Goal: Task Accomplishment & Management: Complete application form

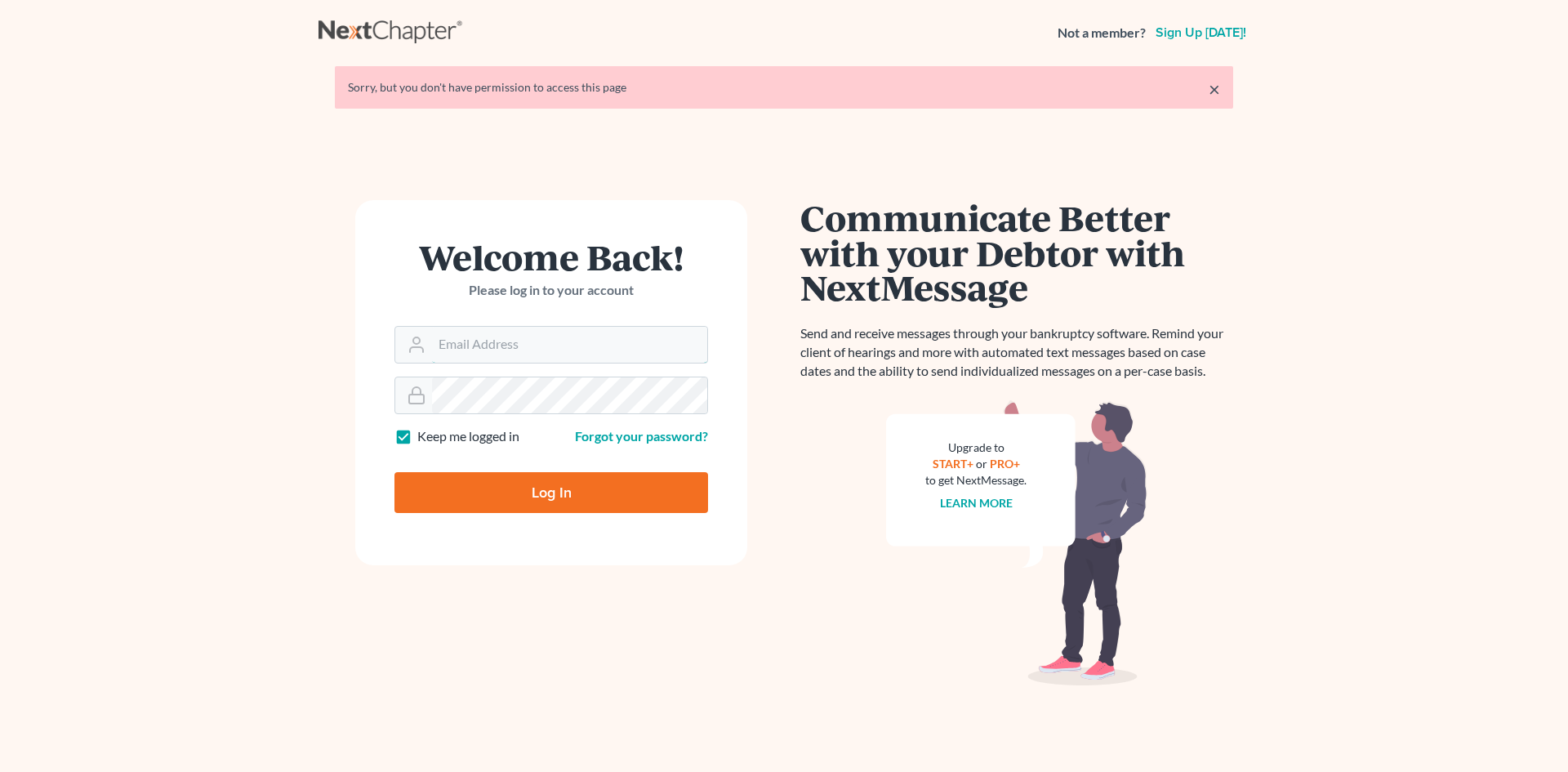
type input "[EMAIL_ADDRESS][DOMAIN_NAME]"
click at [523, 496] on input "Log In" at bounding box center [552, 493] width 314 height 41
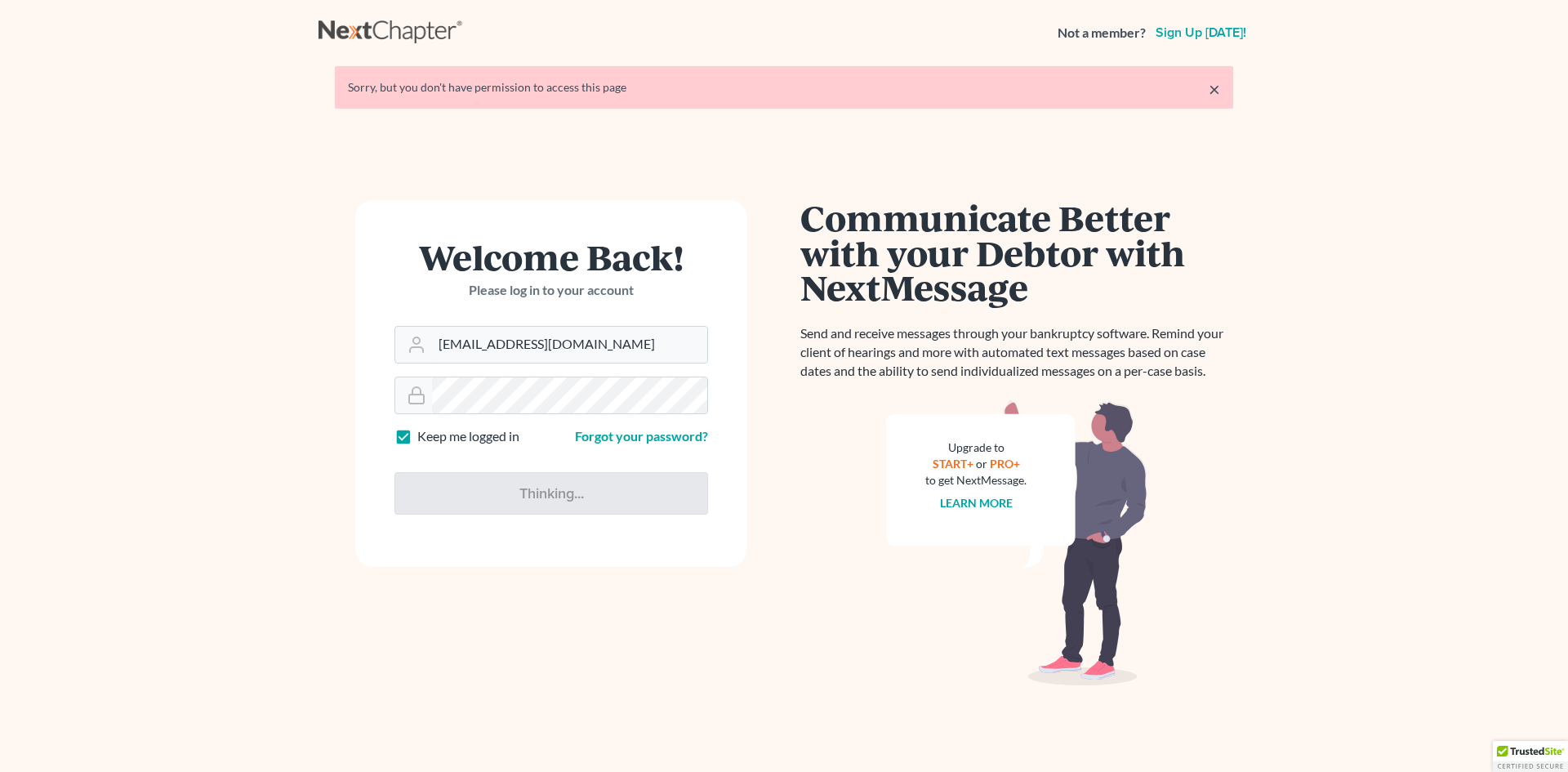
type input "Thinking..."
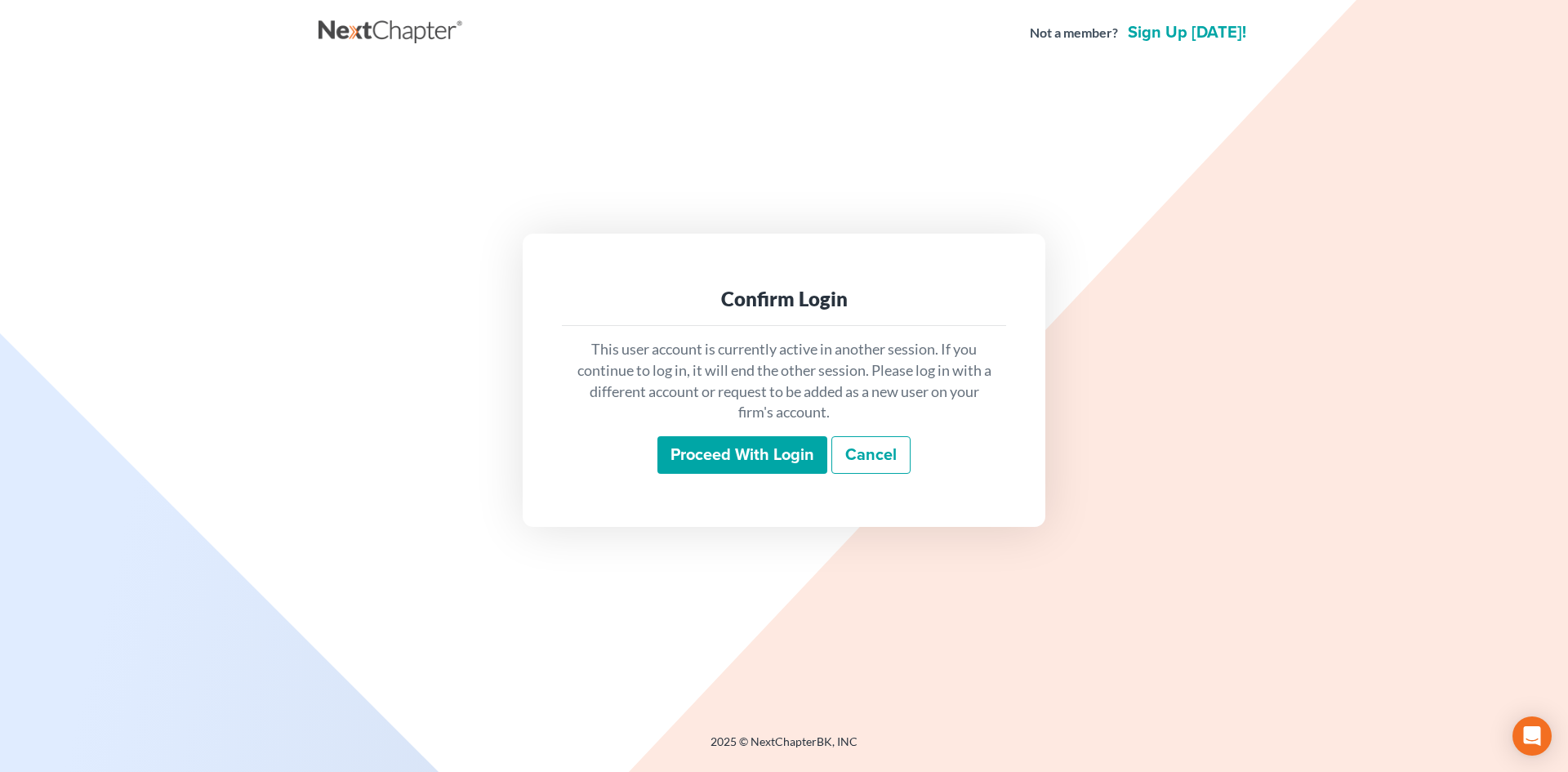
click at [765, 470] on input "Proceed with login" at bounding box center [742, 455] width 170 height 38
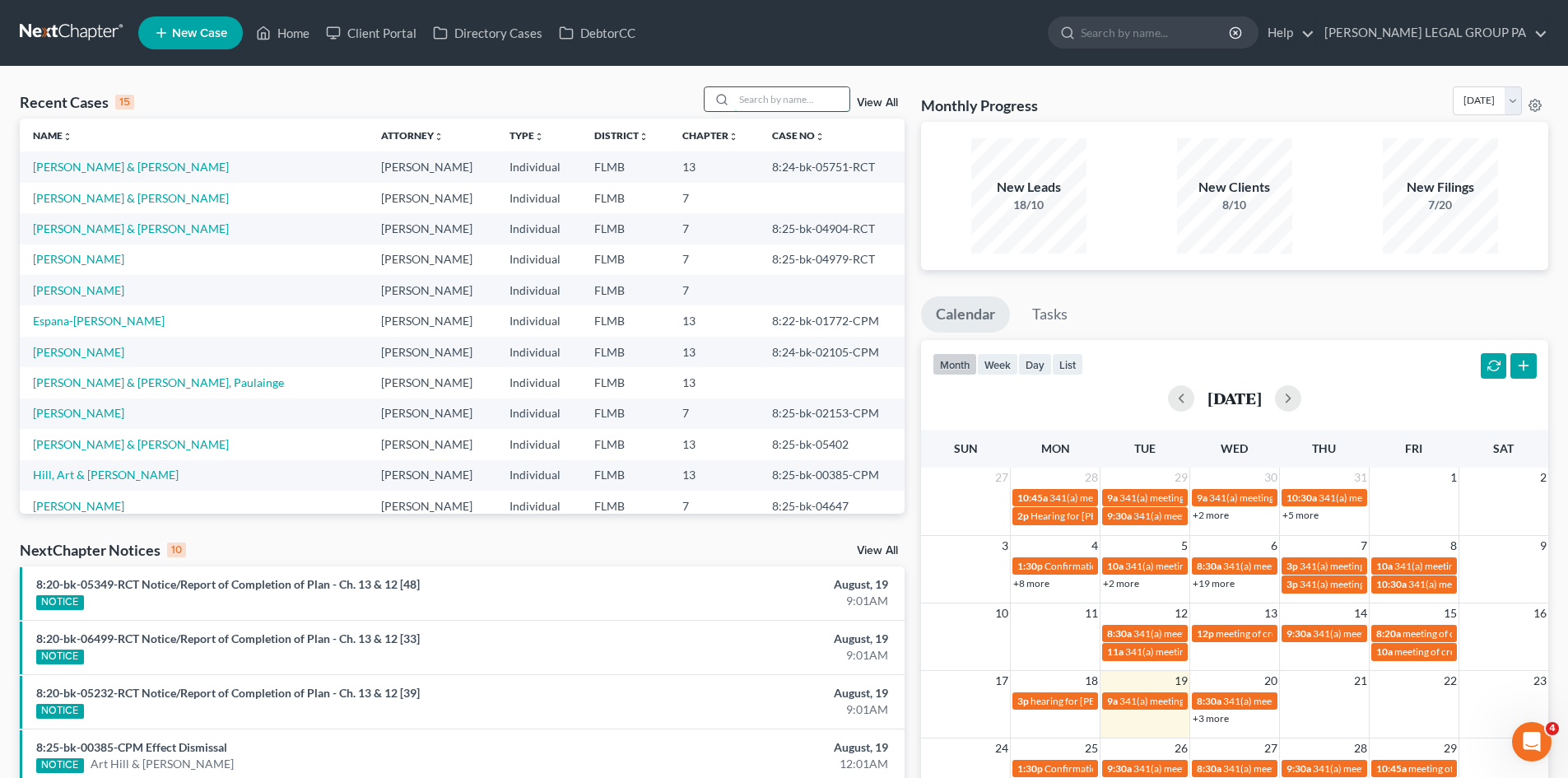
click at [797, 104] on input "search" at bounding box center [792, 99] width 115 height 24
type input "vecchio"
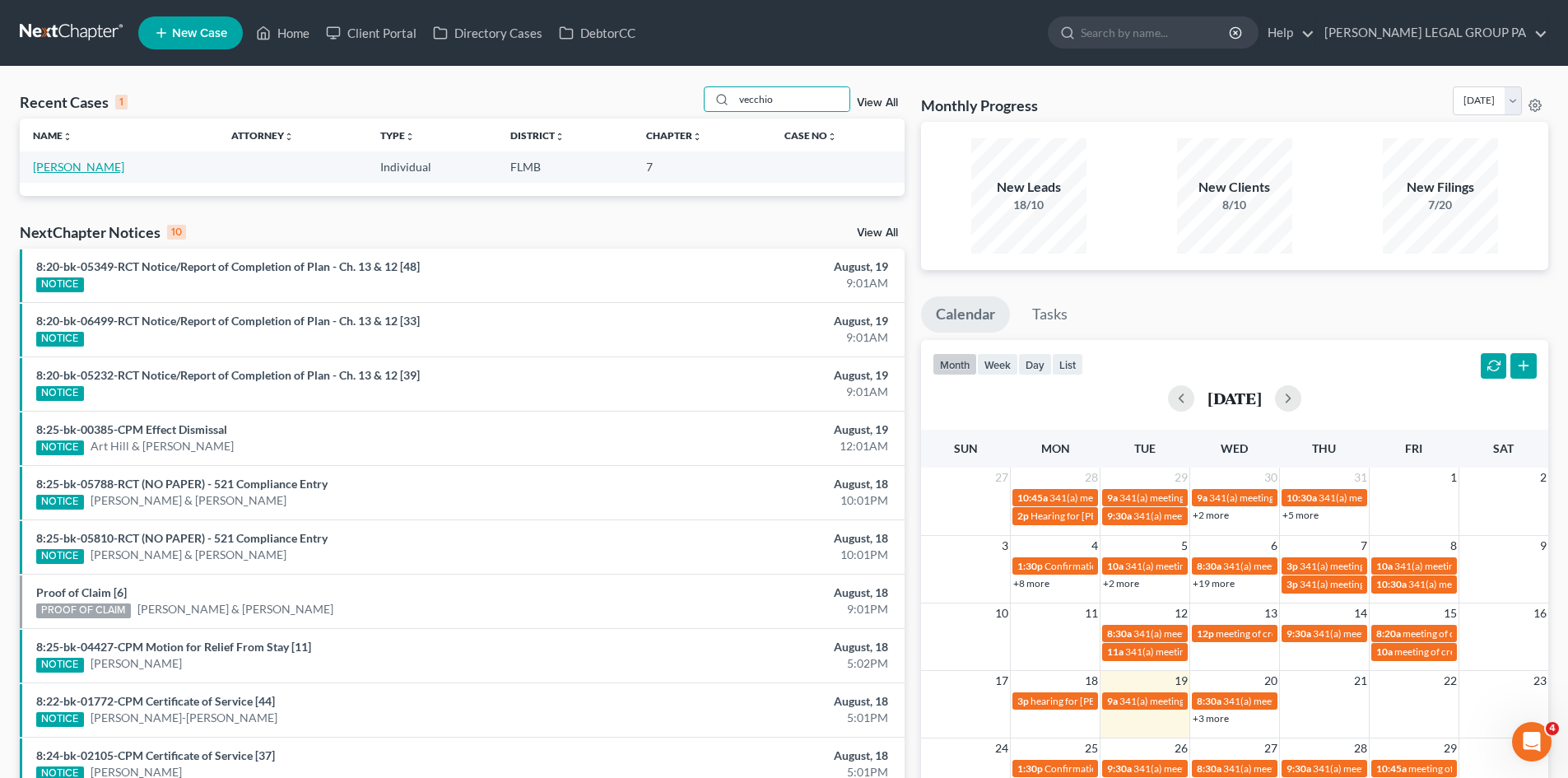
click at [98, 169] on link "[PERSON_NAME]" at bounding box center [78, 166] width 91 height 14
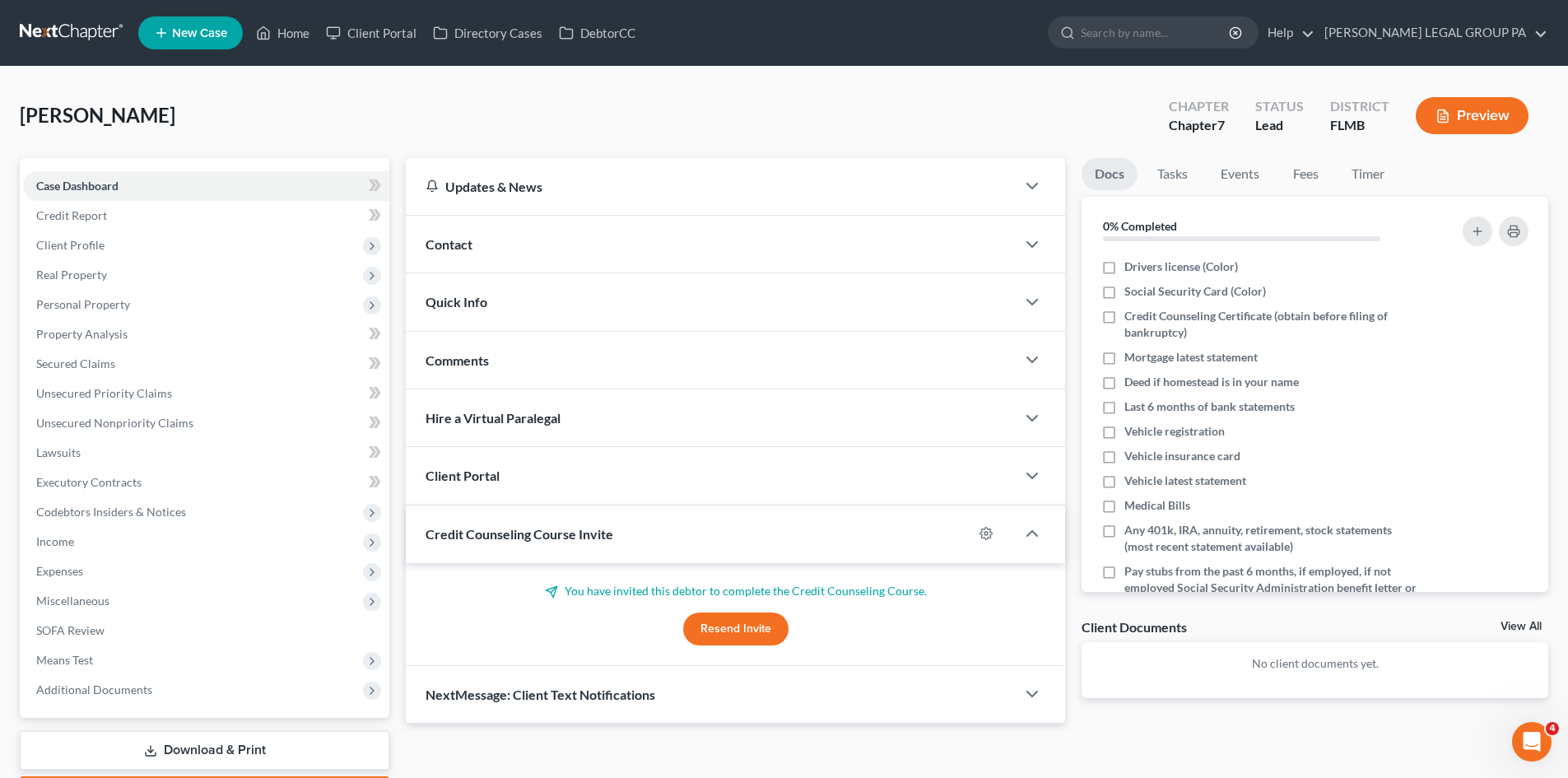
click at [1515, 627] on link "View All" at bounding box center [1521, 626] width 41 height 11
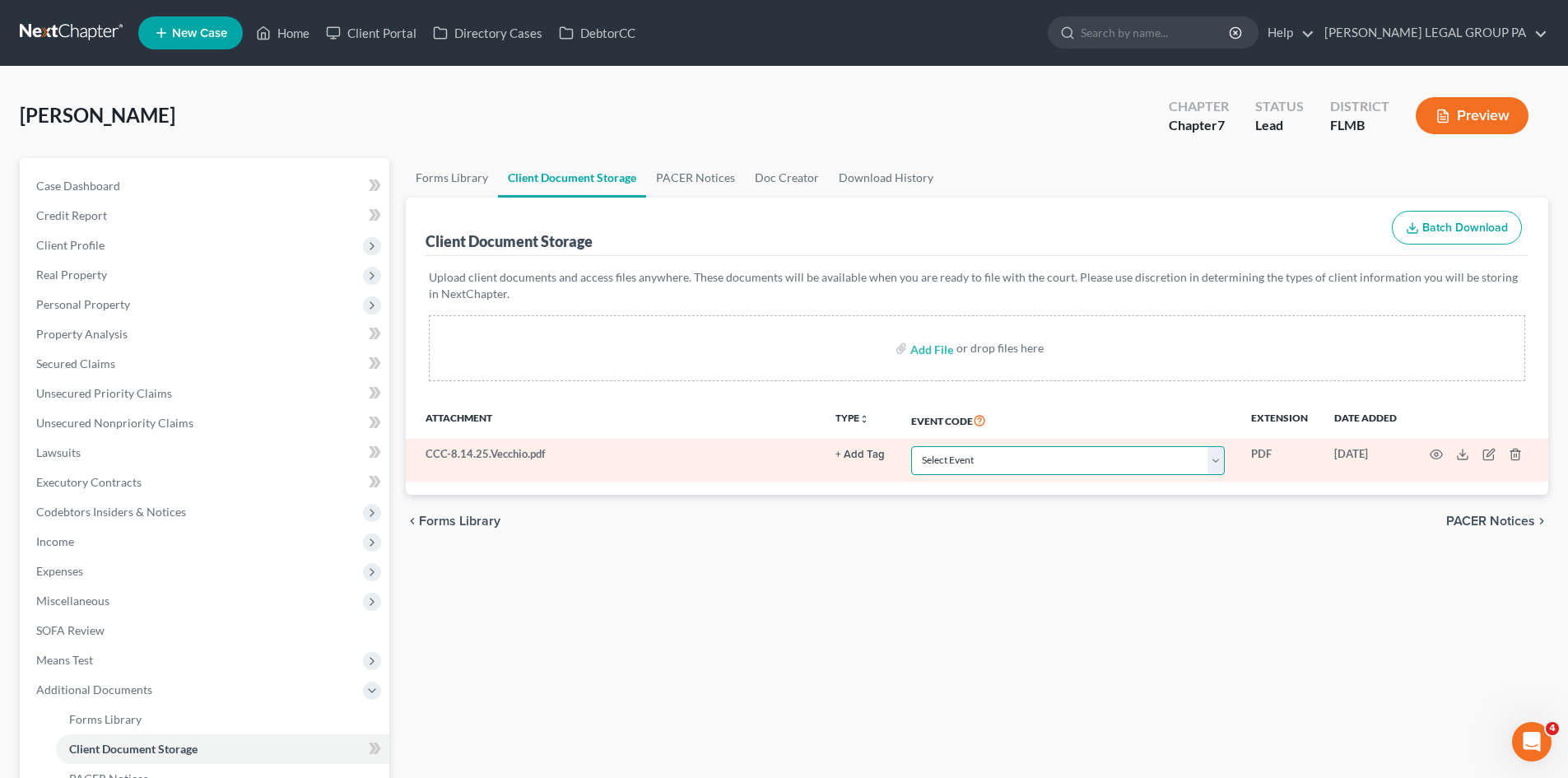
click at [974, 450] on select "Select Event 20 Largest Unsecured Creditors Amended Chapter 13 Plan Amended Cre…" at bounding box center [1068, 460] width 313 height 29
select select "9"
click at [911, 446] on select "Select Event 20 Largest Unsecured Creditors Amended Chapter 13 Plan Amended Cre…" at bounding box center [1068, 460] width 313 height 29
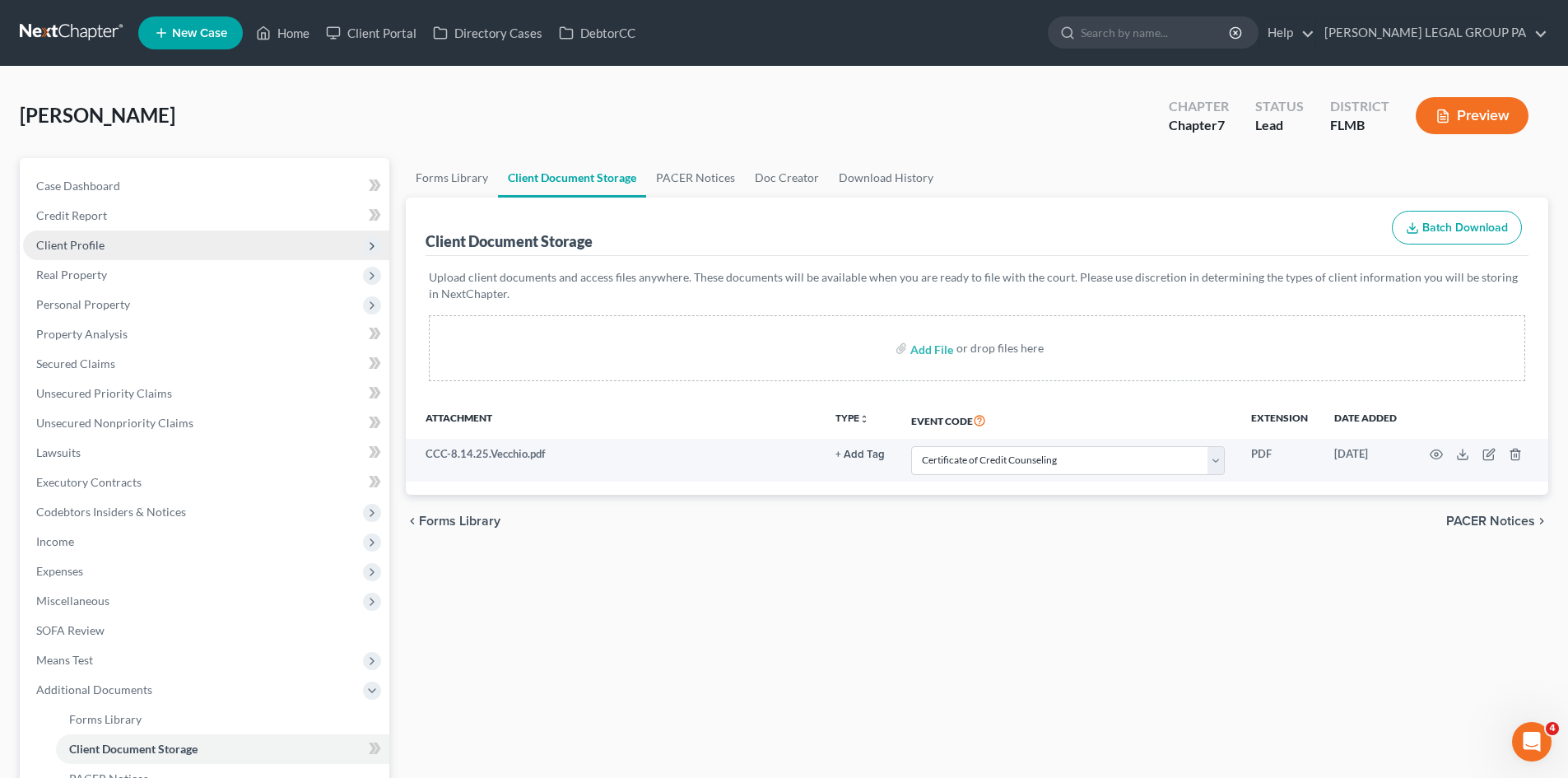
click at [95, 246] on span "Client Profile" at bounding box center [70, 244] width 68 height 14
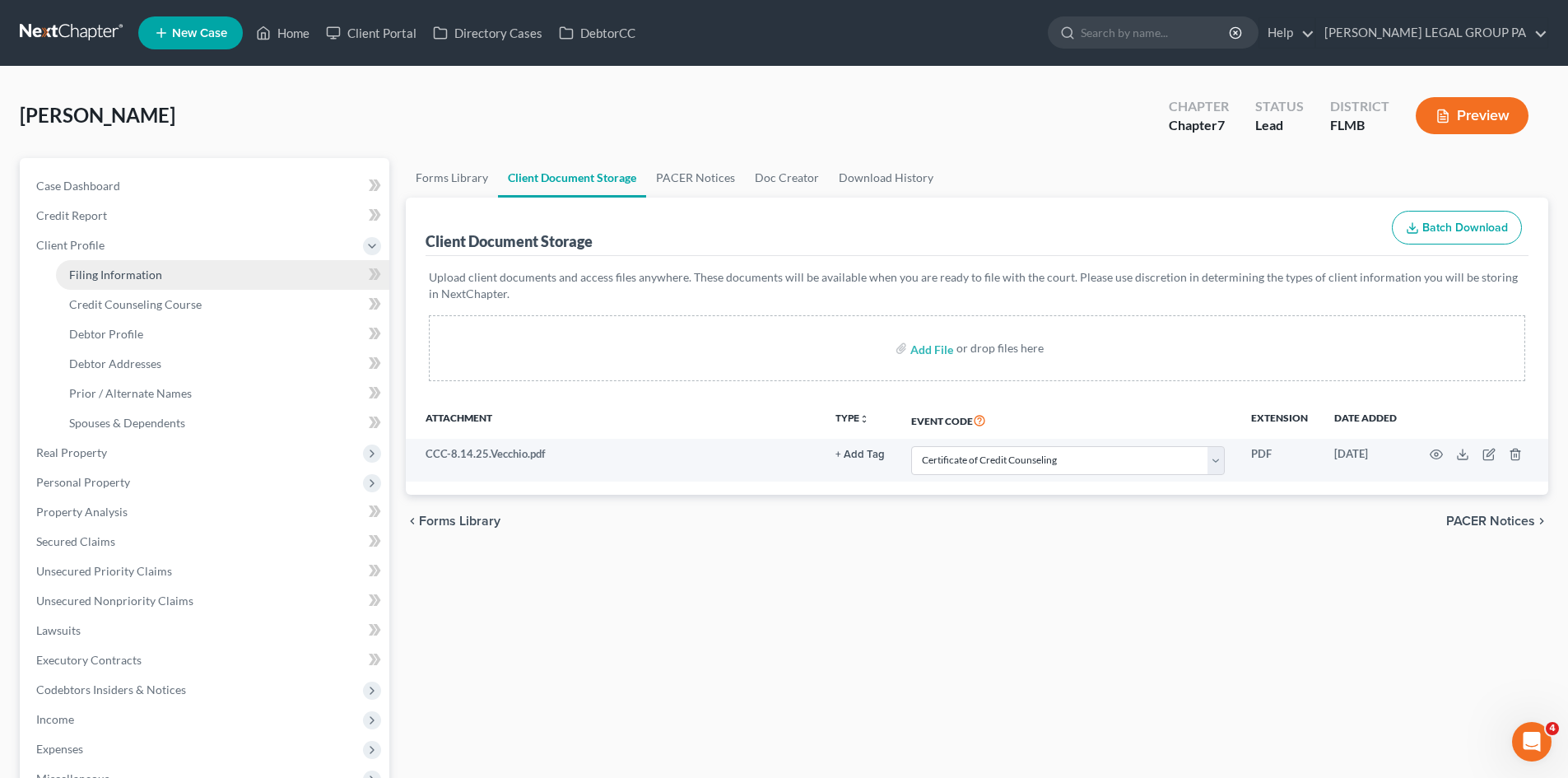
click at [114, 275] on span "Filing Information" at bounding box center [115, 274] width 93 height 14
select select "1"
select select "0"
select select "9"
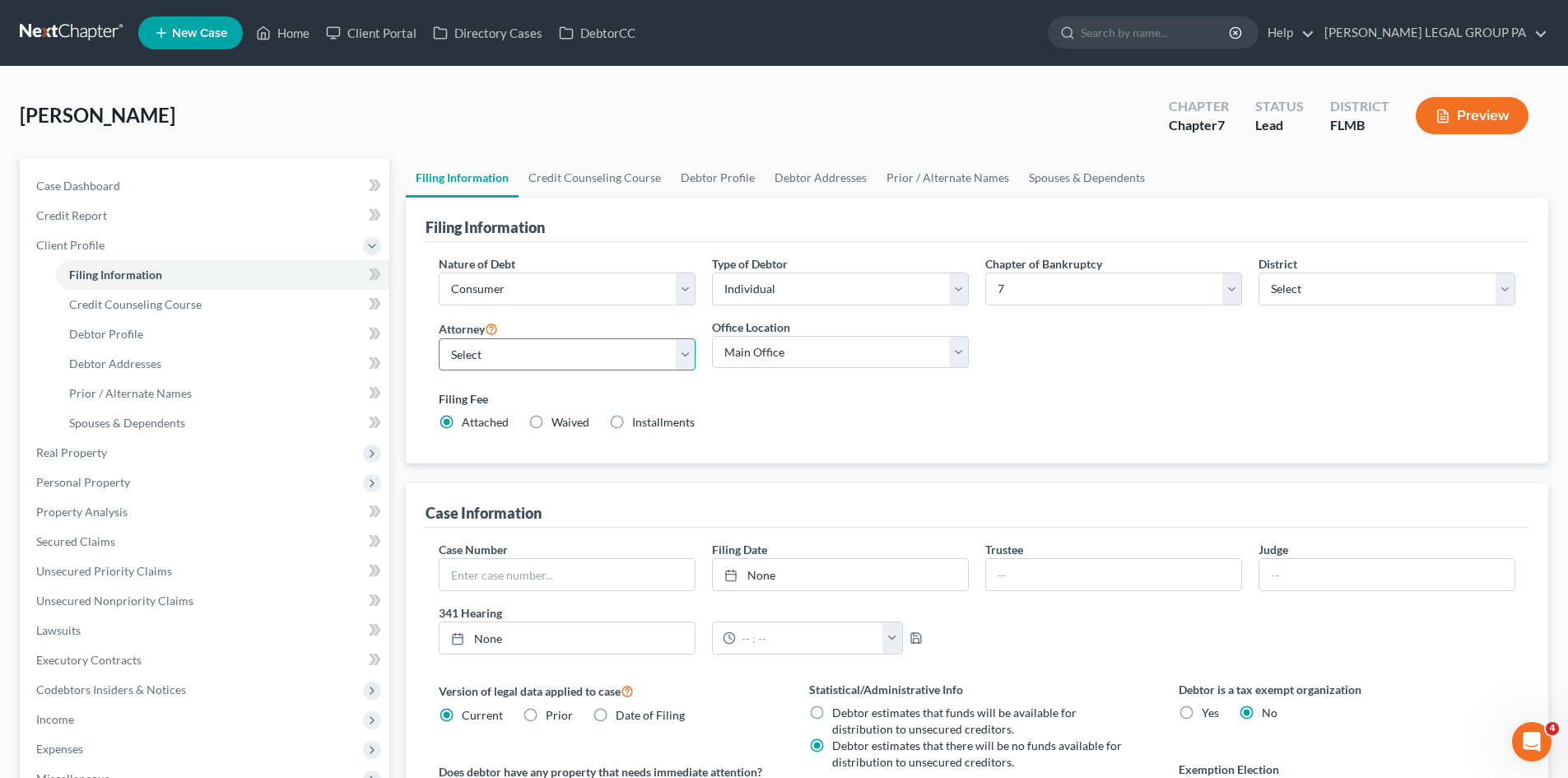
drag, startPoint x: 608, startPoint y: 352, endPoint x: 608, endPoint y: 367, distance: 15.0
click at [608, 352] on select "Select [PERSON_NAME] - FLMB [PERSON_NAME] - FLMB" at bounding box center [567, 354] width 257 height 33
select select "0"
click at [439, 338] on select "Select [PERSON_NAME] - FLMB [PERSON_NAME] - FLMB" at bounding box center [567, 354] width 257 height 33
click at [1027, 424] on div "Filing Fee Attached Waived Waived Installments Installments" at bounding box center [977, 410] width 1077 height 40
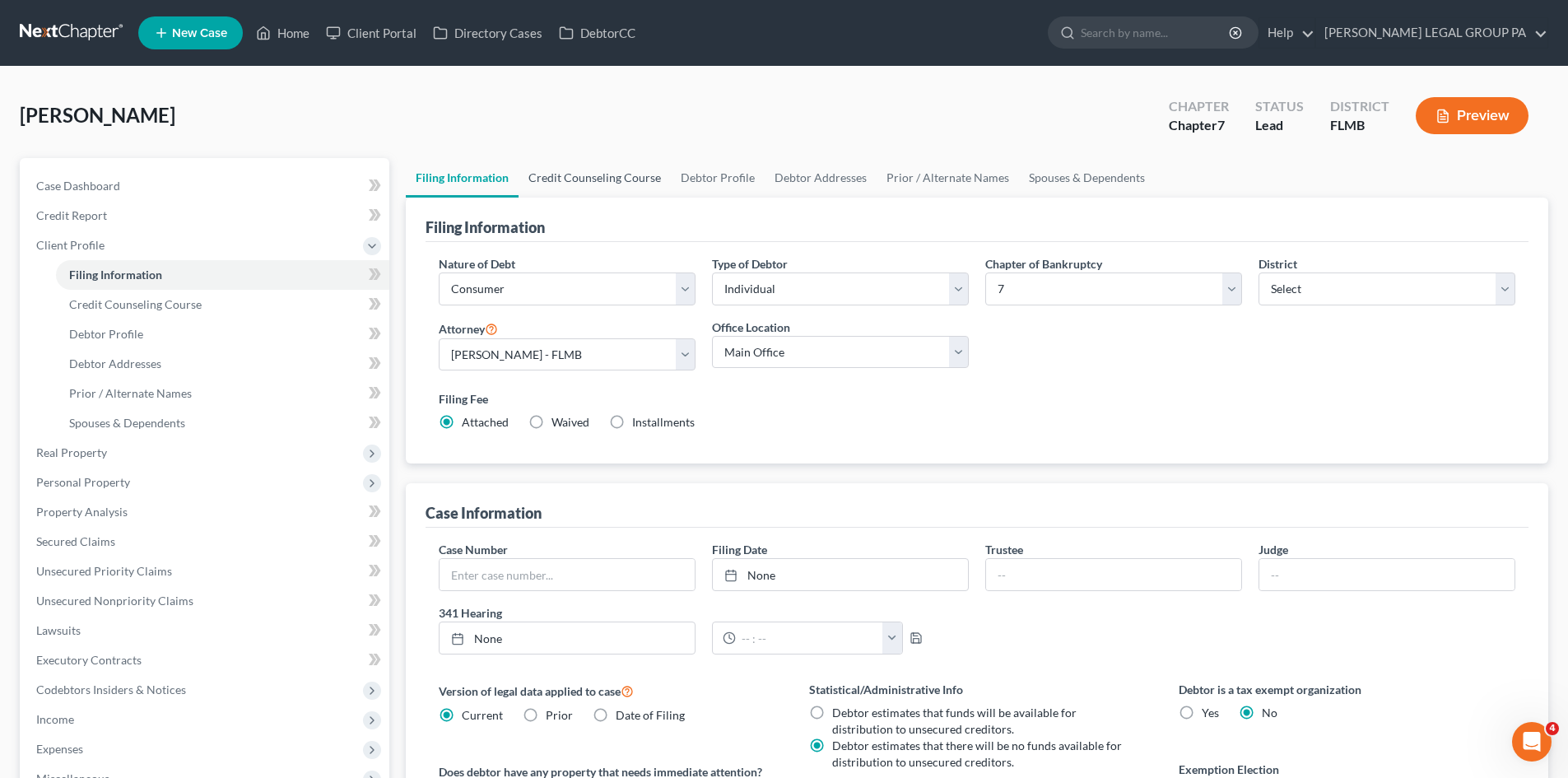
click at [601, 187] on link "Credit Counseling Course" at bounding box center [595, 178] width 153 height 39
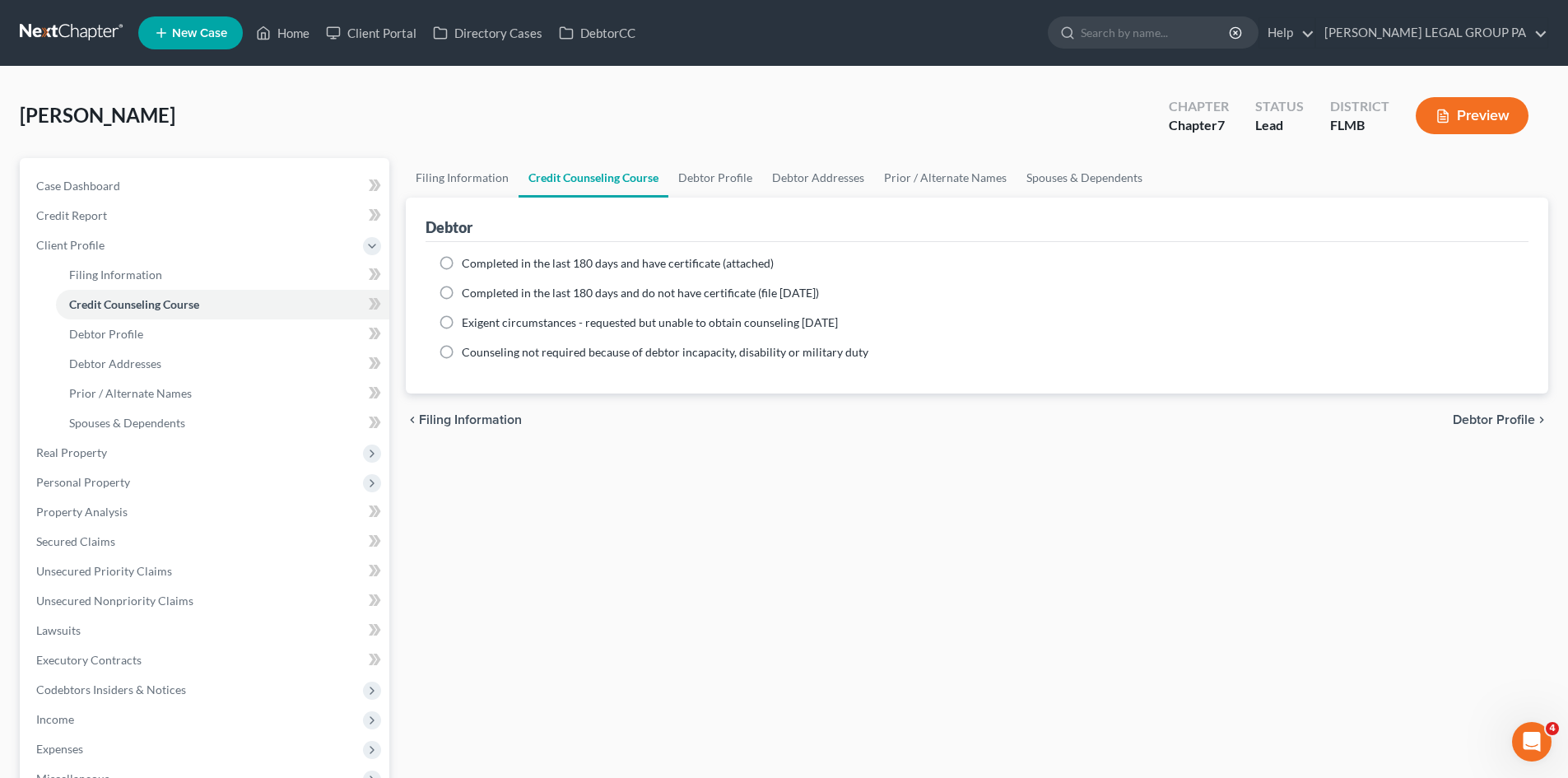
click at [462, 265] on label "Completed in the last 180 days and have certificate (attached)" at bounding box center [618, 263] width 312 height 17
click at [469, 265] on input "Completed in the last 180 days and have certificate (attached)" at bounding box center [474, 260] width 11 height 11
radio input "true"
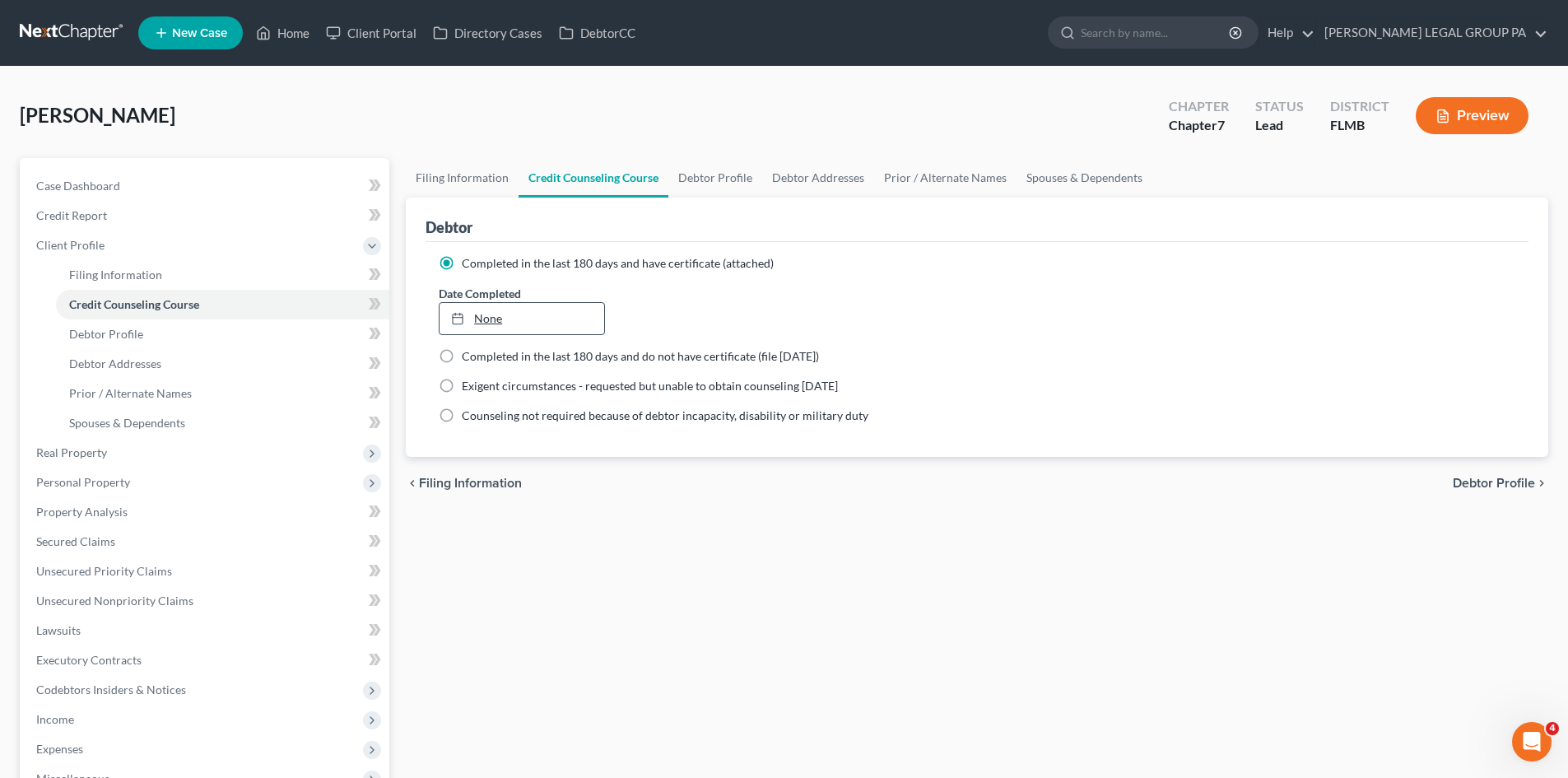
click at [490, 323] on link "None" at bounding box center [522, 319] width 164 height 32
type input "[DATE]"
click at [694, 177] on link "Debtor Profile" at bounding box center [715, 178] width 94 height 39
select select "0"
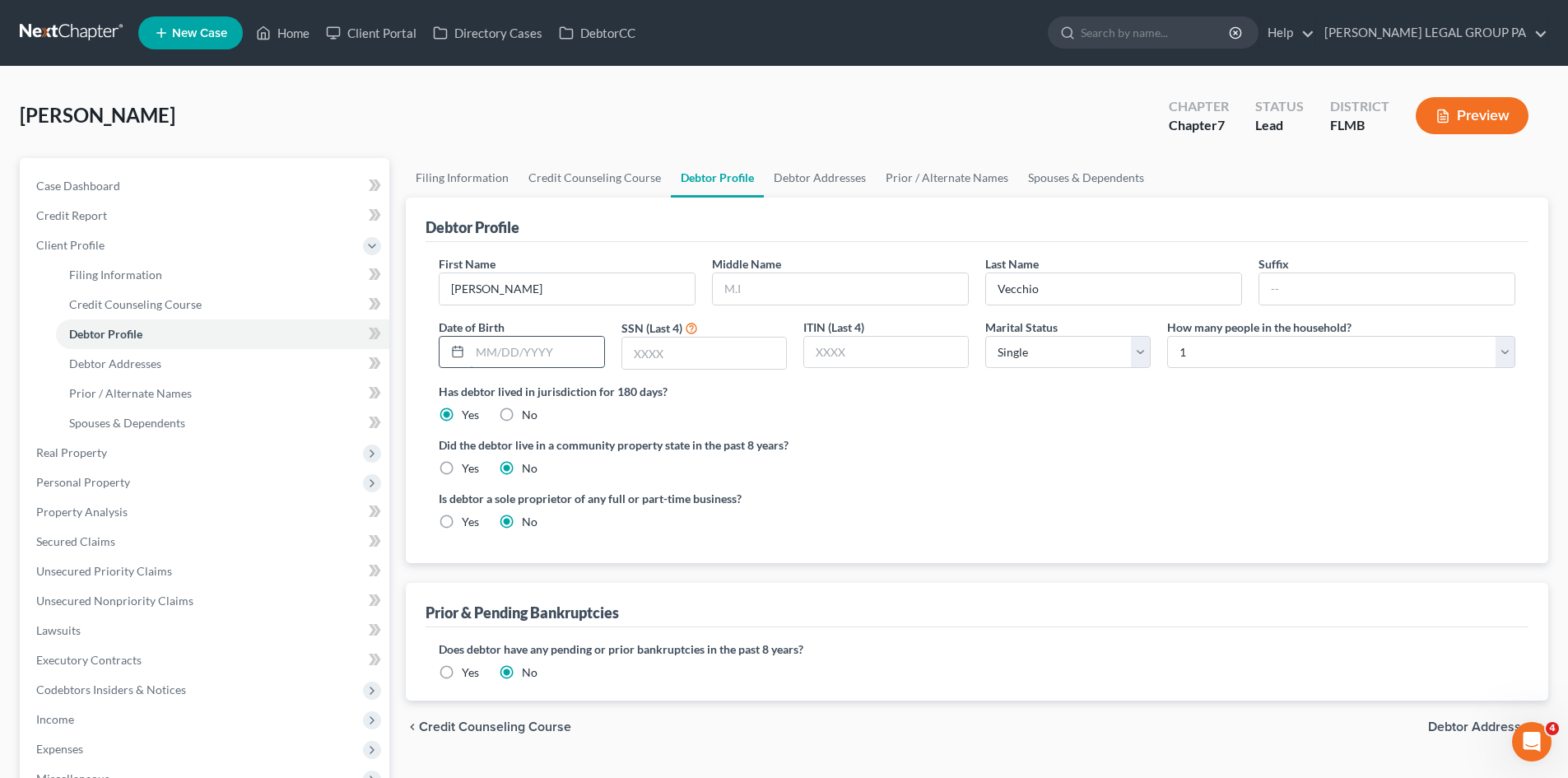
click at [513, 361] on input "text" at bounding box center [536, 352] width 133 height 32
type input "[DATE]"
click at [791, 458] on div "Did the debtor live in a community property state in the past 8 years? Yes No" at bounding box center [977, 455] width 1077 height 40
click at [819, 174] on link "Debtor Addresses" at bounding box center [820, 178] width 112 height 39
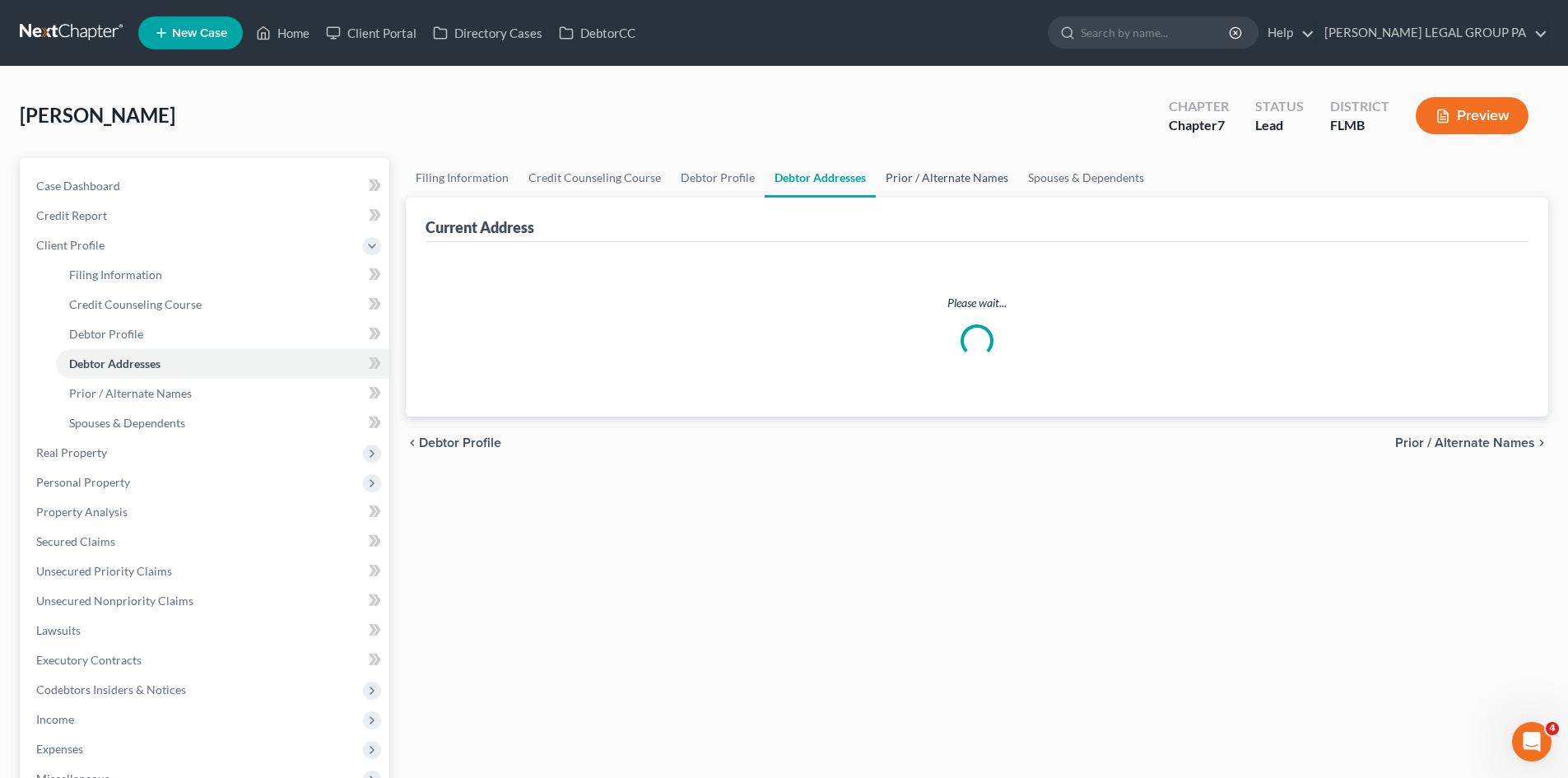
select select "0"
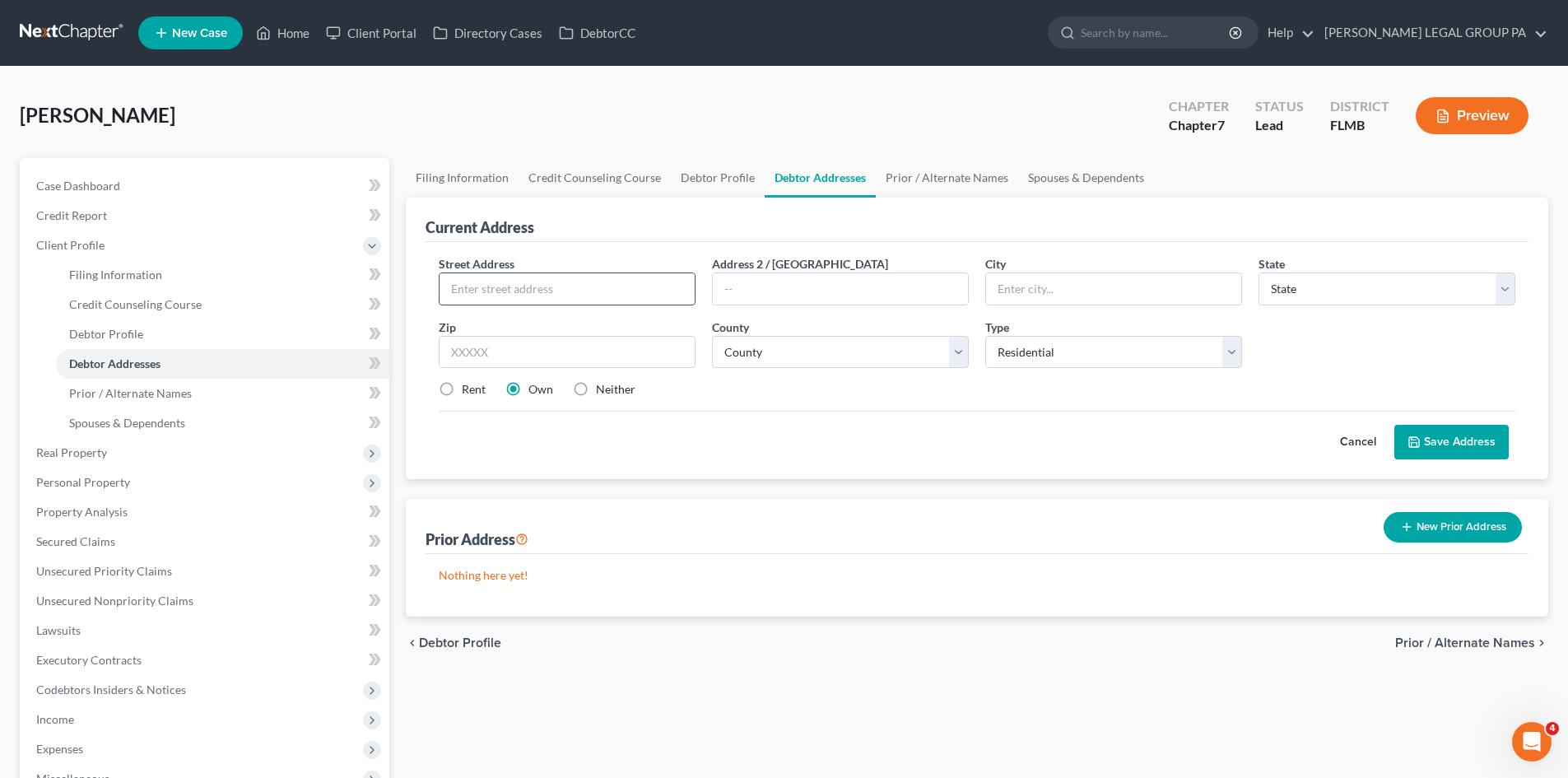
click at [545, 292] on input "text" at bounding box center [567, 289] width 255 height 32
type input "3300 Floramar Ter"
type input "New Port [PERSON_NAME]"
select select "9"
type input "34652"
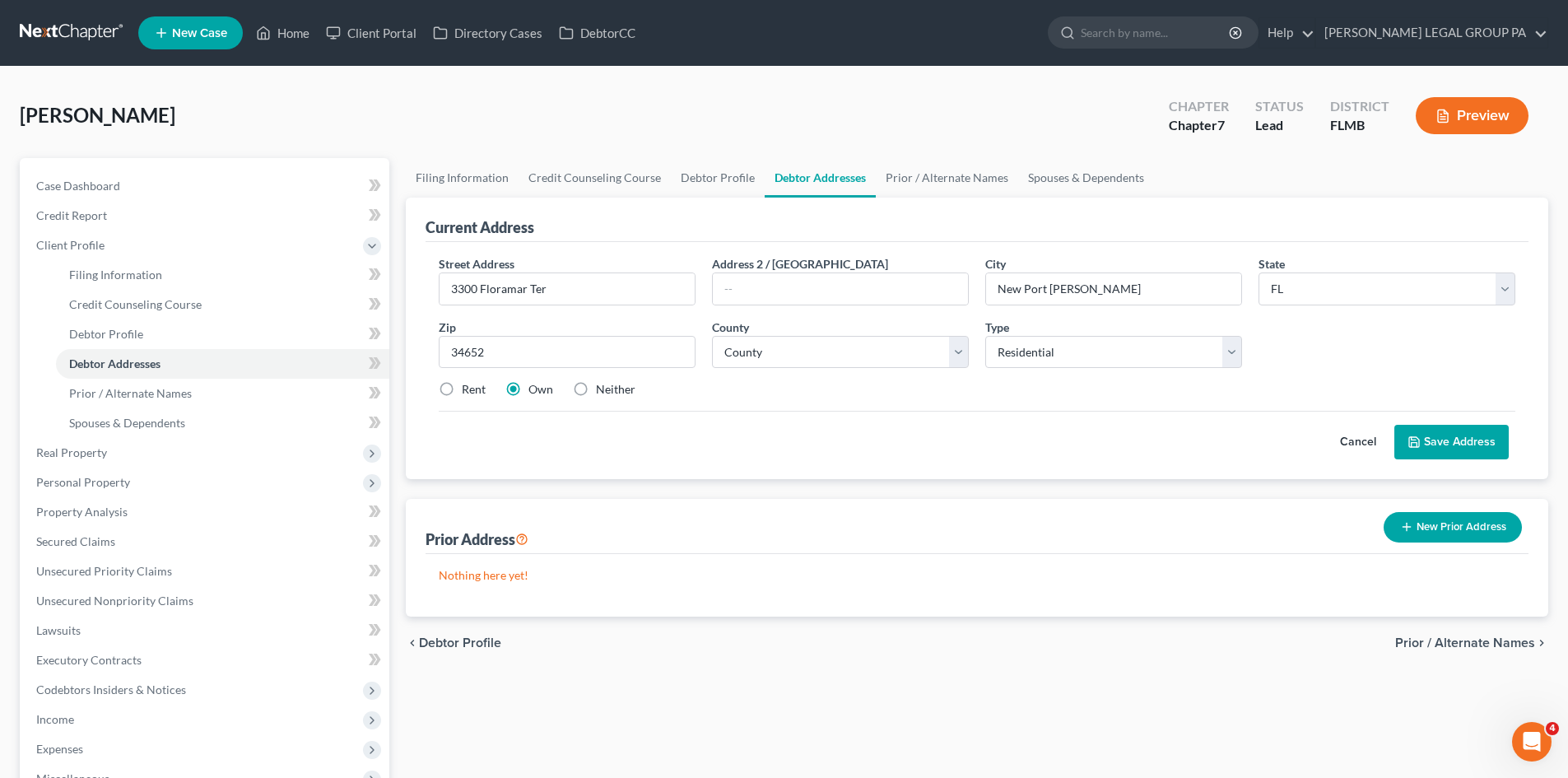
click at [981, 411] on div "Cancel Save Address" at bounding box center [977, 435] width 1077 height 48
click at [856, 349] on select "County [GEOGRAPHIC_DATA] [GEOGRAPHIC_DATA] [GEOGRAPHIC_DATA] [GEOGRAPHIC_DATA] …" at bounding box center [841, 351] width 257 height 33
select select "50"
click at [712, 336] on select "County [GEOGRAPHIC_DATA] [GEOGRAPHIC_DATA] [GEOGRAPHIC_DATA] [GEOGRAPHIC_DATA] …" at bounding box center [841, 351] width 257 height 33
click at [792, 444] on div "Cancel Save Address" at bounding box center [977, 435] width 1077 height 48
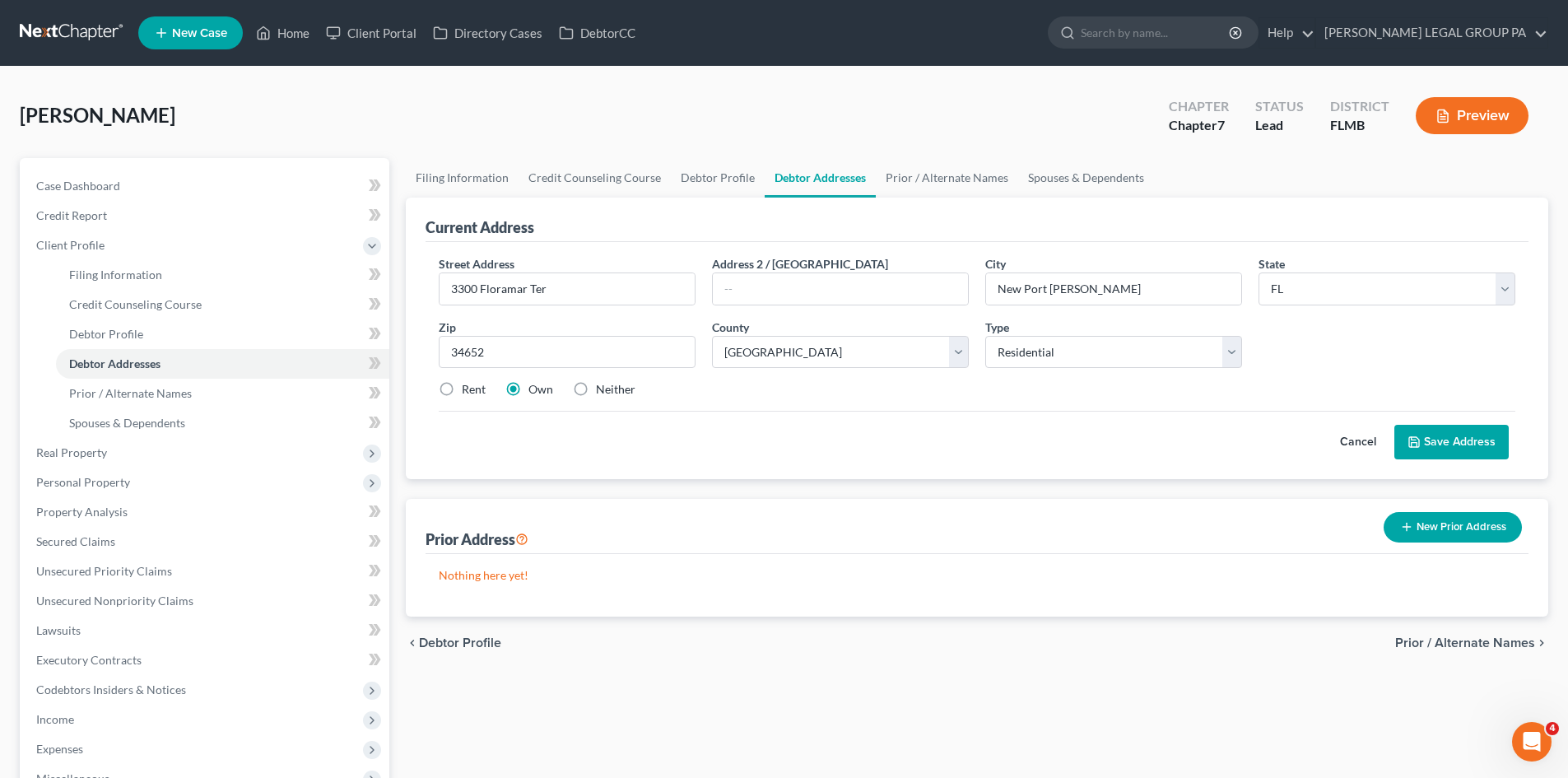
click at [462, 389] on label "Rent" at bounding box center [474, 389] width 24 height 17
click at [469, 389] on input "Rent" at bounding box center [474, 387] width 11 height 11
radio input "true"
click at [509, 289] on input "3300 Floramar Ter" at bounding box center [567, 289] width 255 height 32
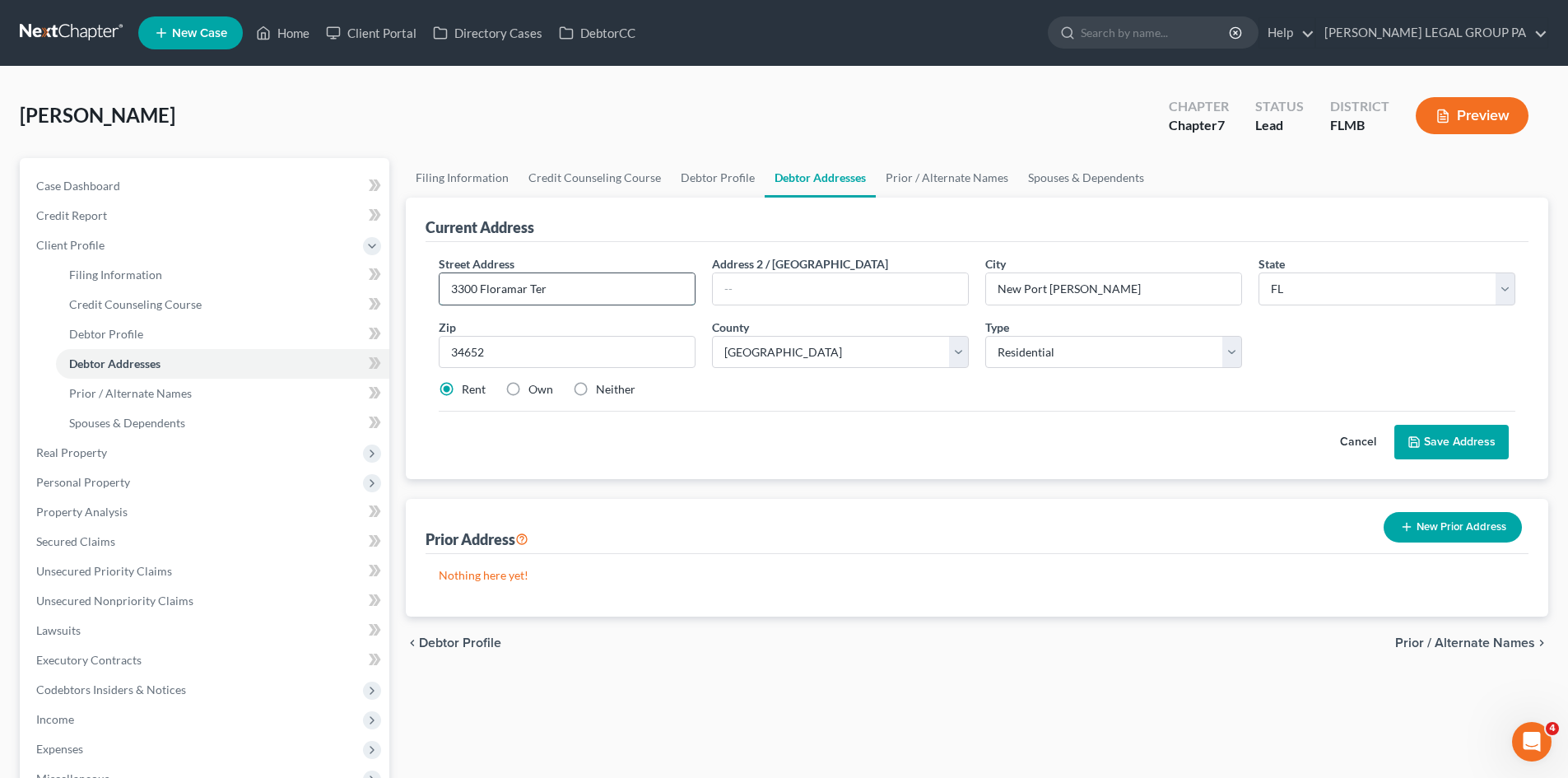
click at [507, 289] on input "3300 Floramar Ter" at bounding box center [567, 289] width 255 height 32
paste input "[GEOGRAPHIC_DATA]"
type input "[GEOGRAPHIC_DATA]"
click at [837, 442] on div "Cancel Save Address" at bounding box center [977, 435] width 1077 height 48
click at [1070, 285] on input "New Port [PERSON_NAME]" at bounding box center [1114, 289] width 255 height 32
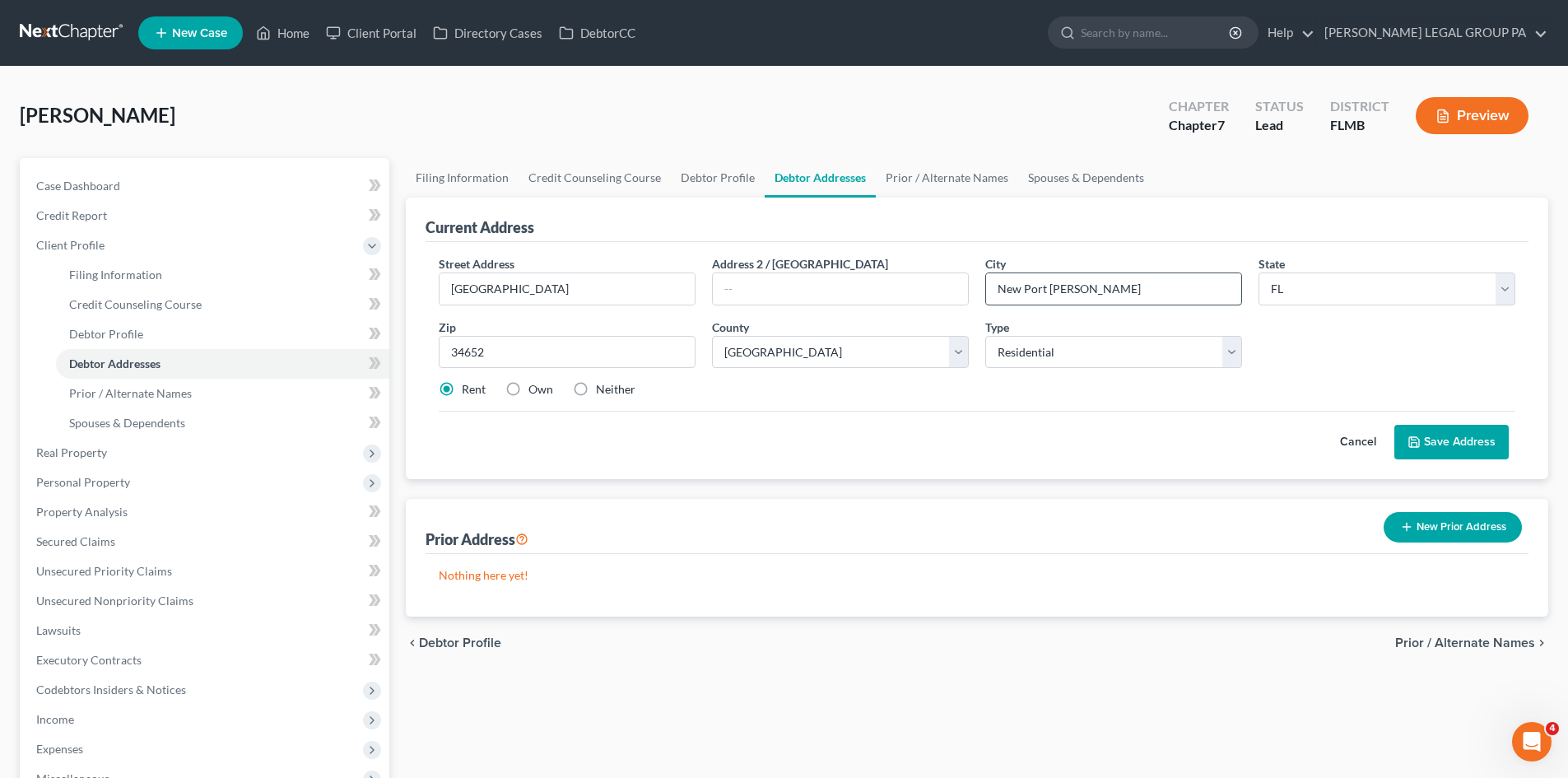
click at [1070, 285] on input "New Port [PERSON_NAME]" at bounding box center [1114, 289] width 255 height 32
paste input "Holida"
type input "Holiday"
click at [993, 426] on div "Cancel Save Address" at bounding box center [977, 435] width 1077 height 48
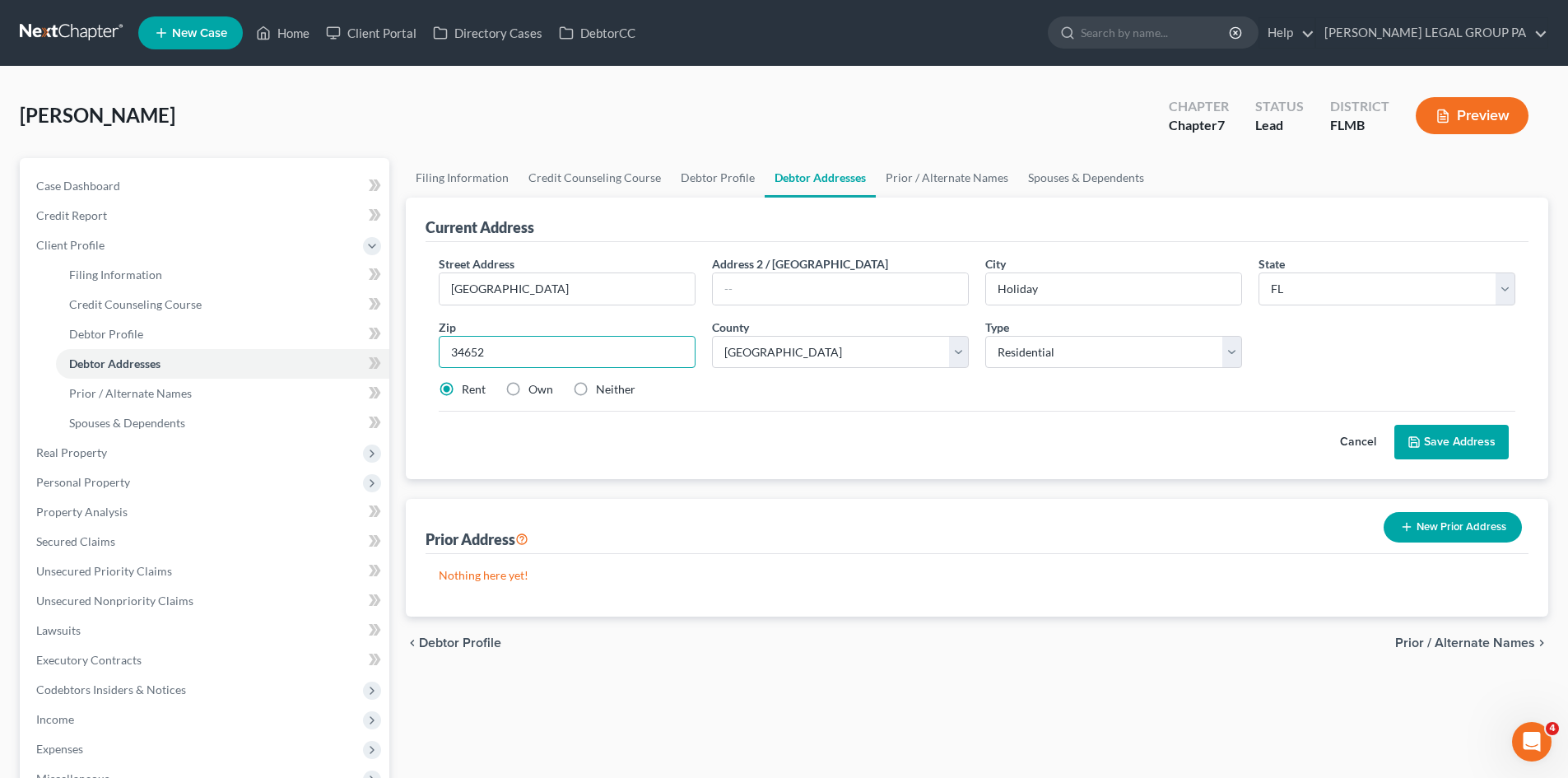
click at [470, 346] on input "34652" at bounding box center [567, 351] width 257 height 33
paste input "90"
type input "34690"
click at [816, 441] on div "Cancel Save Address" at bounding box center [977, 435] width 1077 height 48
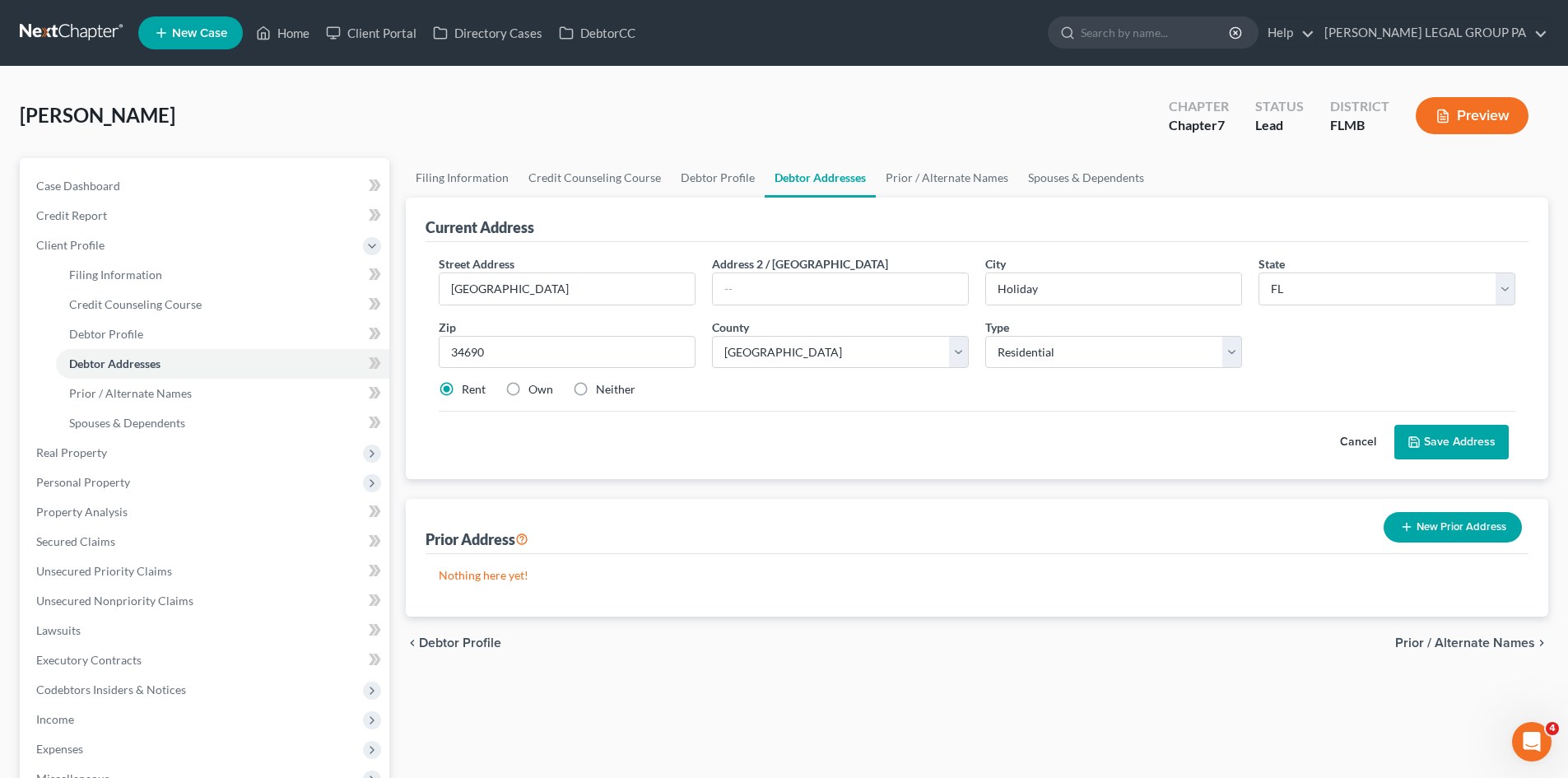
click at [1439, 428] on button "Save Address" at bounding box center [1452, 442] width 114 height 34
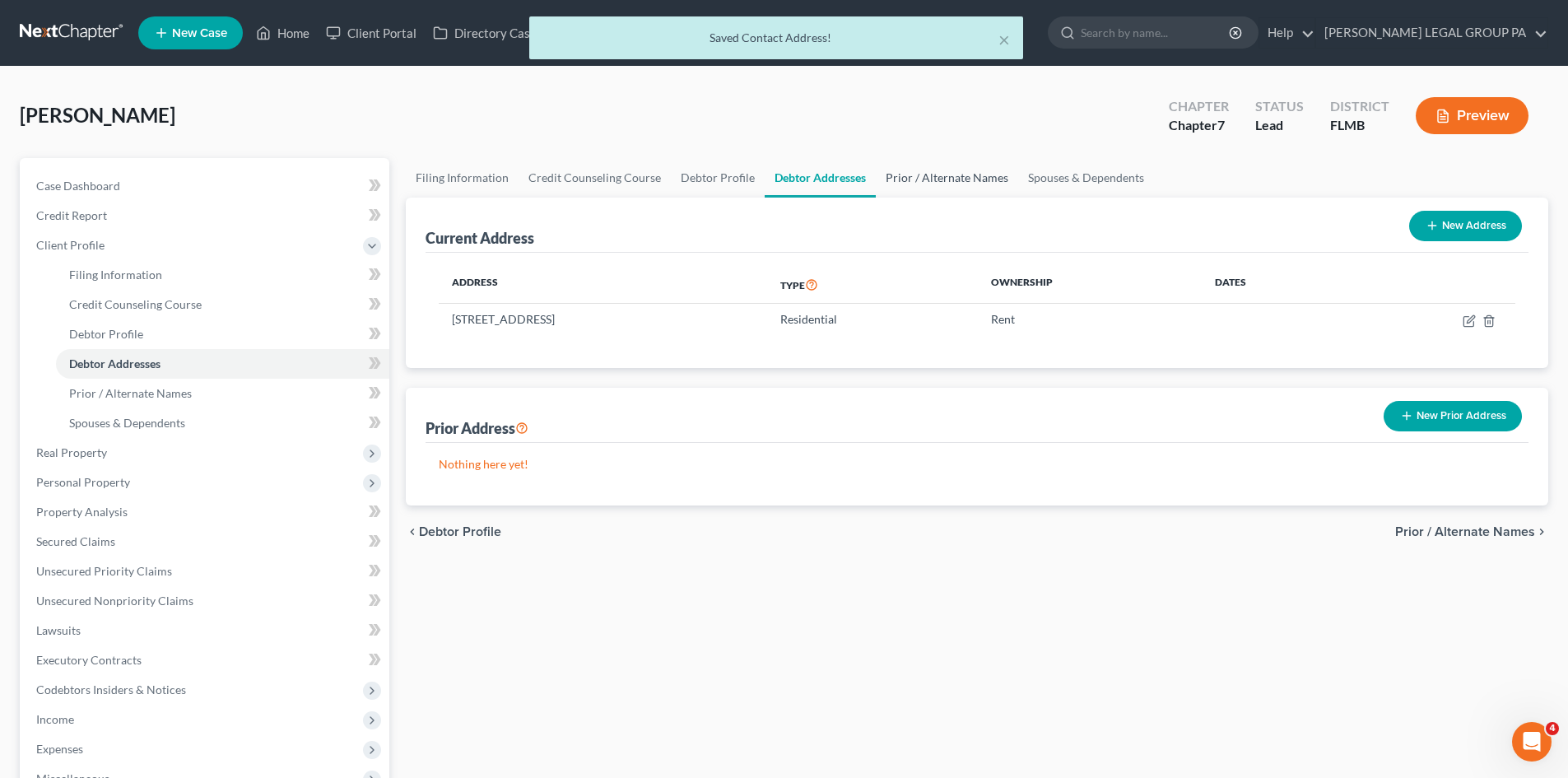
click at [943, 190] on link "Prior / Alternate Names" at bounding box center [947, 178] width 142 height 39
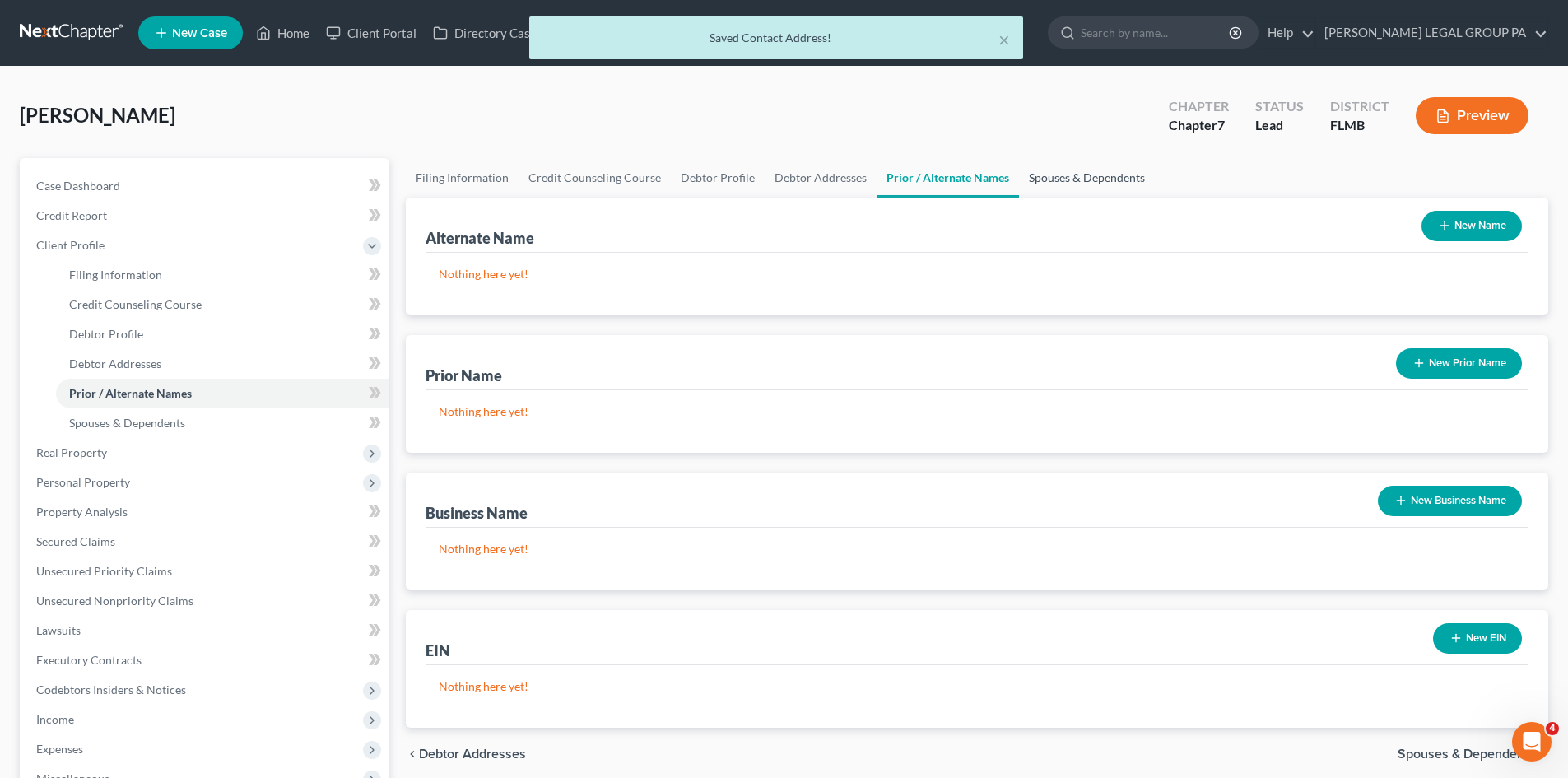
click at [1084, 188] on link "Spouses & Dependents" at bounding box center [1087, 178] width 136 height 39
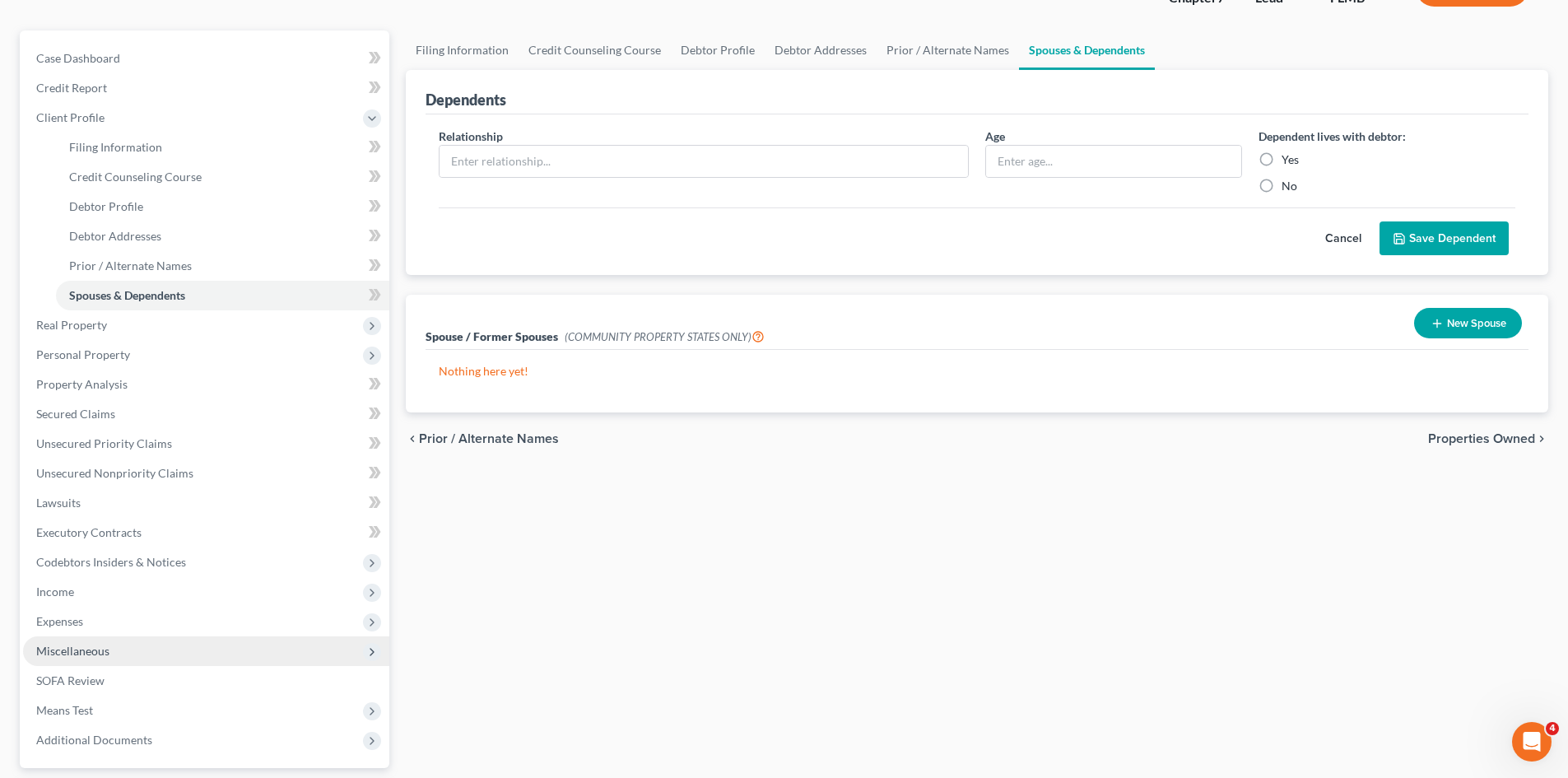
scroll to position [275, 0]
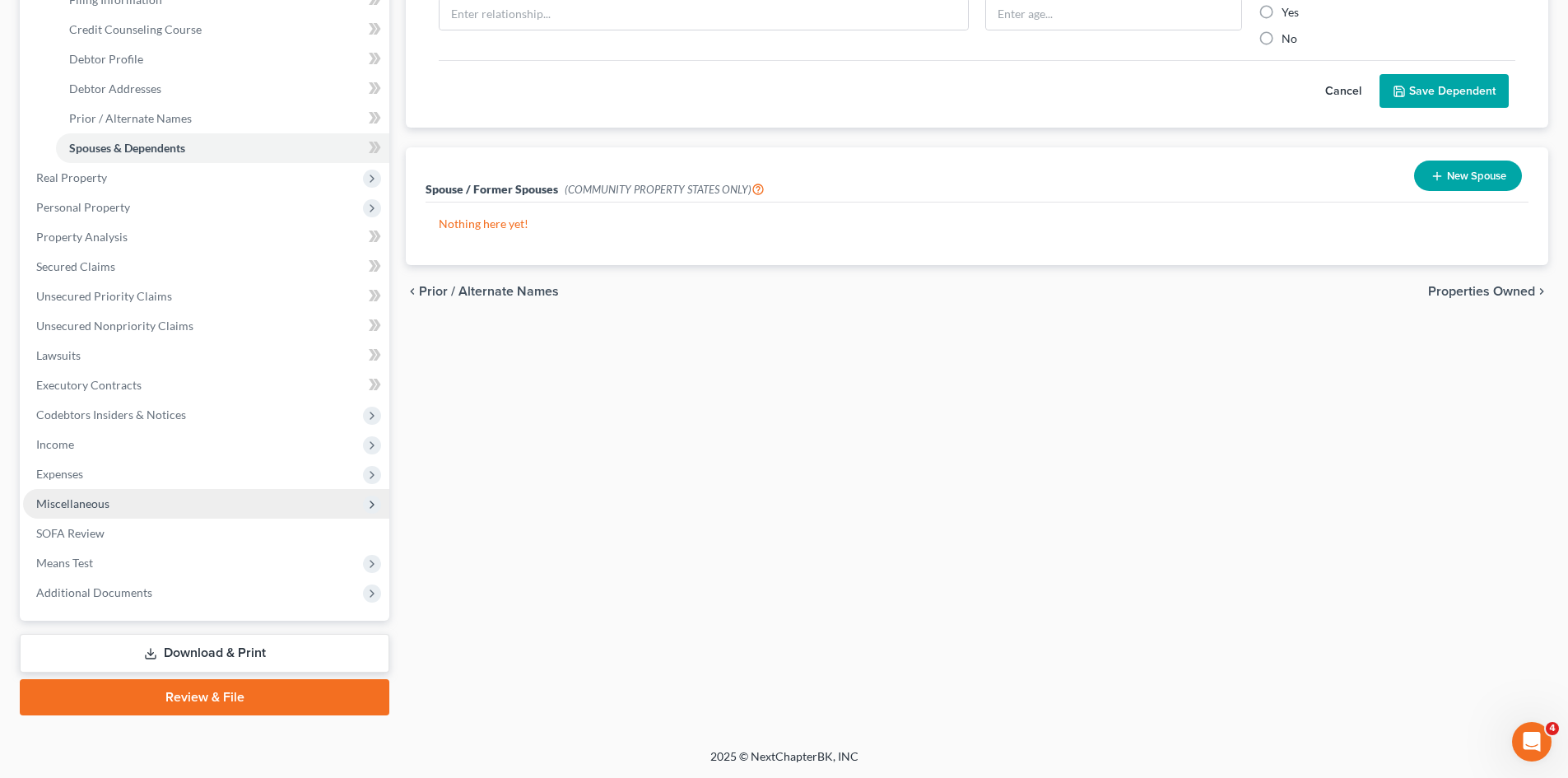
click at [95, 500] on span "Miscellaneous" at bounding box center [73, 503] width 73 height 14
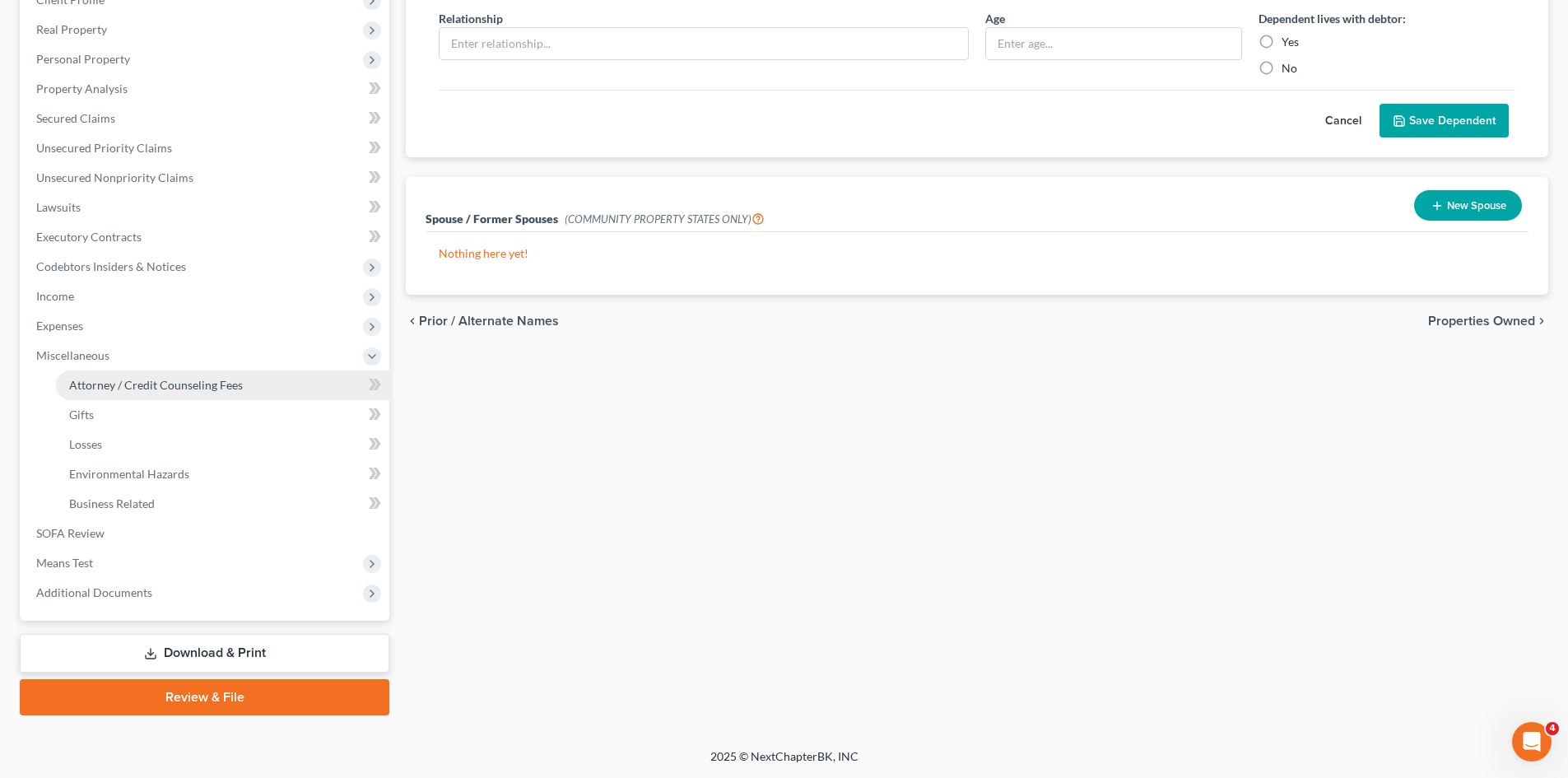
click at [182, 390] on span "Attorney / Credit Counseling Fees" at bounding box center [155, 384] width 174 height 14
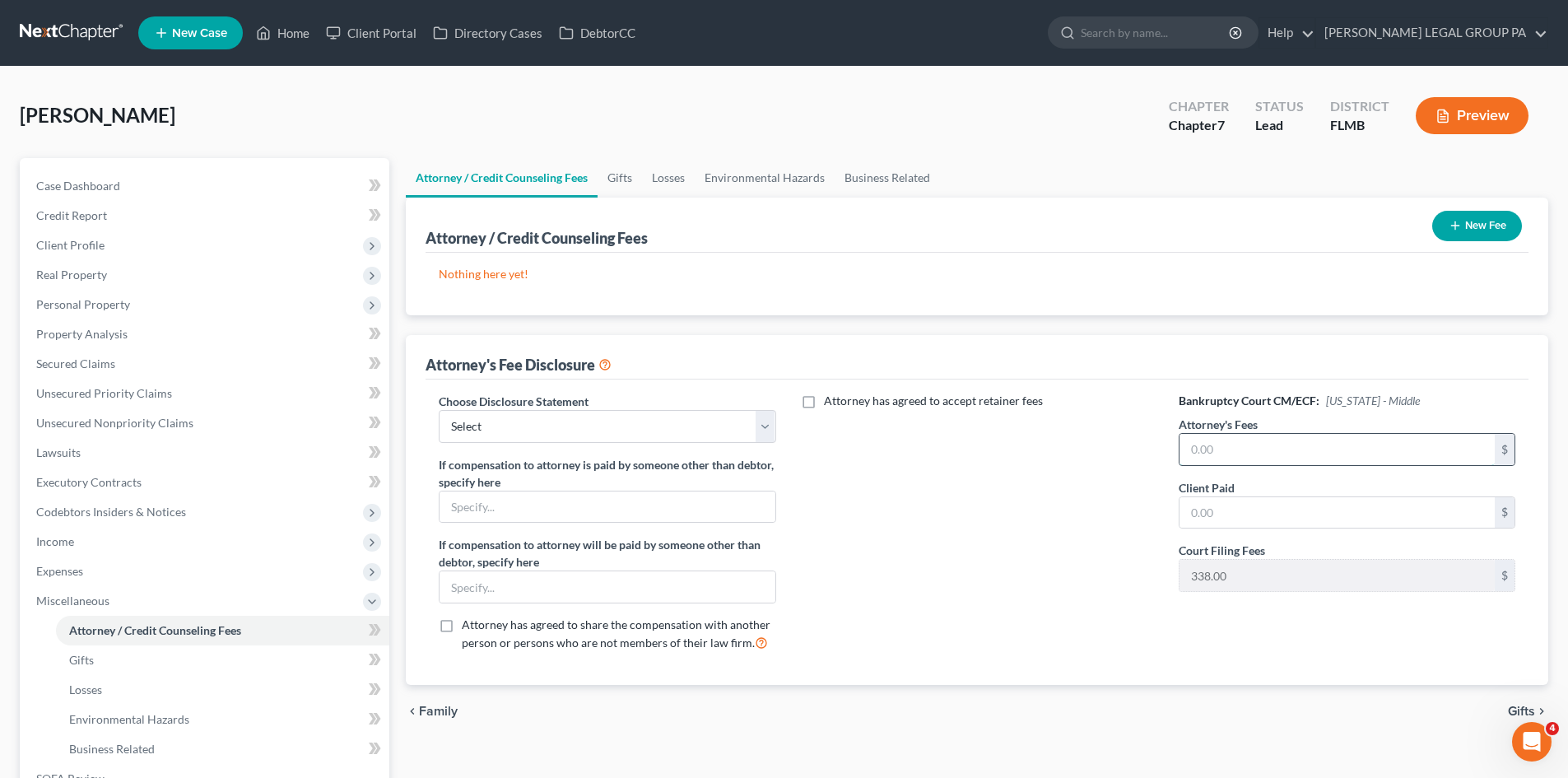
click at [1246, 462] on input "text" at bounding box center [1337, 450] width 315 height 32
type input "3,000"
click at [746, 443] on div "Choose Disclosure Statement Select Attorney Compensation Statement If compensat…" at bounding box center [606, 528] width 369 height 272
click at [726, 423] on select "Select Attorney Compensation Statement" at bounding box center [607, 426] width 337 height 33
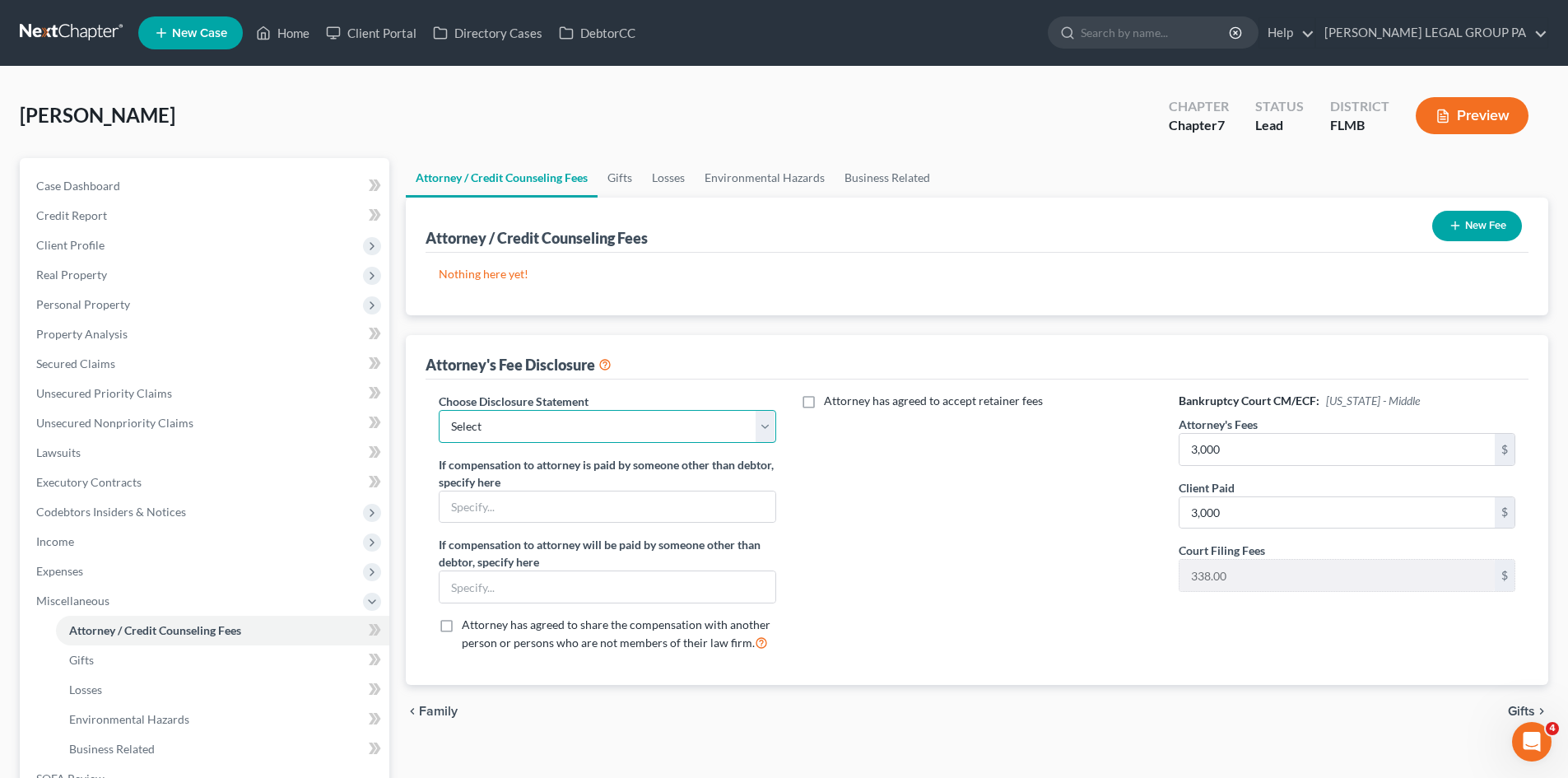
select select "0"
click at [439, 410] on select "Select Attorney Compensation Statement" at bounding box center [607, 426] width 337 height 33
click at [1447, 217] on button "New Fee" at bounding box center [1477, 226] width 89 height 31
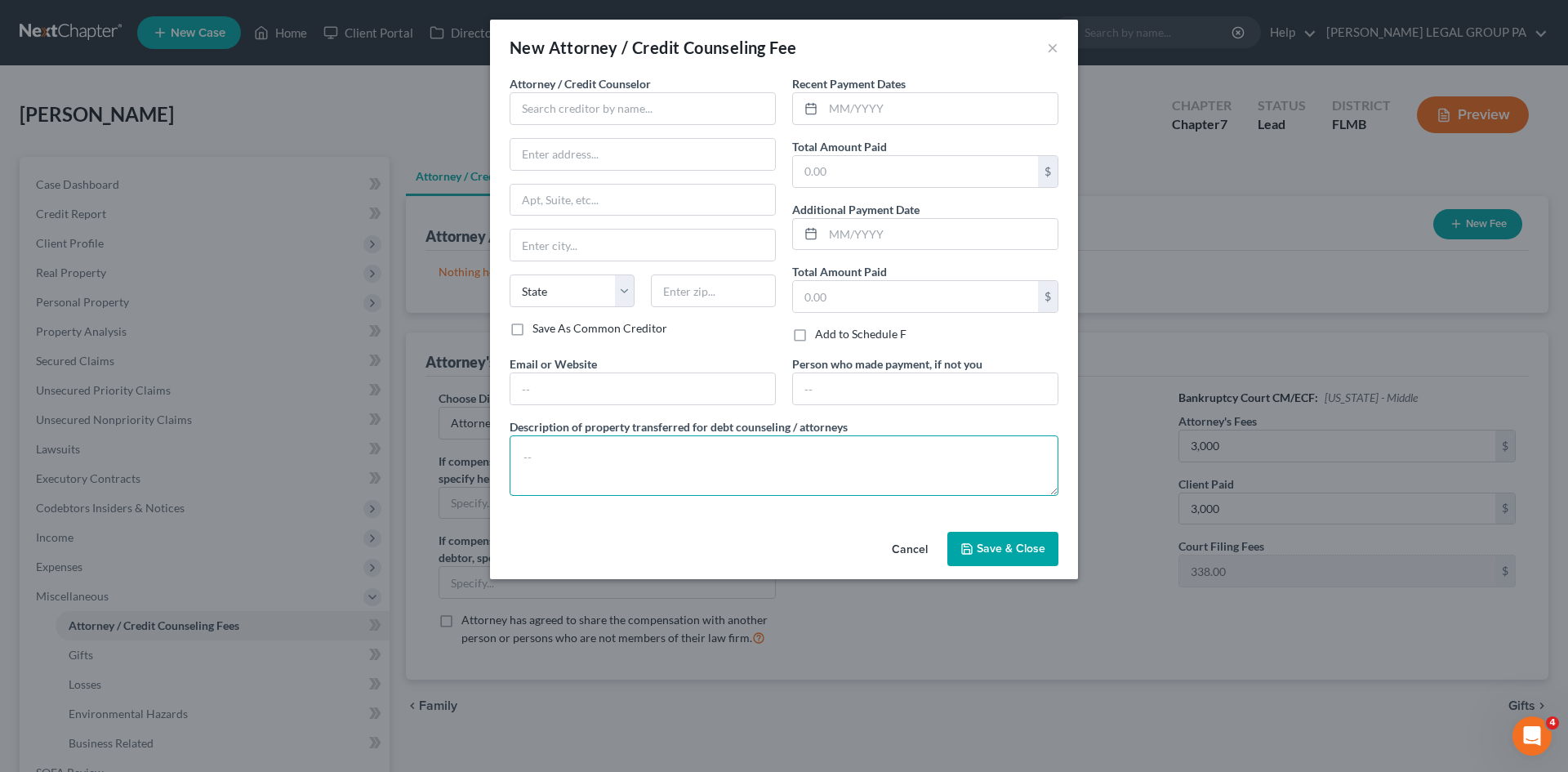
click at [677, 474] on textarea at bounding box center [783, 466] width 549 height 61
type textarea "Bankruptcy Chapter 7 Attorney's Fees"
click at [921, 96] on input "text" at bounding box center [940, 109] width 234 height 31
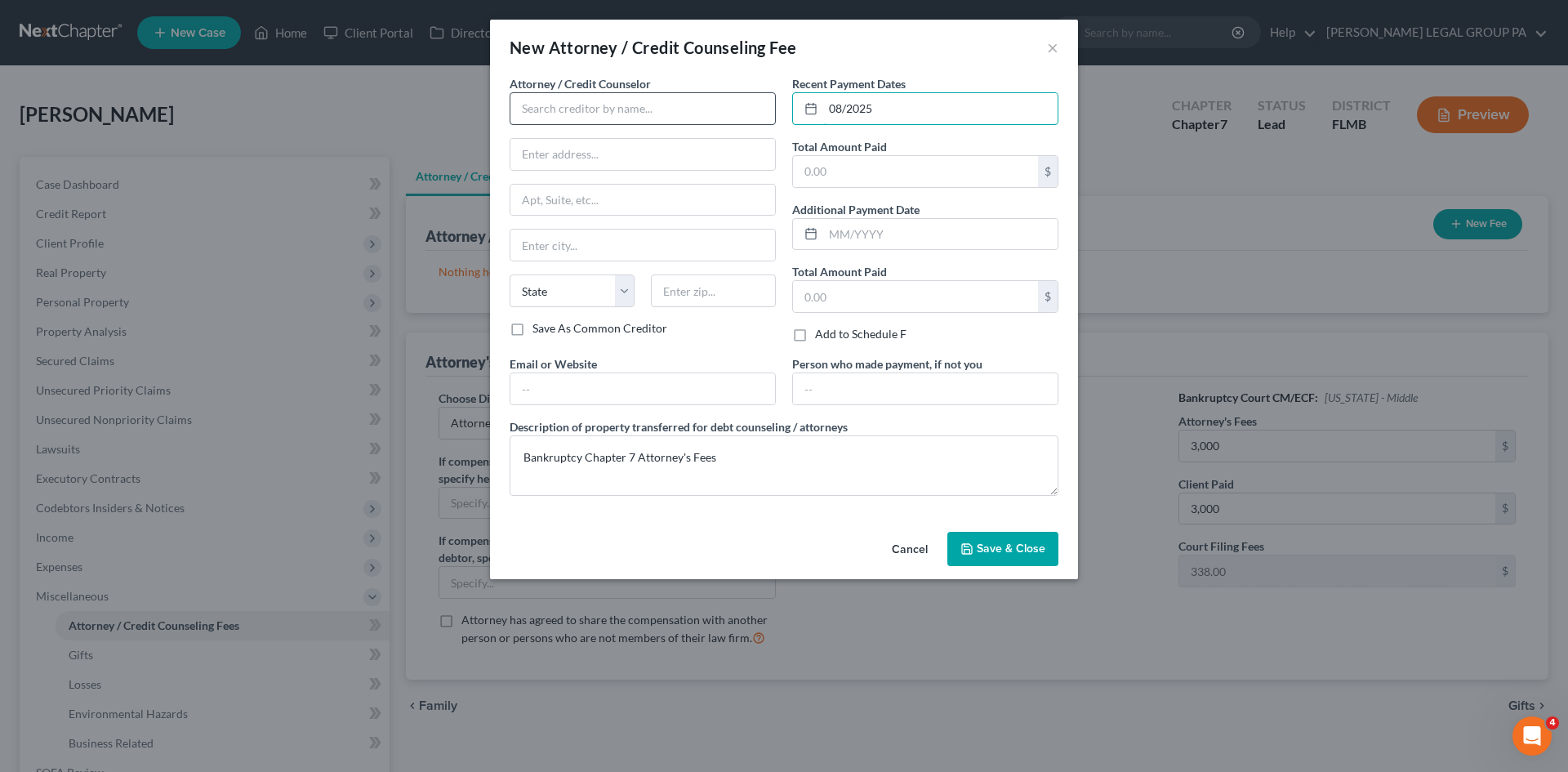
type input "08/2025"
click at [579, 111] on input "text" at bounding box center [642, 108] width 267 height 32
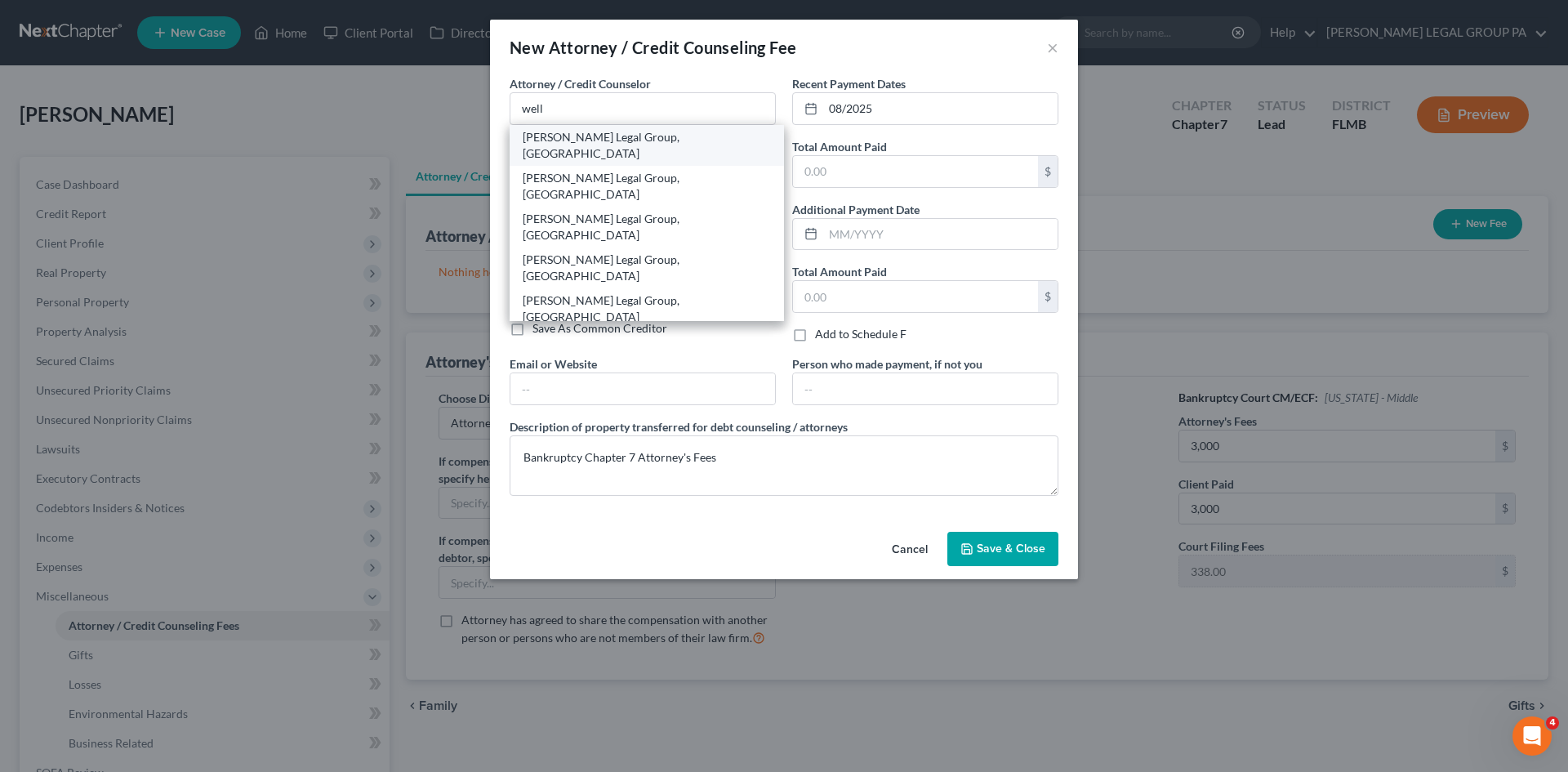
click at [615, 129] on div "[PERSON_NAME] Legal Group, [GEOGRAPHIC_DATA]" at bounding box center [647, 145] width 248 height 32
type input "[PERSON_NAME] Legal Group, [GEOGRAPHIC_DATA]"
type input "[STREET_ADDRESS]"
type input "Clearwater"
select select "9"
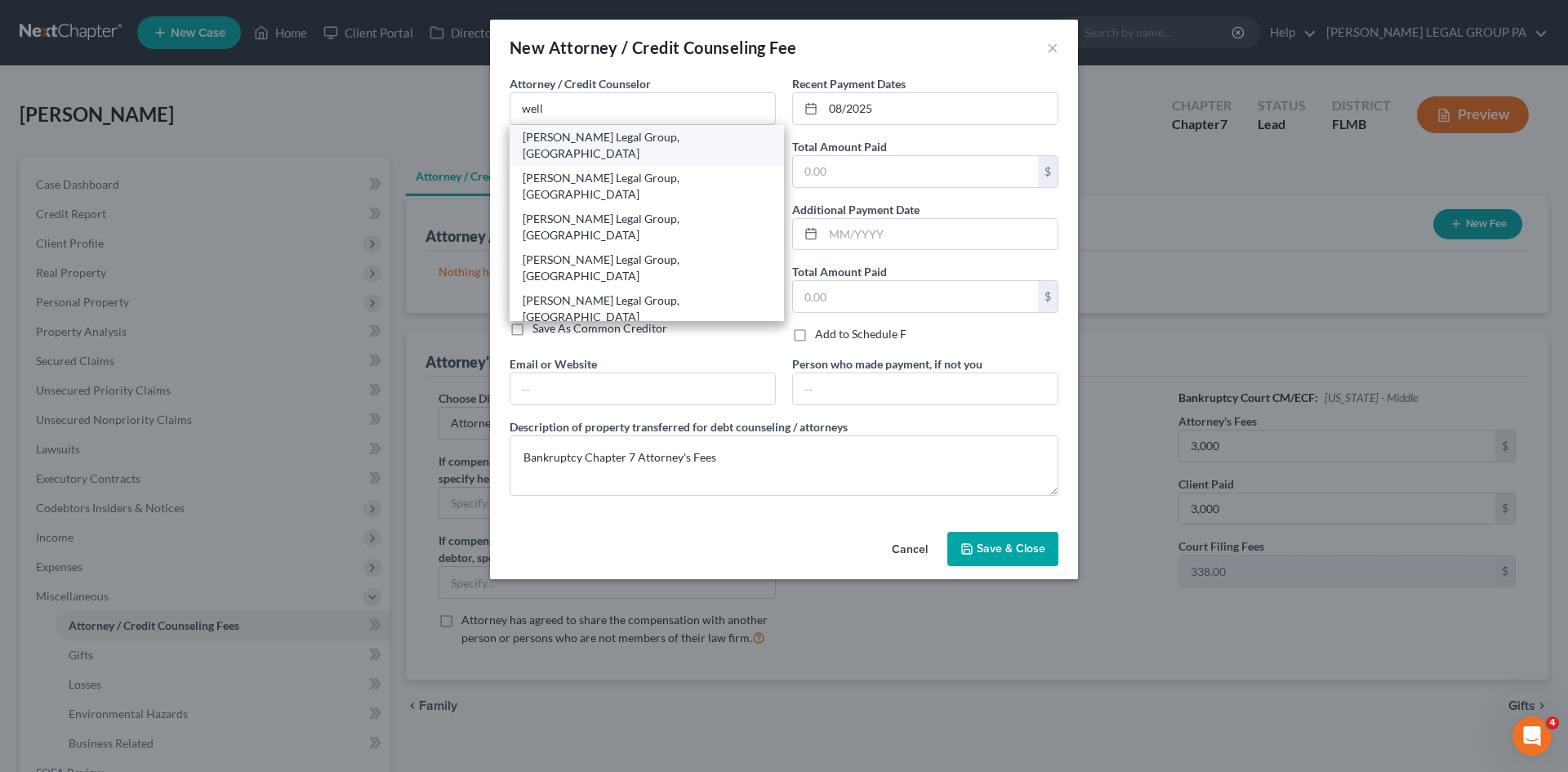
type input "33763"
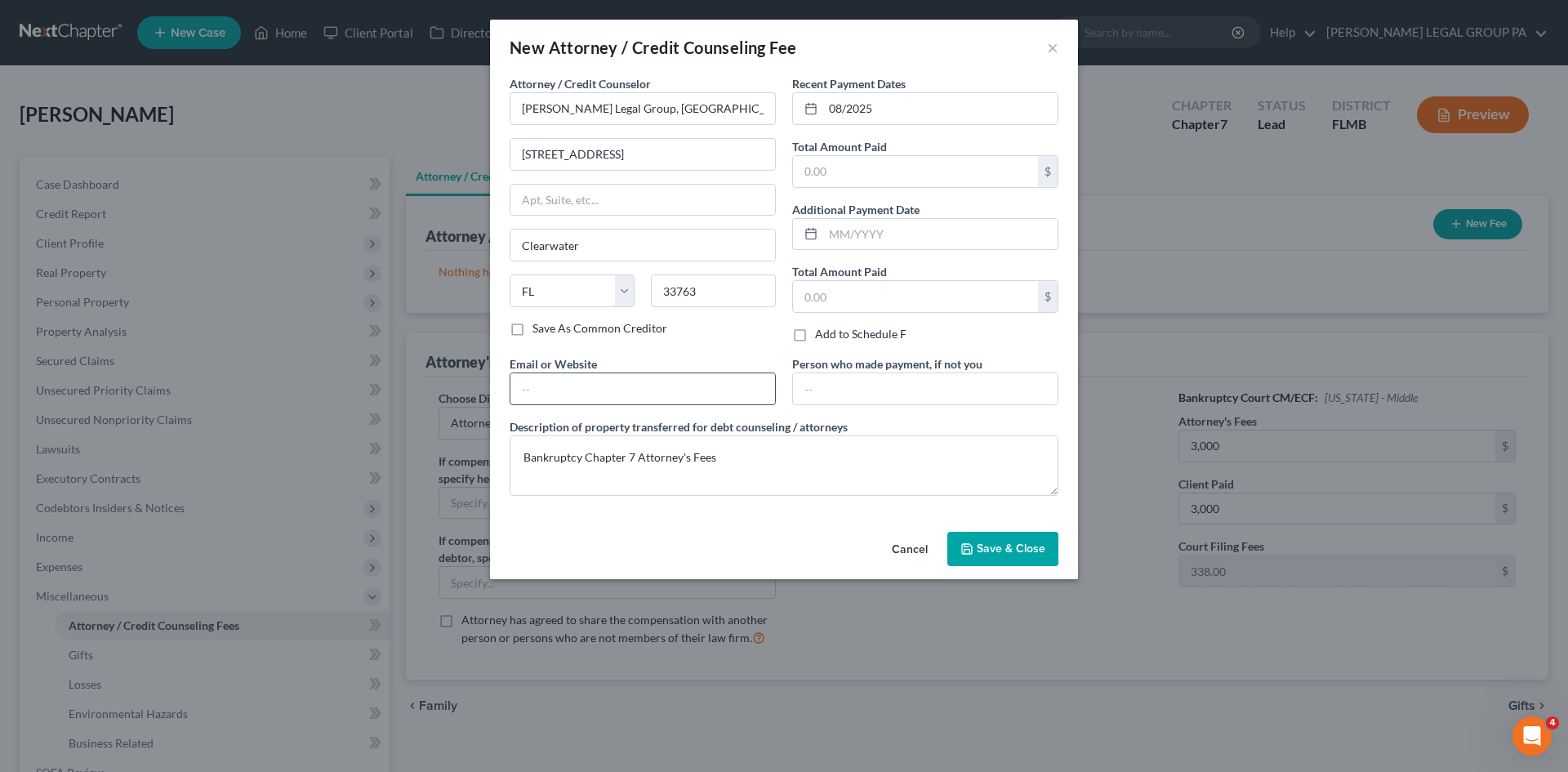
click at [662, 398] on input "text" at bounding box center [642, 389] width 265 height 31
type input "[EMAIL_ADDRESS][DOMAIN_NAME]"
click at [938, 178] on input "text" at bounding box center [916, 172] width 245 height 31
type input "3,000.00"
drag, startPoint x: 991, startPoint y: 562, endPoint x: 991, endPoint y: 540, distance: 22.0
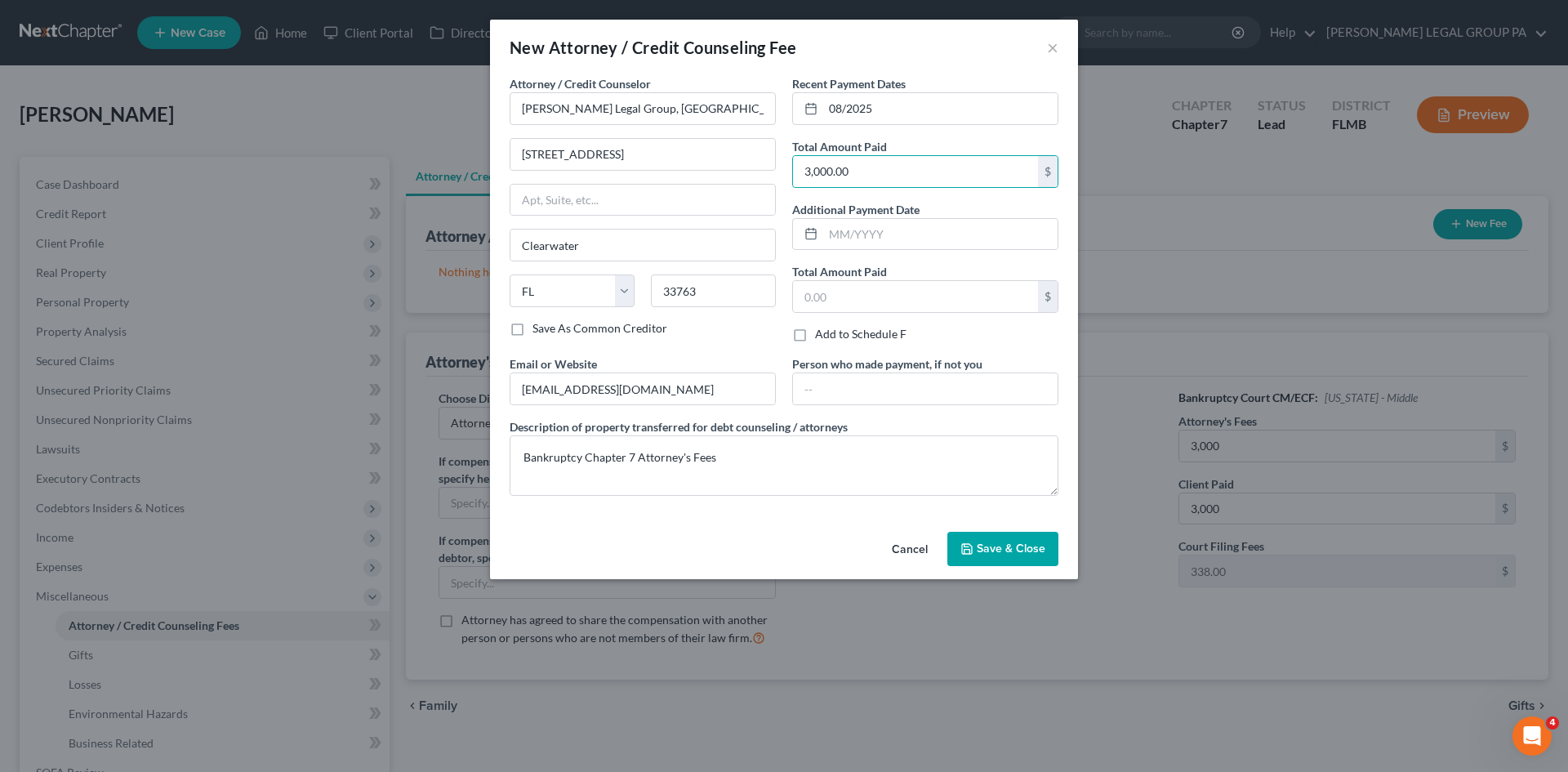
click at [991, 560] on button "Save & Close" at bounding box center [1003, 548] width 111 height 34
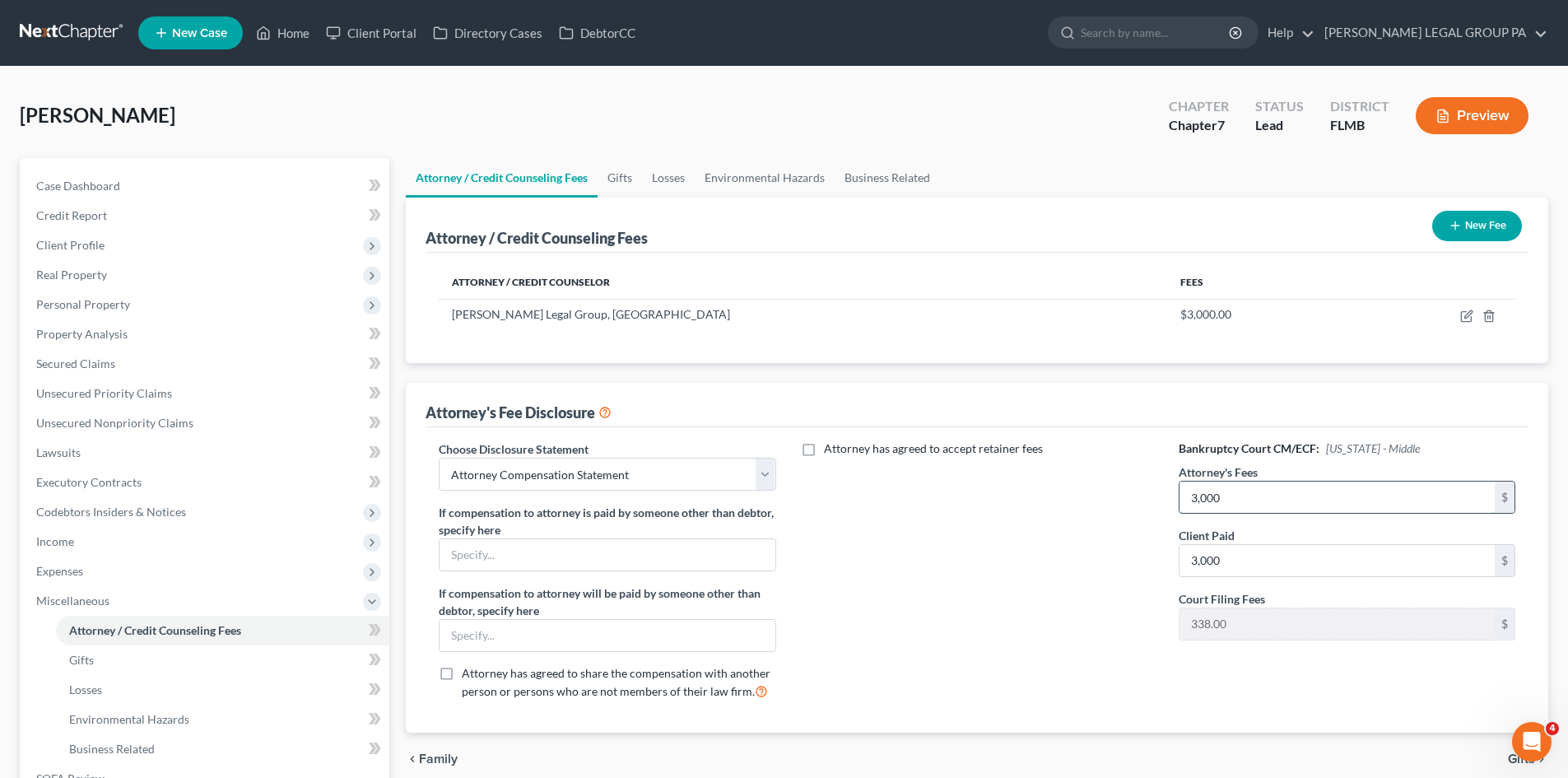
click at [1253, 498] on input "3,000" at bounding box center [1337, 497] width 315 height 32
type input "3,000.00"
click at [1275, 559] on input "3,000" at bounding box center [1337, 560] width 315 height 32
type input "0"
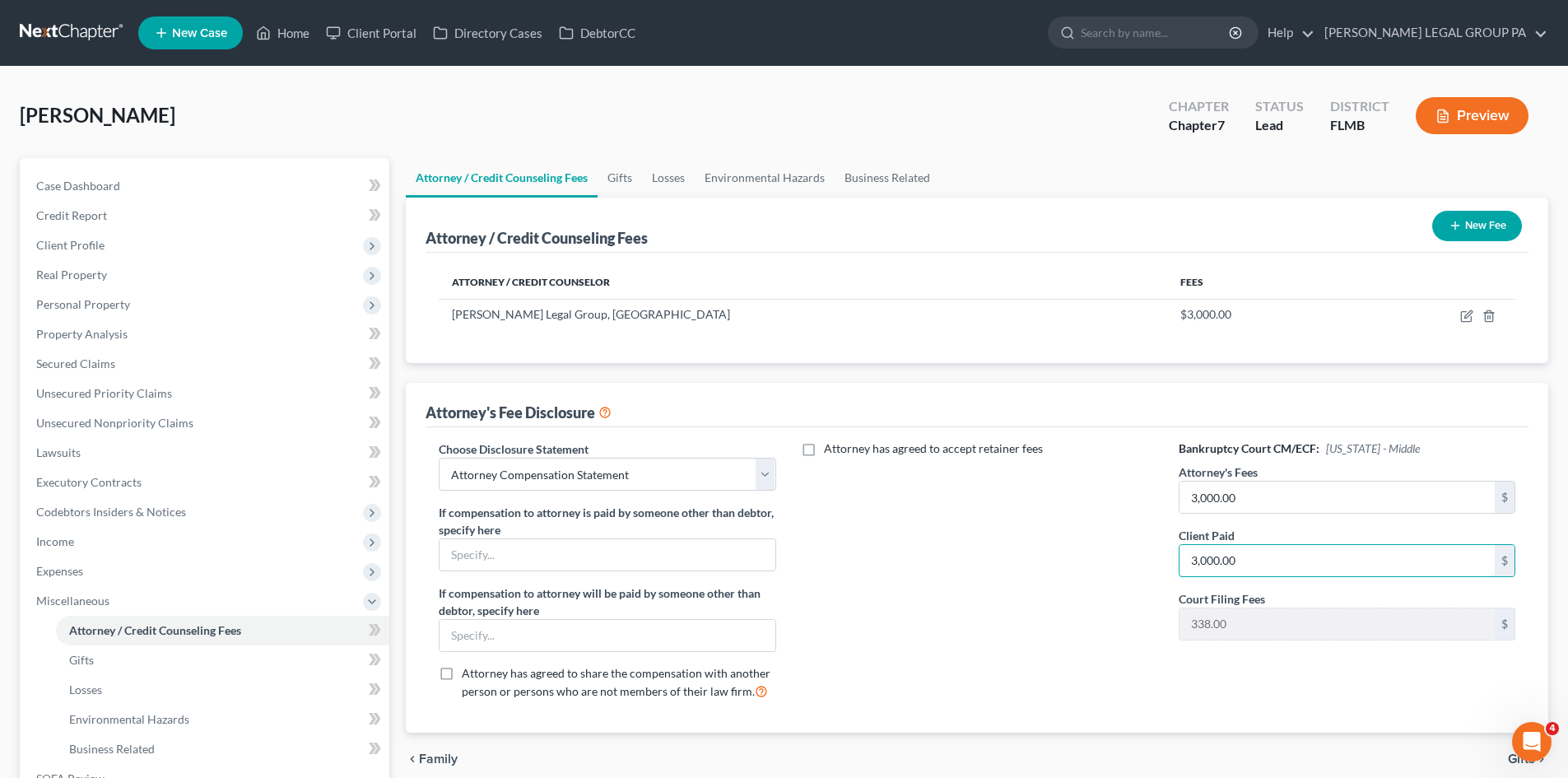
type input "3,000.00"
click at [943, 600] on div "Attorney has agreed to accept retainer fees" at bounding box center [977, 576] width 369 height 272
click at [184, 175] on link "Case Dashboard" at bounding box center [206, 186] width 366 height 30
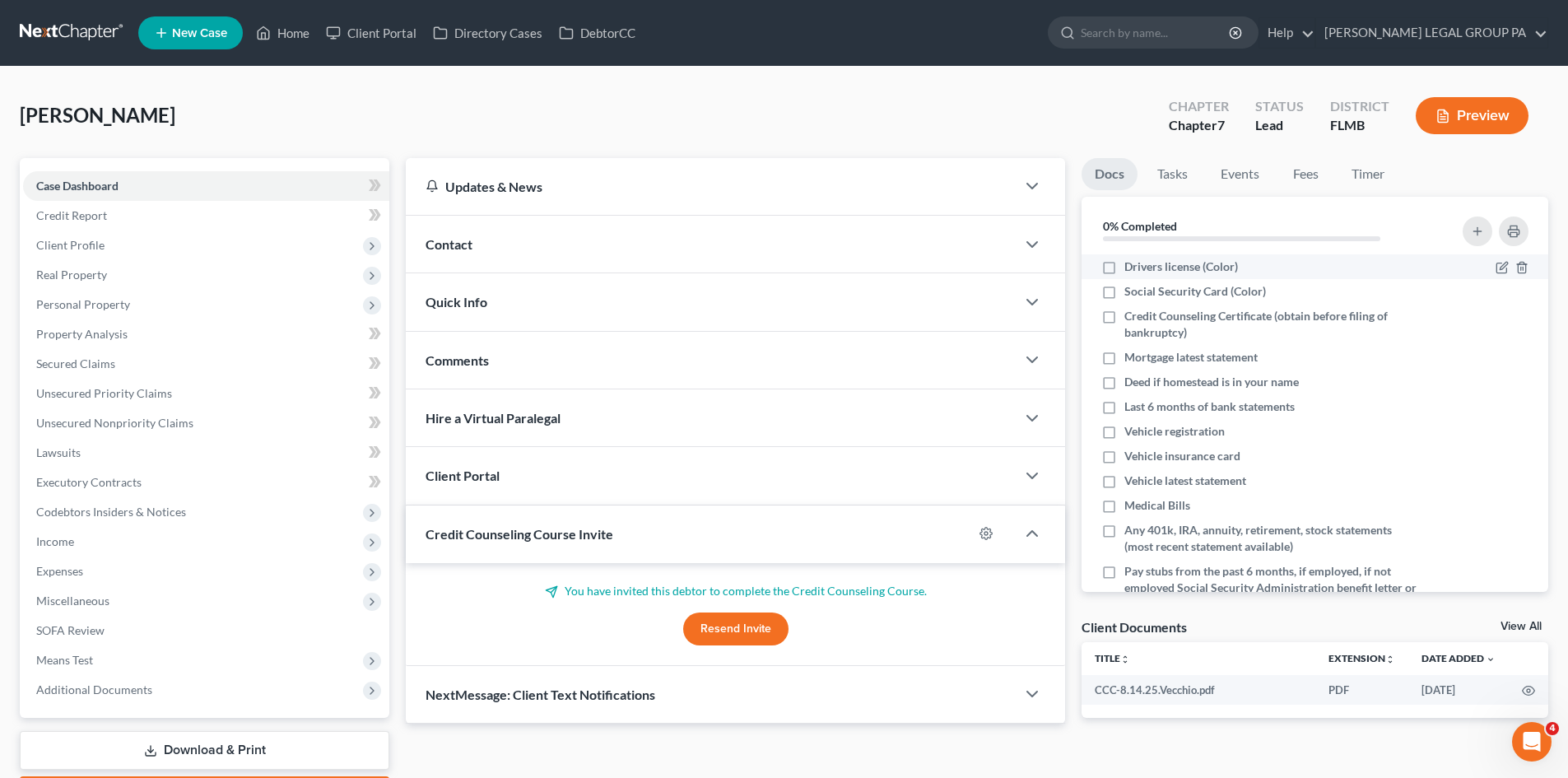
click at [1124, 270] on label "Drivers license (Color)" at bounding box center [1181, 267] width 113 height 17
click at [1131, 269] on input "Drivers license (Color)" at bounding box center [1136, 264] width 11 height 11
checkbox input "true"
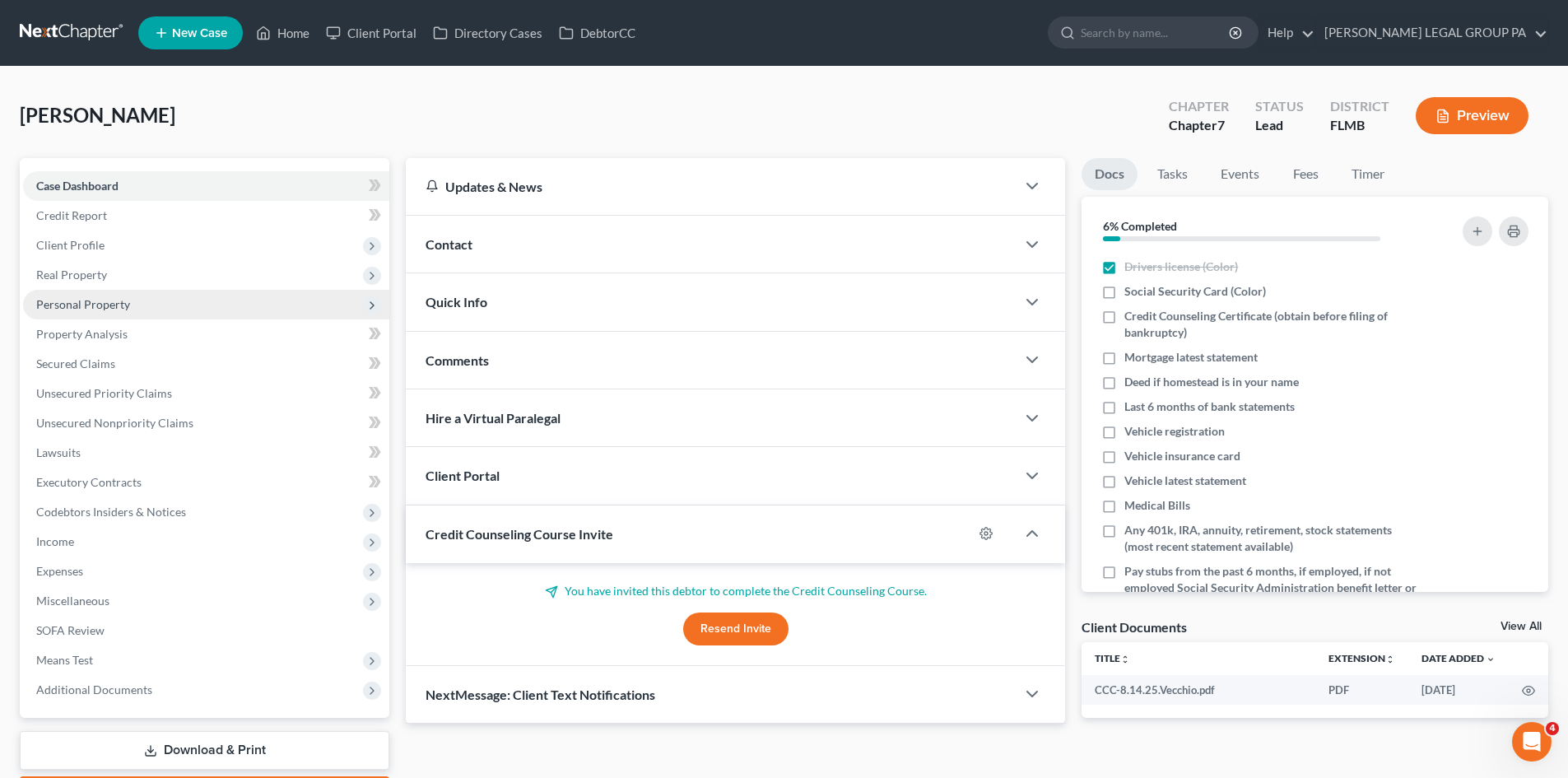
click at [104, 311] on span "Personal Property" at bounding box center [206, 305] width 366 height 30
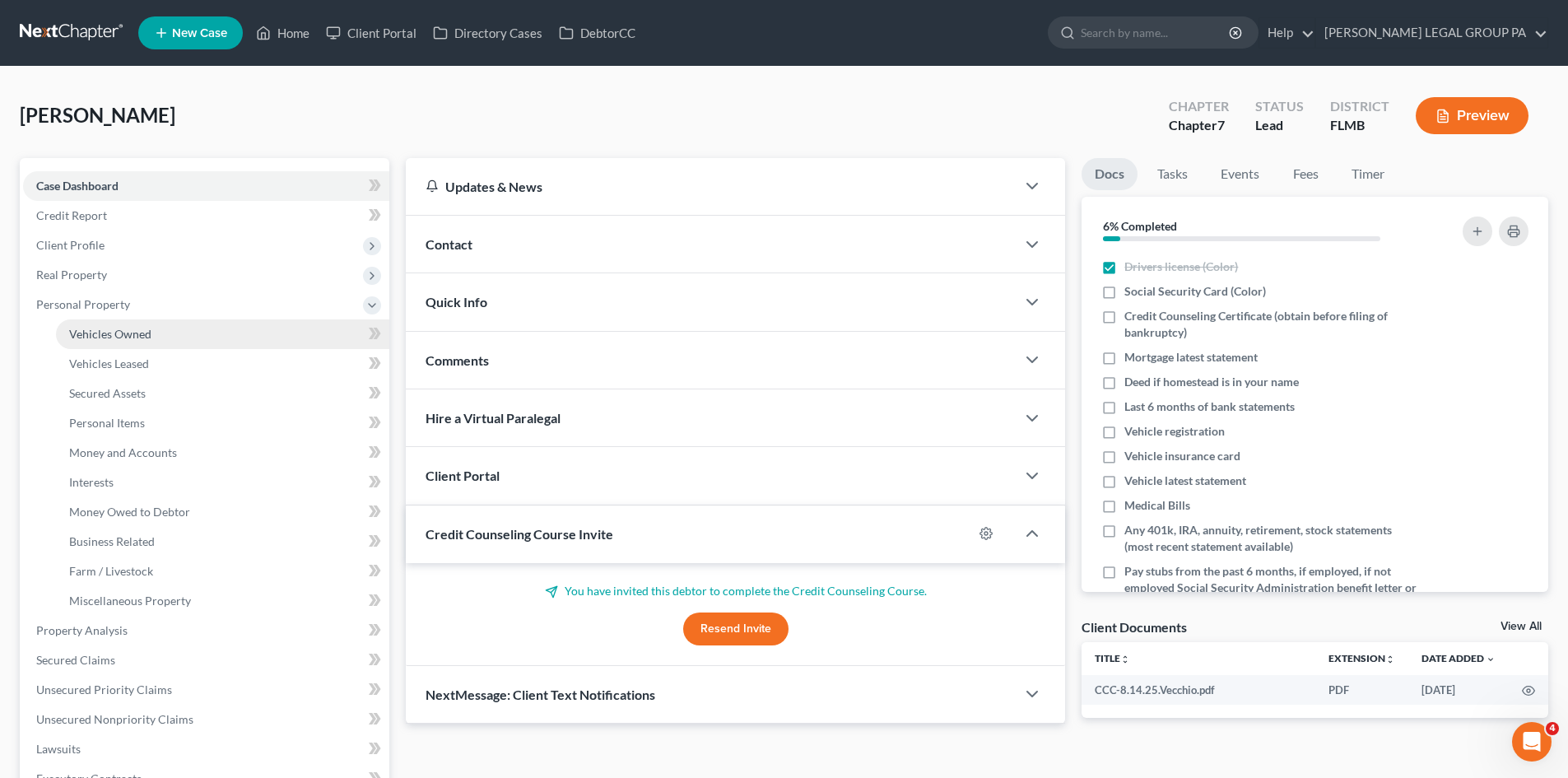
click at [126, 334] on span "Vehicles Owned" at bounding box center [110, 333] width 83 height 14
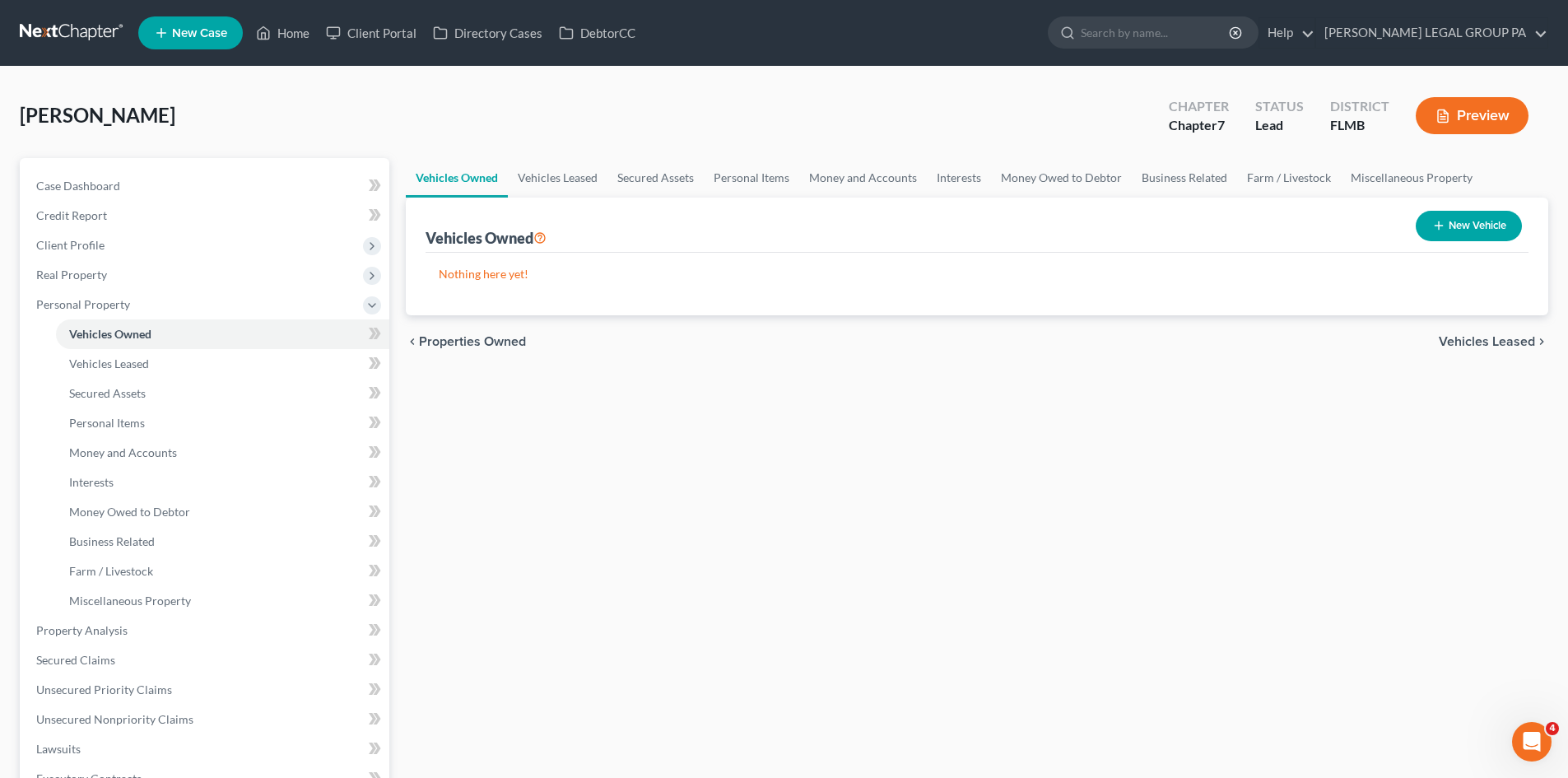
click at [1442, 222] on icon "button" at bounding box center [1439, 225] width 13 height 13
select select "0"
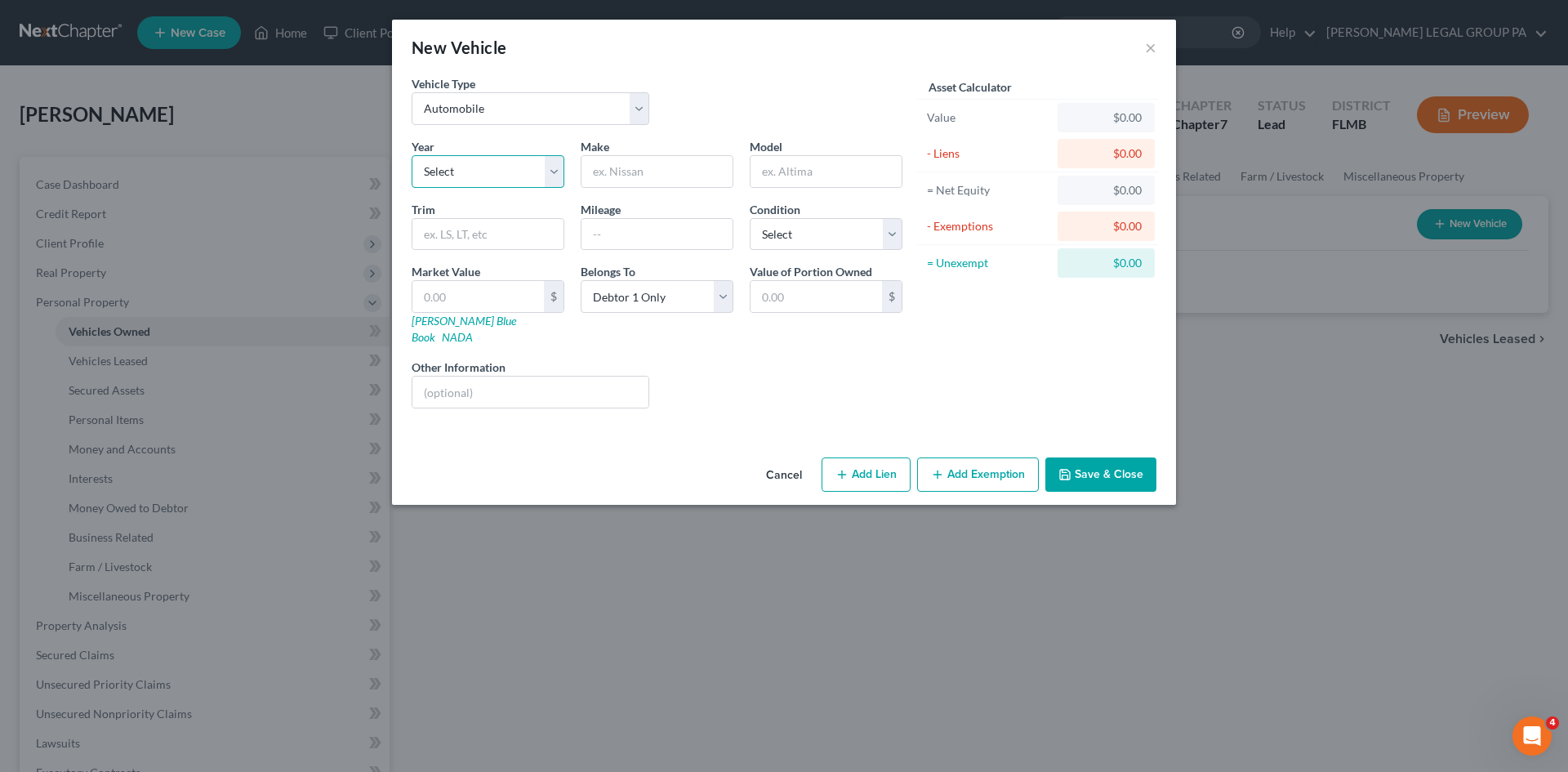
click at [487, 161] on select "Select 2026 2025 2024 2023 2022 2021 2020 2019 2018 2017 2016 2015 2014 2013 20…" at bounding box center [488, 171] width 153 height 32
select select "4"
click at [411, 155] on select "Select 2026 2025 2024 2023 2022 2021 2020 2019 2018 2017 2016 2015 2014 2013 20…" at bounding box center [488, 171] width 153 height 32
click at [619, 167] on input "text" at bounding box center [657, 172] width 151 height 31
type input "Kia"
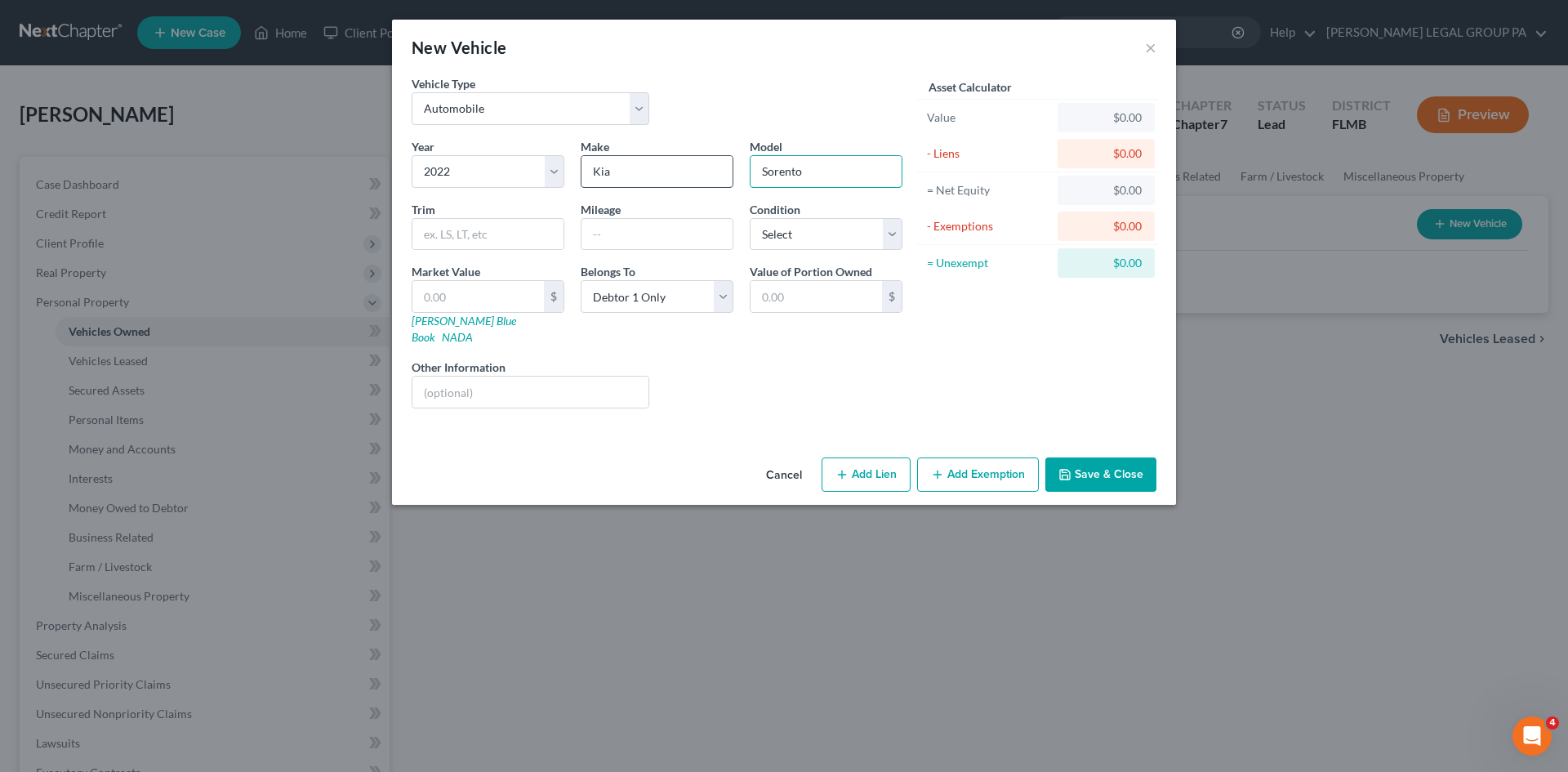
type input "Sorento"
type input "62000"
drag, startPoint x: 803, startPoint y: 253, endPoint x: 814, endPoint y: 247, distance: 12.5
click at [806, 253] on div "Year Select 2026 2025 2024 2023 2022 2021 2020 2019 2018 2017 2016 2015 2014 20…" at bounding box center [657, 279] width 507 height 283
click at [814, 245] on select "Select Excellent Very Good Good Fair Poor" at bounding box center [826, 233] width 153 height 32
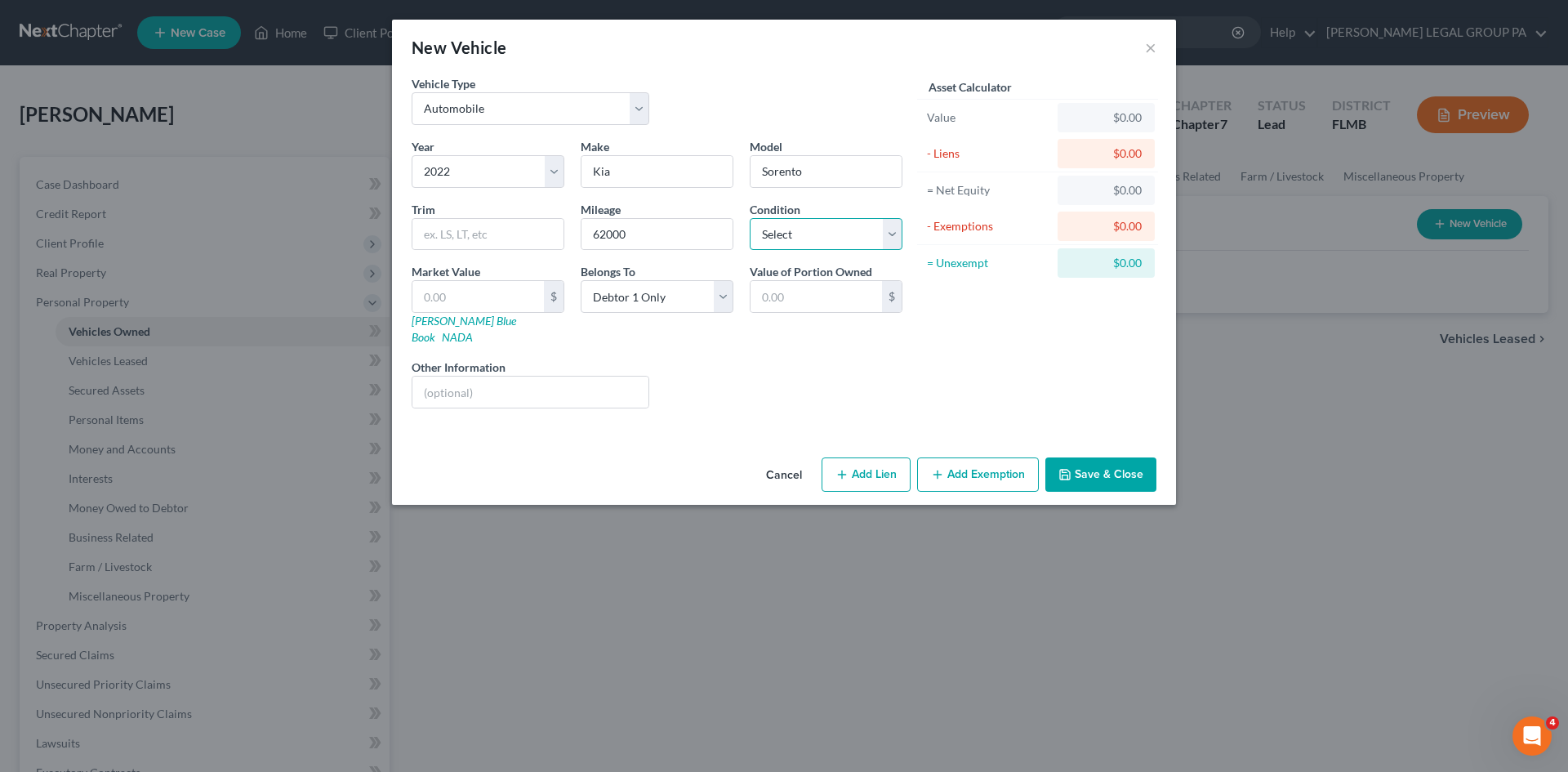
select select "2"
click at [750, 218] on select "Select Excellent Very Good Good Fair Poor" at bounding box center [826, 233] width 153 height 32
click at [607, 235] on input "62000" at bounding box center [657, 234] width 151 height 31
type input "62,000"
click at [507, 376] on input "text" at bounding box center [530, 392] width 236 height 31
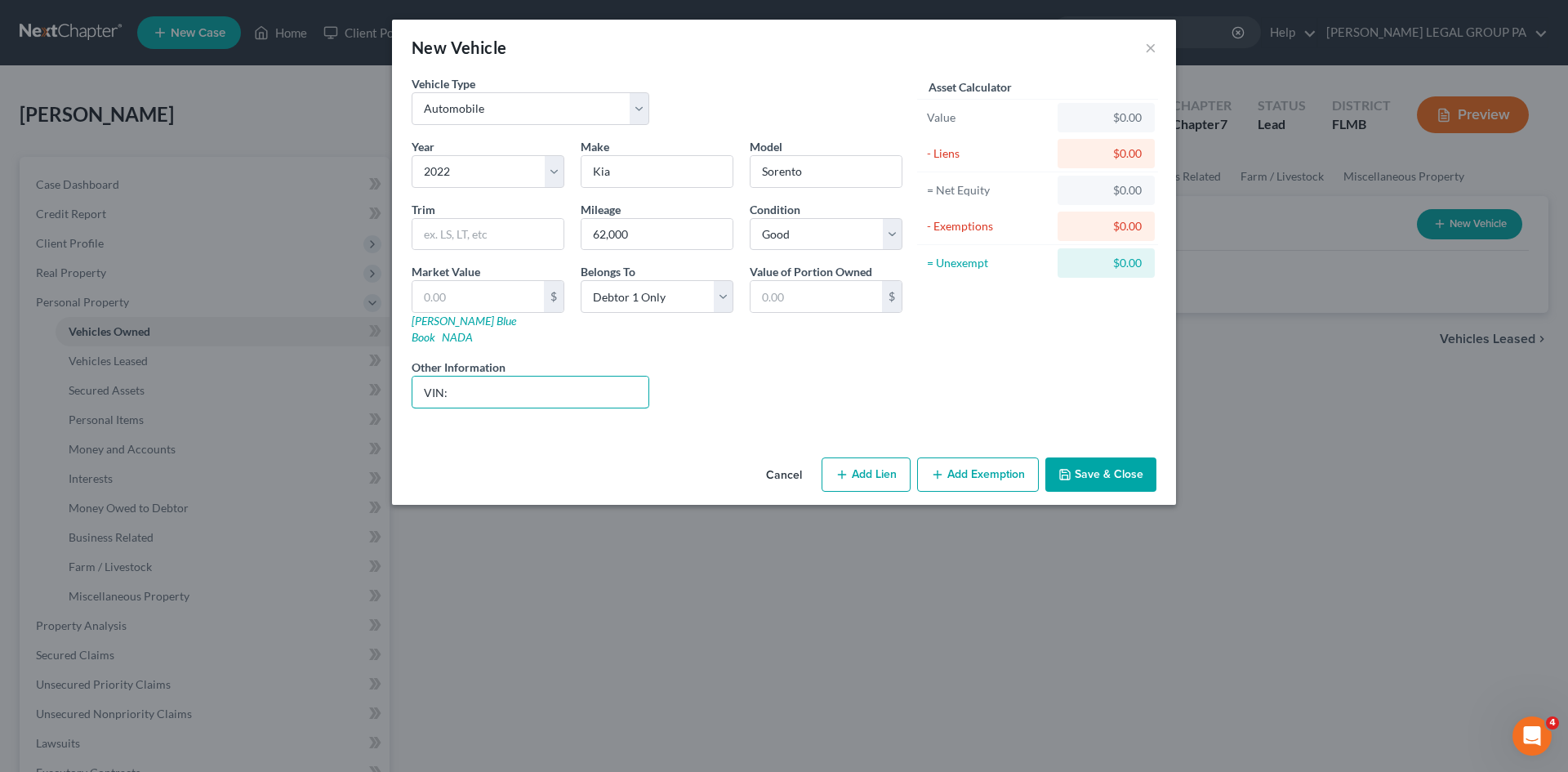
type input "VIN:"
click at [1100, 462] on button "Save & Close" at bounding box center [1100, 474] width 111 height 34
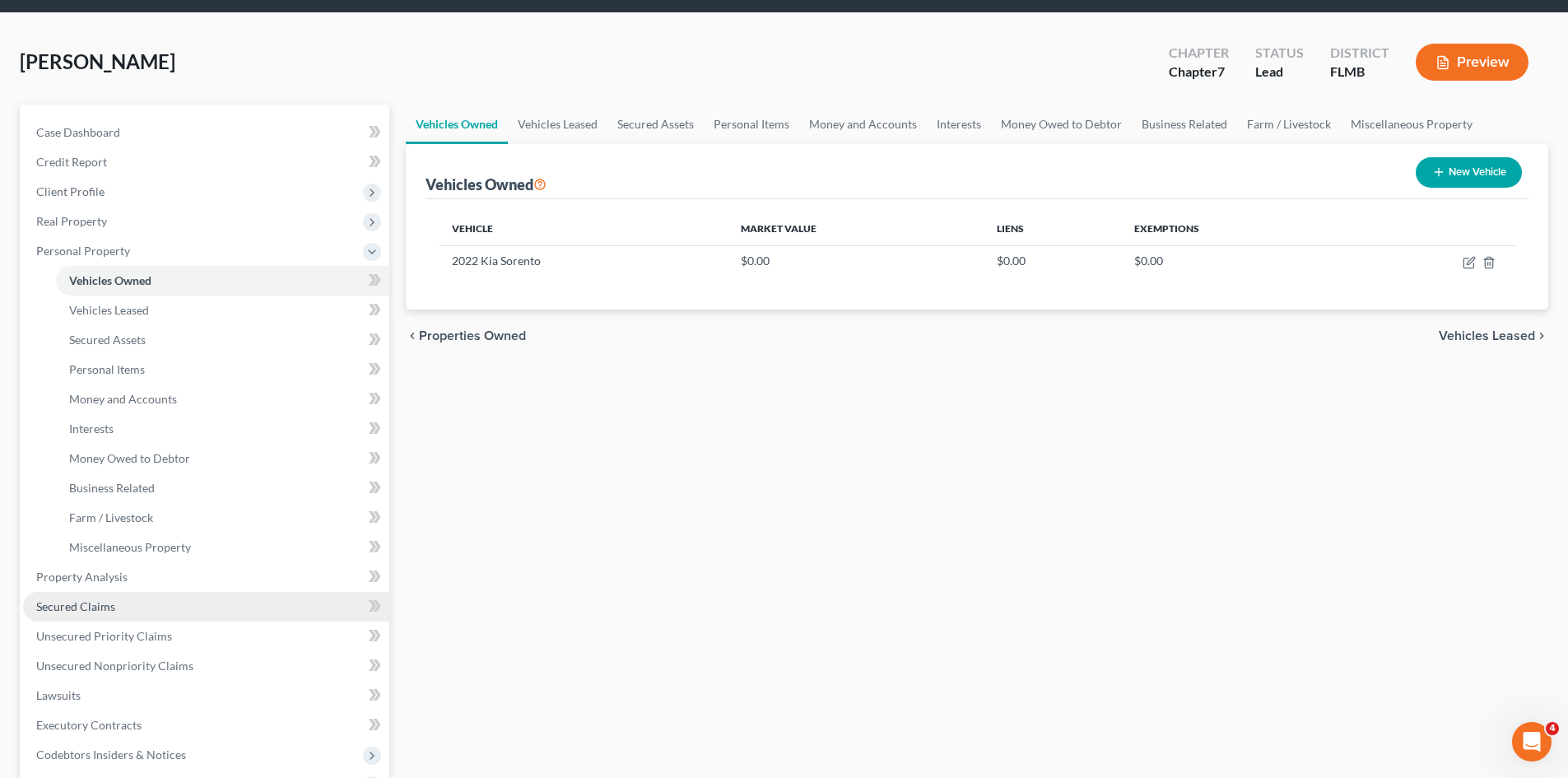
scroll to position [83, 0]
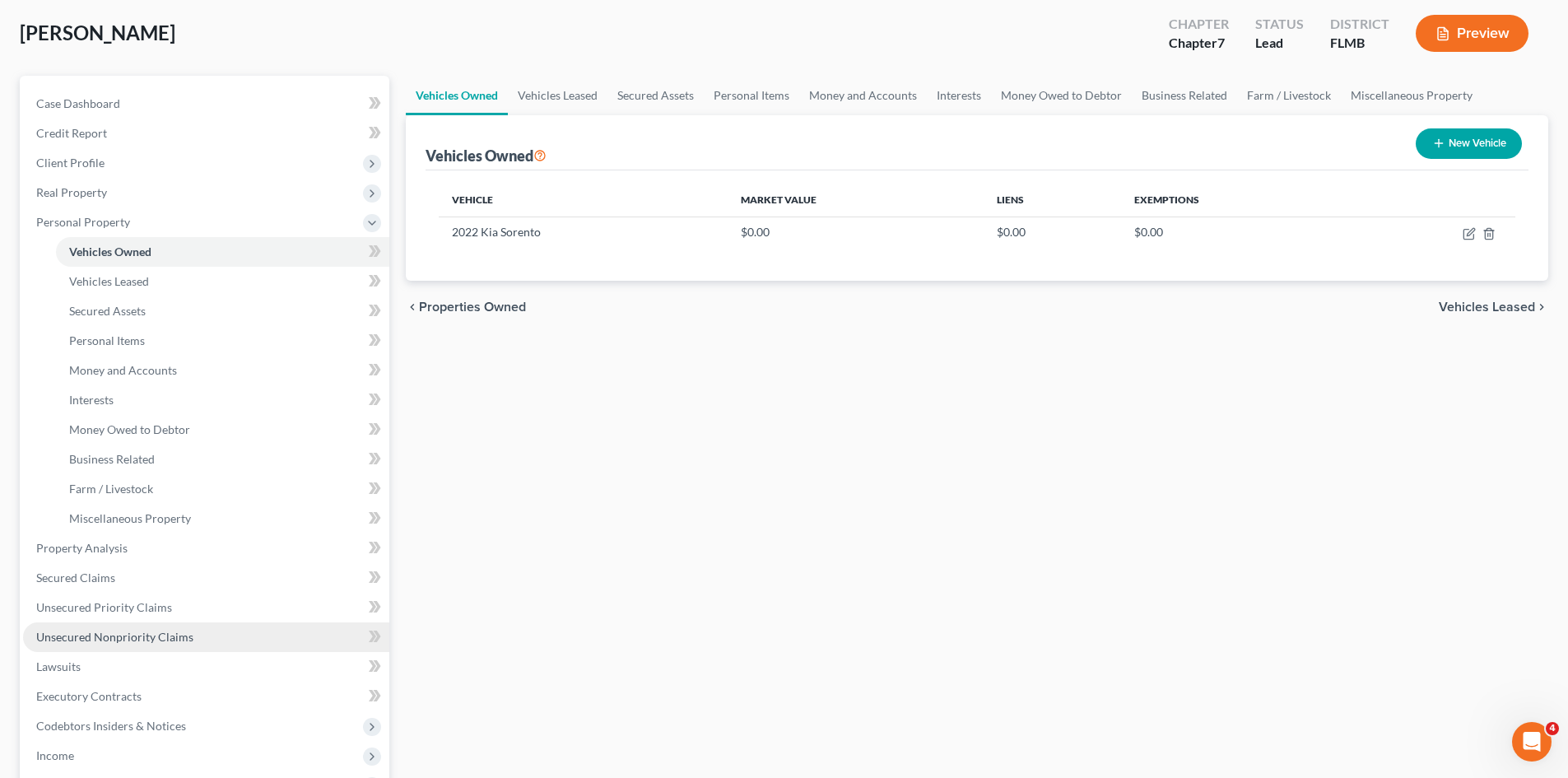
click at [151, 640] on span "Unsecured Nonpriority Claims" at bounding box center [114, 636] width 157 height 14
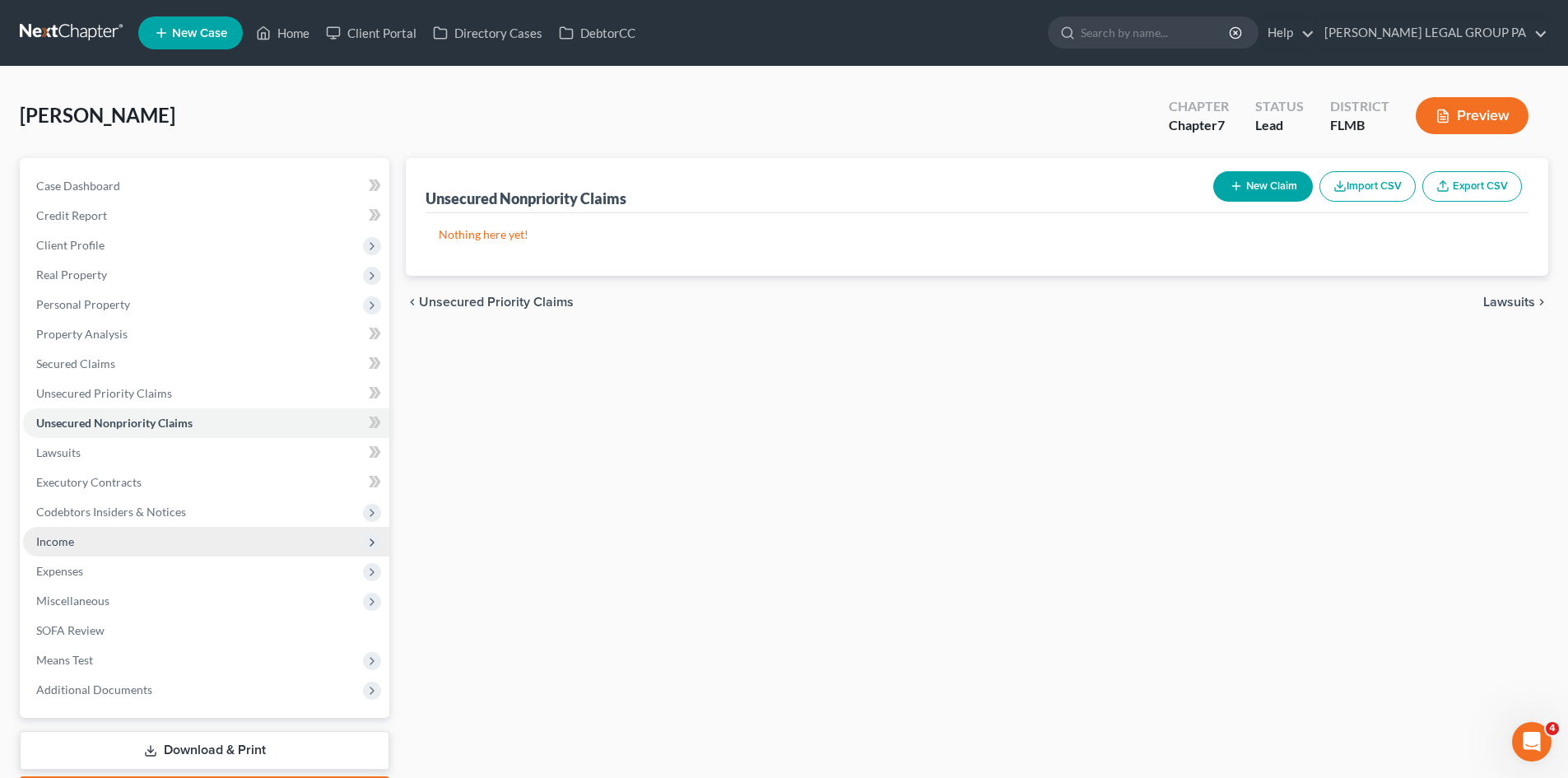
click at [100, 541] on span "Income" at bounding box center [206, 542] width 366 height 30
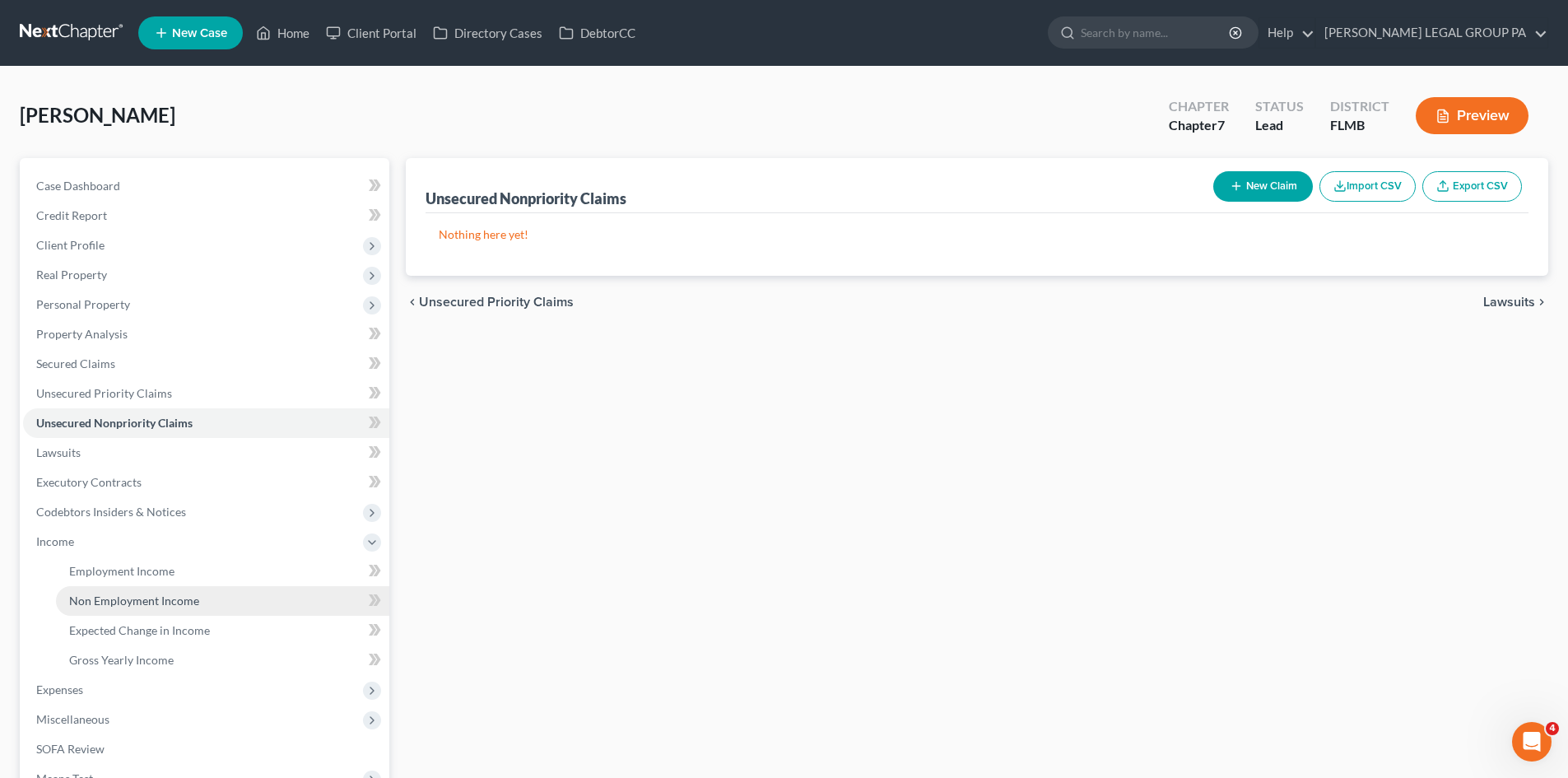
drag, startPoint x: 150, startPoint y: 610, endPoint x: 192, endPoint y: 610, distance: 42.0
click at [151, 610] on link "Non Employment Income" at bounding box center [222, 600] width 334 height 30
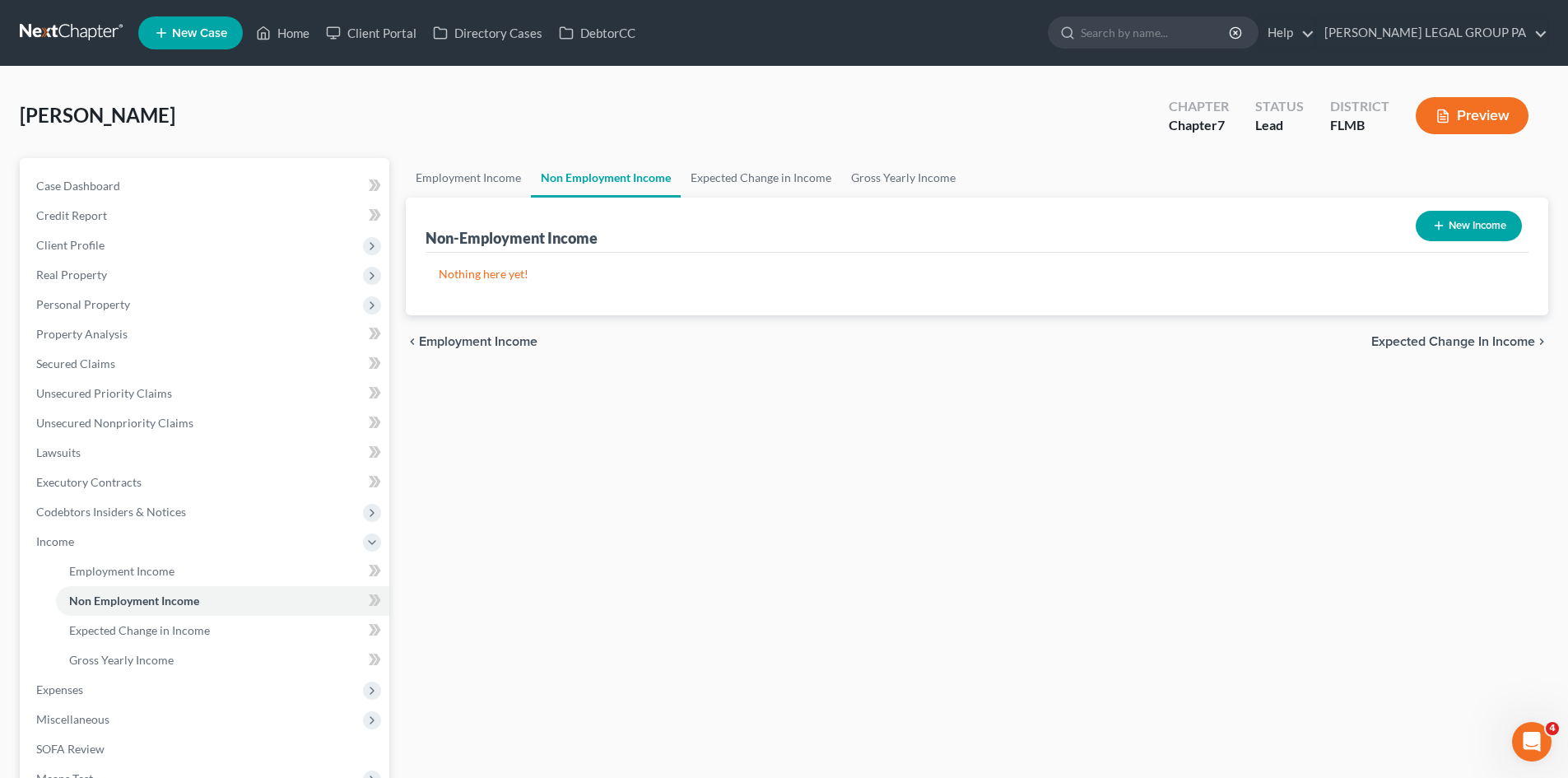
click at [1455, 218] on button "New Income" at bounding box center [1469, 226] width 106 height 31
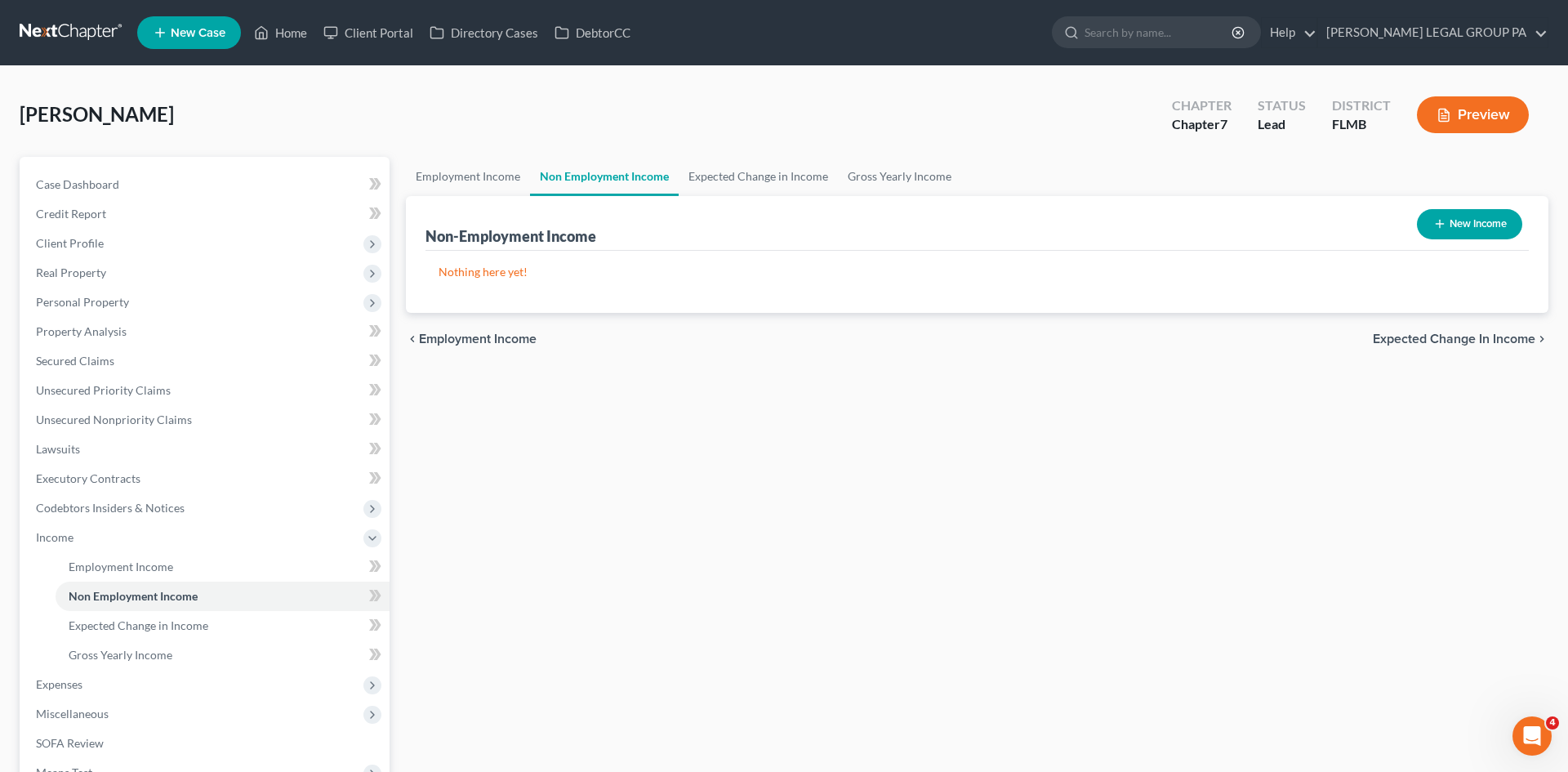
select select "0"
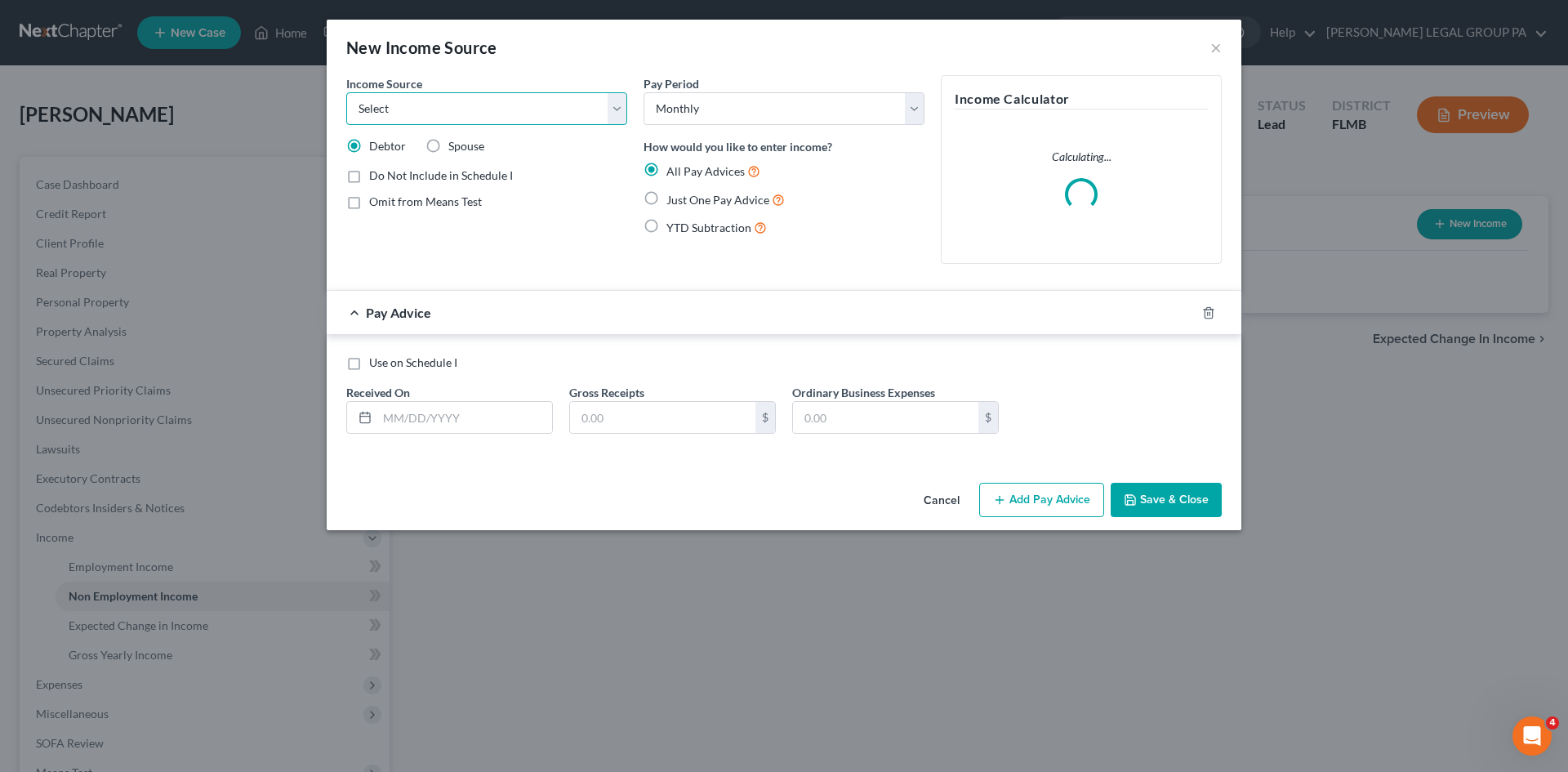
click at [398, 113] on select "Select Unemployment Disability (from employer) Pension Retirement Social Securi…" at bounding box center [486, 108] width 281 height 32
select select "4"
click at [346, 92] on select "Select Unemployment Disability (from employer) Pension Retirement Social Securi…" at bounding box center [486, 108] width 281 height 32
click at [666, 196] on label "Just One Pay Advice" at bounding box center [725, 199] width 118 height 18
click at [672, 196] on input "Just One Pay Advice" at bounding box center [678, 196] width 11 height 11
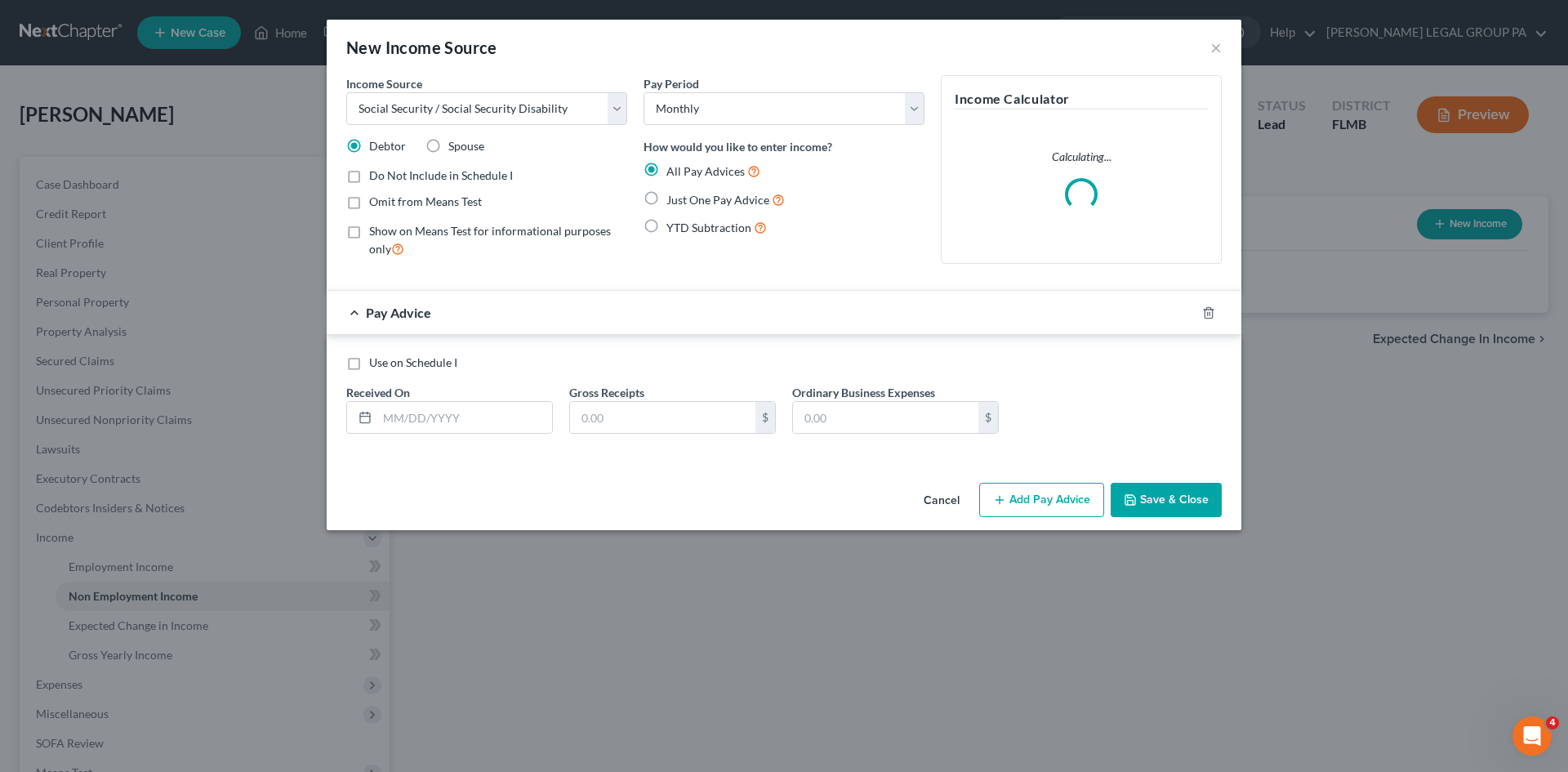
radio input "true"
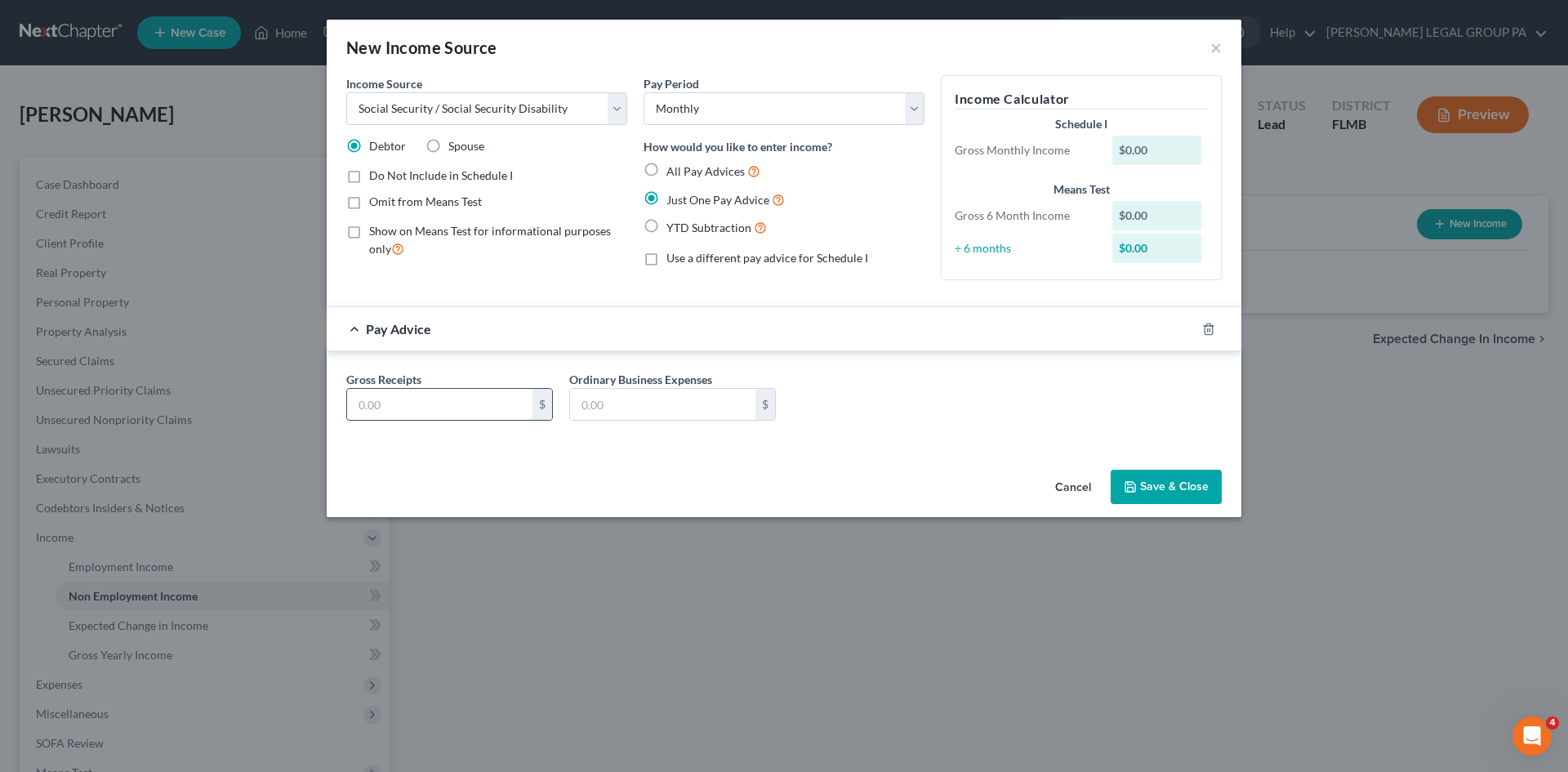
click at [439, 406] on input "text" at bounding box center [439, 404] width 185 height 31
type input "1,803.00"
click at [1187, 483] on button "Save & Close" at bounding box center [1166, 486] width 111 height 34
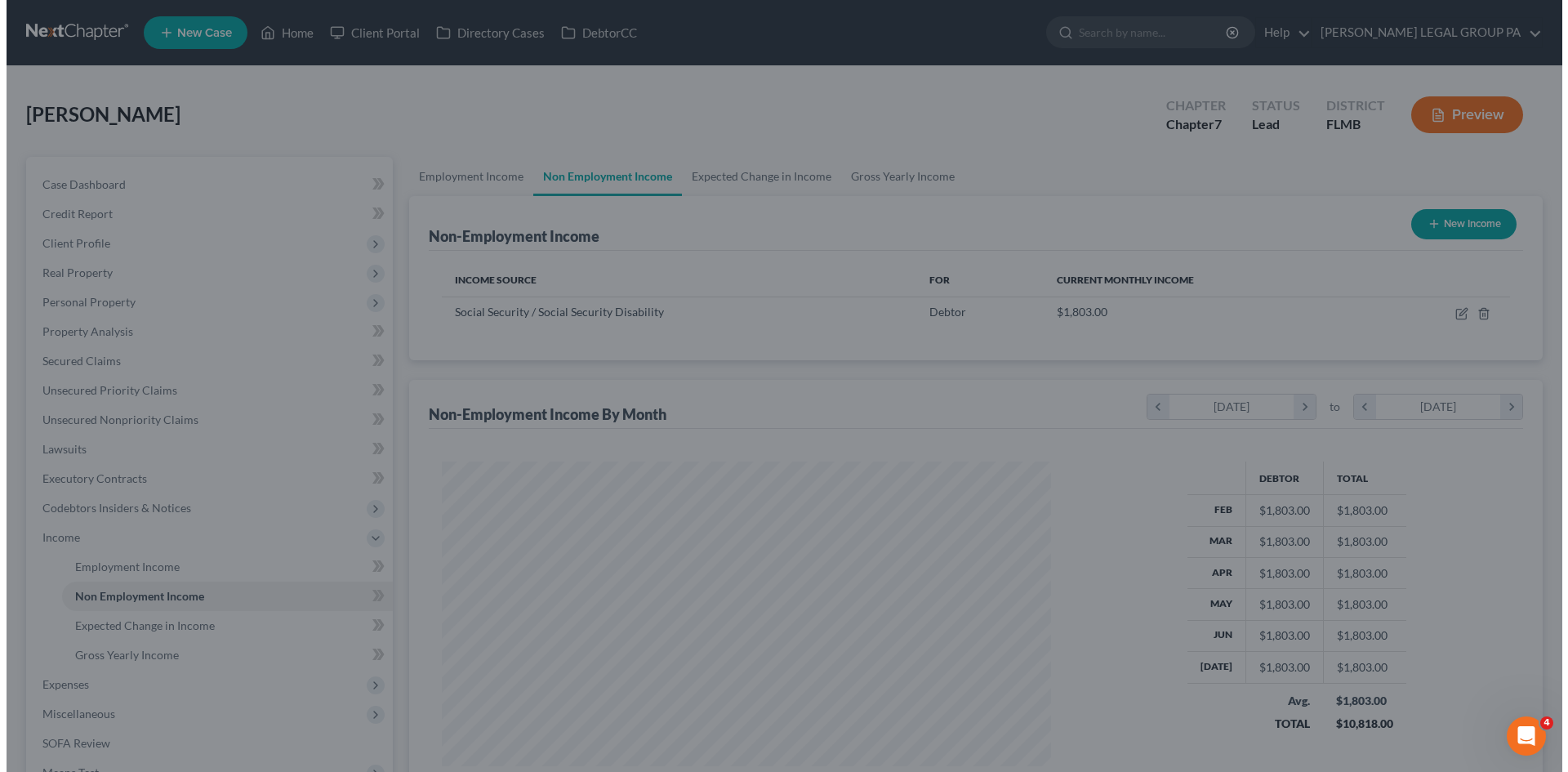
scroll to position [816207, 815879]
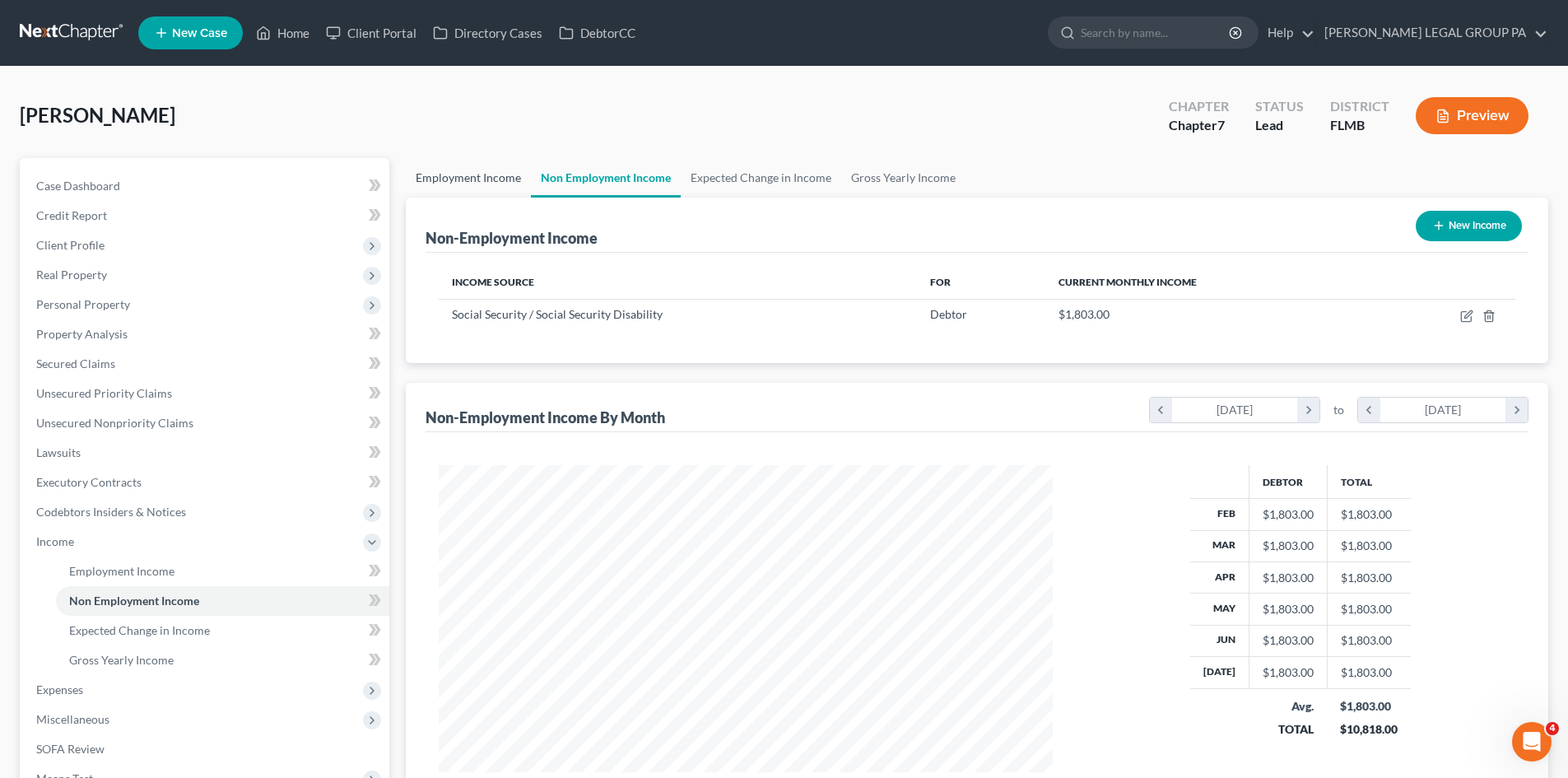
click at [502, 183] on link "Employment Income" at bounding box center [468, 178] width 126 height 39
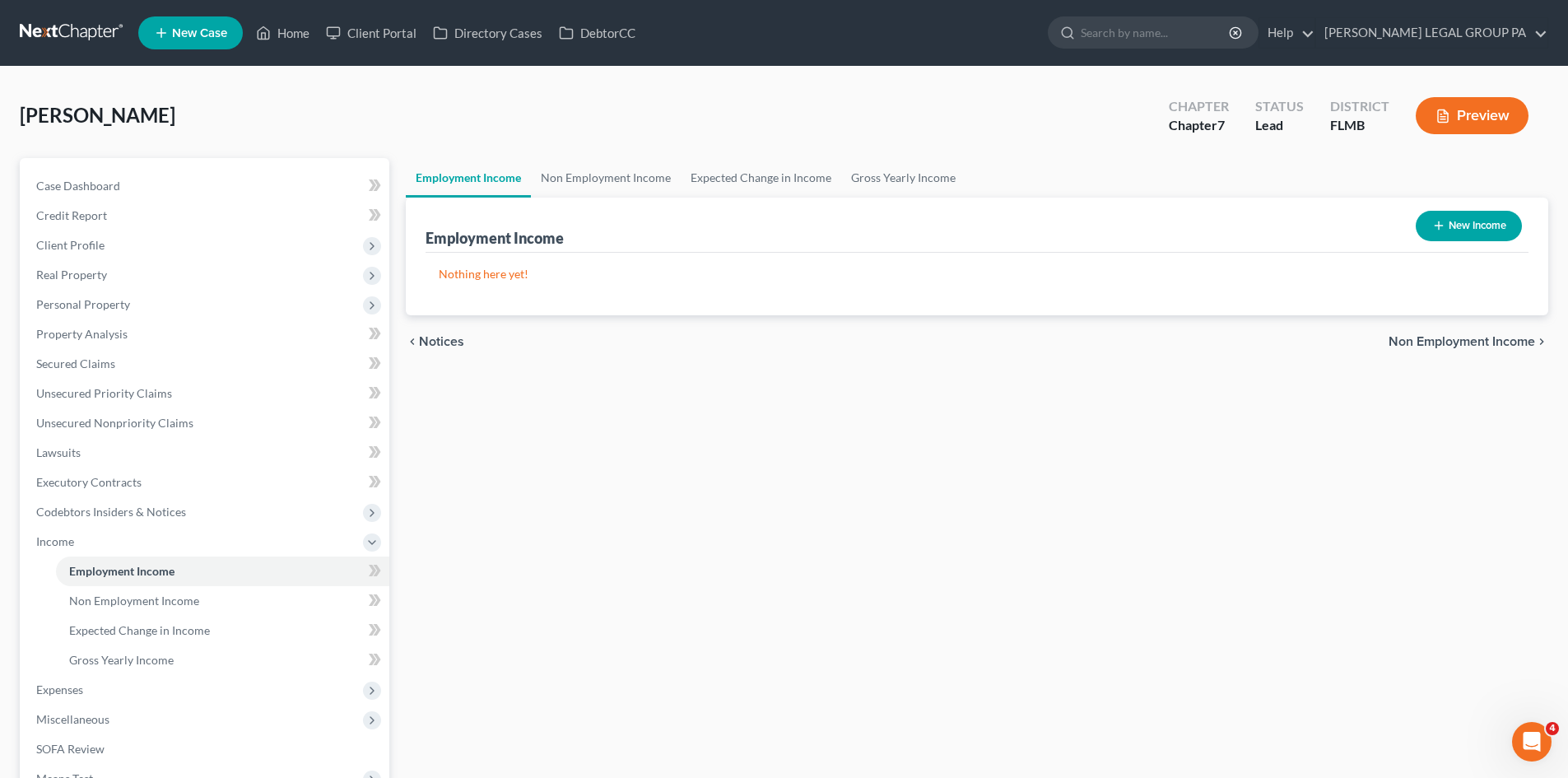
click at [1460, 218] on button "New Income" at bounding box center [1469, 226] width 106 height 31
select select "0"
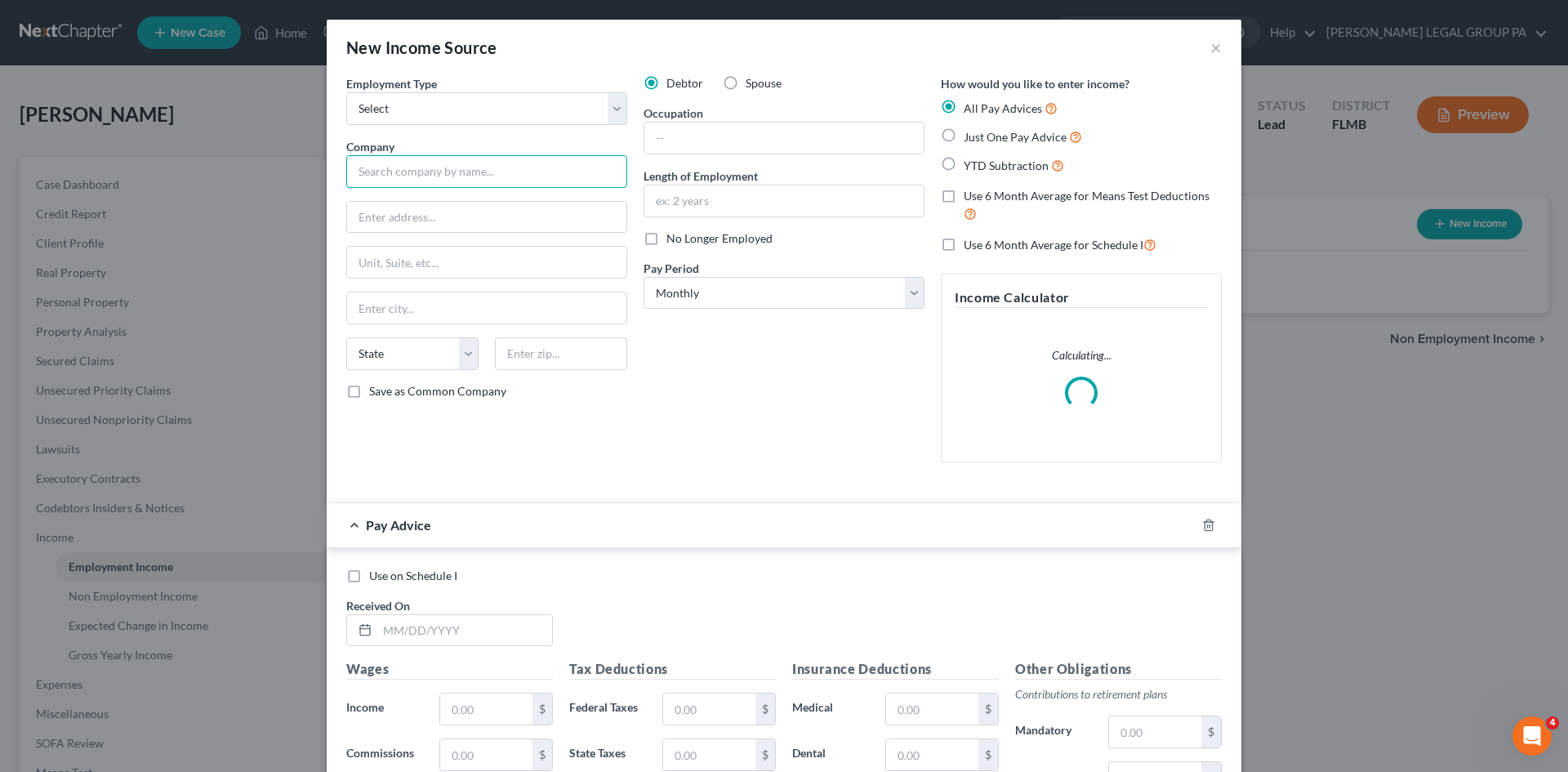
click at [440, 172] on input "text" at bounding box center [486, 171] width 281 height 32
click at [457, 112] on select "Select Full or [DEMOGRAPHIC_DATA] Employment Self Employment" at bounding box center [486, 108] width 281 height 32
select select "1"
click at [346, 92] on select "Select Full or [DEMOGRAPHIC_DATA] Employment Self Employment" at bounding box center [486, 108] width 281 height 32
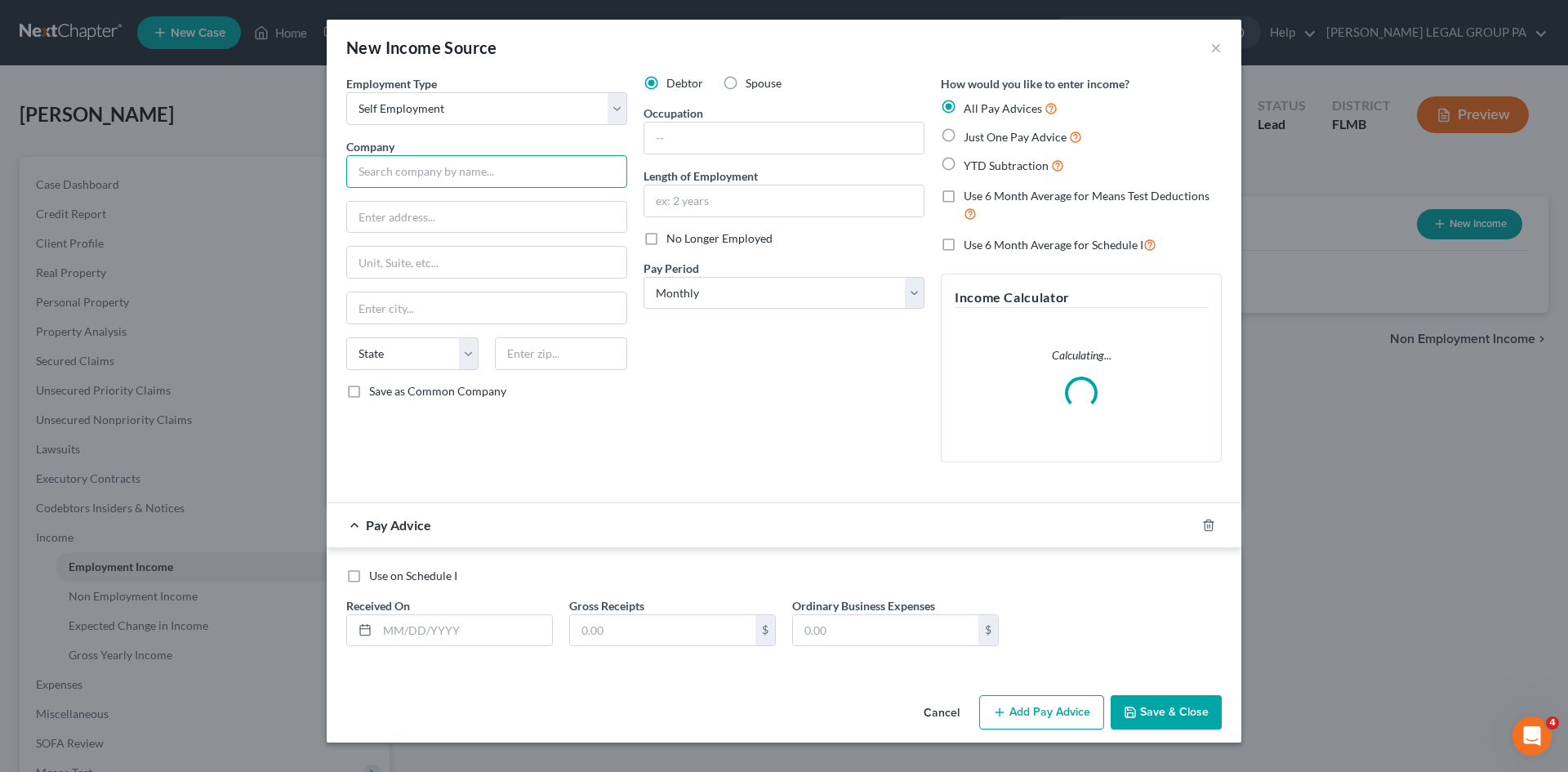
click at [452, 176] on input "text" at bounding box center [486, 171] width 281 height 32
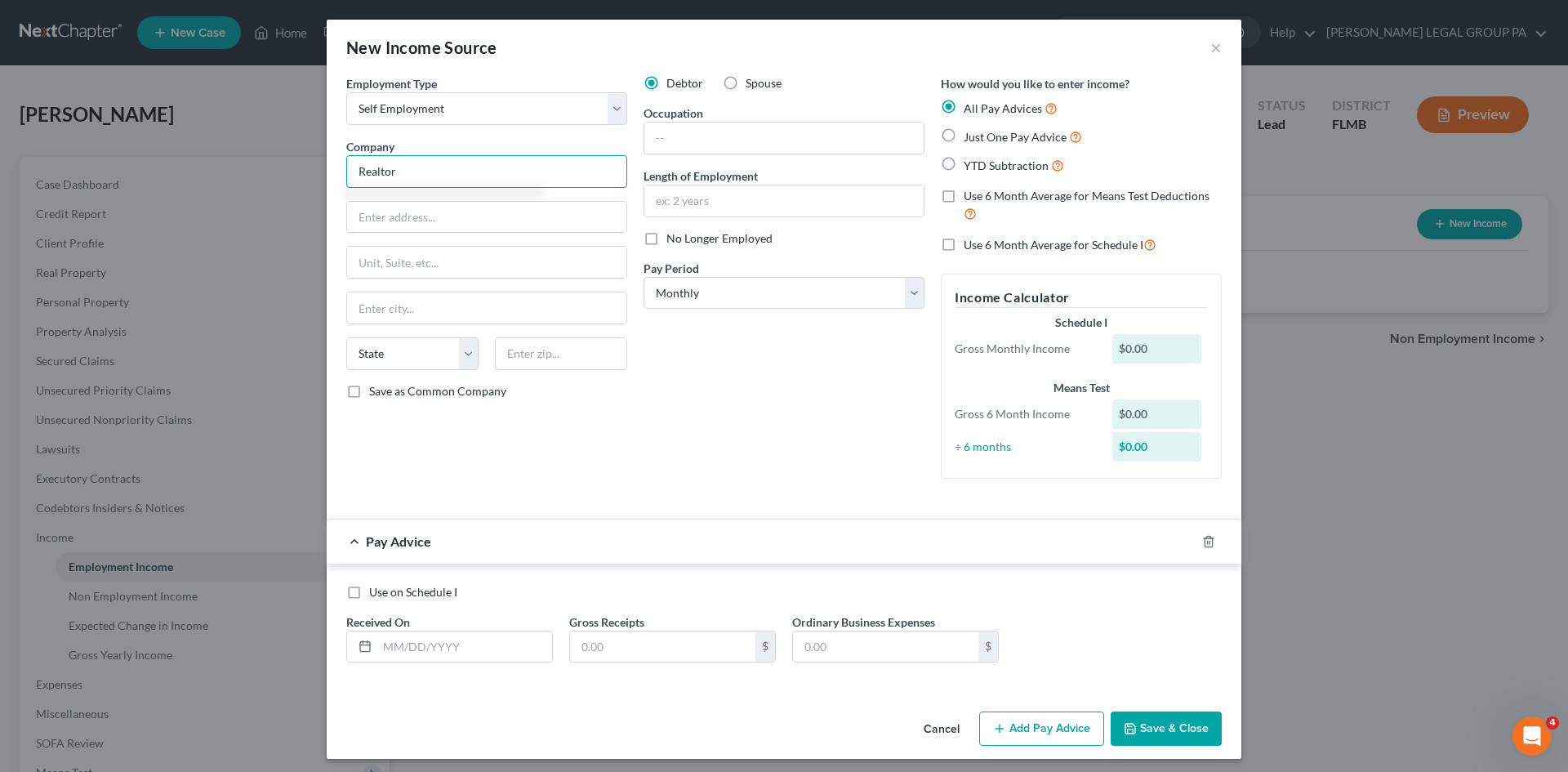
click at [363, 167] on input "Realtor" at bounding box center [486, 171] width 281 height 32
type input "Realtor"
click at [756, 136] on input "text" at bounding box center [783, 138] width 279 height 31
paste input "Realtor"
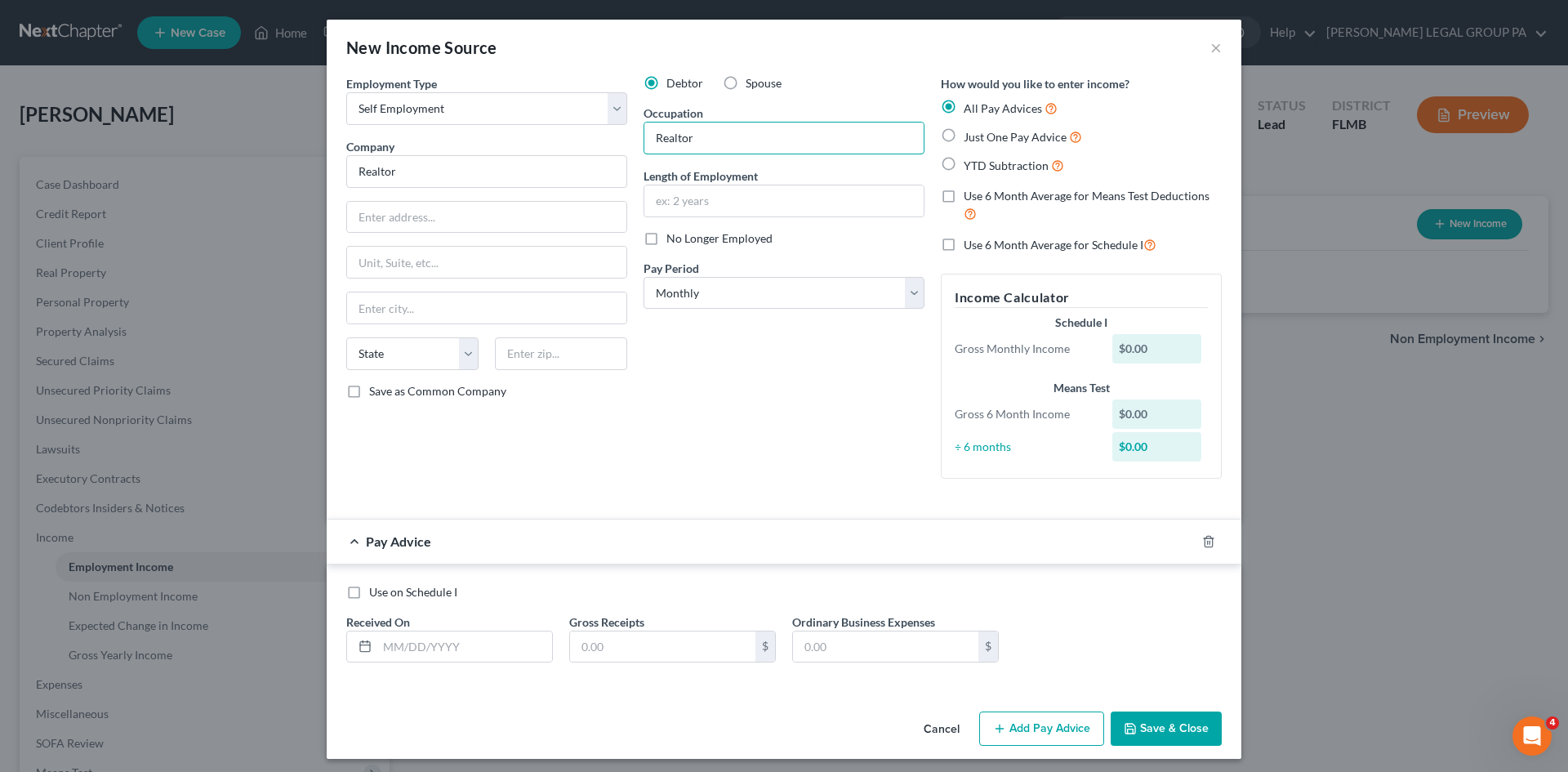
type input "Realtor"
click at [964, 136] on label "Just One Pay Advice" at bounding box center [1023, 137] width 118 height 18
click at [970, 136] on input "Just One Pay Advice" at bounding box center [976, 133] width 11 height 11
radio input "true"
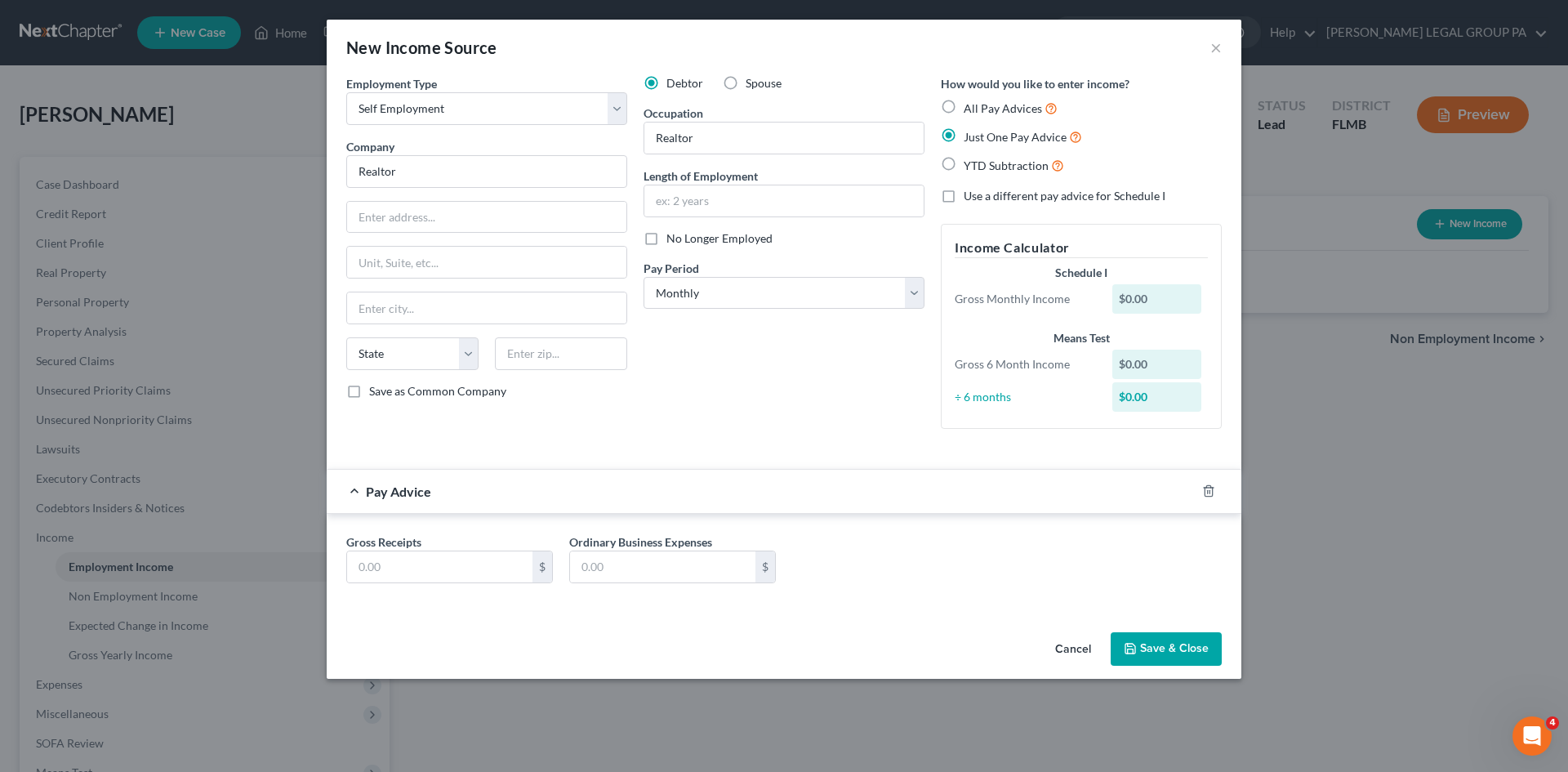
click at [1191, 643] on button "Save & Close" at bounding box center [1166, 648] width 111 height 34
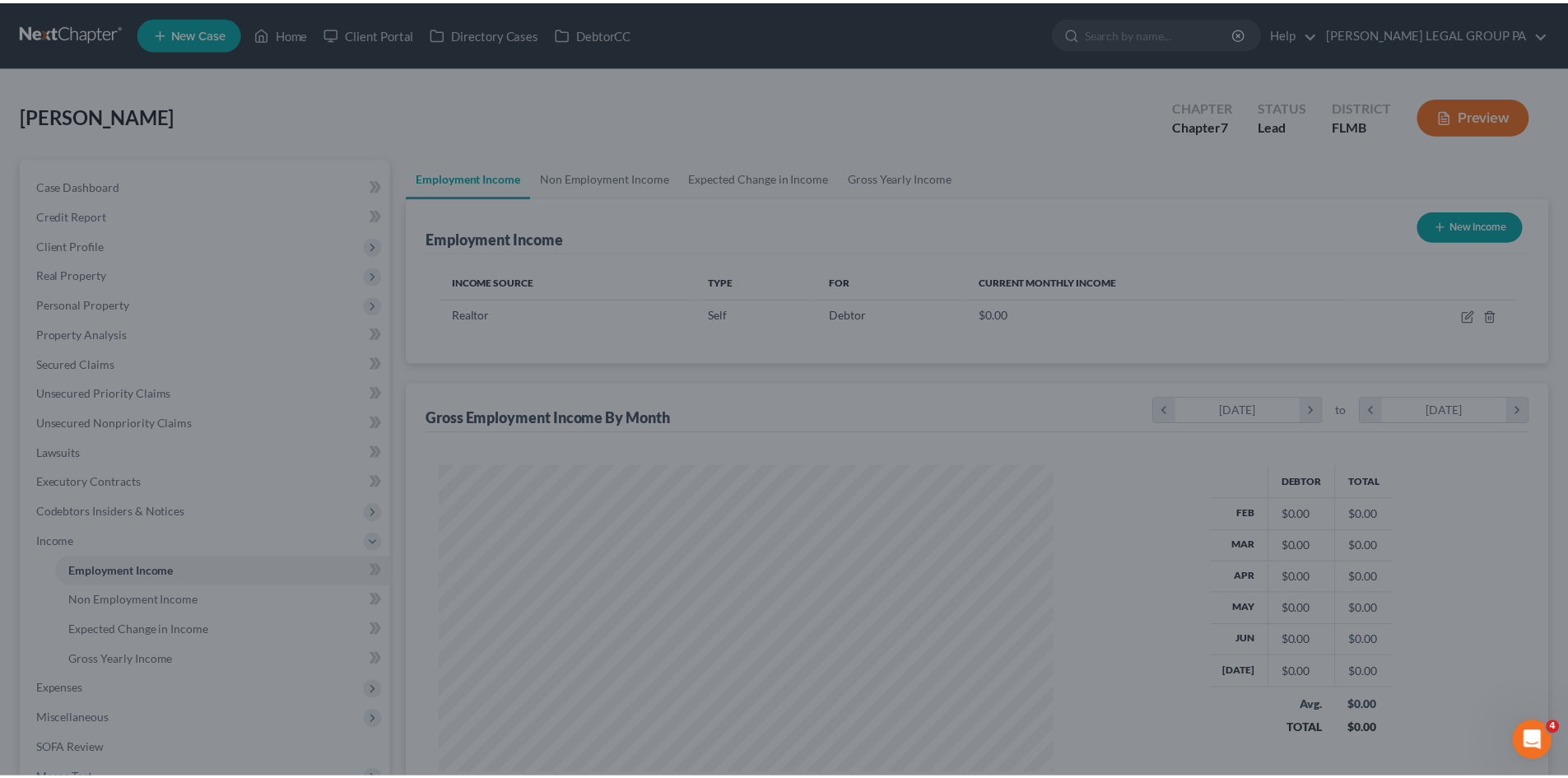
scroll to position [307, 647]
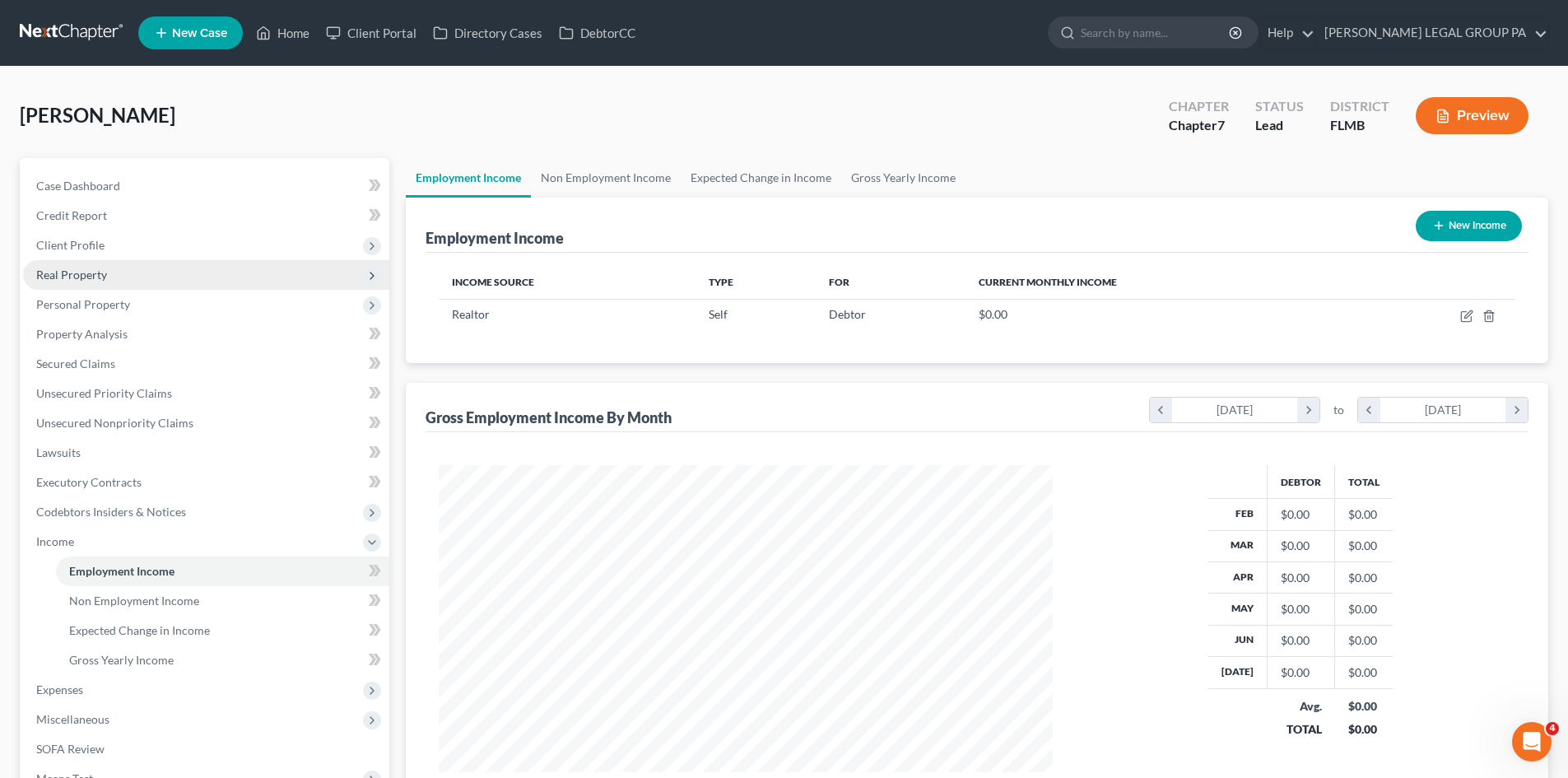
drag, startPoint x: 5, startPoint y: 374, endPoint x: 84, endPoint y: 276, distance: 125.9
click at [84, 276] on span "Real Property" at bounding box center [72, 274] width 71 height 14
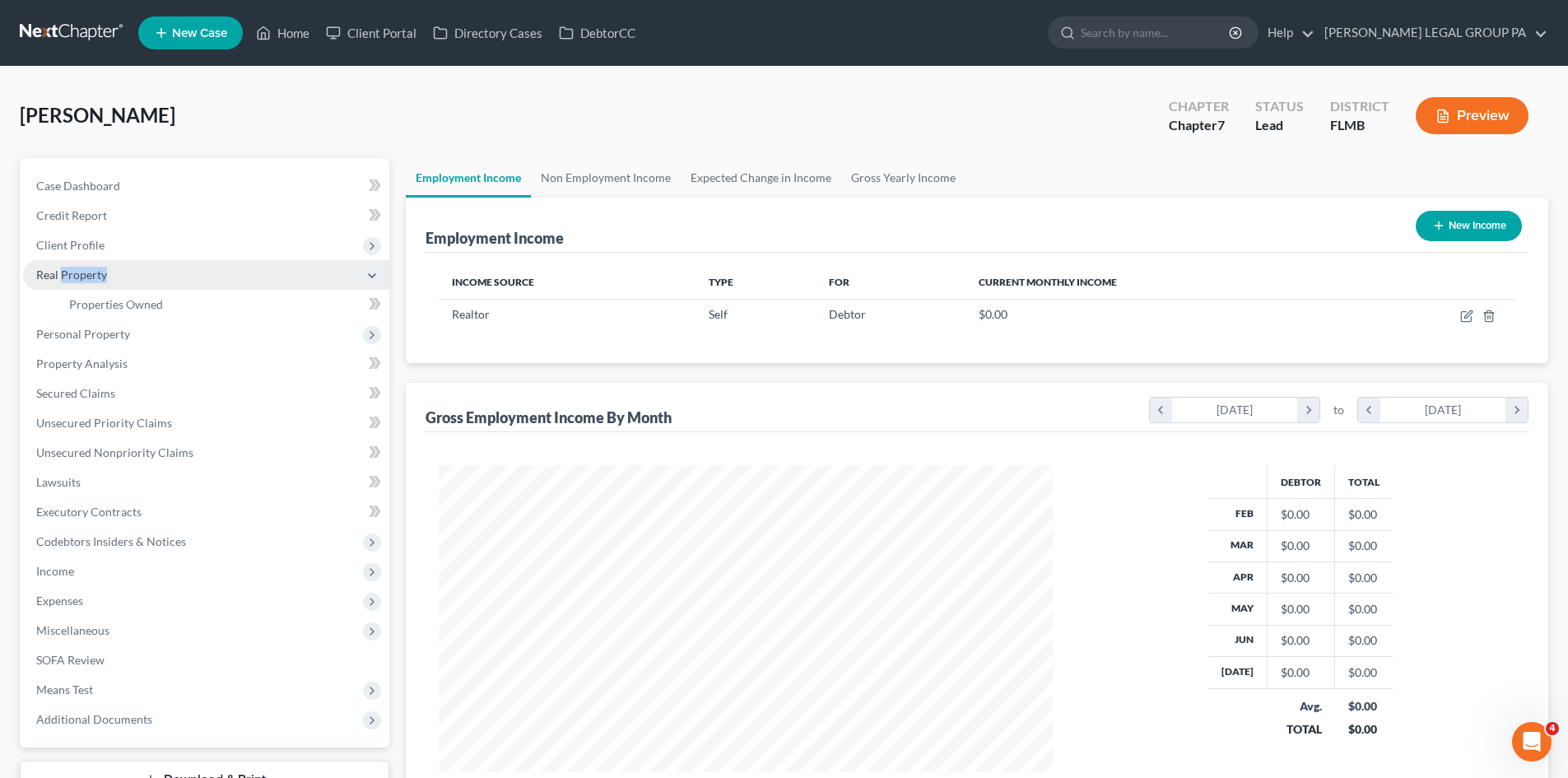
click at [85, 277] on span "Real Property" at bounding box center [72, 274] width 71 height 14
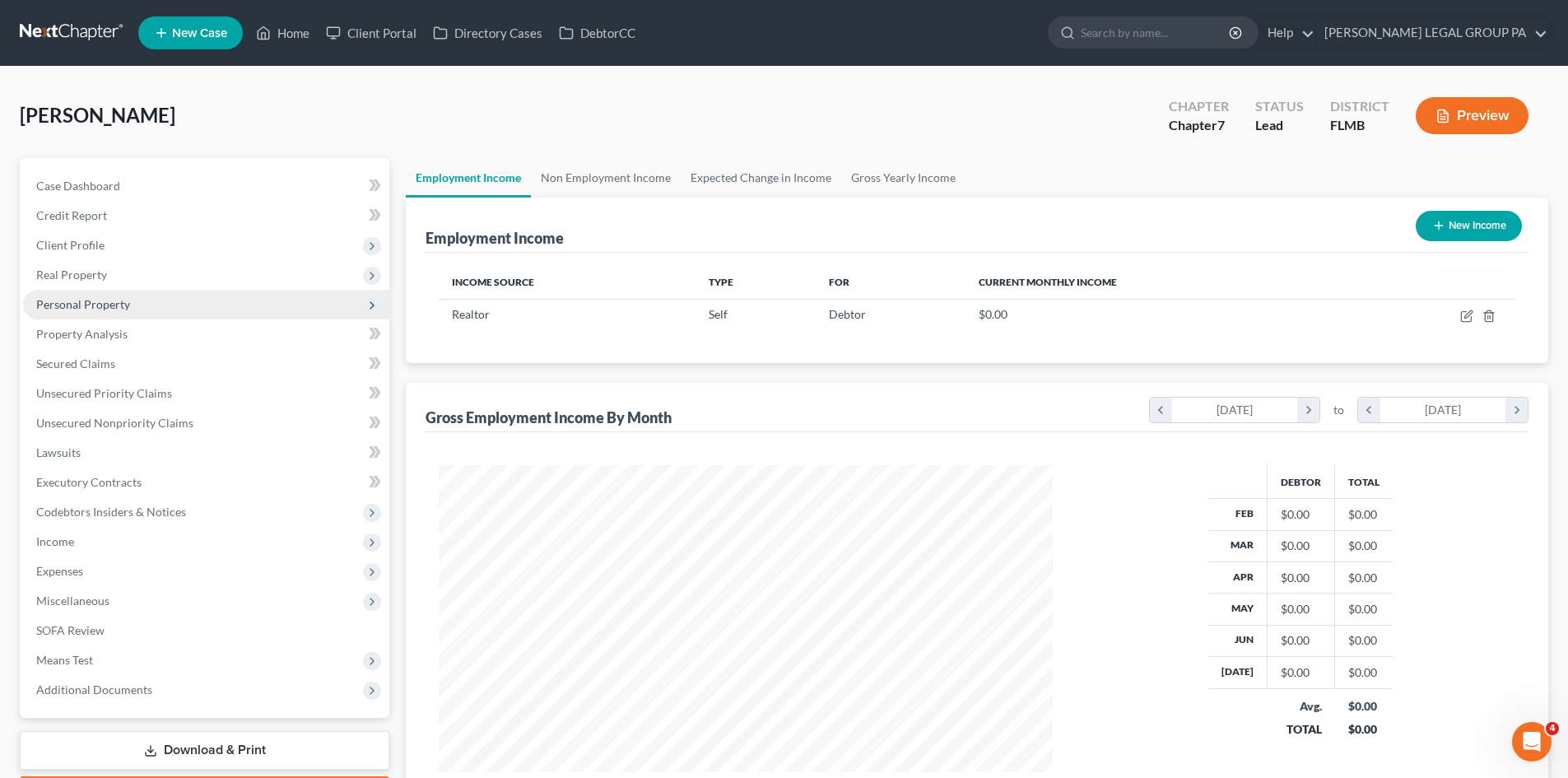
click at [97, 304] on span "Personal Property" at bounding box center [83, 304] width 94 height 14
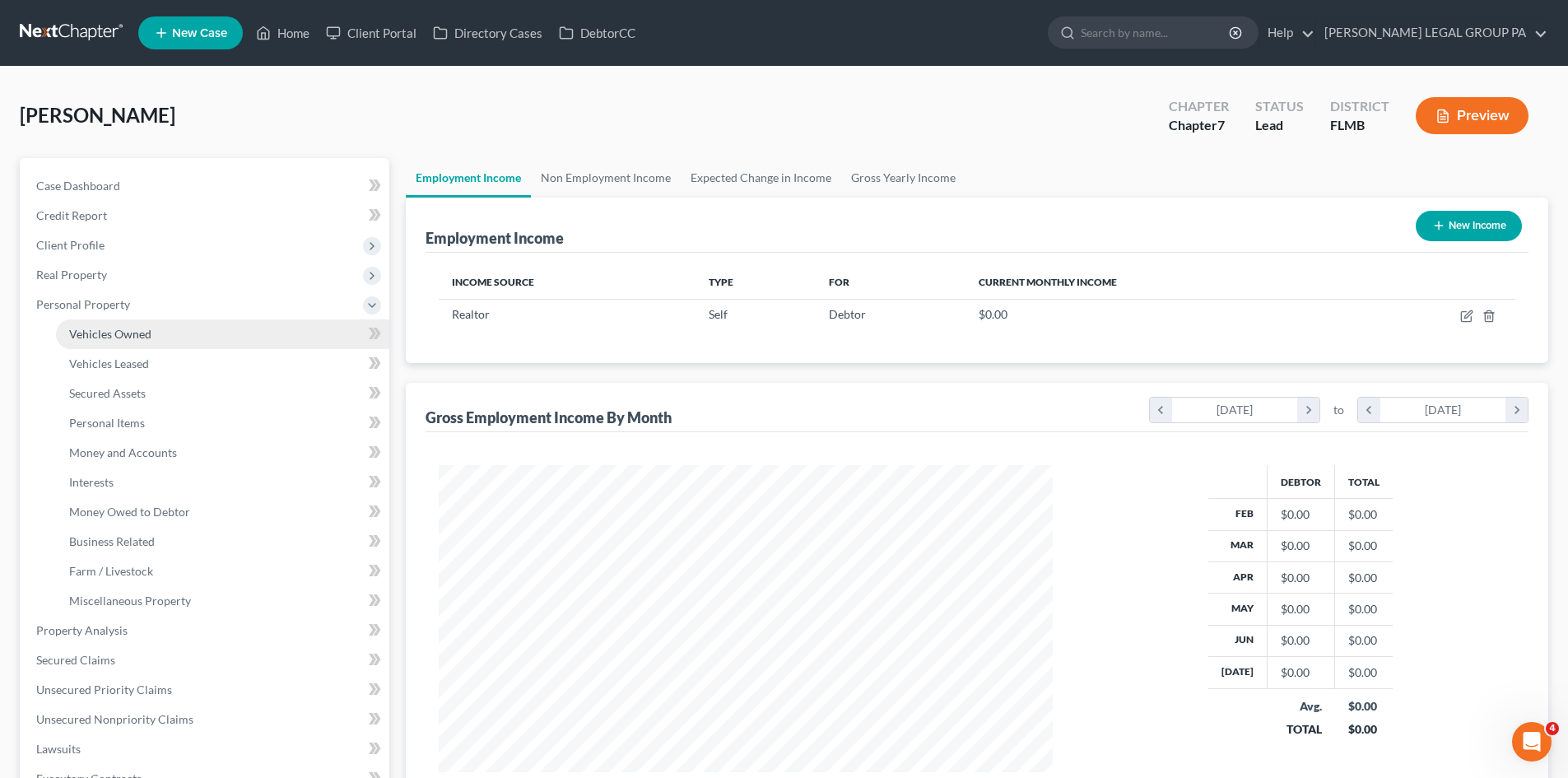
click at [108, 323] on link "Vehicles Owned" at bounding box center [222, 334] width 334 height 30
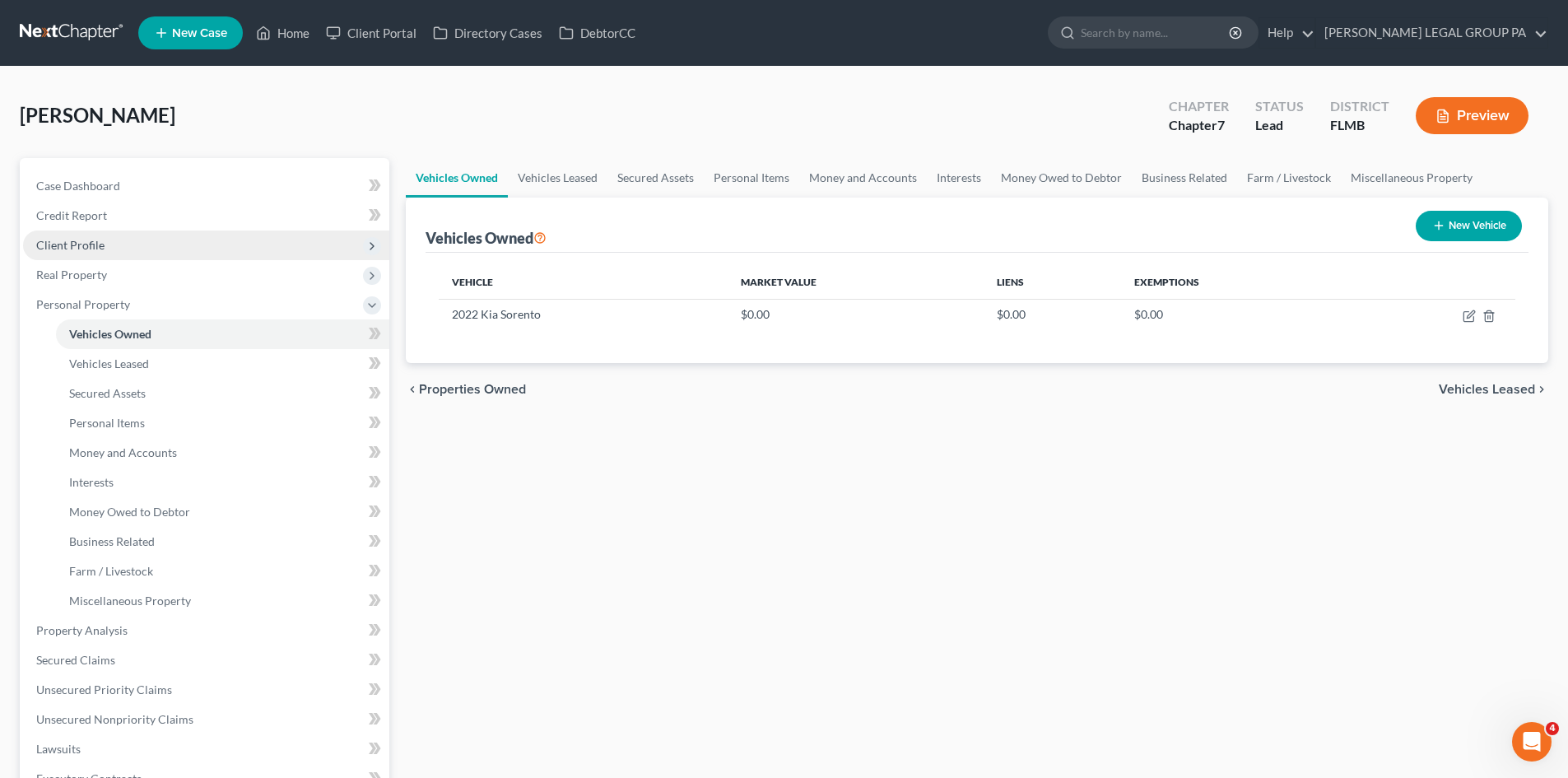
click at [83, 246] on span "Client Profile" at bounding box center [70, 244] width 68 height 14
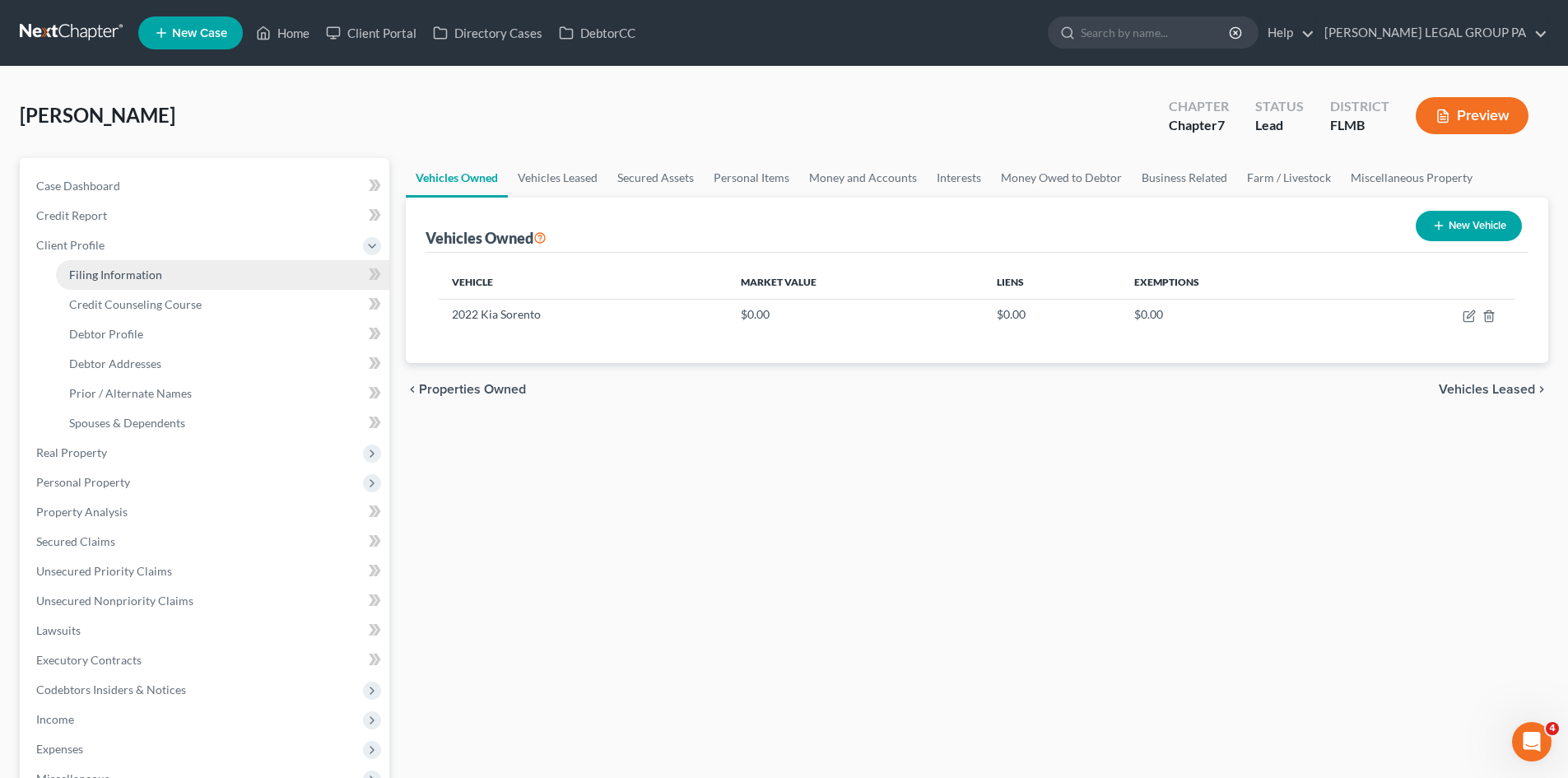
click at [141, 276] on span "Filing Information" at bounding box center [115, 274] width 93 height 14
select select "1"
select select "0"
select select "15"
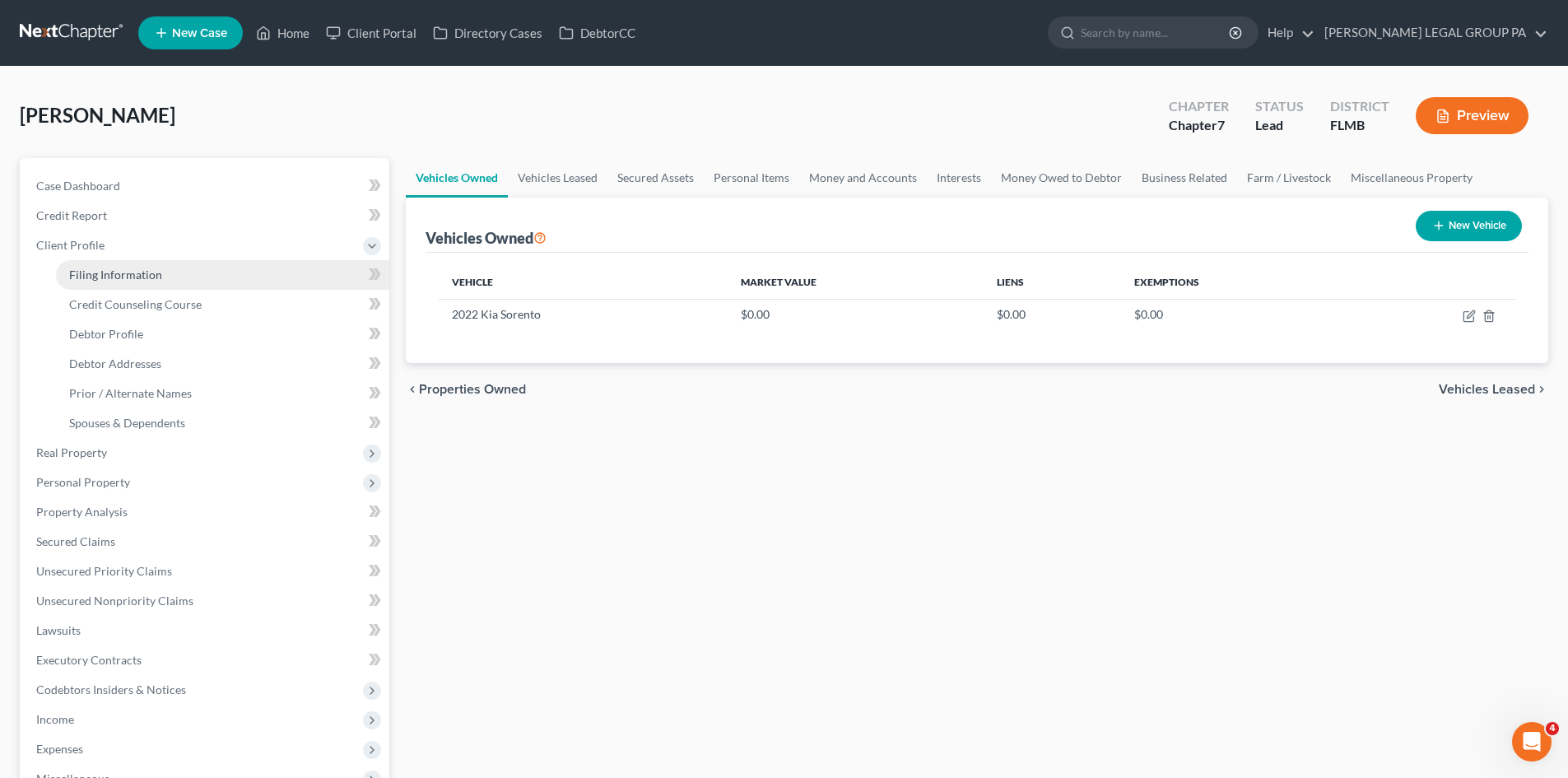
select select "0"
select select "9"
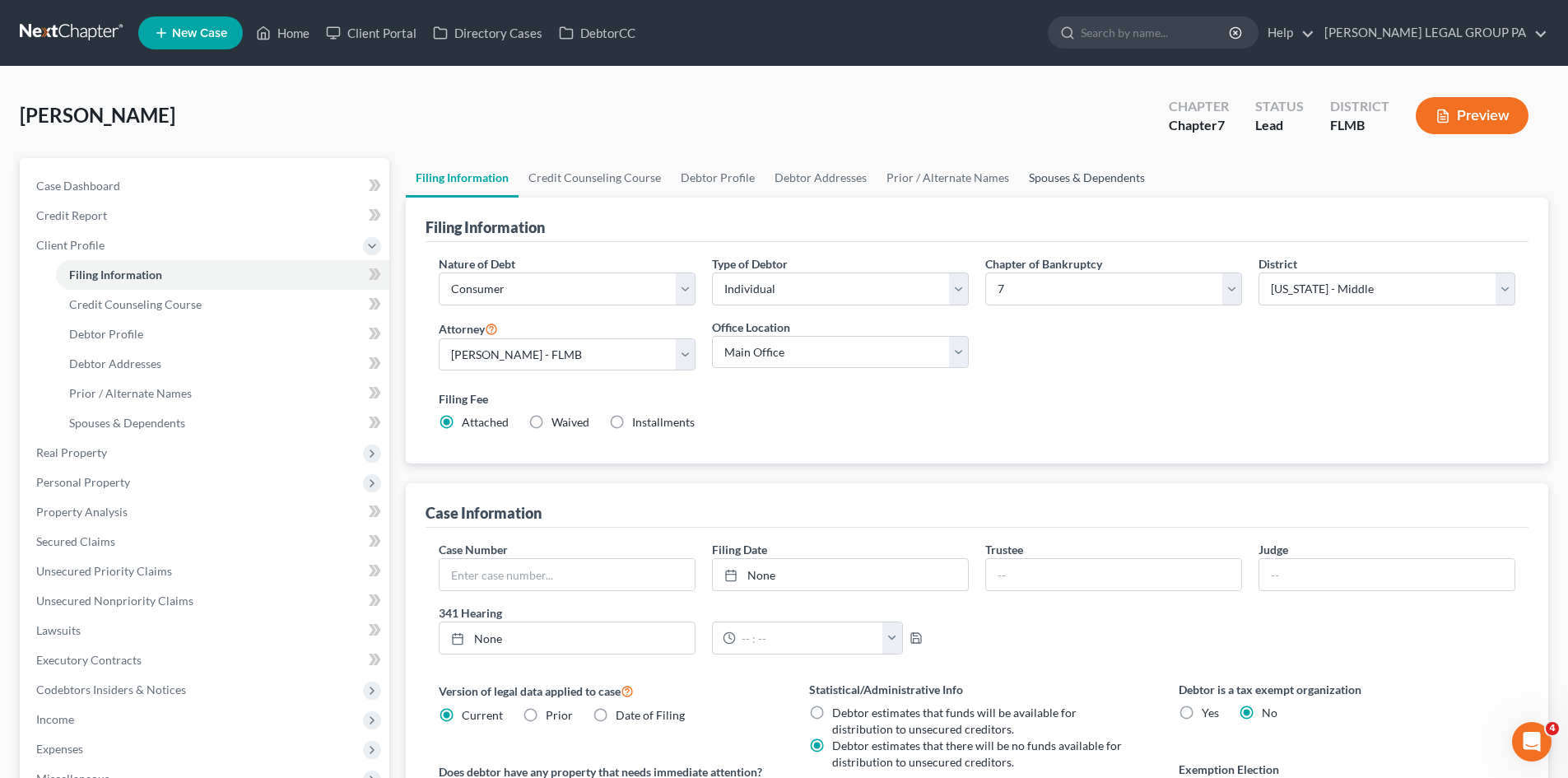
click at [1054, 173] on link "Spouses & Dependents" at bounding box center [1087, 178] width 136 height 39
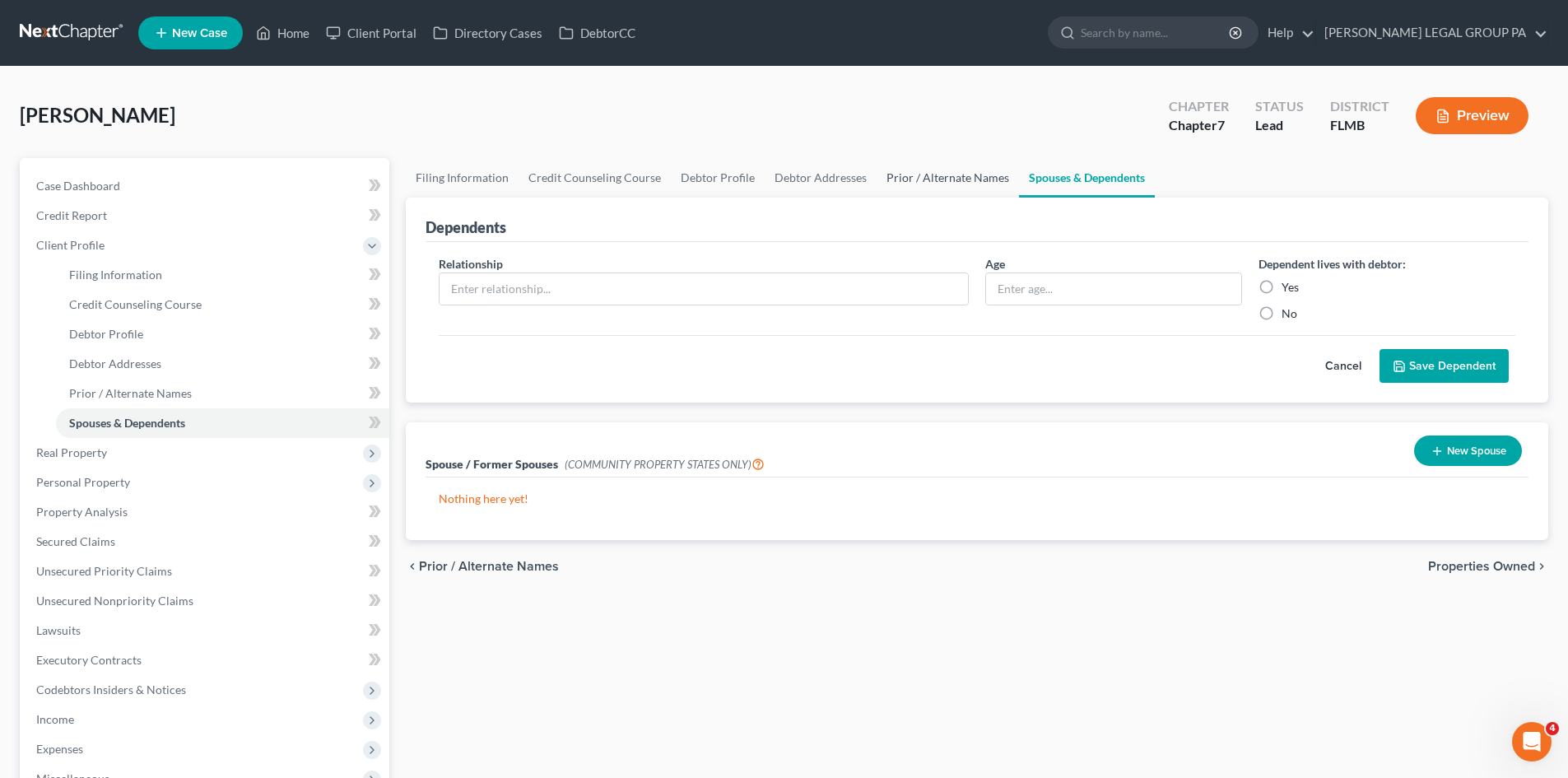
click at [952, 183] on link "Prior / Alternate Names" at bounding box center [948, 178] width 142 height 39
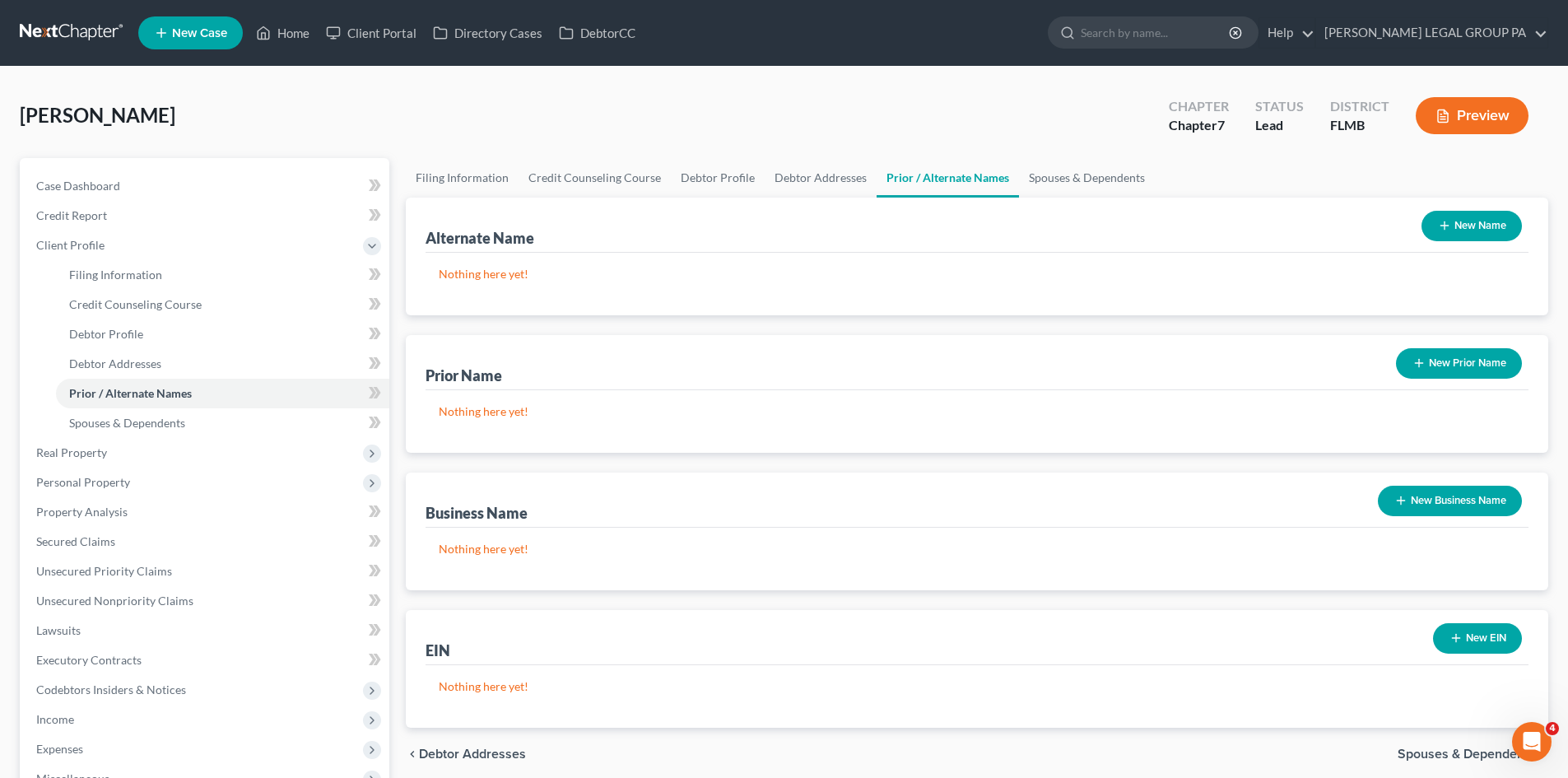
click at [1432, 485] on button "New Business Name" at bounding box center [1450, 500] width 144 height 31
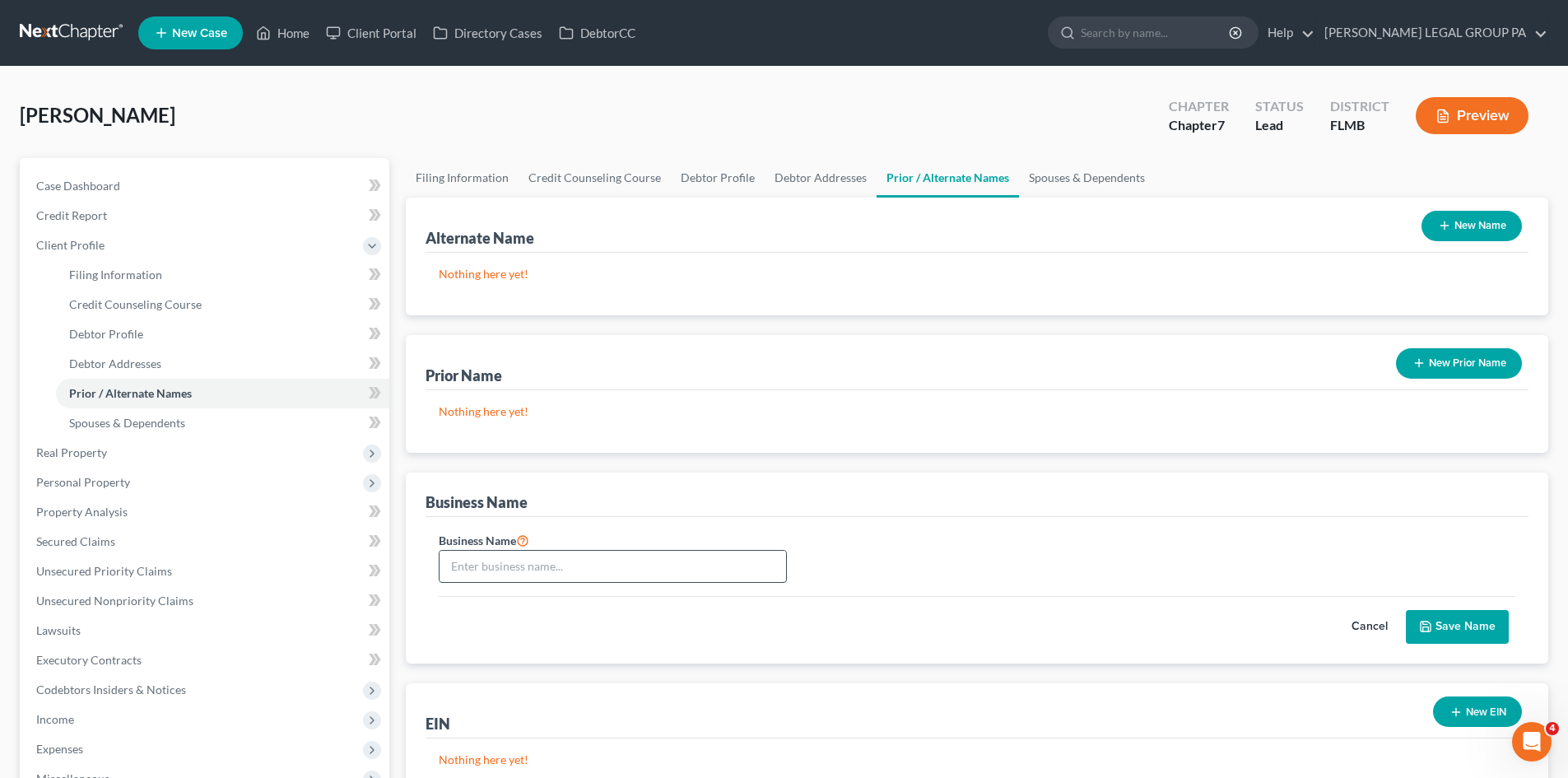
click at [565, 567] on input "text" at bounding box center [613, 566] width 347 height 32
paste input "Realtor"
type input "Realtor"
drag, startPoint x: 505, startPoint y: 565, endPoint x: 354, endPoint y: 566, distance: 151.0
click at [354, 566] on div "Petition Navigation Case Dashboard Payments Invoices Payments Payments Credit R…" at bounding box center [784, 574] width 1546 height 832
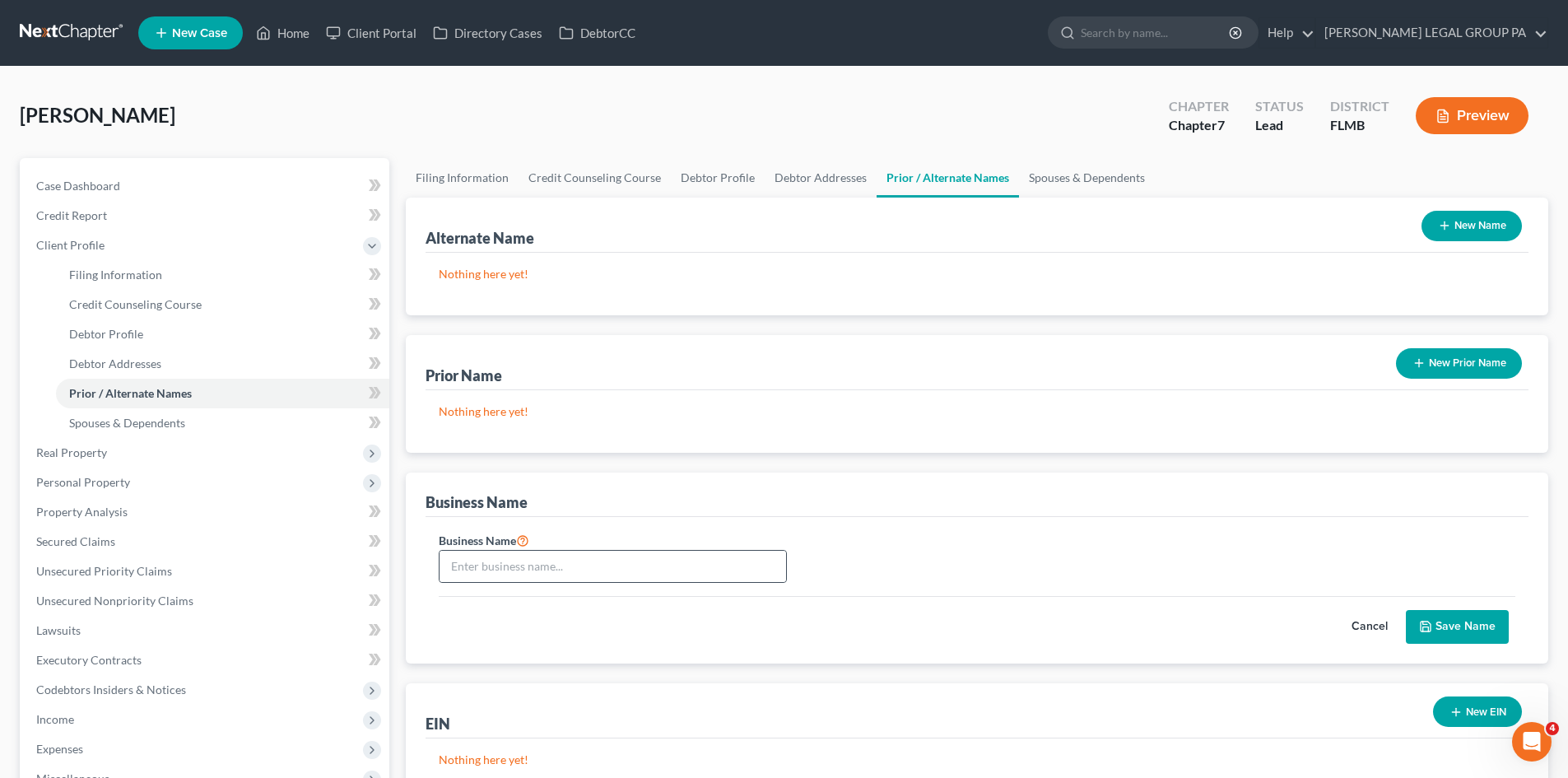
click at [525, 549] on div at bounding box center [613, 565] width 348 height 33
click at [526, 561] on input "text" at bounding box center [613, 566] width 347 height 32
paste input "Amazing signature staging, LLC"
click at [549, 567] on input "Amazing signature staging, LLC" at bounding box center [613, 566] width 347 height 32
click at [502, 563] on input "Amazing signature Staging, LLC" at bounding box center [613, 566] width 347 height 32
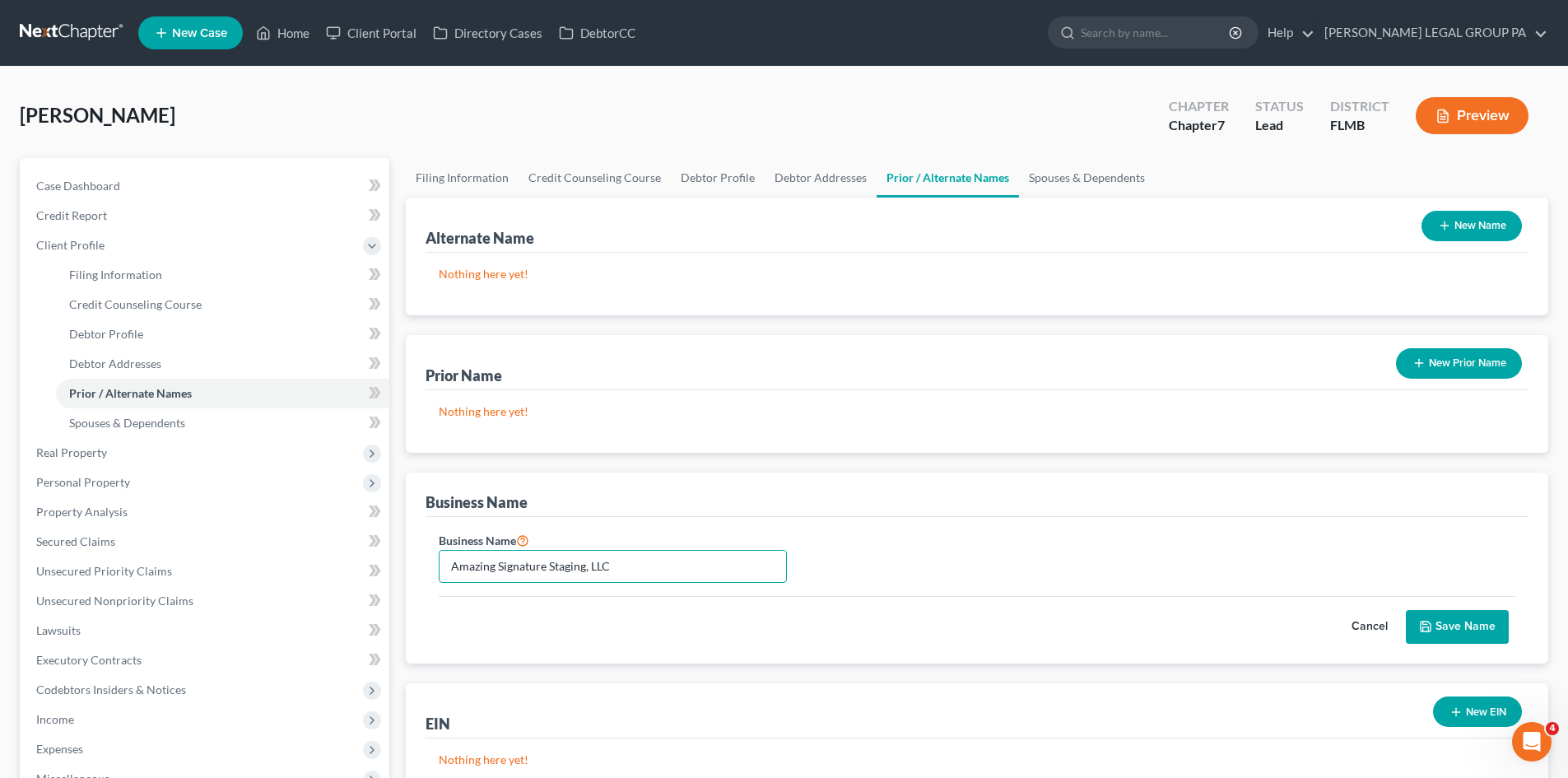
type input "Amazing Signature Staging, LLC"
click at [1447, 627] on button "Save Name" at bounding box center [1457, 626] width 103 height 34
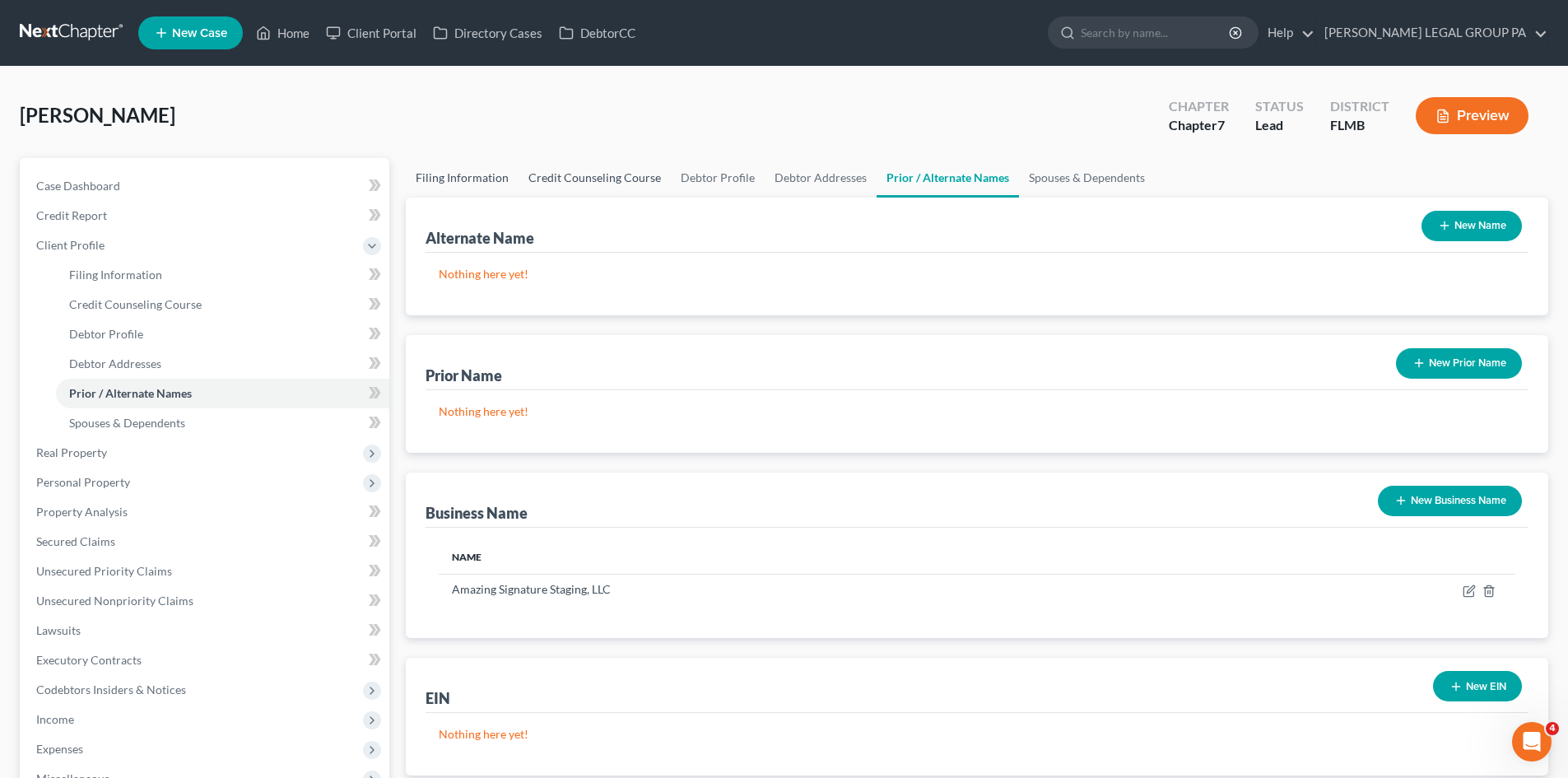
drag, startPoint x: 496, startPoint y: 177, endPoint x: 525, endPoint y: 181, distance: 29.3
click at [496, 178] on link "Filing Information" at bounding box center [461, 178] width 113 height 39
select select "1"
select select "0"
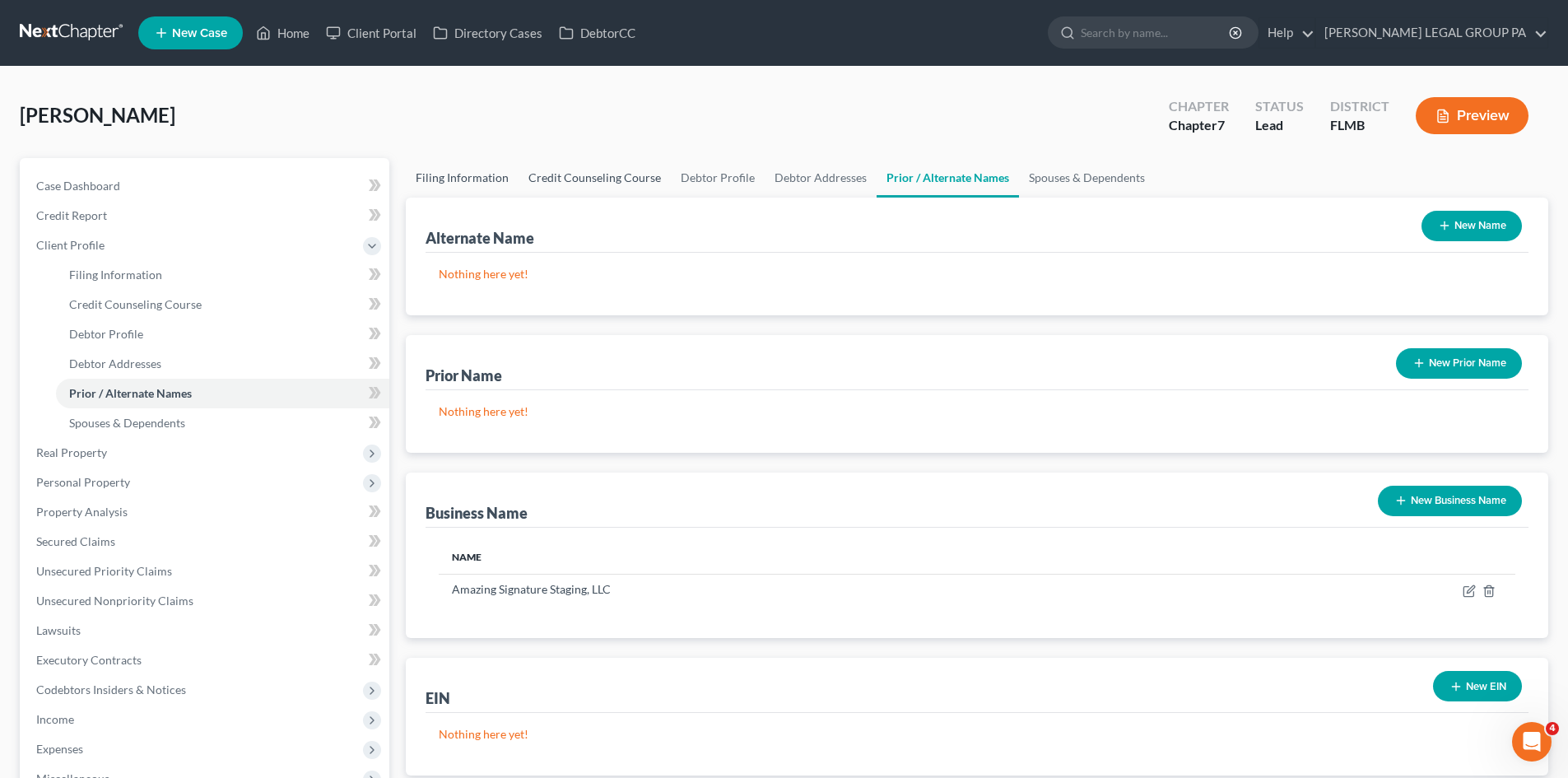
select select "15"
select select "0"
select select "9"
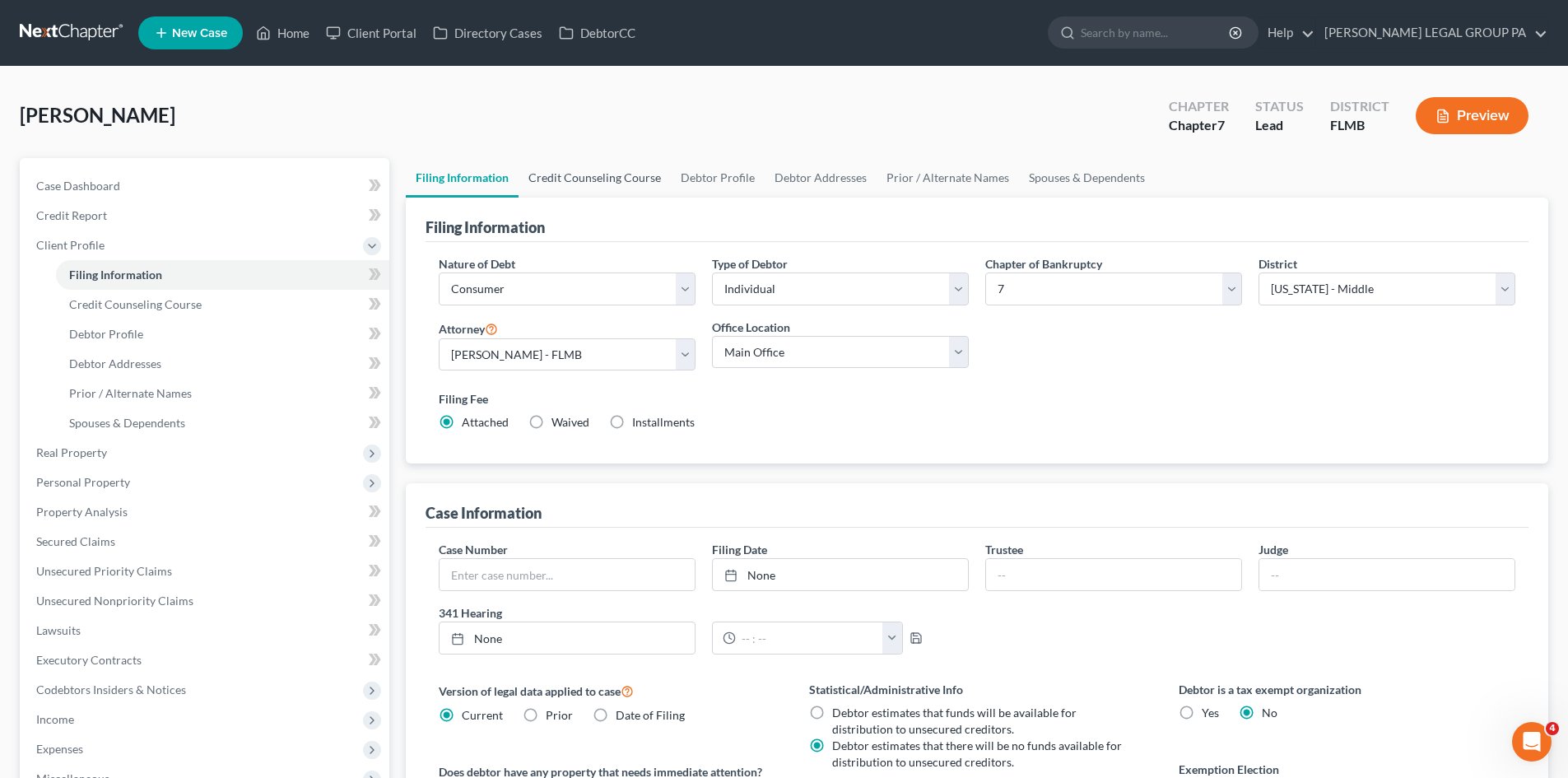
click at [562, 176] on link "Credit Counseling Course" at bounding box center [595, 178] width 153 height 39
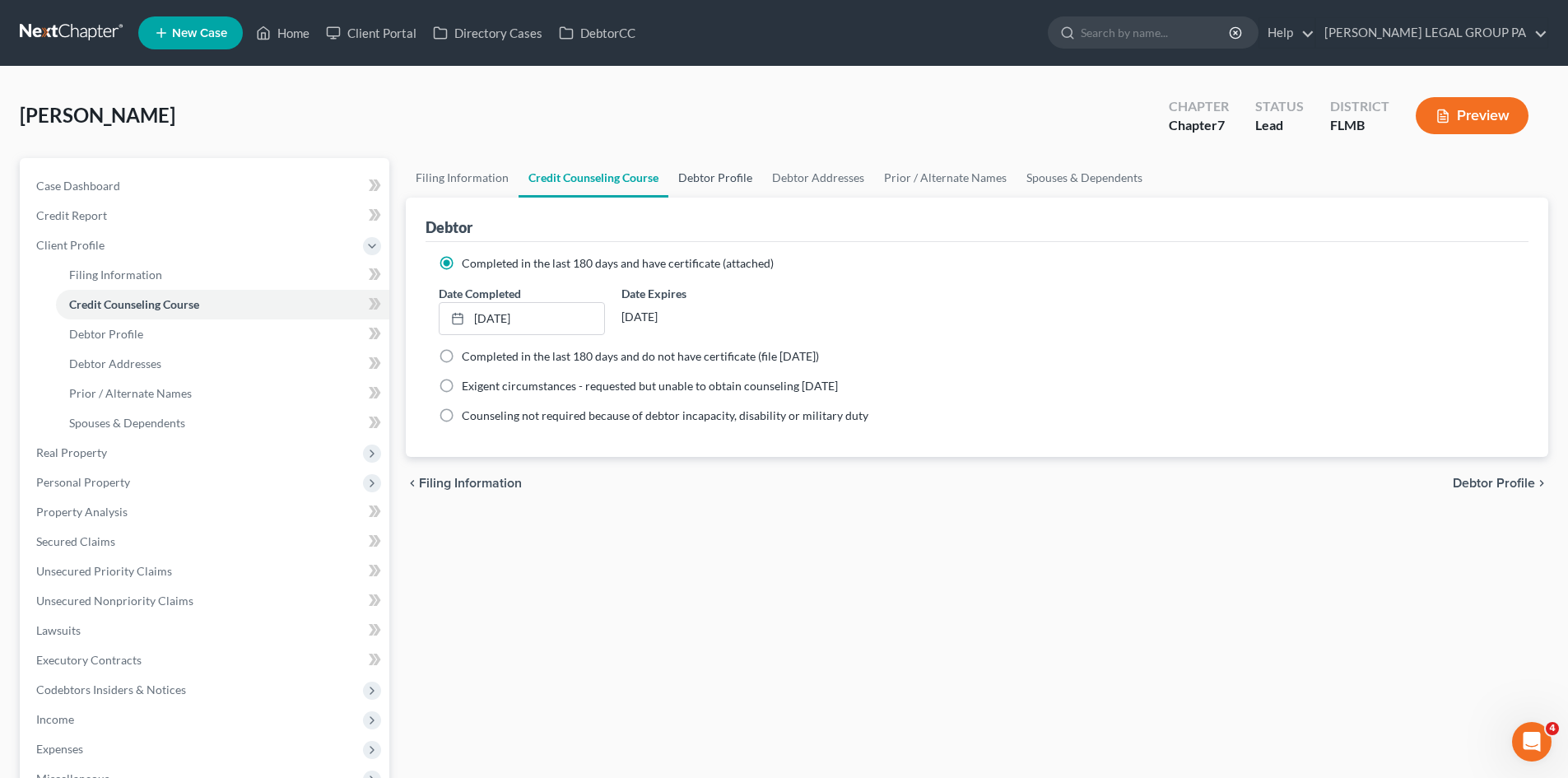
click at [716, 180] on link "Debtor Profile" at bounding box center [715, 178] width 94 height 39
select select "0"
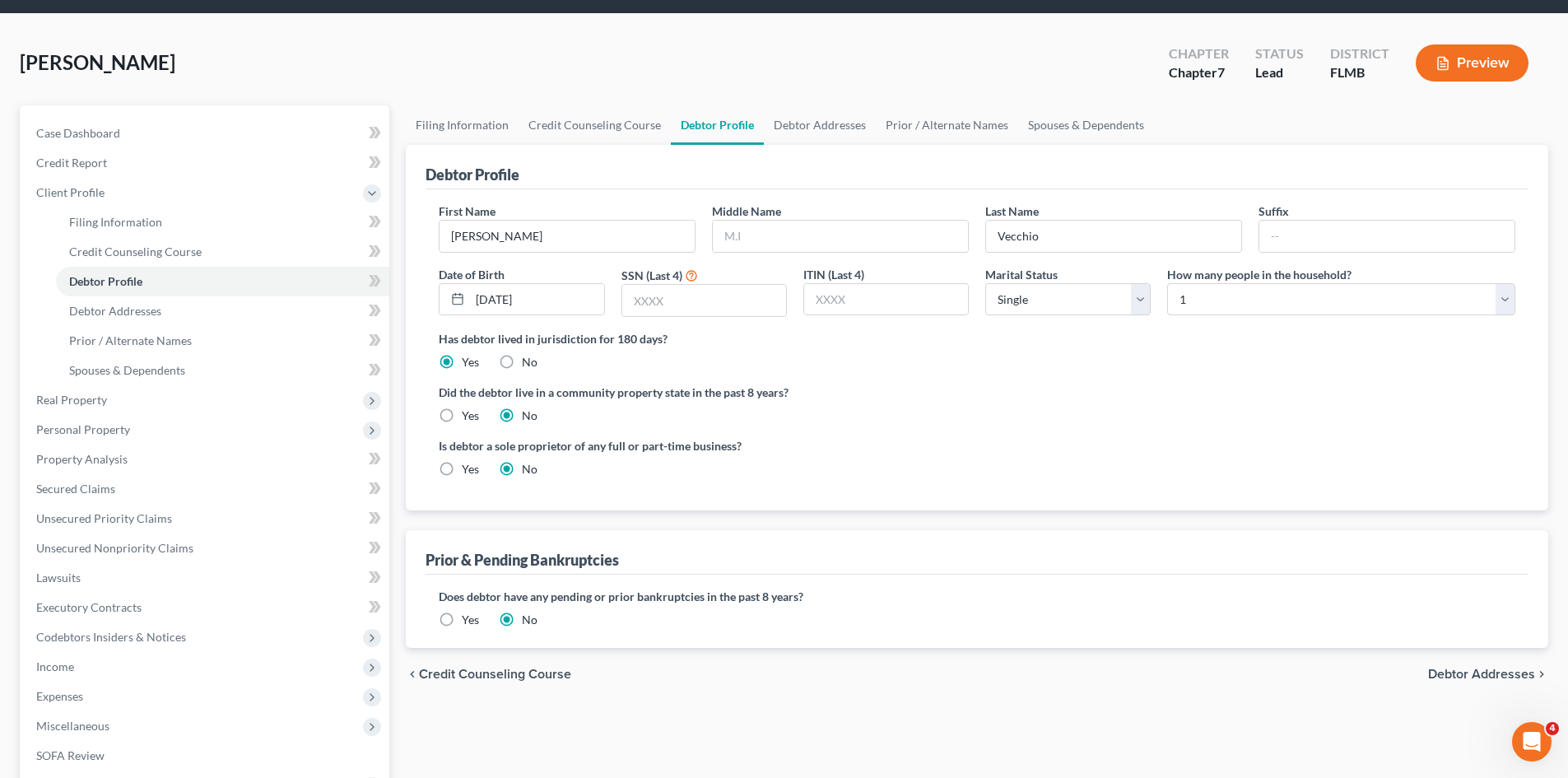
scroll to position [83, 0]
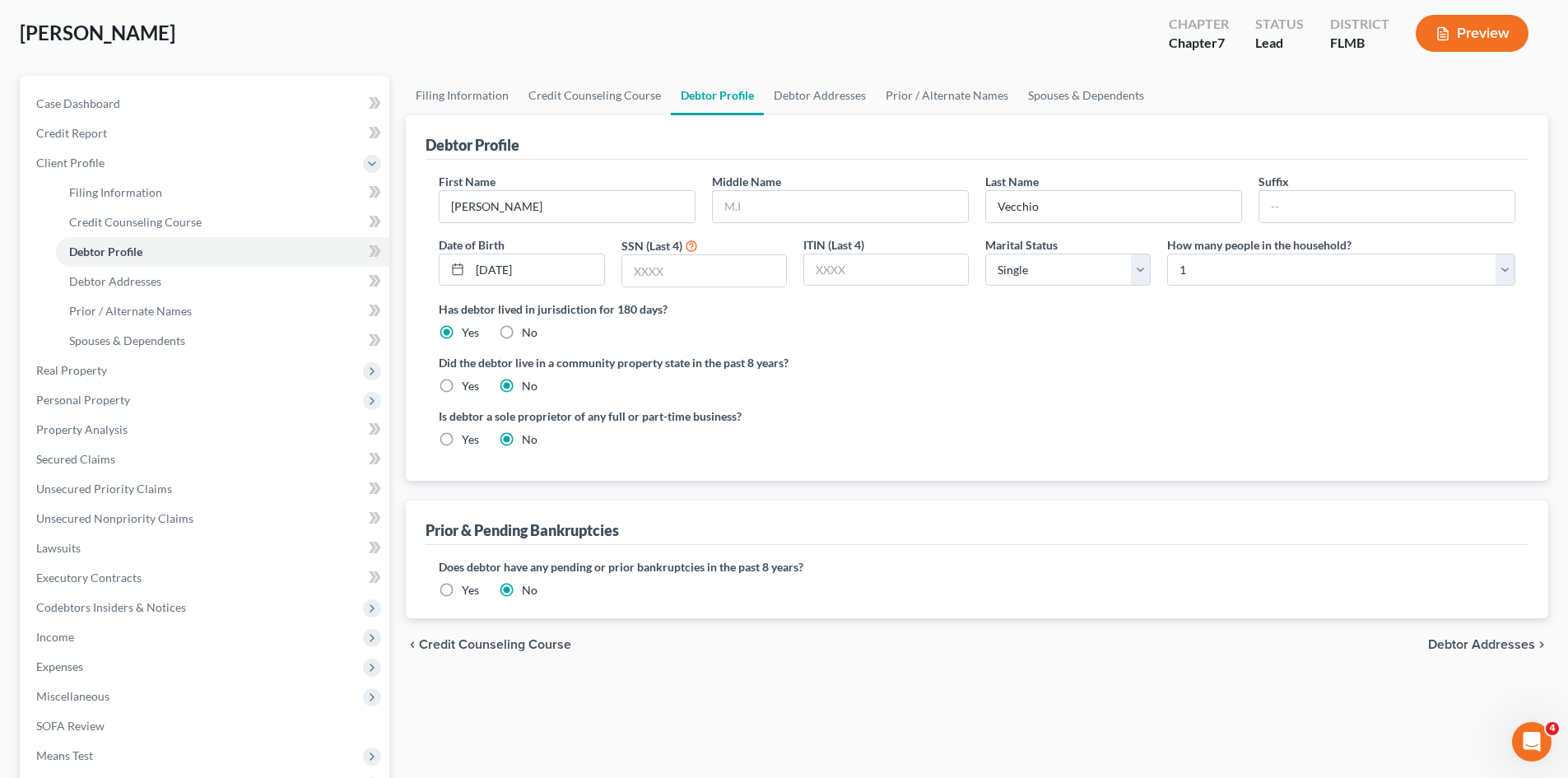
click at [462, 587] on label "Yes" at bounding box center [471, 590] width 18 height 17
click at [469, 587] on input "Yes" at bounding box center [474, 587] width 11 height 11
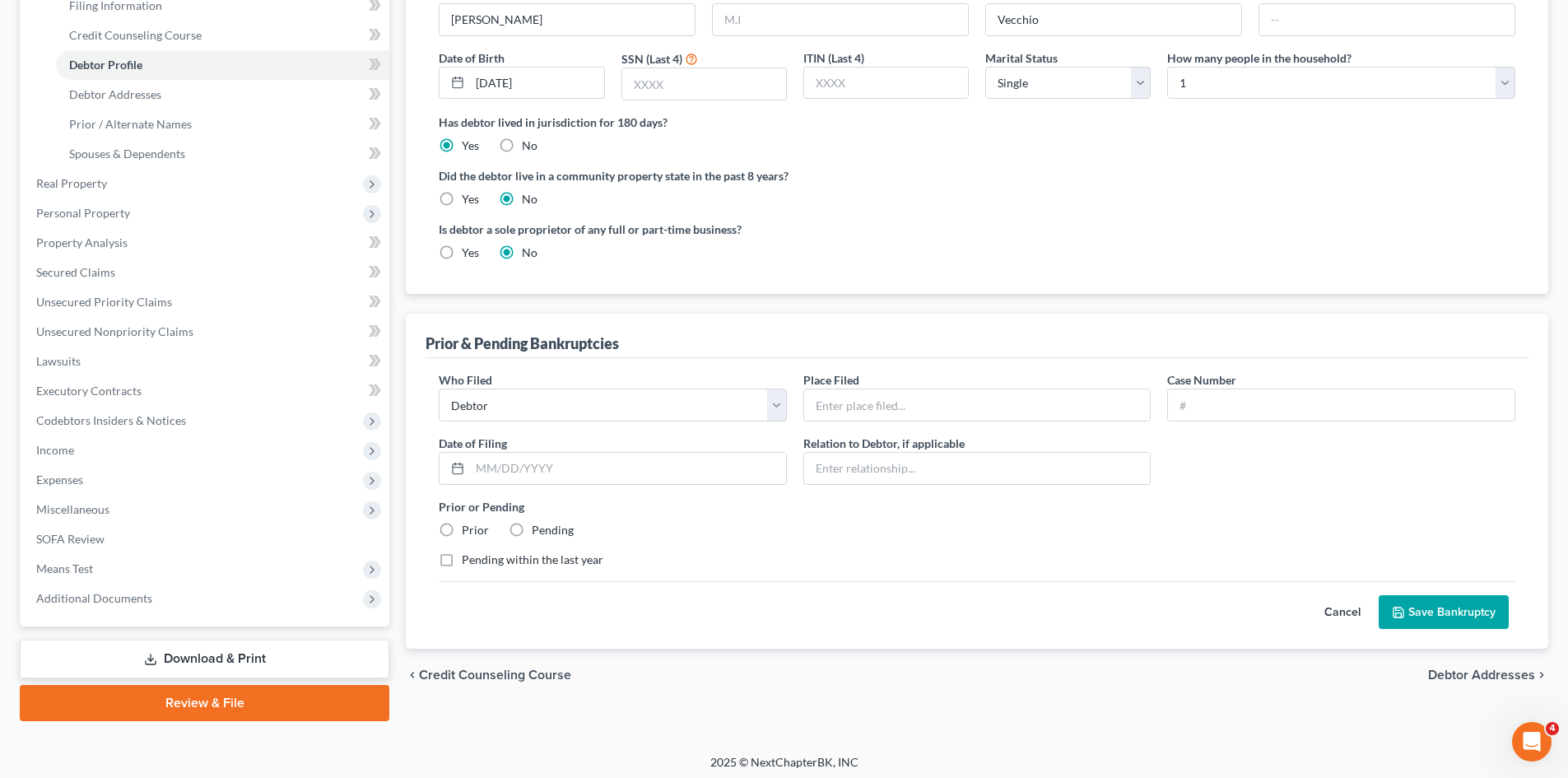
scroll to position [275, 0]
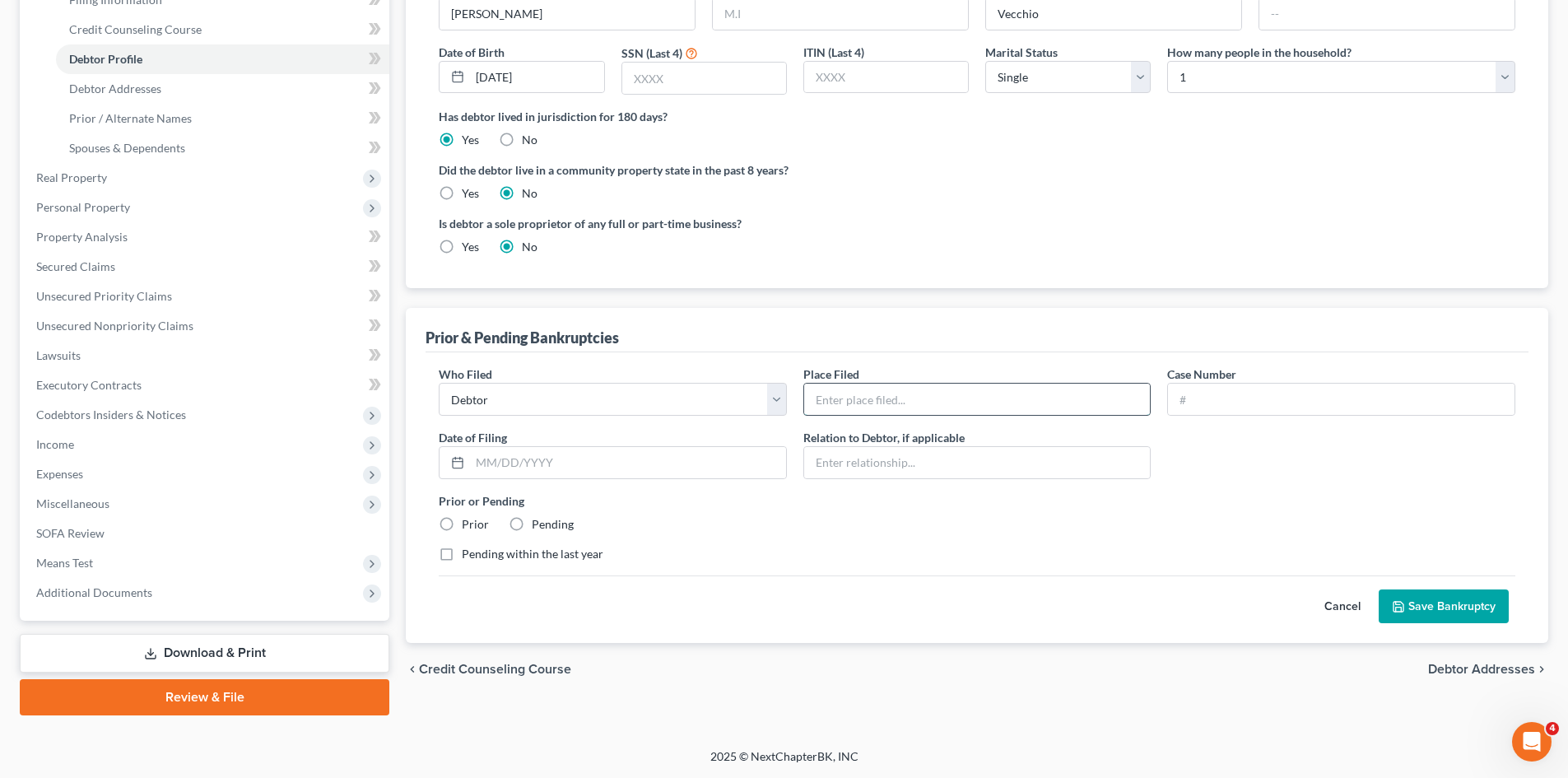
click at [894, 388] on input "text" at bounding box center [977, 400] width 347 height 32
paste input "[US_STATE] MIDDLE BANKRUPTCY COURT"
type input "[US_STATE] MIDDLE BANKRUPTCY COURT"
drag, startPoint x: 1179, startPoint y: 529, endPoint x: 1072, endPoint y: 540, distance: 107.6
click at [1179, 529] on div "Prior or Pending Prior Pending" at bounding box center [977, 511] width 1094 height 40
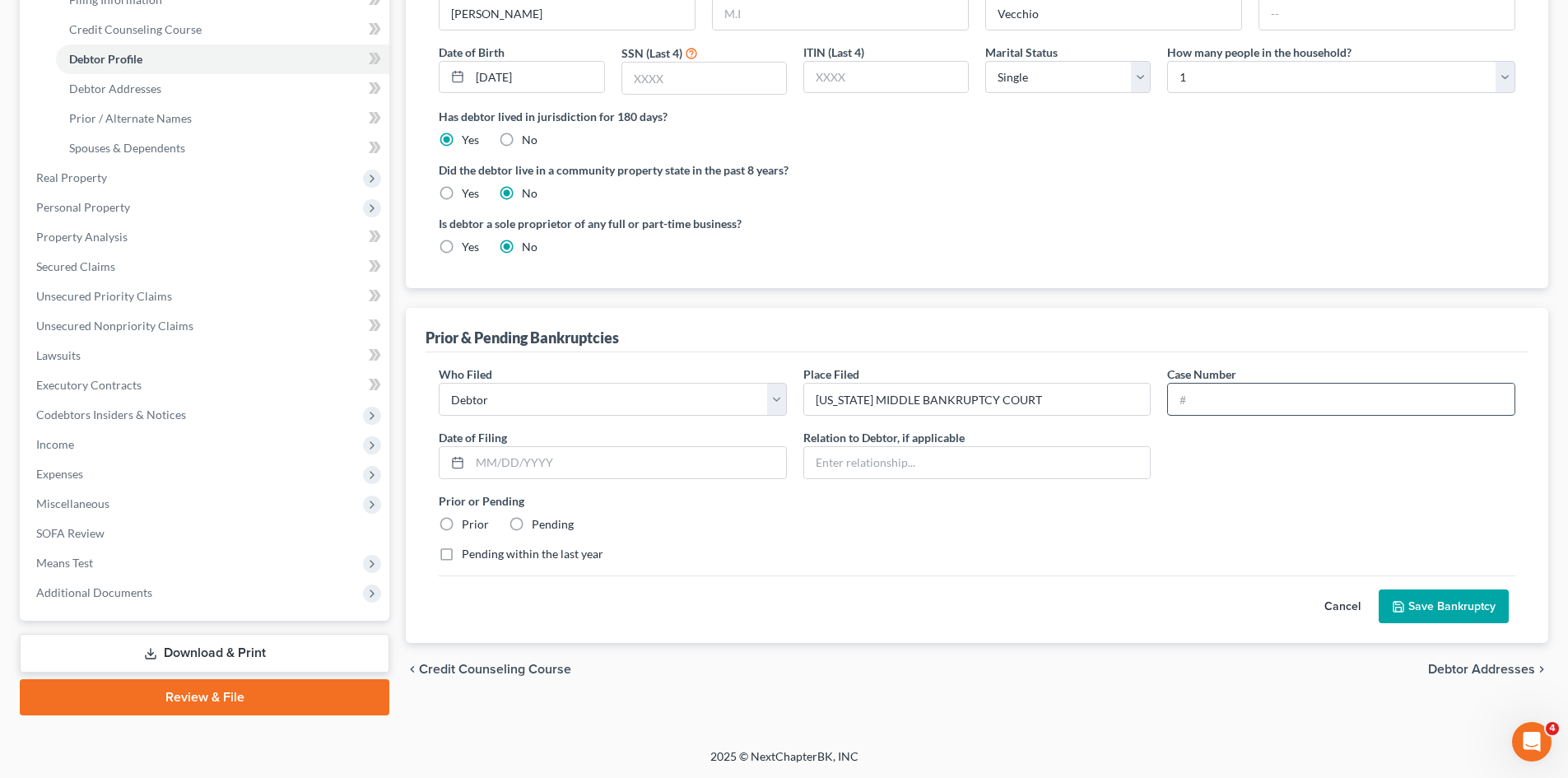
click at [1256, 405] on input "text" at bounding box center [1341, 400] width 347 height 32
paste input "2:2014bk09511"
type input "2:2014bk09511"
click at [1176, 520] on div "Prior or Pending Prior Pending" at bounding box center [977, 511] width 1094 height 40
click at [622, 471] on input "text" at bounding box center [628, 463] width 316 height 32
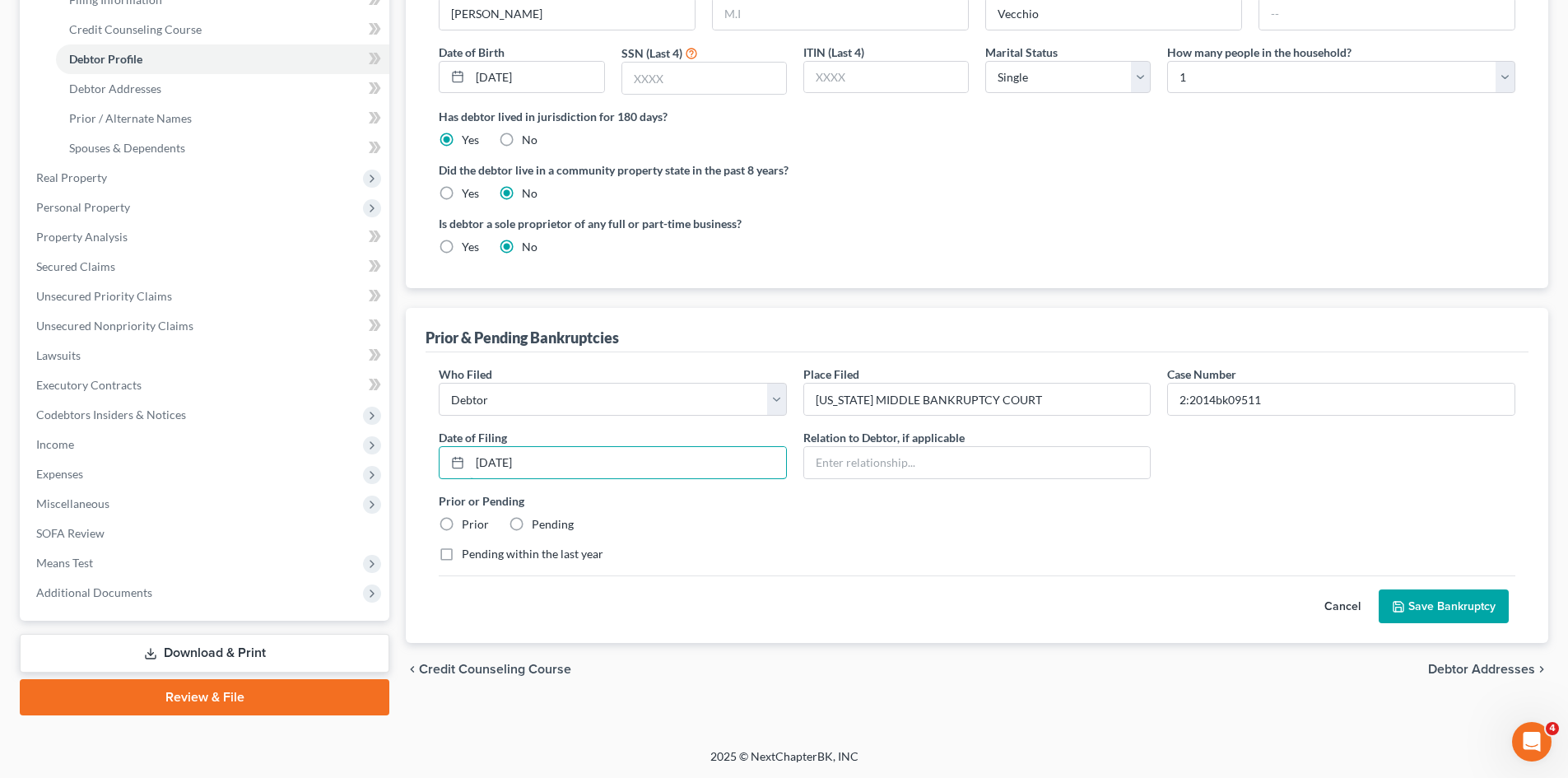
type input "[DATE]"
click at [462, 521] on label "Prior" at bounding box center [475, 524] width 27 height 17
click at [469, 521] on input "Prior" at bounding box center [474, 521] width 11 height 11
radio input "true"
click at [1415, 597] on button "Save Bankruptcy" at bounding box center [1444, 606] width 130 height 34
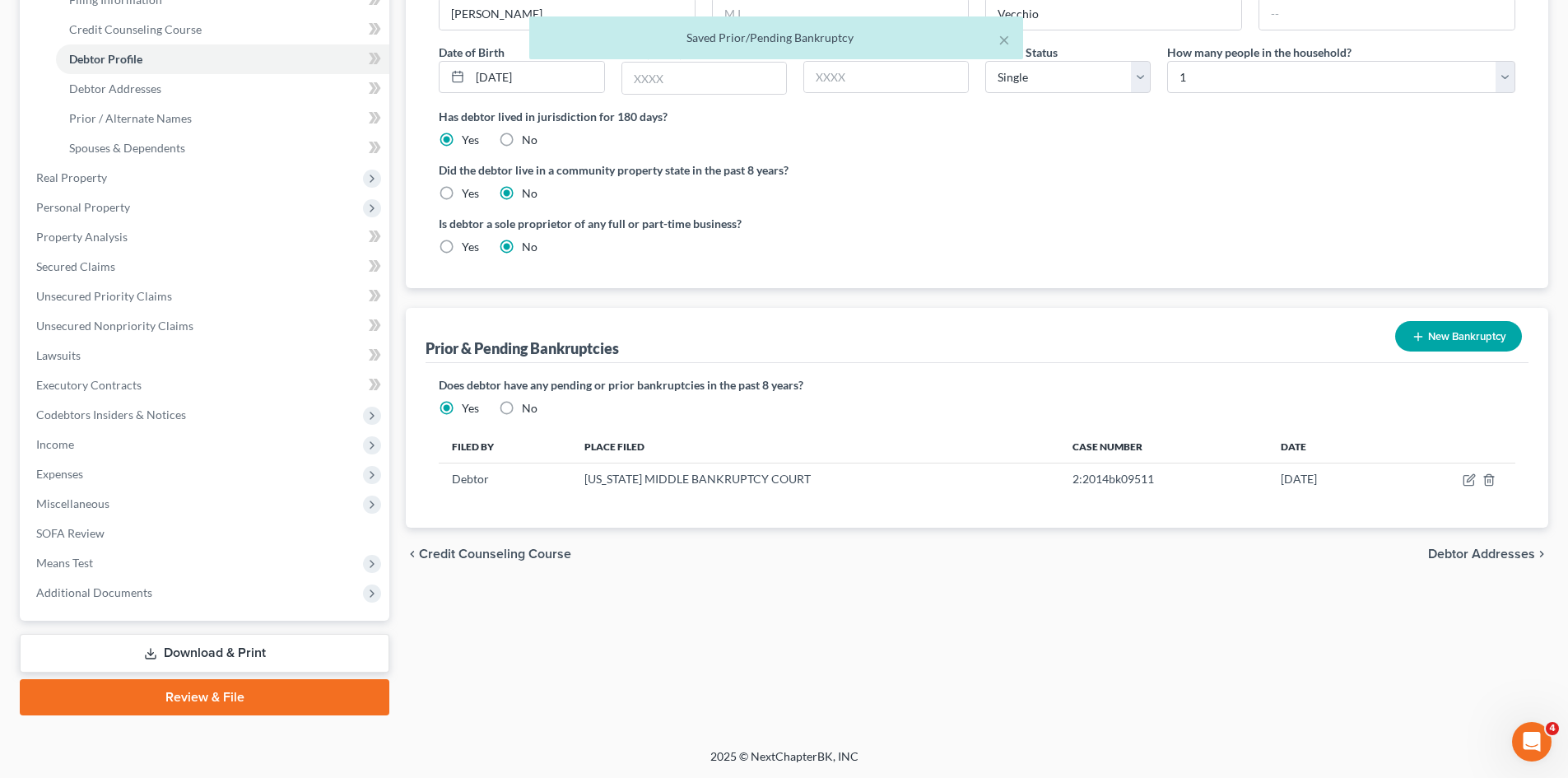
click at [1482, 343] on button "New Bankruptcy" at bounding box center [1459, 336] width 126 height 31
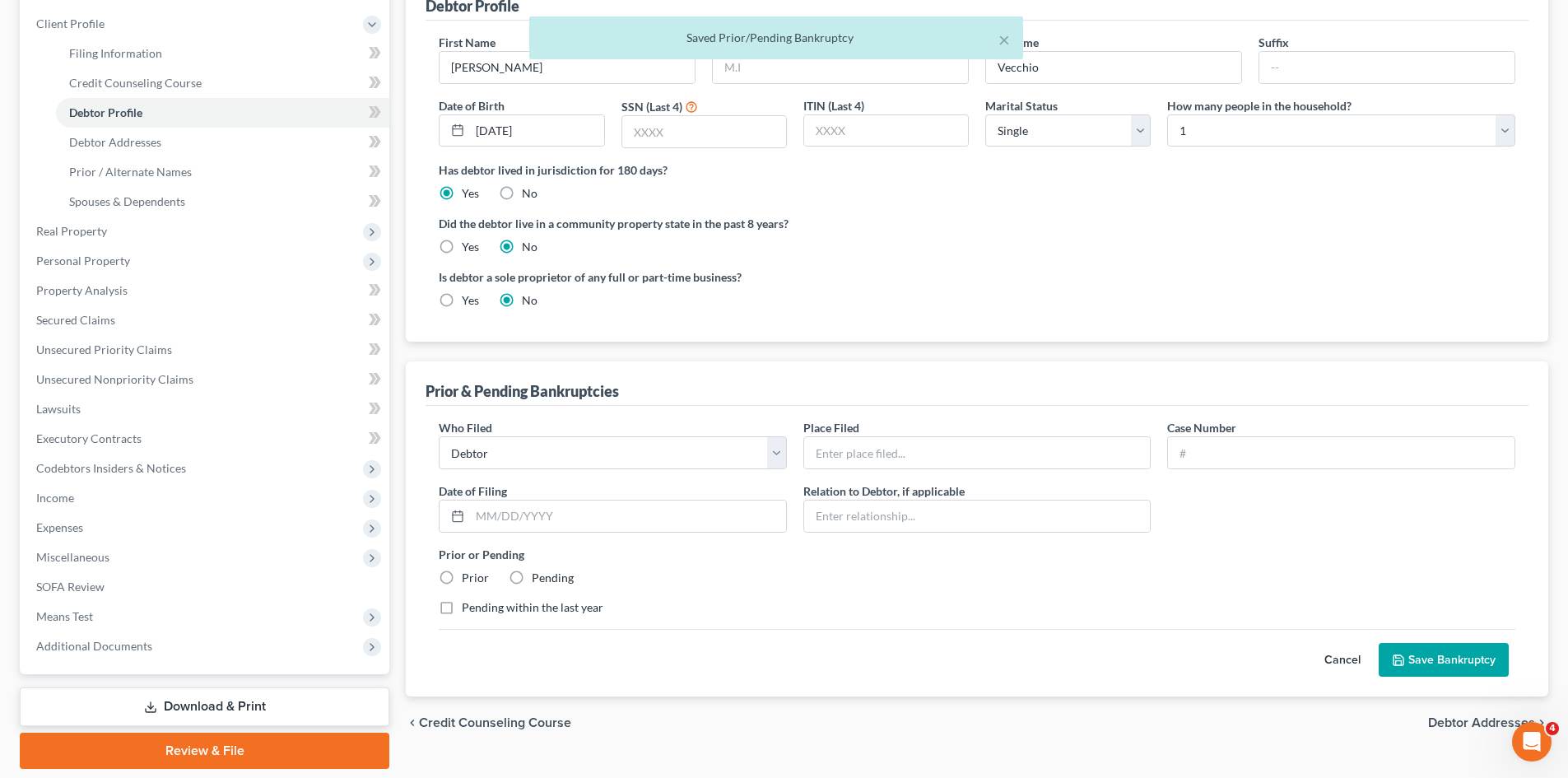
scroll to position [192, 0]
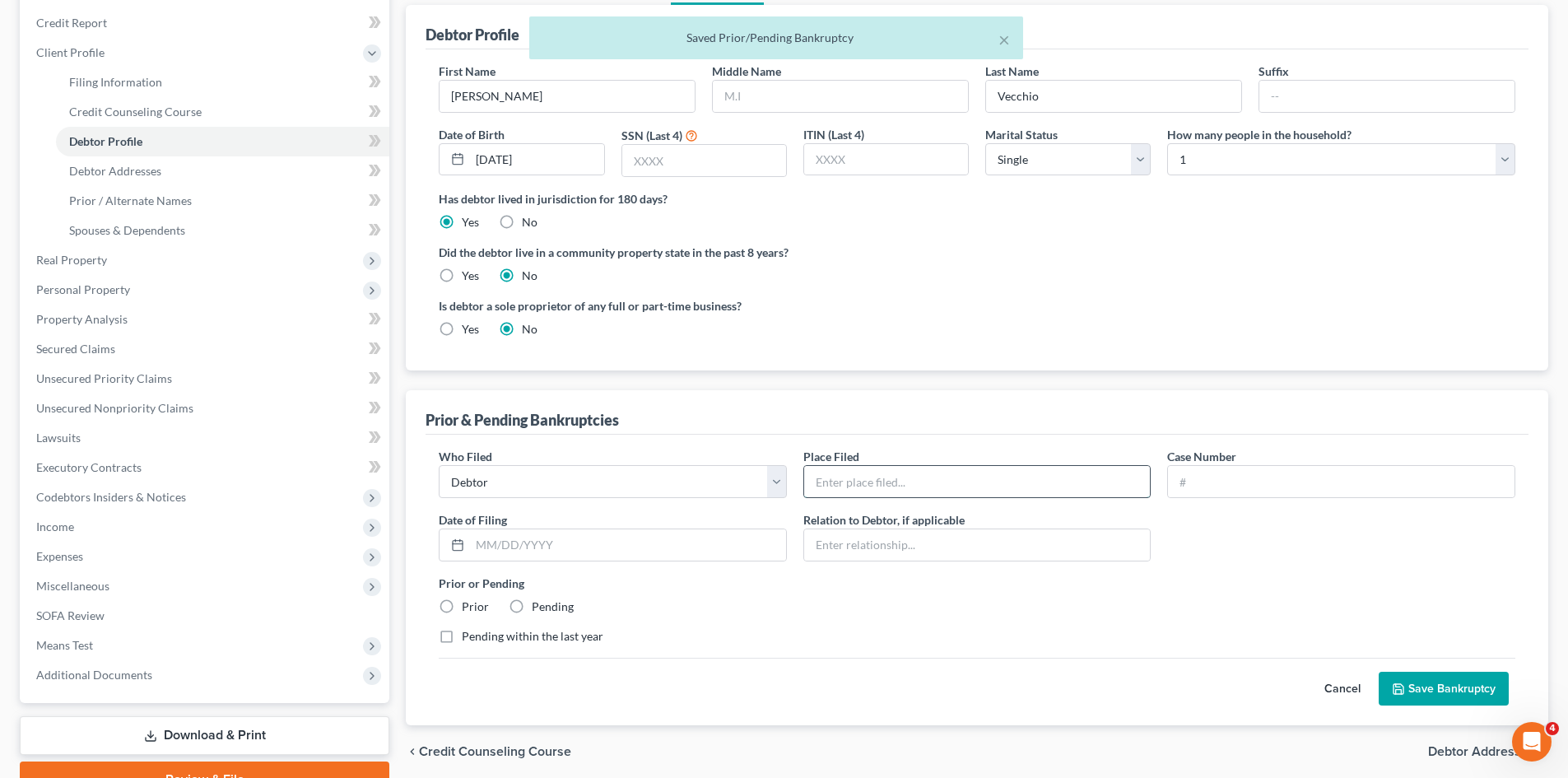
click at [902, 477] on input "text" at bounding box center [977, 481] width 347 height 32
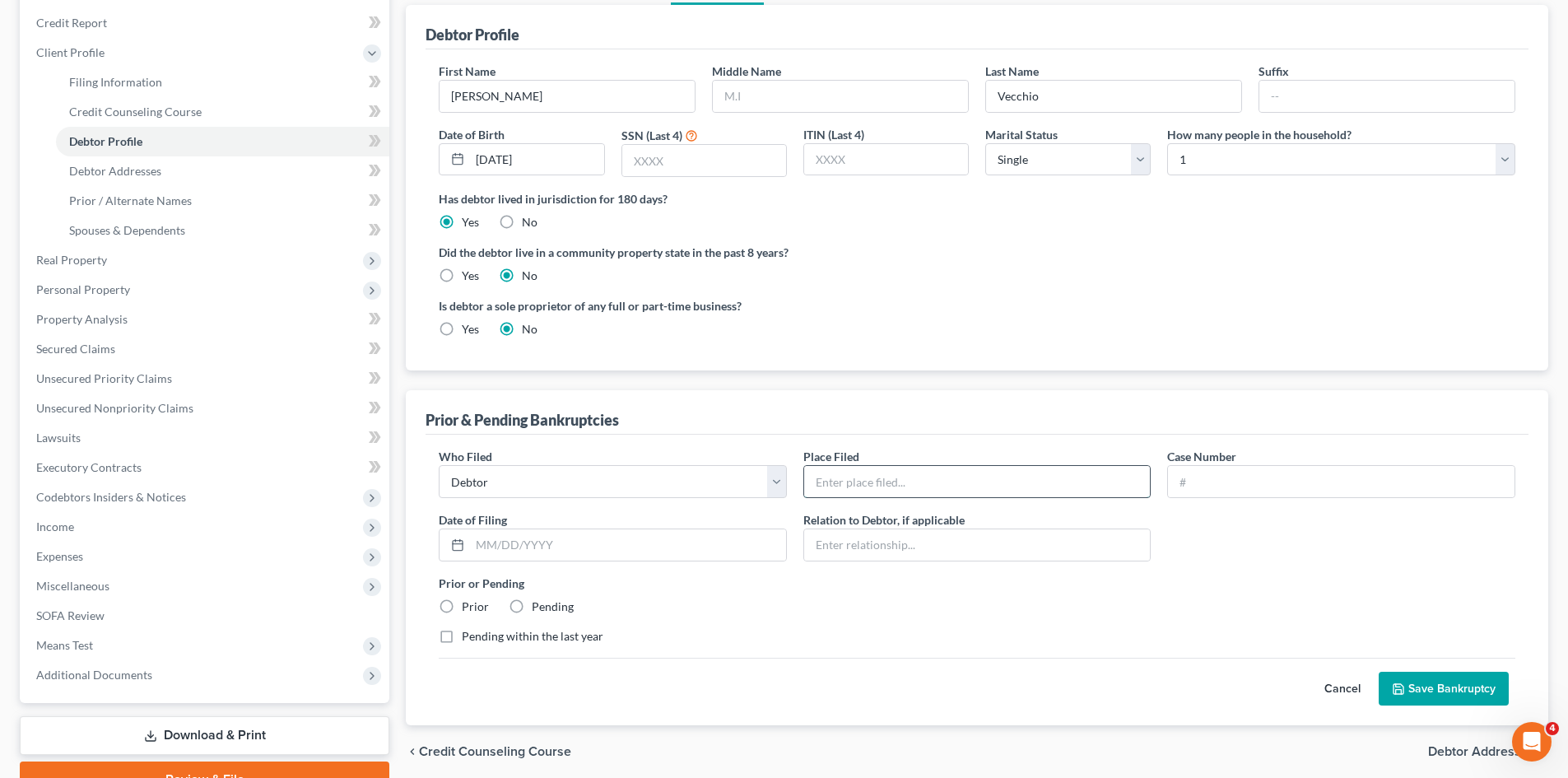
click at [859, 472] on input "text" at bounding box center [977, 481] width 347 height 32
paste input "[US_STATE] MIDDLE BANKRUPTCY COURT"
type input "[US_STATE] MIDDLE BANKRUPTCY COURT"
click at [968, 654] on div "Who Filed * Debtor Other Place Filed * [US_STATE] MIDDLE BANKRUPTCY COURT Case …" at bounding box center [977, 553] width 1094 height 210
drag, startPoint x: 931, startPoint y: 628, endPoint x: 746, endPoint y: 602, distance: 186.8
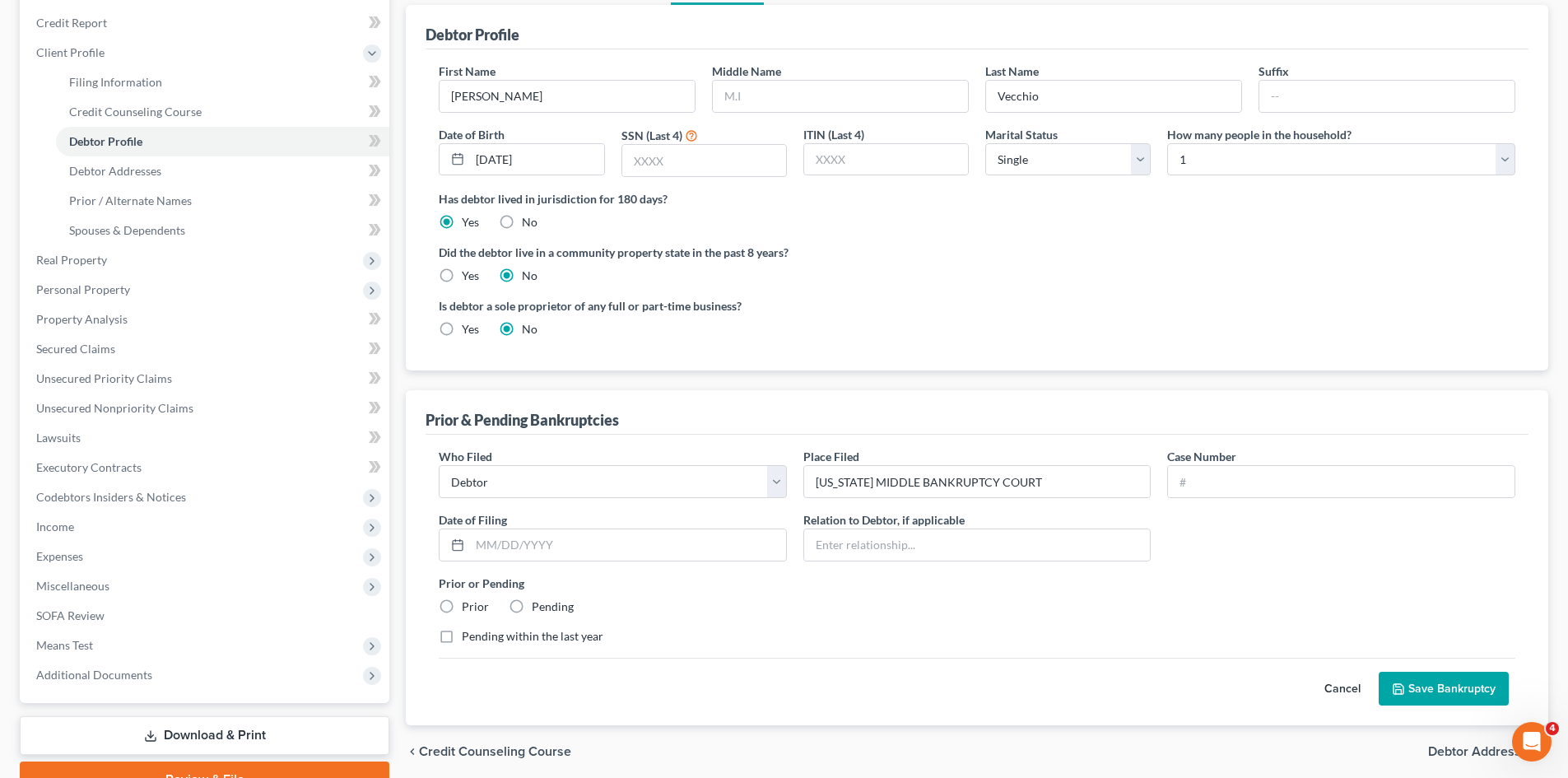
click at [924, 627] on div "Pending within the last year" at bounding box center [977, 636] width 1077 height 17
click at [565, 553] on input "text" at bounding box center [628, 545] width 316 height 32
type input "1"
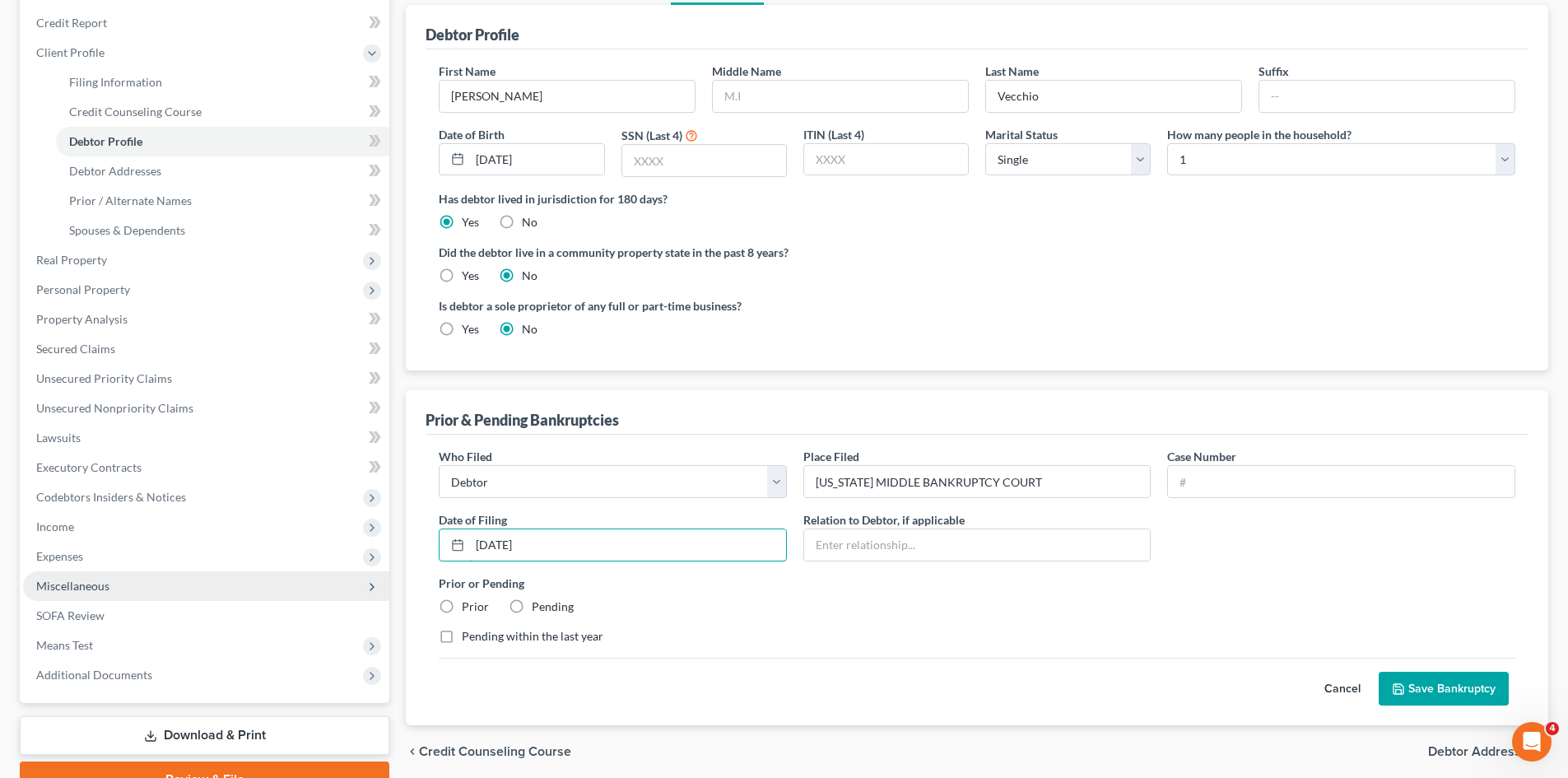
type input "[DATE]"
click at [1225, 489] on input "text" at bounding box center [1341, 481] width 347 height 32
paste input "8:2021ap00268"
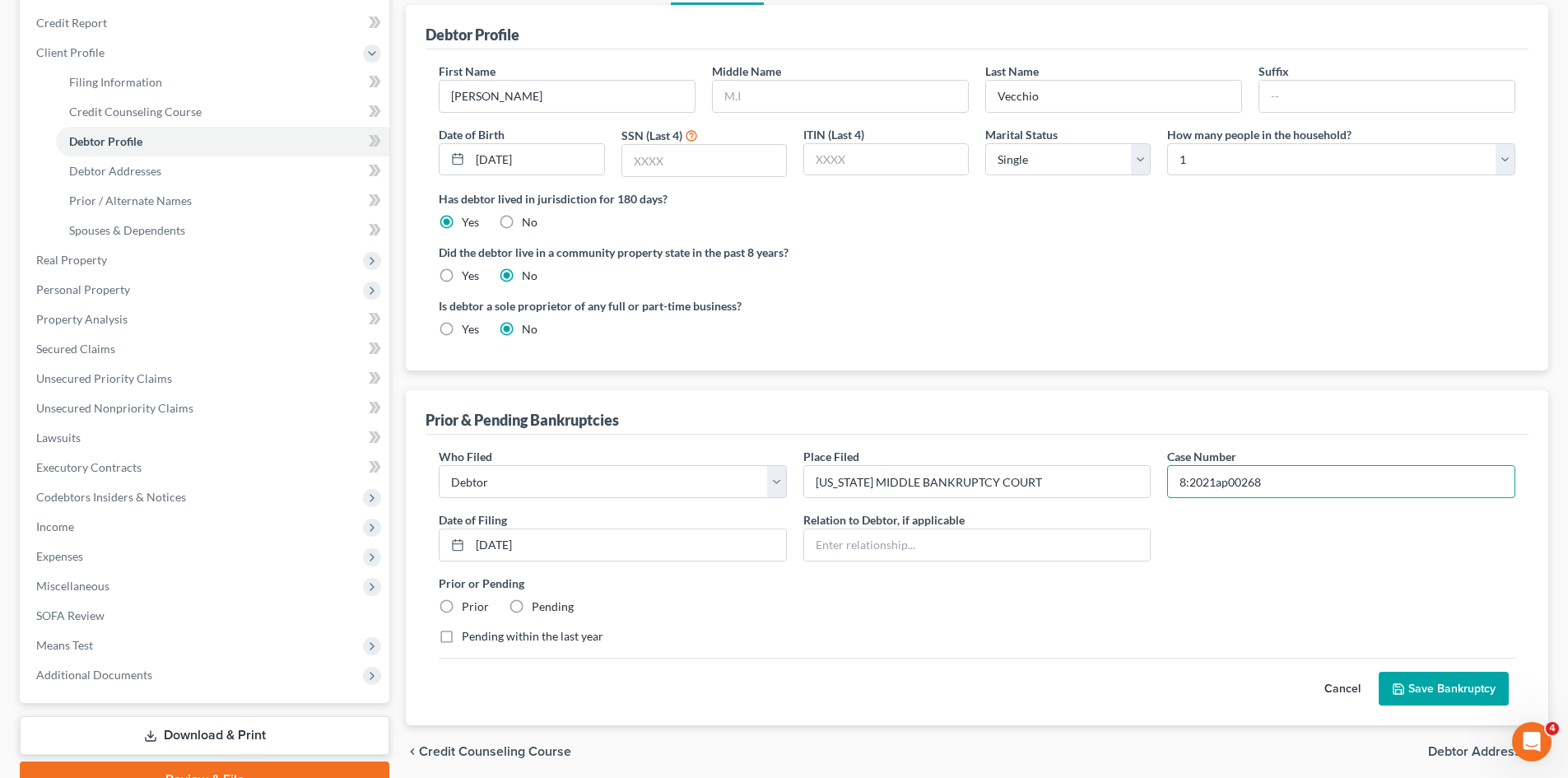
type input "8:2021ap00268"
click at [1238, 585] on label "Prior or Pending" at bounding box center [977, 583] width 1077 height 18
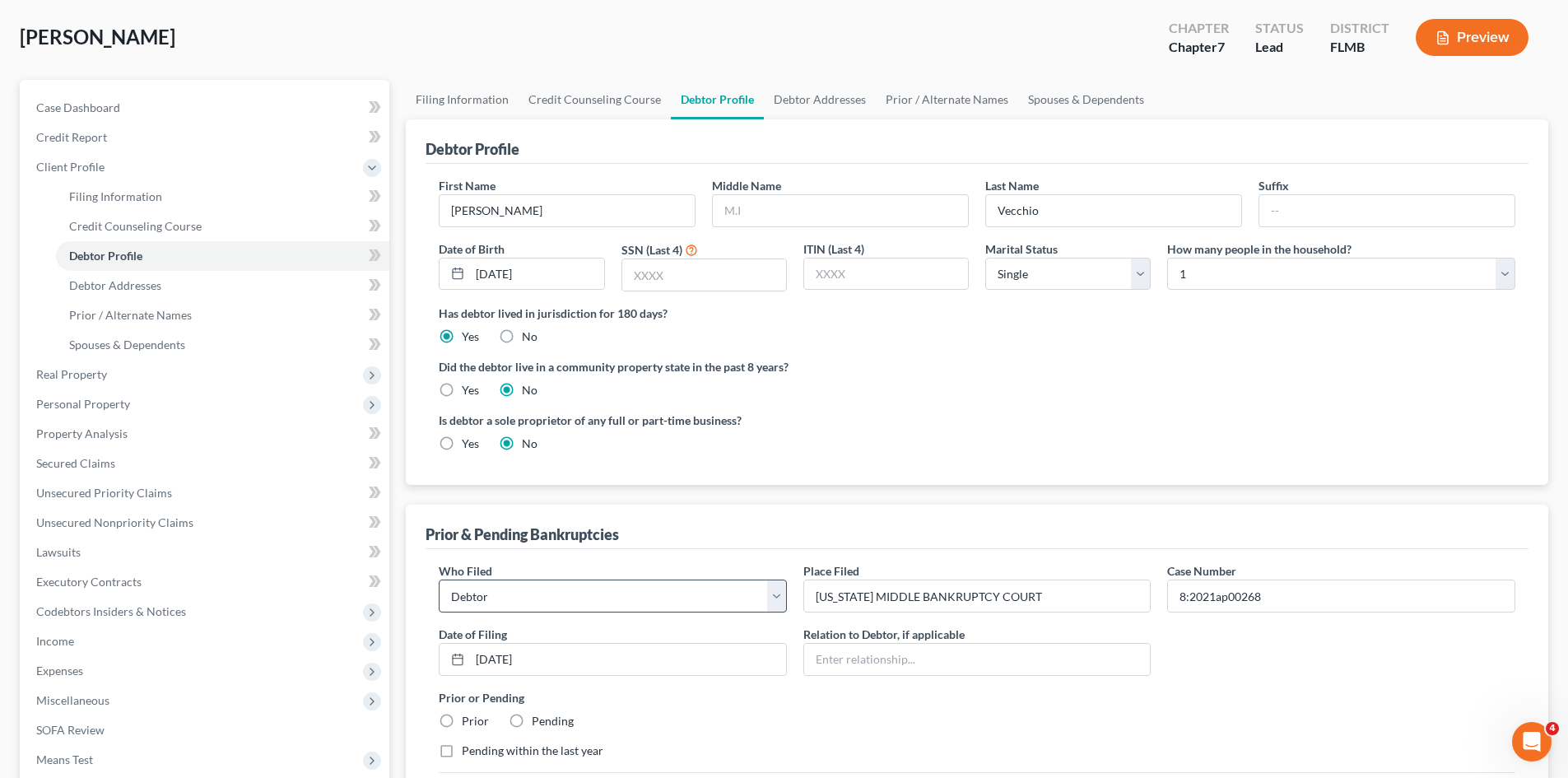
scroll to position [165, 0]
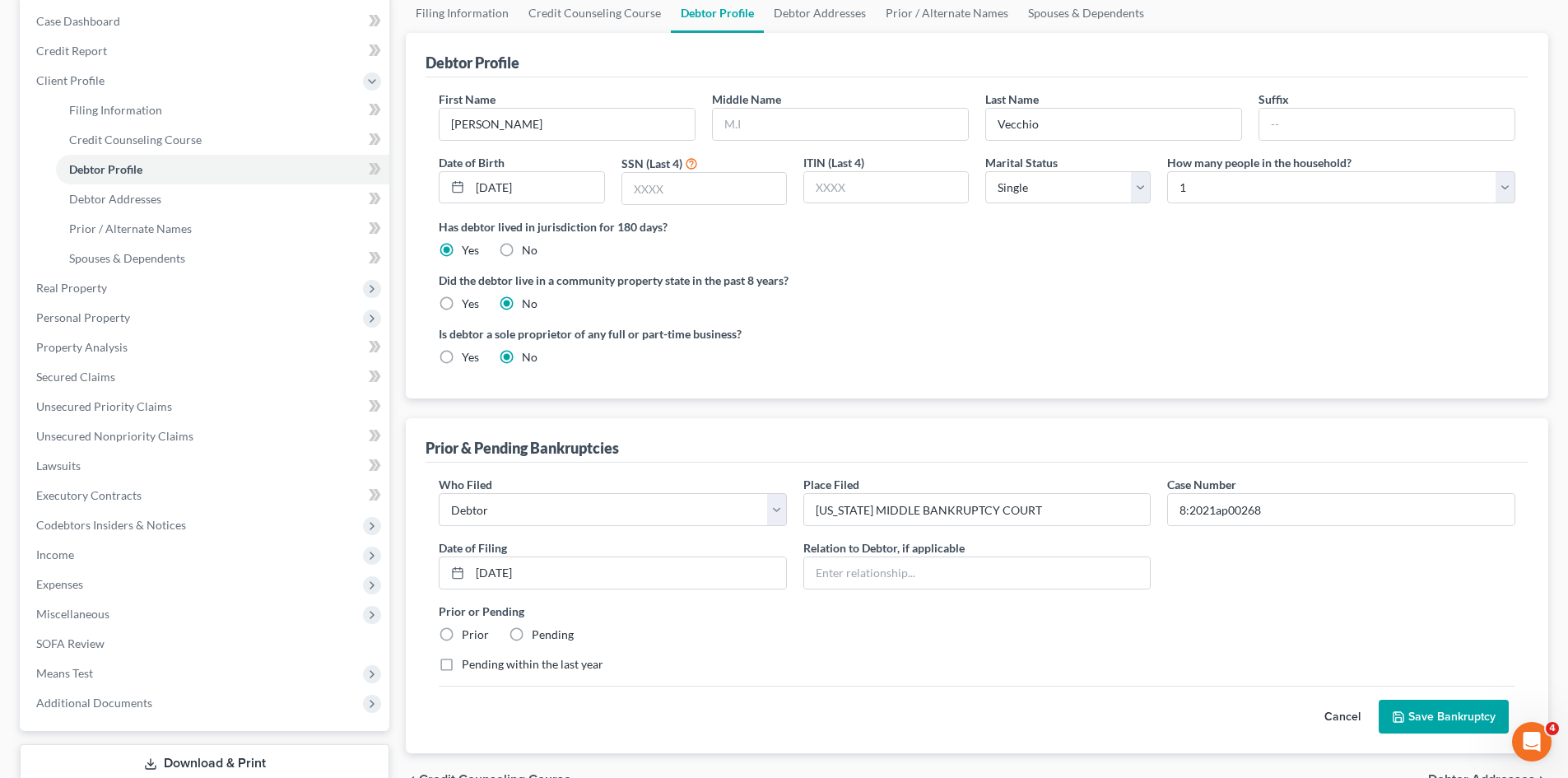
click at [462, 631] on label "Prior" at bounding box center [475, 635] width 27 height 17
click at [469, 631] on input "Prior" at bounding box center [474, 632] width 11 height 11
radio input "true"
click at [1403, 719] on icon "submit" at bounding box center [1399, 717] width 10 height 10
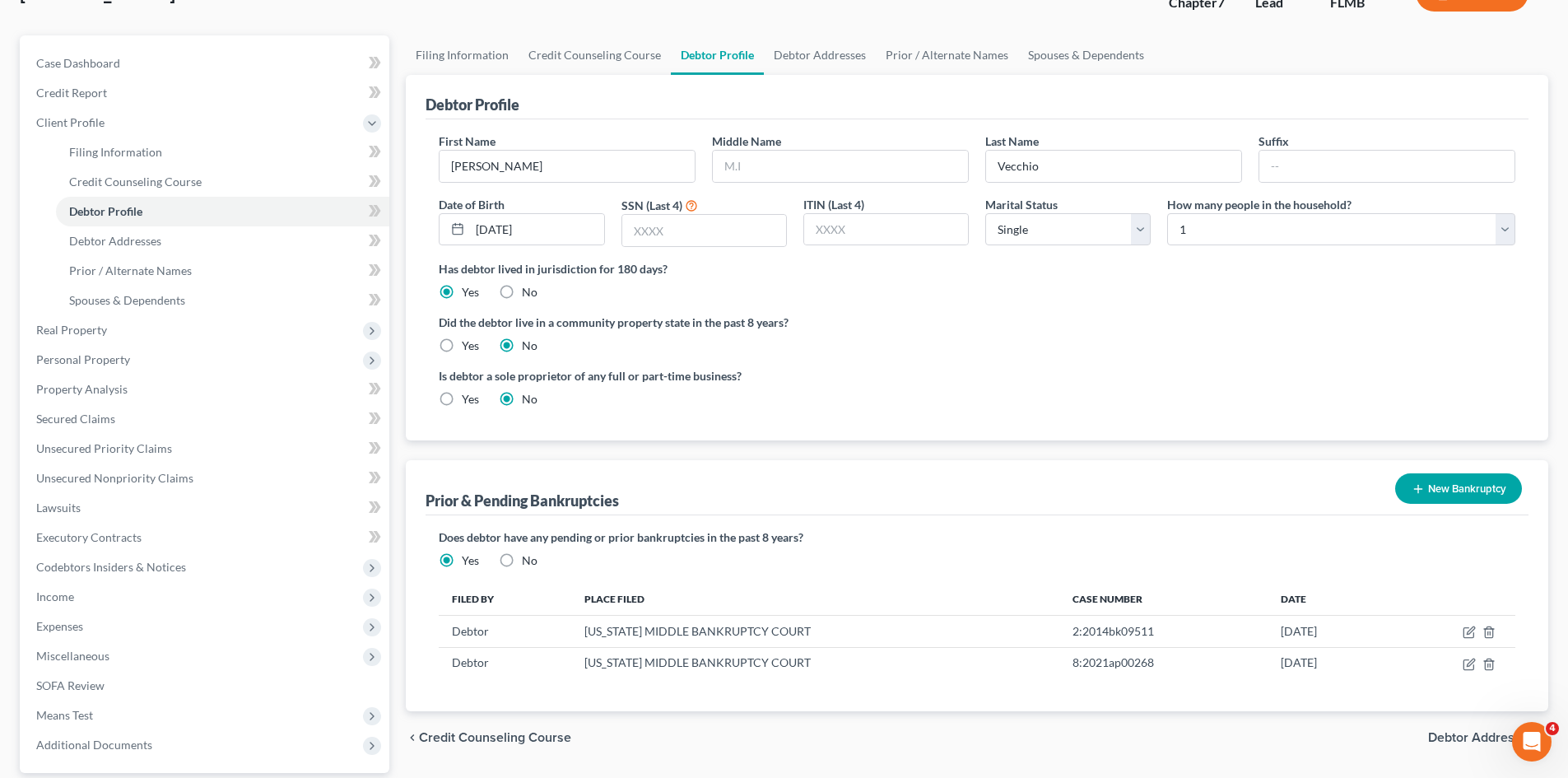
scroll to position [83, 0]
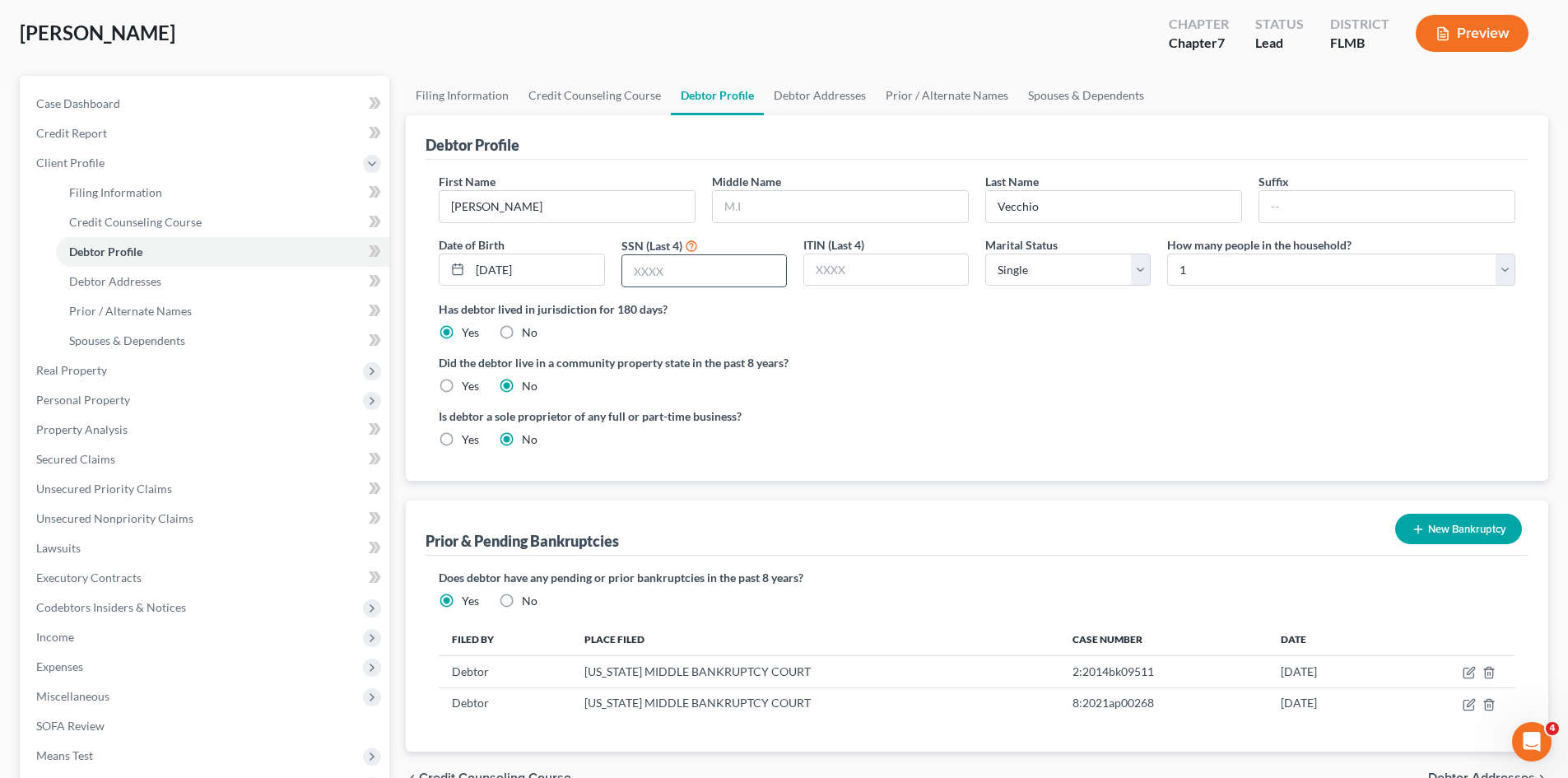
click at [702, 279] on input "text" at bounding box center [704, 270] width 164 height 32
type input "2520"
click at [1056, 348] on ng-include "First Name [PERSON_NAME] Middle Name Last Name [PERSON_NAME] Suffix Date of Bir…" at bounding box center [977, 317] width 1077 height 288
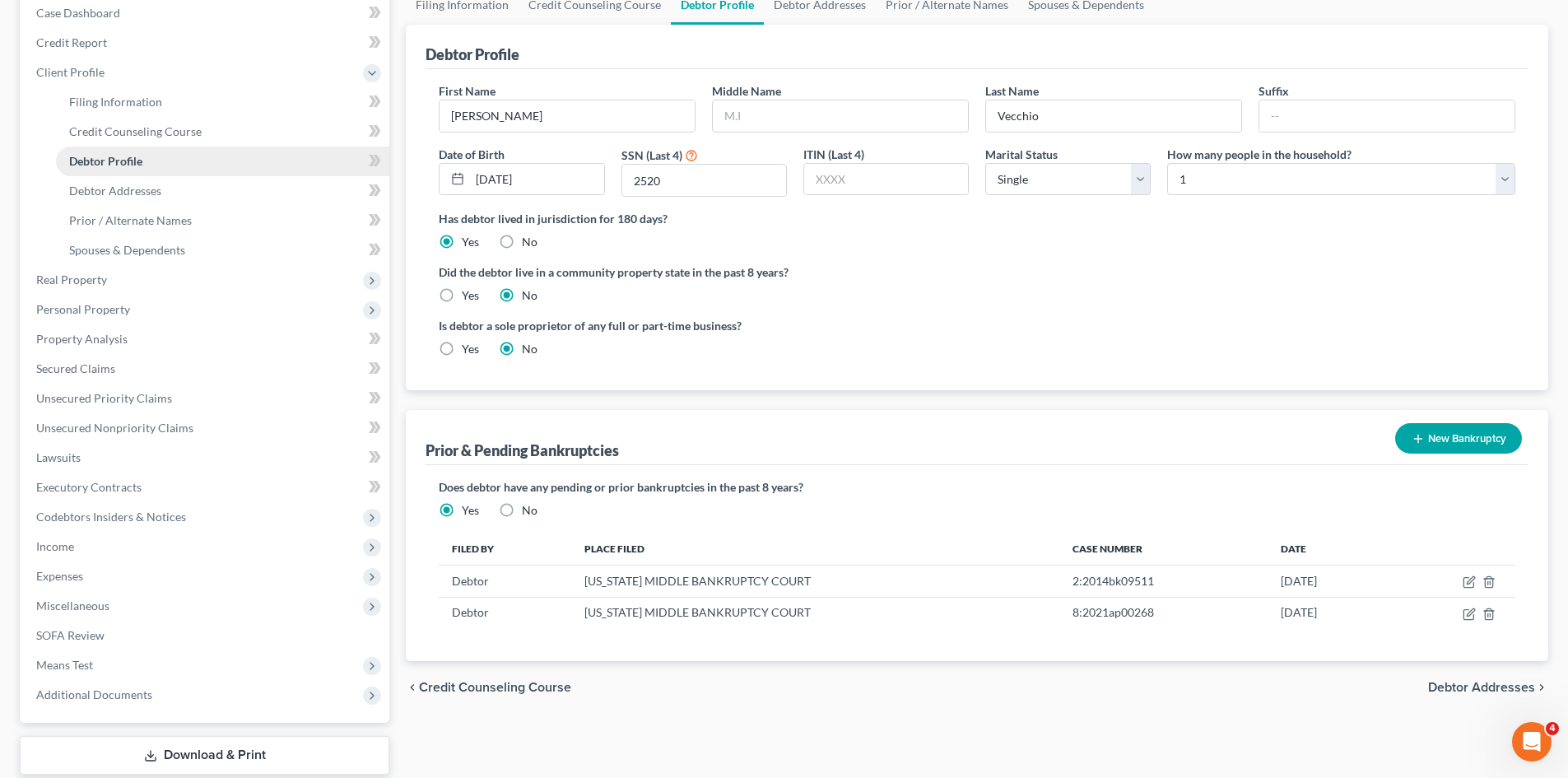
scroll to position [0, 0]
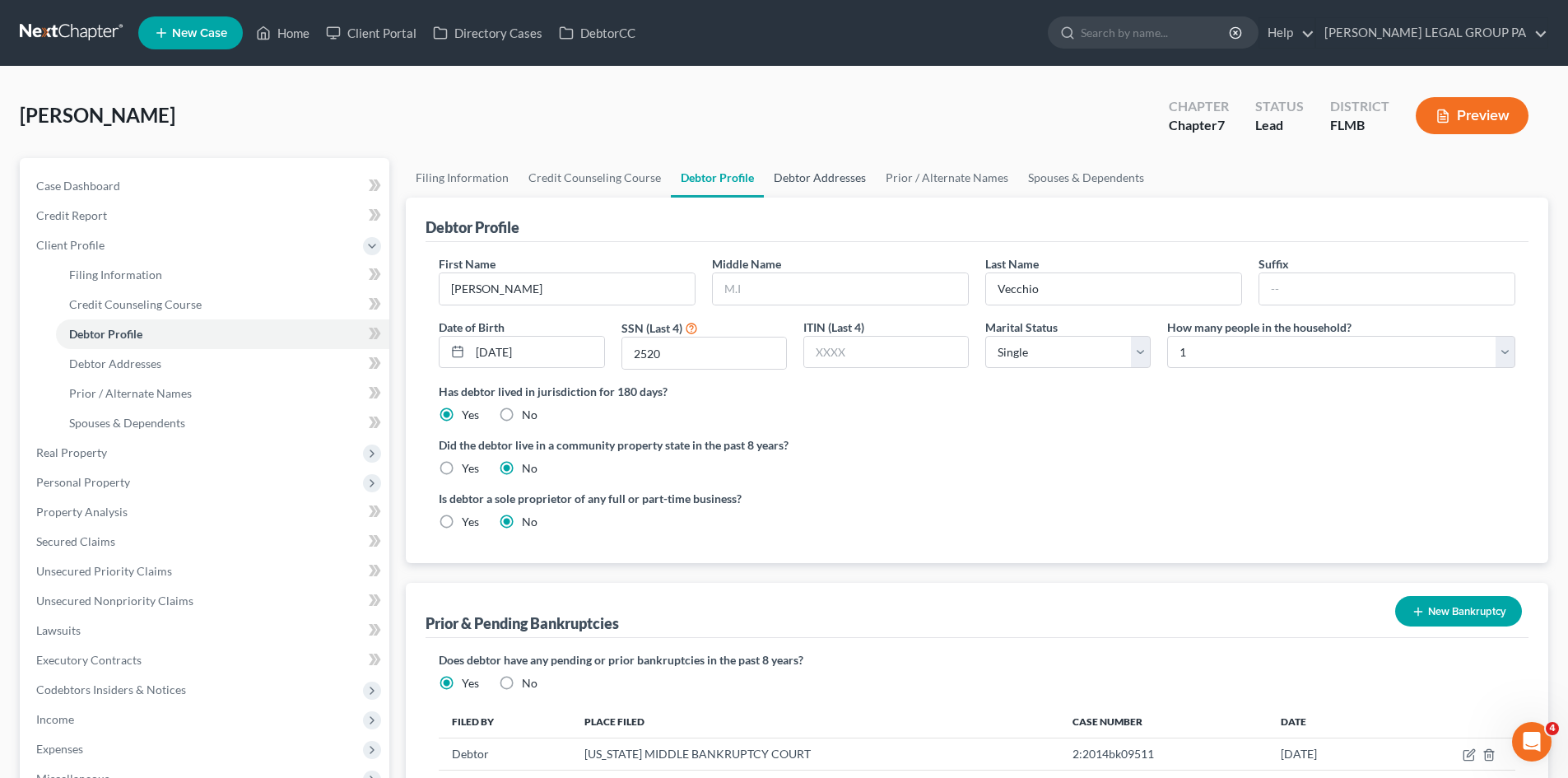
click at [829, 185] on link "Debtor Addresses" at bounding box center [820, 178] width 112 height 39
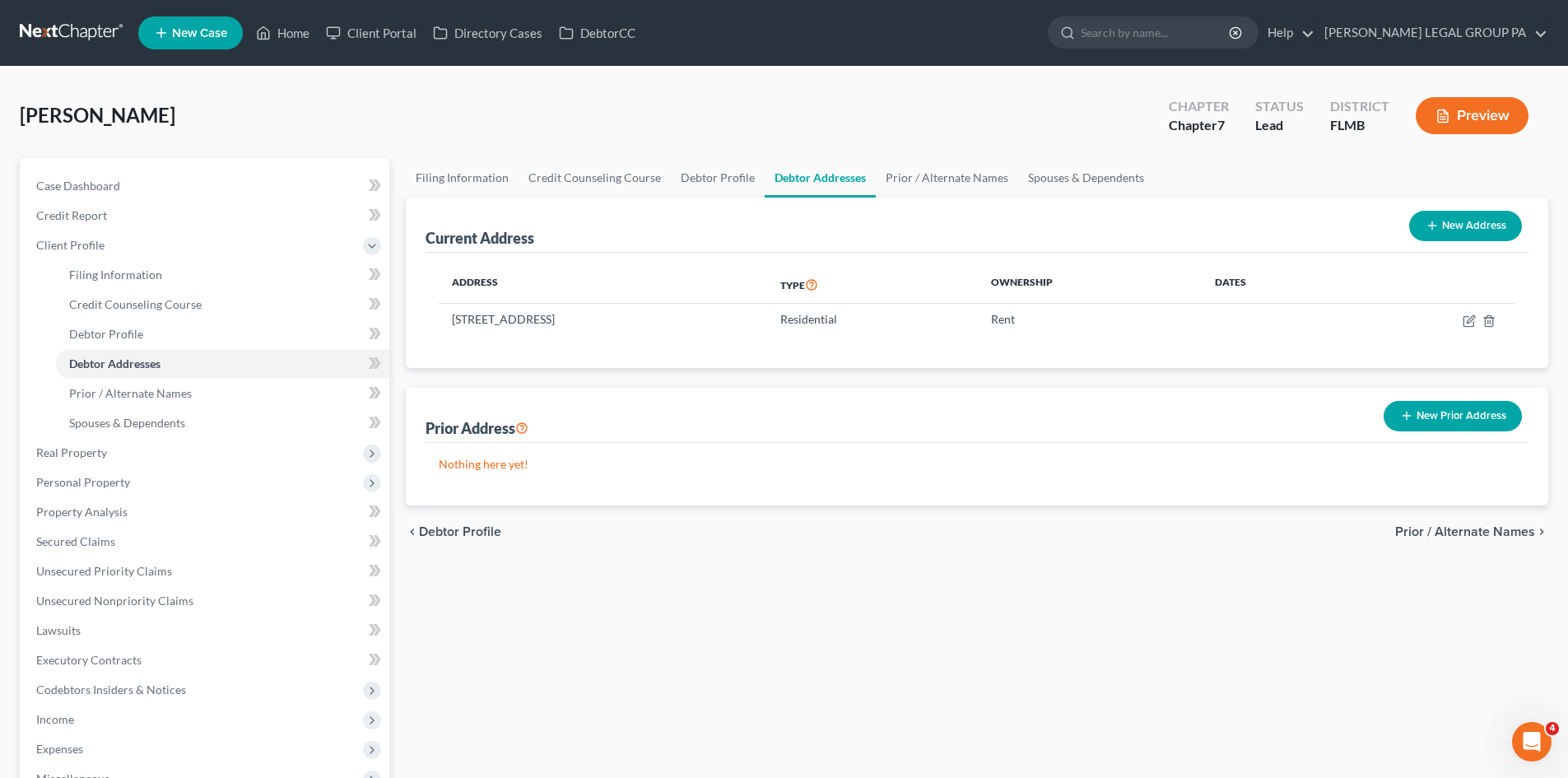
click at [1493, 230] on button "New Address" at bounding box center [1466, 226] width 113 height 31
select select "0"
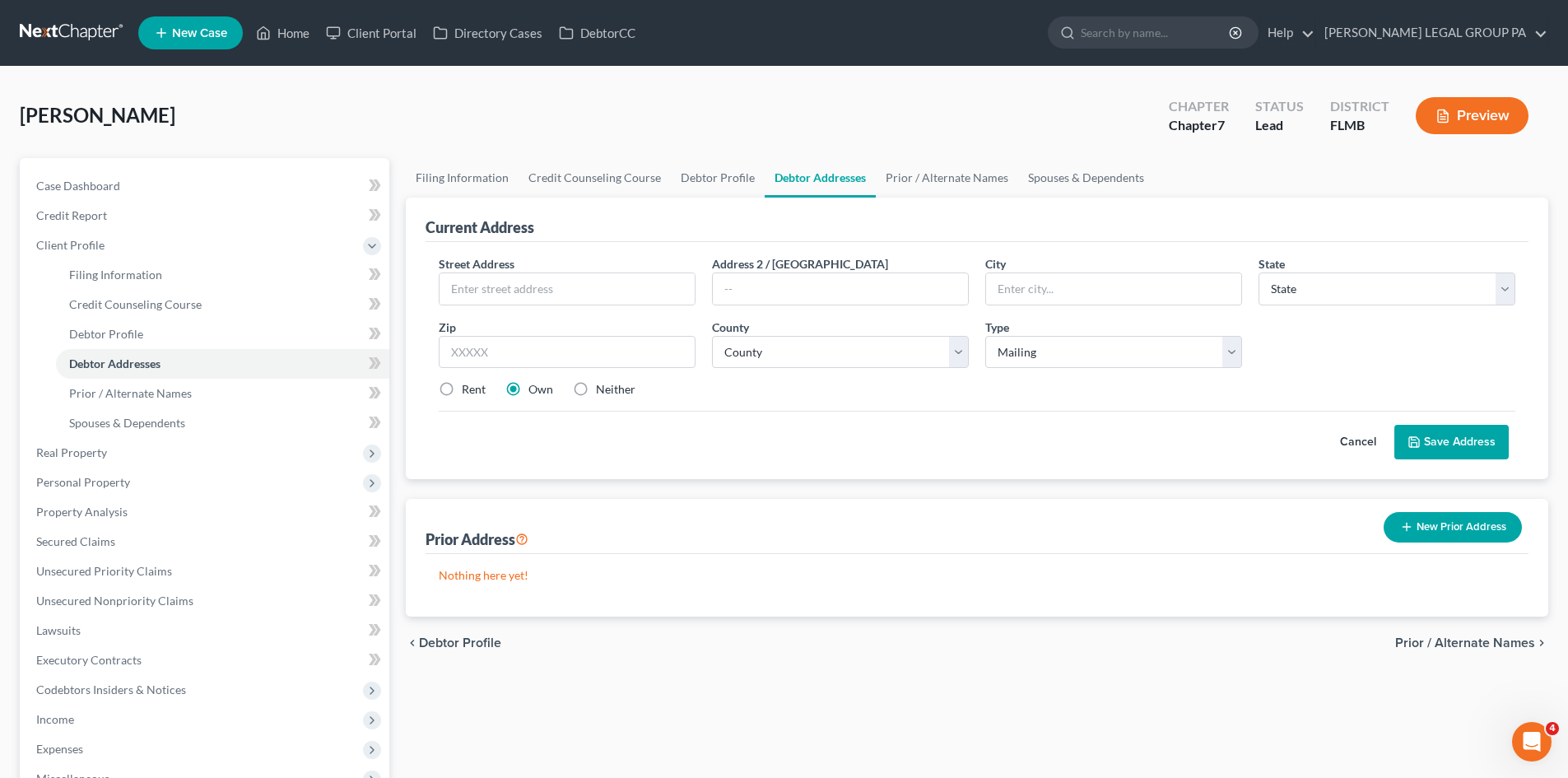
click at [1369, 434] on button "Cancel" at bounding box center [1359, 442] width 73 height 33
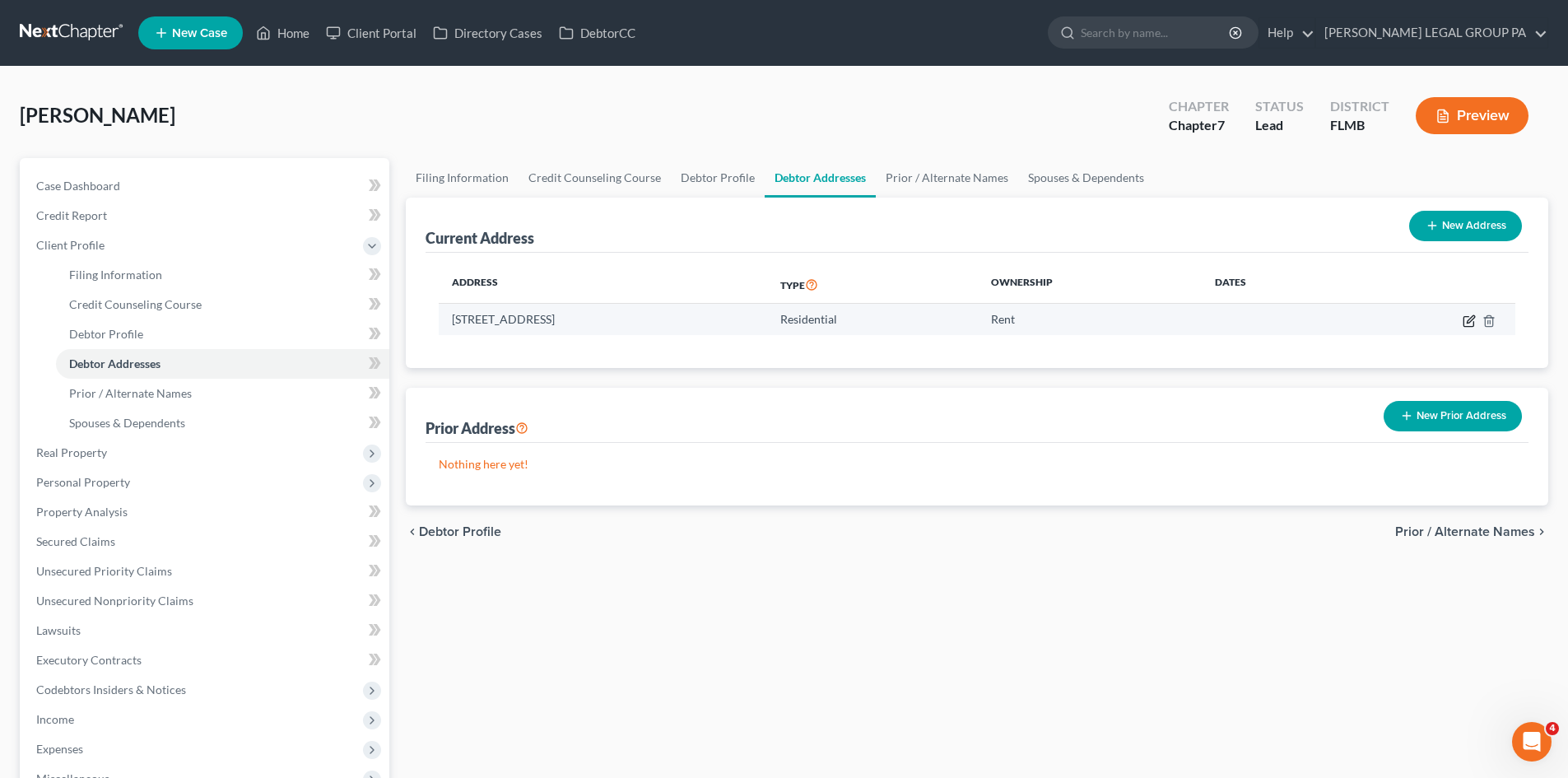
click at [1468, 323] on icon "button" at bounding box center [1471, 319] width 7 height 7
select select "9"
select select "50"
select select "0"
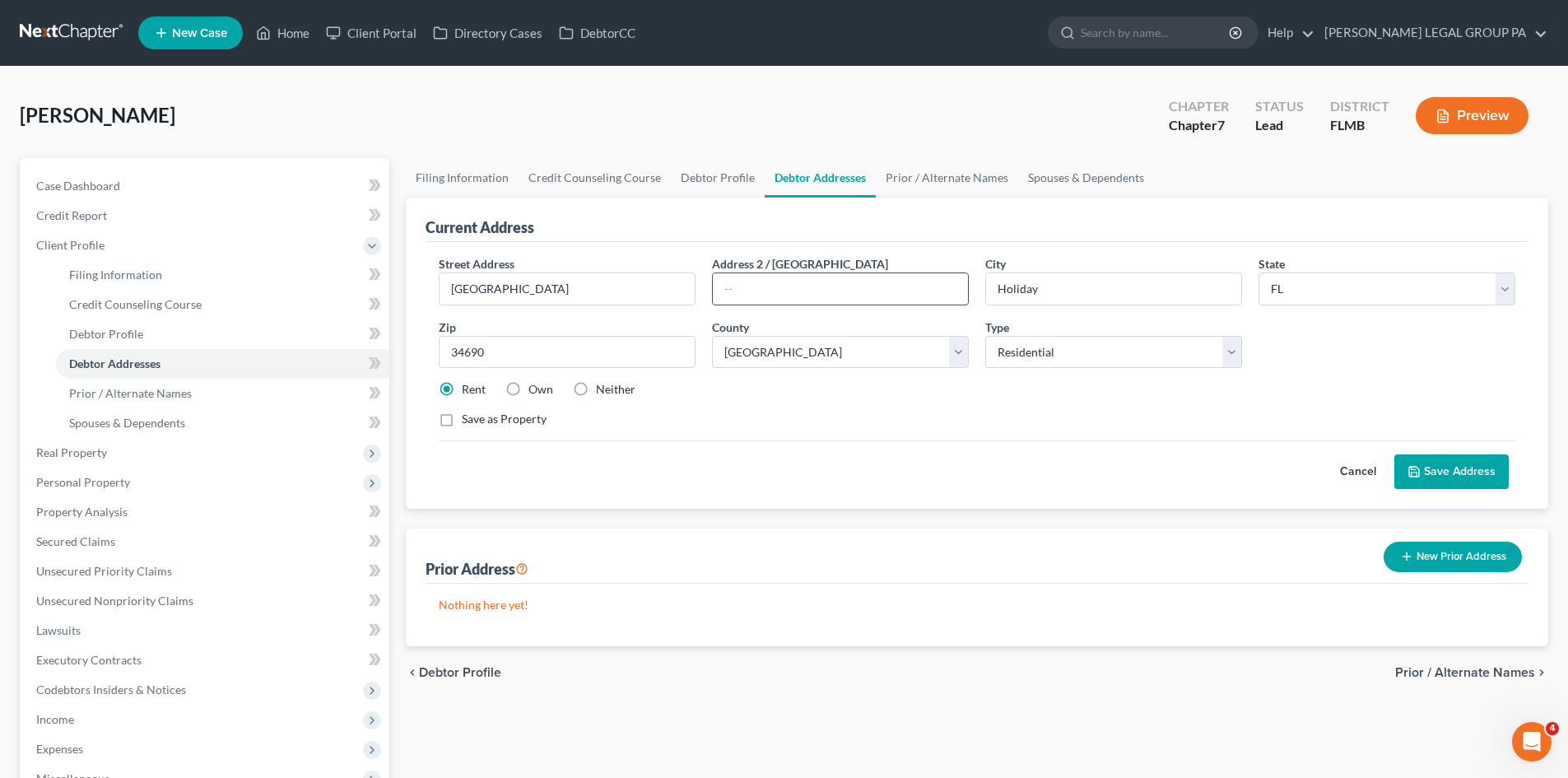
click at [861, 284] on input "text" at bounding box center [841, 289] width 255 height 32
type input "Lot 258"
click at [1463, 476] on button "Save Address" at bounding box center [1452, 471] width 114 height 34
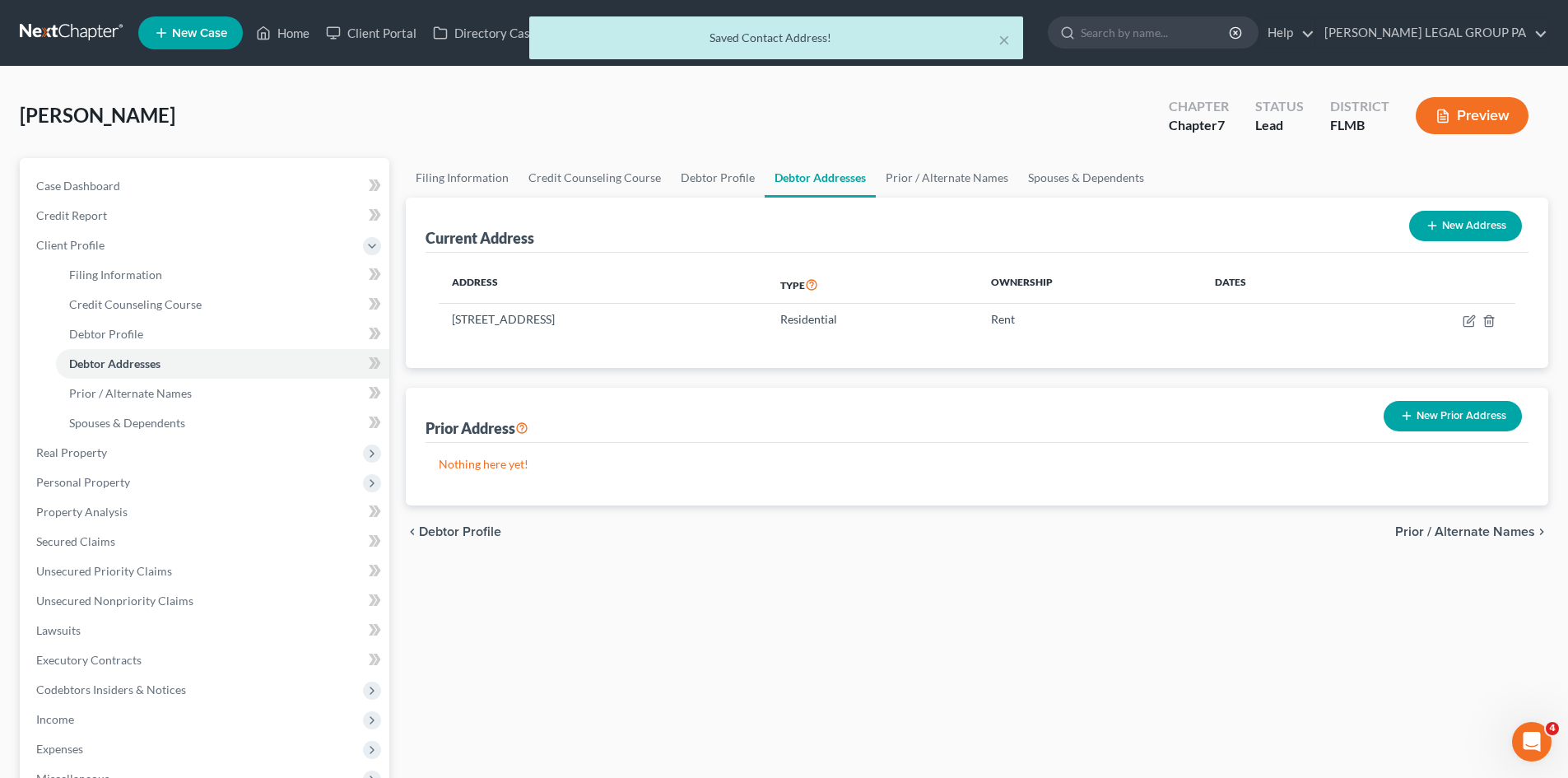
drag, startPoint x: 1461, startPoint y: 233, endPoint x: 1436, endPoint y: 239, distance: 25.7
click at [1461, 232] on button "New Address" at bounding box center [1466, 226] width 113 height 31
select select "0"
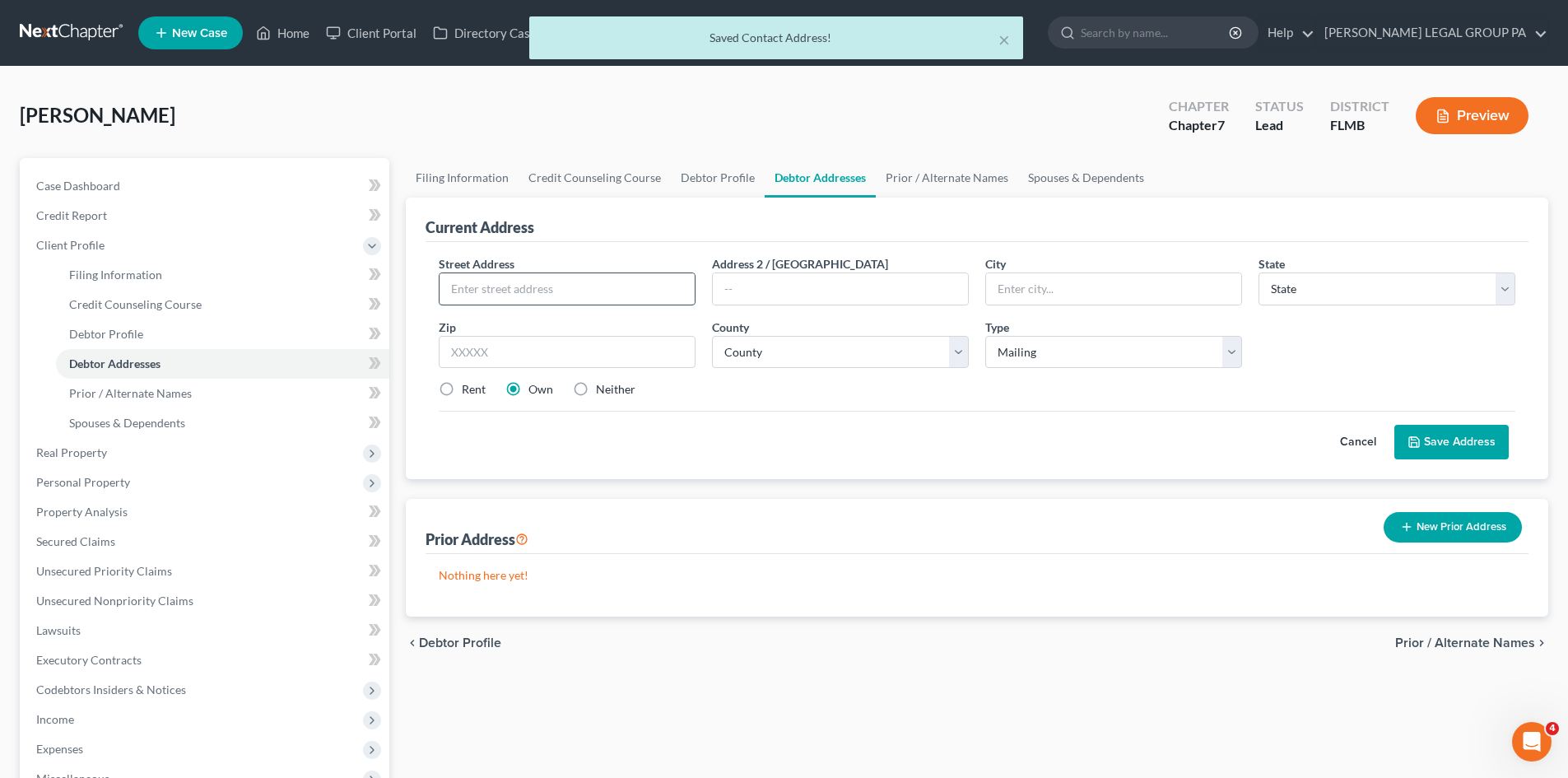
click at [634, 297] on input "text" at bounding box center [567, 289] width 255 height 32
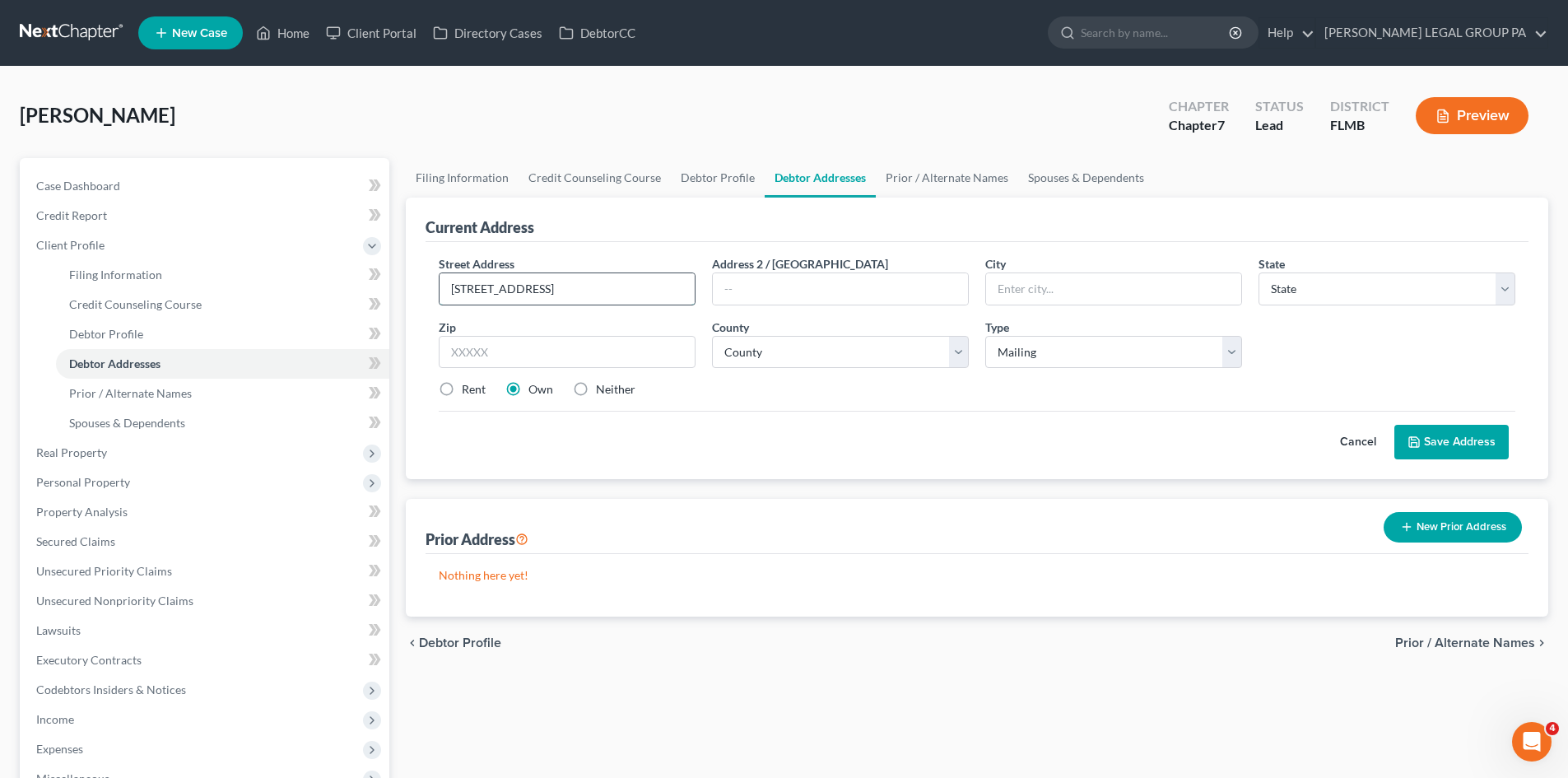
type input "[STREET_ADDRESS]"
type input "Lot 258"
type input "Holiday"
select select "9"
type input "34690"
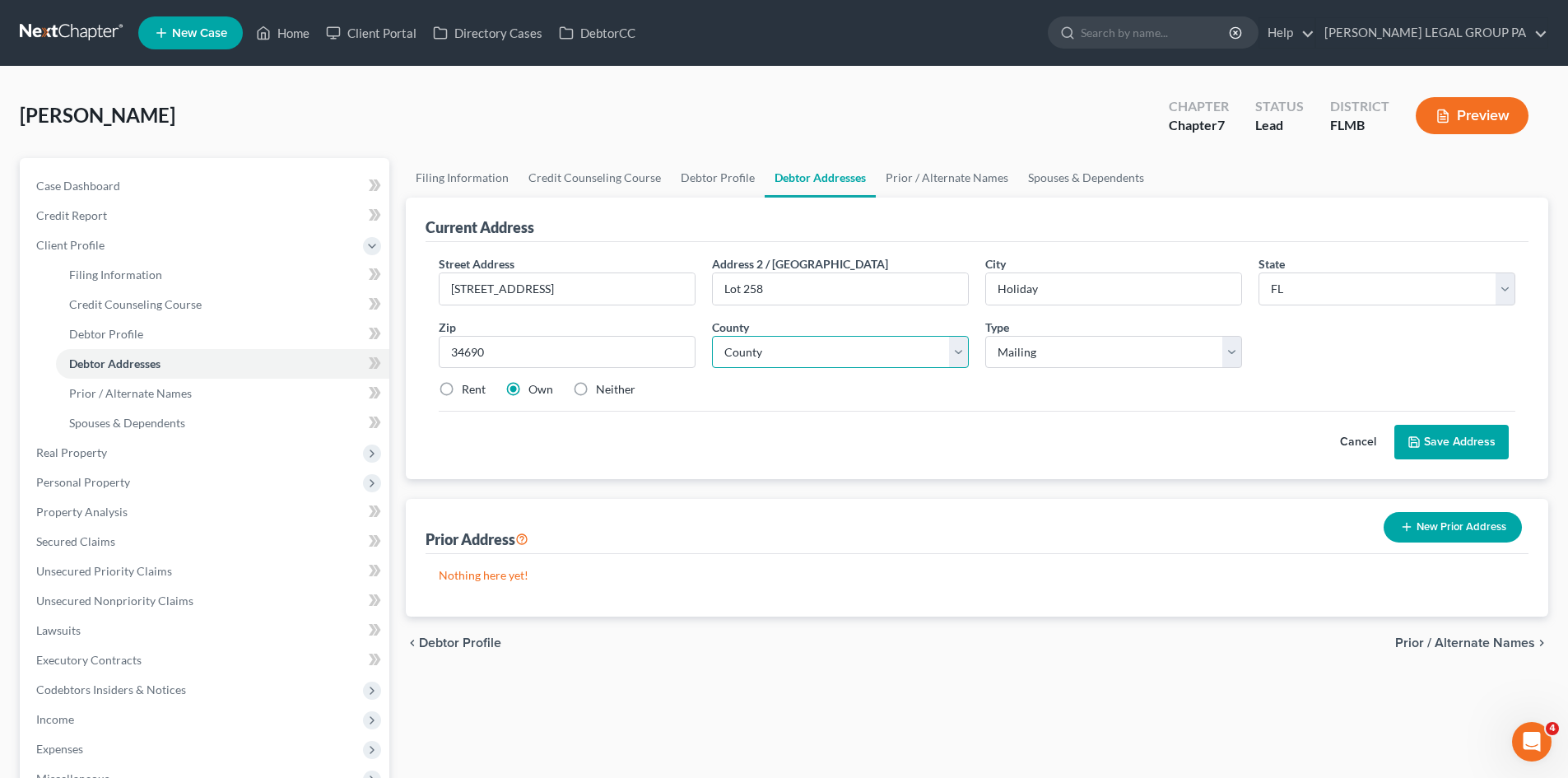
click at [804, 339] on select "County [GEOGRAPHIC_DATA] [GEOGRAPHIC_DATA] [GEOGRAPHIC_DATA] [GEOGRAPHIC_DATA] …" at bounding box center [841, 351] width 257 height 33
select select "50"
click at [712, 336] on select "County [GEOGRAPHIC_DATA] [GEOGRAPHIC_DATA] [GEOGRAPHIC_DATA] [GEOGRAPHIC_DATA] …" at bounding box center [841, 351] width 257 height 33
click at [821, 437] on div "Cancel Save Address" at bounding box center [977, 435] width 1077 height 48
click at [596, 390] on label "Neither" at bounding box center [616, 389] width 39 height 17
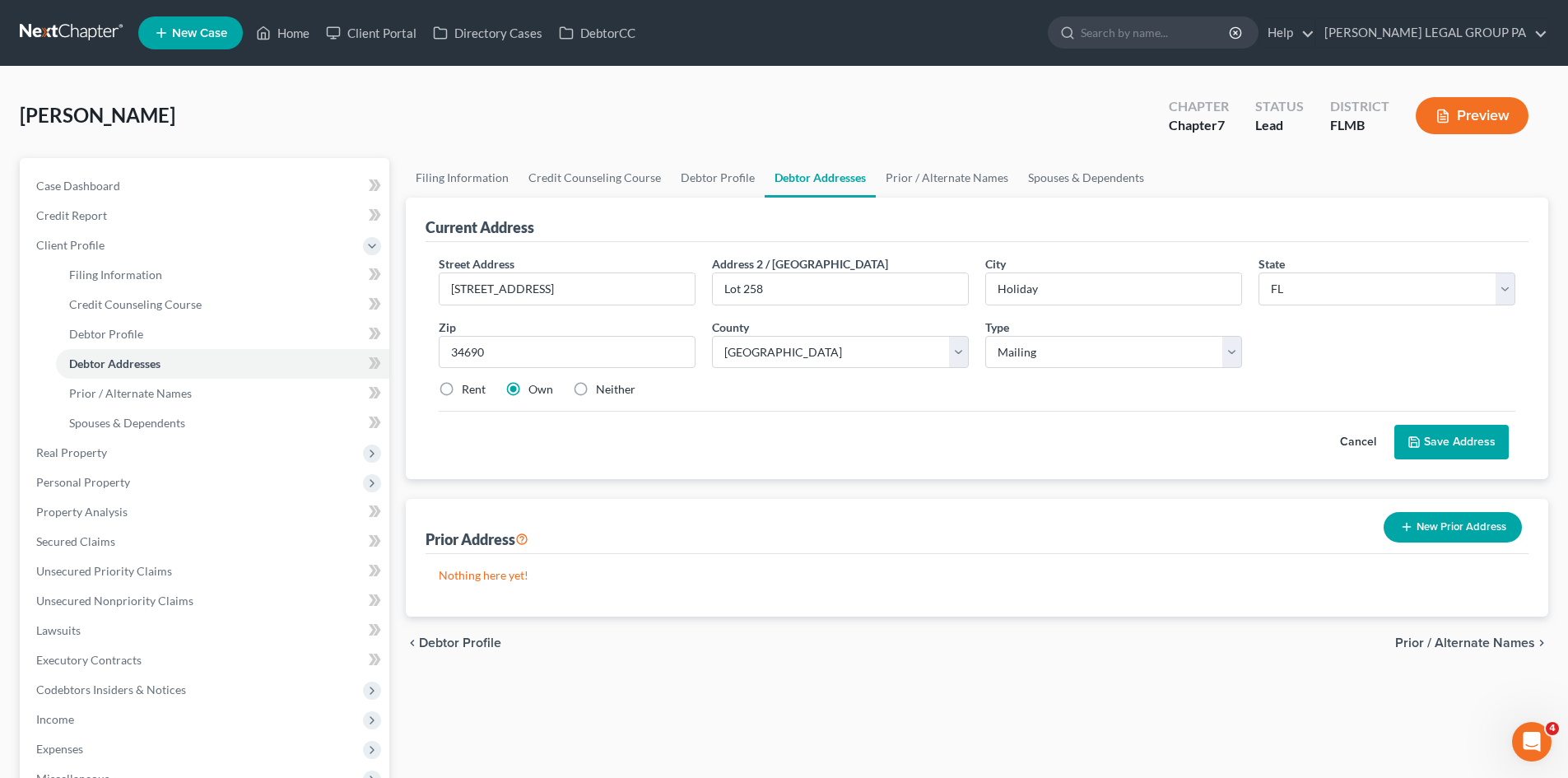
click at [603, 390] on input "Neither" at bounding box center [608, 387] width 11 height 11
radio input "true"
click at [1502, 436] on button "Save Address" at bounding box center [1452, 442] width 114 height 34
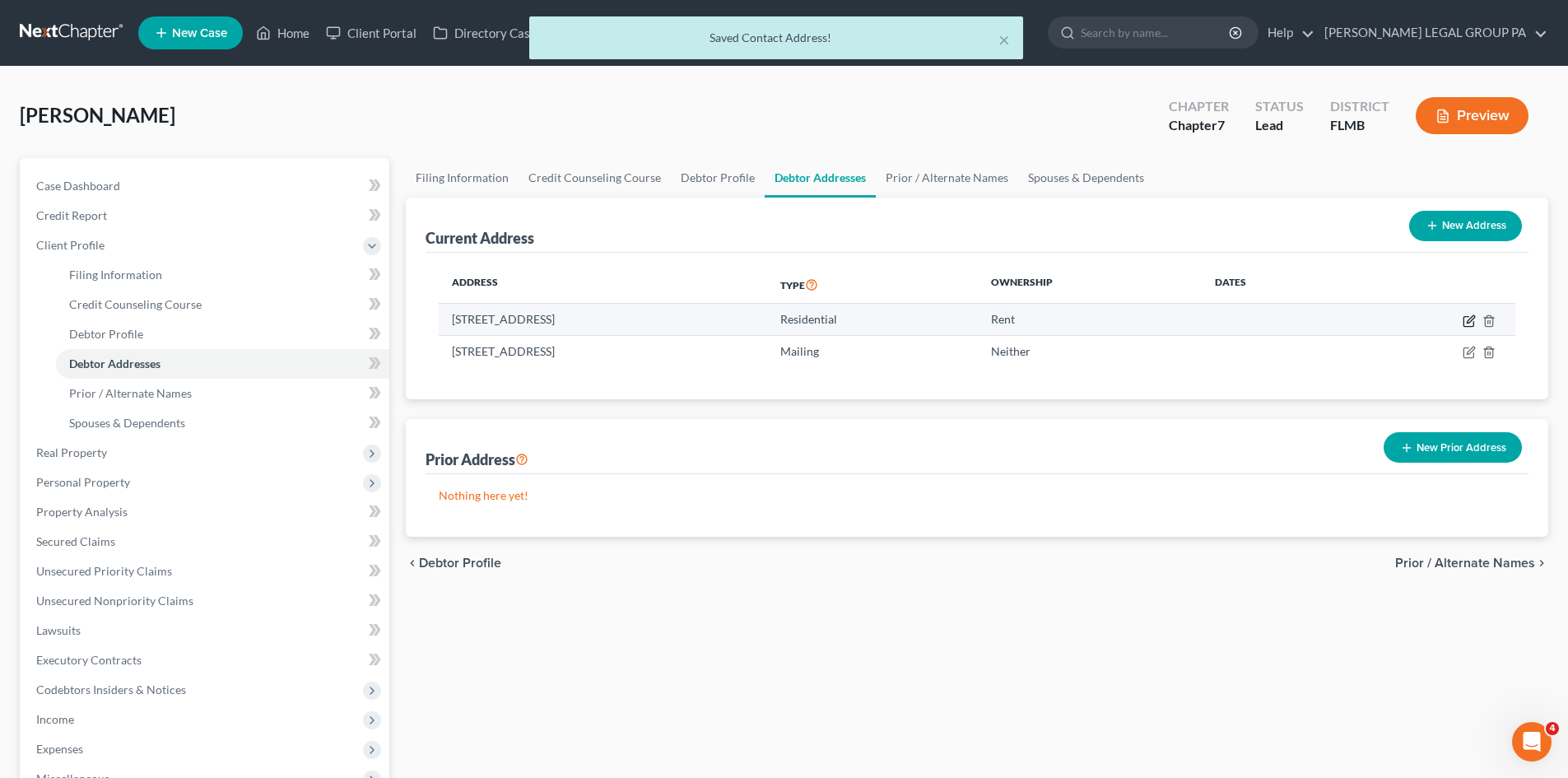
click at [1464, 324] on icon "button" at bounding box center [1468, 321] width 10 height 10
select select "9"
select select "50"
select select "0"
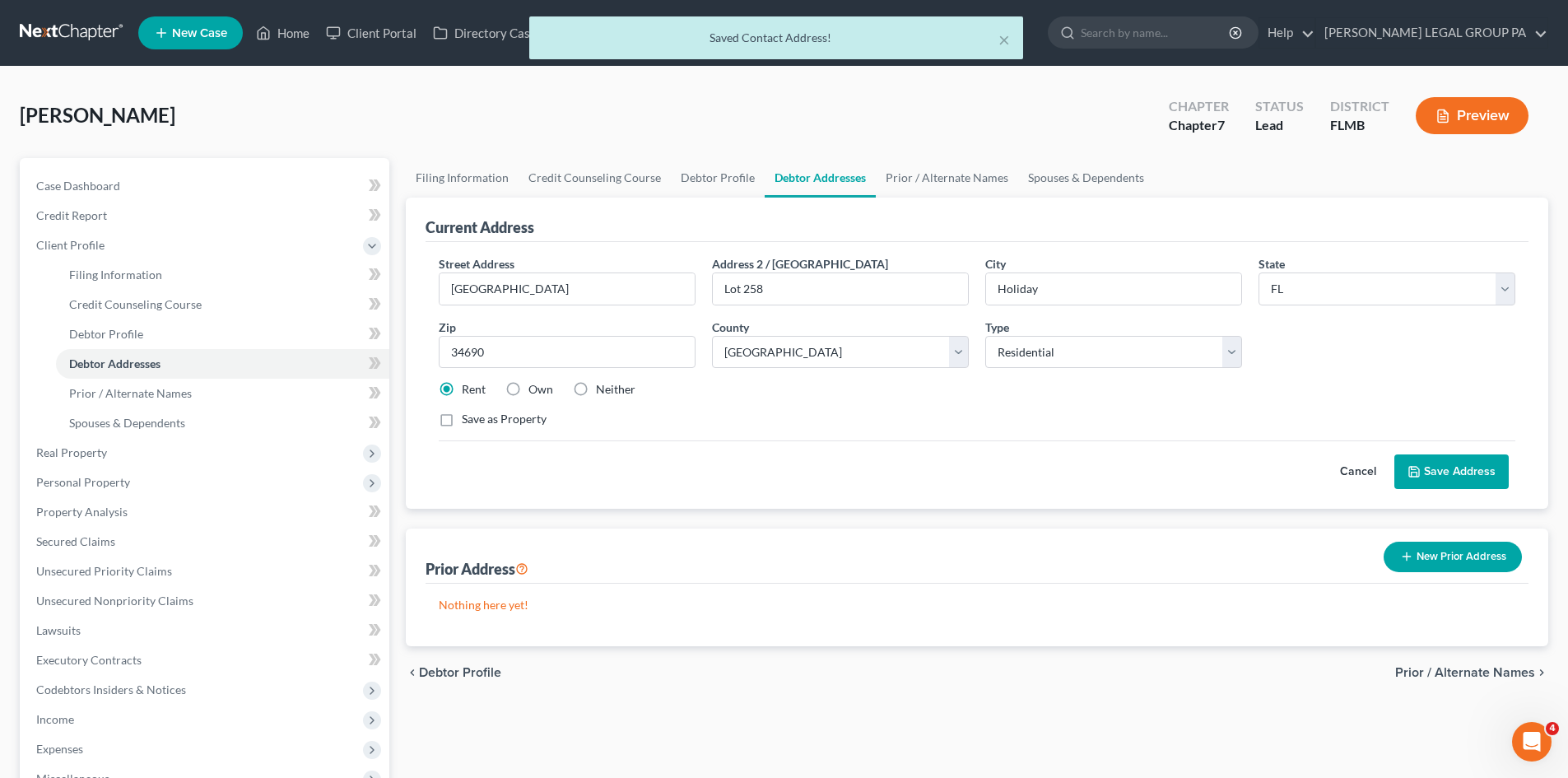
click at [1352, 465] on button "Cancel" at bounding box center [1359, 471] width 73 height 33
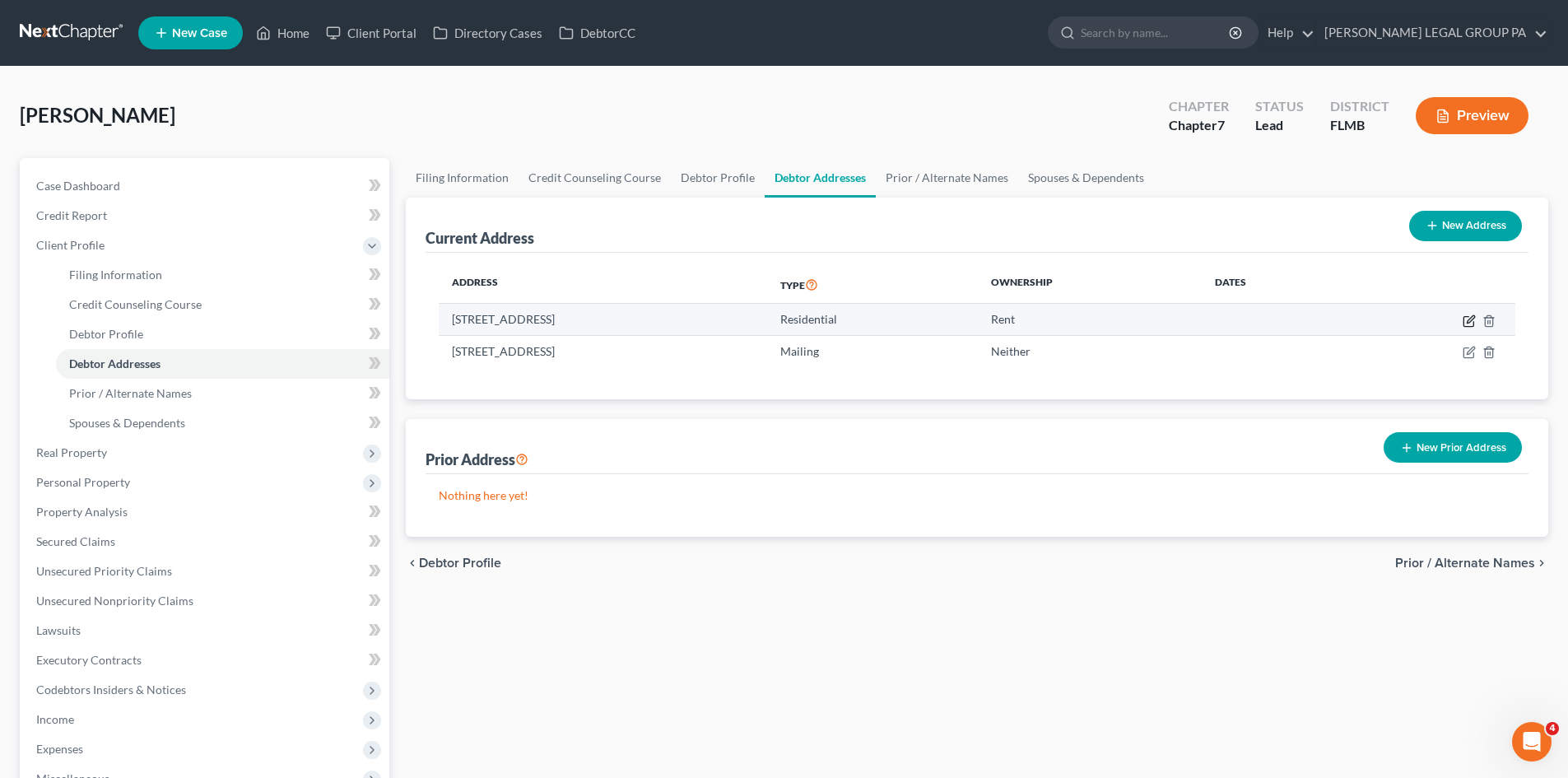
click at [1468, 321] on icon "button" at bounding box center [1469, 321] width 13 height 13
select select "9"
select select "50"
select select "0"
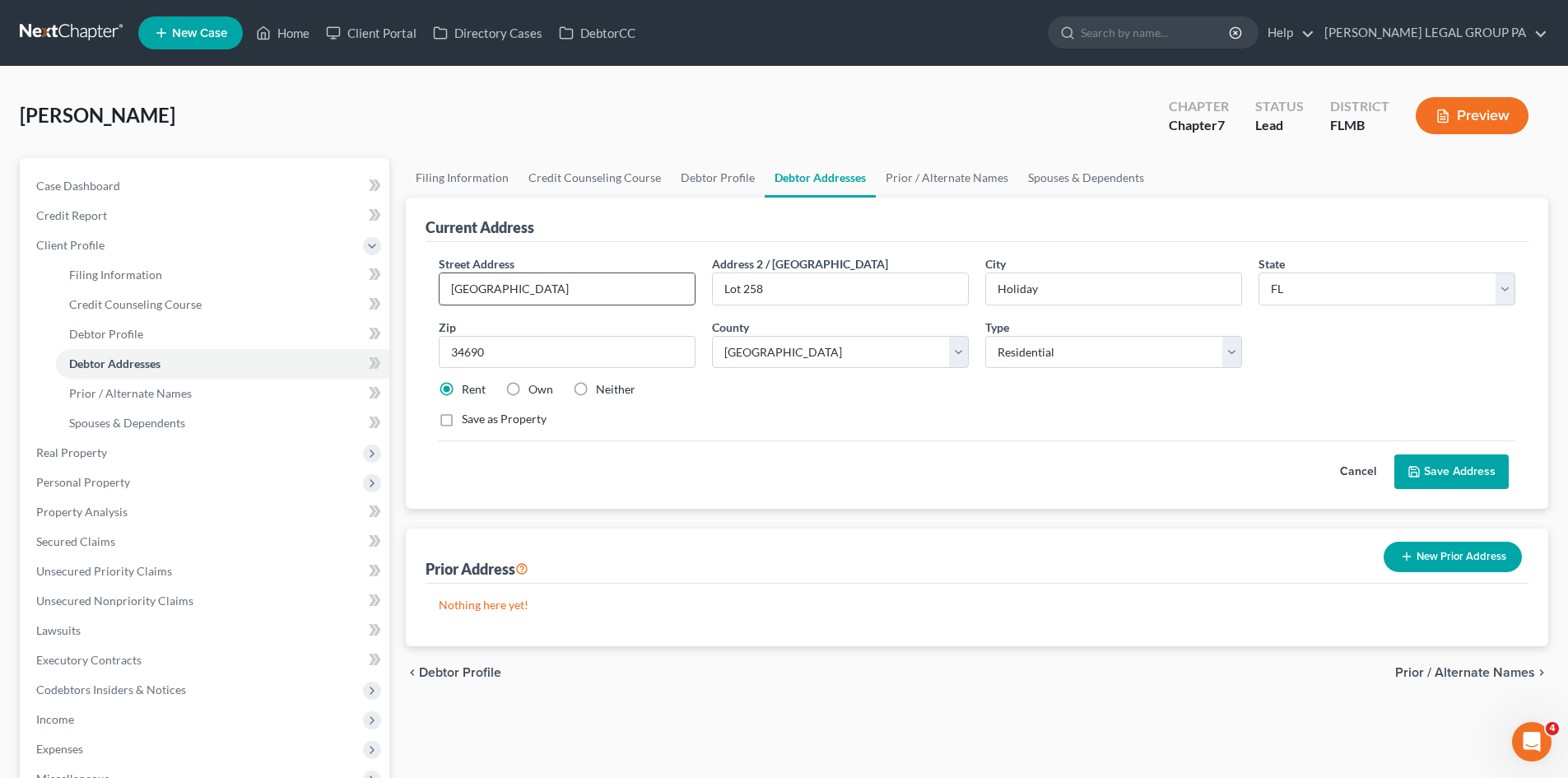
click at [514, 290] on input "[GEOGRAPHIC_DATA]" at bounding box center [567, 289] width 255 height 32
type input "[GEOGRAPHIC_DATA]"
click at [1454, 456] on button "Save Address" at bounding box center [1452, 471] width 114 height 34
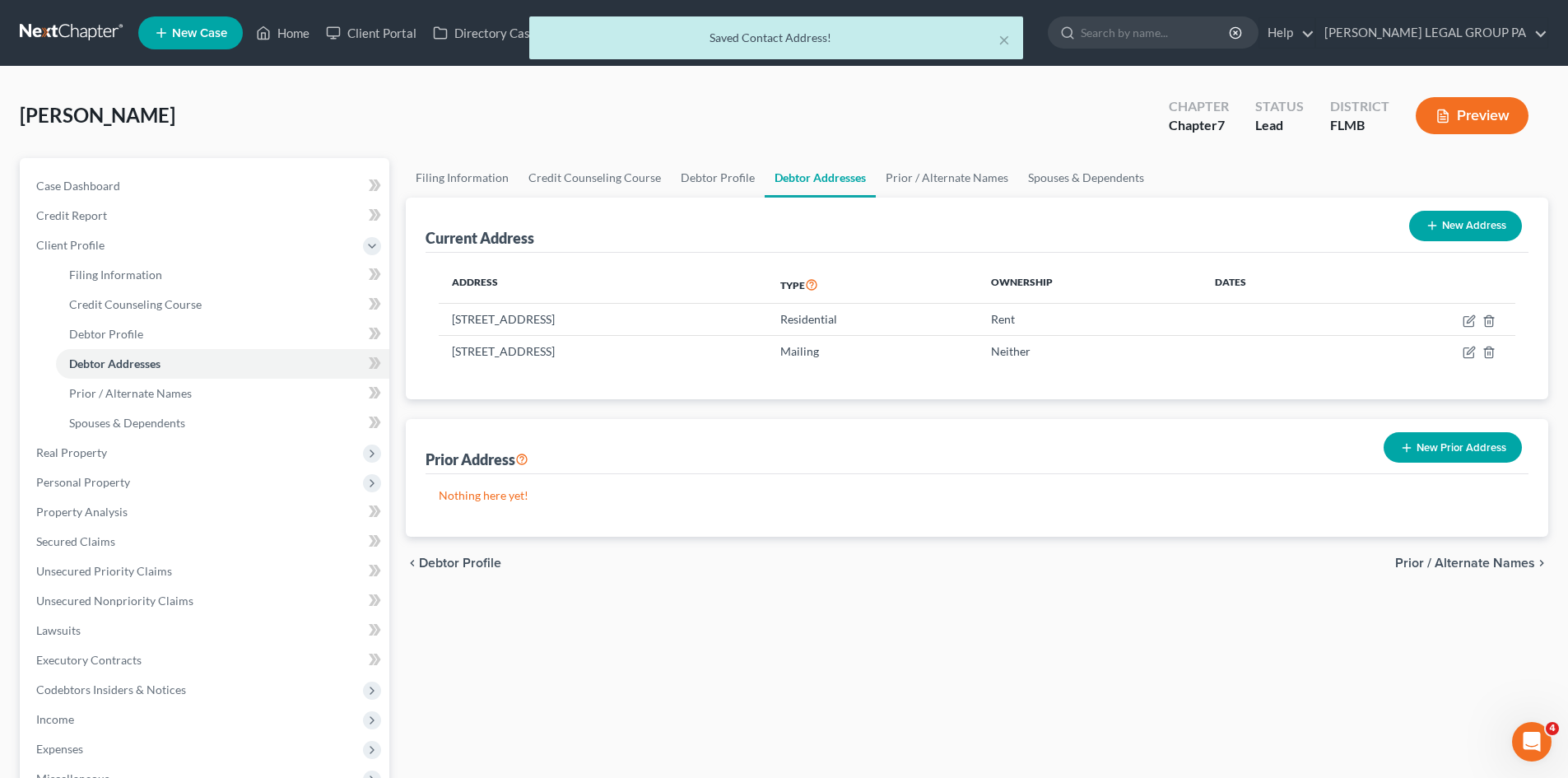
click at [1479, 218] on button "New Address" at bounding box center [1466, 226] width 113 height 31
select select "0"
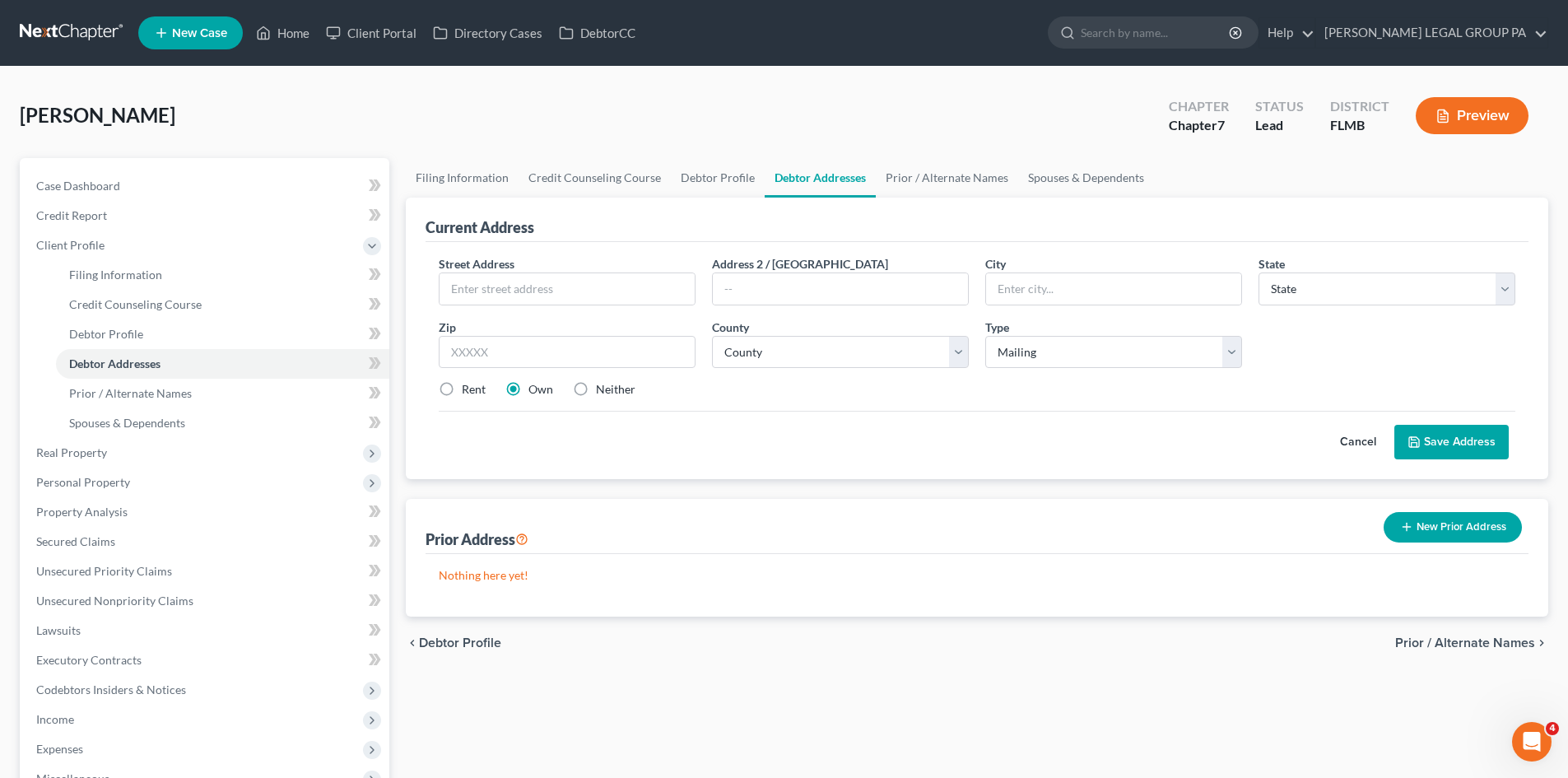
drag, startPoint x: 1299, startPoint y: 595, endPoint x: 1393, endPoint y: 553, distance: 103.0
click at [1300, 596] on div "Nothing here yet!" at bounding box center [977, 585] width 1103 height 62
click at [518, 287] on input "text" at bounding box center [567, 289] width 255 height 32
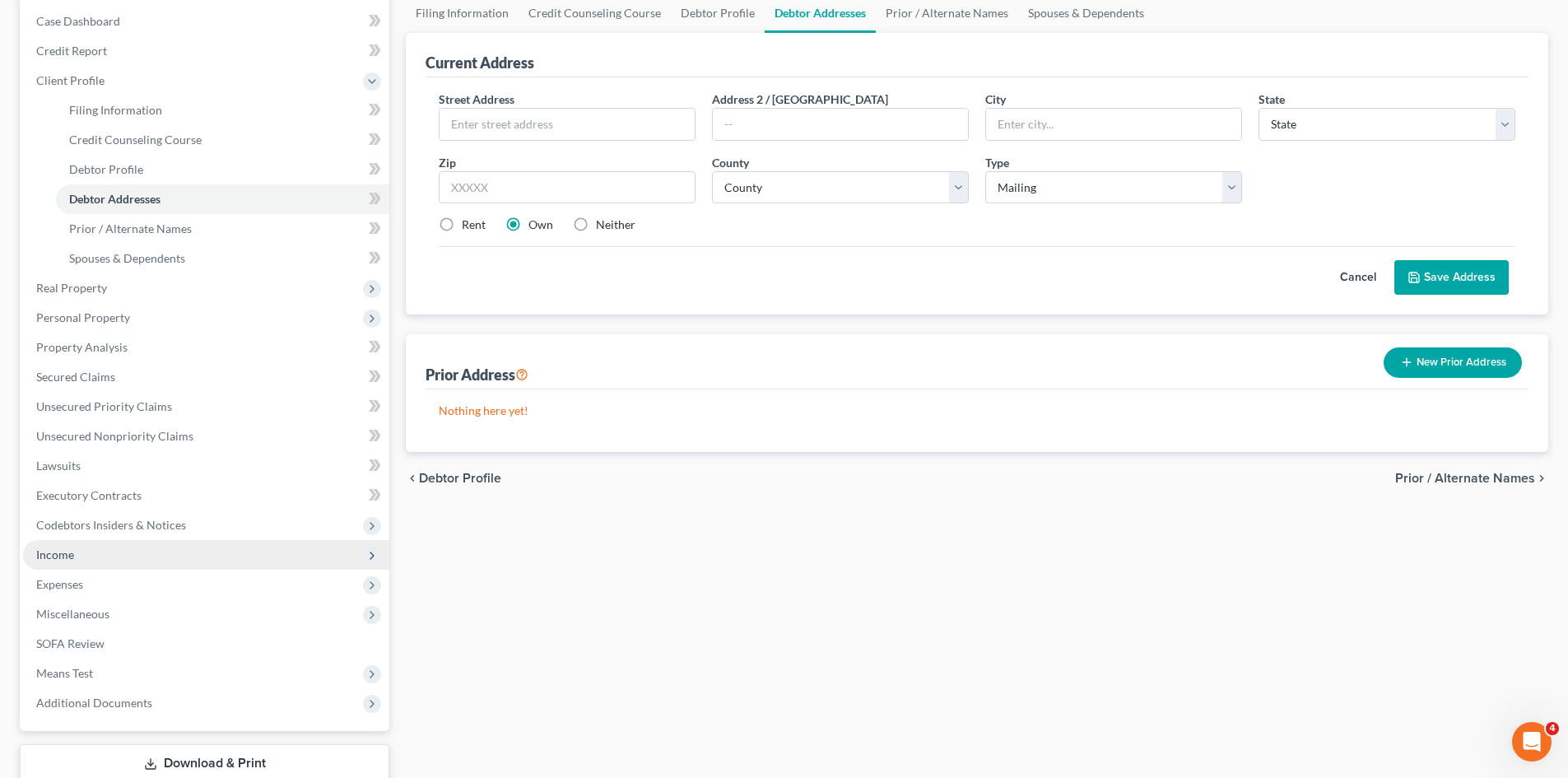
click at [74, 542] on span "Income" at bounding box center [206, 555] width 366 height 30
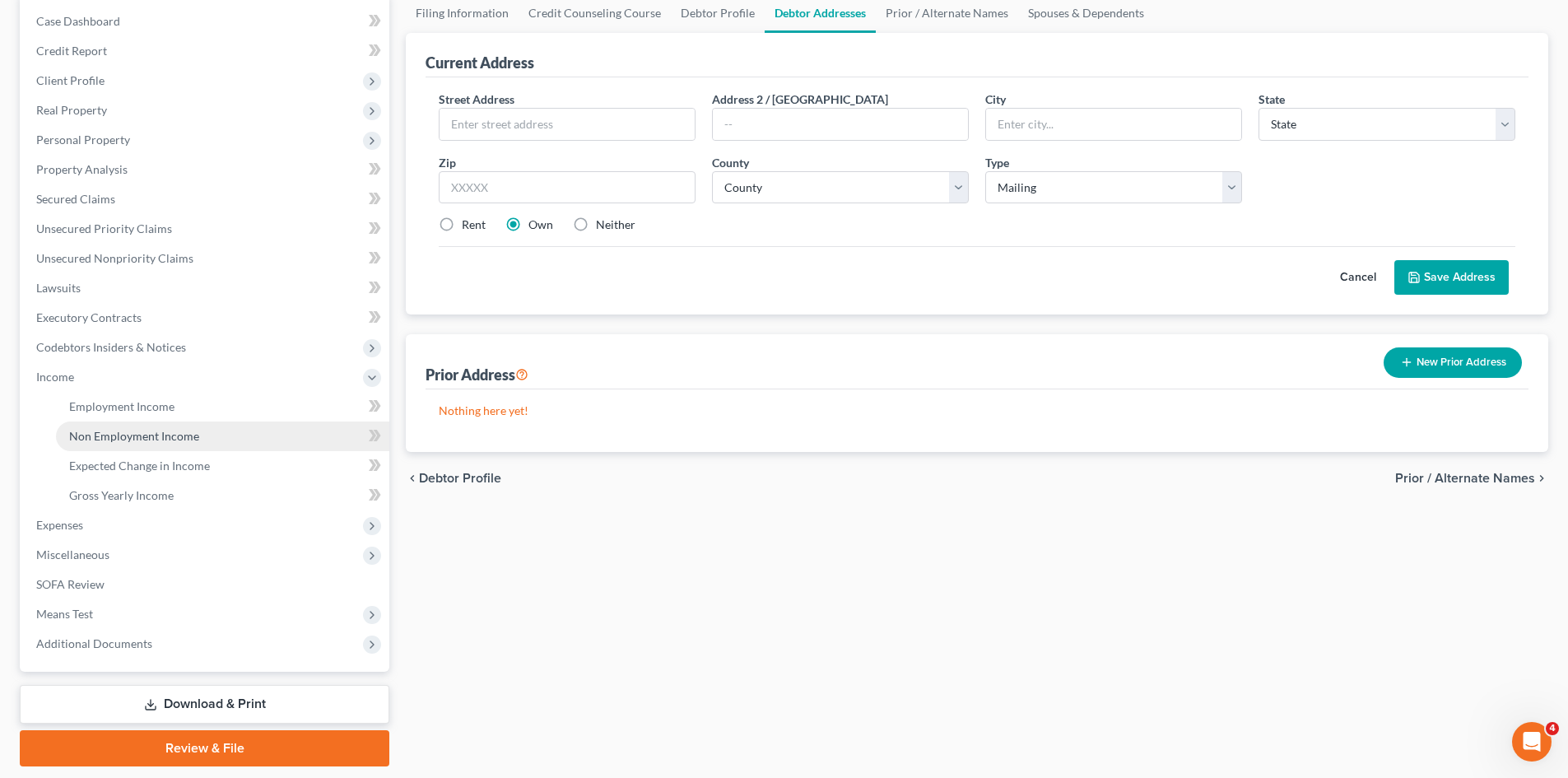
click at [172, 431] on span "Non Employment Income" at bounding box center [134, 435] width 130 height 14
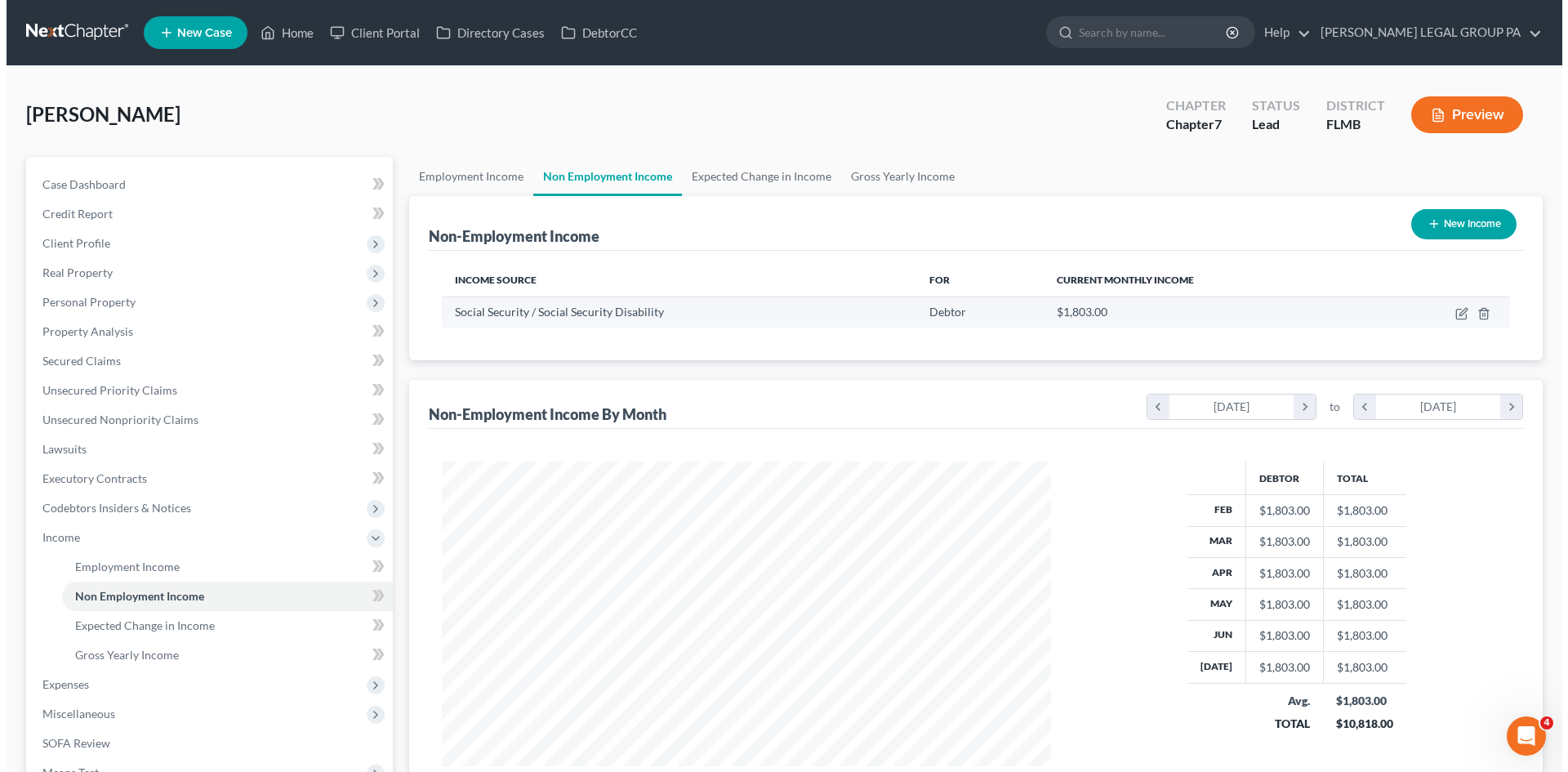
scroll to position [304, 642]
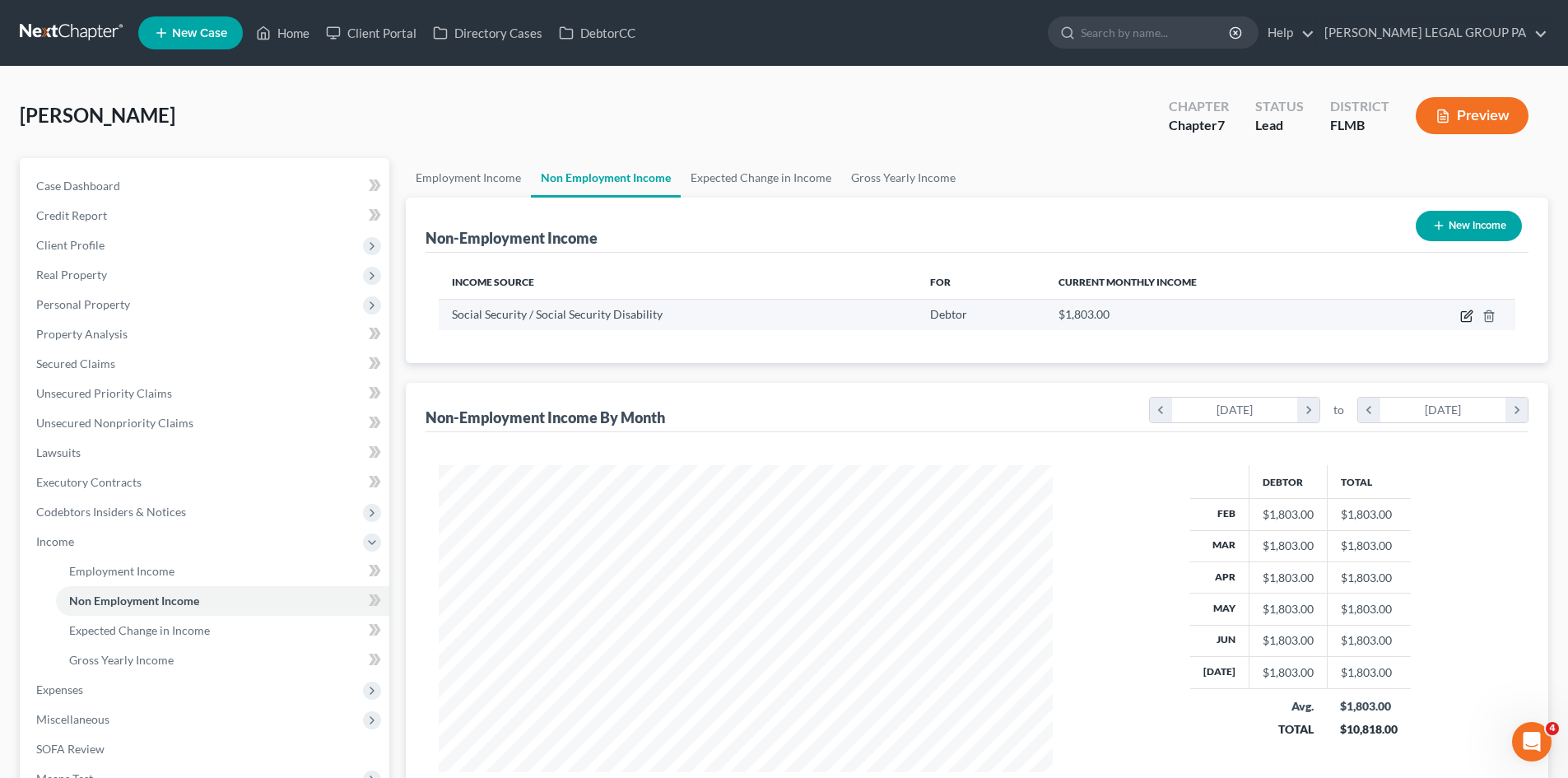
click at [1462, 318] on icon "button" at bounding box center [1466, 317] width 10 height 10
select select "4"
select select "0"
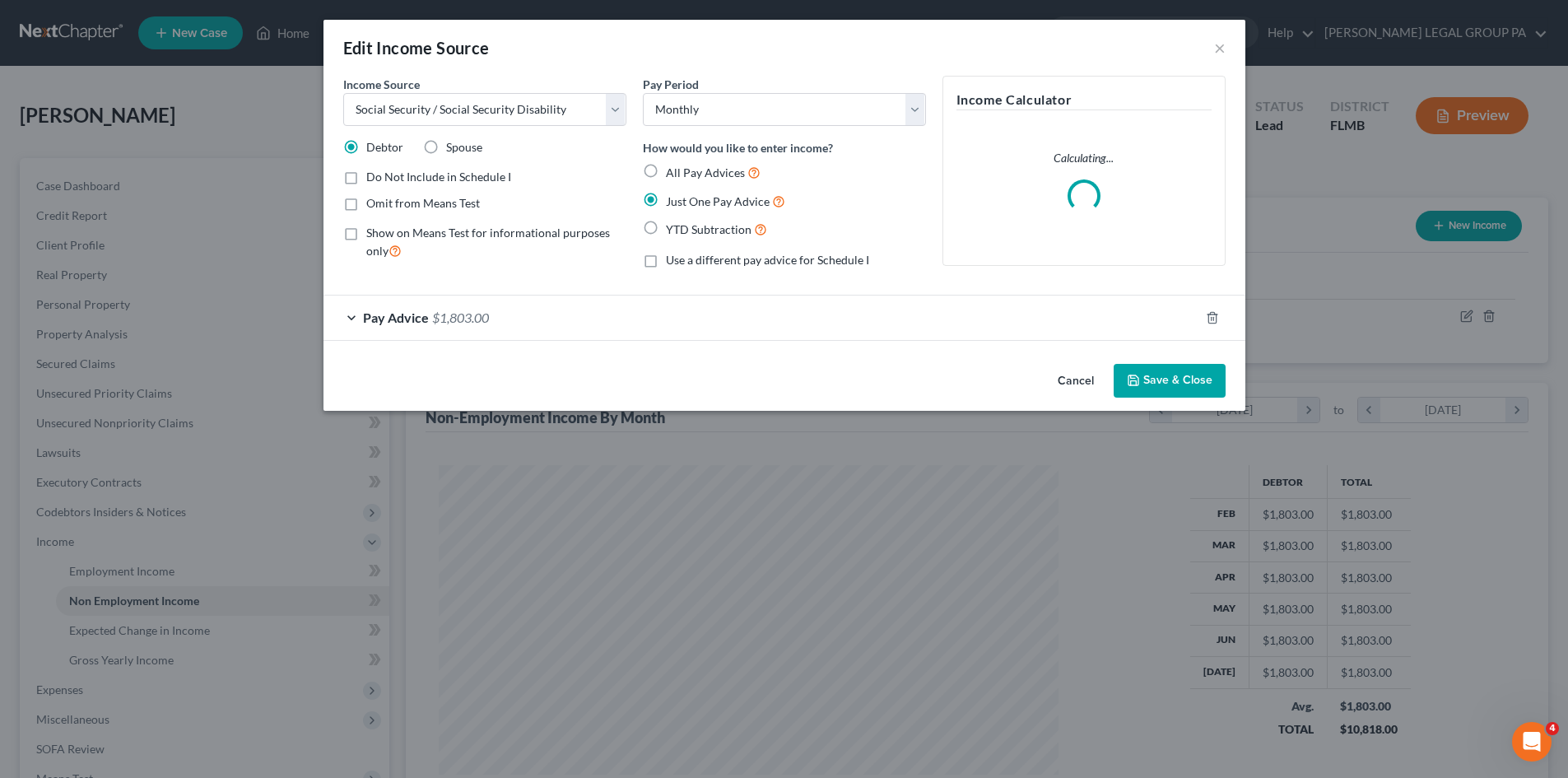
scroll to position [310, 653]
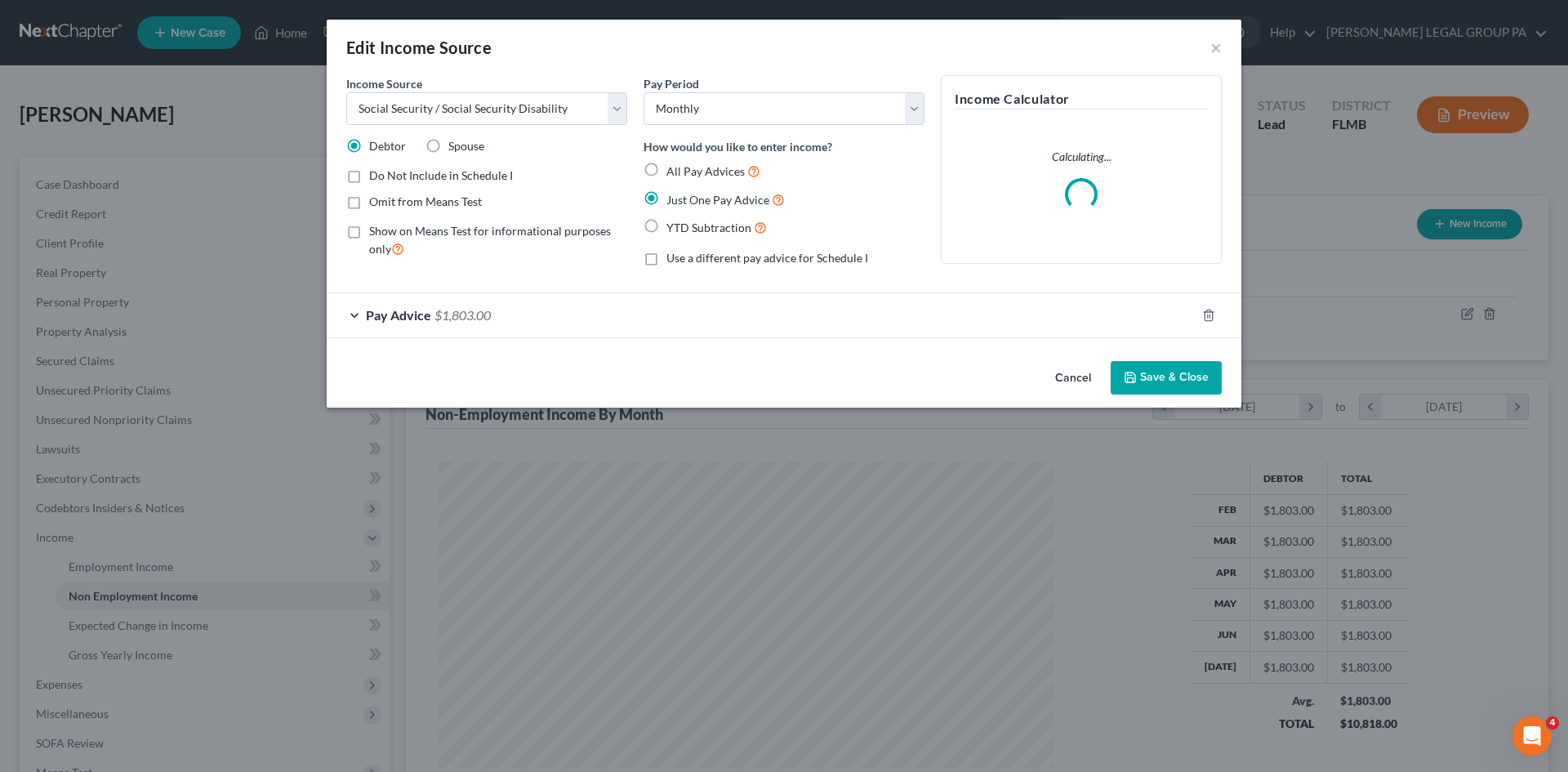
click at [510, 316] on div "Pay Advice $1,803.00" at bounding box center [761, 315] width 869 height 43
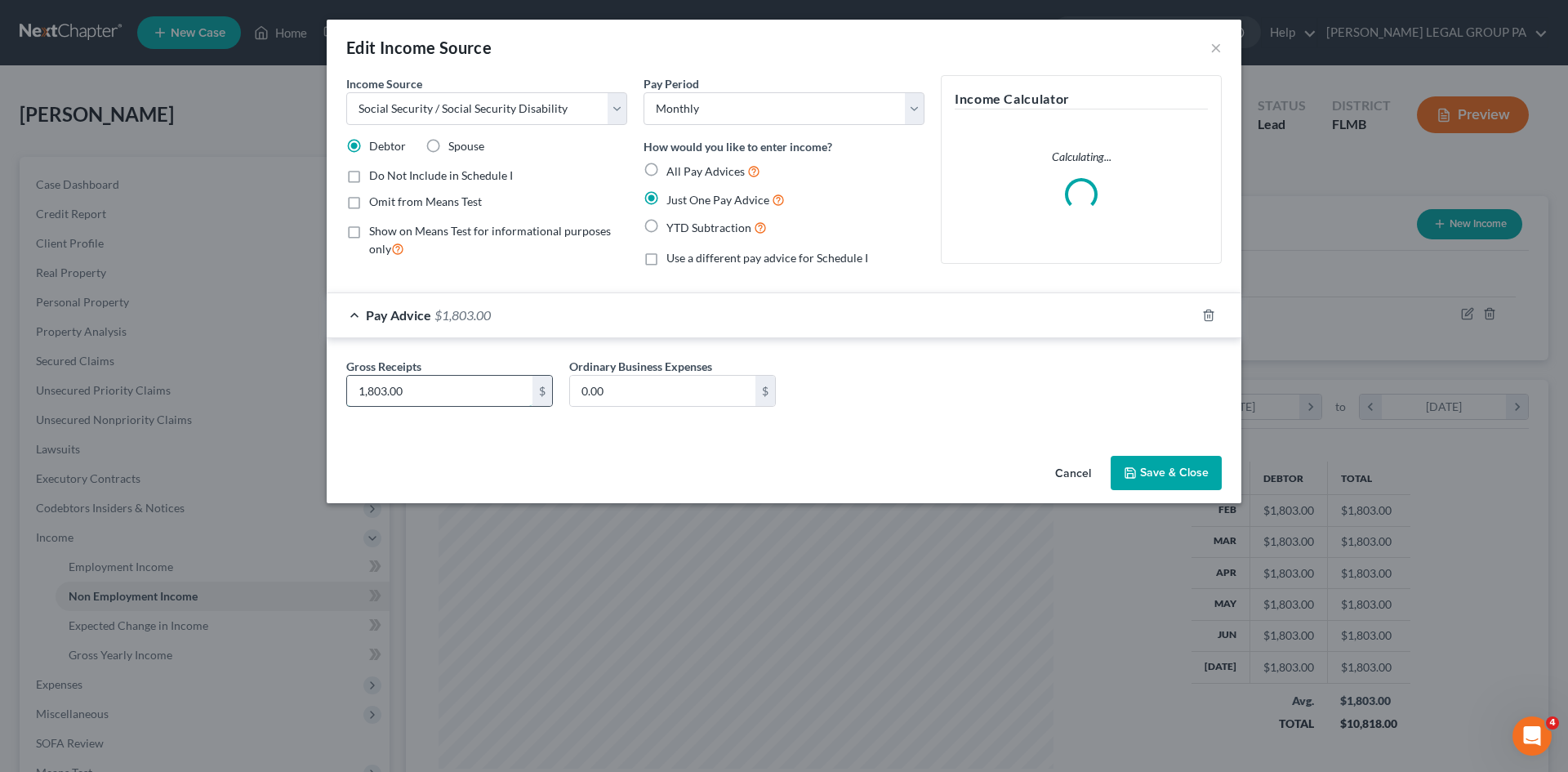
click at [450, 401] on input "1,803.00" at bounding box center [439, 391] width 185 height 31
type input "1,822.50"
click at [660, 380] on input "0.00" at bounding box center [662, 391] width 185 height 31
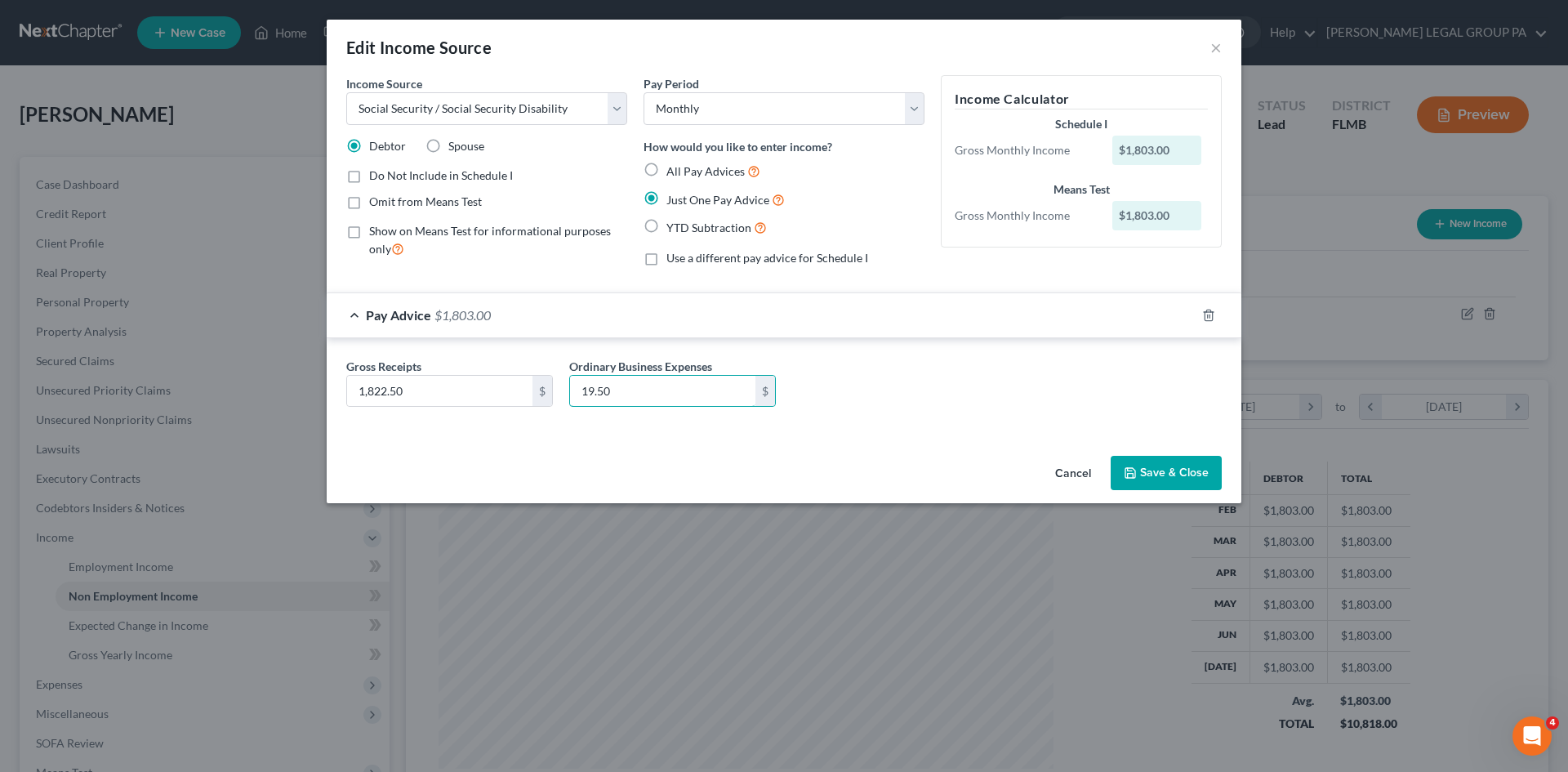
type input "19.50"
click at [909, 428] on div "Gross Receipts 1,822.50 $ Ordinary Business Expenses 19.50 $" at bounding box center [783, 386] width 914 height 96
click at [1199, 475] on button "Save & Close" at bounding box center [1166, 472] width 111 height 34
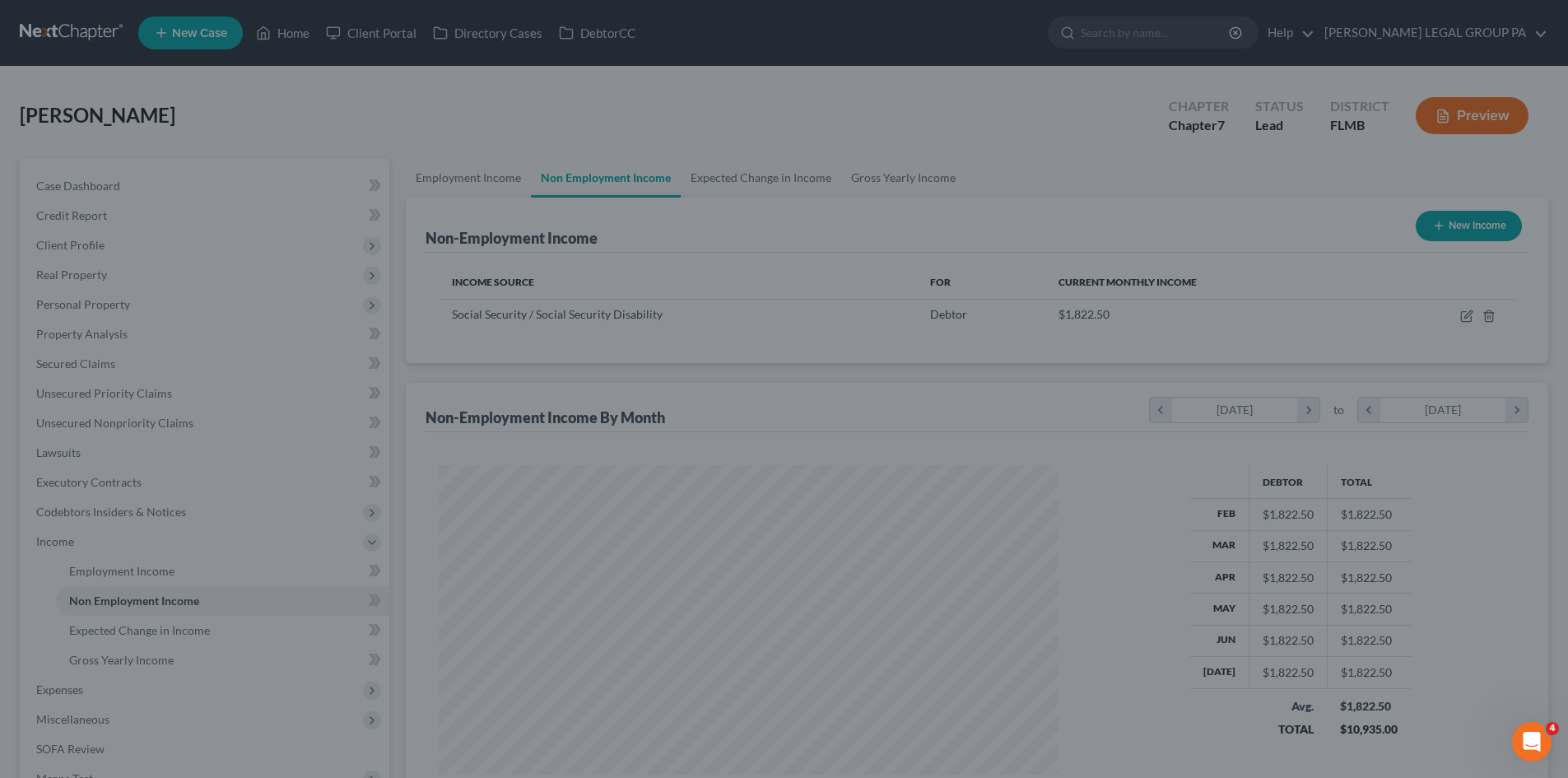
scroll to position [822550, 822654]
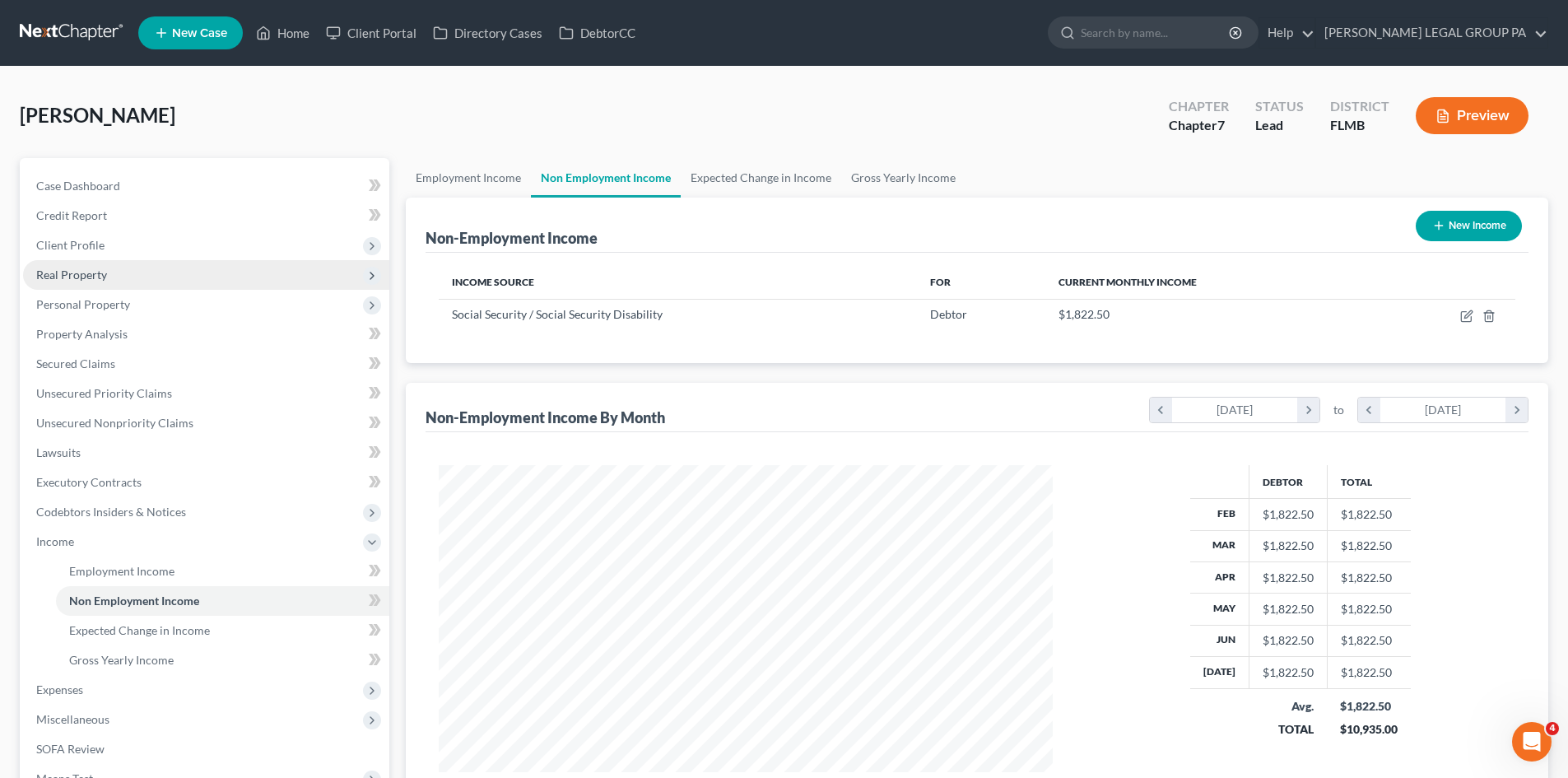
click at [110, 260] on span "Real Property" at bounding box center [206, 275] width 366 height 30
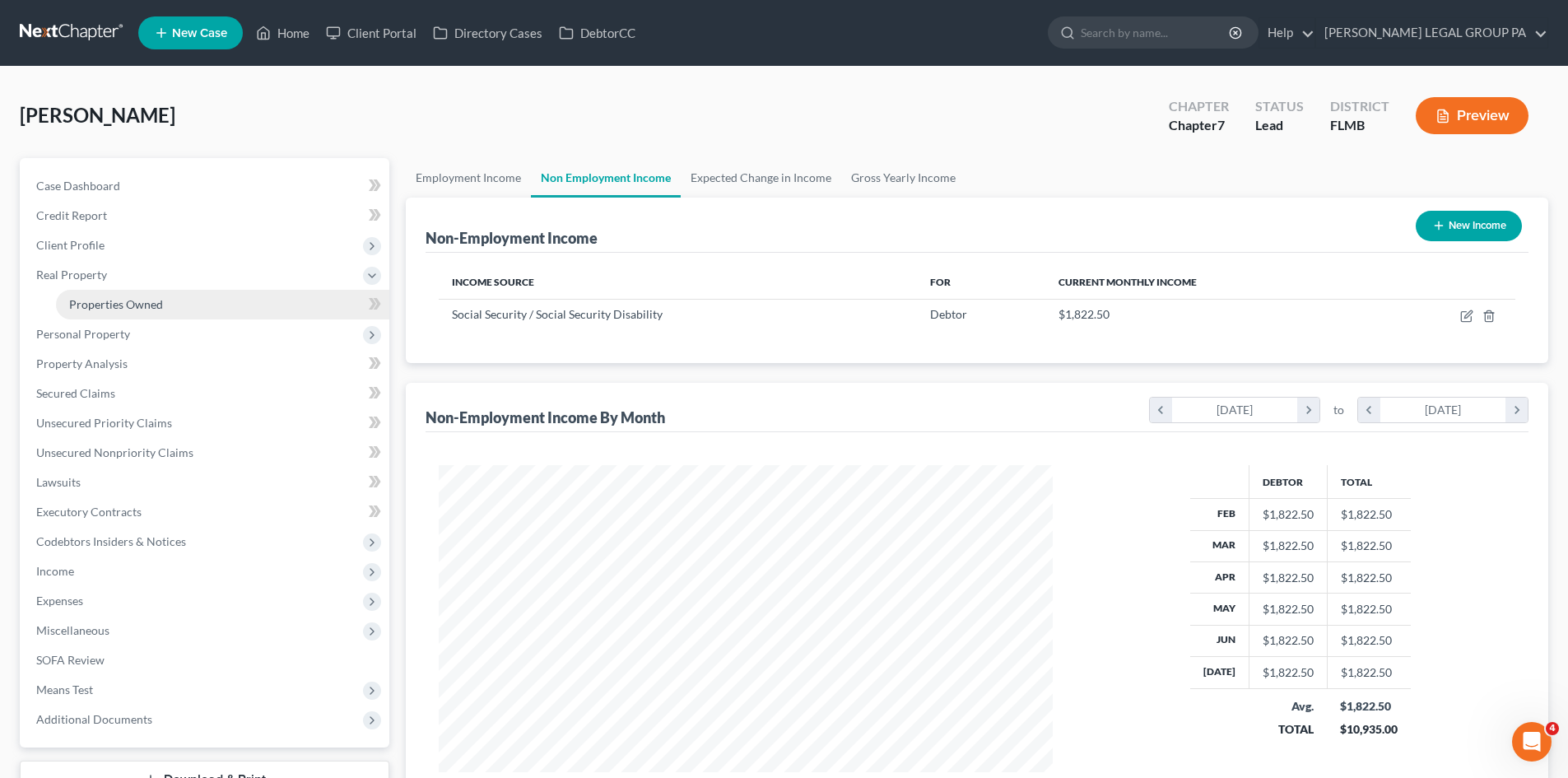
click at [126, 305] on span "Properties Owned" at bounding box center [115, 304] width 94 height 14
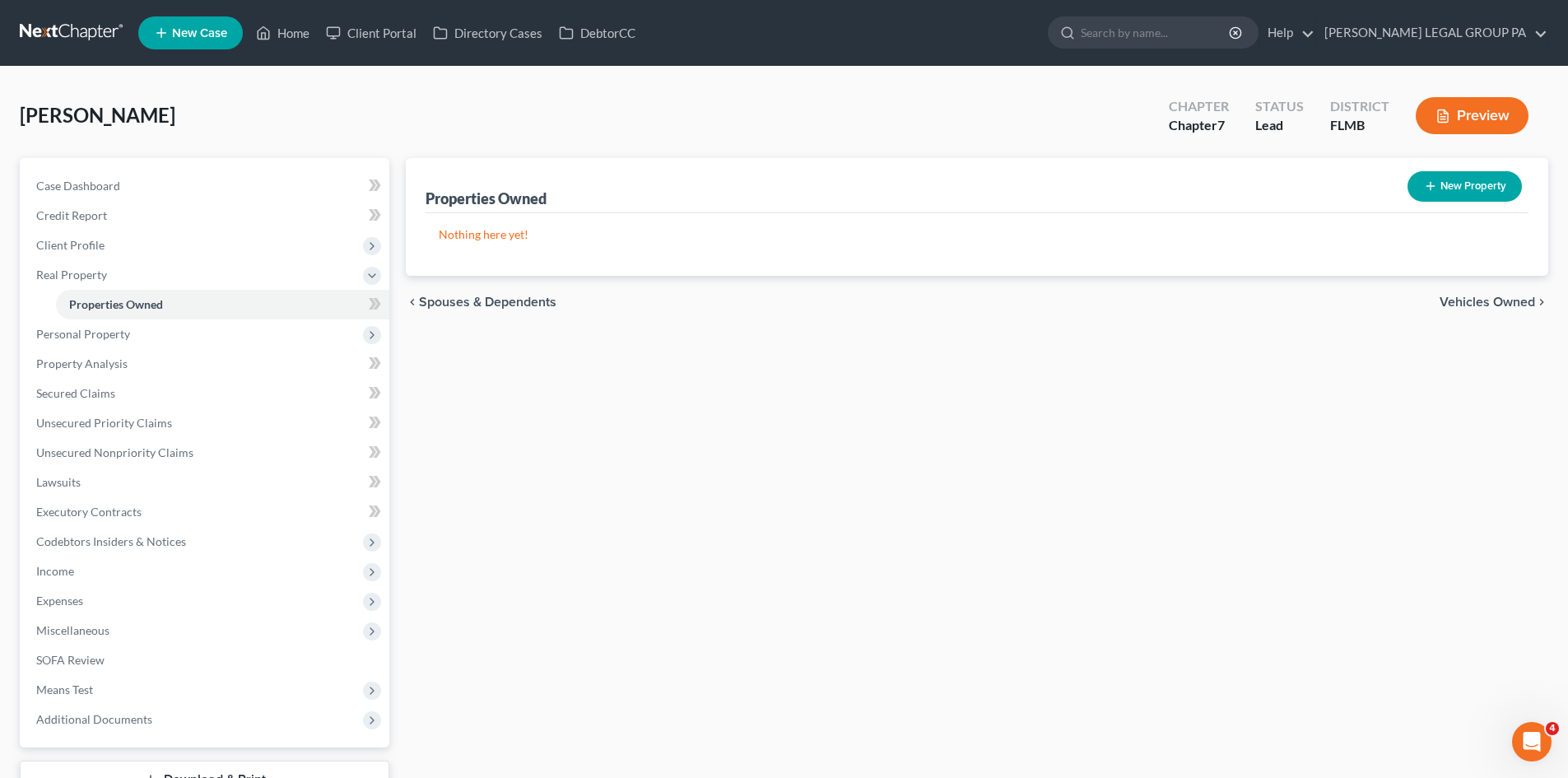
drag, startPoint x: 1407, startPoint y: 377, endPoint x: 1383, endPoint y: 377, distance: 24.0
click at [1407, 377] on div "Properties Owned New Property Nothing here yet! Property Market Value Liens Exe…" at bounding box center [977, 500] width 1159 height 684
click at [123, 243] on span "Client Profile" at bounding box center [206, 245] width 366 height 30
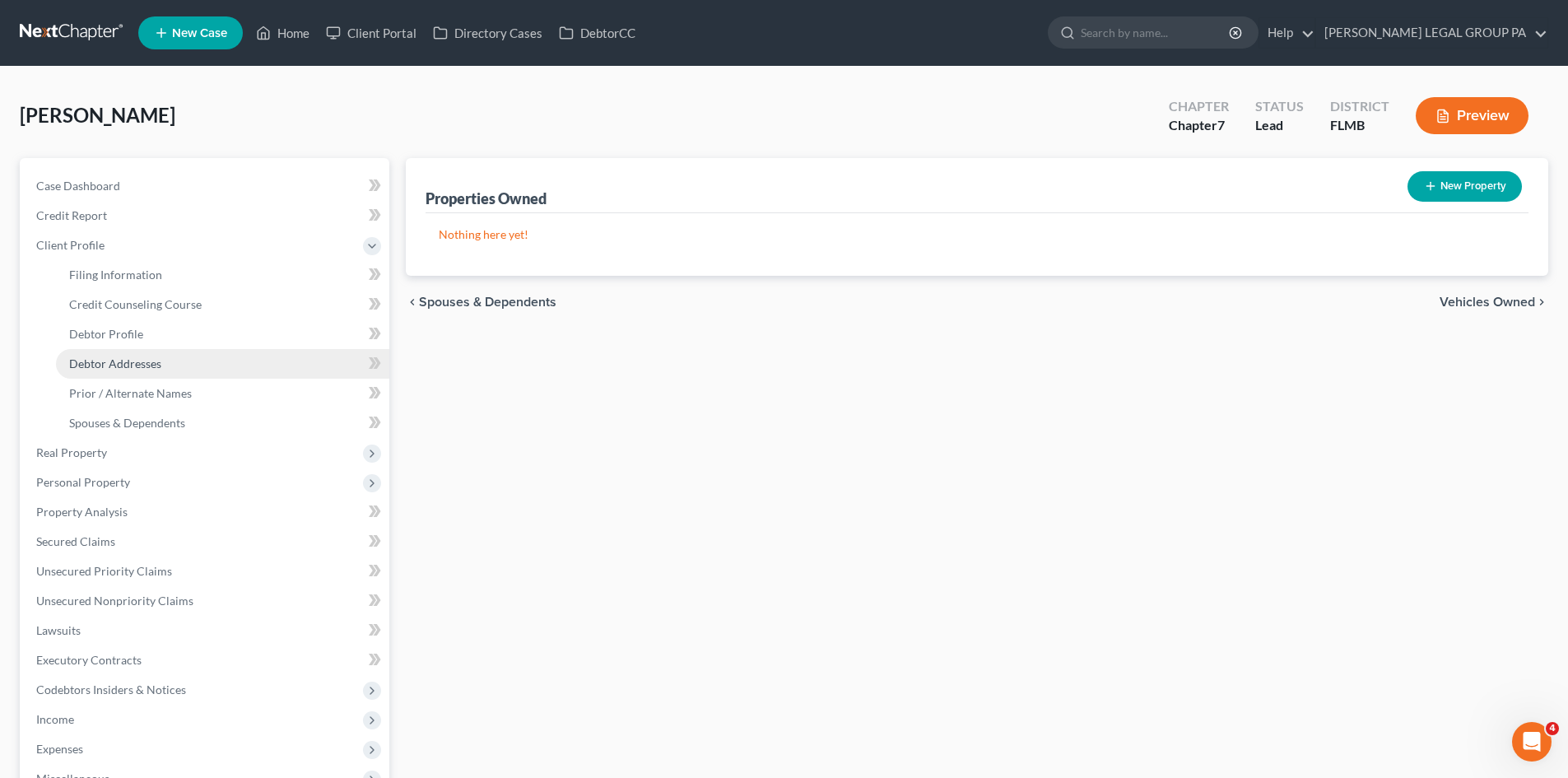
click at [165, 361] on link "Debtor Addresses" at bounding box center [222, 363] width 334 height 30
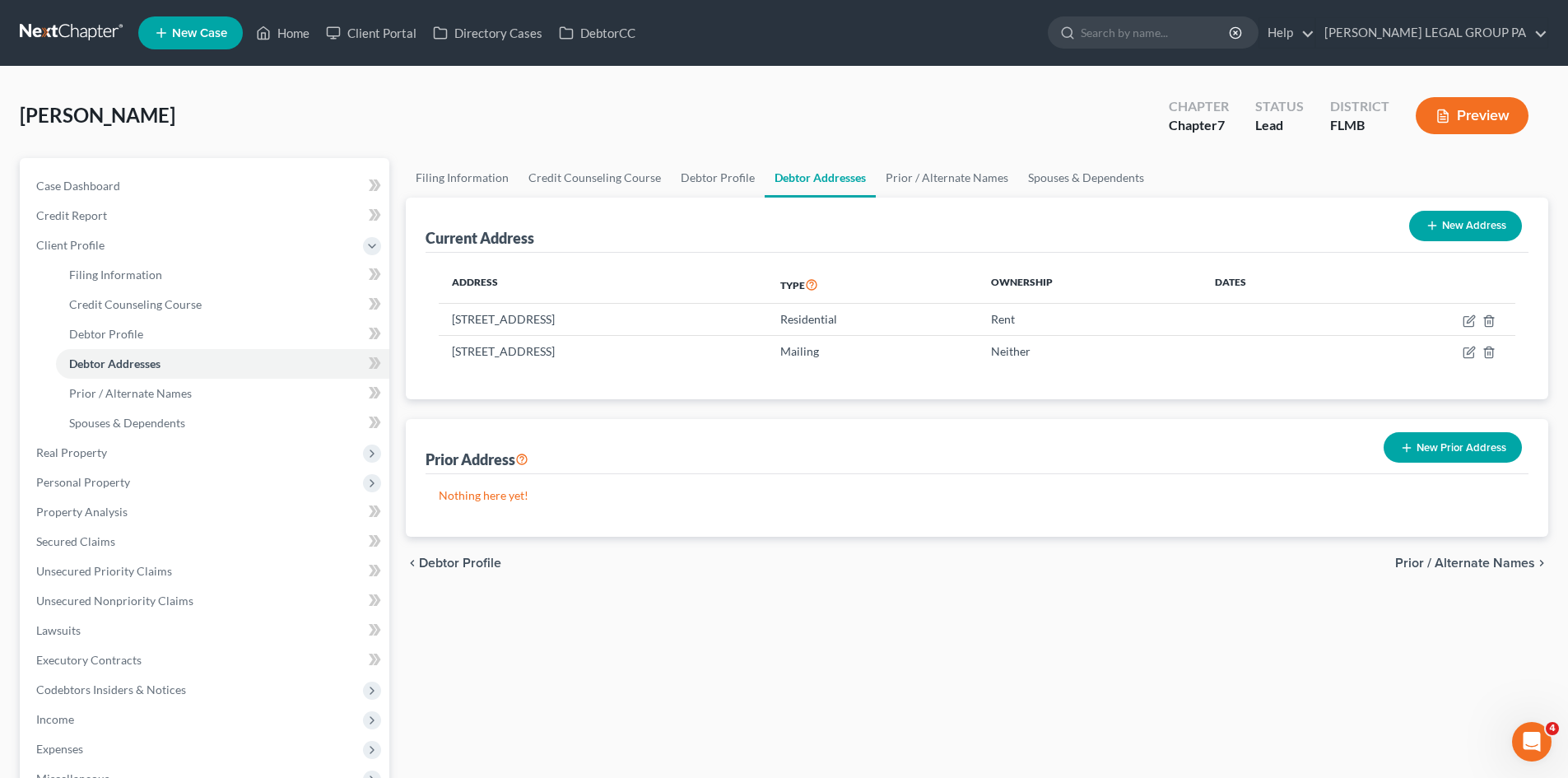
click at [1471, 455] on button "New Prior Address" at bounding box center [1453, 447] width 139 height 31
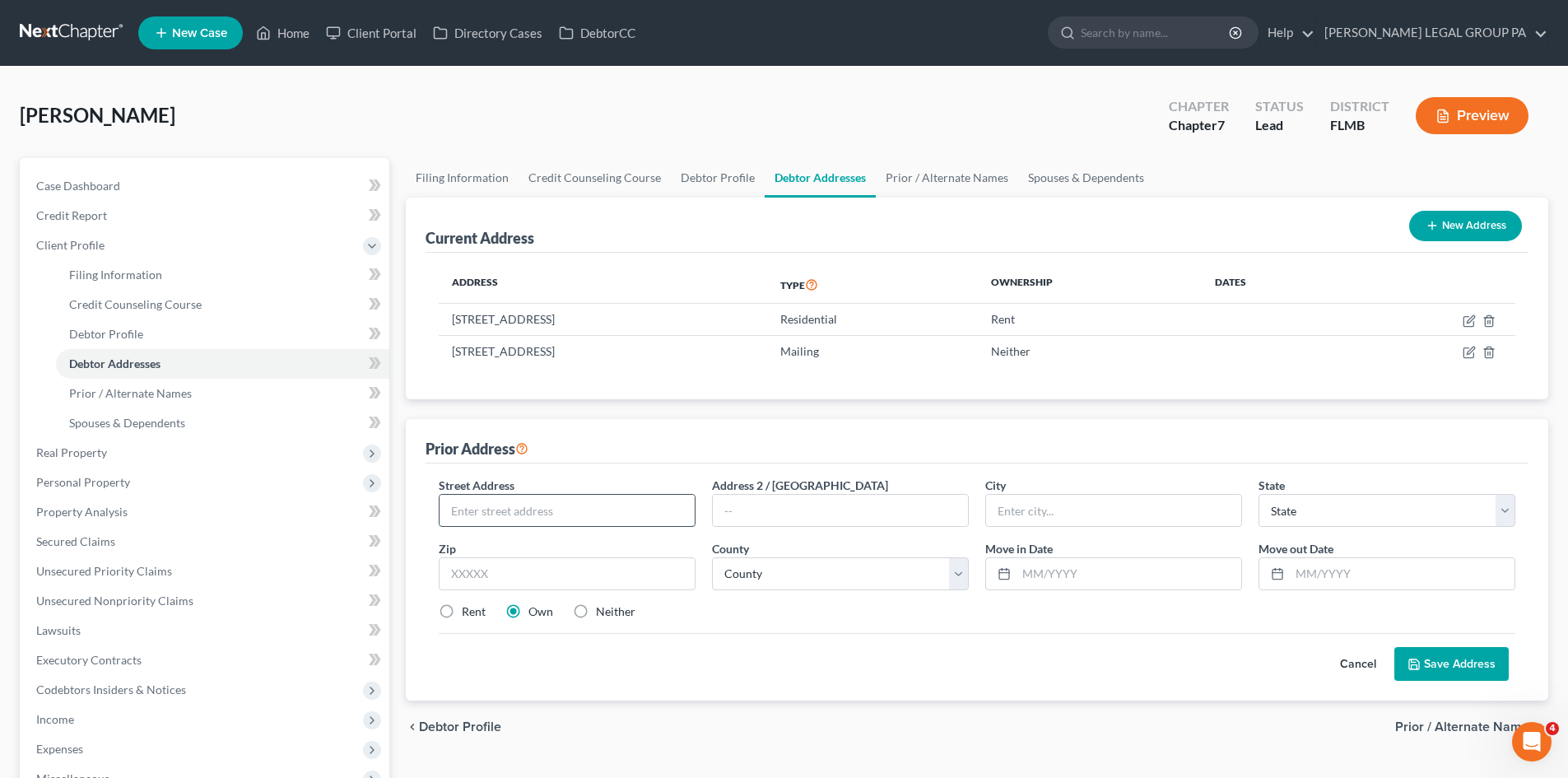
click at [599, 509] on input "text" at bounding box center [567, 510] width 255 height 32
click at [558, 506] on input "text" at bounding box center [567, 510] width 255 height 32
type input "3300 Floramar Ter"
type input "New Port [PERSON_NAME]"
click at [1173, 437] on div "Prior Address" at bounding box center [977, 442] width 1103 height 45
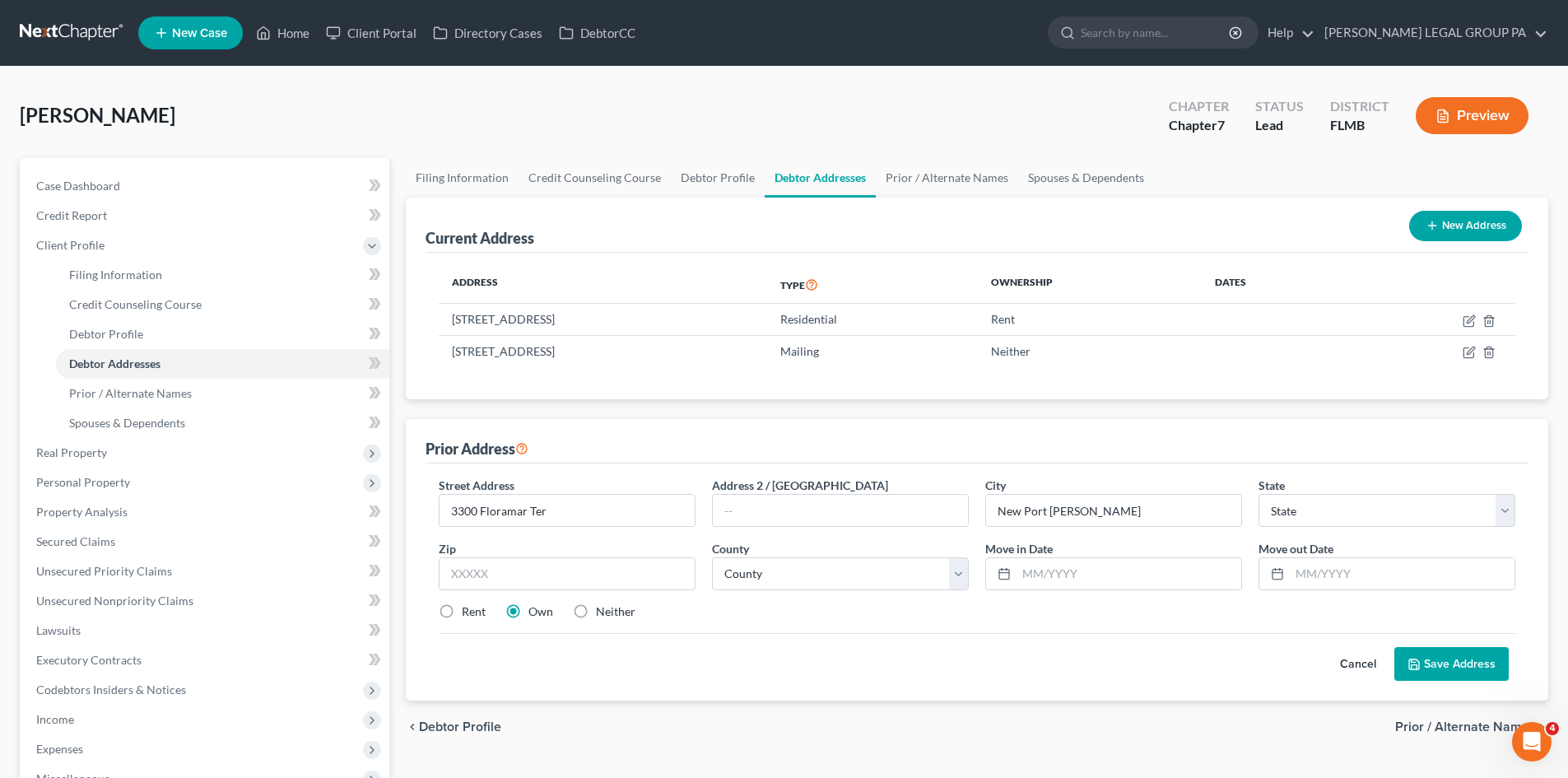
click at [1276, 494] on label "State *" at bounding box center [1272, 485] width 26 height 18
click at [1295, 507] on select "State [US_STATE] AK AR AZ CA CO CT DE DC [GEOGRAPHIC_DATA] [GEOGRAPHIC_DATA] GU…" at bounding box center [1388, 509] width 257 height 33
select select "9"
click at [1259, 494] on select "State [US_STATE] AK AR AZ CA CO CT DE DC [GEOGRAPHIC_DATA] [GEOGRAPHIC_DATA] GU…" at bounding box center [1388, 509] width 257 height 33
click at [631, 587] on input "text" at bounding box center [567, 573] width 257 height 33
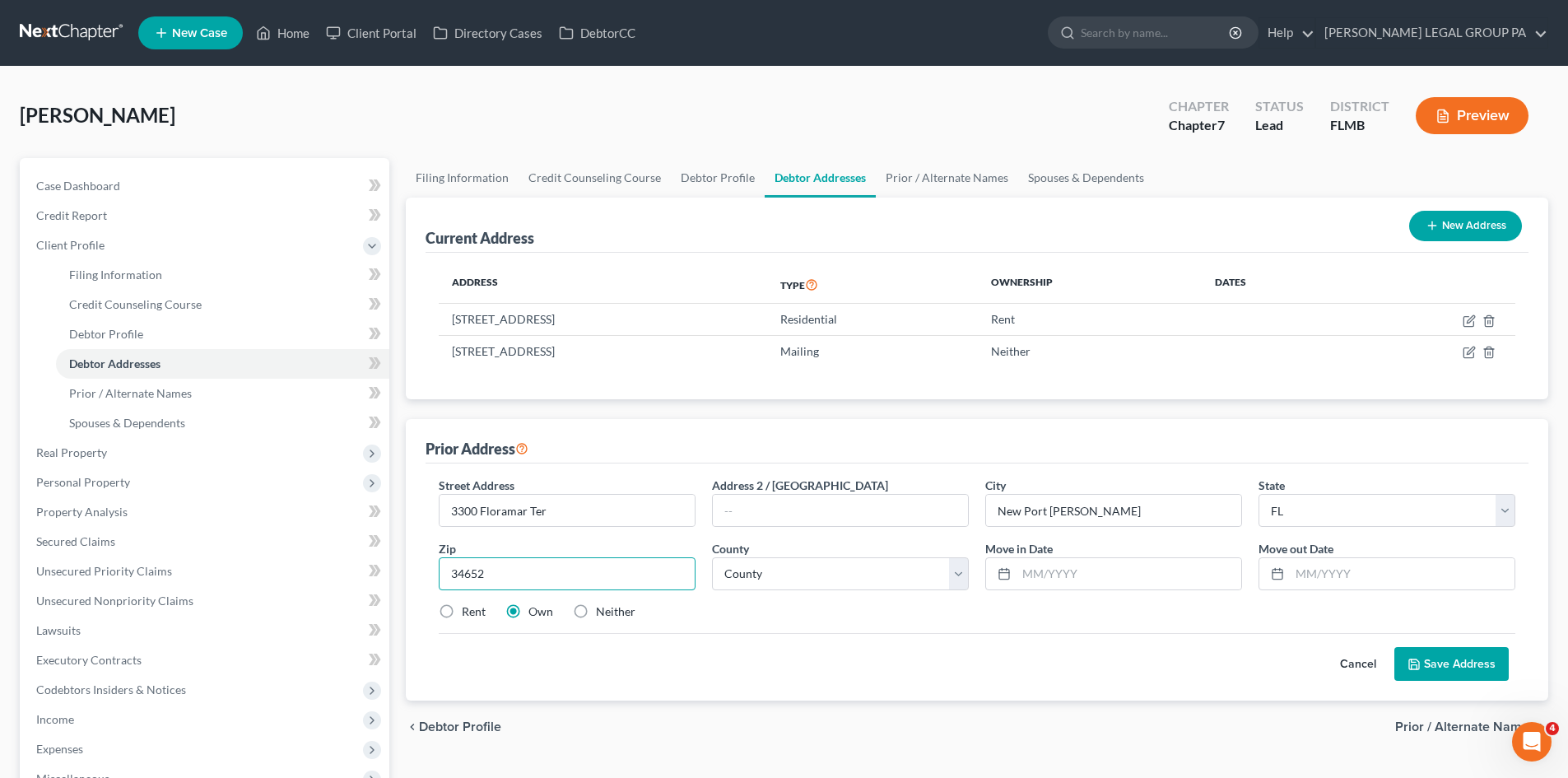
type input "34652"
click at [782, 644] on div "Cancel Save Address" at bounding box center [977, 657] width 1077 height 48
click at [791, 575] on select "County [GEOGRAPHIC_DATA] [GEOGRAPHIC_DATA] [GEOGRAPHIC_DATA] [GEOGRAPHIC_DATA] …" at bounding box center [841, 573] width 257 height 33
drag, startPoint x: 901, startPoint y: 645, endPoint x: 894, endPoint y: 632, distance: 14.8
click at [901, 645] on div "Cancel Save Address" at bounding box center [977, 657] width 1077 height 48
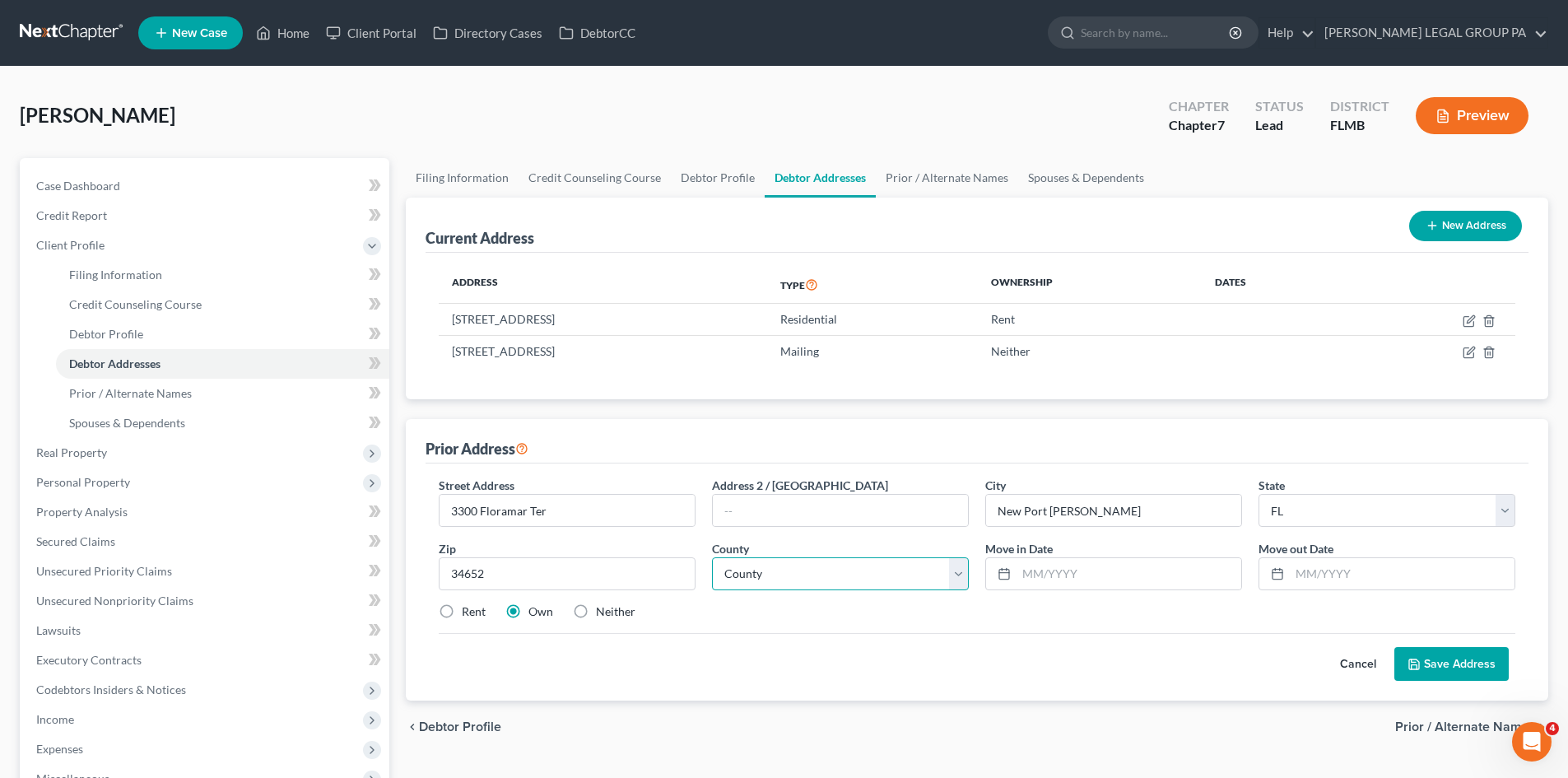
click at [871, 569] on select "County [GEOGRAPHIC_DATA] [GEOGRAPHIC_DATA] [GEOGRAPHIC_DATA] [GEOGRAPHIC_DATA] …" at bounding box center [841, 573] width 257 height 33
select select "50"
click at [712, 557] on select "County [GEOGRAPHIC_DATA] [GEOGRAPHIC_DATA] [GEOGRAPHIC_DATA] [GEOGRAPHIC_DATA] …" at bounding box center [841, 573] width 257 height 33
click at [1055, 574] on input "text" at bounding box center [1129, 574] width 225 height 32
click at [1050, 577] on input "text" at bounding box center [1129, 574] width 225 height 32
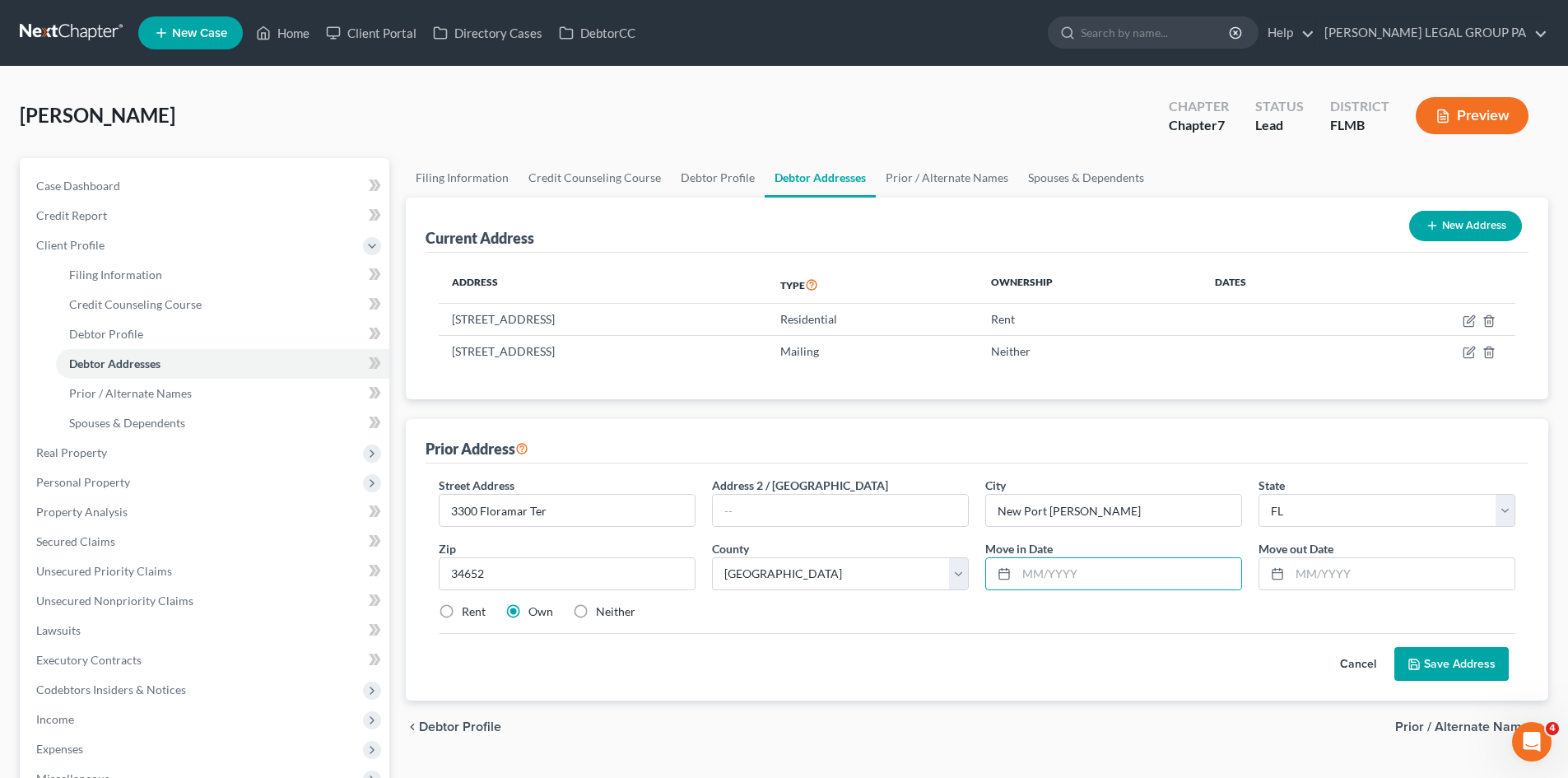
drag, startPoint x: 1196, startPoint y: 696, endPoint x: 1173, endPoint y: 651, distance: 50.5
click at [1195, 693] on div "Street Address * 3300 Floramar Ter Address 2 / [GEOGRAPHIC_DATA] * [GEOGRAPHIC_…" at bounding box center [977, 581] width 1103 height 237
click at [1087, 574] on input "text" at bounding box center [1129, 574] width 225 height 32
type input "01/0101"
click at [1353, 573] on input "text" at bounding box center [1402, 574] width 225 height 32
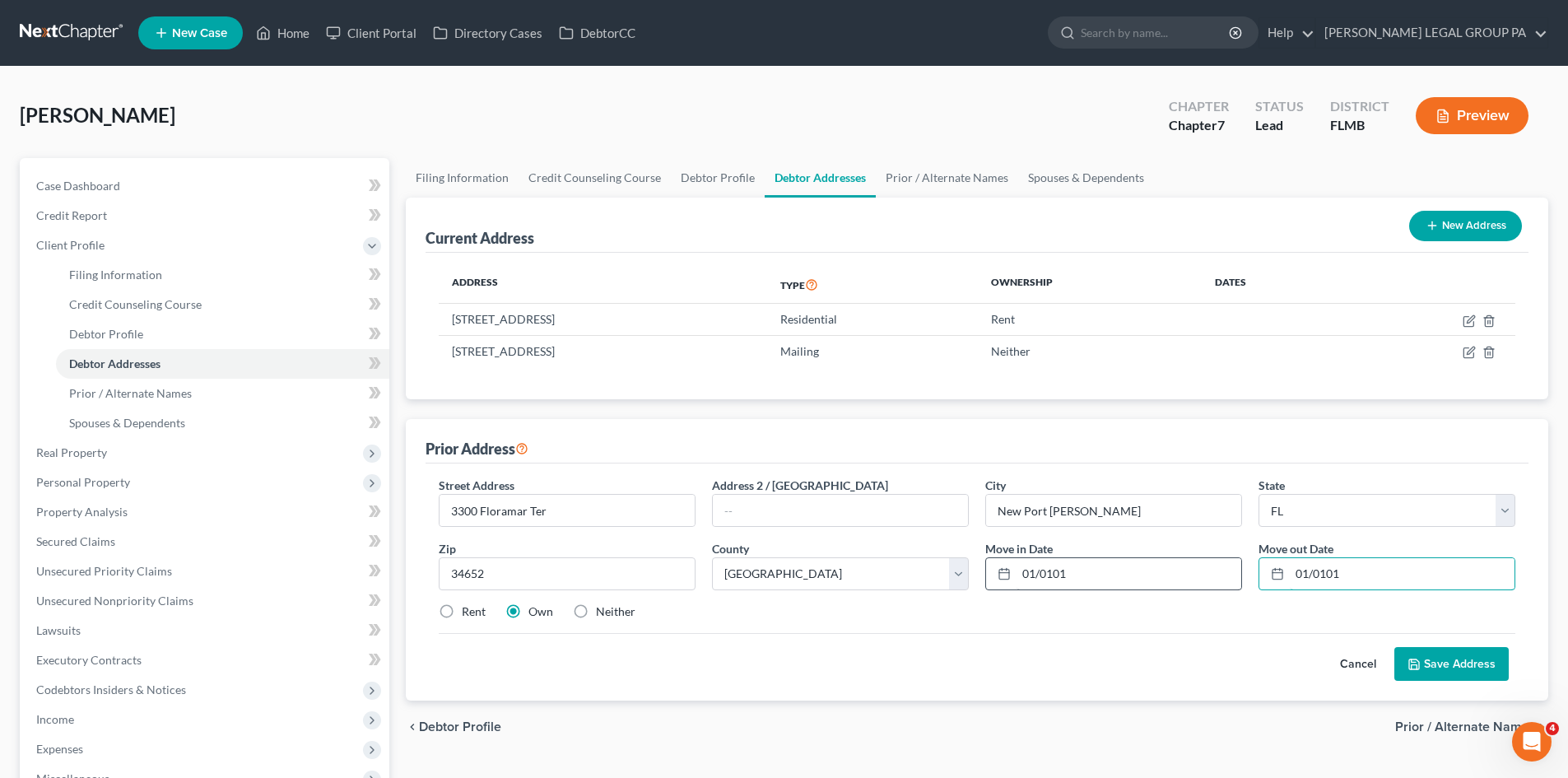
type input "01/0101"
click at [1144, 582] on input "01/0101" at bounding box center [1129, 574] width 225 height 32
drag, startPoint x: 1028, startPoint y: 569, endPoint x: 985, endPoint y: 571, distance: 43.0
click at [985, 571] on div "Move in Date * 01/0101" at bounding box center [1114, 565] width 273 height 50
click at [1460, 666] on button "Save Address" at bounding box center [1452, 664] width 114 height 34
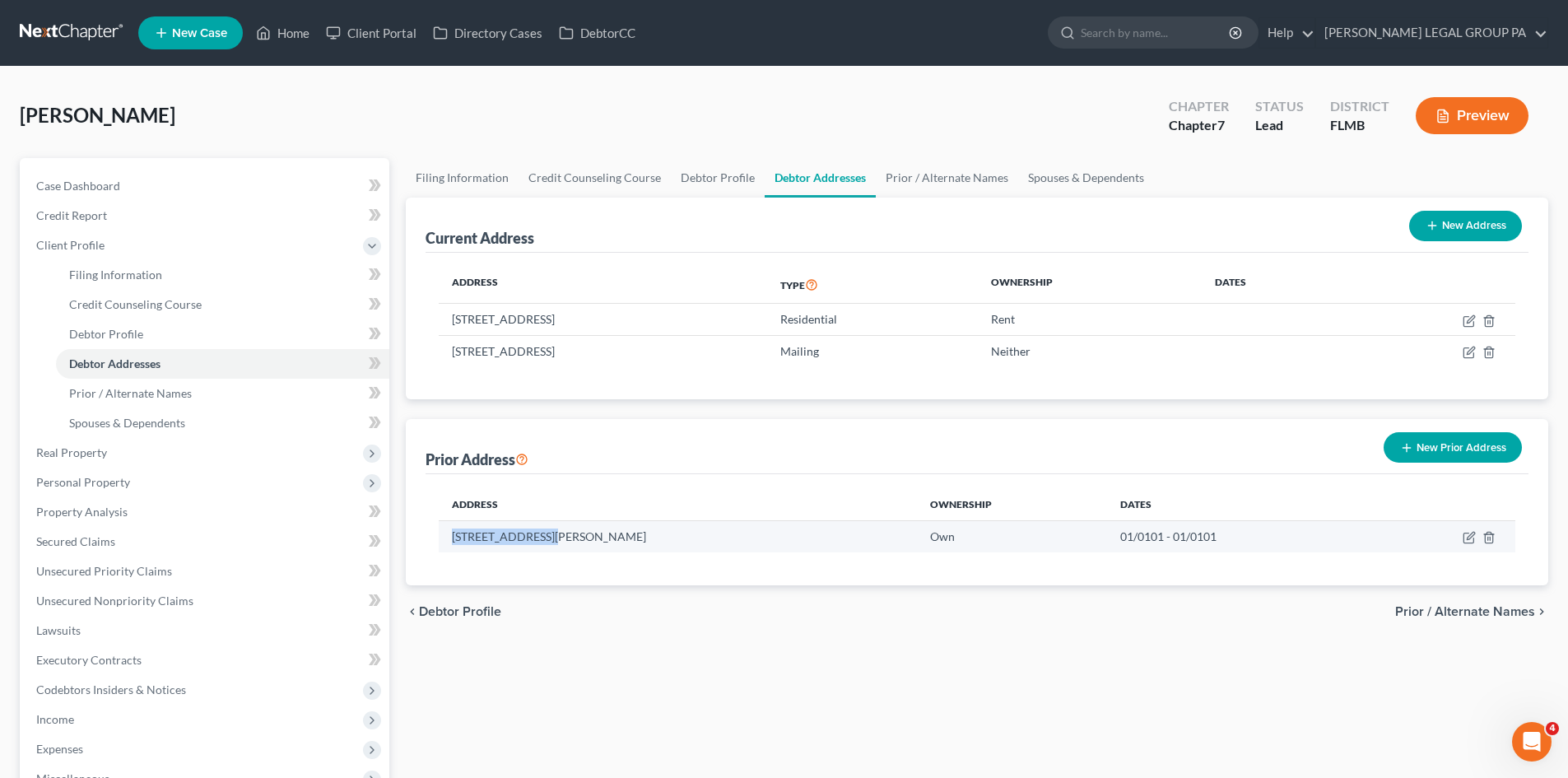
drag, startPoint x: 451, startPoint y: 534, endPoint x: 534, endPoint y: 542, distance: 83.4
click at [545, 540] on td "[STREET_ADDRESS][PERSON_NAME]" at bounding box center [677, 536] width 477 height 32
copy td "3300 Floramar Ter"
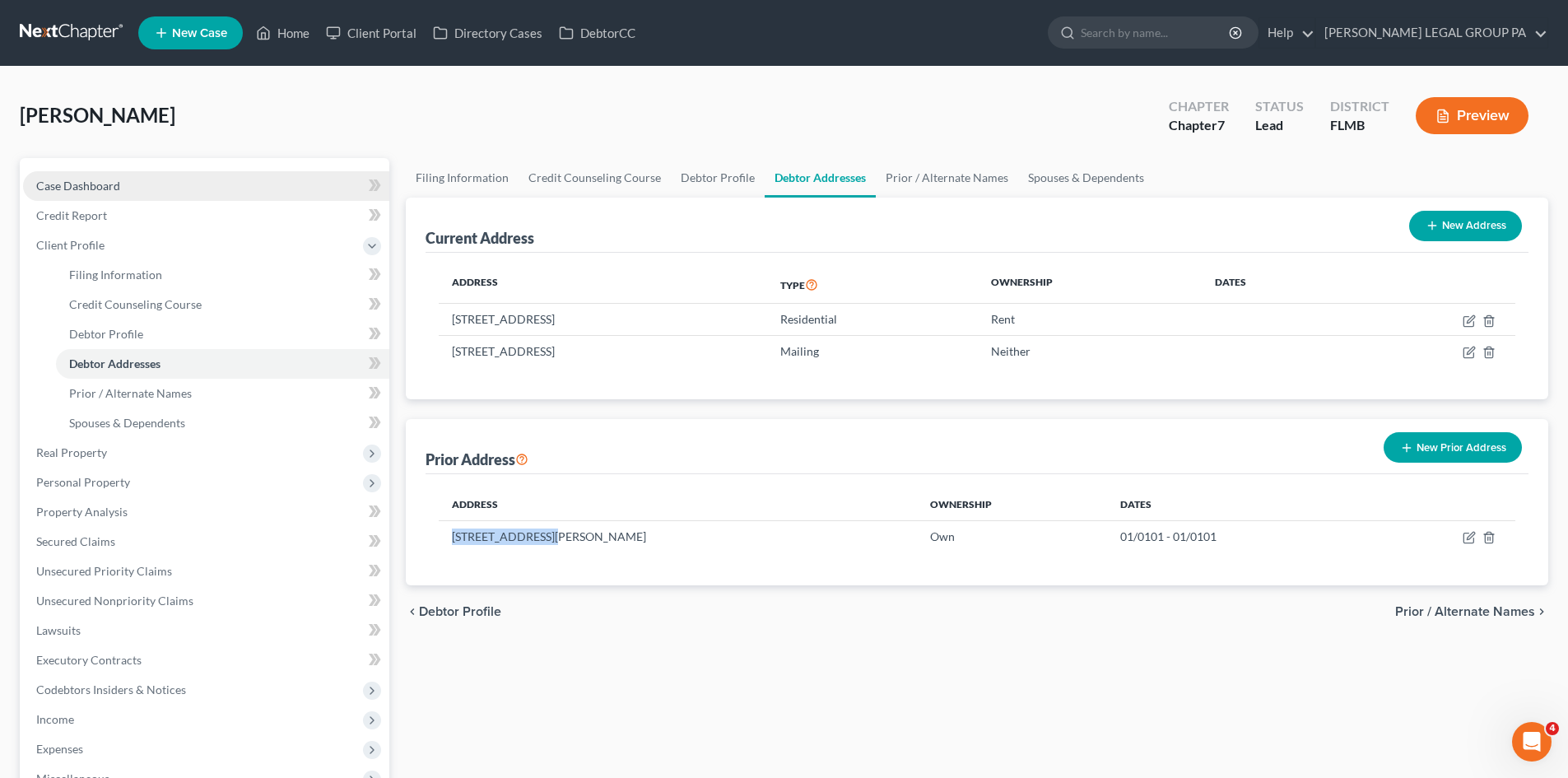
click at [116, 172] on link "Case Dashboard" at bounding box center [206, 186] width 366 height 30
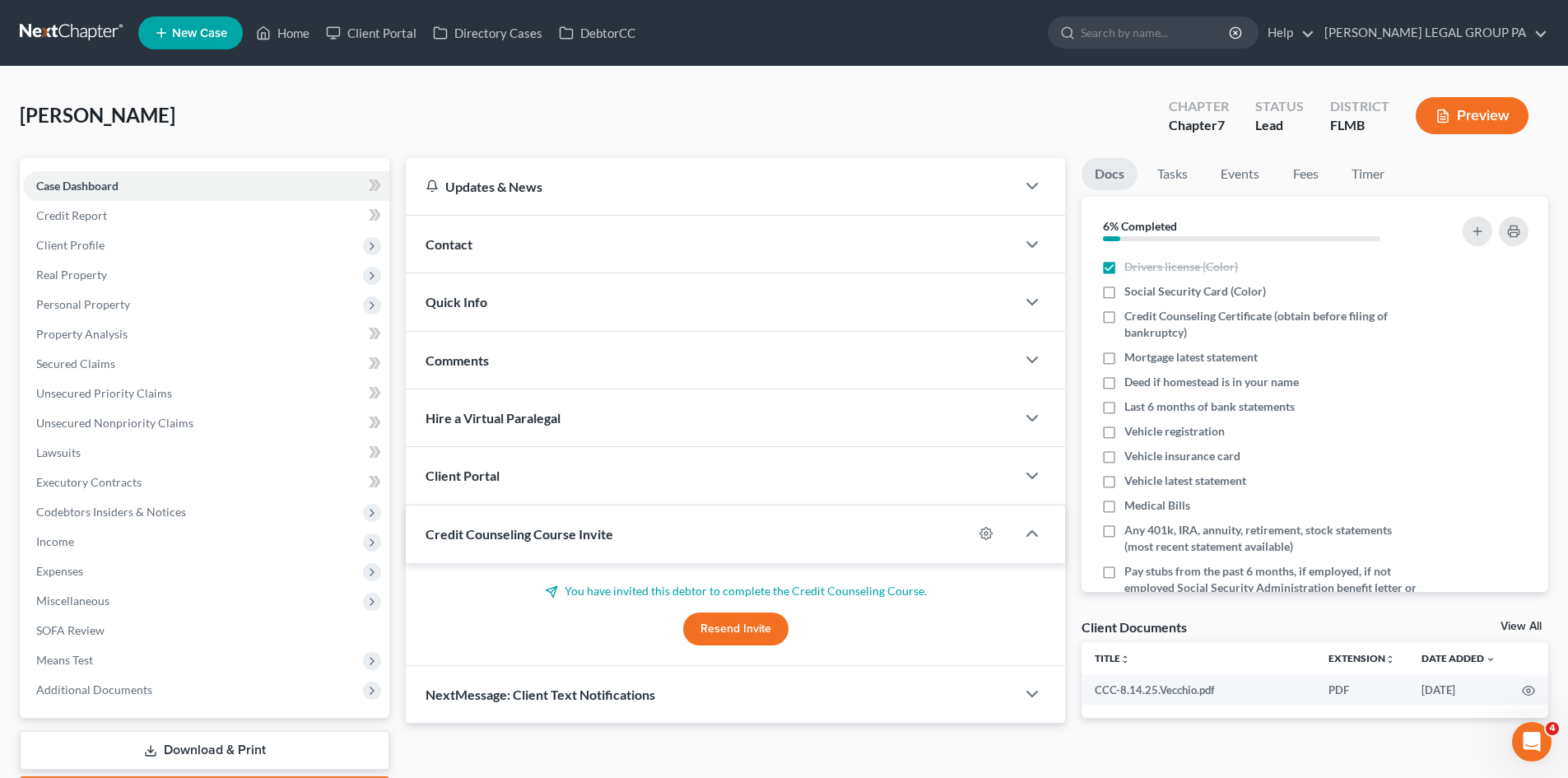
click at [1493, 228] on div at bounding box center [1462, 232] width 147 height 45
click at [1489, 231] on button "button" at bounding box center [1478, 231] width 30 height 30
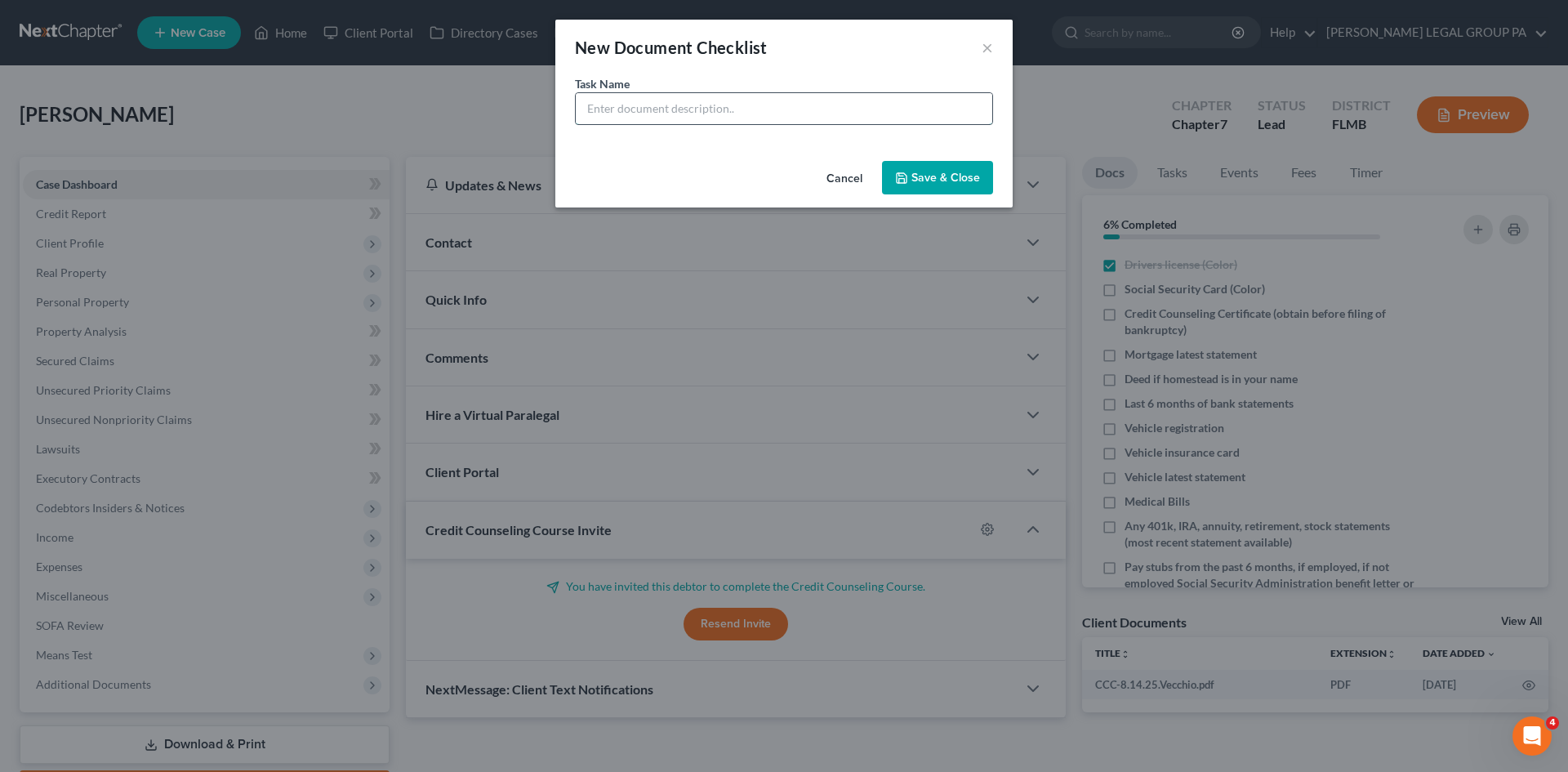
click at [720, 110] on input "text" at bounding box center [783, 109] width 416 height 31
paste input "3300 Floramar Ter"
type input "Month and year for move in and move out dates of [STREET_ADDRESS]"
click at [932, 184] on button "Save & Close" at bounding box center [937, 177] width 111 height 34
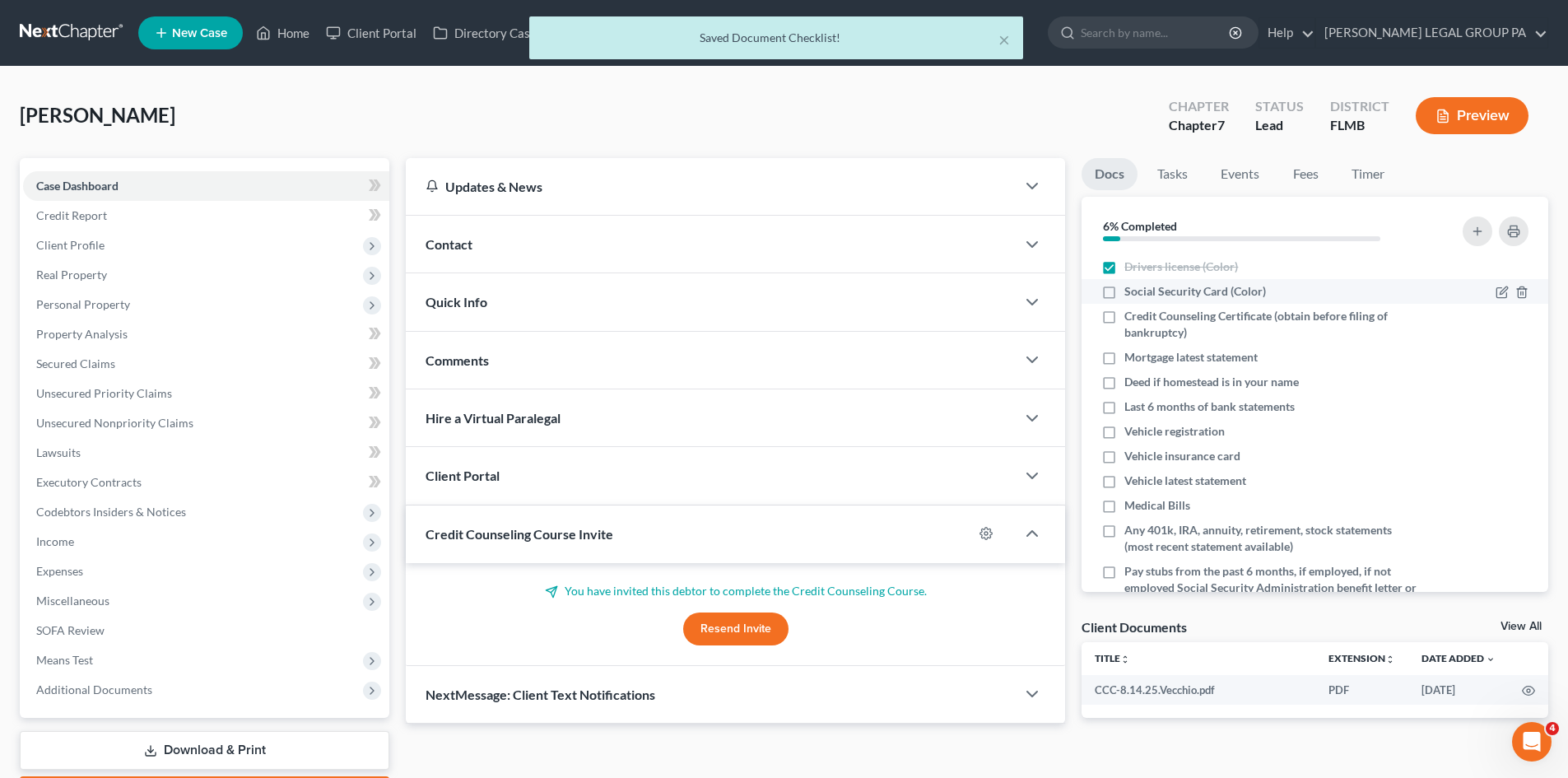
click at [1124, 296] on label "Social Security Card (Color)" at bounding box center [1195, 292] width 141 height 17
click at [1131, 294] on input "Social Security Card (Color)" at bounding box center [1136, 289] width 11 height 11
checkbox input "true"
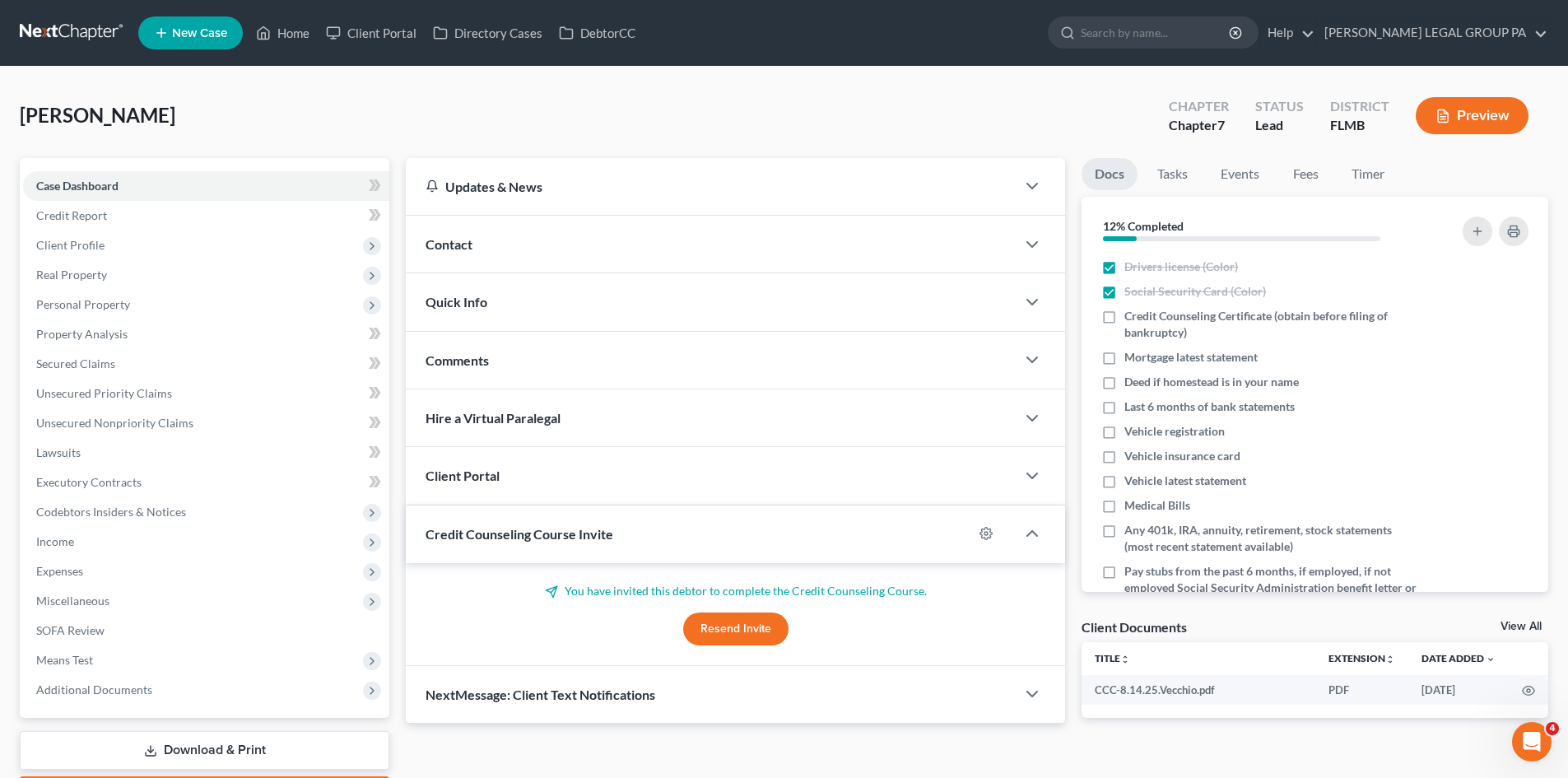
drag, startPoint x: 1109, startPoint y: 318, endPoint x: 659, endPoint y: 353, distance: 451.4
click at [1124, 318] on label "Credit Counseling Certificate (obtain before filing of bankruptcy)" at bounding box center [1270, 323] width 293 height 33
click at [1131, 318] on input "Credit Counseling Certificate (obtain before filing of bankruptcy)" at bounding box center [1136, 313] width 11 height 11
checkbox input "true"
click at [113, 288] on span "Real Property" at bounding box center [206, 275] width 366 height 30
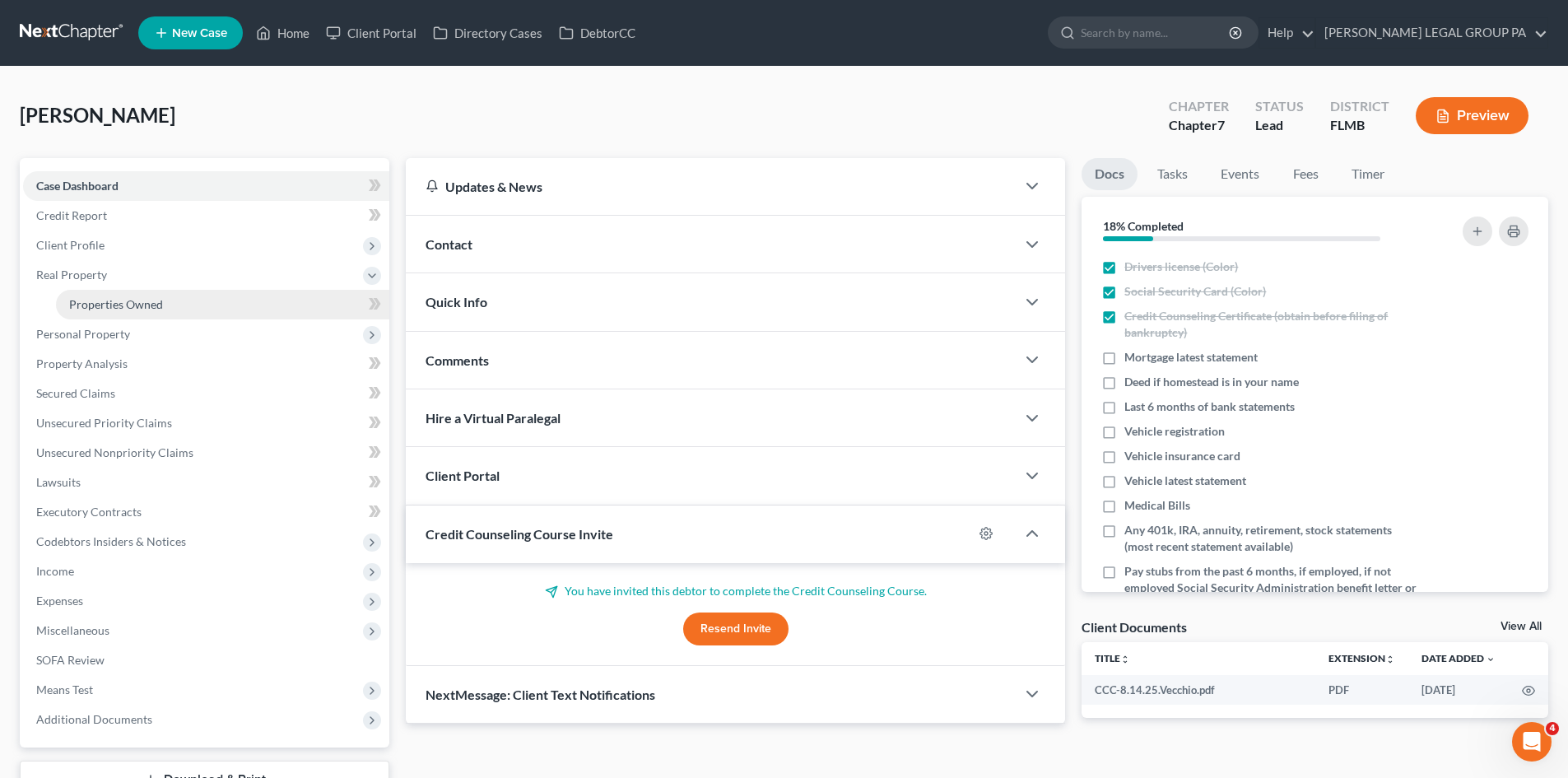
click at [118, 302] on span "Properties Owned" at bounding box center [115, 304] width 94 height 14
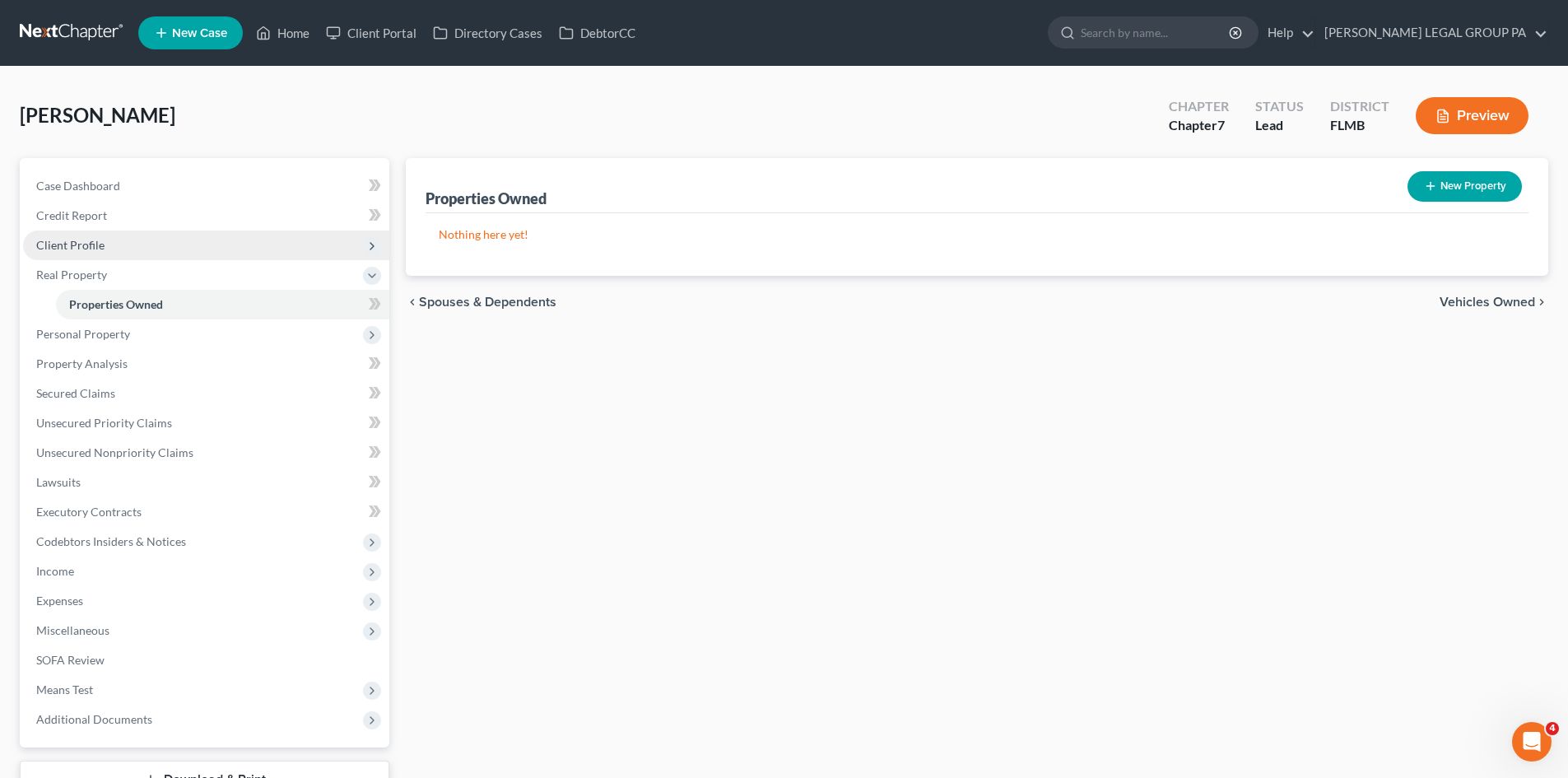
click at [72, 251] on span "Client Profile" at bounding box center [70, 244] width 68 height 14
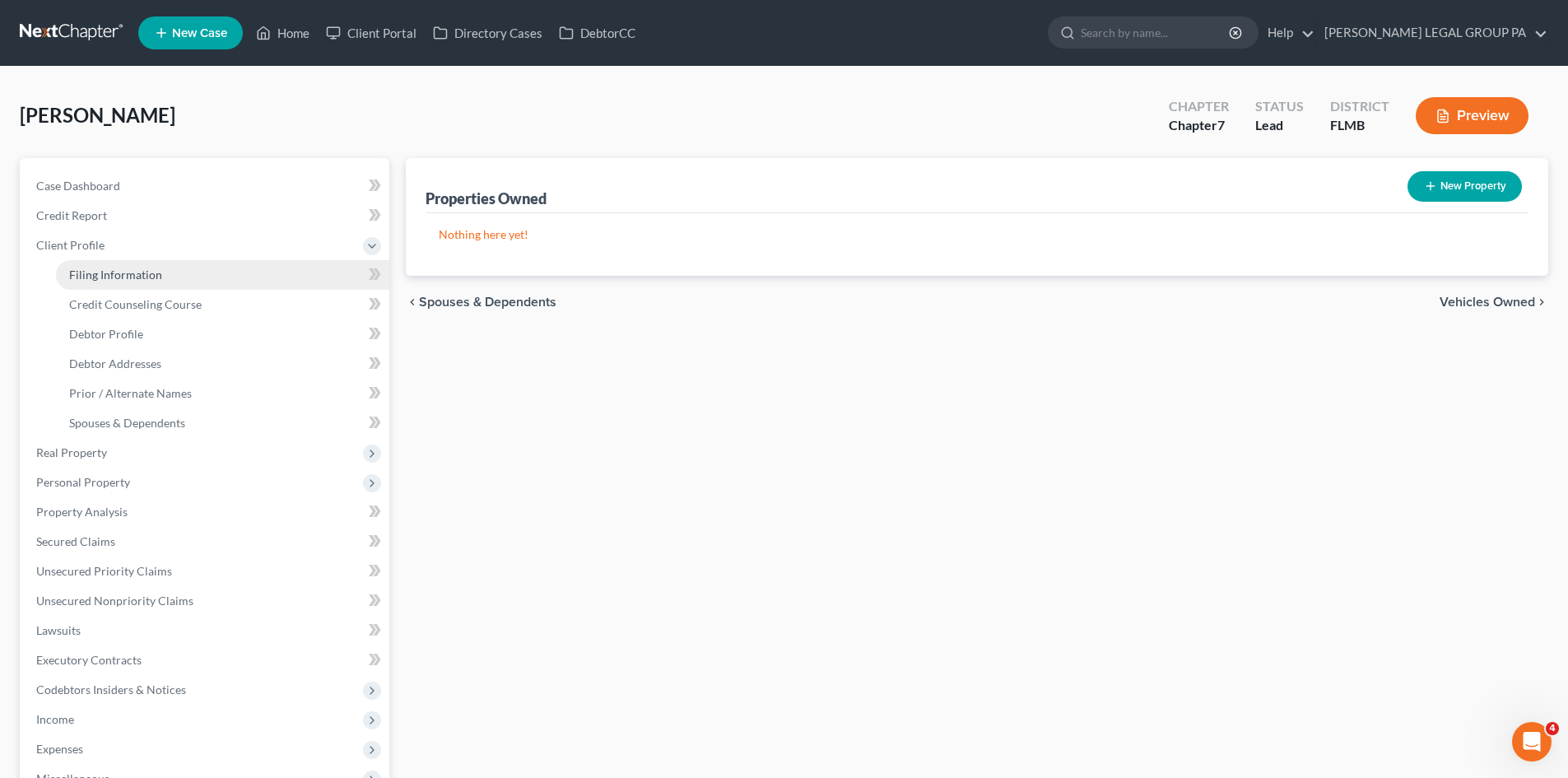
click at [86, 276] on span "Filing Information" at bounding box center [115, 274] width 93 height 14
select select "1"
select select "0"
select select "15"
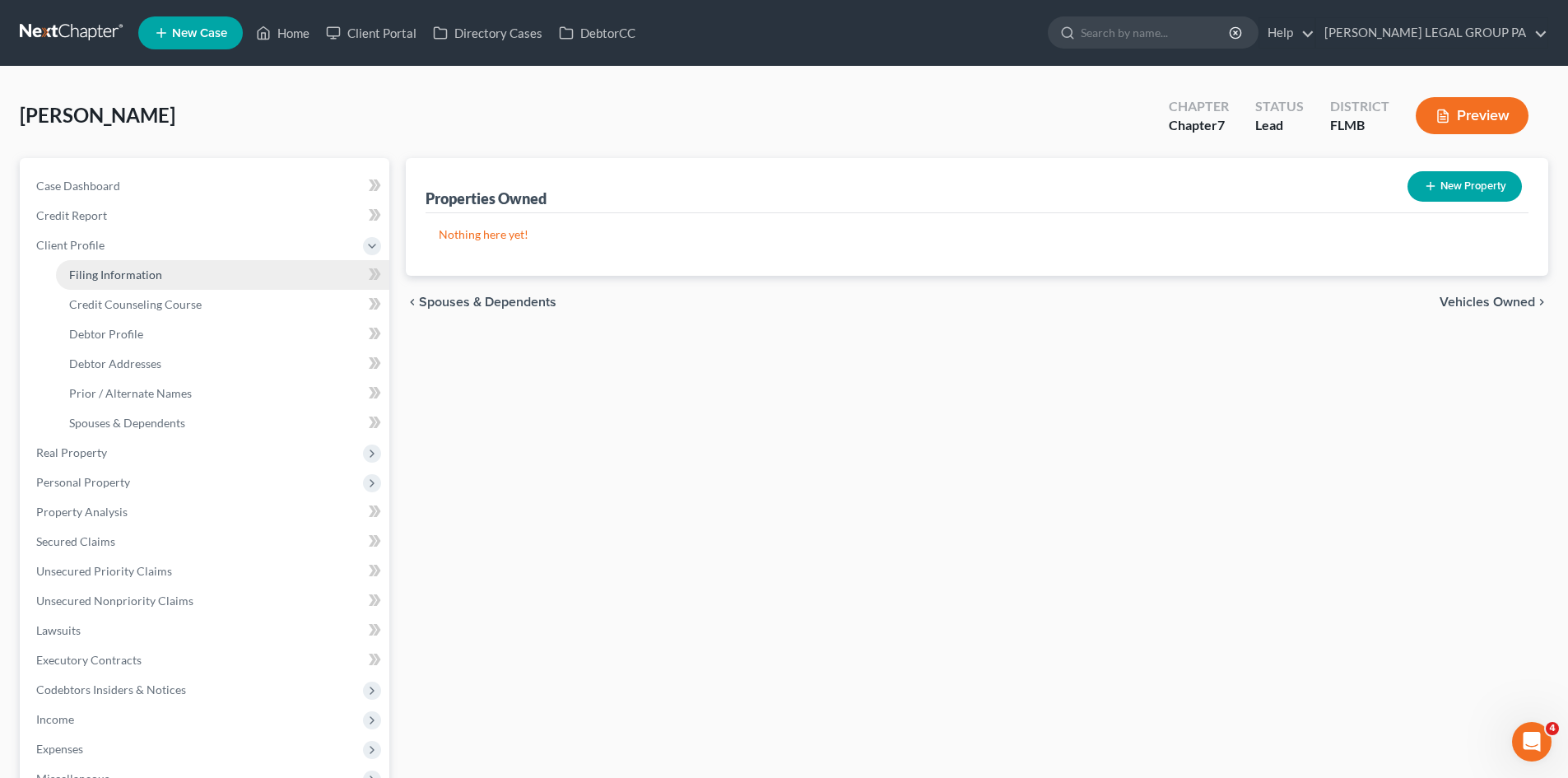
select select "0"
select select "9"
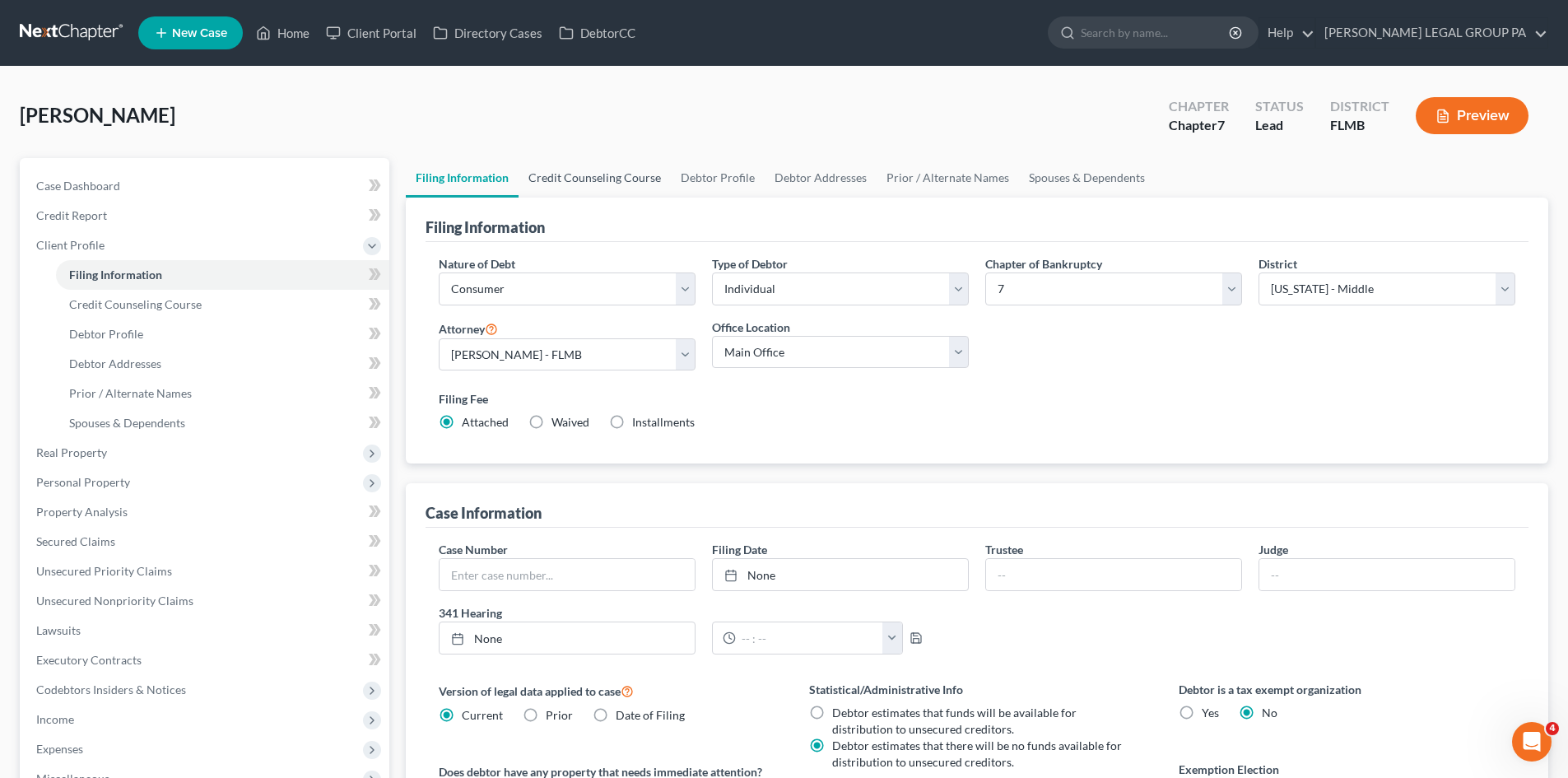
click at [583, 177] on link "Credit Counseling Course" at bounding box center [595, 178] width 153 height 39
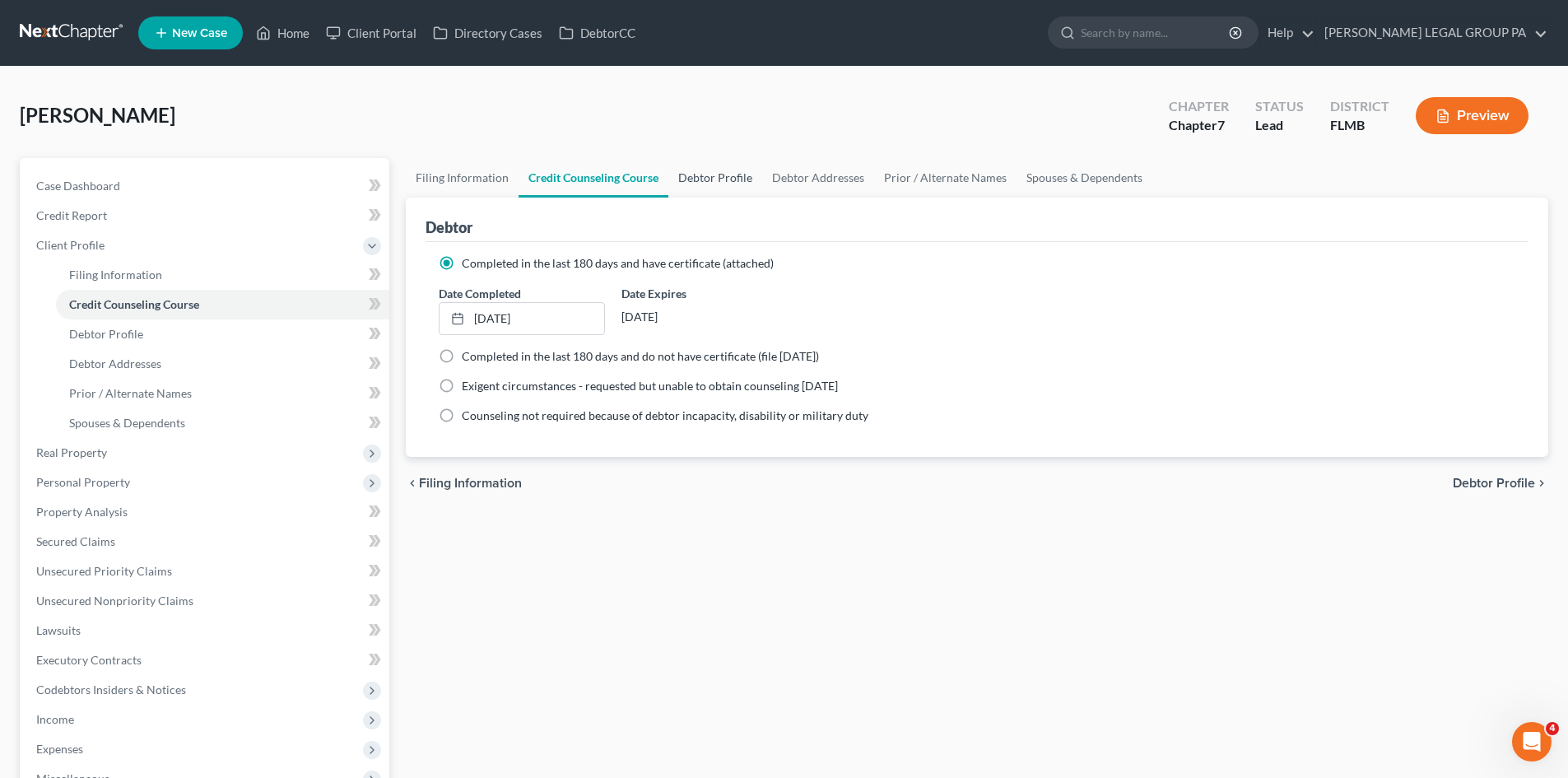
click at [697, 178] on link "Debtor Profile" at bounding box center [715, 178] width 94 height 39
select select "0"
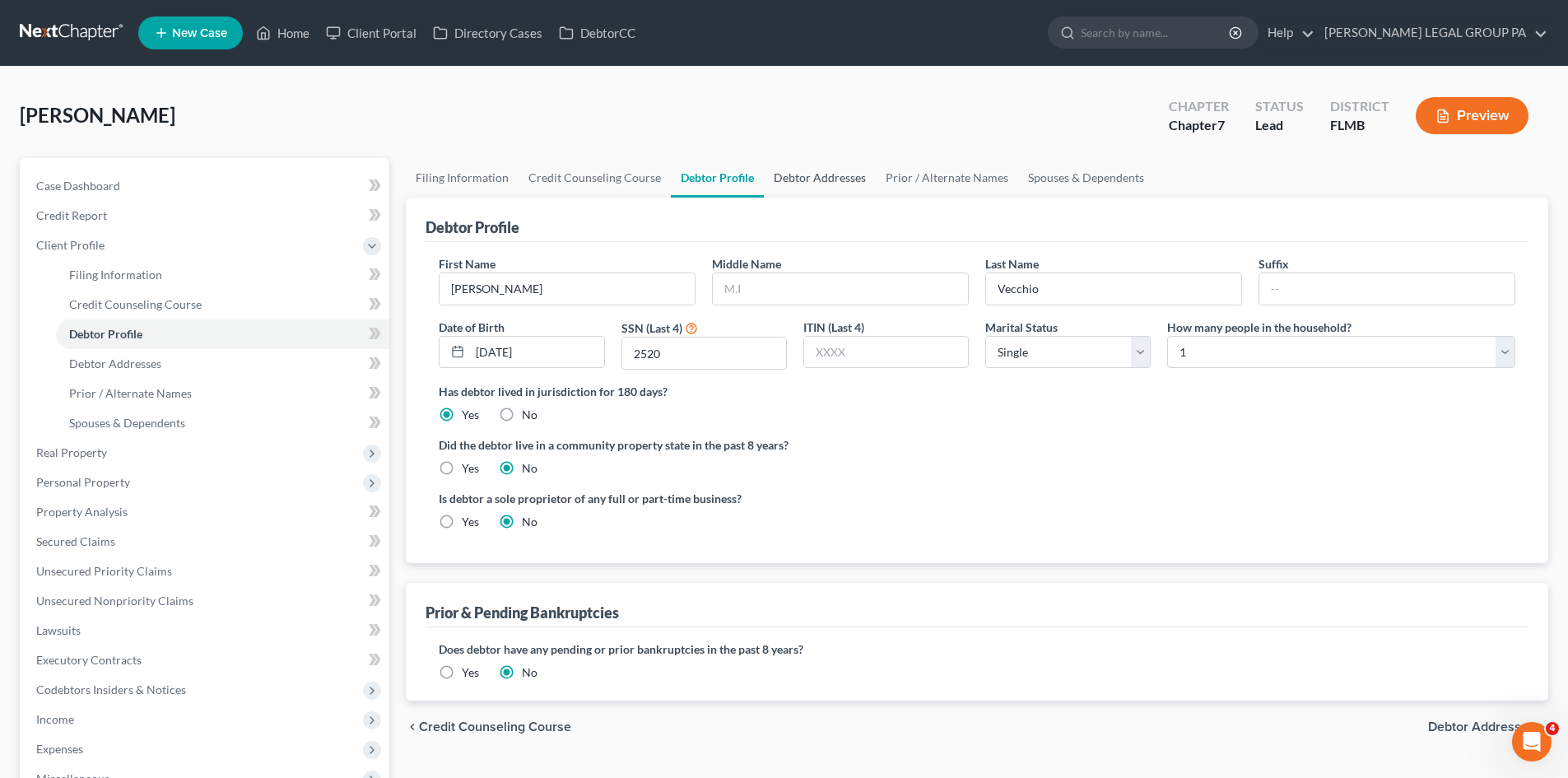
radio input "true"
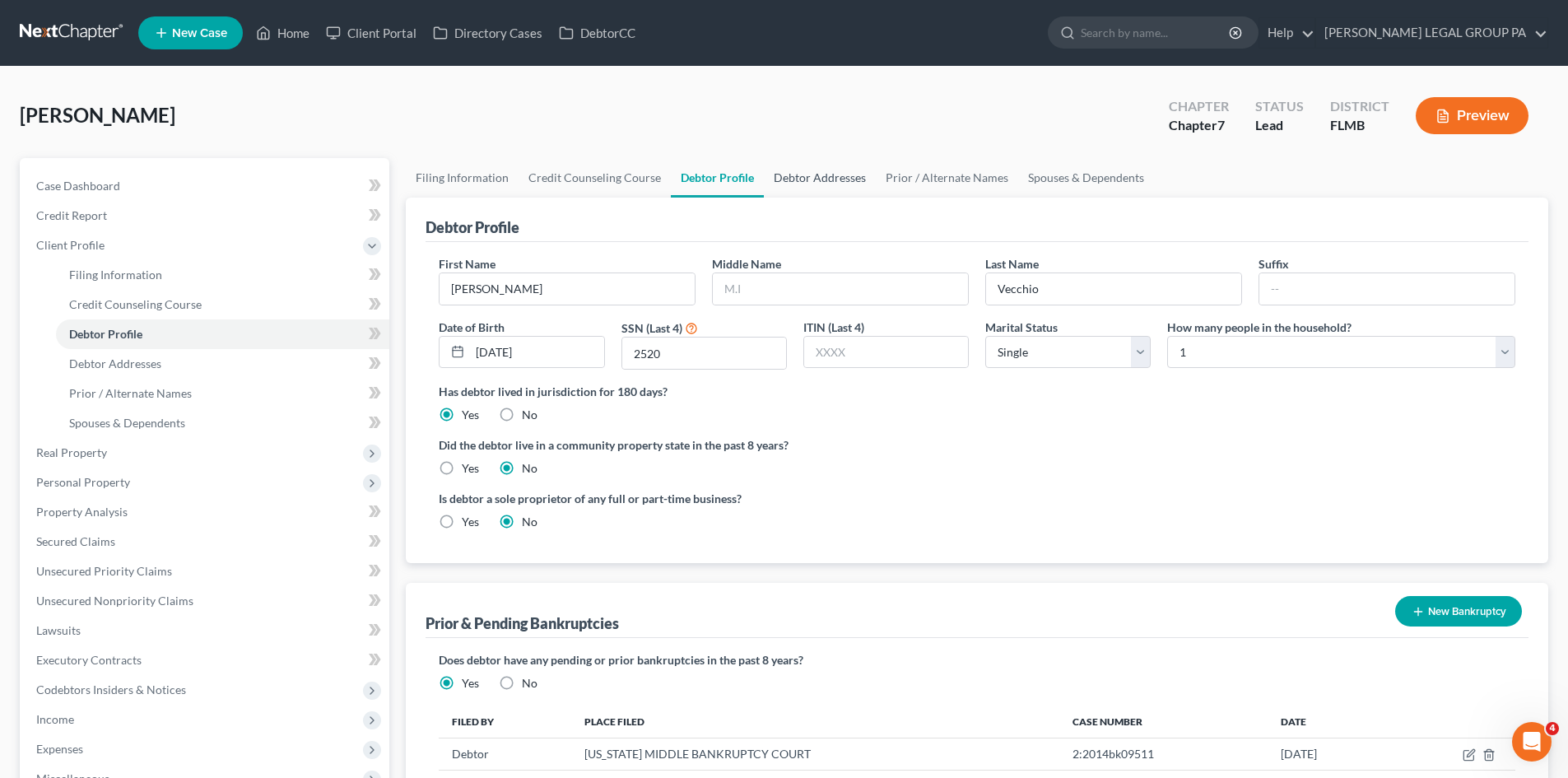
click at [804, 174] on link "Debtor Addresses" at bounding box center [820, 178] width 112 height 39
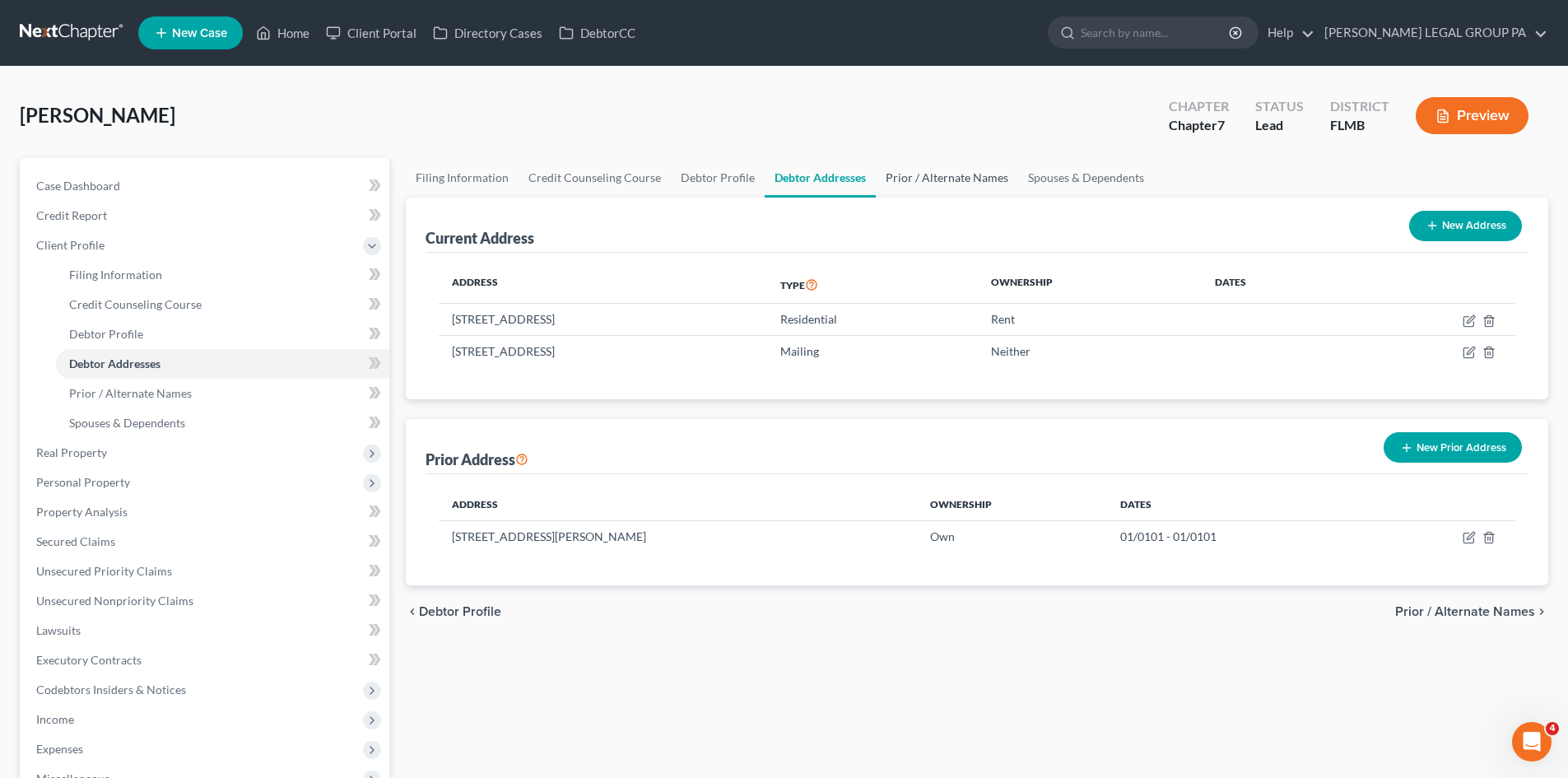
click at [919, 182] on link "Prior / Alternate Names" at bounding box center [947, 178] width 142 height 39
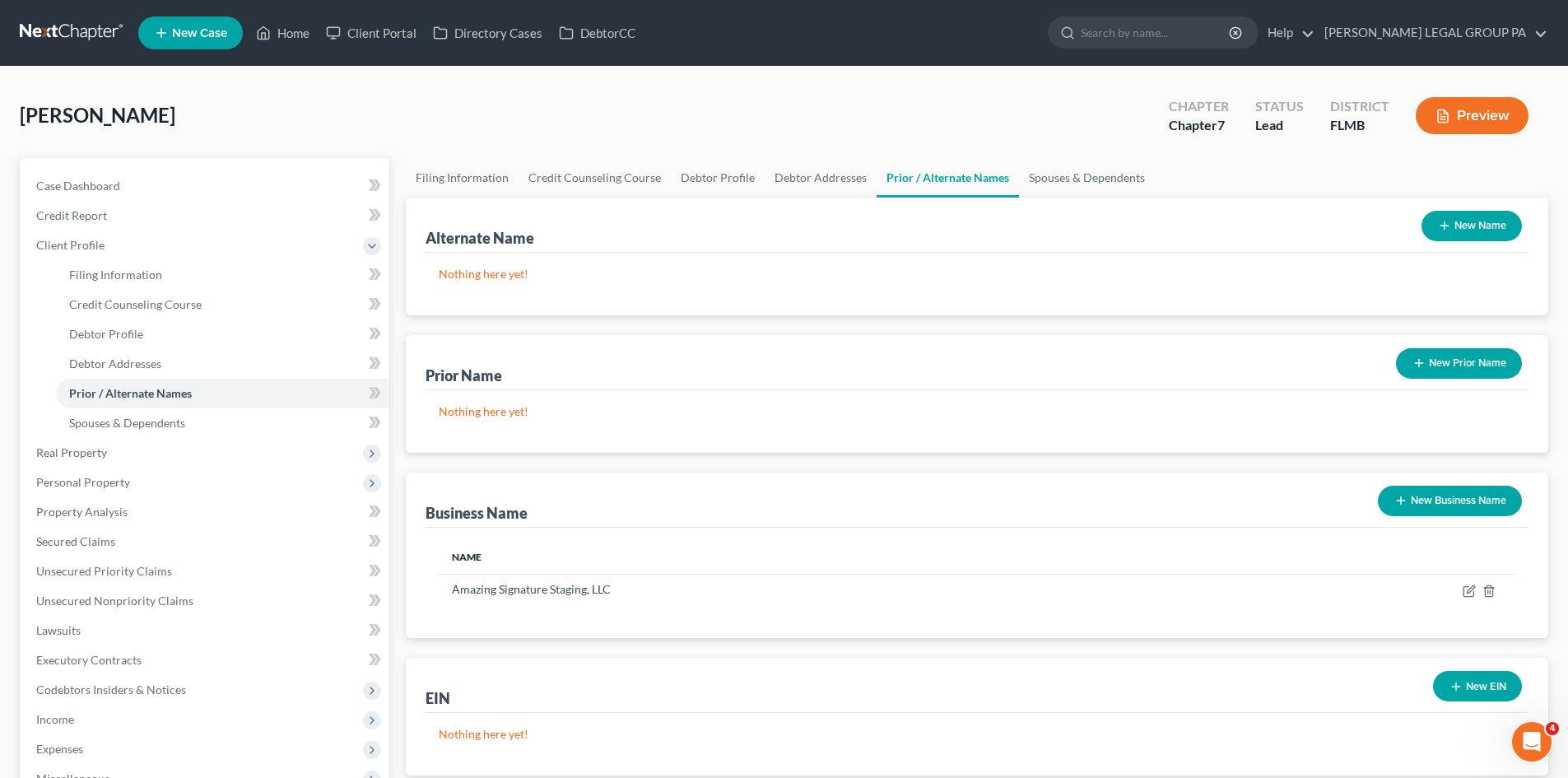
click at [1439, 359] on button "New Prior Name" at bounding box center [1458, 363] width 126 height 31
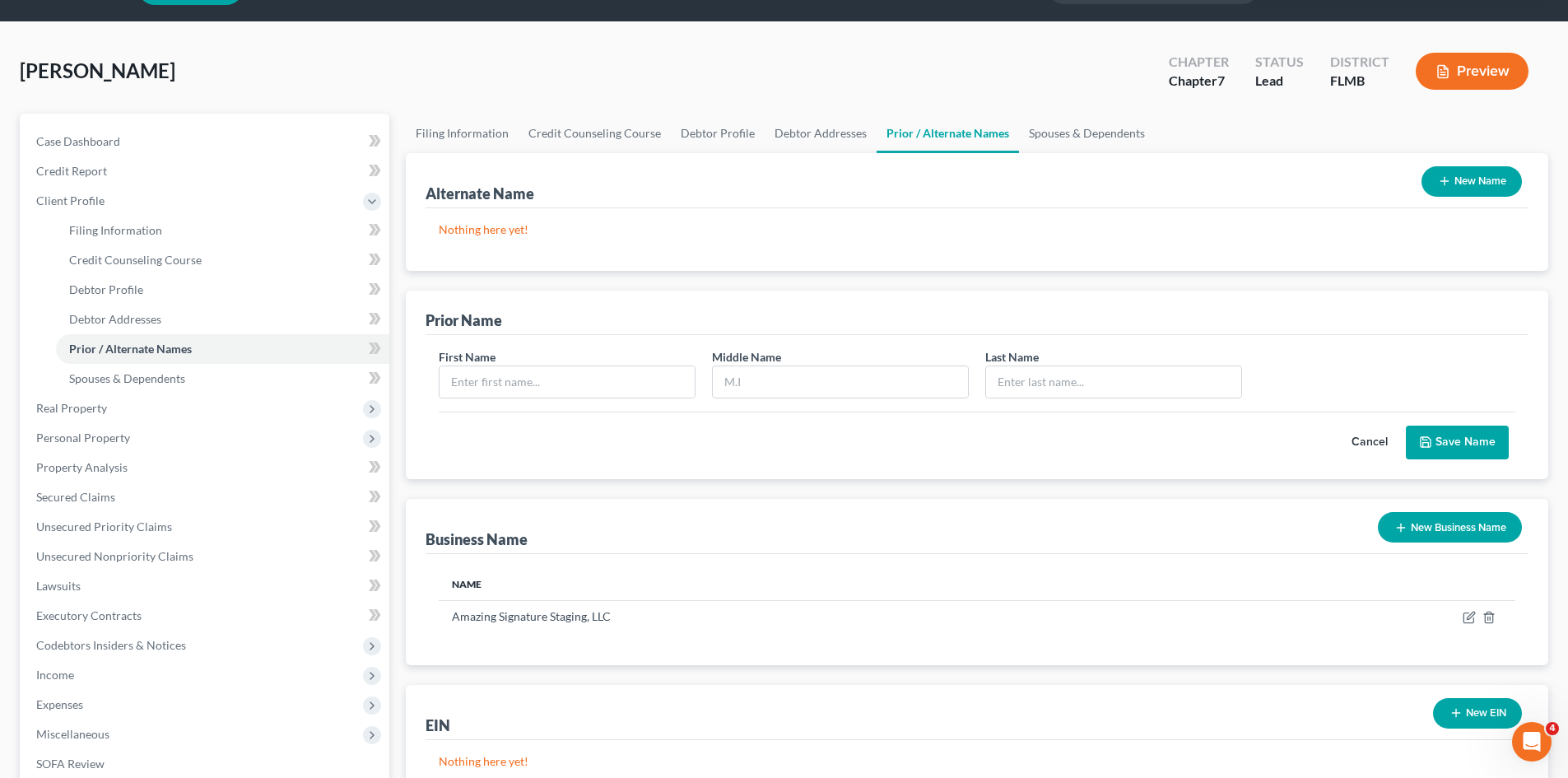
scroll to position [83, 0]
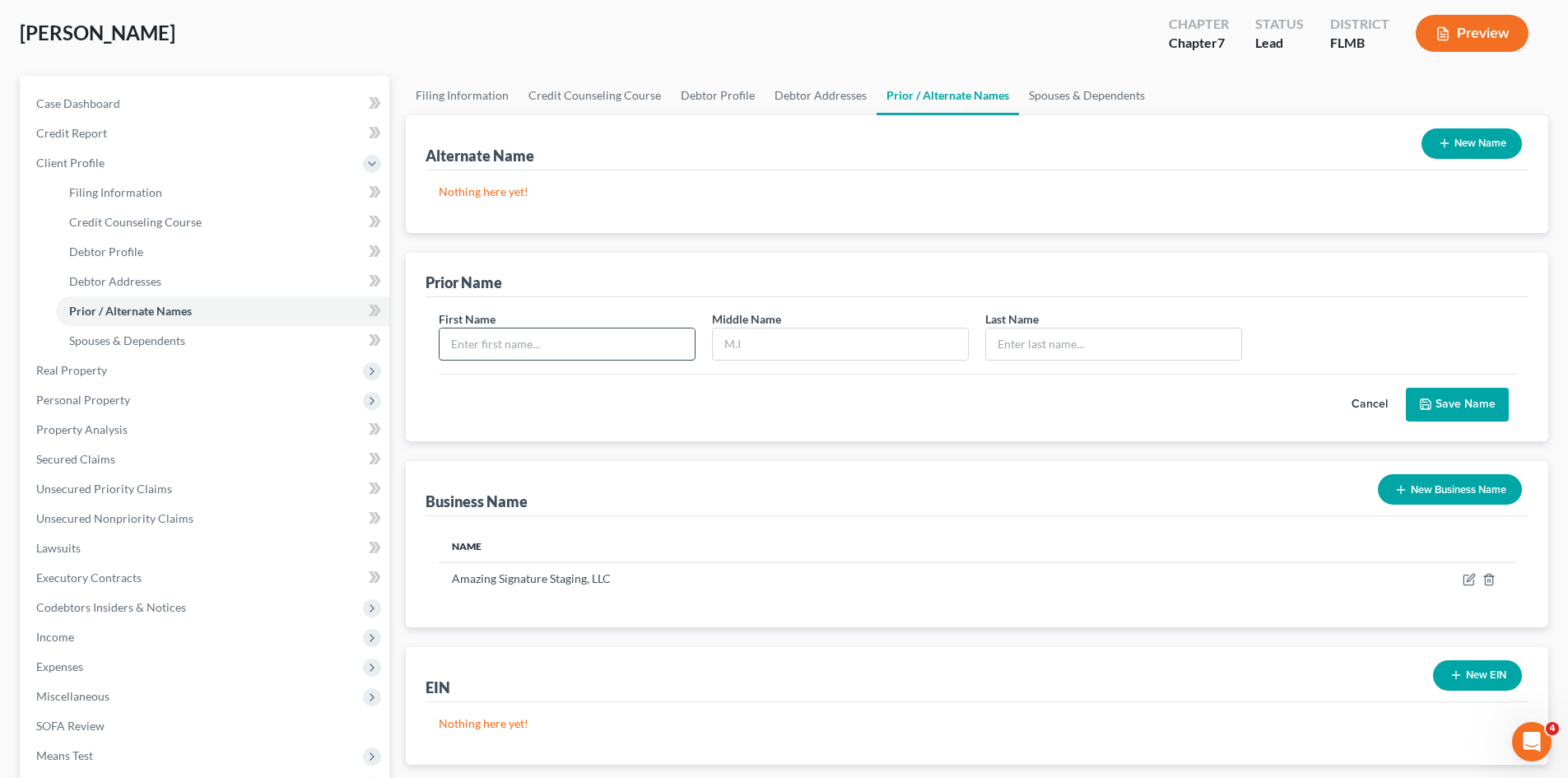
click at [504, 359] on input "text" at bounding box center [567, 344] width 255 height 32
type input "[PERSON_NAME]"
click at [840, 340] on input "text" at bounding box center [841, 344] width 255 height 32
type input "P"
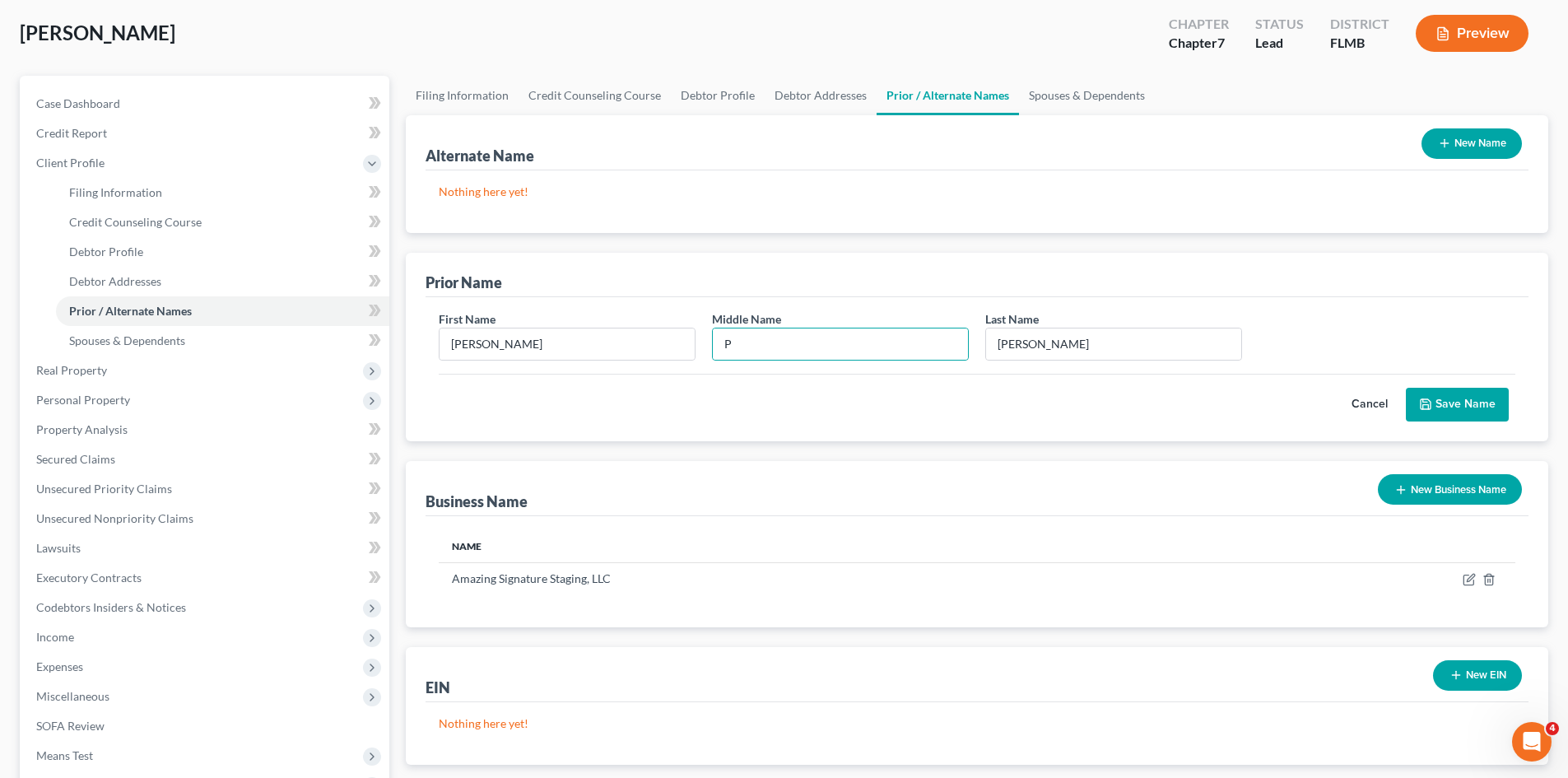
click at [1450, 395] on button "Save Name" at bounding box center [1457, 404] width 103 height 34
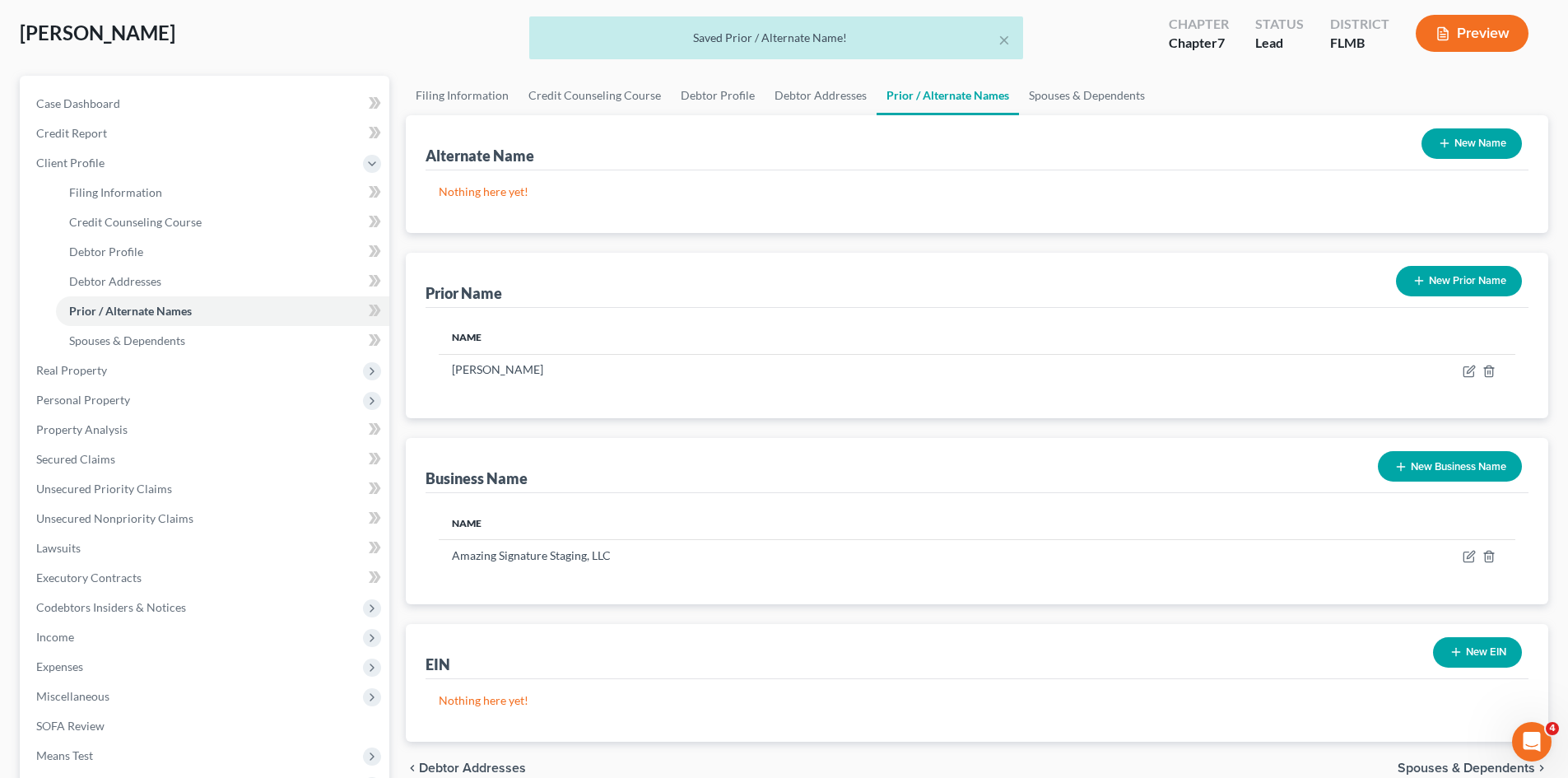
click at [1436, 284] on button "New Prior Name" at bounding box center [1458, 281] width 126 height 31
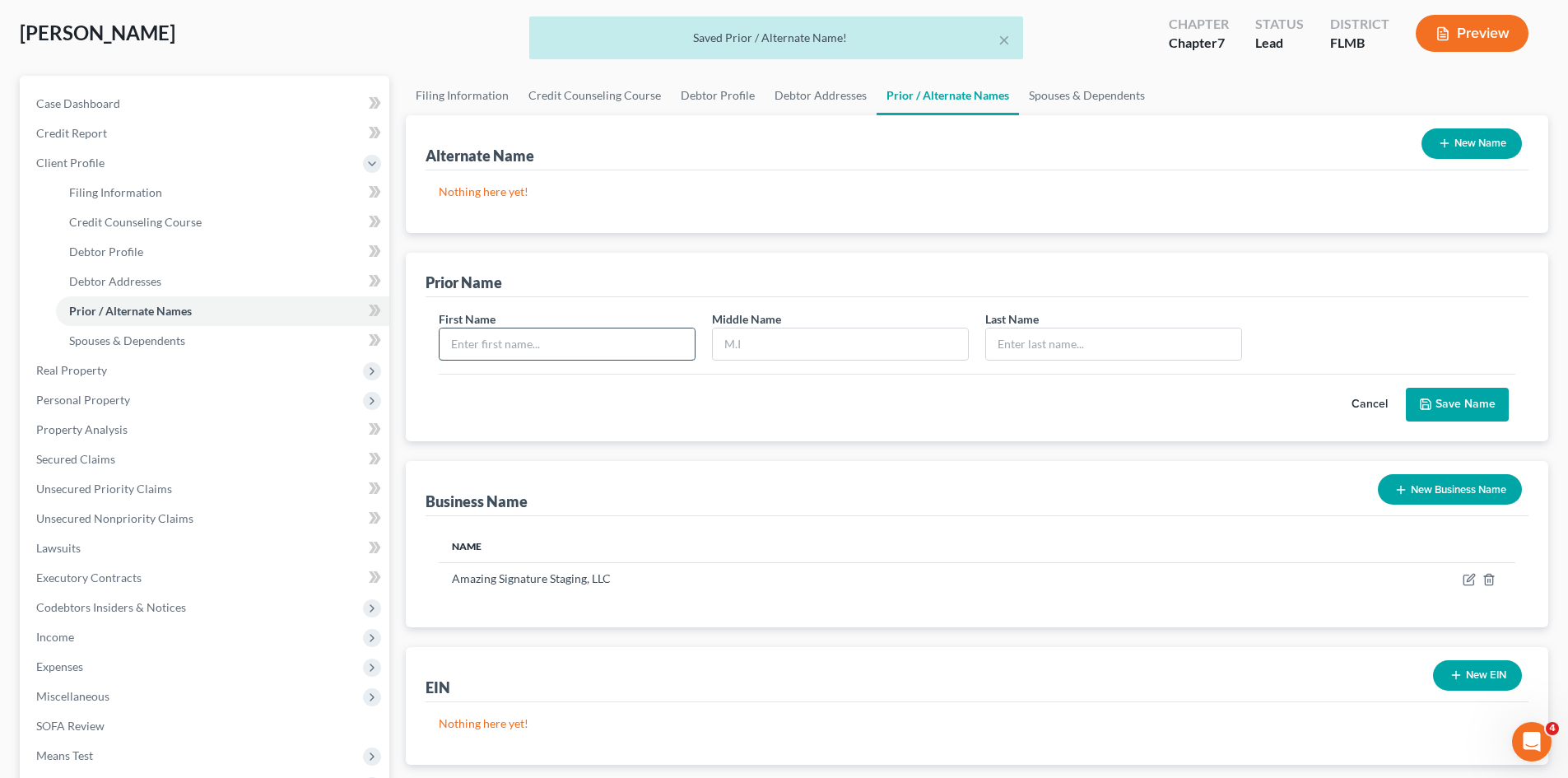
click at [550, 345] on input "text" at bounding box center [567, 344] width 255 height 32
type input "[PERSON_NAME]"
type input "P"
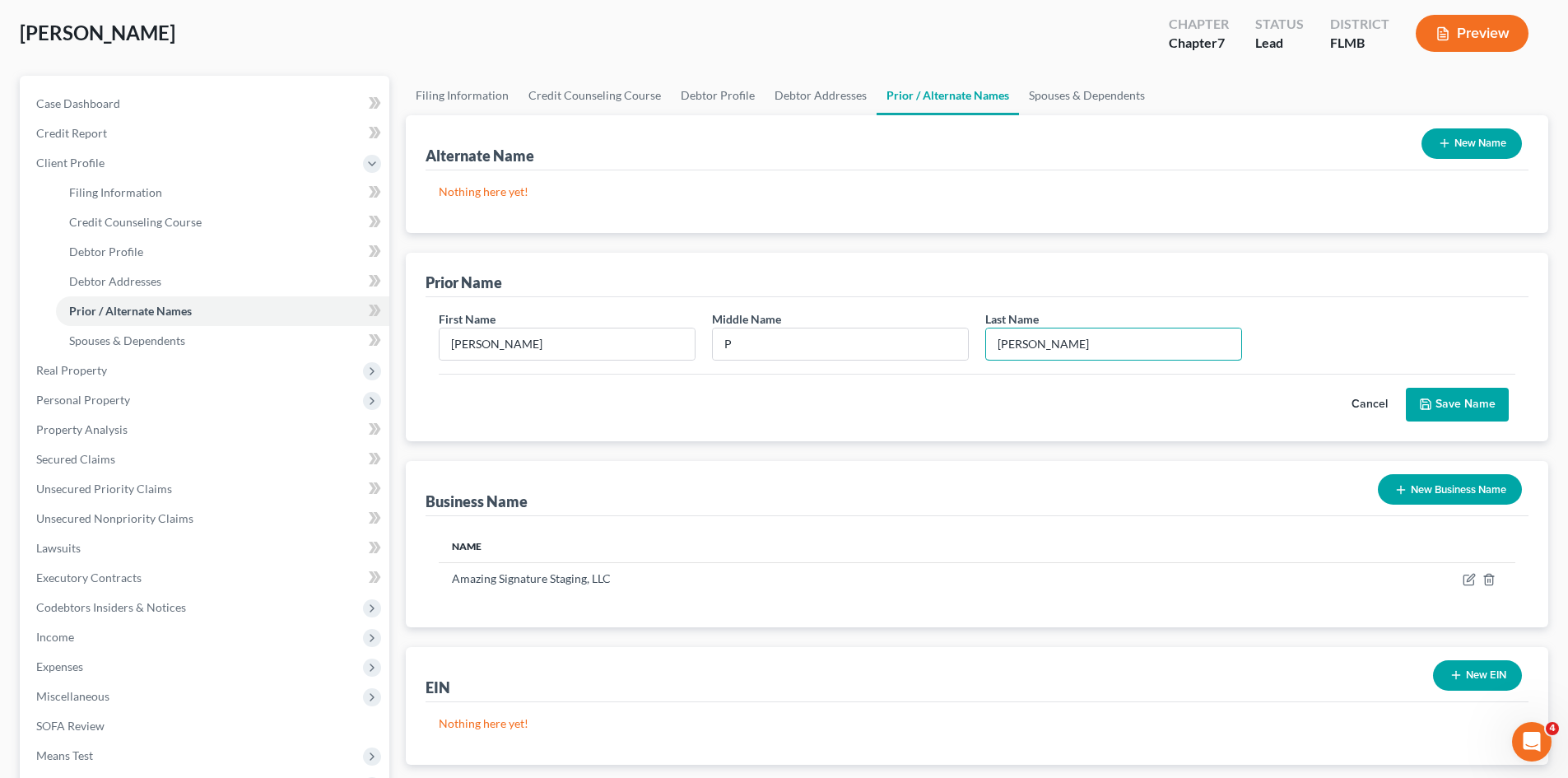
type input "[PERSON_NAME]"
click at [1453, 407] on button "Save Name" at bounding box center [1457, 404] width 103 height 34
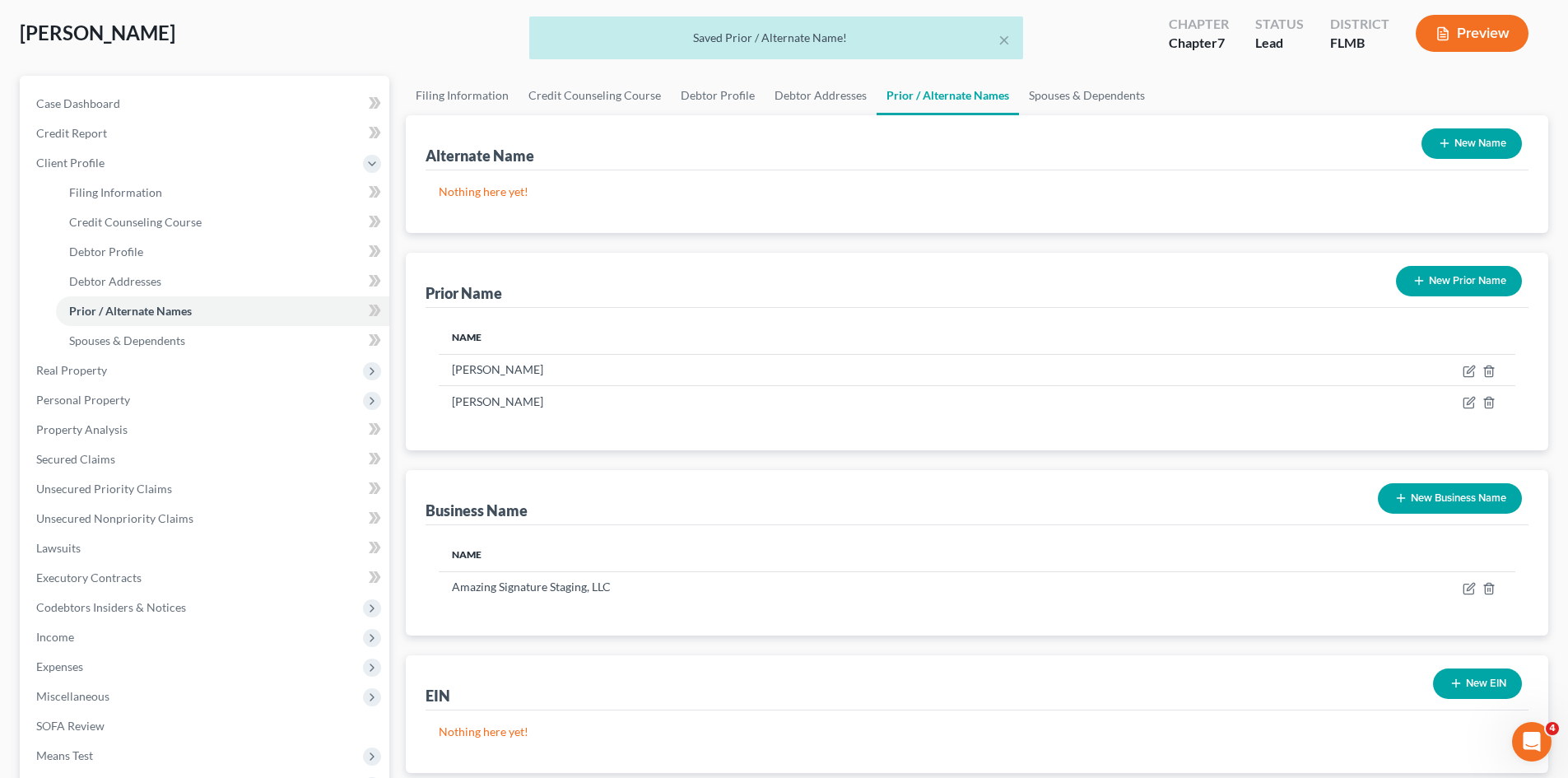
click at [1483, 272] on button "New Prior Name" at bounding box center [1458, 281] width 126 height 31
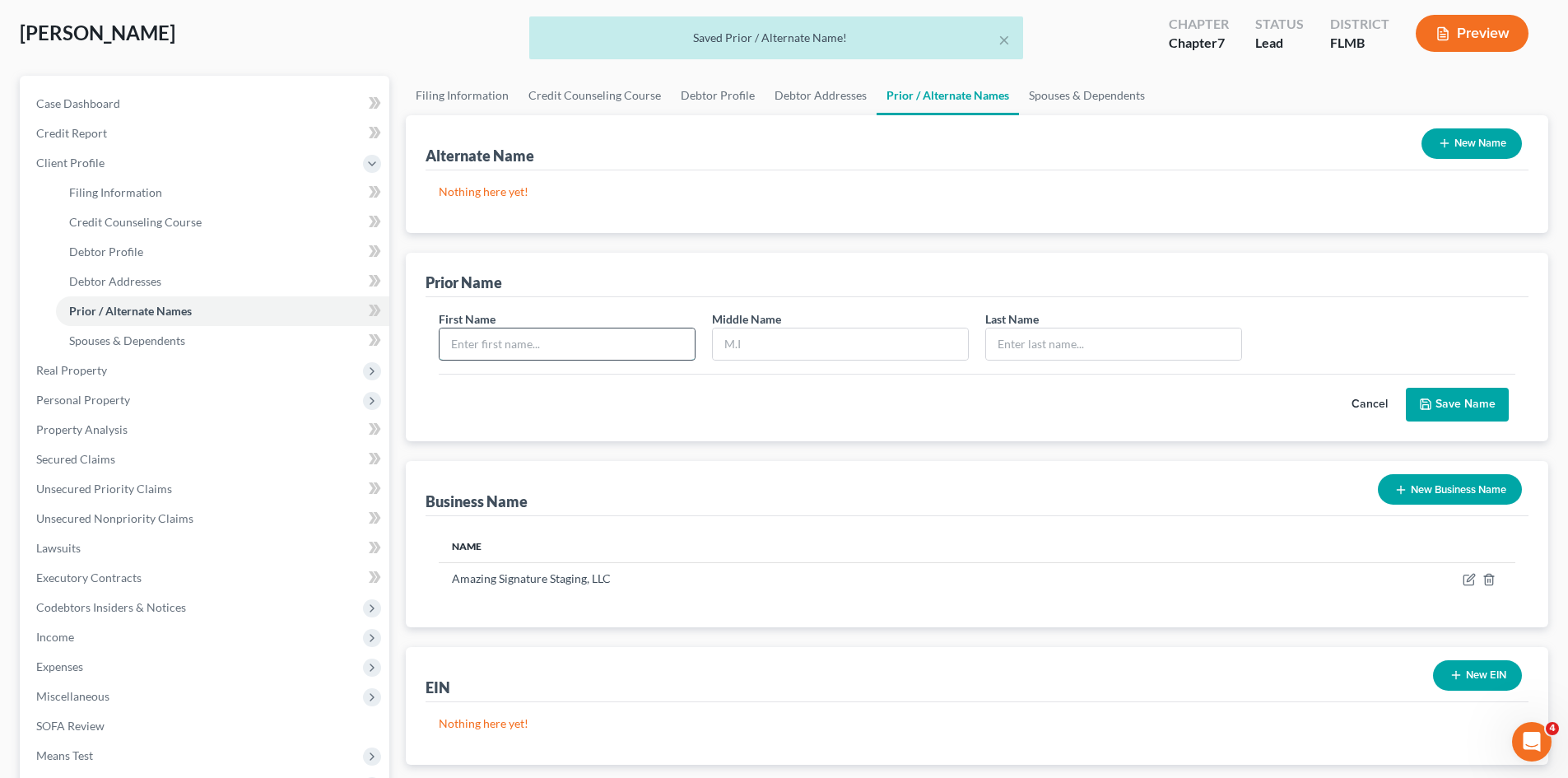
click at [558, 348] on input "text" at bounding box center [567, 344] width 255 height 32
type input "[PERSON_NAME]"
type input "P"
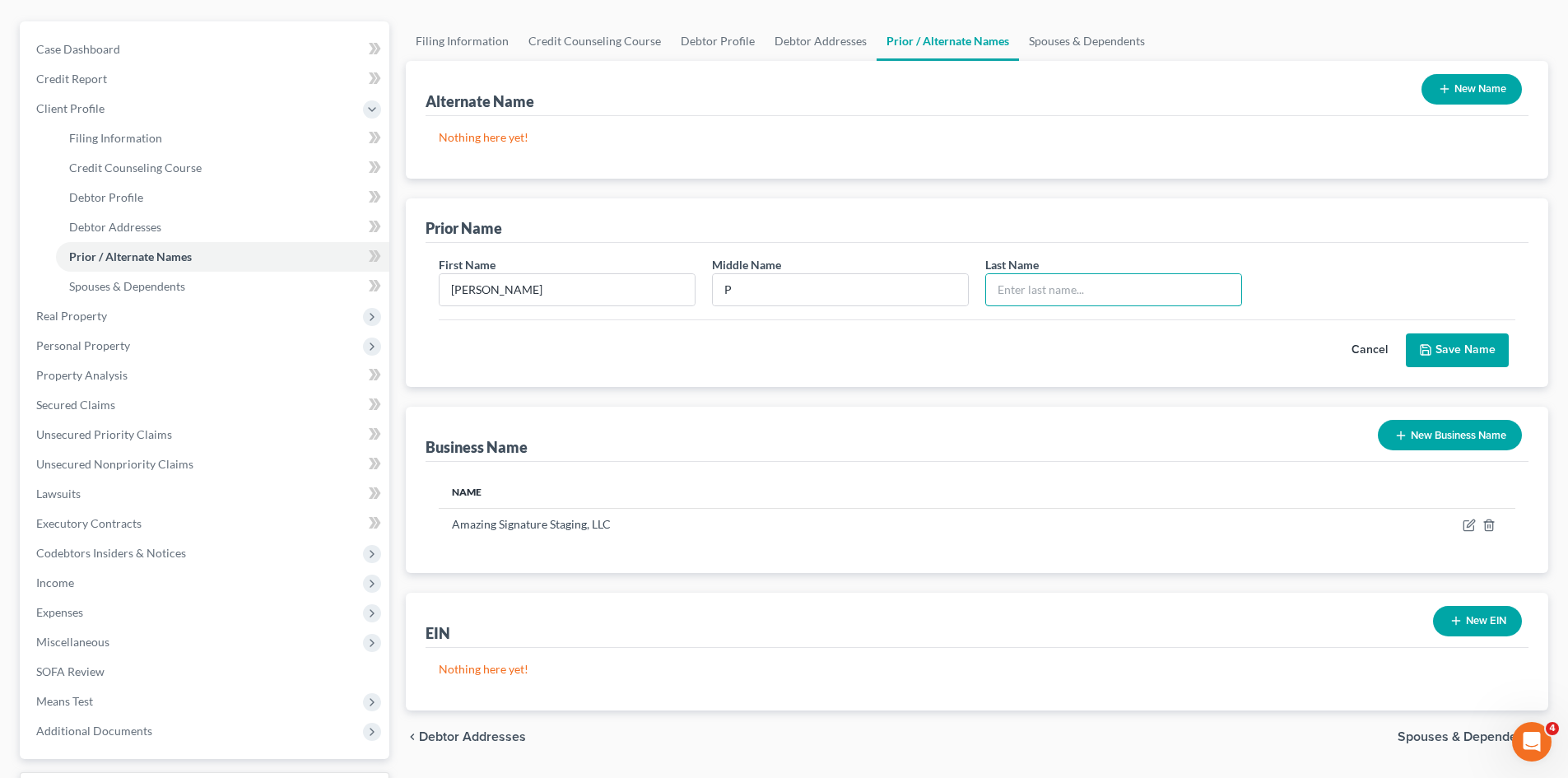
scroll to position [165, 0]
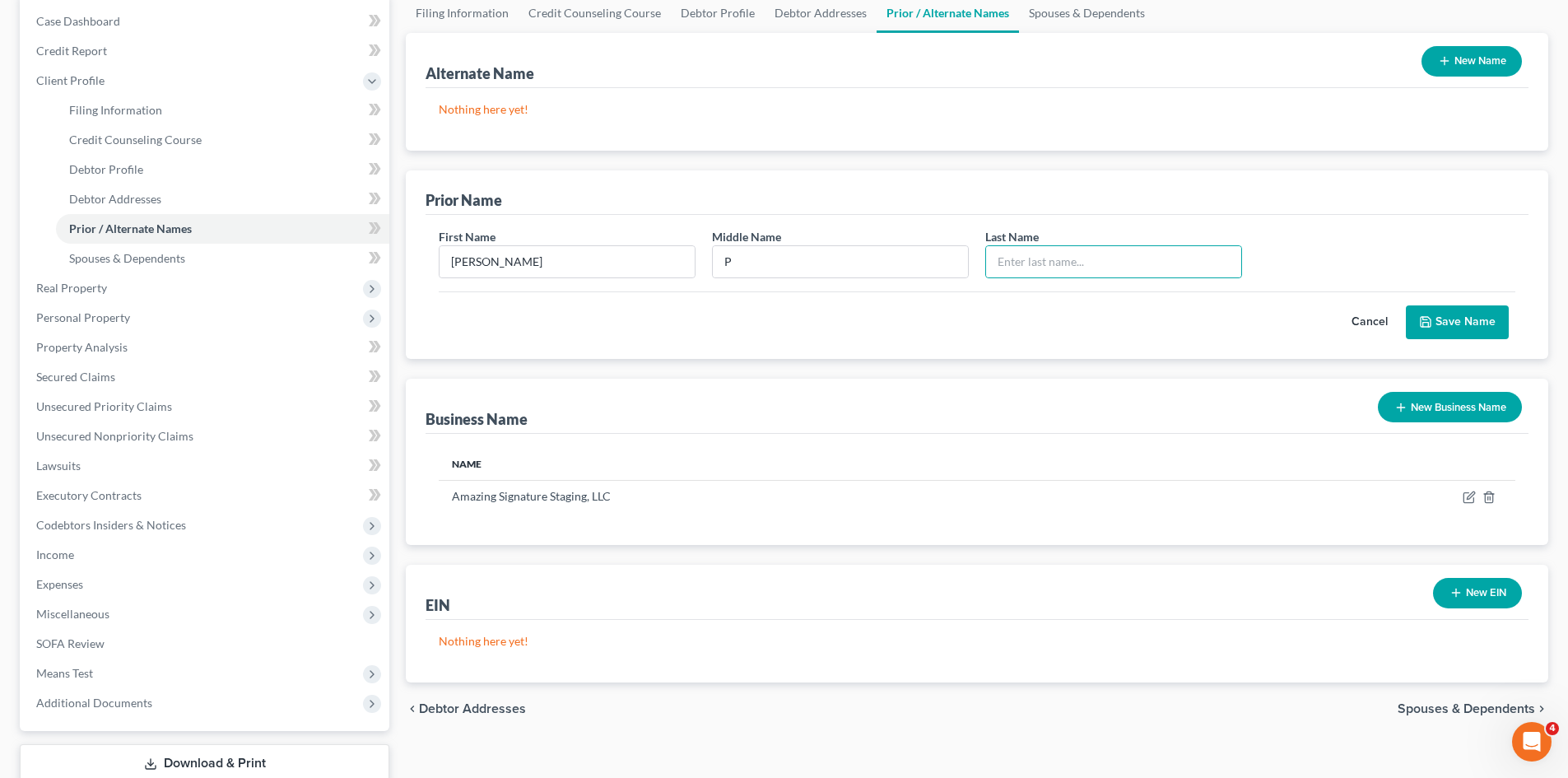
click at [1362, 324] on button "Cancel" at bounding box center [1370, 322] width 73 height 33
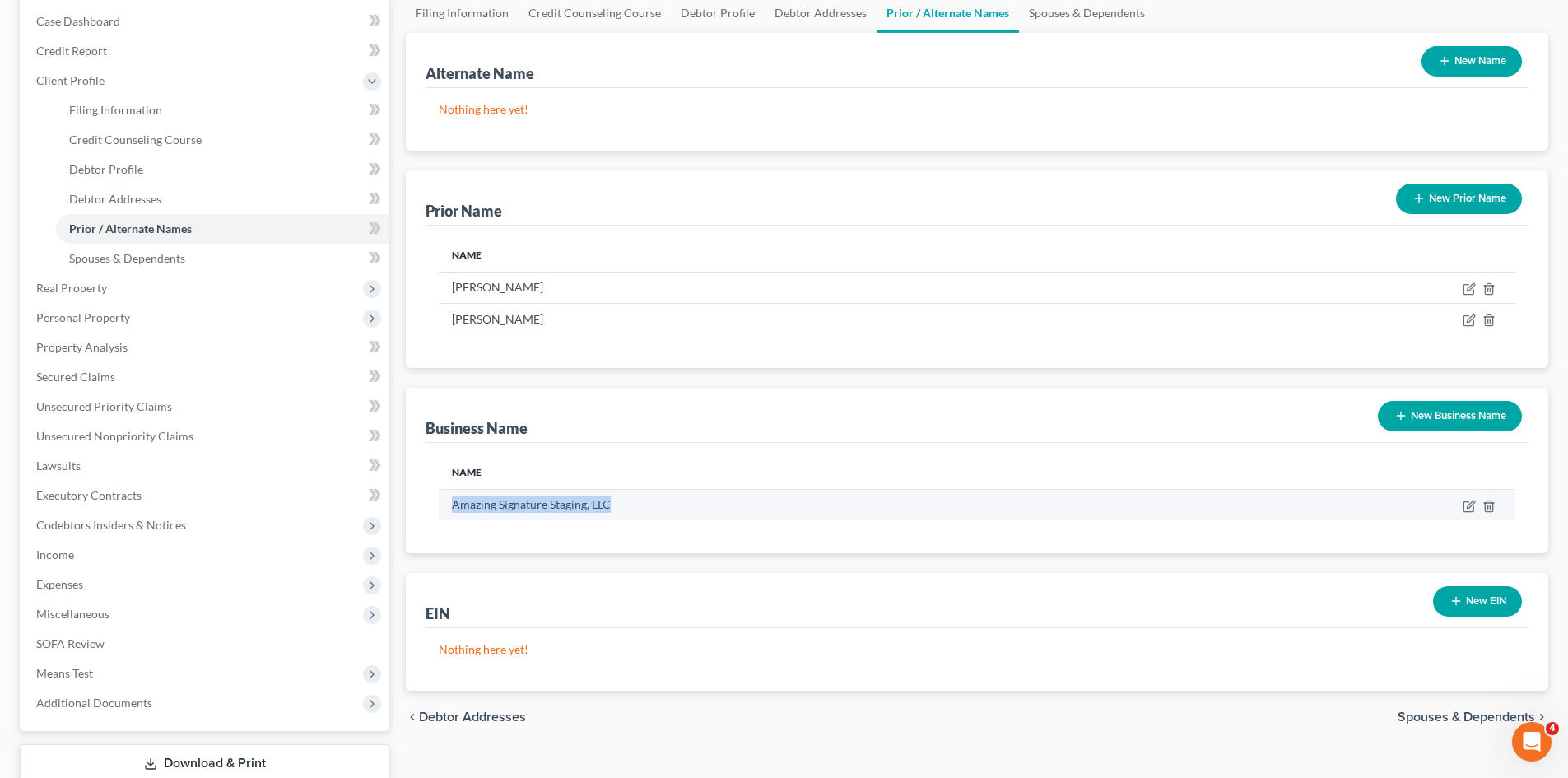
drag, startPoint x: 611, startPoint y: 508, endPoint x: 449, endPoint y: 508, distance: 162.0
click at [449, 508] on td "Amazing Signature Staging, LLC" at bounding box center [836, 505] width 794 height 32
copy td "Amazing Signature Staging, LLC"
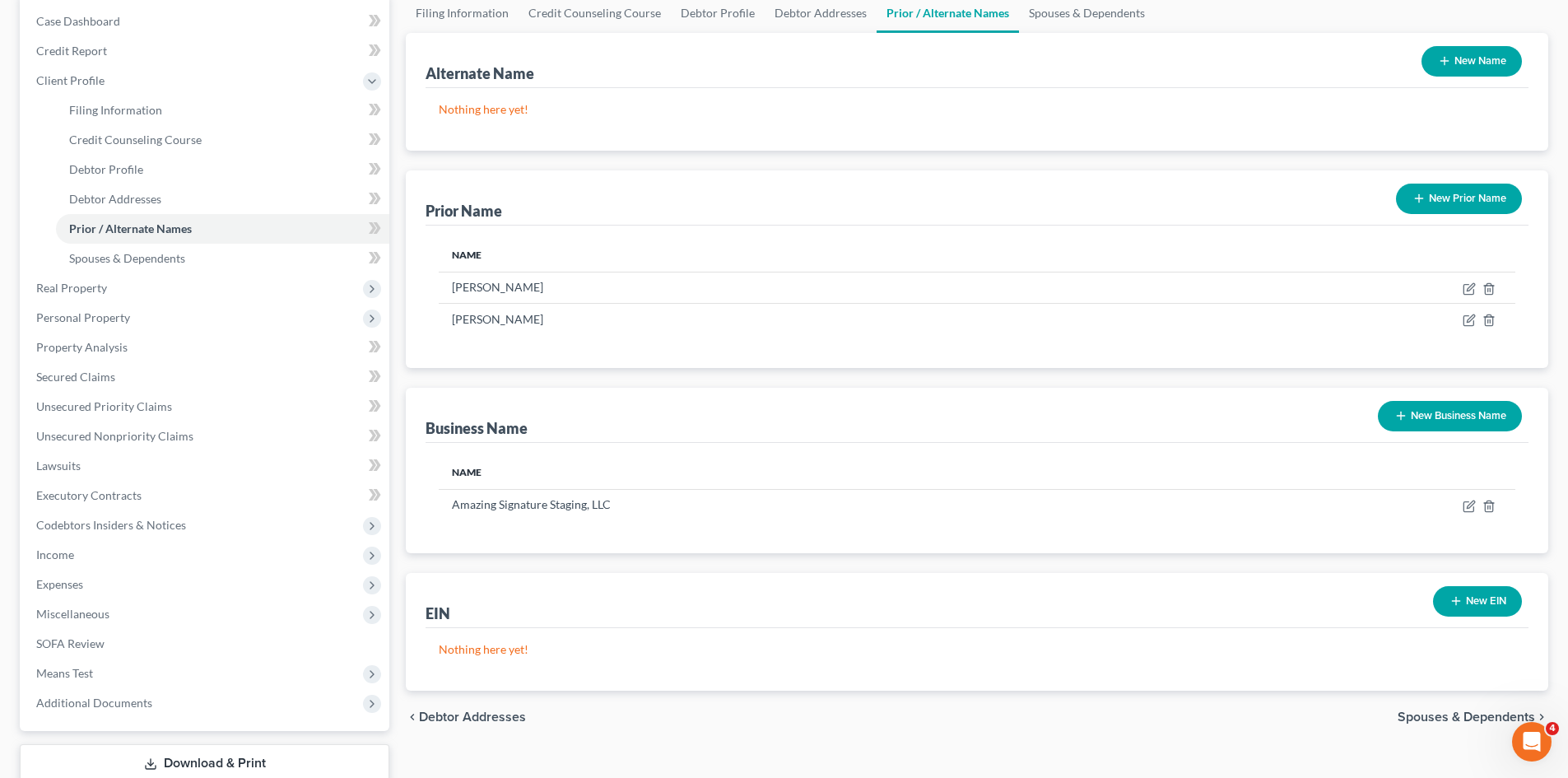
click at [991, 421] on div "Business Name New Business Name" at bounding box center [977, 415] width 1103 height 55
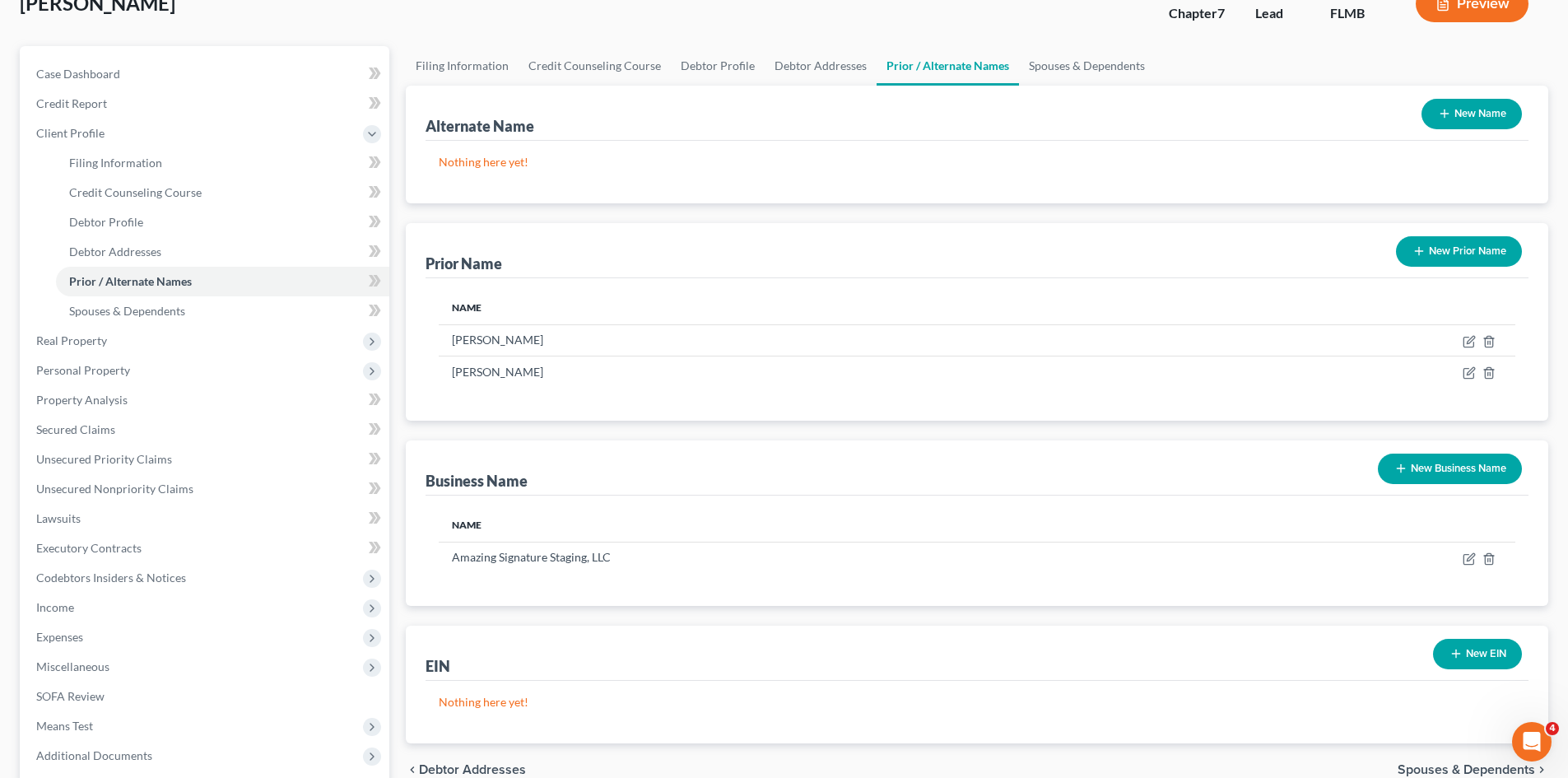
scroll to position [83, 0]
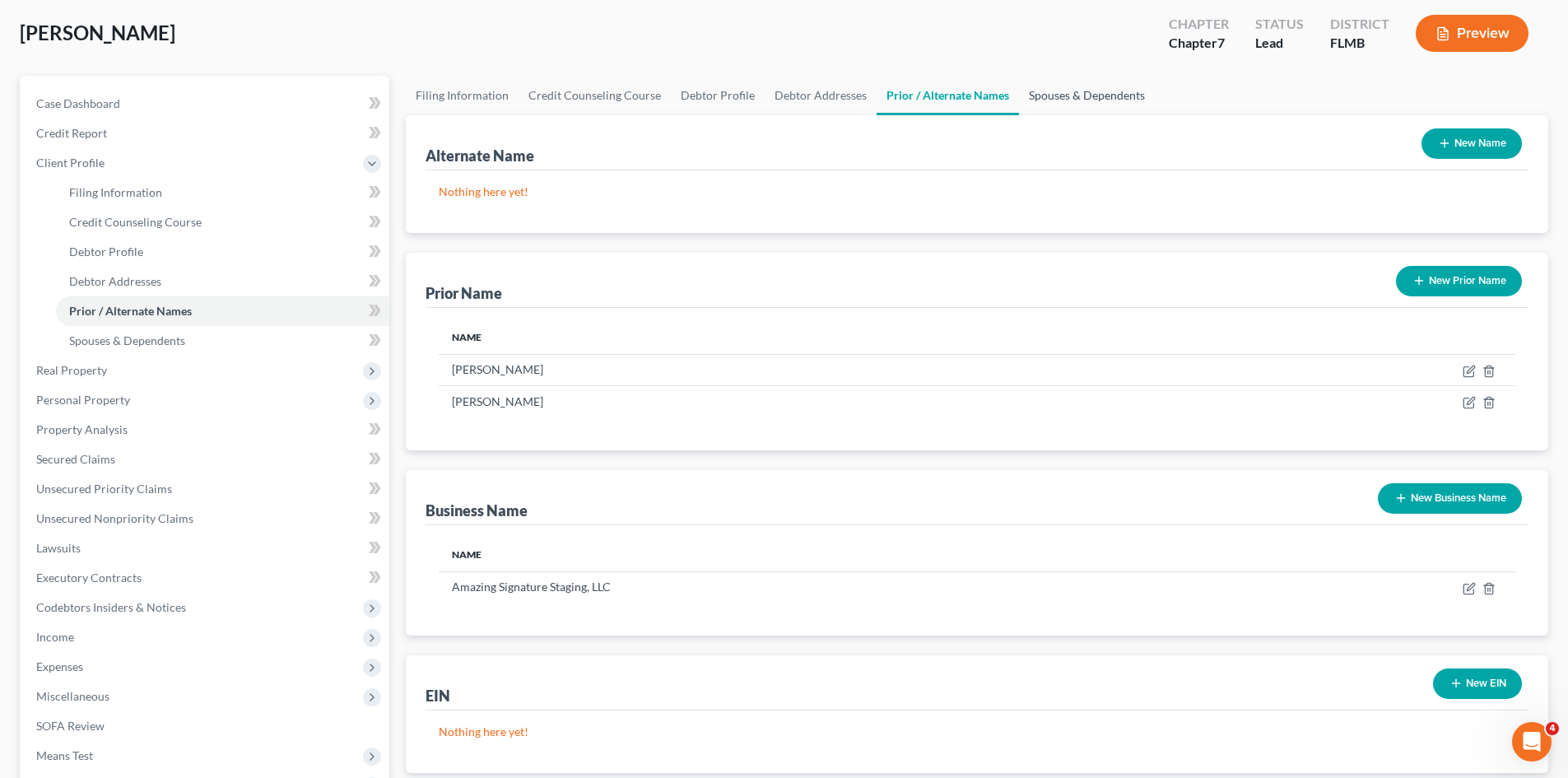
click at [1070, 86] on link "Spouses & Dependents" at bounding box center [1087, 95] width 136 height 39
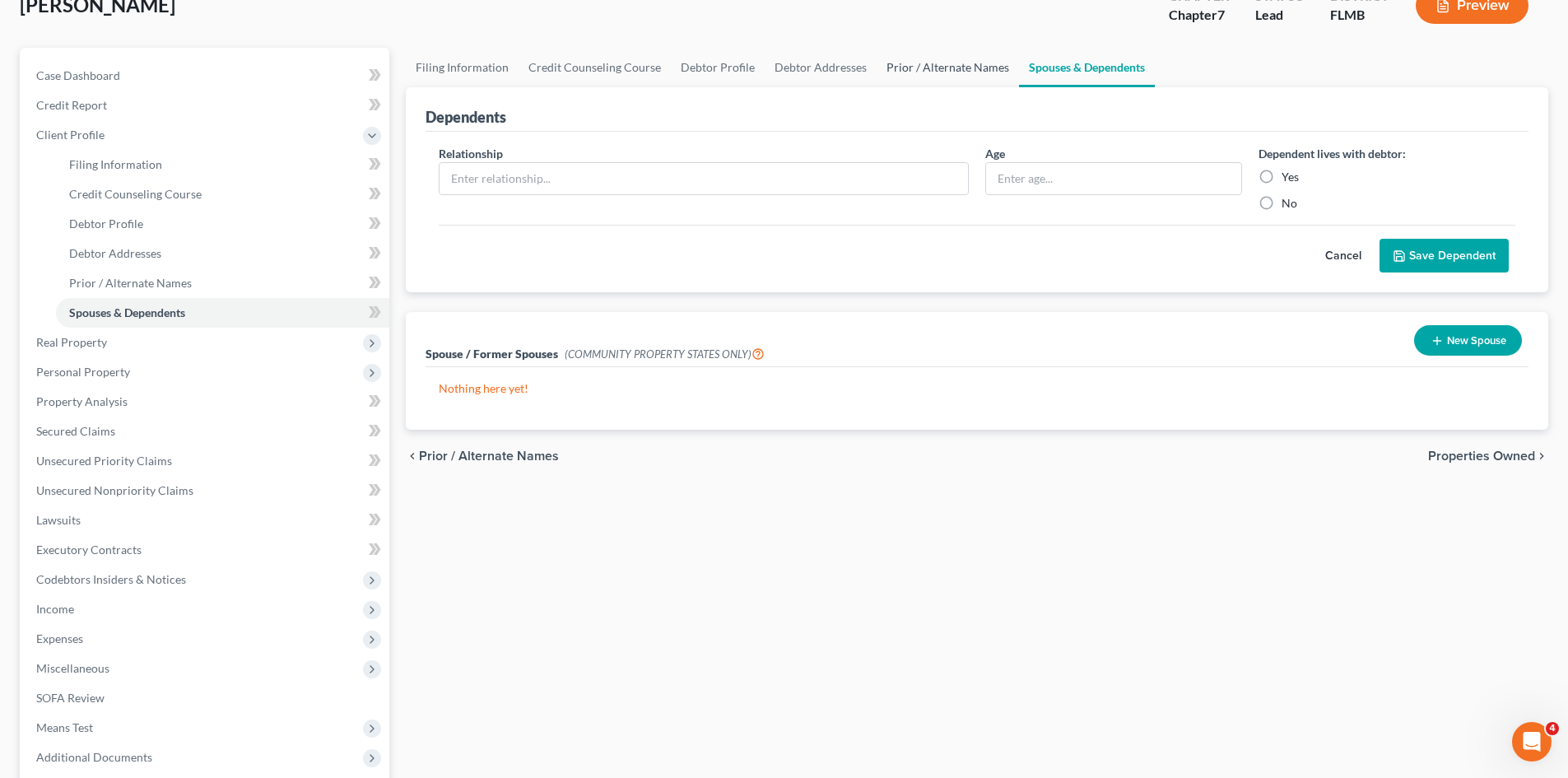
click at [923, 77] on link "Prior / Alternate Names" at bounding box center [948, 67] width 142 height 39
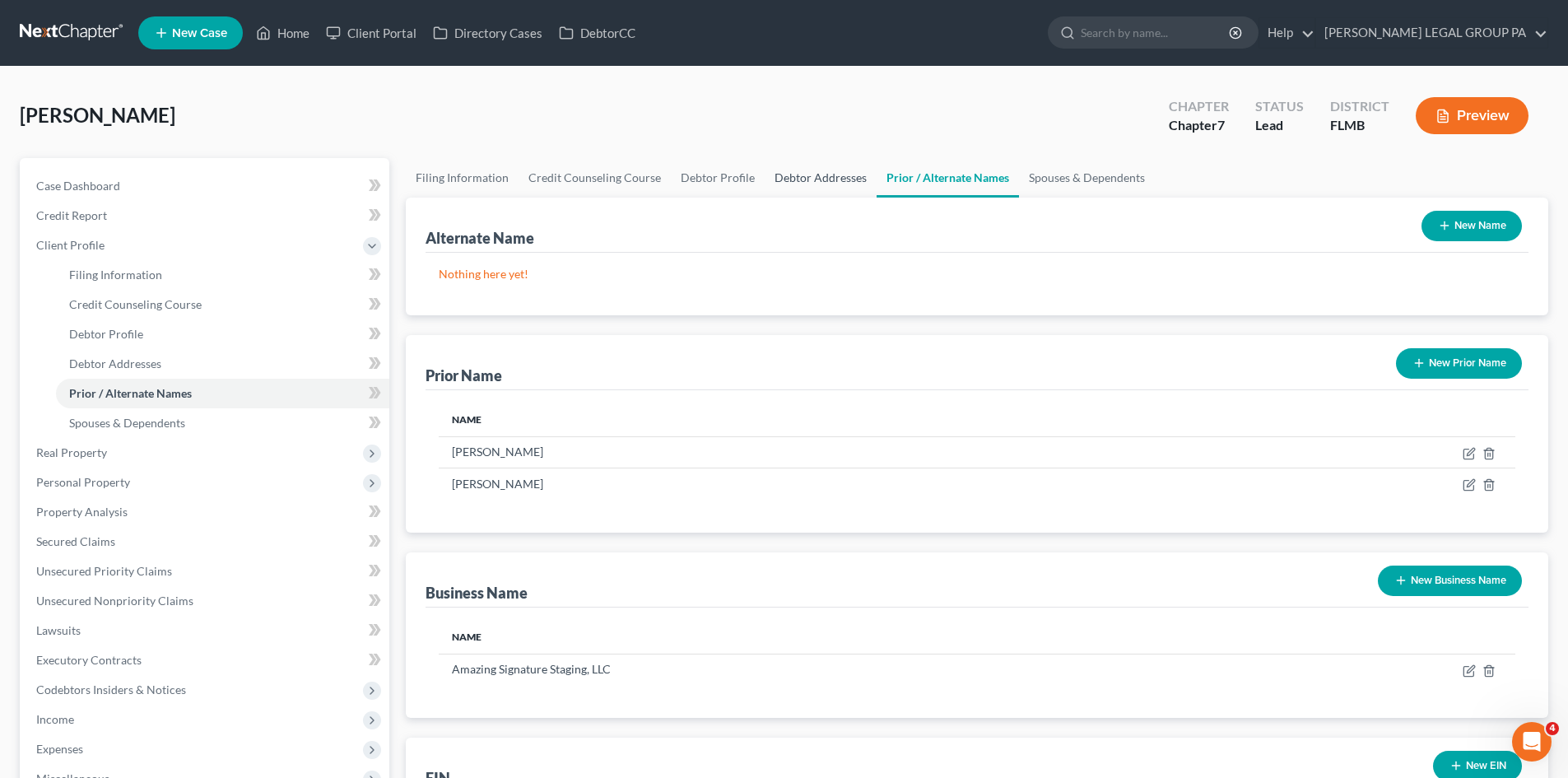
click at [769, 183] on link "Debtor Addresses" at bounding box center [820, 178] width 112 height 39
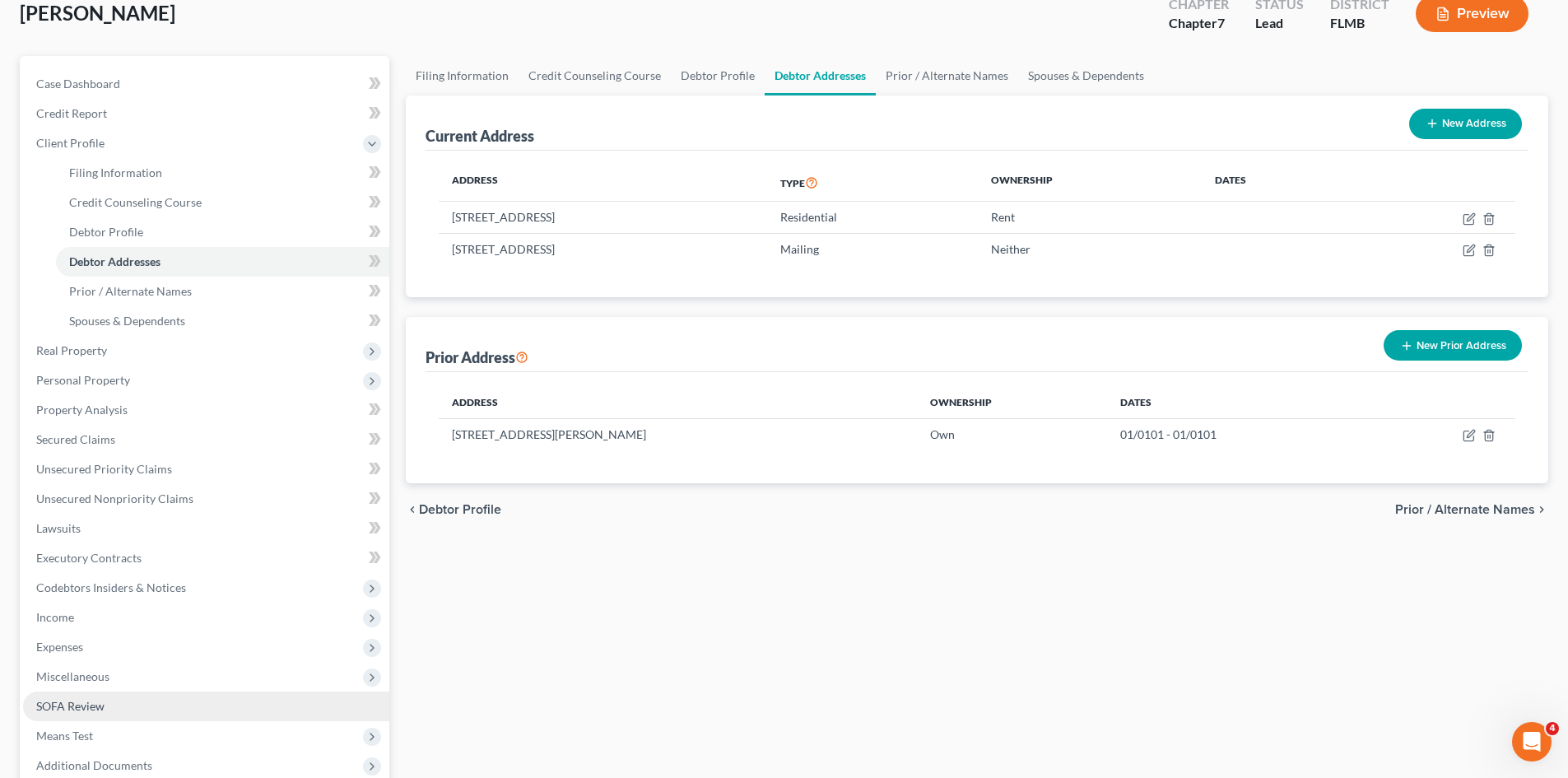
scroll to position [247, 0]
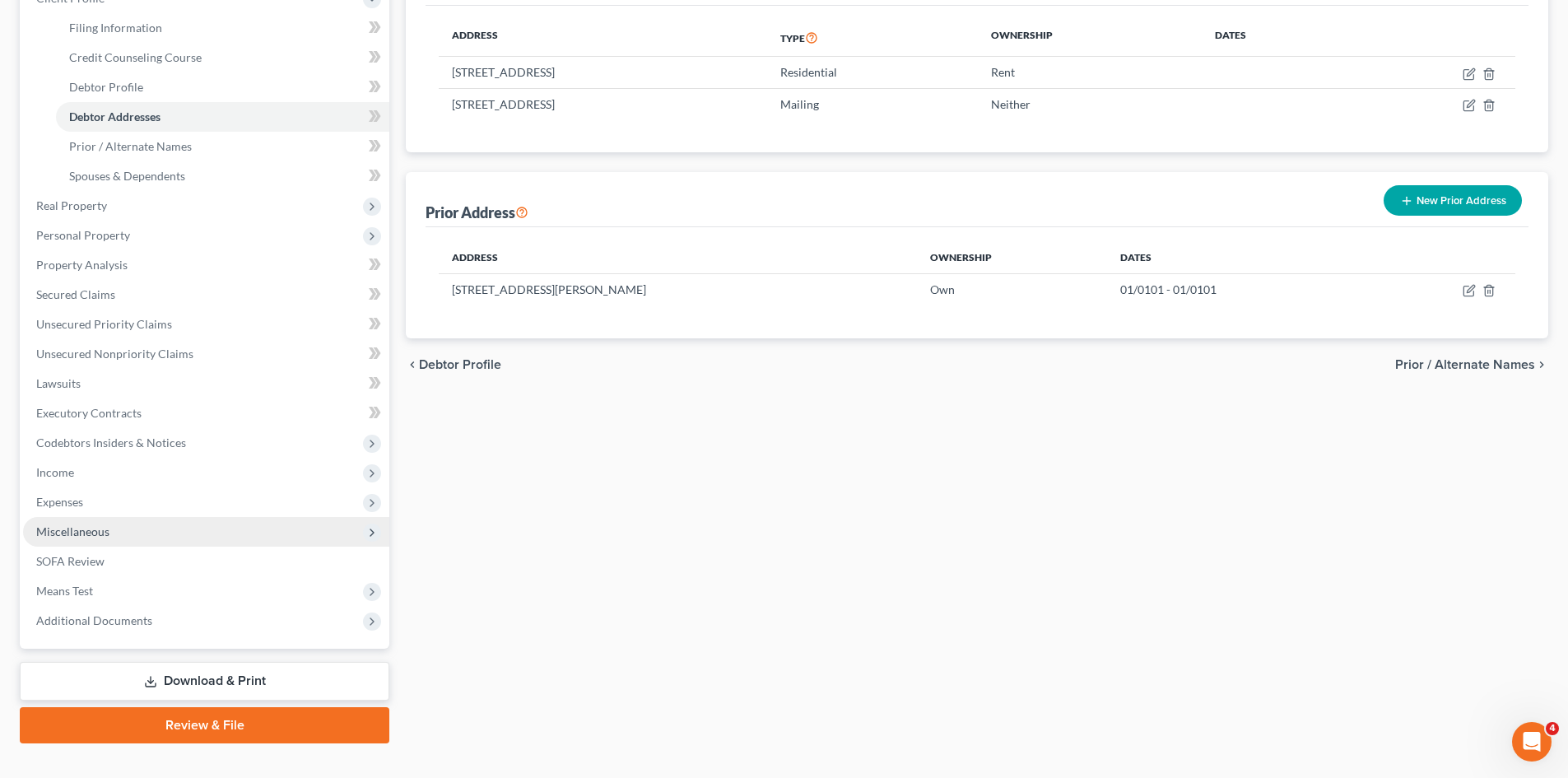
click at [106, 544] on span "Miscellaneous" at bounding box center [206, 532] width 366 height 30
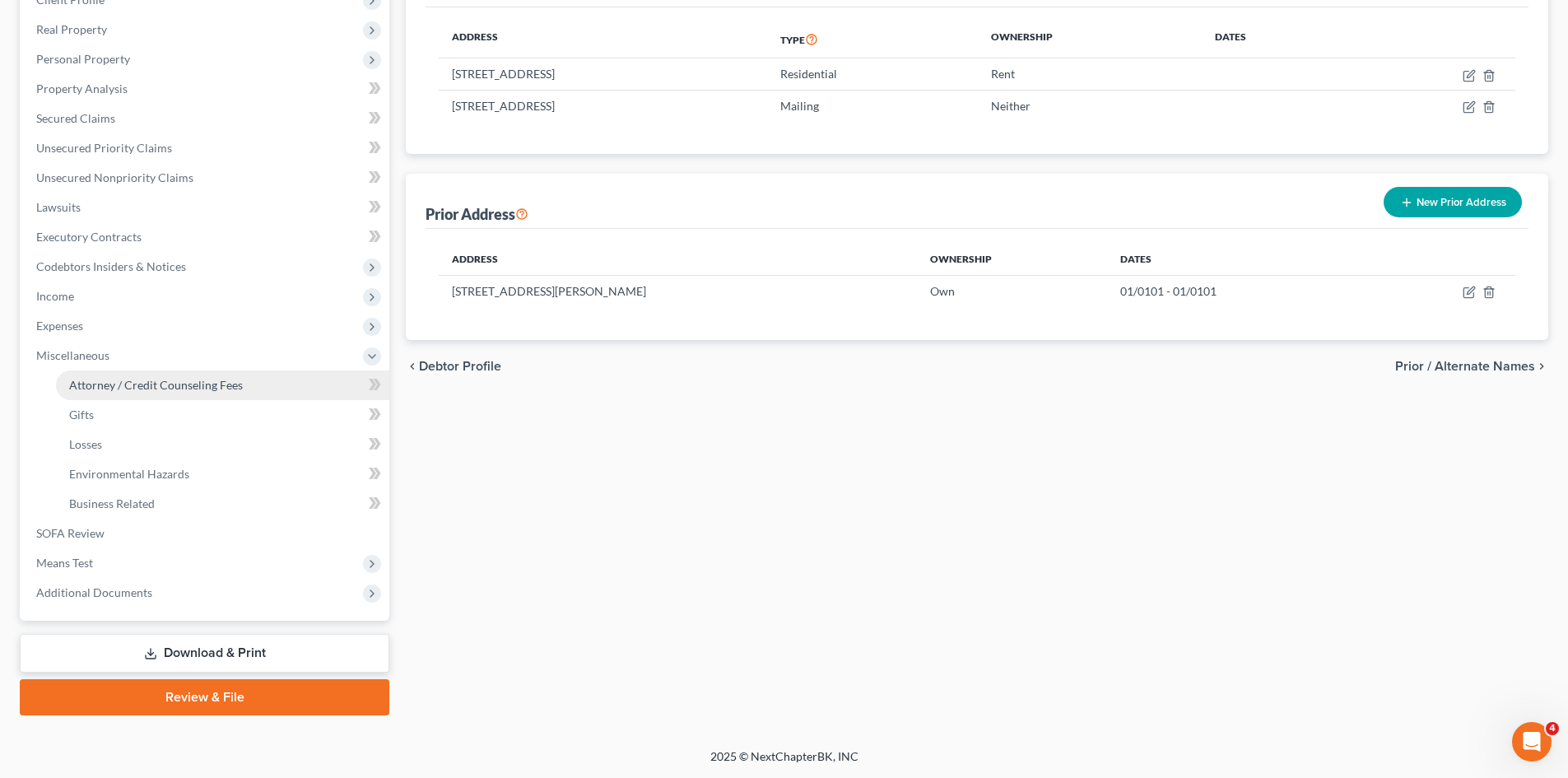
click at [167, 377] on span "Attorney / Credit Counseling Fees" at bounding box center [155, 384] width 174 height 14
select select "0"
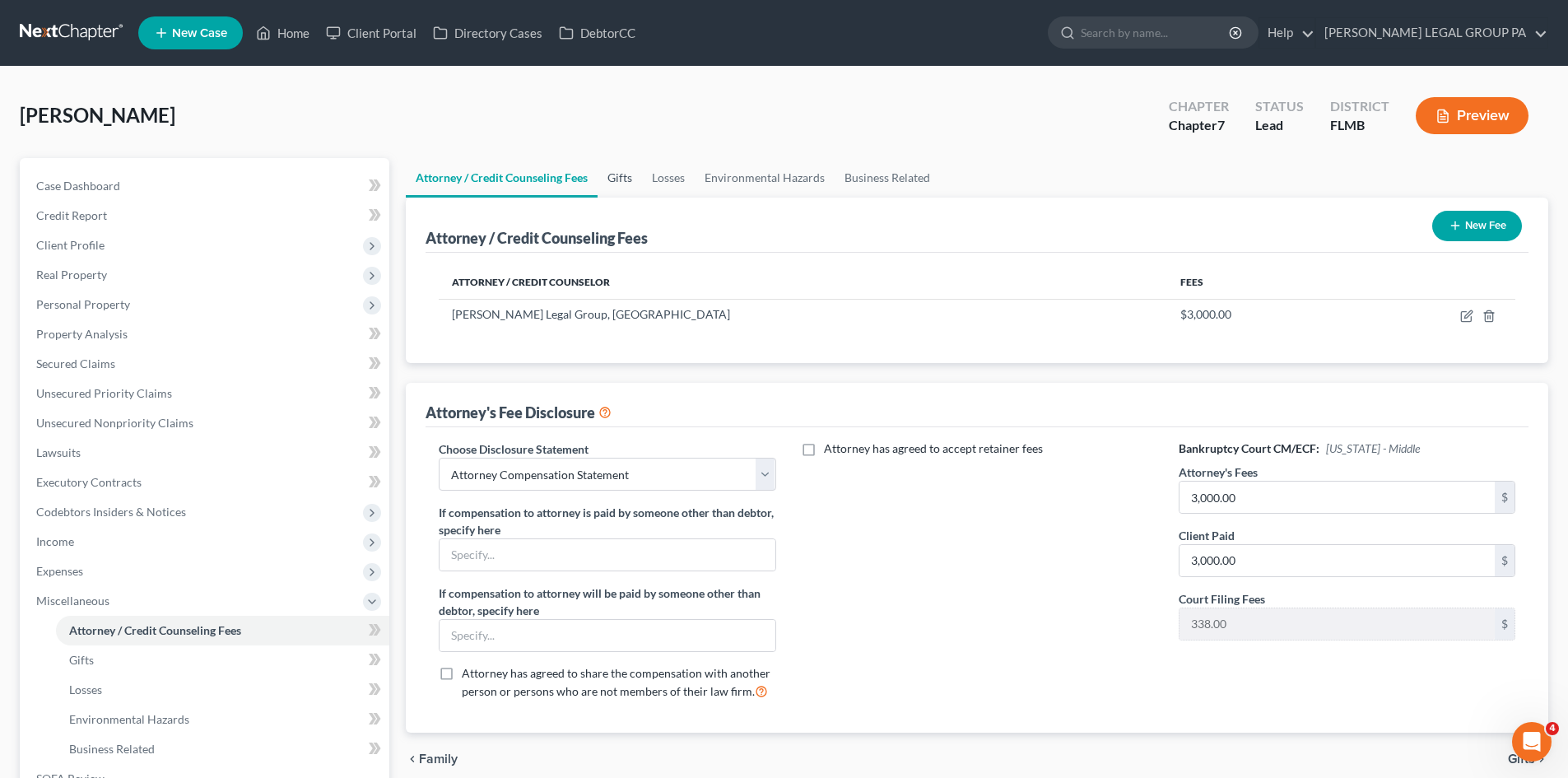
click at [636, 177] on link "Gifts" at bounding box center [620, 178] width 45 height 39
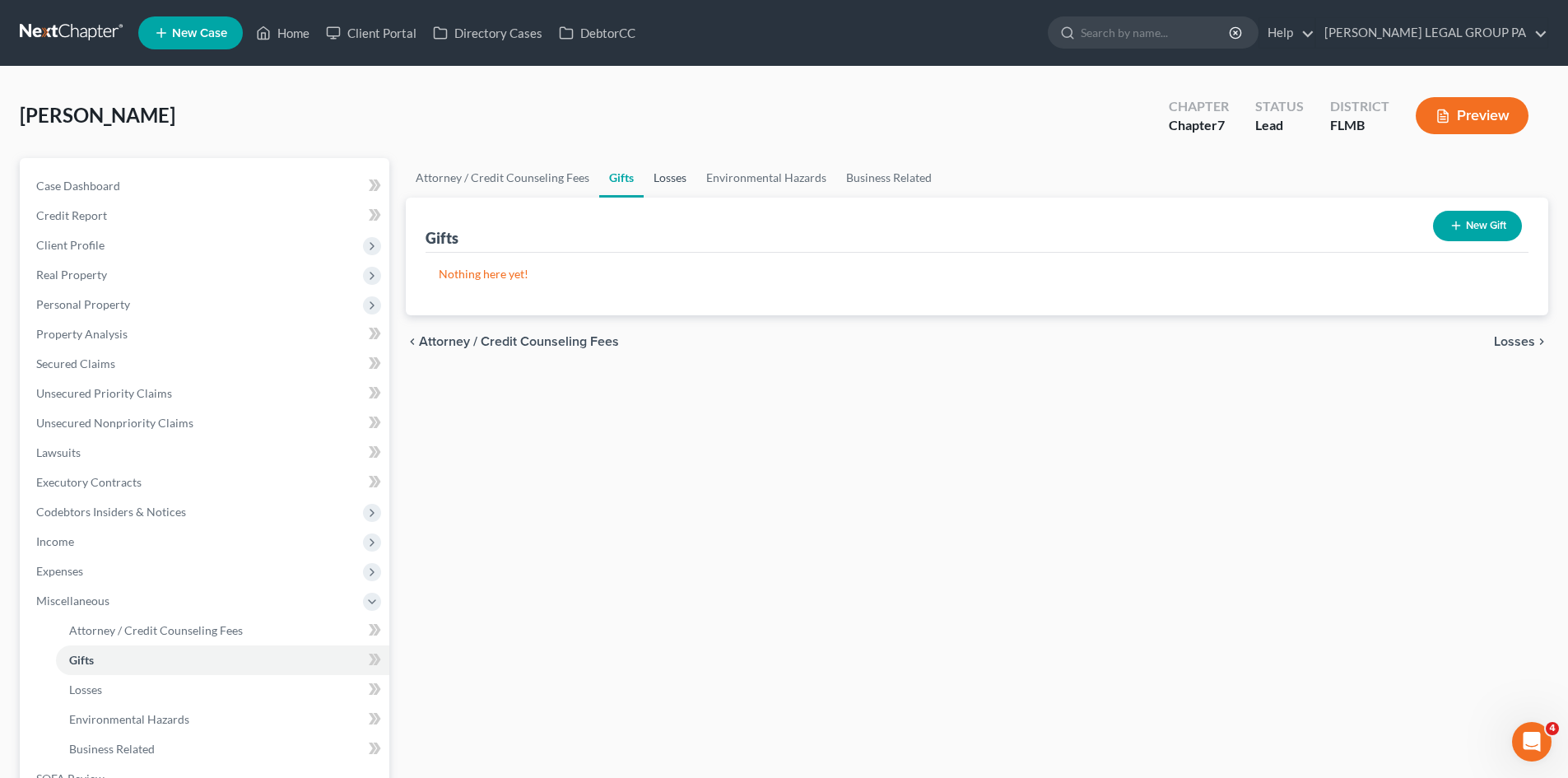
click at [671, 176] on link "Losses" at bounding box center [670, 178] width 53 height 39
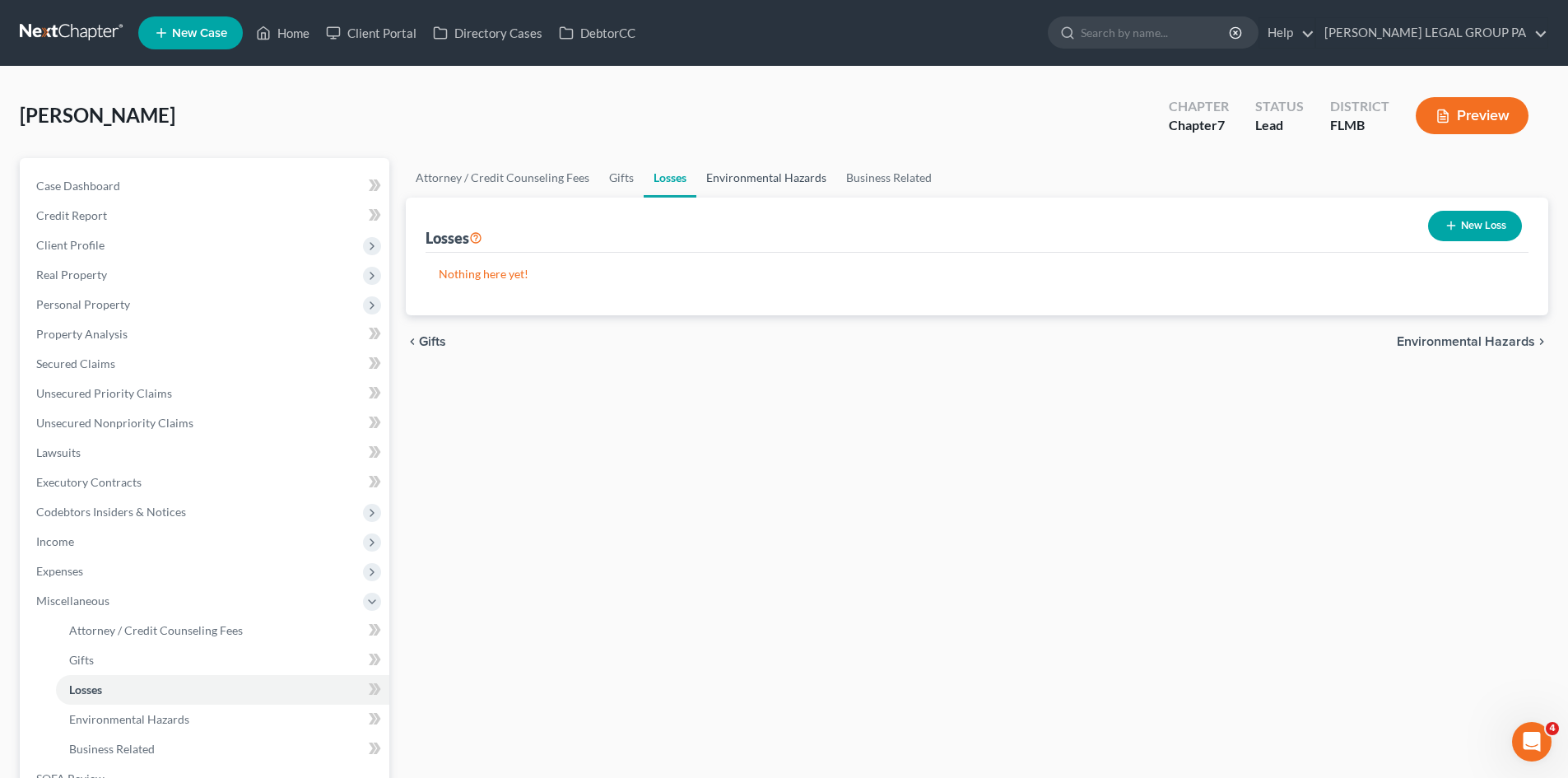
click at [737, 175] on link "Environmental Hazards" at bounding box center [766, 178] width 140 height 39
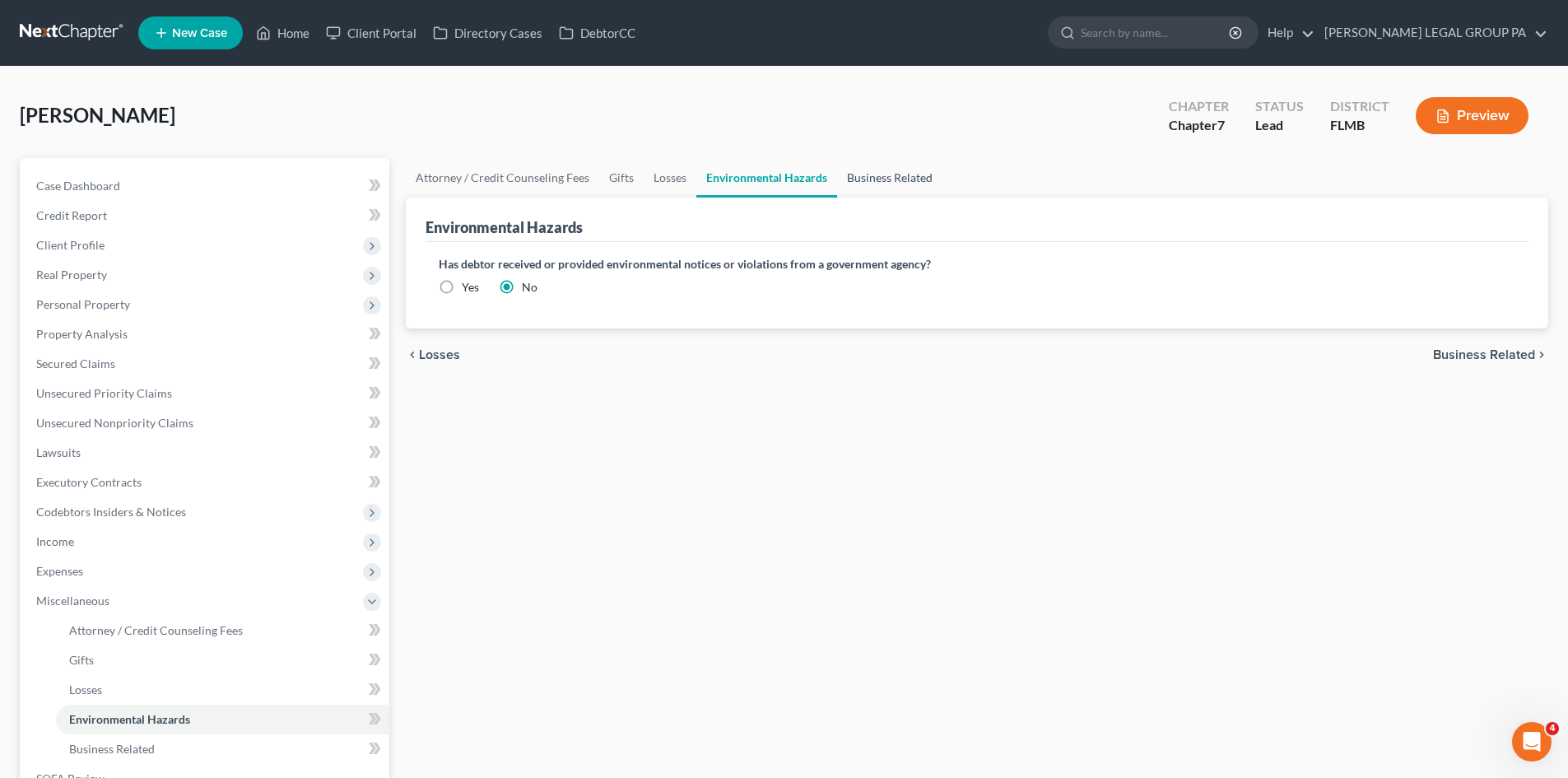
click at [869, 178] on link "Business Related" at bounding box center [889, 178] width 105 height 39
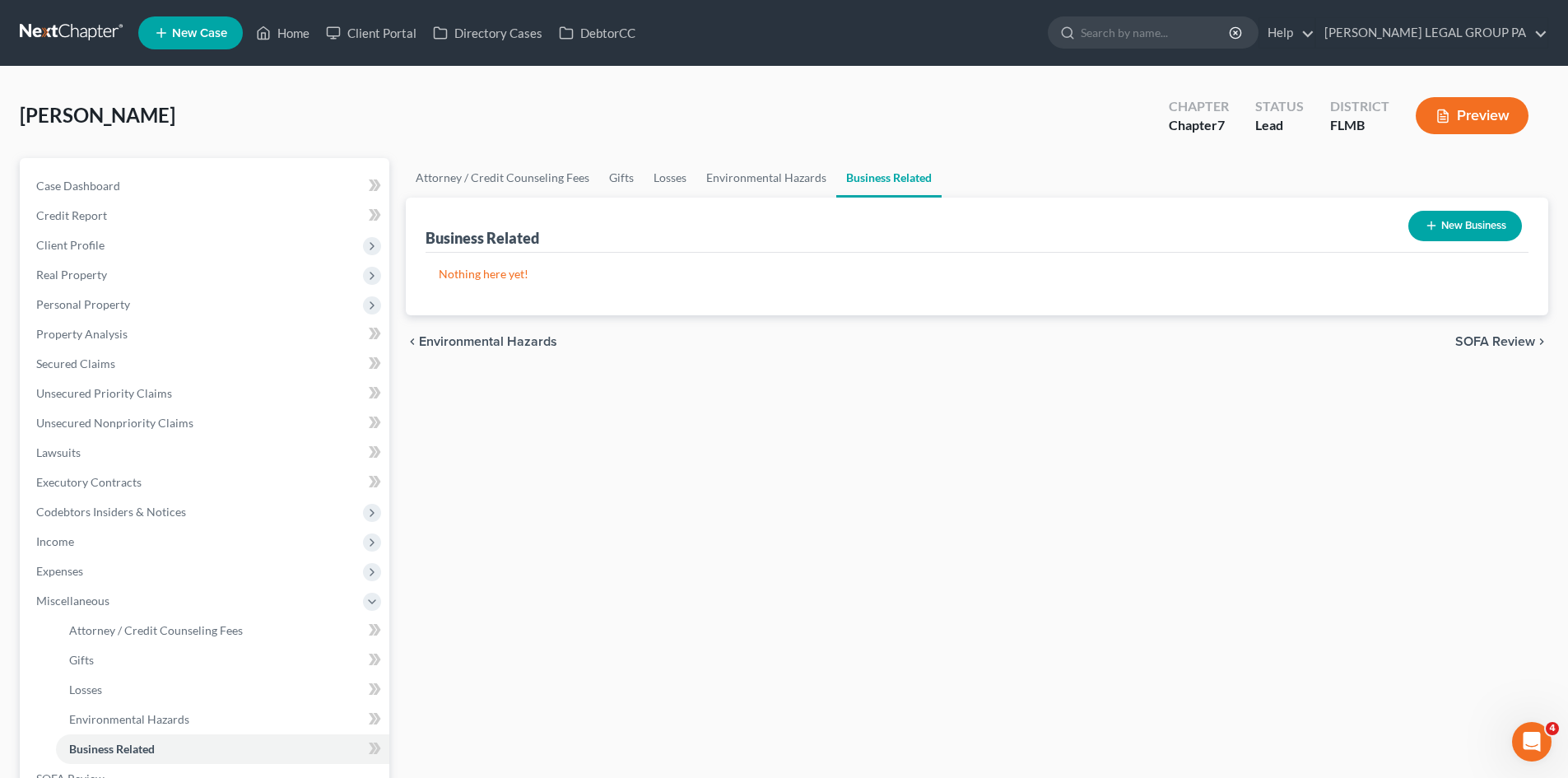
click at [1474, 220] on button "New Business" at bounding box center [1466, 226] width 113 height 31
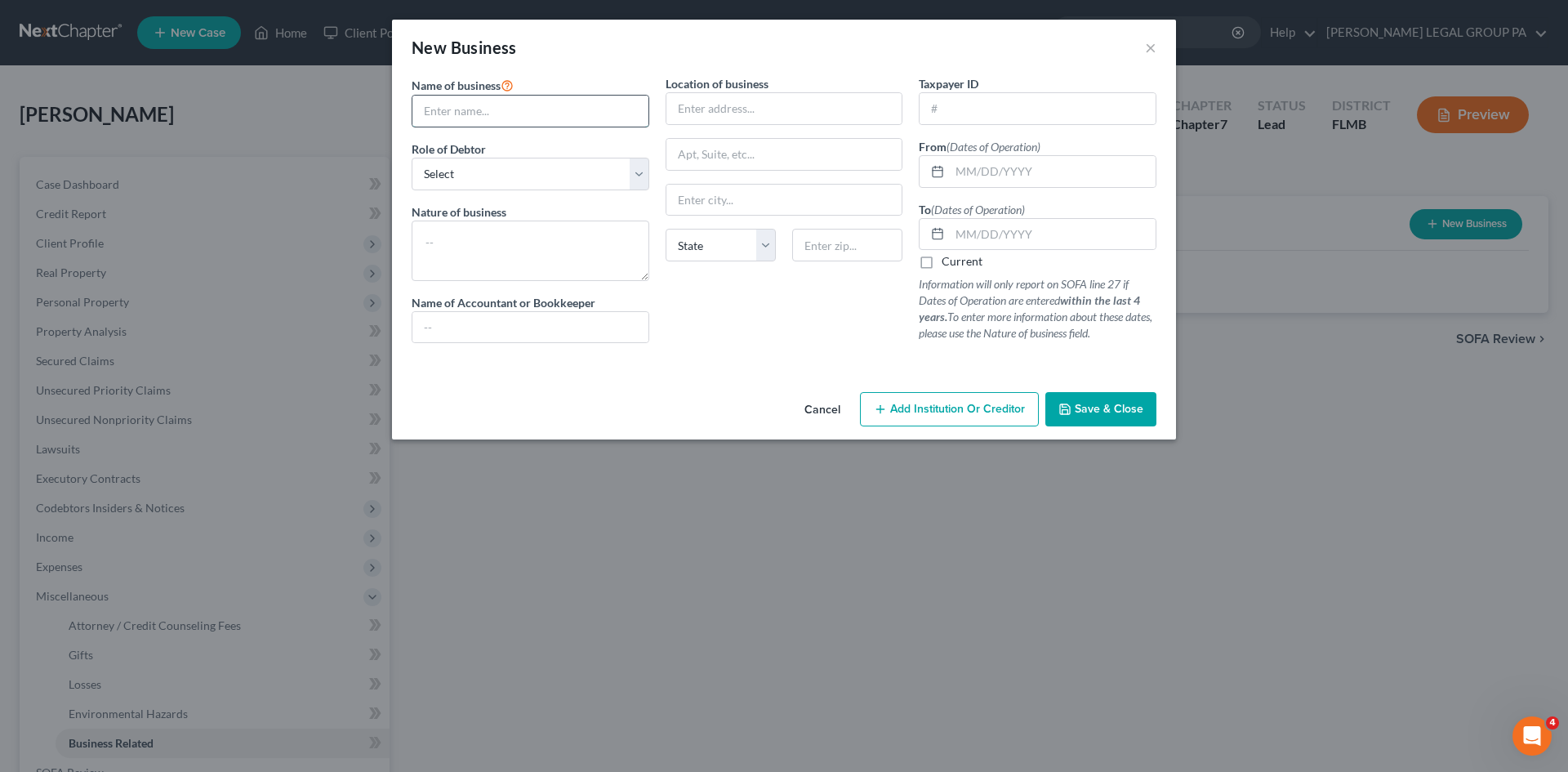
click at [481, 115] on input "text" at bounding box center [530, 112] width 236 height 31
paste input "AMAZING SIGNATURE STAGING, LLC"
type input "AMAZING SIGNATURE STAGING, LLC"
click at [506, 163] on select "Select A member of a limited liability company (LLC) or limited liability partn…" at bounding box center [530, 173] width 238 height 32
select select "member"
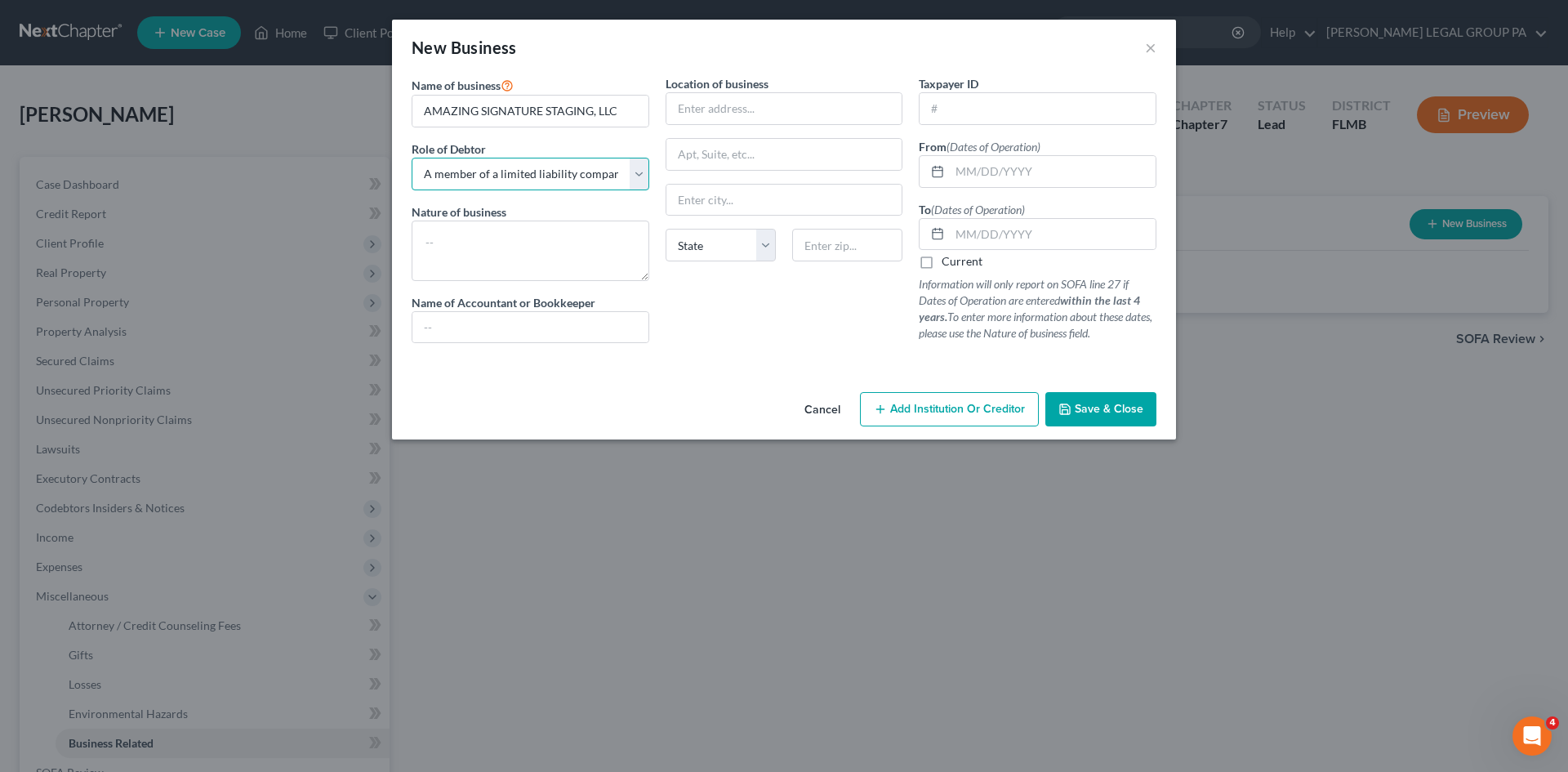
click at [411, 158] on select "Select A member of a limited liability company (LLC) or limited liability partn…" at bounding box center [530, 173] width 238 height 32
click at [715, 105] on input "text" at bounding box center [784, 109] width 236 height 31
click at [715, 101] on input "text" at bounding box center [784, 109] width 236 height 31
paste input "3300 FLORAMAR TER"
type input "3300 Floramar Ter"
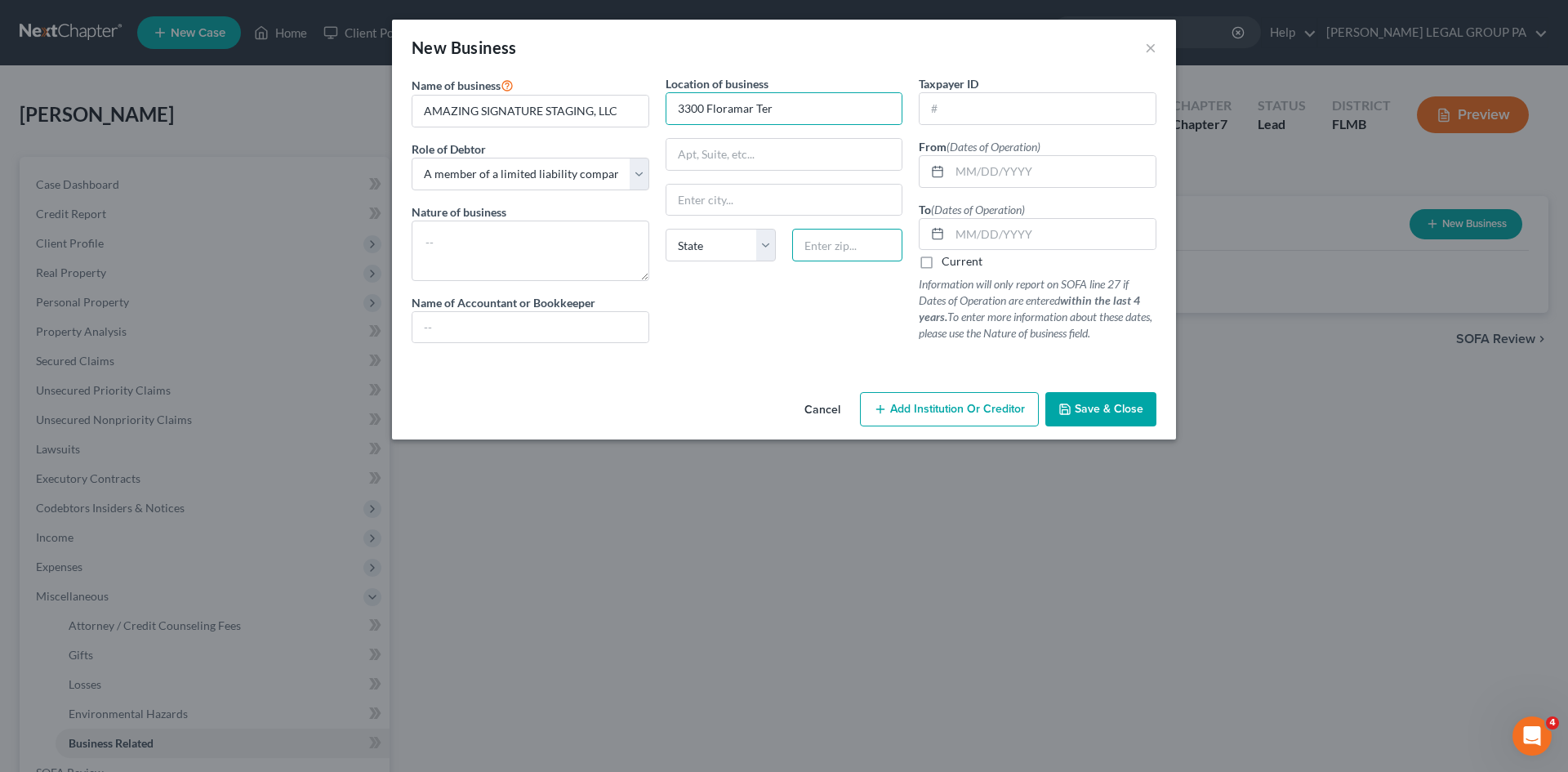
drag, startPoint x: 819, startPoint y: 250, endPoint x: 808, endPoint y: 250, distance: 11.0
click at [819, 250] on input "text" at bounding box center [848, 244] width 111 height 32
type input "33652"
click at [790, 332] on div "Location of business 3300 [GEOGRAPHIC_DATA] [US_STATE][GEOGRAPHIC_DATA] [GEOGRA…" at bounding box center [784, 215] width 254 height 281
click at [746, 244] on select "State [US_STATE] AK AR AZ CA CO CT DE DC [GEOGRAPHIC_DATA] [GEOGRAPHIC_DATA] GU…" at bounding box center [720, 244] width 111 height 32
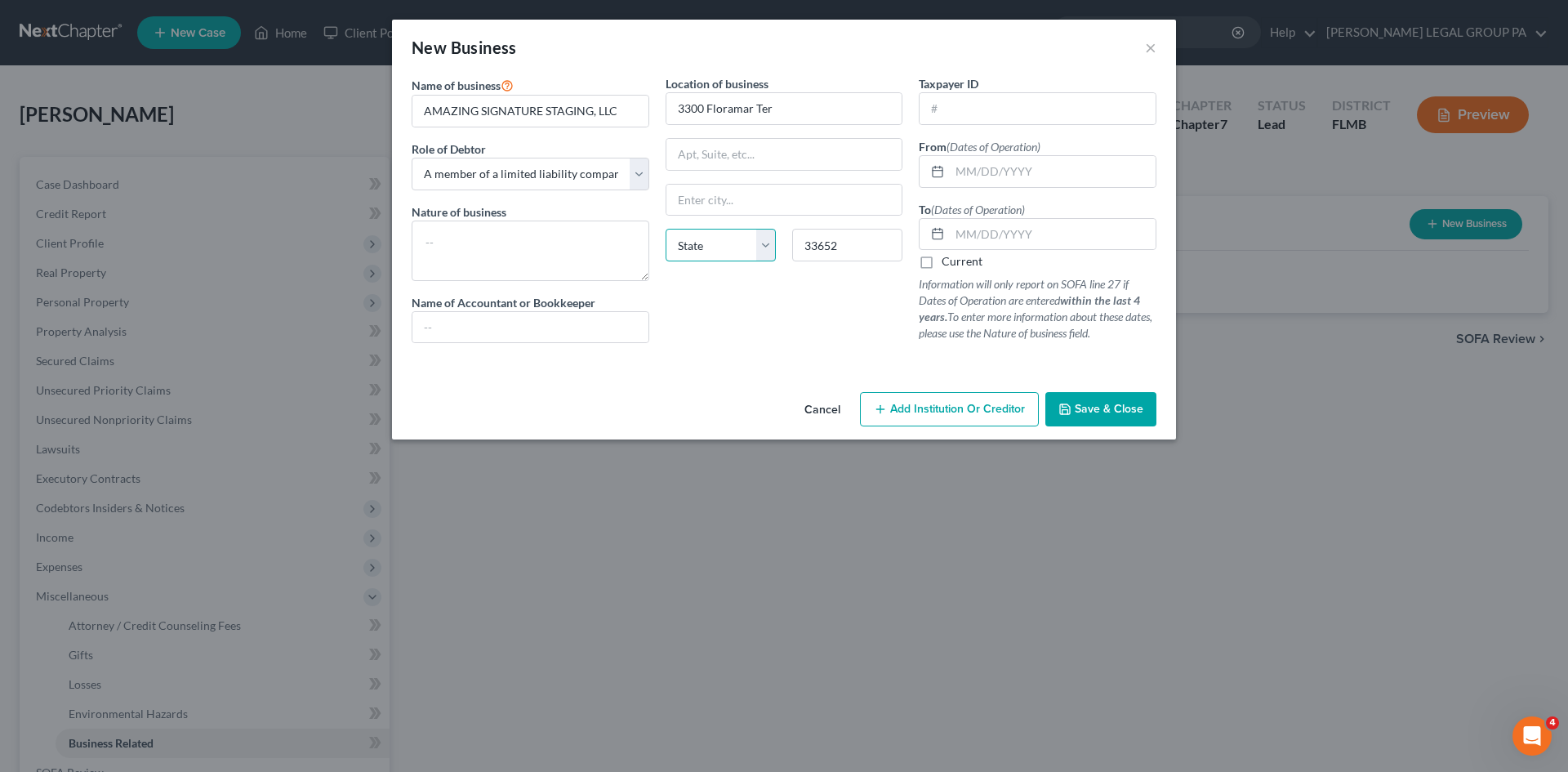
select select "9"
click at [665, 229] on select "State [US_STATE] AK AR AZ CA CO CT DE DC [GEOGRAPHIC_DATA] [GEOGRAPHIC_DATA] GU…" at bounding box center [720, 244] width 111 height 32
click at [749, 205] on input "text" at bounding box center [784, 200] width 236 height 31
type input "New Port [PERSON_NAME]"
click at [791, 329] on div "Location of business 3300 Floramar Ter [GEOGRAPHIC_DATA][PERSON_NAME] [US_STATE…" at bounding box center [784, 215] width 254 height 281
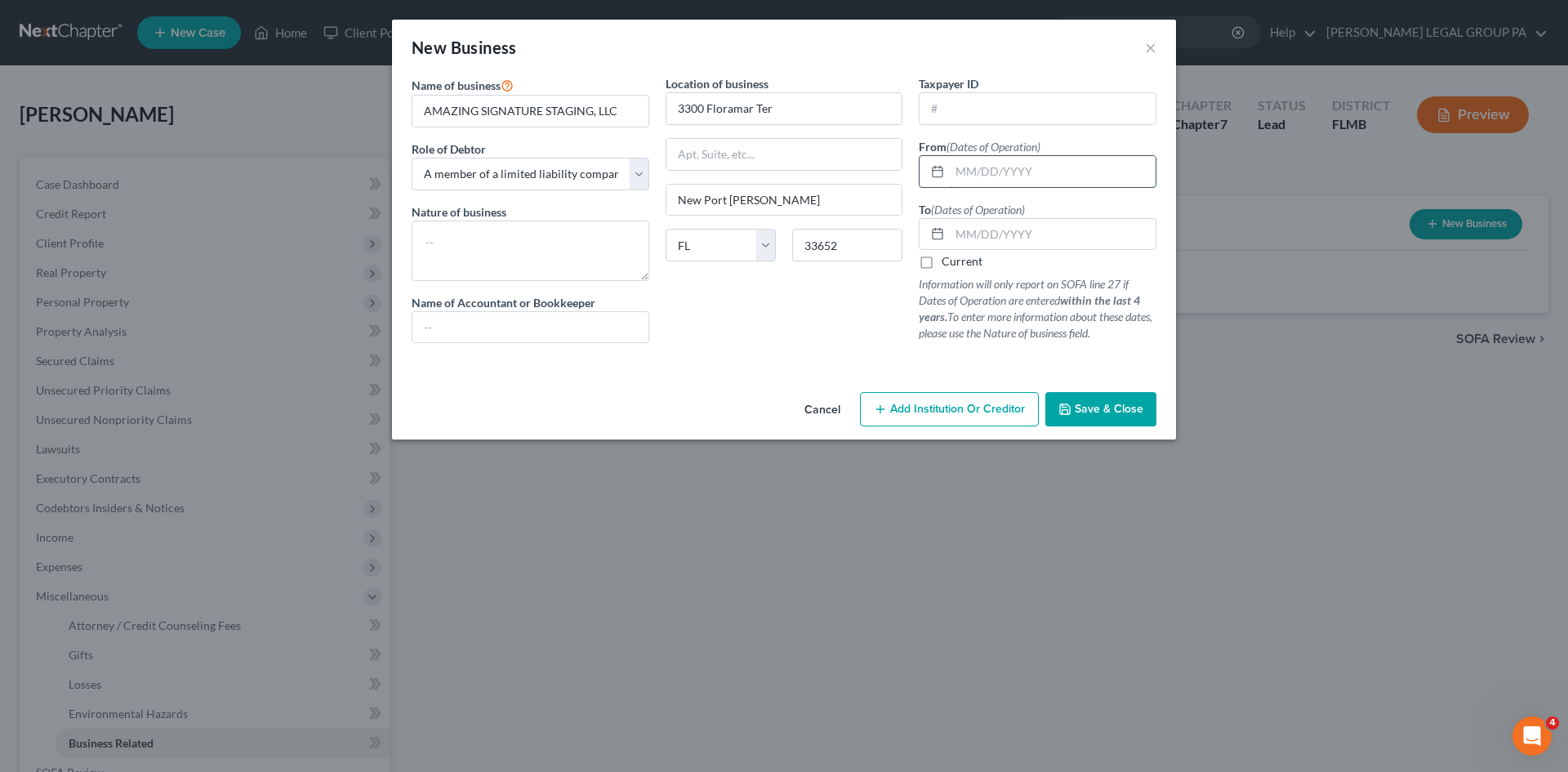
click at [1011, 177] on input "text" at bounding box center [1052, 172] width 206 height 31
type input "[DATE]"
click at [1012, 245] on input "text" at bounding box center [1052, 234] width 206 height 31
type input "[DATE]"
click at [814, 328] on div "Location of business 3300 Floramar Ter [GEOGRAPHIC_DATA][PERSON_NAME] [US_STATE…" at bounding box center [784, 215] width 254 height 281
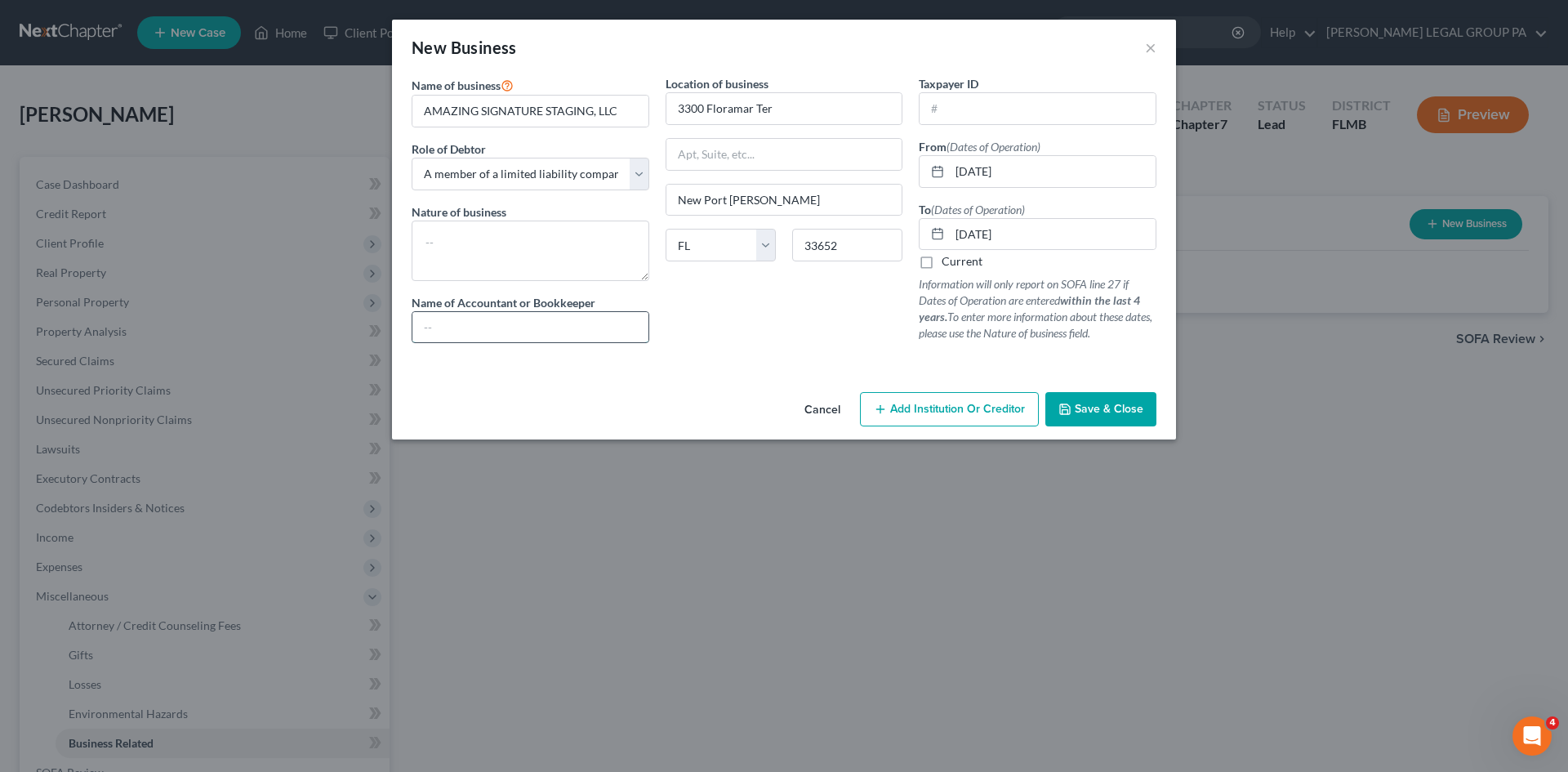
click at [529, 316] on input "text" at bounding box center [530, 327] width 236 height 31
click at [509, 232] on textarea at bounding box center [530, 251] width 238 height 61
click at [505, 223] on textarea at bounding box center [530, 251] width 238 height 61
type textarea "Staging for homes"
click at [583, 340] on input "text" at bounding box center [530, 327] width 236 height 31
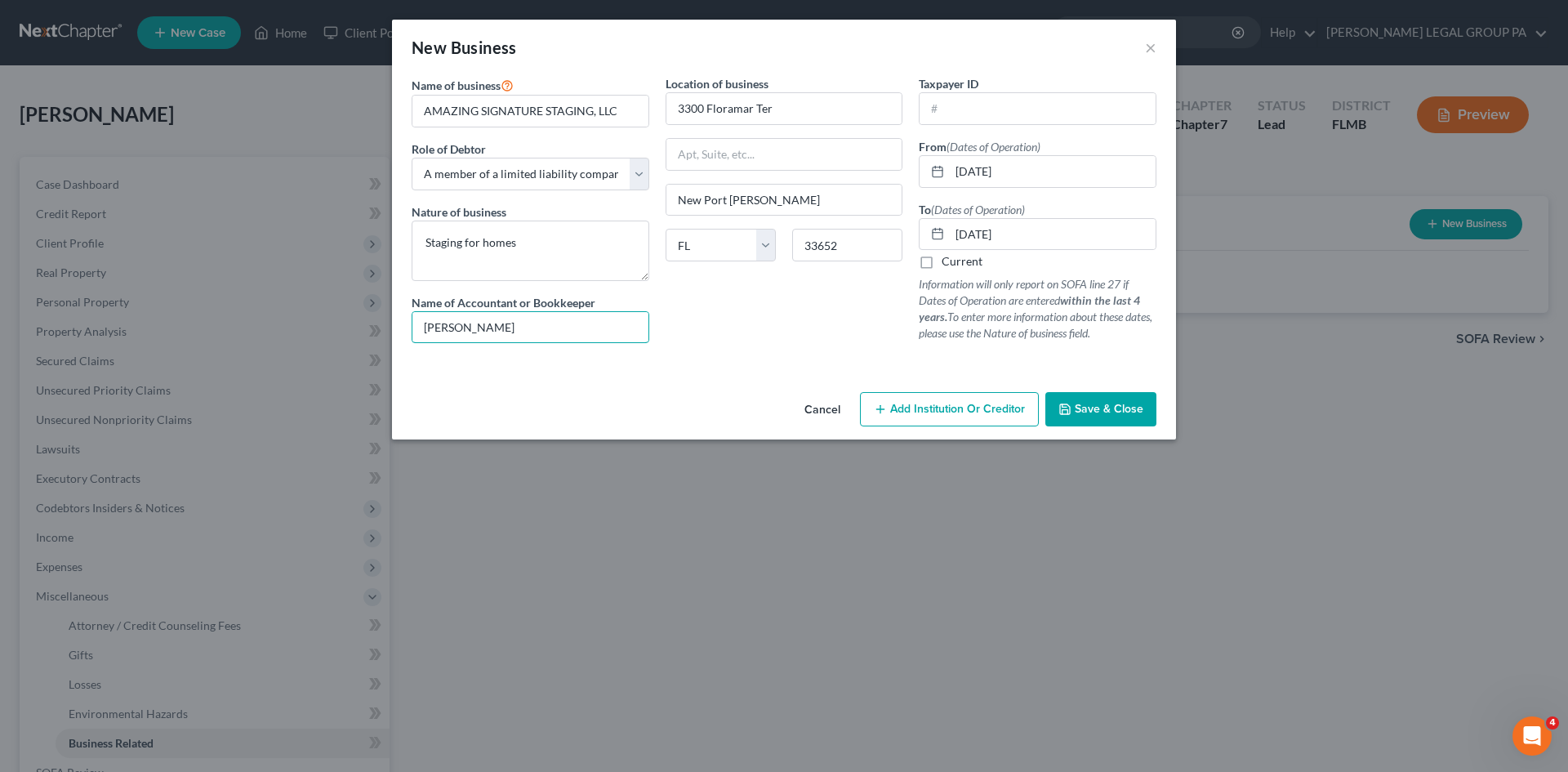
type input "[PERSON_NAME]"
click at [791, 350] on div "Location of business 3300 Floramar Ter [GEOGRAPHIC_DATA][PERSON_NAME] [US_STATE…" at bounding box center [784, 215] width 254 height 281
click at [1095, 407] on span "Save & Close" at bounding box center [1109, 409] width 68 height 14
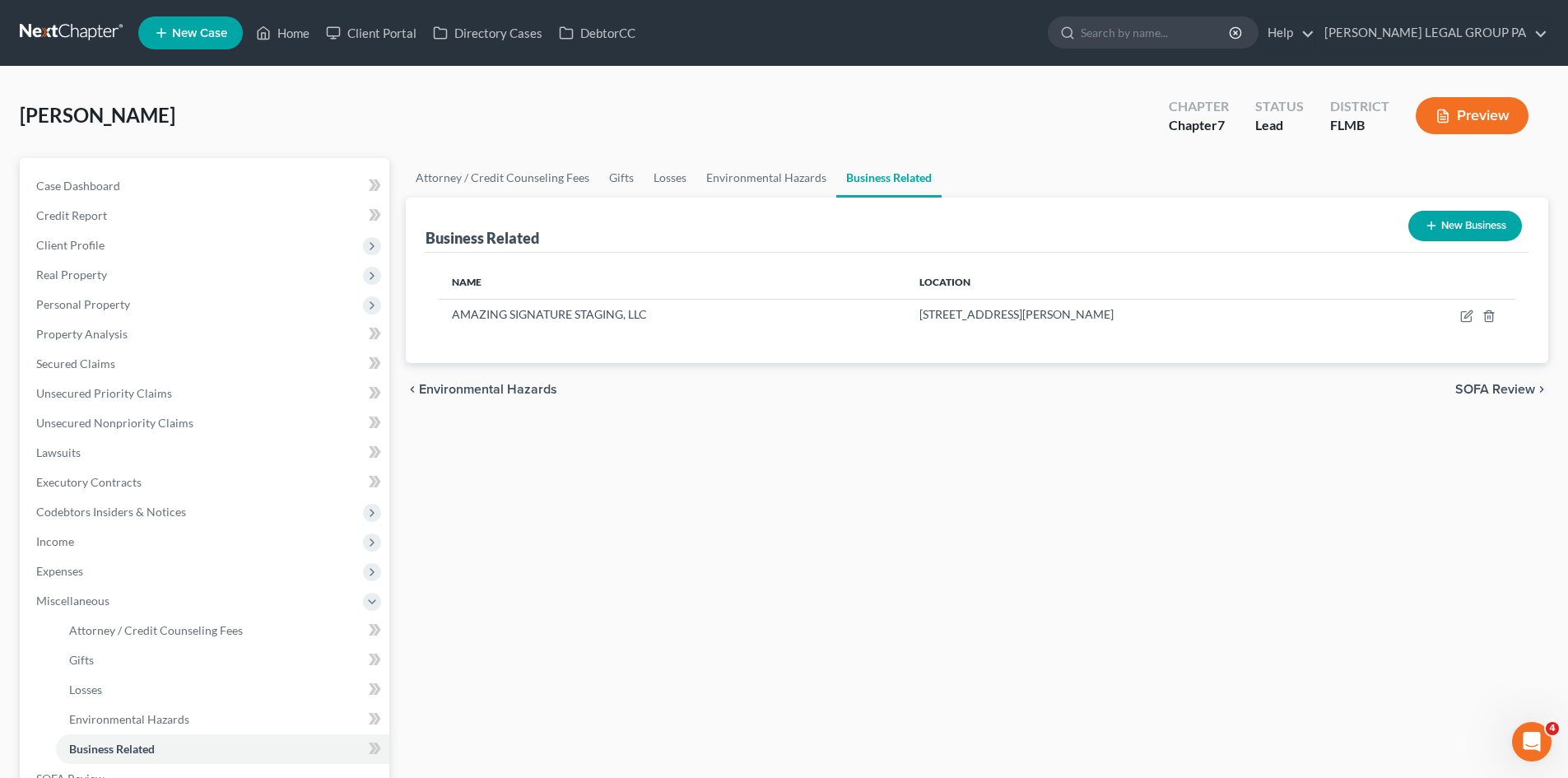
click at [1501, 233] on button "New Business" at bounding box center [1466, 226] width 113 height 31
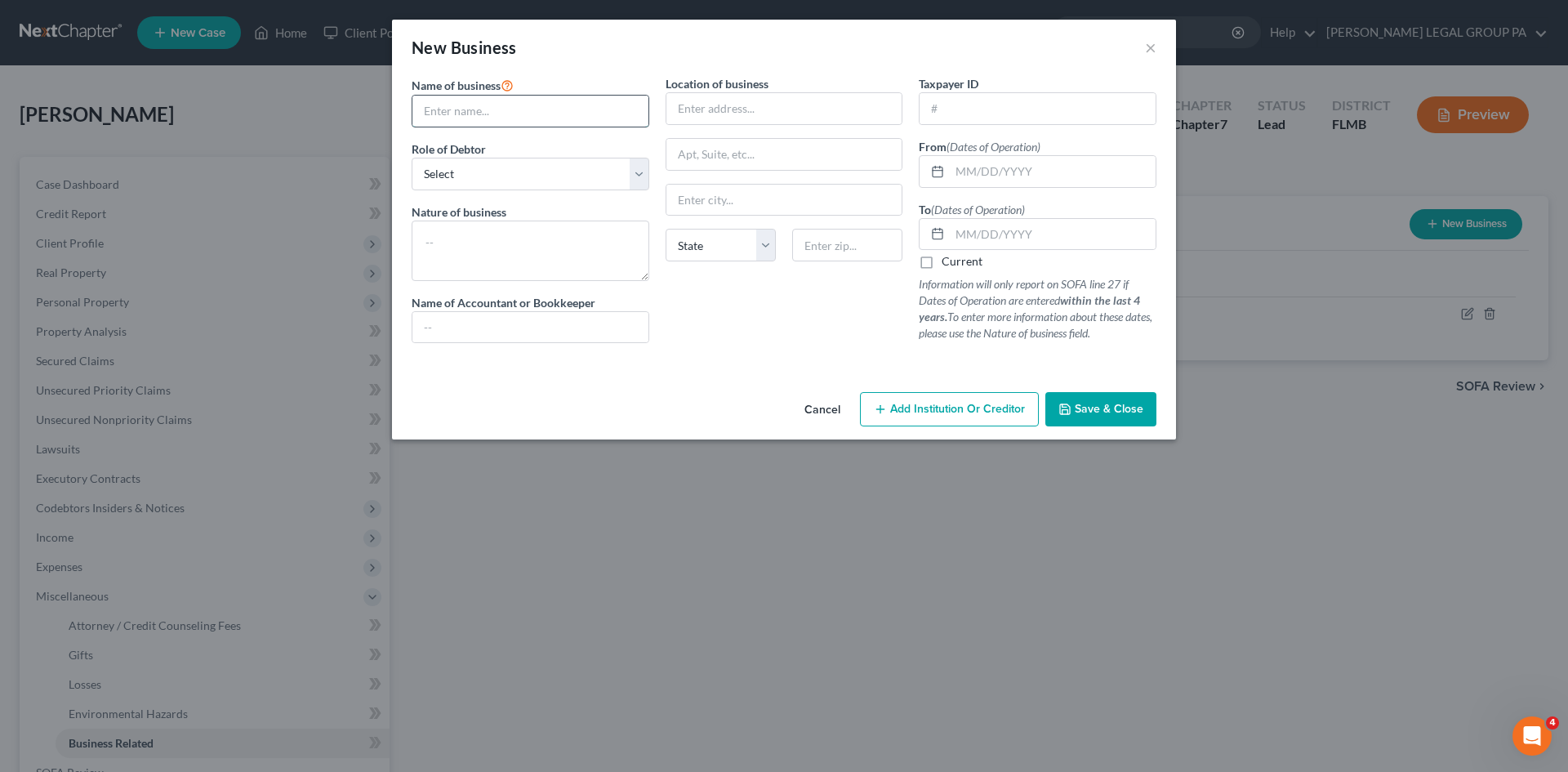
click at [461, 115] on input "text" at bounding box center [530, 112] width 236 height 31
paste input "[PERSON_NAME] LLC."
type input "[PERSON_NAME], LLC"
click at [482, 168] on select "Select A member of a limited liability company (LLC) or limited liability partn…" at bounding box center [530, 173] width 238 height 32
select select "member"
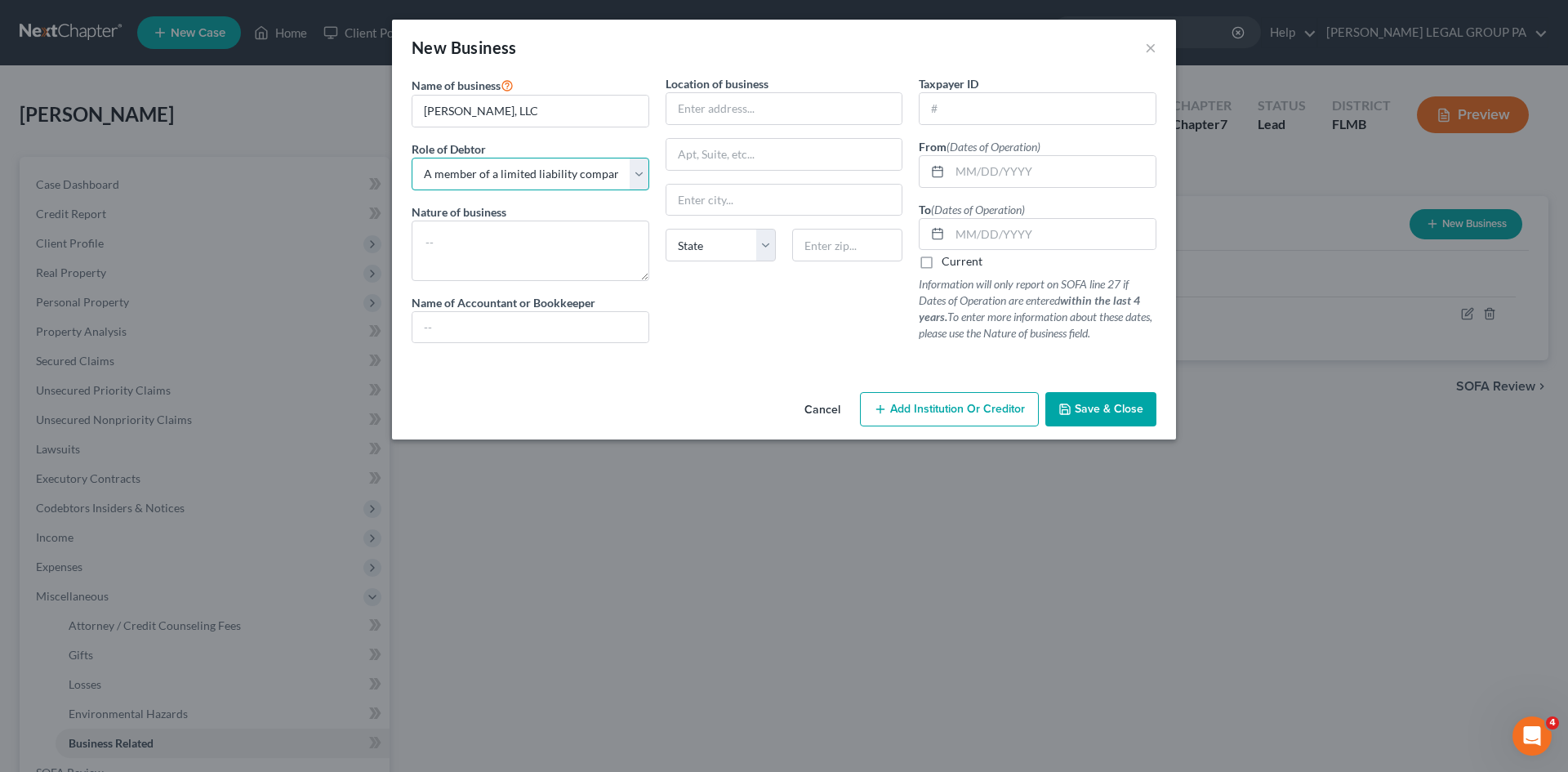
click at [411, 158] on select "Select A member of a limited liability company (LLC) or limited liability partn…" at bounding box center [530, 173] width 238 height 32
click at [484, 234] on textarea at bounding box center [530, 251] width 238 height 61
type textarea "Real Estate"
drag, startPoint x: 29, startPoint y: 374, endPoint x: 733, endPoint y: 111, distance: 751.5
click at [733, 111] on input "text" at bounding box center [784, 109] width 236 height 31
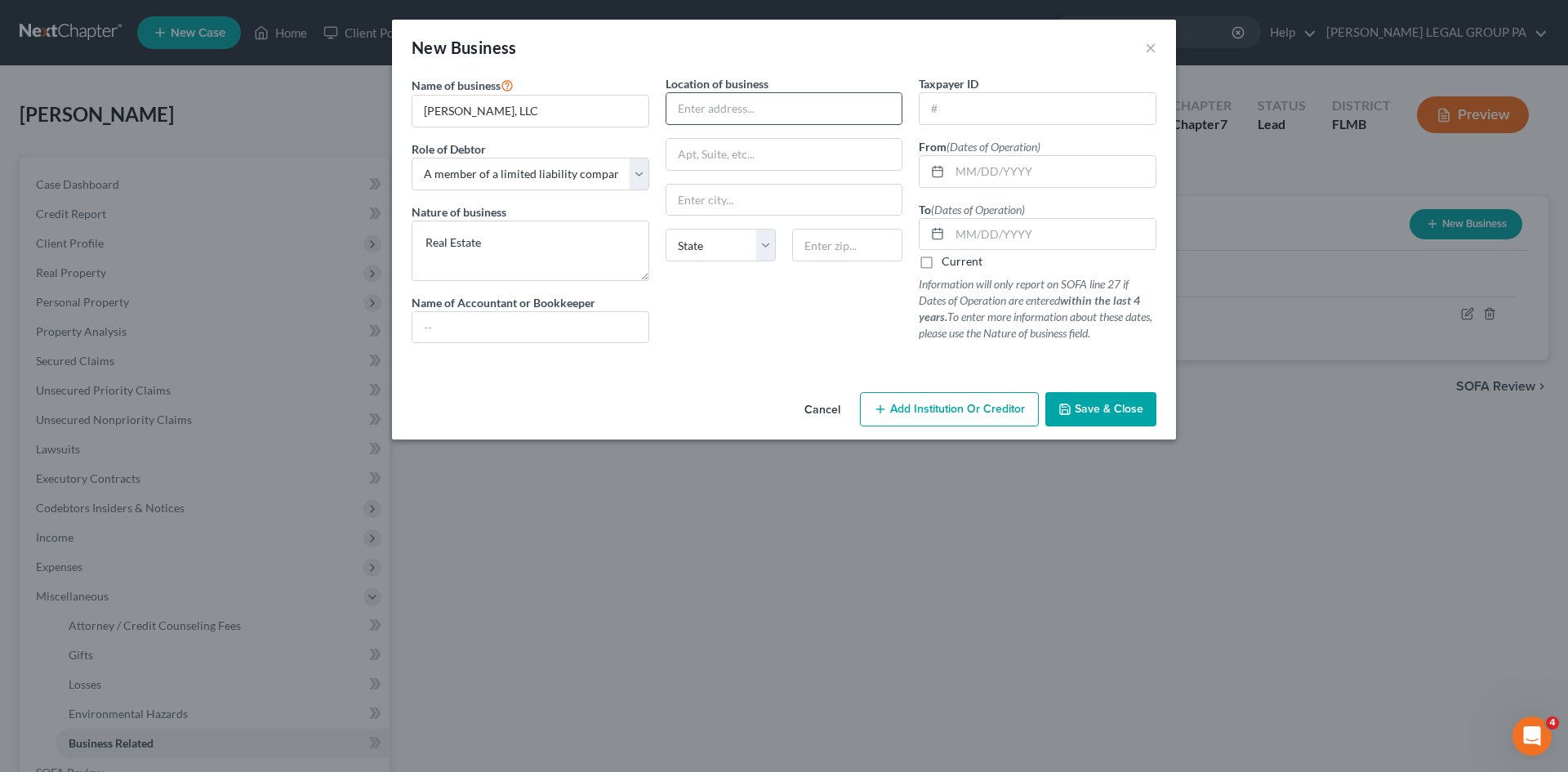
paste input "[PERSON_NAME] LLC."
type input "[PERSON_NAME] LLC."
click at [725, 350] on div "Location of business [PERSON_NAME] LLC. State [US_STATE] AK AR AZ CA CO CT DE D…" at bounding box center [784, 215] width 254 height 281
drag, startPoint x: 649, startPoint y: 96, endPoint x: 565, endPoint y: 93, distance: 84.1
click at [569, 93] on div "Name of business * [PERSON_NAME], LLC Role of Debtor * Select A member of a lim…" at bounding box center [783, 221] width 761 height 294
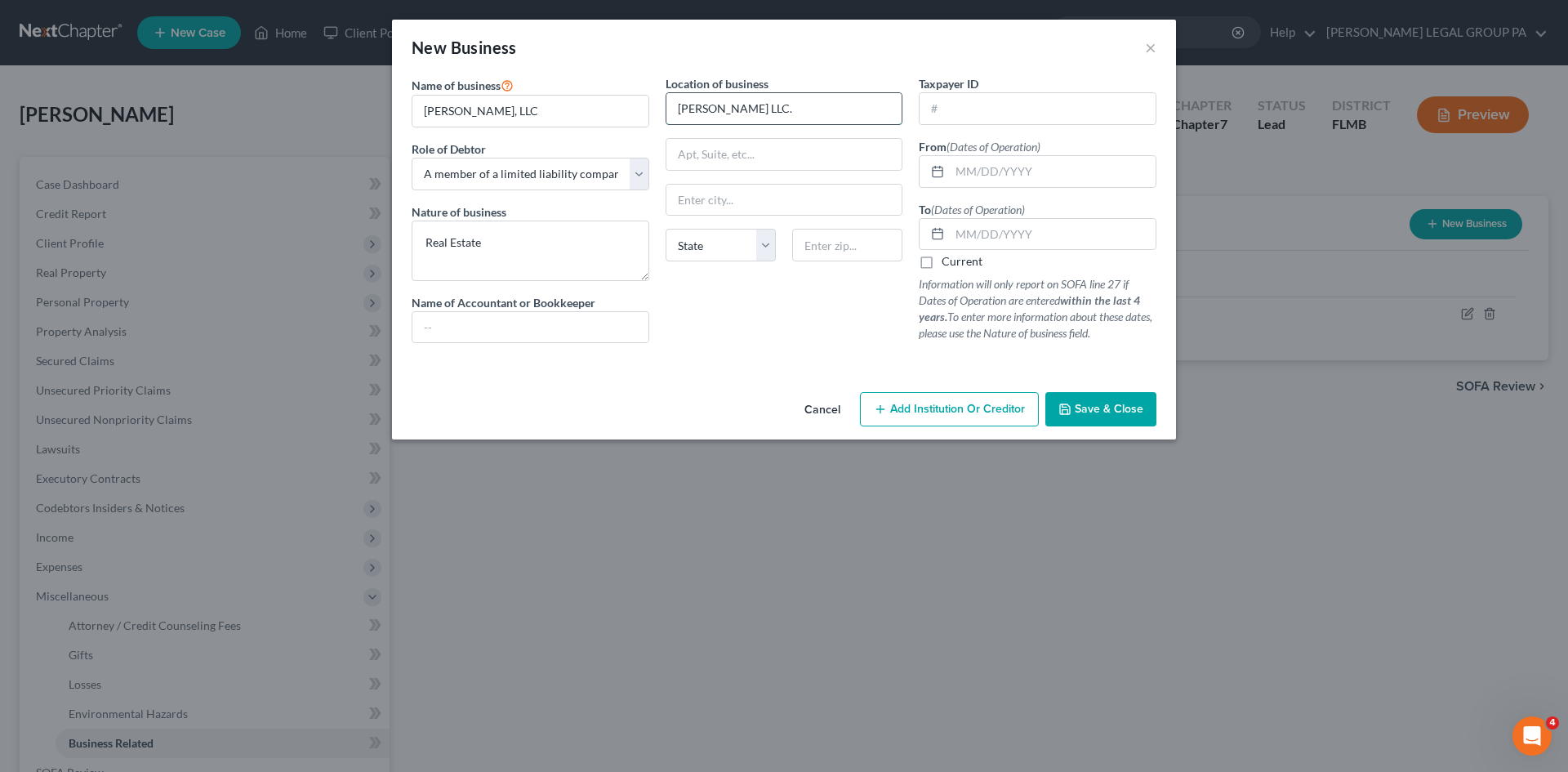
click at [829, 102] on input "[PERSON_NAME] LLC." at bounding box center [784, 109] width 236 height 31
drag, startPoint x: 822, startPoint y: 103, endPoint x: 588, endPoint y: 103, distance: 234.0
click at [588, 103] on div "Name of business * [PERSON_NAME], LLC Role of Debtor * Select A member of a lim…" at bounding box center [783, 221] width 761 height 294
click at [741, 111] on input "text" at bounding box center [784, 109] width 236 height 31
paste input "3300 FLORAMAR TER"
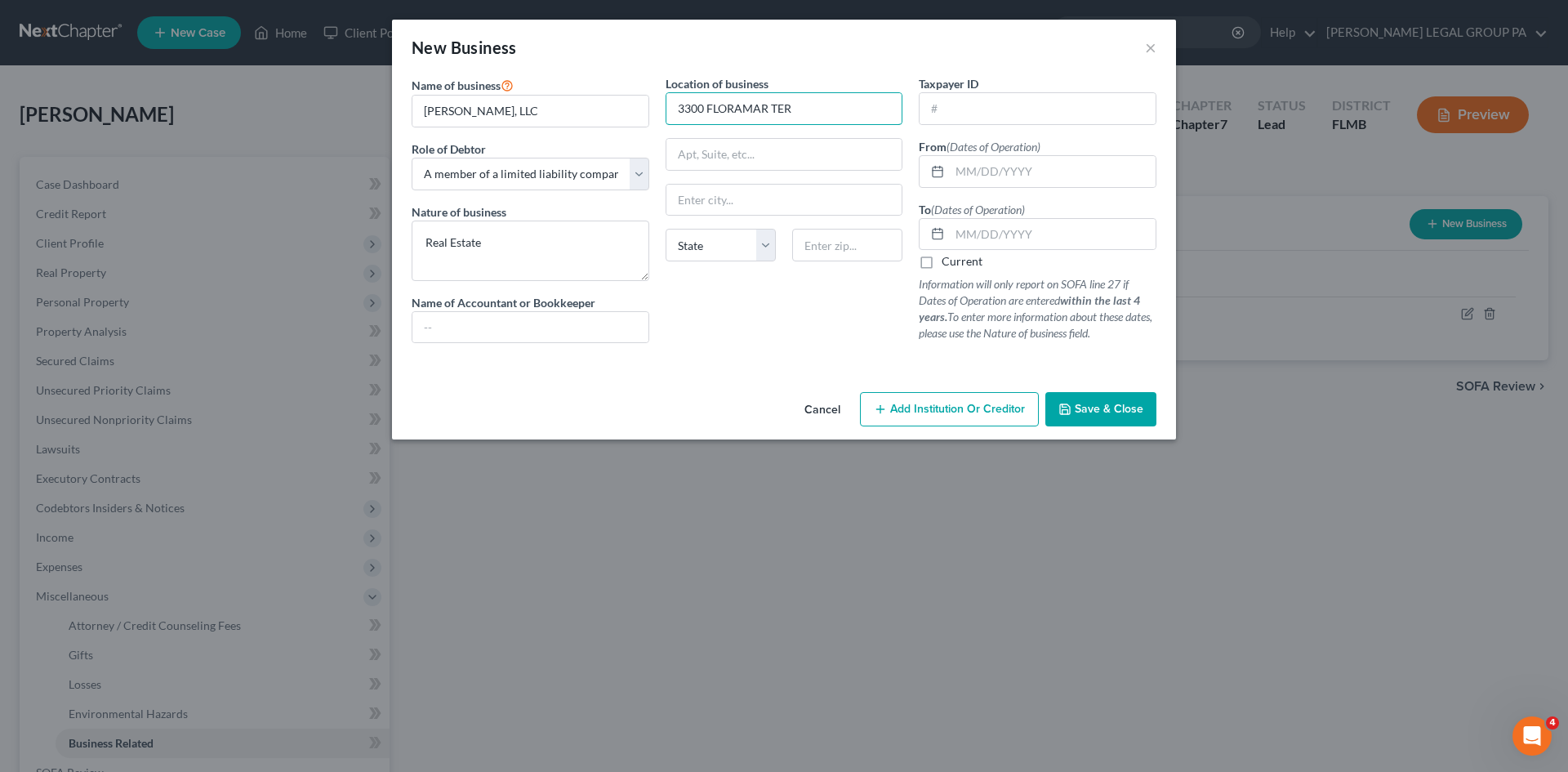
type input "3300 Floramar Ter"
click at [820, 240] on input "text" at bounding box center [848, 244] width 111 height 32
type input "34652"
click at [779, 306] on div "Location of business 3300 [GEOGRAPHIC_DATA] [US_STATE][GEOGRAPHIC_DATA] [GEOGRA…" at bounding box center [784, 215] width 254 height 281
type input "New Port [PERSON_NAME]"
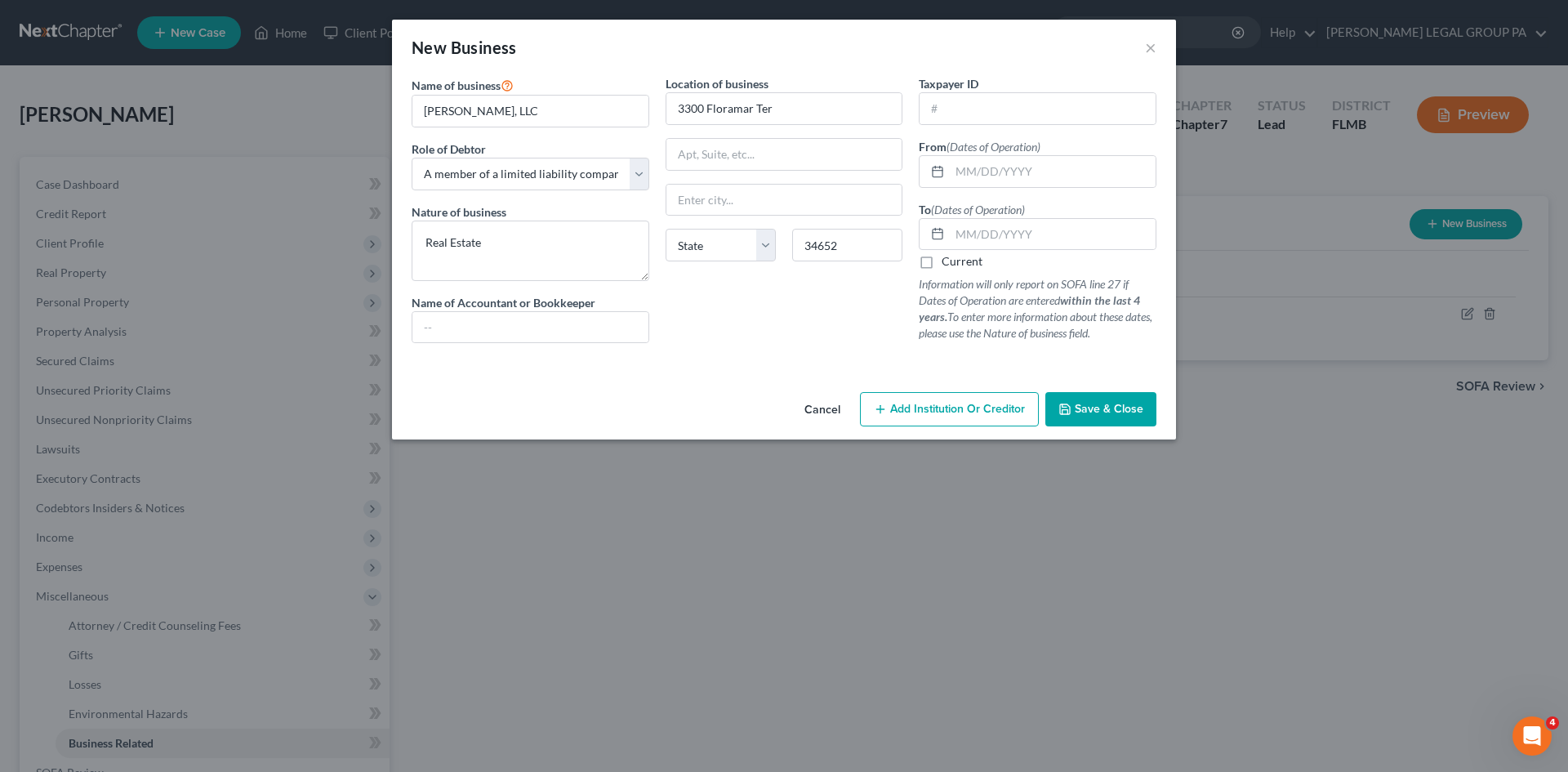
select select "9"
click at [965, 114] on input "text" at bounding box center [1038, 109] width 236 height 31
paste input "[US_EMPLOYER_IDENTIFICATION_NUMBER]"
type input "[US_EMPLOYER_IDENTIFICATION_NUMBER]"
click at [1028, 162] on input "text" at bounding box center [1052, 172] width 206 height 31
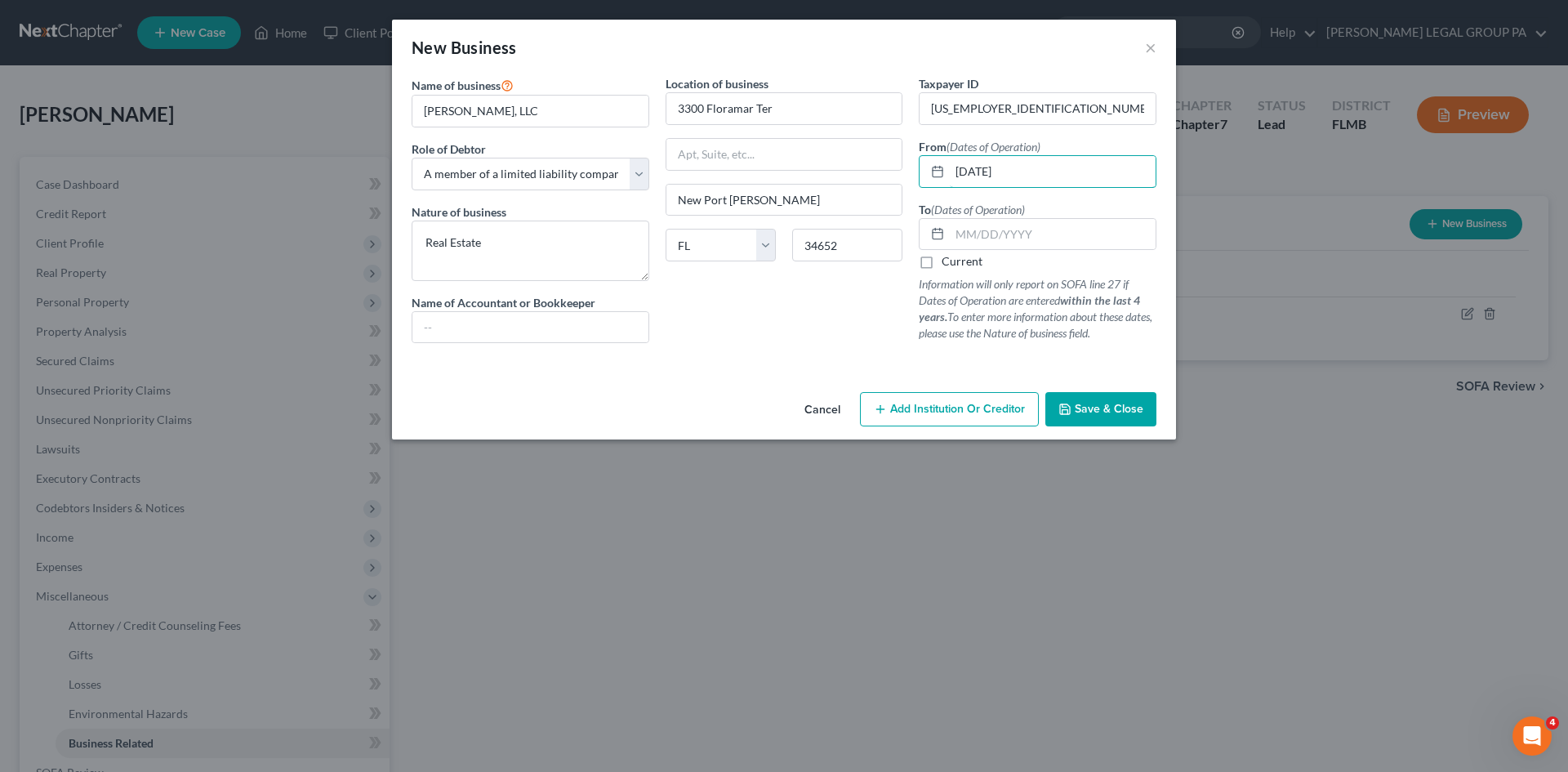
type input "[DATE]"
click at [942, 262] on label "Current" at bounding box center [962, 261] width 41 height 17
click at [948, 262] on input "Current" at bounding box center [954, 258] width 11 height 11
checkbox input "true"
click at [624, 318] on input "text" at bounding box center [530, 327] width 236 height 31
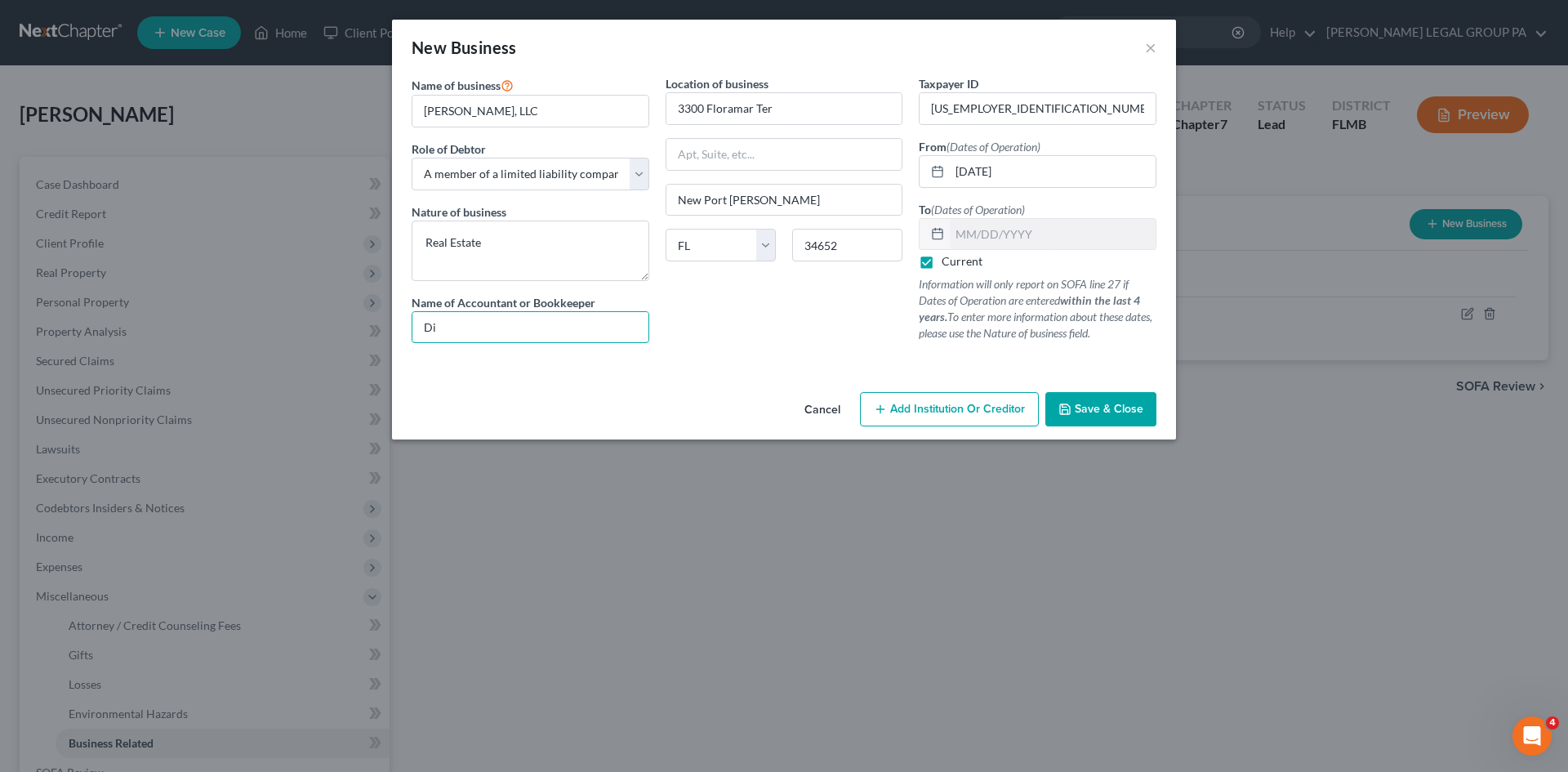
type input "[PERSON_NAME]"
click at [770, 350] on div "Location of business 3300 Floramar Ter [GEOGRAPHIC_DATA][PERSON_NAME] [US_STATE…" at bounding box center [784, 215] width 254 height 281
click at [1124, 400] on button "Save & Close" at bounding box center [1100, 409] width 111 height 34
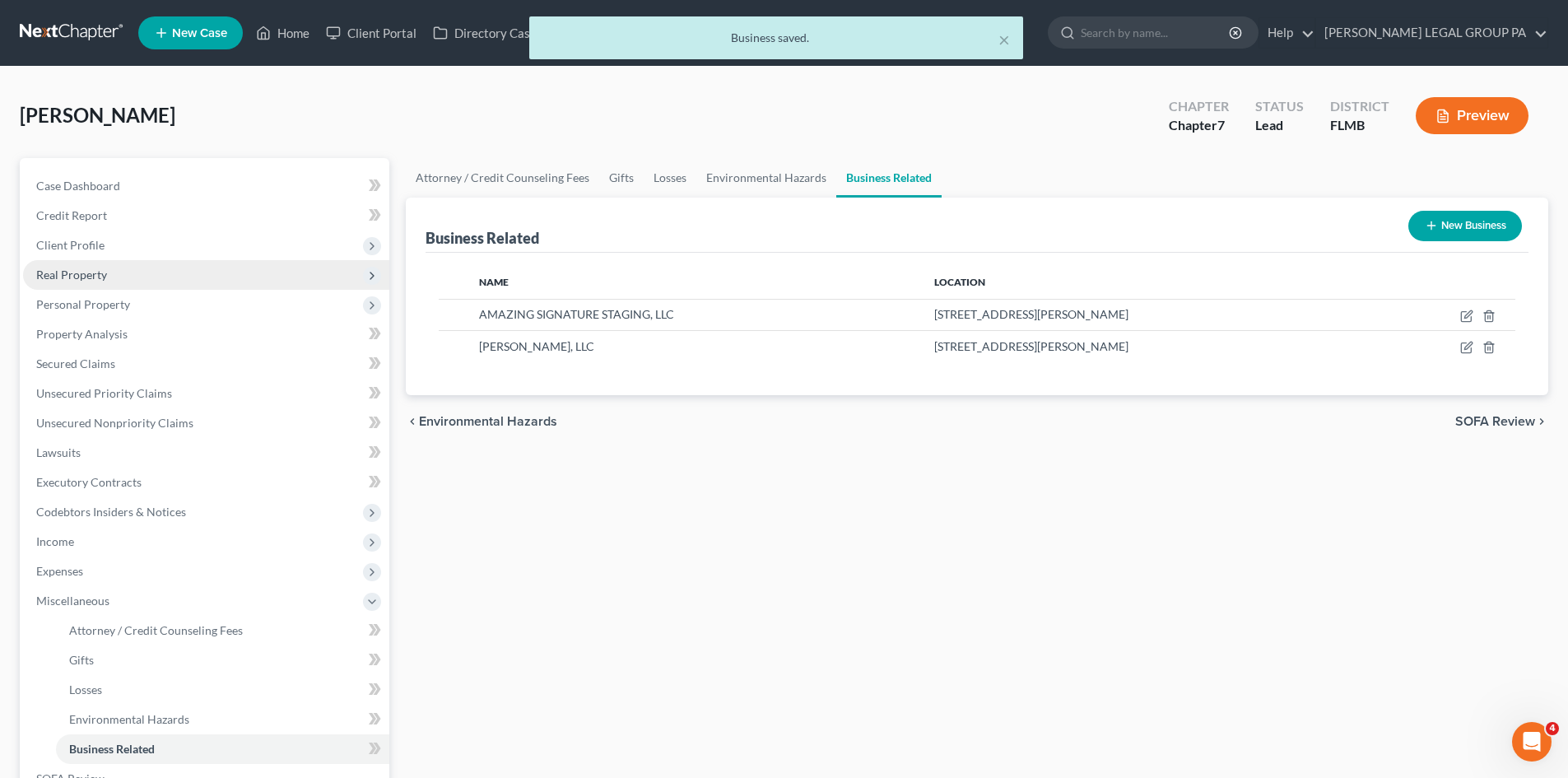
click at [111, 269] on span "Real Property" at bounding box center [206, 275] width 366 height 30
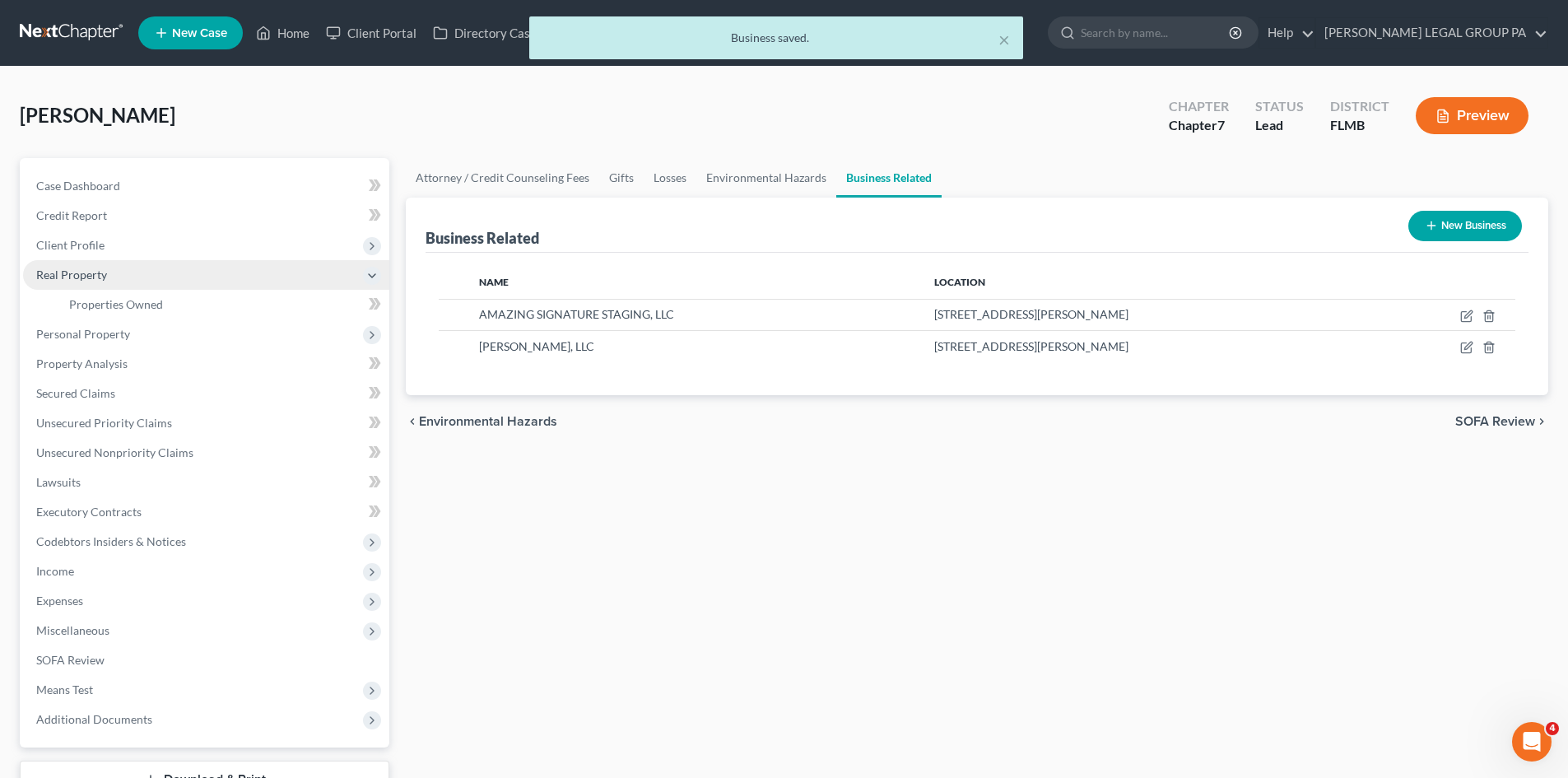
click at [118, 288] on span "Real Property" at bounding box center [206, 275] width 366 height 30
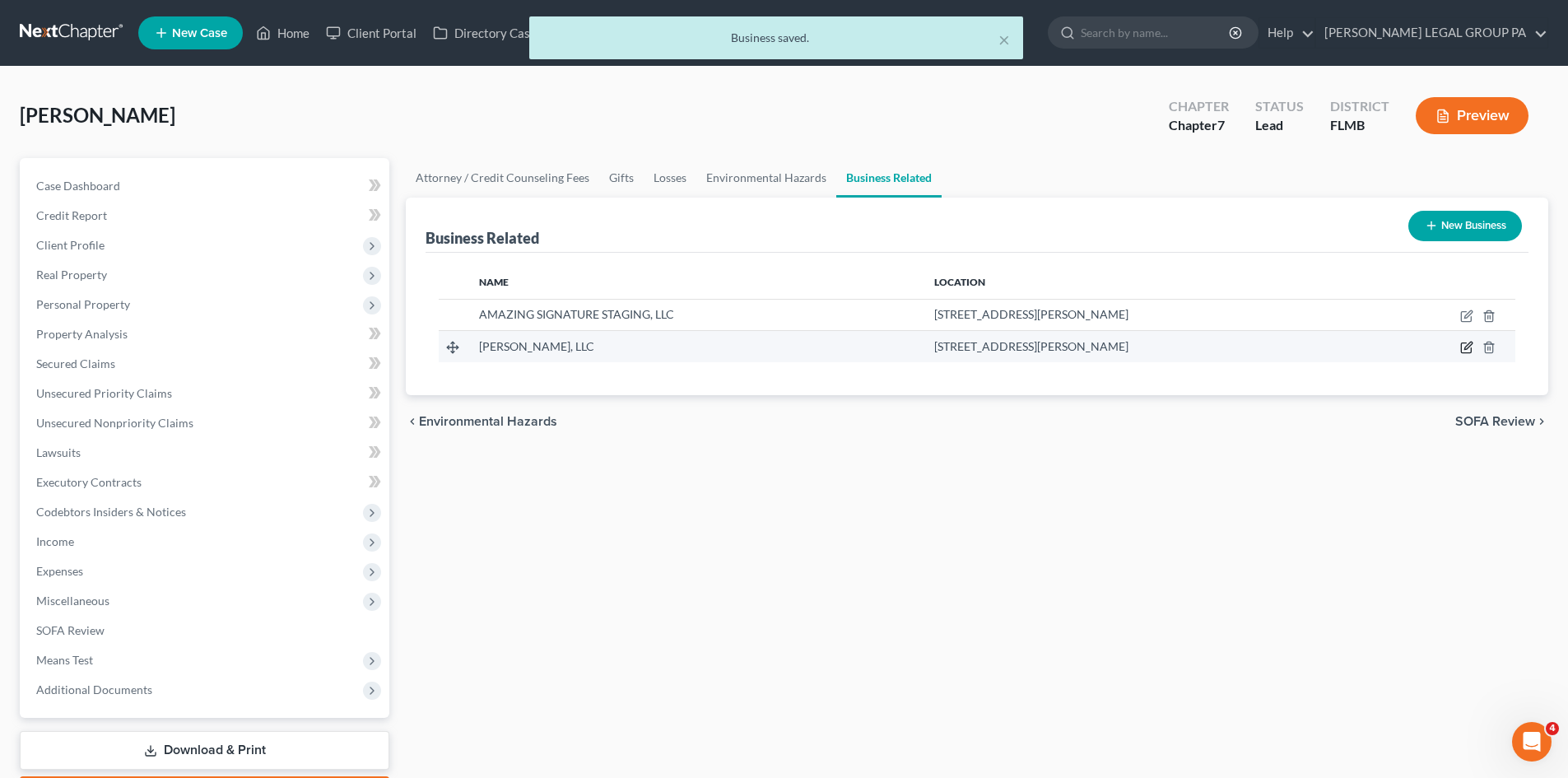
click at [1468, 353] on icon "button" at bounding box center [1466, 348] width 10 height 10
select select "member"
select select "9"
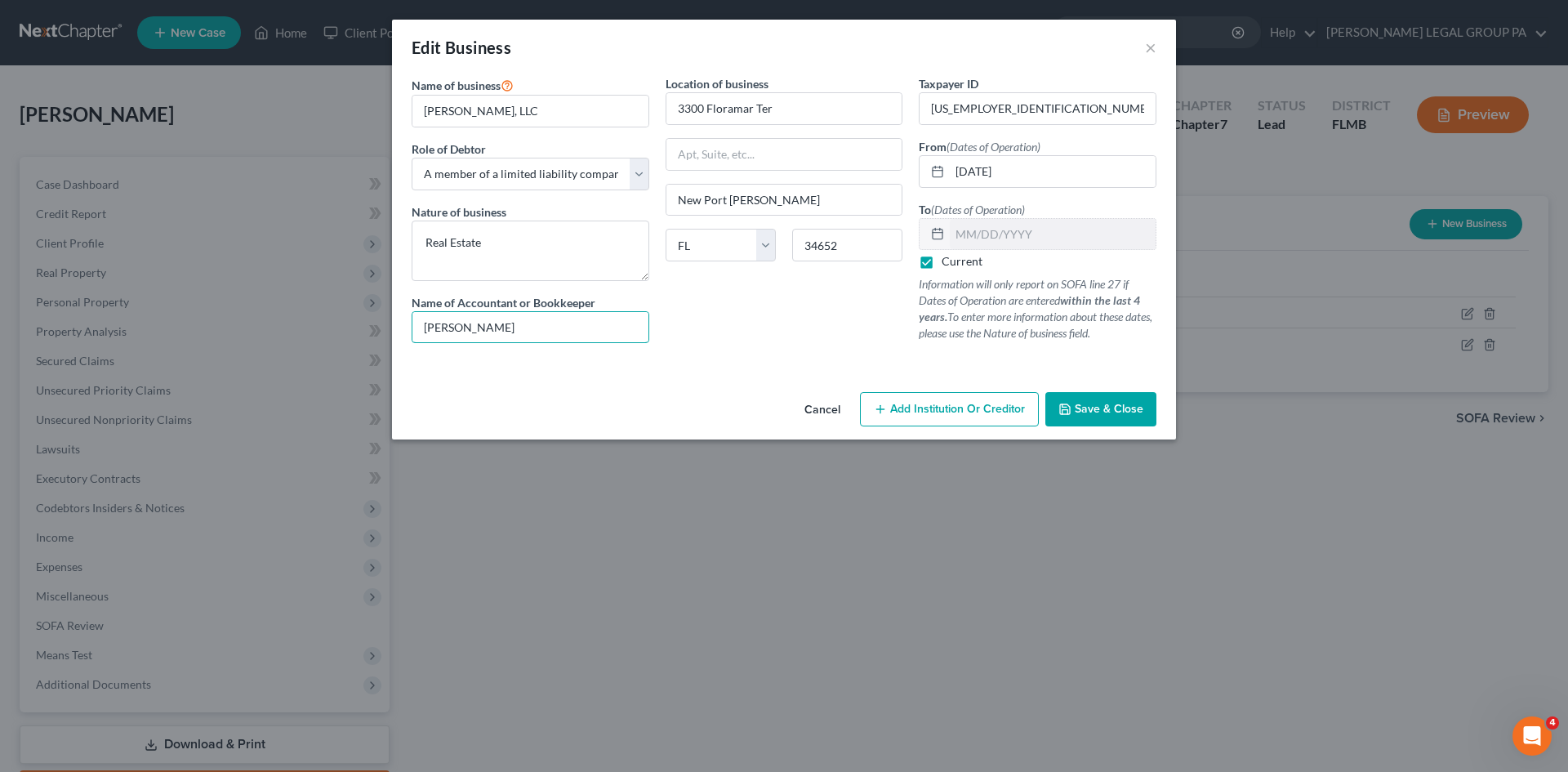
drag, startPoint x: 365, startPoint y: 324, endPoint x: 303, endPoint y: 324, distance: 62.0
click at [308, 324] on div "Edit Business × Name of business * [PERSON_NAME], LLC Role of Debtor * Select A…" at bounding box center [784, 386] width 1568 height 772
type input "H&R Block"
click at [1107, 412] on span "Save & Close" at bounding box center [1109, 409] width 68 height 14
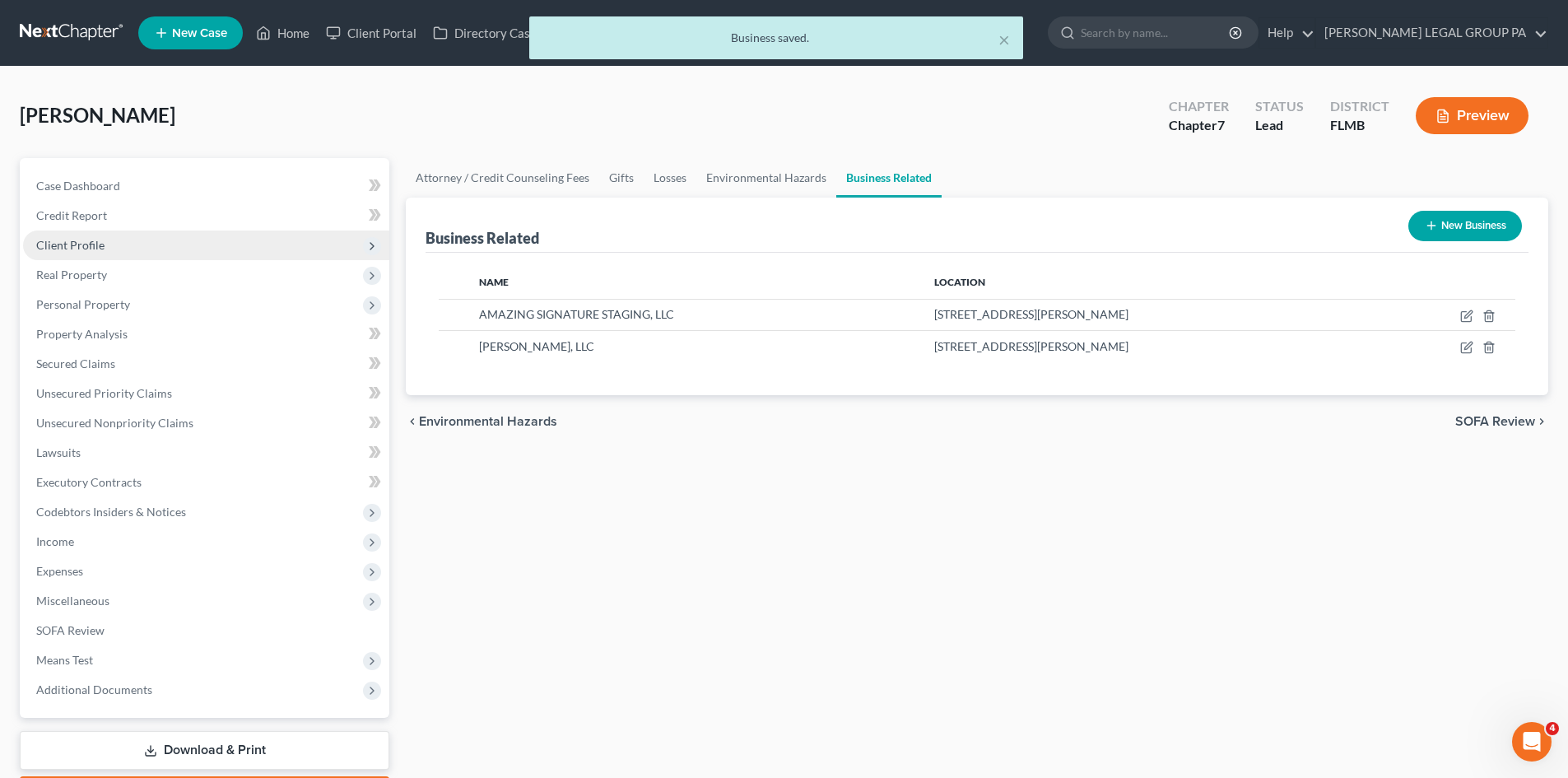
click at [134, 245] on span "Client Profile" at bounding box center [206, 245] width 366 height 30
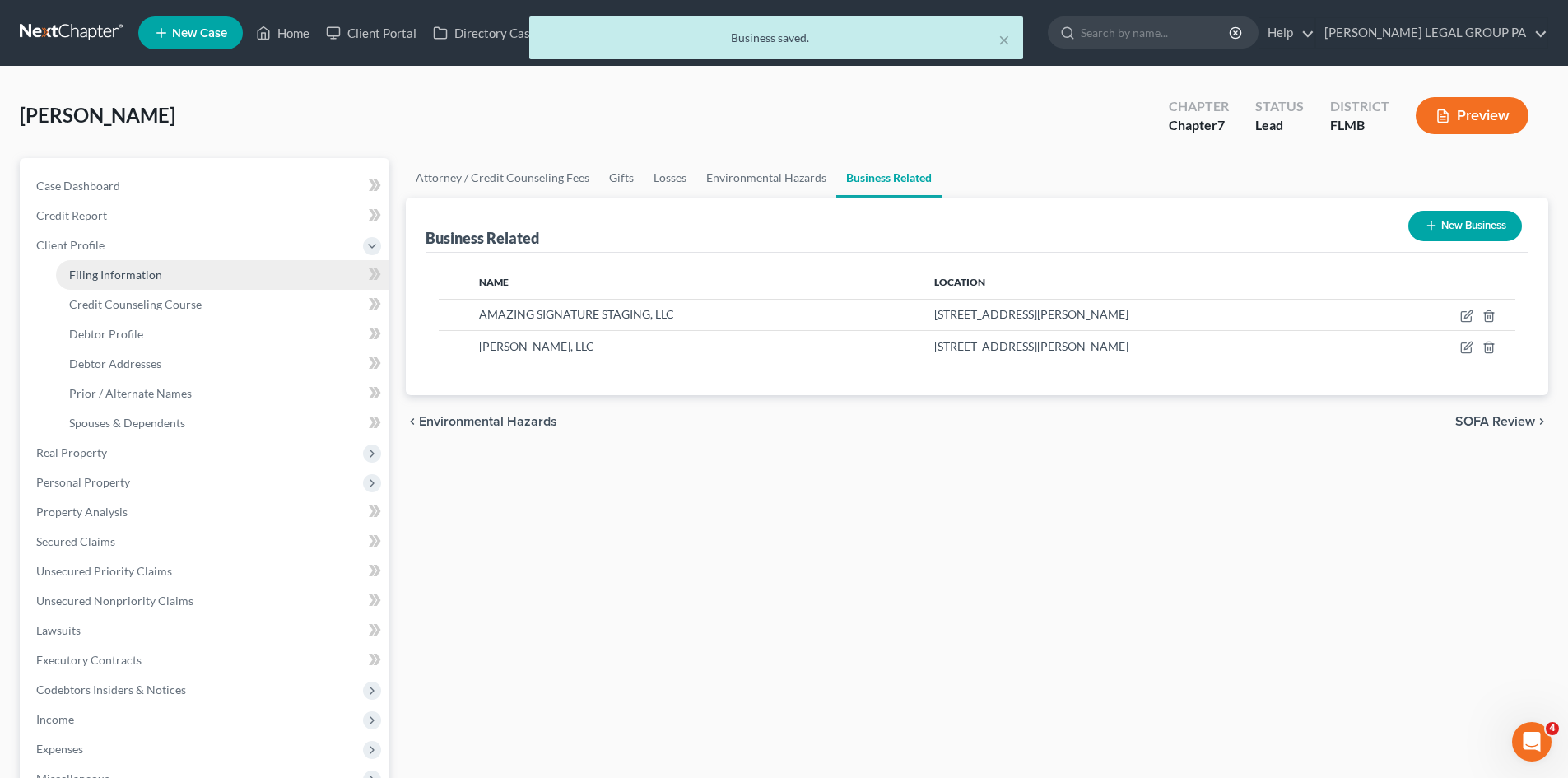
click at [138, 274] on span "Filing Information" at bounding box center [115, 274] width 93 height 14
select select "1"
select select "0"
select select "15"
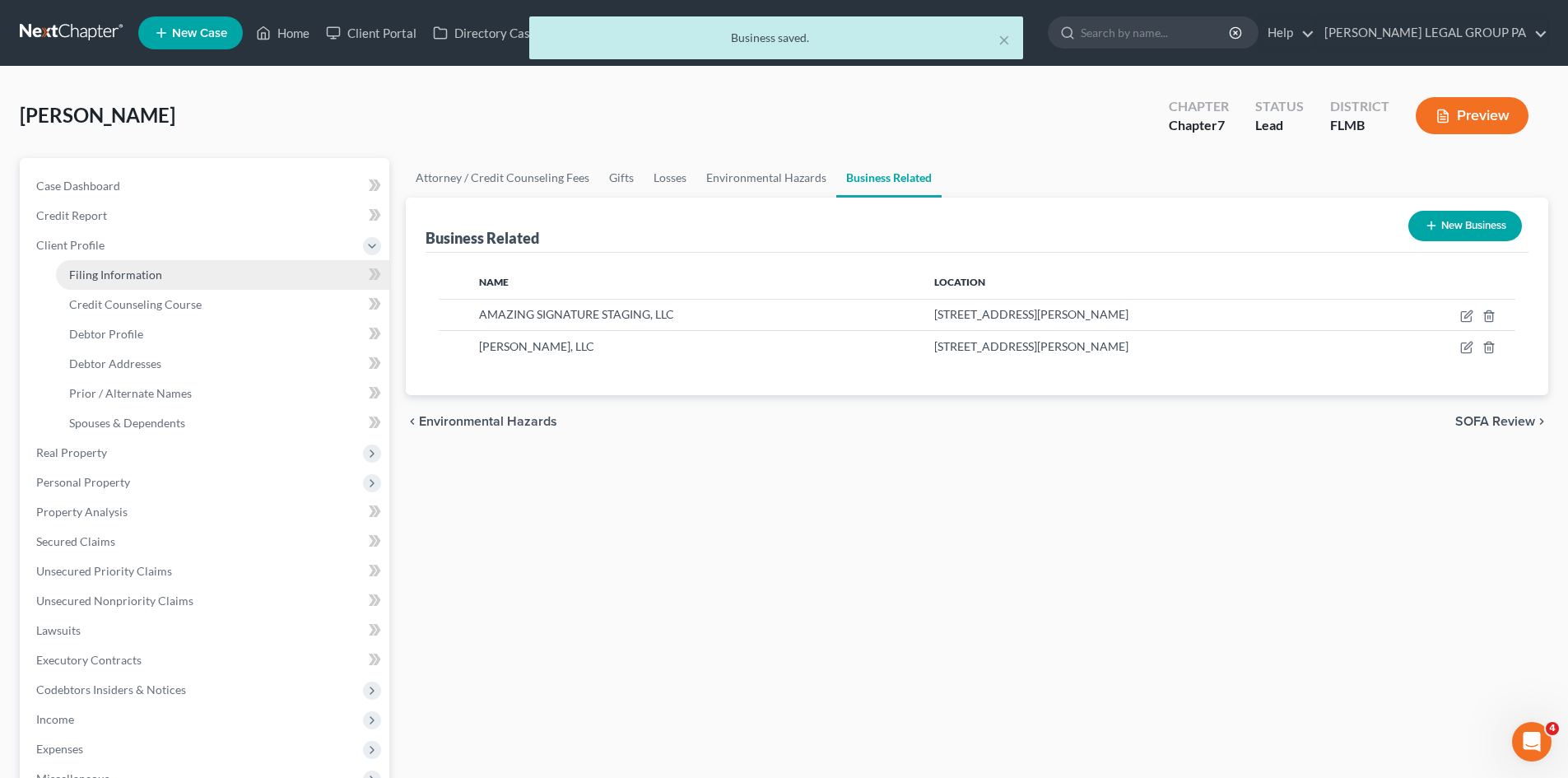
select select "0"
select select "9"
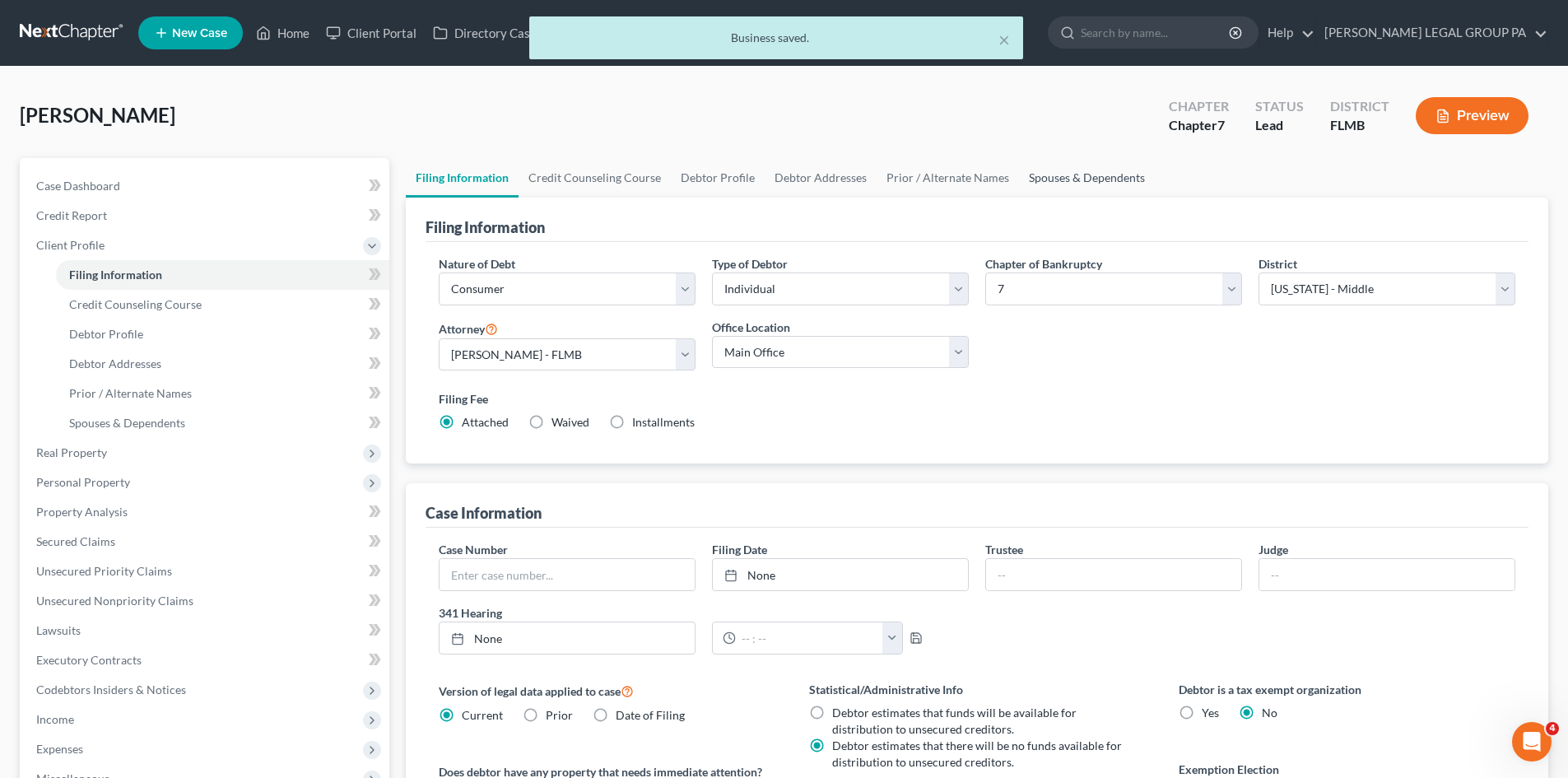
click at [1075, 176] on link "Spouses & Dependents" at bounding box center [1087, 178] width 136 height 39
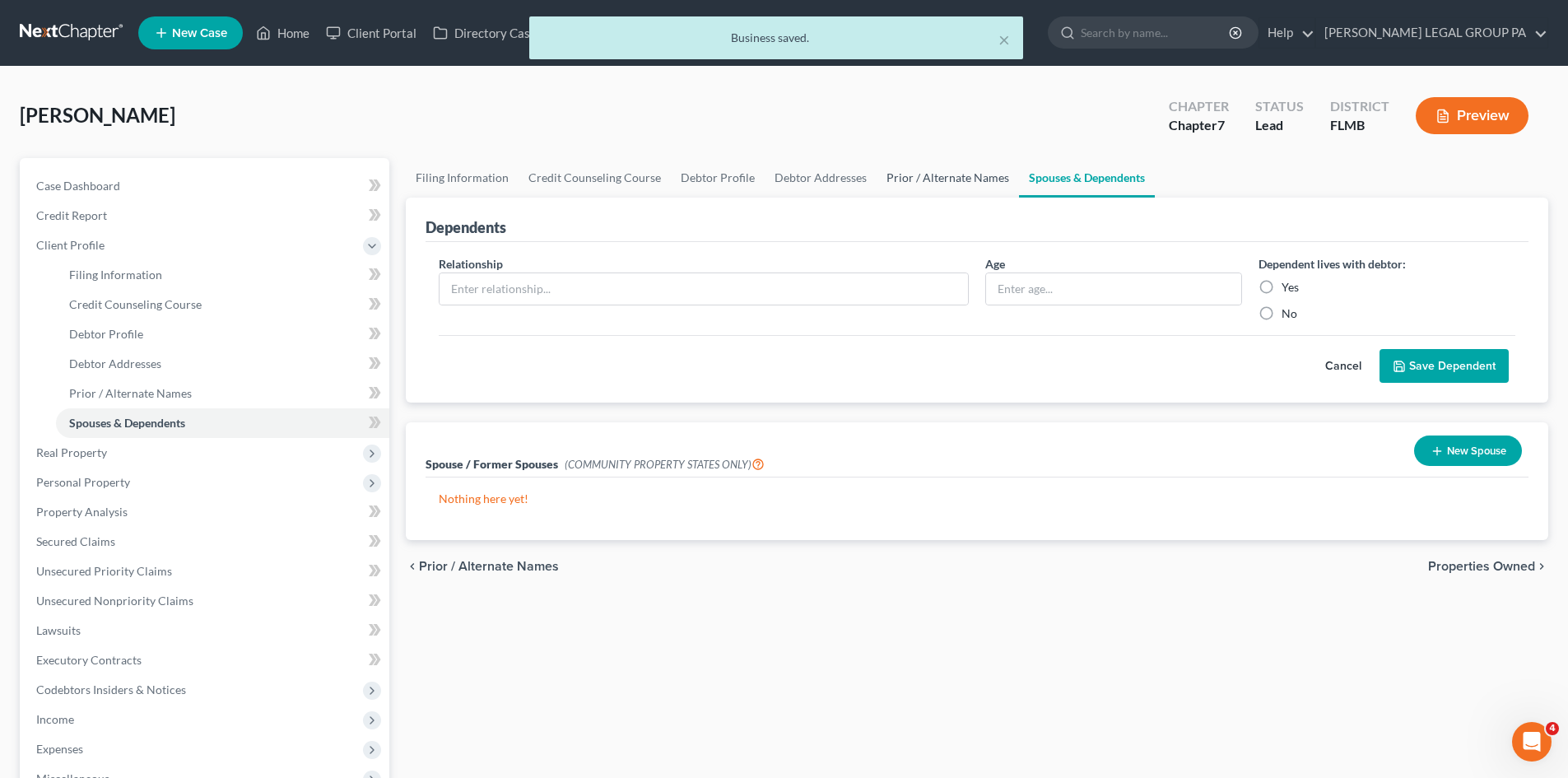
click at [939, 184] on link "Prior / Alternate Names" at bounding box center [948, 178] width 142 height 39
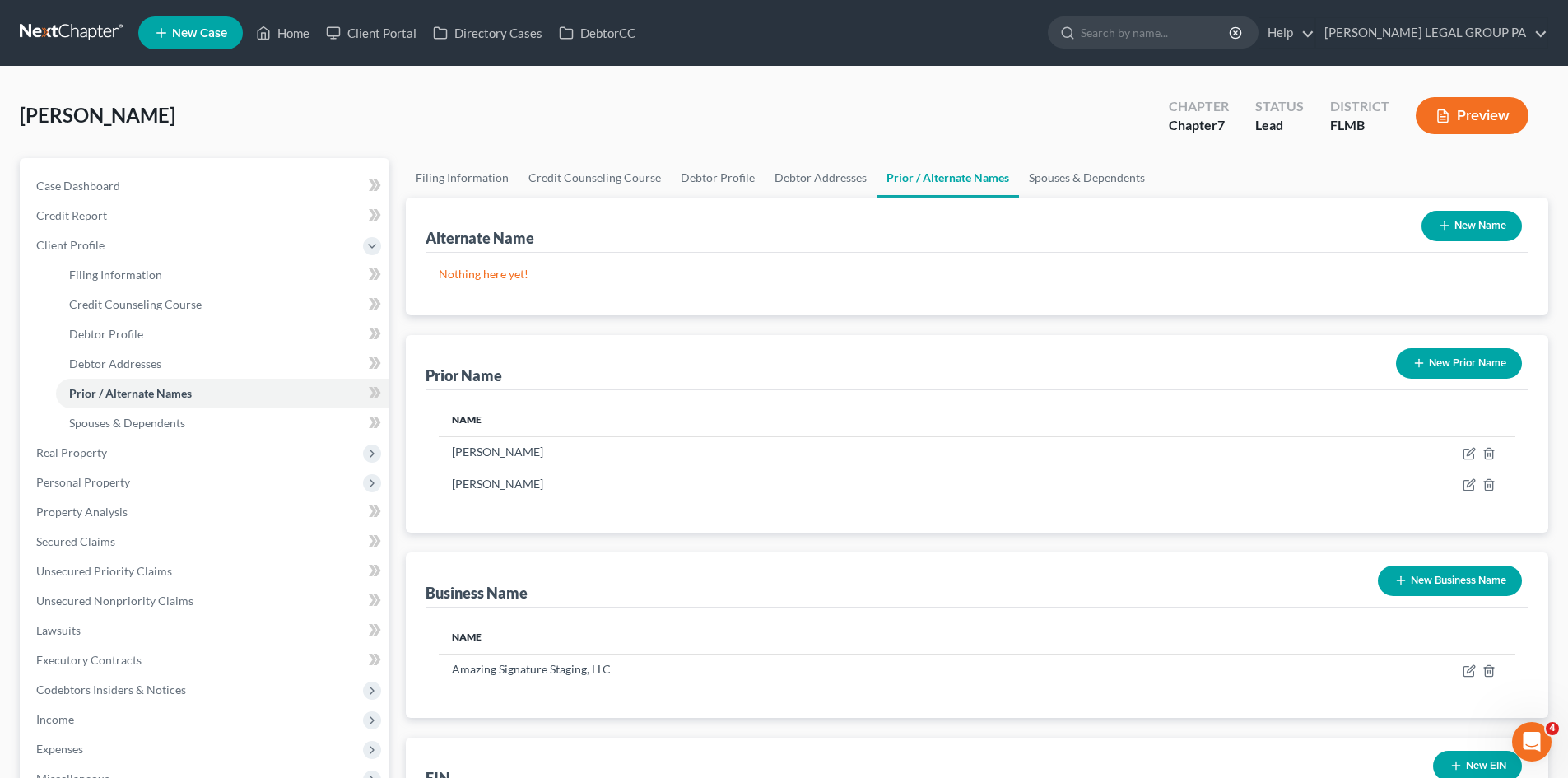
scroll to position [165, 0]
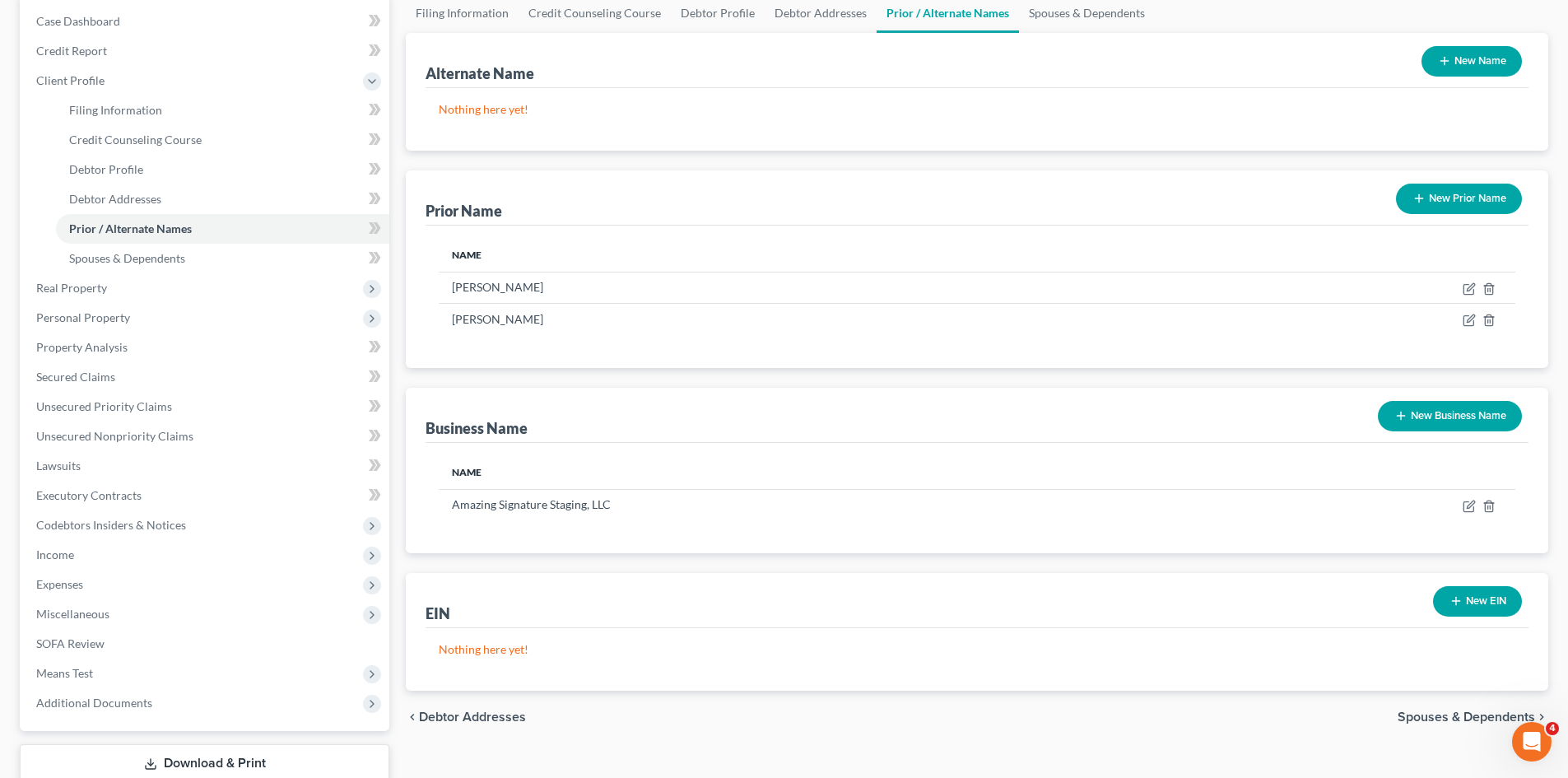
click at [1458, 413] on button "New Business Name" at bounding box center [1450, 415] width 144 height 31
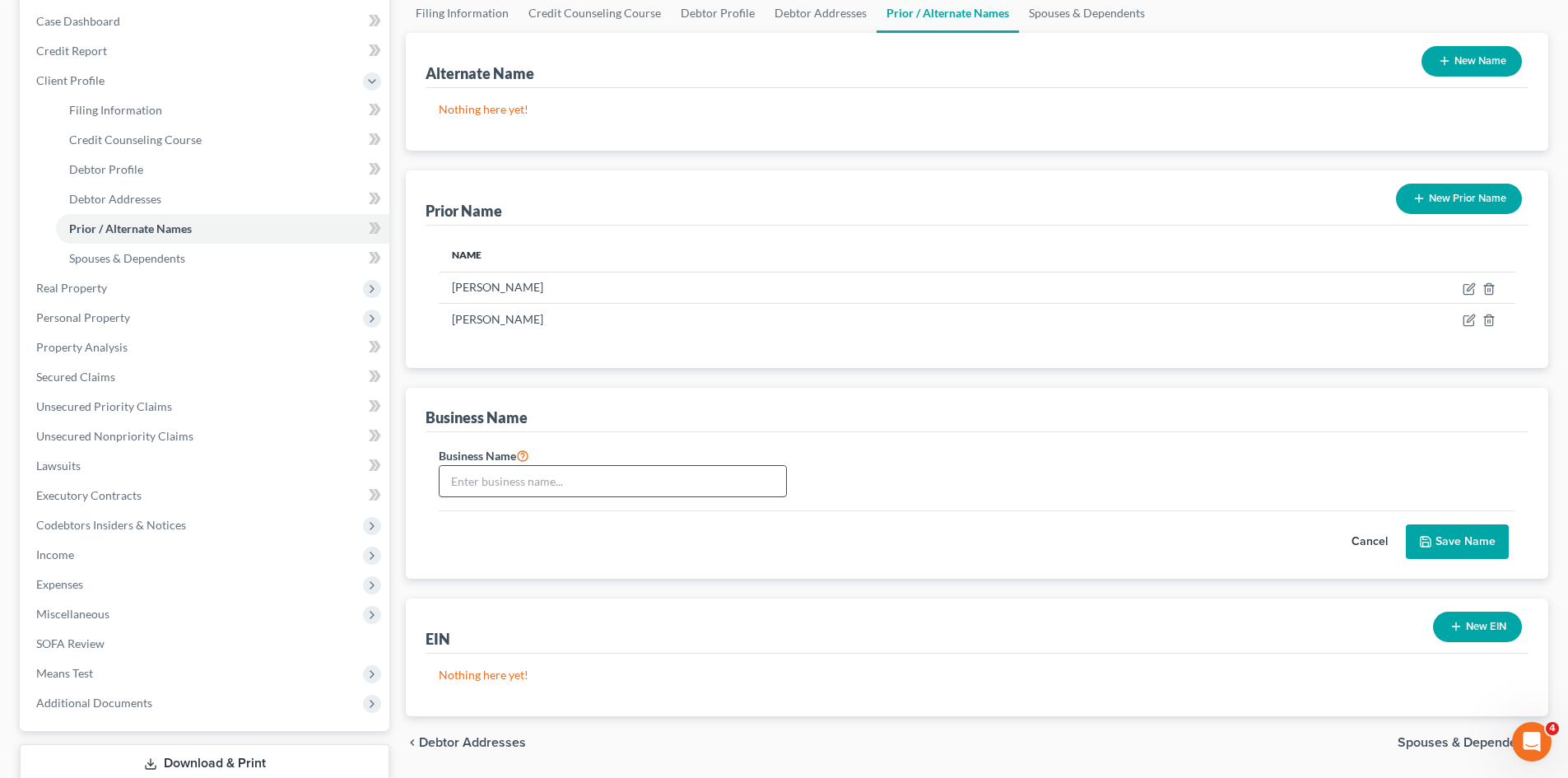
click at [569, 478] on input "text" at bounding box center [613, 481] width 347 height 32
type input "[PERSON_NAME], LLC"
click at [1485, 537] on button "Save Name" at bounding box center [1457, 541] width 103 height 34
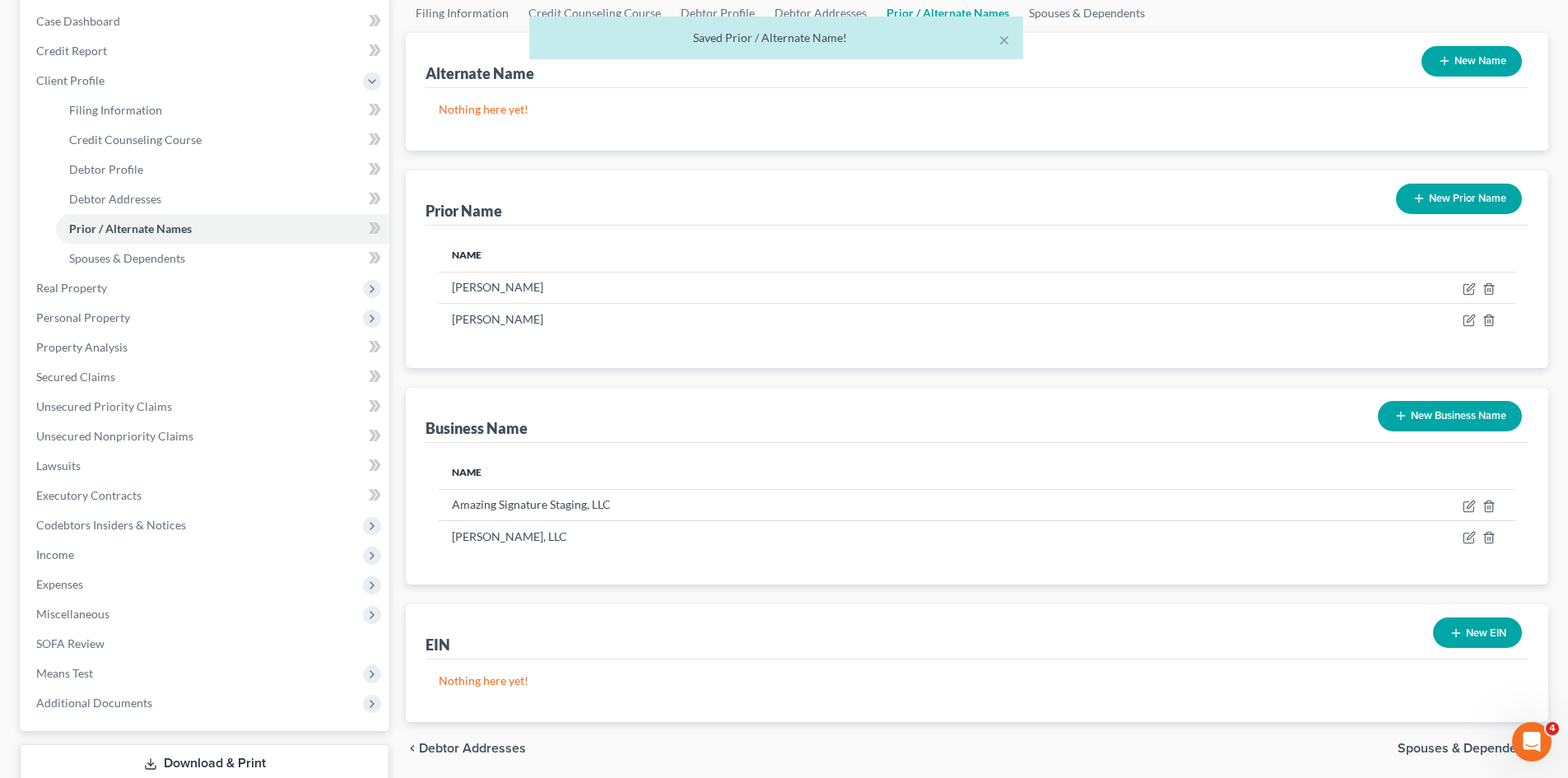
click at [1460, 636] on icon "button" at bounding box center [1456, 633] width 13 height 13
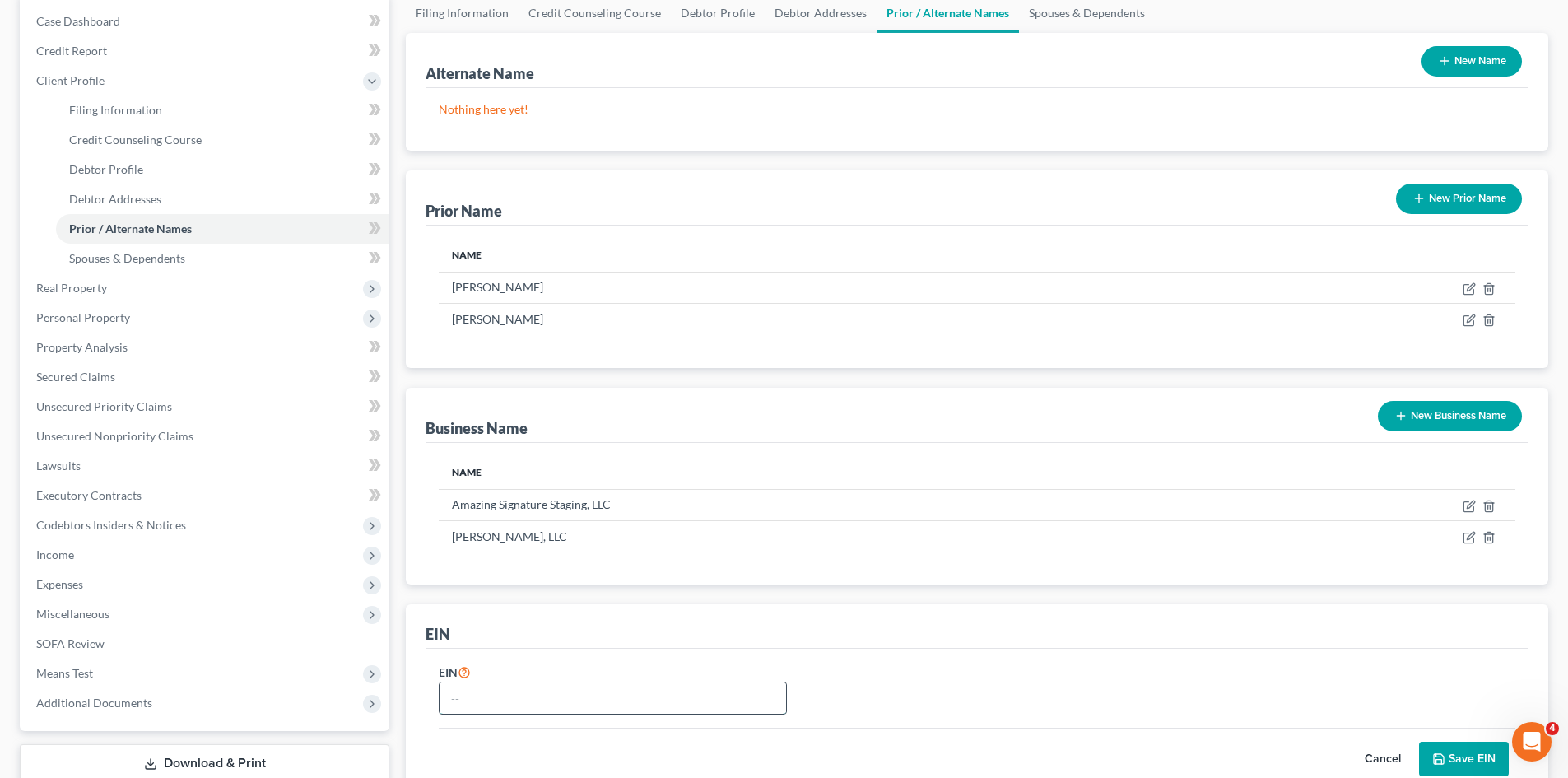
click at [481, 687] on input "text" at bounding box center [613, 698] width 347 height 32
paste input "[US_EMPLOYER_IDENTIFICATION_NUMBER]"
type input "[US_EMPLOYER_IDENTIFICATION_NUMBER]"
click at [1468, 749] on button "Save EIN" at bounding box center [1464, 758] width 89 height 34
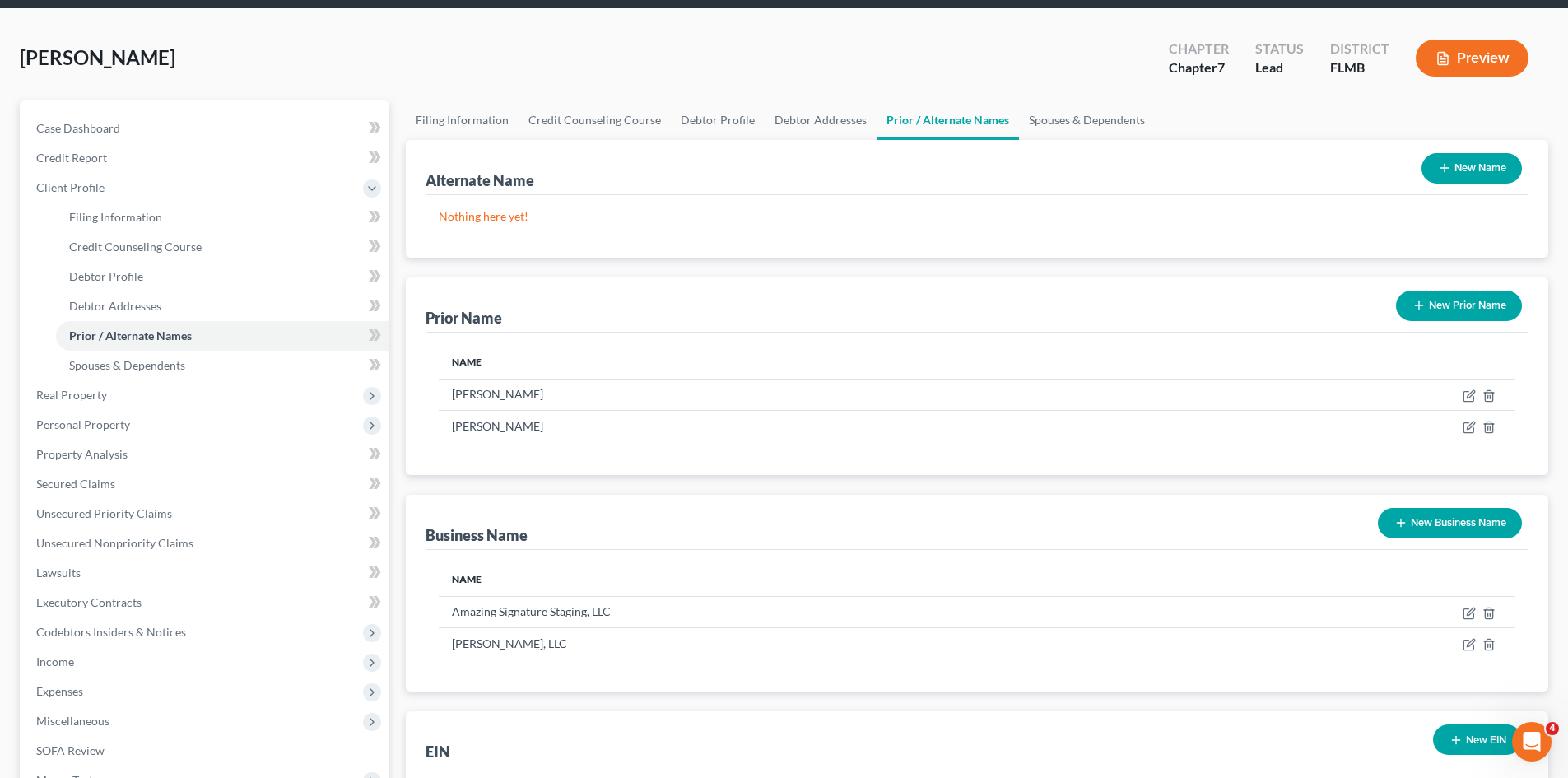
scroll to position [0, 0]
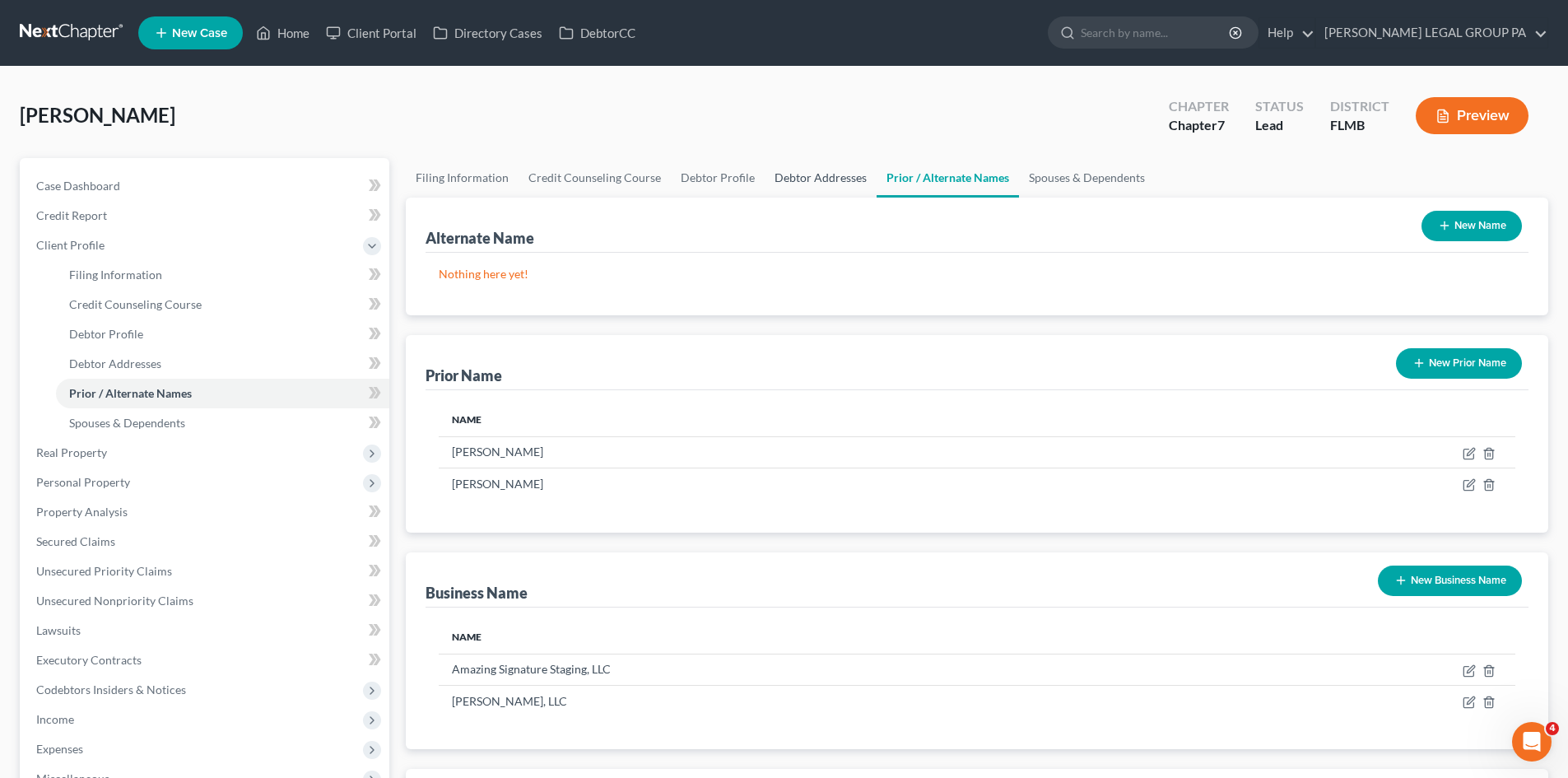
click at [796, 185] on link "Debtor Addresses" at bounding box center [820, 178] width 112 height 39
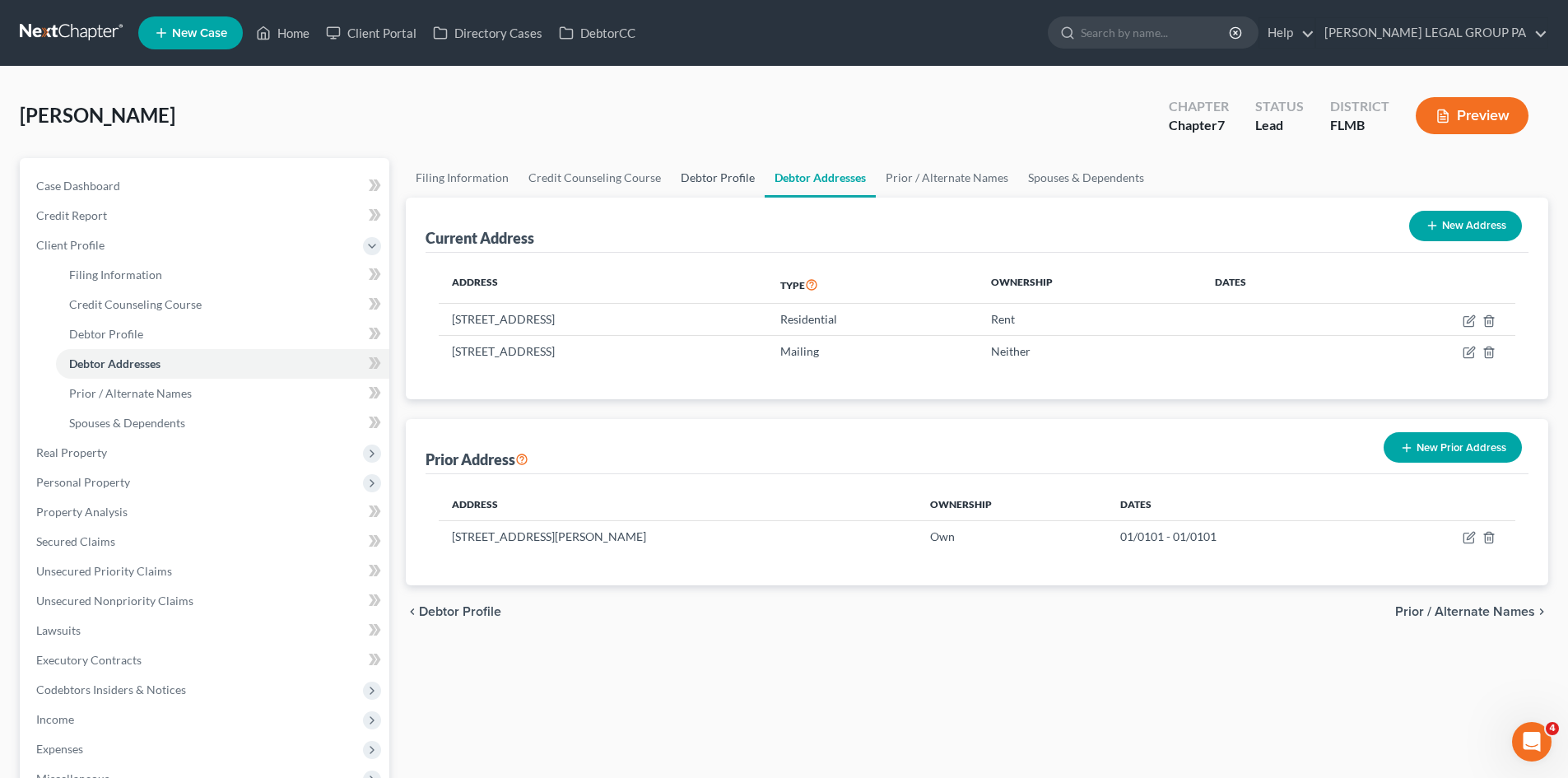
click at [718, 175] on link "Debtor Profile" at bounding box center [717, 178] width 94 height 39
select select "0"
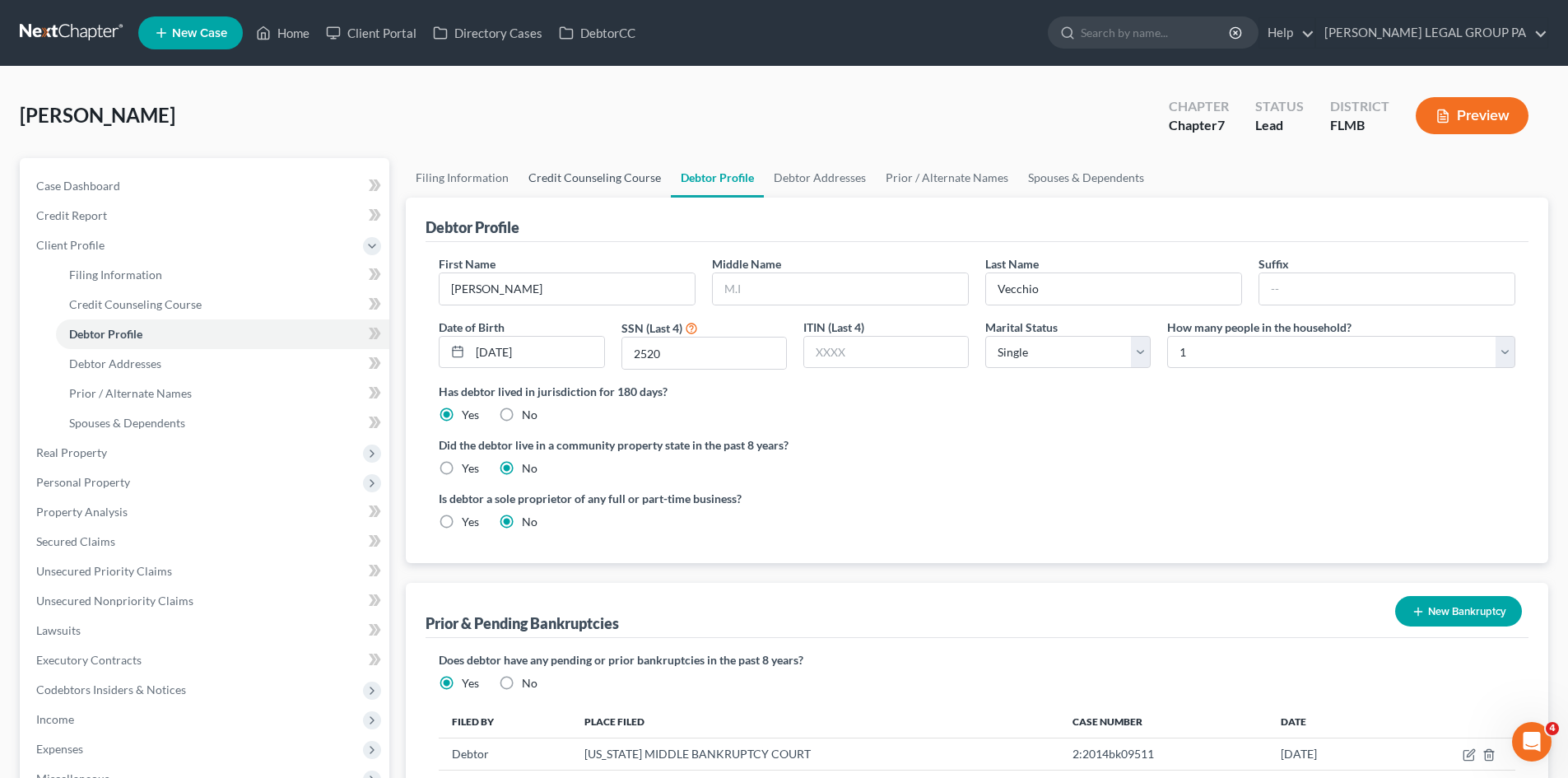
click at [613, 181] on link "Credit Counseling Course" at bounding box center [595, 178] width 153 height 39
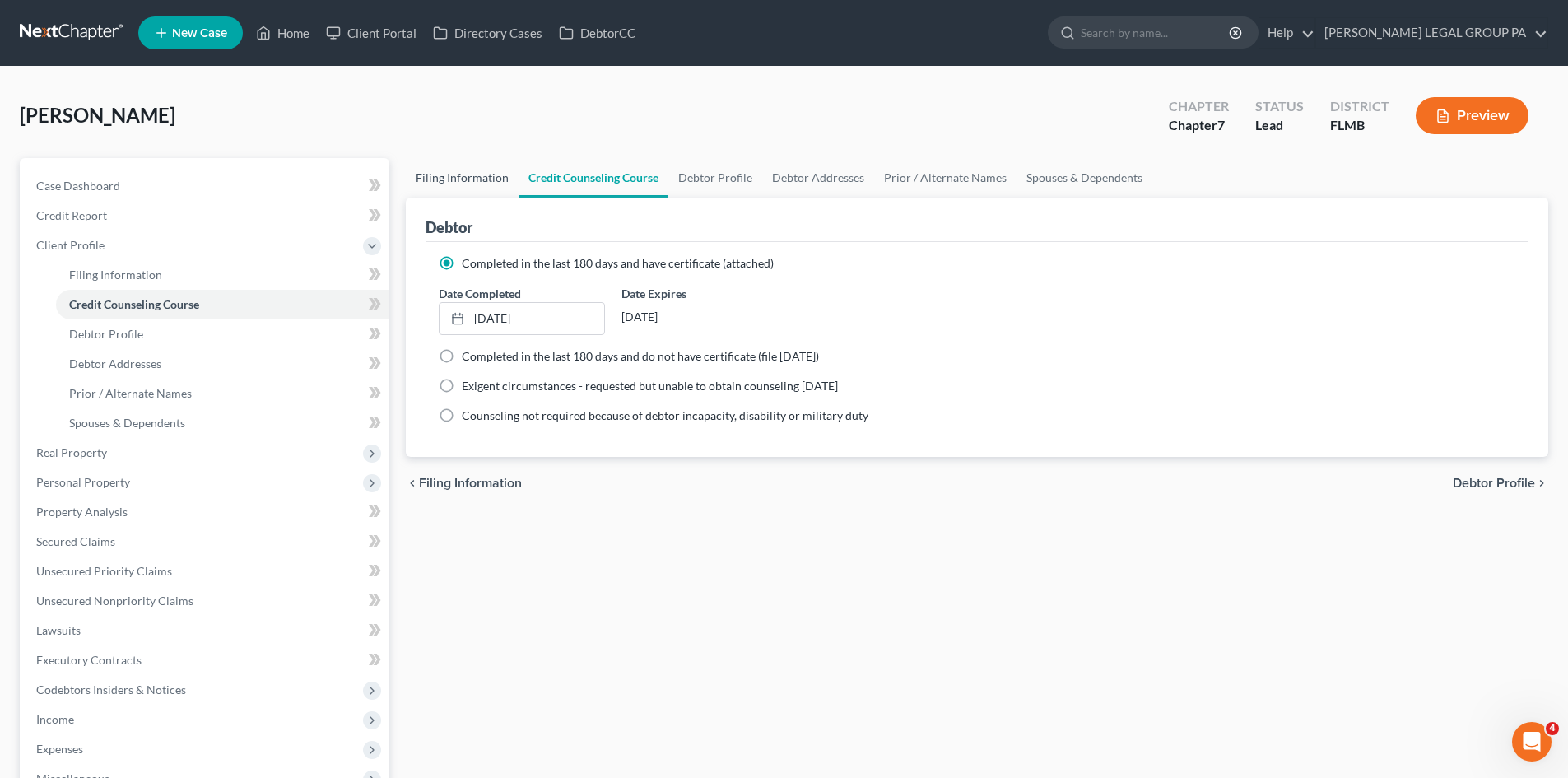
click at [427, 163] on link "Filing Information" at bounding box center [461, 178] width 113 height 39
select select "1"
select select "0"
select select "15"
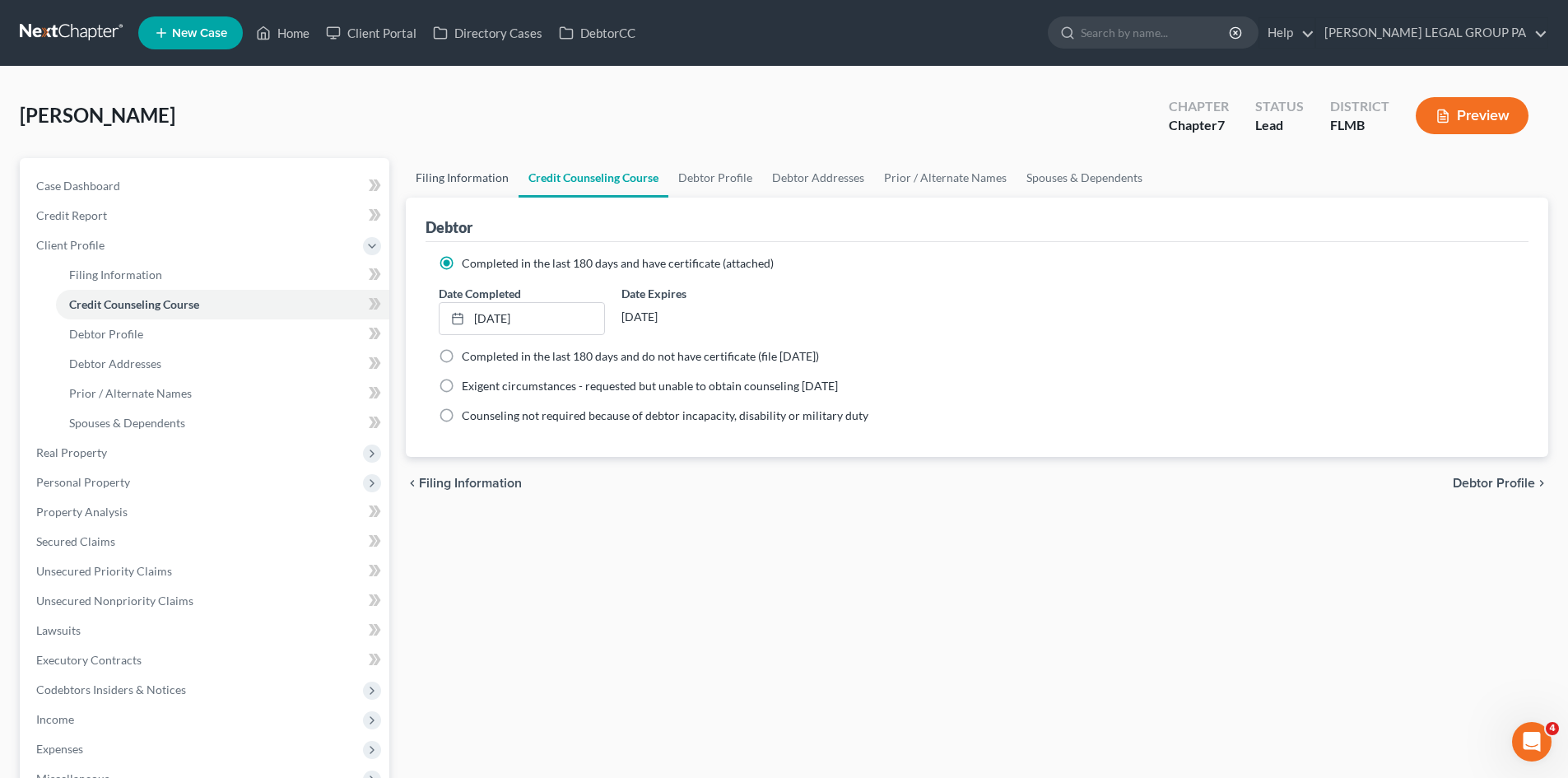
select select "0"
select select "9"
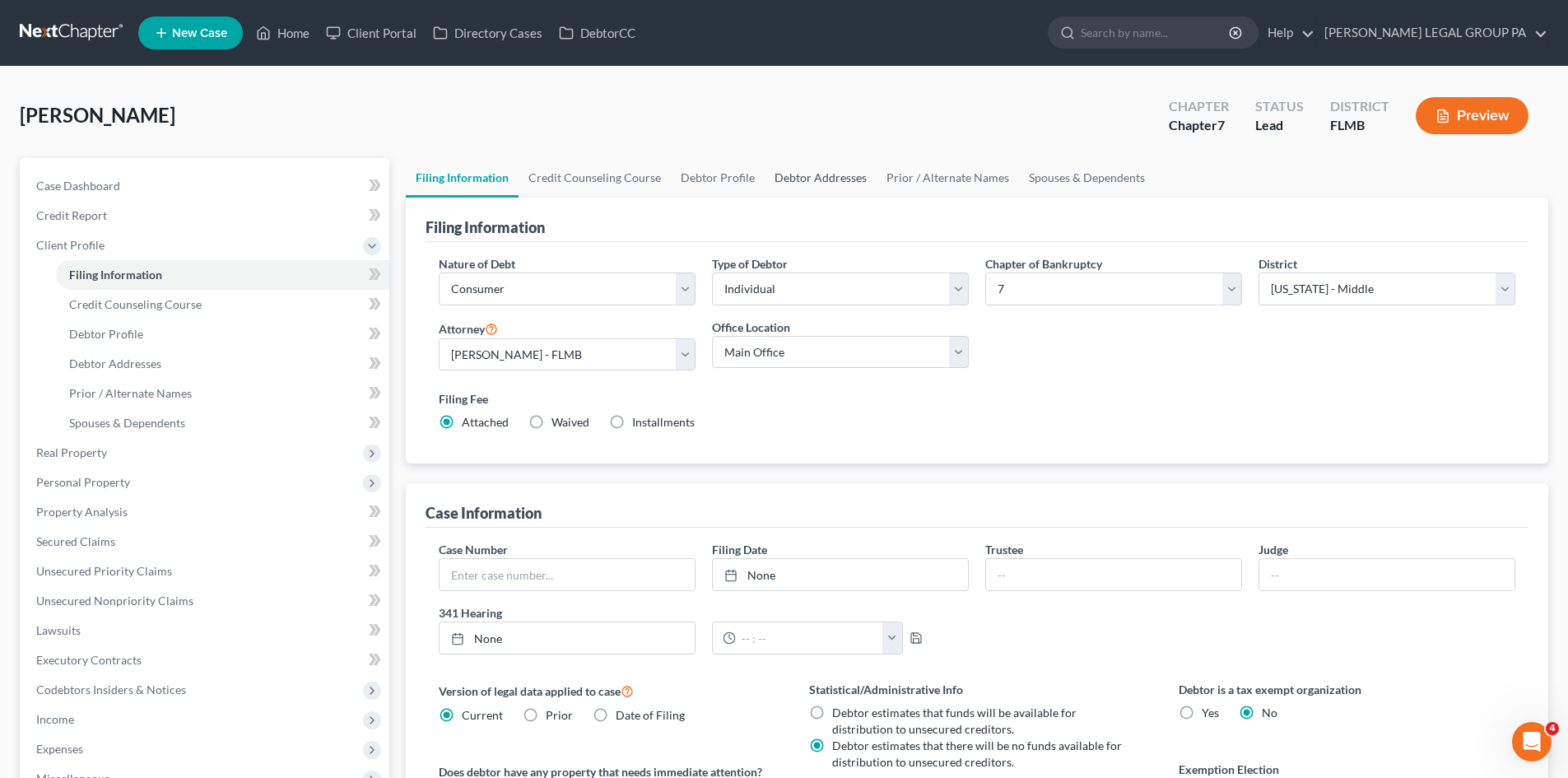
click at [841, 188] on link "Debtor Addresses" at bounding box center [820, 178] width 112 height 39
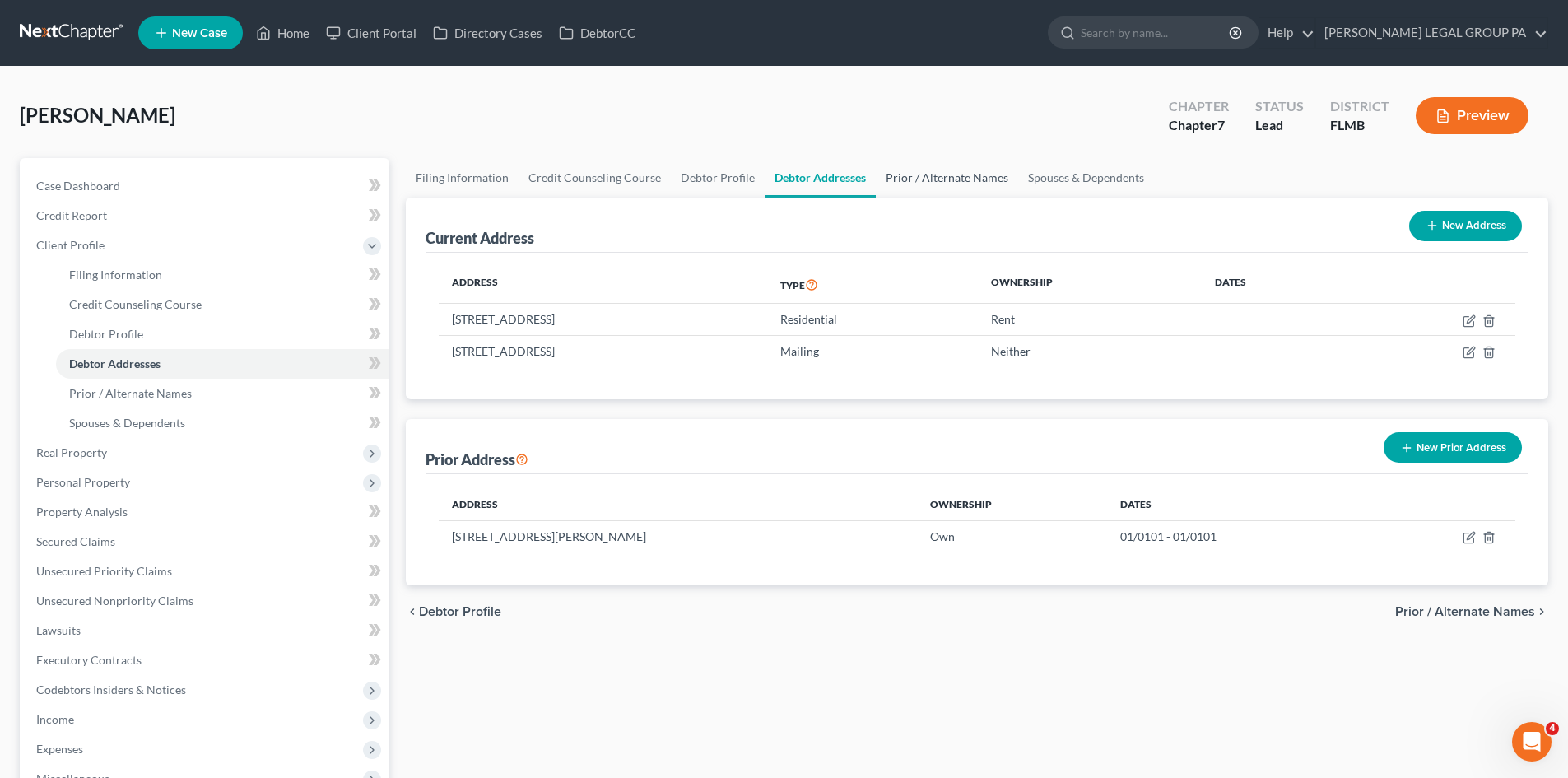
click at [929, 176] on link "Prior / Alternate Names" at bounding box center [947, 178] width 142 height 39
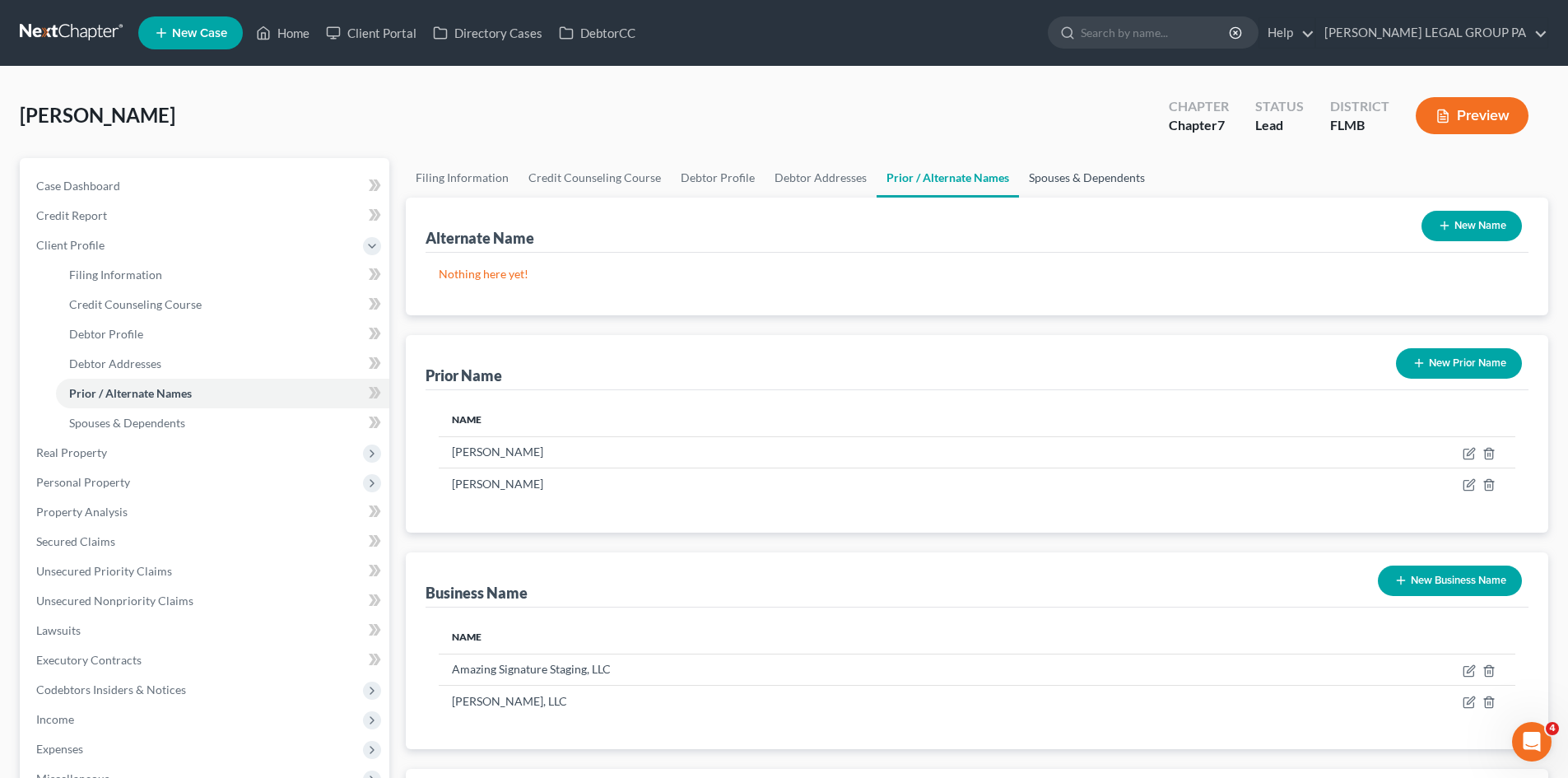
click at [1100, 177] on link "Spouses & Dependents" at bounding box center [1087, 178] width 136 height 39
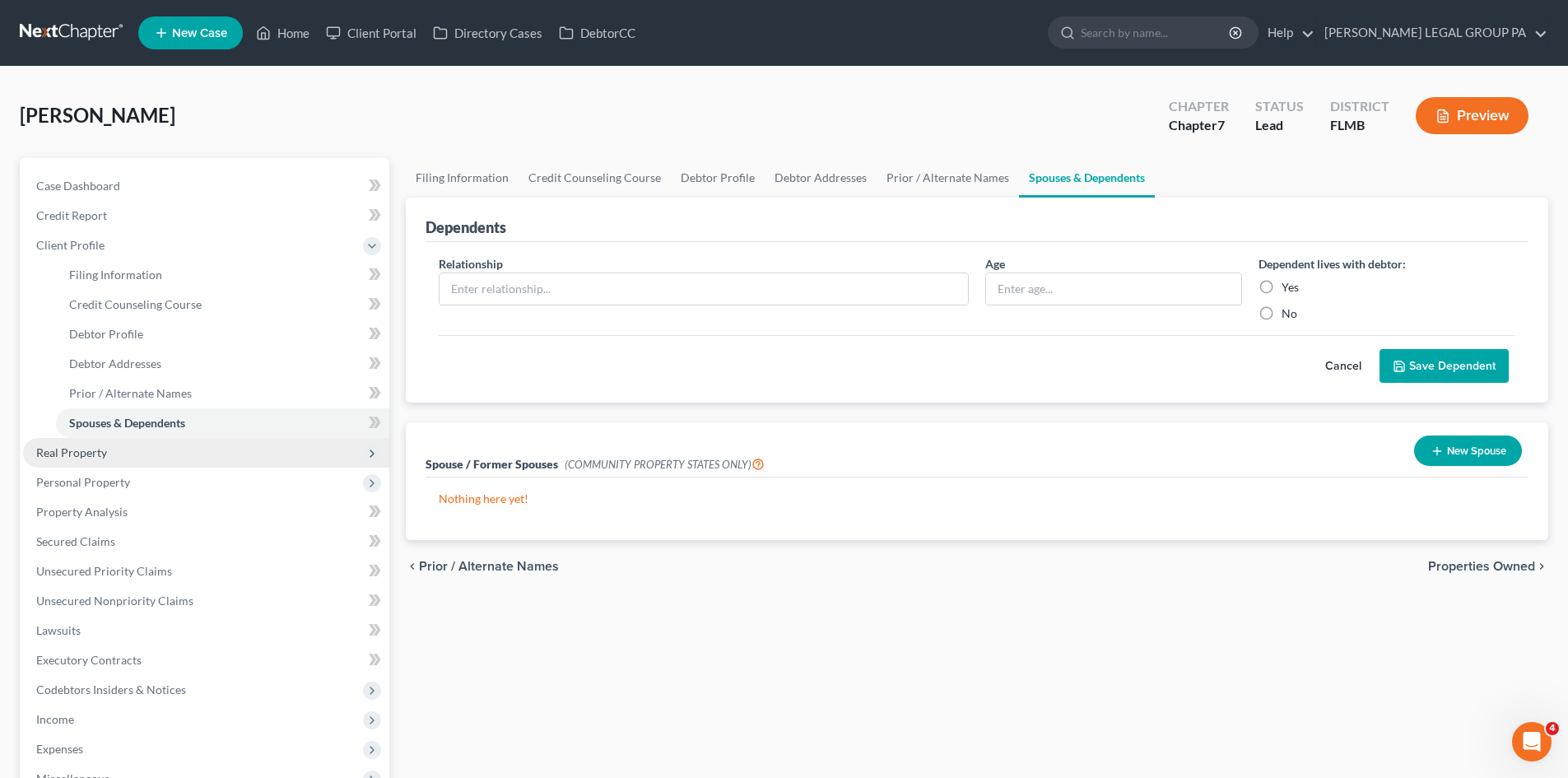
click at [146, 449] on span "Real Property" at bounding box center [206, 453] width 366 height 30
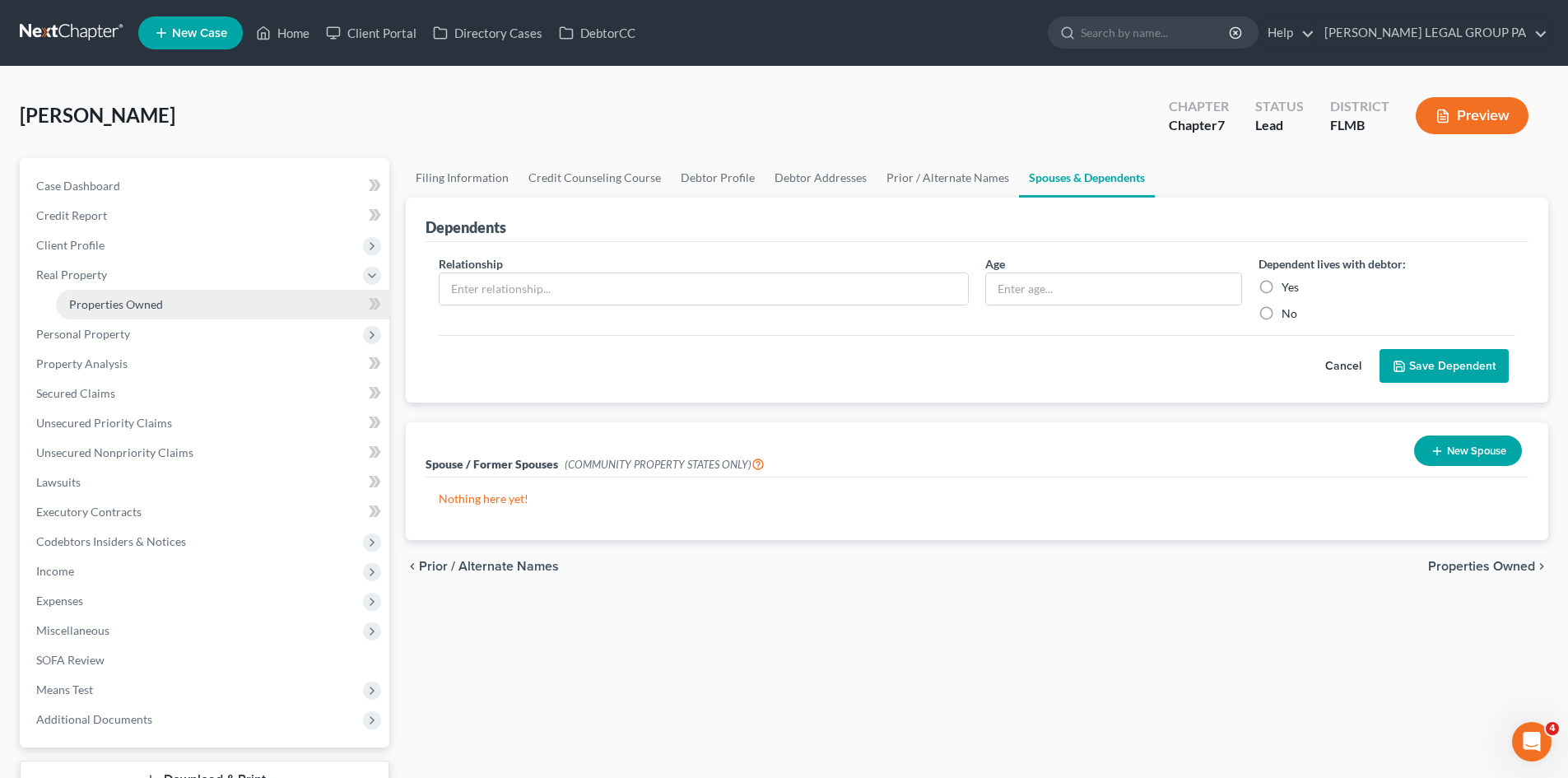
click at [187, 304] on link "Properties Owned" at bounding box center [222, 305] width 334 height 30
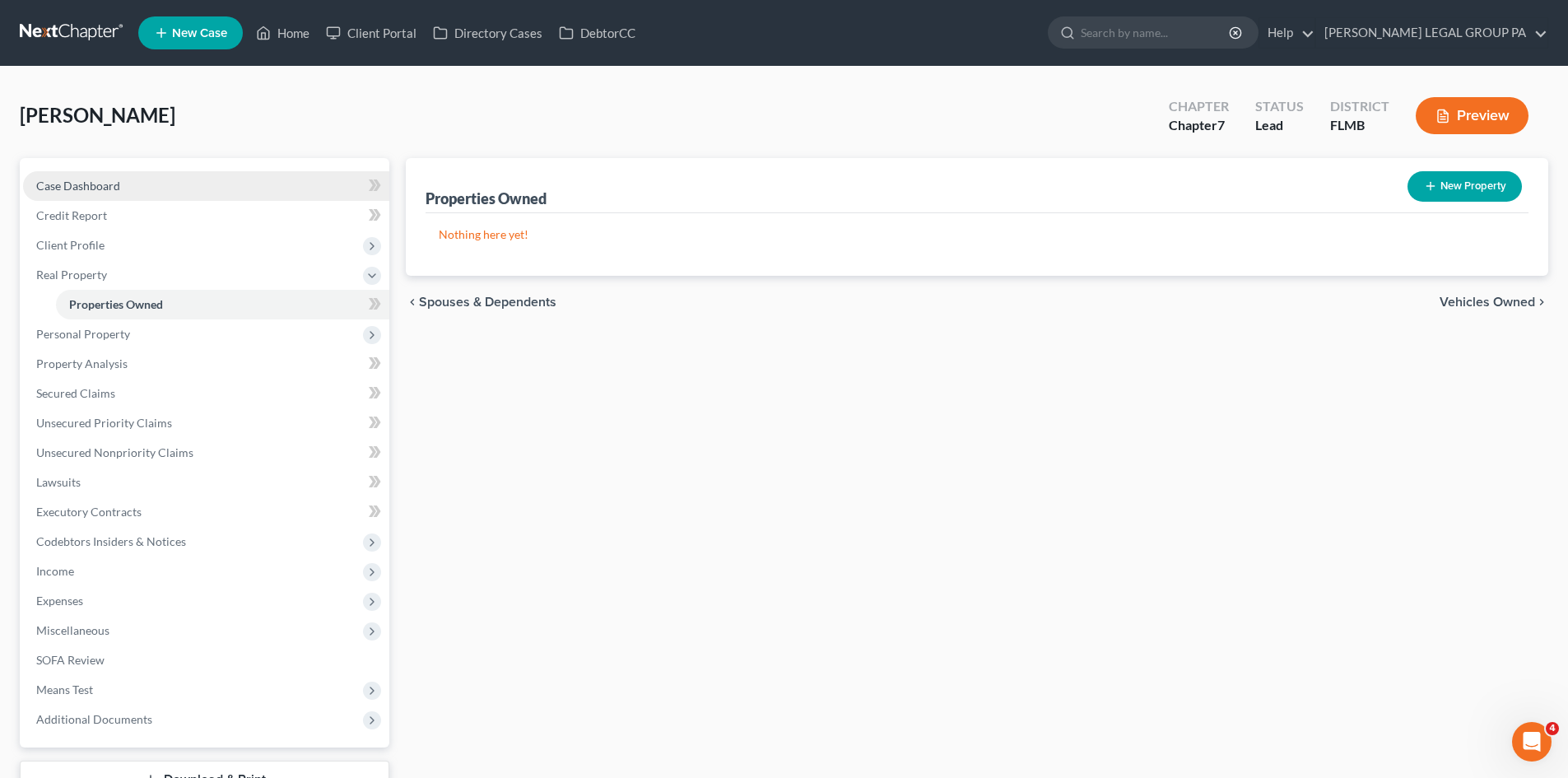
click at [135, 182] on link "Case Dashboard" at bounding box center [206, 186] width 366 height 30
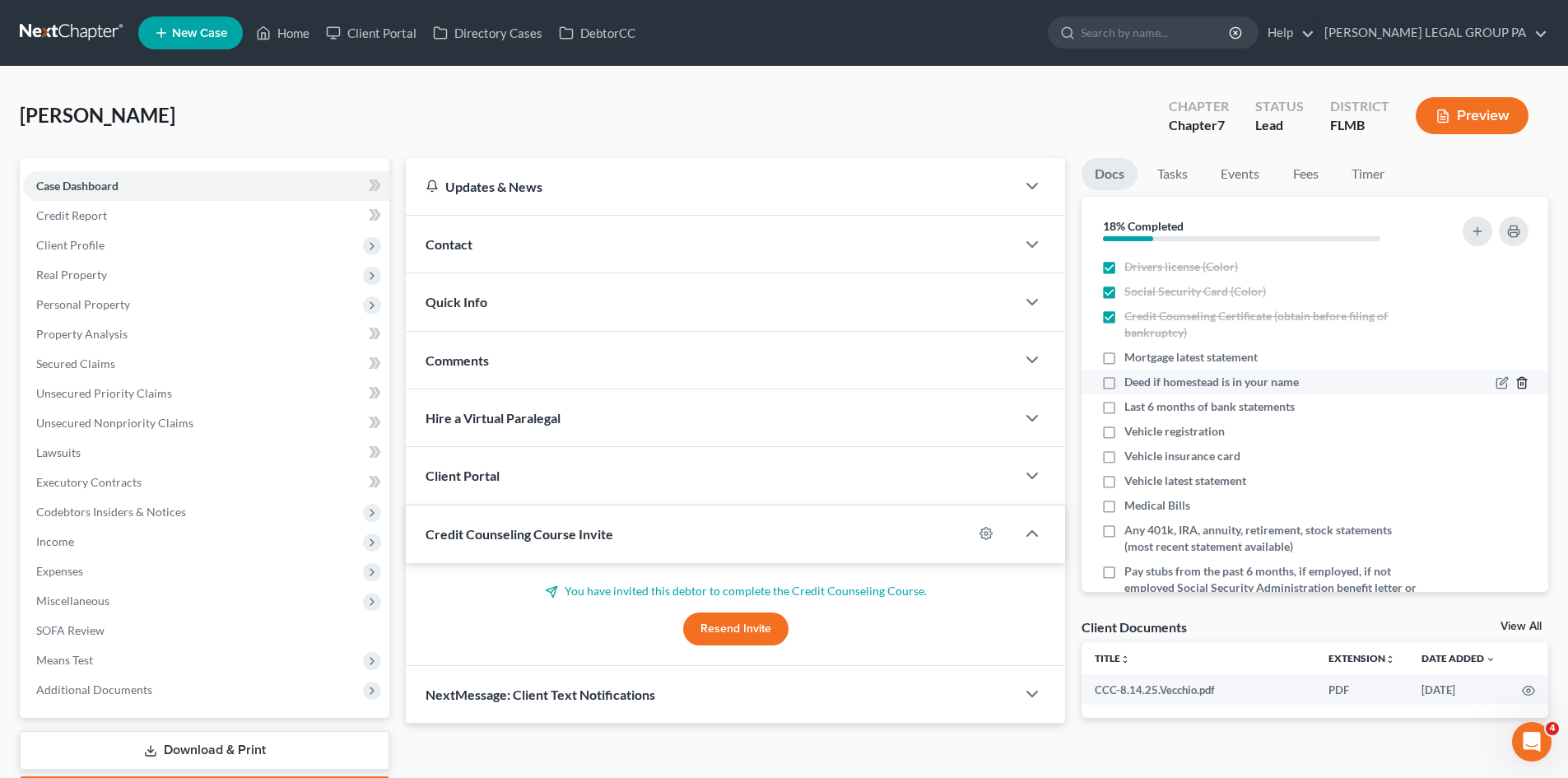
click at [1516, 383] on icon "button" at bounding box center [1522, 383] width 13 height 13
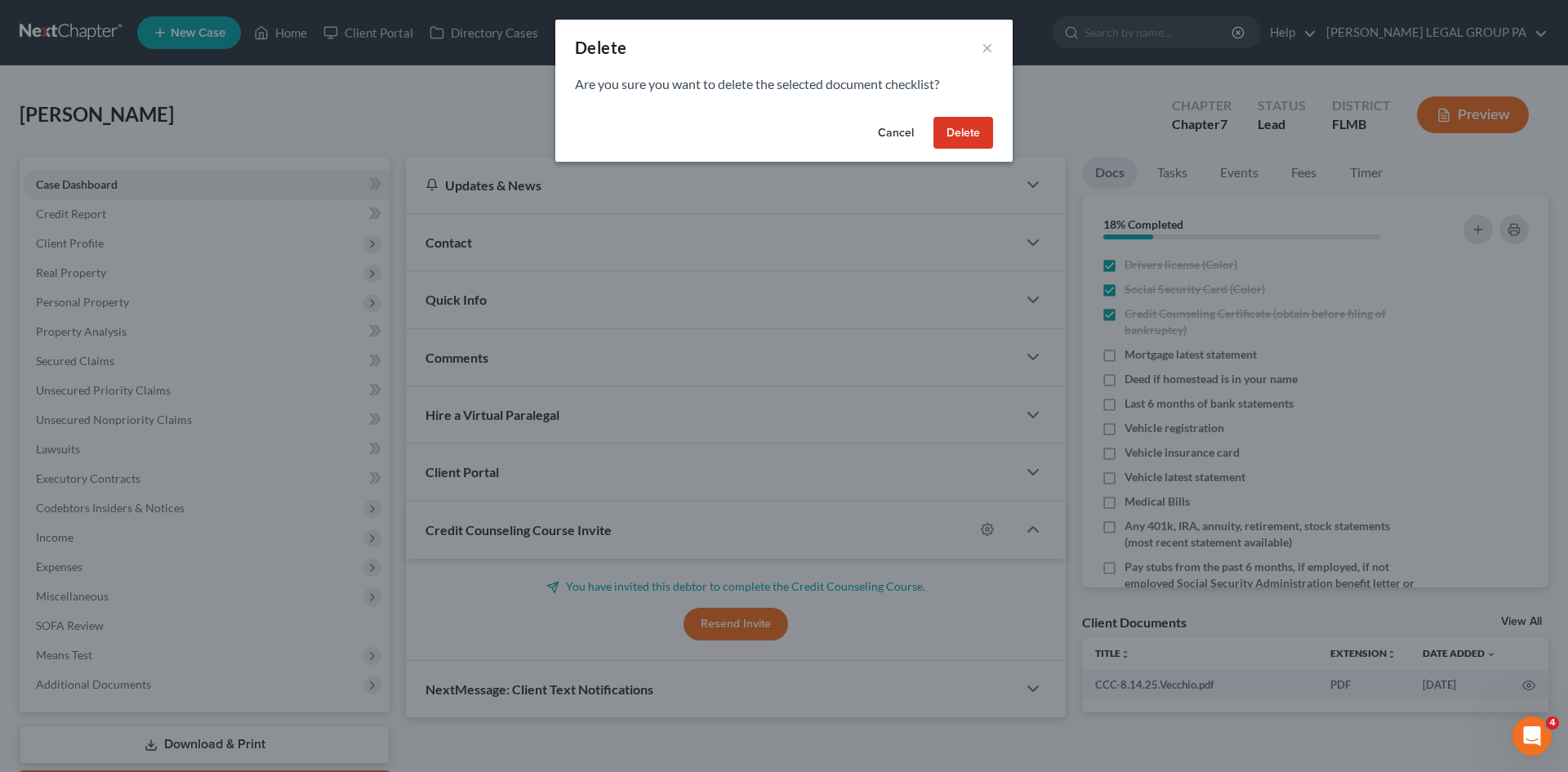
click at [971, 132] on button "Delete" at bounding box center [963, 133] width 60 height 32
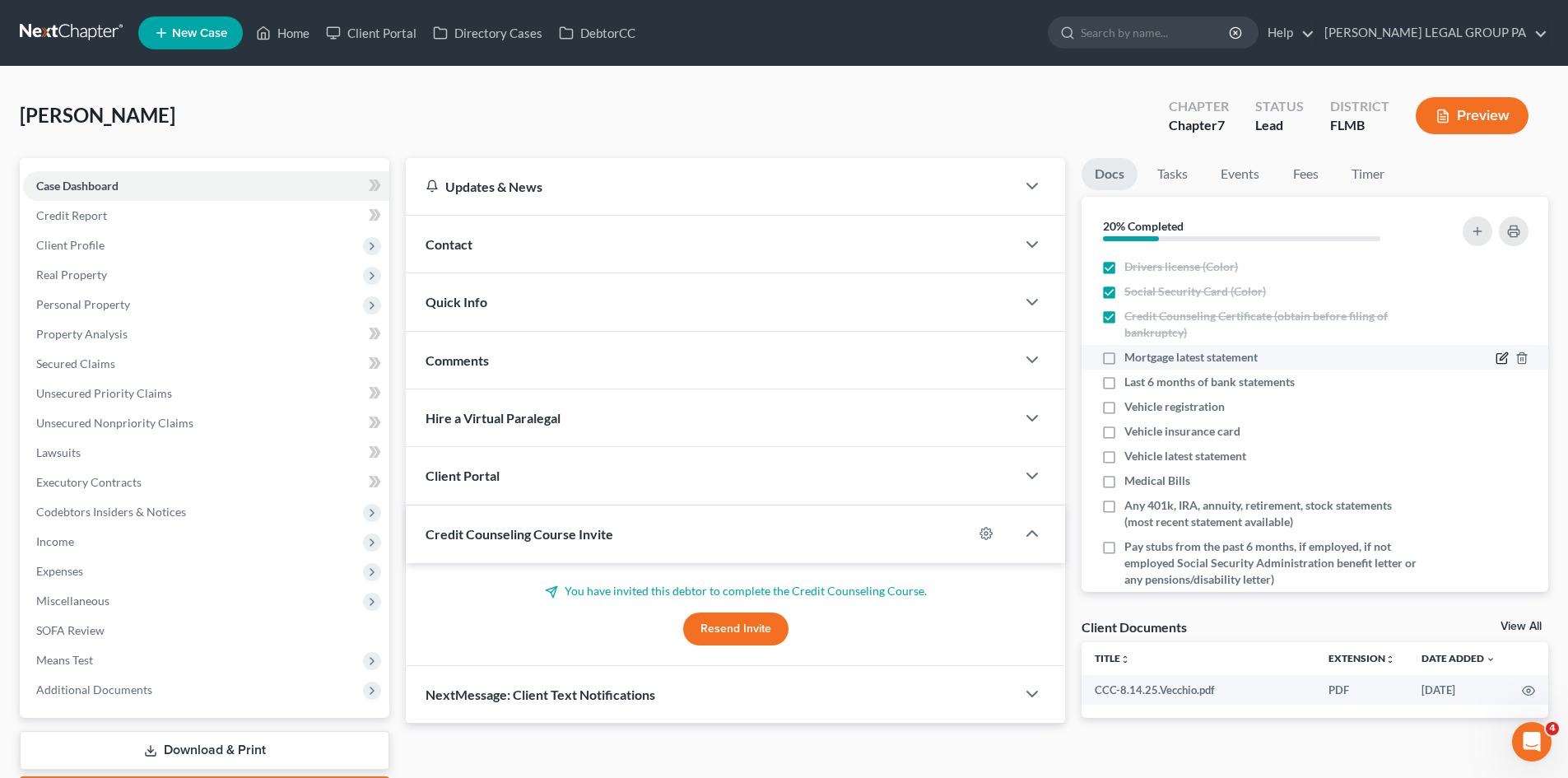
click at [1500, 360] on icon "button" at bounding box center [1504, 357] width 7 height 7
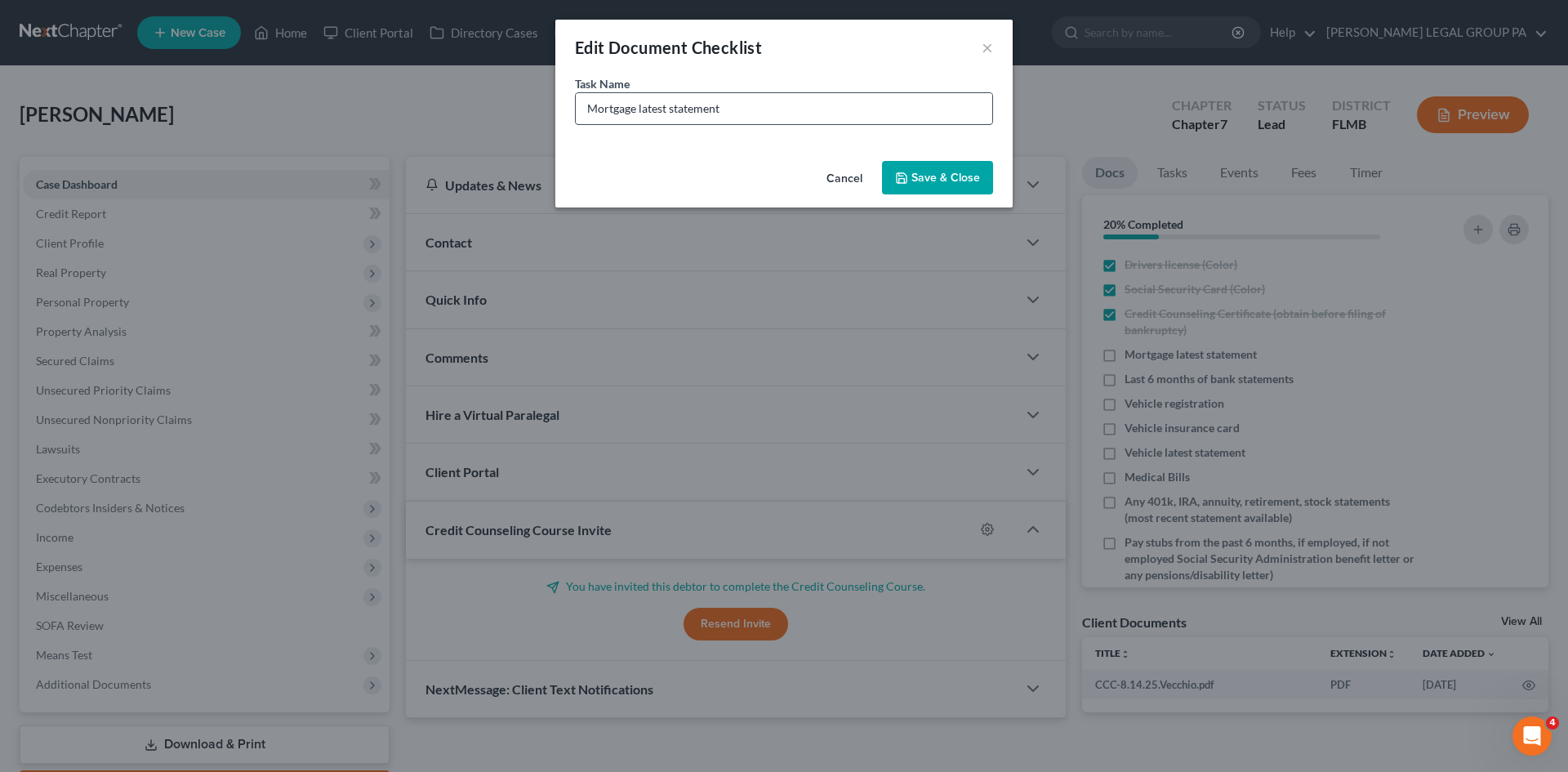
click at [614, 107] on input "Mortgage latest statement" at bounding box center [783, 109] width 416 height 31
type input "Mobile Home latest statement"
click at [915, 179] on button "Save & Close" at bounding box center [937, 177] width 111 height 34
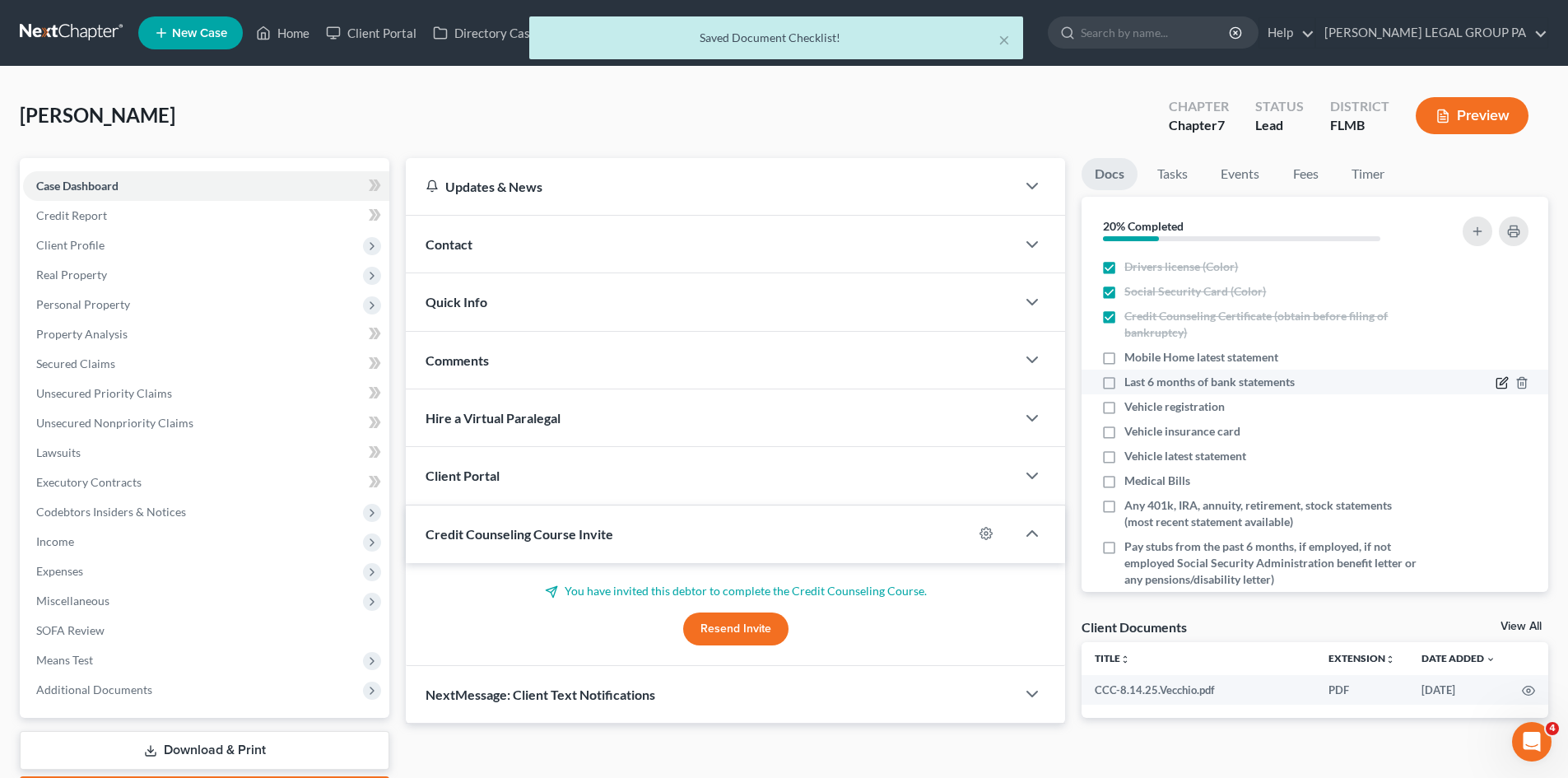
click at [1496, 381] on icon "button" at bounding box center [1503, 383] width 13 height 13
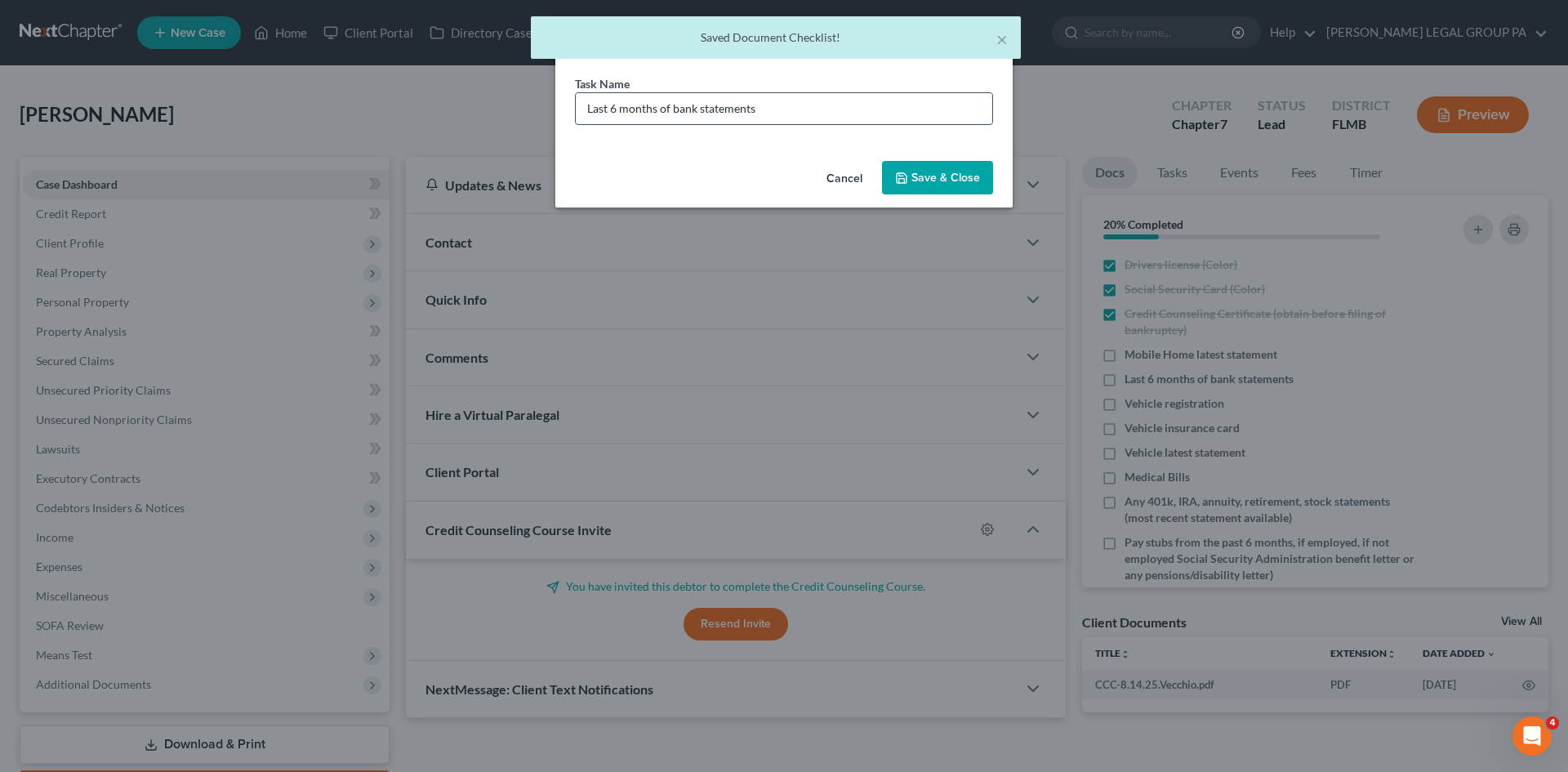
click at [869, 99] on input "Last 6 months of bank statements" at bounding box center [783, 109] width 416 height 31
type input "Last 6 months of bank statements (all accounts)"
click at [908, 173] on icon "button" at bounding box center [901, 178] width 13 height 13
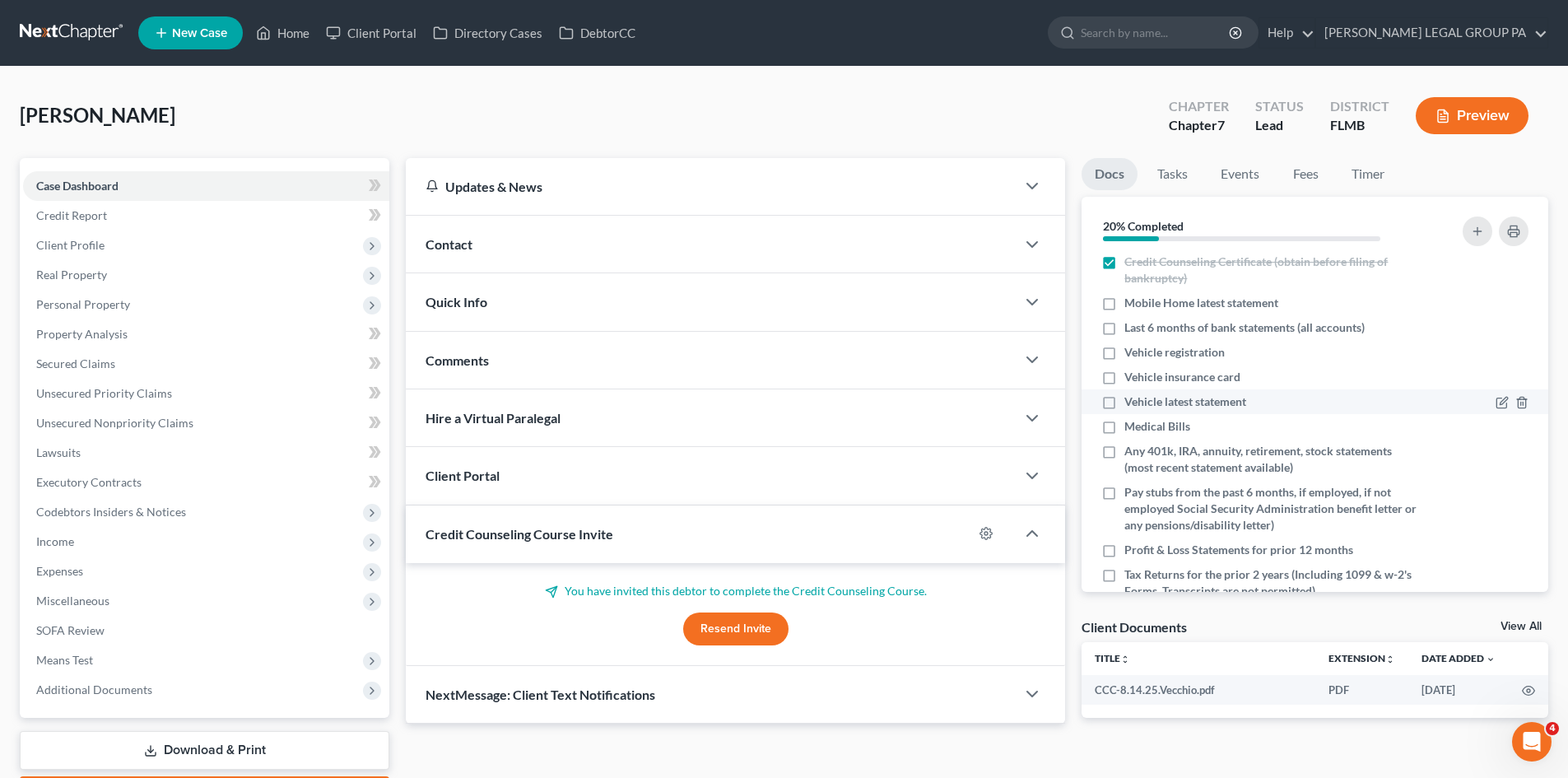
scroll to position [83, 0]
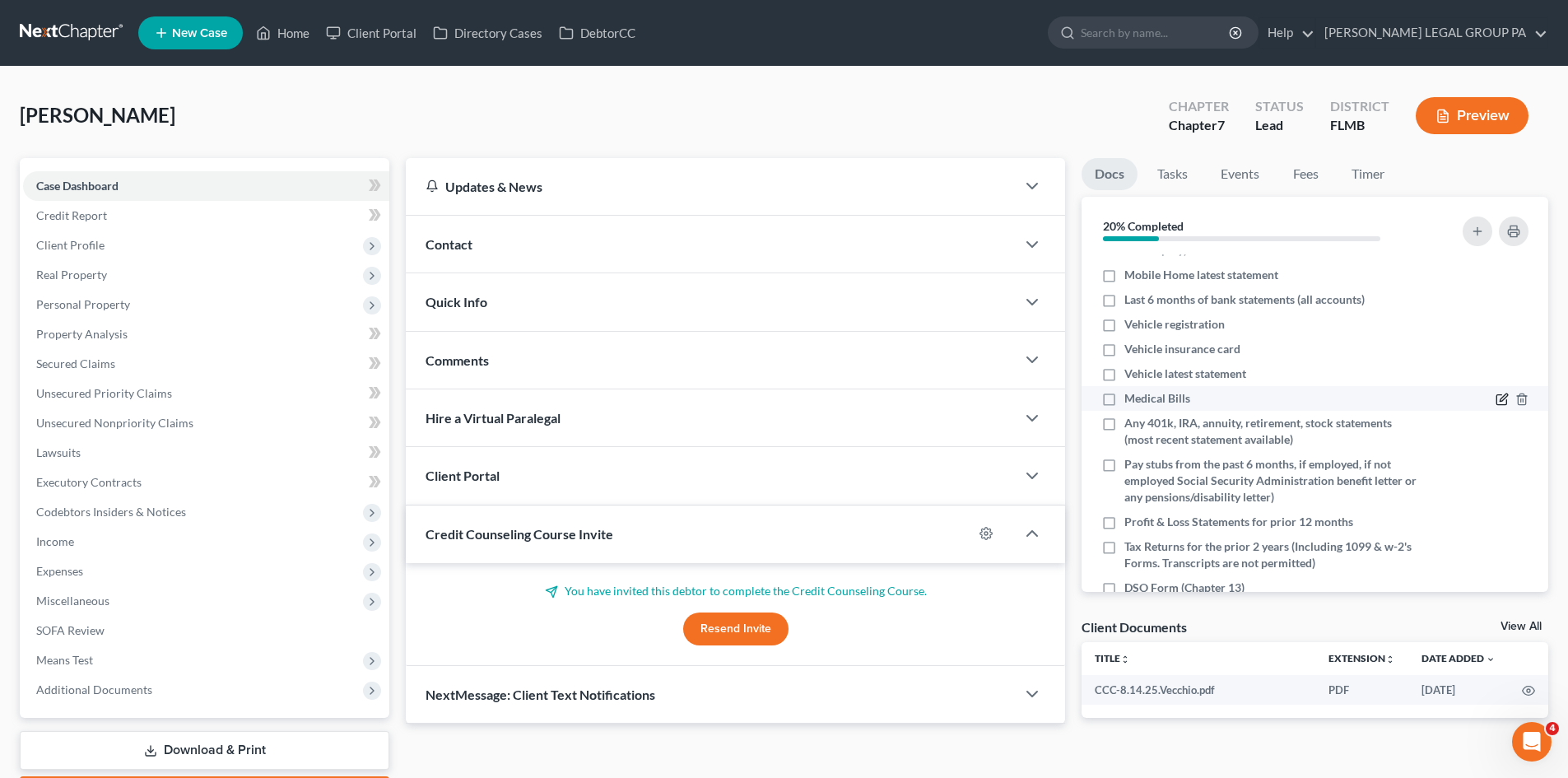
click at [1496, 397] on icon "button" at bounding box center [1503, 399] width 13 height 13
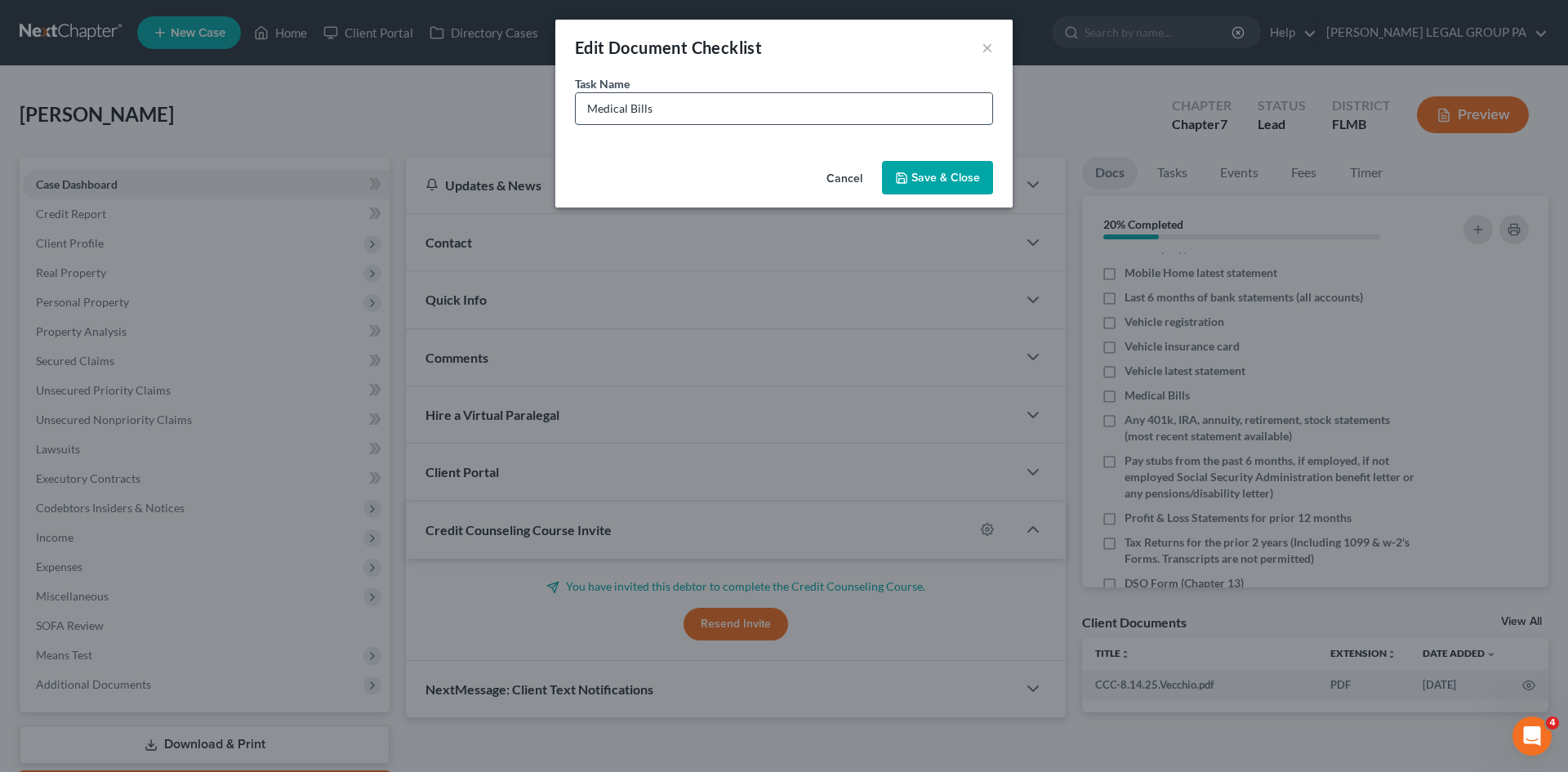
click at [846, 113] on input "Medical Bills" at bounding box center [783, 109] width 416 height 31
type input "Medical Bills (if applicable)"
click at [975, 188] on button "Save & Close" at bounding box center [937, 177] width 111 height 34
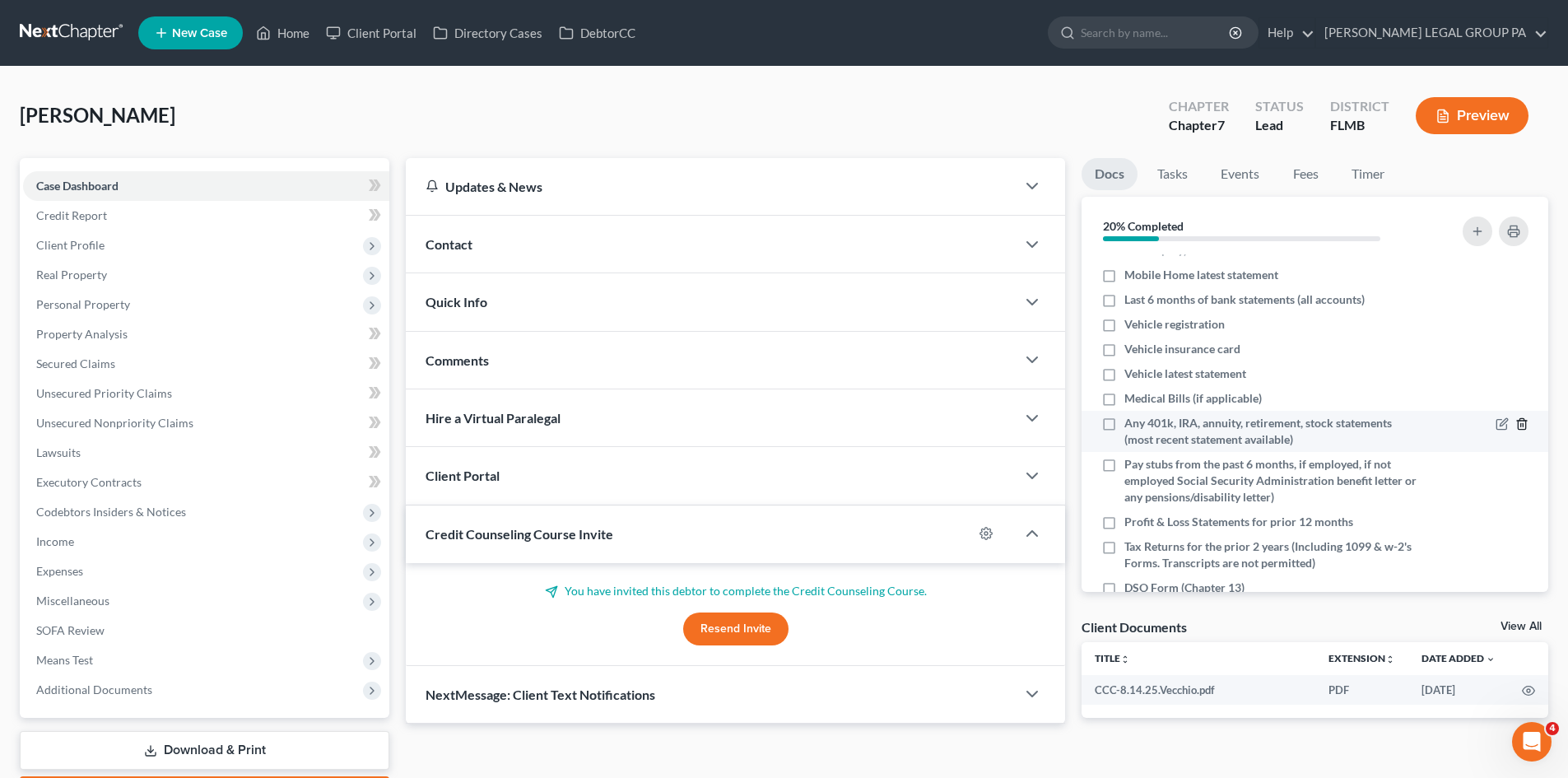
click at [1518, 425] on icon "button" at bounding box center [1521, 425] width 7 height 11
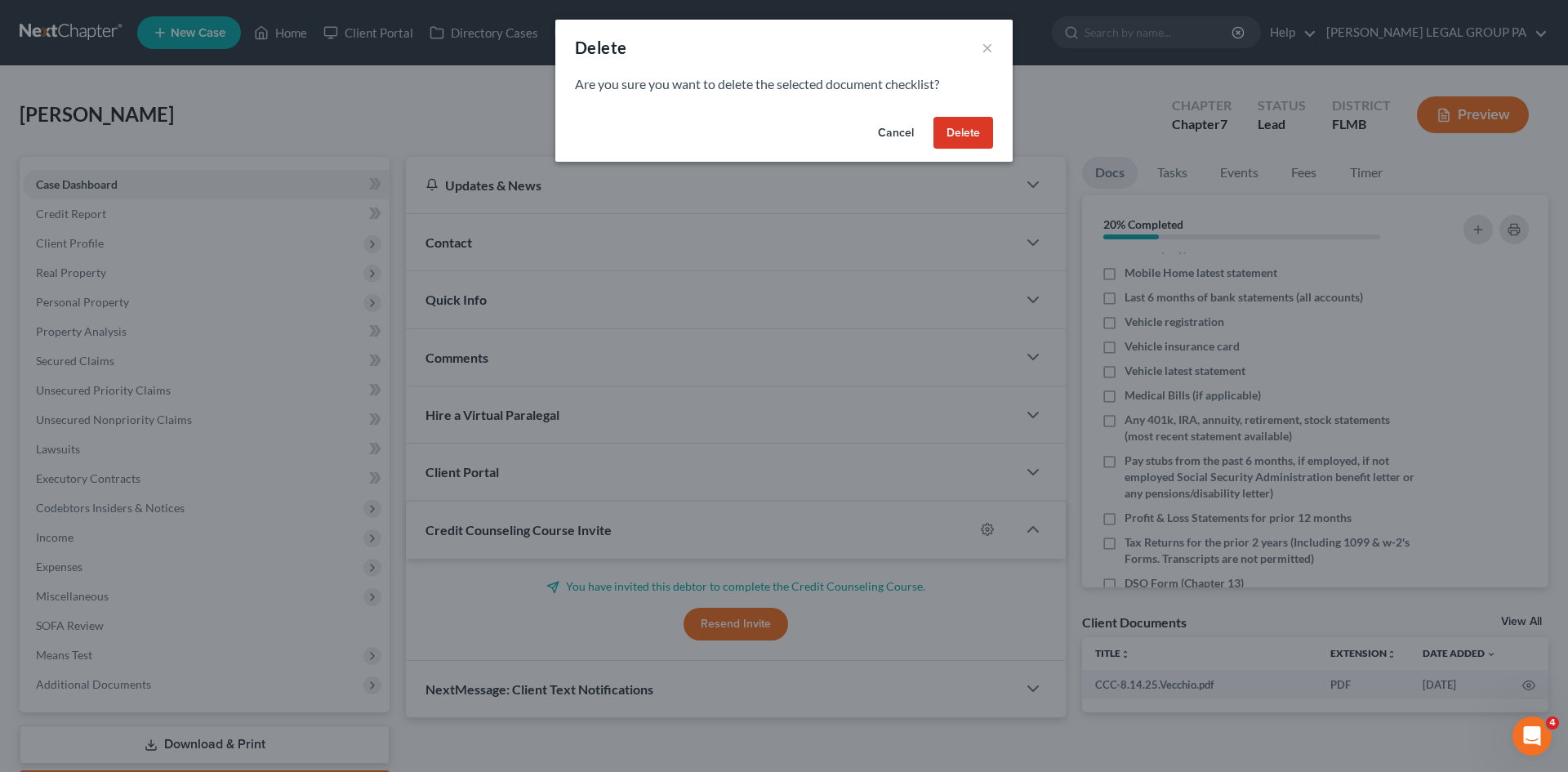
click at [964, 138] on button "Delete" at bounding box center [963, 133] width 60 height 32
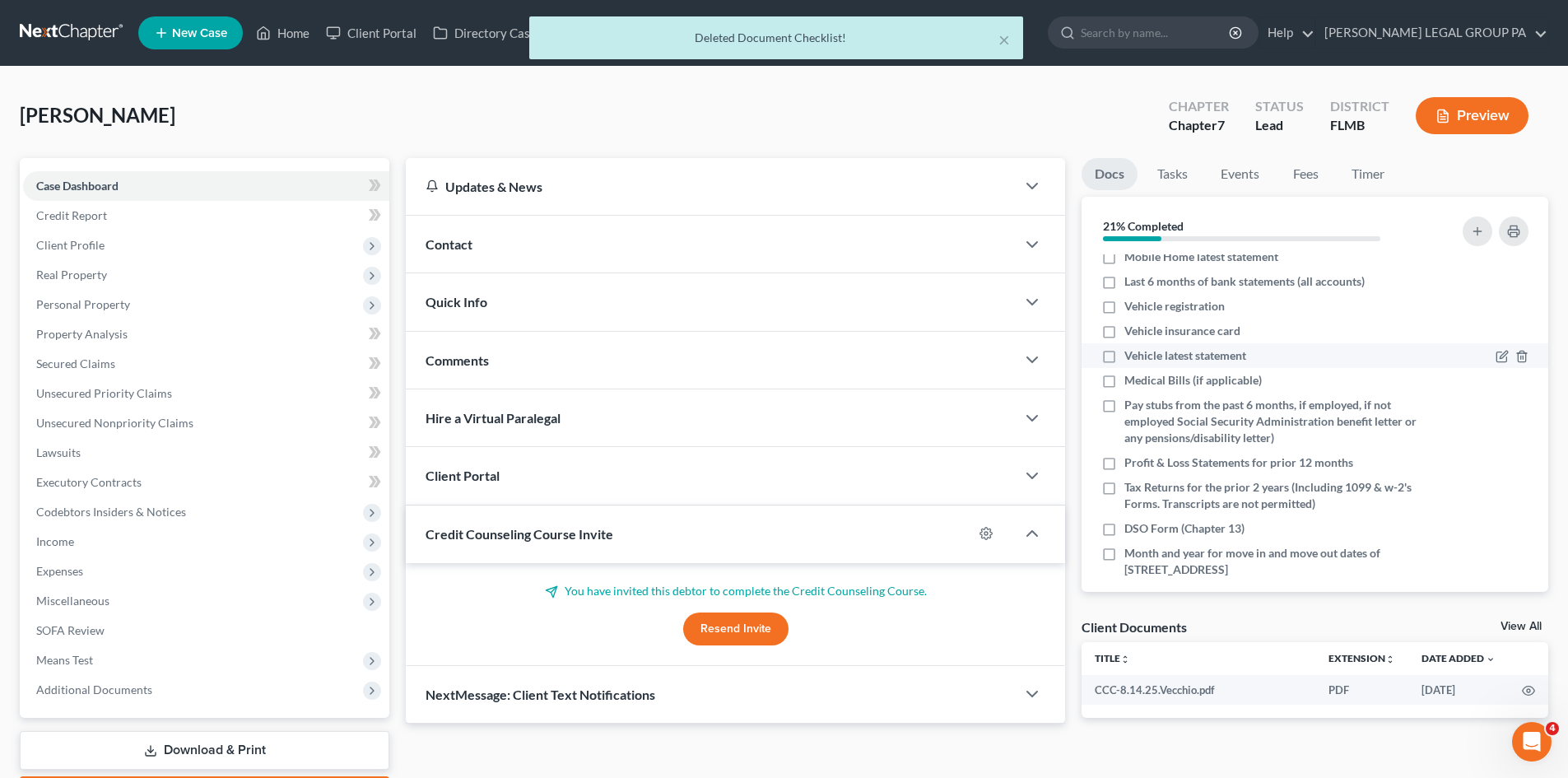
scroll to position [117, 0]
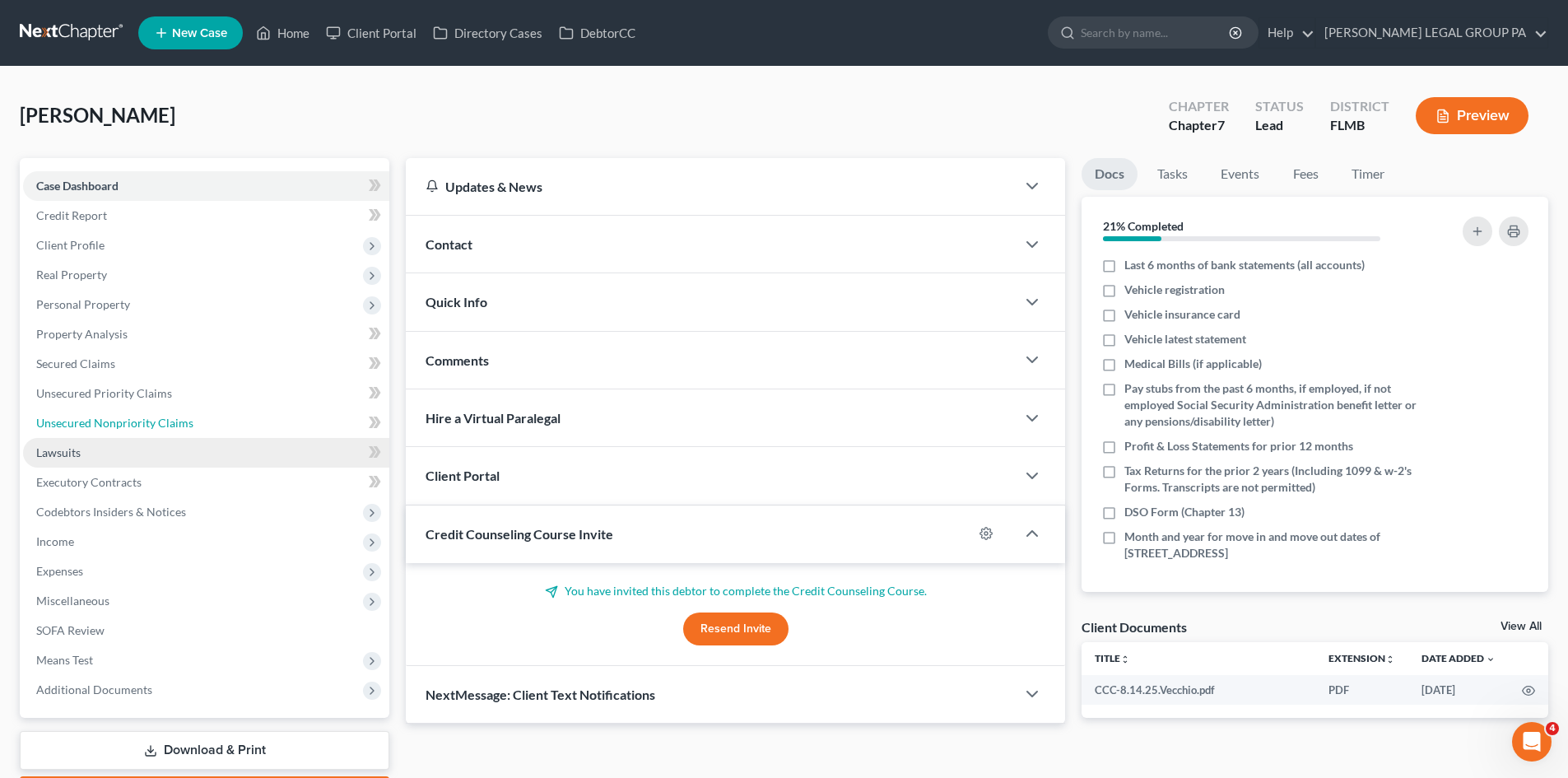
drag, startPoint x: 125, startPoint y: 419, endPoint x: 124, endPoint y: 442, distance: 23.0
click at [125, 419] on span "Unsecured Nonpriority Claims" at bounding box center [114, 422] width 157 height 14
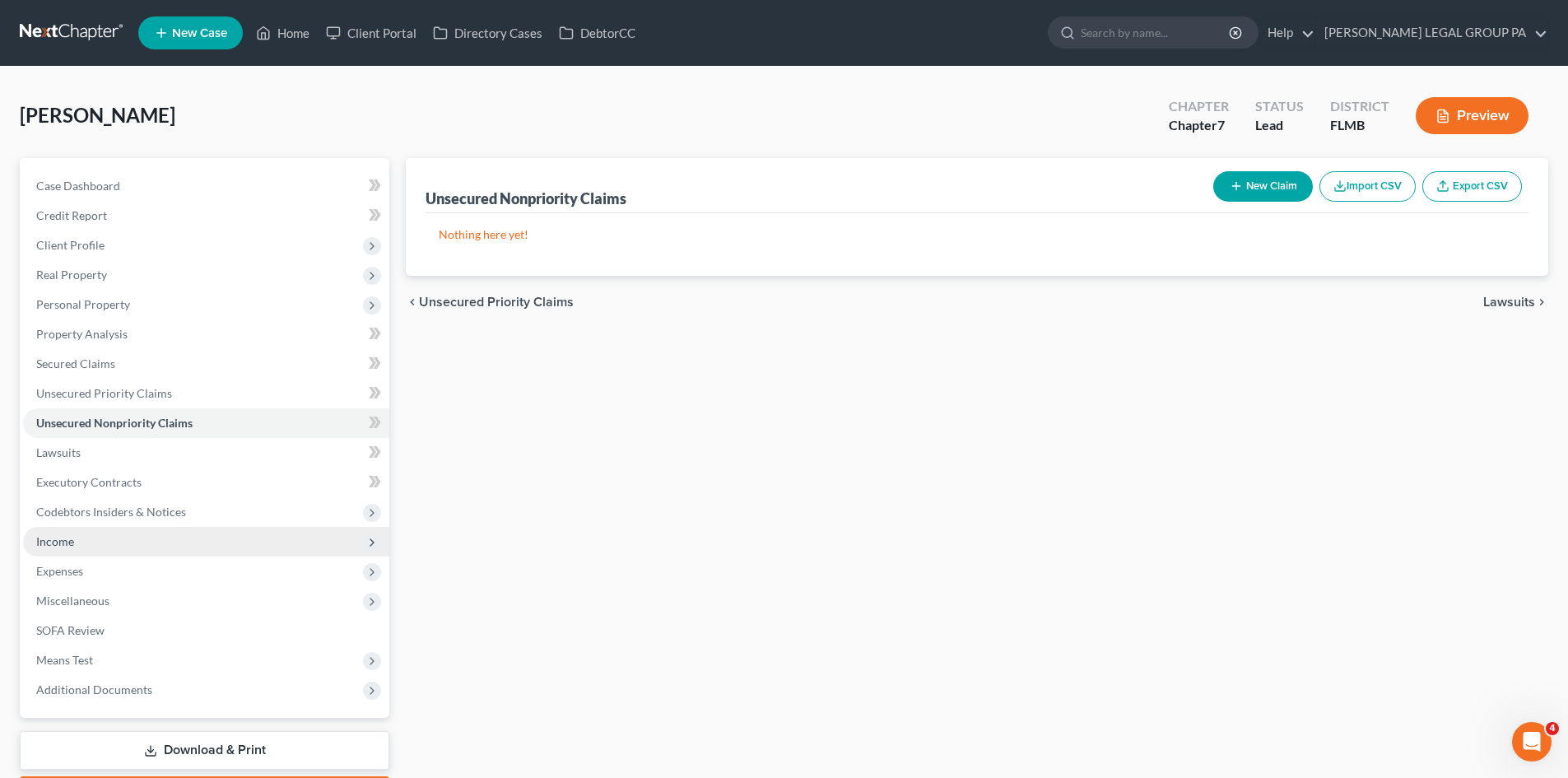
click at [112, 542] on span "Income" at bounding box center [206, 542] width 366 height 30
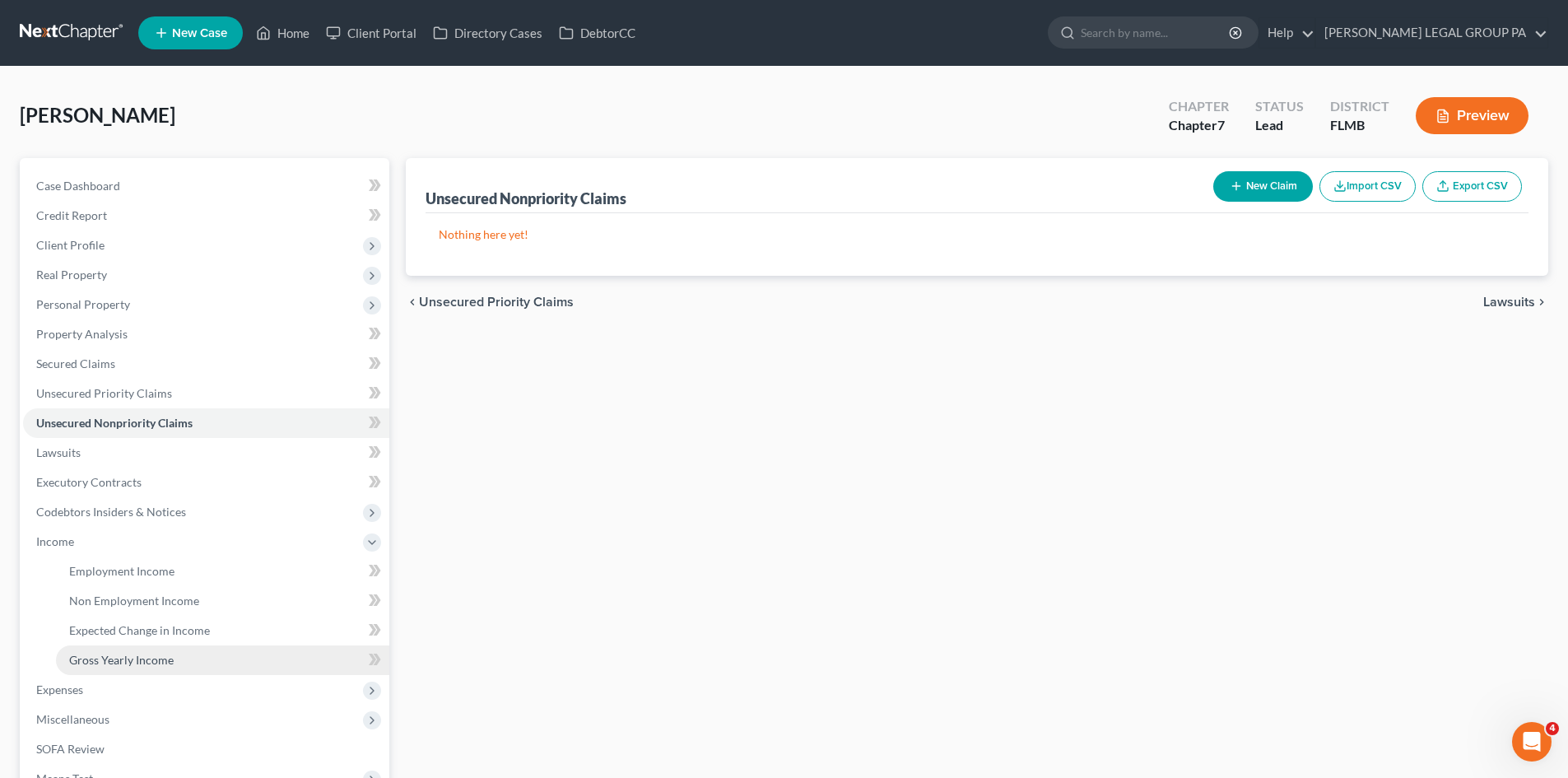
click at [167, 662] on span "Gross Yearly Income" at bounding box center [121, 659] width 104 height 14
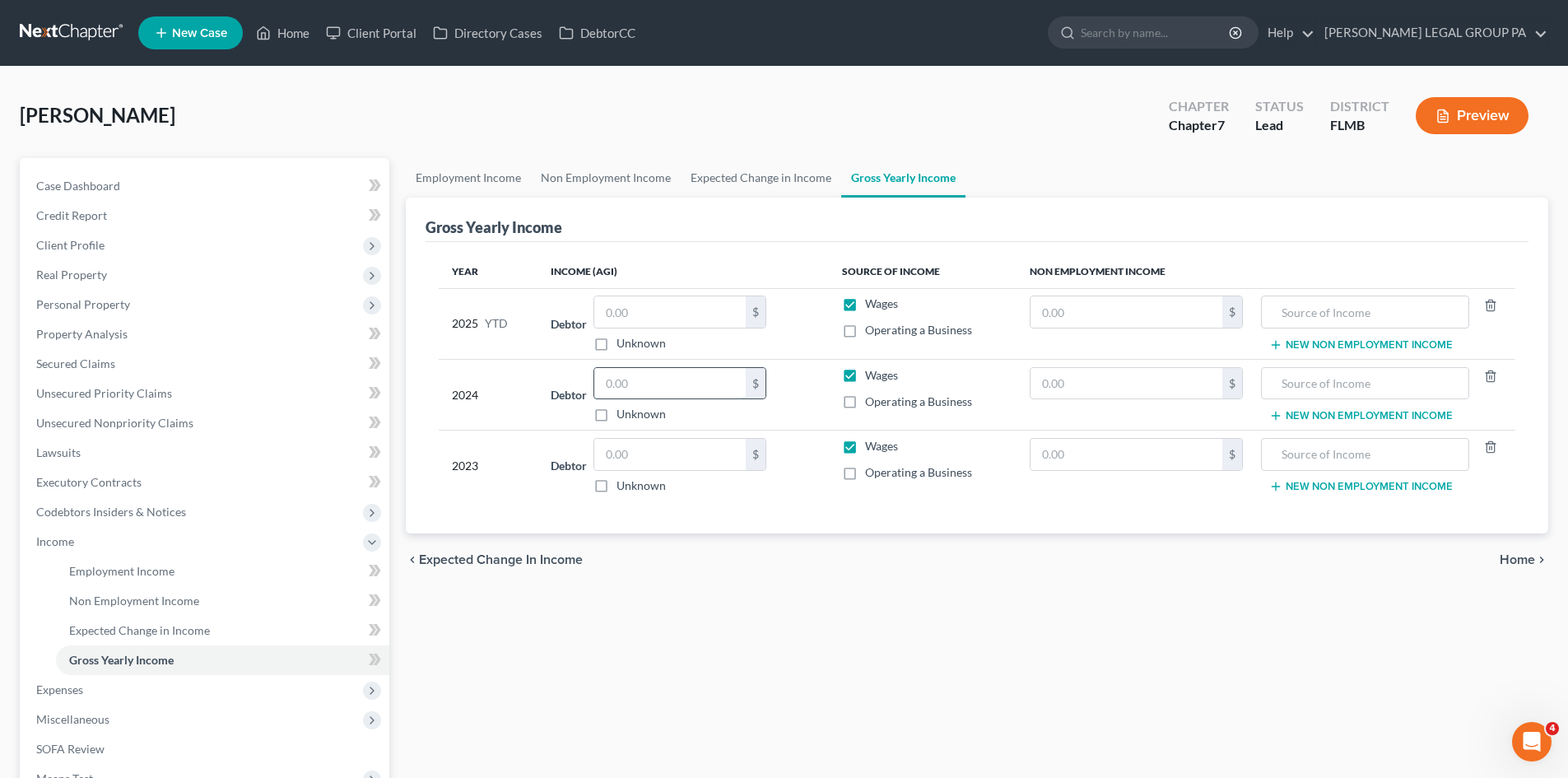
click at [679, 384] on input "text" at bounding box center [670, 384] width 152 height 32
click at [130, 248] on span "Client Profile" at bounding box center [206, 245] width 366 height 30
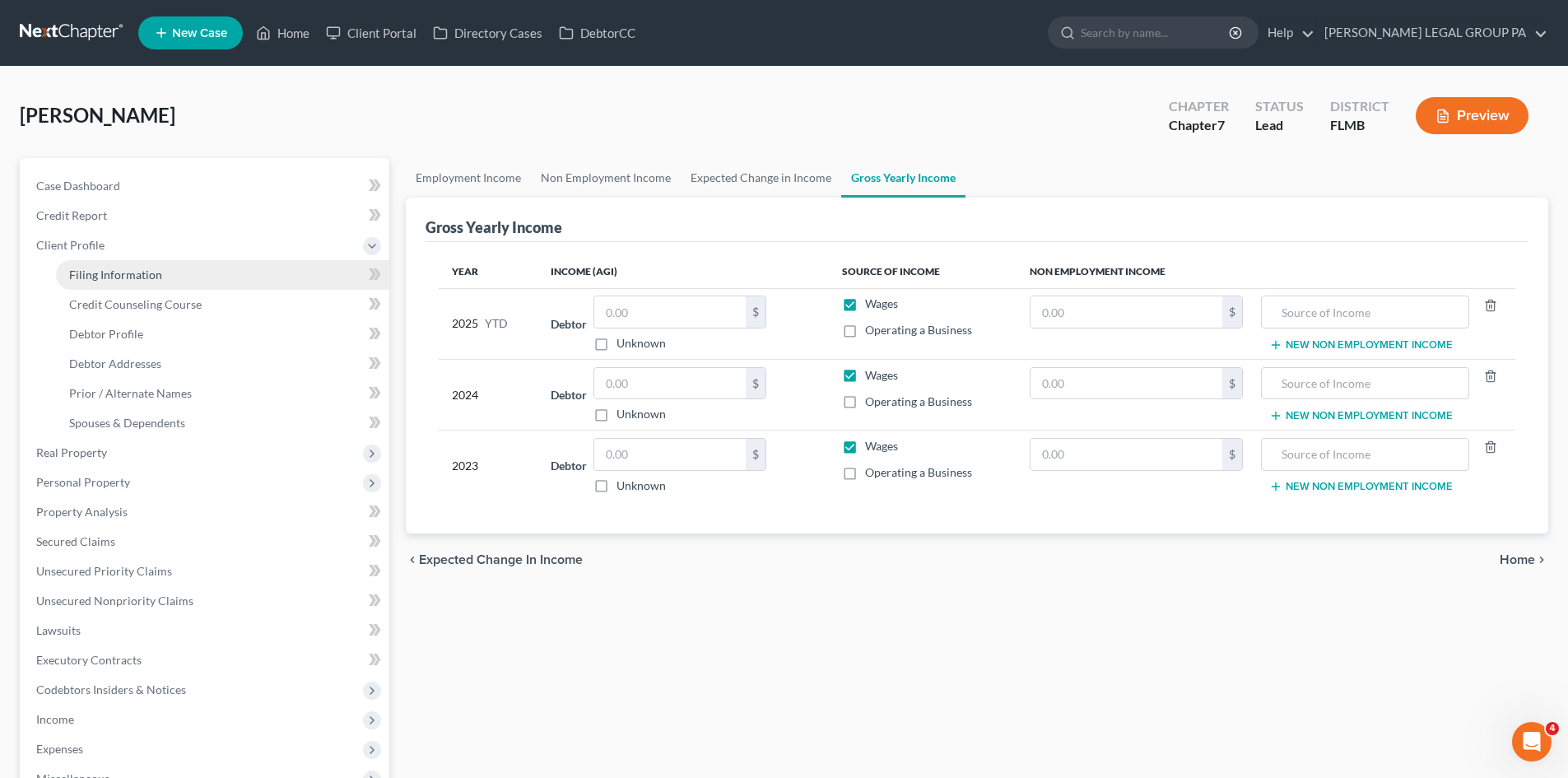
click at [141, 269] on span "Filing Information" at bounding box center [115, 274] width 93 height 14
select select "1"
select select "0"
select select "15"
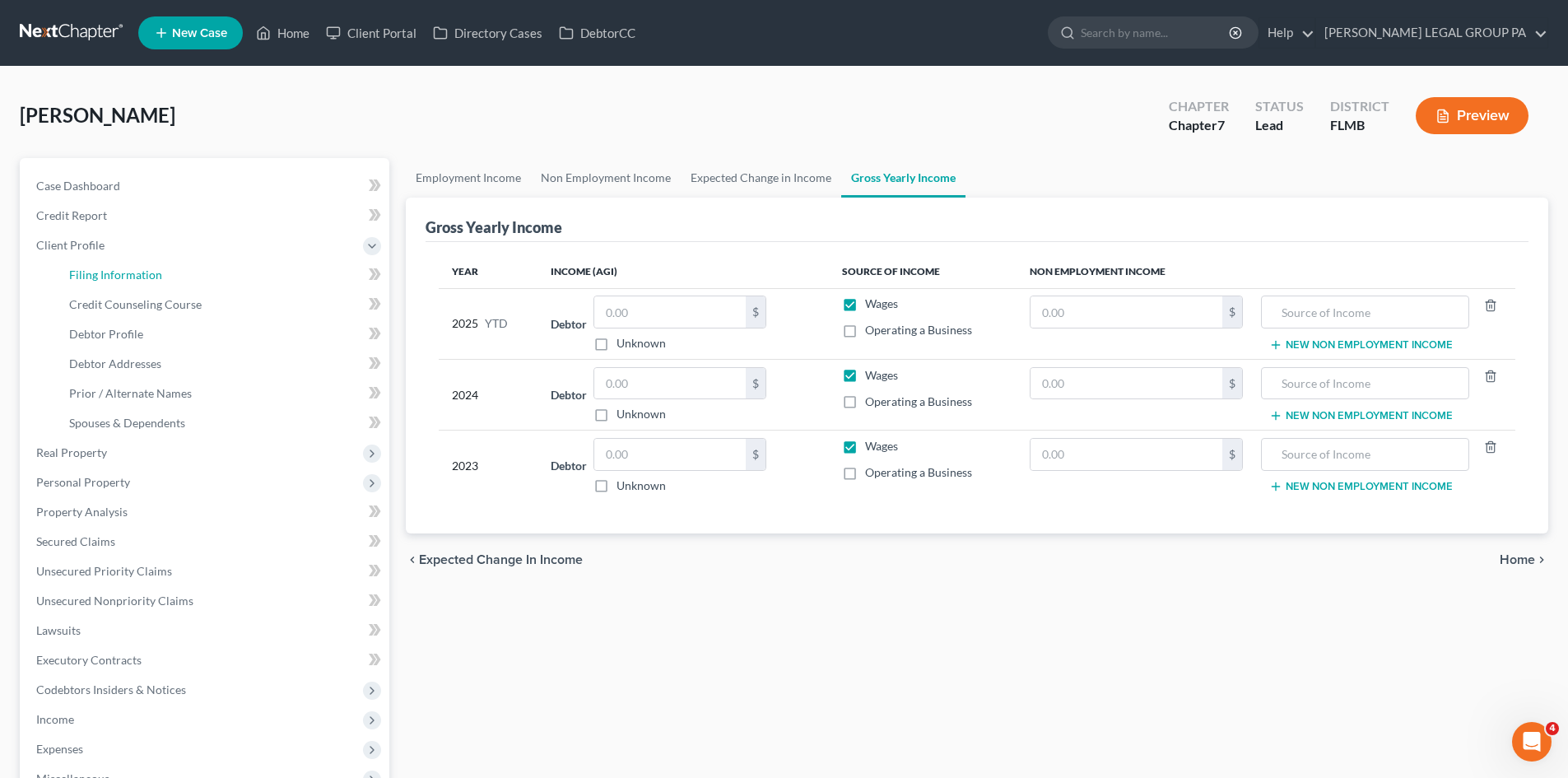
select select "0"
select select "9"
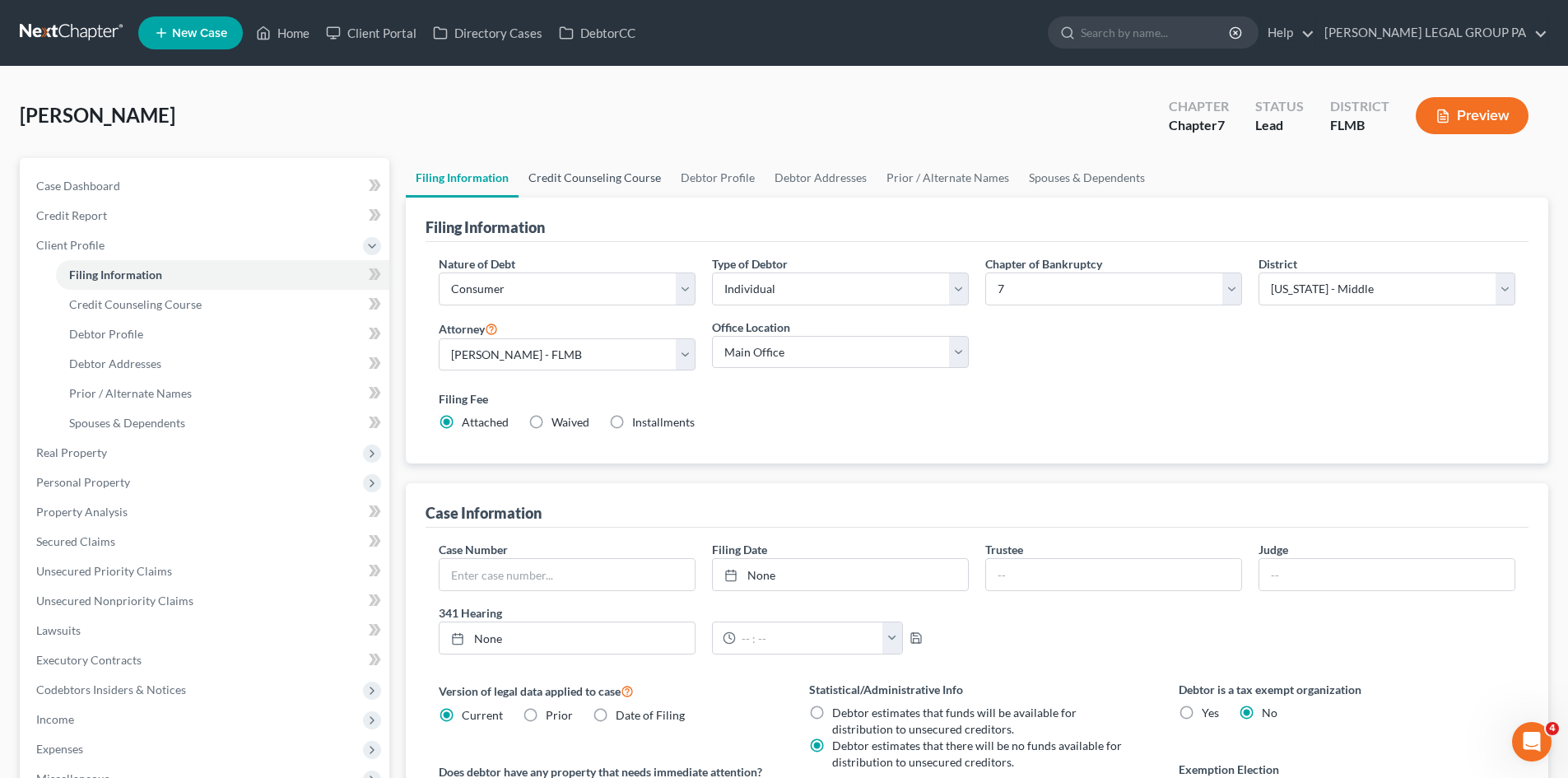
click at [578, 183] on link "Credit Counseling Course" at bounding box center [595, 178] width 153 height 39
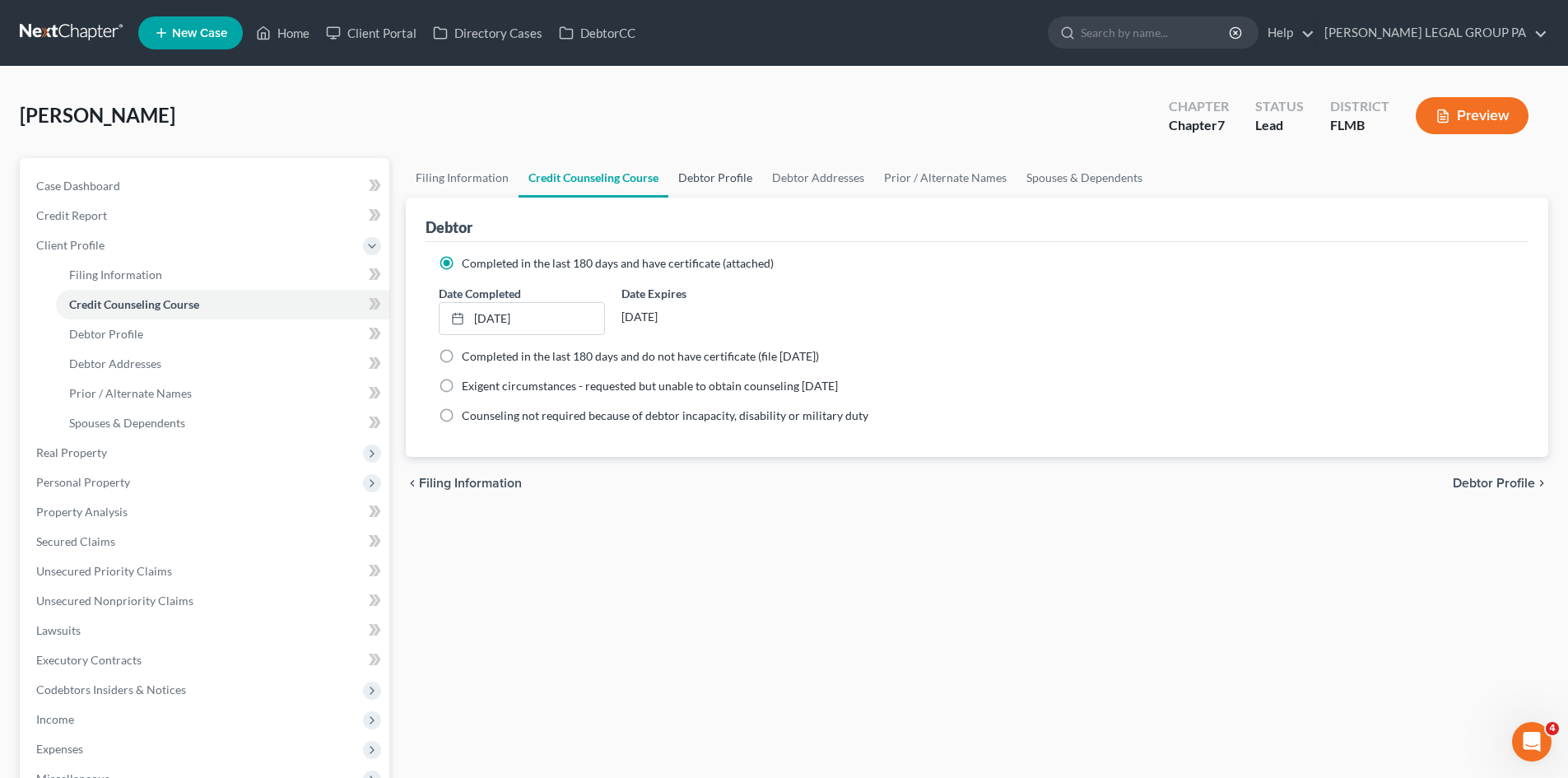
click at [716, 169] on link "Debtor Profile" at bounding box center [715, 178] width 94 height 39
select select "0"
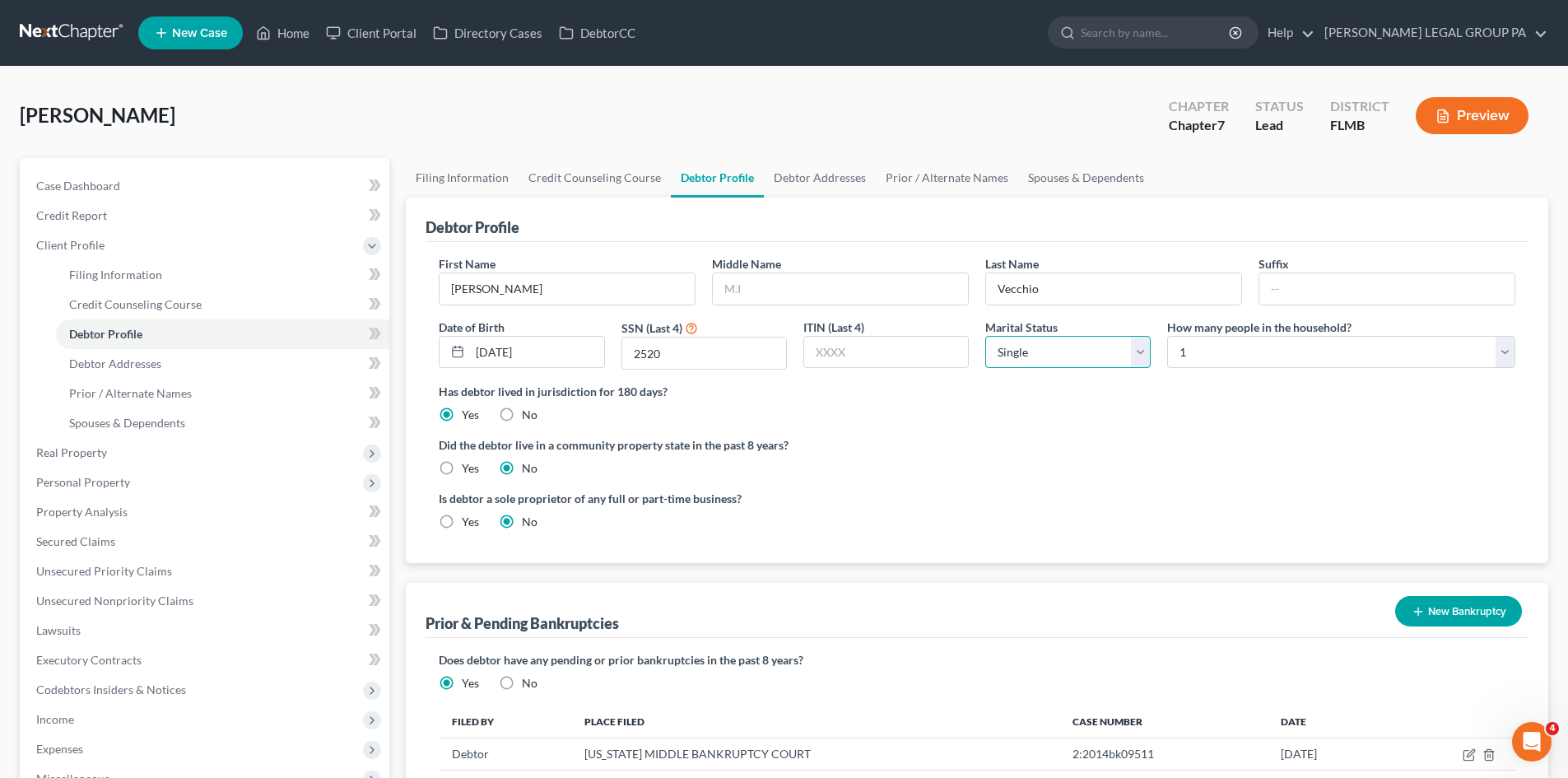
drag, startPoint x: 1123, startPoint y: 354, endPoint x: 1116, endPoint y: 363, distance: 11.4
click at [1123, 354] on select "Select Single Married Separated Divorced Widowed" at bounding box center [1069, 351] width 166 height 33
select select "2"
click at [986, 336] on select "Select Single Married Separated Divorced Widowed" at bounding box center [1069, 351] width 166 height 33
drag, startPoint x: 1176, startPoint y: 452, endPoint x: 728, endPoint y: 383, distance: 453.3
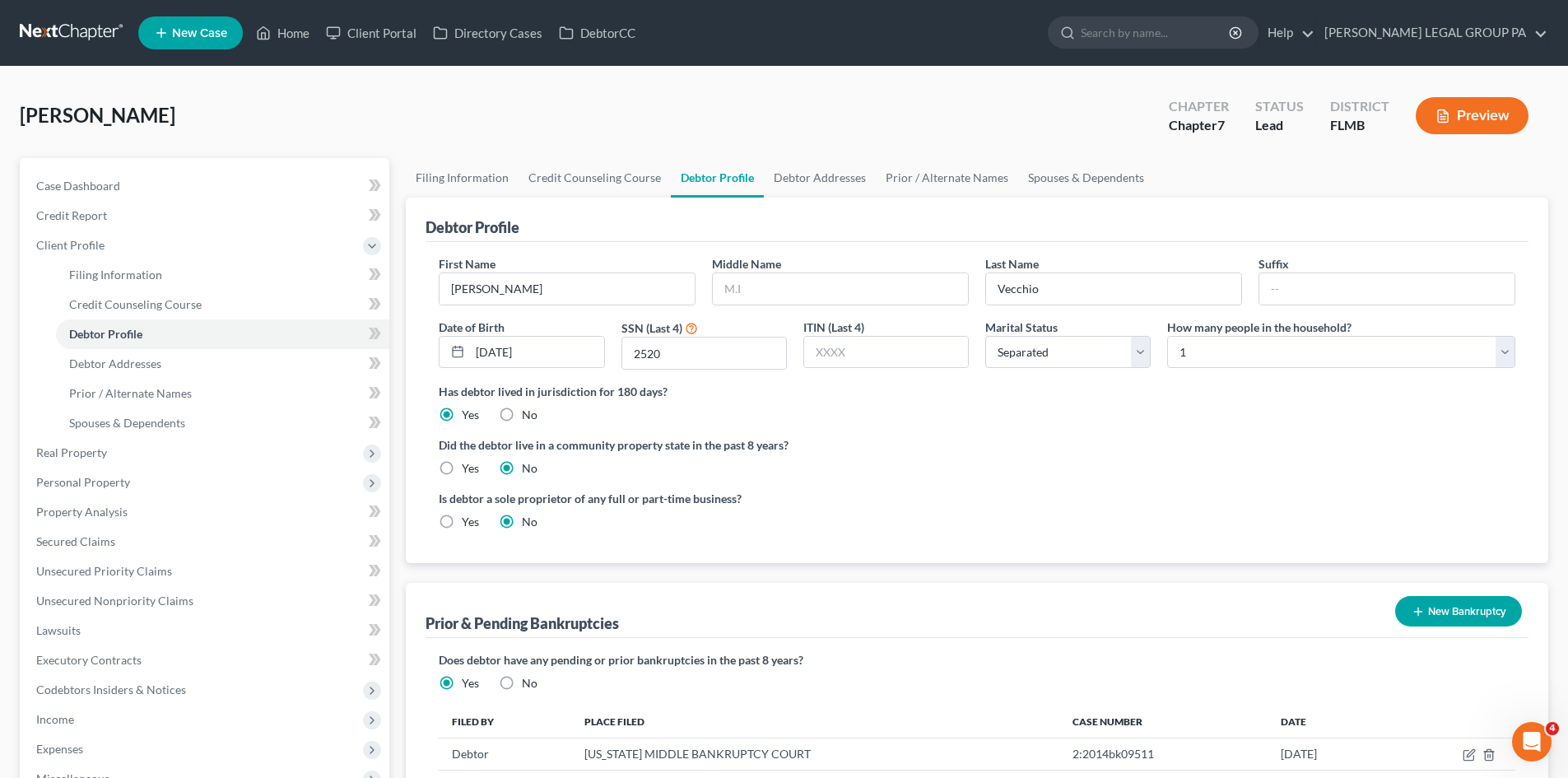
click at [1176, 452] on label "Did the debtor live in a community property state in the past 8 years?" at bounding box center [977, 444] width 1077 height 18
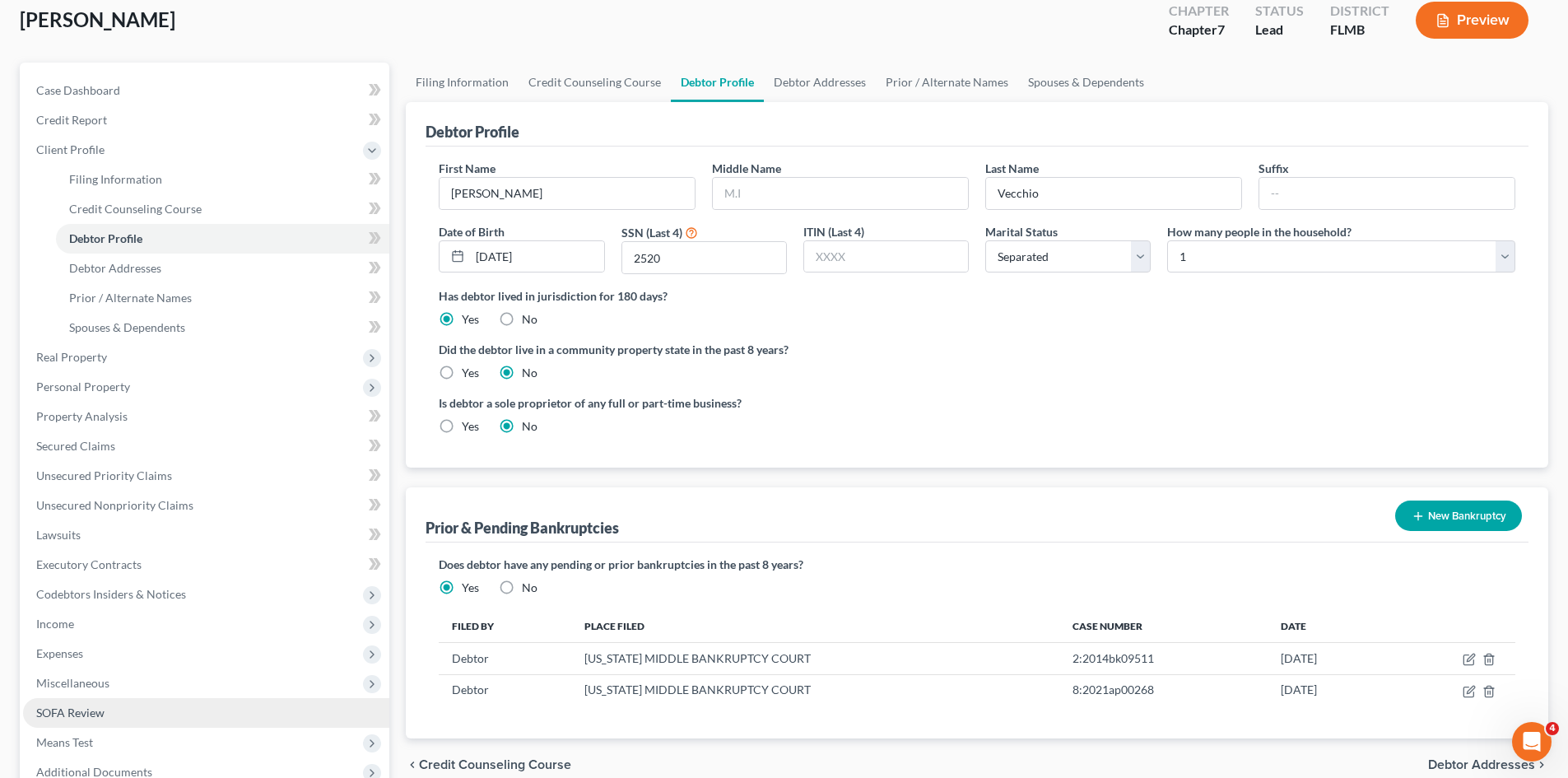
scroll to position [247, 0]
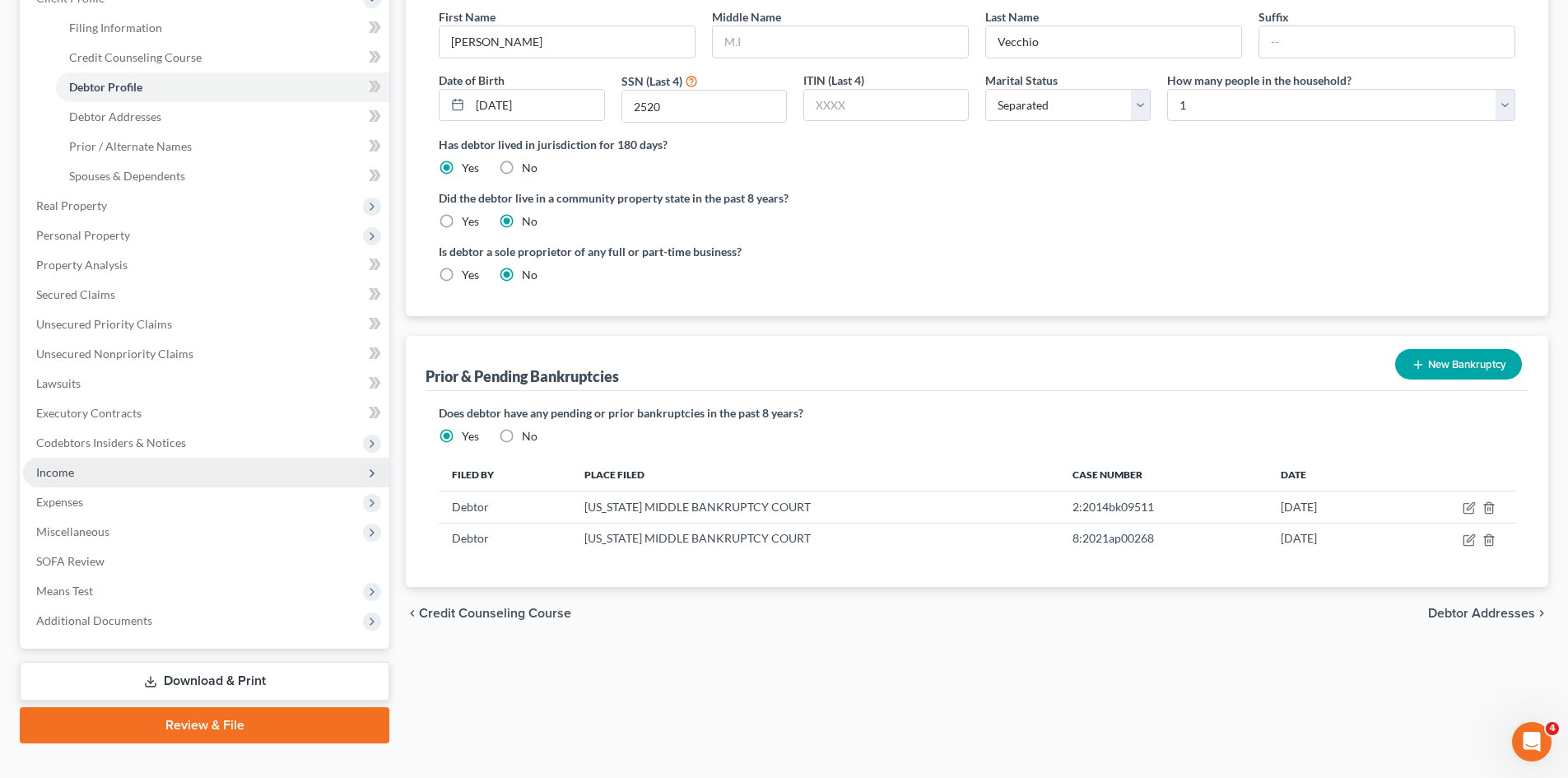
click at [100, 484] on span "Income" at bounding box center [206, 472] width 366 height 30
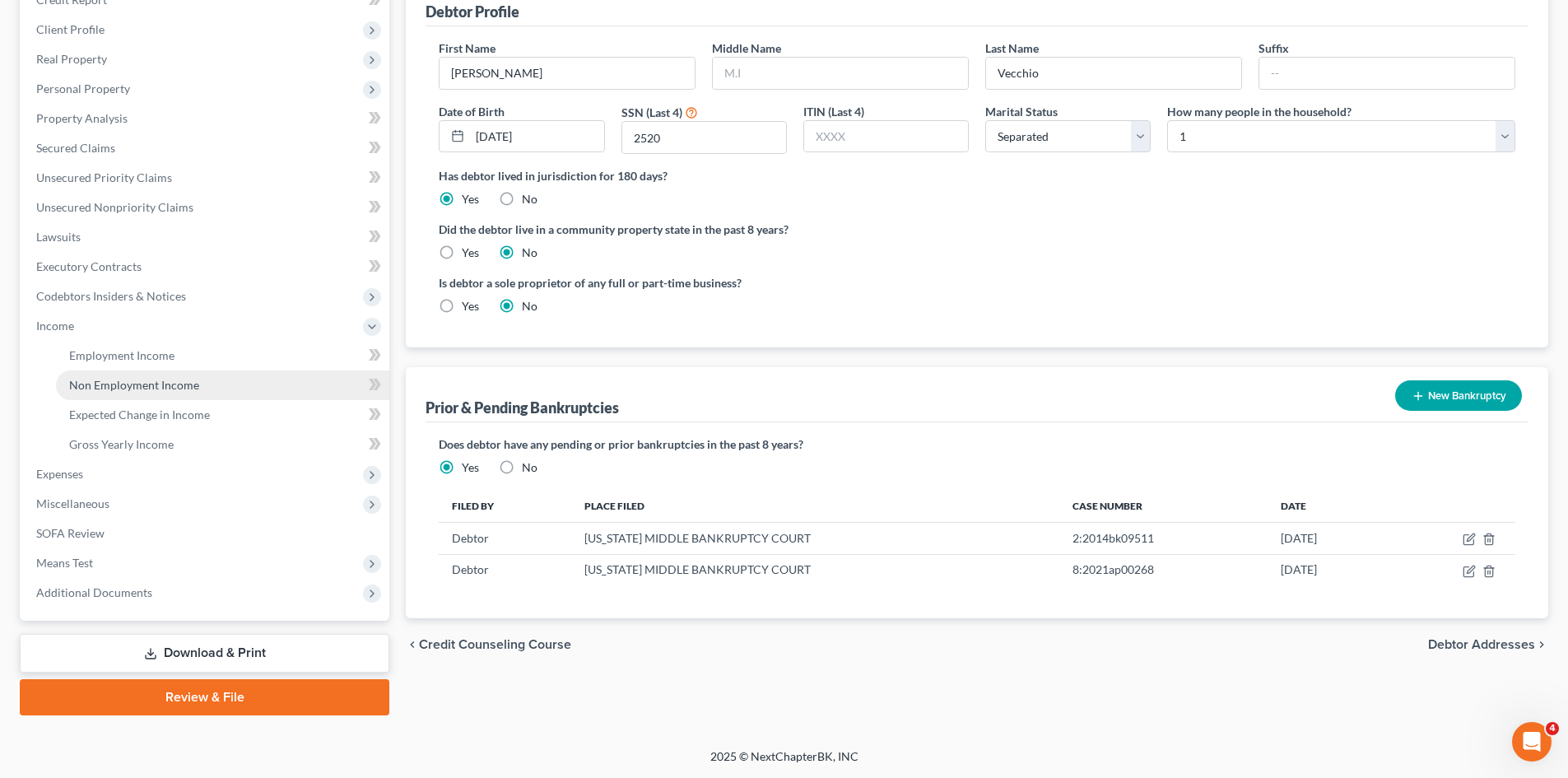
click at [155, 391] on link "Non Employment Income" at bounding box center [222, 385] width 334 height 30
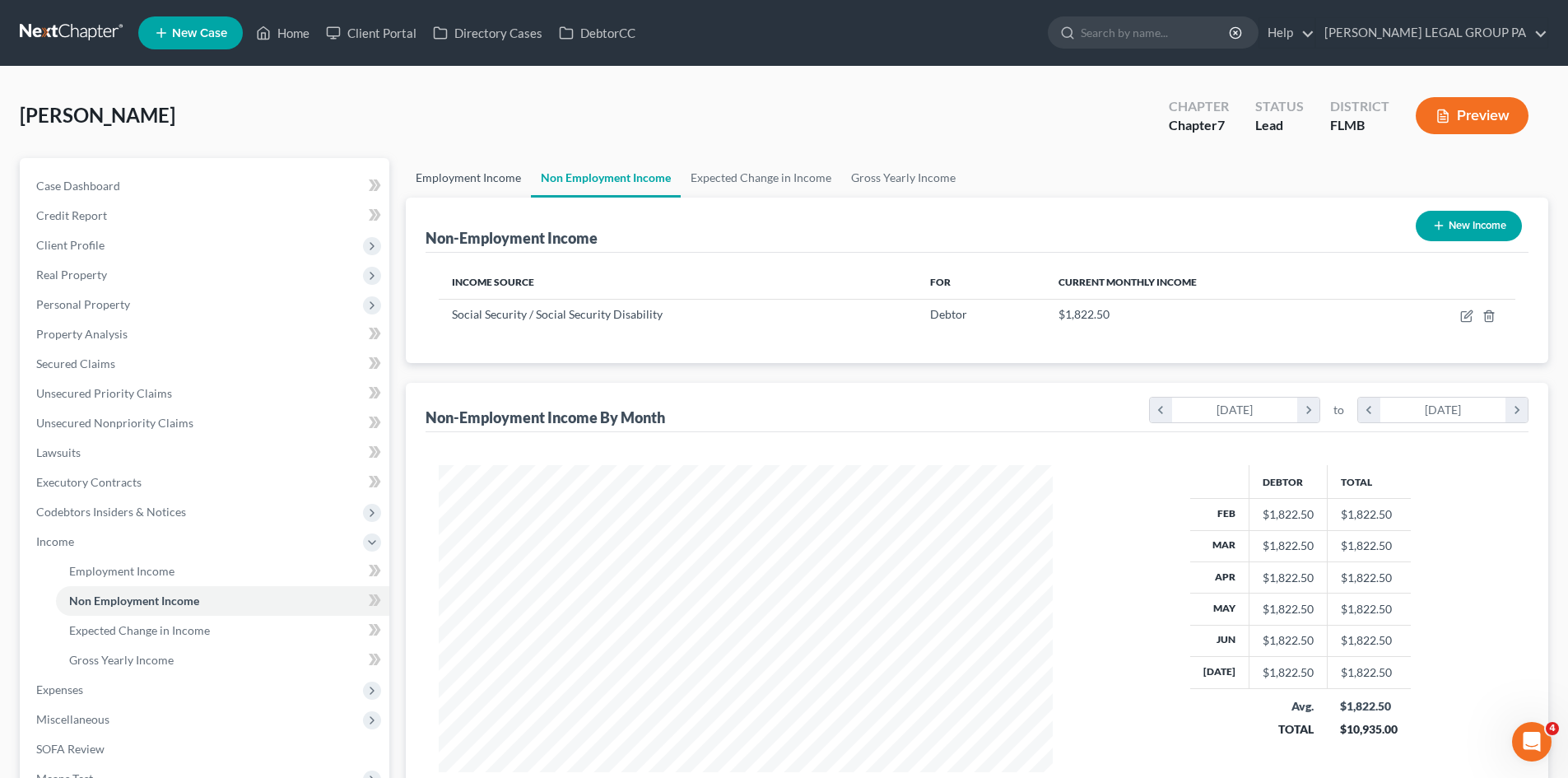
scroll to position [307, 647]
click at [477, 176] on link "Employment Income" at bounding box center [468, 178] width 126 height 39
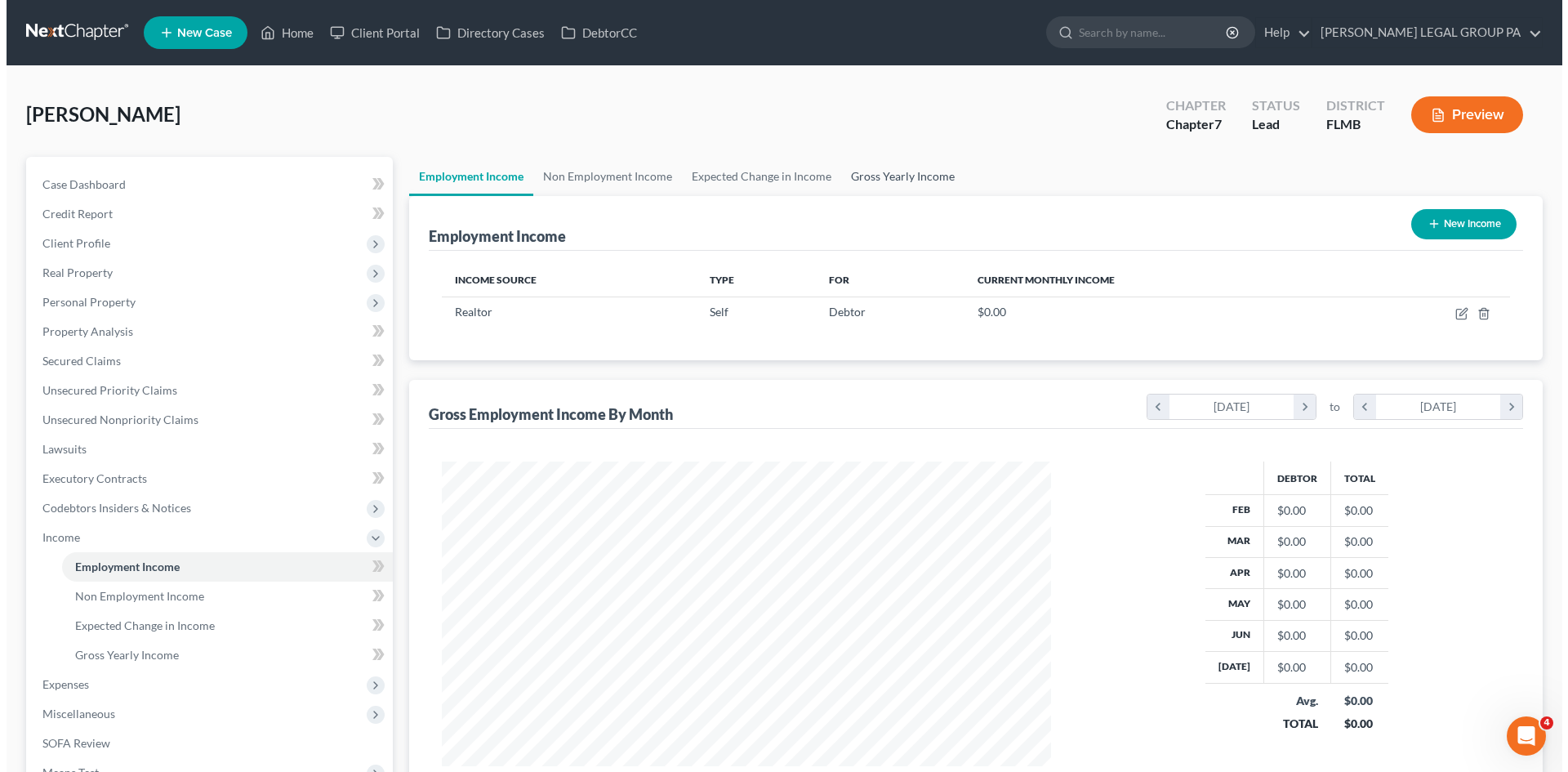
scroll to position [304, 642]
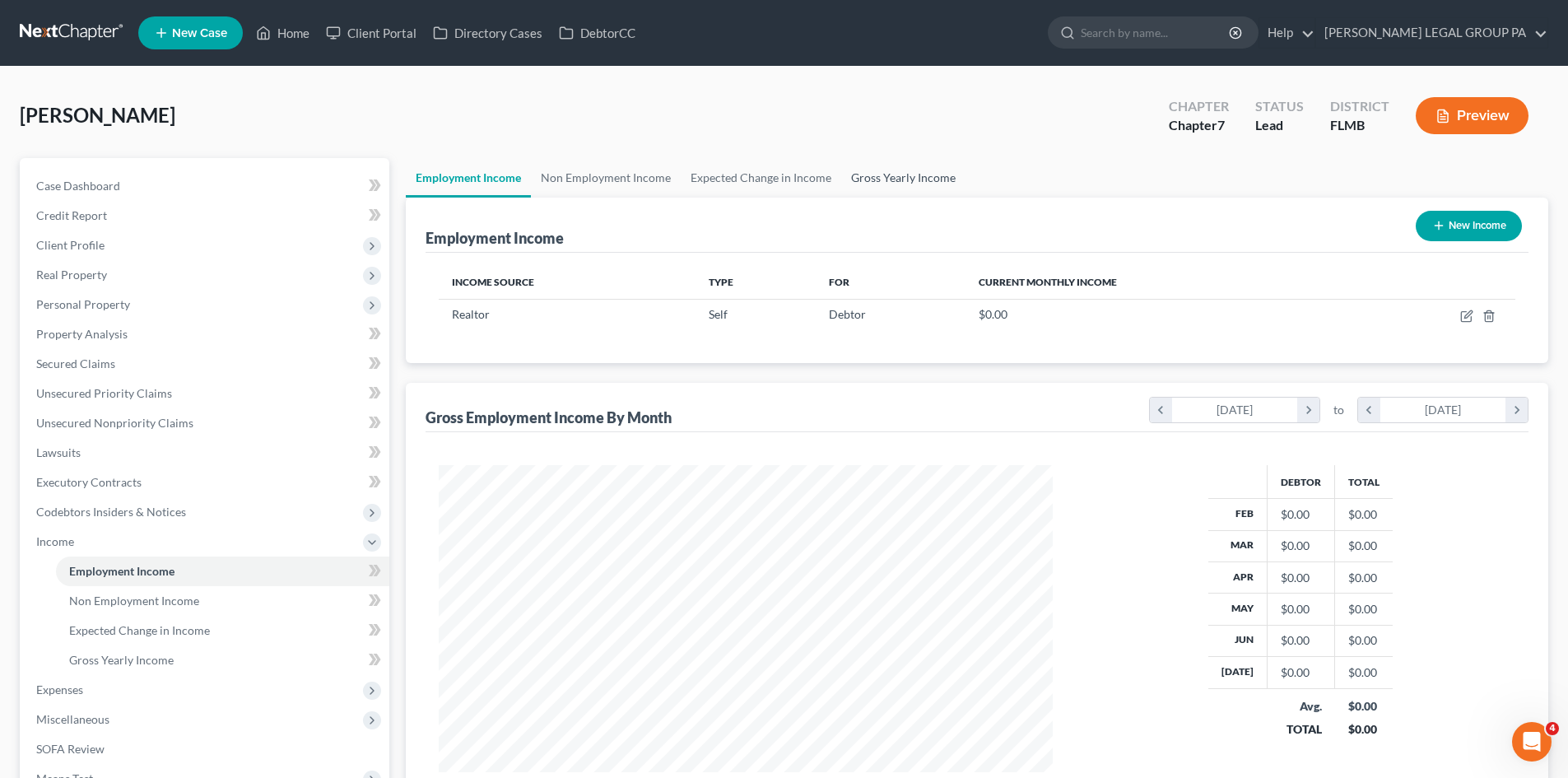
click at [934, 178] on link "Gross Yearly Income" at bounding box center [904, 178] width 125 height 39
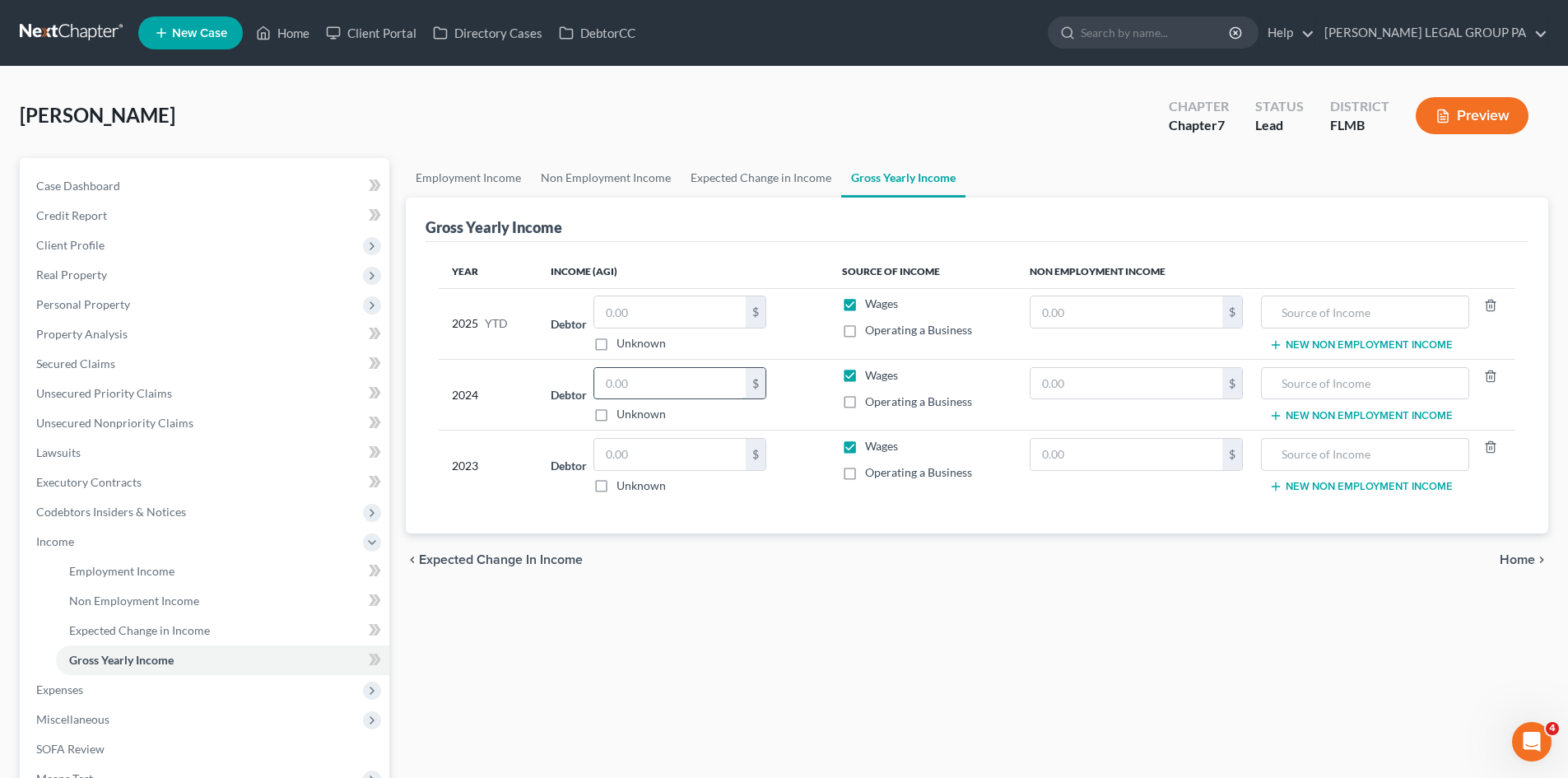
click at [699, 391] on input "text" at bounding box center [670, 384] width 152 height 32
type input "0.00"
click at [865, 402] on label "Operating a Business" at bounding box center [918, 402] width 107 height 17
click at [871, 402] on input "Operating a Business" at bounding box center [877, 399] width 11 height 11
checkbox input "true"
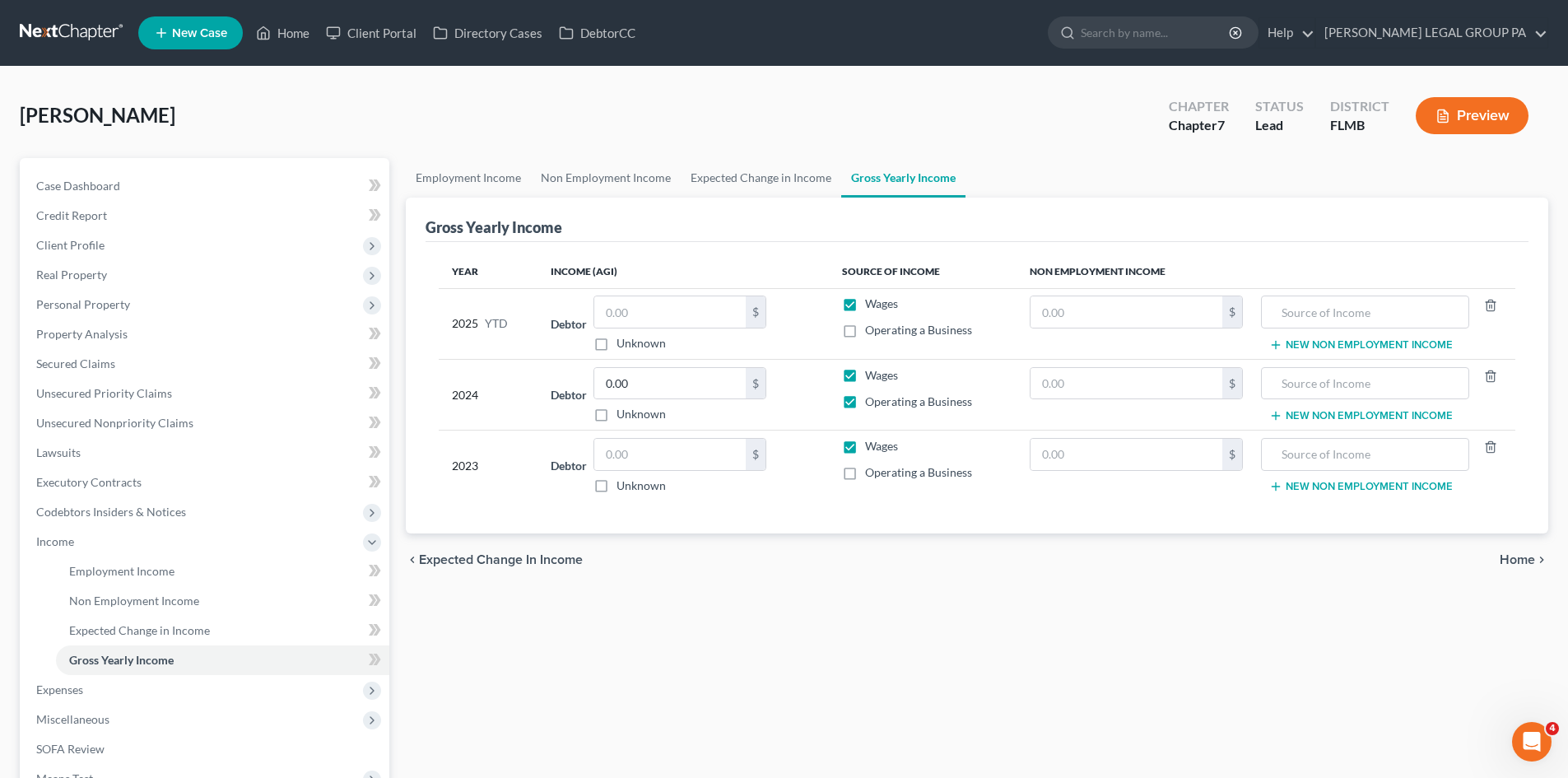
click at [973, 599] on div "Employment Income Non Employment Income Expected Change in Income Gross Yearly …" at bounding box center [977, 544] width 1159 height 772
click at [865, 373] on label "Wages" at bounding box center [881, 376] width 33 height 17
click at [871, 373] on input "Wages" at bounding box center [877, 373] width 11 height 11
checkbox input "false"
click at [1086, 387] on input "text" at bounding box center [1126, 384] width 192 height 32
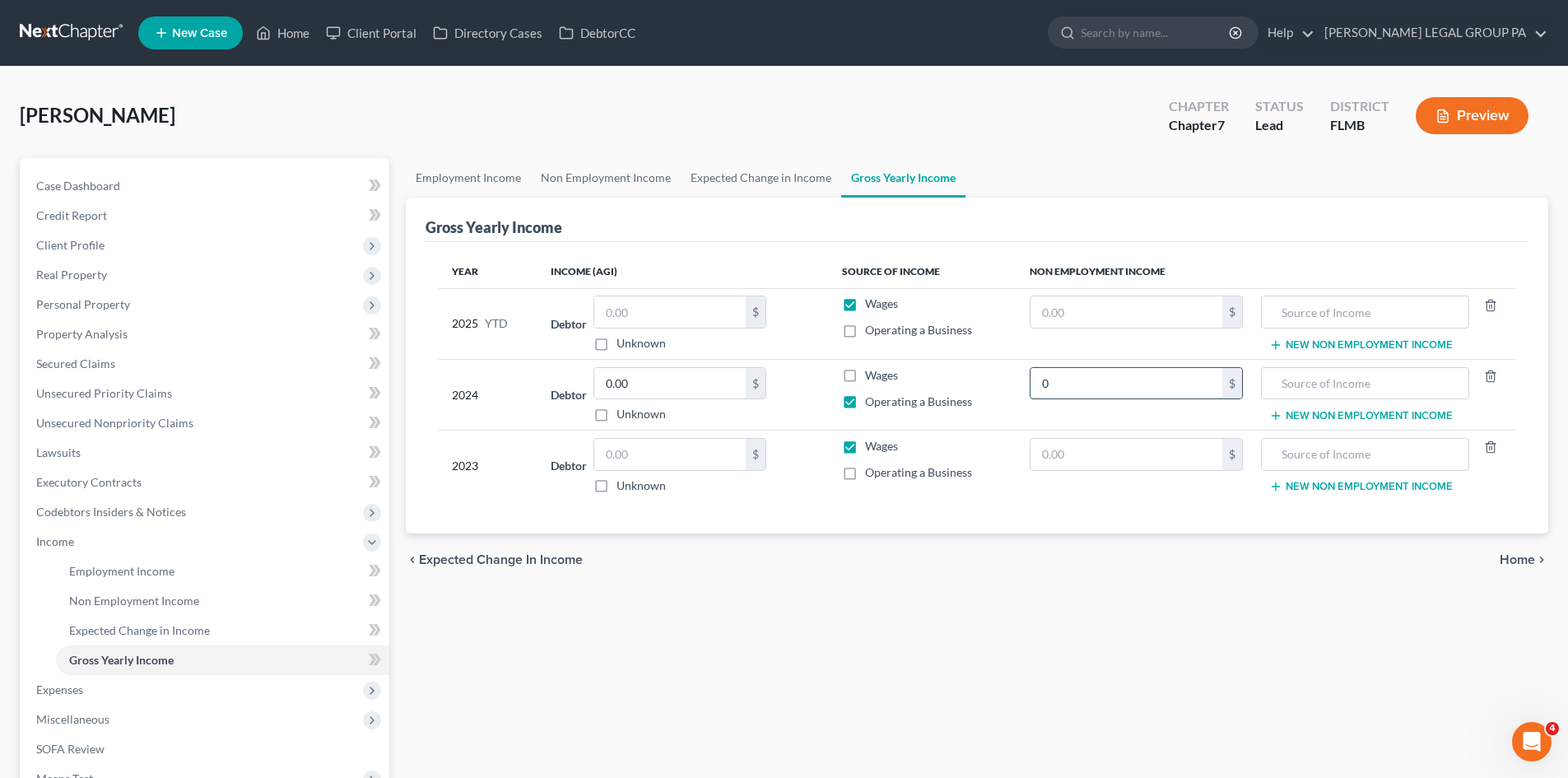
type input "0"
click at [1354, 385] on input "text" at bounding box center [1365, 384] width 190 height 32
click at [1326, 384] on input "Social Security" at bounding box center [1365, 384] width 190 height 32
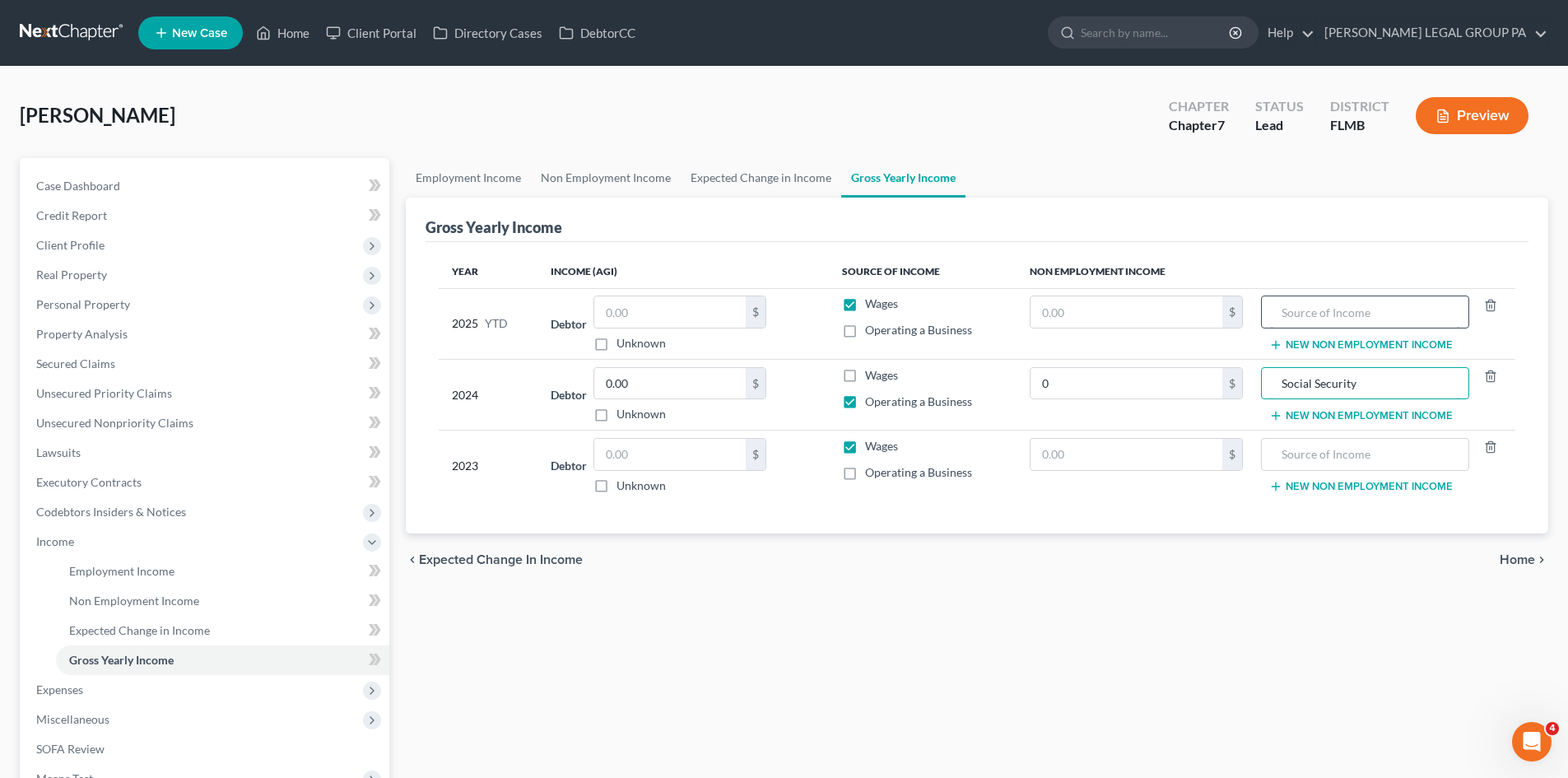
type input "Social Security"
click at [1306, 323] on input "text" at bounding box center [1365, 312] width 190 height 32
paste input "Social Security"
type input "Social Security"
click at [1346, 456] on input "text" at bounding box center [1365, 455] width 190 height 32
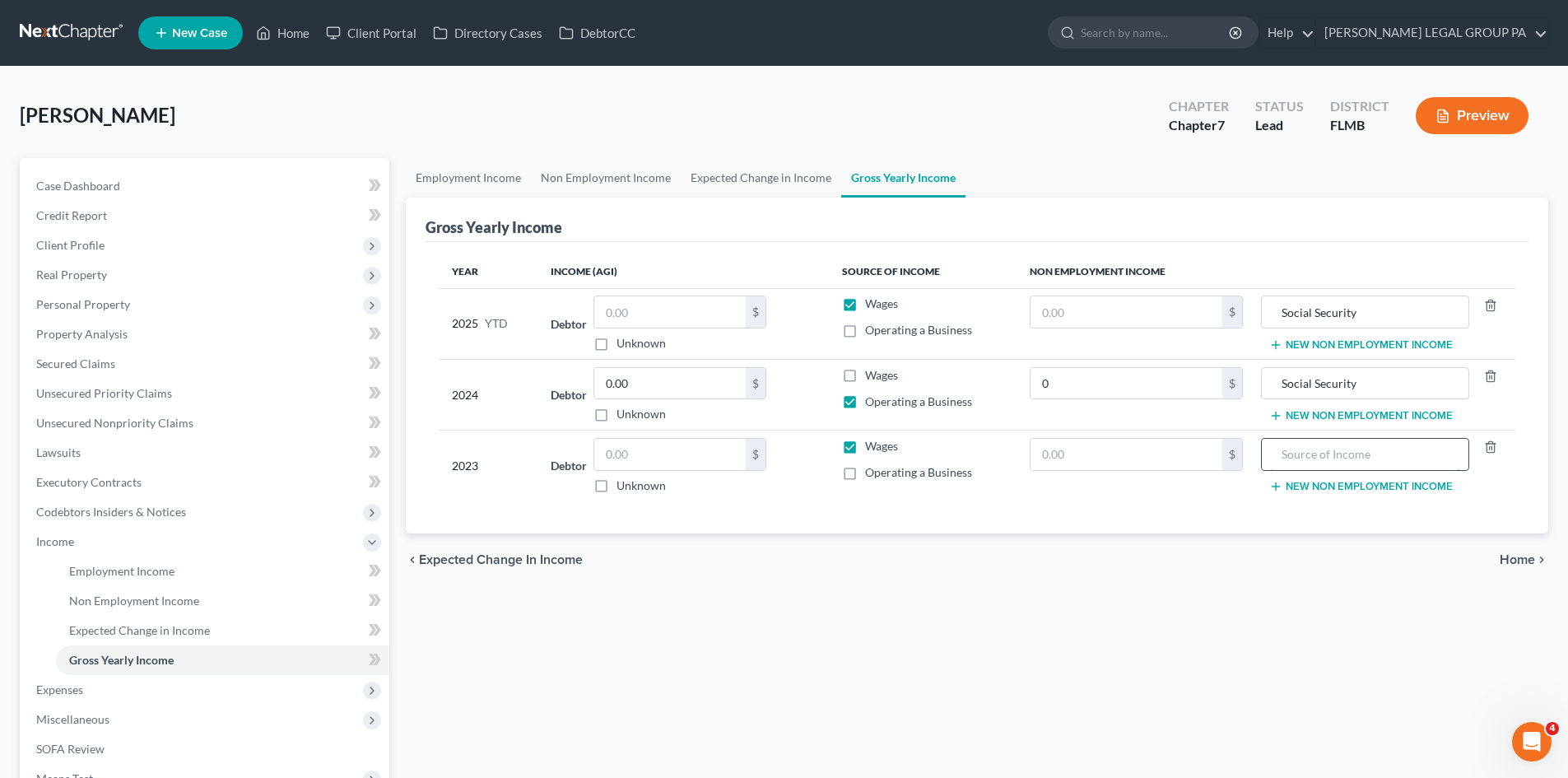
paste input "Social Security"
type input "Social Security"
click at [1087, 386] on input "0" at bounding box center [1126, 384] width 192 height 32
type input "0"
drag, startPoint x: 1136, startPoint y: 606, endPoint x: 1037, endPoint y: 494, distance: 149.5
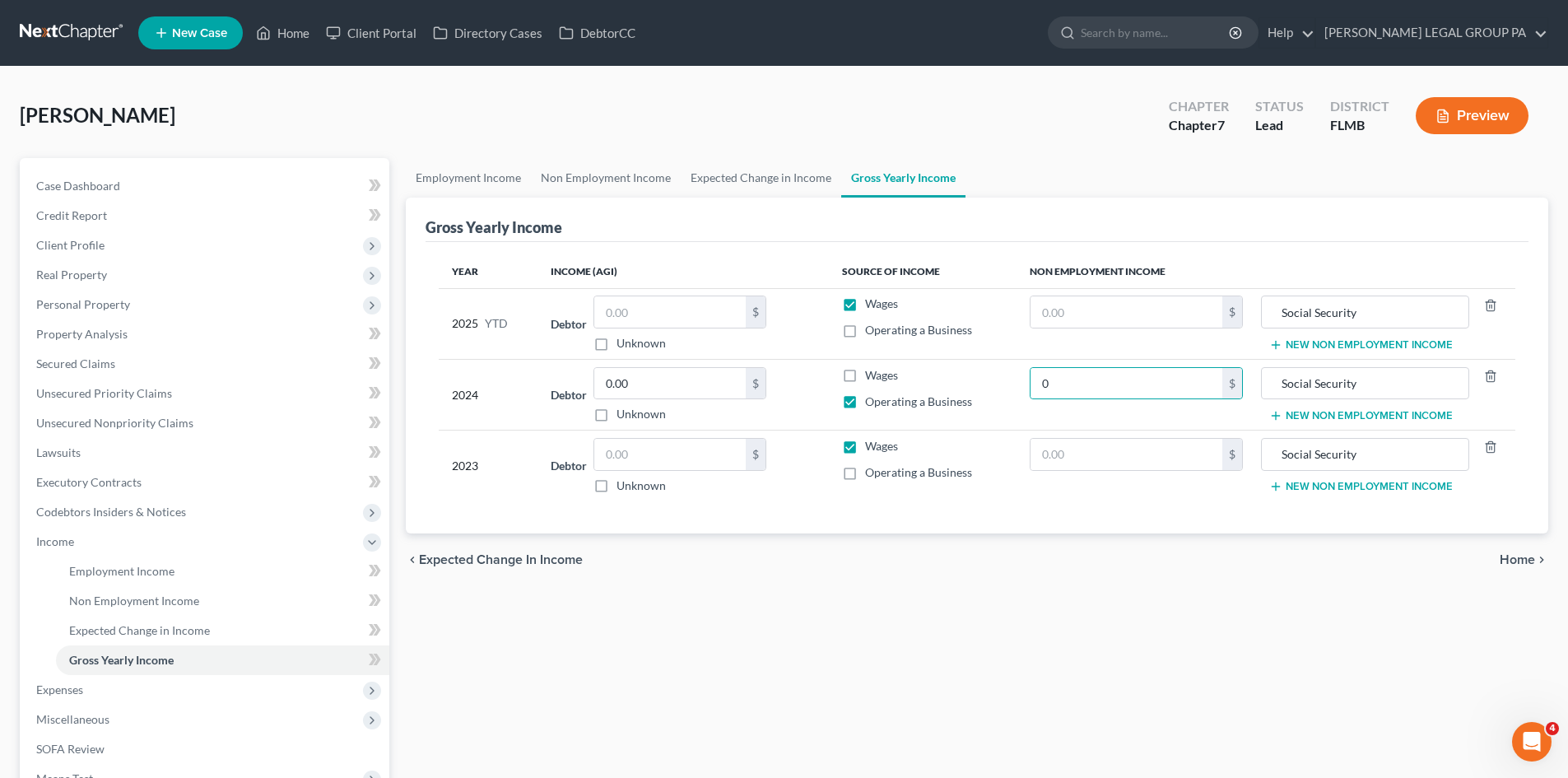
click at [1136, 604] on div "Employment Income Non Employment Income Expected Change in Income Gross Yearly …" at bounding box center [977, 544] width 1159 height 772
click at [796, 178] on link "Expected Change in Income" at bounding box center [761, 178] width 161 height 39
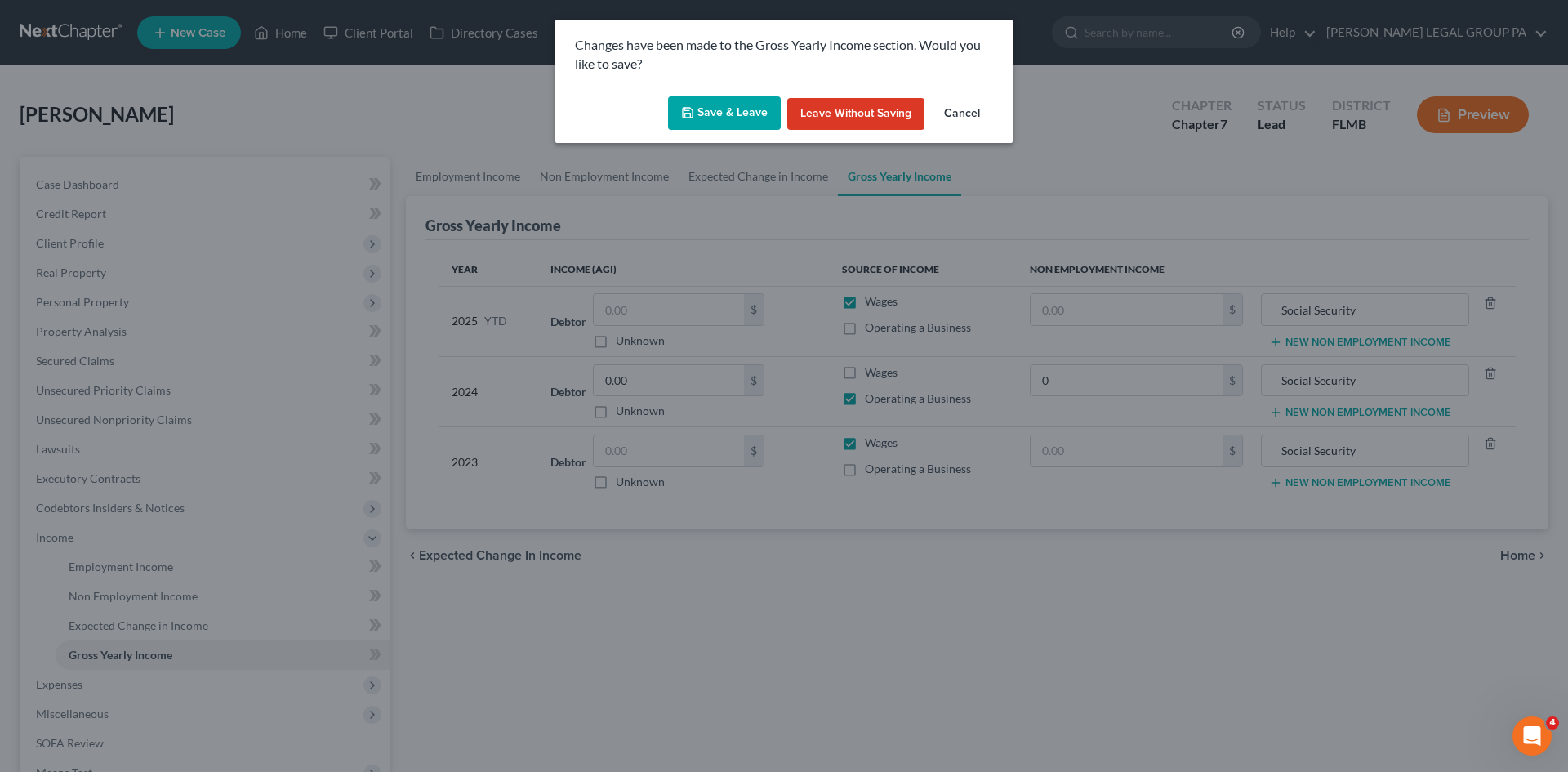
click at [724, 111] on button "Save & Leave" at bounding box center [724, 113] width 113 height 34
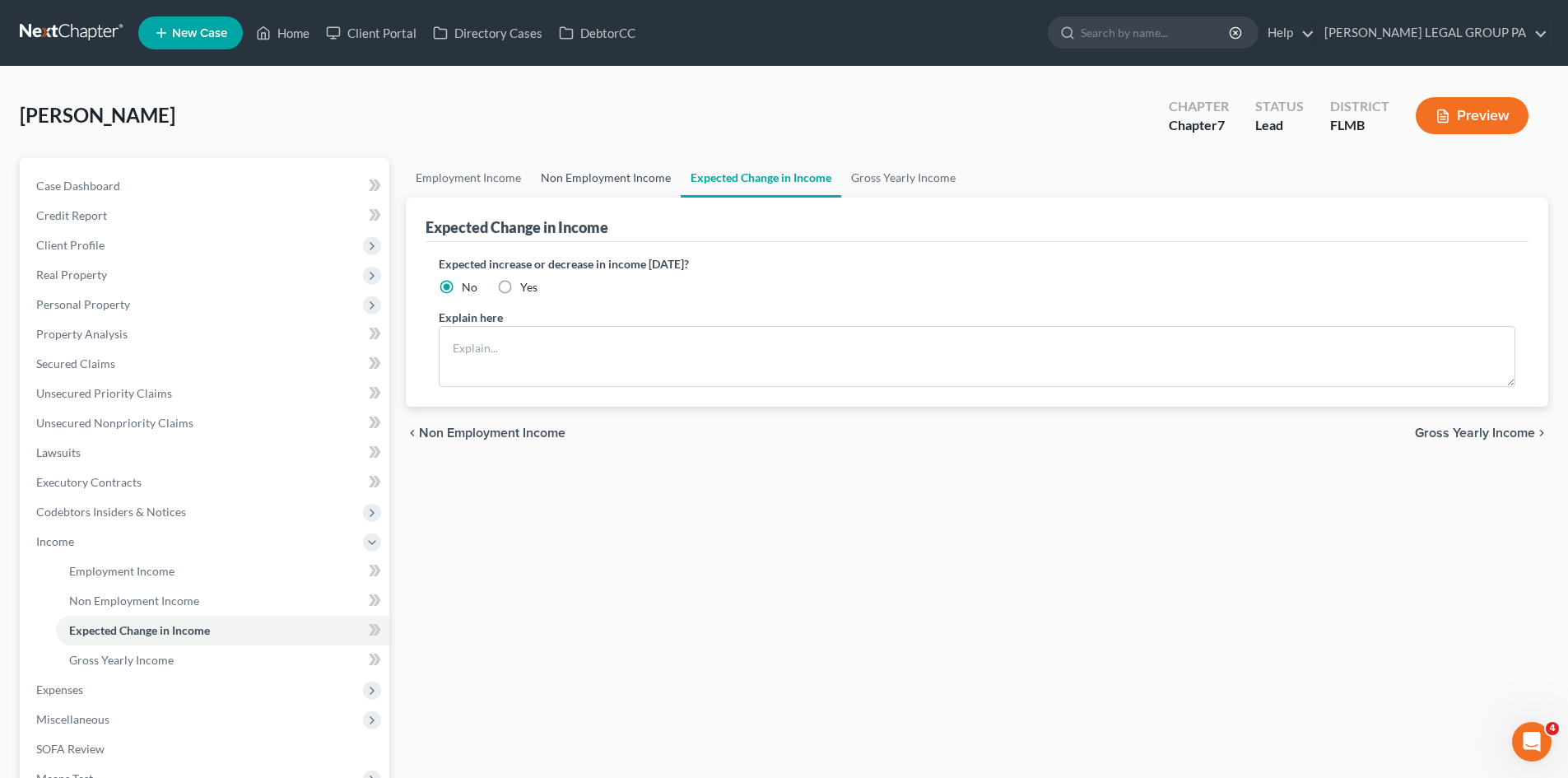
click at [600, 172] on link "Non Employment Income" at bounding box center [605, 178] width 150 height 39
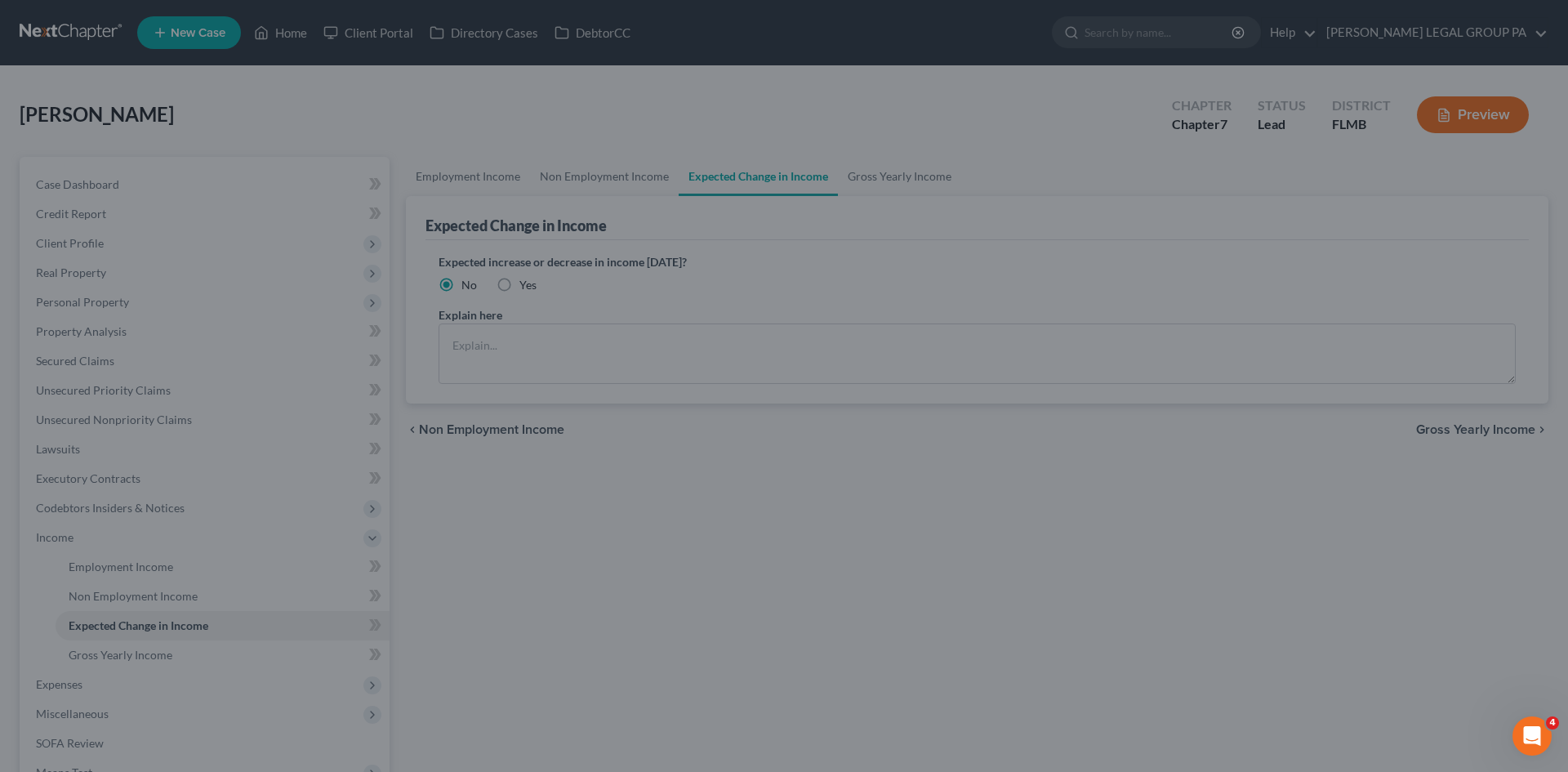
click at [647, 151] on div at bounding box center [784, 386] width 1568 height 772
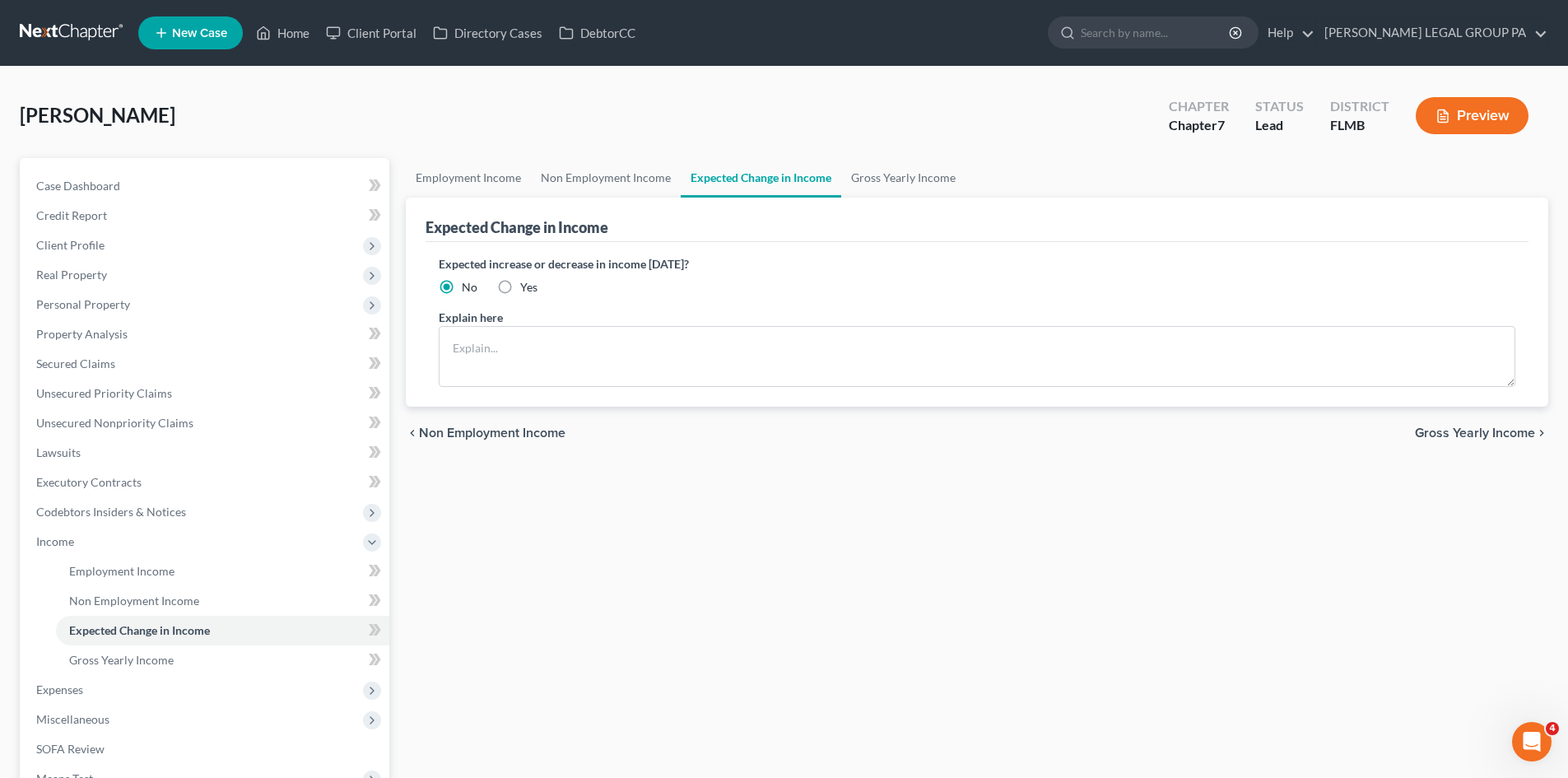
click at [1328, 530] on div "Employment Income Non Employment Income Expected Change in Income Gross Yearly …" at bounding box center [977, 544] width 1159 height 772
click at [893, 178] on link "Gross Yearly Income" at bounding box center [904, 178] width 125 height 39
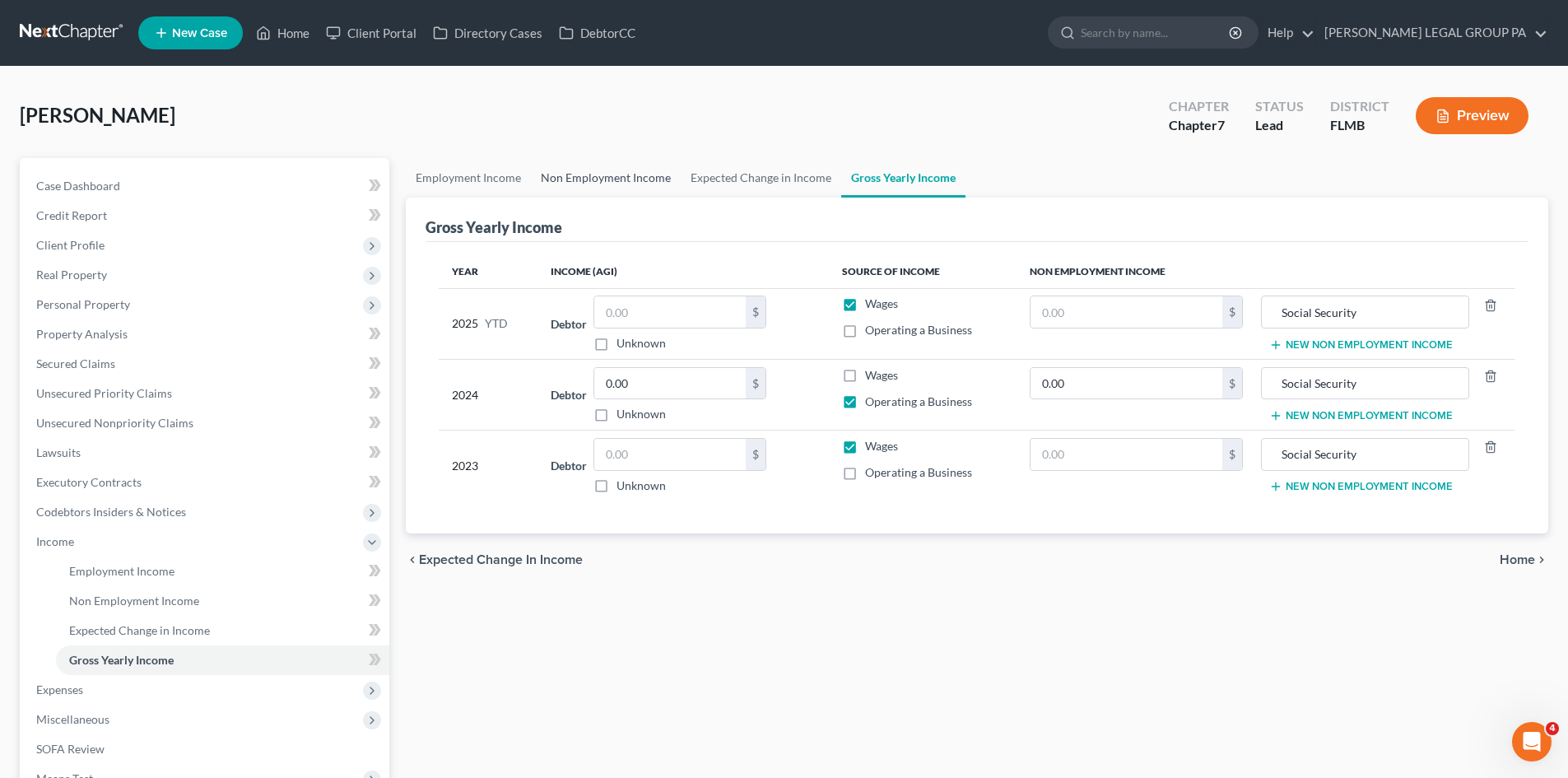
click at [617, 165] on link "Non Employment Income" at bounding box center [605, 178] width 150 height 39
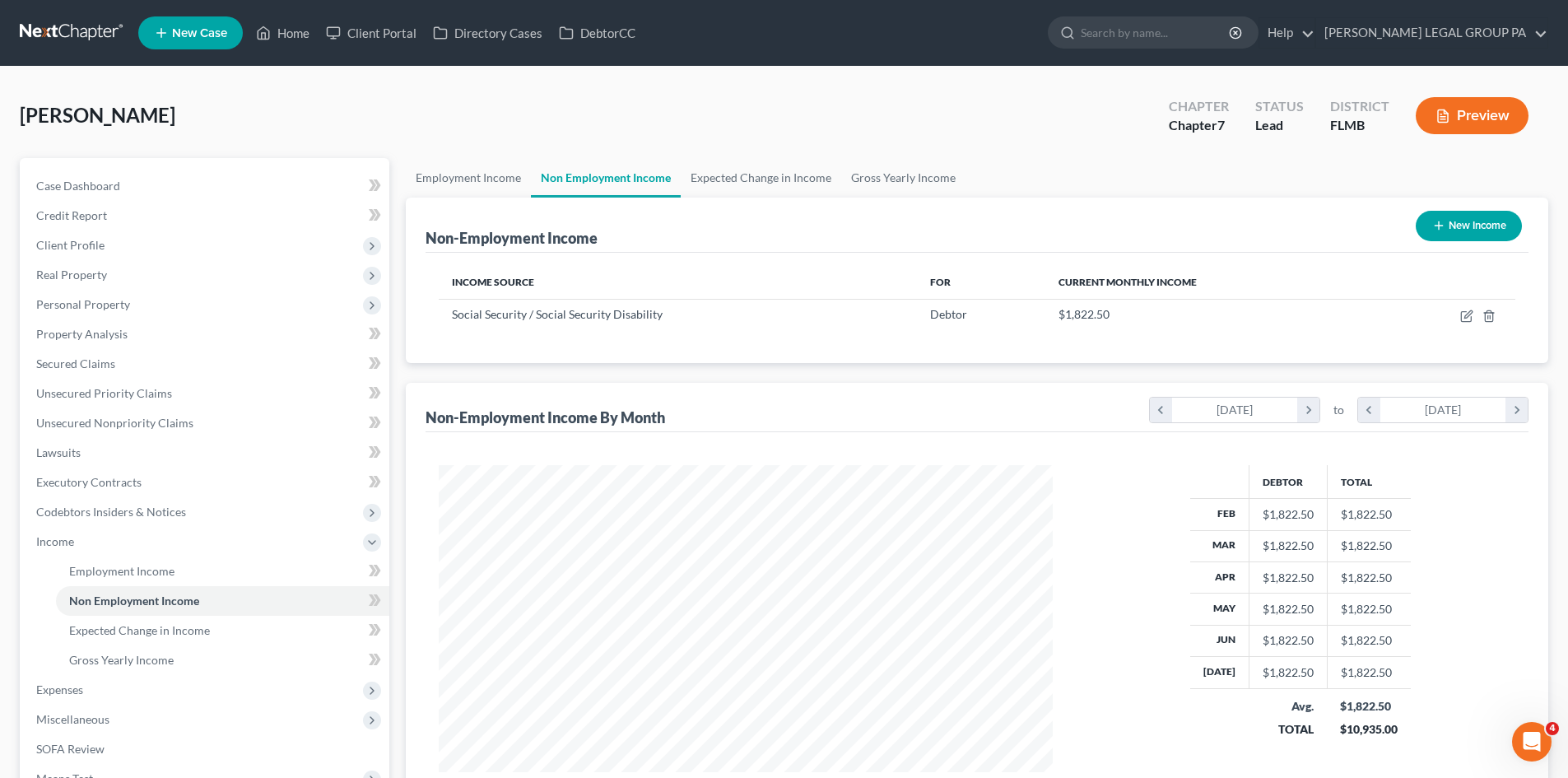
scroll to position [307, 647]
click at [873, 189] on link "Gross Yearly Income" at bounding box center [904, 178] width 125 height 39
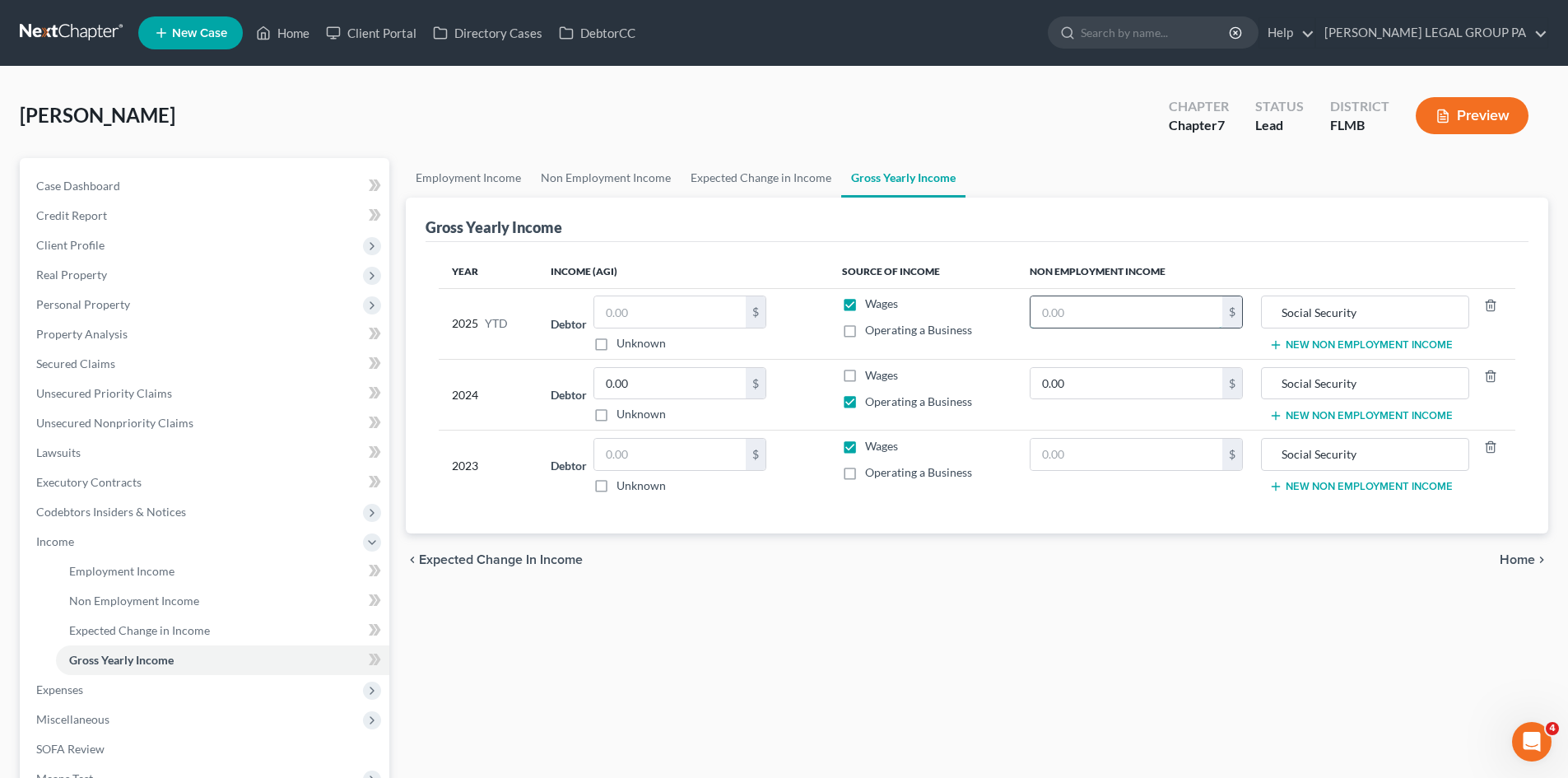
click at [1118, 313] on input "text" at bounding box center [1126, 312] width 192 height 32
type input "12,757.50"
click at [1252, 627] on div "Employment Income Non Employment Income Expected Change in Income Gross Yearly …" at bounding box center [977, 544] width 1159 height 772
click at [614, 452] on input "text" at bounding box center [670, 455] width 152 height 32
click at [865, 472] on label "Operating a Business" at bounding box center [918, 472] width 107 height 17
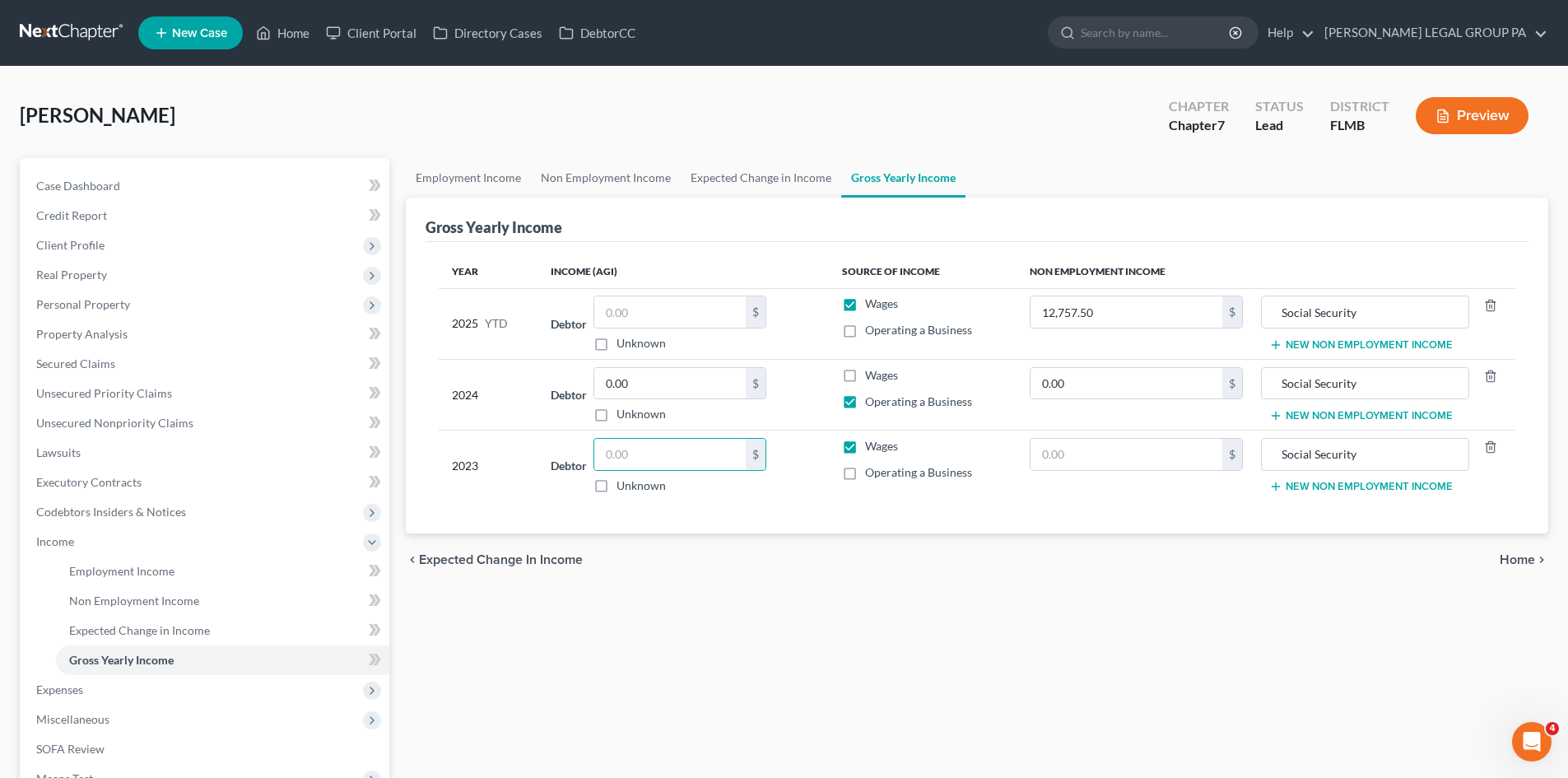
click at [871, 472] on input "Operating a Business" at bounding box center [877, 469] width 11 height 11
checkbox input "true"
click at [865, 440] on label "Wages" at bounding box center [881, 446] width 33 height 17
click at [871, 440] on input "Wages" at bounding box center [877, 443] width 11 height 11
checkbox input "false"
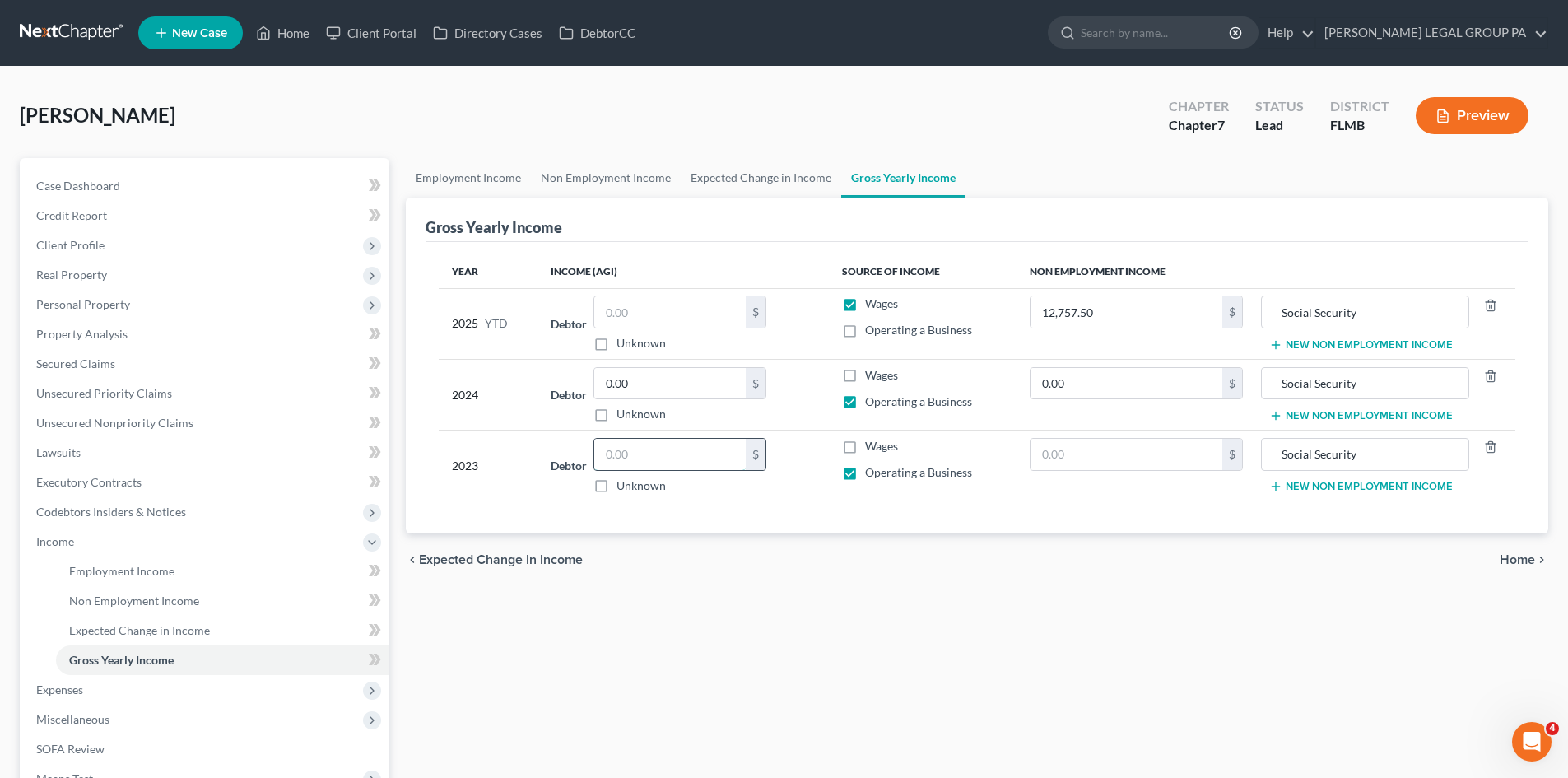
click at [708, 459] on input "text" at bounding box center [670, 455] width 152 height 32
type input "16,975.00"
click at [752, 655] on div "Employment Income Non Employment Income Expected Change in Income Gross Yearly …" at bounding box center [977, 544] width 1159 height 772
drag, startPoint x: 1414, startPoint y: 649, endPoint x: 1055, endPoint y: 506, distance: 386.4
click at [1412, 649] on div "Employment Income Non Employment Income Expected Change in Income Gross Yearly …" at bounding box center [977, 544] width 1159 height 772
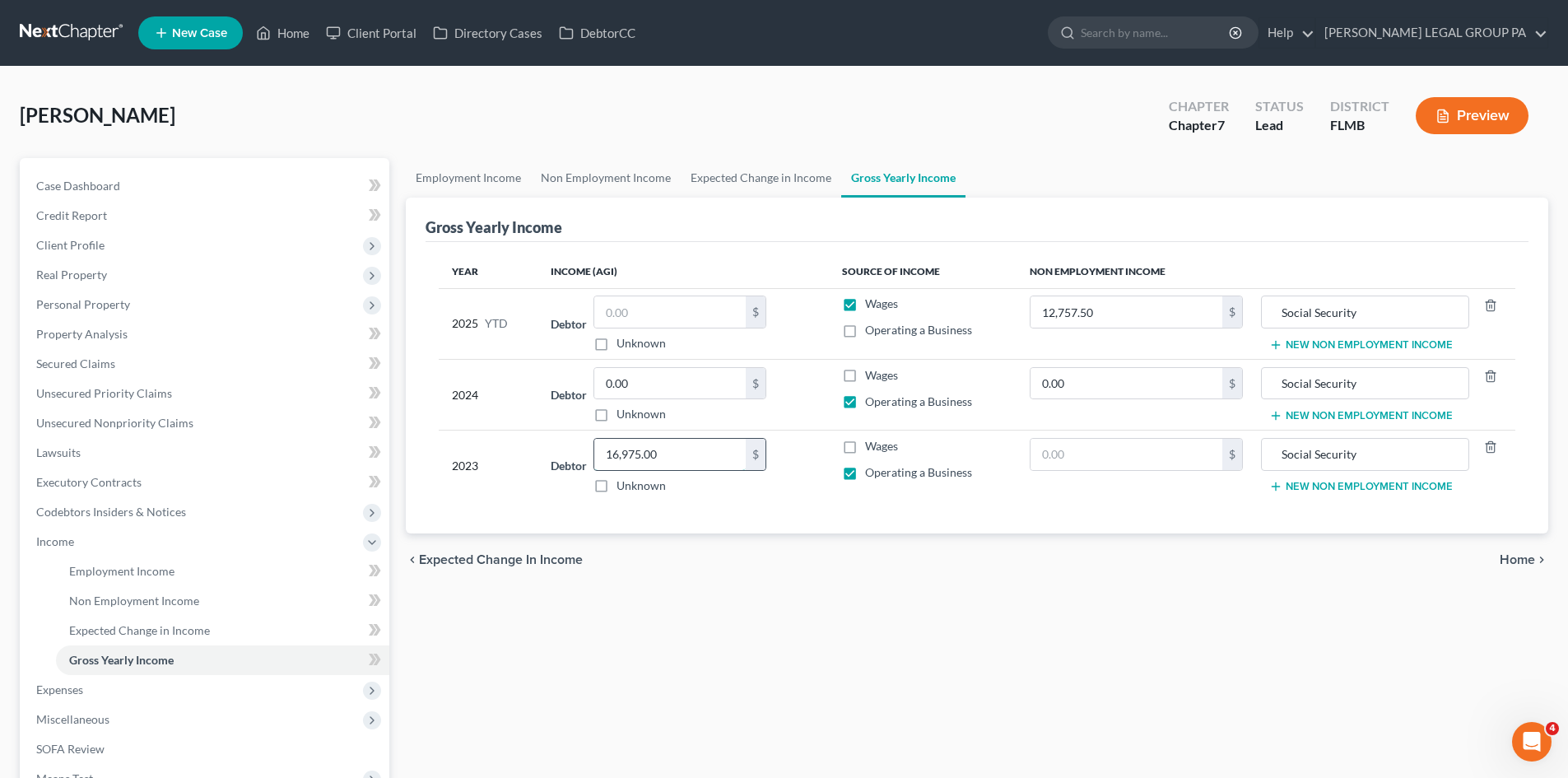
click at [658, 448] on input "16,975.00" at bounding box center [670, 455] width 152 height 32
type input "0.00"
click at [760, 650] on div "Employment Income Non Employment Income Expected Change in Income Gross Yearly …" at bounding box center [977, 544] width 1159 height 772
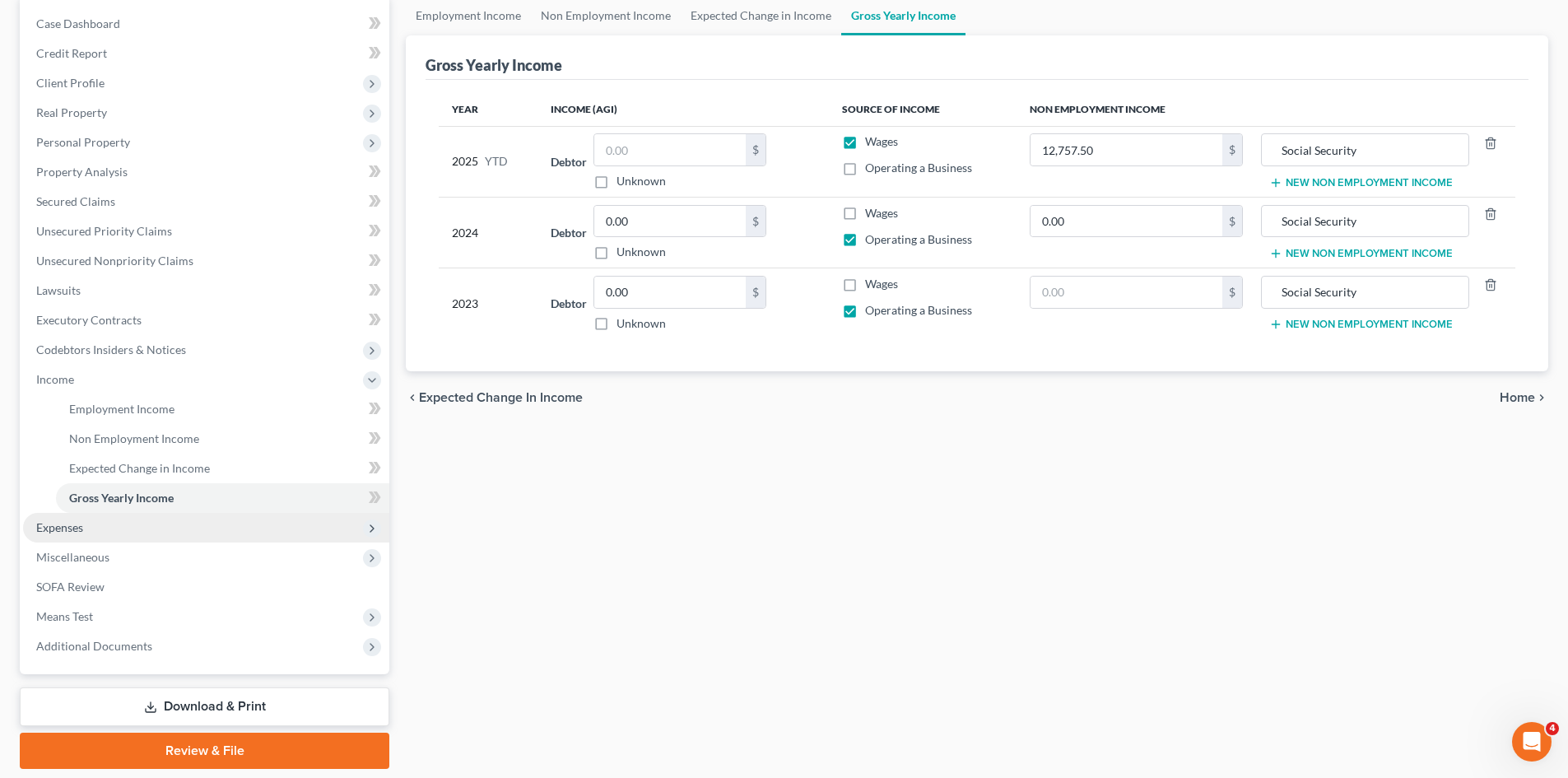
scroll to position [133, 0]
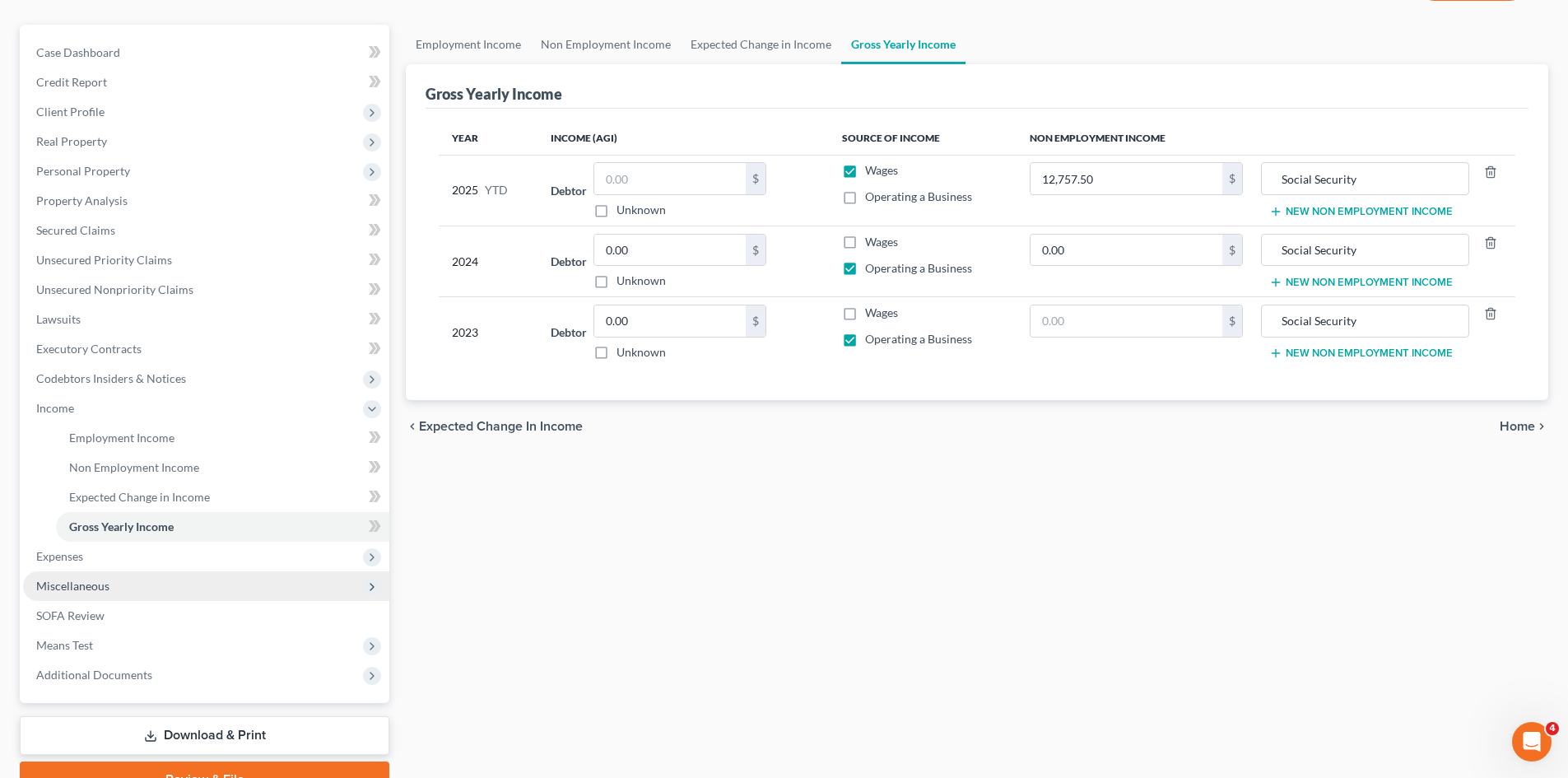
click at [97, 582] on span "Miscellaneous" at bounding box center [73, 585] width 73 height 14
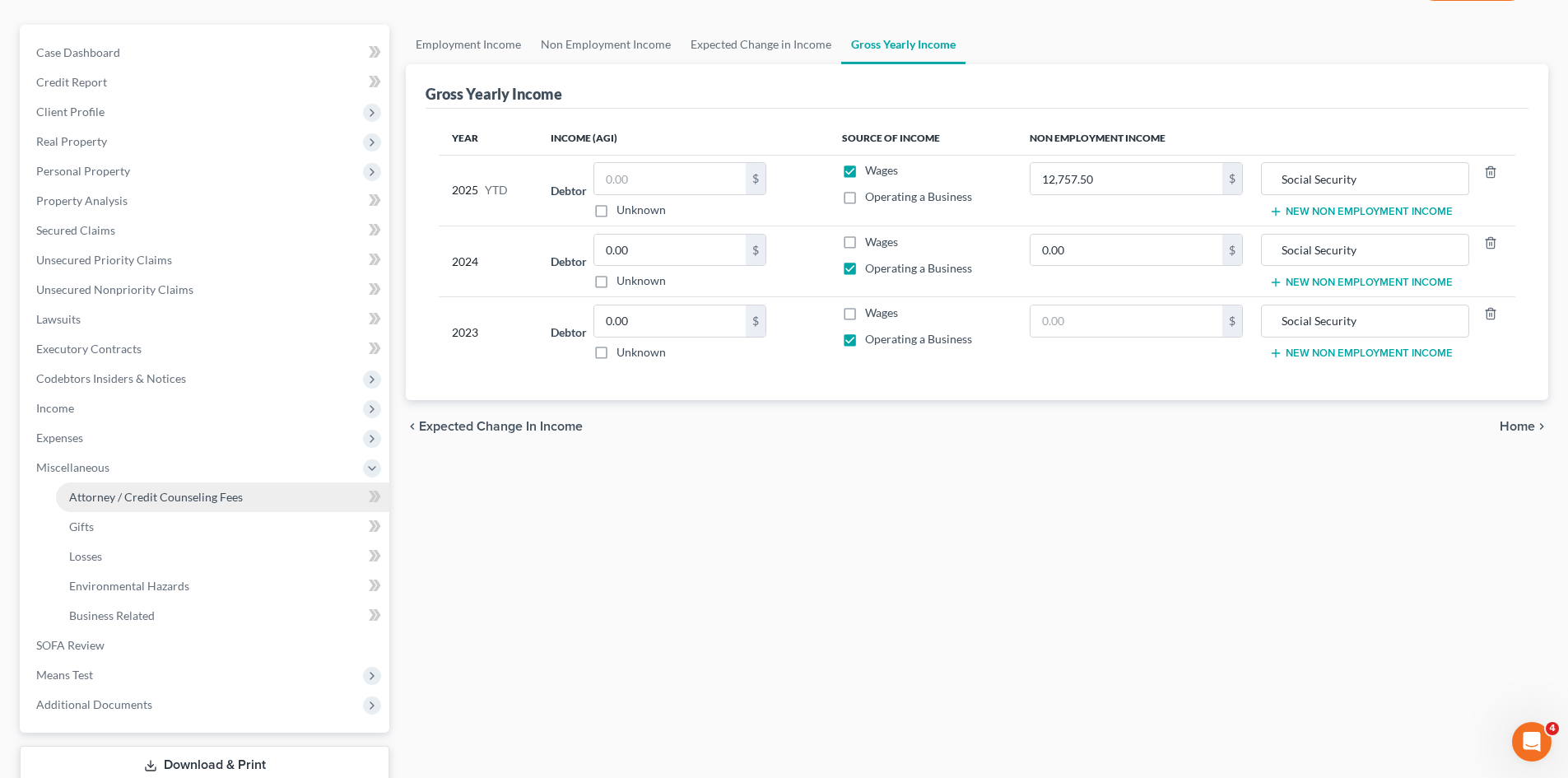
click at [140, 494] on span "Attorney / Credit Counseling Fees" at bounding box center [155, 496] width 174 height 14
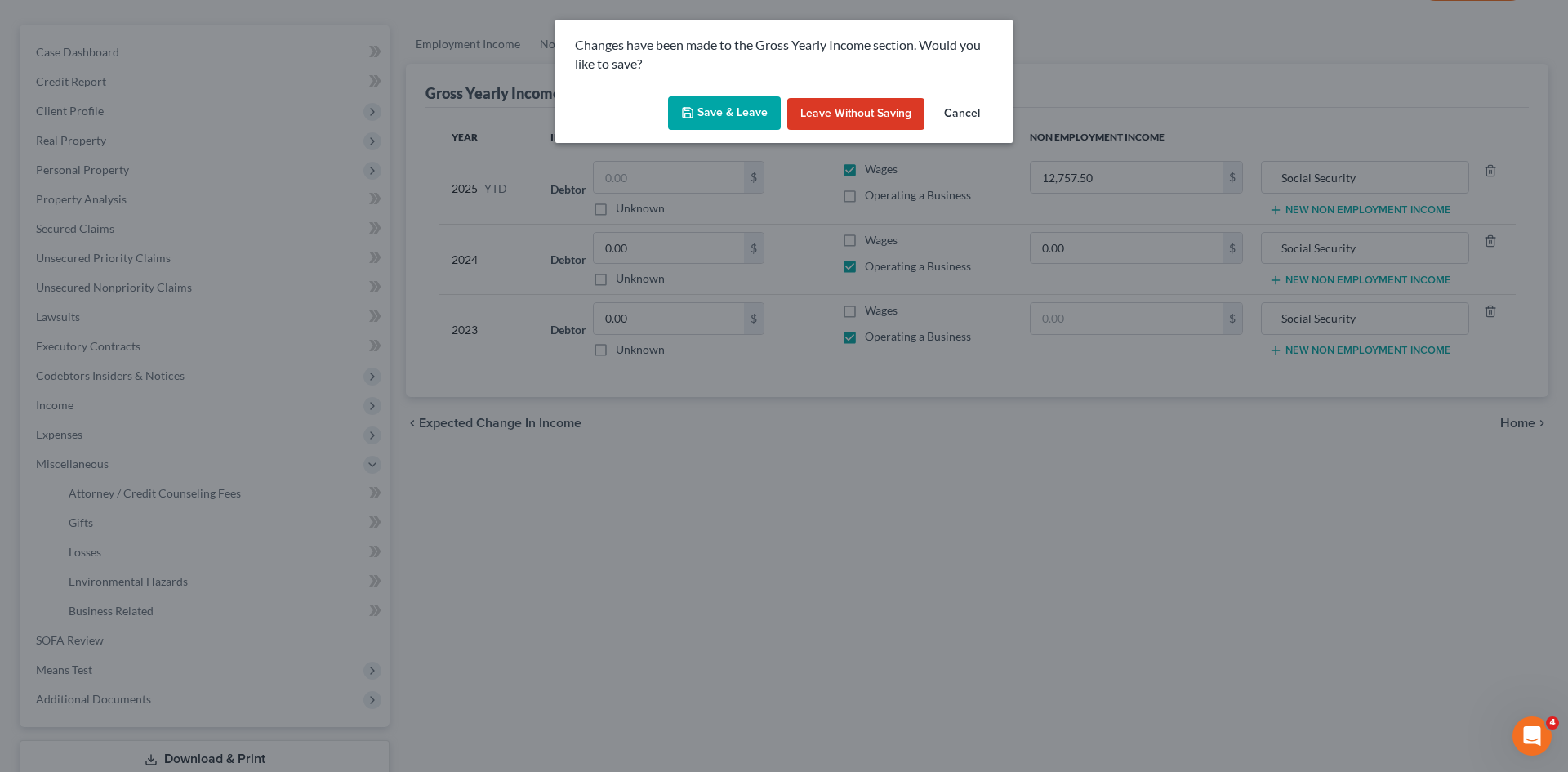
click at [740, 96] on button "Save & Leave" at bounding box center [724, 113] width 113 height 34
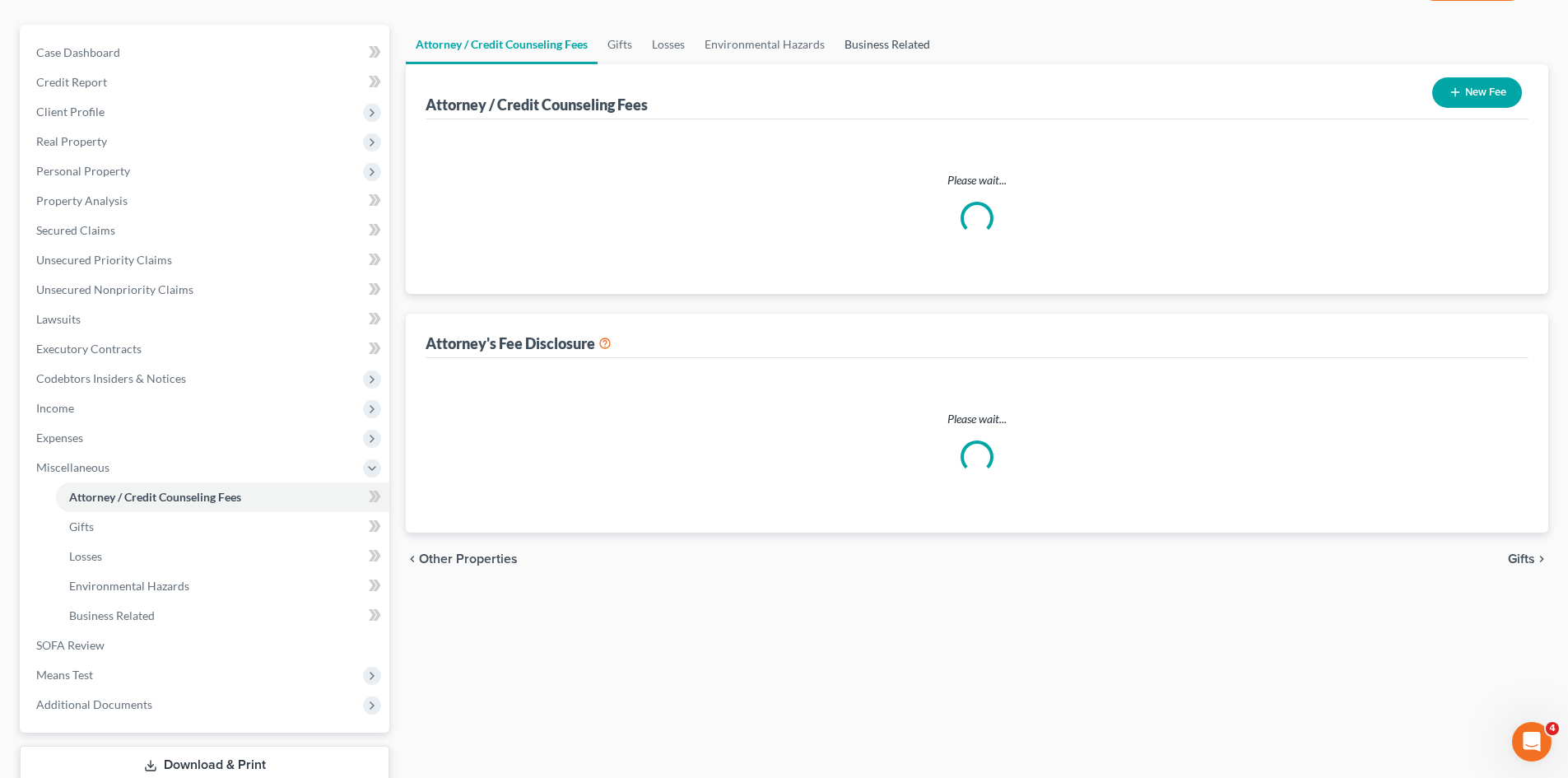
scroll to position [39, 0]
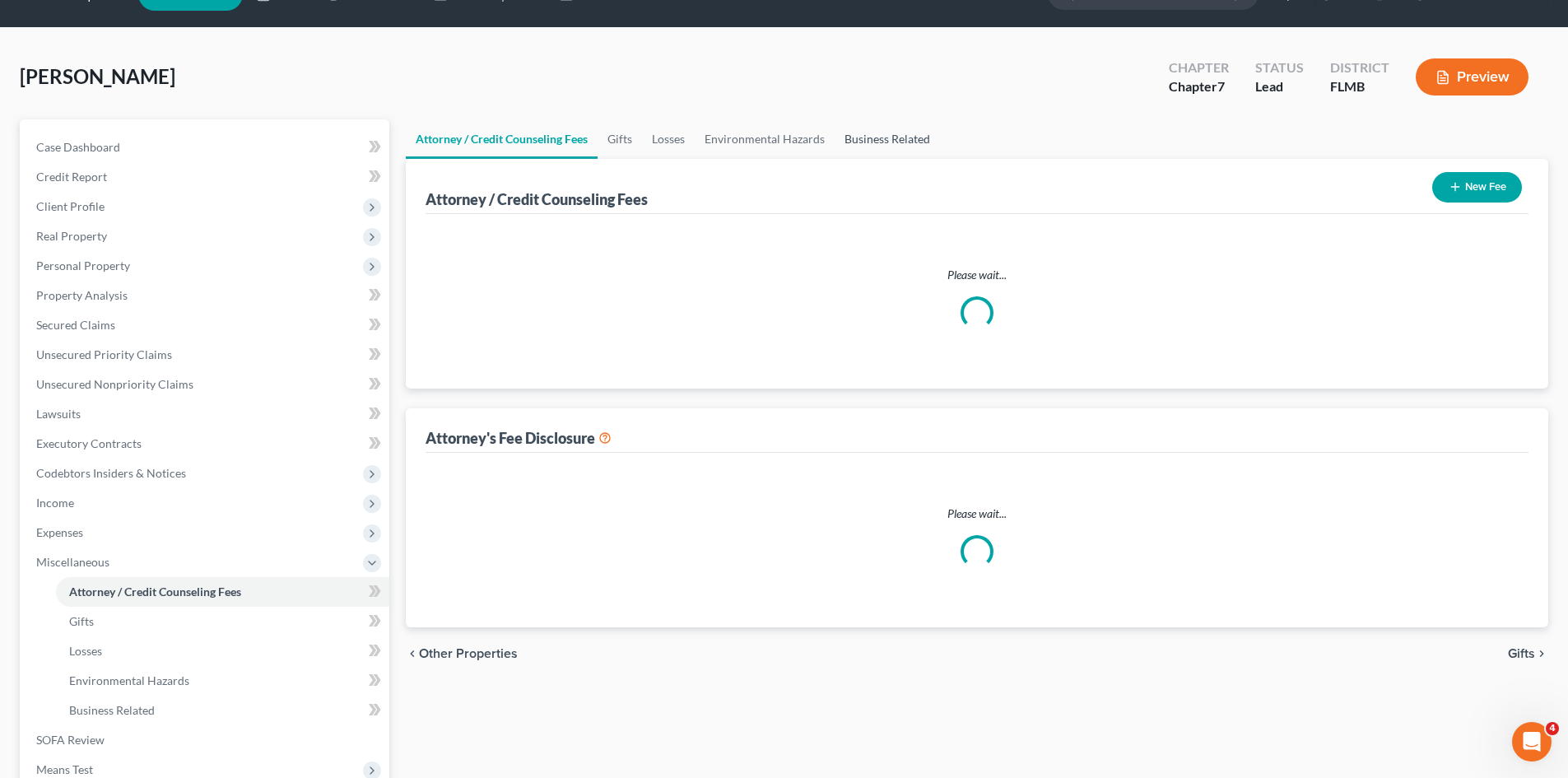
select select "0"
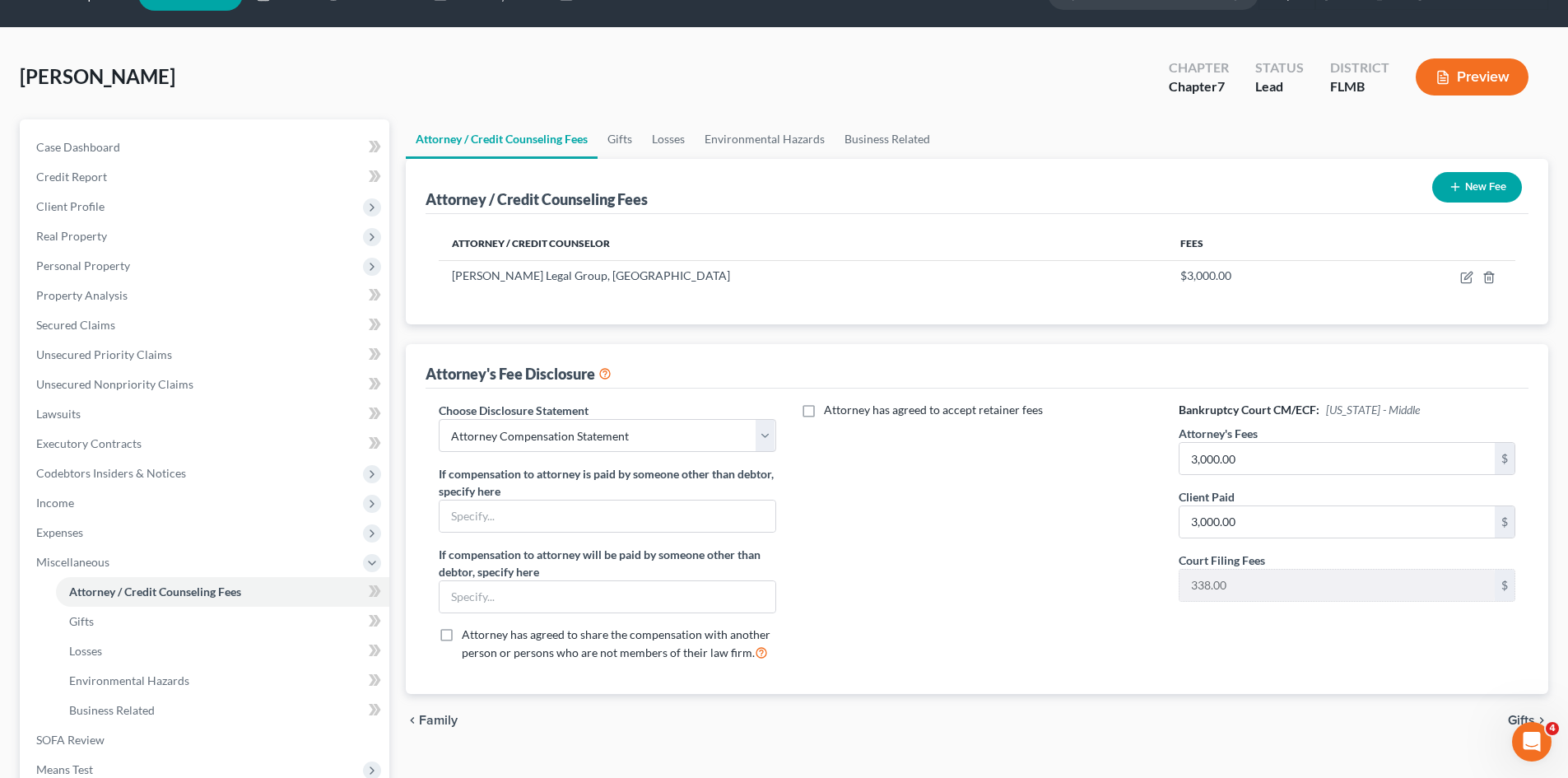
scroll to position [0, 0]
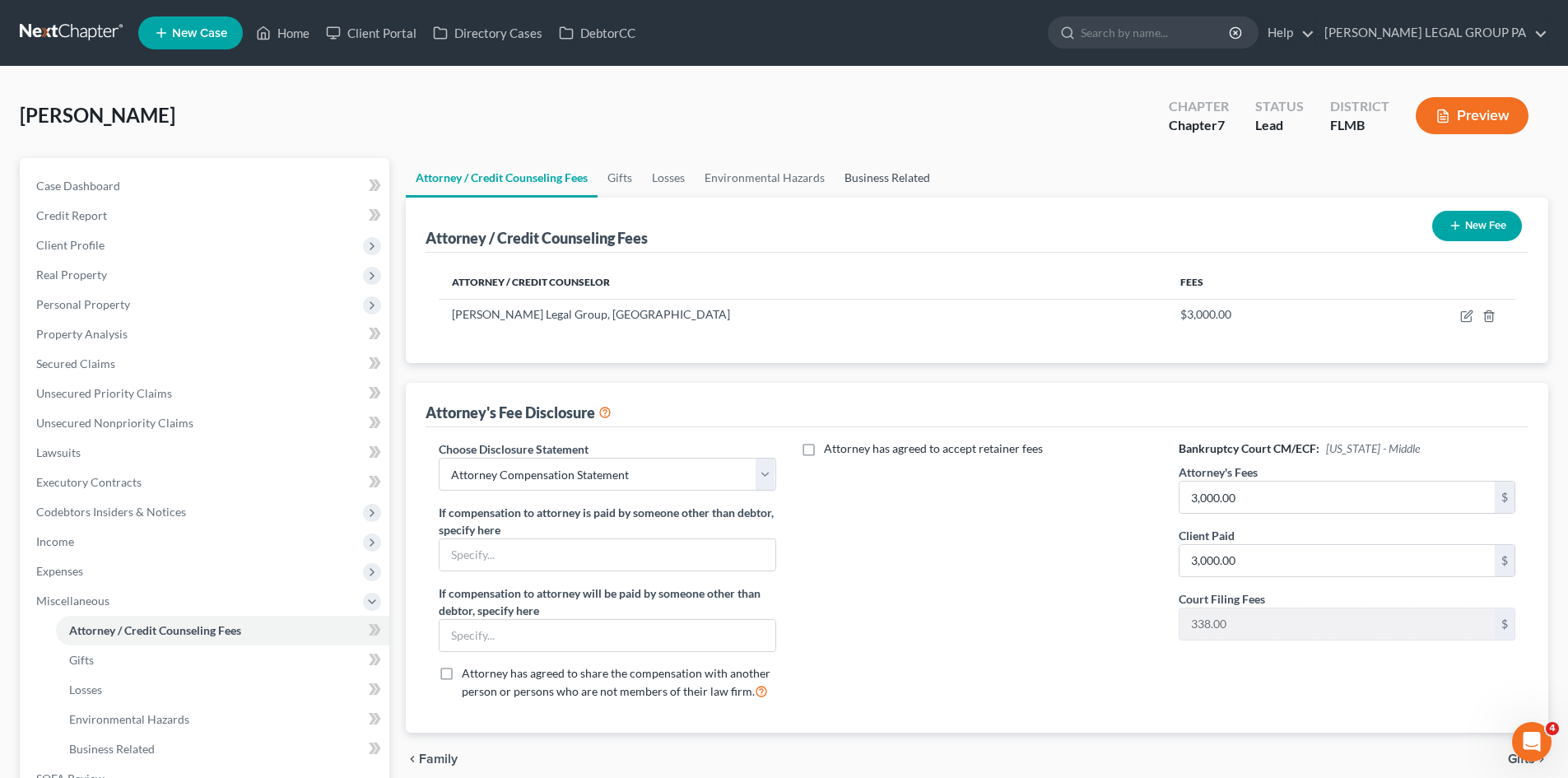
click at [879, 170] on link "Business Related" at bounding box center [887, 178] width 105 height 39
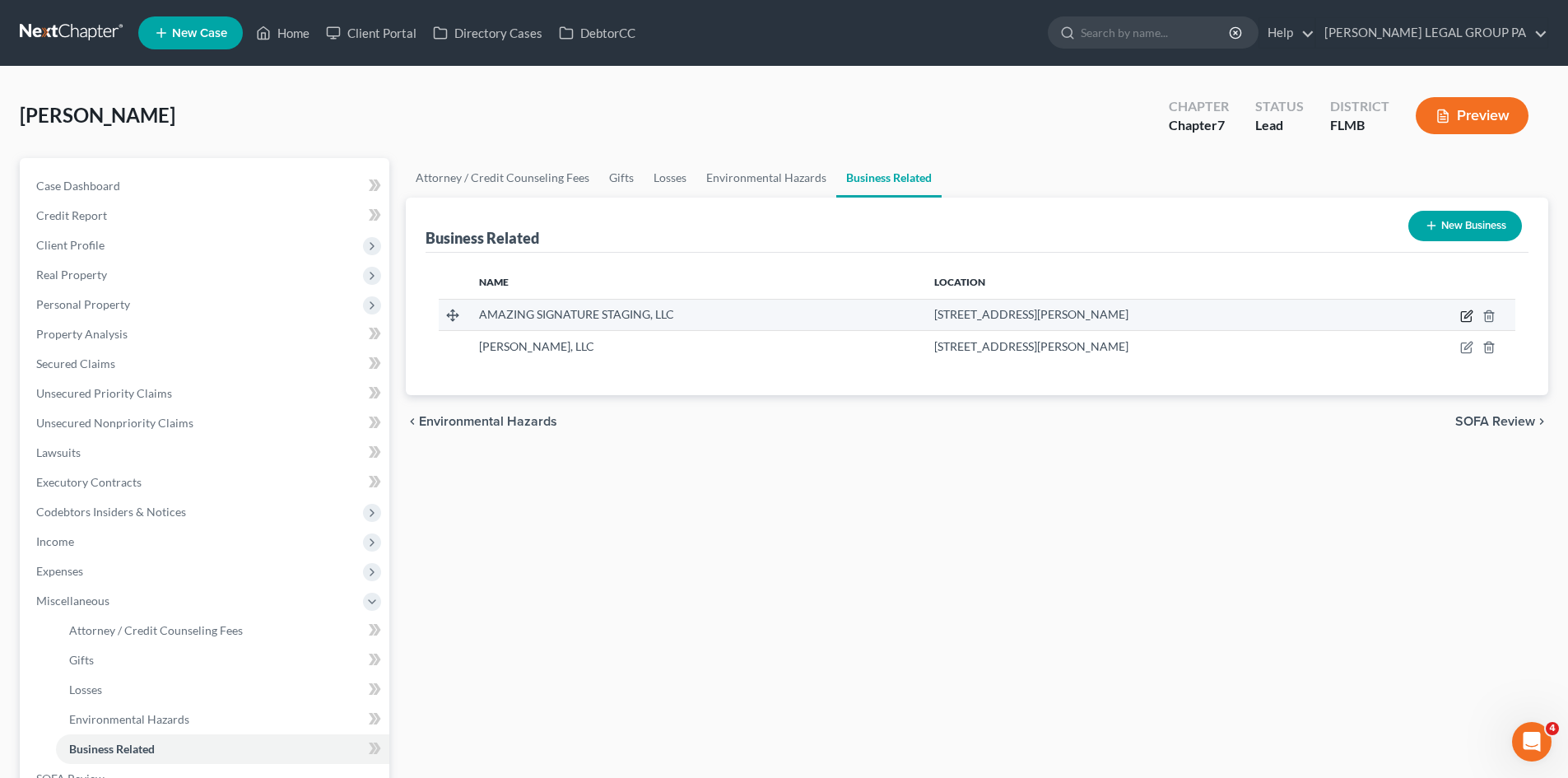
click at [1460, 315] on icon "button" at bounding box center [1467, 316] width 13 height 13
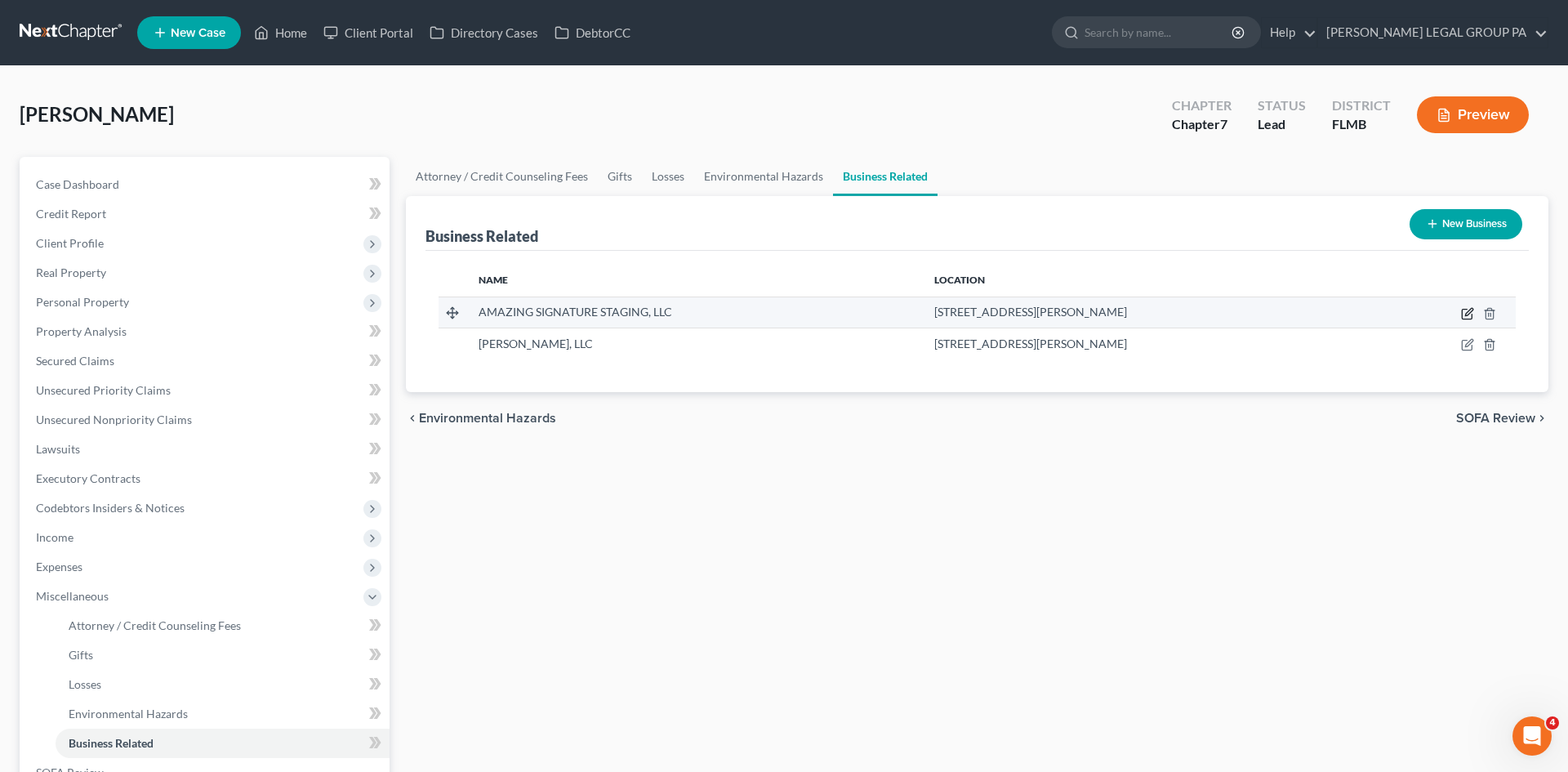
select select "member"
select select "9"
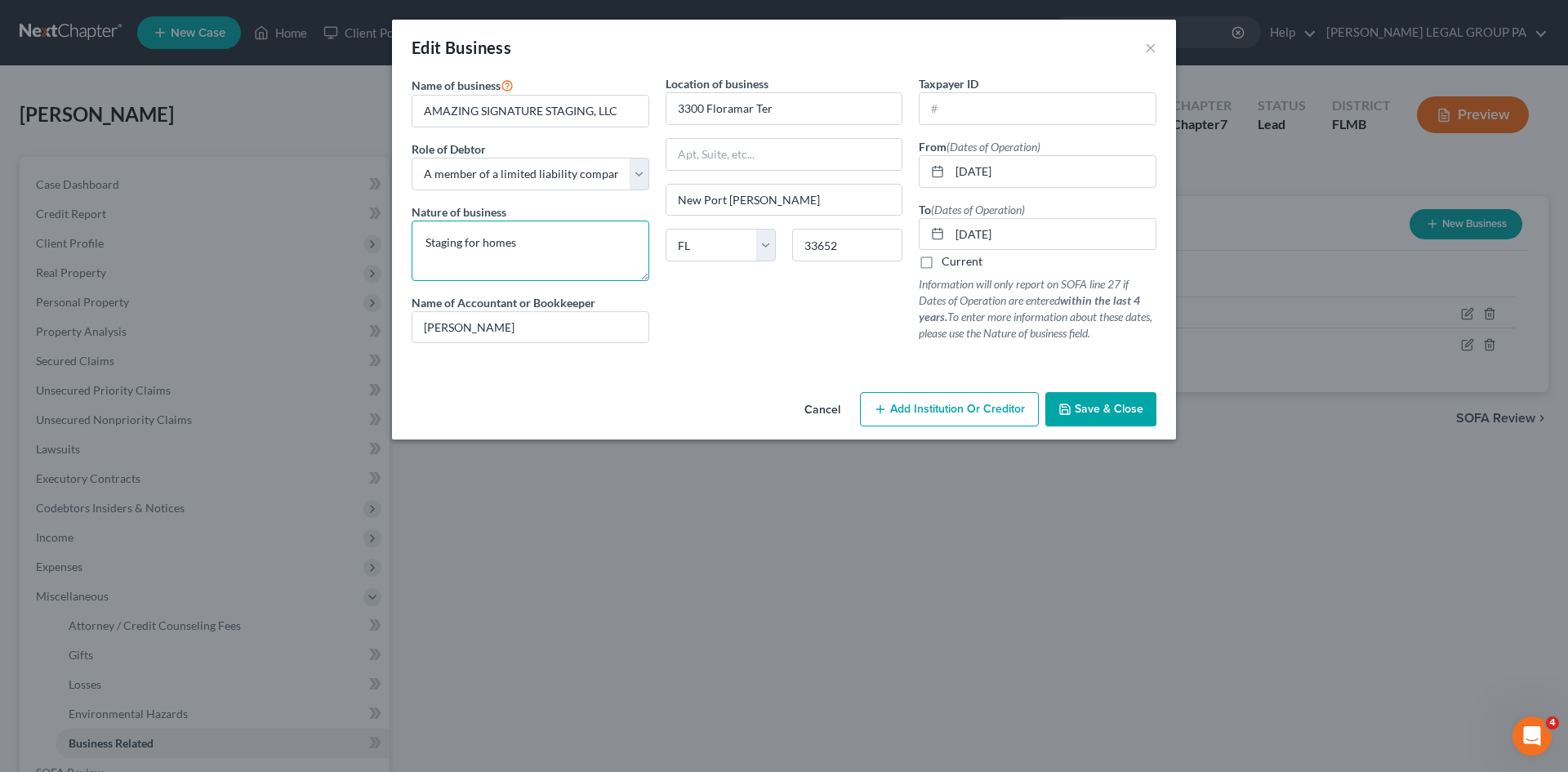
drag, startPoint x: 534, startPoint y: 248, endPoint x: 272, endPoint y: 237, distance: 262.2
click at [272, 237] on div "Edit Business × Name of business * AMAZING SIGNATURE STAGING, LLC Role of Debto…" at bounding box center [784, 386] width 1568 height 772
type textarea "Specialized Design Services"
click at [1133, 409] on span "Save & Close" at bounding box center [1109, 409] width 68 height 14
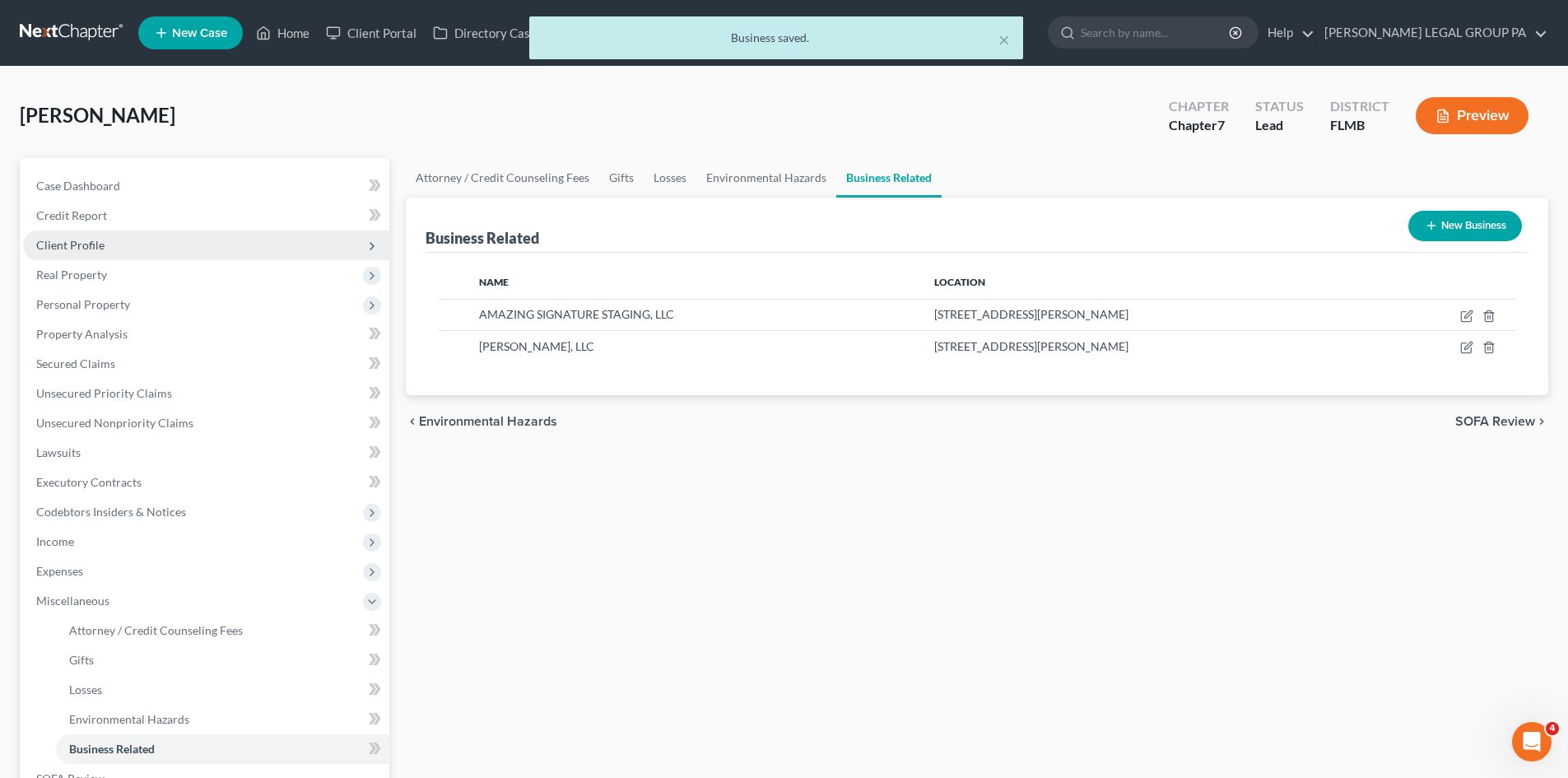
click at [111, 244] on span "Client Profile" at bounding box center [206, 245] width 366 height 30
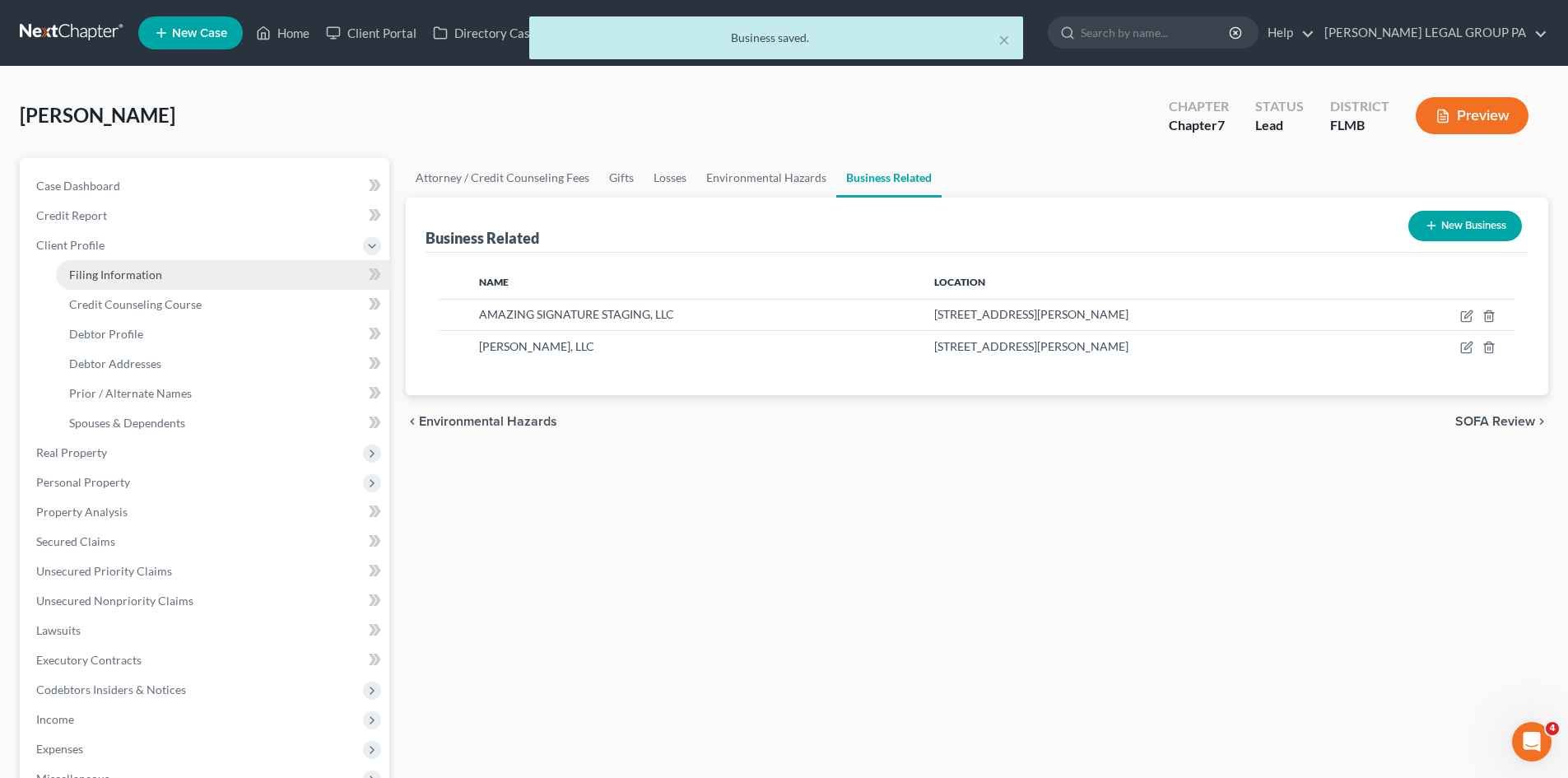
click at [111, 264] on link "Filing Information" at bounding box center [222, 275] width 334 height 30
select select "1"
select select "0"
select select "9"
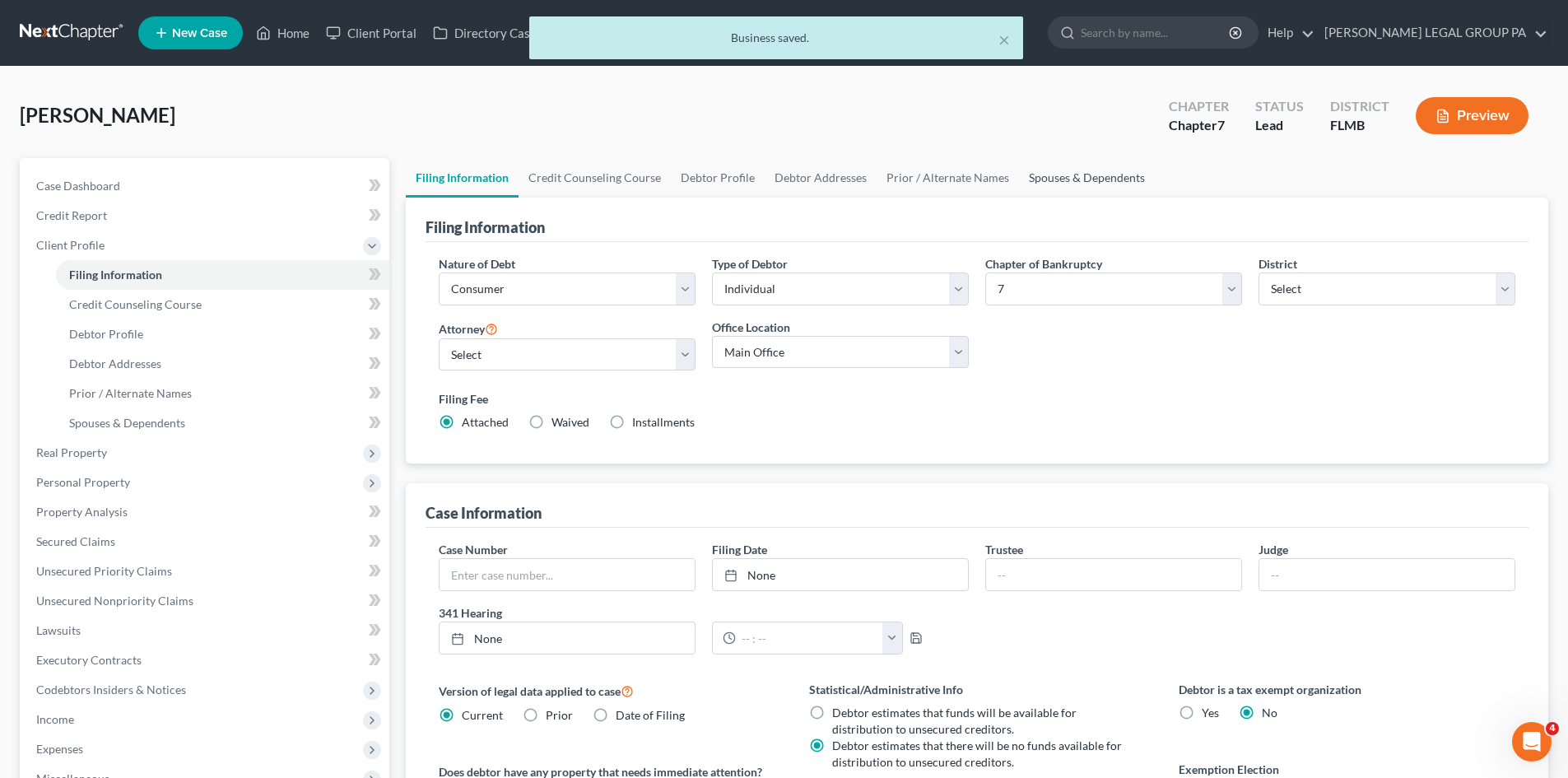
click at [1093, 172] on link "Spouses & Dependents" at bounding box center [1087, 178] width 136 height 39
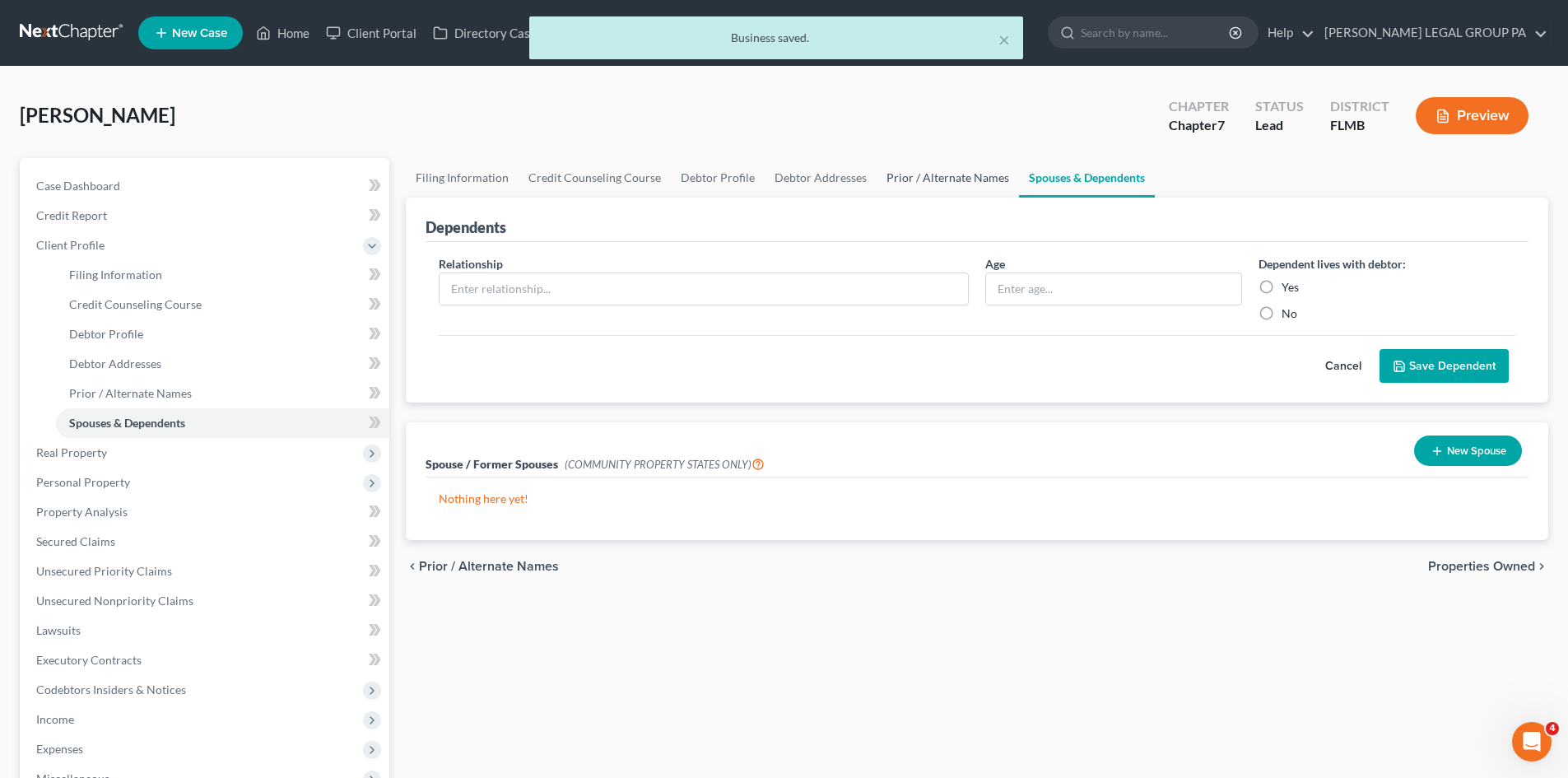
click at [975, 179] on link "Prior / Alternate Names" at bounding box center [948, 178] width 142 height 39
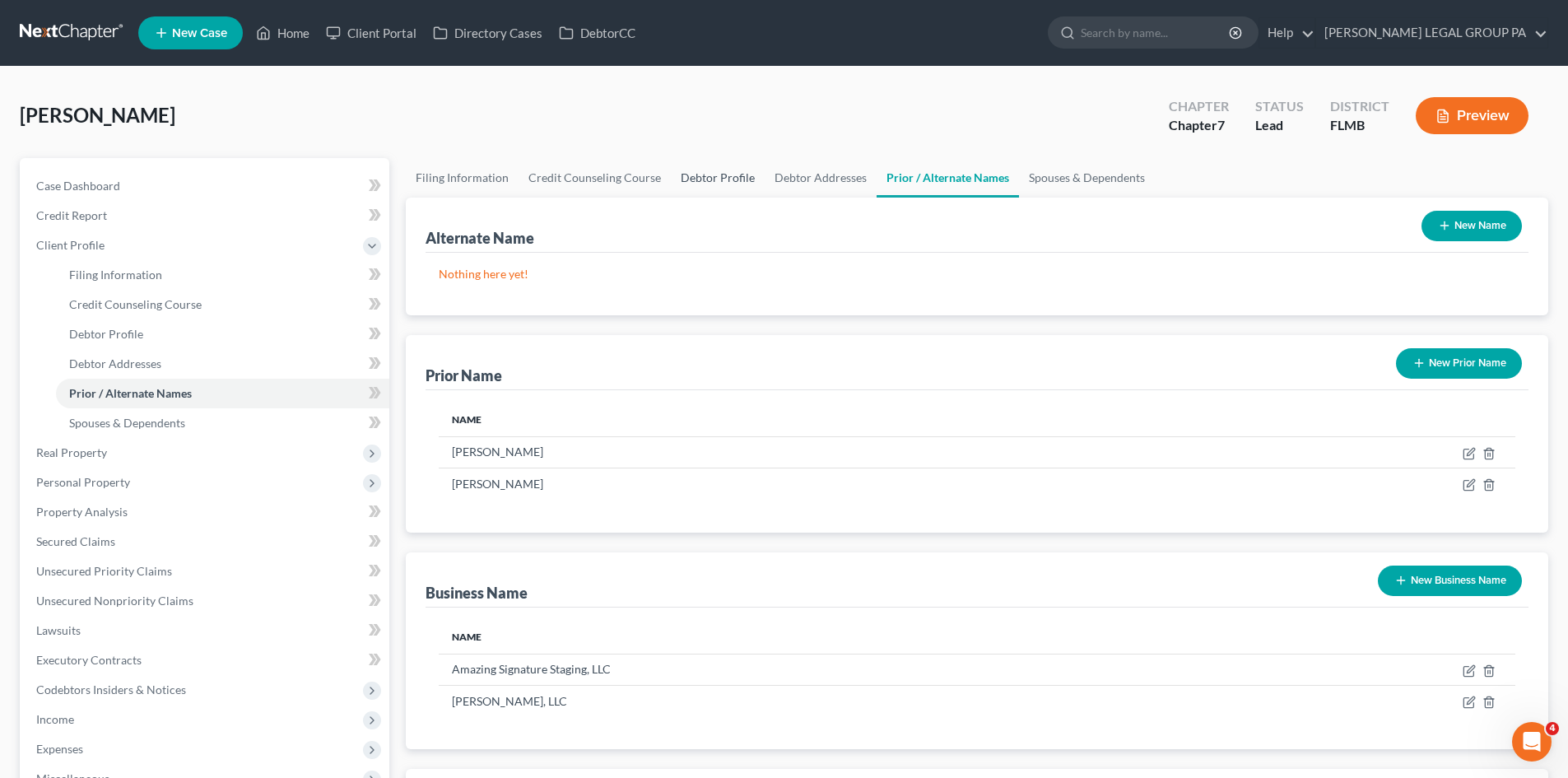
click at [740, 174] on link "Debtor Profile" at bounding box center [717, 178] width 94 height 39
select select "2"
select select "0"
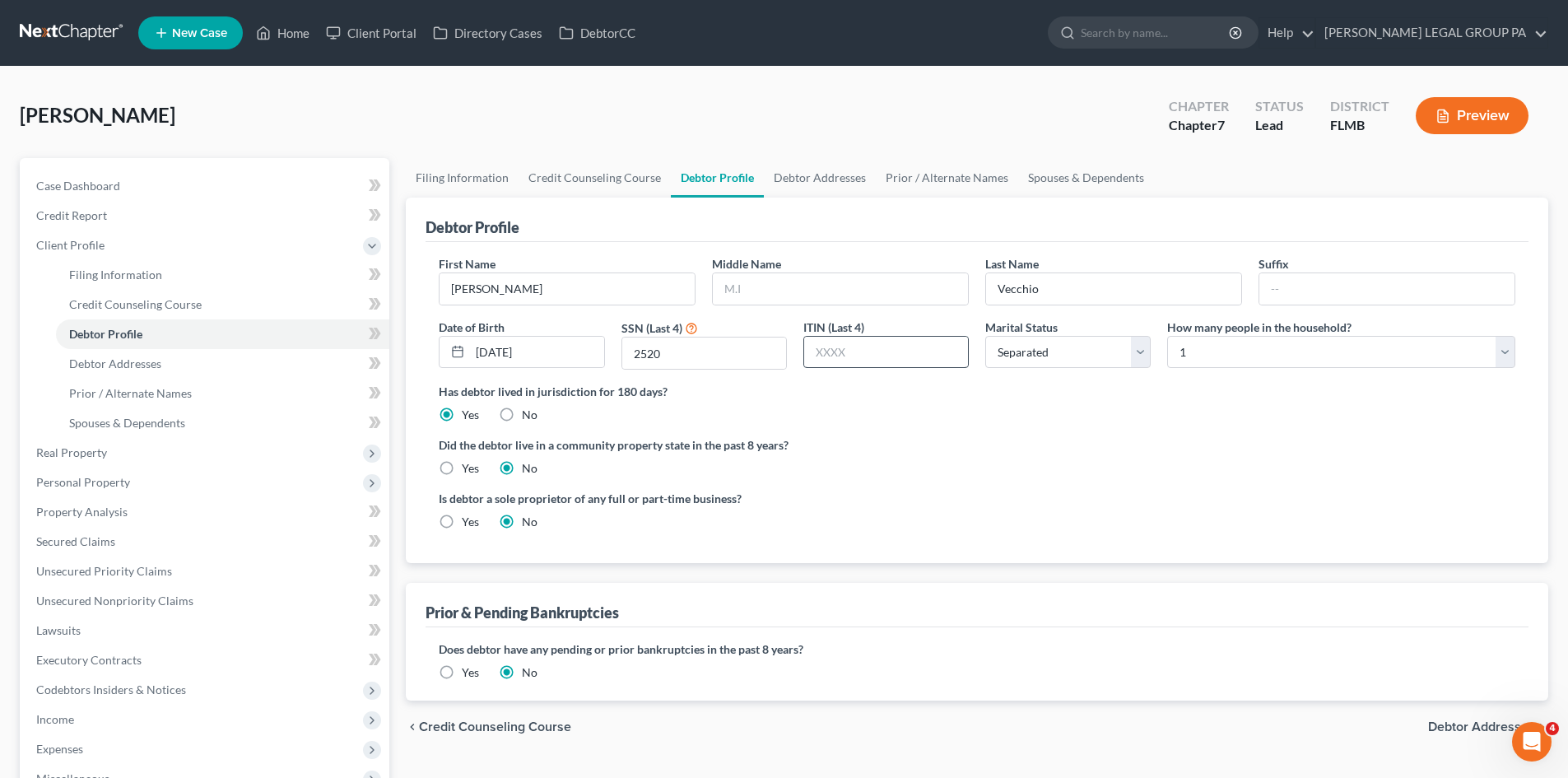
radio input "true"
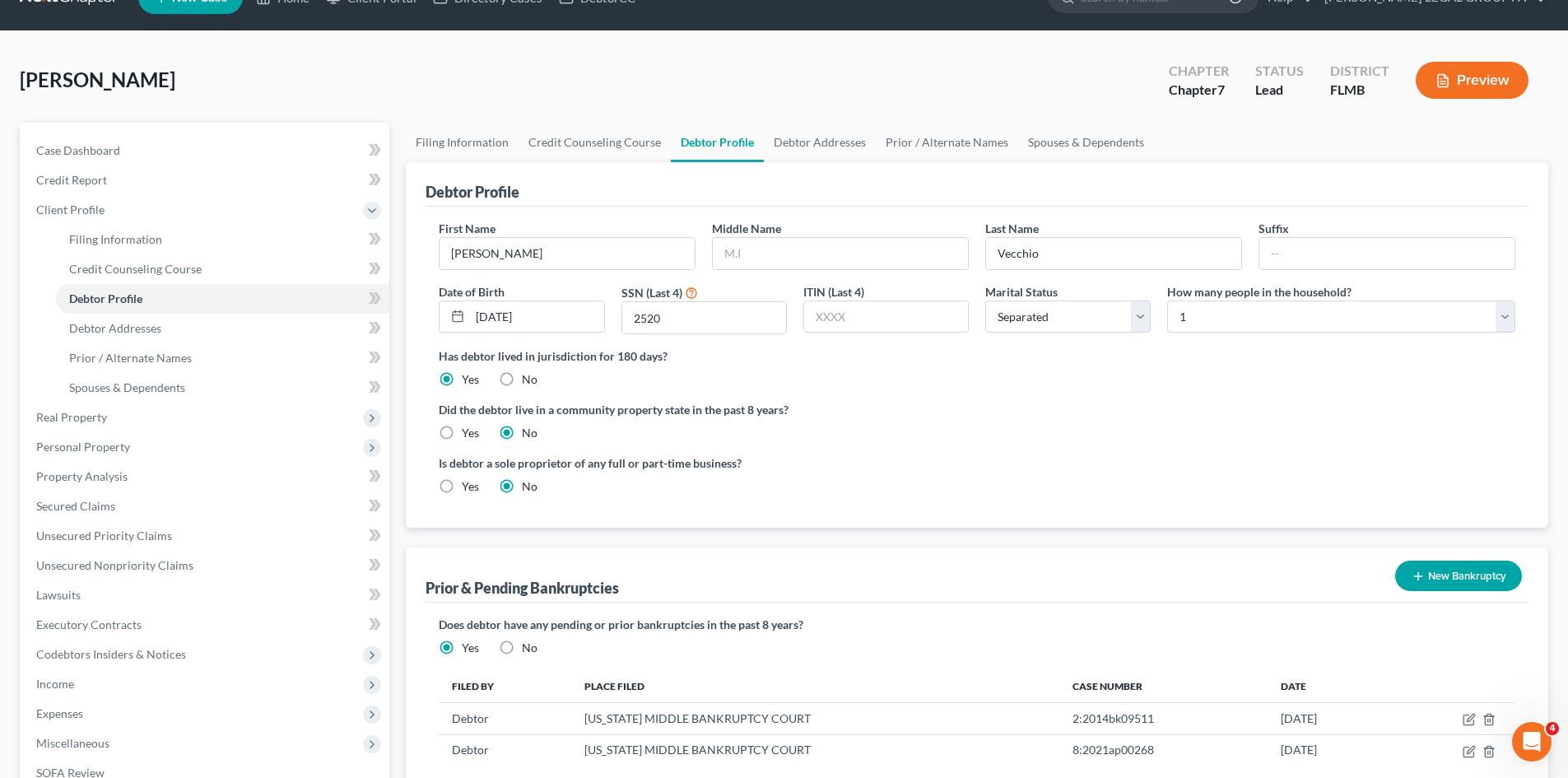
scroll to position [28, 0]
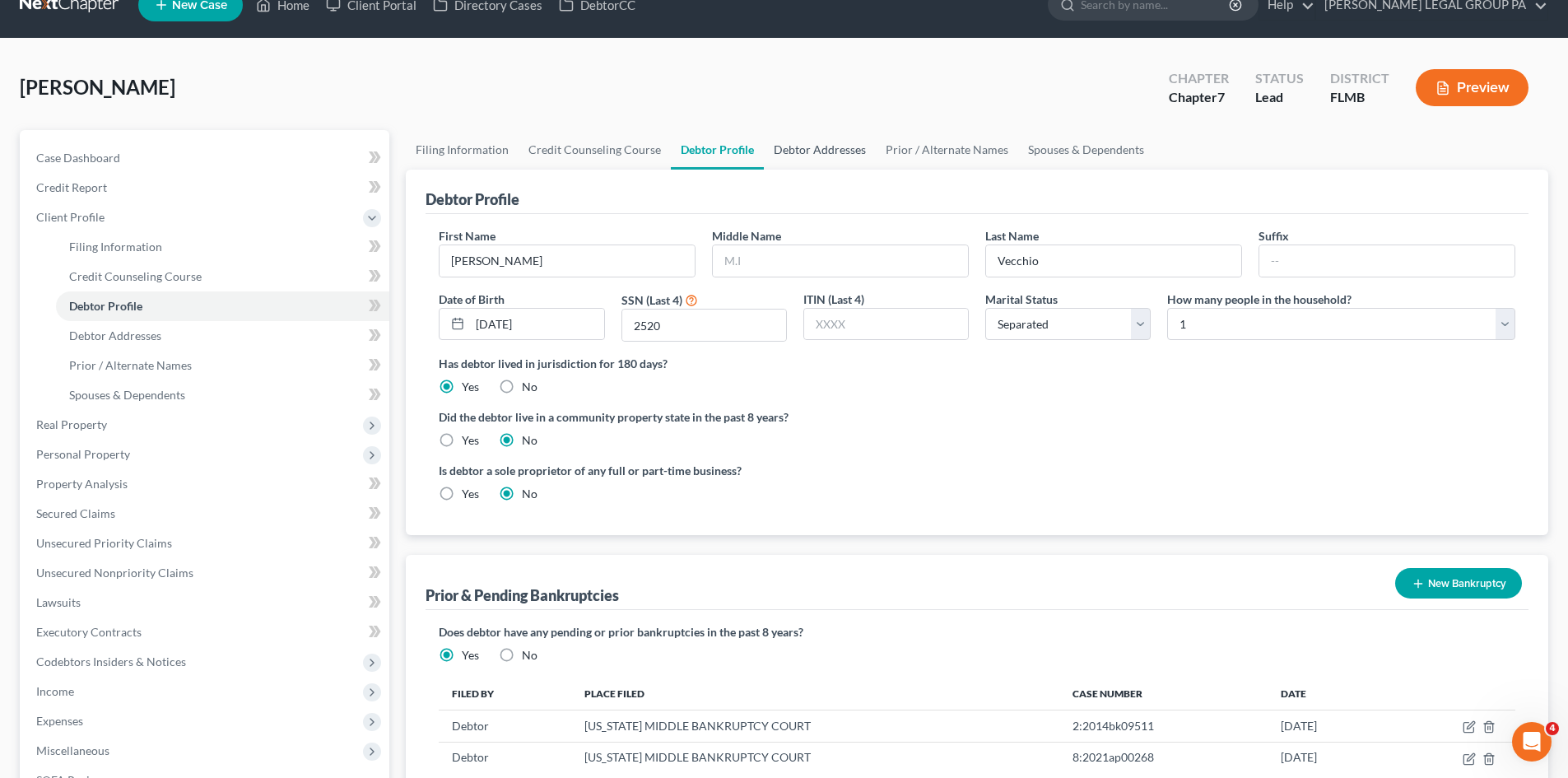
click at [778, 139] on link "Debtor Addresses" at bounding box center [820, 150] width 112 height 39
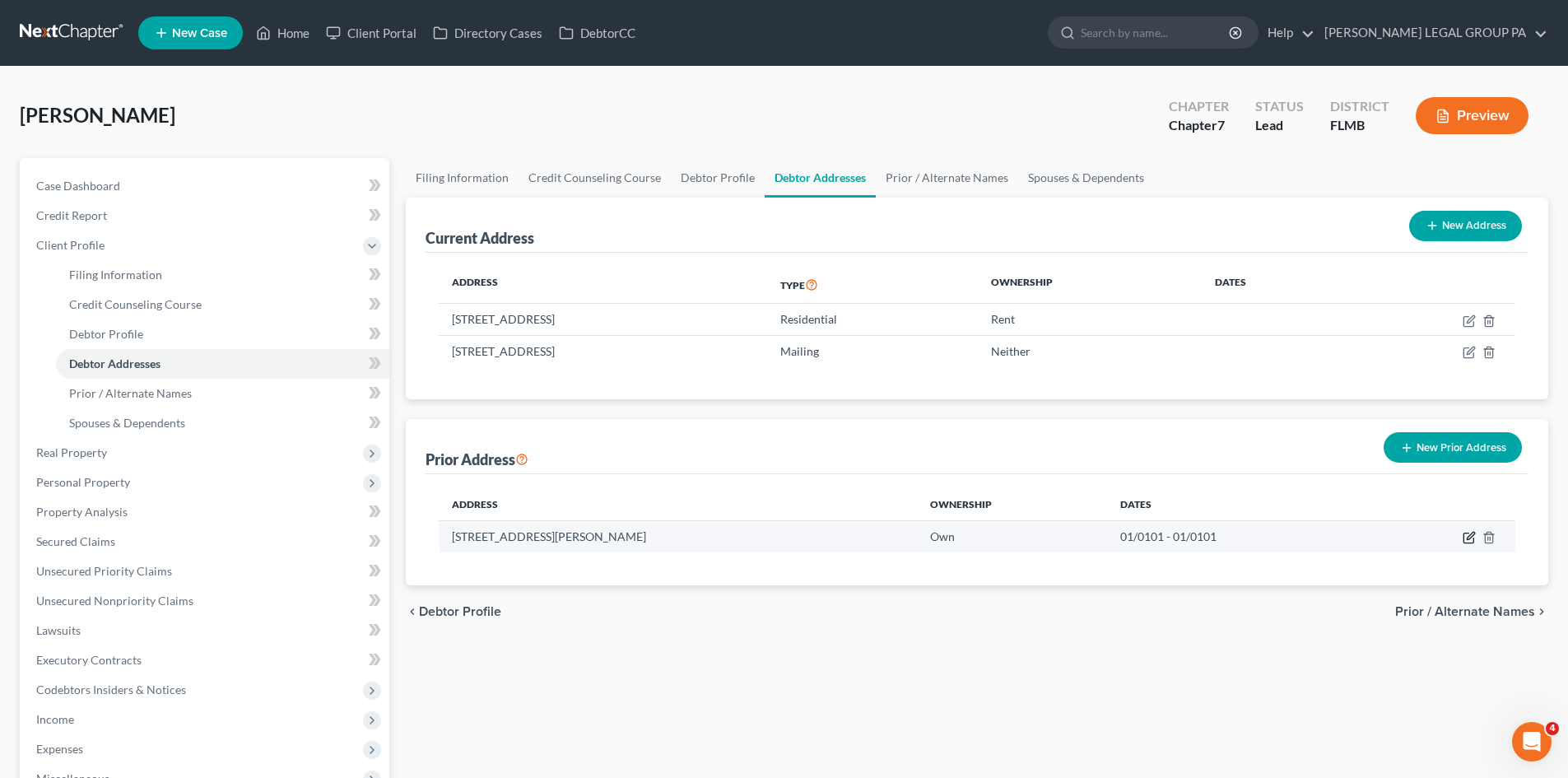
click at [1468, 534] on icon "button" at bounding box center [1468, 538] width 10 height 10
select select "9"
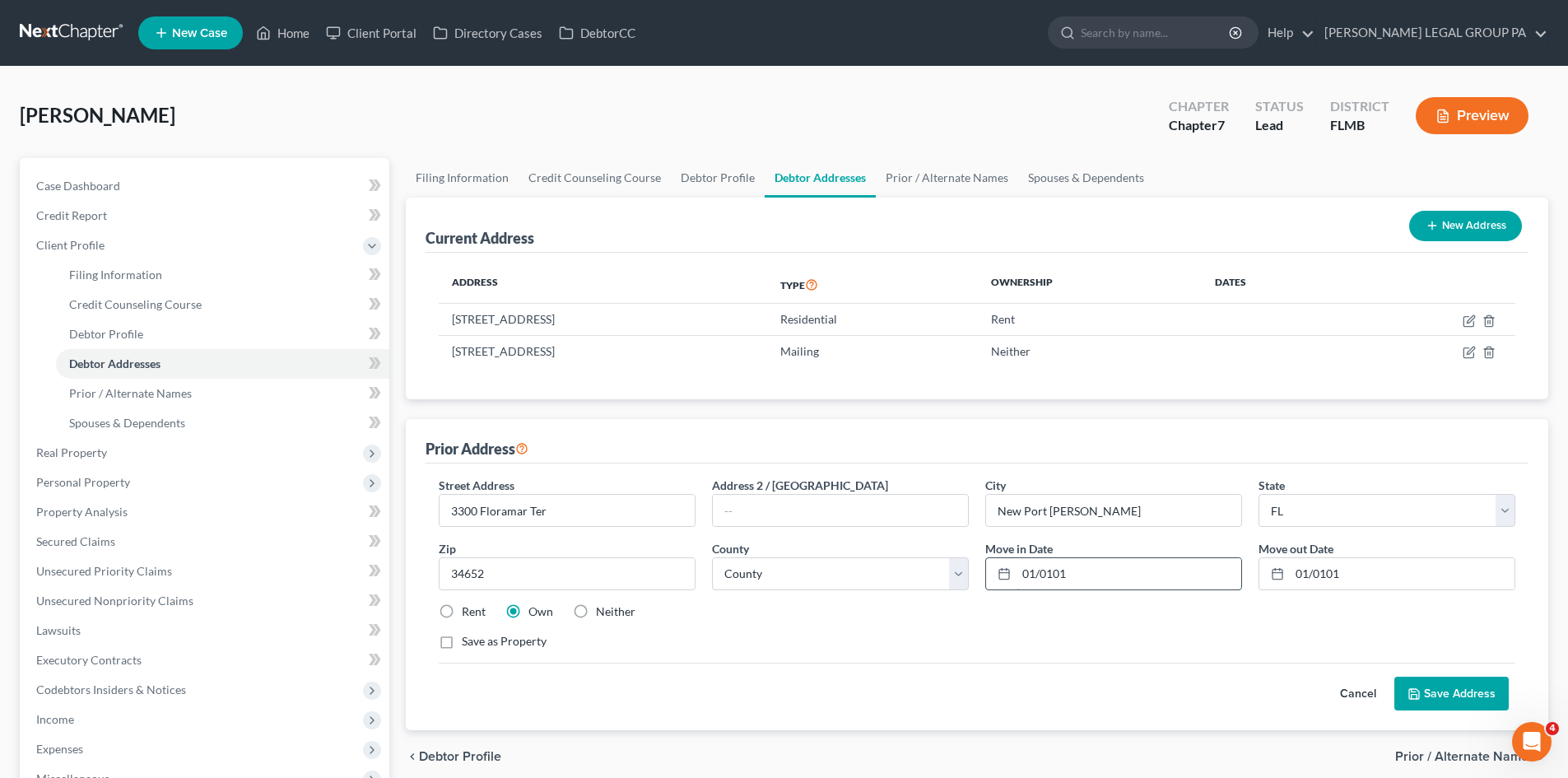
click at [1087, 572] on input "01/0101" at bounding box center [1129, 574] width 225 height 32
drag, startPoint x: 1087, startPoint y: 572, endPoint x: 925, endPoint y: 571, distance: 162.0
click at [925, 571] on div "Street Address * 3300 Floramar Ter Address 2 / [GEOGRAPHIC_DATA] * [GEOGRAPHIC_…" at bounding box center [977, 570] width 1094 height 186
type input "05/2020"
click at [1001, 641] on div "Save as Property" at bounding box center [977, 641] width 1077 height 17
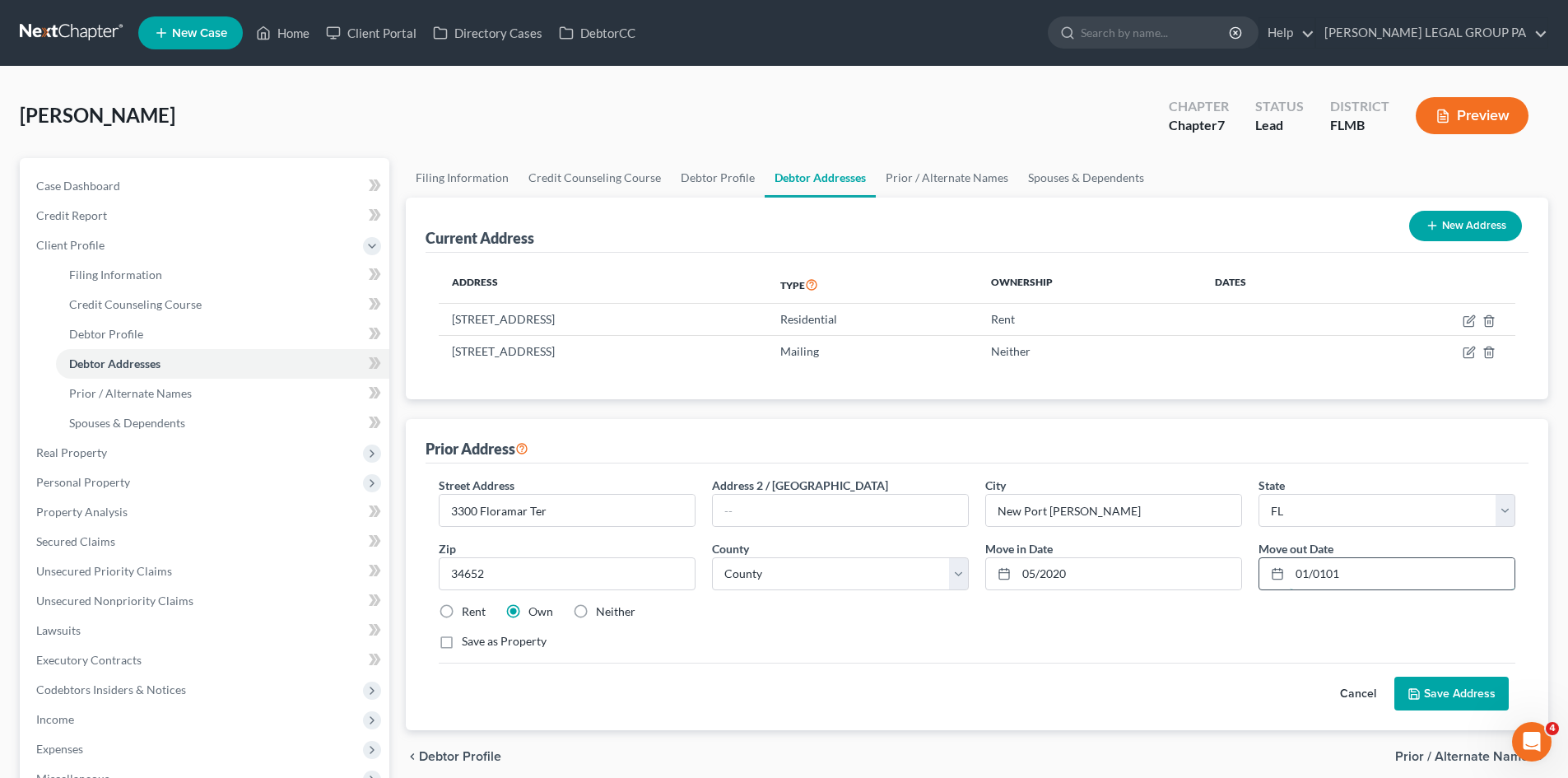
click at [1381, 568] on input "01/0101" at bounding box center [1402, 574] width 225 height 32
drag, startPoint x: 1381, startPoint y: 568, endPoint x: 1267, endPoint y: 568, distance: 114.0
click at [1267, 568] on div "01/0101" at bounding box center [1388, 573] width 257 height 33
click at [1467, 325] on icon "button" at bounding box center [1469, 321] width 13 height 13
select select "9"
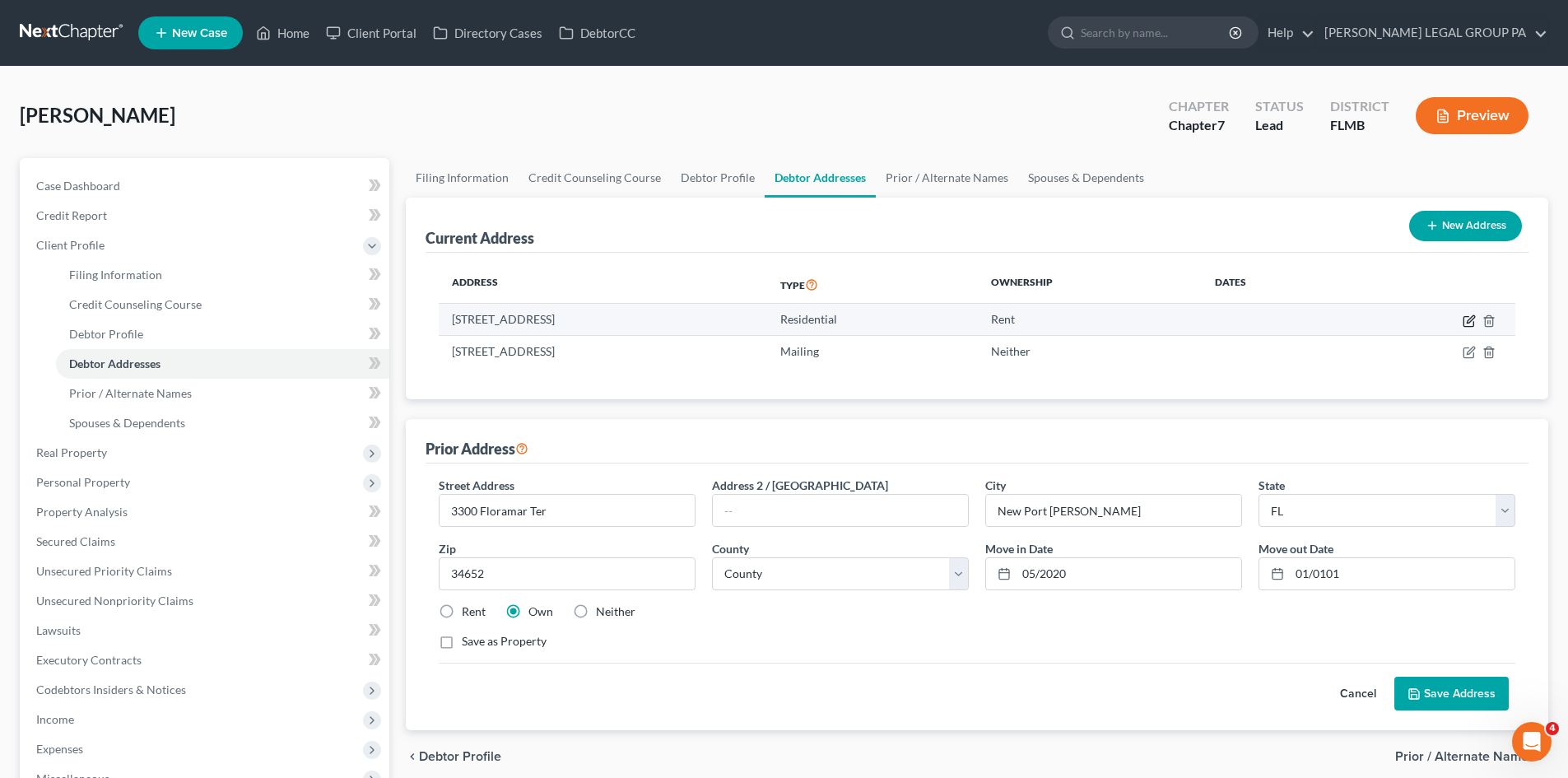
select select "50"
select select "0"
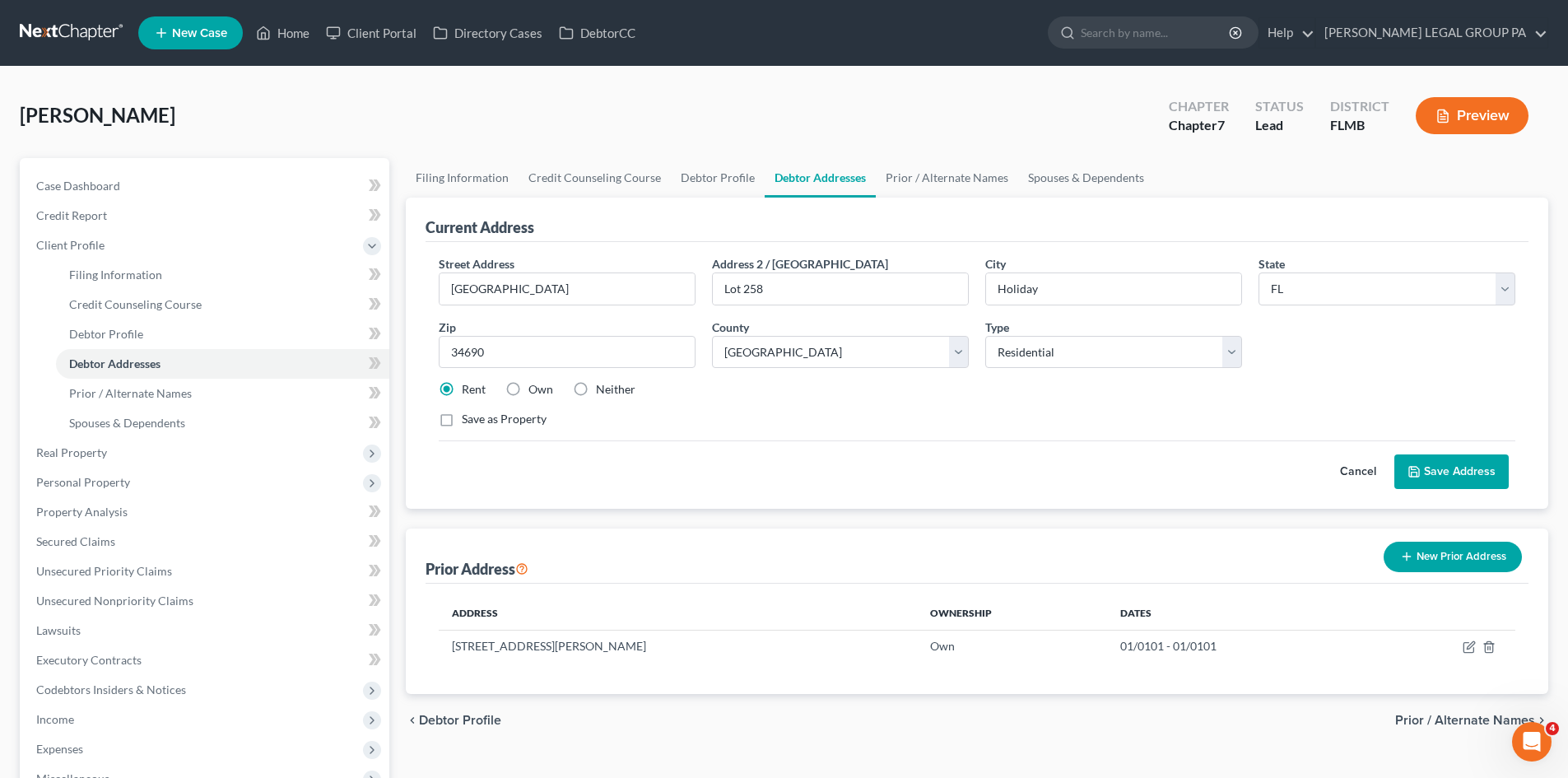
click at [1366, 469] on button "Cancel" at bounding box center [1359, 471] width 73 height 33
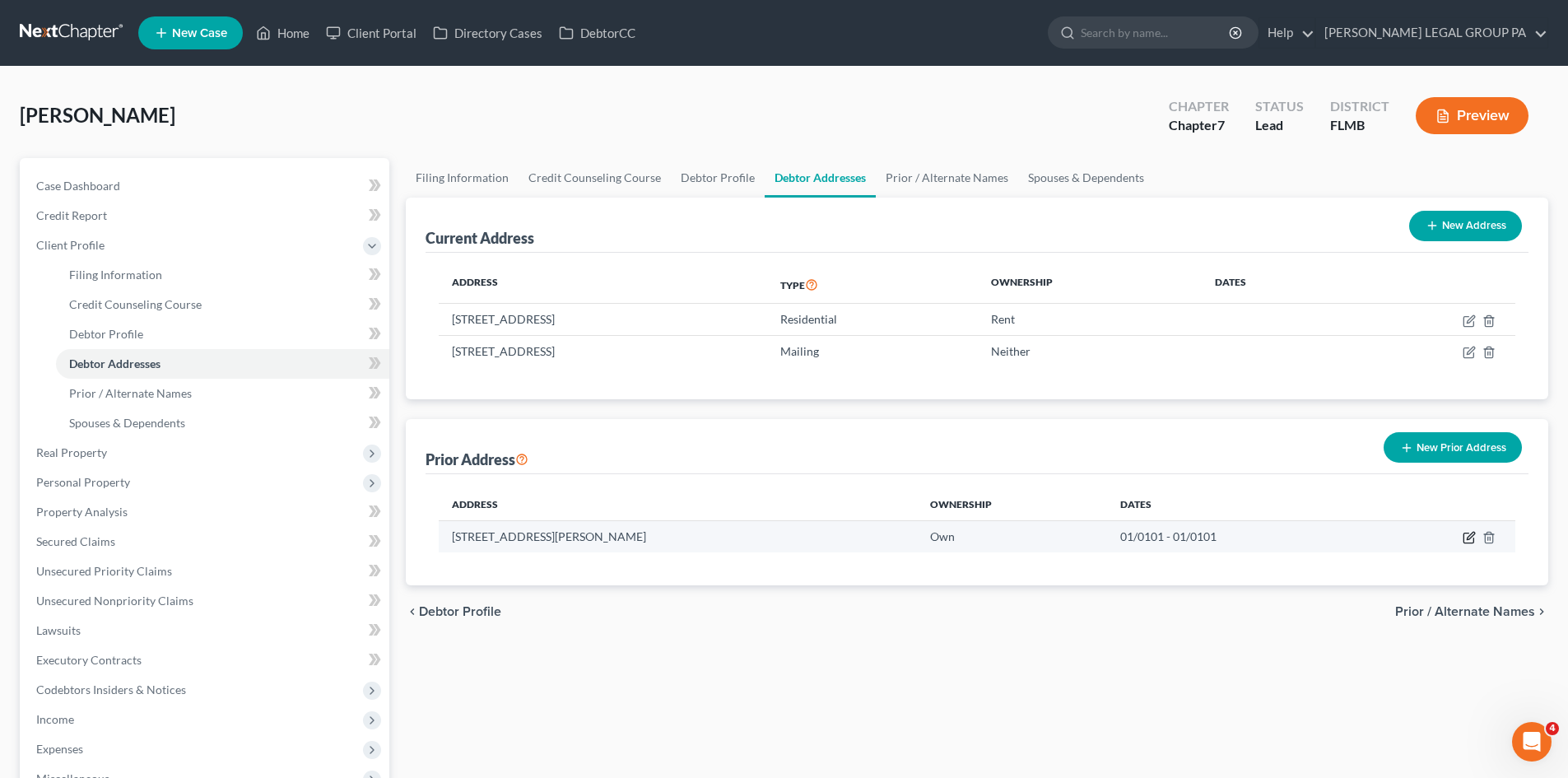
click at [1467, 542] on icon "button" at bounding box center [1469, 537] width 13 height 13
select select "9"
select select "50"
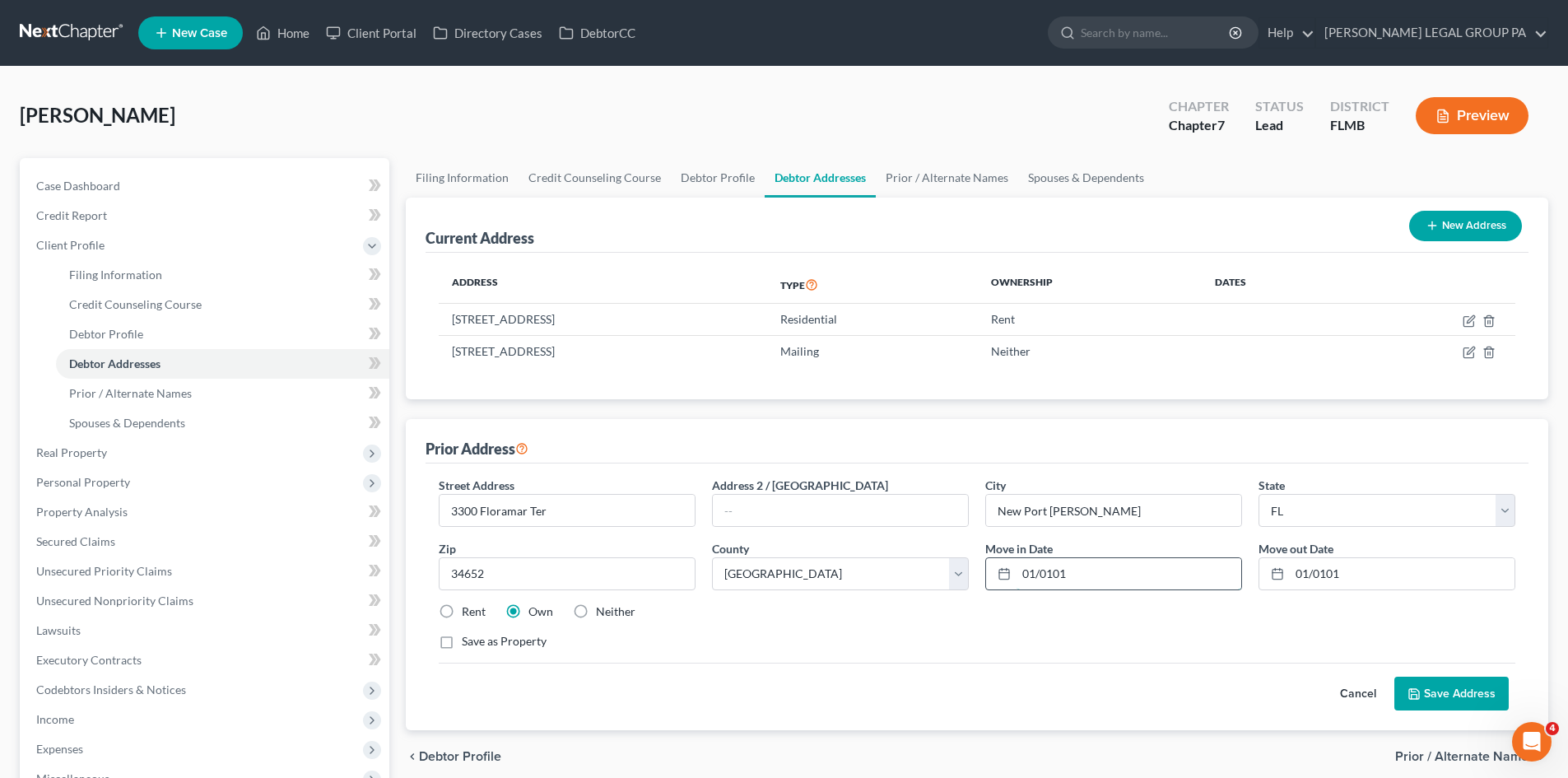
click at [1113, 579] on input "01/0101" at bounding box center [1129, 574] width 225 height 32
drag, startPoint x: 1061, startPoint y: 577, endPoint x: 865, endPoint y: 577, distance: 196.0
click at [865, 577] on div "Street Address * 3300 Floramar Ter Address 2 / [GEOGRAPHIC_DATA] * [GEOGRAPHIC_…" at bounding box center [977, 570] width 1094 height 186
type input "05/2020"
drag, startPoint x: 1390, startPoint y: 574, endPoint x: 1232, endPoint y: 573, distance: 158.0
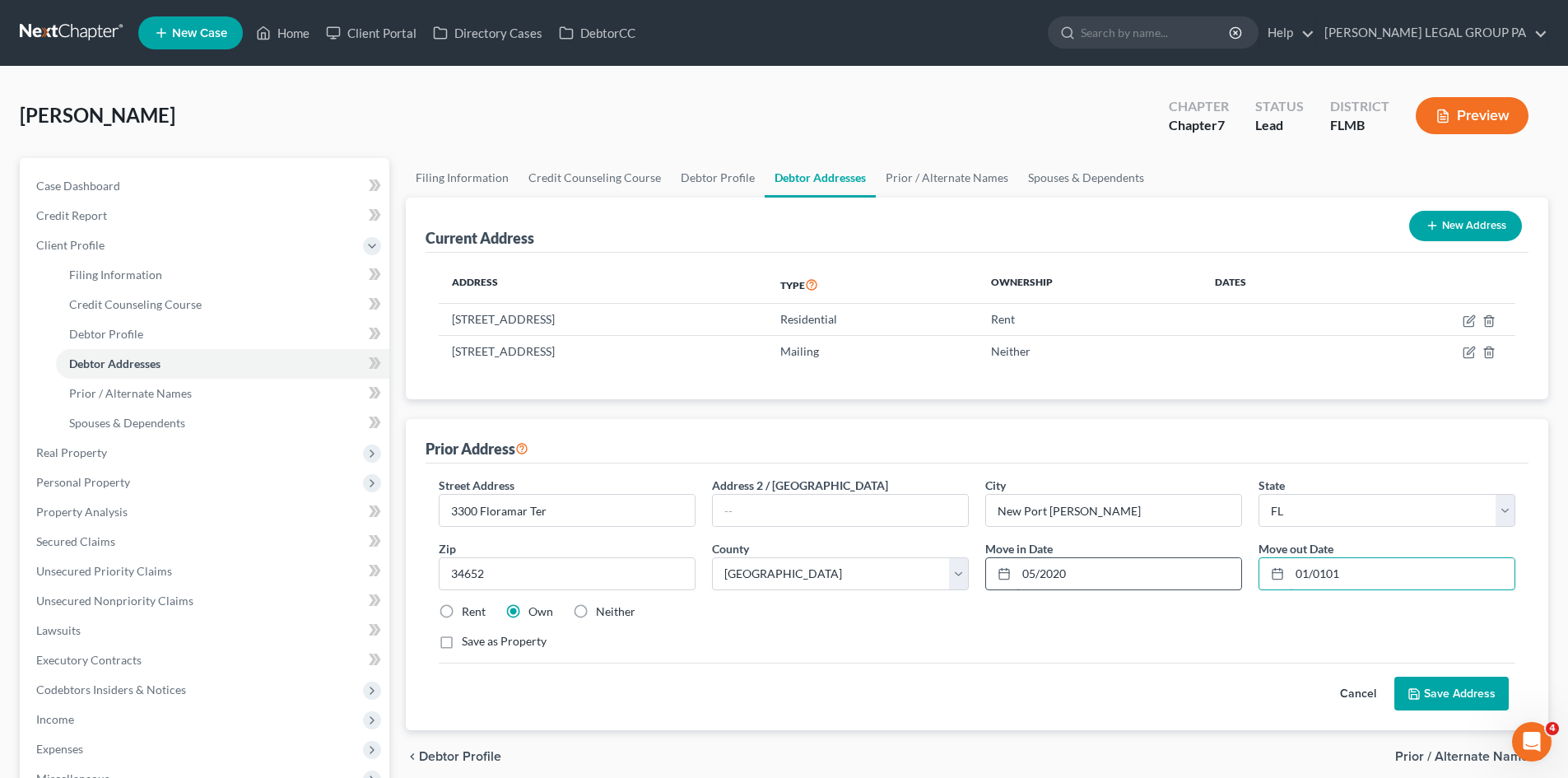
click at [1232, 573] on div "Street Address * 3300 Floramar Ter Address 2 / [GEOGRAPHIC_DATA] * [GEOGRAPHIC_…" at bounding box center [977, 570] width 1094 height 186
type input "12/2023"
click at [1175, 639] on div "Save as Property" at bounding box center [977, 641] width 1077 height 17
click at [431, 613] on div "Rent Own Neither" at bounding box center [977, 612] width 1094 height 17
click at [462, 613] on label "Rent" at bounding box center [474, 612] width 24 height 17
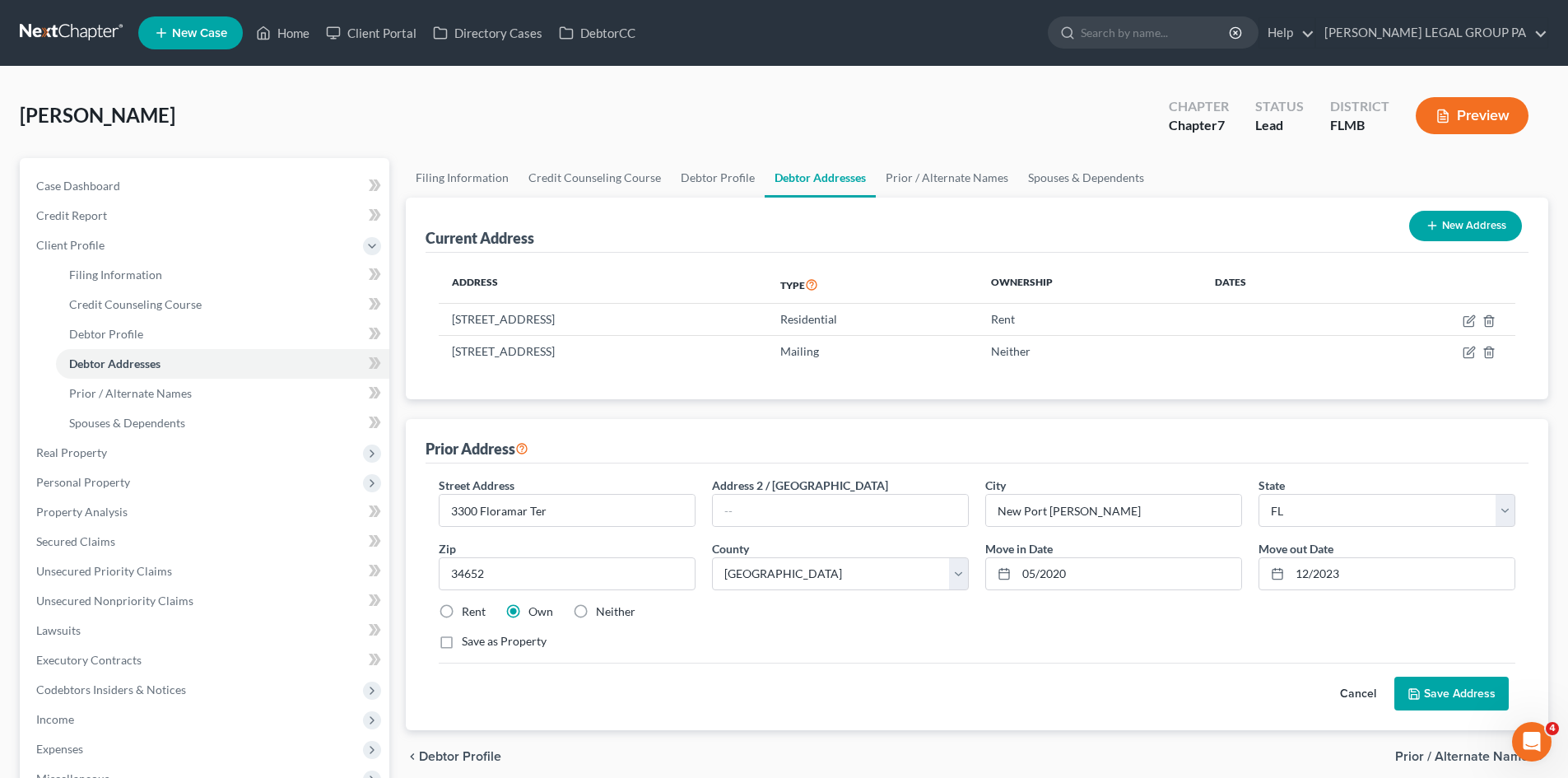
click at [469, 613] on input "Rent" at bounding box center [474, 609] width 11 height 11
radio input "true"
click at [596, 610] on label "Neither" at bounding box center [616, 612] width 39 height 17
click at [603, 610] on input "Neither" at bounding box center [608, 609] width 11 height 11
radio input "true"
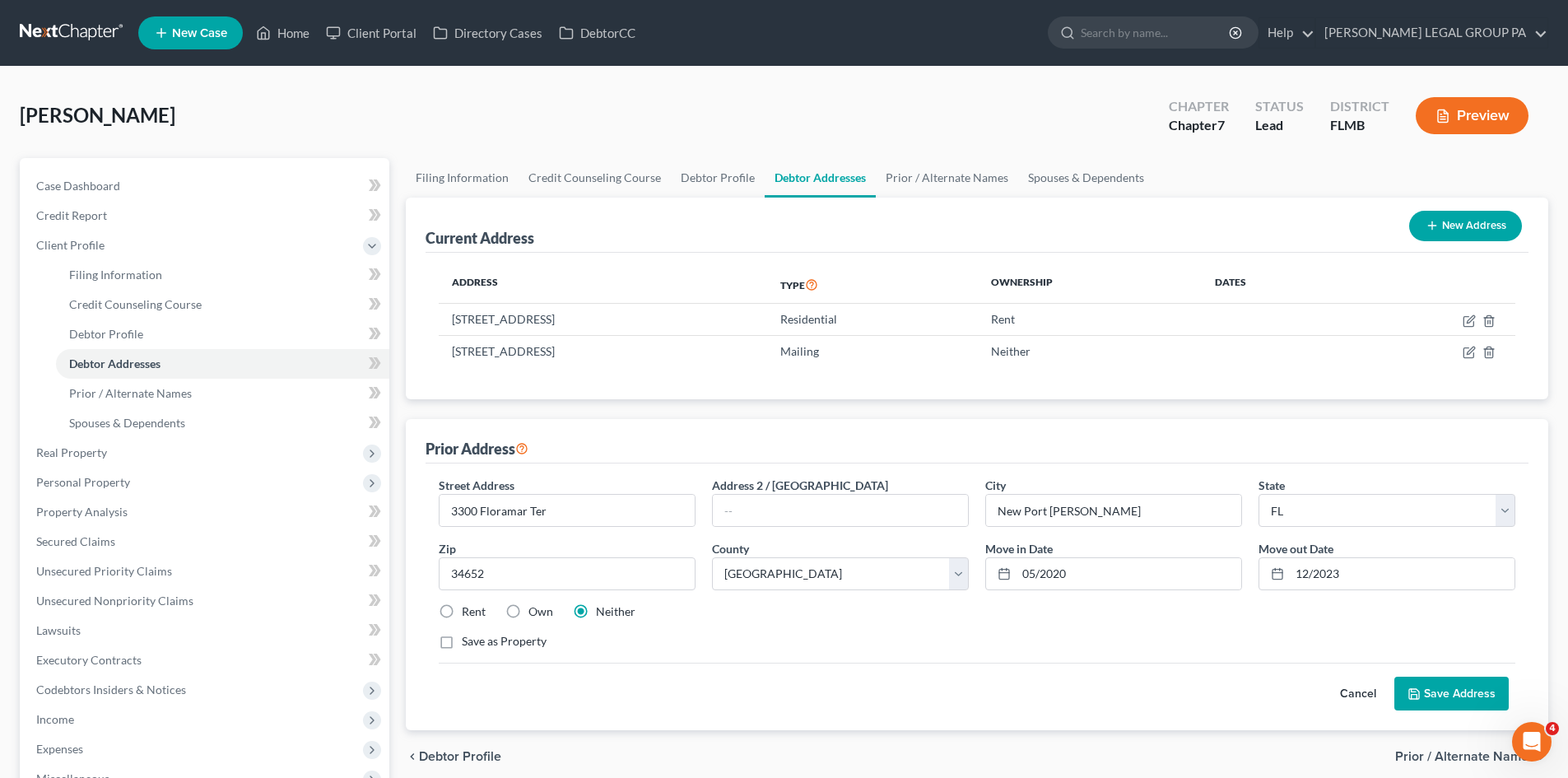
click at [1454, 688] on button "Save Address" at bounding box center [1452, 693] width 114 height 34
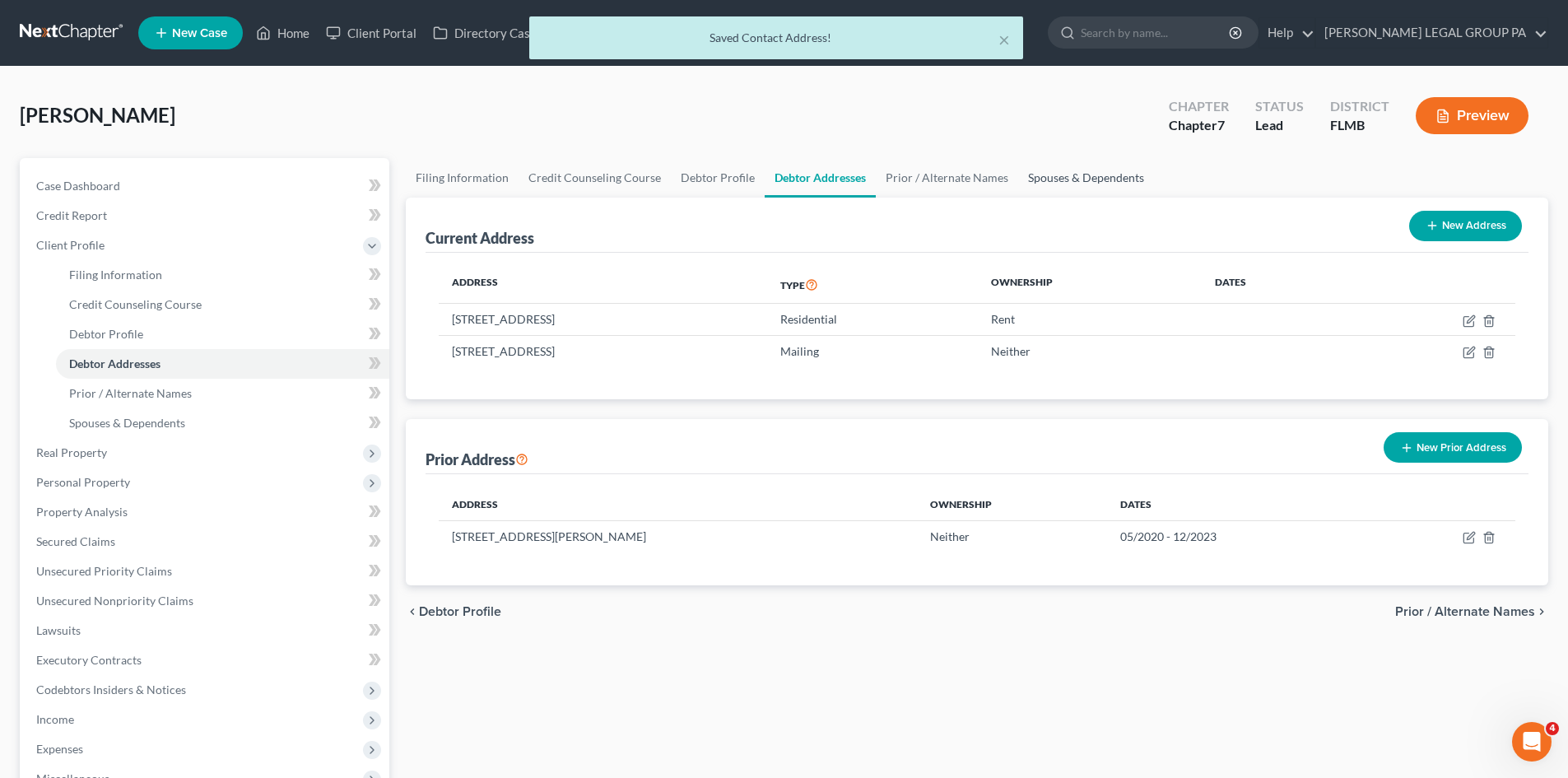
click at [1070, 177] on link "Spouses & Dependents" at bounding box center [1086, 178] width 136 height 39
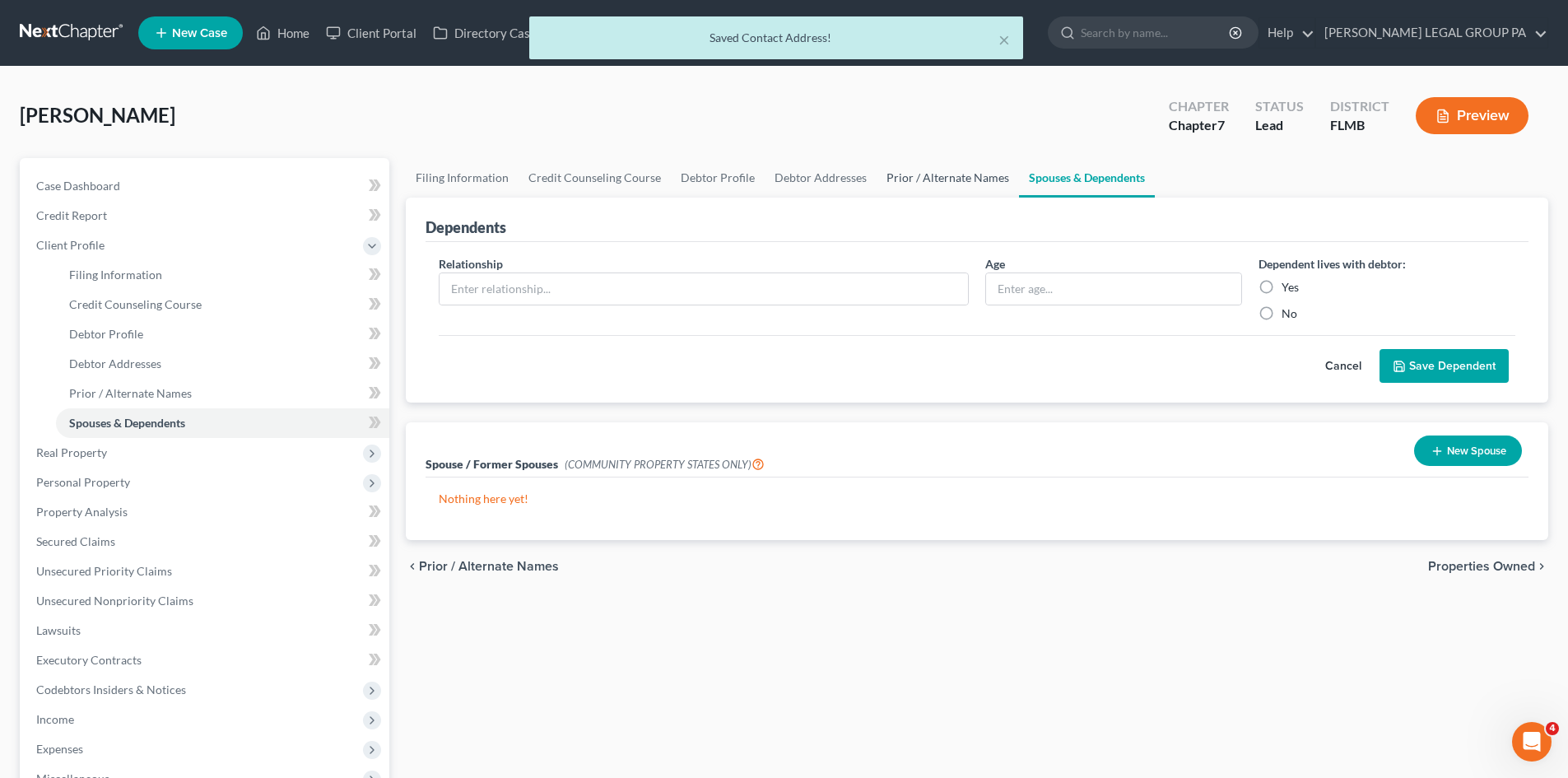
click at [969, 175] on link "Prior / Alternate Names" at bounding box center [948, 178] width 142 height 39
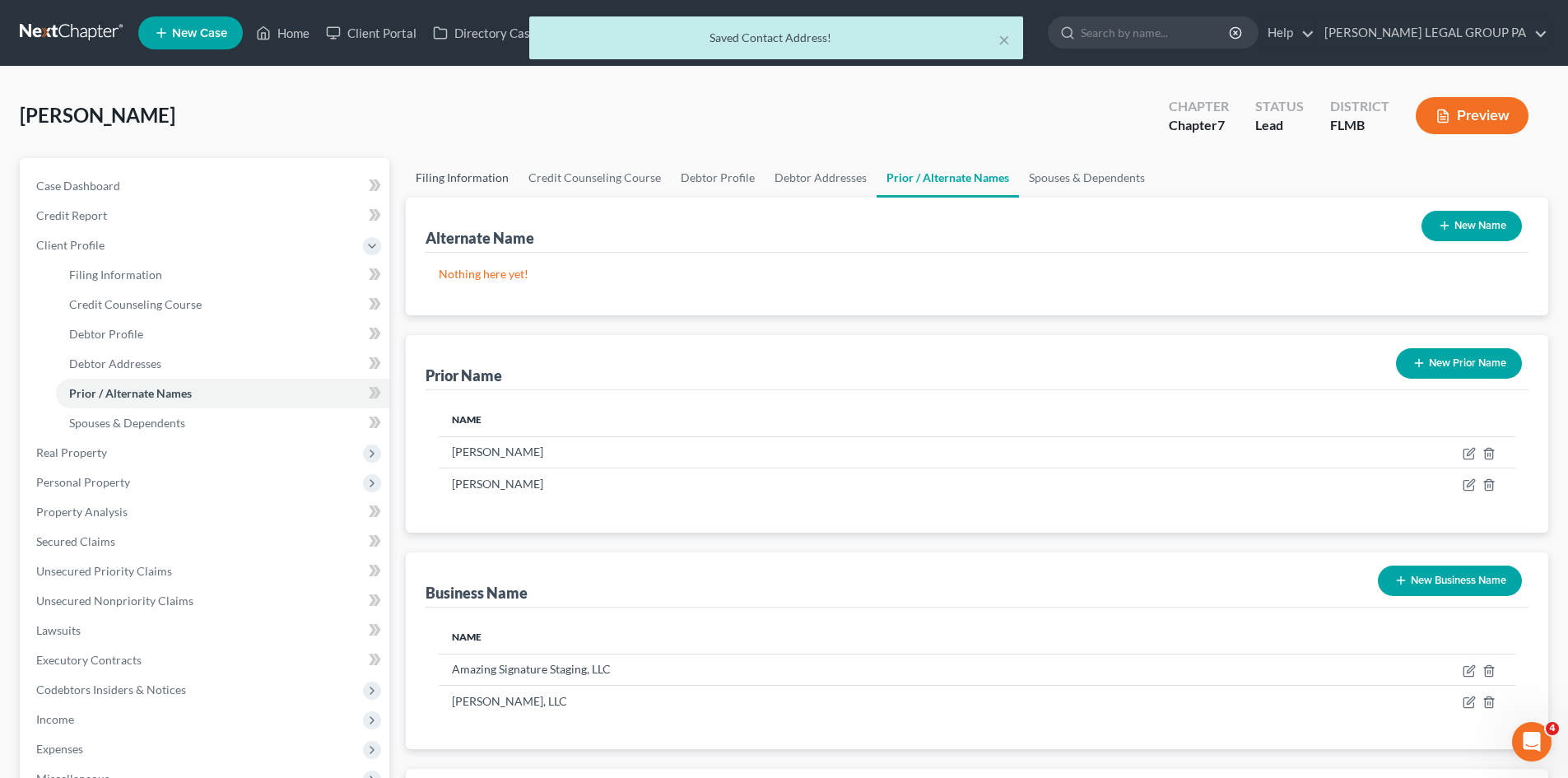
click at [489, 174] on link "Filing Information" at bounding box center [461, 178] width 113 height 39
select select "1"
select select "0"
select select "15"
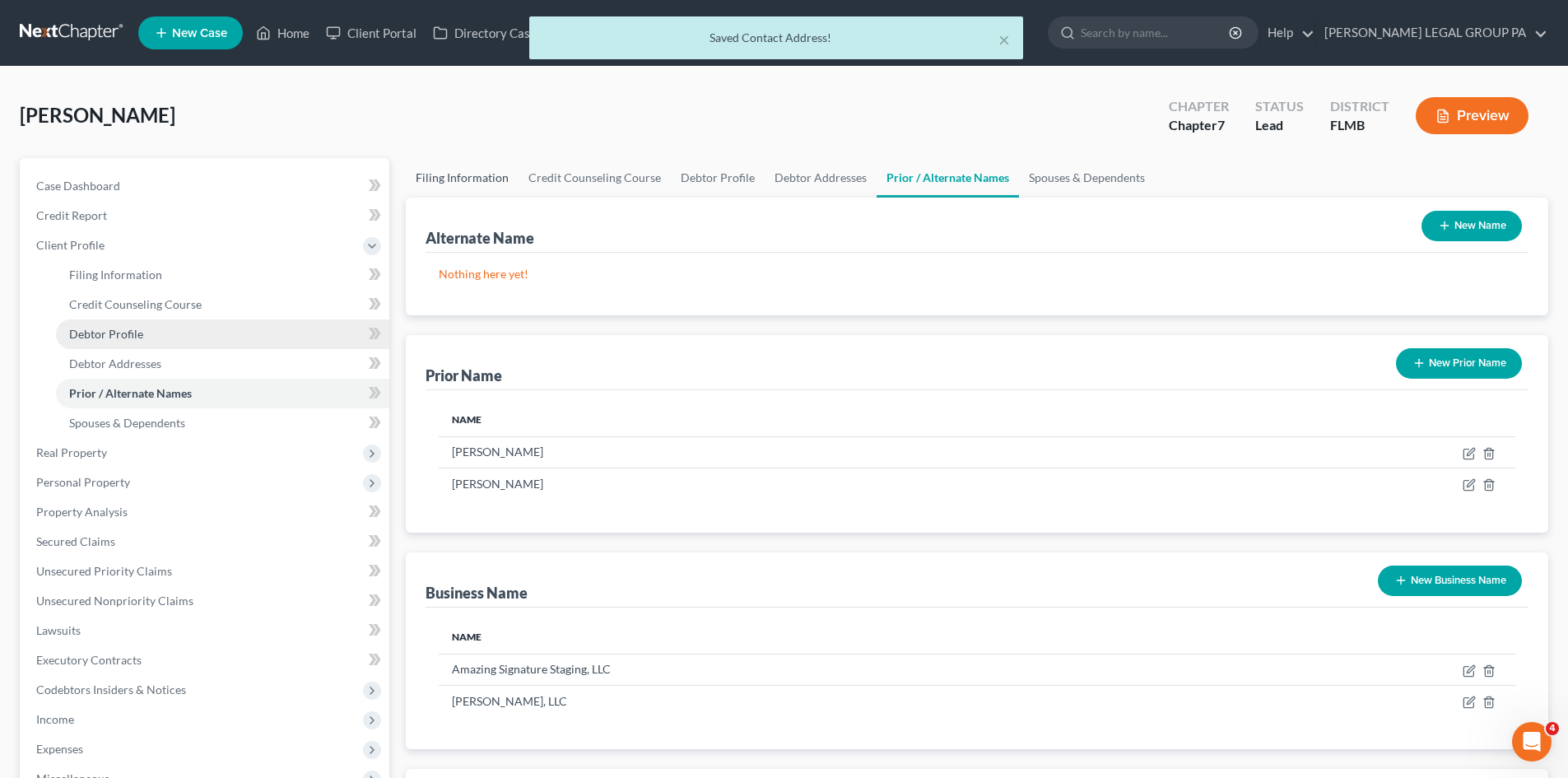
select select "0"
select select "9"
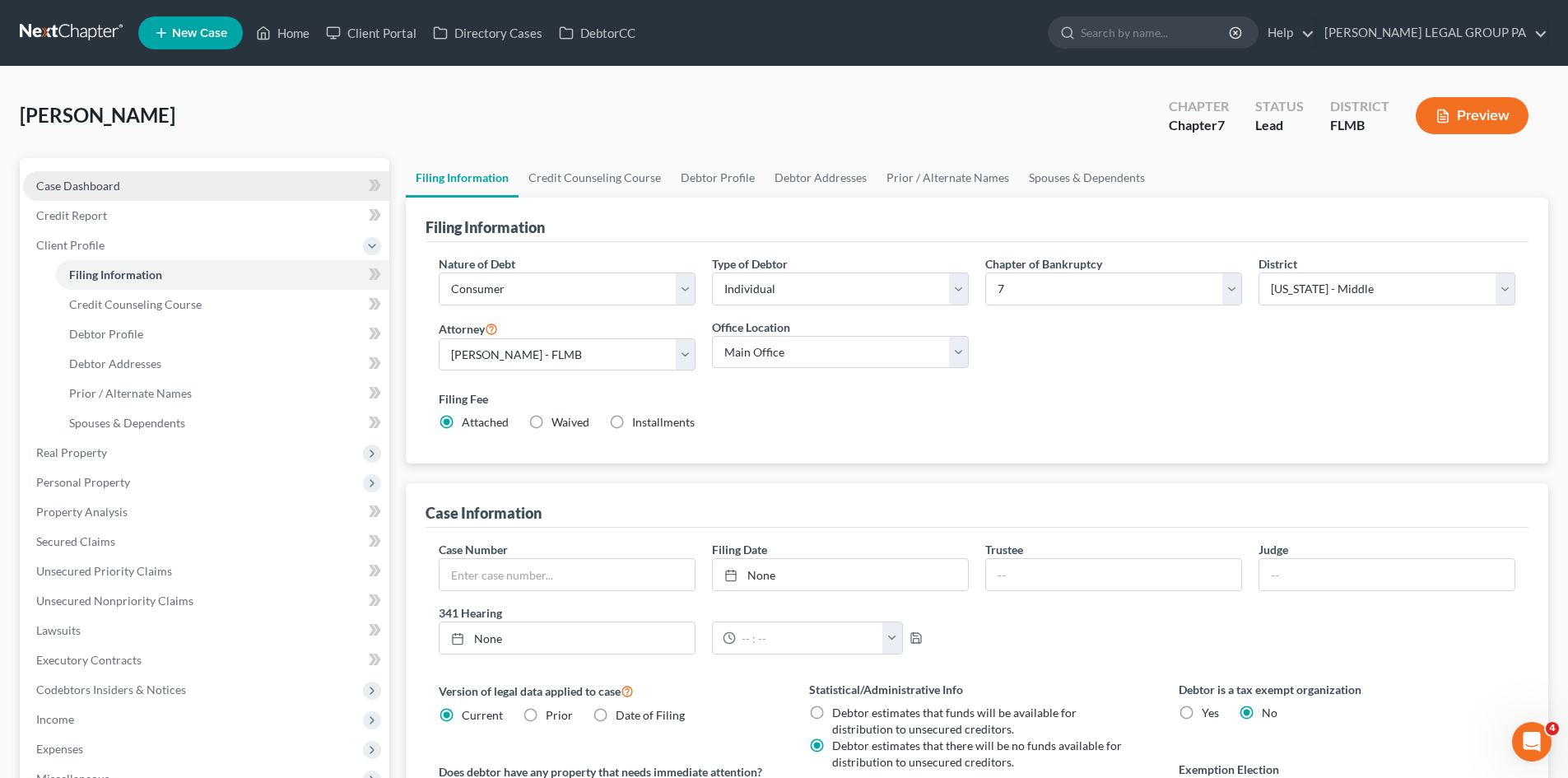
click at [204, 184] on link "Case Dashboard" at bounding box center [206, 186] width 366 height 30
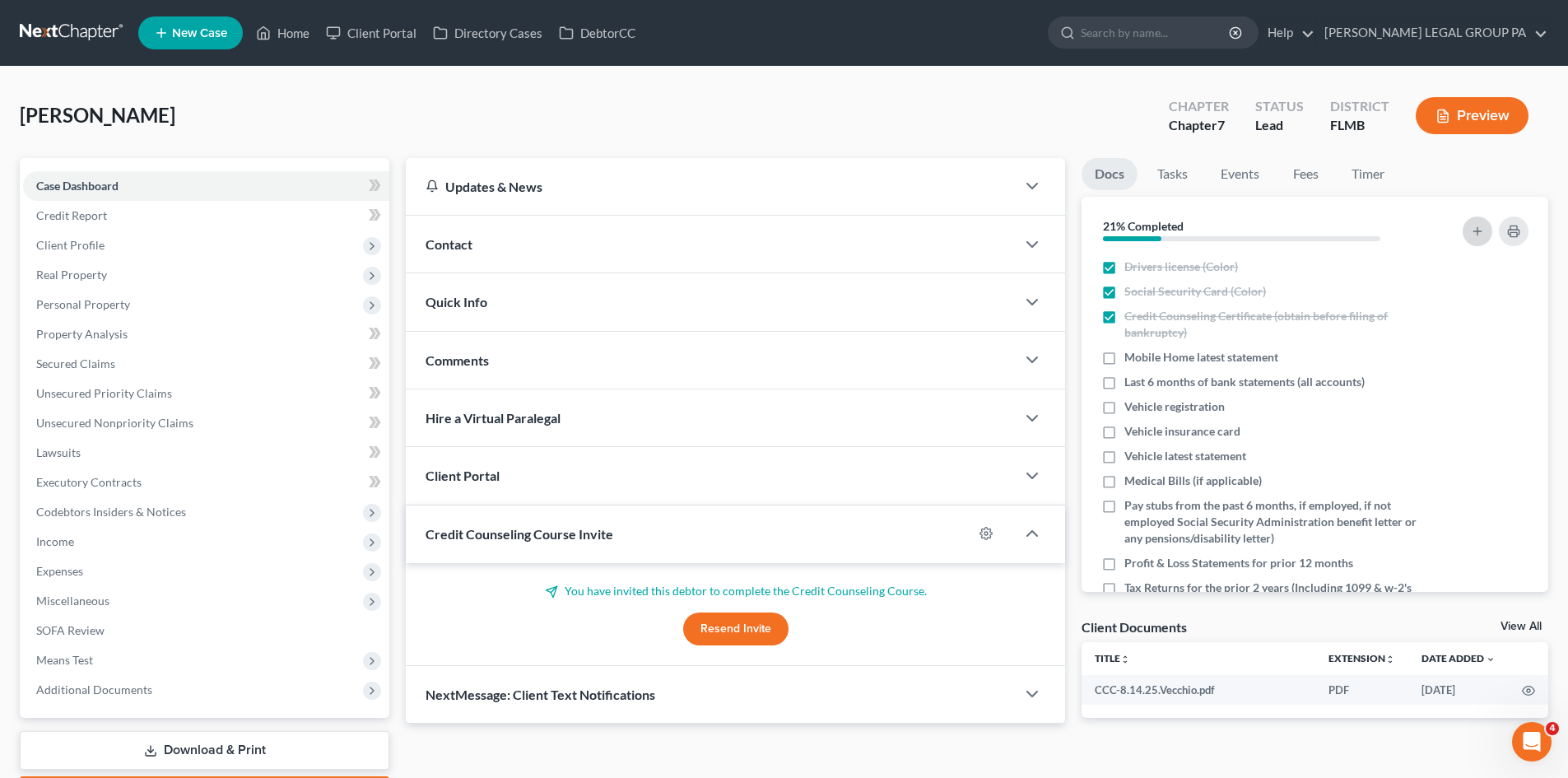
click at [1477, 230] on icon "button" at bounding box center [1478, 231] width 13 height 13
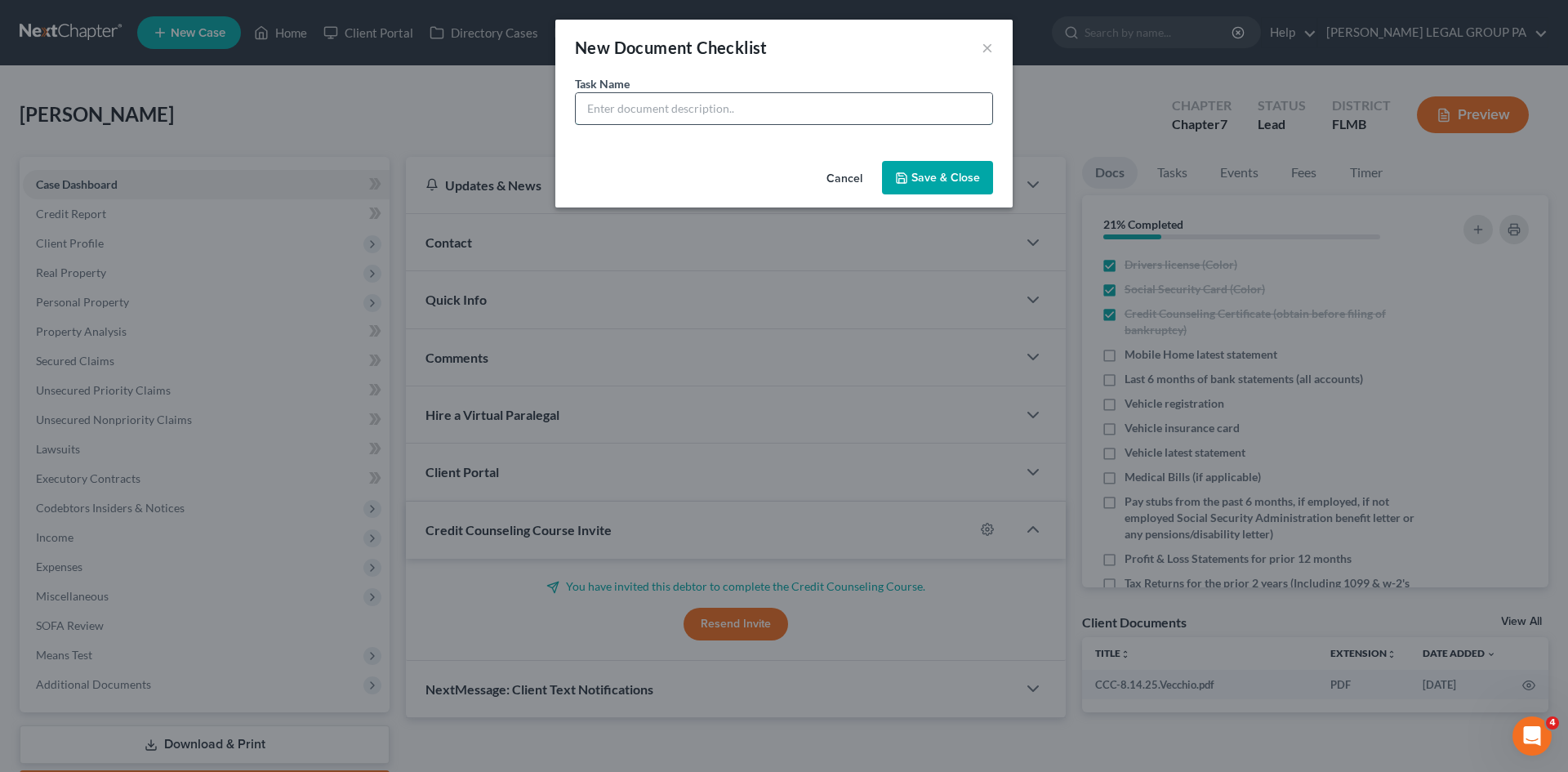
click at [697, 117] on input "text" at bounding box center [783, 109] width 416 height 31
type input "Mobile Home - Title"
click at [949, 183] on button "Save & Close" at bounding box center [937, 177] width 111 height 34
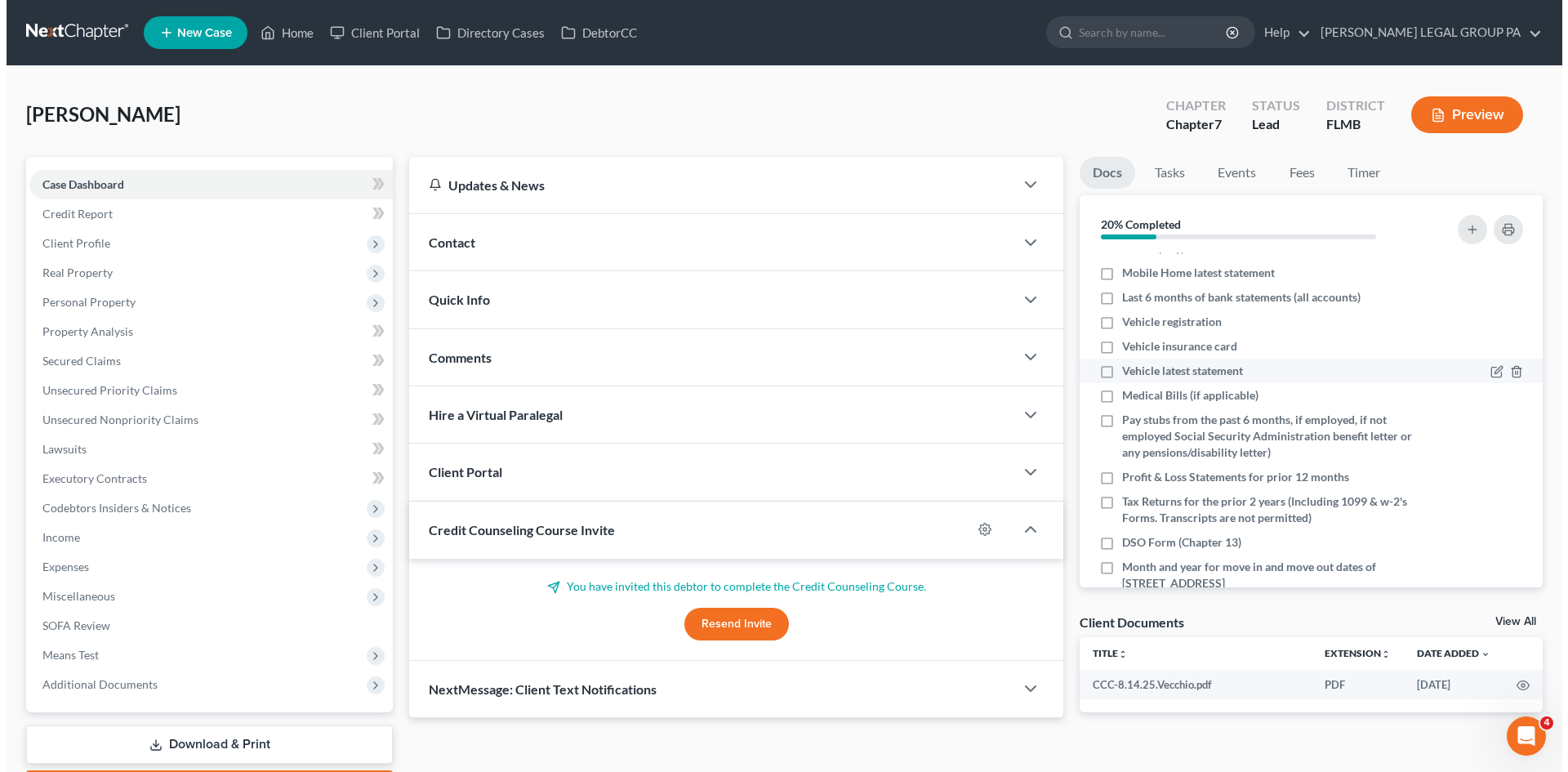
scroll to position [140, 0]
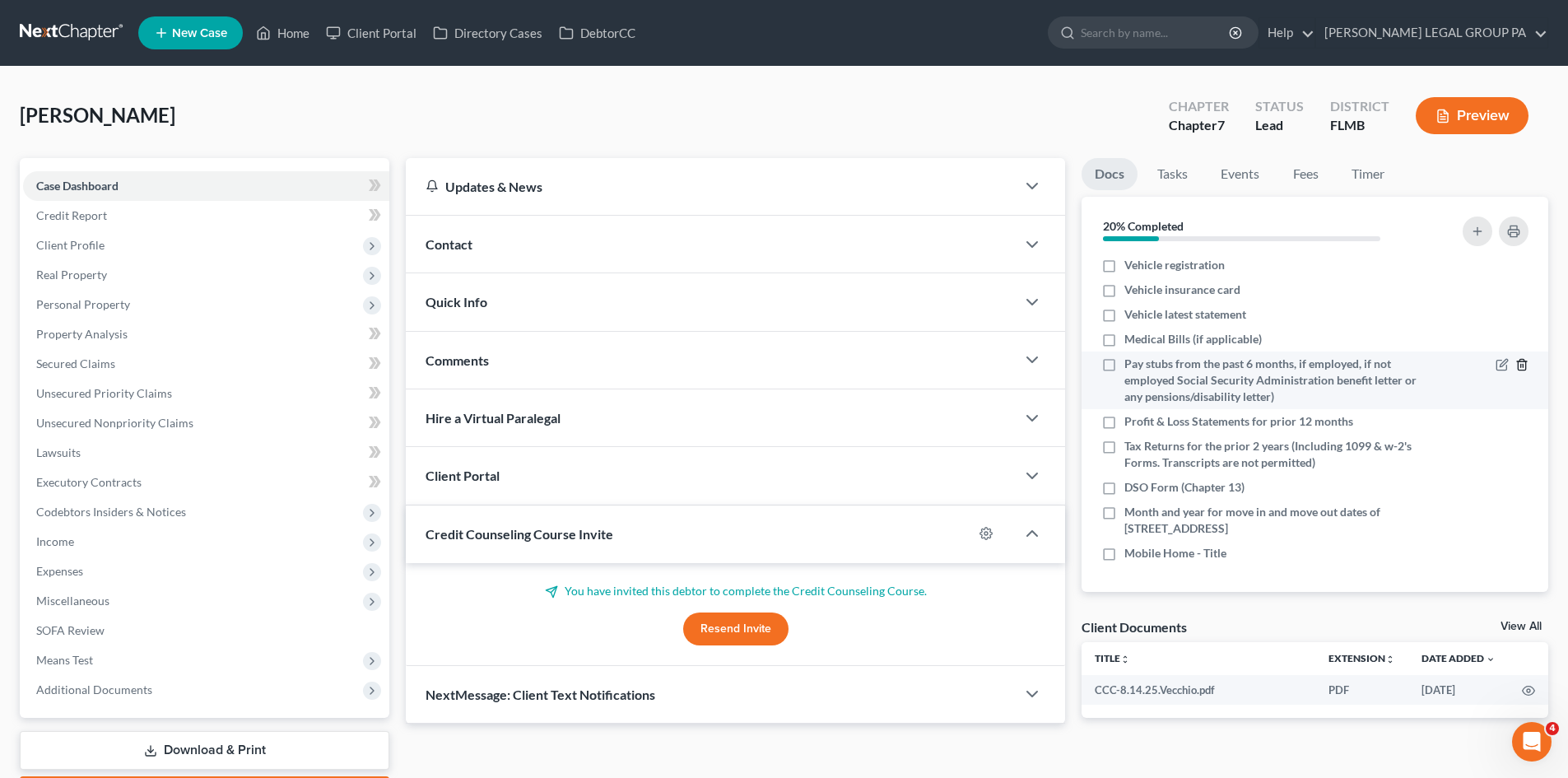
click at [1516, 369] on icon "button" at bounding box center [1522, 364] width 13 height 13
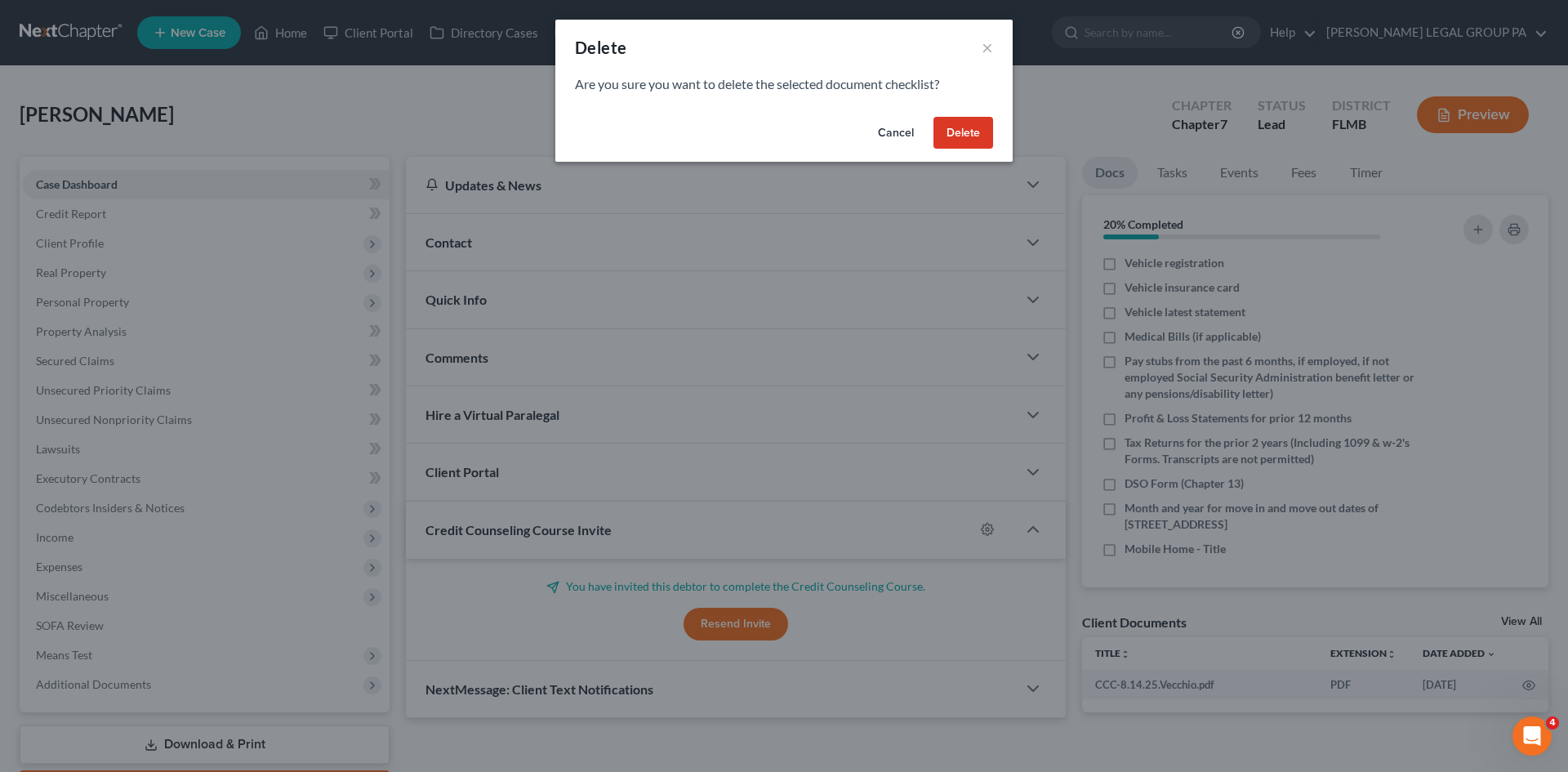
click at [978, 137] on button "Delete" at bounding box center [963, 133] width 60 height 32
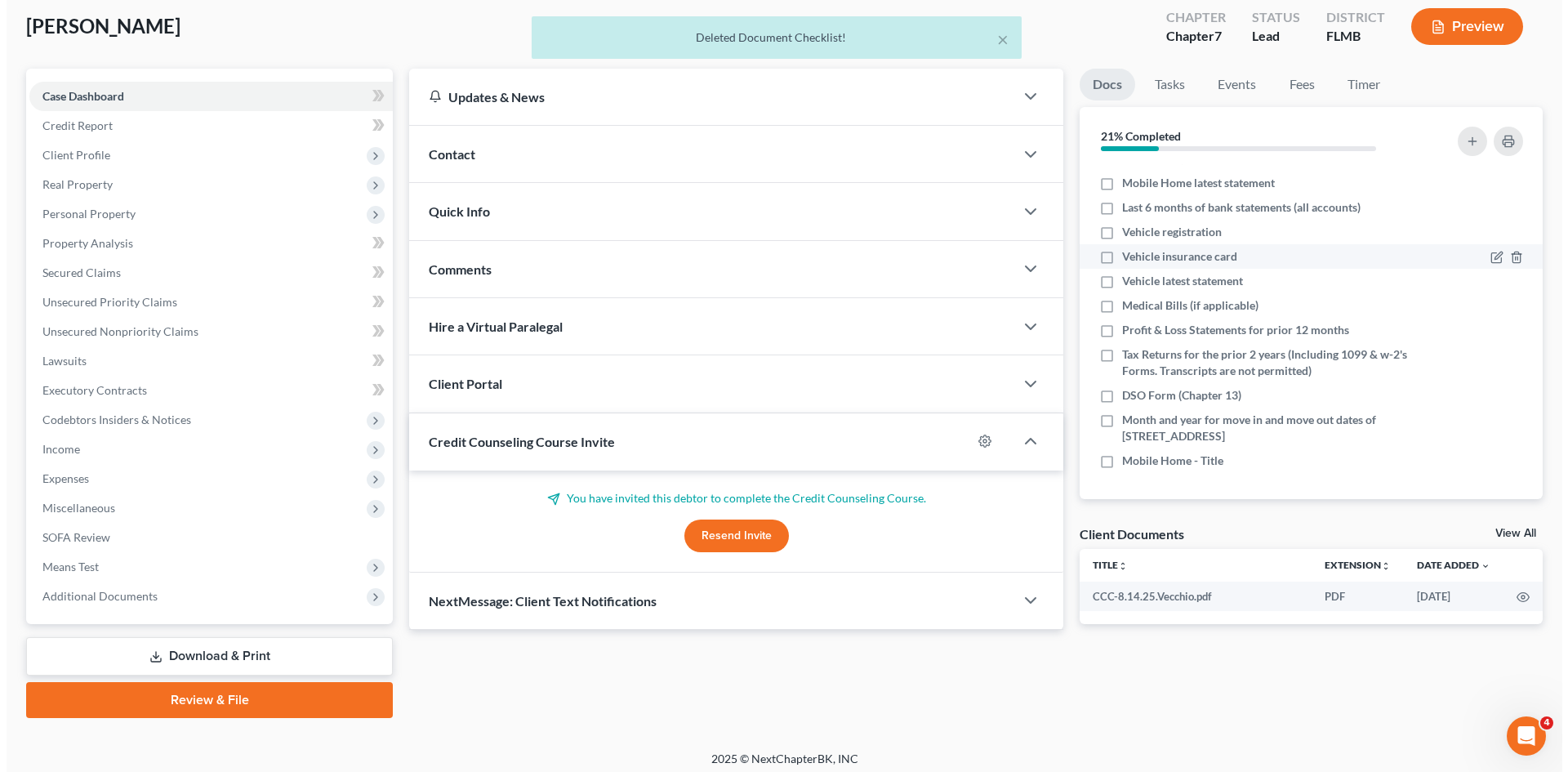
scroll to position [96, 0]
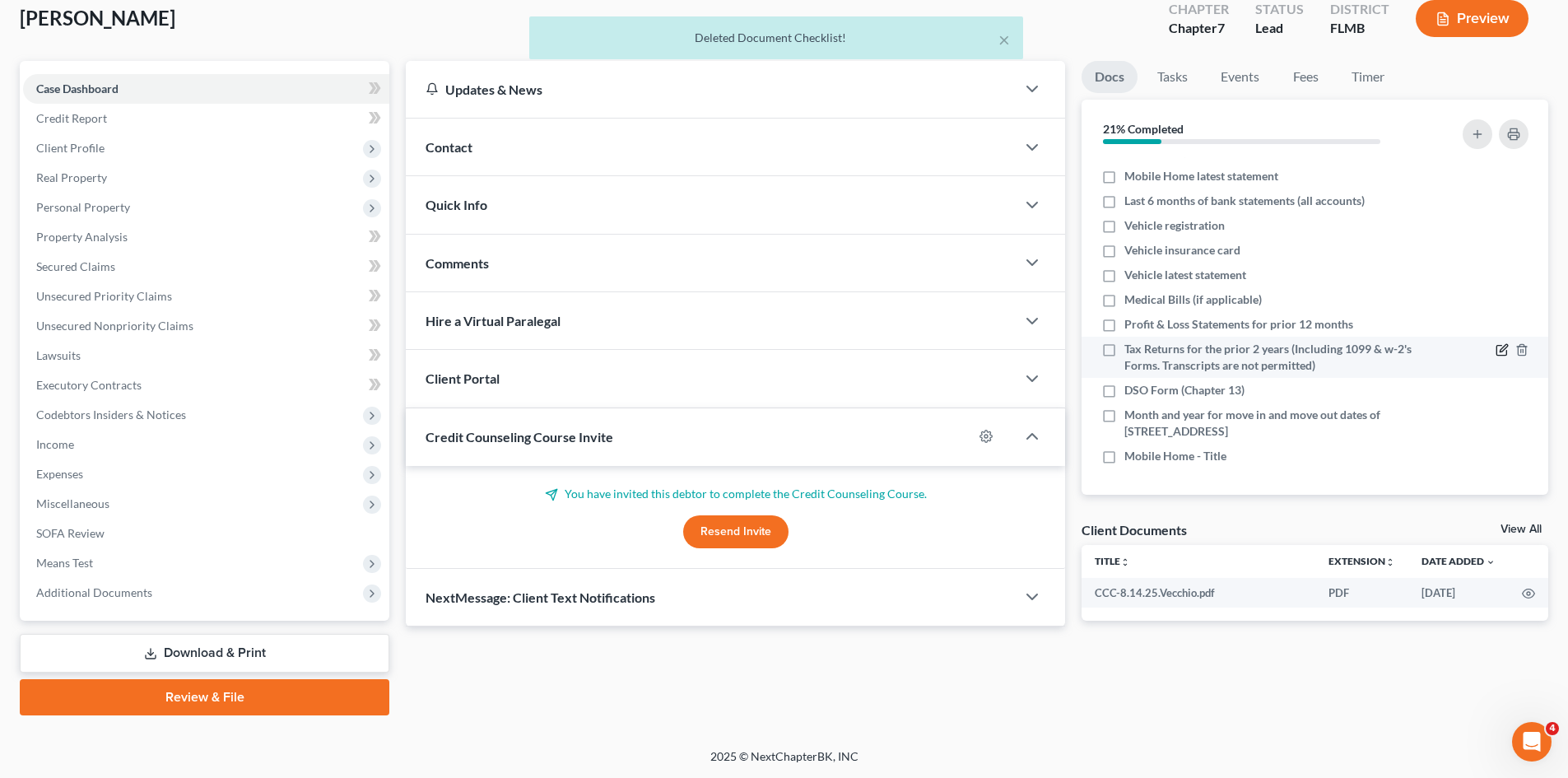
click at [1496, 348] on icon "button" at bounding box center [1503, 349] width 13 height 13
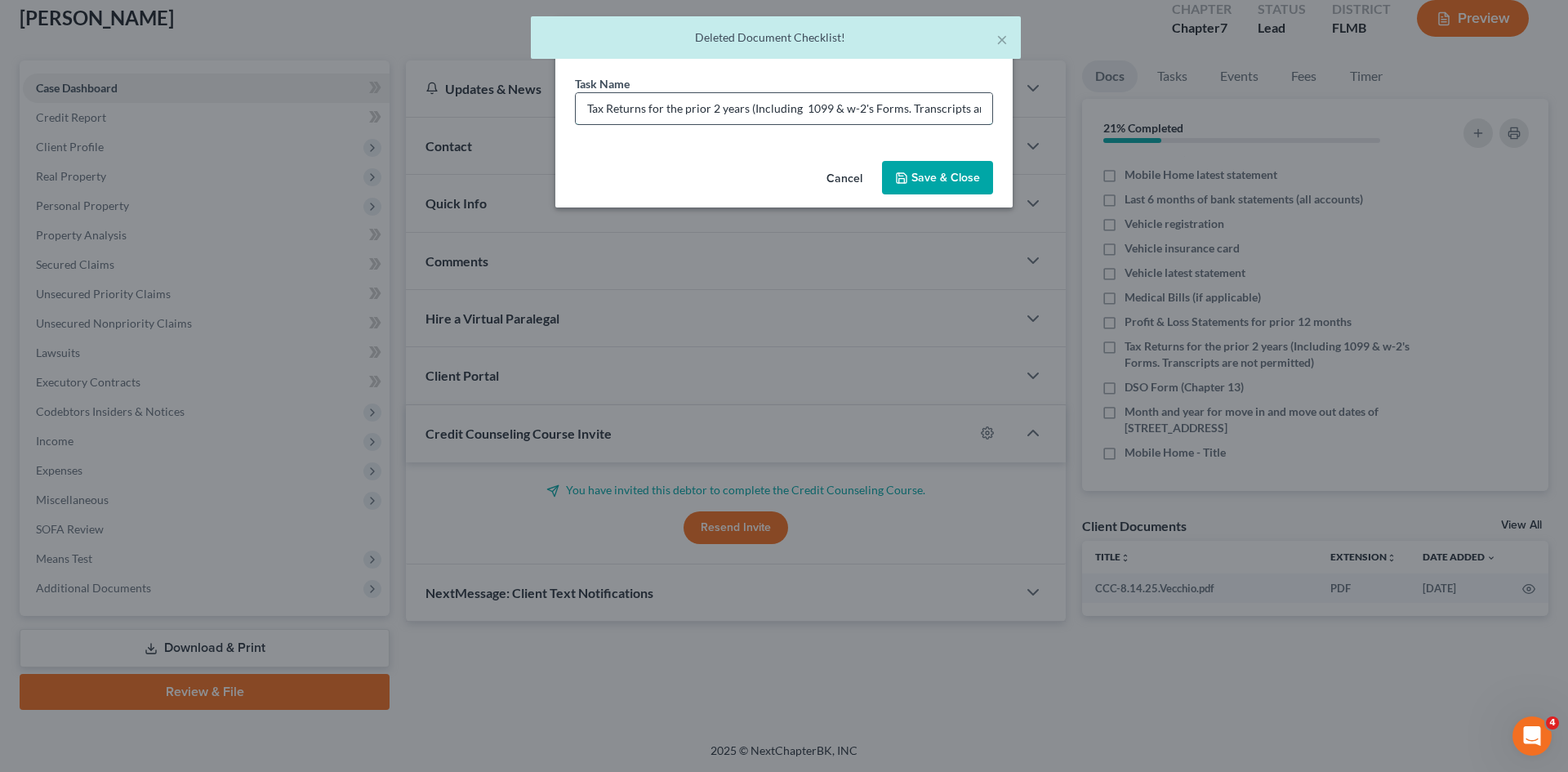
click at [758, 112] on input "Tax Returns for the prior 2 years (Including 1099 & w-2's Forms. Transcripts ar…" at bounding box center [783, 109] width 416 height 31
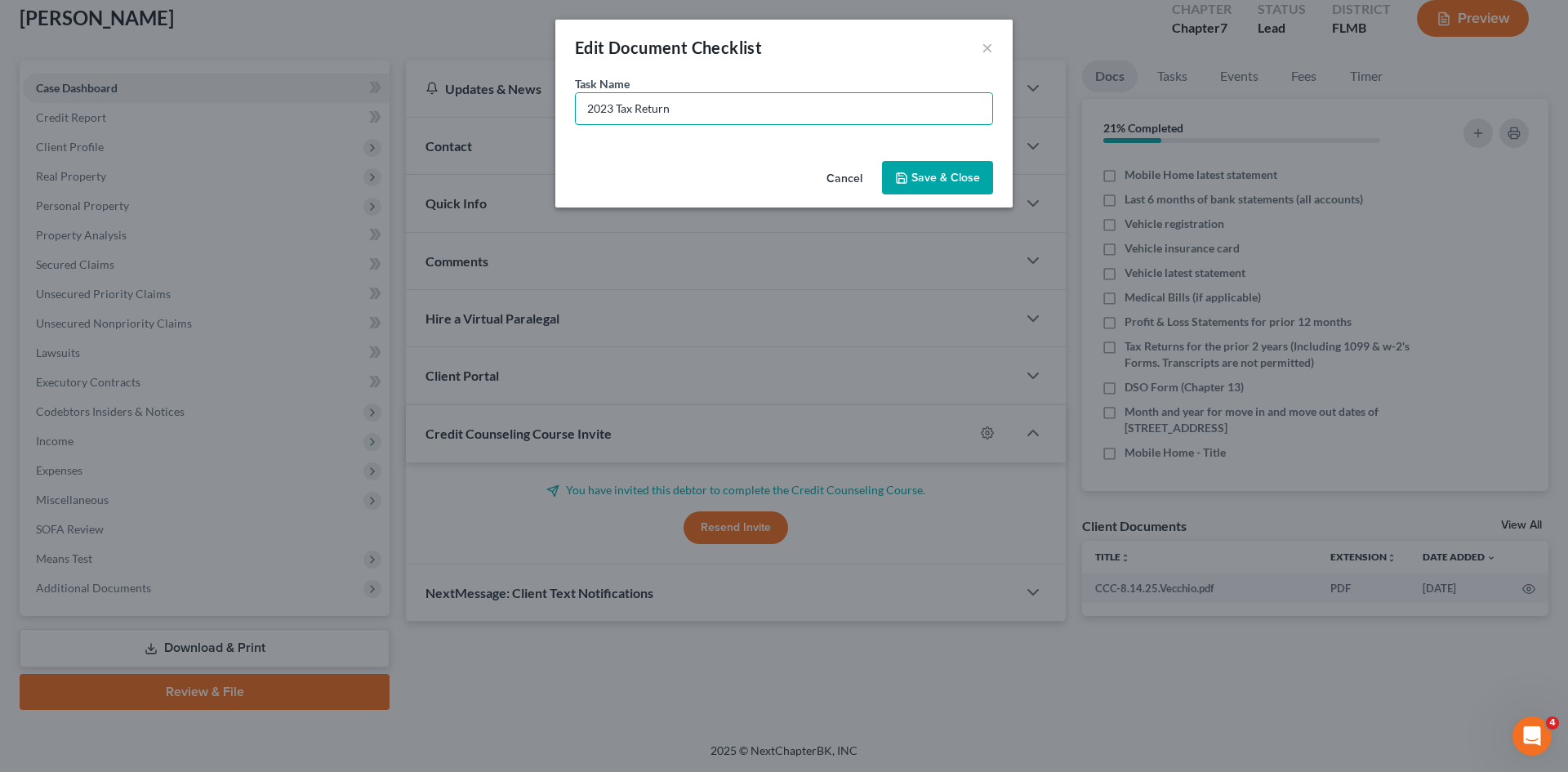
type input "2023 Tax Return"
drag, startPoint x: 943, startPoint y: 174, endPoint x: 1172, endPoint y: 182, distance: 229.1
click at [943, 174] on button "Save & Close" at bounding box center [937, 177] width 111 height 34
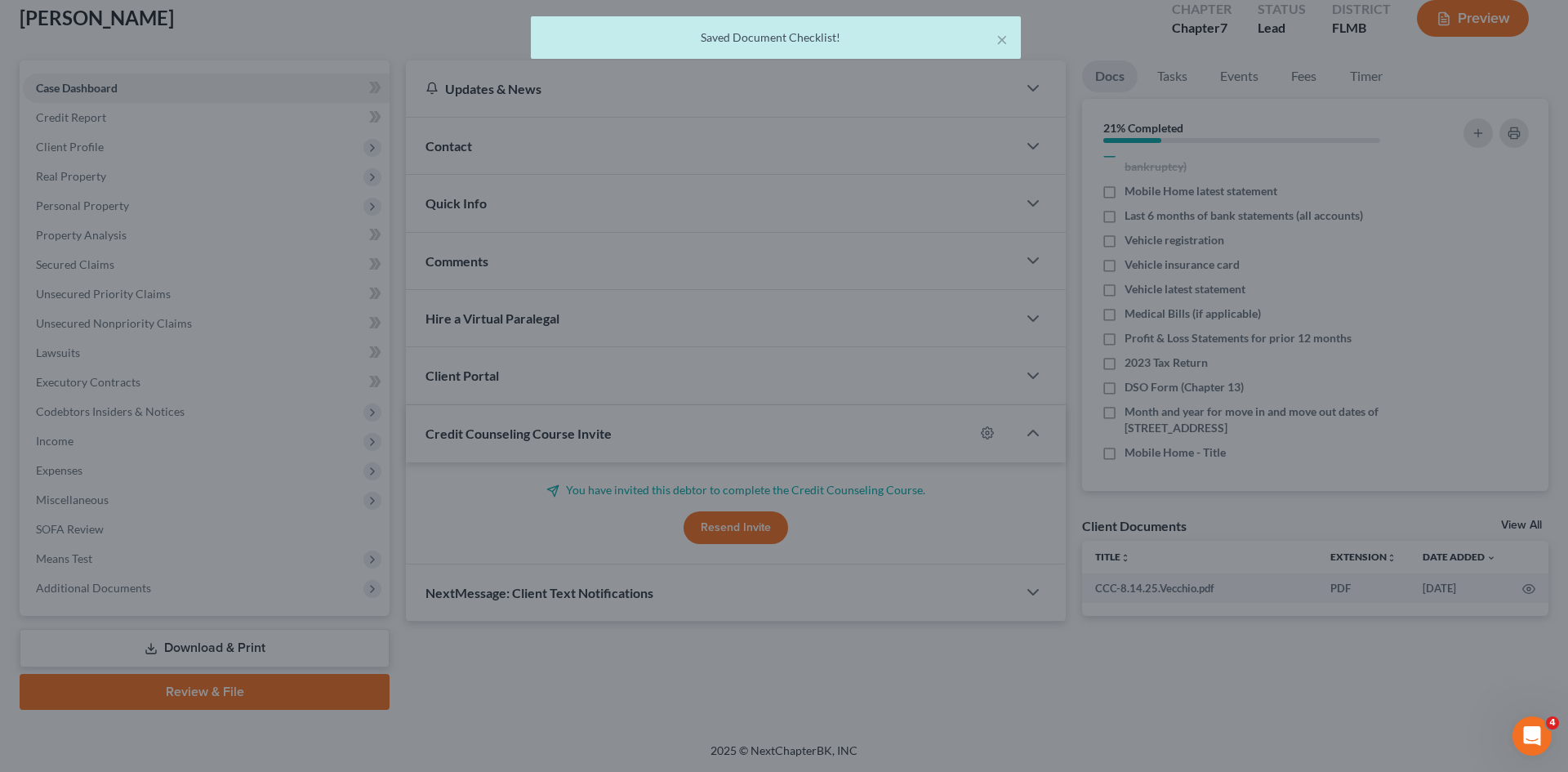
scroll to position [67, 0]
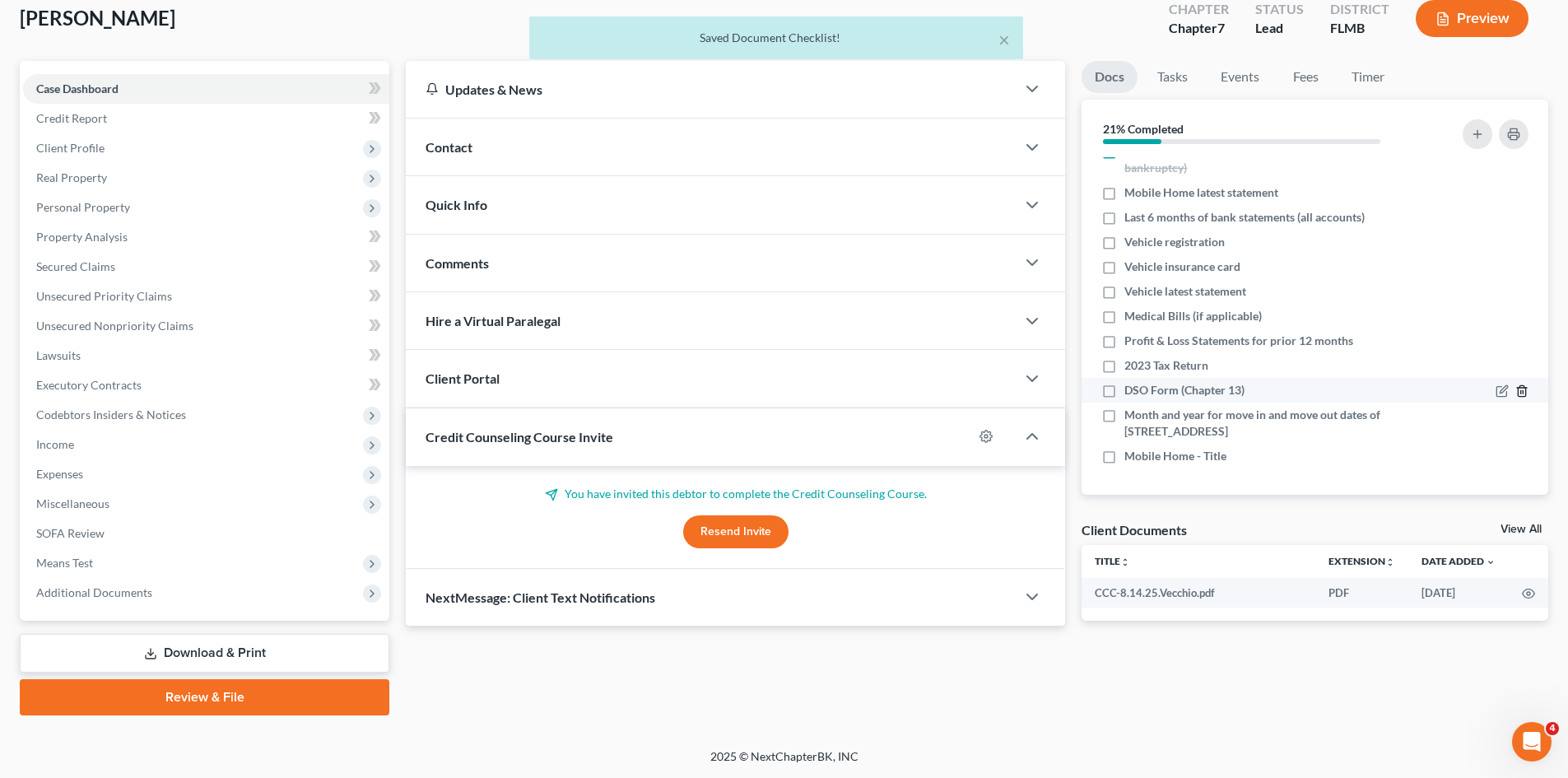
click at [1518, 386] on icon "button" at bounding box center [1521, 391] width 7 height 11
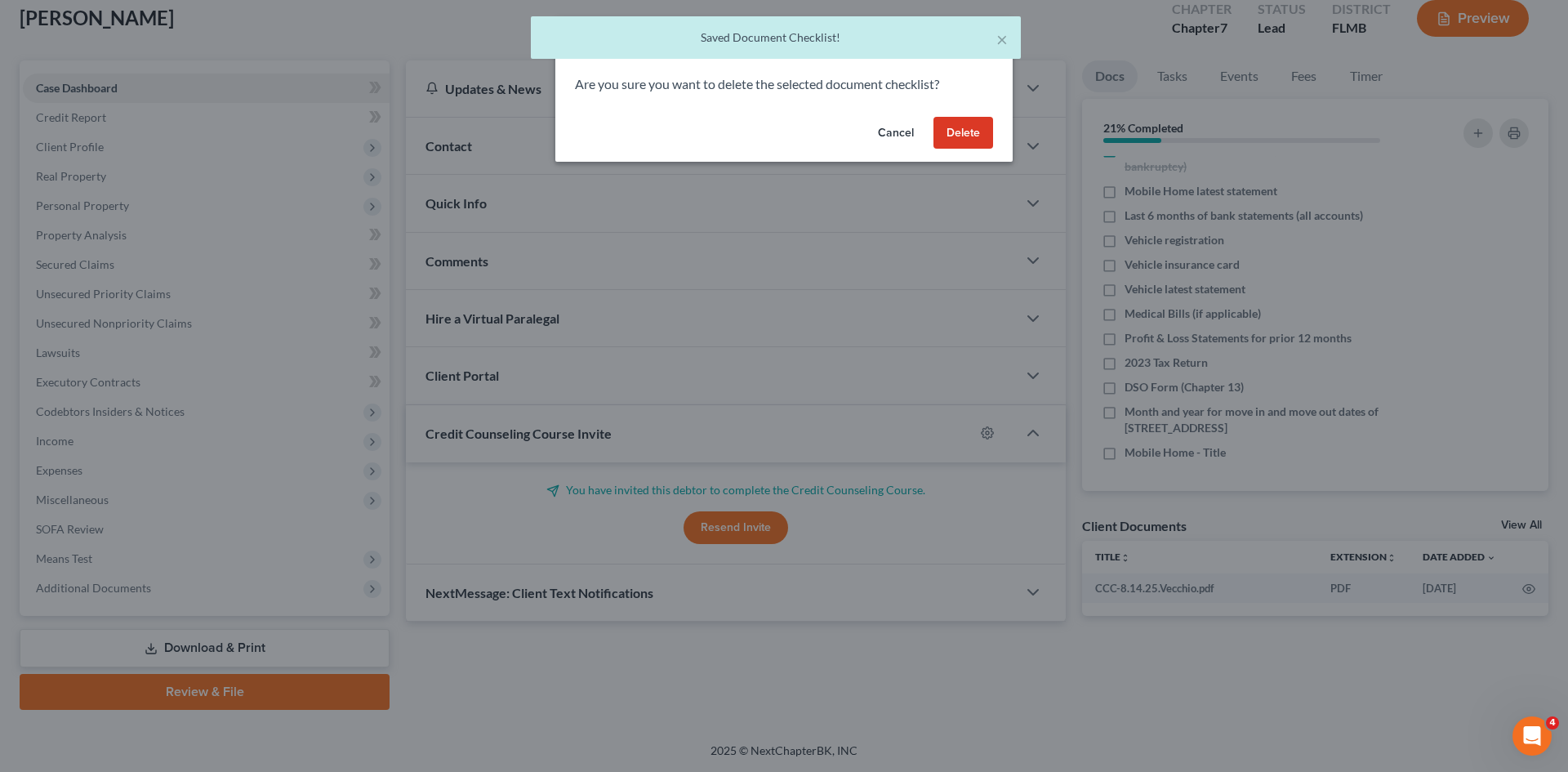
click at [978, 131] on button "Delete" at bounding box center [963, 133] width 60 height 32
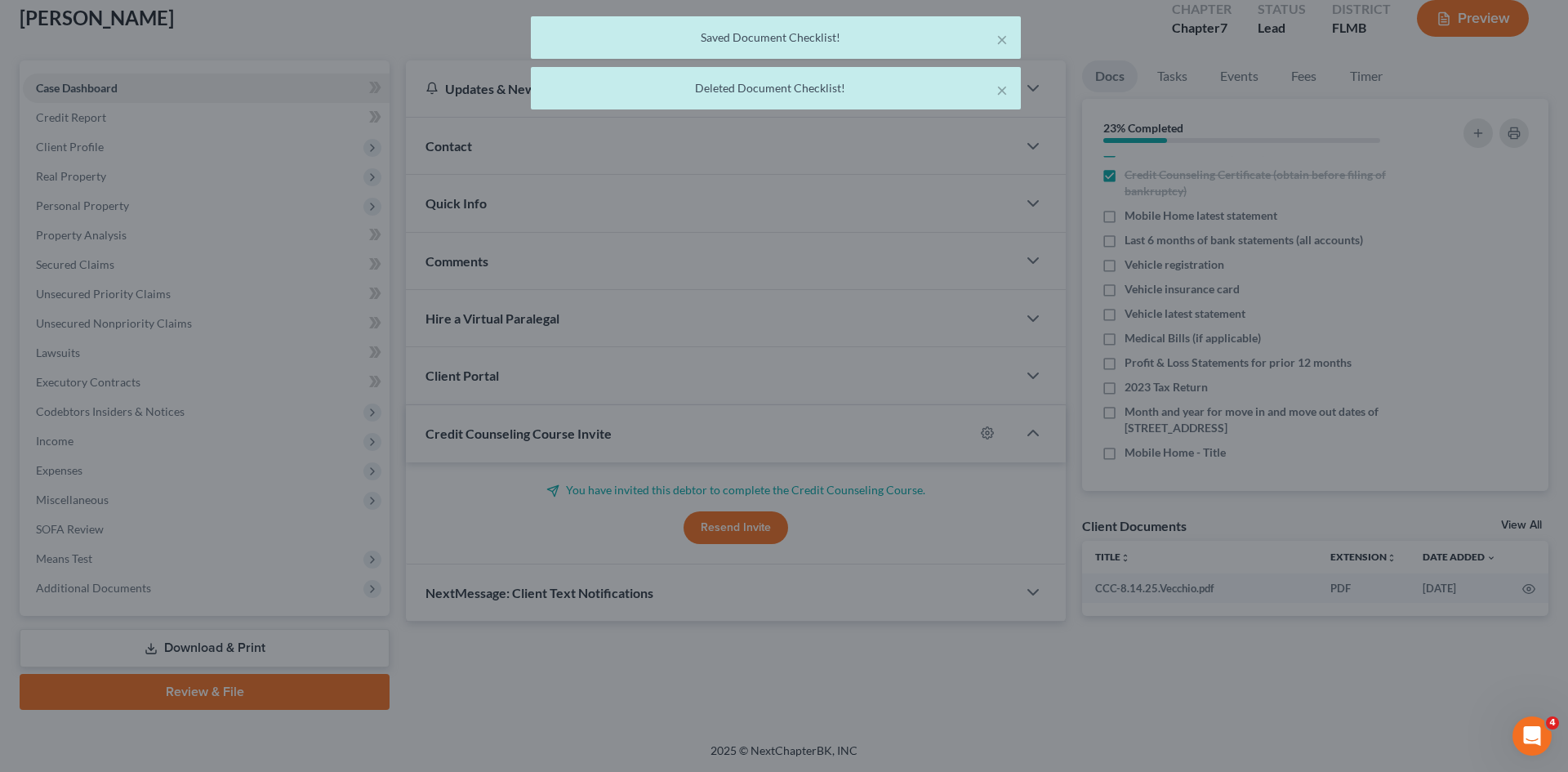
scroll to position [42, 0]
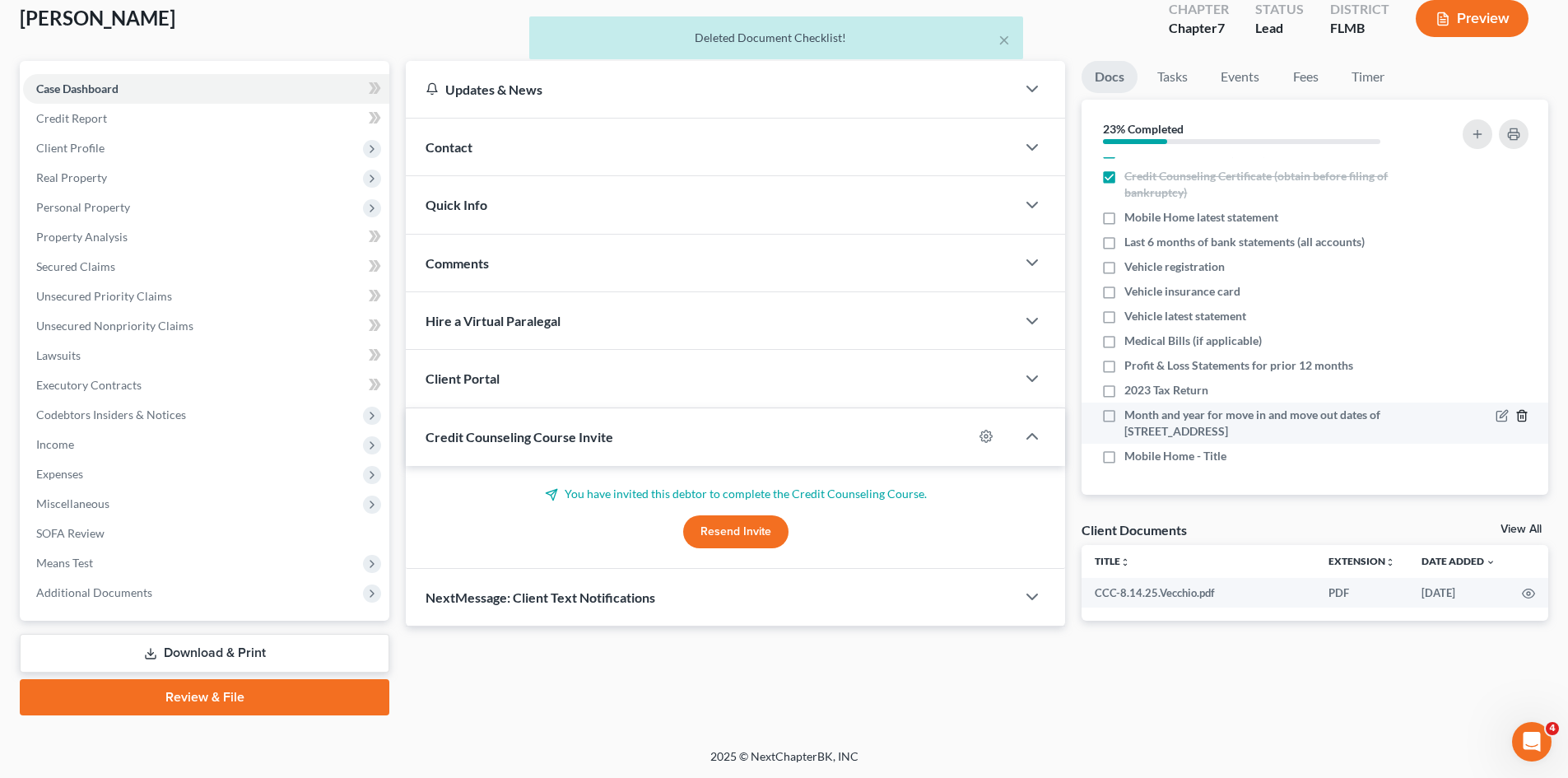
click at [1521, 415] on line "button" at bounding box center [1521, 417] width 0 height 4
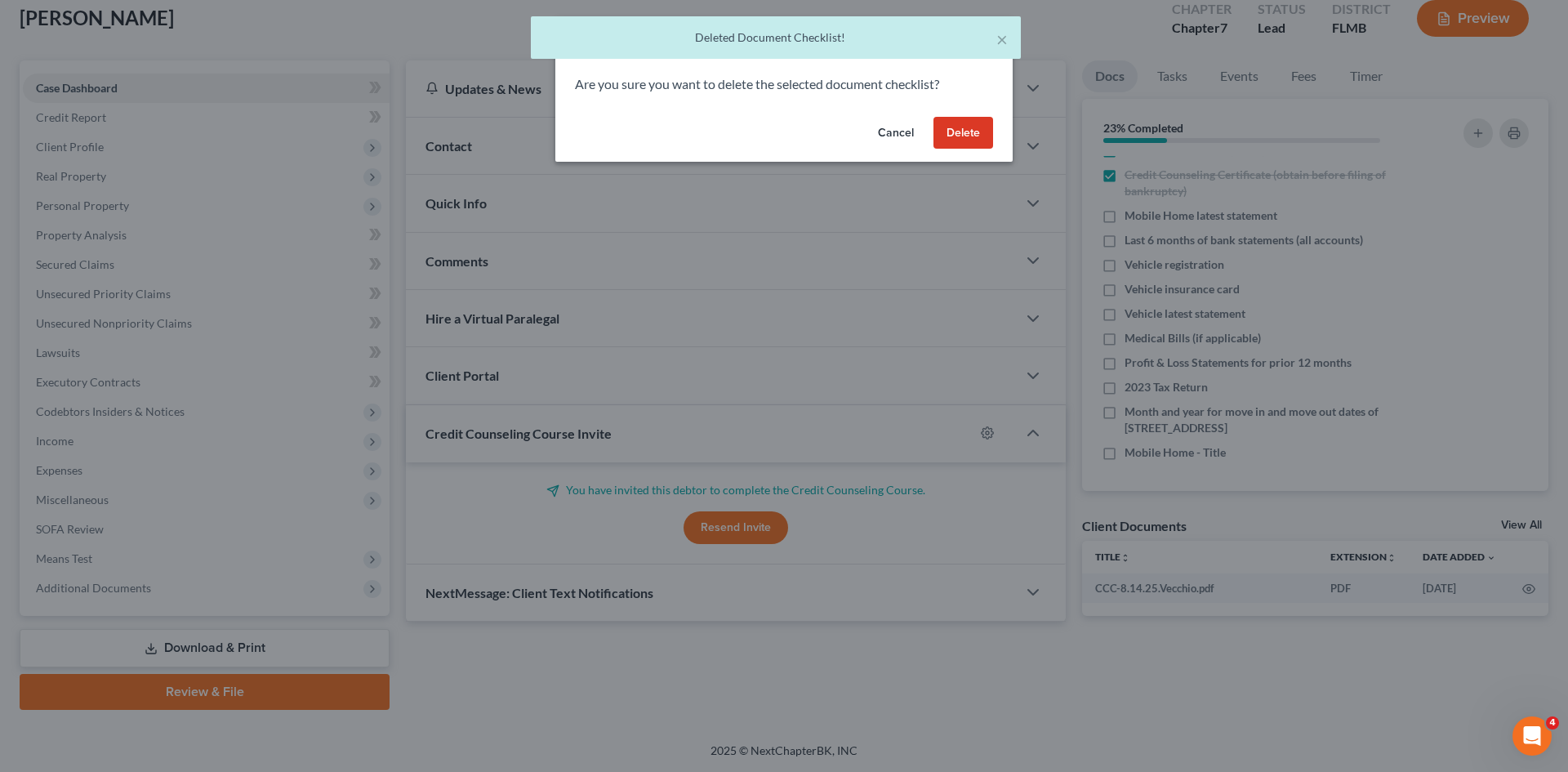
click at [970, 137] on button "Delete" at bounding box center [963, 133] width 60 height 32
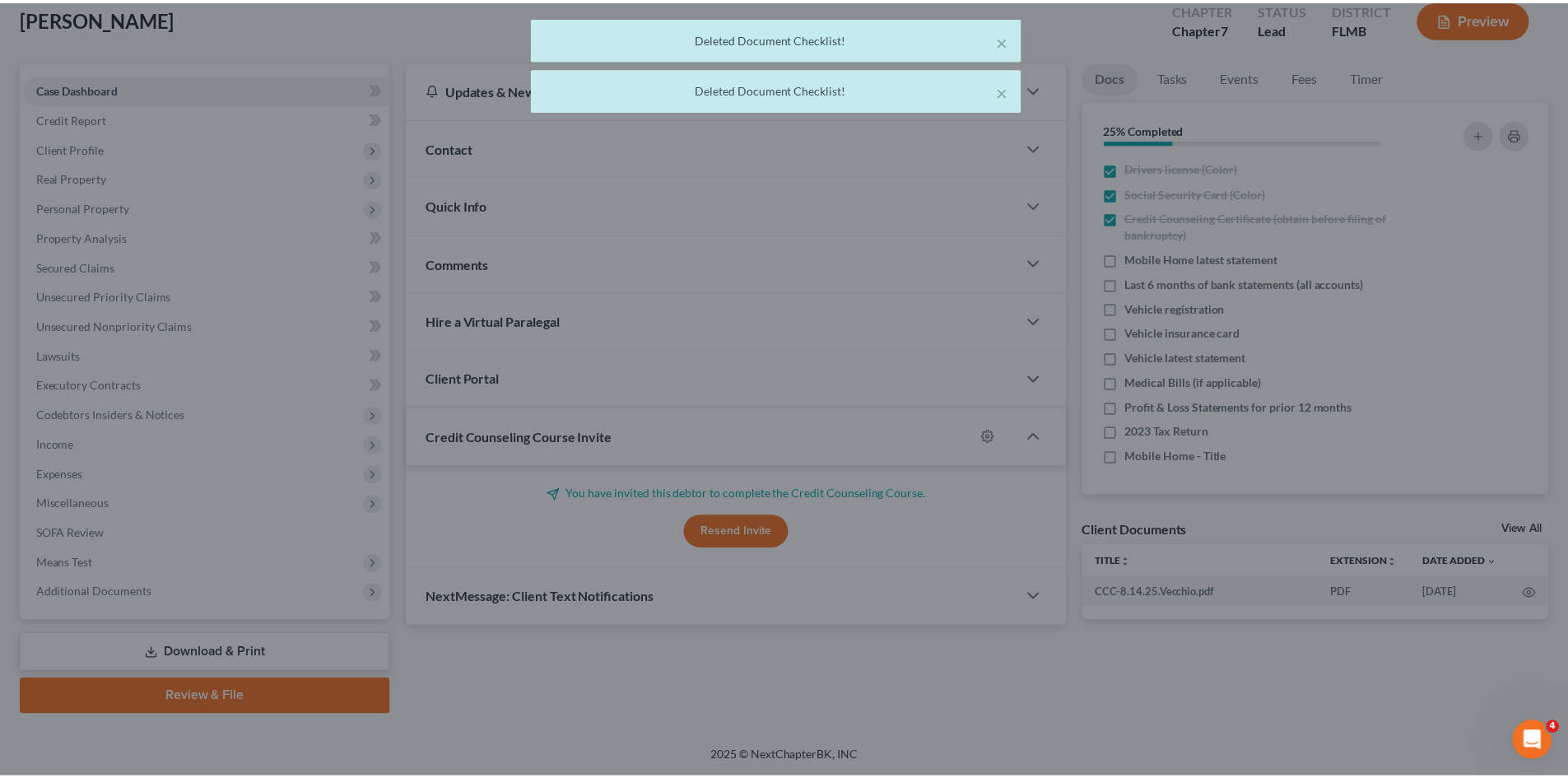
scroll to position [2, 0]
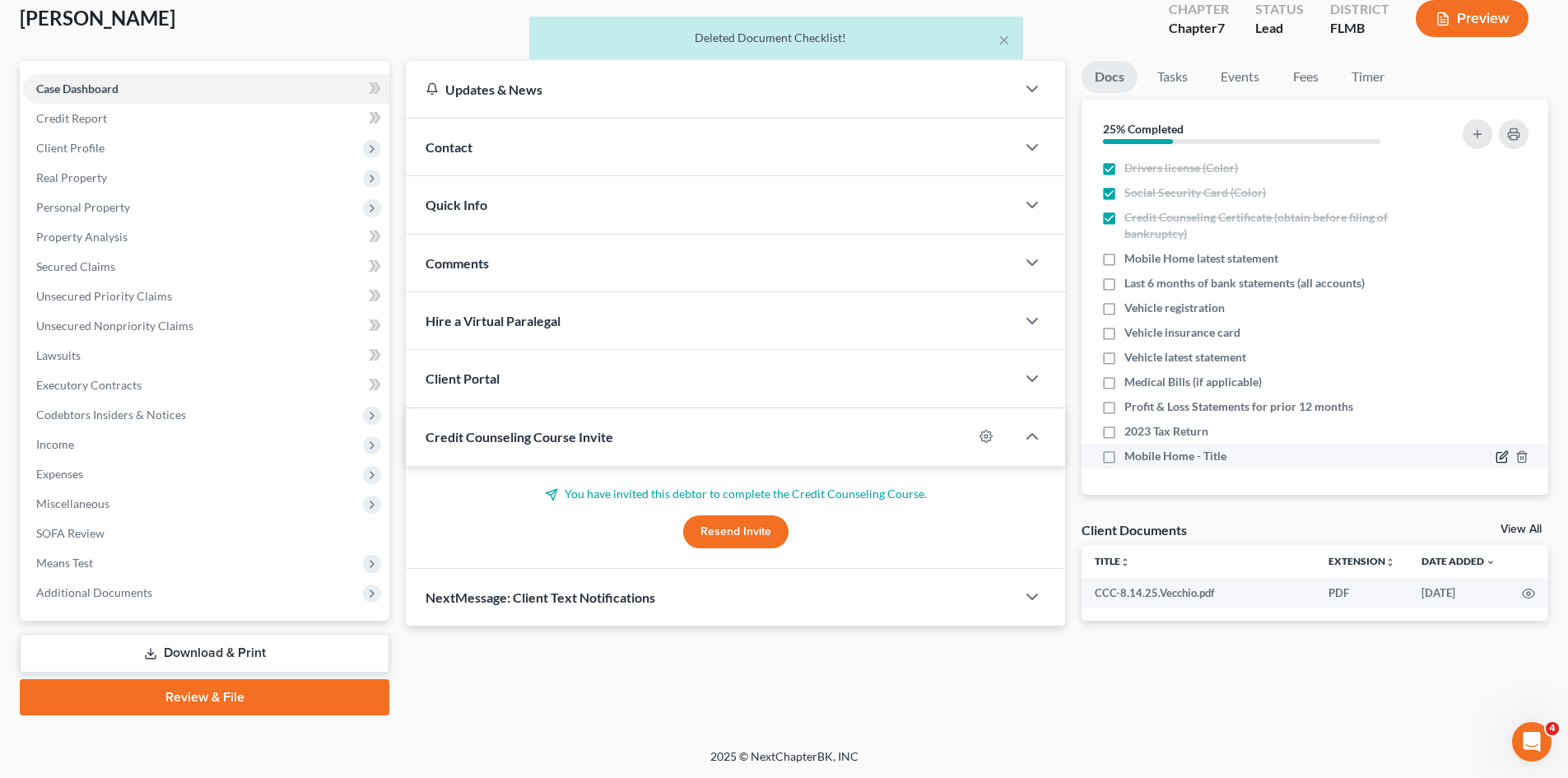
click at [1496, 458] on icon "button" at bounding box center [1501, 457] width 10 height 10
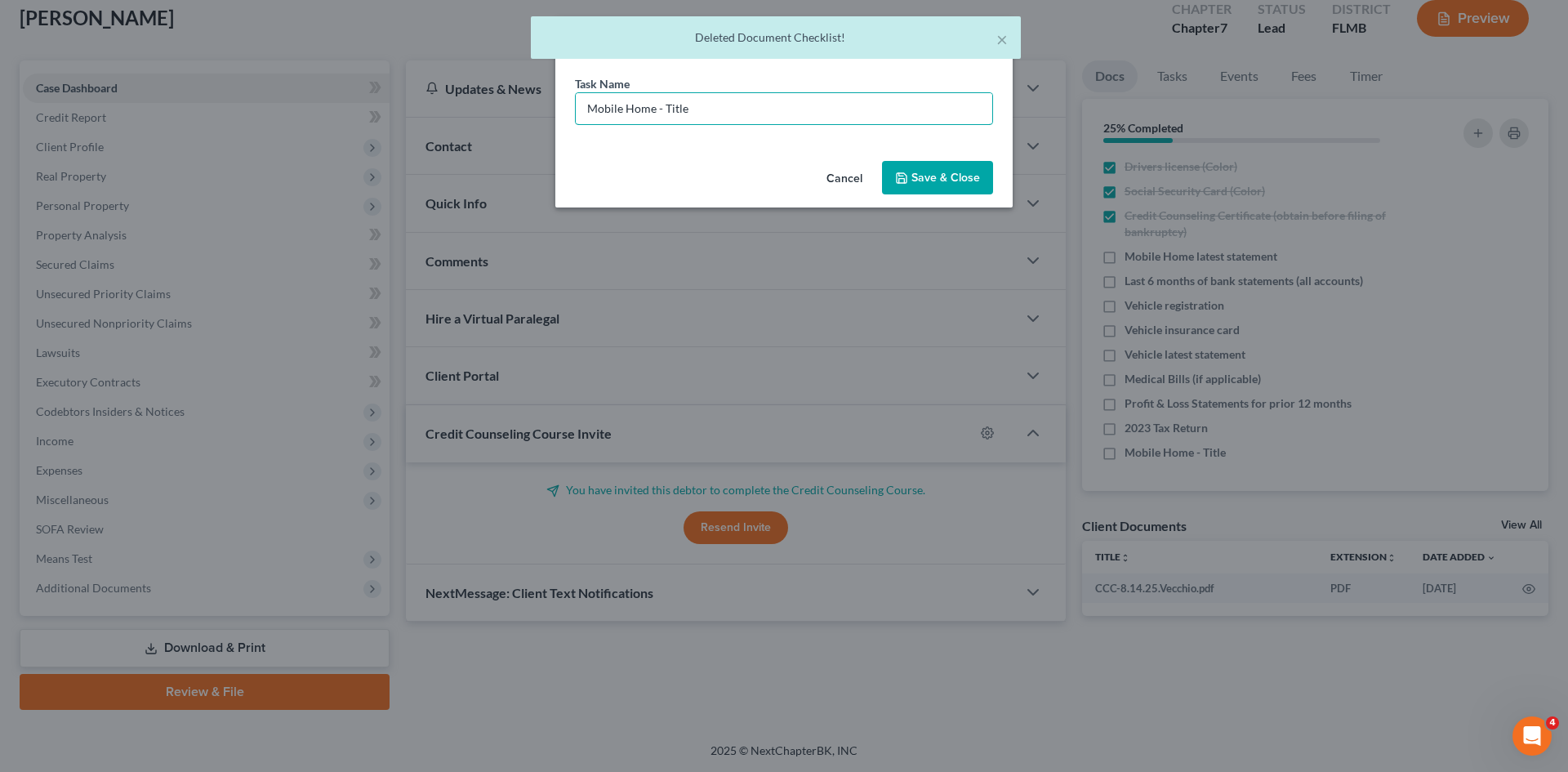
drag, startPoint x: 657, startPoint y: 108, endPoint x: 804, endPoint y: 89, distance: 148.2
click at [802, 89] on div "Task Name * Mobile Home - Title" at bounding box center [783, 100] width 418 height 50
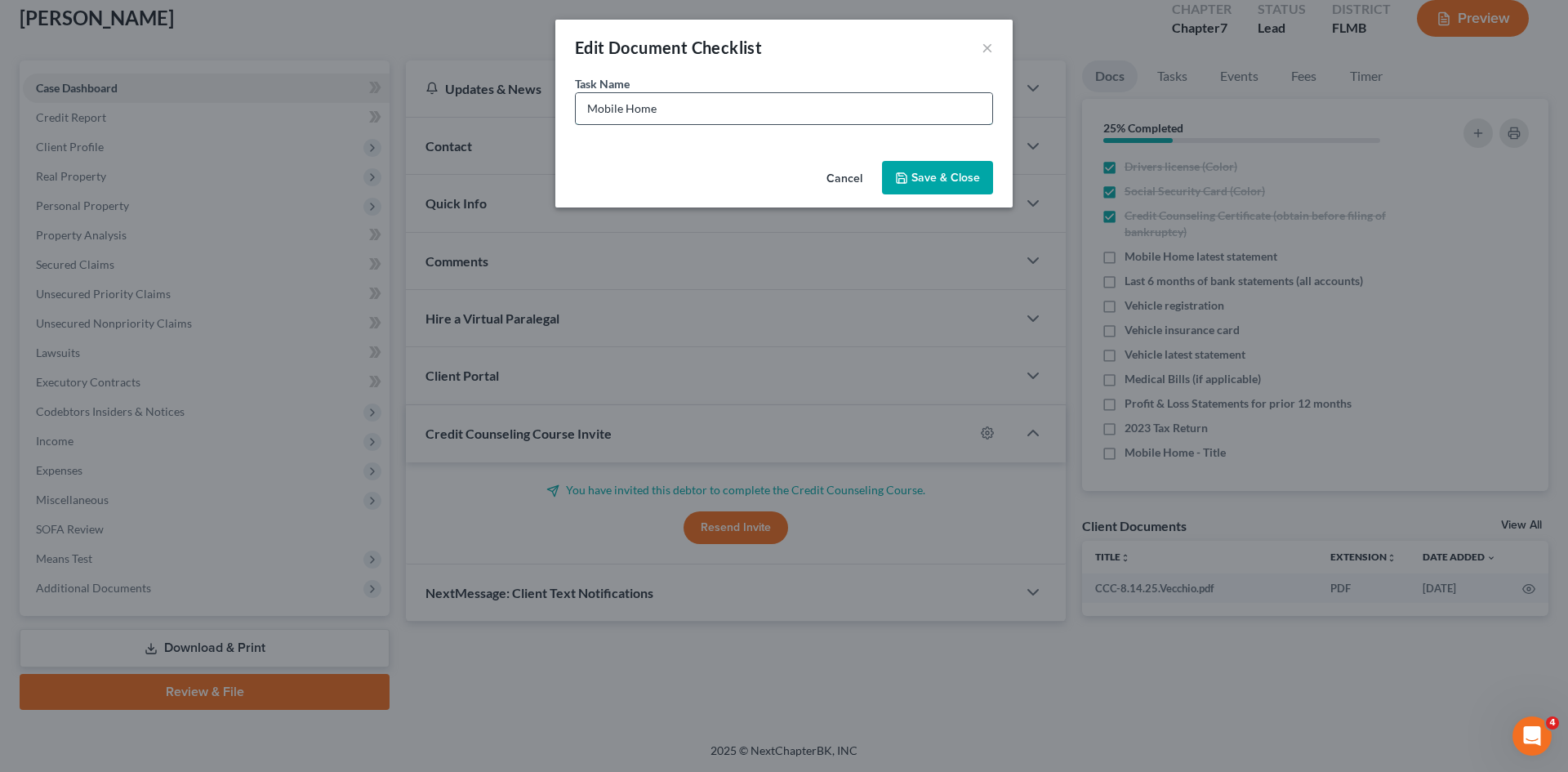
click at [588, 108] on input "Mobile Home" at bounding box center [783, 109] width 416 height 31
type input "Title to Mobile Home"
drag, startPoint x: 910, startPoint y: 177, endPoint x: 1071, endPoint y: 188, distance: 161.4
click at [910, 176] on button "Save & Close" at bounding box center [937, 177] width 111 height 34
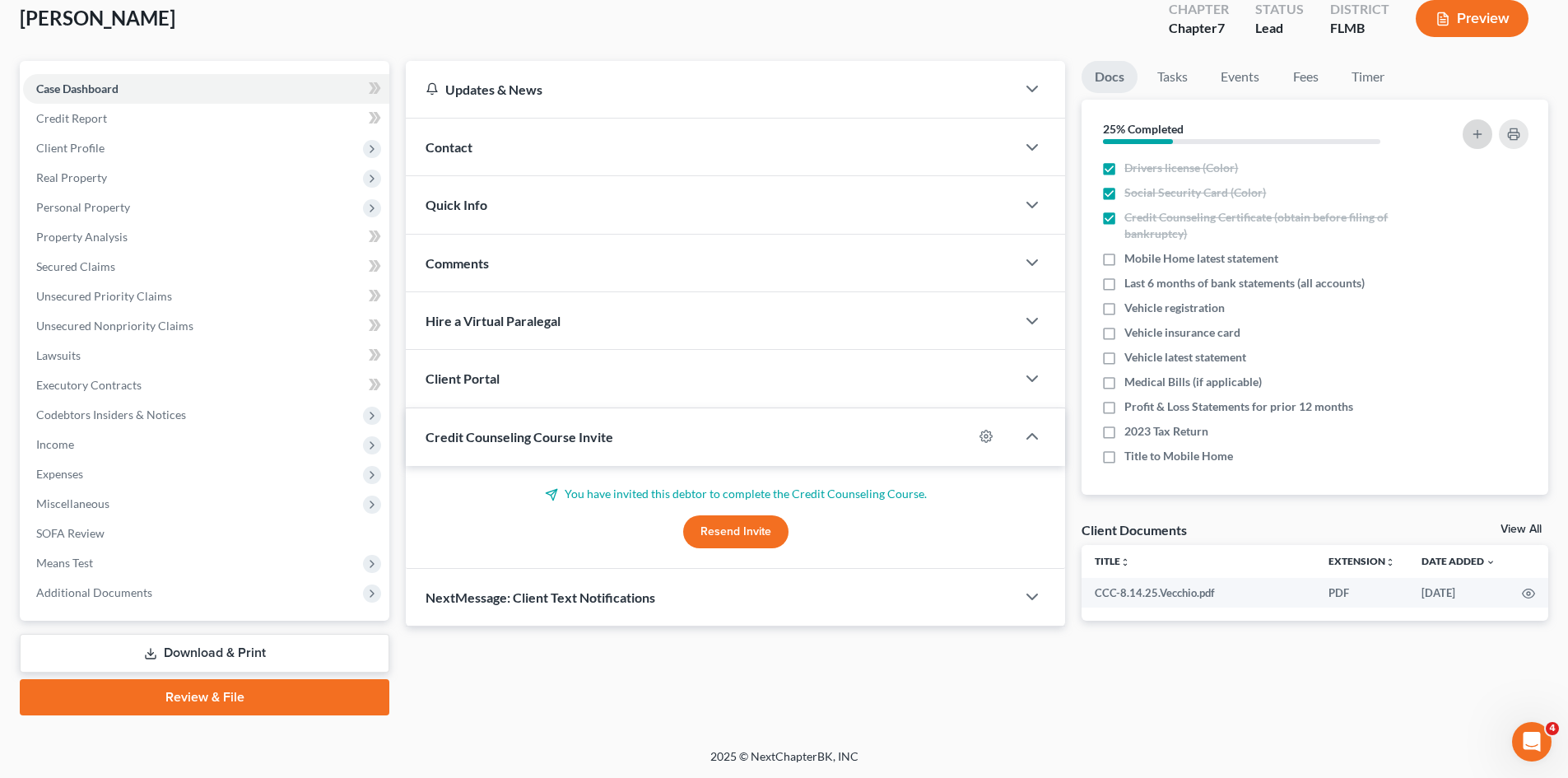
click at [1482, 130] on icon "button" at bounding box center [1478, 134] width 13 height 13
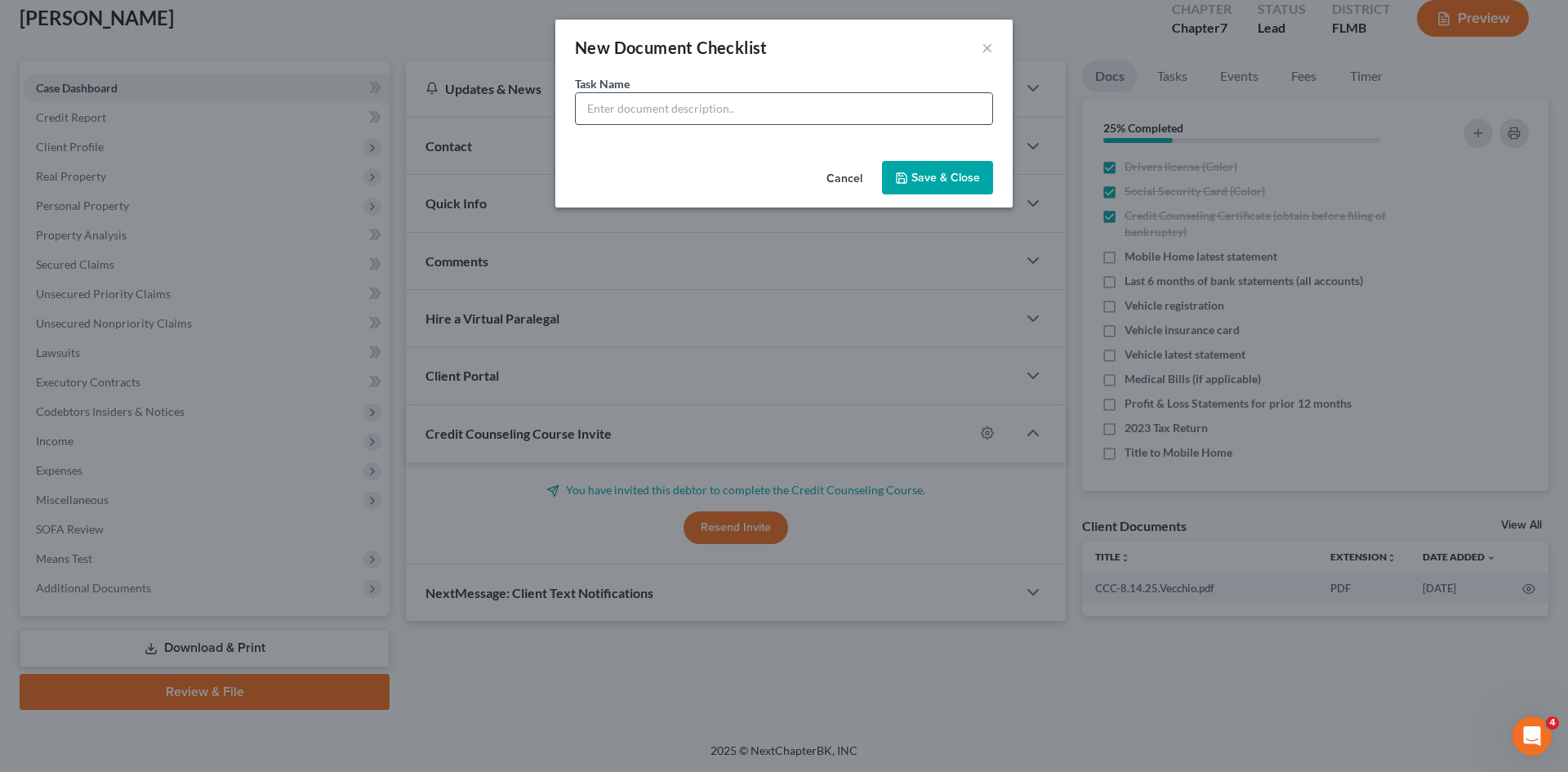
click at [687, 117] on input "text" at bounding box center [783, 109] width 416 height 31
type input "Mobile Home registration"
click at [941, 174] on button "Save & Close" at bounding box center [937, 177] width 111 height 34
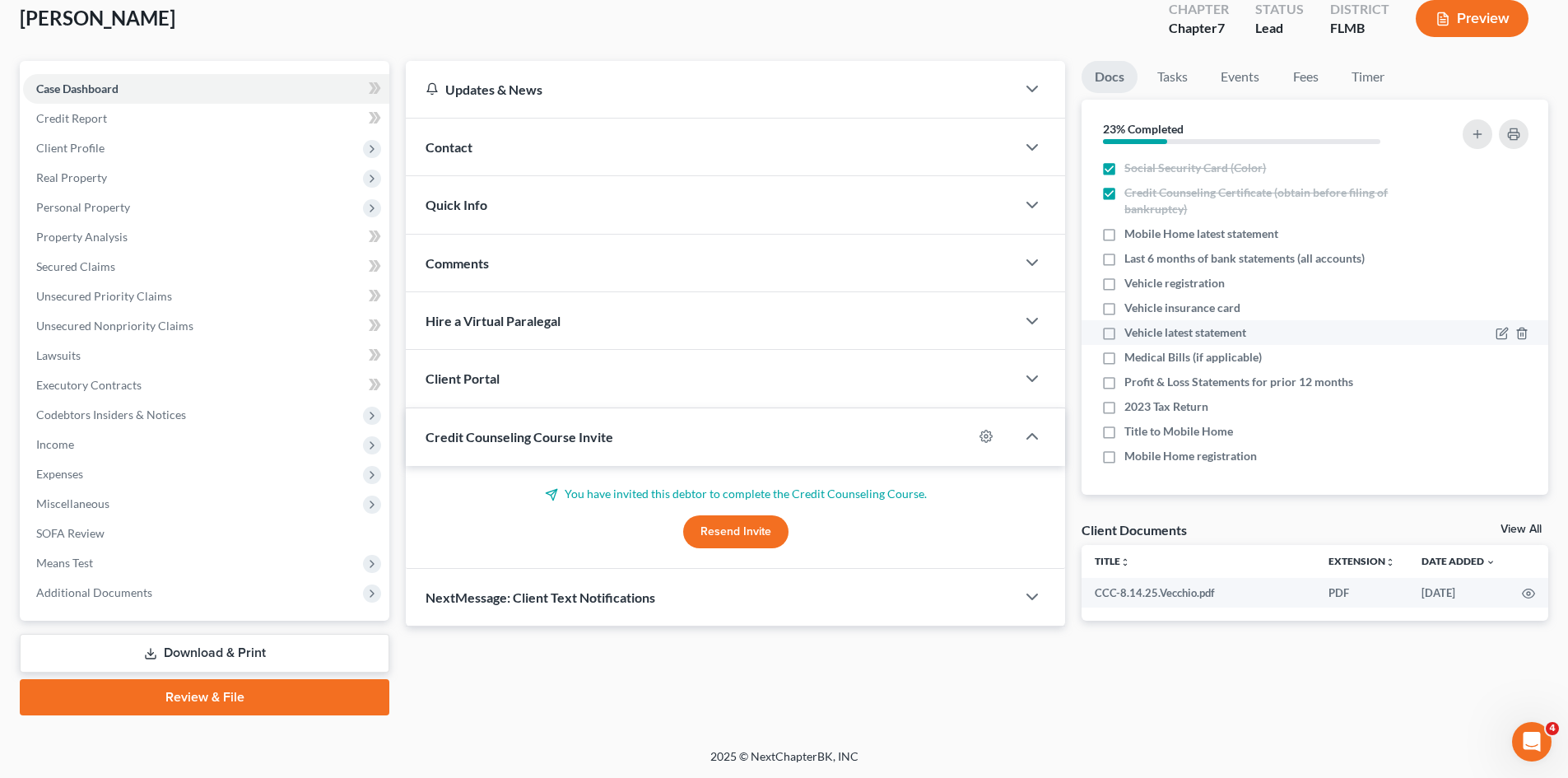
scroll to position [0, 0]
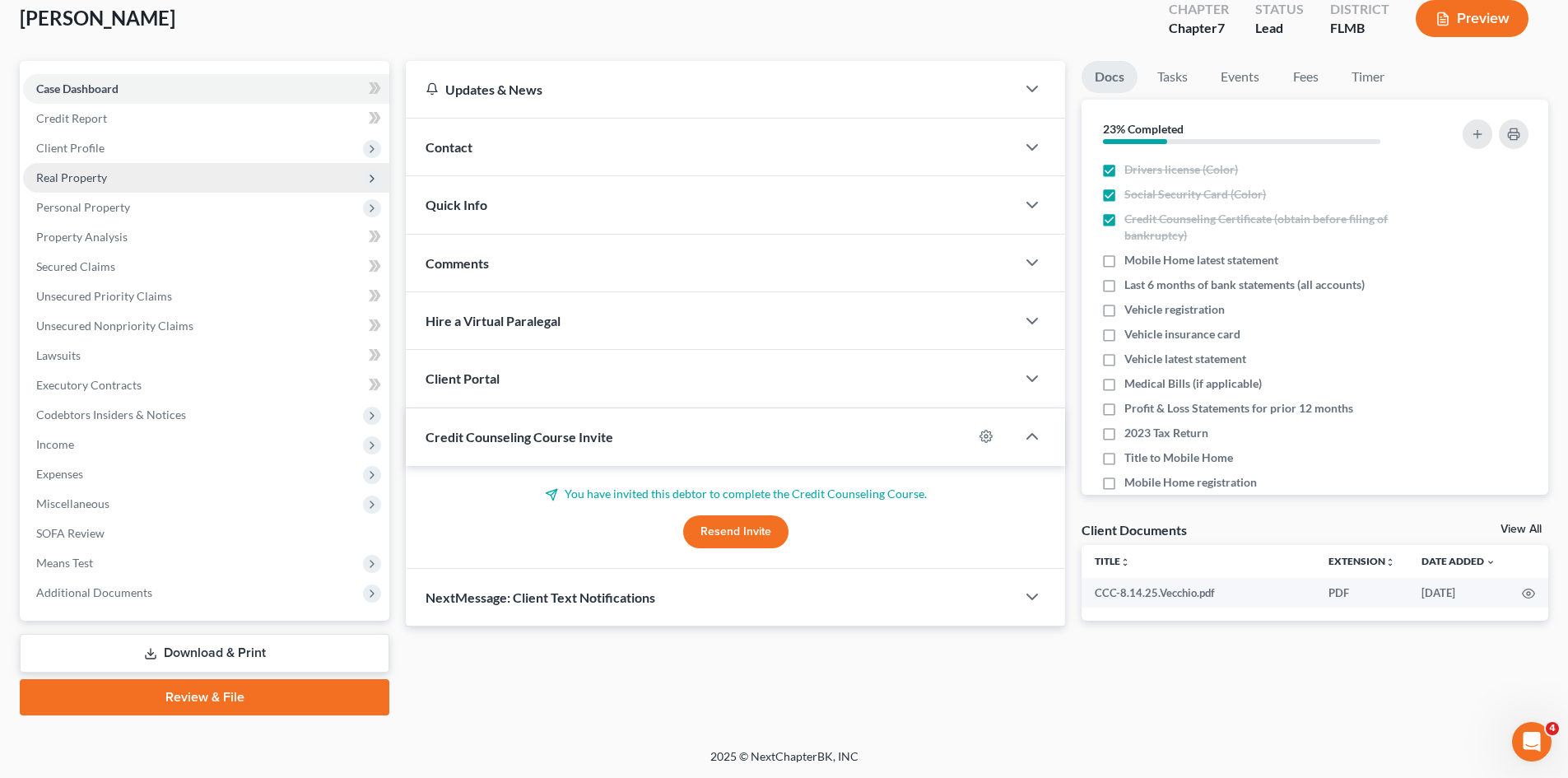
click at [126, 183] on span "Real Property" at bounding box center [206, 178] width 366 height 30
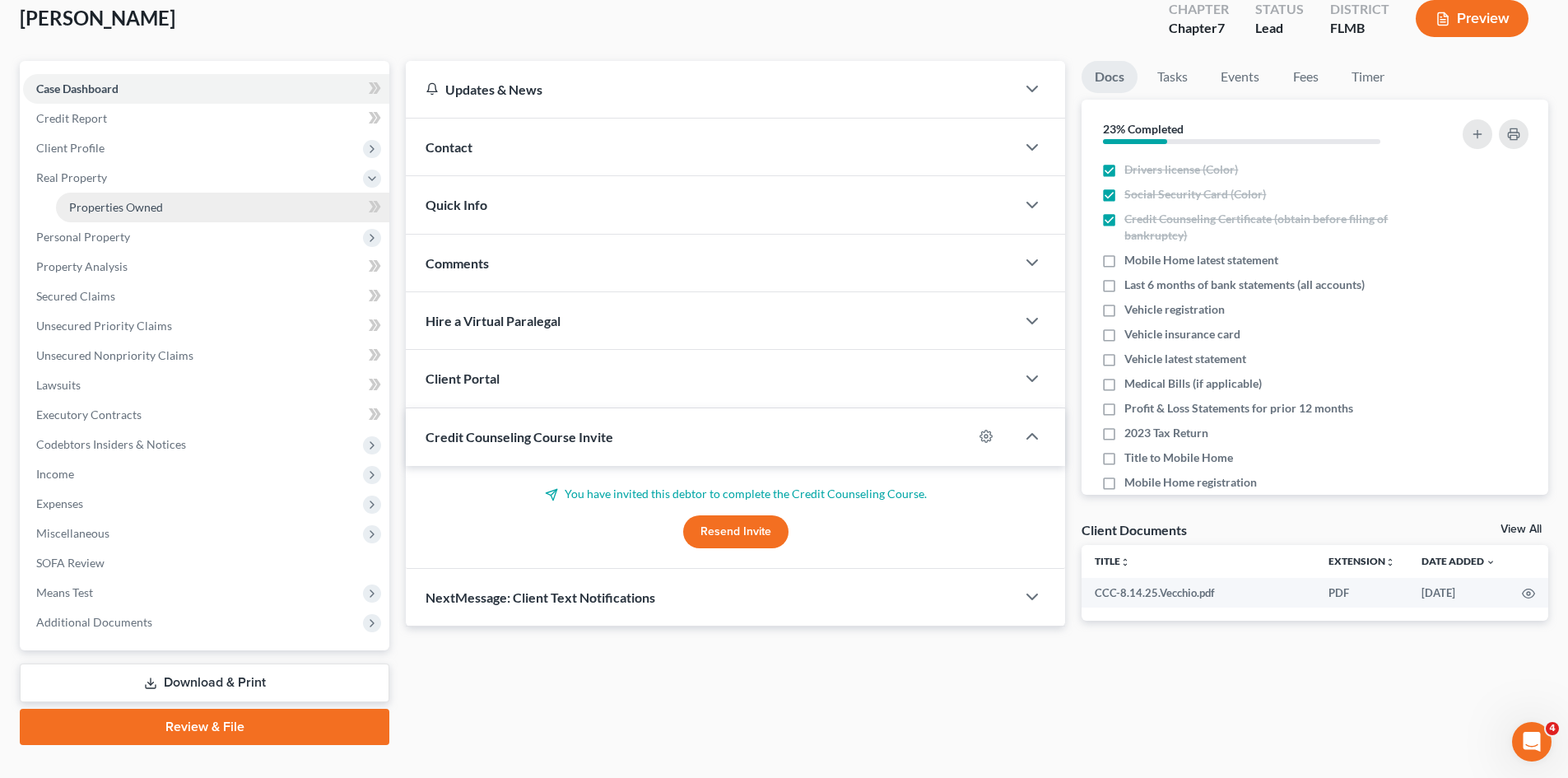
click at [130, 208] on span "Properties Owned" at bounding box center [115, 206] width 94 height 14
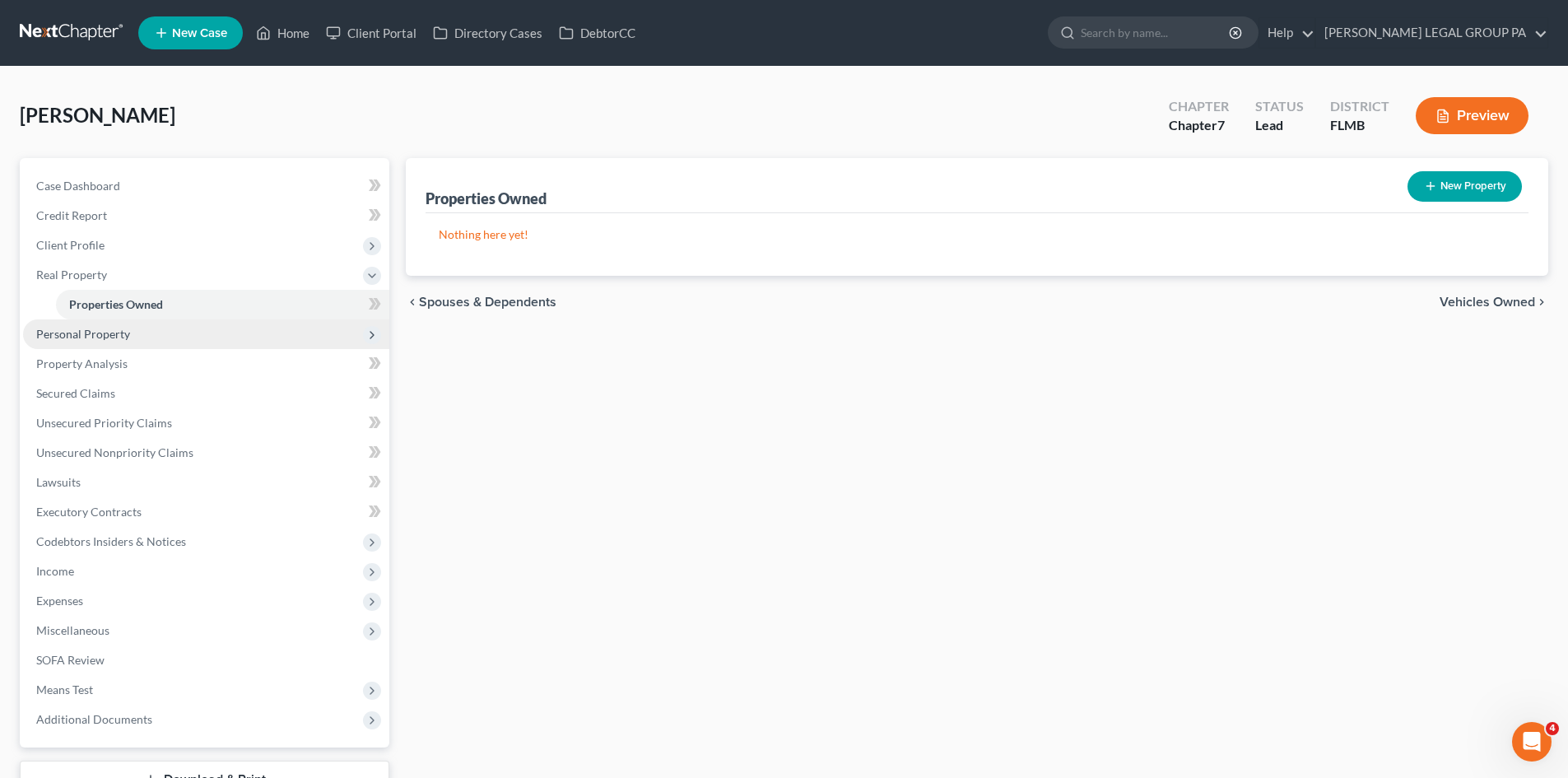
click at [177, 345] on span "Personal Property" at bounding box center [206, 334] width 366 height 30
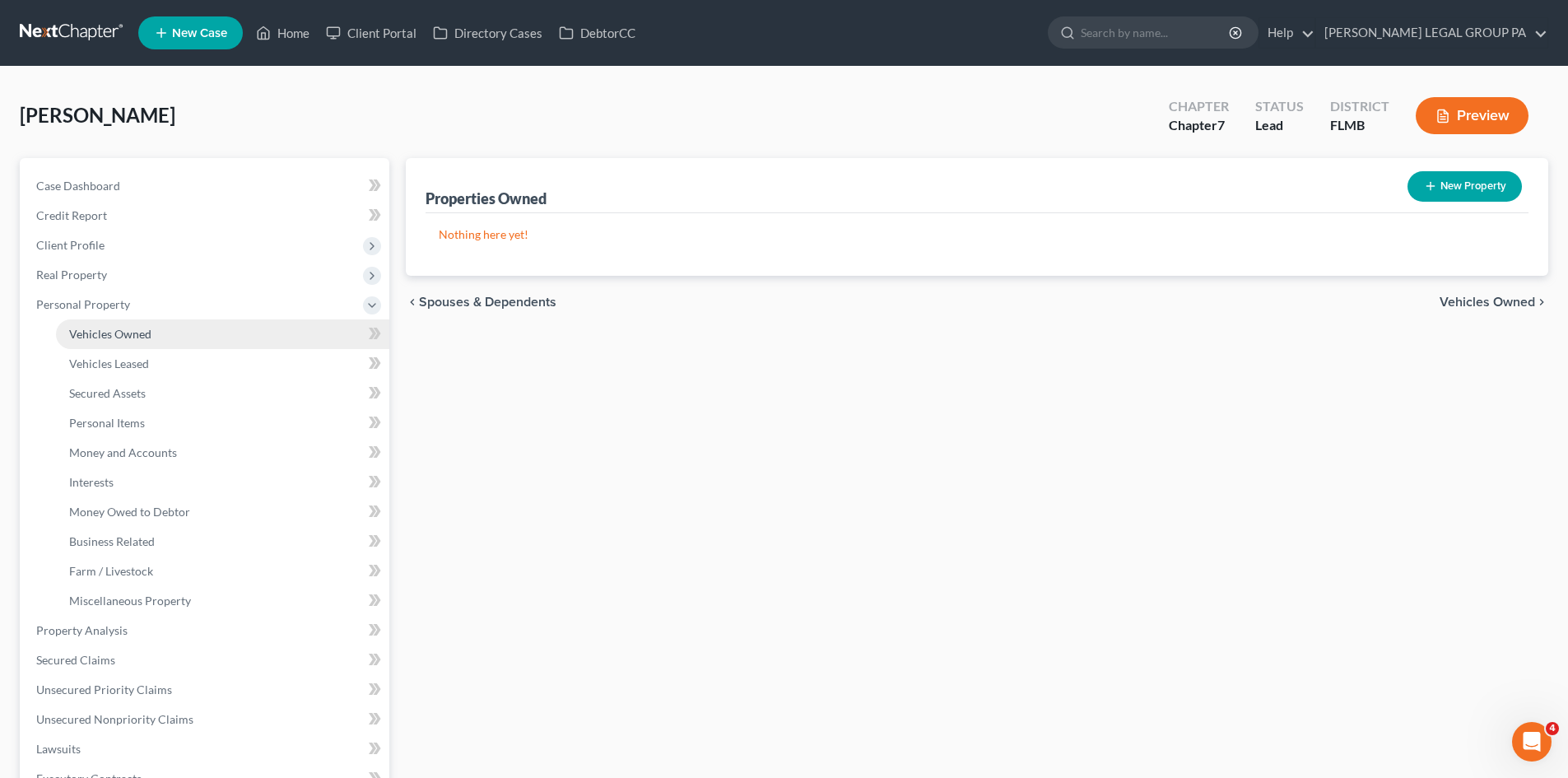
click at [168, 335] on link "Vehicles Owned" at bounding box center [222, 334] width 334 height 30
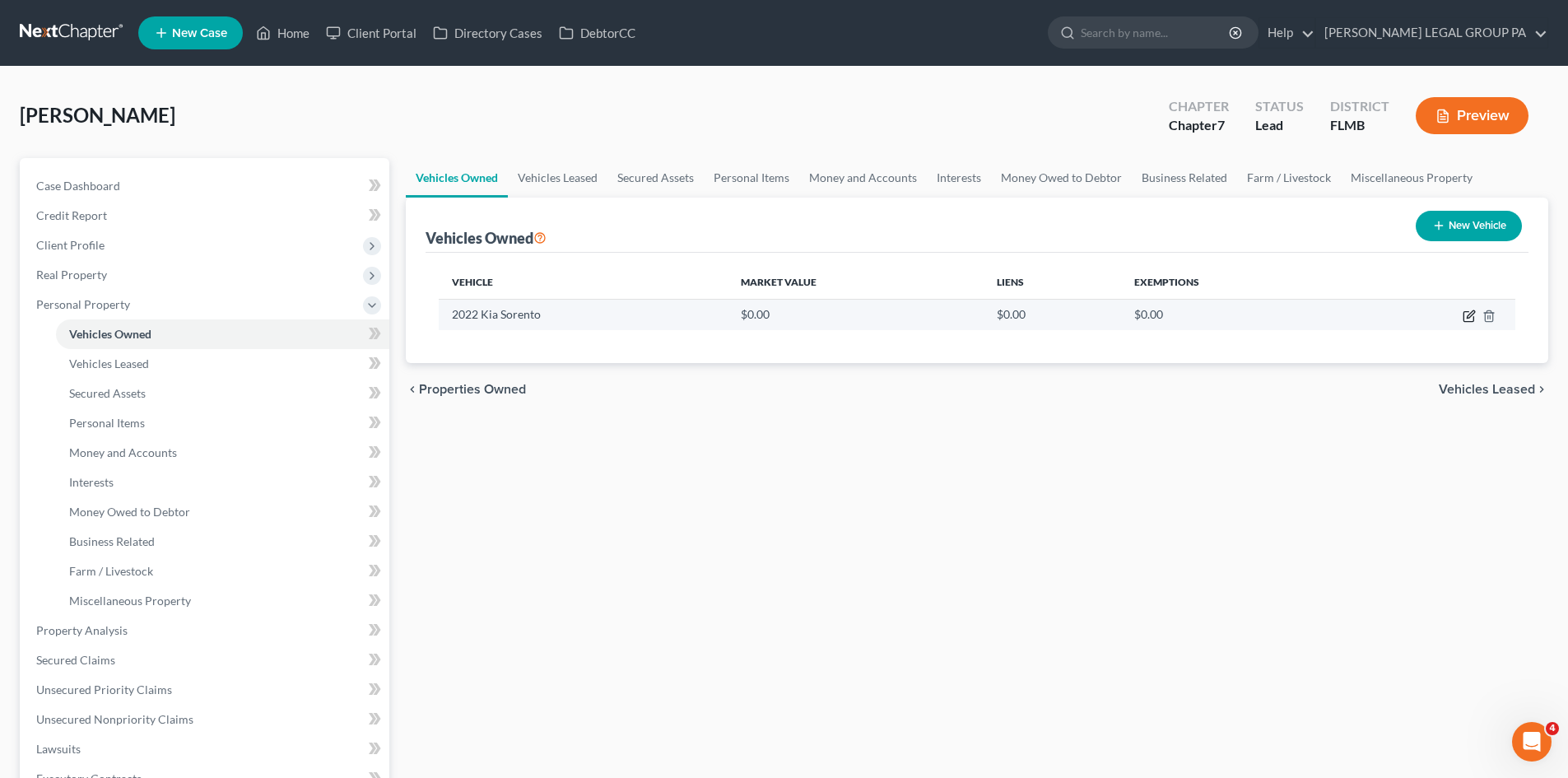
click at [1467, 314] on icon "button" at bounding box center [1469, 316] width 13 height 13
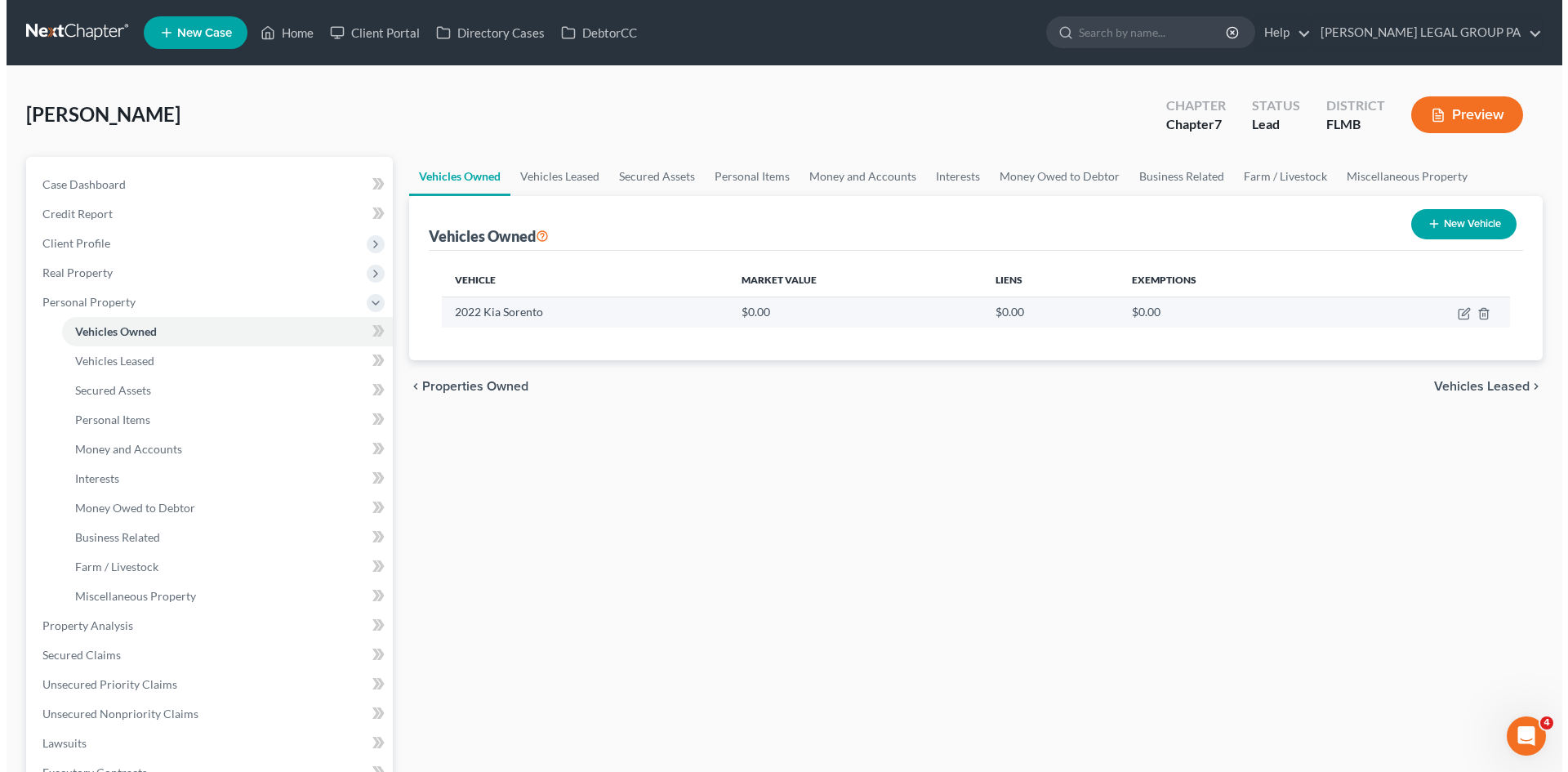
select select "0"
select select "4"
select select "2"
select select "0"
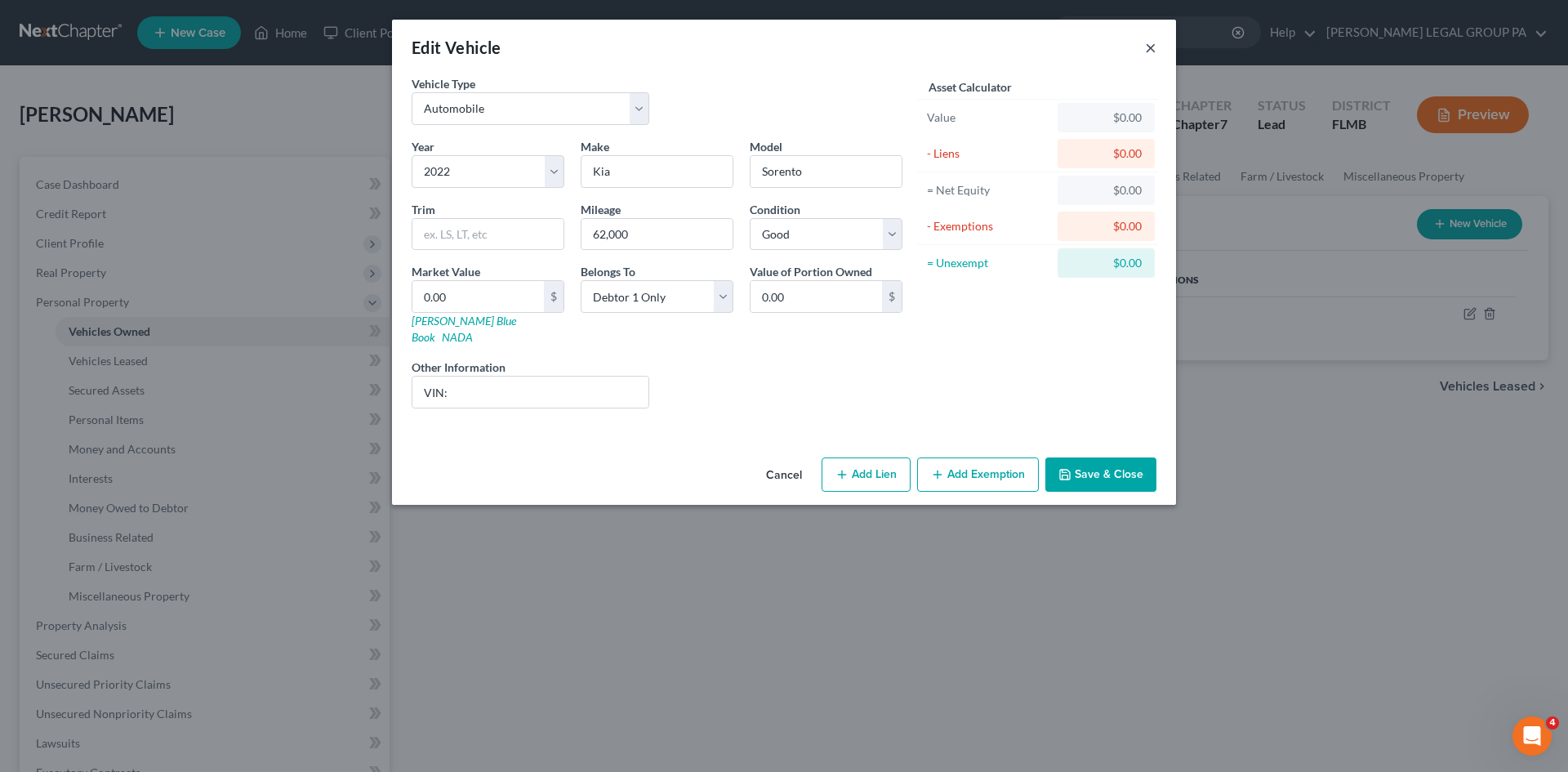
click at [1151, 49] on button "×" at bounding box center [1150, 47] width 11 height 19
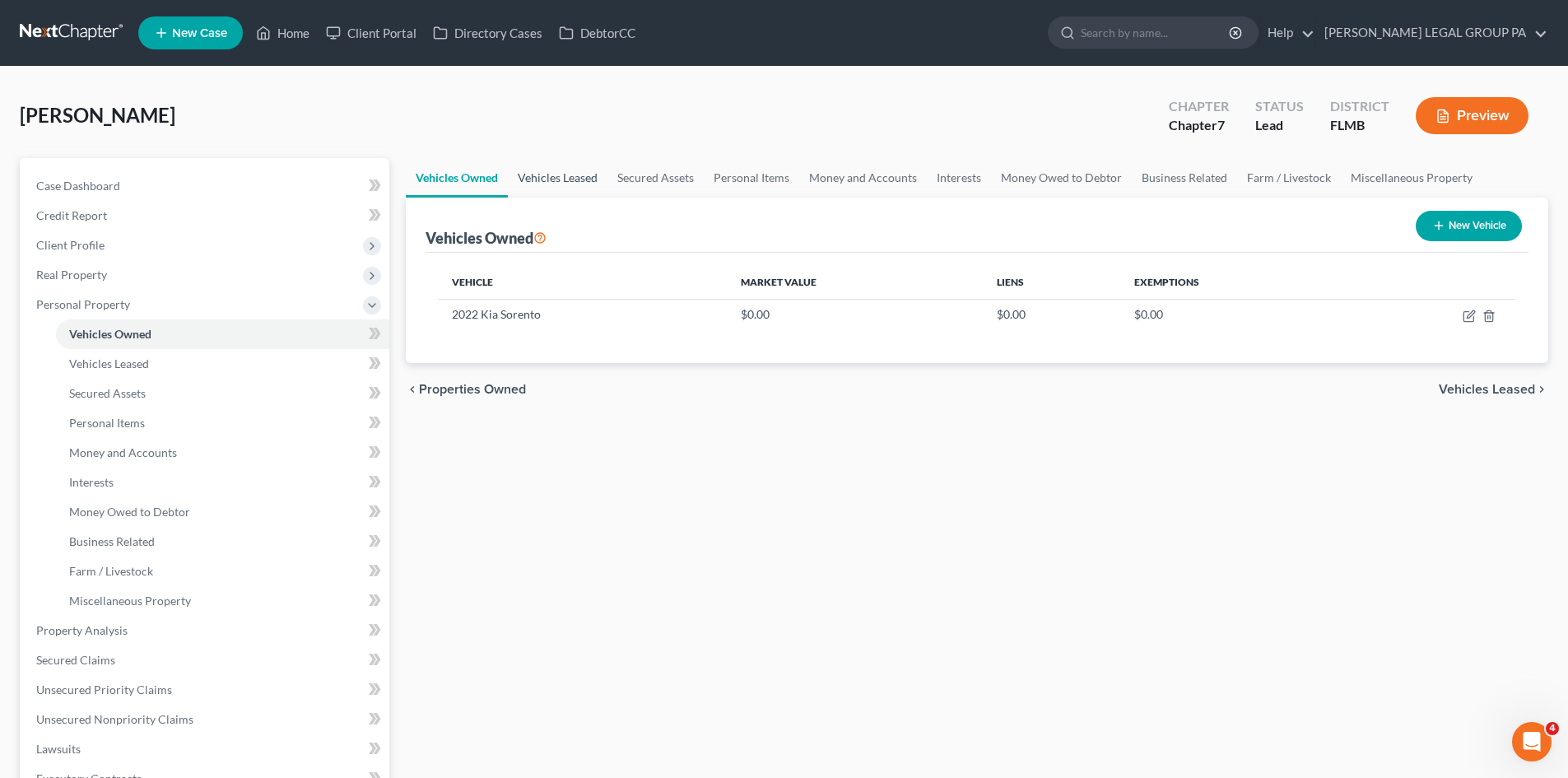
click at [555, 174] on link "Vehicles Leased" at bounding box center [557, 178] width 100 height 39
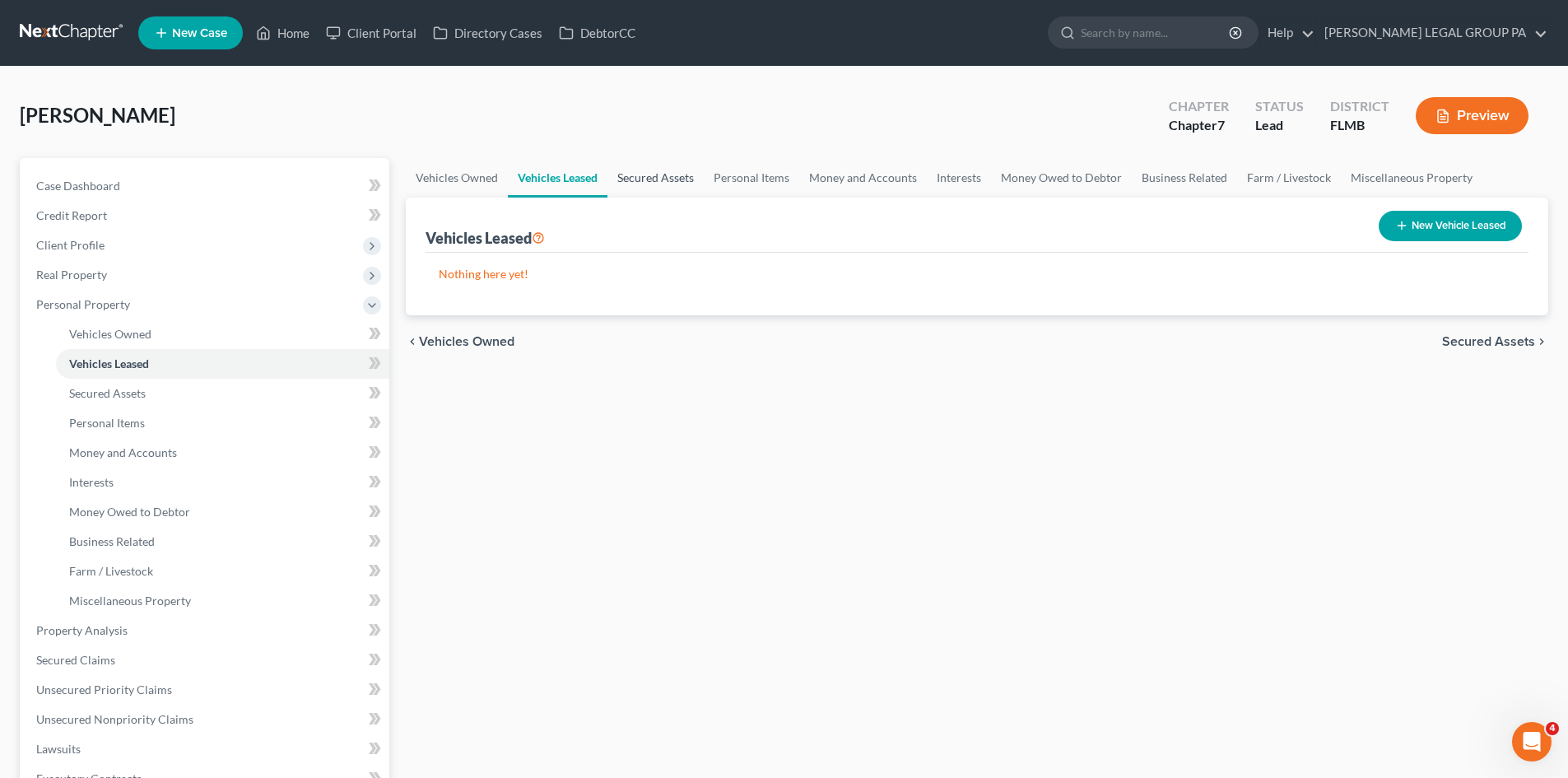
click at [671, 174] on link "Secured Assets" at bounding box center [656, 178] width 97 height 39
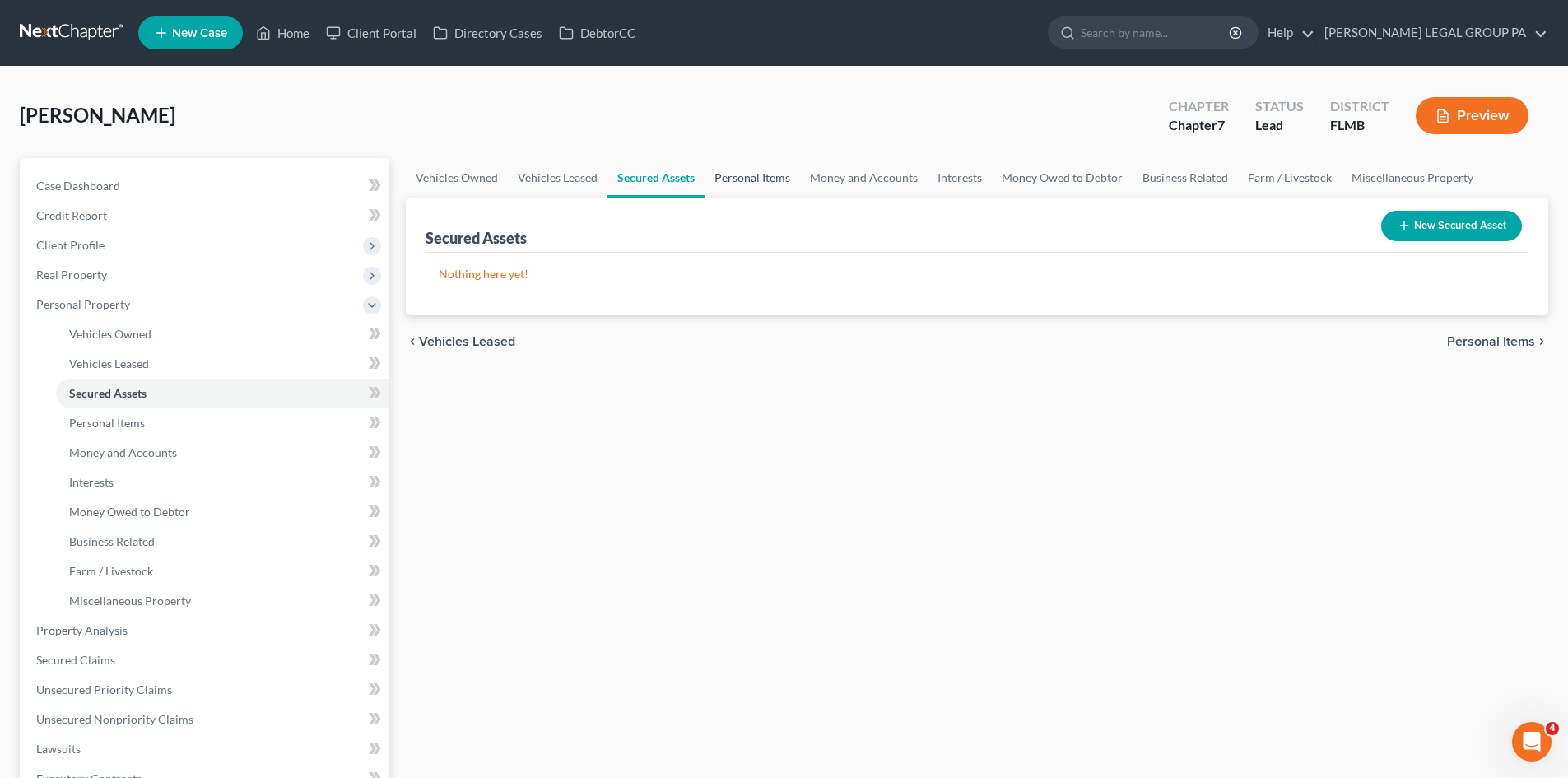
click at [751, 174] on link "Personal Items" at bounding box center [752, 178] width 96 height 39
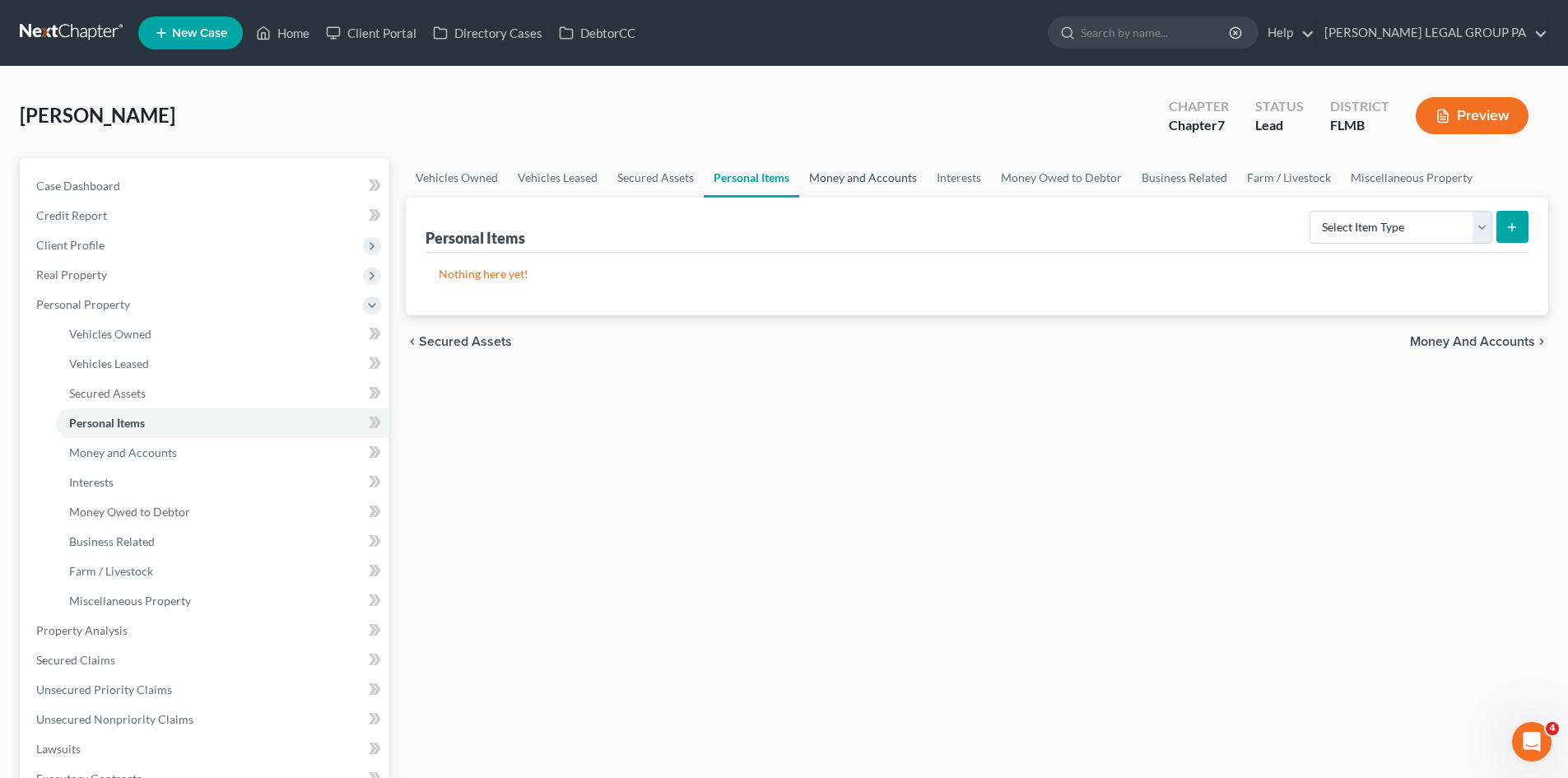
click at [850, 178] on link "Money and Accounts" at bounding box center [863, 178] width 127 height 39
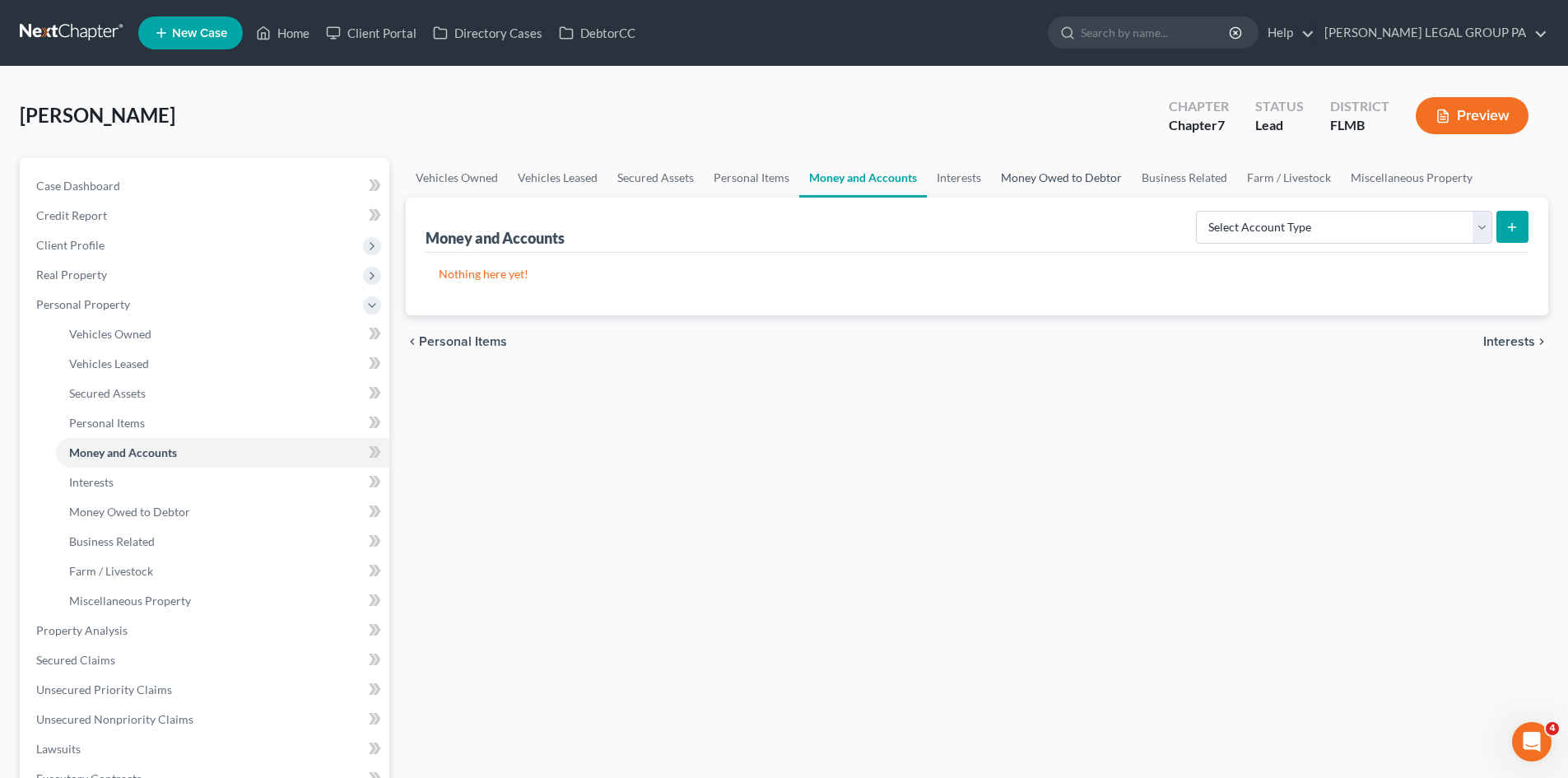
click at [1025, 177] on link "Money Owed to Debtor" at bounding box center [1061, 178] width 140 height 39
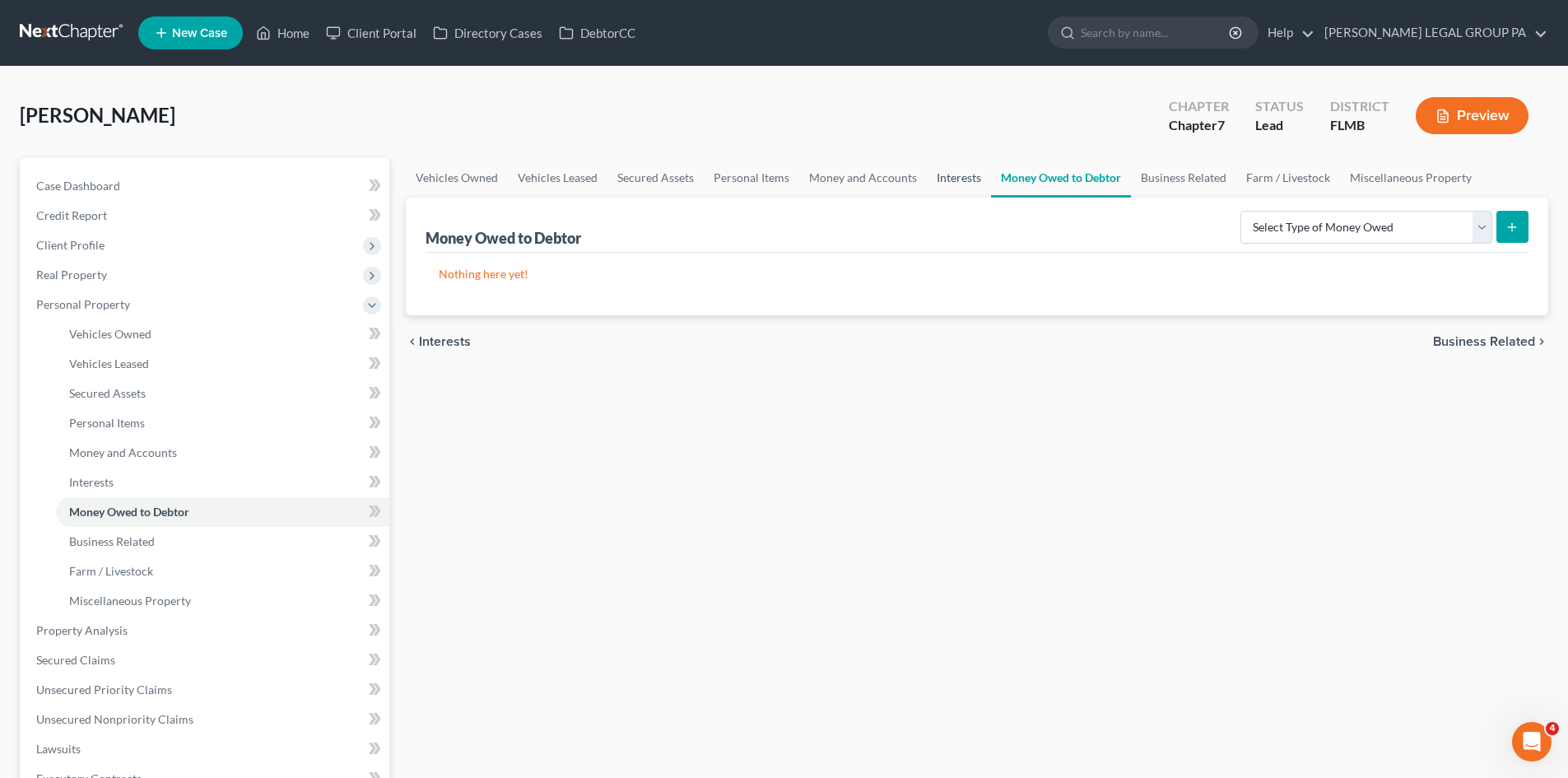
click at [963, 178] on link "Interests" at bounding box center [959, 178] width 64 height 39
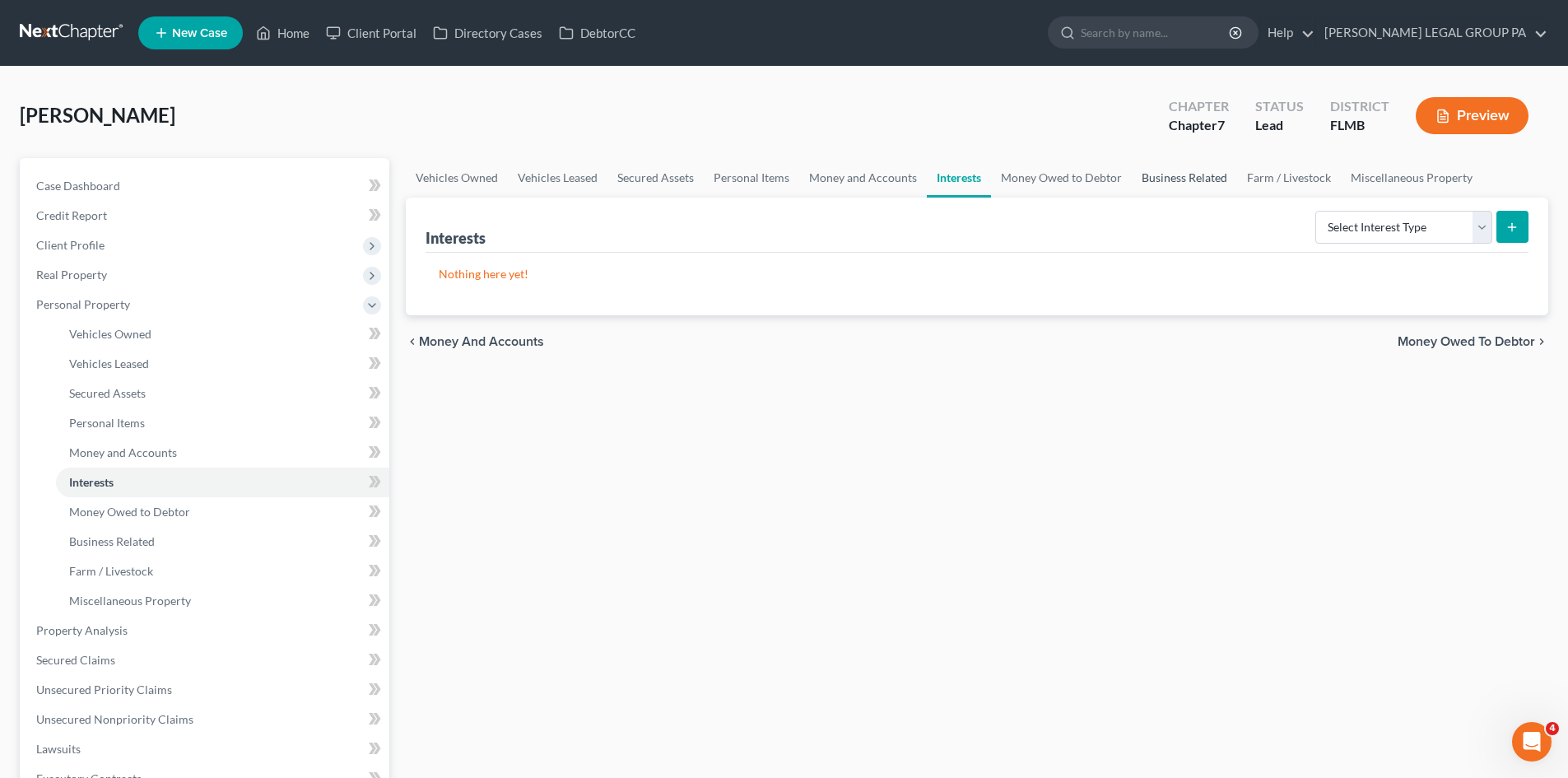
click at [1150, 176] on link "Business Related" at bounding box center [1184, 178] width 105 height 39
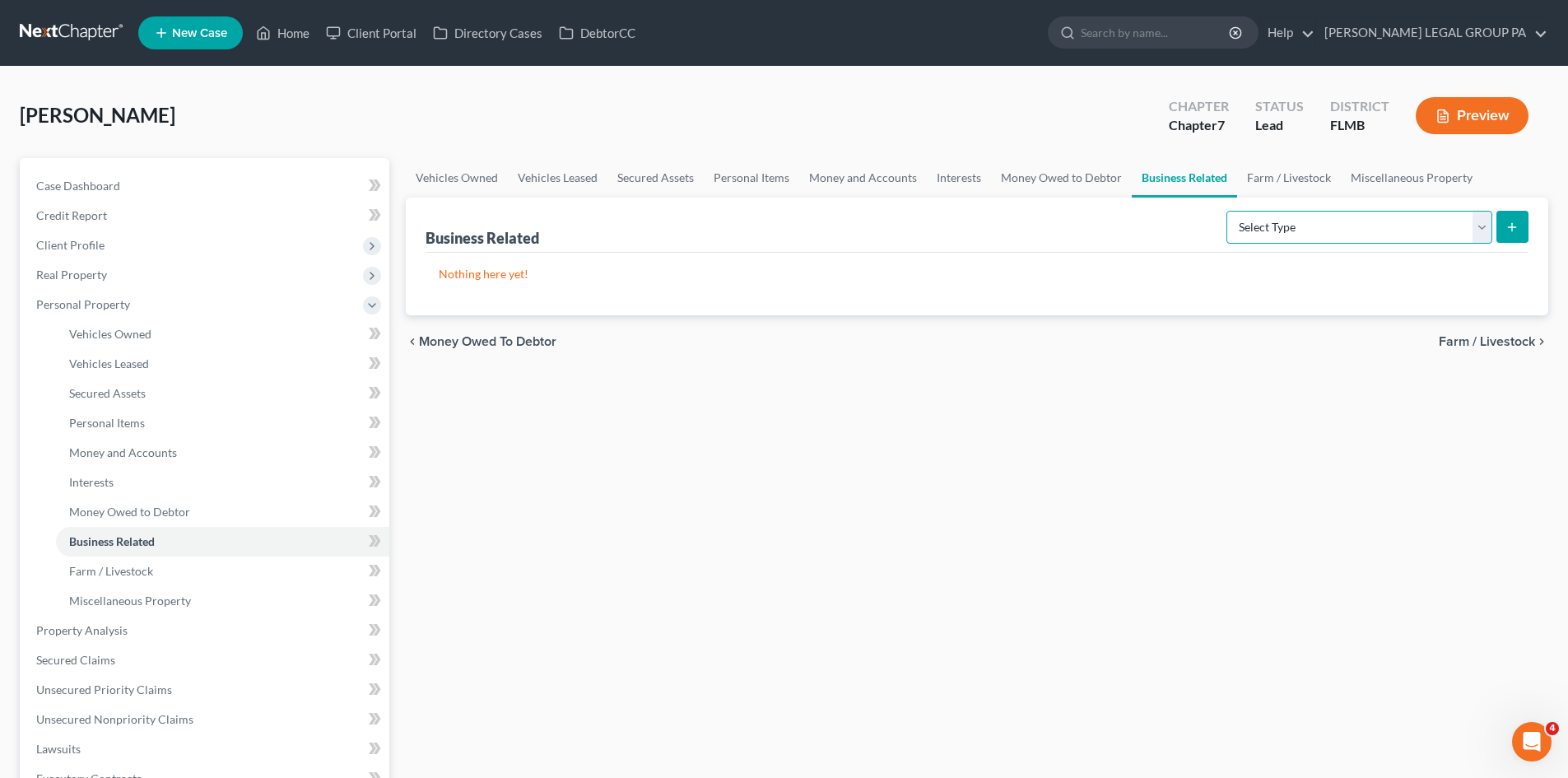
click at [1314, 228] on select "Select Type Customer Lists Franchises Inventory Licenses Machinery Office Equip…" at bounding box center [1360, 227] width 266 height 33
drag, startPoint x: 1025, startPoint y: 420, endPoint x: 1097, endPoint y: 371, distance: 87.1
click at [1026, 418] on div "Vehicles Owned Vehicles Leased Secured Assets Personal Items Money and Accounts…" at bounding box center [977, 633] width 1159 height 950
click at [1402, 176] on link "Miscellaneous Property" at bounding box center [1412, 178] width 141 height 39
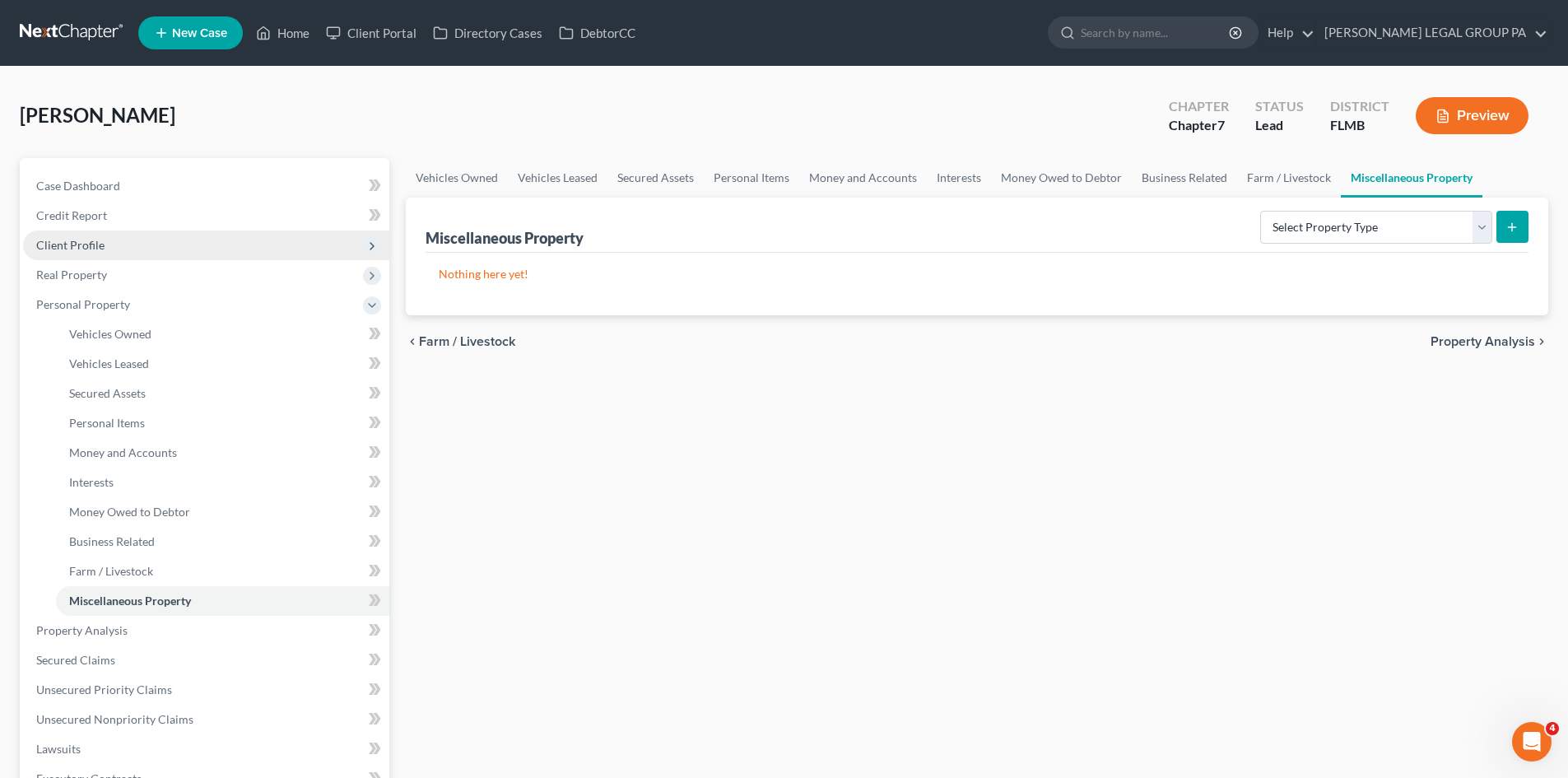
click at [140, 246] on span "Client Profile" at bounding box center [206, 245] width 366 height 30
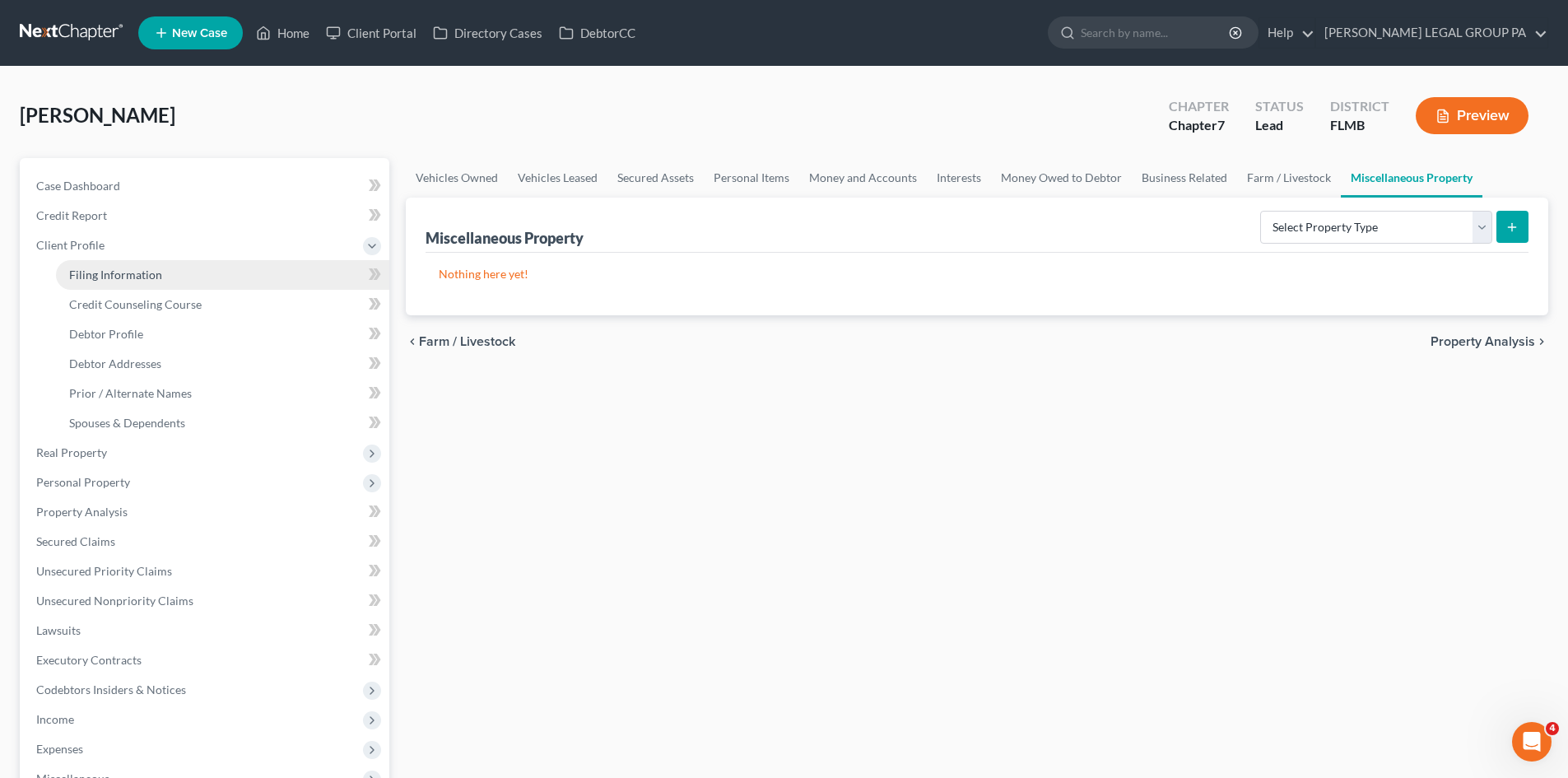
click at [147, 270] on span "Filing Information" at bounding box center [115, 274] width 93 height 14
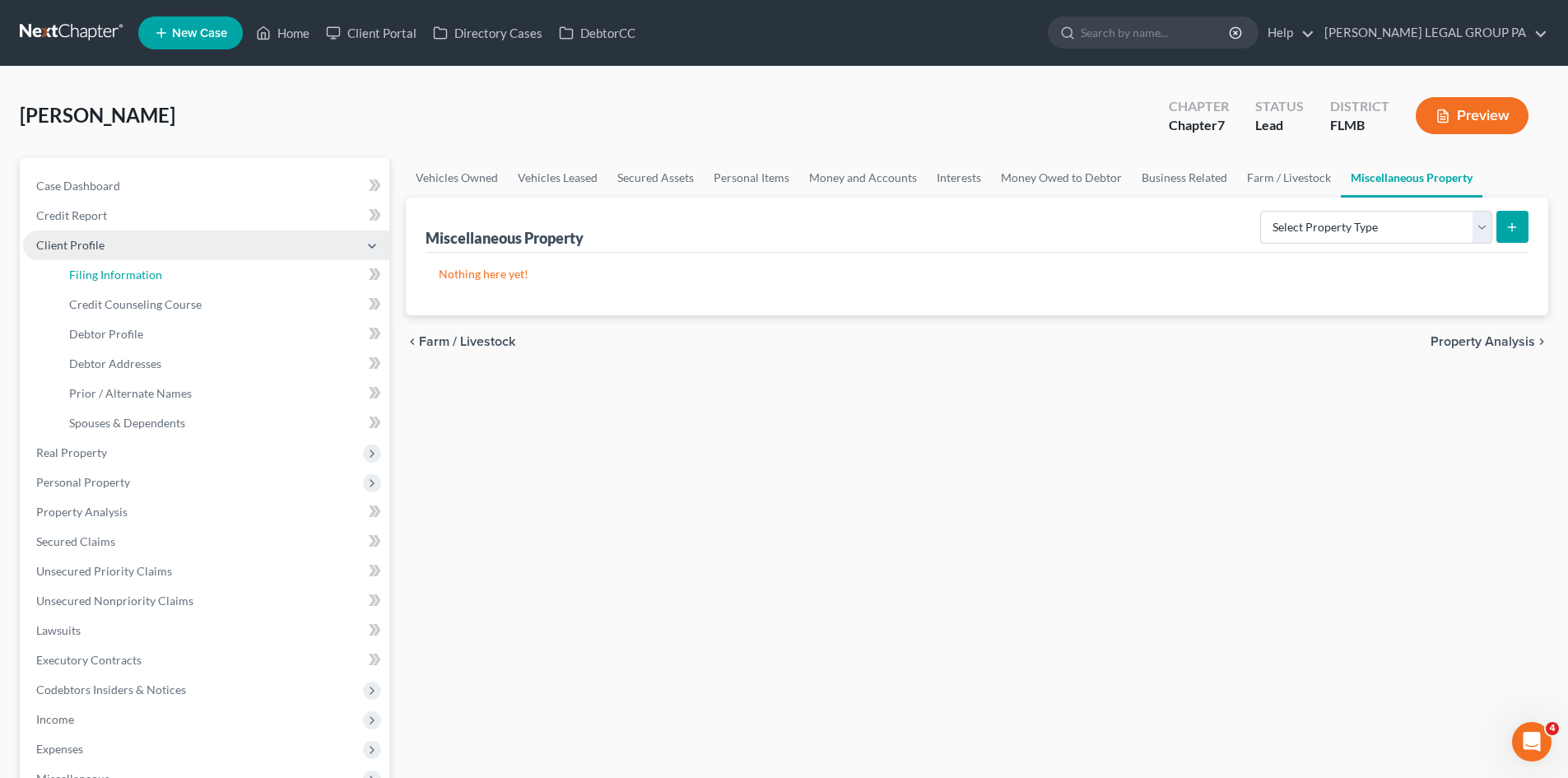
select select "1"
select select "0"
select select "15"
select select "0"
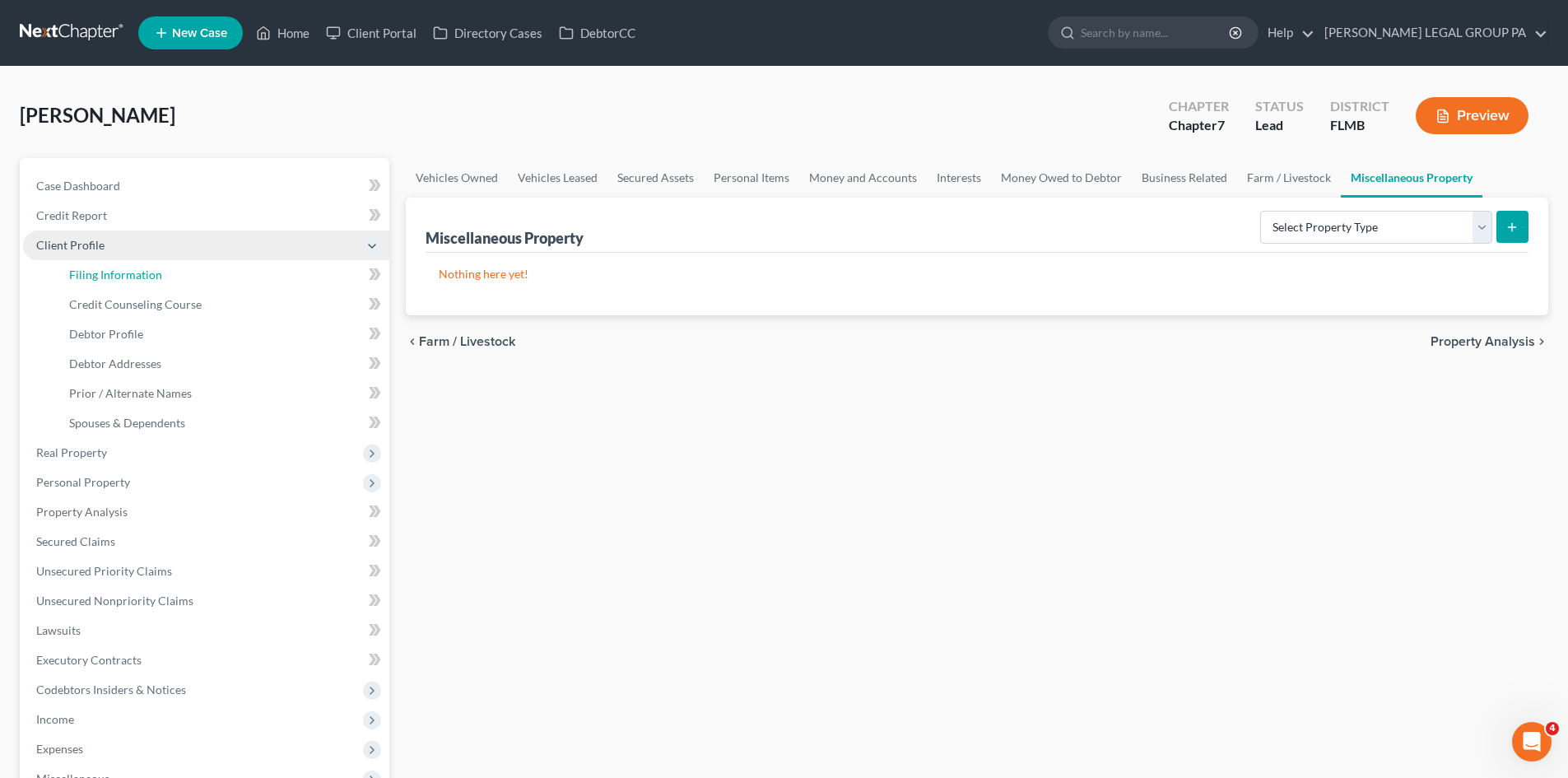
select select "9"
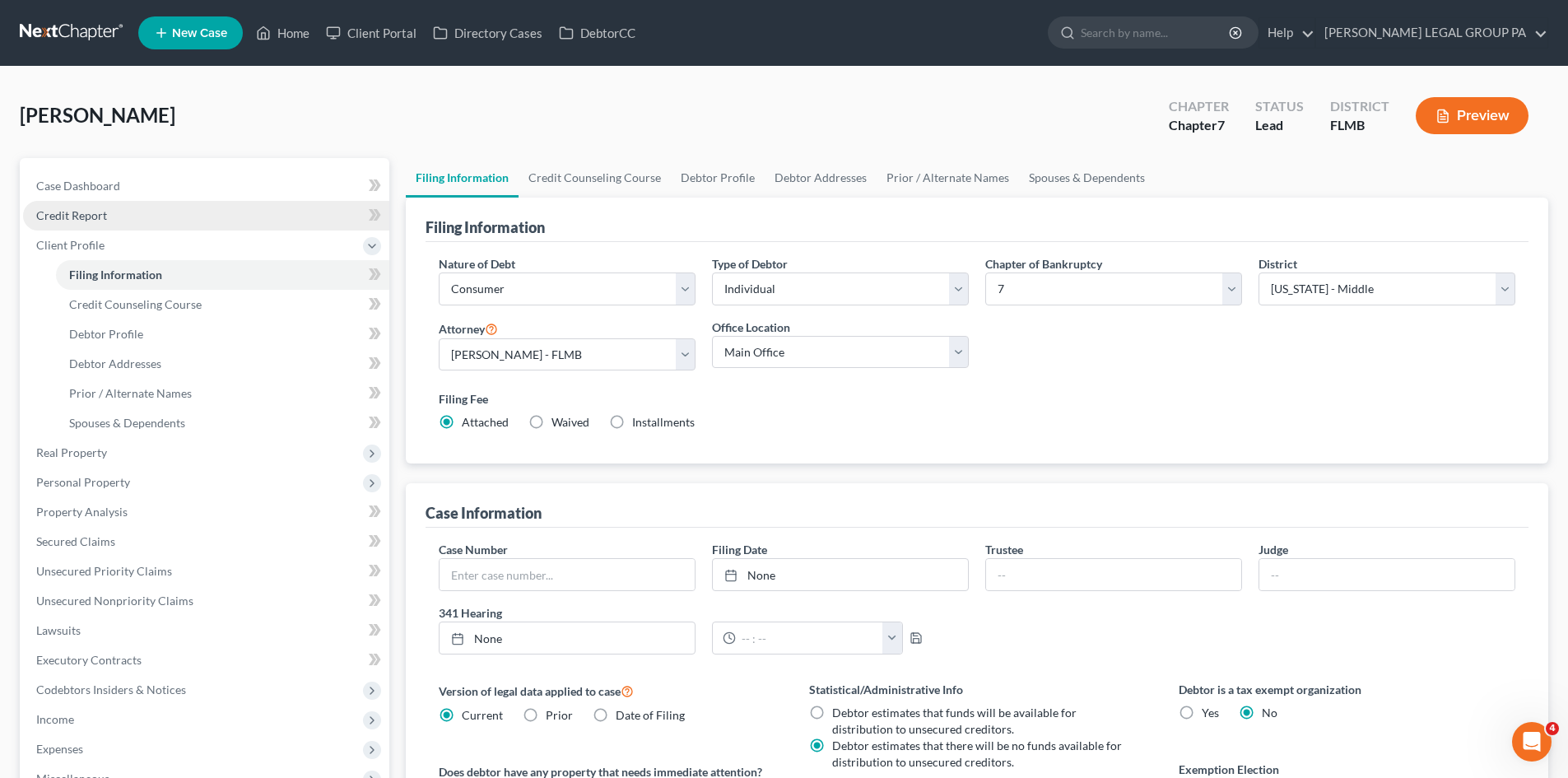
click at [127, 217] on link "Credit Report" at bounding box center [206, 216] width 366 height 30
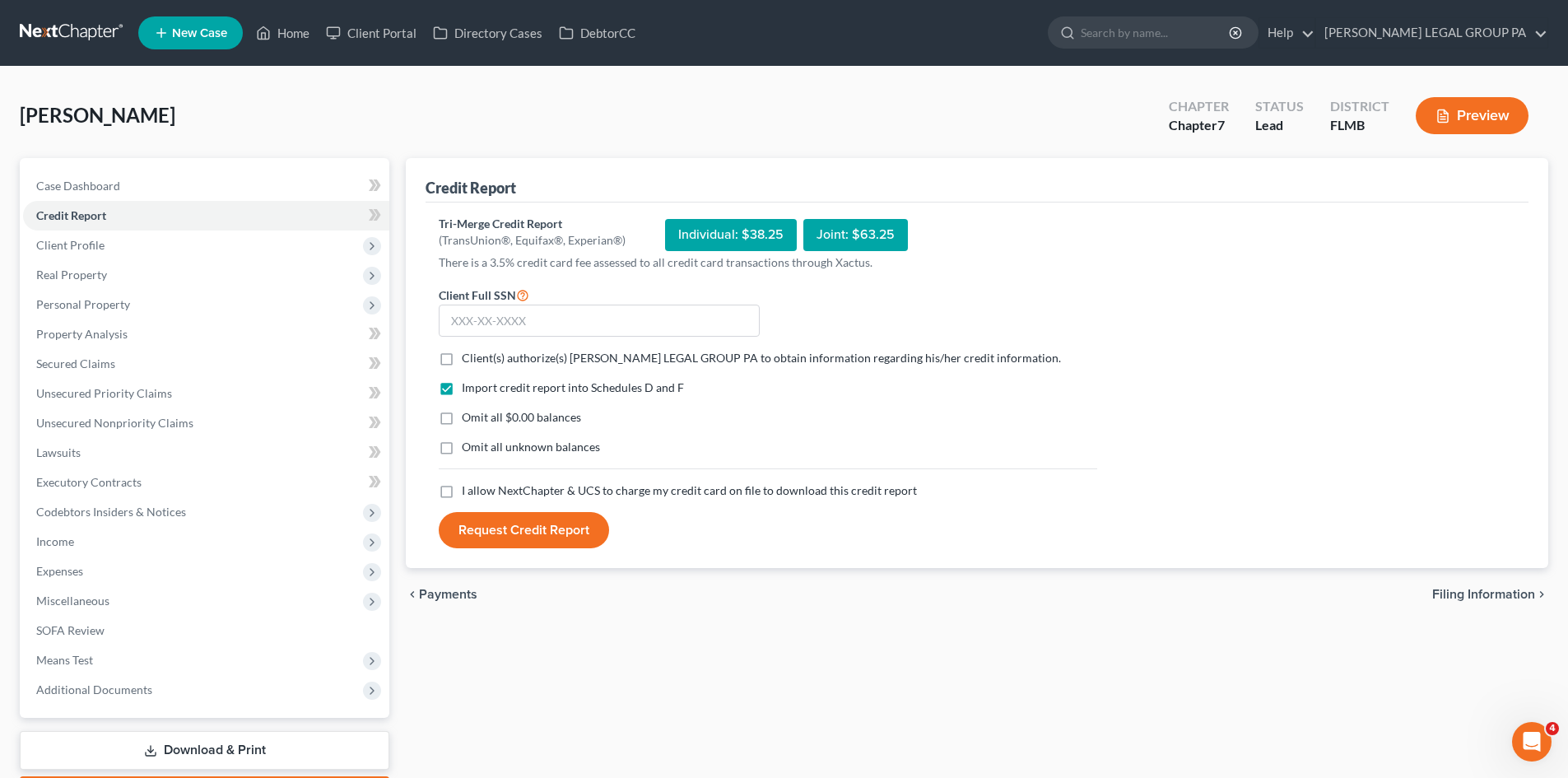
click at [462, 359] on label "Client(s) authorize(s) WELLER LEGAL GROUP PA to obtain information regarding hi…" at bounding box center [762, 358] width 599 height 17
click at [469, 359] on input "Client(s) authorize(s) WELLER LEGAL GROUP PA to obtain information regarding hi…" at bounding box center [474, 355] width 11 height 11
checkbox input "true"
click at [462, 492] on label "I allow NextChapter & UCS to charge my credit card on file to download this cre…" at bounding box center [690, 491] width 456 height 17
click at [469, 492] on input "I allow NextChapter & UCS to charge my credit card on file to download this cre…" at bounding box center [474, 488] width 11 height 11
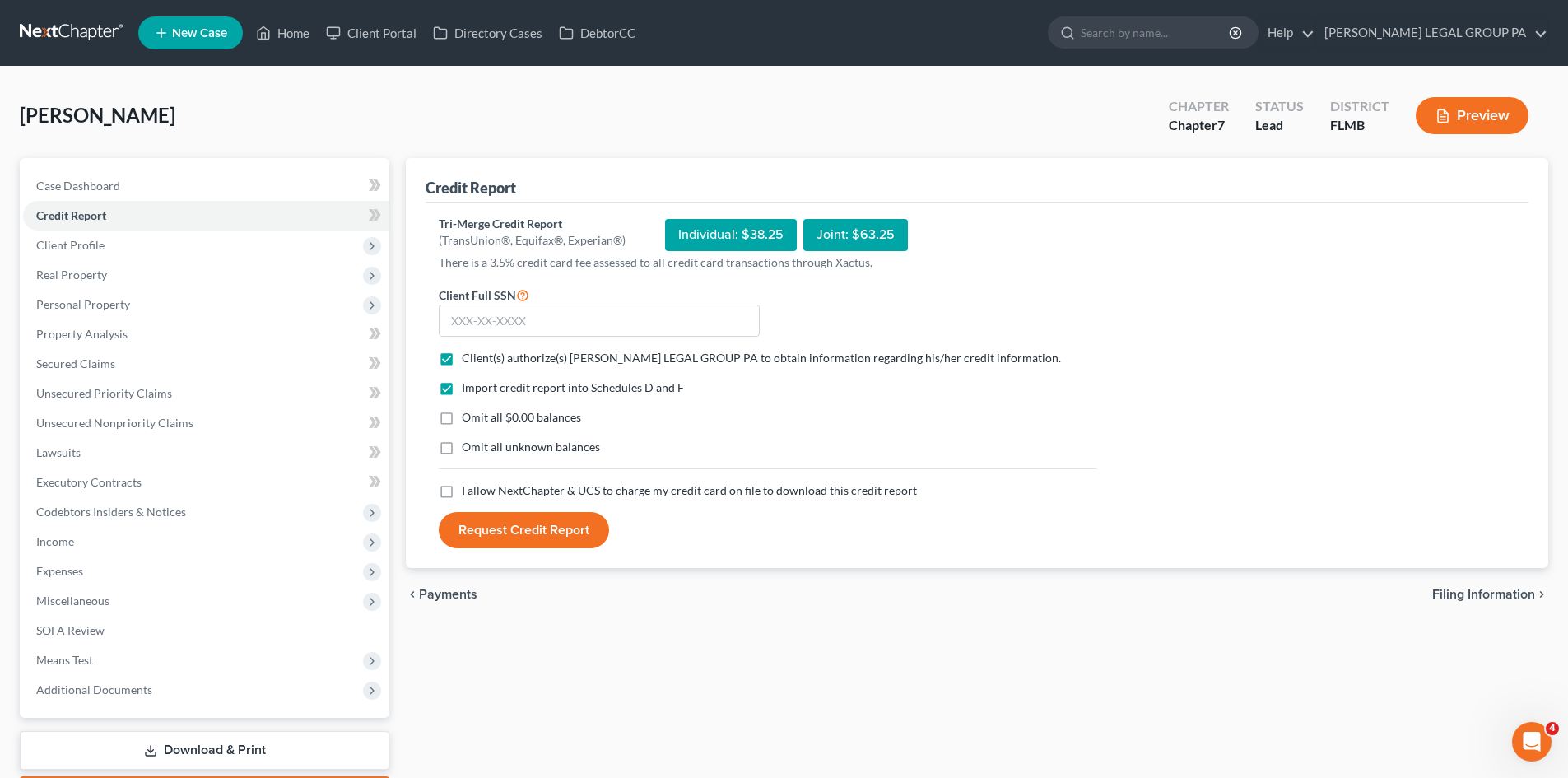
checkbox input "true"
click at [462, 416] on label "Omit all $0.00 balances" at bounding box center [522, 417] width 119 height 17
click at [469, 416] on input "Omit all $0.00 balances" at bounding box center [474, 415] width 11 height 11
click at [462, 416] on label "Omit all $0.00 balances" at bounding box center [522, 417] width 119 height 17
click at [469, 416] on input "Omit all $0.00 balances" at bounding box center [474, 415] width 11 height 11
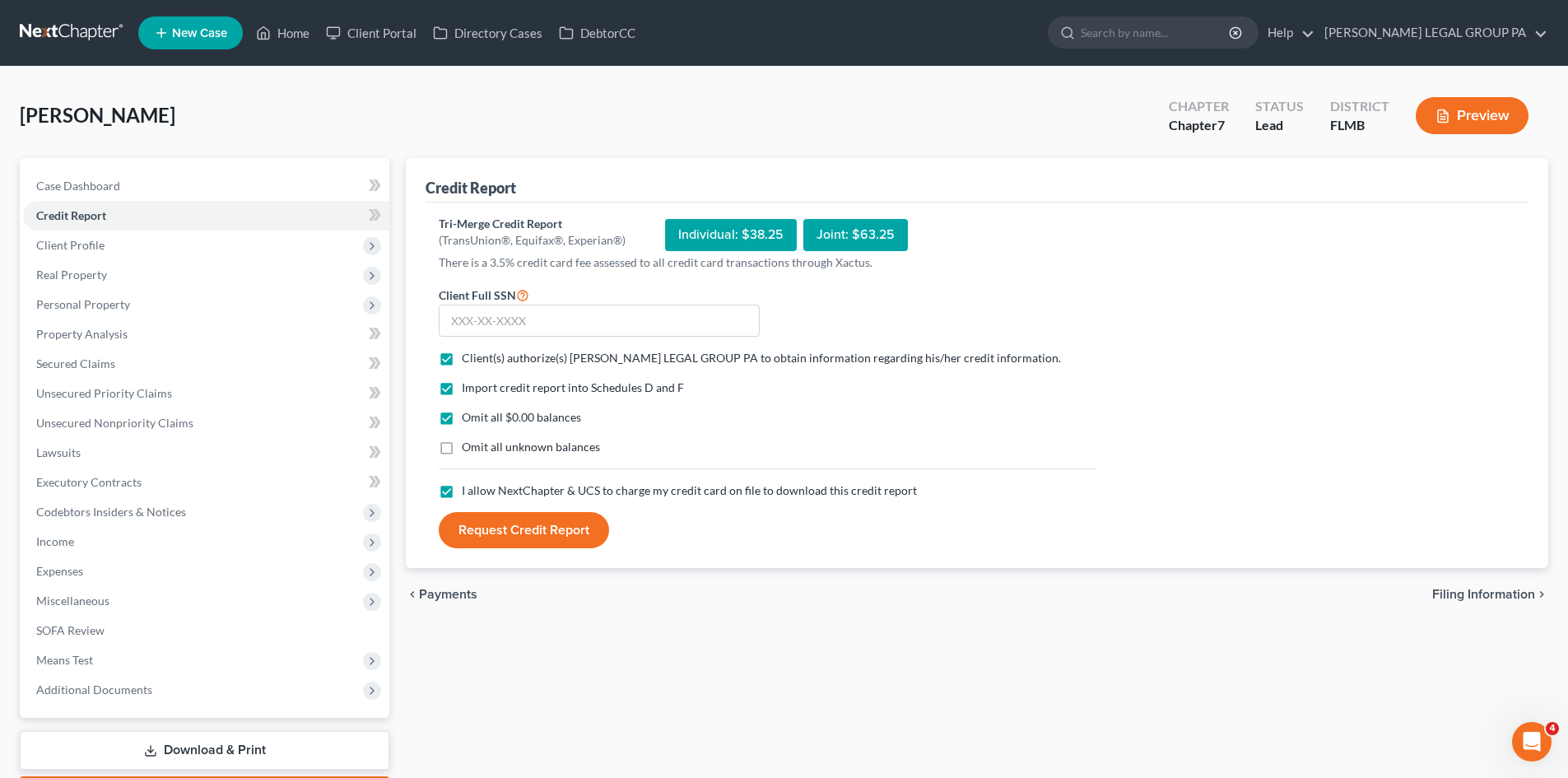
checkbox input "false"
click at [531, 320] on input "text" at bounding box center [599, 321] width 321 height 33
type input "166-48-2520"
click at [549, 527] on button "Request Credit Report" at bounding box center [524, 530] width 170 height 36
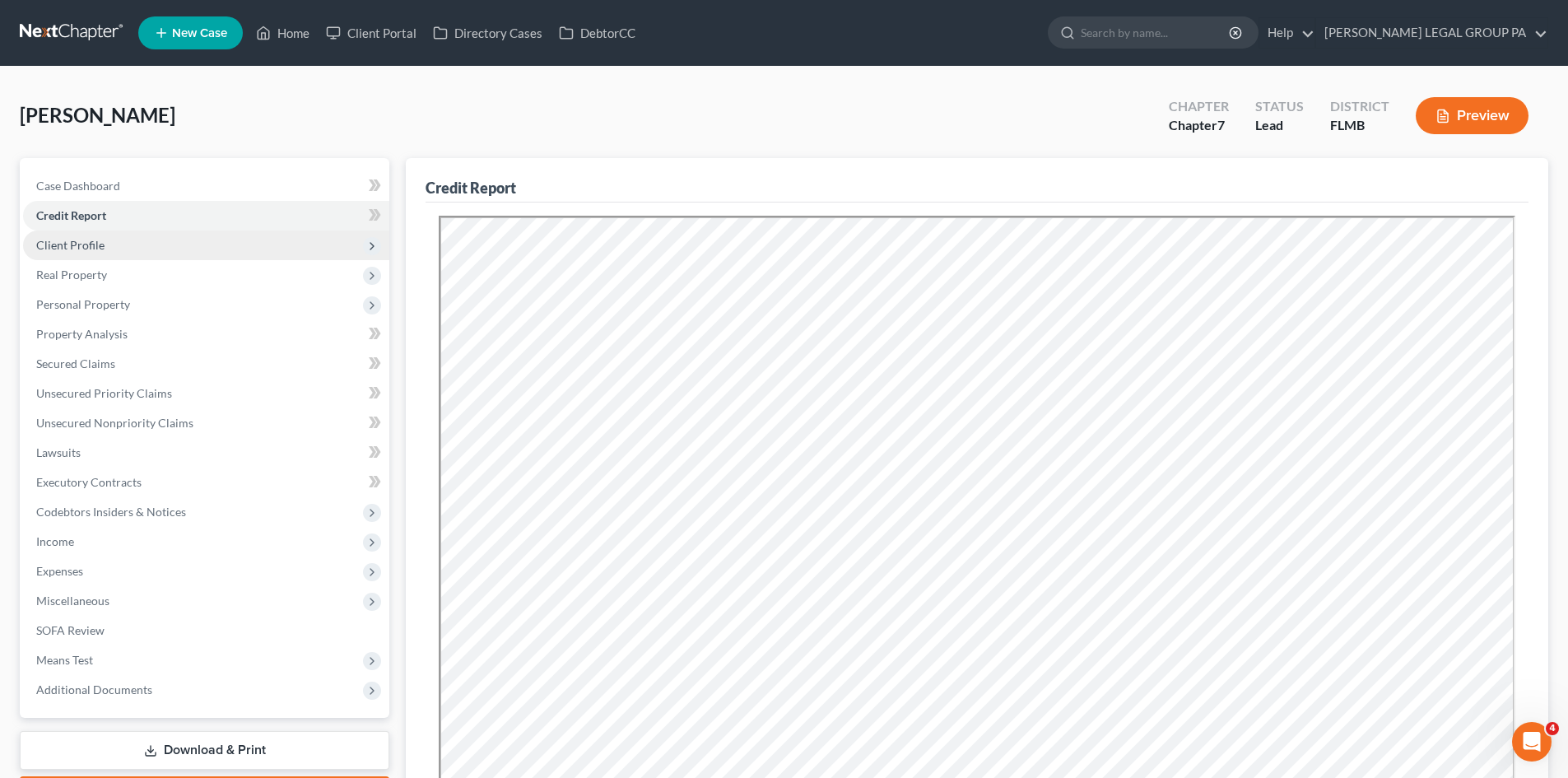
click at [64, 240] on span "Client Profile" at bounding box center [70, 244] width 68 height 14
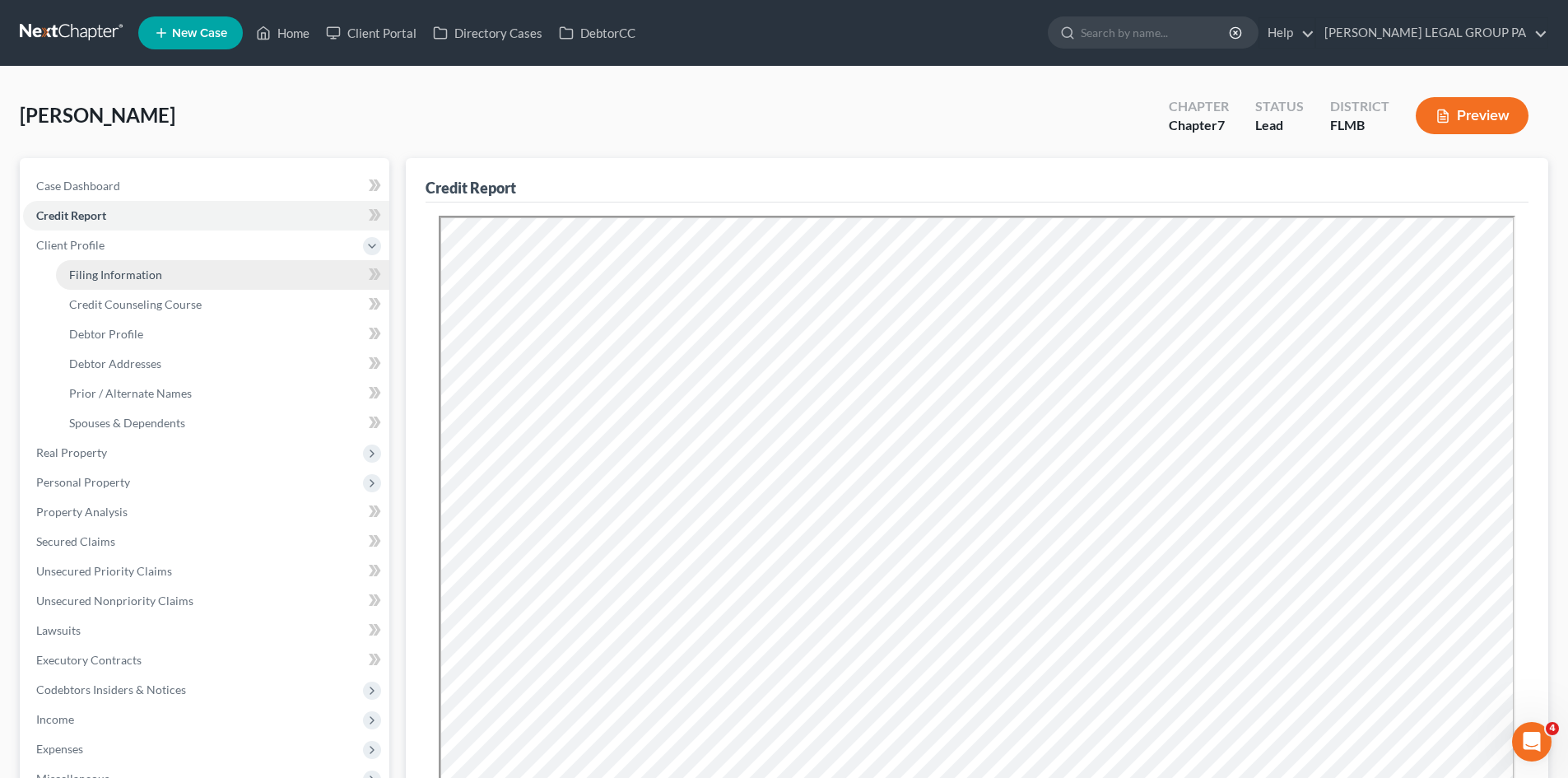
click at [115, 269] on span "Filing Information" at bounding box center [115, 274] width 93 height 14
select select "1"
select select "0"
select select "15"
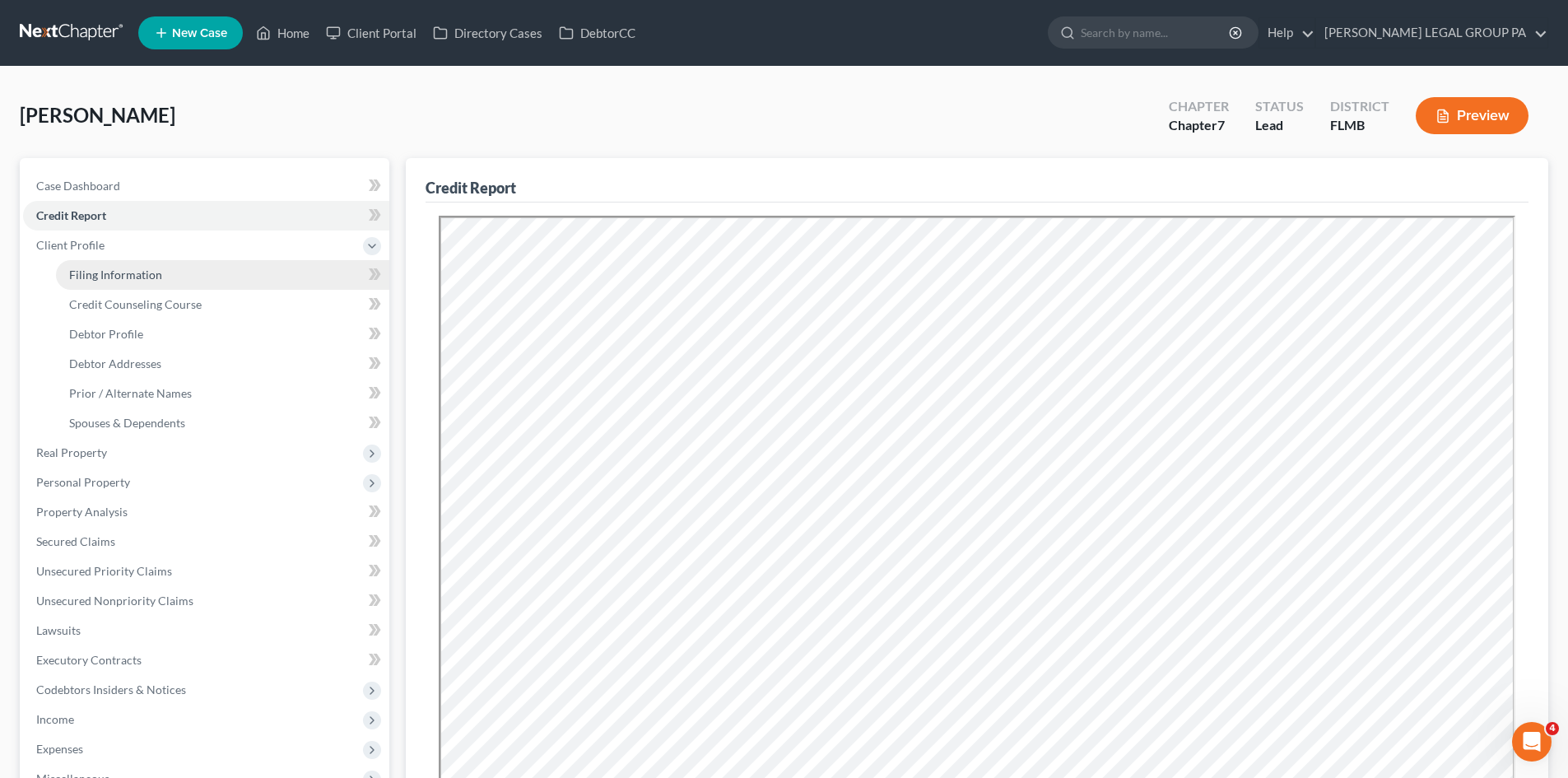
select select "0"
select select "9"
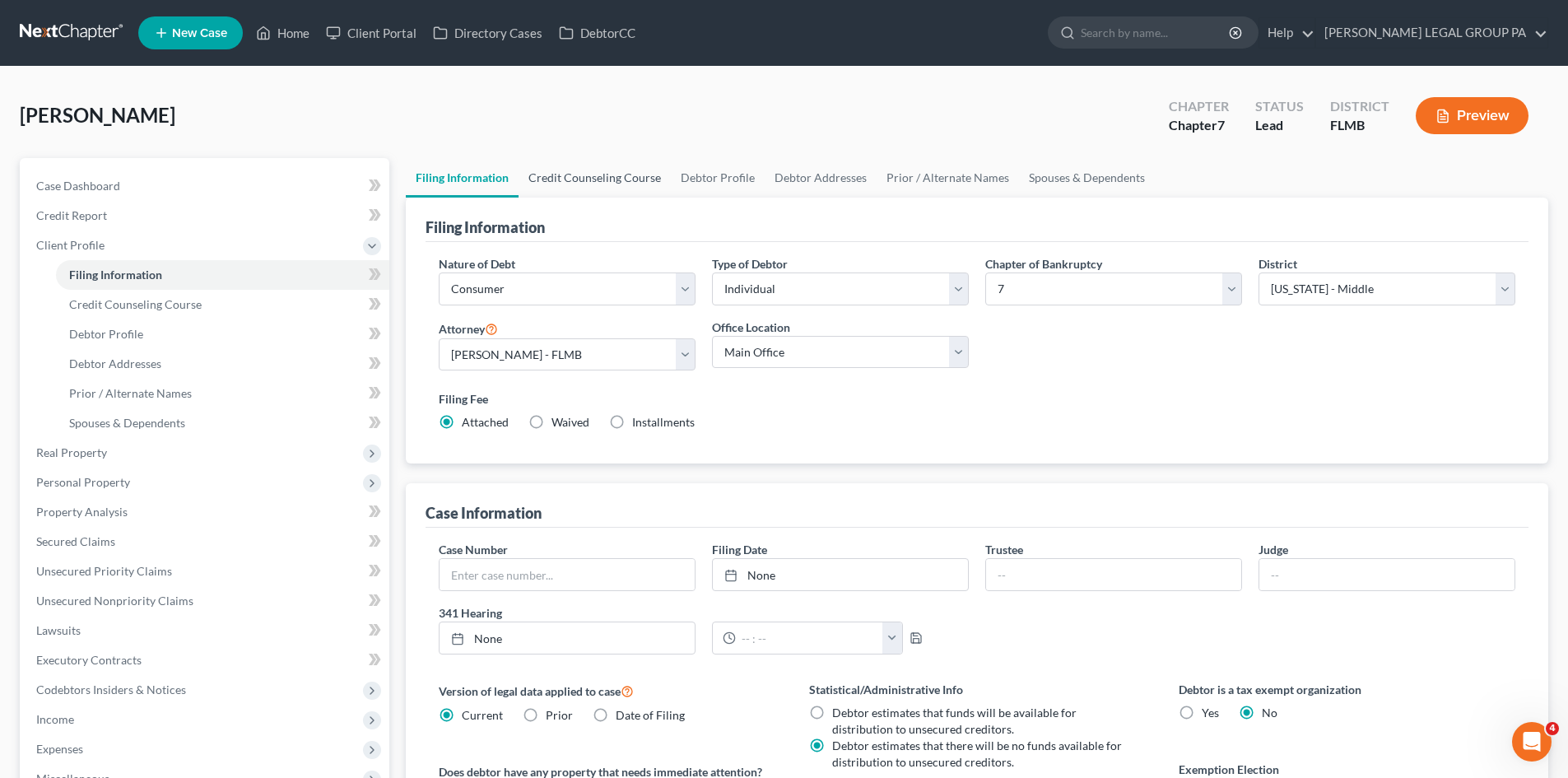
click at [557, 185] on link "Credit Counseling Course" at bounding box center [595, 178] width 153 height 39
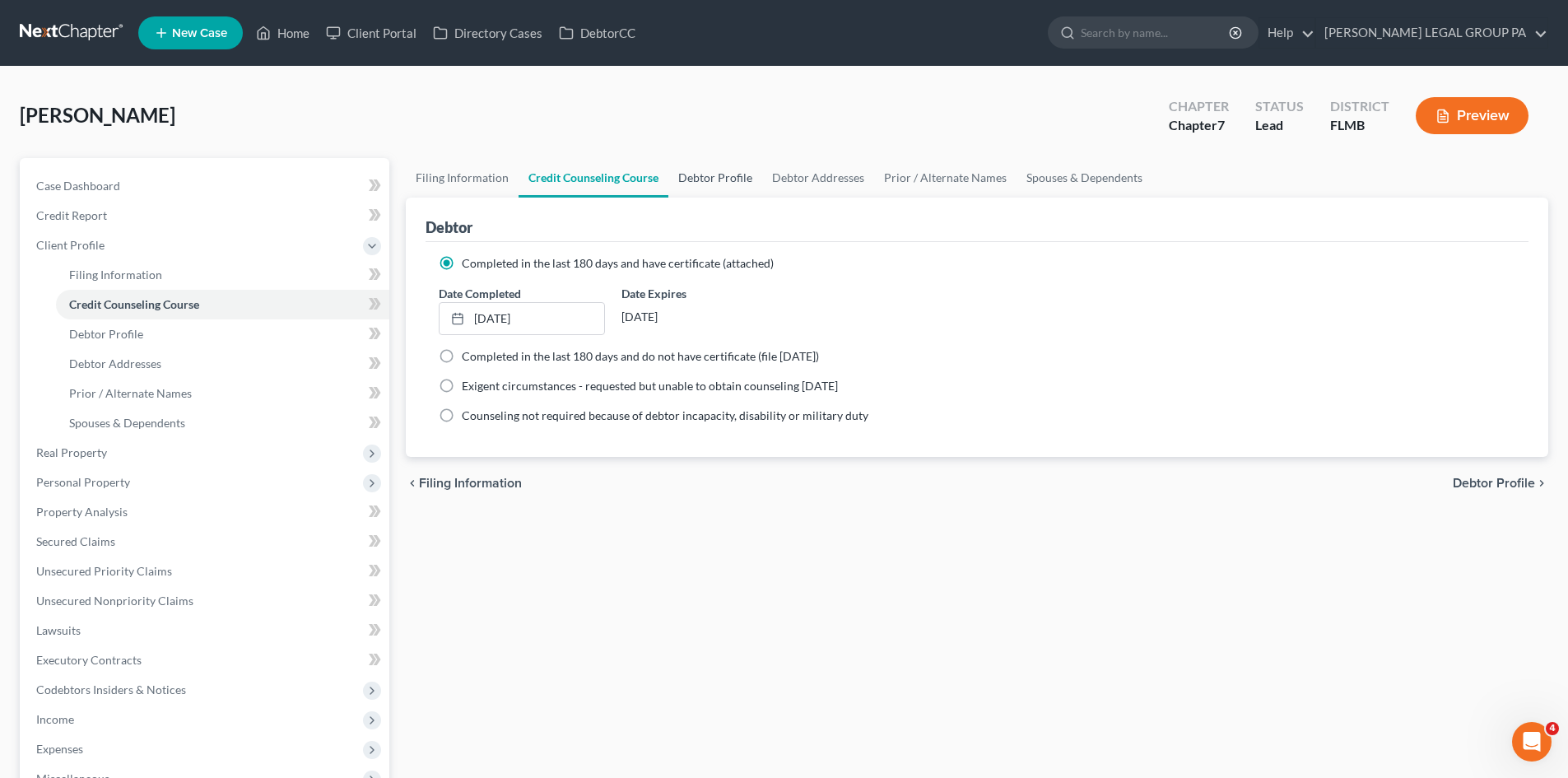
click at [727, 183] on link "Debtor Profile" at bounding box center [715, 178] width 94 height 39
select select "2"
select select "0"
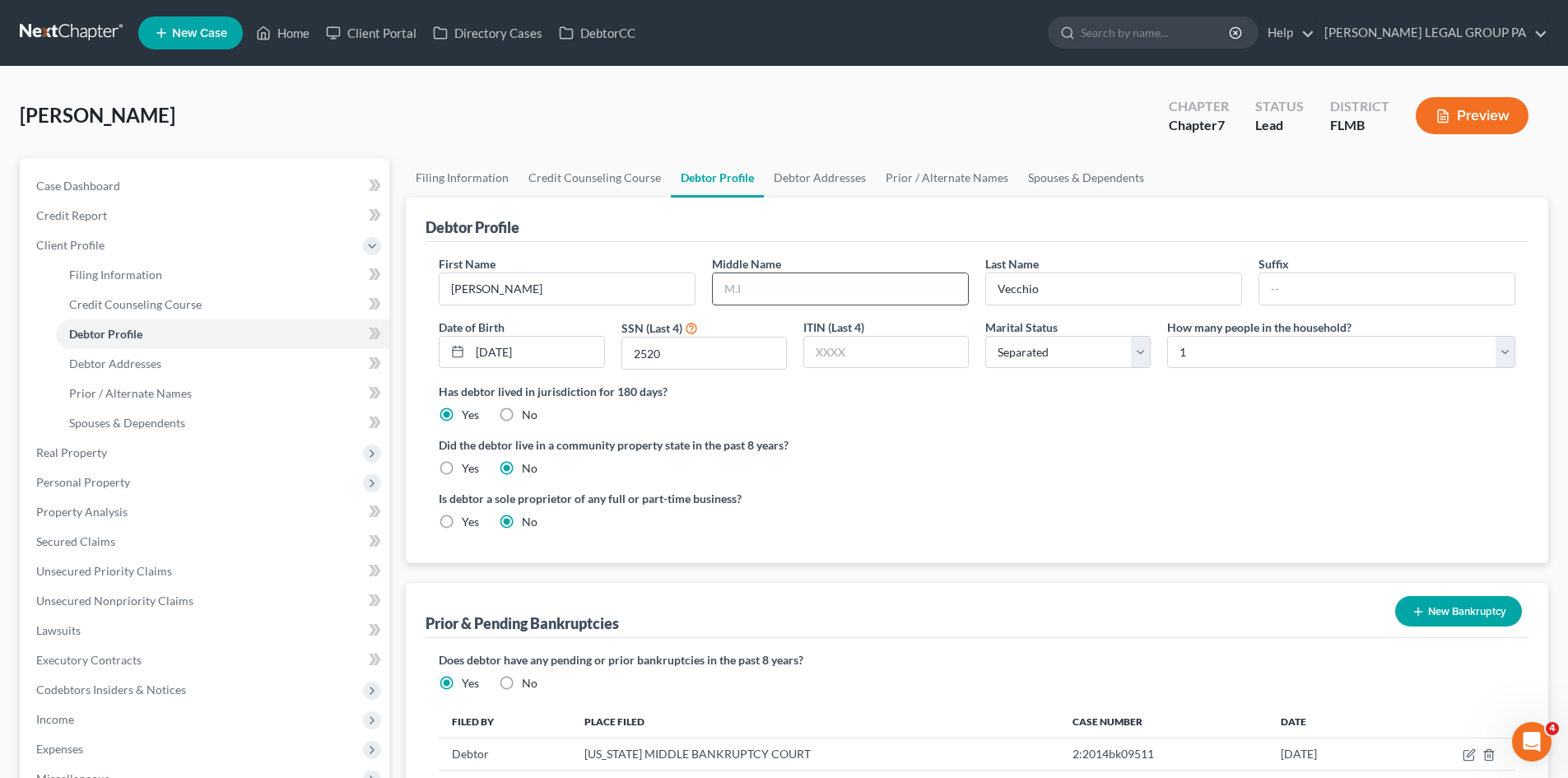
click at [854, 297] on input "text" at bounding box center [841, 289] width 255 height 32
type input "Patricia"
drag, startPoint x: 994, startPoint y: 547, endPoint x: 896, endPoint y: 501, distance: 108.3
click at [995, 547] on div "First Name Diane Middle Name Patricia Last Name Vecchio Suffix Date of Birth 09…" at bounding box center [977, 402] width 1103 height 321
click at [1151, 393] on label "Has debtor lived in jurisdiction for 180 days?" at bounding box center [977, 391] width 1077 height 18
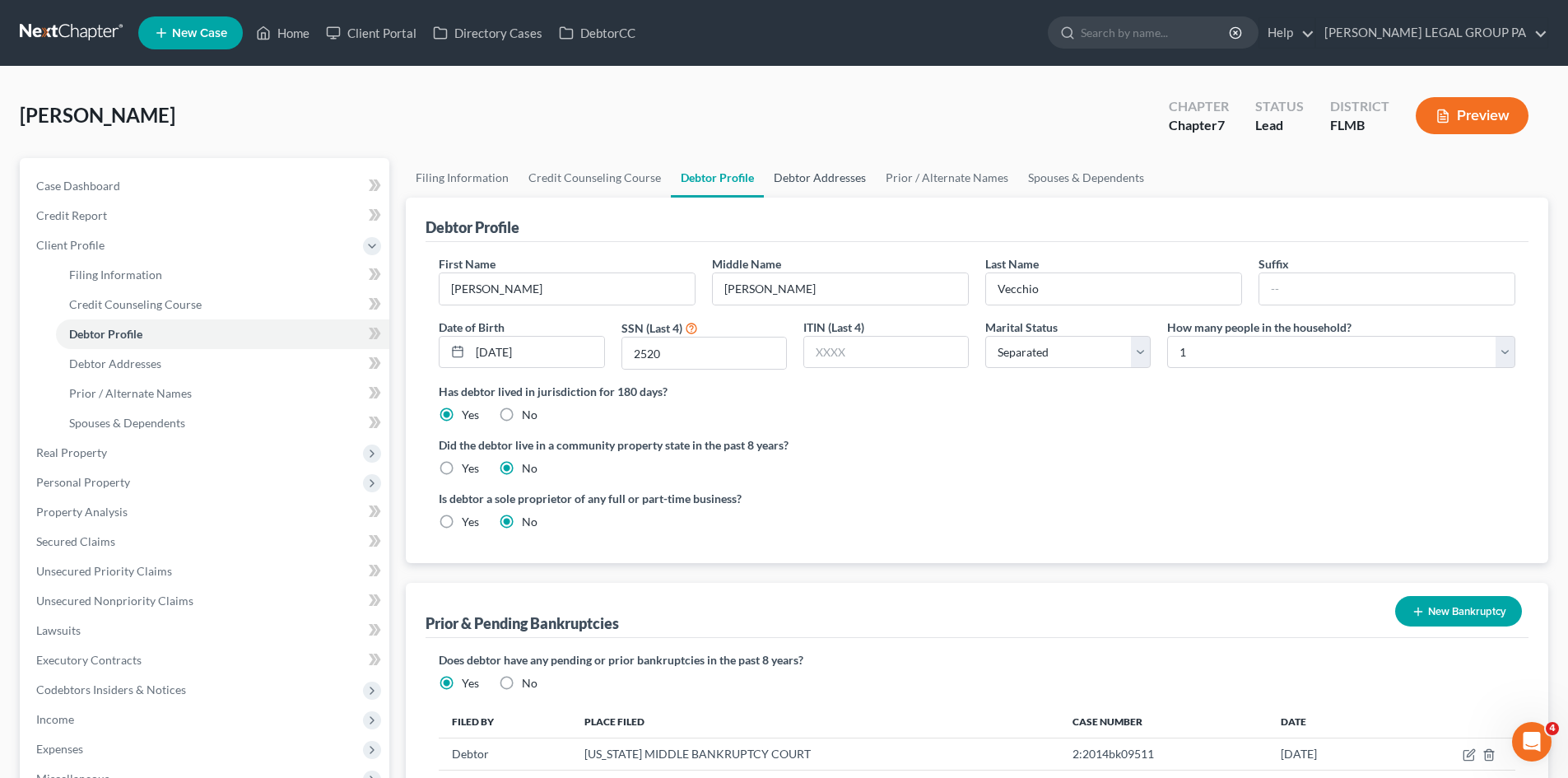
click at [799, 186] on link "Debtor Addresses" at bounding box center [820, 178] width 112 height 39
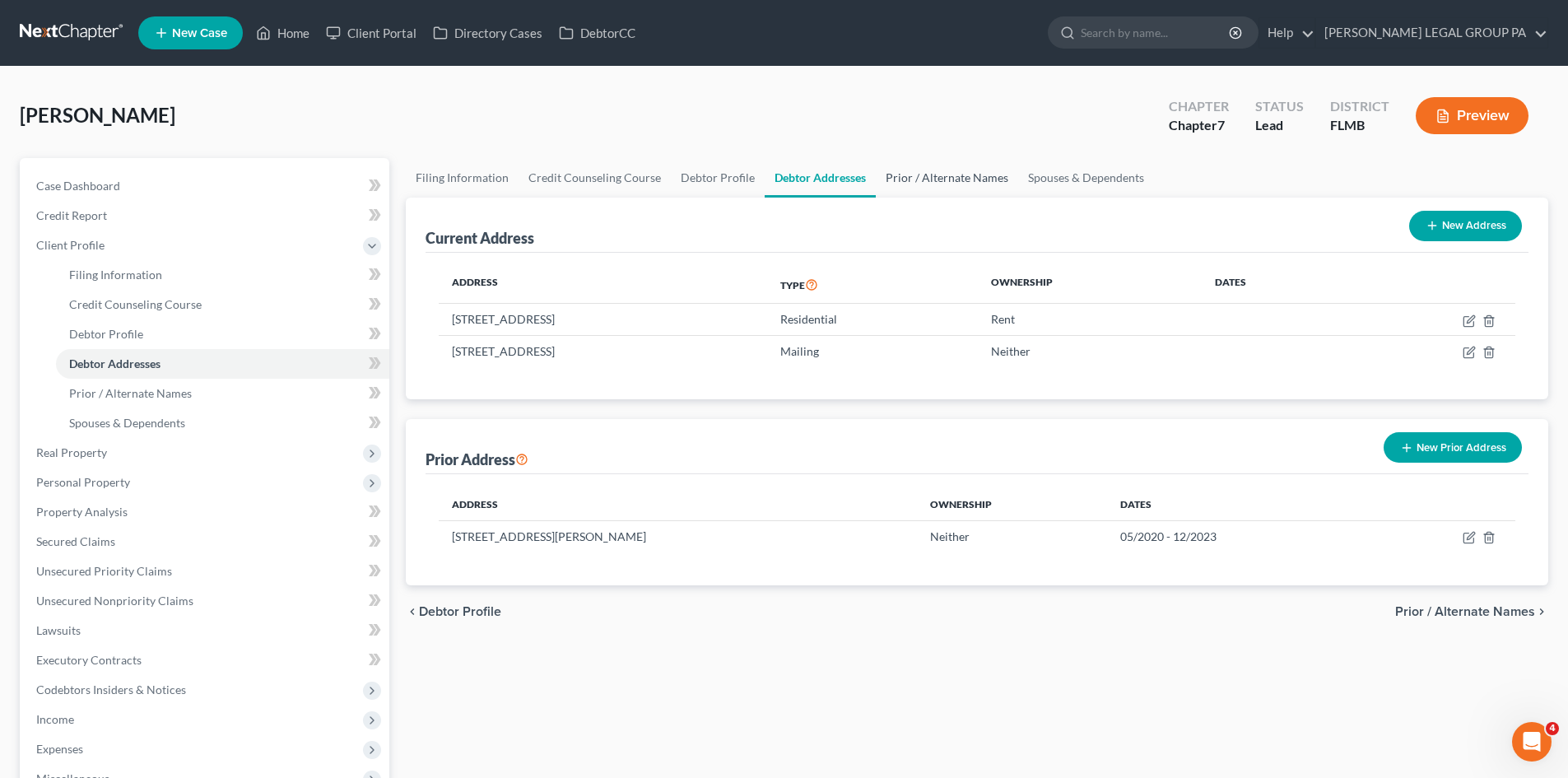
click at [946, 168] on link "Prior / Alternate Names" at bounding box center [947, 178] width 142 height 39
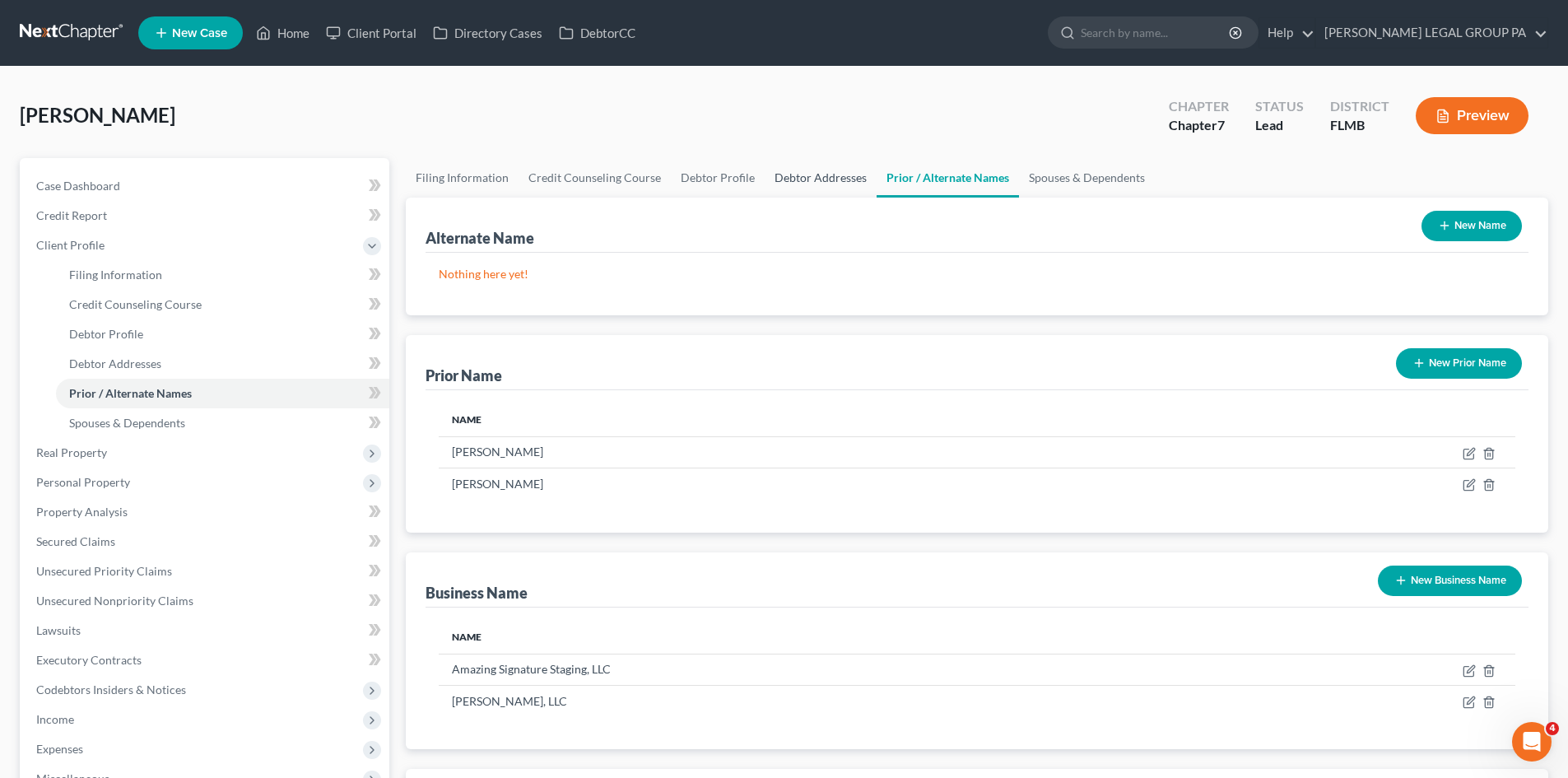
click at [832, 183] on link "Debtor Addresses" at bounding box center [820, 178] width 112 height 39
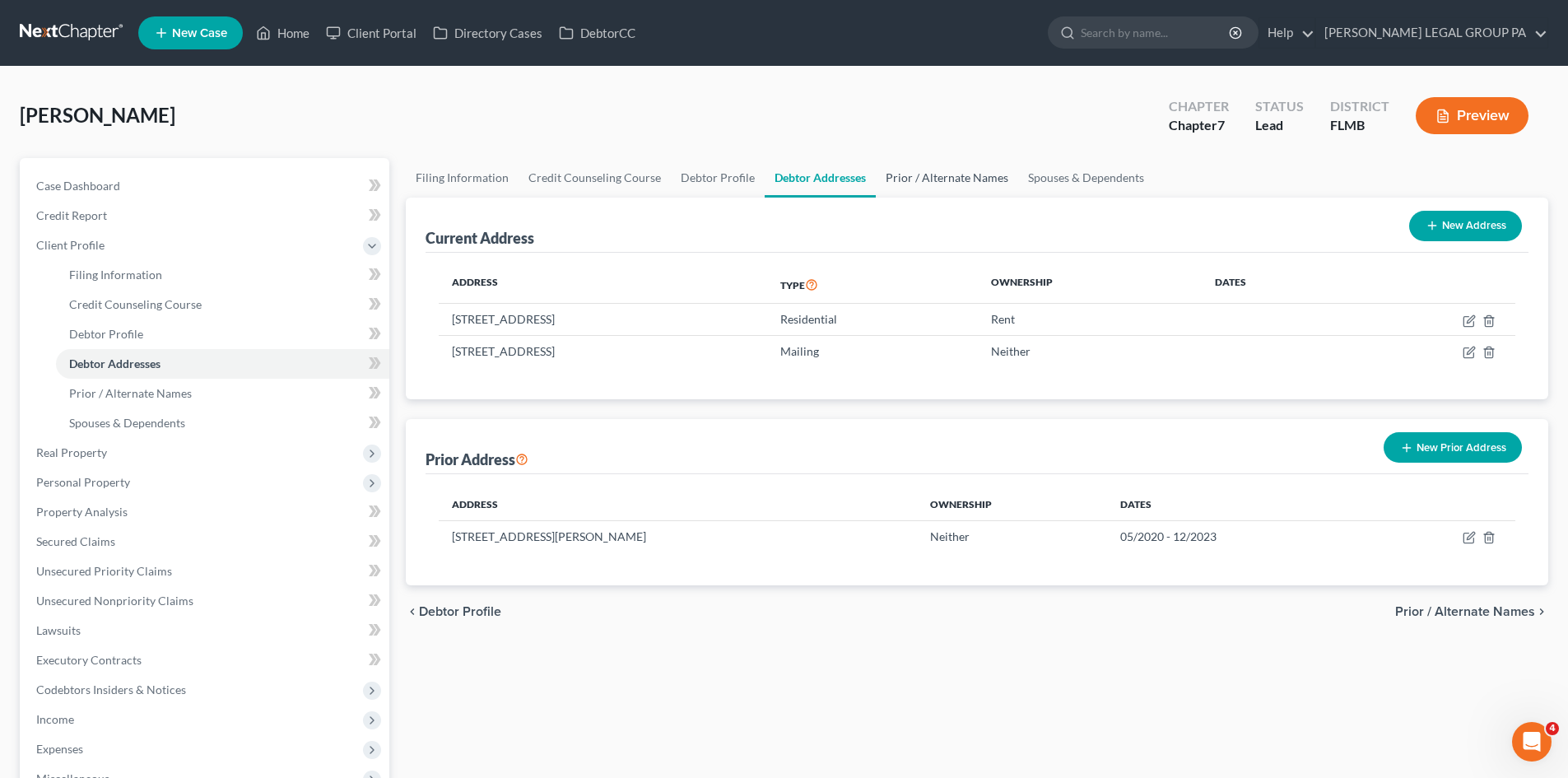
click at [915, 172] on link "Prior / Alternate Names" at bounding box center [947, 178] width 142 height 39
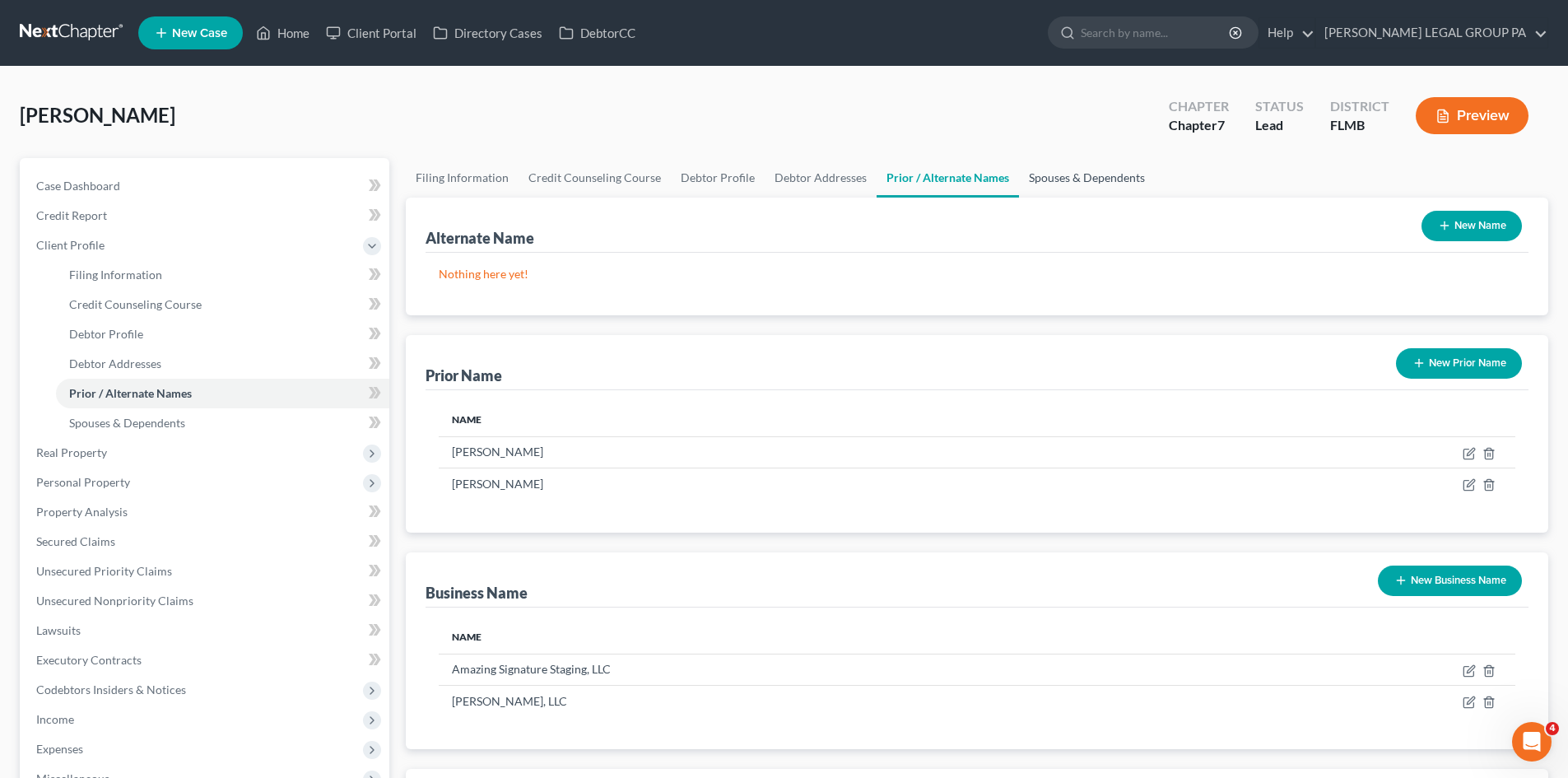
drag, startPoint x: 1092, startPoint y: 190, endPoint x: 1080, endPoint y: 190, distance: 12.0
click at [1092, 190] on link "Spouses & Dependents" at bounding box center [1087, 178] width 136 height 39
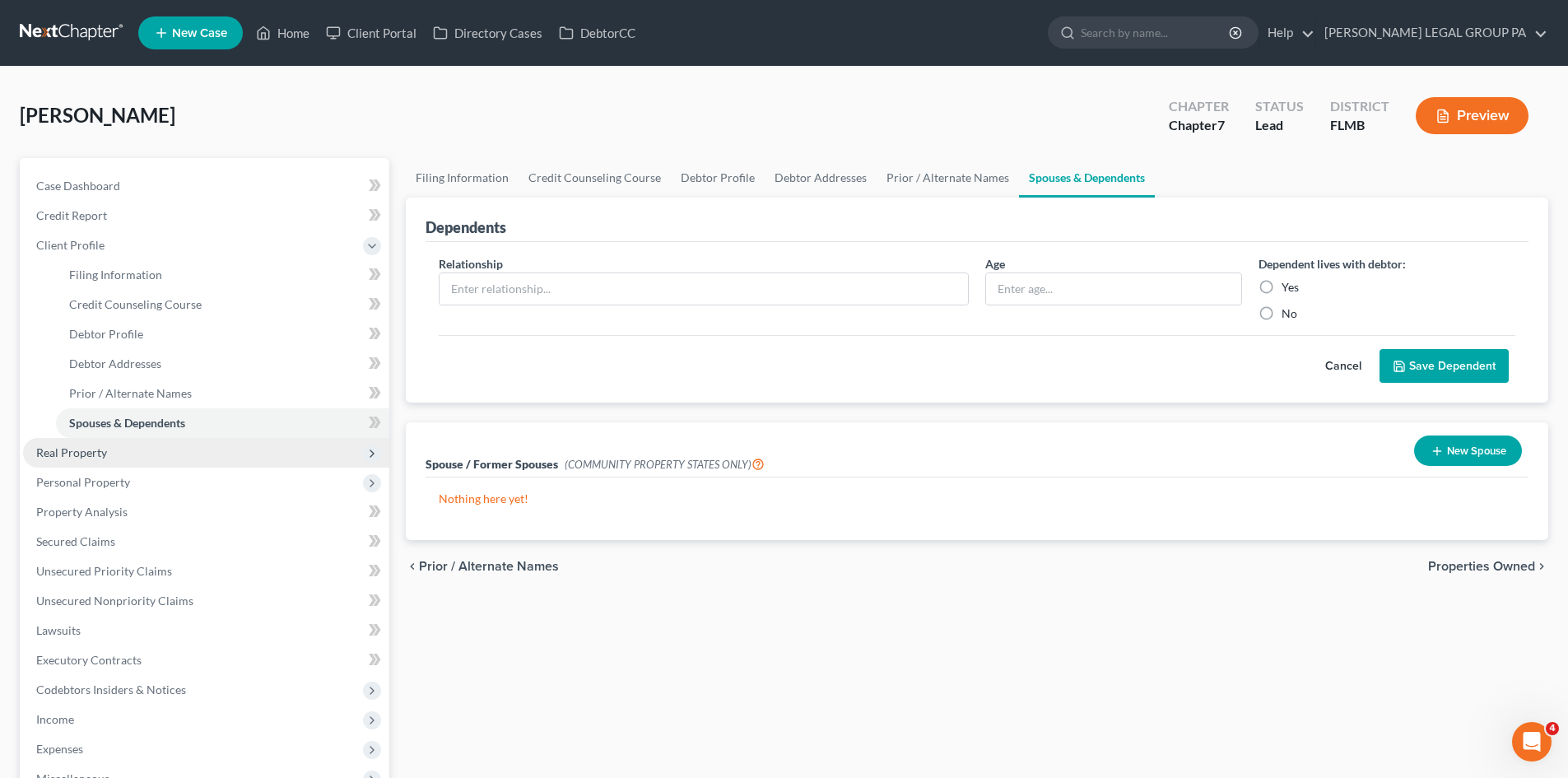
click at [66, 460] on span "Real Property" at bounding box center [206, 453] width 366 height 30
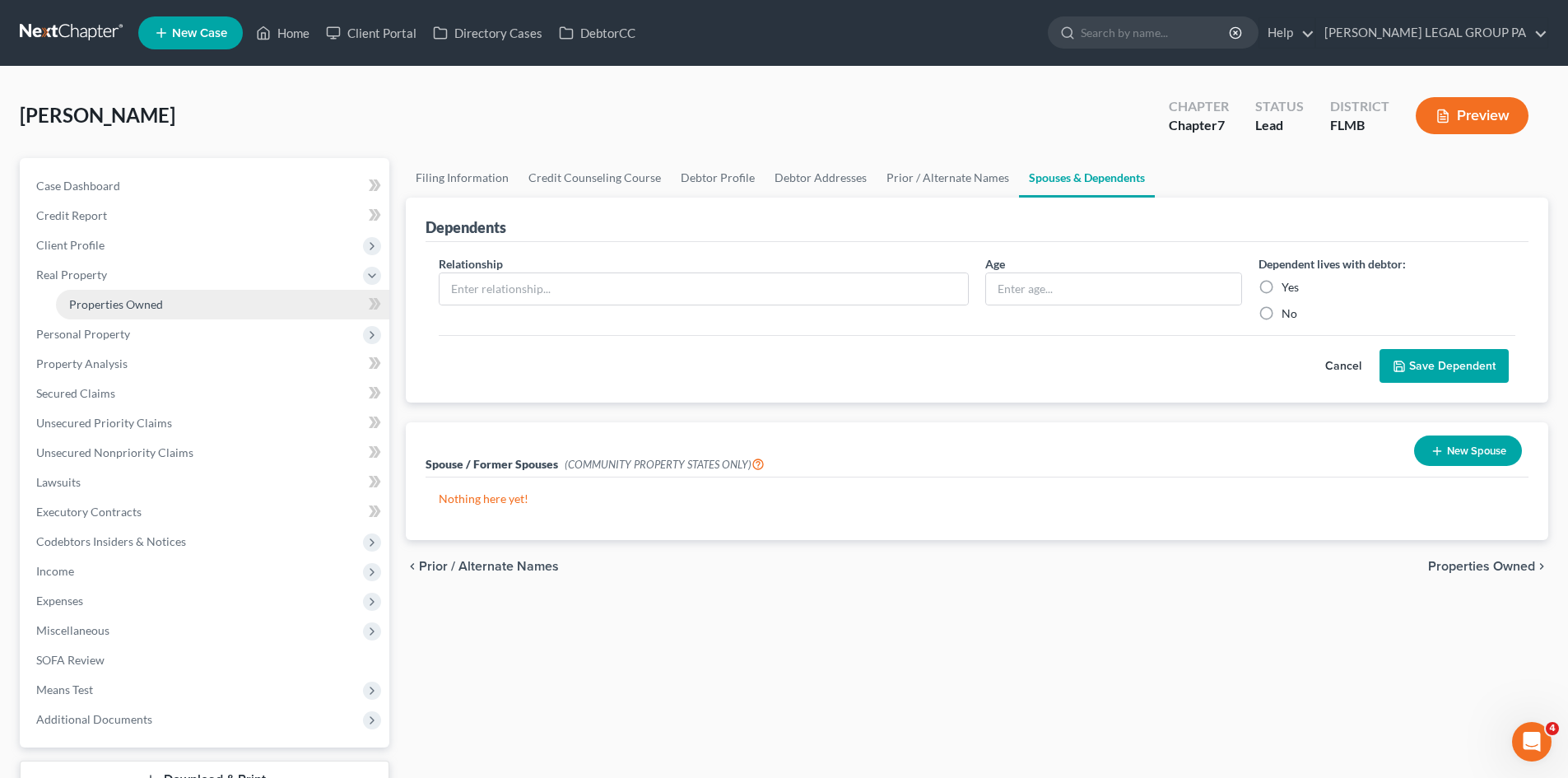
click at [169, 297] on link "Properties Owned" at bounding box center [222, 305] width 334 height 30
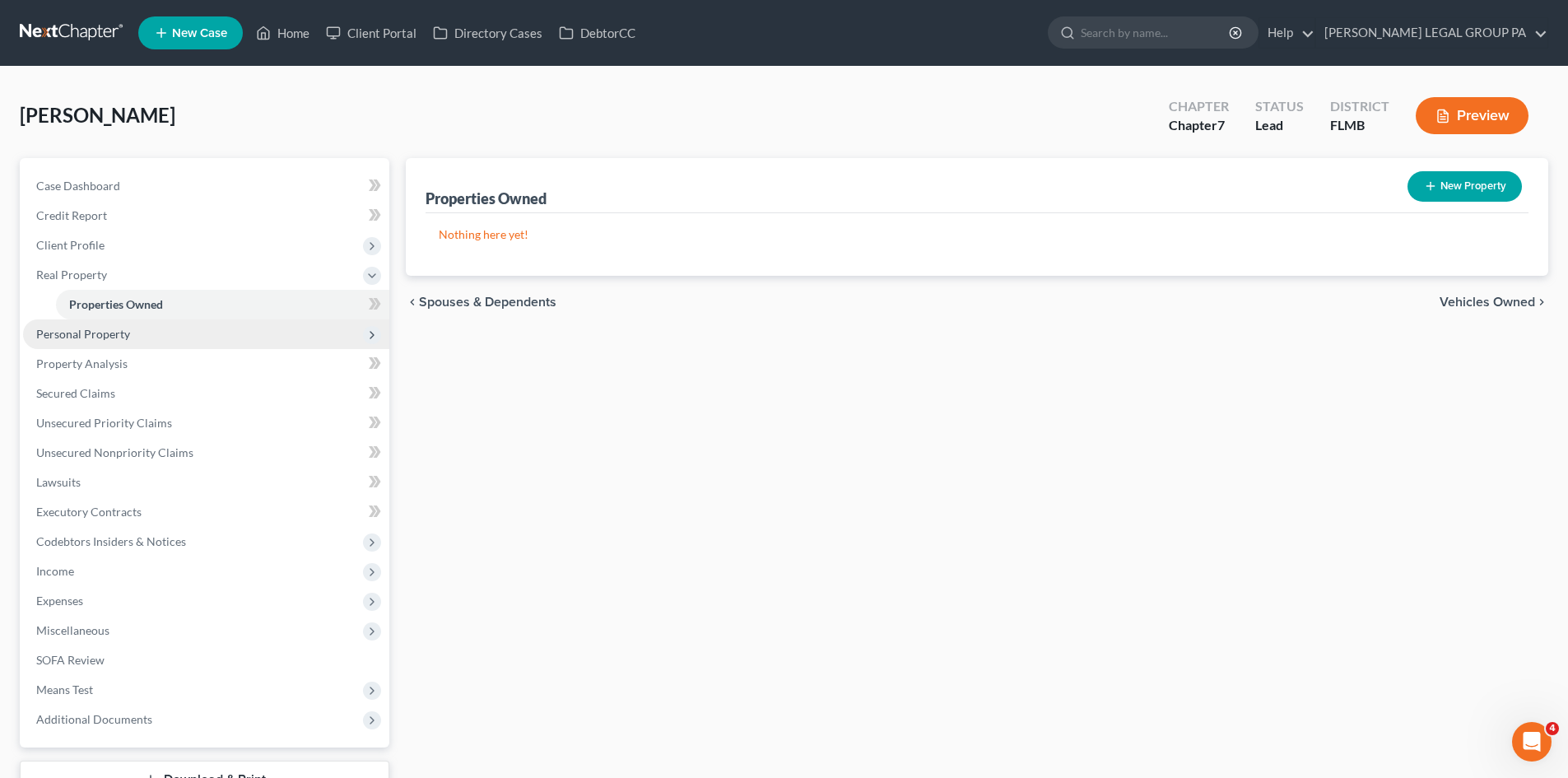
click at [168, 336] on span "Personal Property" at bounding box center [206, 334] width 366 height 30
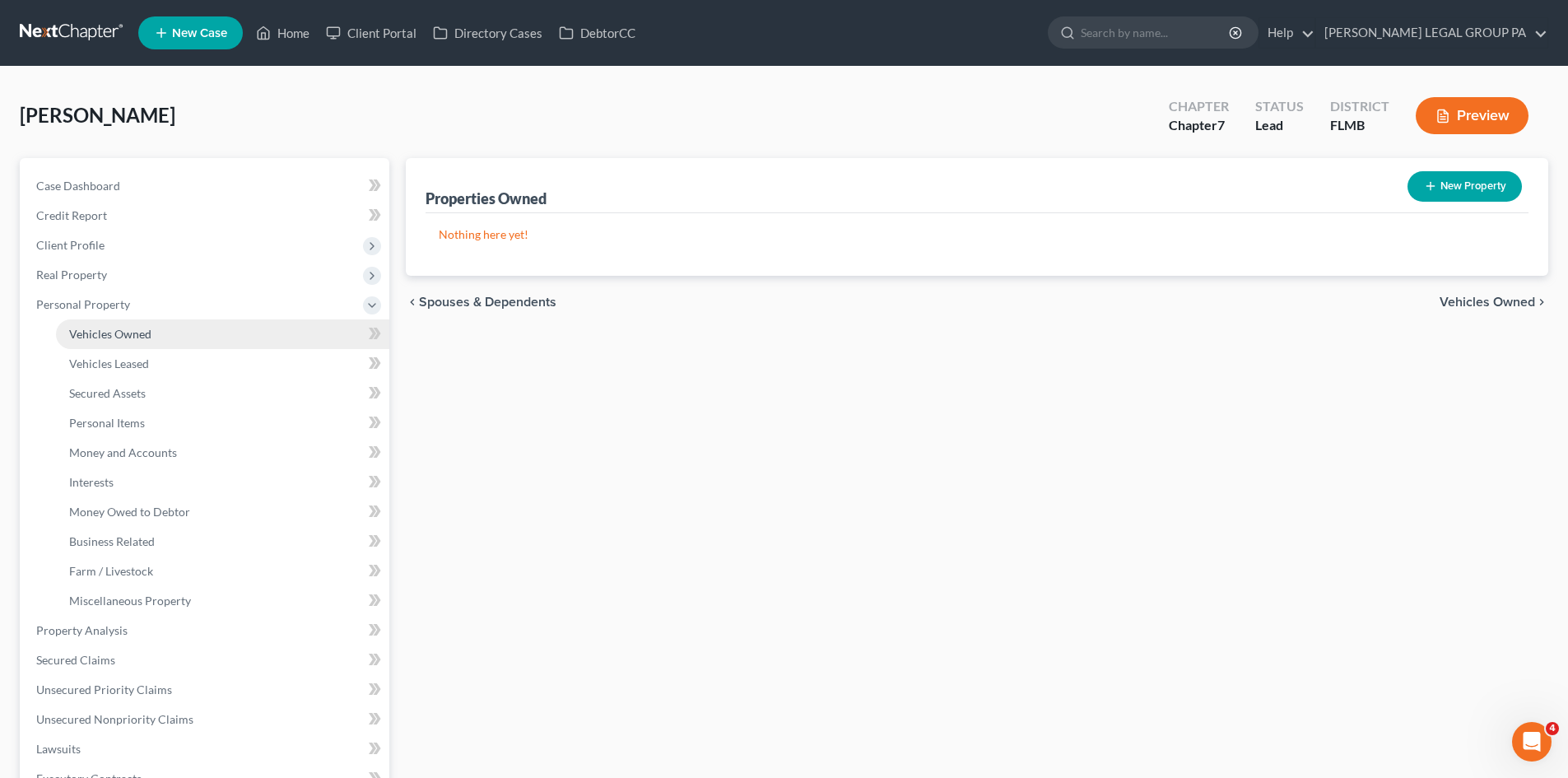
click at [169, 323] on link "Vehicles Owned" at bounding box center [222, 334] width 334 height 30
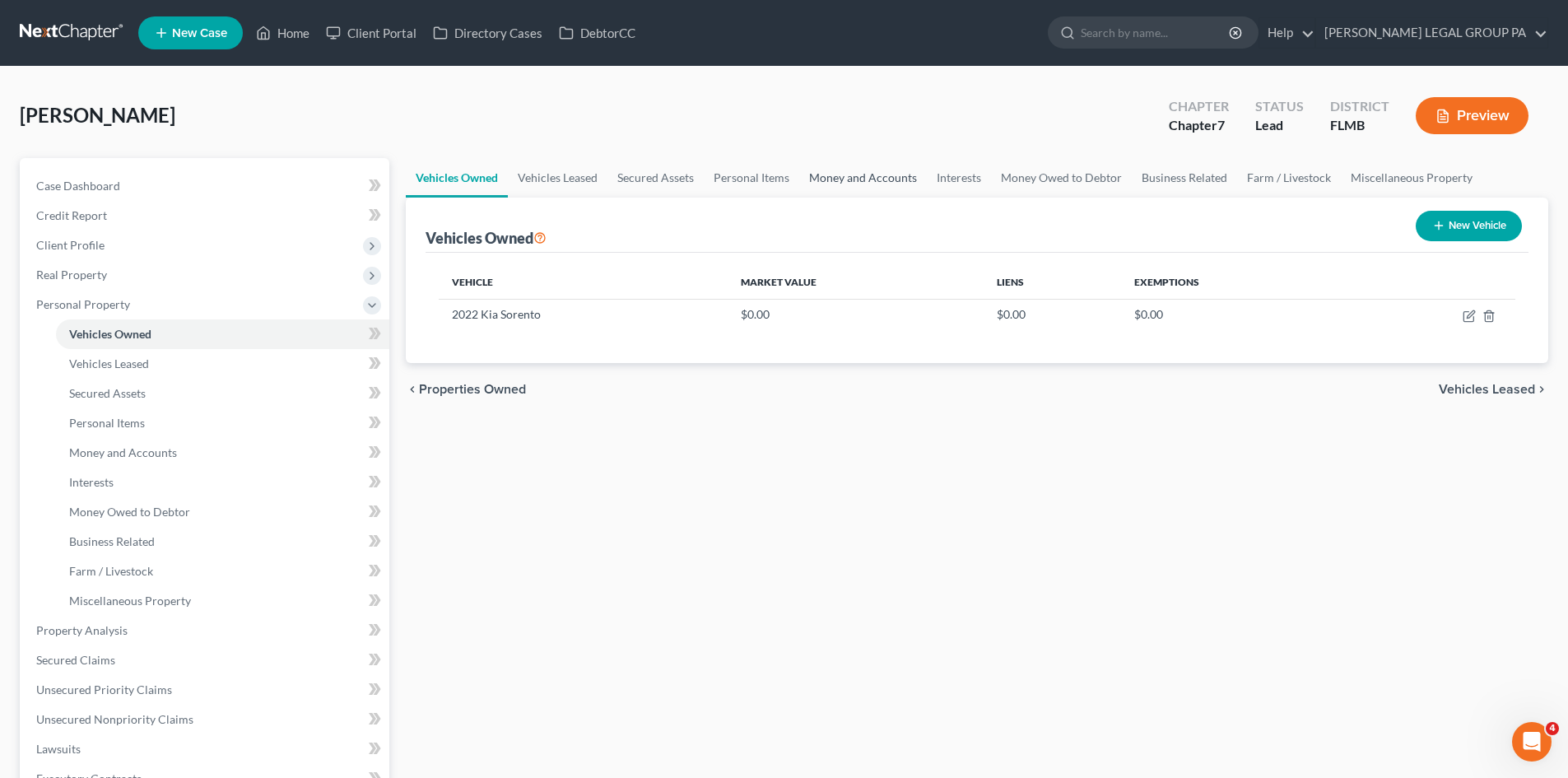
click at [835, 173] on link "Money and Accounts" at bounding box center [863, 178] width 127 height 39
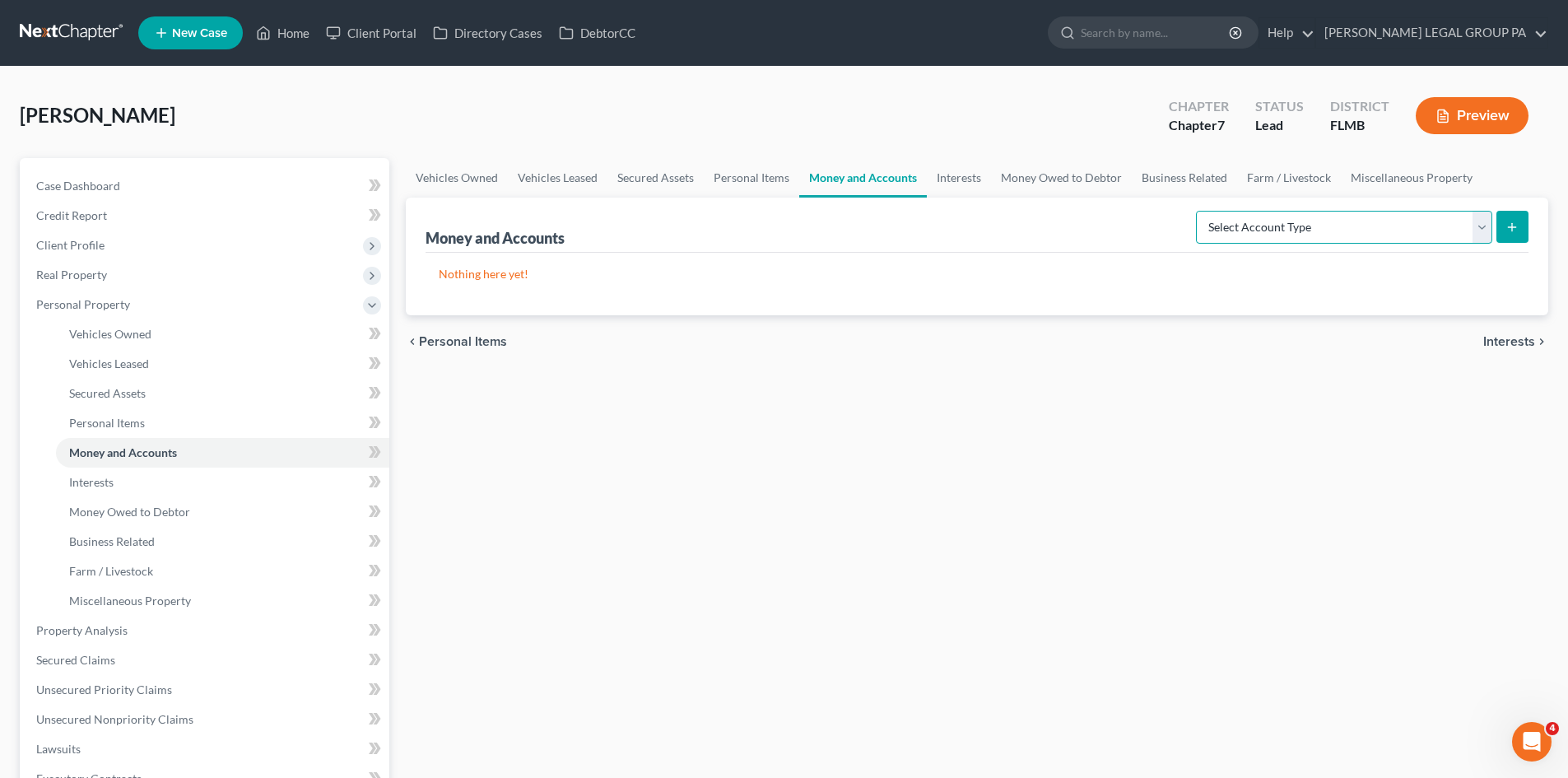
click at [1301, 237] on select "Select Account Type Brokerage Cash on Hand Certificates of Deposit Checking Acc…" at bounding box center [1344, 227] width 297 height 33
select select "checking"
click at [1200, 211] on select "Select Account Type Brokerage Cash on Hand Certificates of Deposit Checking Acc…" at bounding box center [1344, 227] width 297 height 33
click at [1530, 215] on div "Money and Accounts Select Account Type Brokerage Cash on Hand Certificates of D…" at bounding box center [977, 256] width 1143 height 118
click at [1524, 221] on button "submit" at bounding box center [1512, 227] width 33 height 33
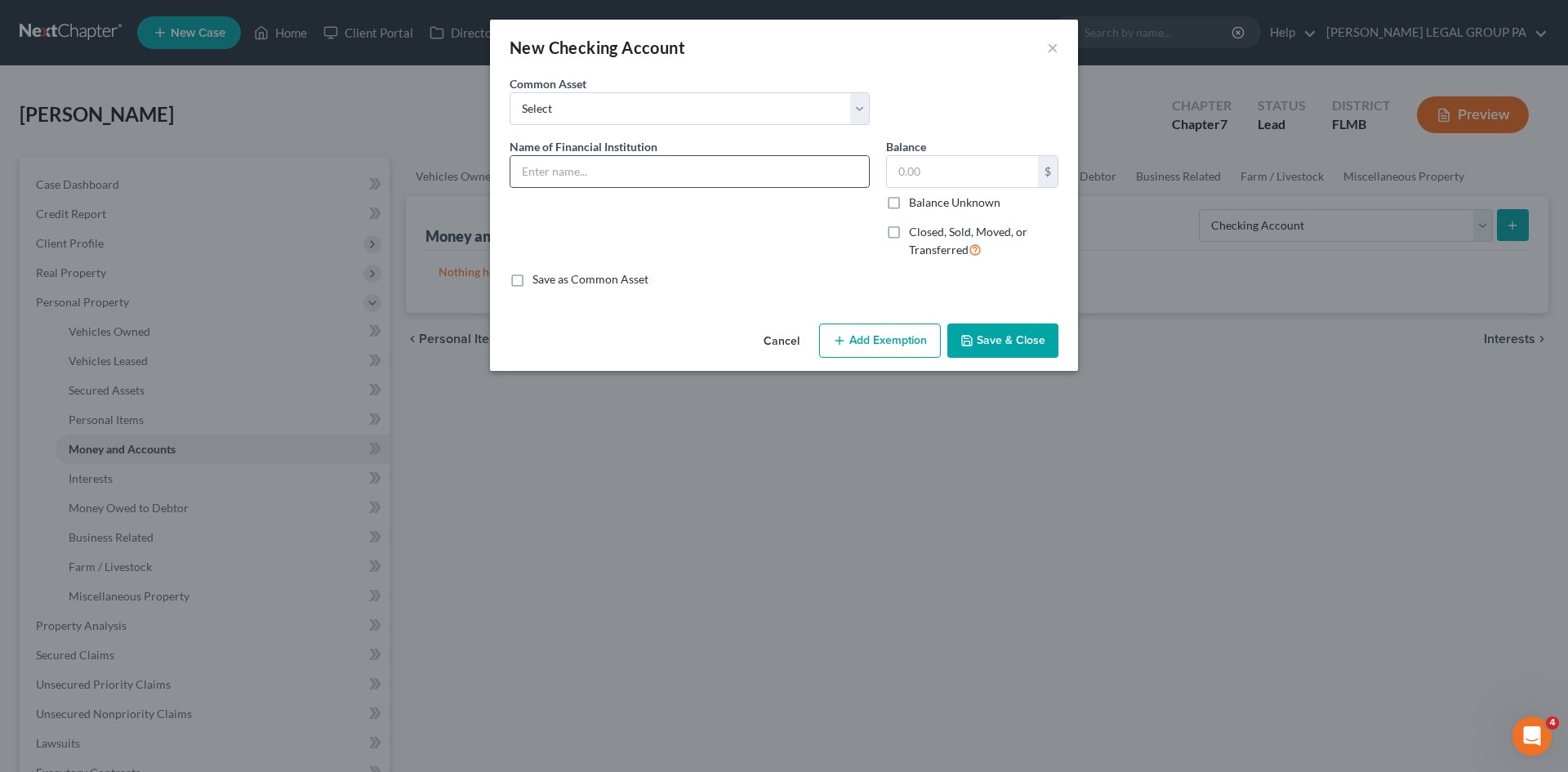
click at [590, 161] on input "text" at bounding box center [689, 172] width 359 height 31
click at [535, 171] on input "GTA checking" at bounding box center [689, 172] width 359 height 31
type input "Chase checking"
click at [990, 334] on button "Save & Close" at bounding box center [1003, 340] width 111 height 34
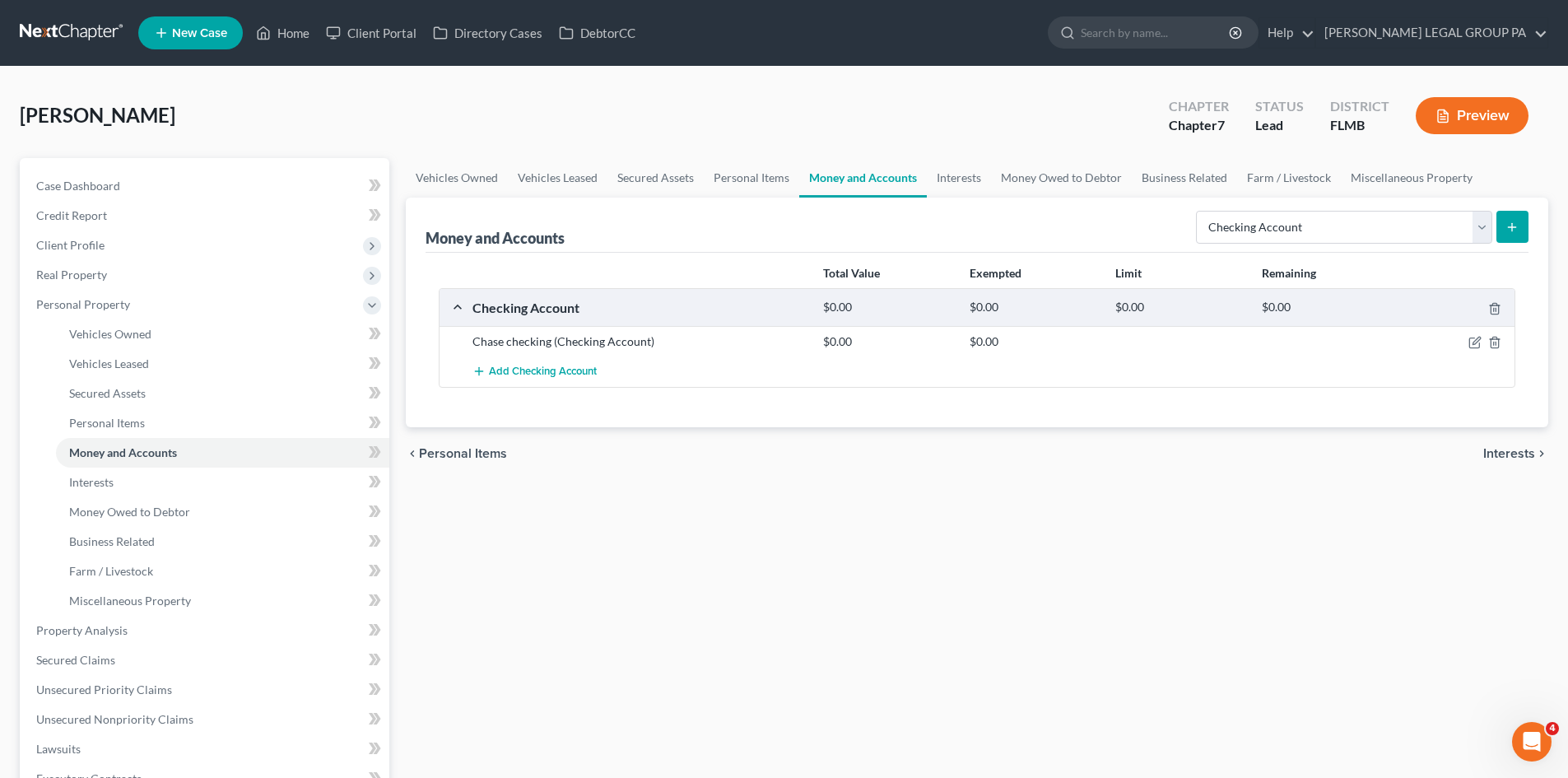
click at [1511, 221] on icon "submit" at bounding box center [1512, 227] width 13 height 13
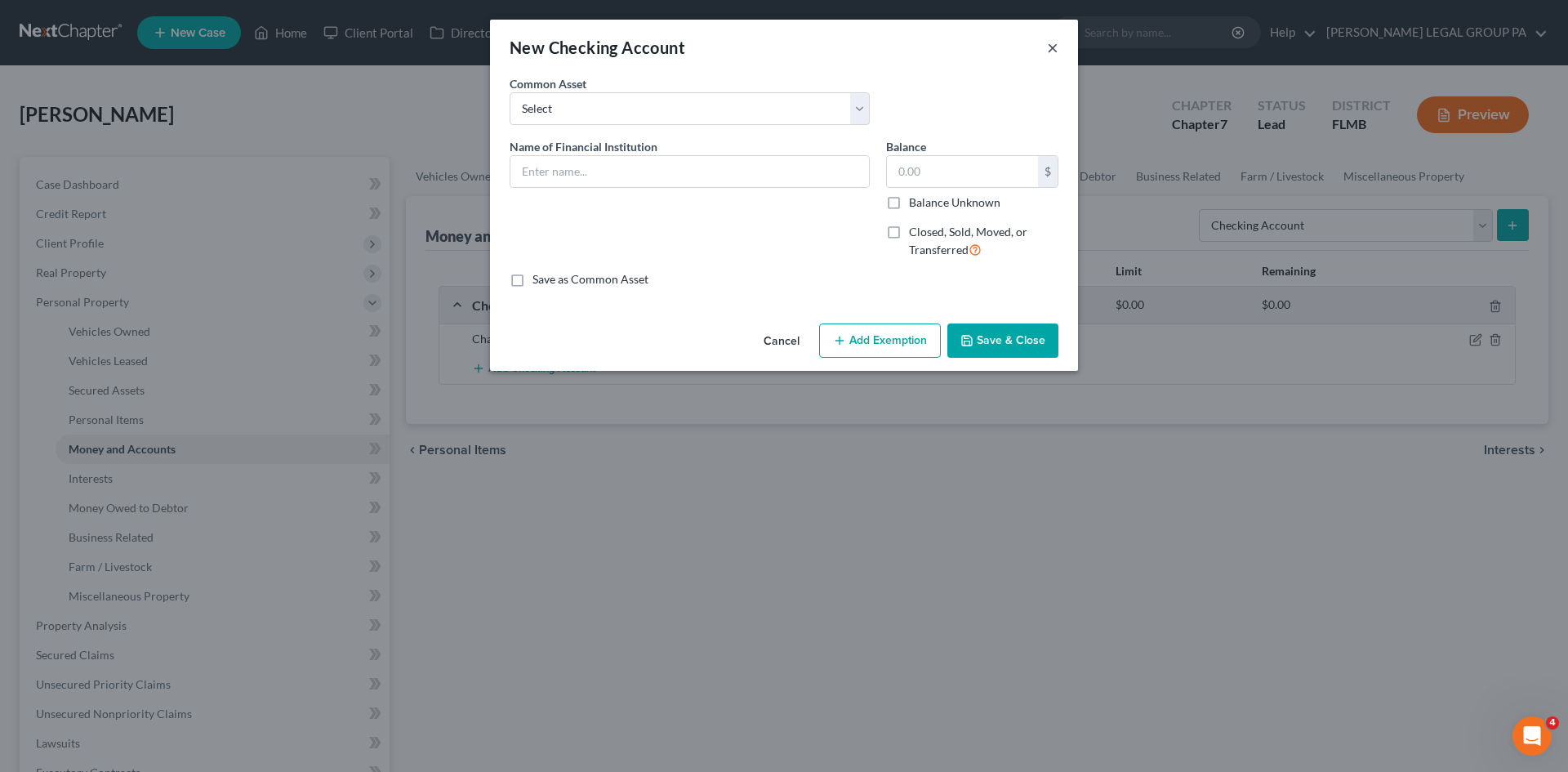
click at [1051, 43] on button "×" at bounding box center [1052, 47] width 11 height 19
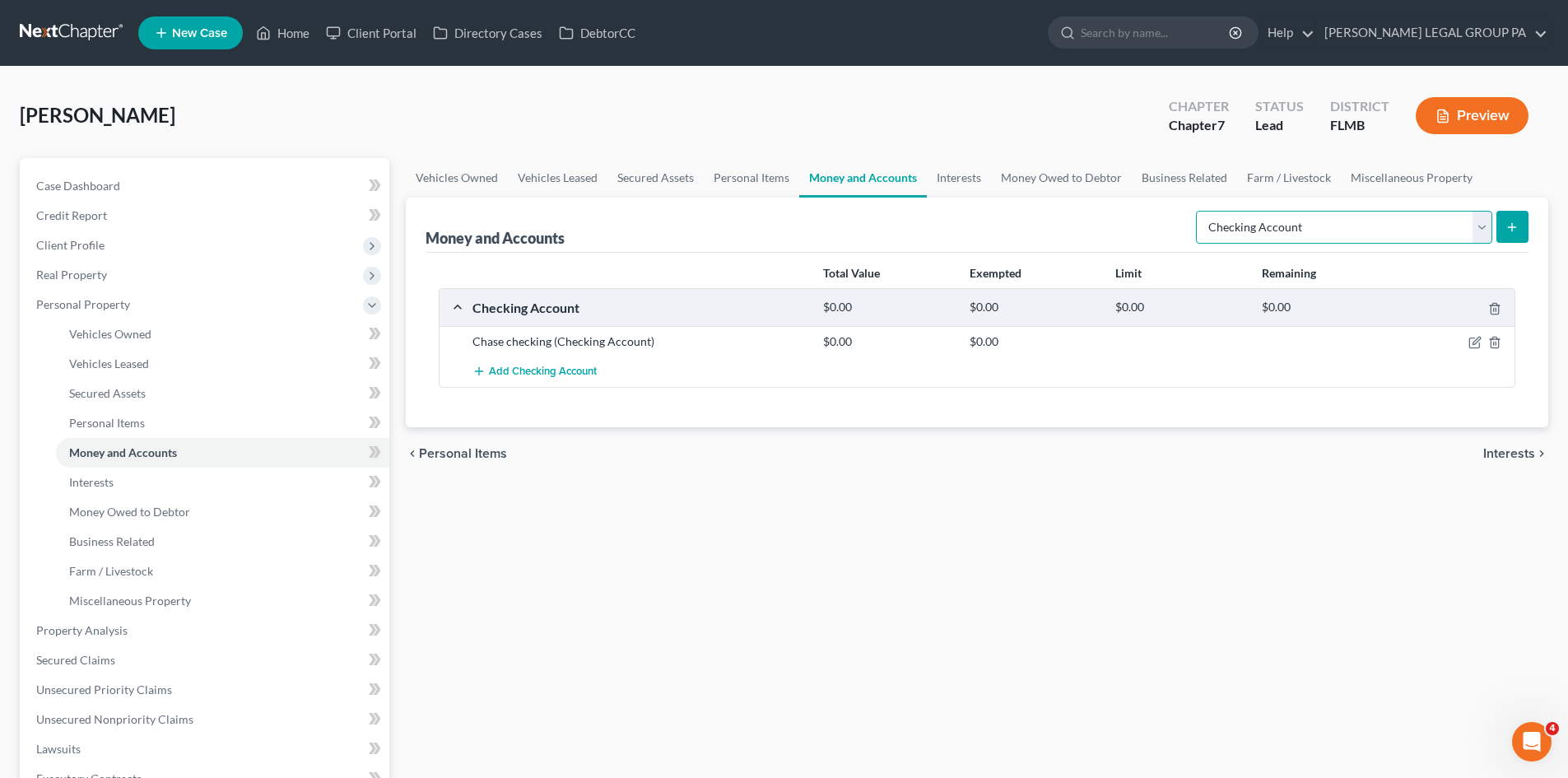
click at [1296, 233] on select "Select Account Type Brokerage Cash on Hand Certificates of Deposit Checking Acc…" at bounding box center [1344, 227] width 297 height 33
select select "savings"
click at [1200, 211] on select "Select Account Type Brokerage Cash on Hand Certificates of Deposit Checking Acc…" at bounding box center [1344, 227] width 297 height 33
click at [1510, 218] on button "submit" at bounding box center [1512, 227] width 33 height 33
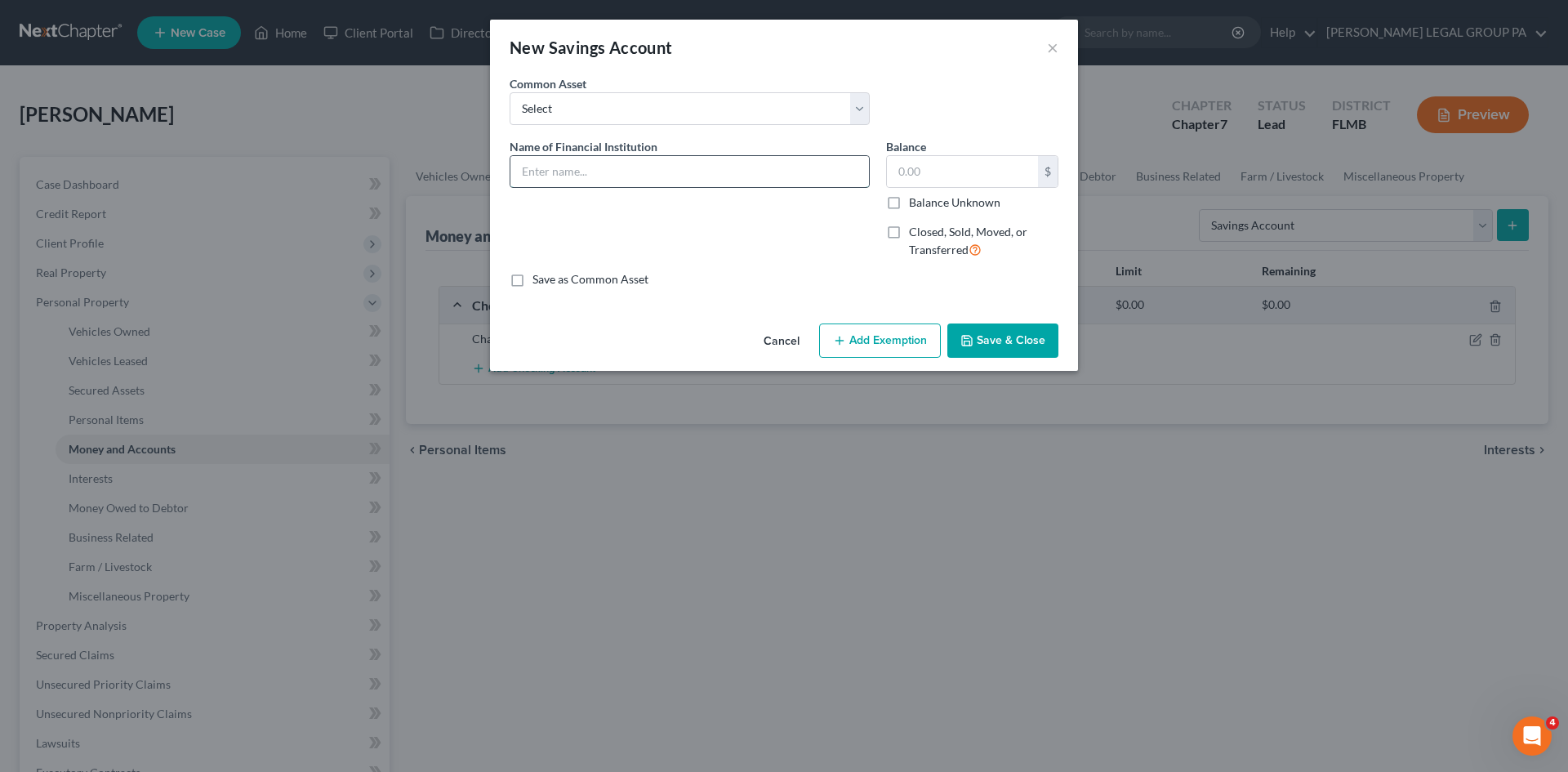
click at [602, 158] on input "text" at bounding box center [689, 172] width 359 height 31
type input "Chase savings"
click at [1021, 336] on button "Save & Close" at bounding box center [1003, 340] width 111 height 34
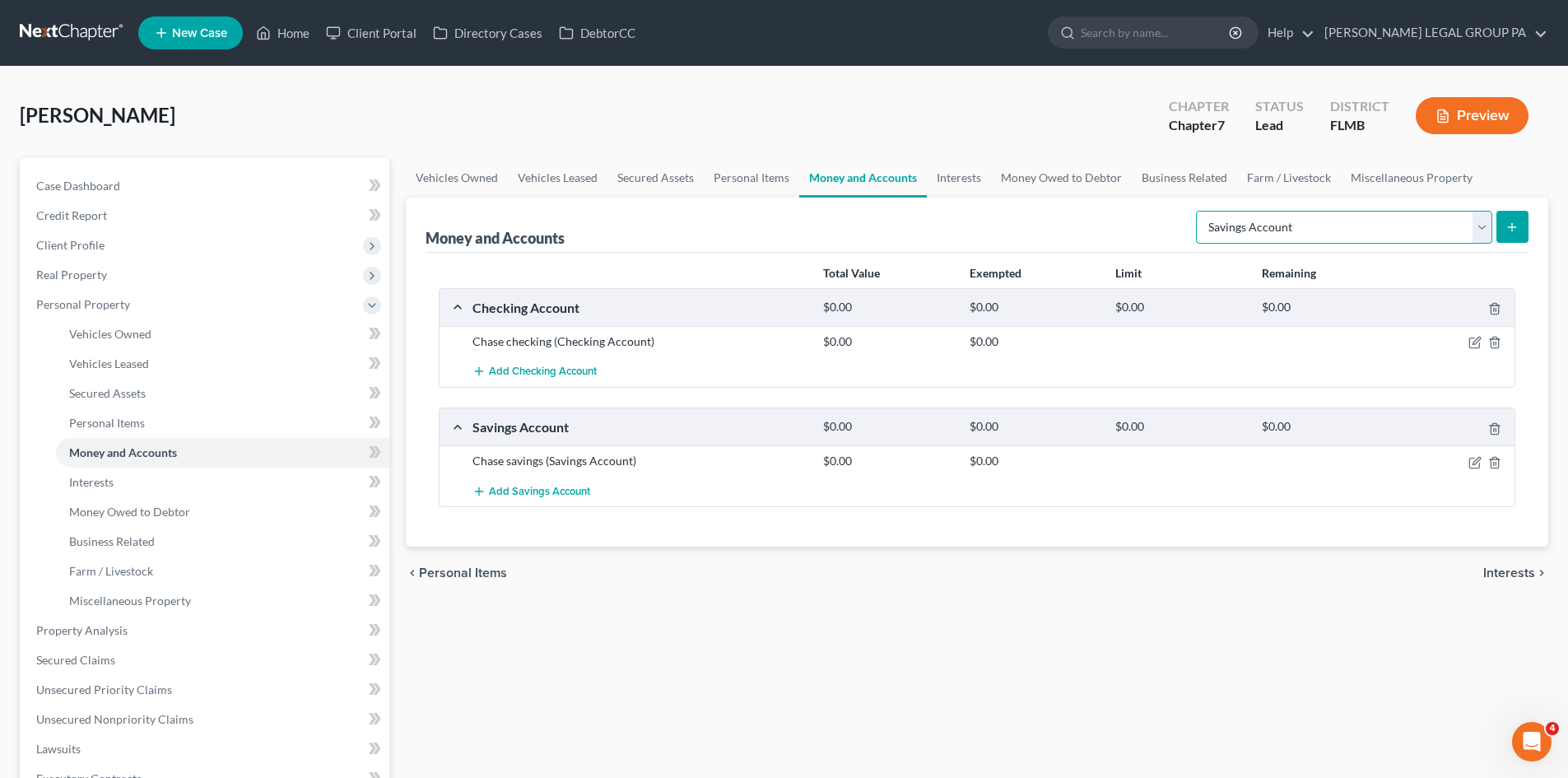
click at [1409, 239] on select "Select Account Type Brokerage Cash on Hand Certificates of Deposit Checking Acc…" at bounding box center [1344, 227] width 297 height 33
click at [1200, 211] on select "Select Account Type Brokerage Cash on Hand Certificates of Deposit Checking Acc…" at bounding box center [1344, 227] width 297 height 33
click at [1327, 231] on select "Select Account Type Brokerage Cash on Hand Certificates of Deposit Checking Acc…" at bounding box center [1344, 227] width 297 height 33
select select "checking"
click at [1200, 211] on select "Select Account Type Brokerage Cash on Hand Certificates of Deposit Checking Acc…" at bounding box center [1344, 227] width 297 height 33
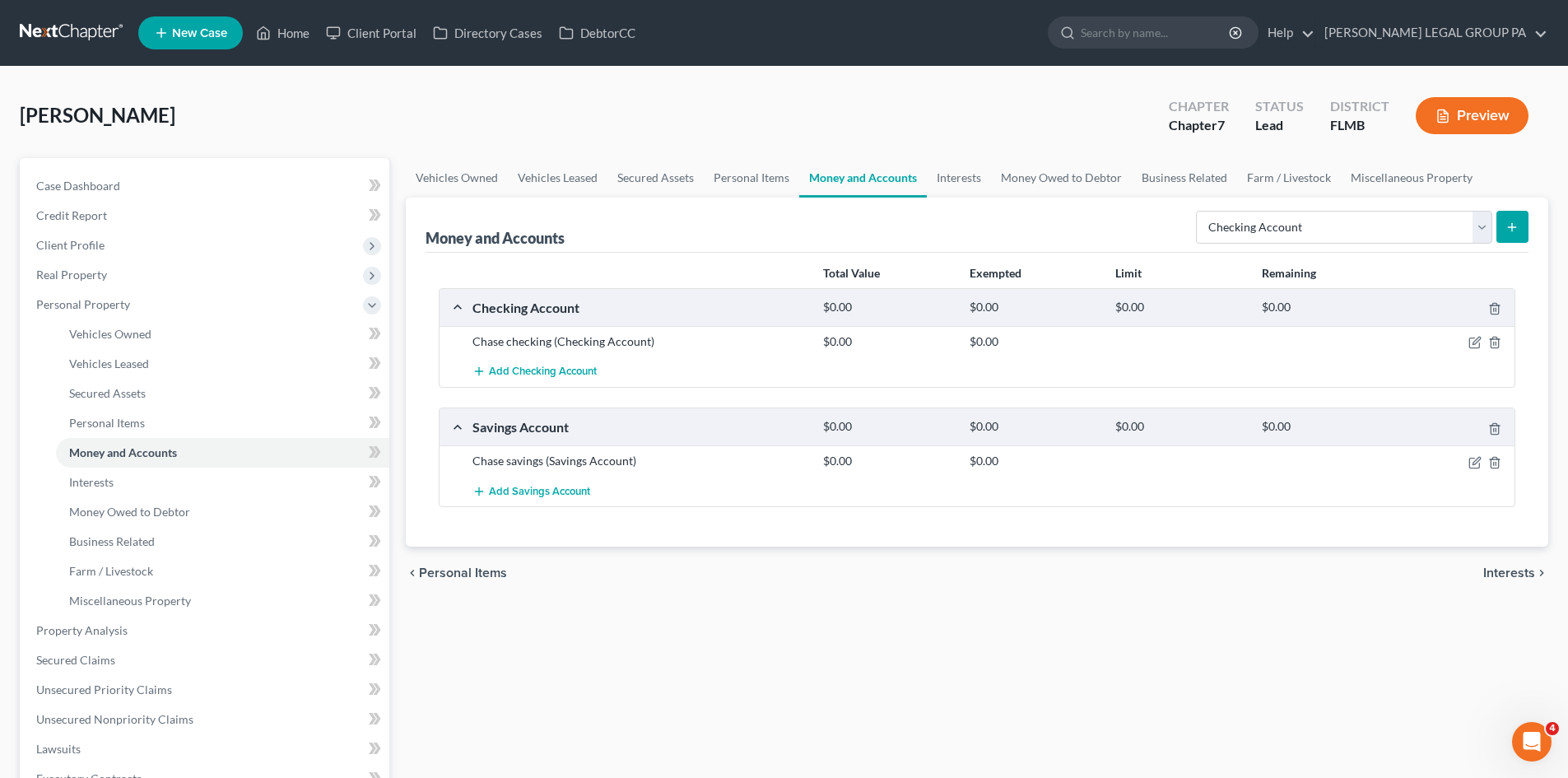
click at [1497, 227] on button "submit" at bounding box center [1512, 227] width 33 height 33
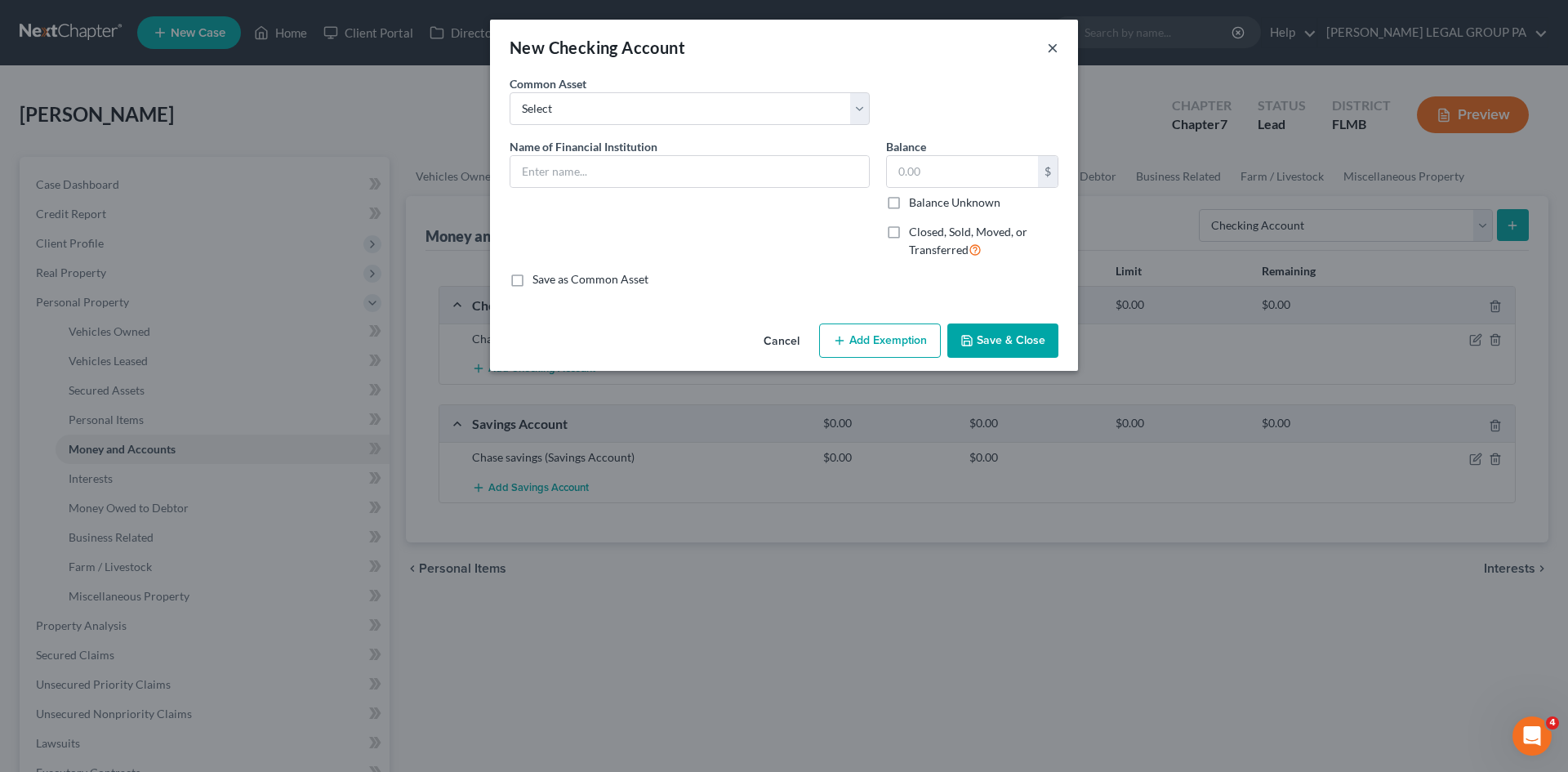
click at [1052, 46] on button "×" at bounding box center [1052, 47] width 11 height 19
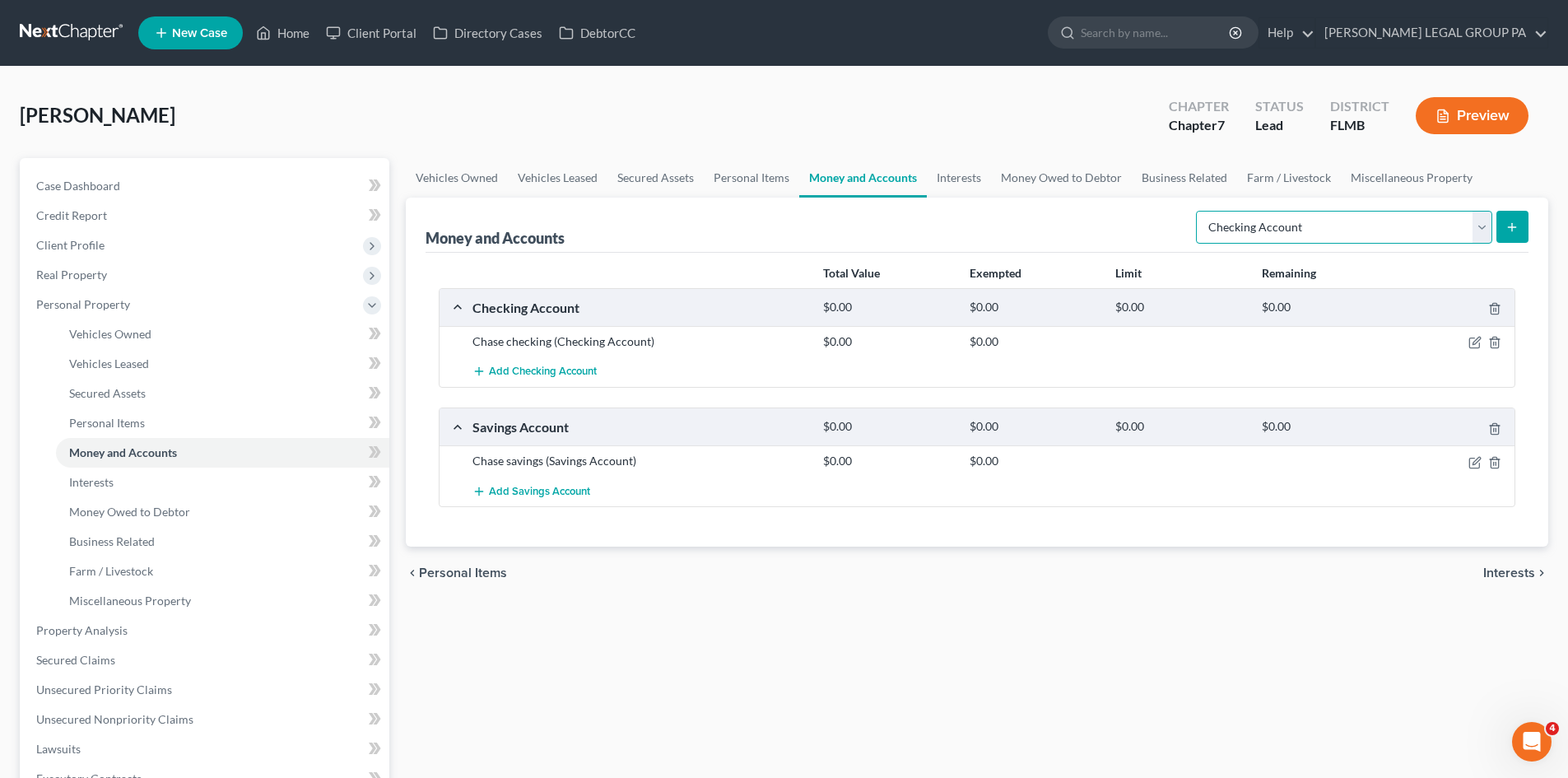
click at [1330, 221] on select "Select Account Type Brokerage Cash on Hand Certificates of Deposit Checking Acc…" at bounding box center [1344, 227] width 297 height 33
click at [964, 247] on div "Money and Accounts Select Account Type Brokerage Cash on Hand Certificates of D…" at bounding box center [977, 224] width 1103 height 55
click at [1521, 219] on button "submit" at bounding box center [1512, 227] width 33 height 33
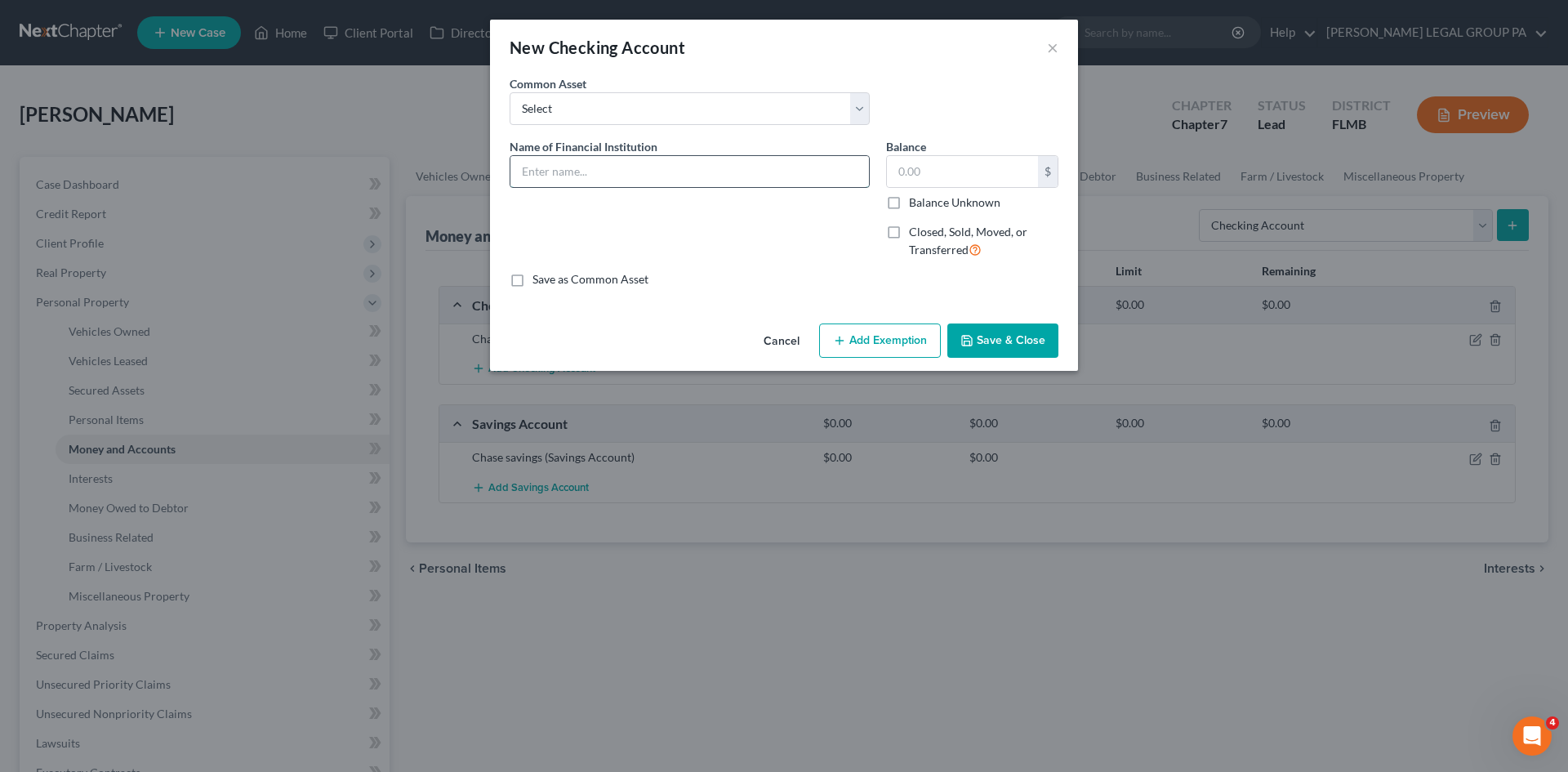
click at [718, 169] on input "text" at bounding box center [689, 172] width 359 height 31
type input "Suncoast checking"
click at [990, 337] on button "Save & Close" at bounding box center [1003, 340] width 111 height 34
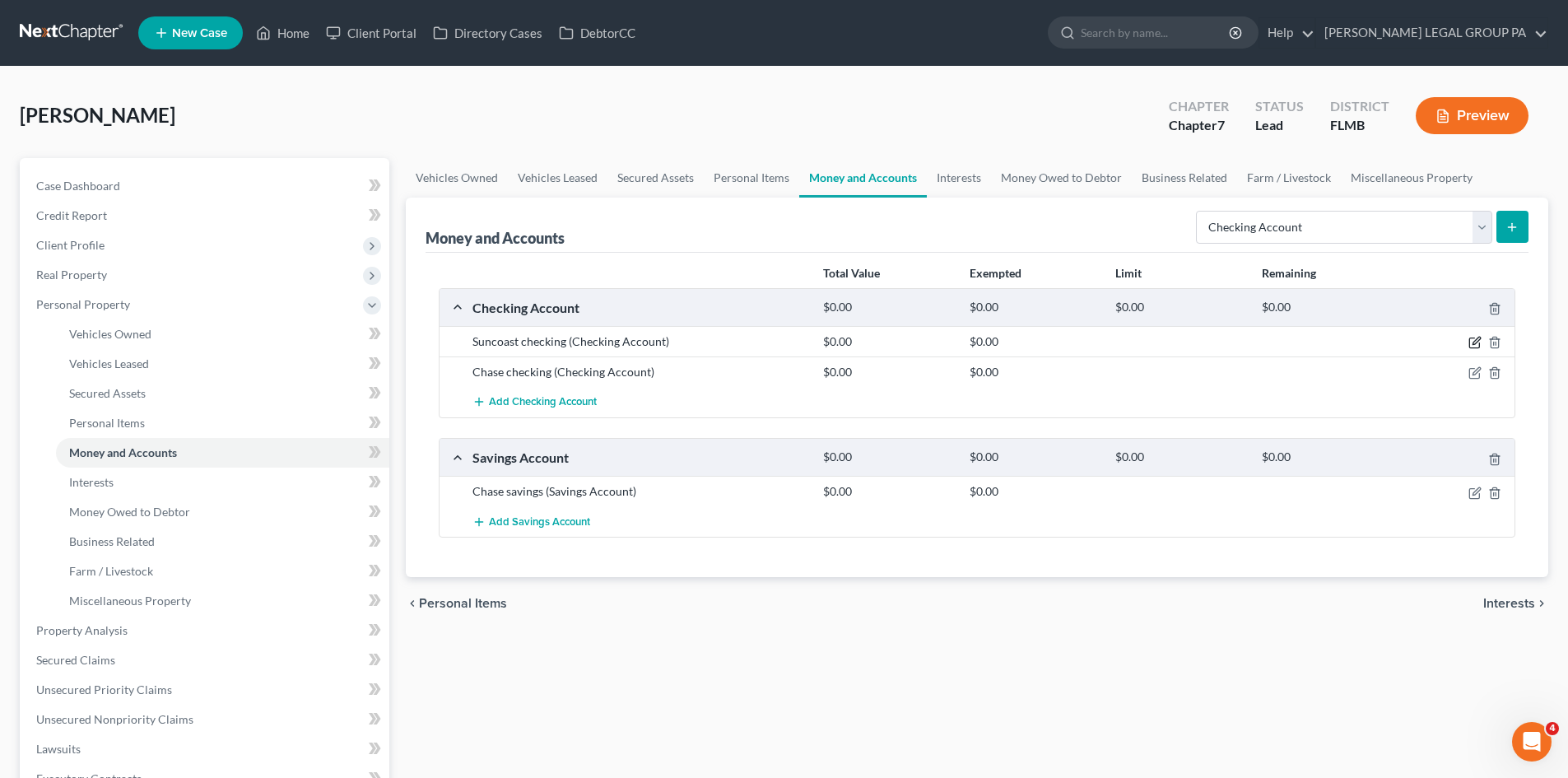
drag, startPoint x: 1473, startPoint y: 340, endPoint x: 1196, endPoint y: 336, distance: 277.0
click at [1470, 340] on icon "button" at bounding box center [1475, 342] width 13 height 13
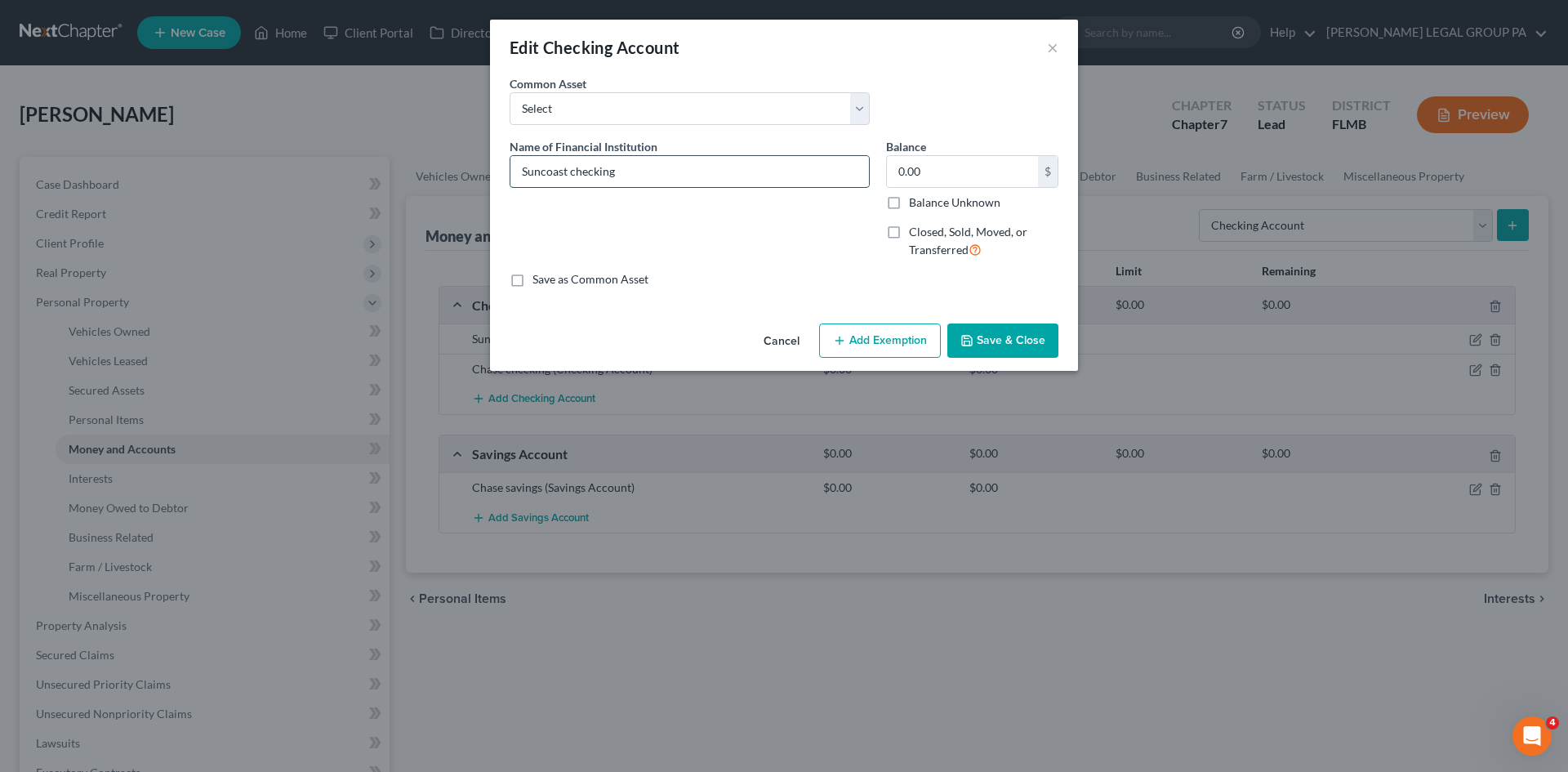
click at [672, 178] on input "Suncoast checking" at bounding box center [689, 172] width 359 height 31
type input "Suncoast checking"
drag, startPoint x: 1051, startPoint y: 44, endPoint x: 1232, endPoint y: 143, distance: 206.3
click at [1051, 44] on button "×" at bounding box center [1052, 47] width 11 height 19
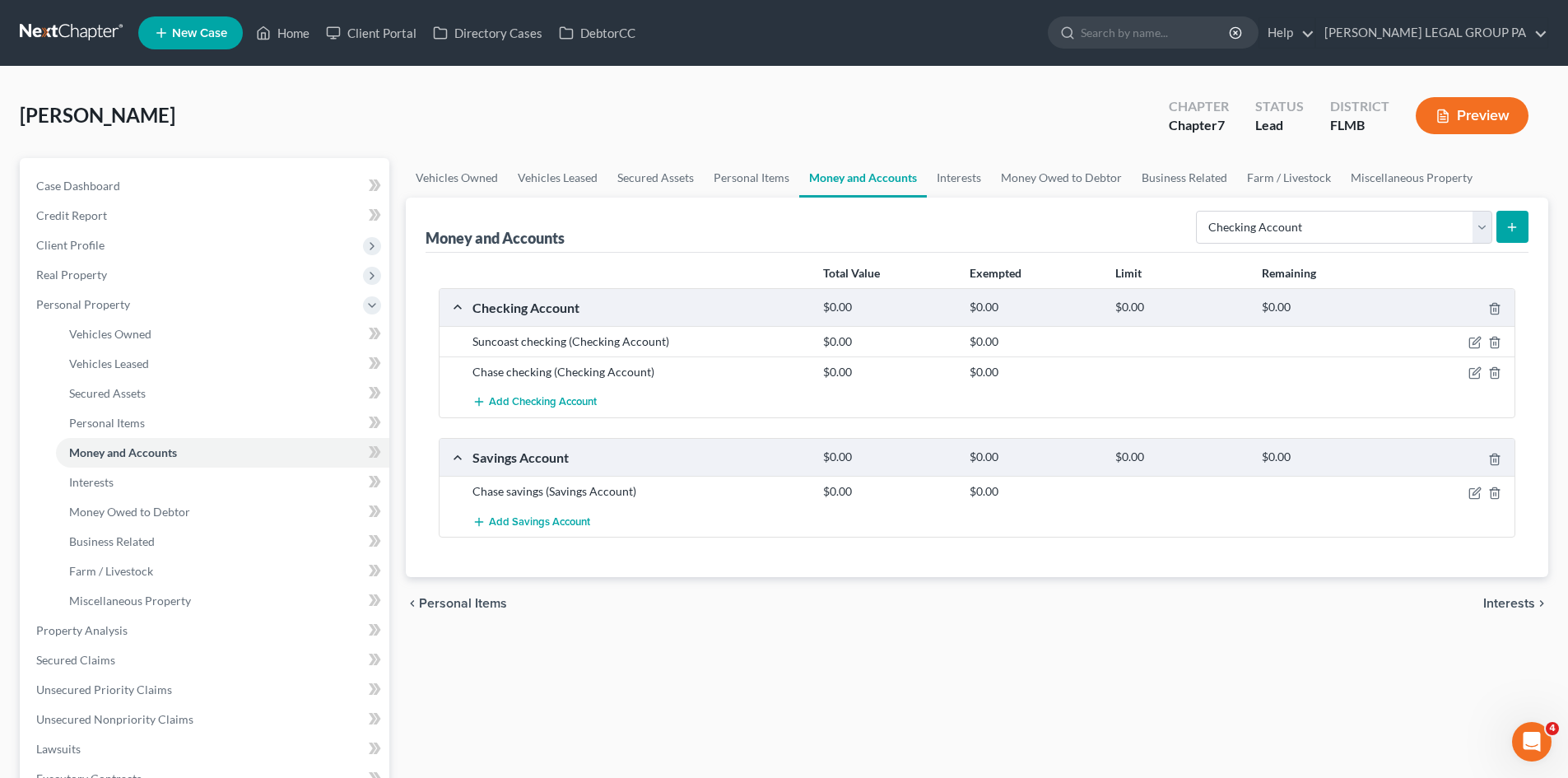
click at [1511, 236] on button "submit" at bounding box center [1512, 227] width 33 height 33
drag, startPoint x: 1450, startPoint y: 233, endPoint x: 1475, endPoint y: 230, distance: 25.2
click at [1450, 233] on select "Select Account Type Brokerage Cash on Hand Certificates of Deposit Checking Acc…" at bounding box center [1344, 227] width 297 height 33
drag, startPoint x: 1056, startPoint y: 257, endPoint x: 1351, endPoint y: 231, distance: 296.1
click at [1060, 257] on div "Total Value Exempted Limit Remaining Checking Account $0.00 $0.00 $0.00 $0.00 S…" at bounding box center [977, 415] width 1103 height 325
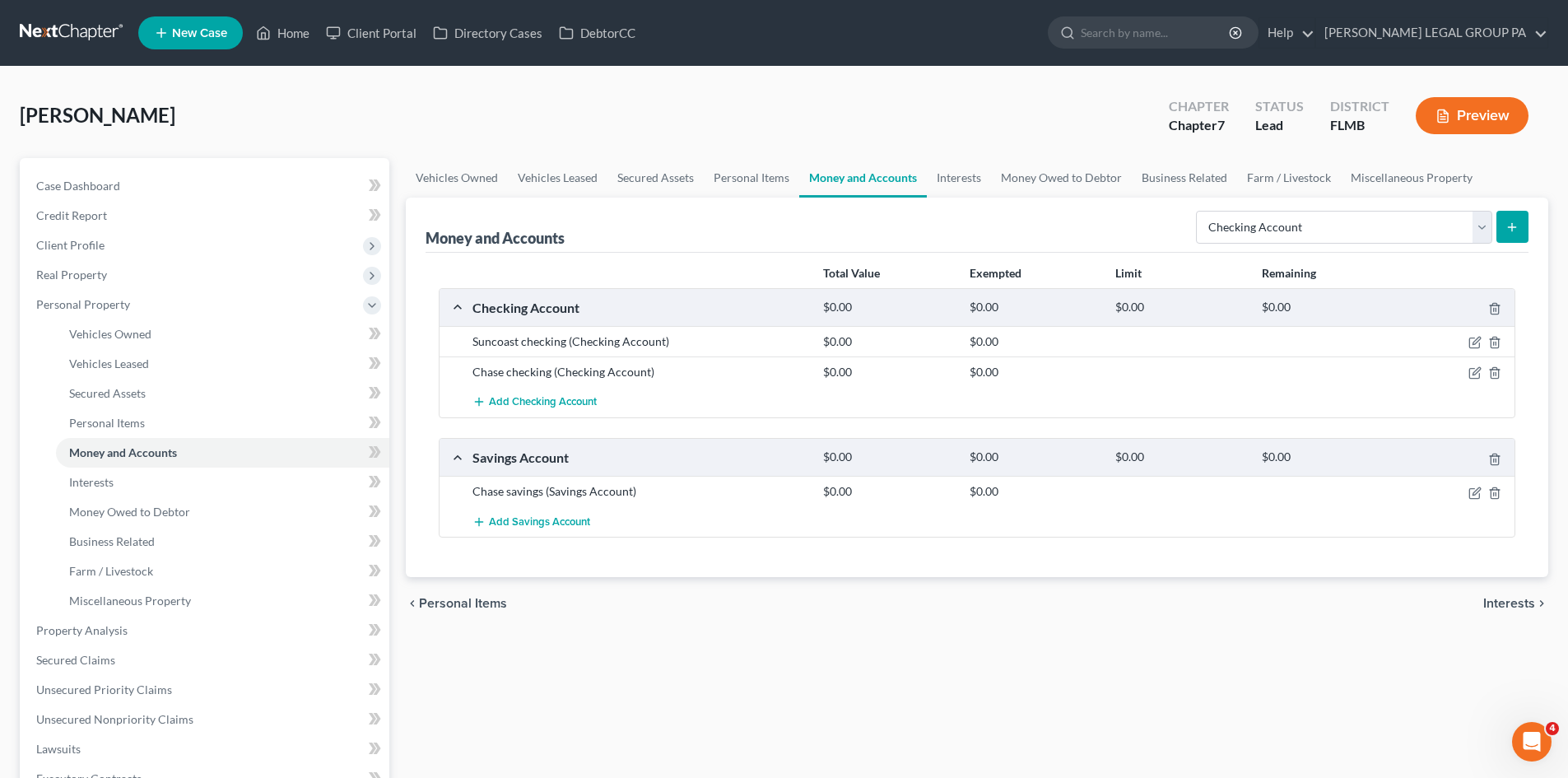
click at [1507, 226] on icon "submit" at bounding box center [1512, 227] width 13 height 13
drag, startPoint x: 1242, startPoint y: 231, endPoint x: 1244, endPoint y: 240, distance: 9.2
click at [1242, 231] on select "Select Account Type Brokerage Cash on Hand Certificates of Deposit Checking Acc…" at bounding box center [1344, 227] width 297 height 33
click at [1200, 211] on select "Select Account Type Brokerage Cash on Hand Certificates of Deposit Checking Acc…" at bounding box center [1344, 227] width 297 height 33
click at [1510, 229] on icon "submit" at bounding box center [1512, 227] width 13 height 13
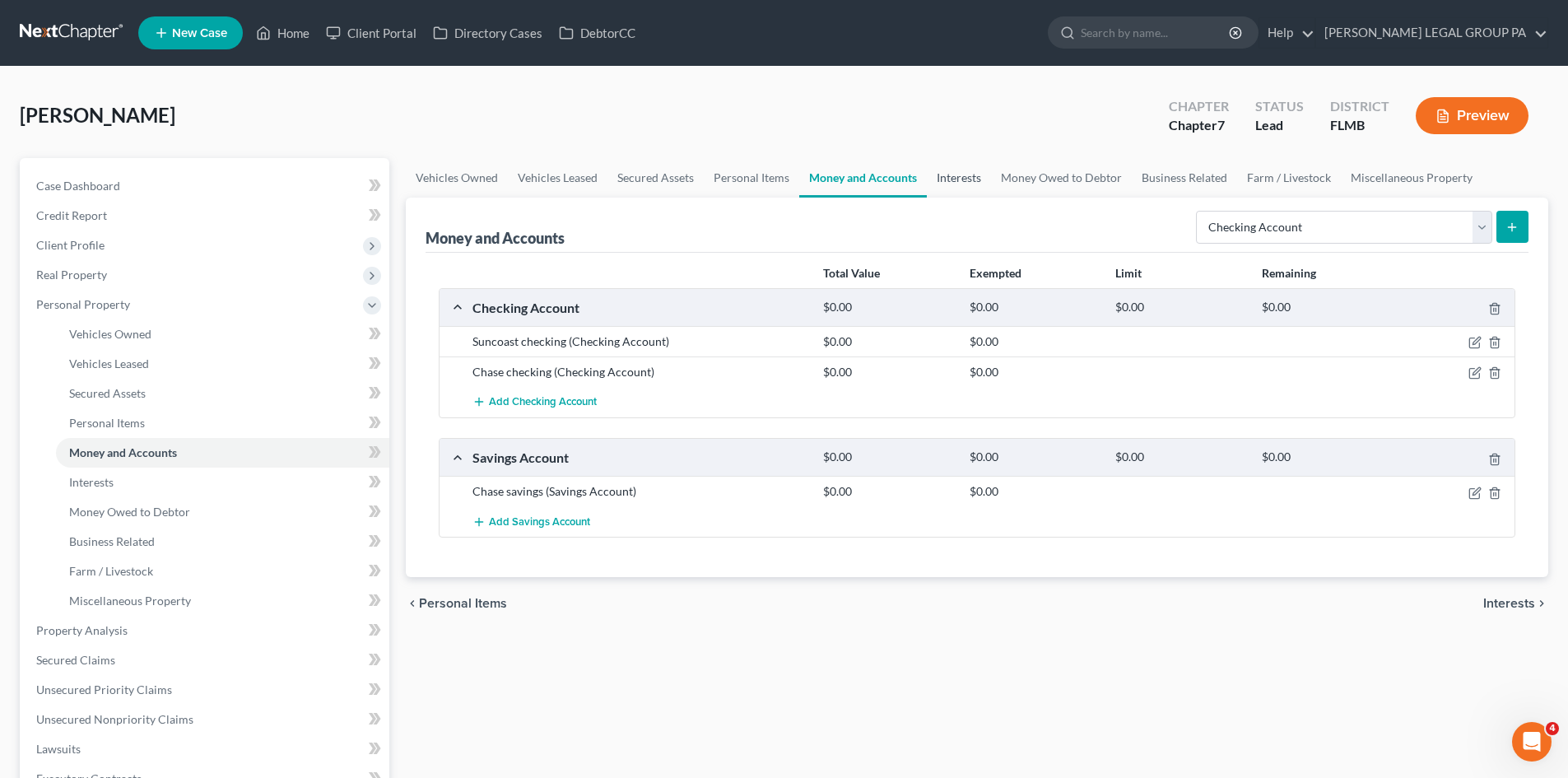
click at [951, 164] on link "Interests" at bounding box center [959, 178] width 64 height 39
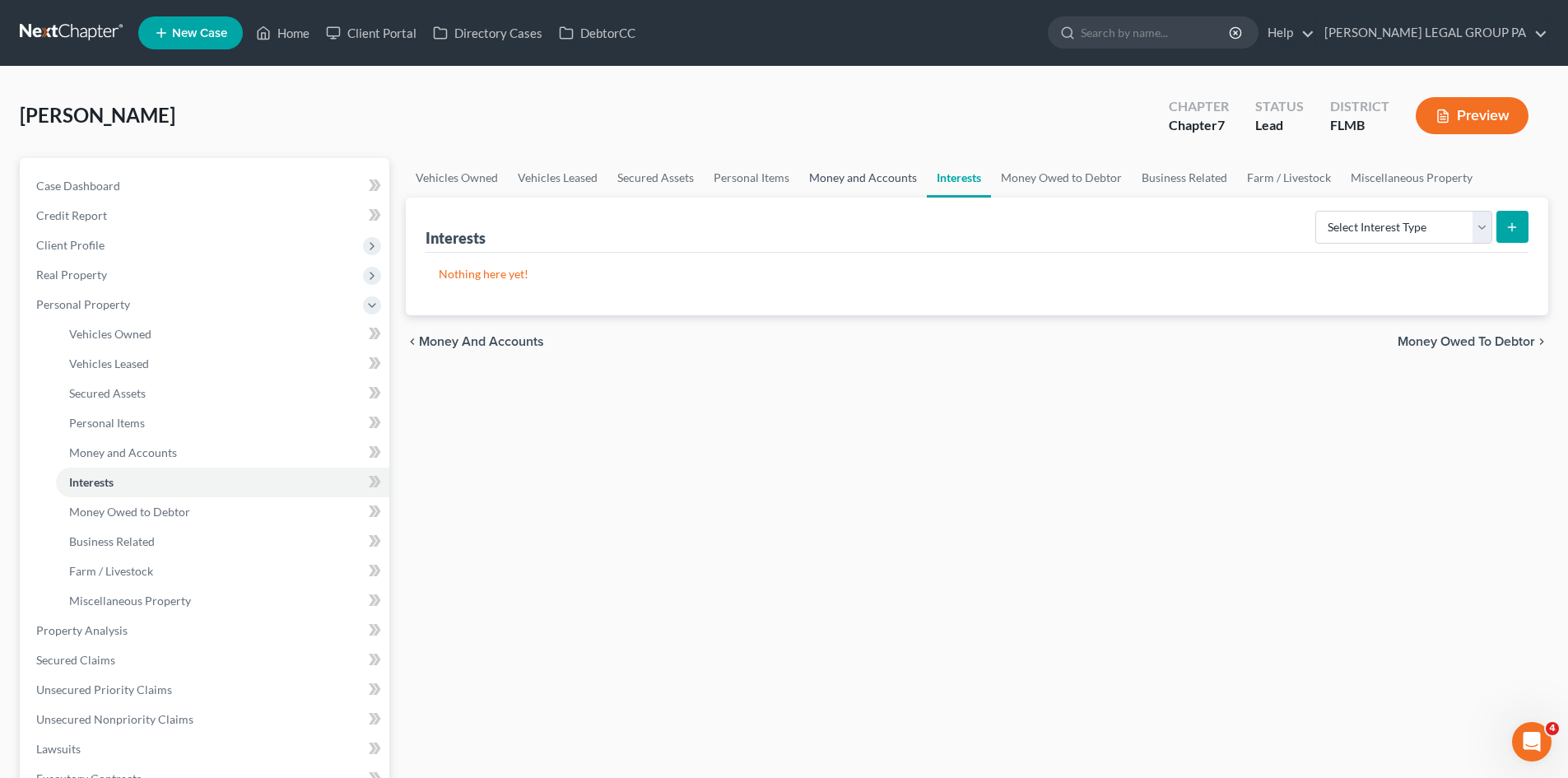
click at [850, 176] on link "Money and Accounts" at bounding box center [863, 178] width 127 height 39
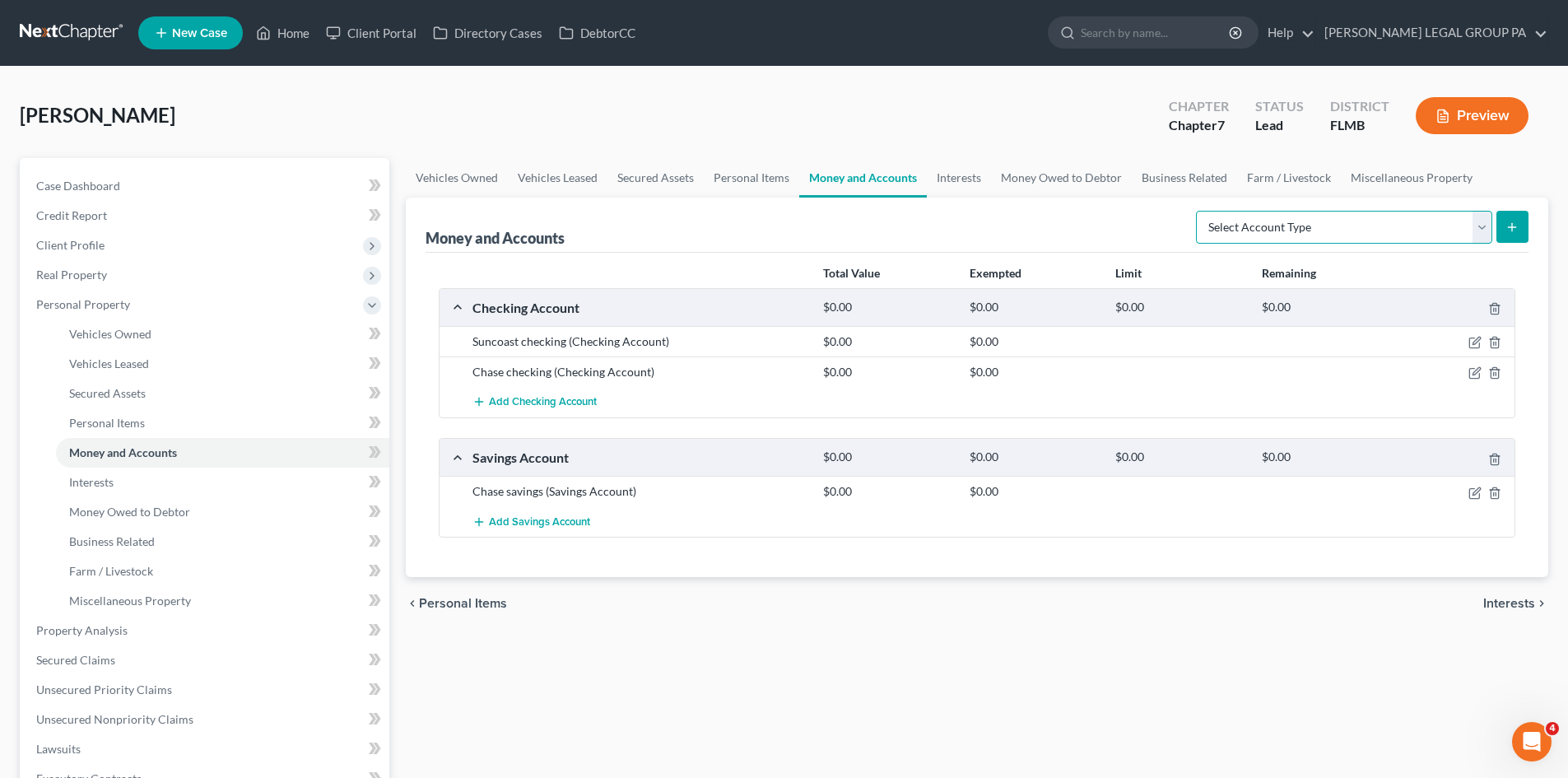
click at [1408, 227] on select "Select Account Type Brokerage Cash on Hand Certificates of Deposit Checking Acc…" at bounding box center [1344, 227] width 297 height 33
select select "checking"
click at [1200, 211] on select "Select Account Type Brokerage Cash on Hand Certificates of Deposit Checking Acc…" at bounding box center [1344, 227] width 297 height 33
click at [1531, 235] on div "Money and Accounts Select Account Type Brokerage Cash on Hand Certificates of D…" at bounding box center [977, 387] width 1143 height 379
click at [1518, 232] on icon "submit" at bounding box center [1512, 227] width 13 height 13
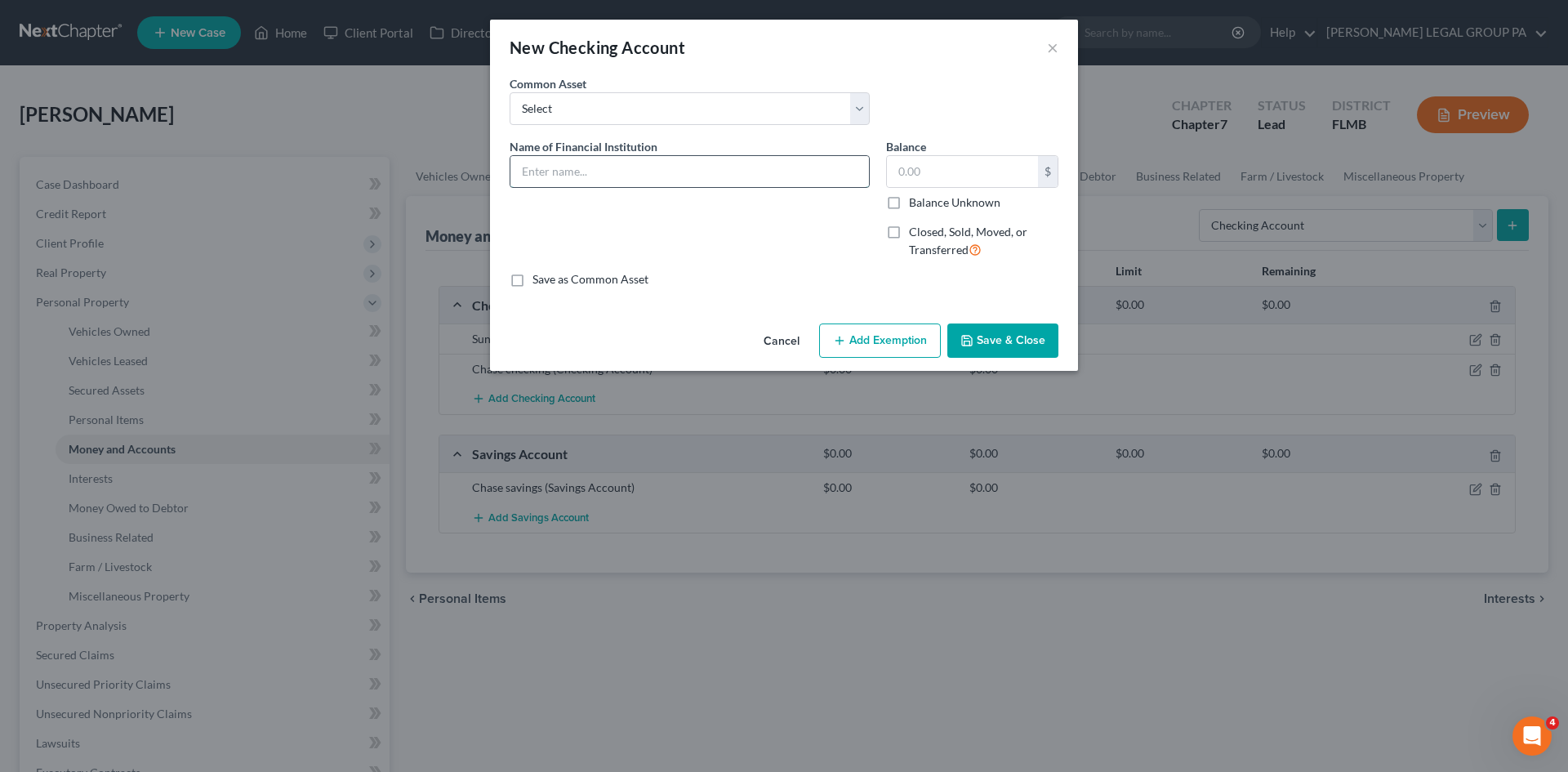
click at [754, 170] on input "text" at bounding box center [689, 172] width 359 height 31
click at [588, 169] on input "Suncoast chekcing - Business" at bounding box center [689, 172] width 359 height 31
type input "Suncoast checking - Business"
click at [995, 332] on button "Save & Close" at bounding box center [1003, 340] width 111 height 34
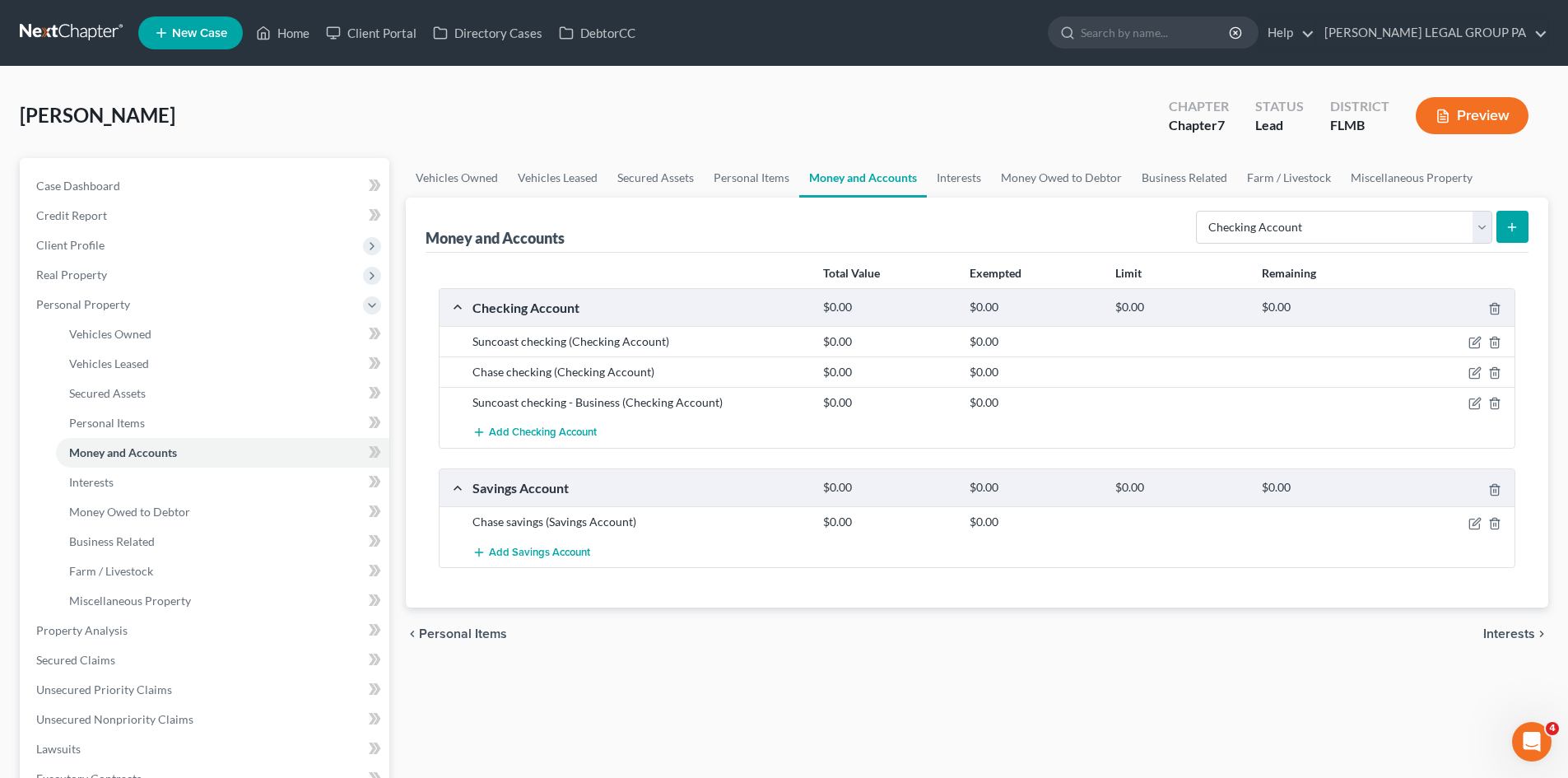
click at [1521, 231] on button "submit" at bounding box center [1512, 227] width 33 height 33
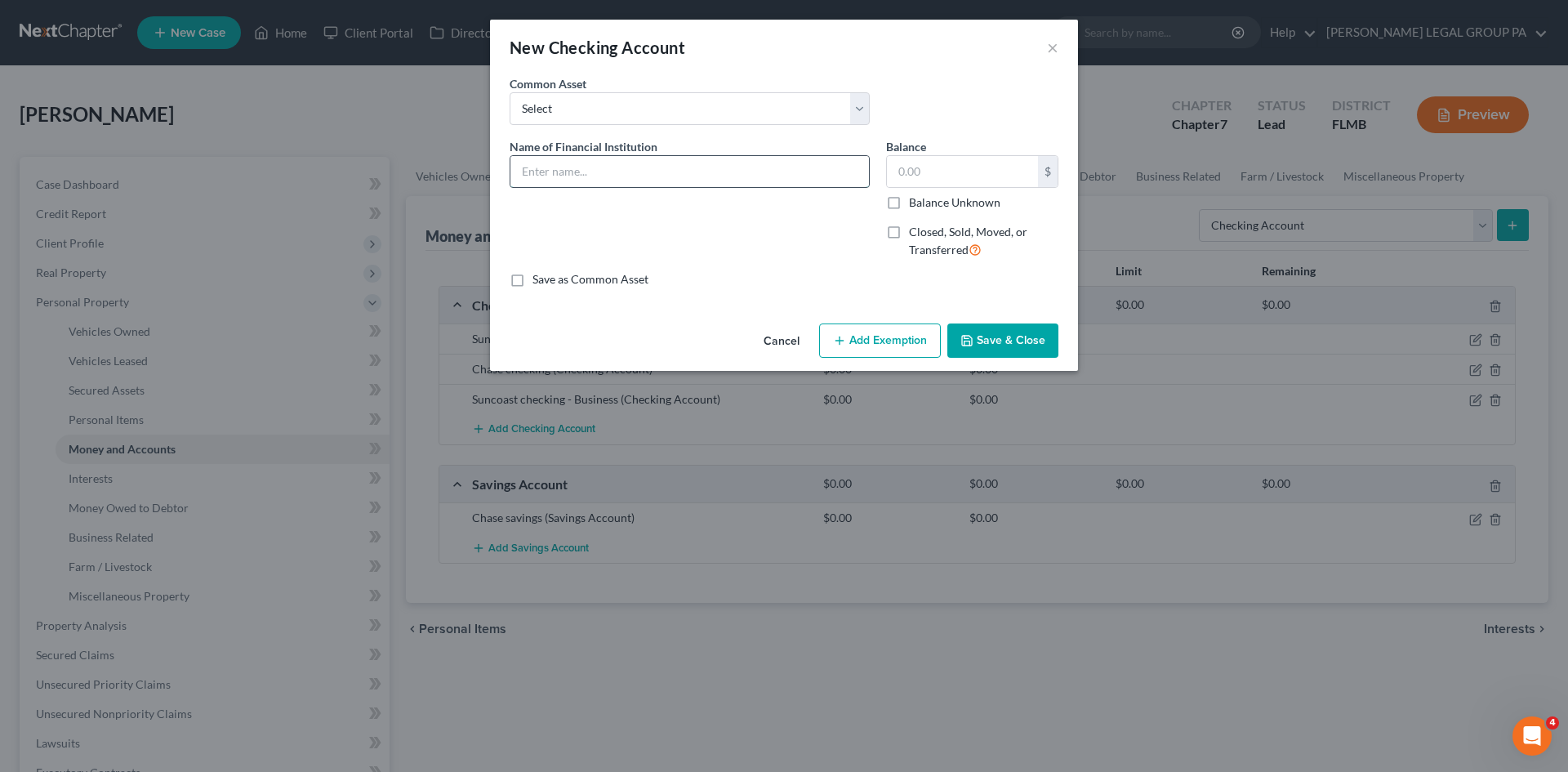
click at [596, 160] on input "text" at bounding box center [689, 172] width 359 height 31
type input "GTE checking"
click at [1010, 336] on button "Save & Close" at bounding box center [1003, 340] width 111 height 34
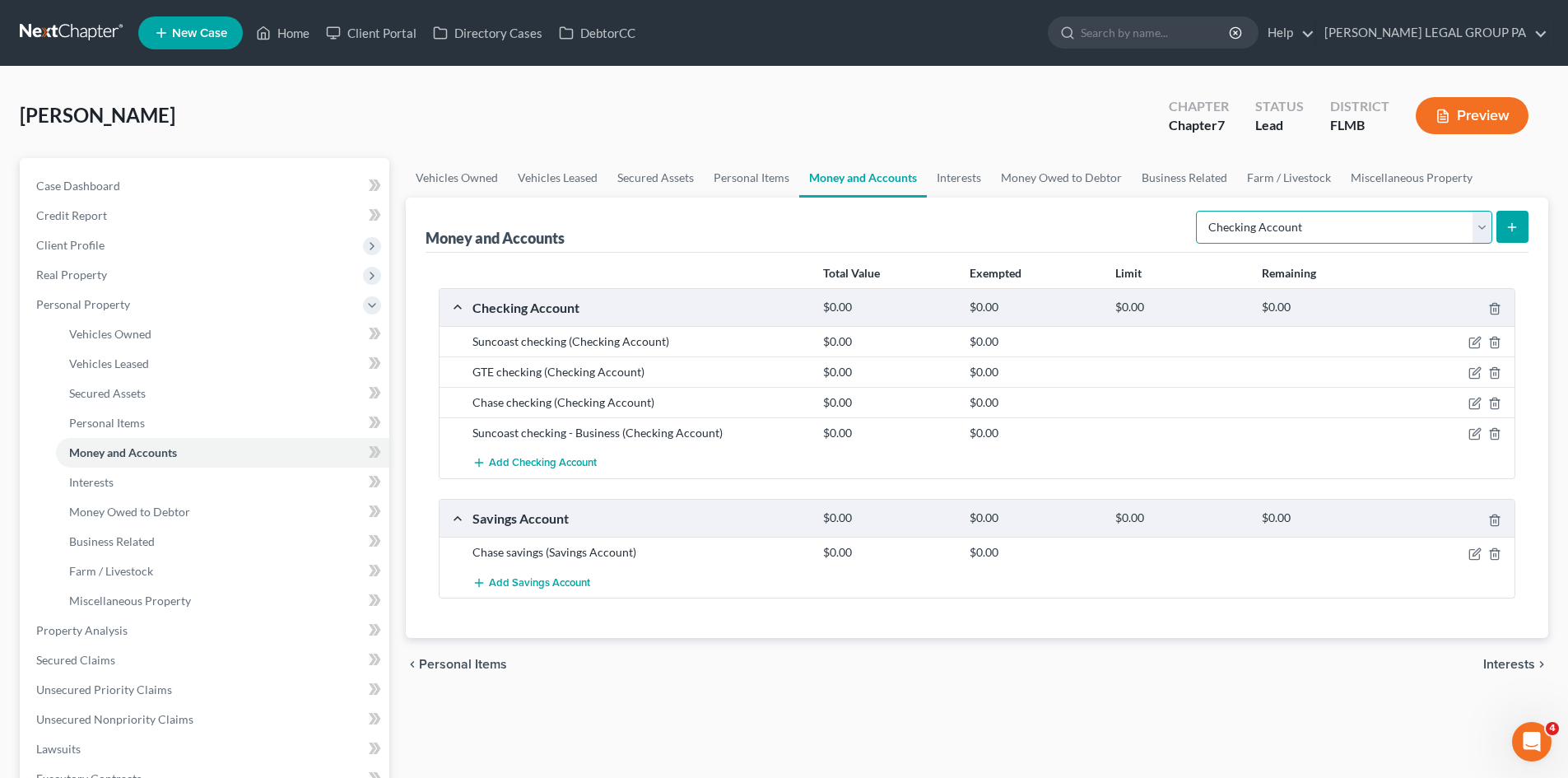
click at [1279, 233] on select "Select Account Type Brokerage Cash on Hand Certificates of Deposit Checking Acc…" at bounding box center [1344, 227] width 297 height 33
select select "savings"
click at [1200, 211] on select "Select Account Type Brokerage Cash on Hand Certificates of Deposit Checking Acc…" at bounding box center [1344, 227] width 297 height 33
click at [1520, 230] on button "submit" at bounding box center [1512, 227] width 33 height 33
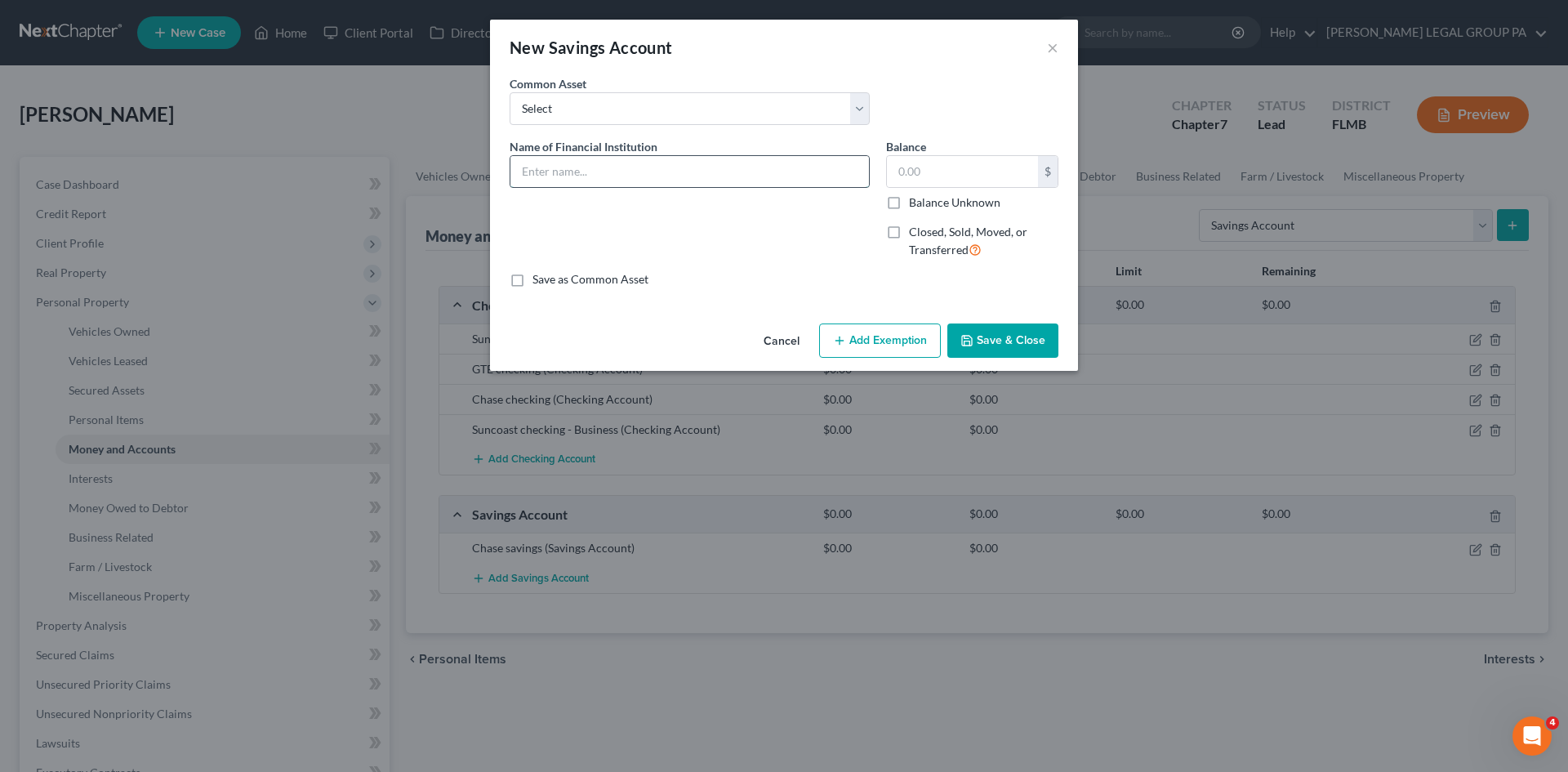
click at [694, 182] on input "text" at bounding box center [689, 172] width 359 height 31
type input "GTE savings"
click at [1036, 350] on button "Save & Close" at bounding box center [1003, 340] width 111 height 34
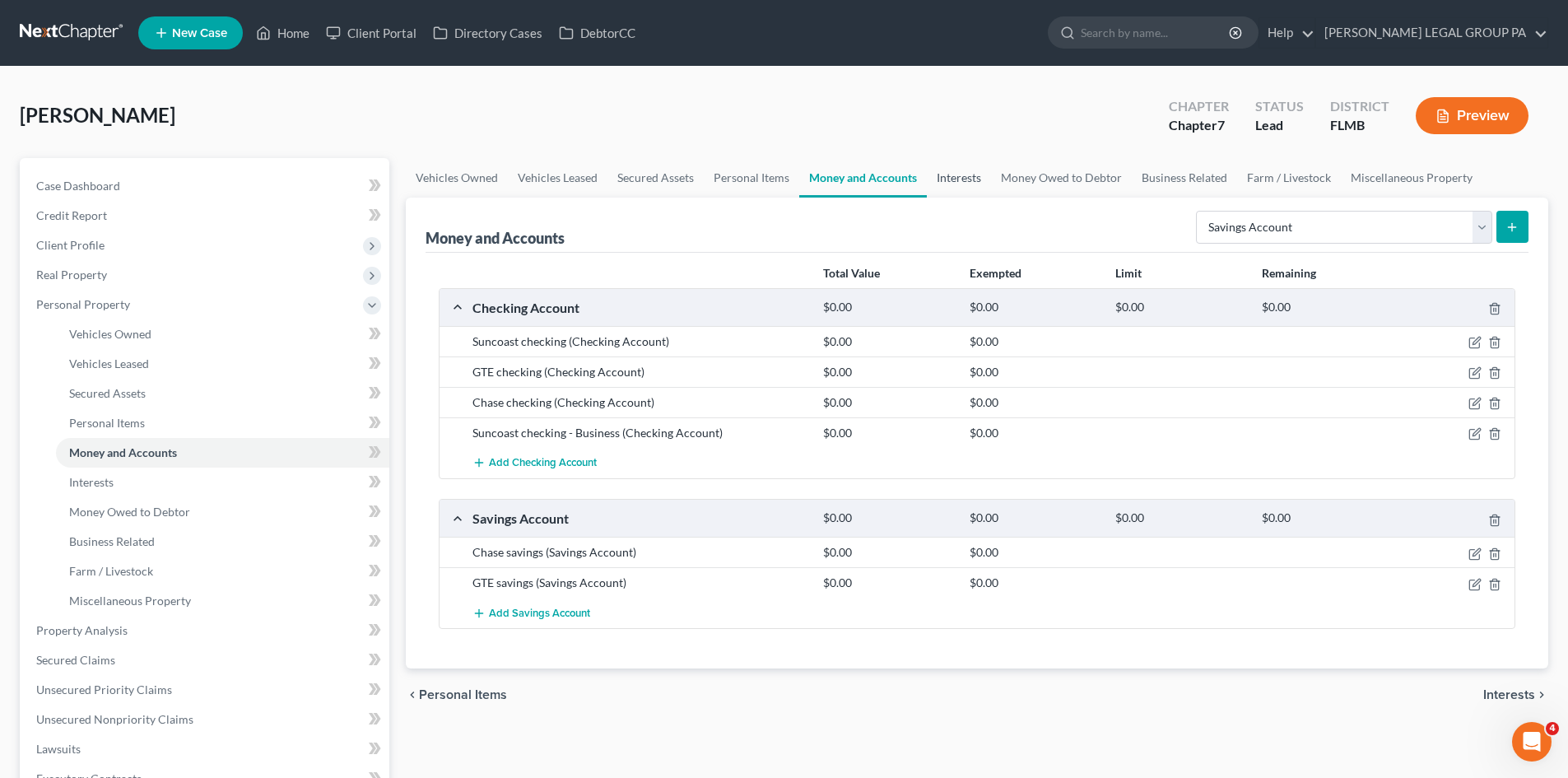
click at [940, 174] on link "Interests" at bounding box center [959, 178] width 64 height 39
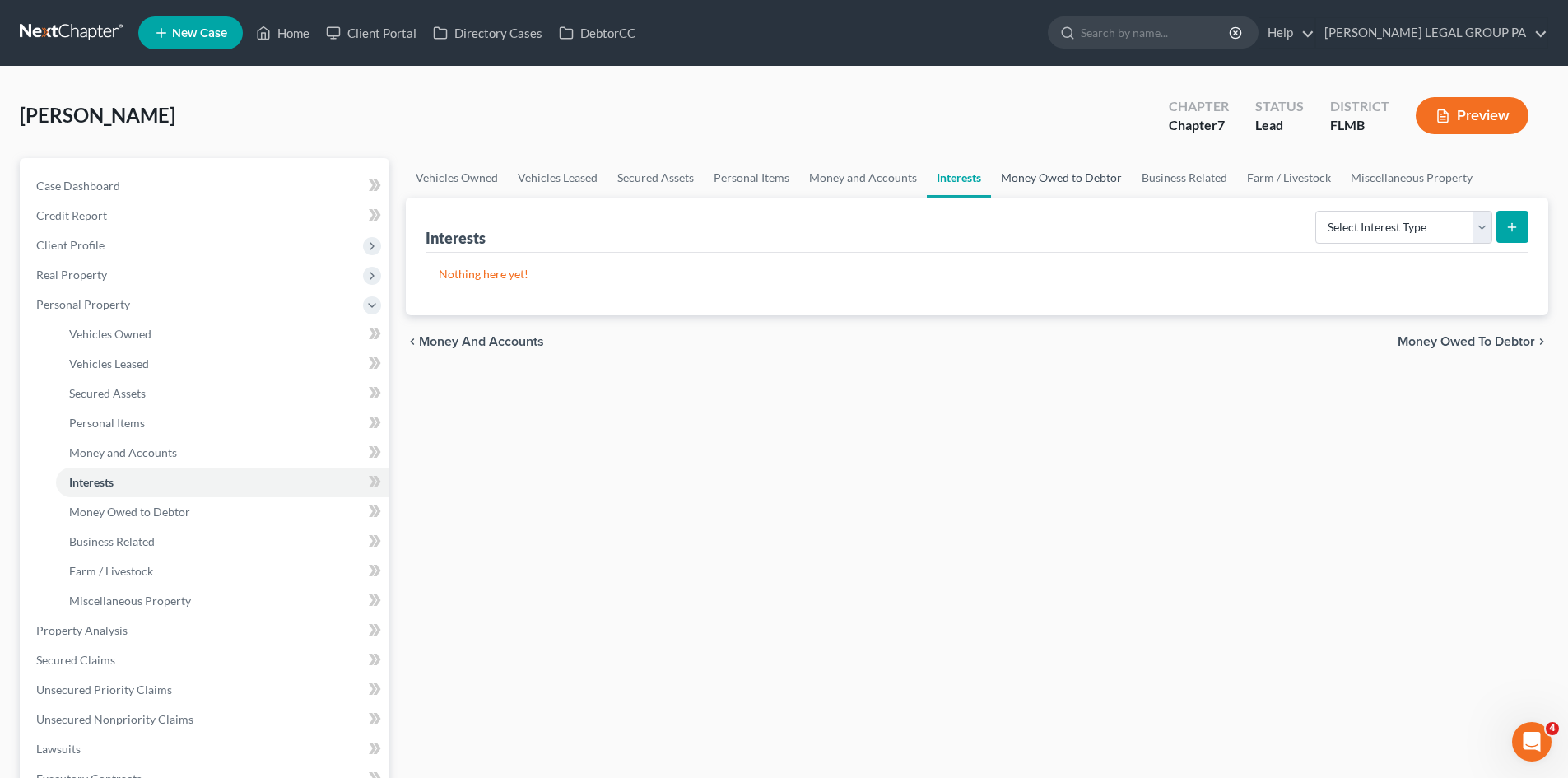
click at [1047, 178] on link "Money Owed to Debtor" at bounding box center [1061, 178] width 140 height 39
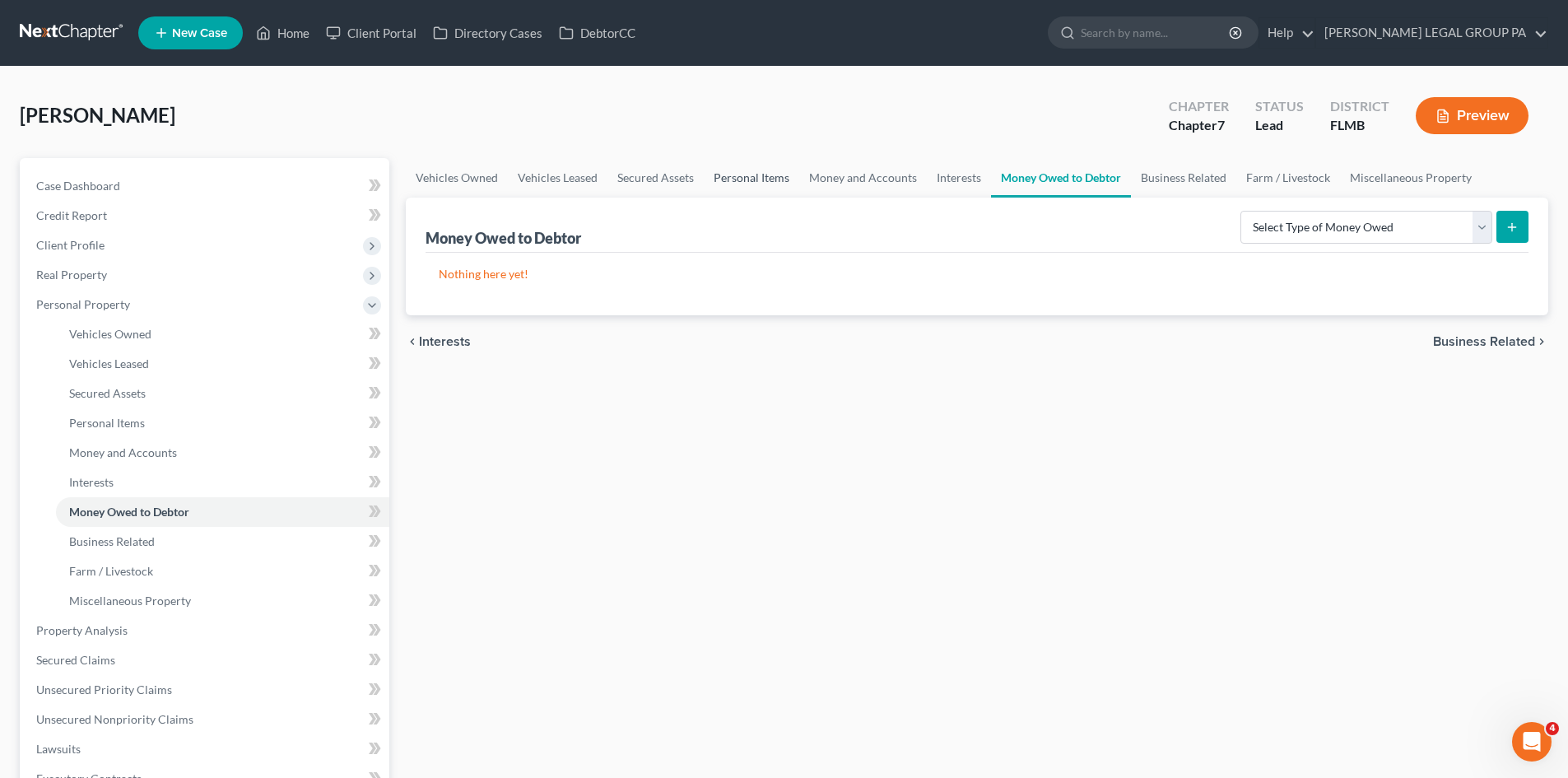
click at [778, 174] on link "Personal Items" at bounding box center [751, 178] width 96 height 39
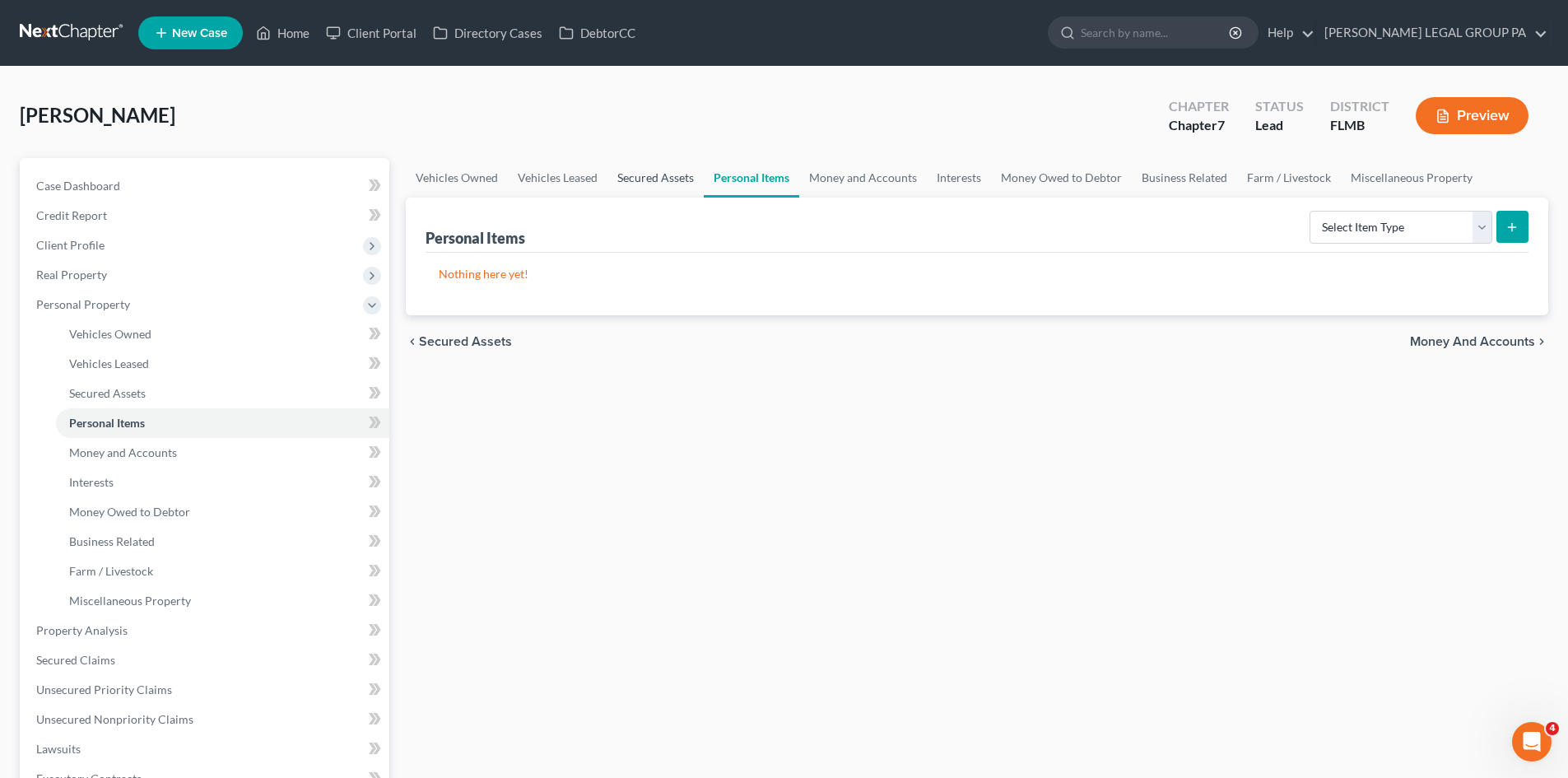
click at [691, 183] on link "Secured Assets" at bounding box center [656, 178] width 97 height 39
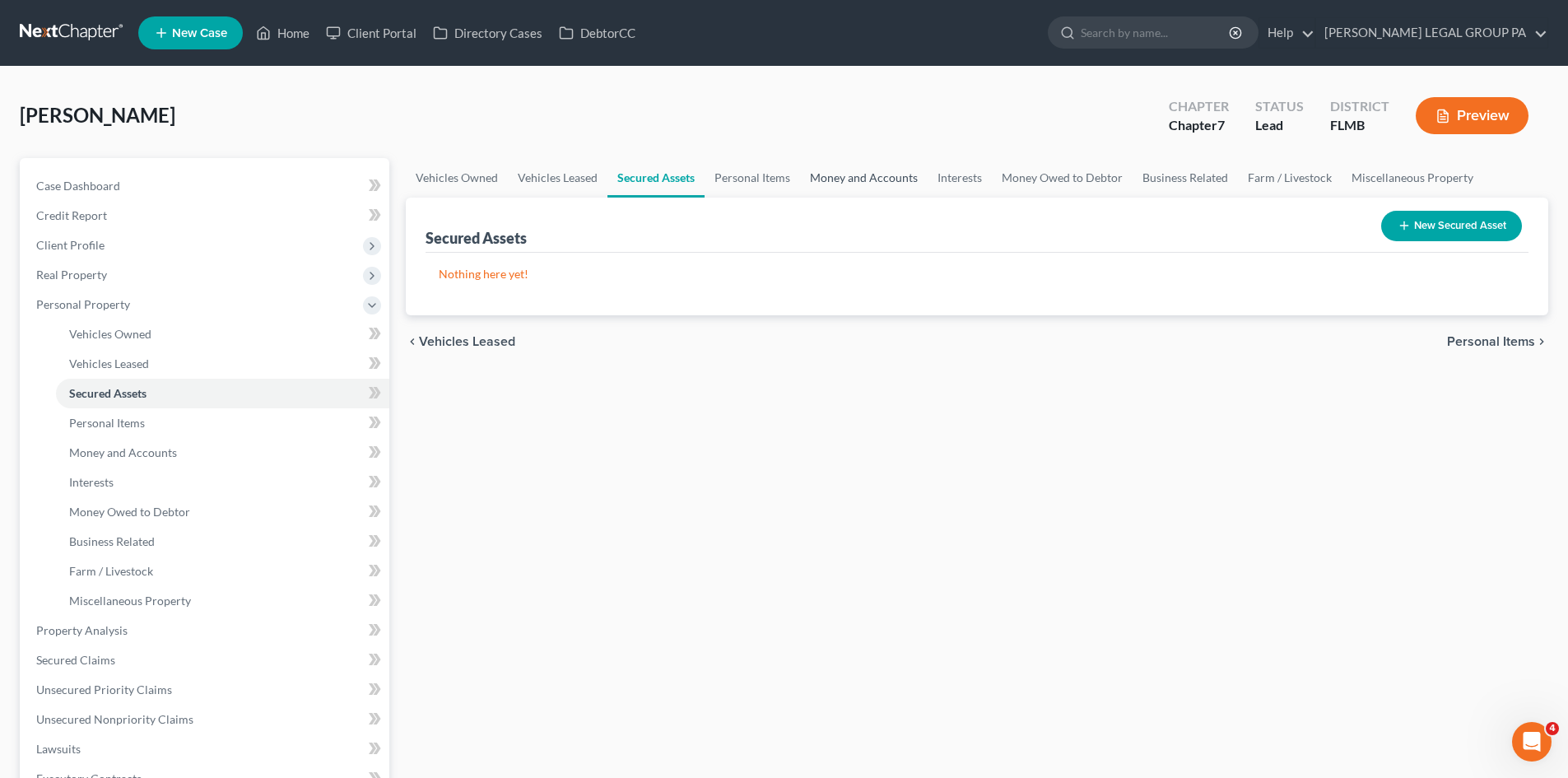
click at [854, 174] on link "Money and Accounts" at bounding box center [863, 178] width 127 height 39
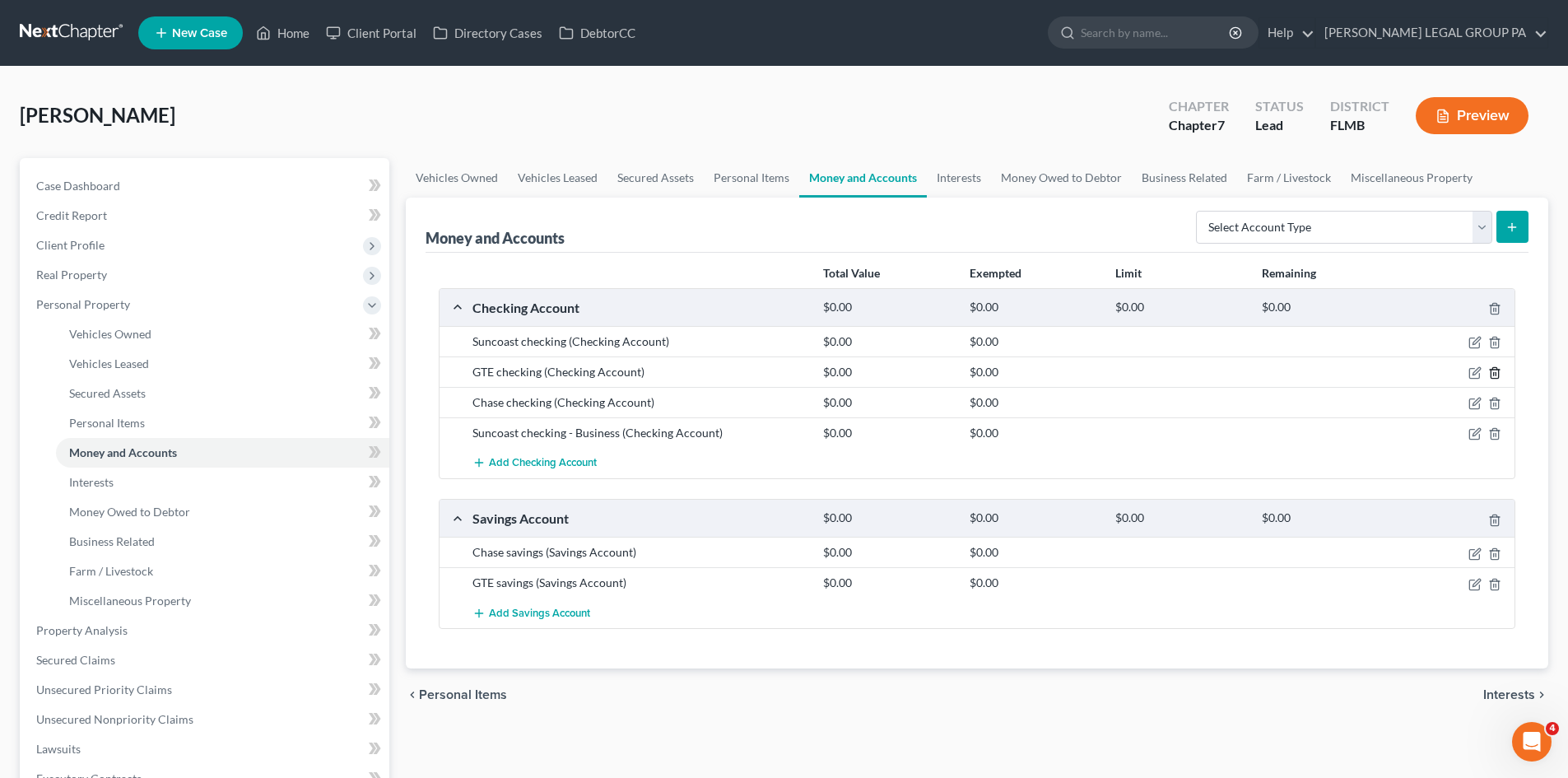
click at [1497, 373] on icon "button" at bounding box center [1495, 373] width 13 height 13
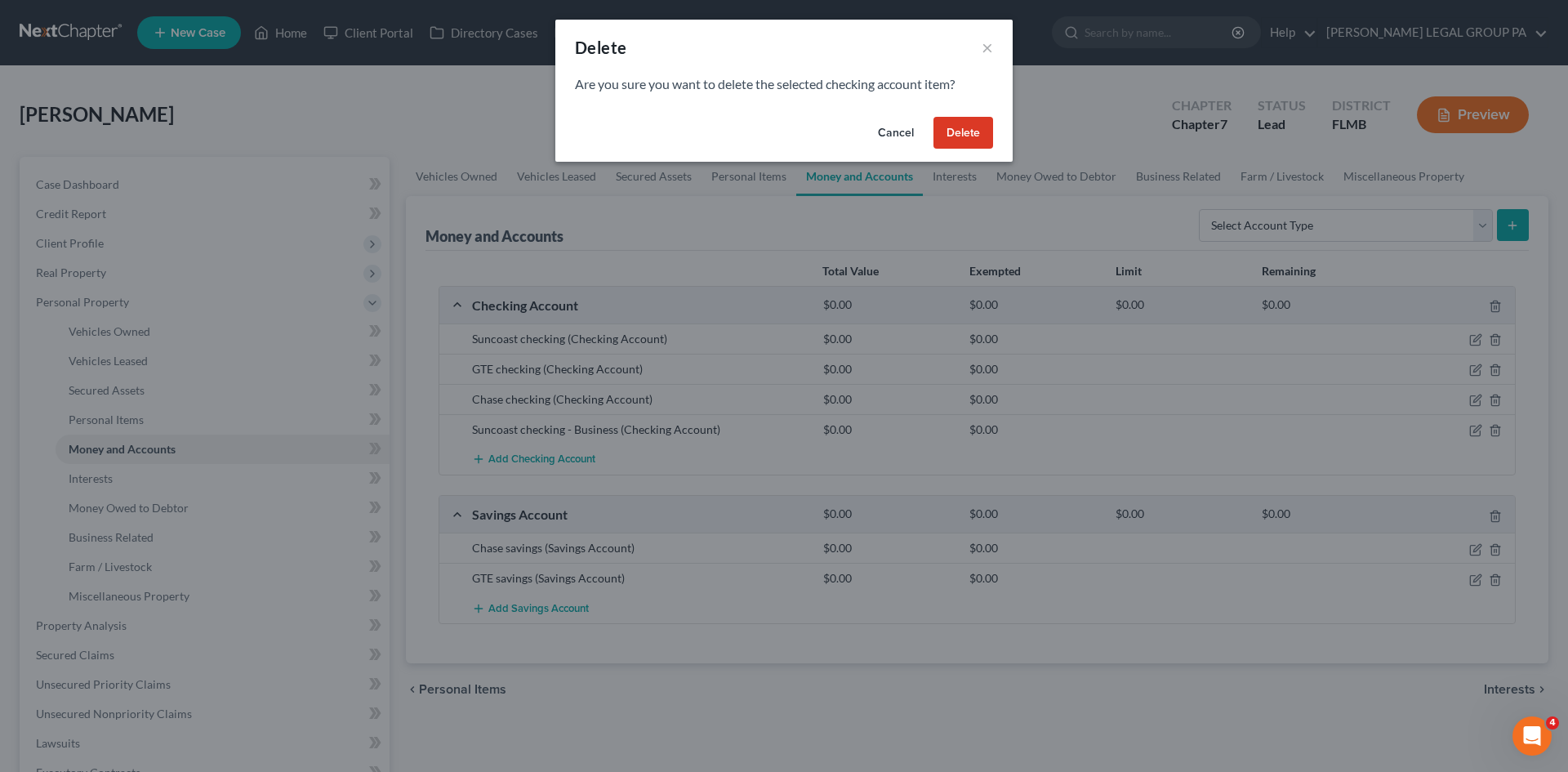
click at [980, 137] on button "Delete" at bounding box center [963, 133] width 60 height 32
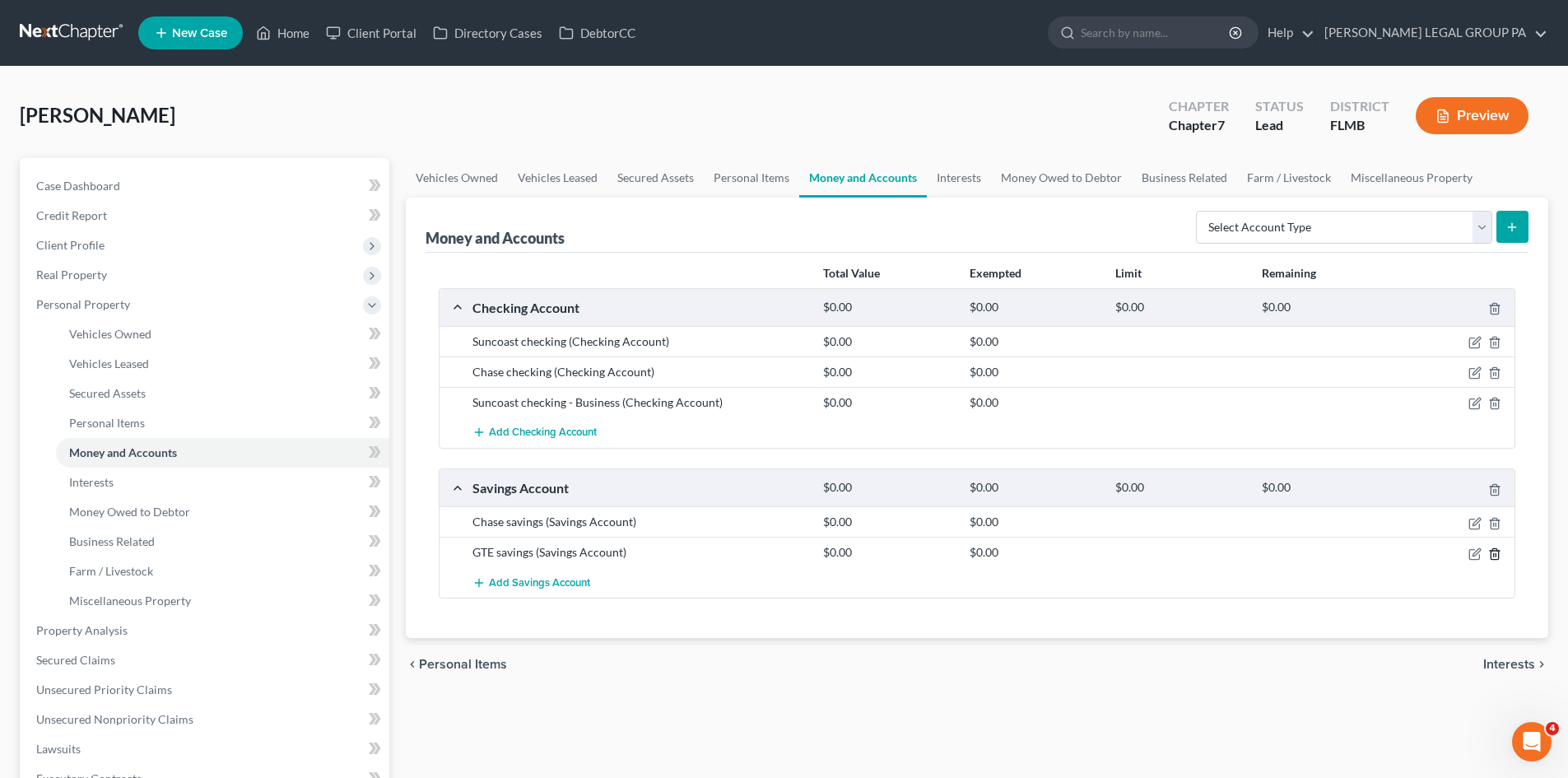
click at [1495, 552] on icon "button" at bounding box center [1495, 554] width 13 height 13
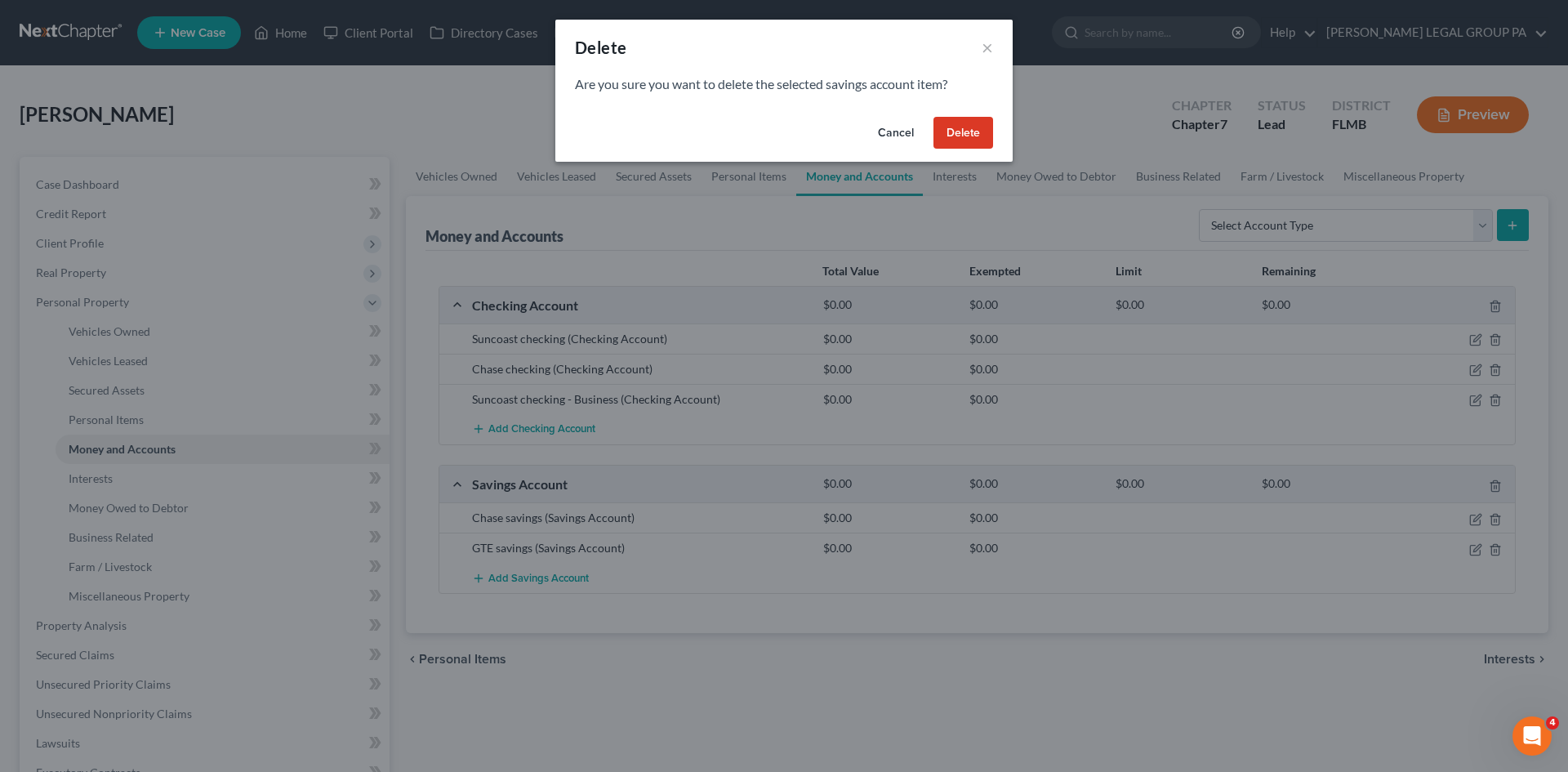
click at [972, 139] on button "Delete" at bounding box center [963, 133] width 60 height 32
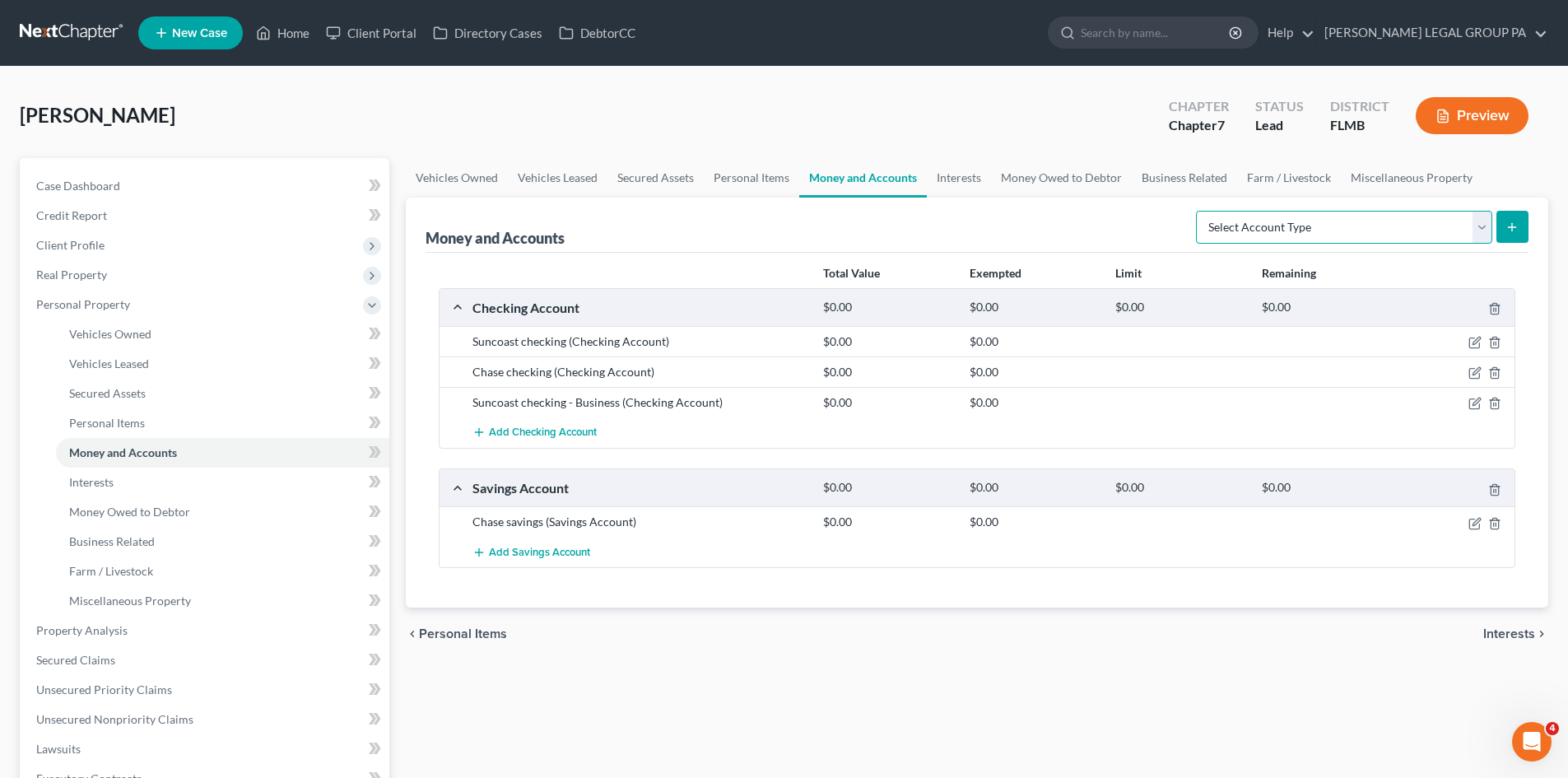
drag, startPoint x: 1302, startPoint y: 232, endPoint x: 1309, endPoint y: 239, distance: 9.9
click at [1302, 232] on select "Select Account Type Brokerage Cash on Hand Certificates of Deposit Checking Acc…" at bounding box center [1344, 227] width 297 height 33
select select "checking"
click at [1200, 211] on select "Select Account Type Brokerage Cash on Hand Certificates of Deposit Checking Acc…" at bounding box center [1344, 227] width 297 height 33
click at [1518, 229] on icon "submit" at bounding box center [1512, 227] width 13 height 13
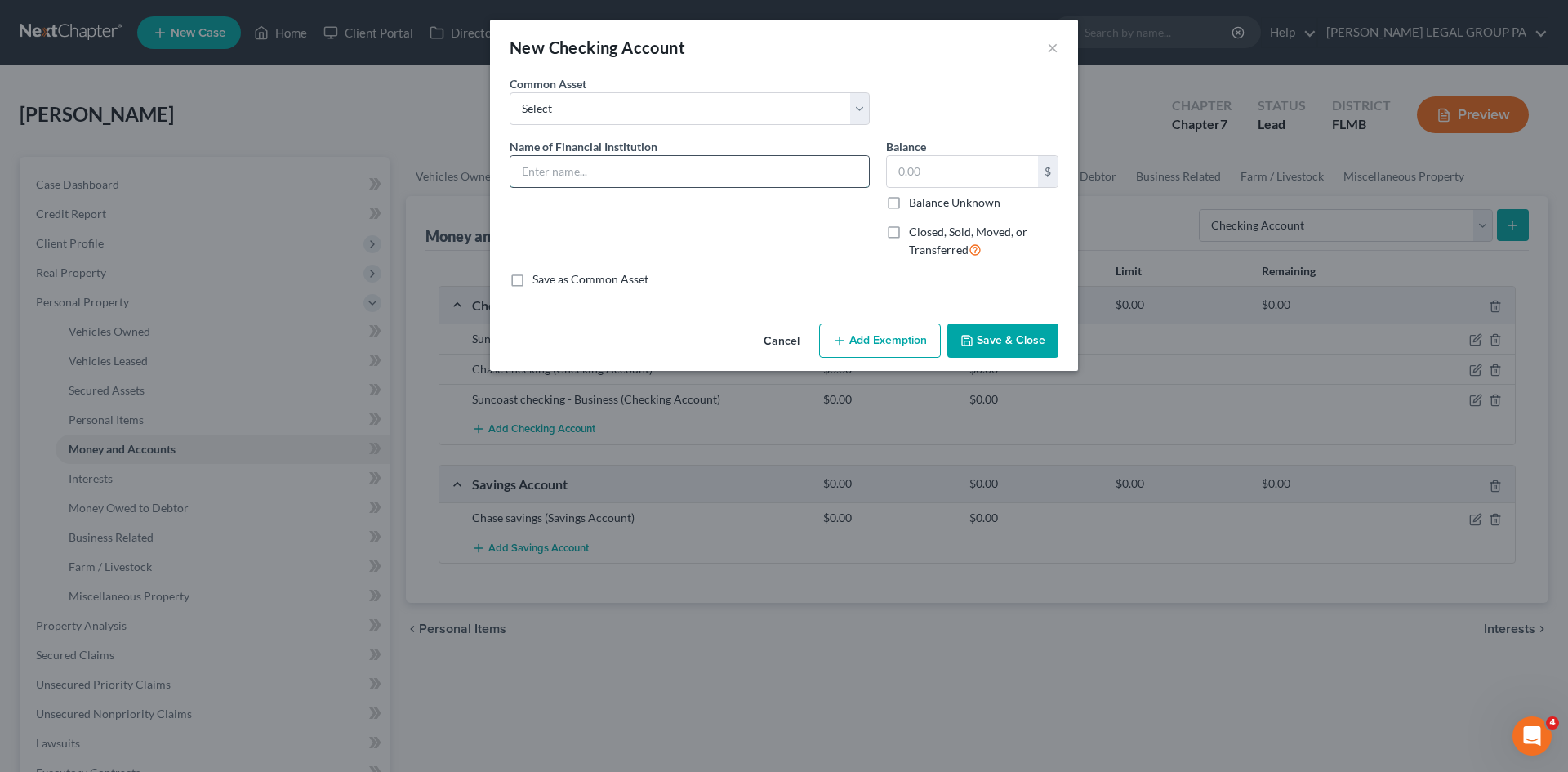
click at [687, 161] on input "text" at bounding box center [689, 172] width 359 height 31
click at [580, 171] on input "Chase chekcing - Business" at bounding box center [689, 172] width 359 height 31
type input "Chase checking - Business"
click at [976, 344] on button "Save & Close" at bounding box center [1003, 340] width 111 height 34
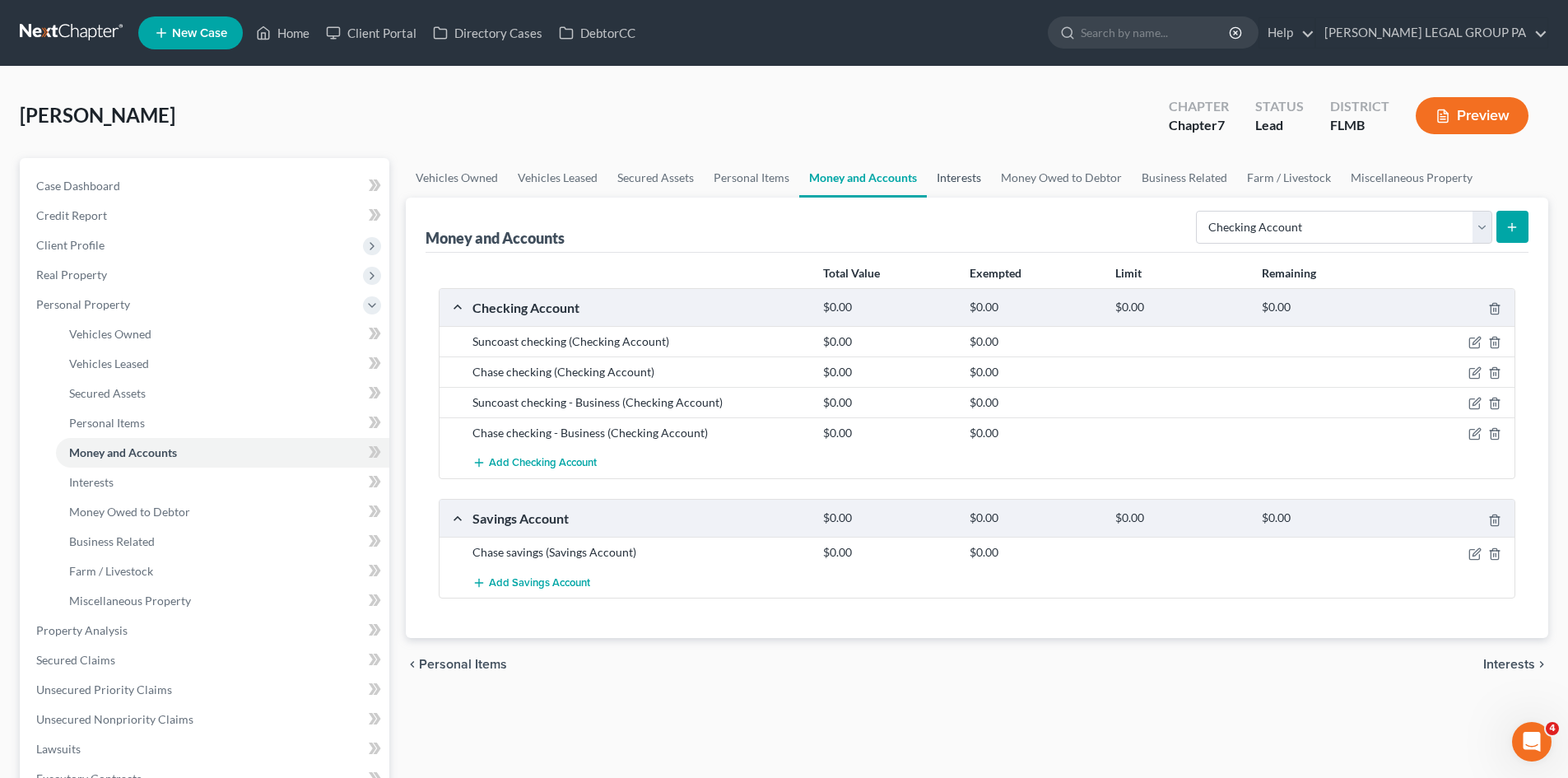
click at [982, 181] on link "Interests" at bounding box center [959, 178] width 64 height 39
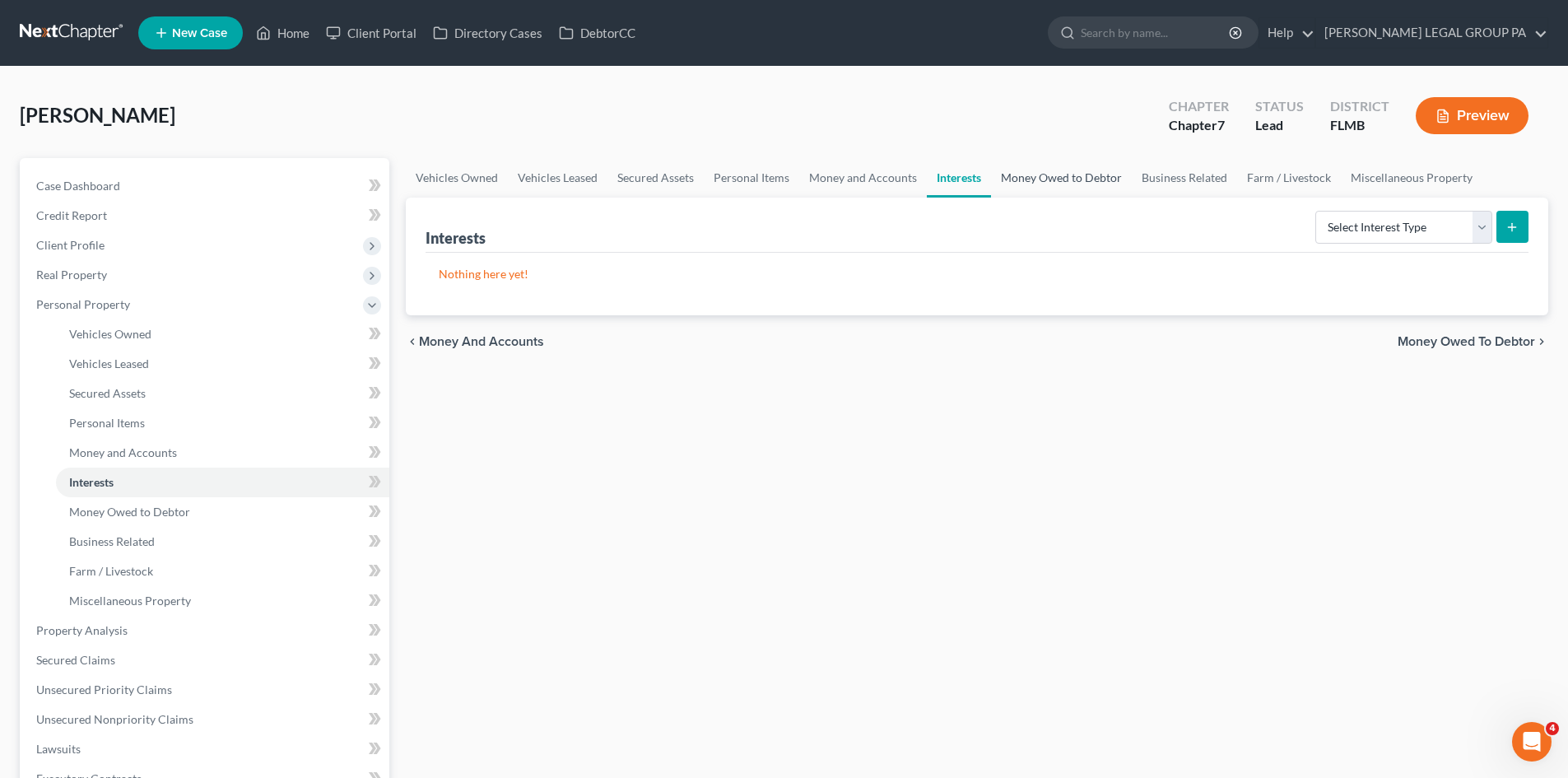
click at [1054, 186] on link "Money Owed to Debtor" at bounding box center [1061, 178] width 140 height 39
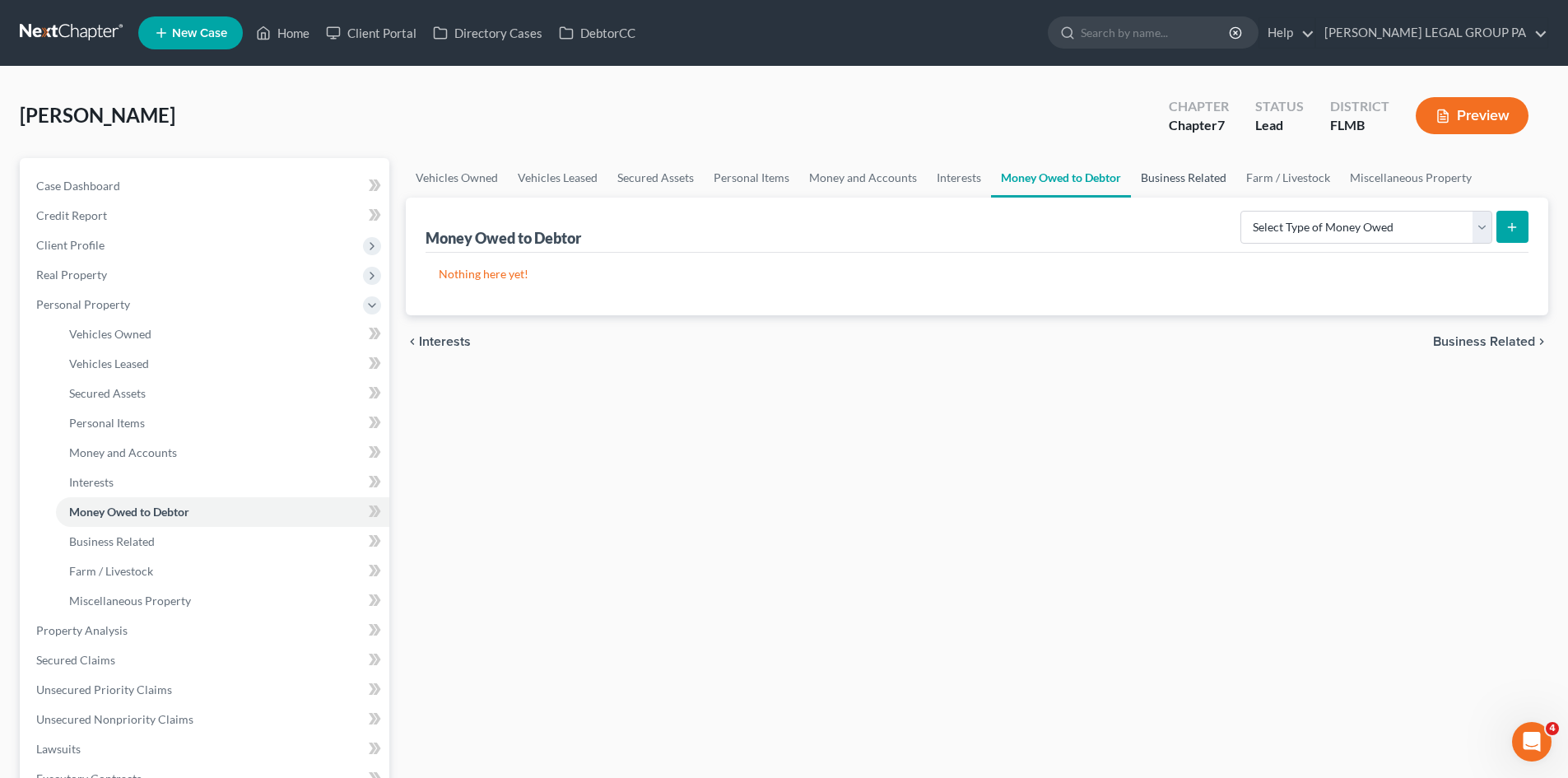
click at [1175, 176] on link "Business Related" at bounding box center [1183, 178] width 105 height 39
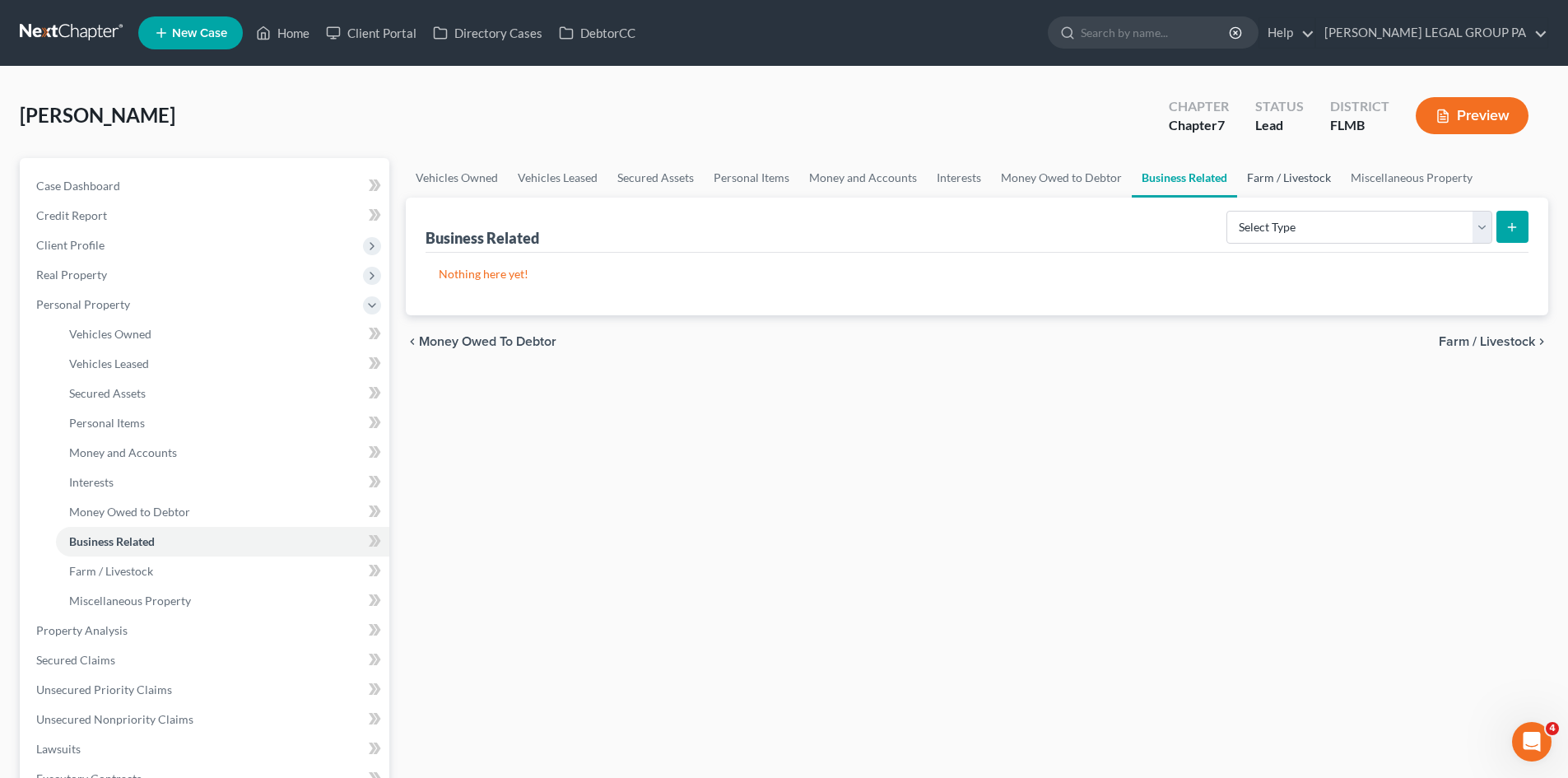
click at [1274, 176] on link "Farm / Livestock" at bounding box center [1290, 178] width 104 height 39
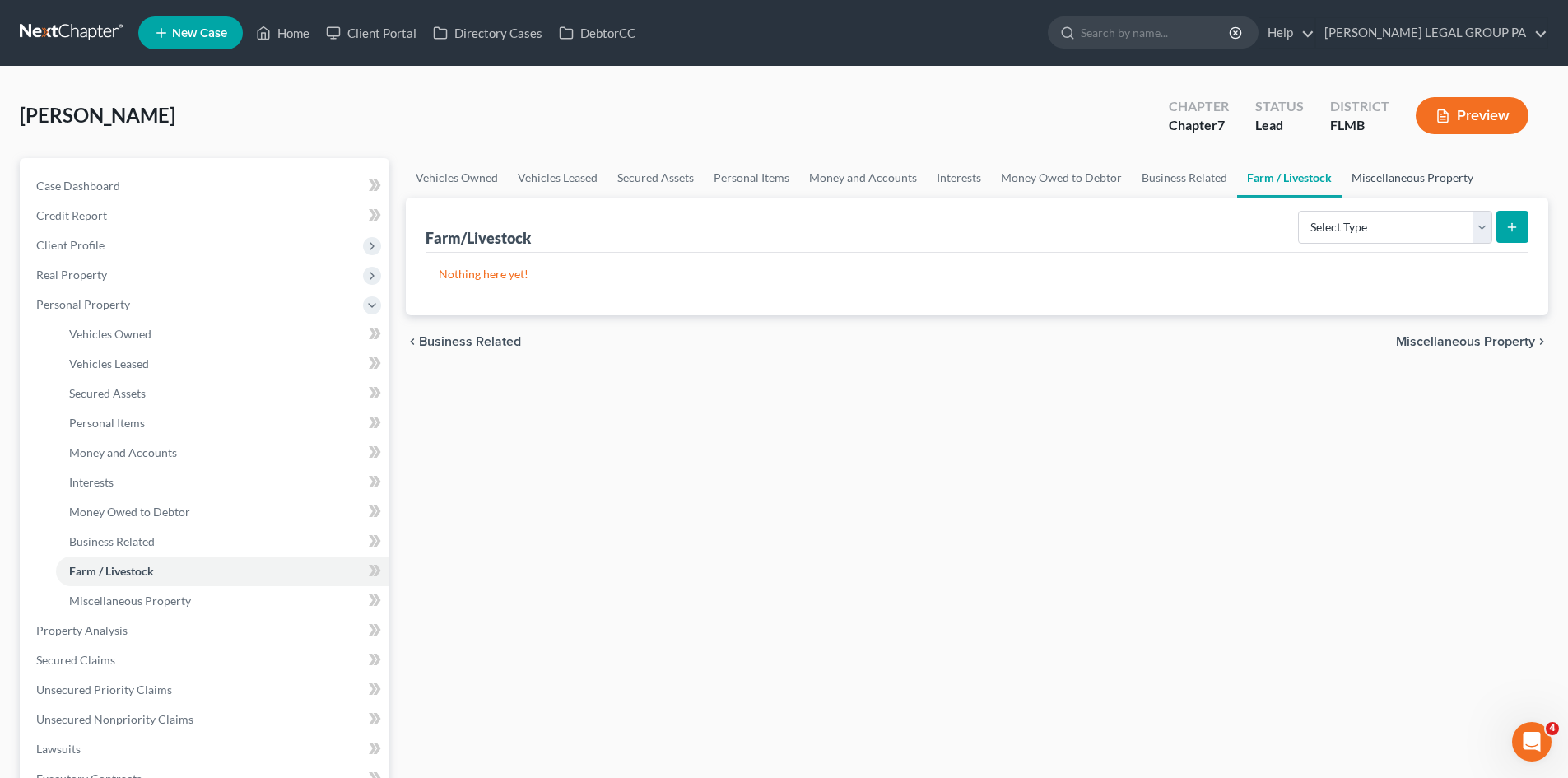
click at [1379, 176] on link "Miscellaneous Property" at bounding box center [1413, 178] width 141 height 39
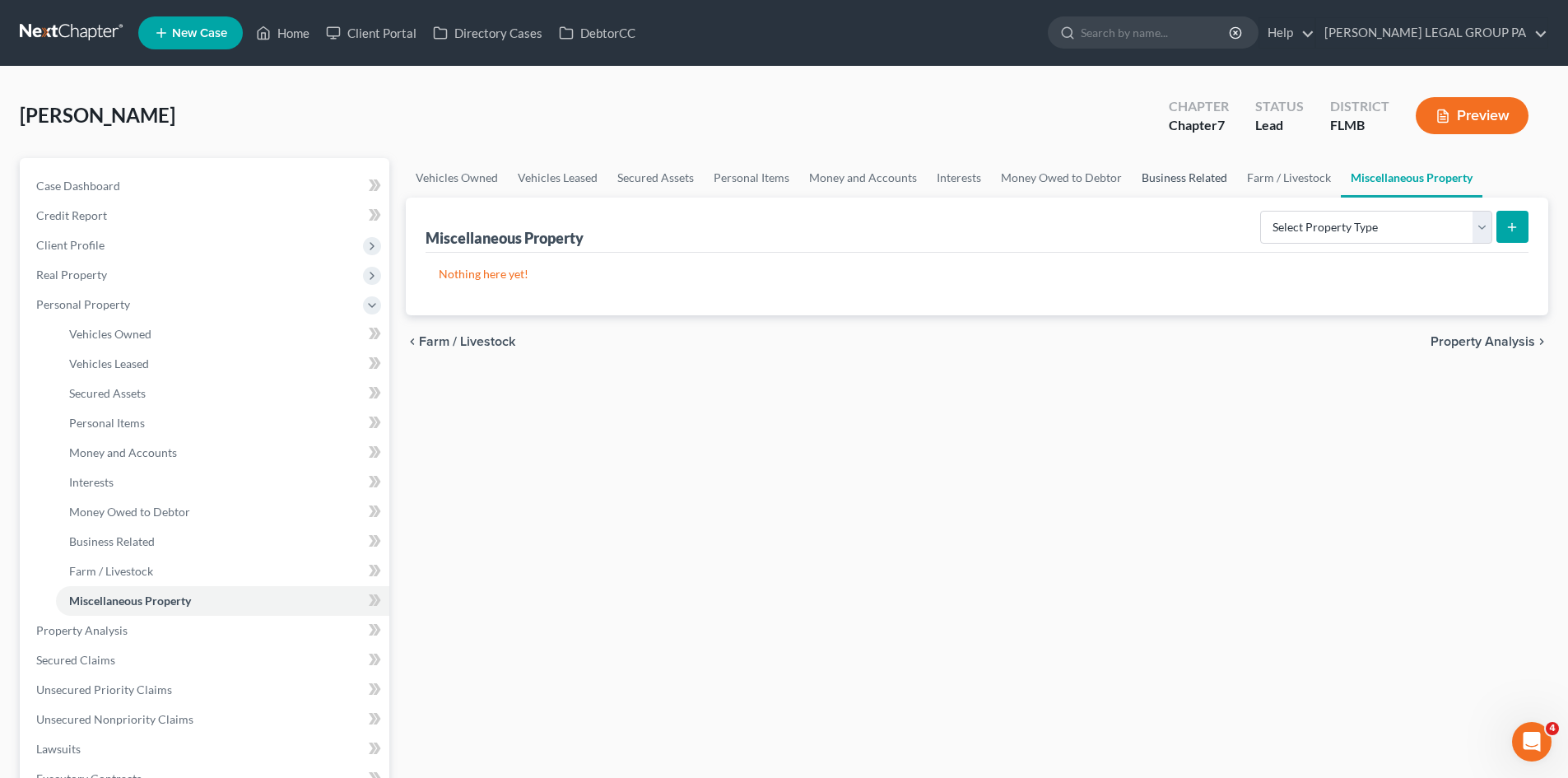
click at [1192, 179] on link "Business Related" at bounding box center [1184, 178] width 105 height 39
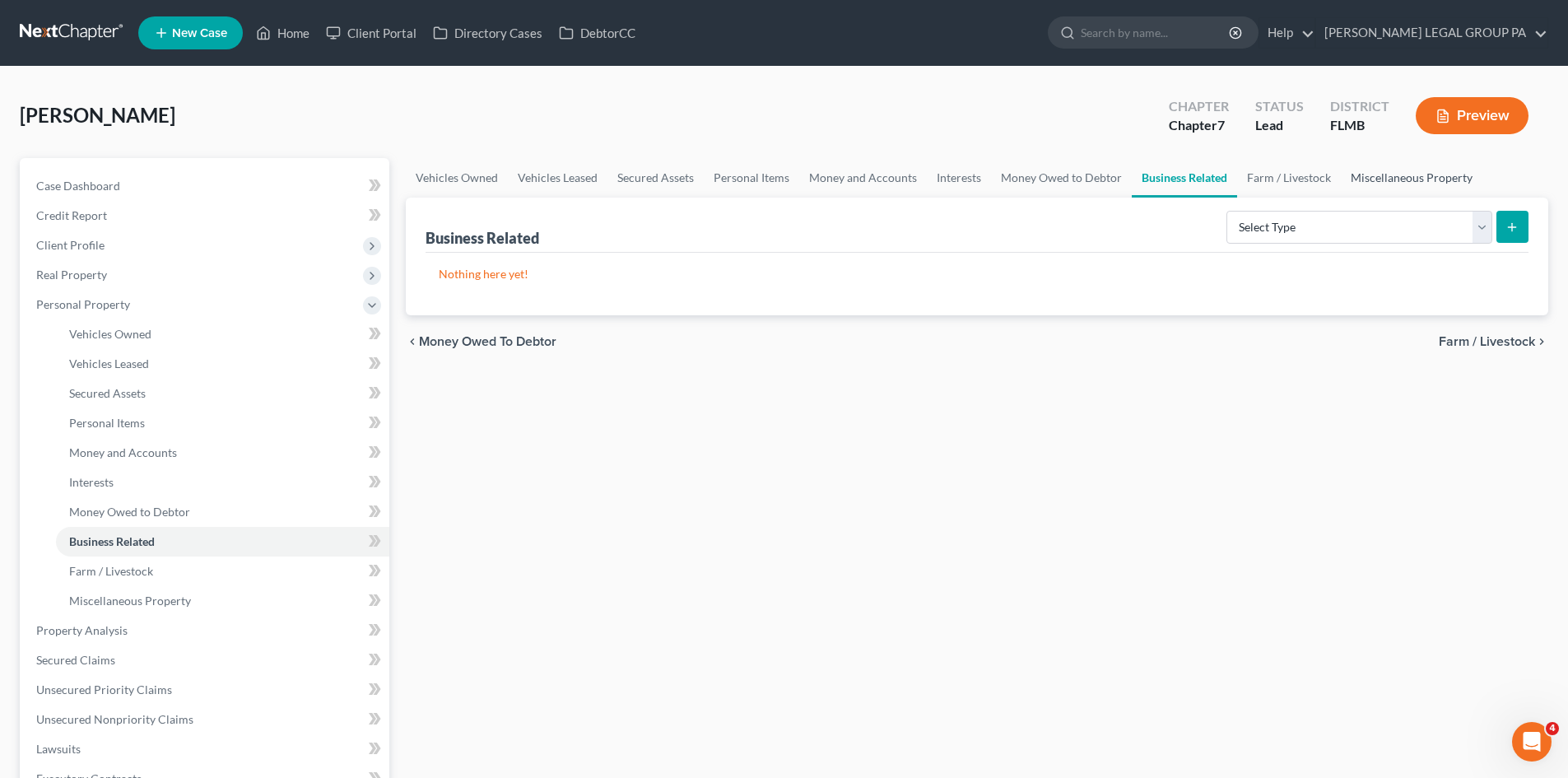
click at [1370, 174] on link "Miscellaneous Property" at bounding box center [1412, 178] width 141 height 39
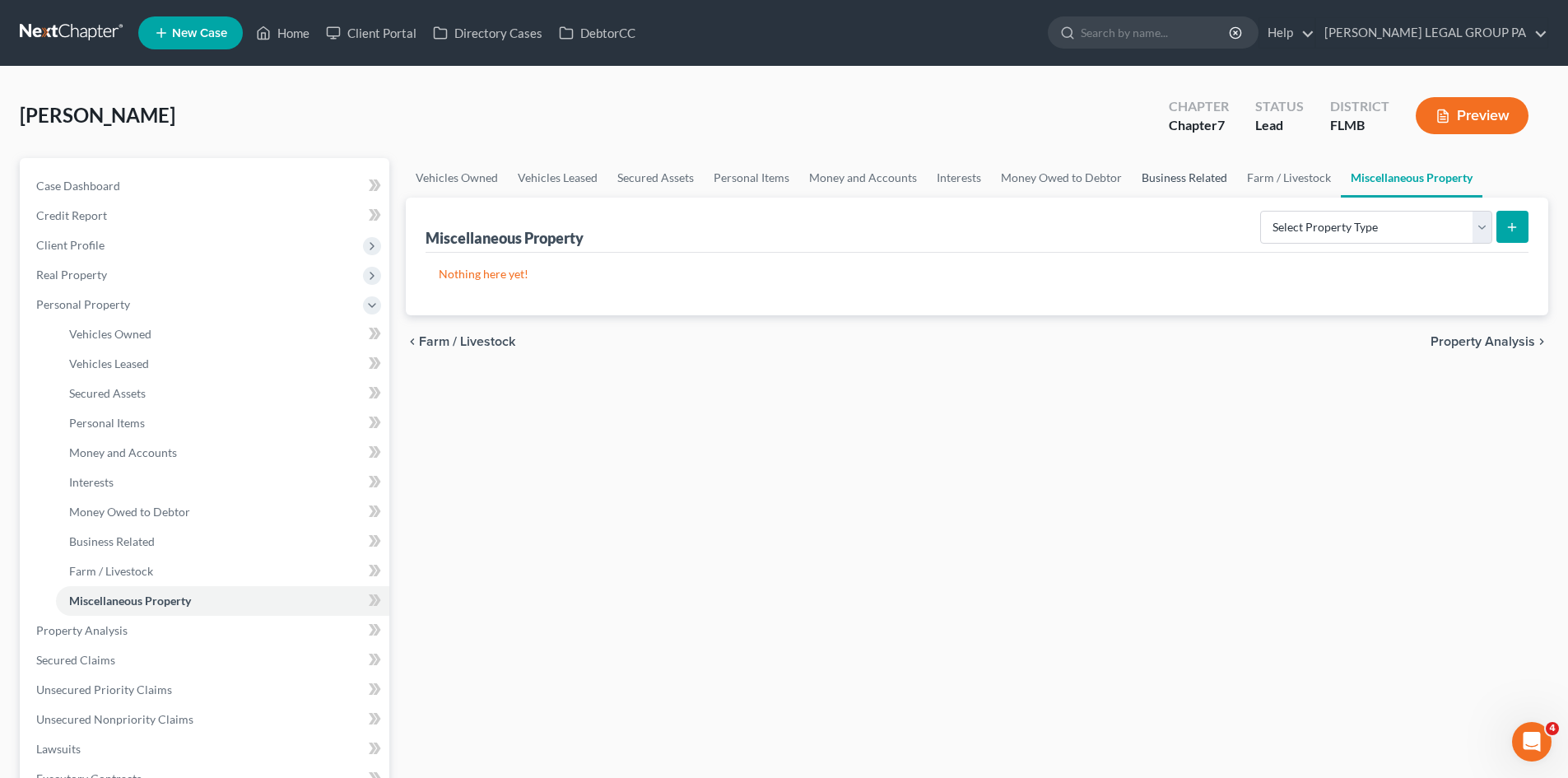
click at [1149, 185] on link "Business Related" at bounding box center [1184, 178] width 105 height 39
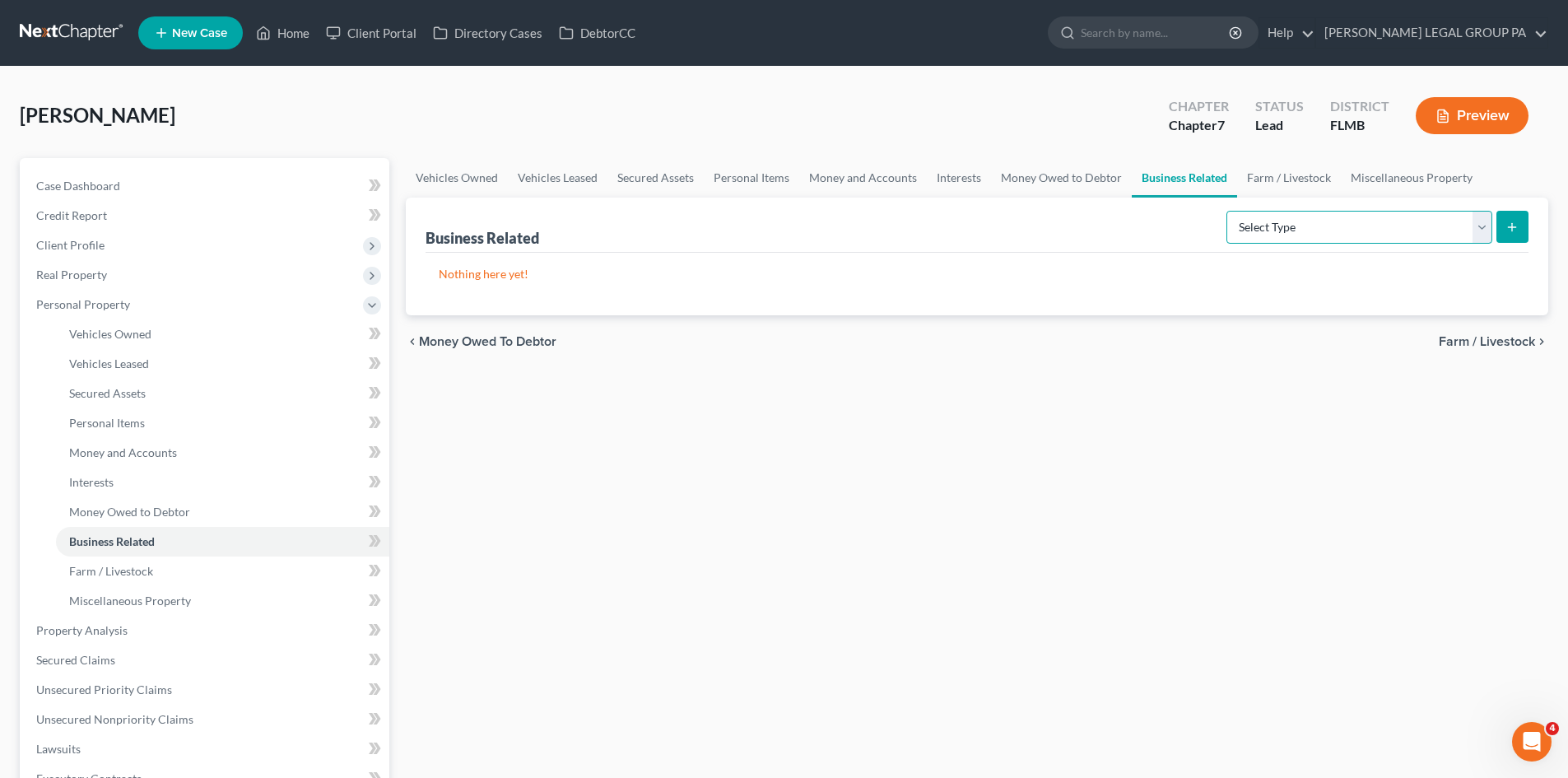
click at [1247, 218] on select "Select Type Customer Lists Franchises Inventory Licenses Machinery Office Equip…" at bounding box center [1360, 227] width 266 height 33
click at [1169, 379] on div "Vehicles Owned Vehicles Leased Secured Assets Personal Items Money and Accounts…" at bounding box center [977, 633] width 1159 height 950
click at [1388, 176] on link "Miscellaneous Property" at bounding box center [1412, 178] width 141 height 39
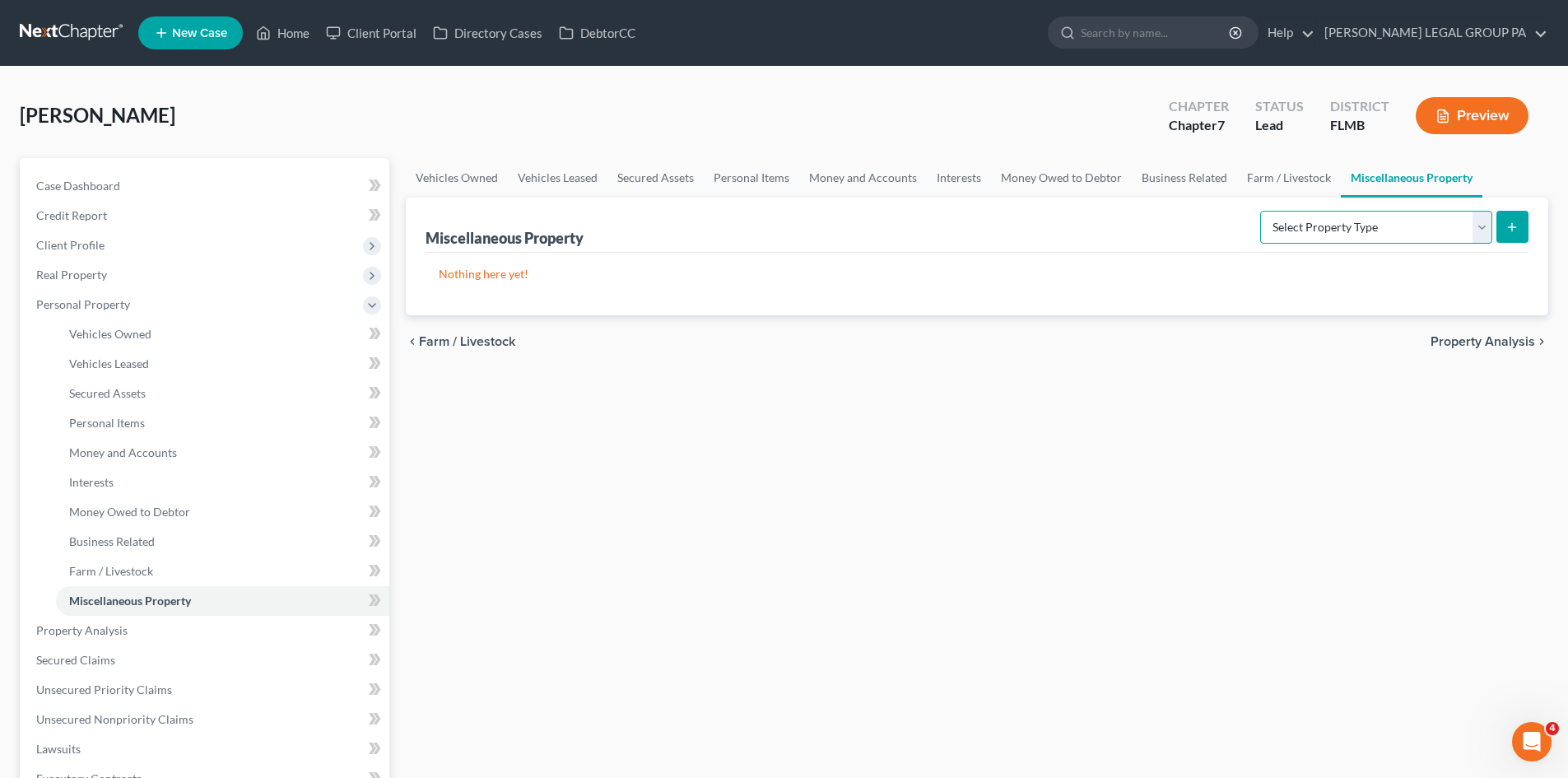
click at [1362, 231] on select "Select Property Type Assigned for Creditor Benefit Within 1 Year Holding for An…" at bounding box center [1376, 227] width 233 height 33
select select "stored_within_1_year"
click at [1260, 211] on select "Select Property Type Assigned for Creditor Benefit Within 1 Year Holding for An…" at bounding box center [1376, 227] width 233 height 33
click at [1514, 233] on button "submit" at bounding box center [1512, 227] width 33 height 33
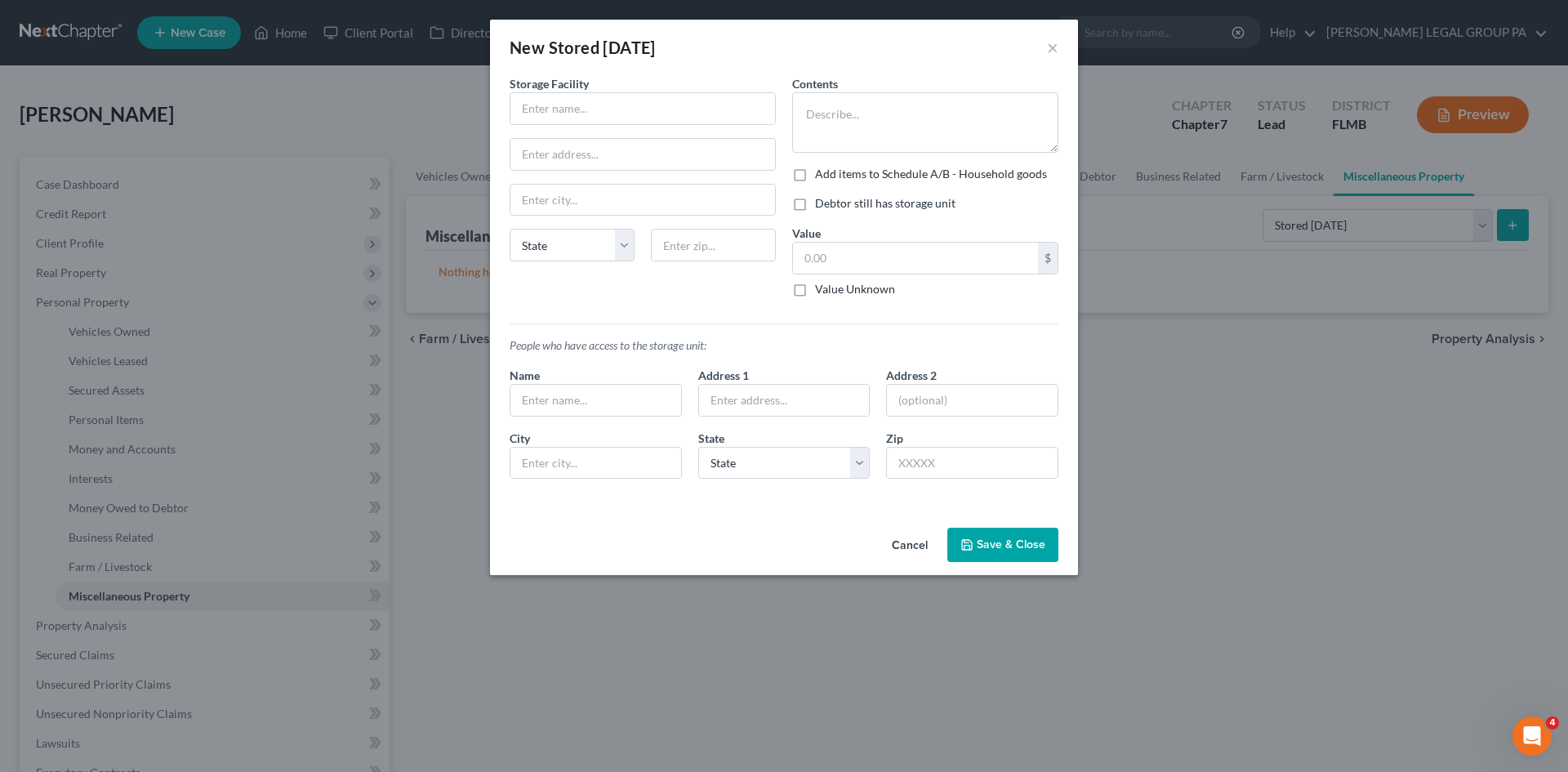
click at [620, 85] on div "Storage Facility" at bounding box center [642, 100] width 267 height 50
click at [616, 96] on input "text" at bounding box center [642, 109] width 265 height 31
click at [623, 111] on input "text" at bounding box center [642, 109] width 265 height 31
drag, startPoint x: 856, startPoint y: 109, endPoint x: 846, endPoint y: 112, distance: 10.4
click at [856, 109] on textarea at bounding box center [925, 123] width 267 height 61
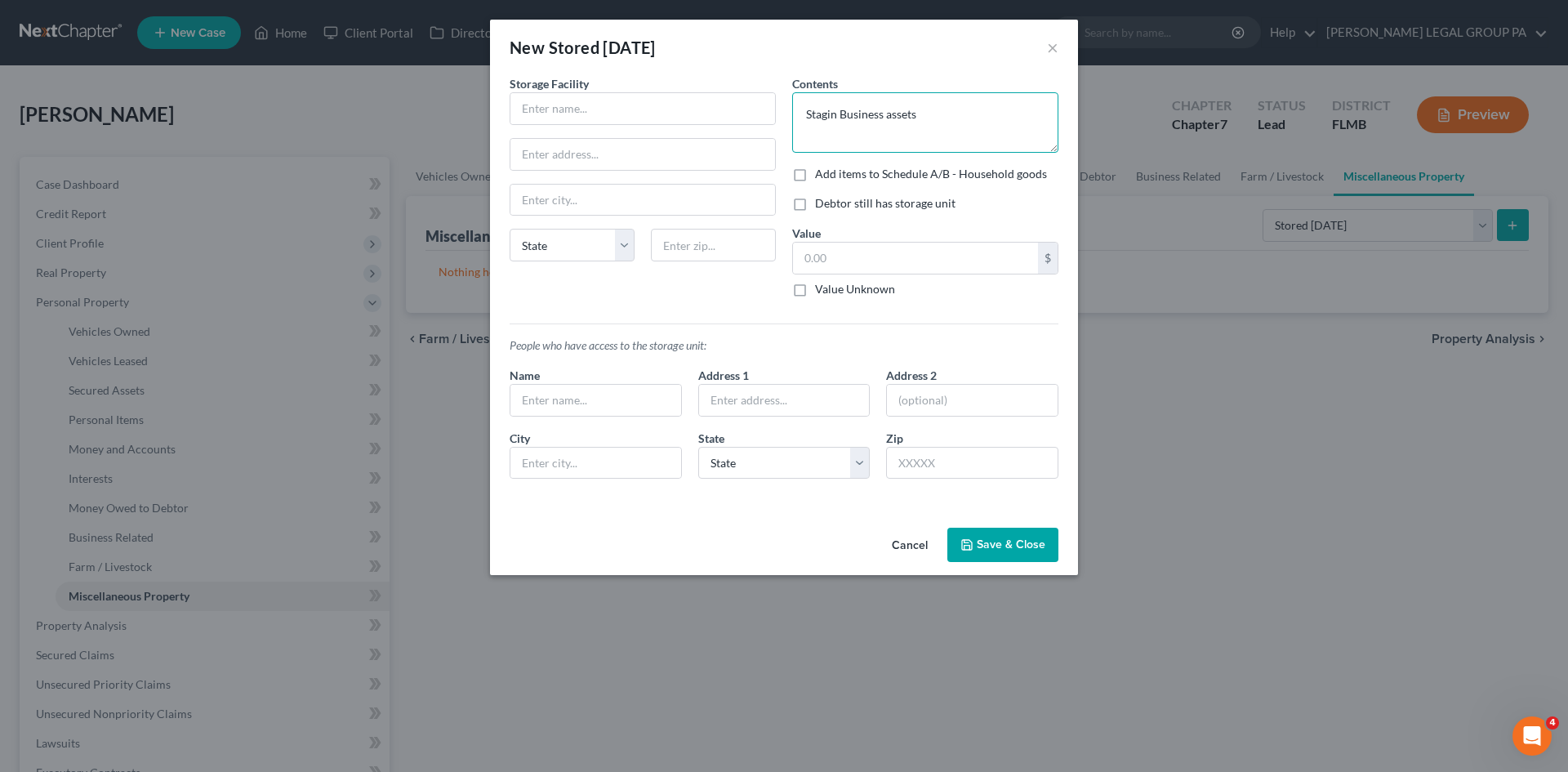
click at [835, 112] on textarea "Stagin Business assets" at bounding box center [925, 123] width 267 height 61
click at [897, 112] on textarea "Staging Business assets" at bounding box center [925, 123] width 267 height 61
click at [850, 111] on textarea "Staging Business assets" at bounding box center [925, 123] width 267 height 61
click at [913, 114] on textarea "Staging business assets" at bounding box center [925, 123] width 267 height 61
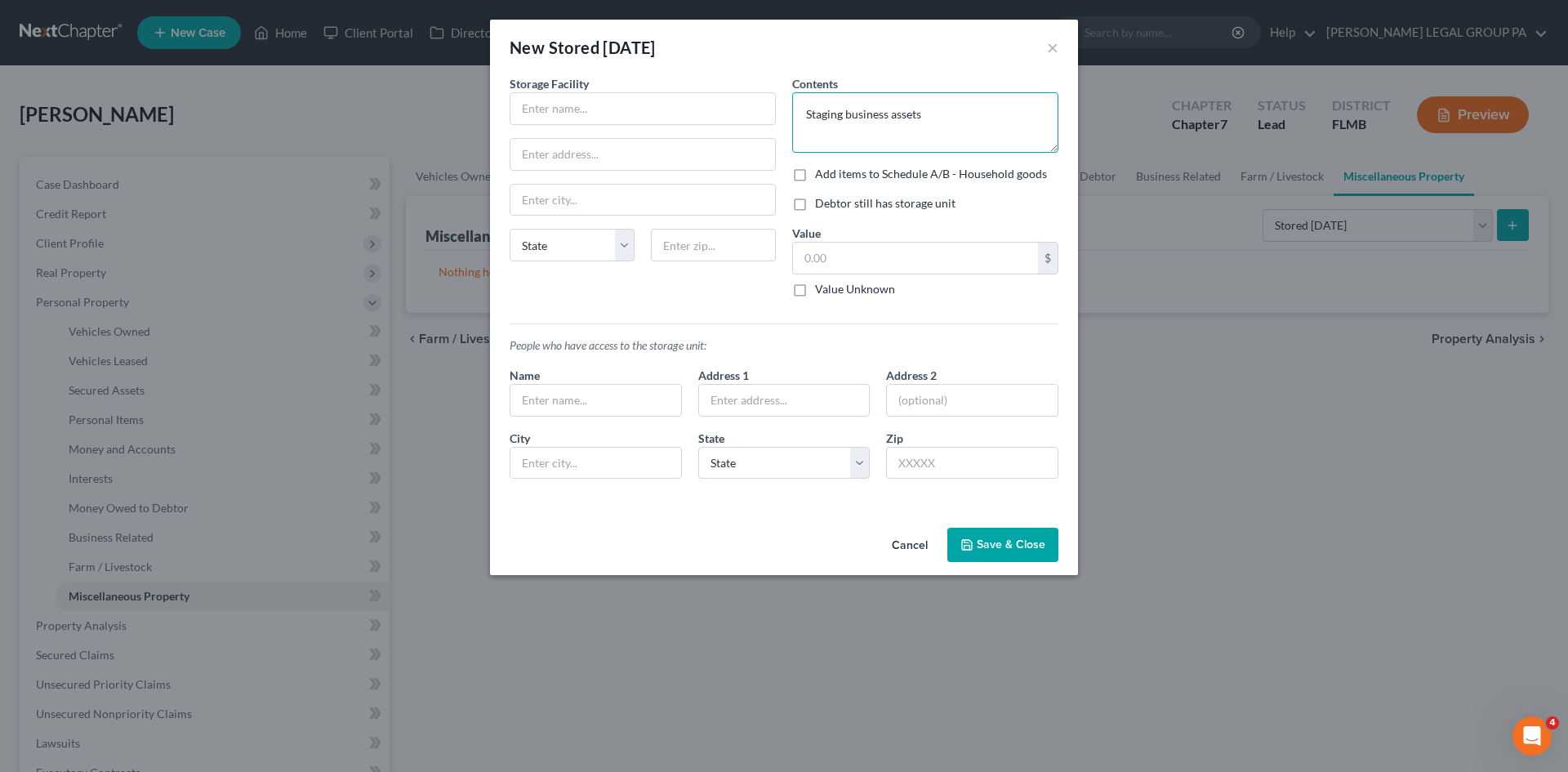
click at [913, 114] on textarea "Staging business assets" at bounding box center [925, 123] width 267 height 61
type textarea "Staging business equipment"
click at [674, 279] on div "Storage Facility State AL AK AR AZ CA CO CT DE DC FL GA GU HI ID IL IN IA KS KY…" at bounding box center [643, 192] width 282 height 235
click at [1018, 544] on button "Save & Close" at bounding box center [1003, 544] width 111 height 34
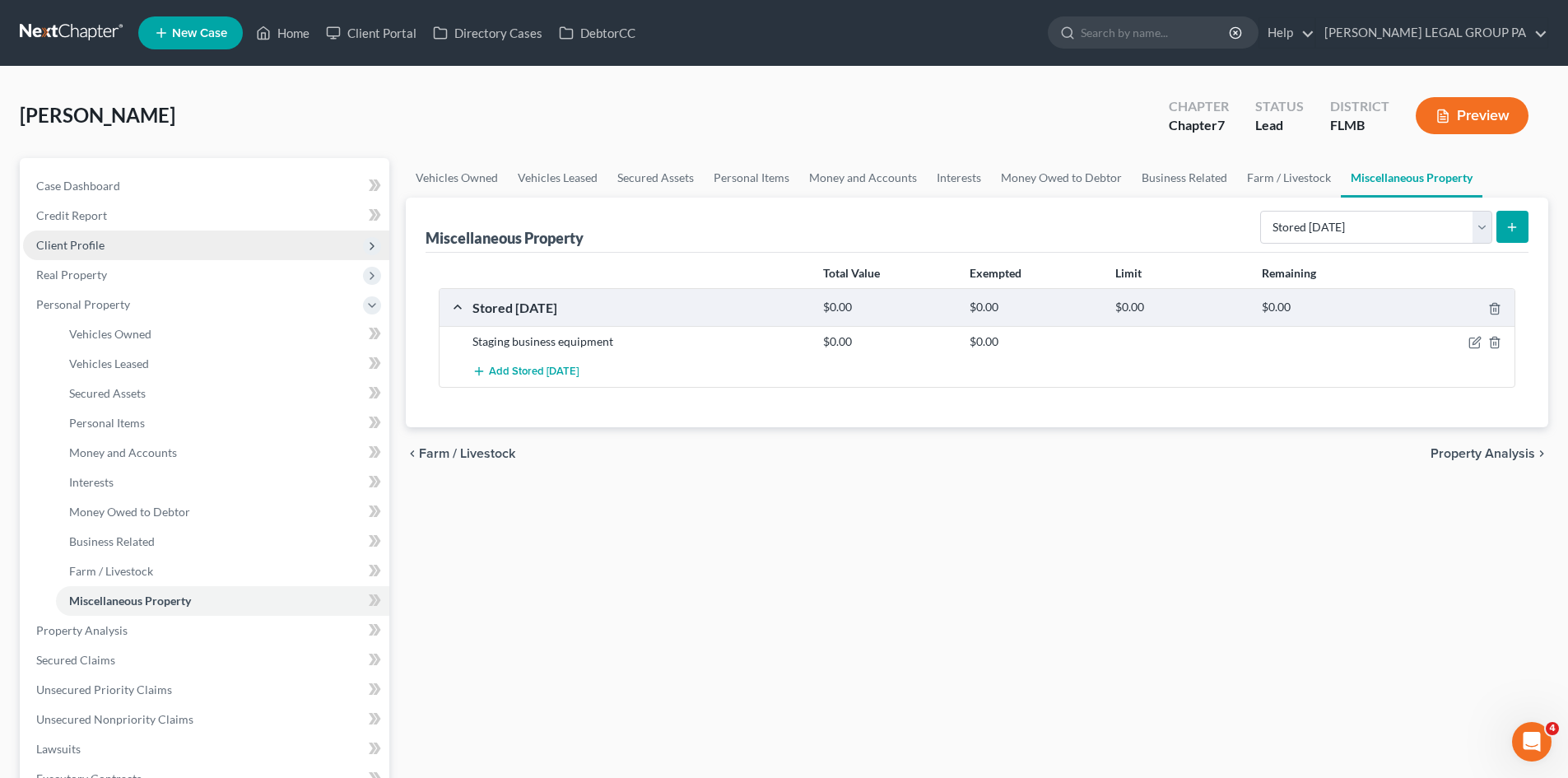
click at [115, 243] on span "Client Profile" at bounding box center [206, 245] width 366 height 30
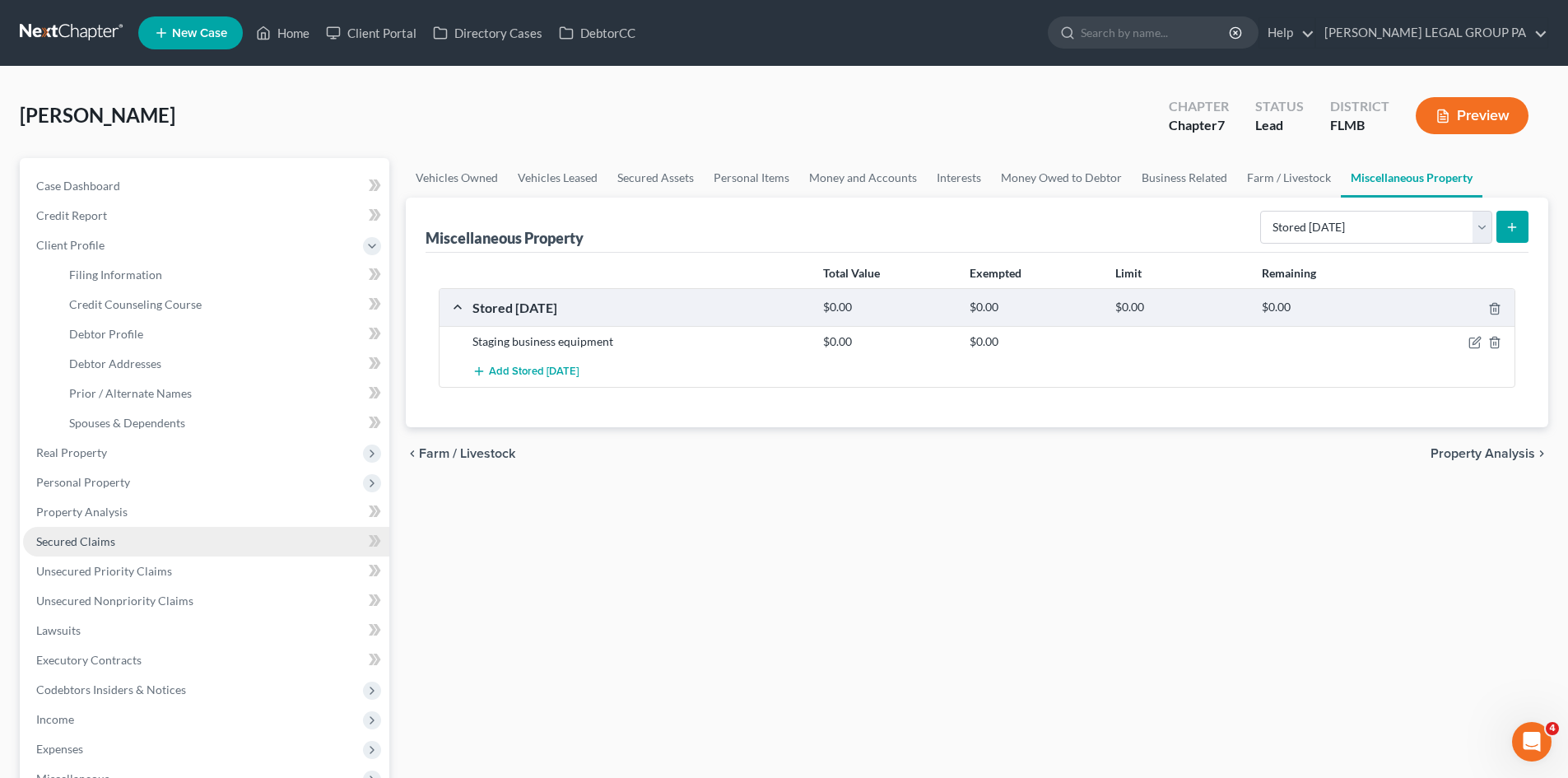
click at [116, 541] on link "Secured Claims" at bounding box center [206, 542] width 366 height 30
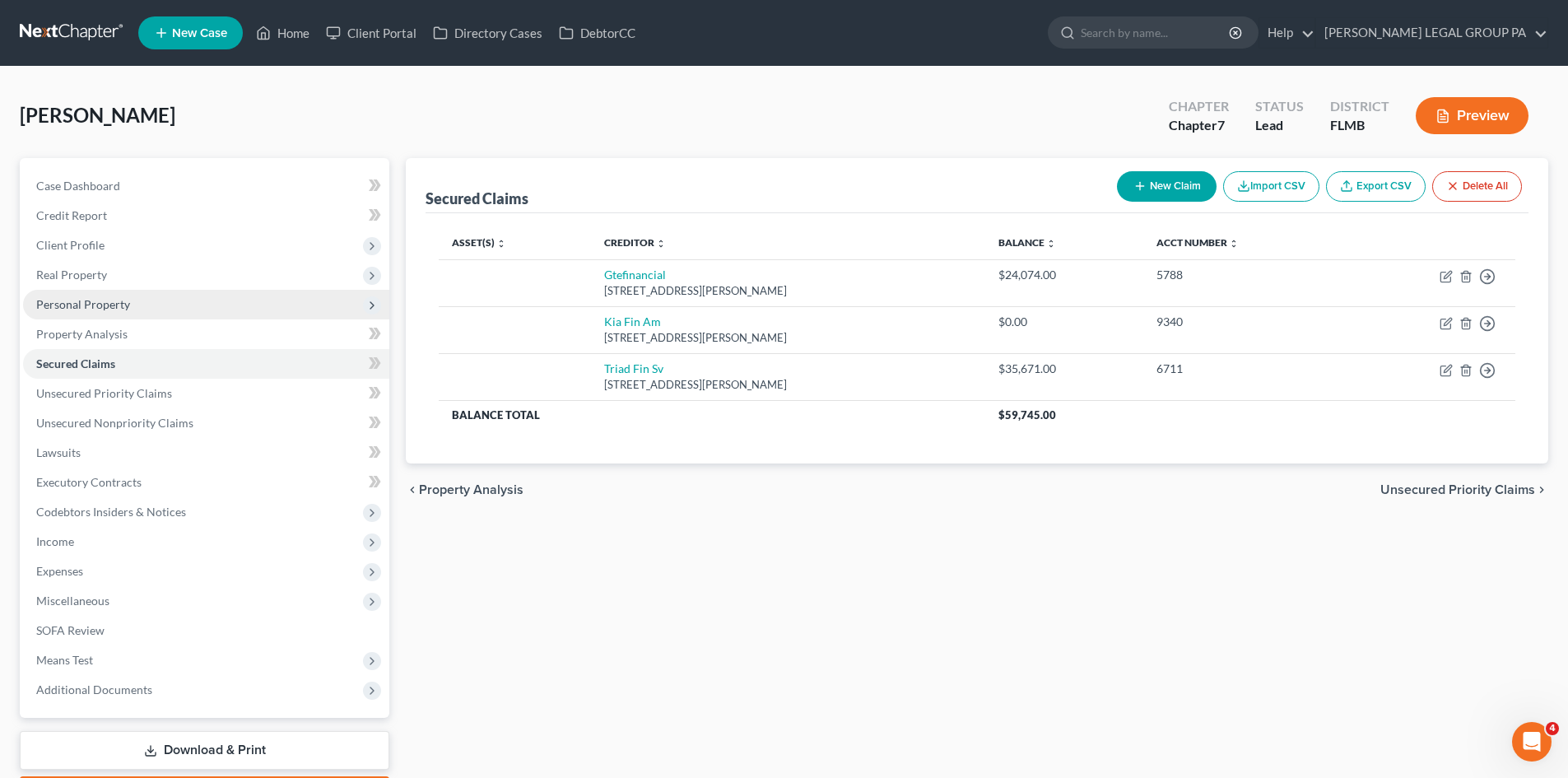
click at [151, 308] on span "Personal Property" at bounding box center [206, 305] width 366 height 30
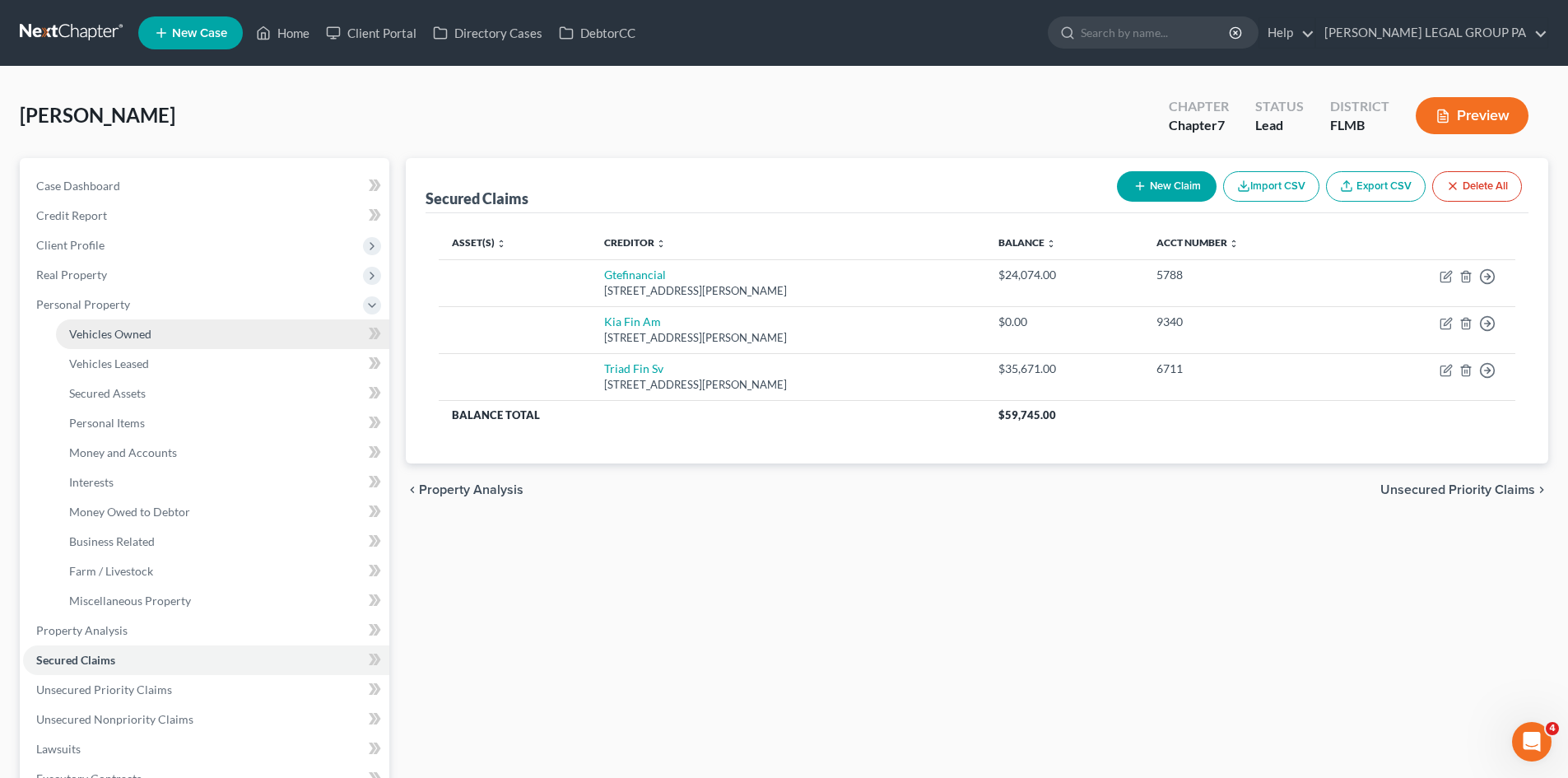
click at [157, 337] on link "Vehicles Owned" at bounding box center [222, 334] width 334 height 30
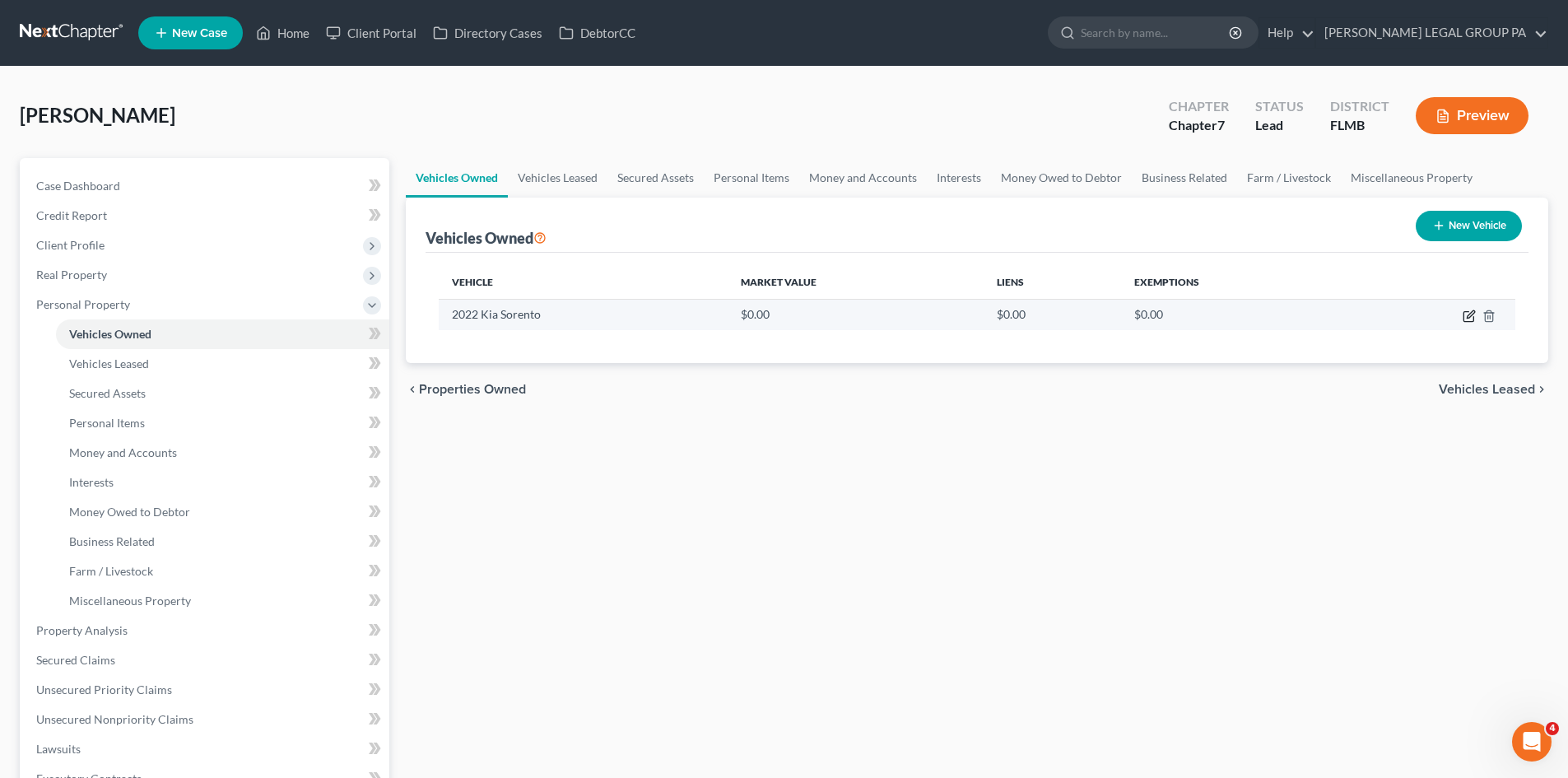
click at [1468, 316] on icon "button" at bounding box center [1471, 314] width 7 height 7
select select "0"
select select "4"
select select "2"
select select "0"
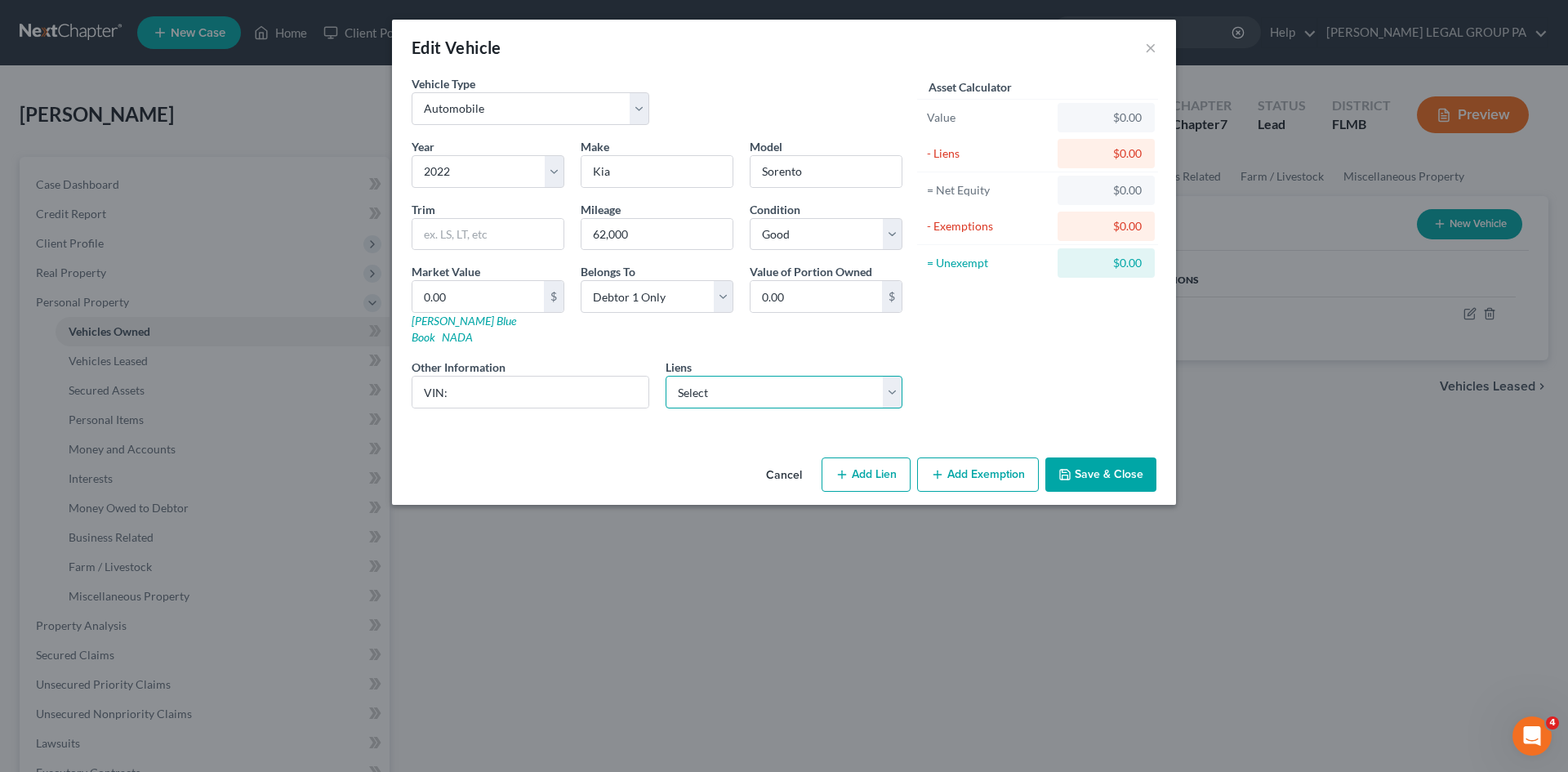
click at [731, 377] on select "Select Triad Fin Sv - $35,671.00 Gtefinancial - $24,074.00 Kia Fin Am - $0.00" at bounding box center [784, 391] width 238 height 32
select select "1"
click at [665, 375] on select "Select Triad Fin Sv - $35,671.00 Gtefinancial - $24,074.00 Kia Fin Am - $0.00" at bounding box center [784, 391] width 238 height 32
select select
select select "9"
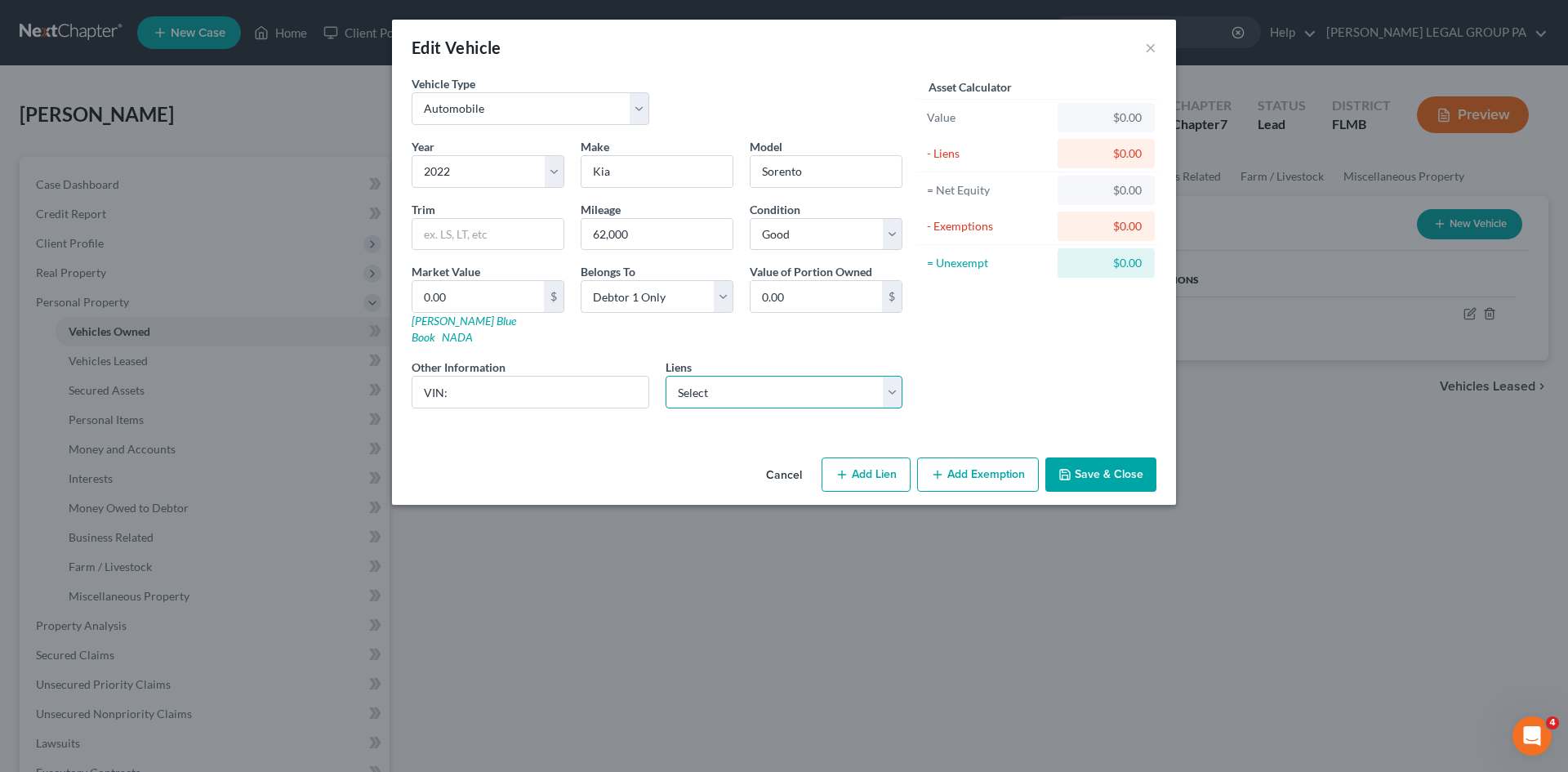
select select "0"
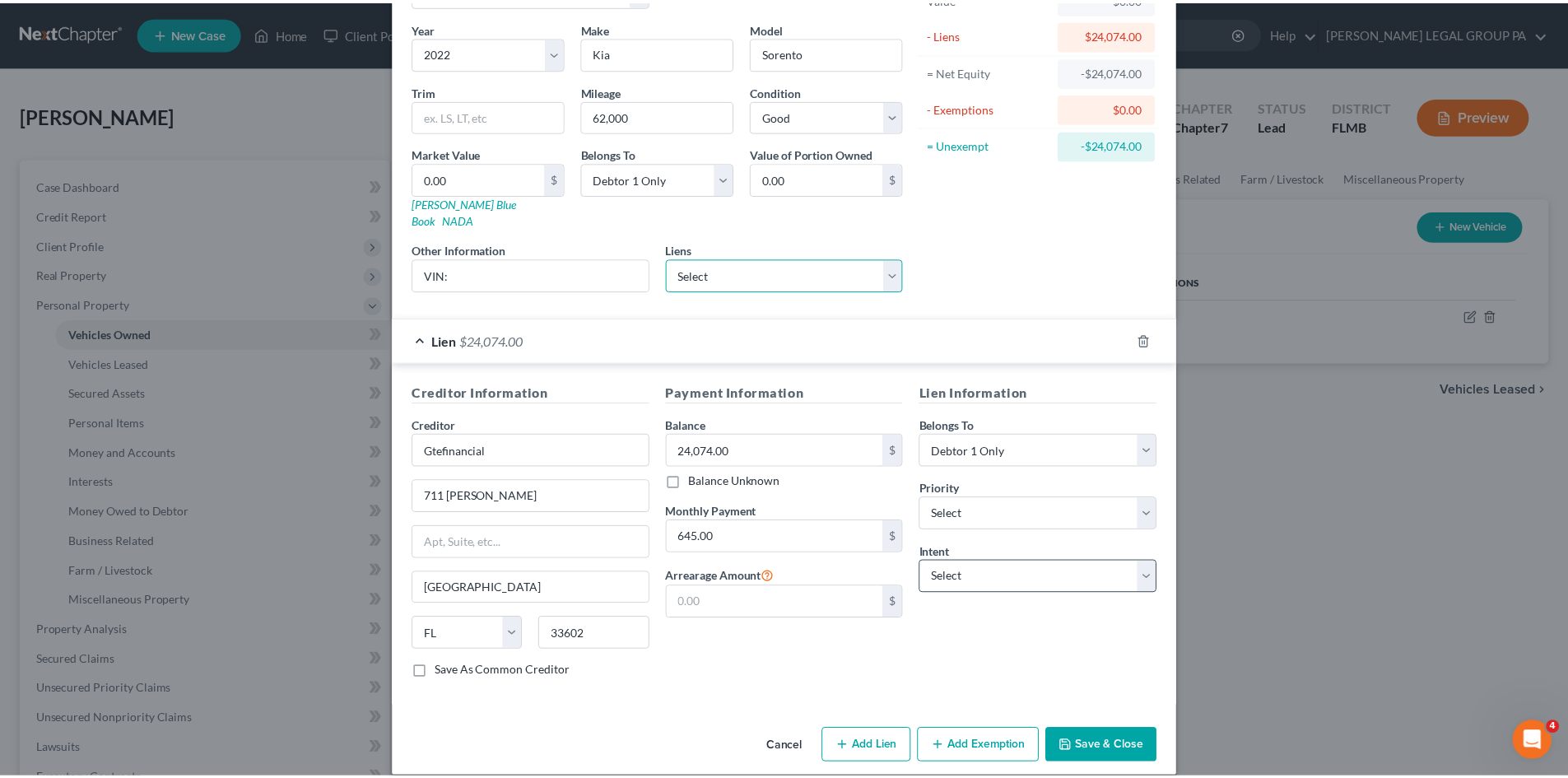
scroll to position [123, 0]
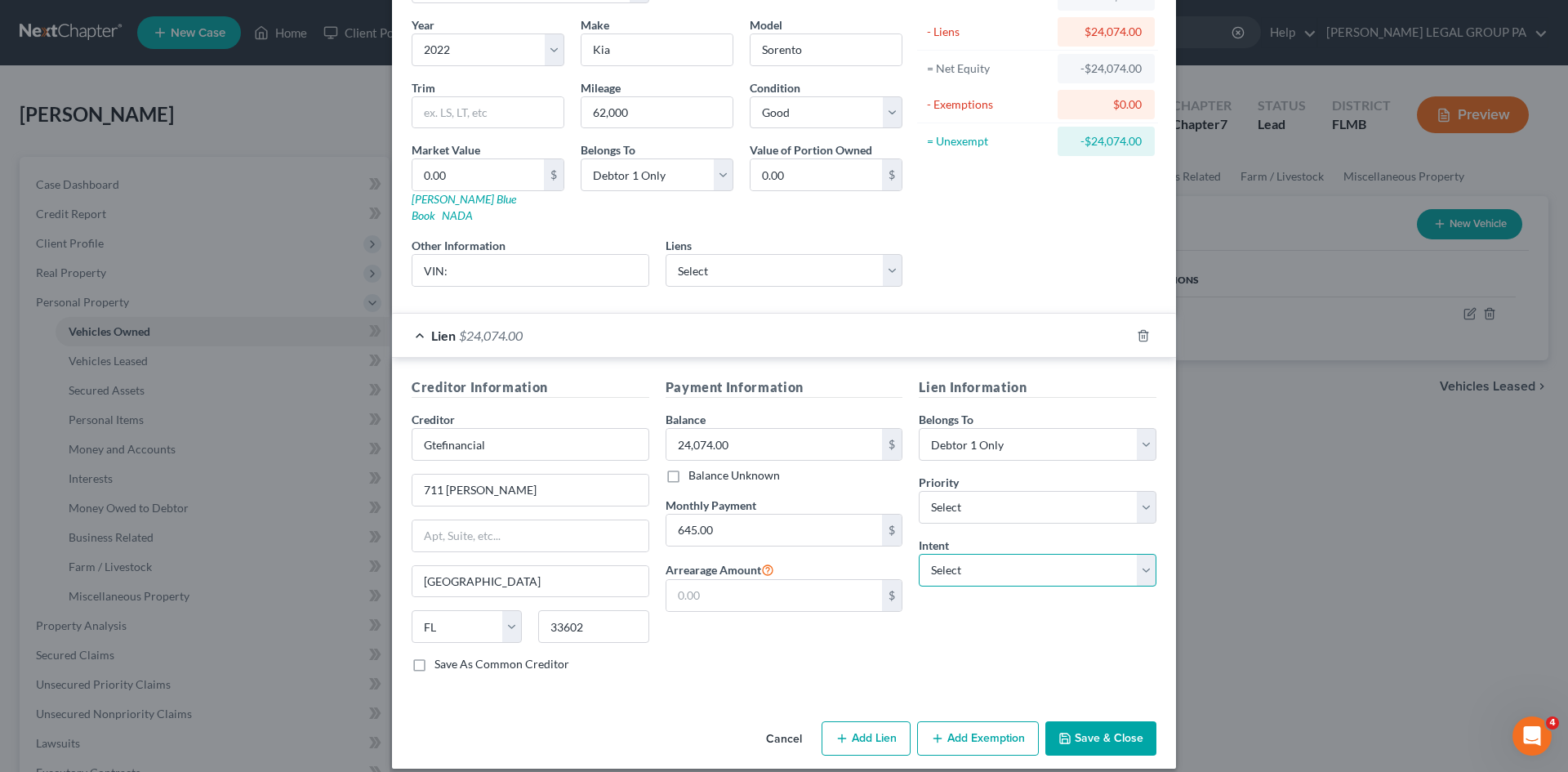
click at [1000, 553] on select "Select Surrender Redeem Reaffirm Avoid Other" at bounding box center [1038, 569] width 238 height 32
select select "2"
click at [919, 553] on select "Select Surrender Redeem Reaffirm Avoid Other" at bounding box center [1038, 569] width 238 height 32
click at [1010, 502] on select "Select 1st 2nd 3rd 4th 5th 6th 7th 8th 9th 10th 11th 12th 13th 14th 15th 16th 1…" at bounding box center [1038, 506] width 238 height 32
select select "0"
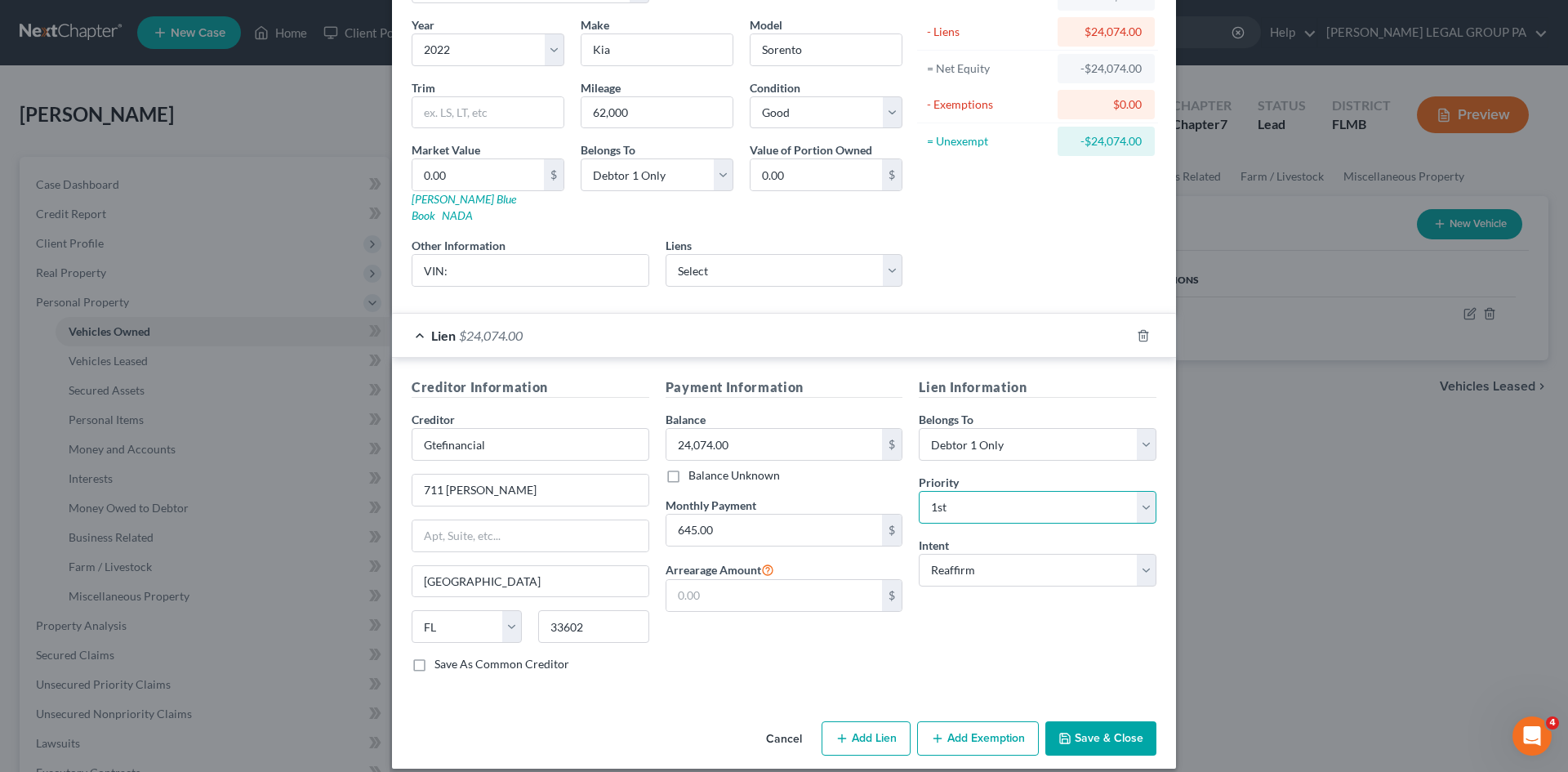
click at [919, 491] on select "Select 1st 2nd 3rd 4th 5th 6th 7th 8th 9th 10th 11th 12th 13th 14th 15th 16th 1…" at bounding box center [1038, 506] width 238 height 32
click at [994, 634] on div "Lien Information Belongs To * Select Debtor 1 Only Debtor 2 Only Debtor 1 And D…" at bounding box center [1037, 531] width 254 height 308
click at [1103, 721] on button "Save & Close" at bounding box center [1100, 738] width 111 height 34
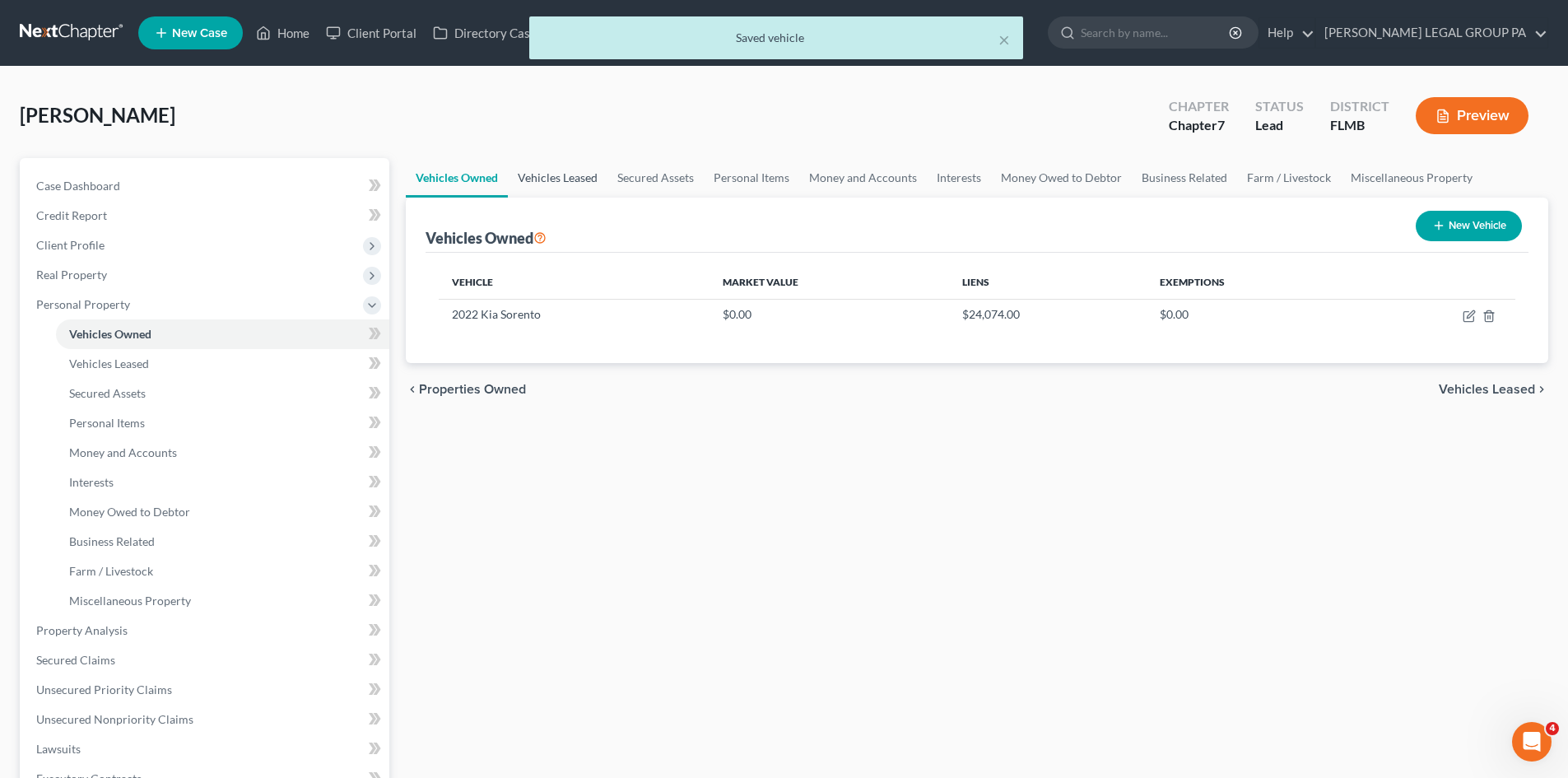
click at [599, 174] on link "Vehicles Leased" at bounding box center [557, 178] width 100 height 39
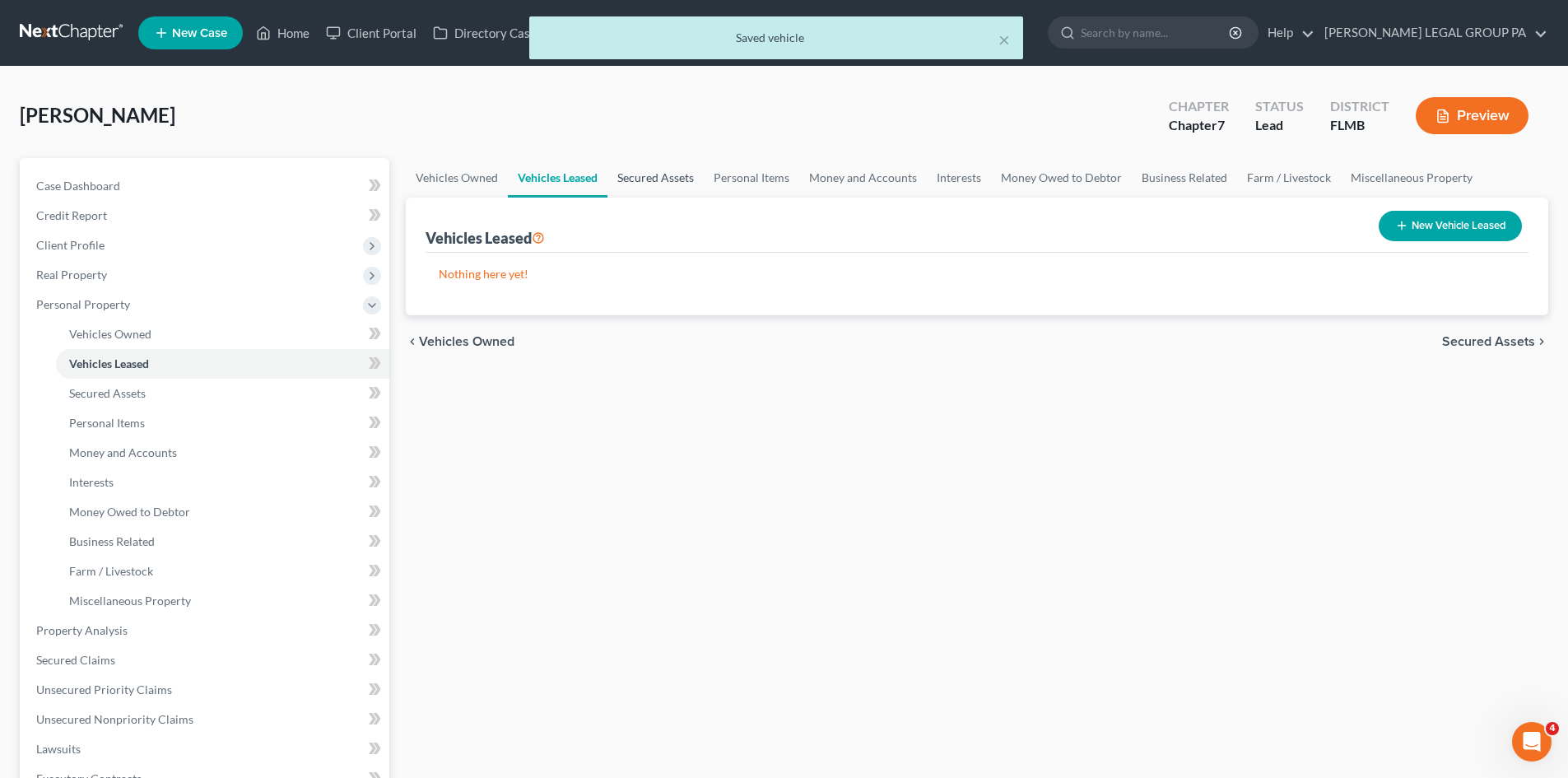
click at [642, 175] on link "Secured Assets" at bounding box center [656, 178] width 97 height 39
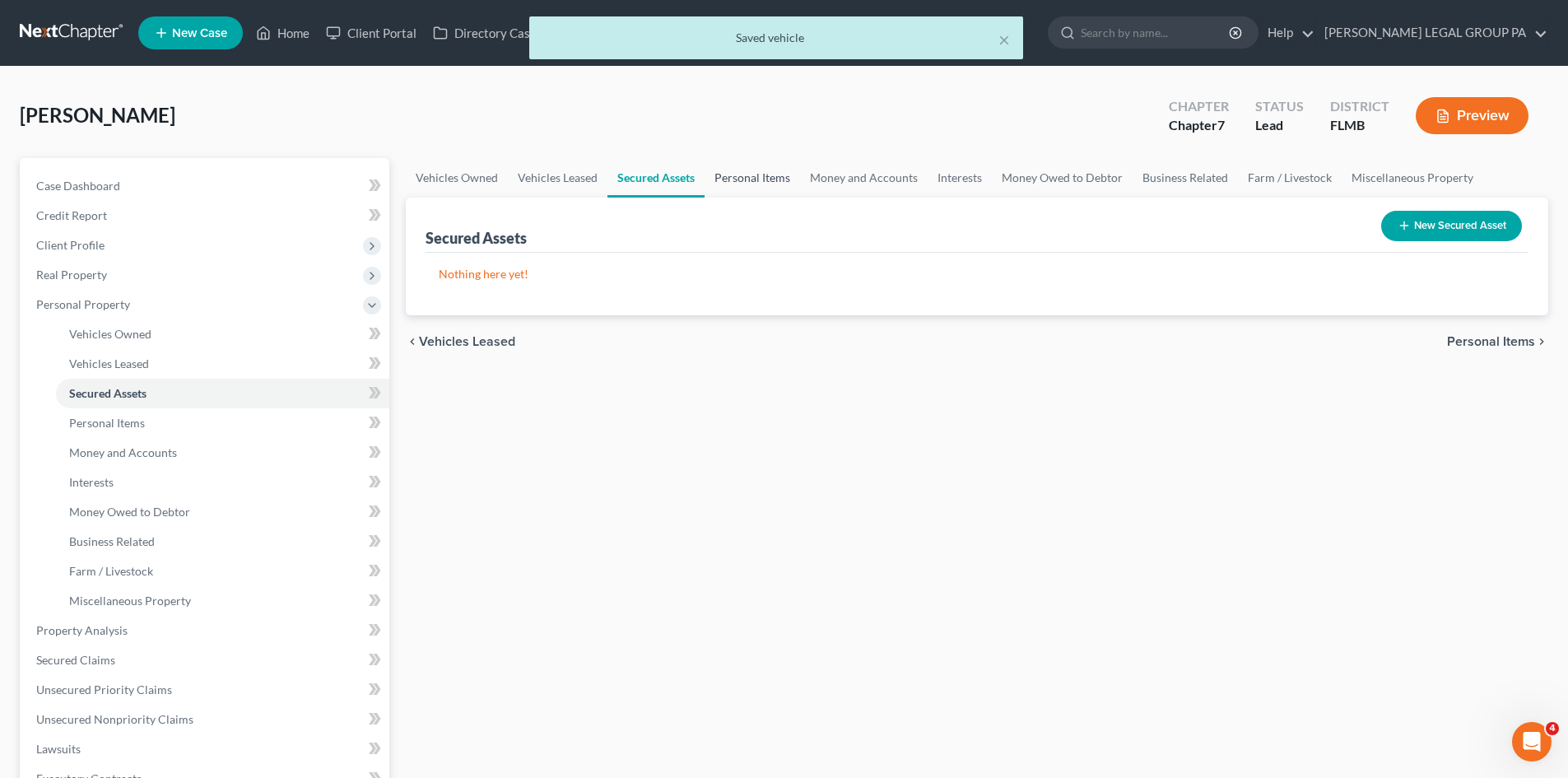
click at [746, 175] on link "Personal Items" at bounding box center [752, 178] width 96 height 39
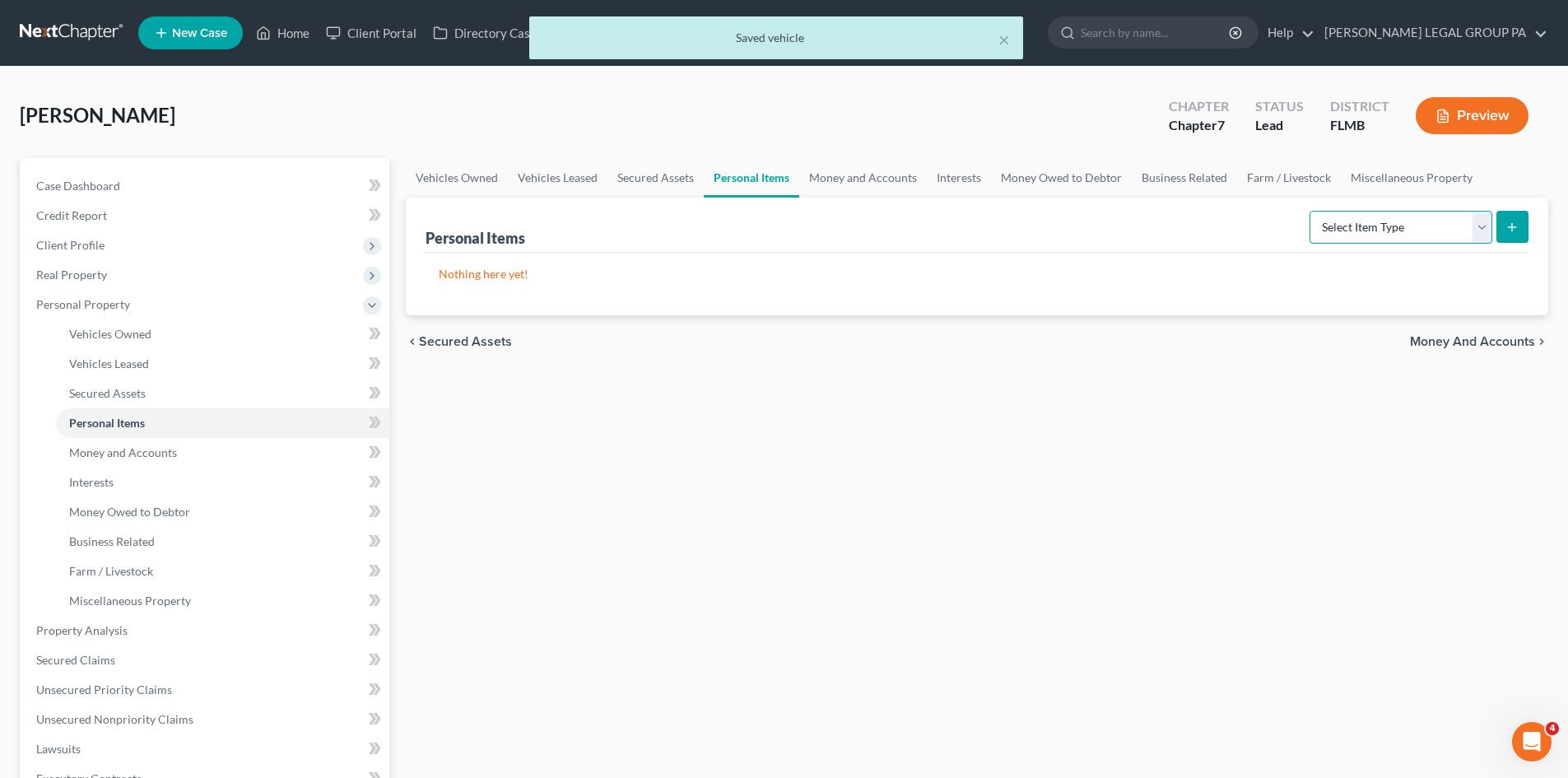
click at [1378, 238] on select "Select Item Type Clothing Collectibles Of Value Electronics Firearms Household …" at bounding box center [1401, 227] width 183 height 33
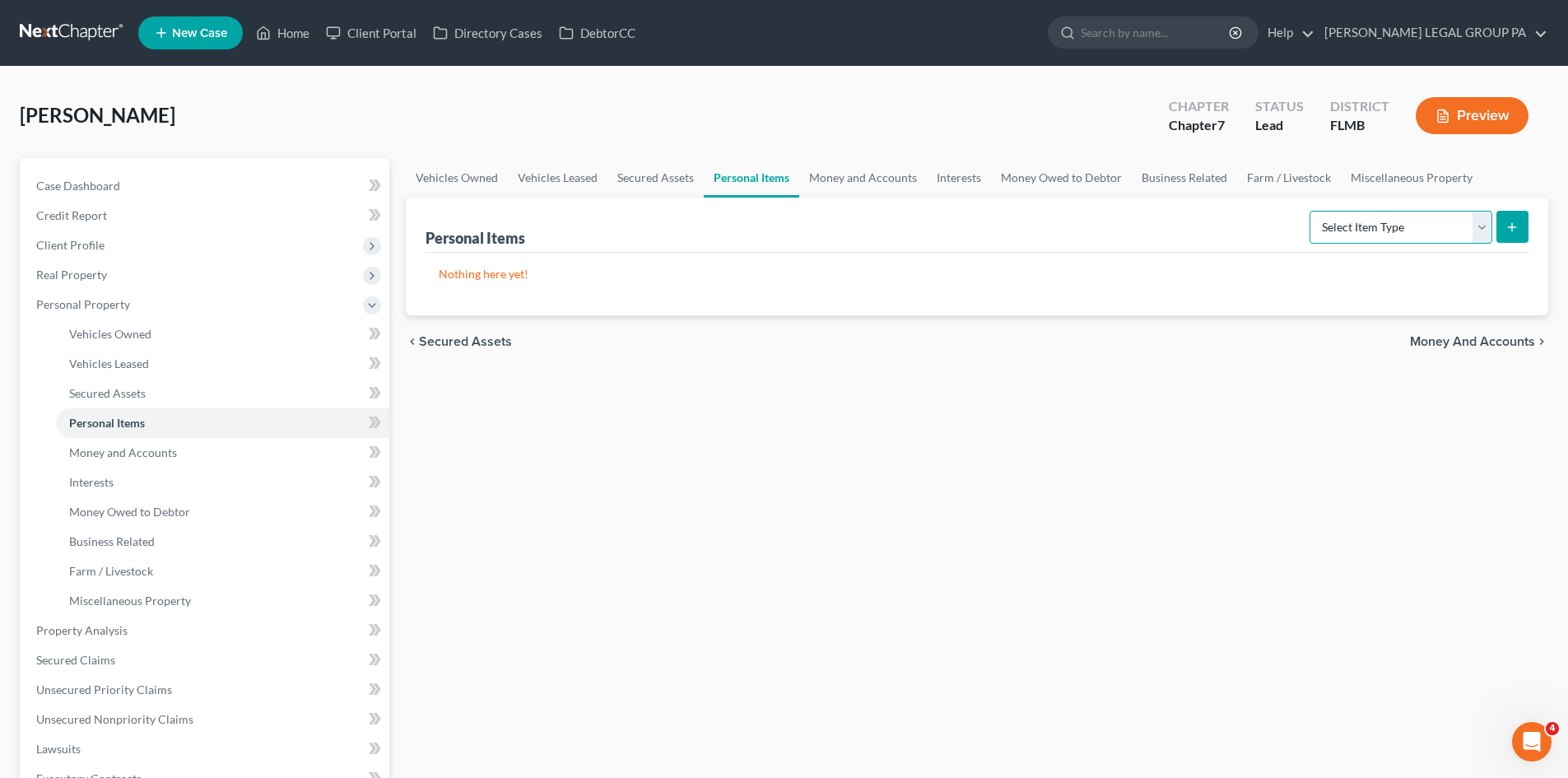
select select "other"
click at [1311, 211] on select "Select Item Type Clothing Collectibles Of Value Electronics Firearms Household …" at bounding box center [1401, 227] width 183 height 33
click at [1505, 228] on button "submit" at bounding box center [1512, 227] width 33 height 33
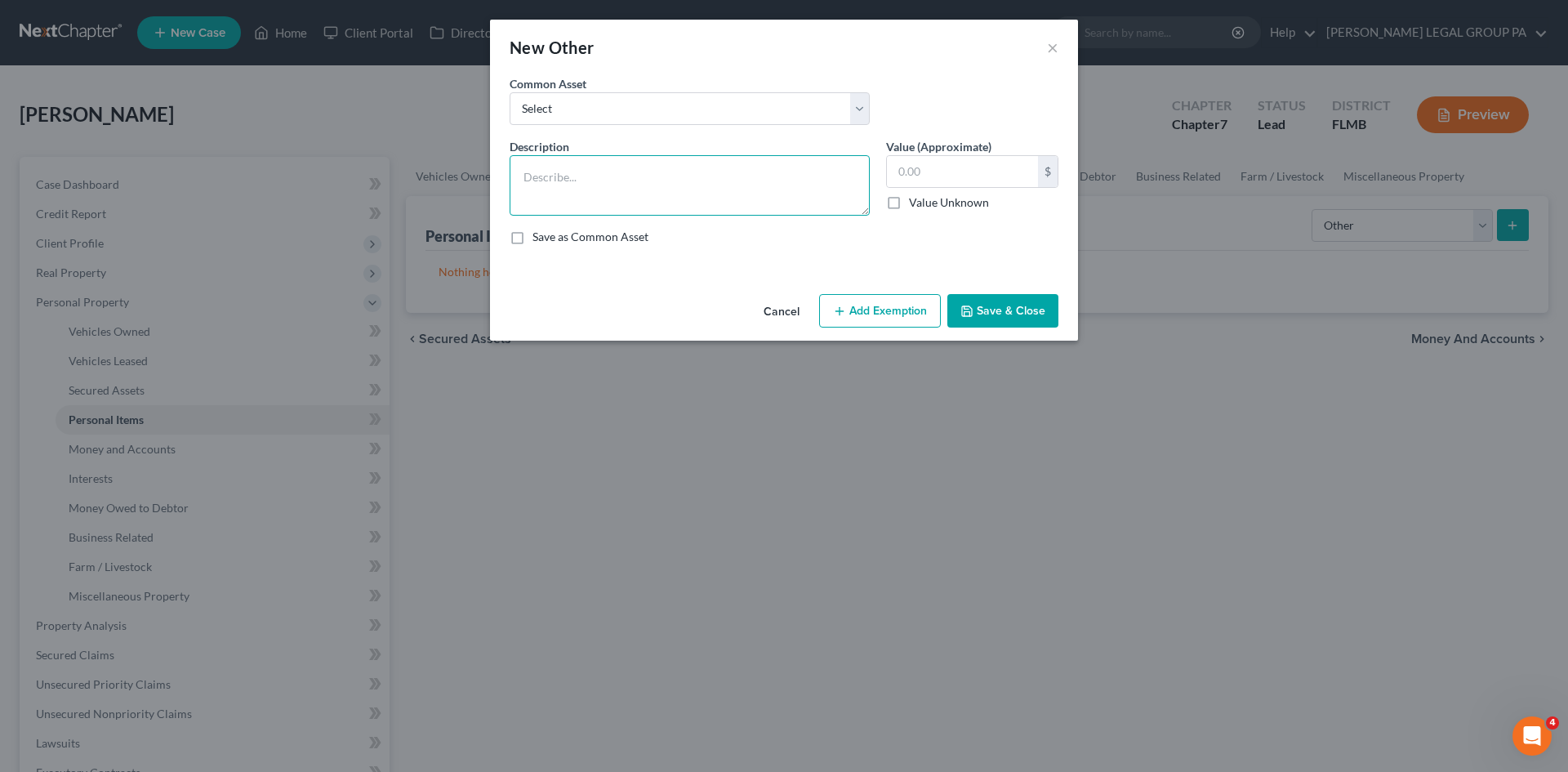
click at [596, 172] on textarea at bounding box center [689, 185] width 360 height 61
type textarea "Mobile Home"
click at [1051, 47] on button "×" at bounding box center [1052, 47] width 11 height 19
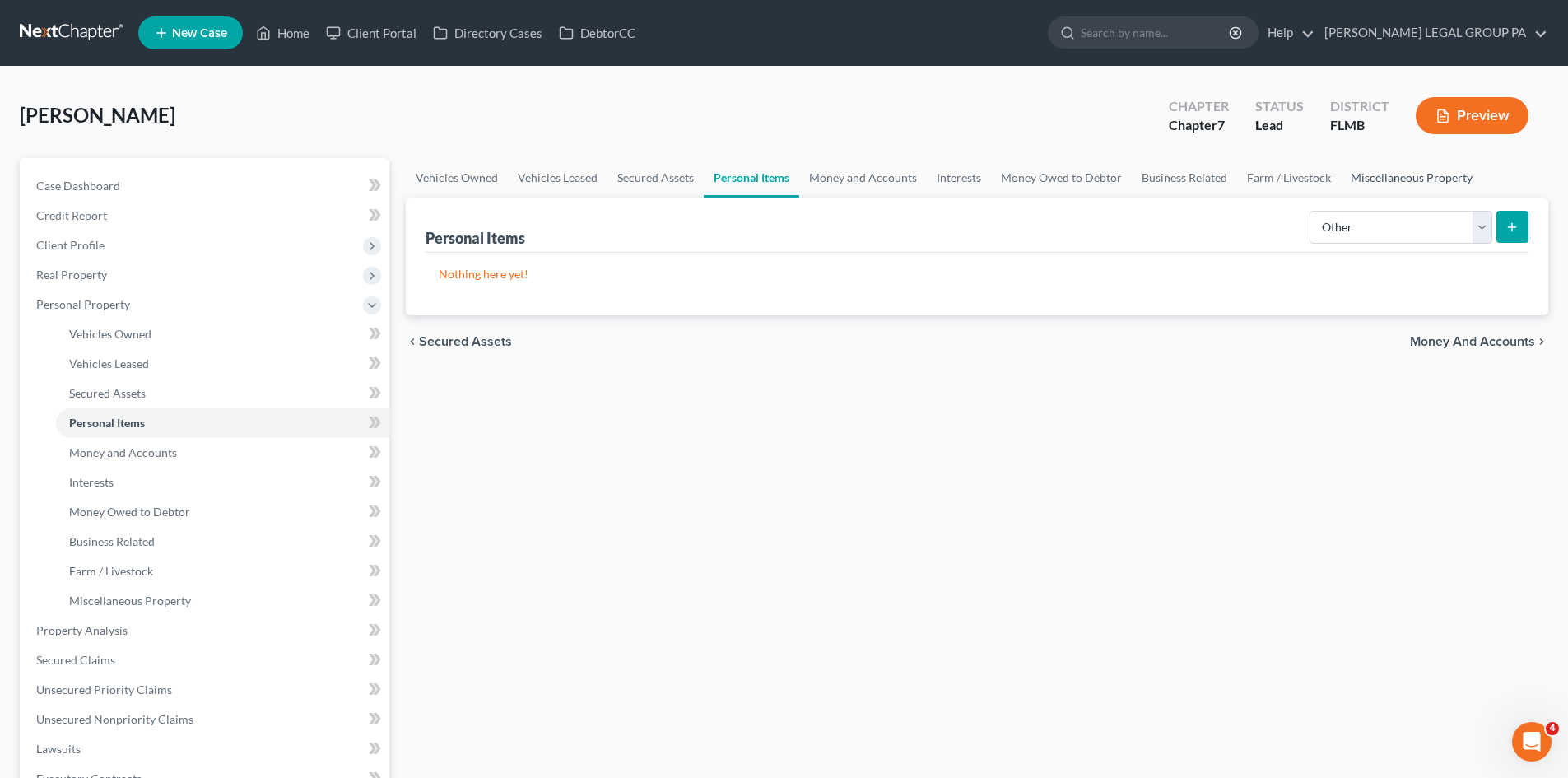
click at [1398, 166] on link "Miscellaneous Property" at bounding box center [1412, 178] width 141 height 39
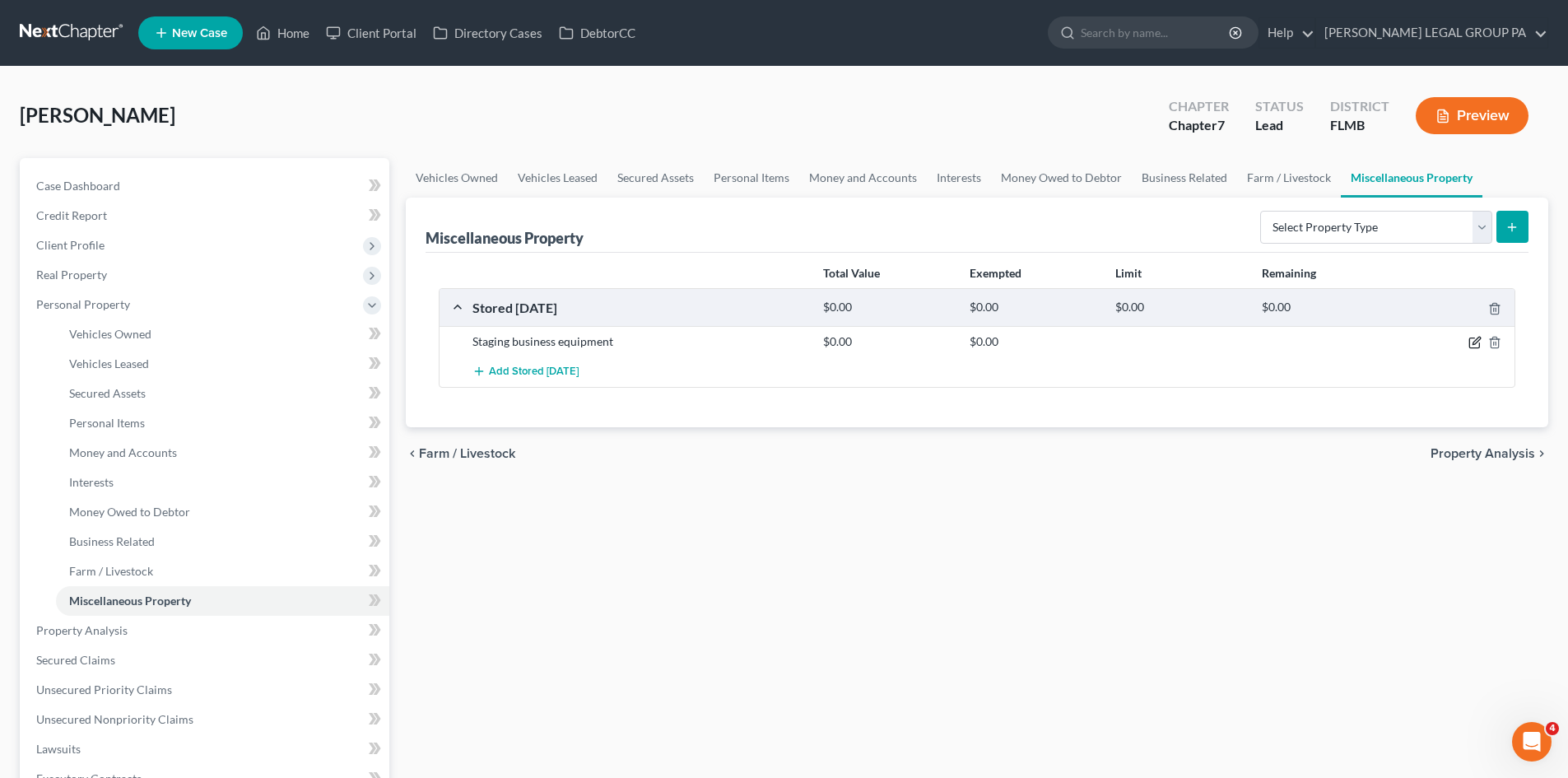
click at [1480, 342] on icon "button" at bounding box center [1475, 342] width 13 height 13
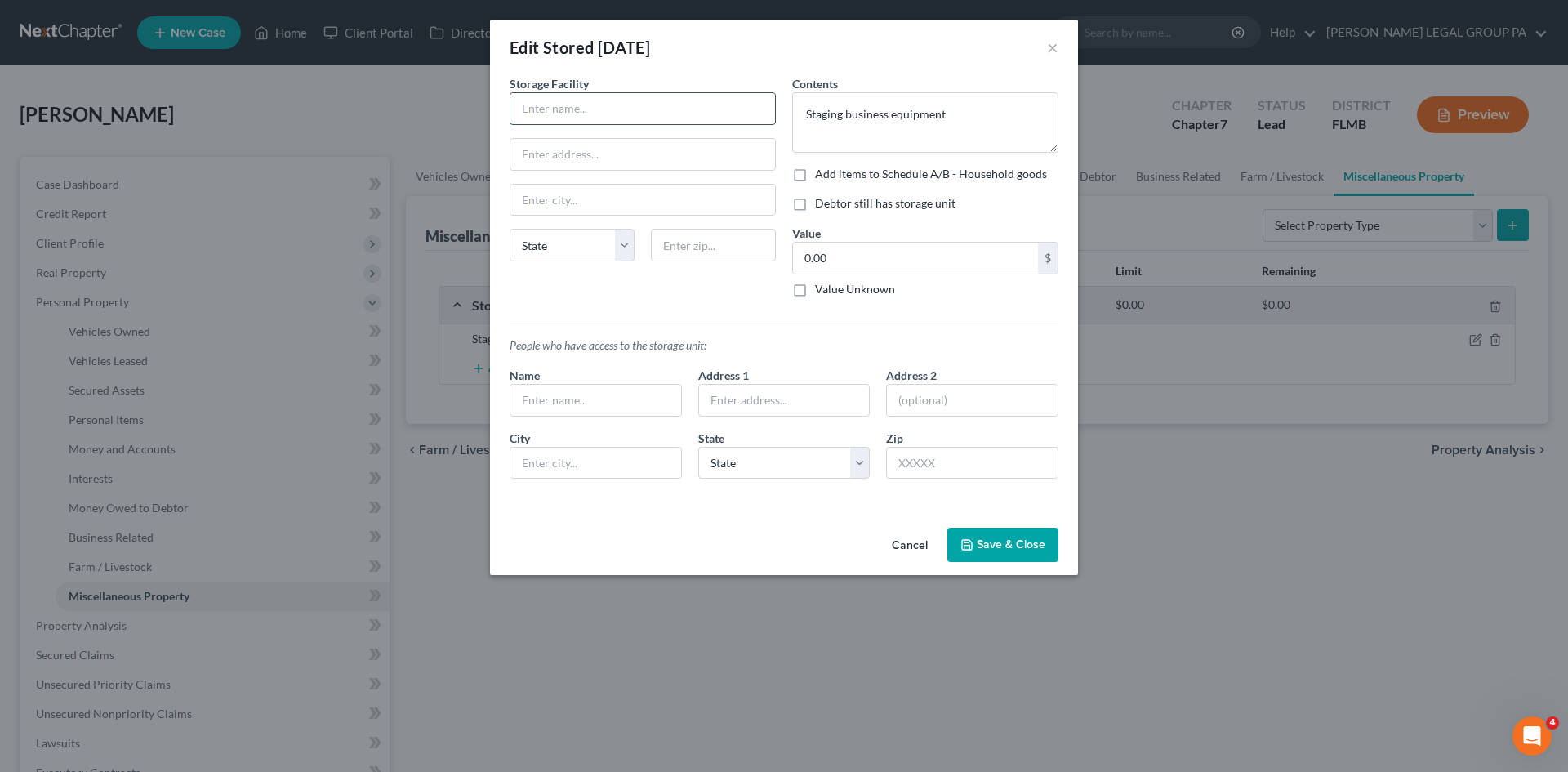
click at [623, 110] on input "text" at bounding box center [642, 109] width 265 height 31
type input "U-Haul Storage"
click at [665, 200] on input "text" at bounding box center [642, 200] width 265 height 31
type input "New Port [PERSON_NAME]"
click at [692, 249] on input "text" at bounding box center [713, 244] width 125 height 32
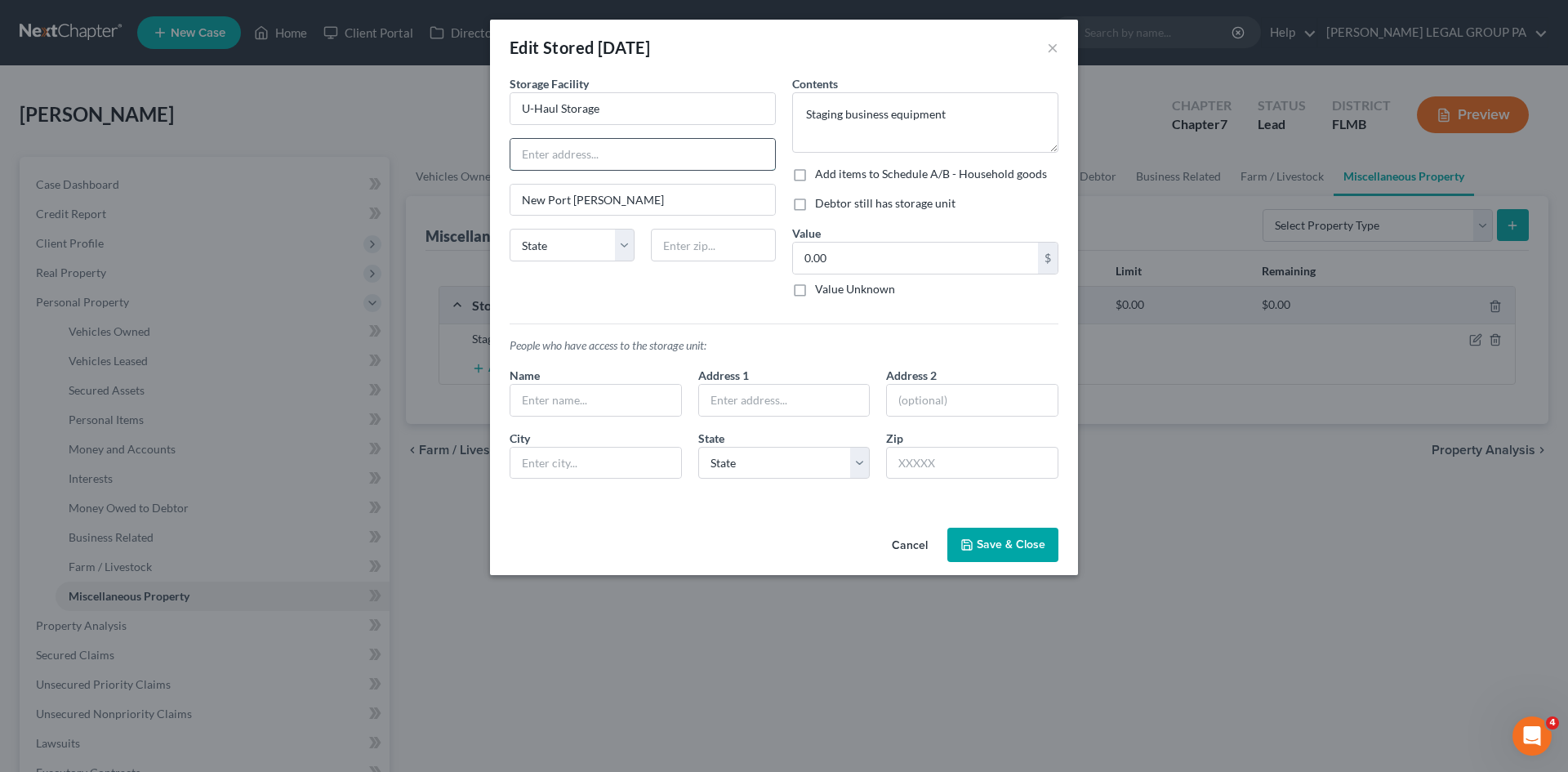
click at [608, 167] on input "text" at bounding box center [642, 154] width 265 height 31
type input "1"
click at [1003, 554] on button "Save & Close" at bounding box center [1003, 544] width 111 height 34
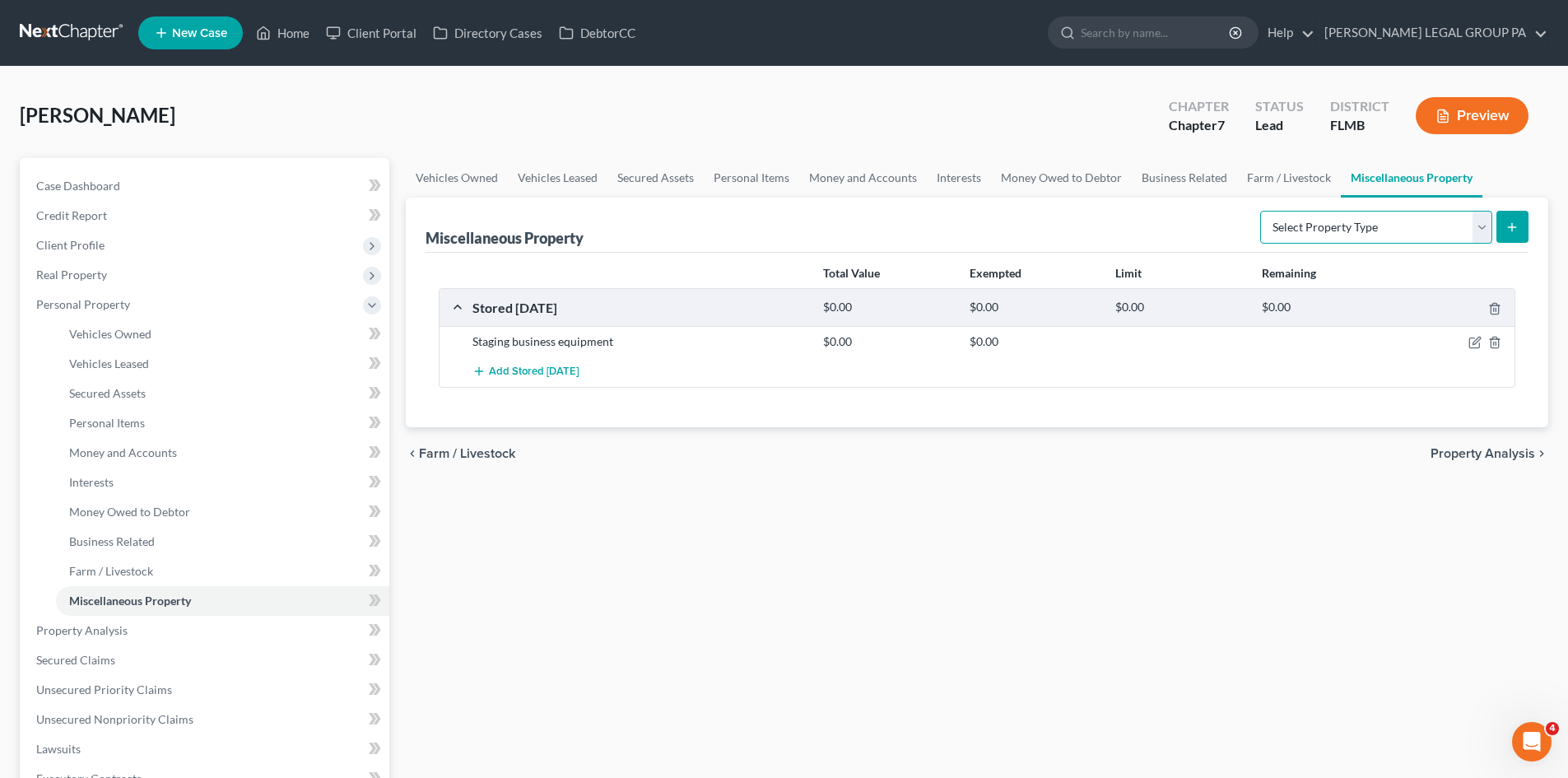
click at [1456, 233] on select "Select Property Type Assigned for Creditor Benefit Within 1 Year Holding for An…" at bounding box center [1376, 227] width 233 height 33
select select "stored_within_1_year"
click at [1260, 211] on select "Select Property Type Assigned for Creditor Benefit Within 1 Year Holding for An…" at bounding box center [1376, 227] width 233 height 33
click at [523, 342] on div "Staging business equipment" at bounding box center [639, 342] width 351 height 17
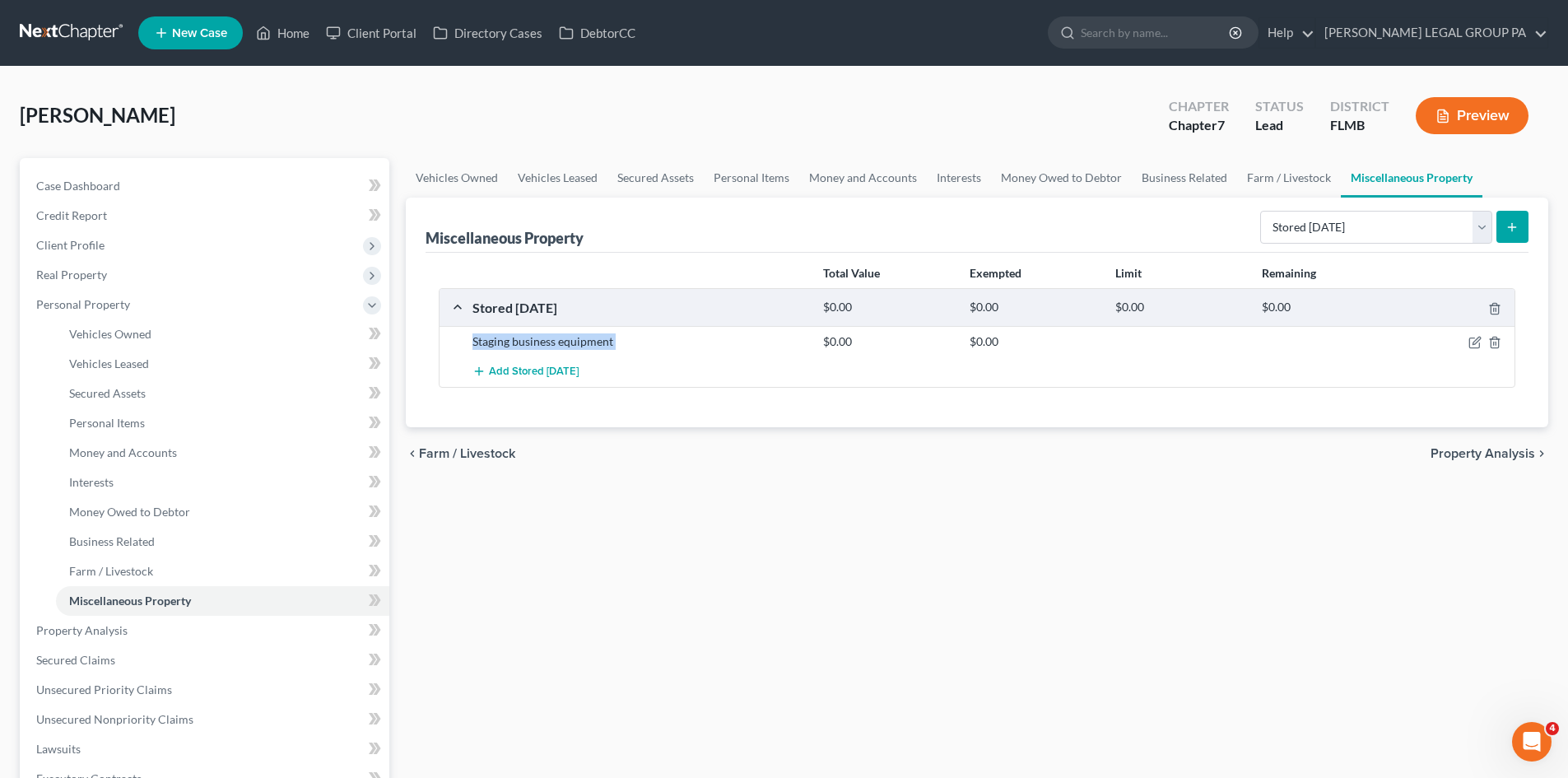
click at [523, 342] on div "Staging business equipment" at bounding box center [639, 342] width 351 height 17
copy div "Staging business equipment"
click at [1509, 231] on icon "submit" at bounding box center [1512, 227] width 13 height 13
click at [1521, 232] on button "submit" at bounding box center [1512, 227] width 33 height 33
drag, startPoint x: 920, startPoint y: 530, endPoint x: 1142, endPoint y: 308, distance: 314.0
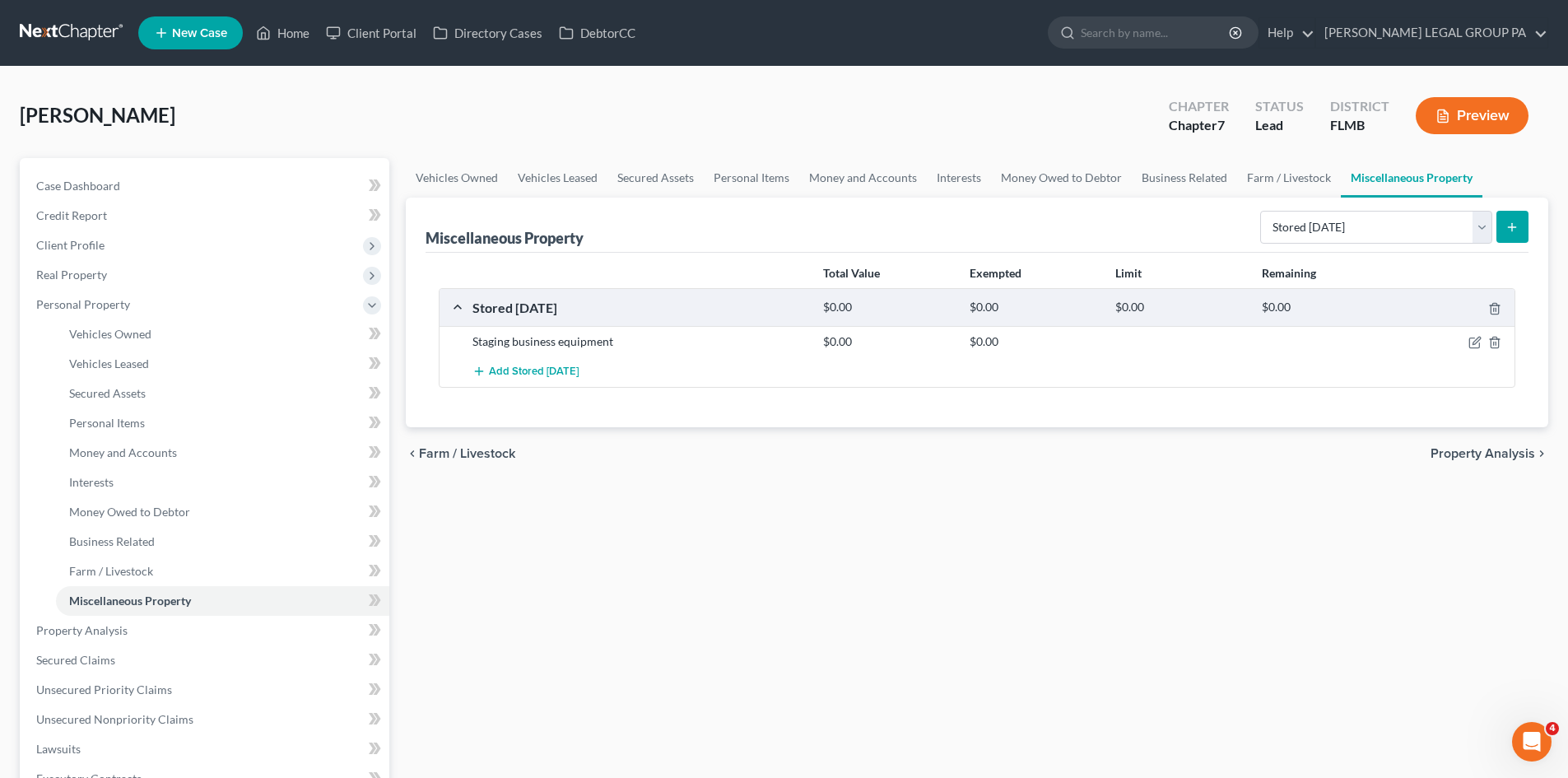
click at [939, 520] on div "Vehicles Owned Vehicles Leased Secured Assets Personal Items Money and Accounts…" at bounding box center [977, 633] width 1159 height 950
drag, startPoint x: 1290, startPoint y: 182, endPoint x: 1298, endPoint y: 181, distance: 8.1
click at [1291, 181] on link "Farm / Livestock" at bounding box center [1290, 178] width 104 height 39
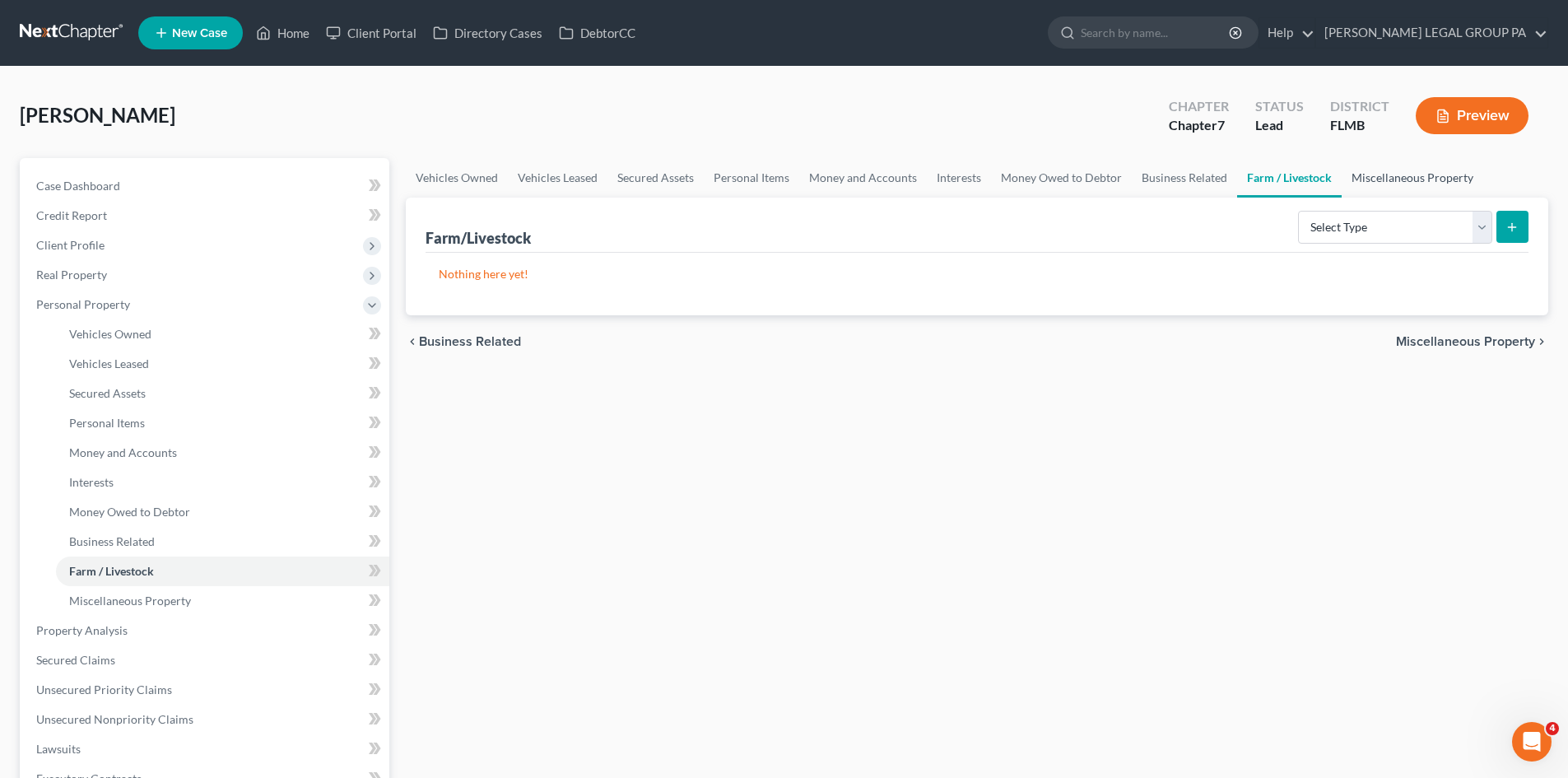
click at [1402, 184] on link "Miscellaneous Property" at bounding box center [1413, 178] width 141 height 39
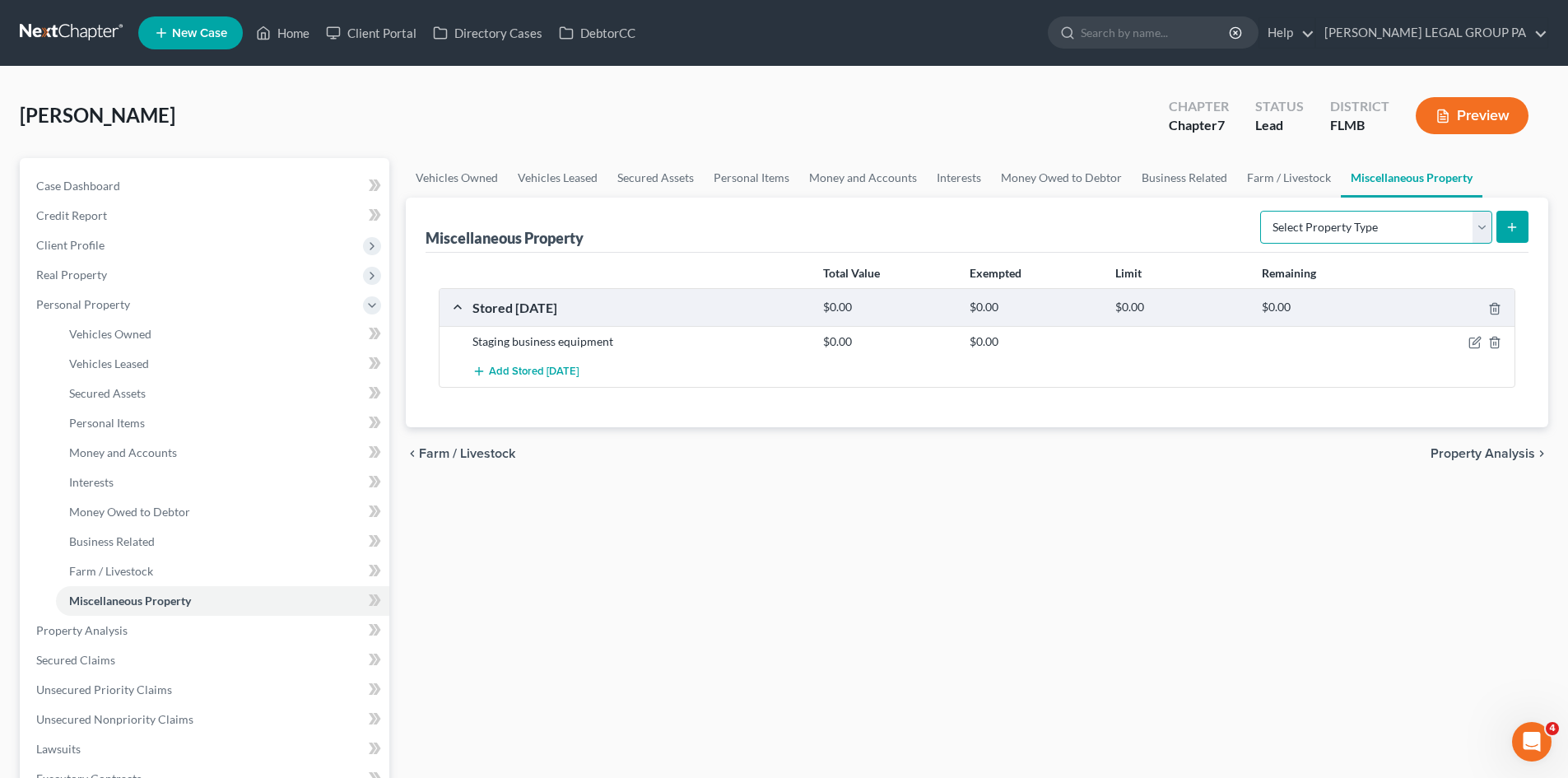
click at [1428, 226] on select "Select Property Type Assigned for Creditor Benefit Within 1 Year Holding for An…" at bounding box center [1376, 227] width 233 height 33
select select "stored_within_1_year"
click at [1260, 211] on select "Select Property Type Assigned for Creditor Benefit Within 1 Year Holding for An…" at bounding box center [1376, 227] width 233 height 33
click at [1521, 216] on button "submit" at bounding box center [1512, 227] width 33 height 33
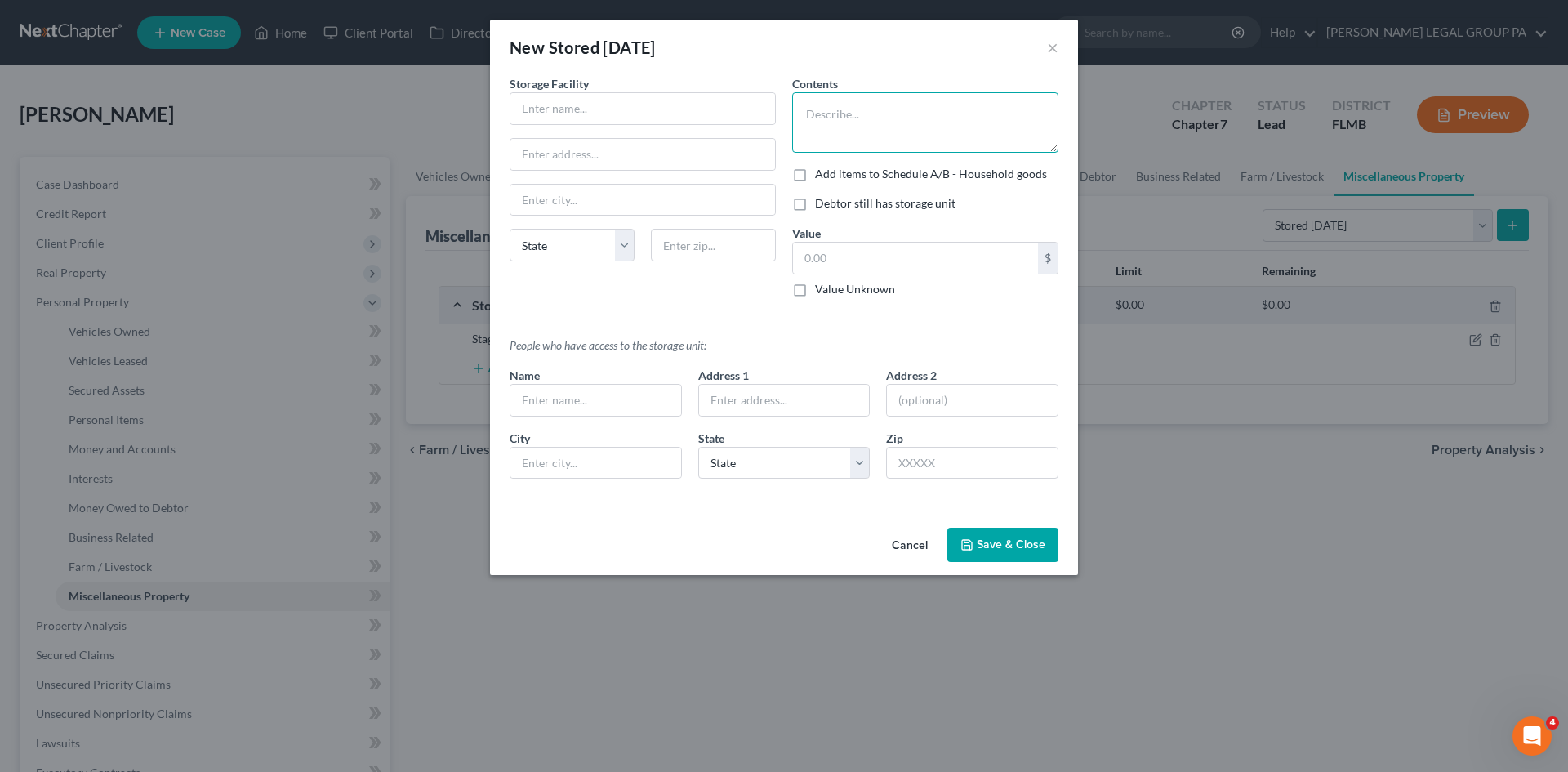
click at [865, 131] on textarea at bounding box center [925, 123] width 267 height 61
paste textarea "Staging business equipment"
type textarea "Staging business equipment"
drag, startPoint x: 1011, startPoint y: 552, endPoint x: 1004, endPoint y: 545, distance: 9.9
click at [1011, 551] on button "Save & Close" at bounding box center [1003, 544] width 111 height 34
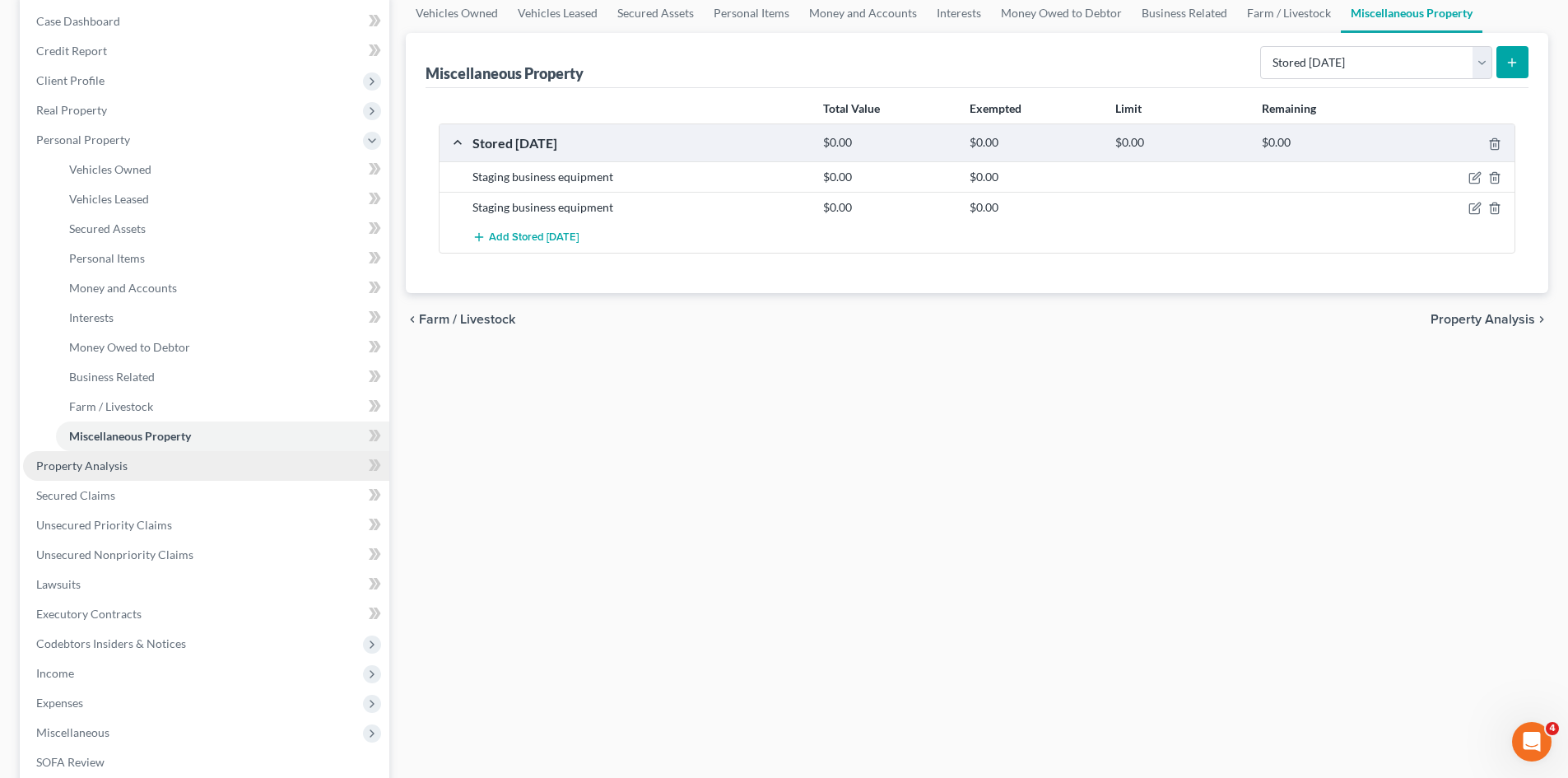
click at [154, 460] on link "Property Analysis" at bounding box center [206, 466] width 366 height 30
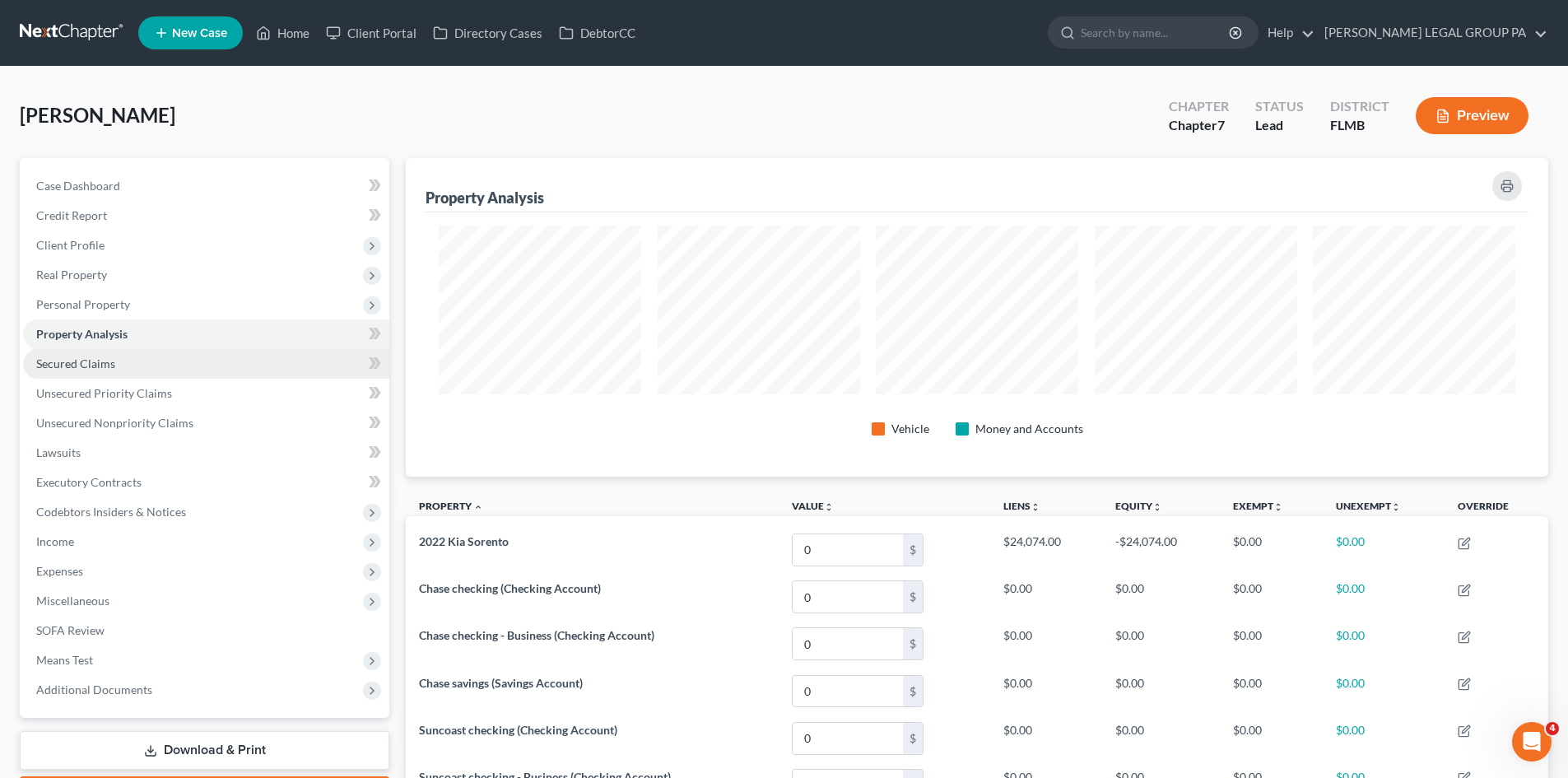
click at [118, 371] on link "Secured Claims" at bounding box center [206, 363] width 366 height 30
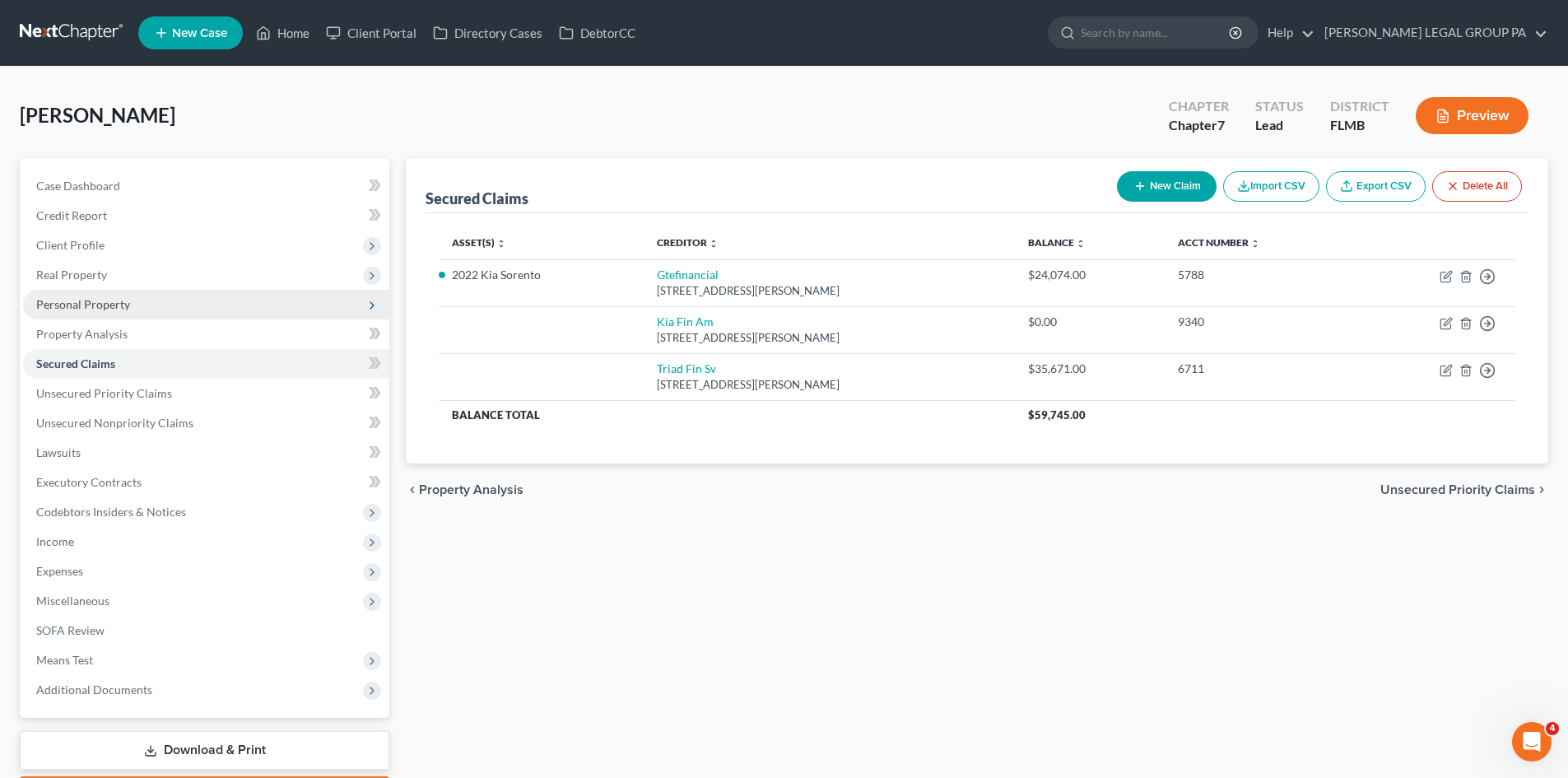
click at [141, 307] on span "Personal Property" at bounding box center [206, 305] width 366 height 30
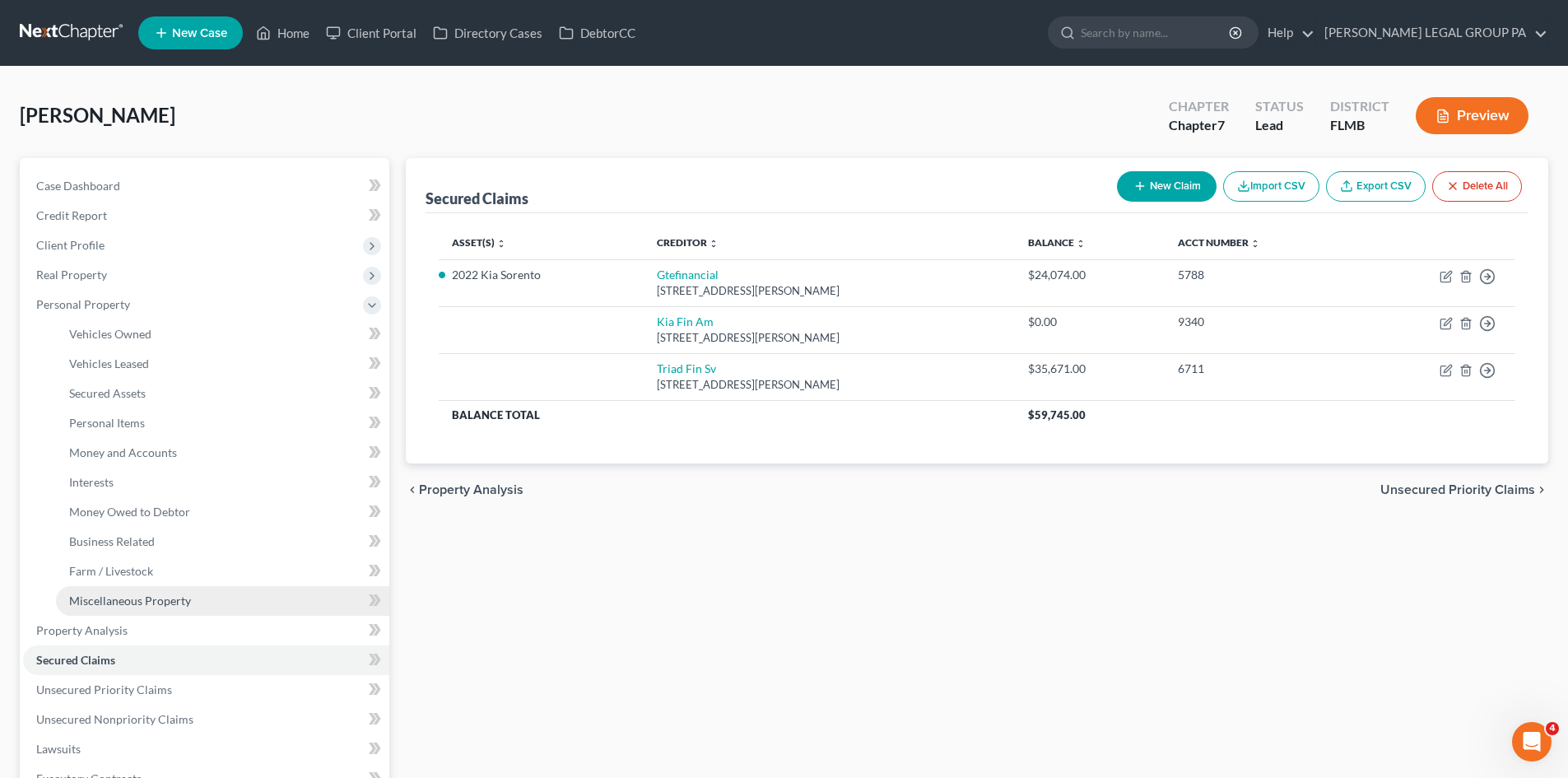
drag, startPoint x: 174, startPoint y: 594, endPoint x: 477, endPoint y: 498, distance: 317.8
click at [175, 594] on span "Miscellaneous Property" at bounding box center [129, 600] width 122 height 14
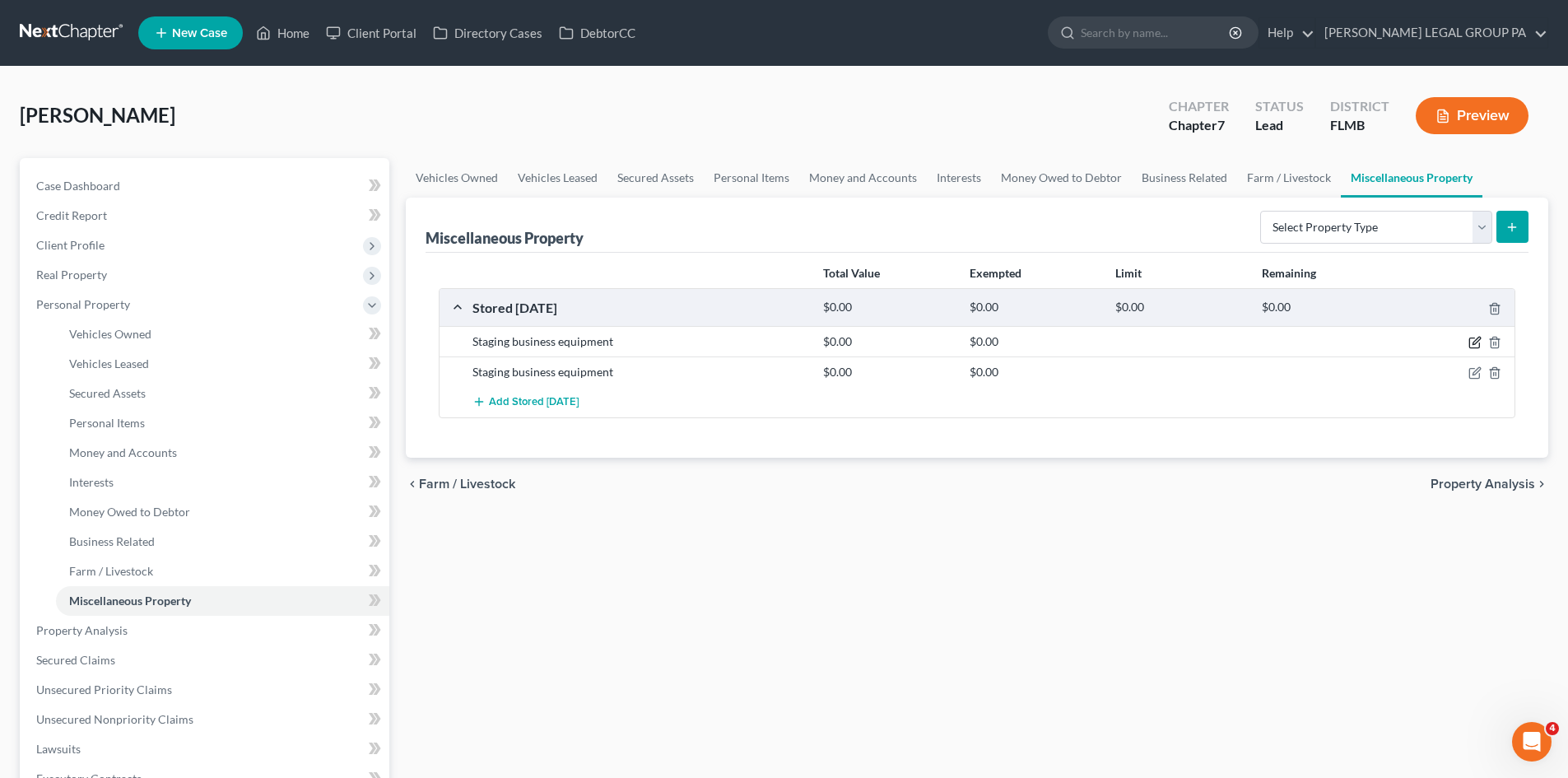
click at [1474, 344] on icon "button" at bounding box center [1477, 341] width 7 height 7
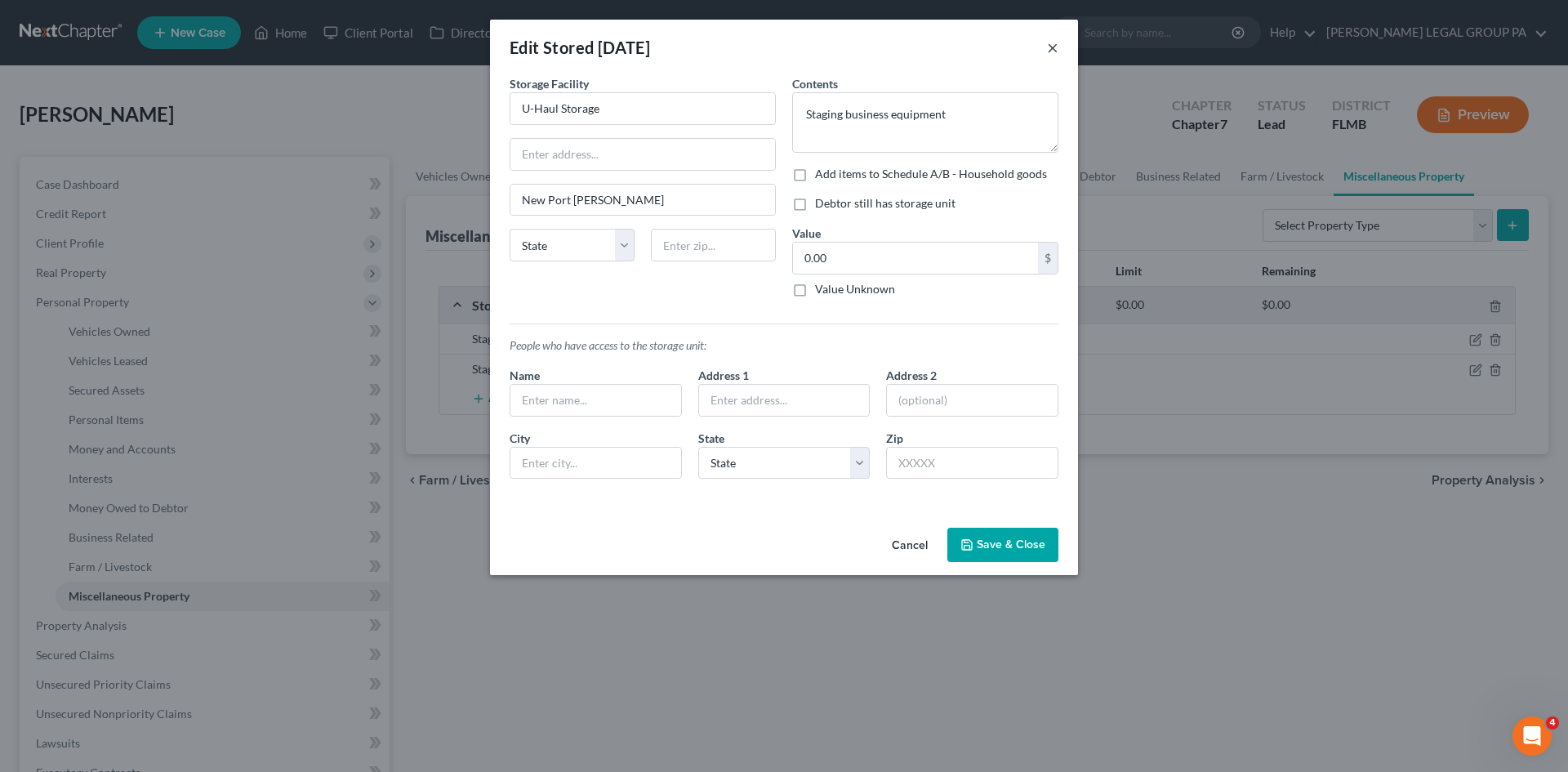
click at [1057, 42] on button "×" at bounding box center [1052, 47] width 11 height 19
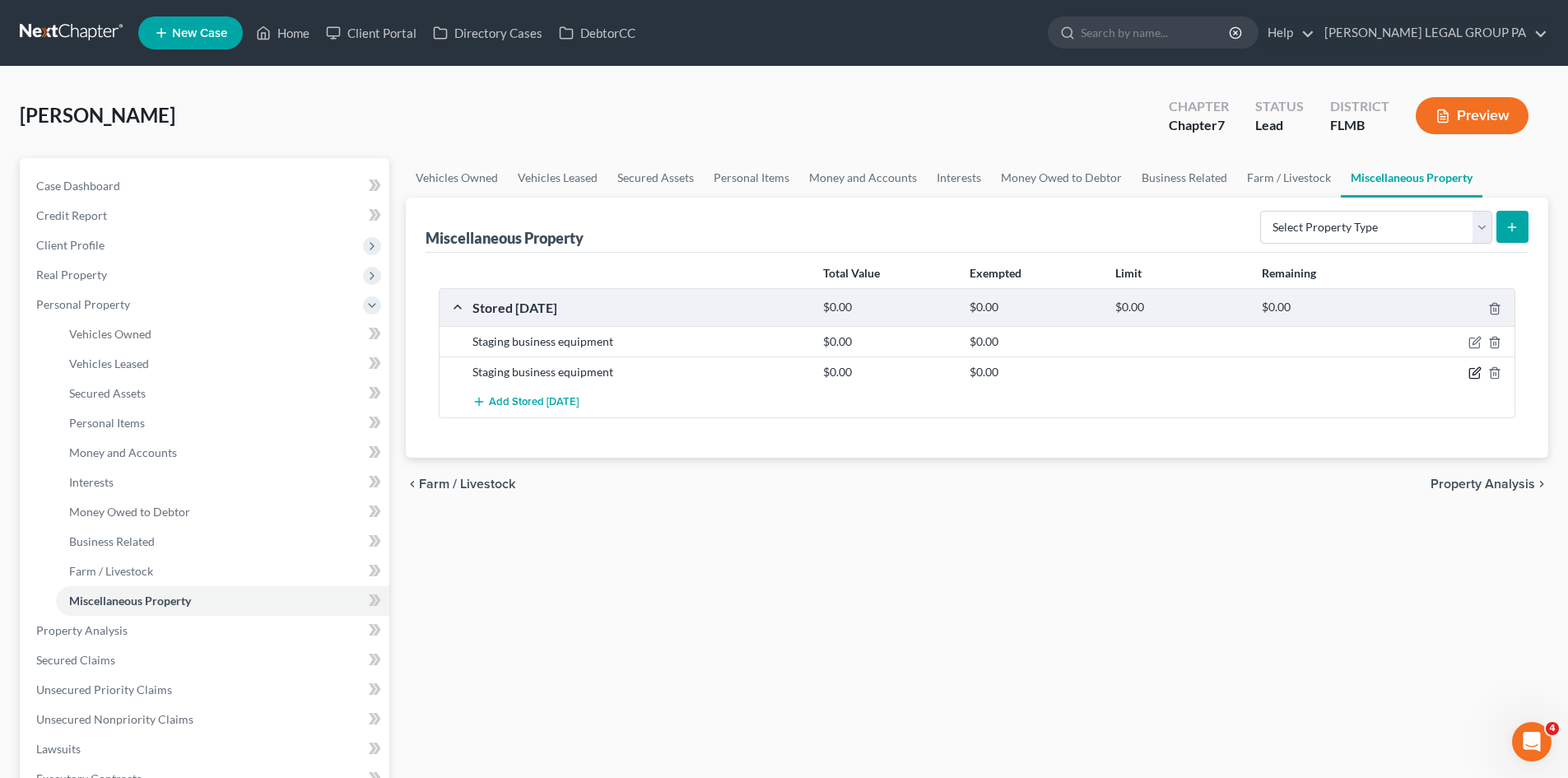
click at [1477, 376] on icon "button" at bounding box center [1475, 373] width 13 height 13
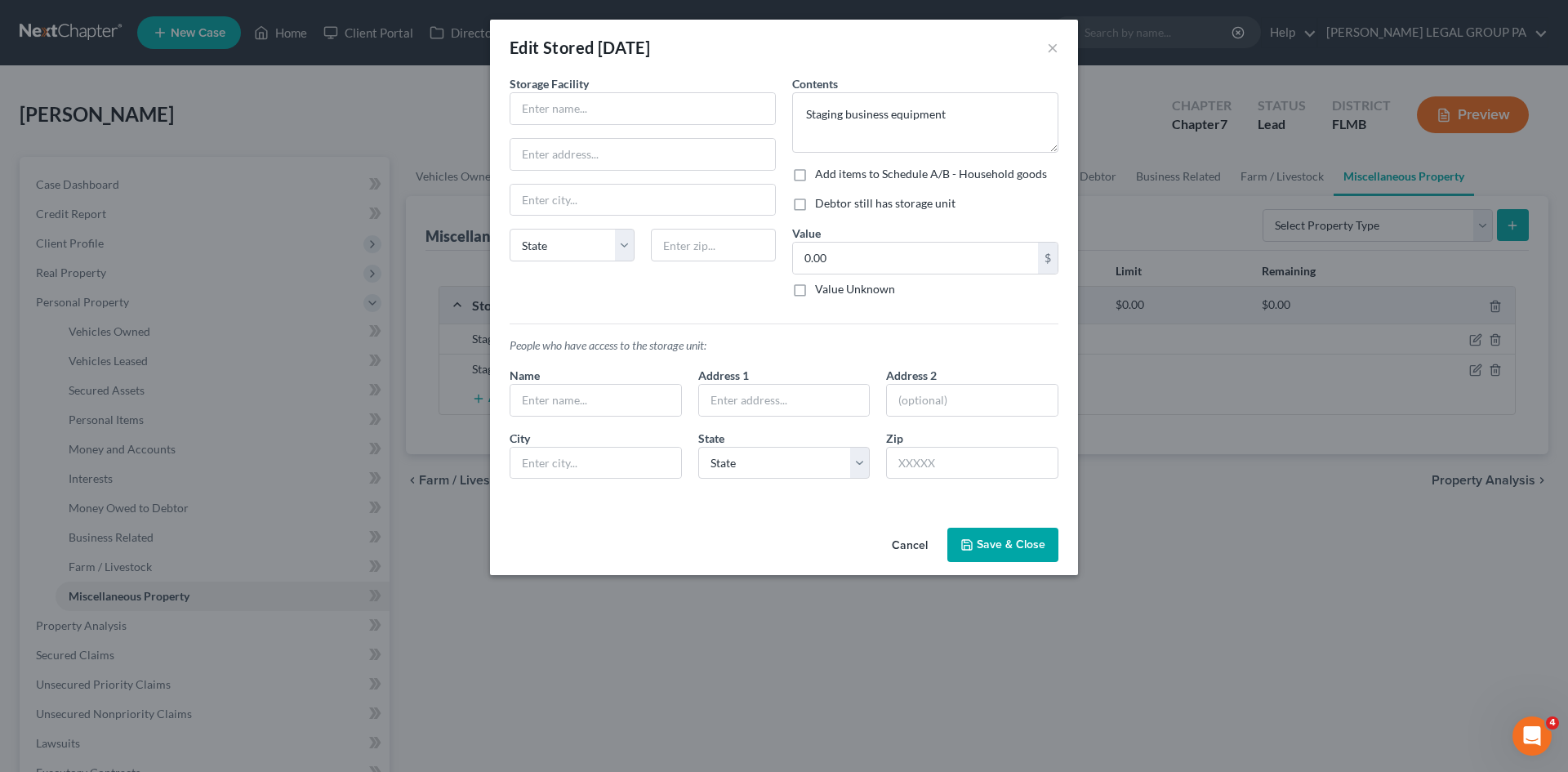
click at [613, 91] on div "Storage Facility" at bounding box center [642, 100] width 267 height 50
click at [626, 109] on input "text" at bounding box center [642, 109] width 265 height 31
click at [550, 110] on input "CubeSmart Self Storage" at bounding box center [642, 109] width 265 height 31
type input "Cube Smart Self Storage"
click at [617, 156] on input "text" at bounding box center [642, 154] width 265 height 31
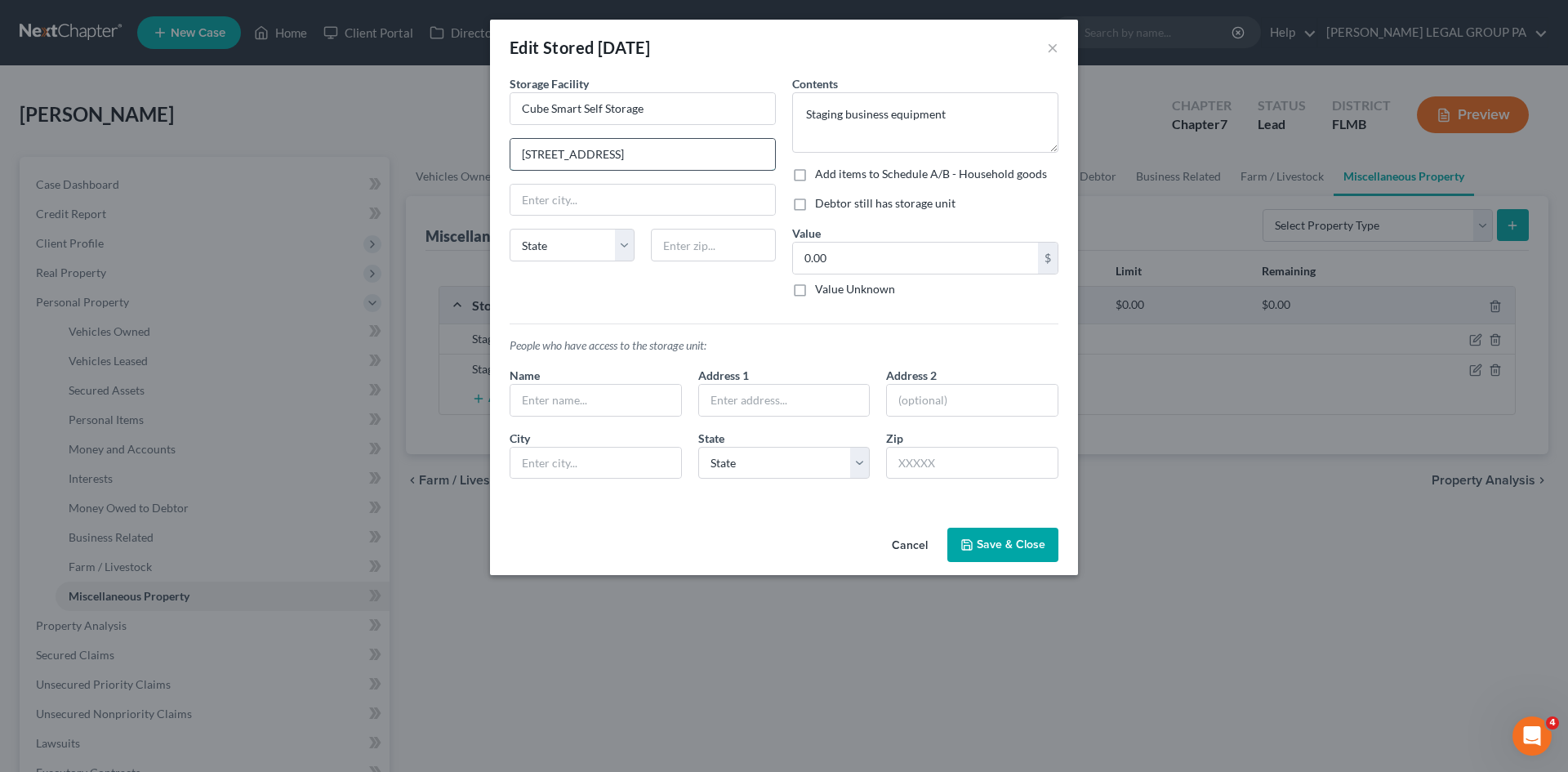
type input "1539 US Highway 19 Alt"
type input "34691"
click at [679, 292] on div "Storage Facility Cube Smart Self Storage 1539 US Highway 19 Alt State AL AK AR …" at bounding box center [643, 192] width 282 height 235
type input "Holiday"
select select "9"
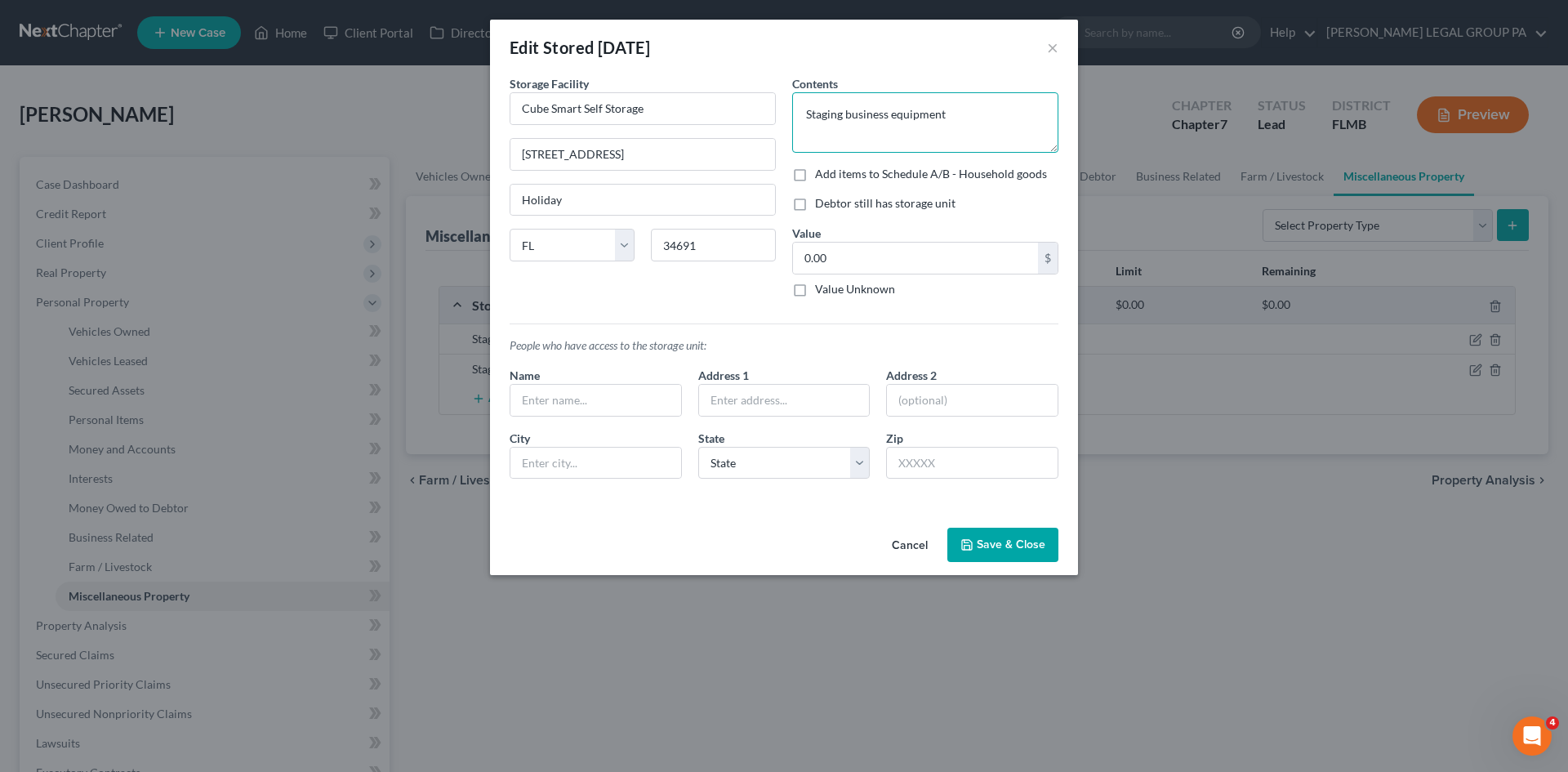
drag, startPoint x: 979, startPoint y: 114, endPoint x: 797, endPoint y: 111, distance: 182.0
click at [797, 111] on textarea "Staging business equipment" at bounding box center [925, 123] width 267 height 61
type textarea "Furniture for staging business"
click at [888, 248] on input "0.00" at bounding box center [916, 258] width 245 height 31
click at [814, 288] on label "Value Unknown" at bounding box center [854, 290] width 80 height 17
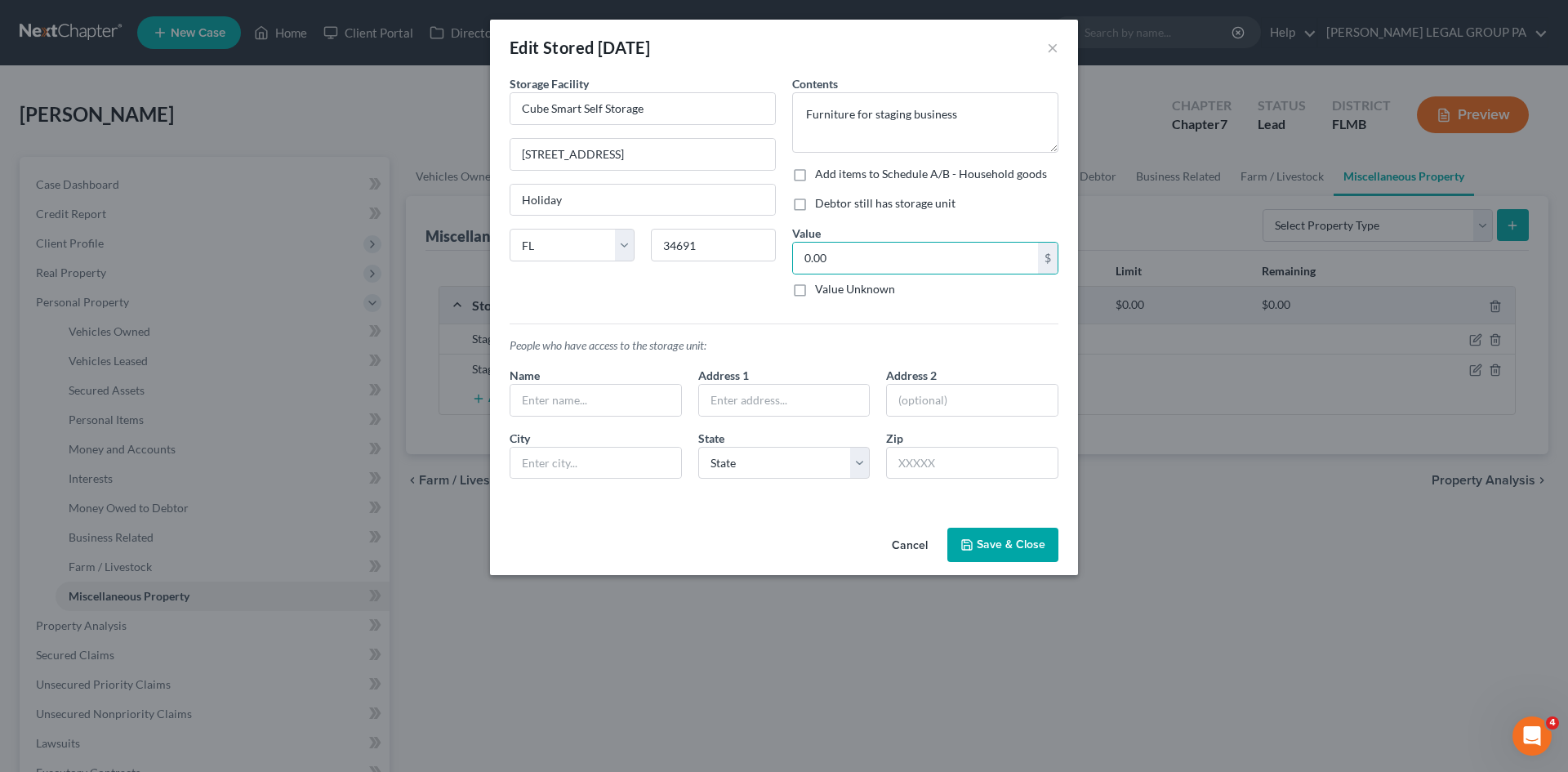
click at [822, 288] on input "Value Unknown" at bounding box center [827, 287] width 11 height 11
click at [814, 288] on label "Value Unknown" at bounding box center [854, 290] width 80 height 17
click at [822, 288] on input "Value Unknown" at bounding box center [827, 287] width 11 height 11
click at [814, 288] on label "Value Unknown" at bounding box center [854, 290] width 80 height 17
click at [822, 288] on input "Value Unknown" at bounding box center [827, 287] width 11 height 11
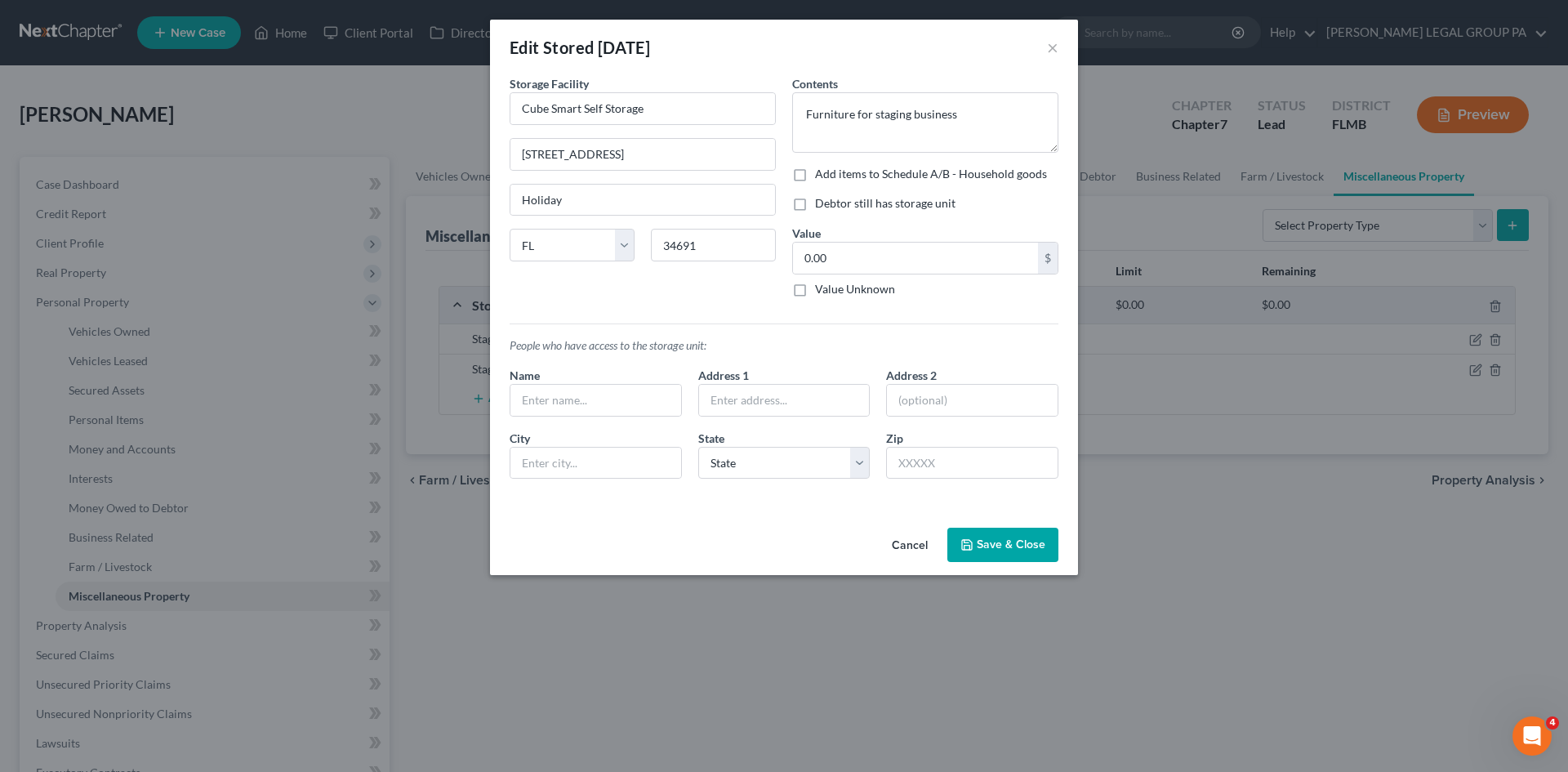
checkbox input "true"
click at [1005, 539] on button "Save & Close" at bounding box center [1003, 544] width 111 height 34
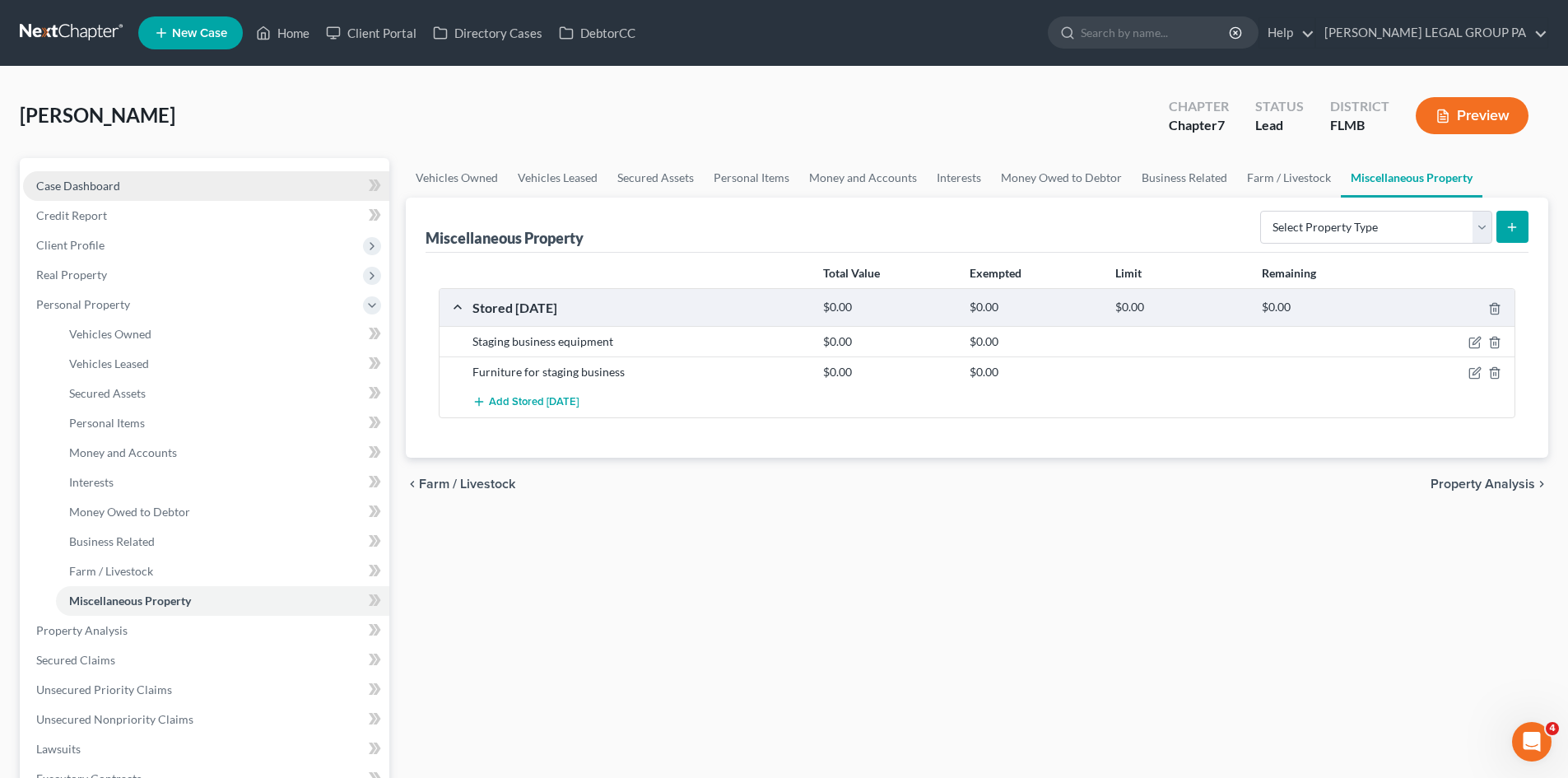
click at [154, 184] on link "Case Dashboard" at bounding box center [206, 186] width 366 height 30
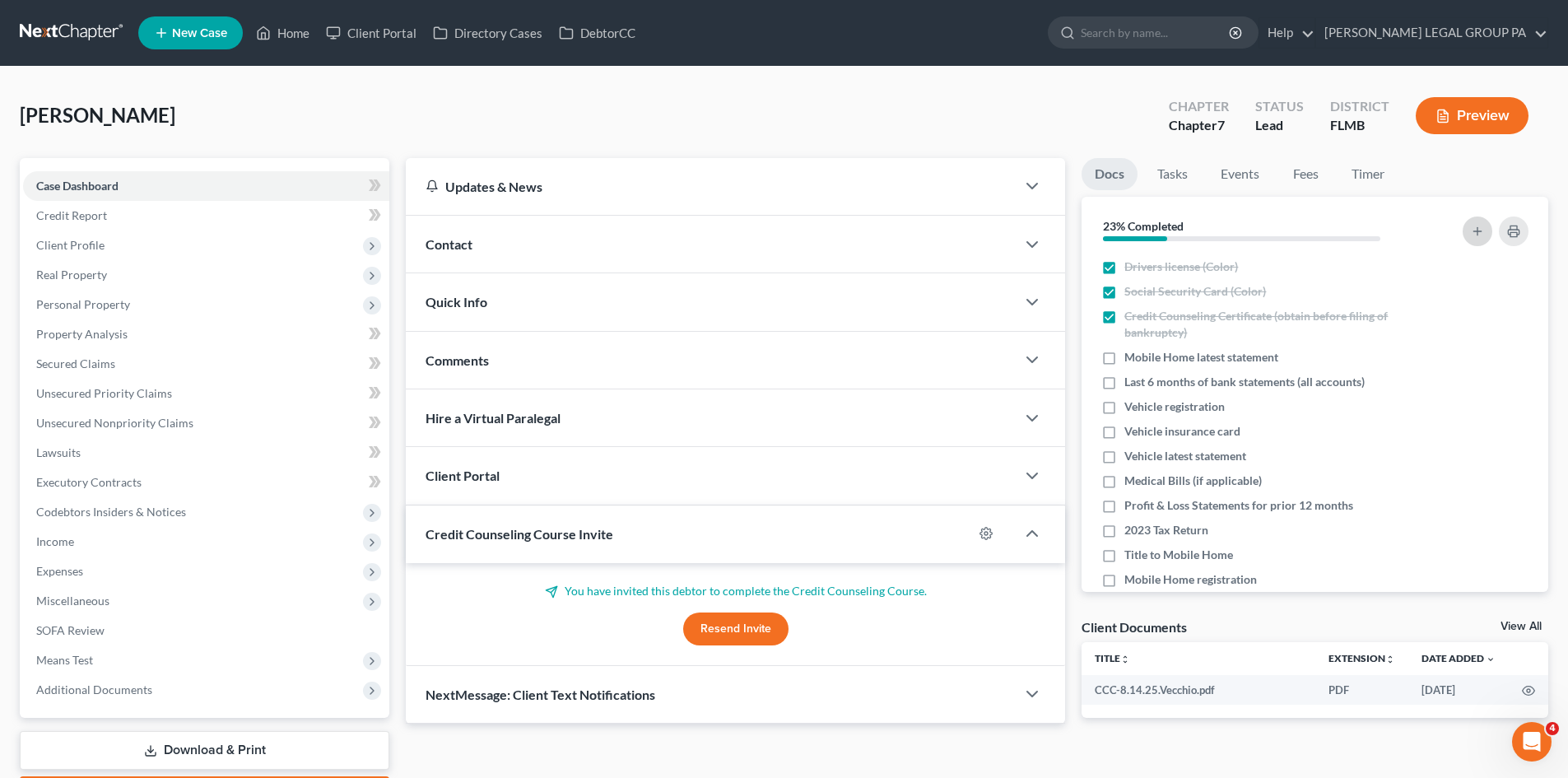
click at [1482, 232] on icon "button" at bounding box center [1478, 231] width 13 height 13
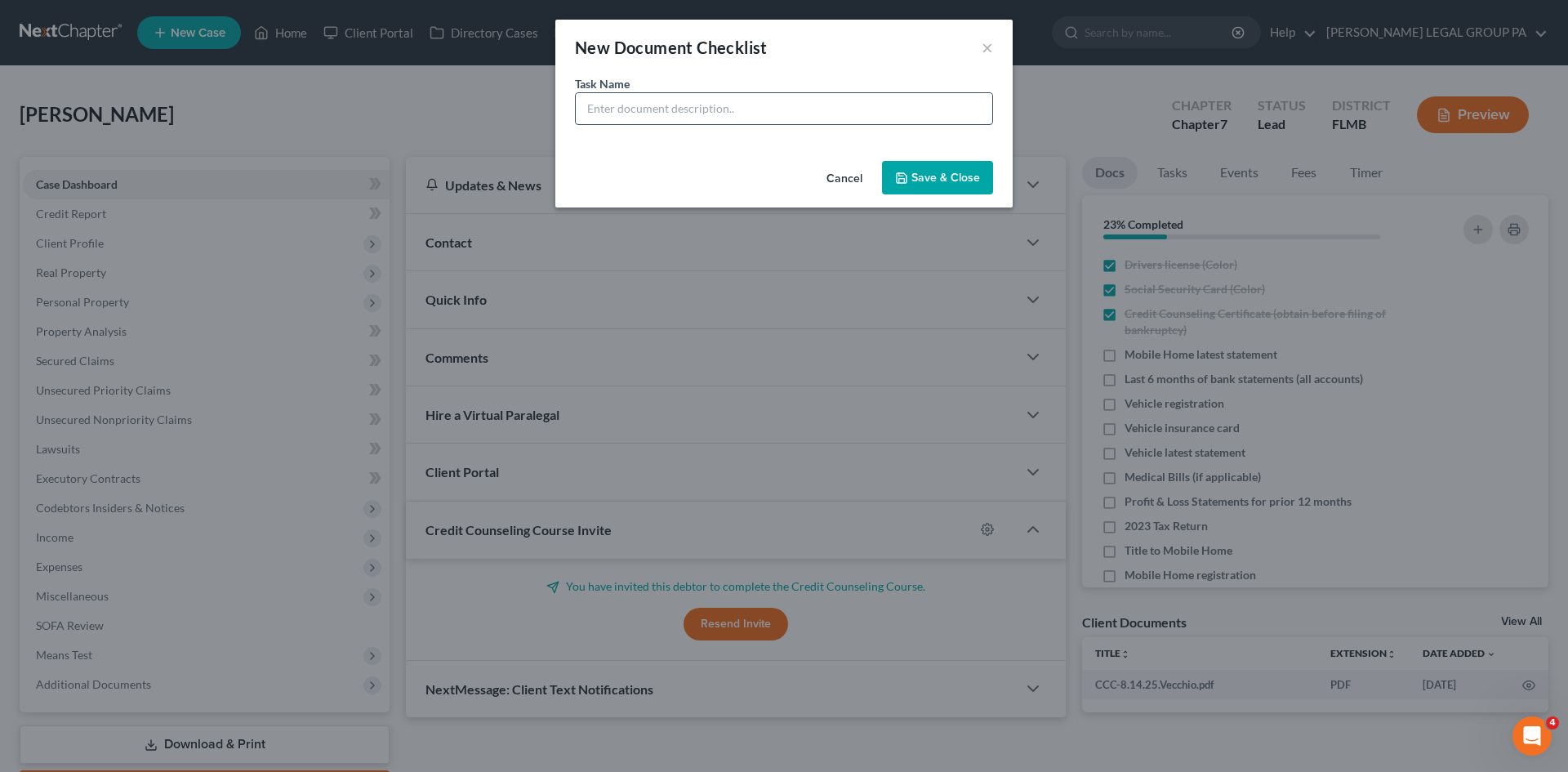
click at [630, 115] on input "text" at bounding box center [783, 109] width 416 height 31
type input "S"
type input "Sale information for all business assets sold - including name and address of p…"
click at [915, 179] on button "Save & Close" at bounding box center [937, 177] width 111 height 34
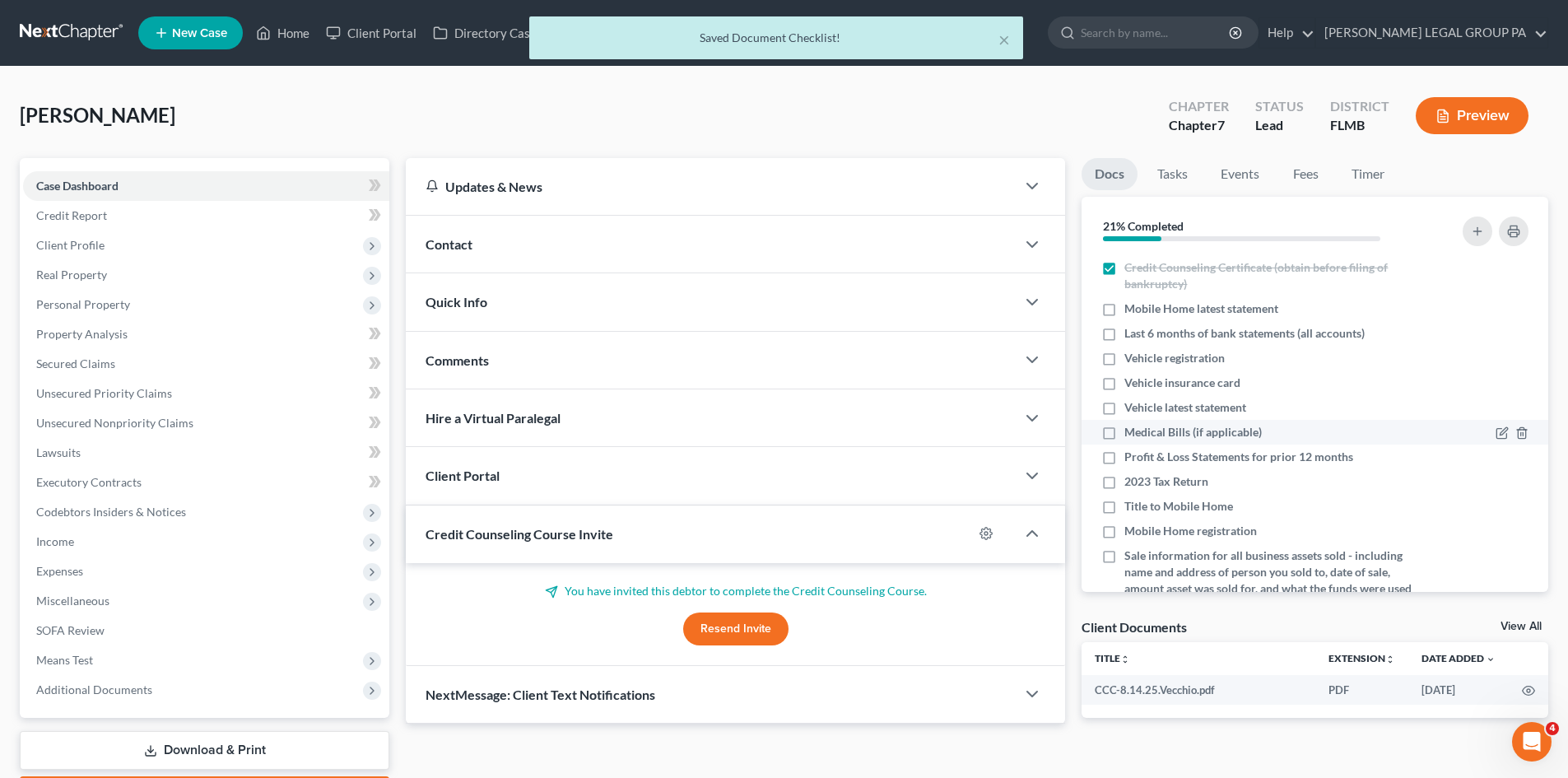
scroll to position [100, 0]
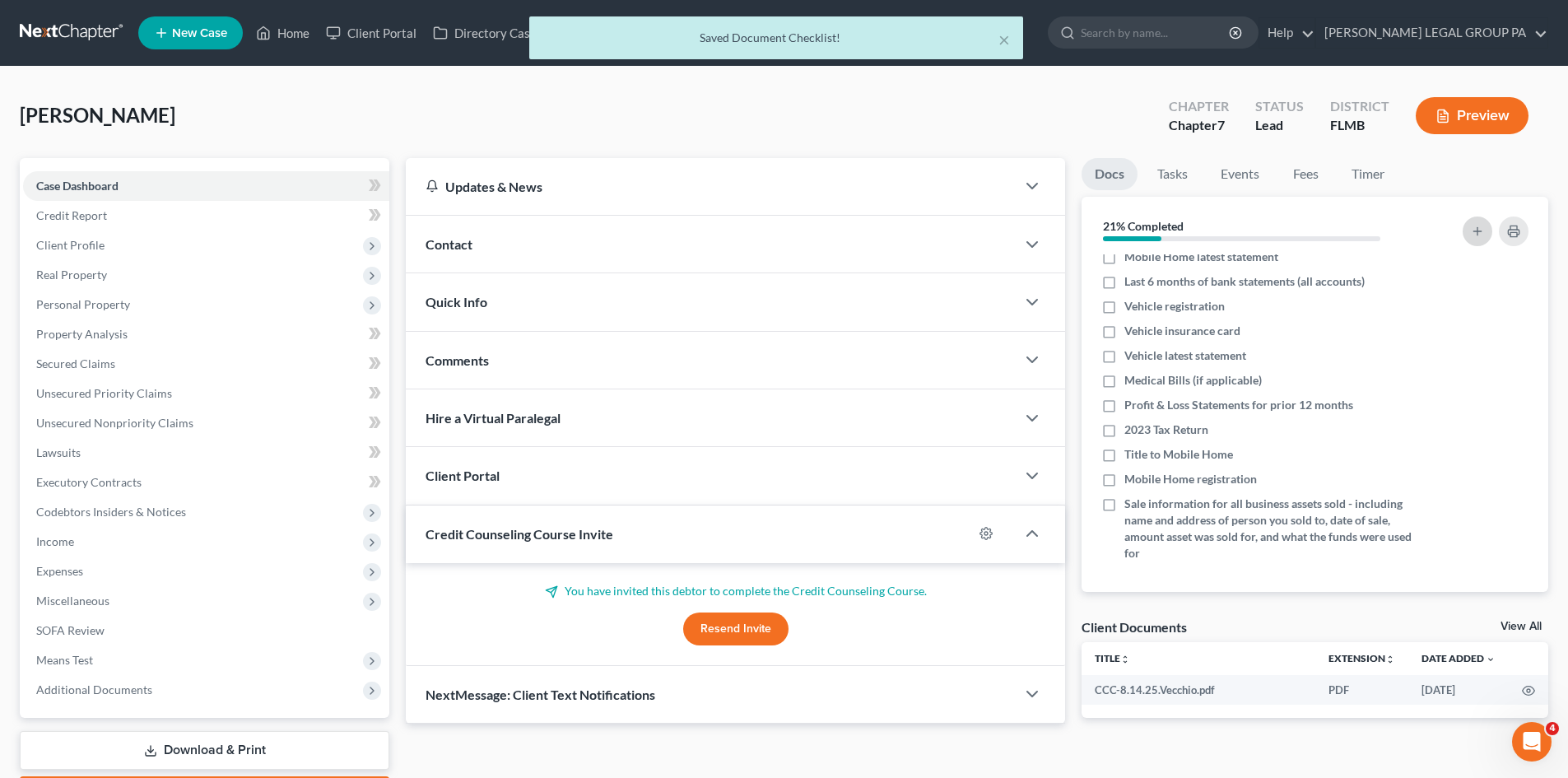
click at [1479, 234] on icon "button" at bounding box center [1478, 231] width 13 height 13
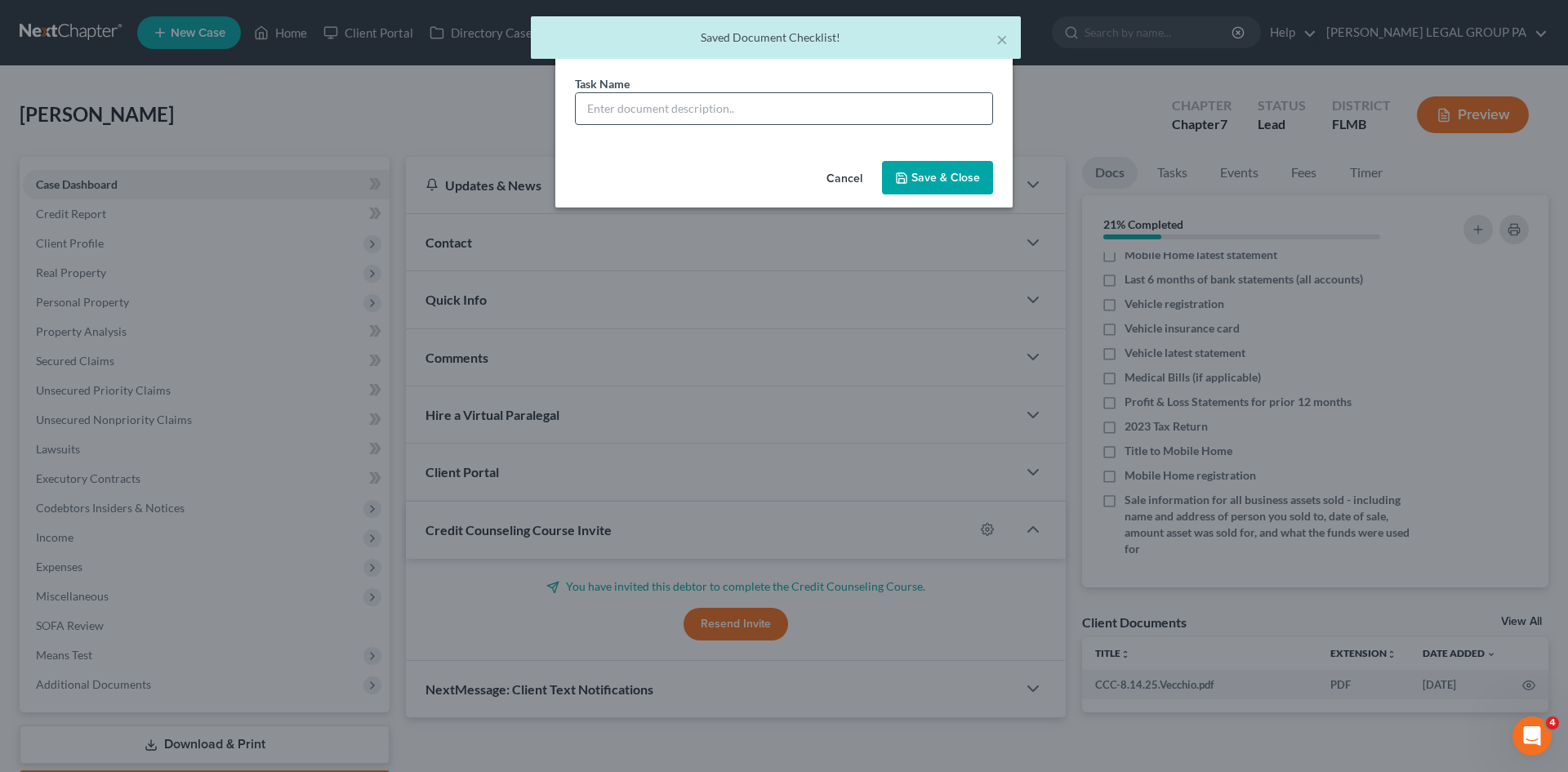
click at [743, 121] on input "text" at bounding box center [783, 109] width 416 height 31
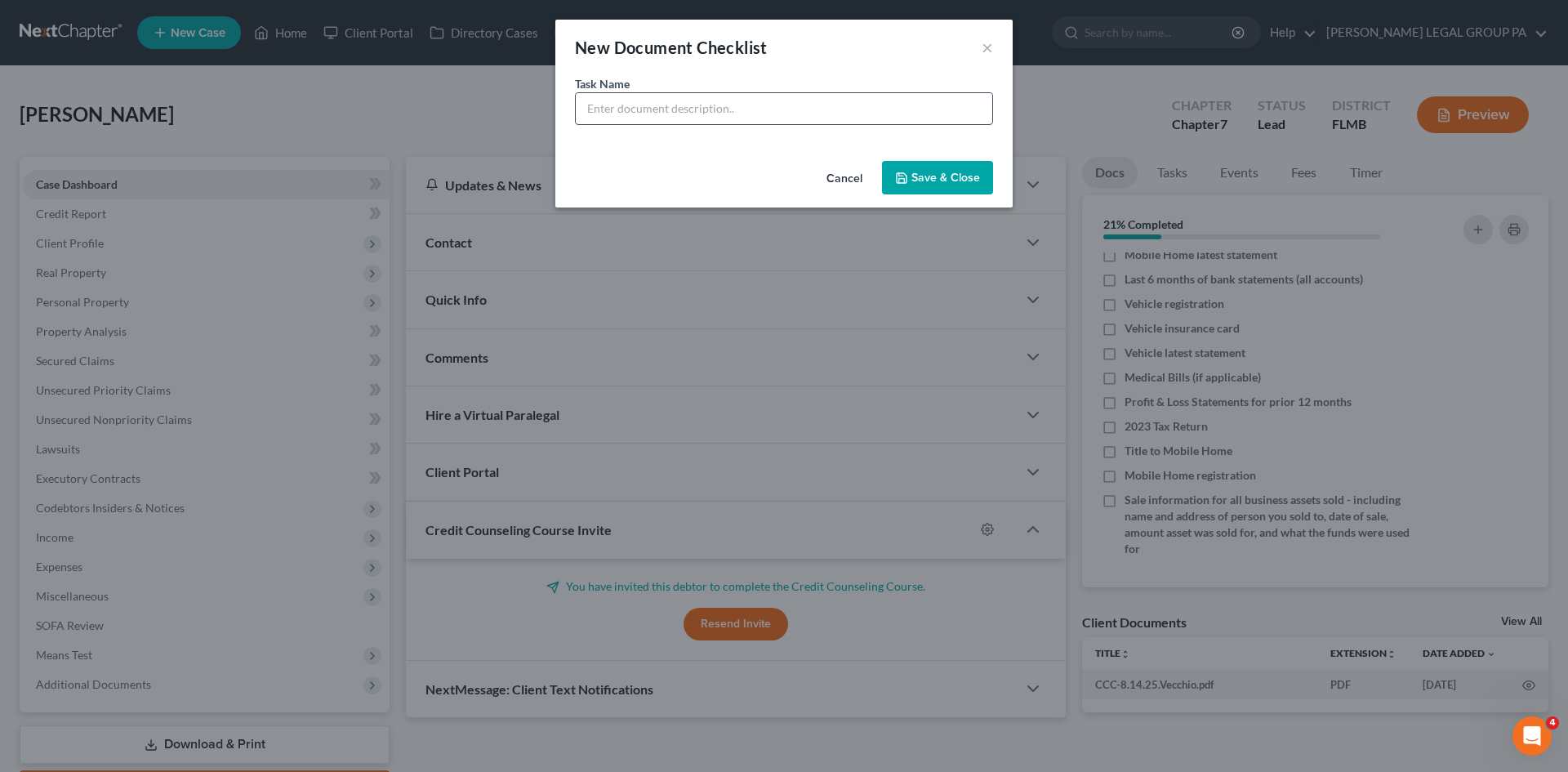
type input "Statement of any creditor not listed on Credit Report"
click at [940, 174] on button "Save & Close" at bounding box center [937, 177] width 111 height 34
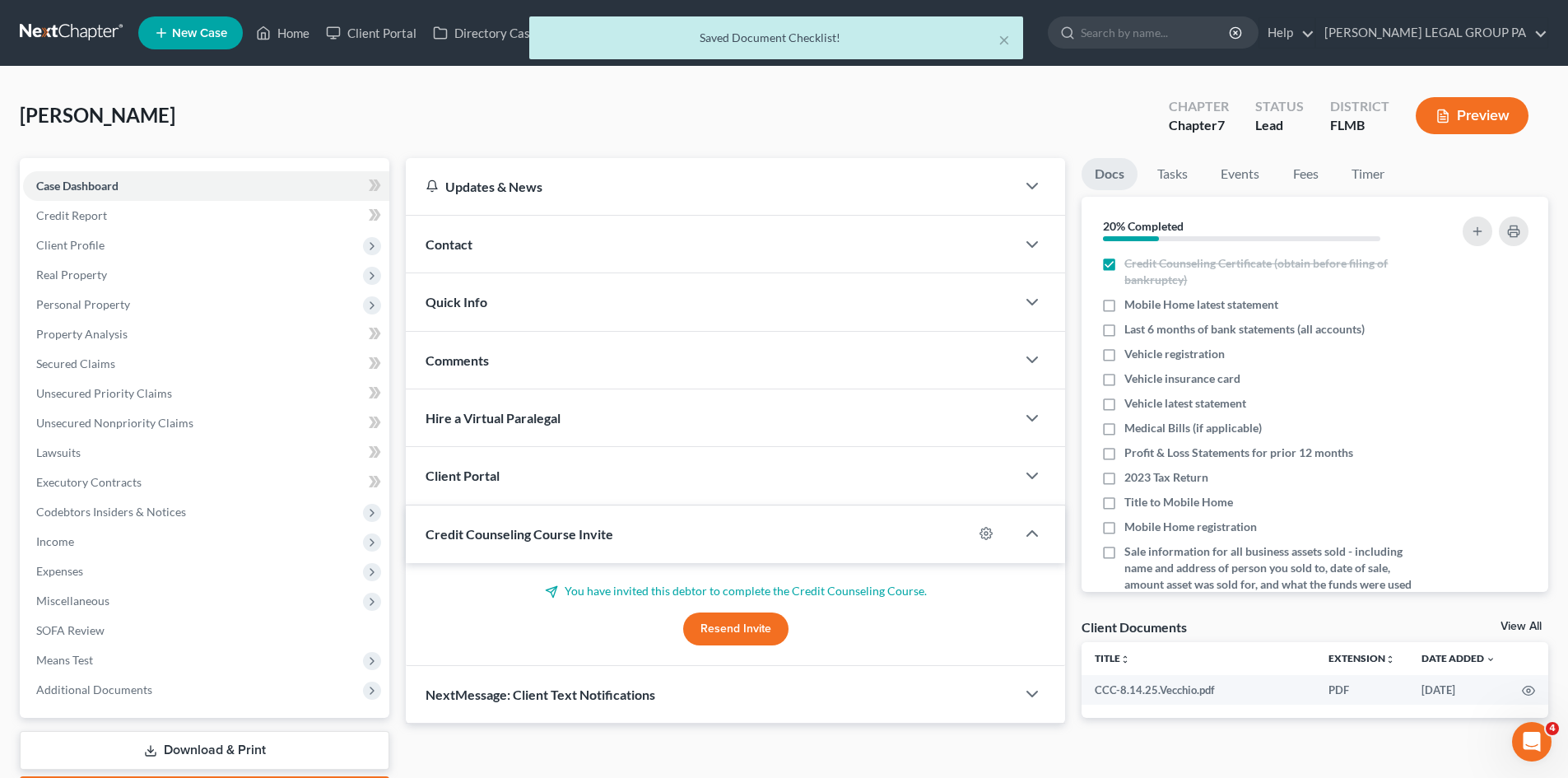
scroll to position [0, 0]
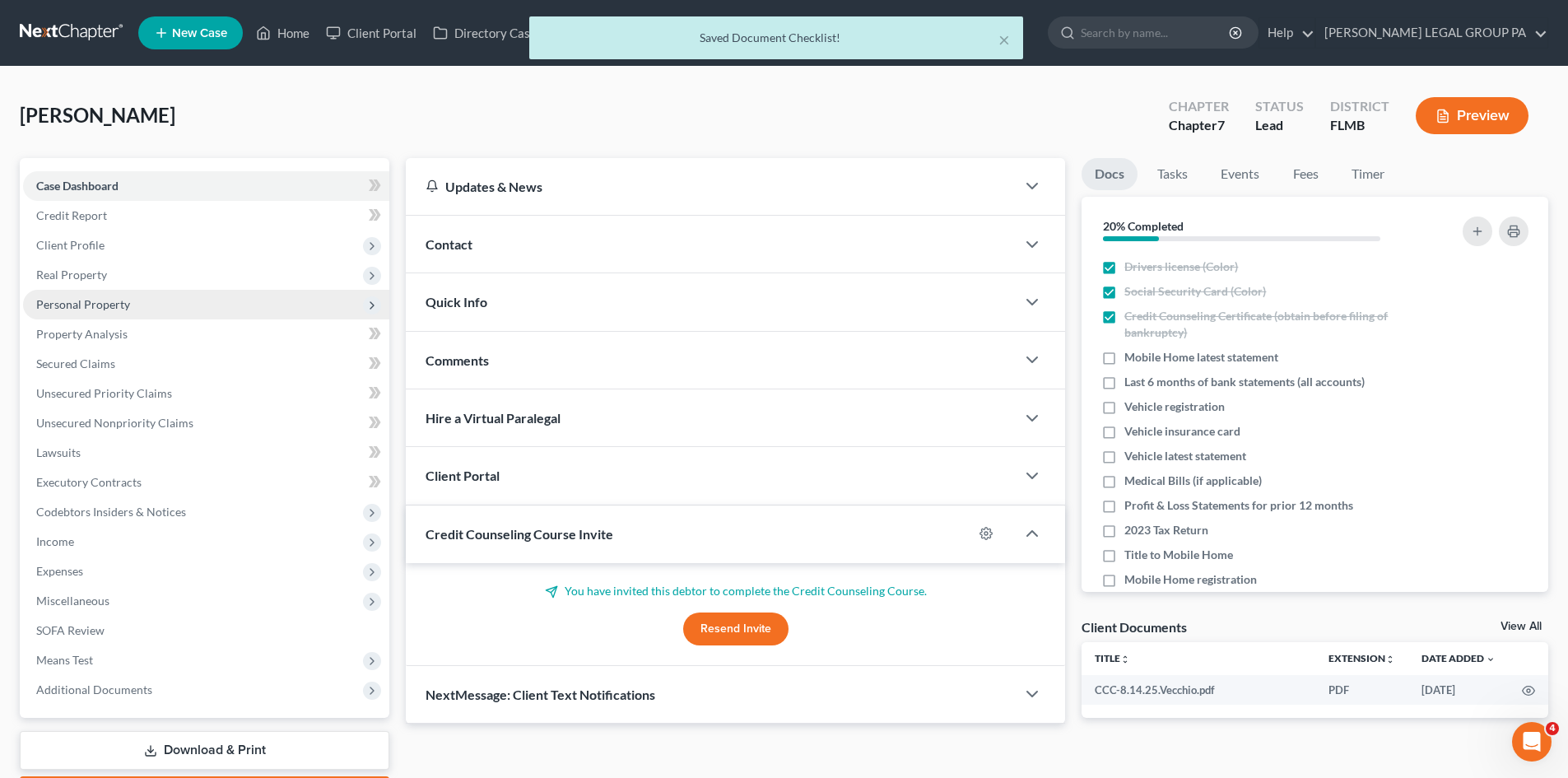
click at [93, 303] on span "Personal Property" at bounding box center [83, 304] width 94 height 14
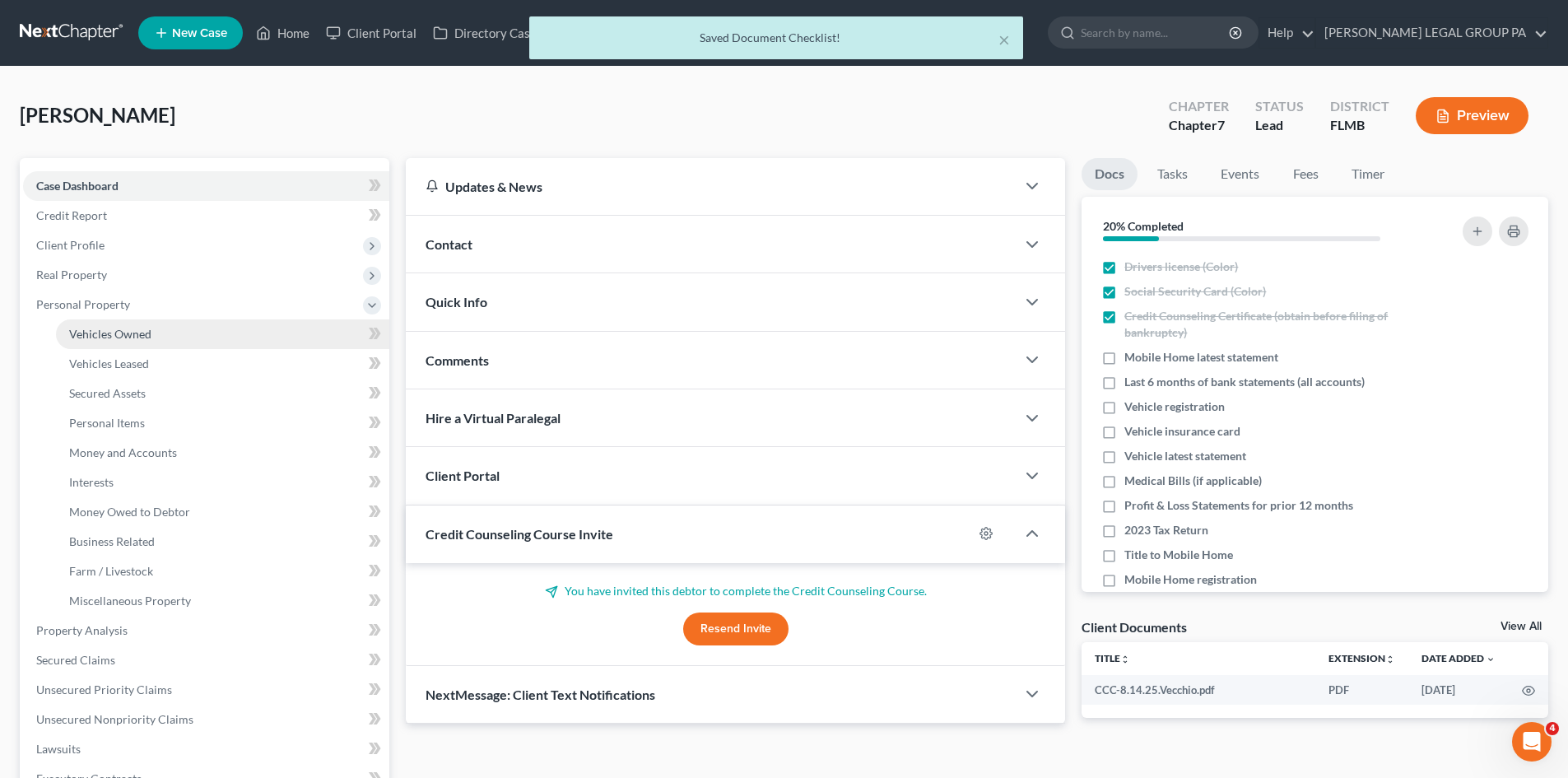
click at [108, 330] on span "Vehicles Owned" at bounding box center [110, 333] width 83 height 14
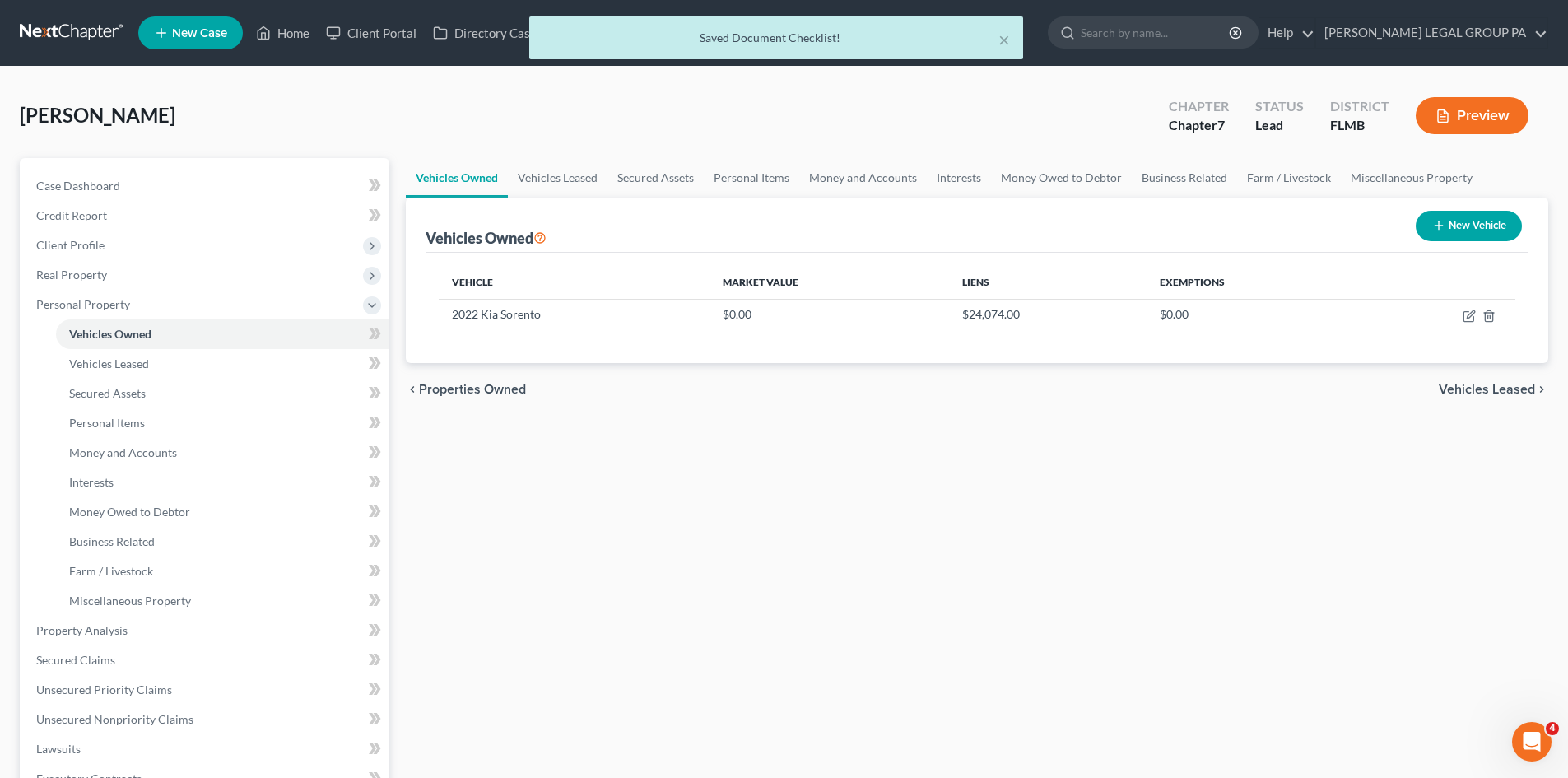
click at [489, 163] on link "Vehicles Owned" at bounding box center [457, 178] width 102 height 39
click at [560, 174] on link "Vehicles Leased" at bounding box center [557, 178] width 100 height 39
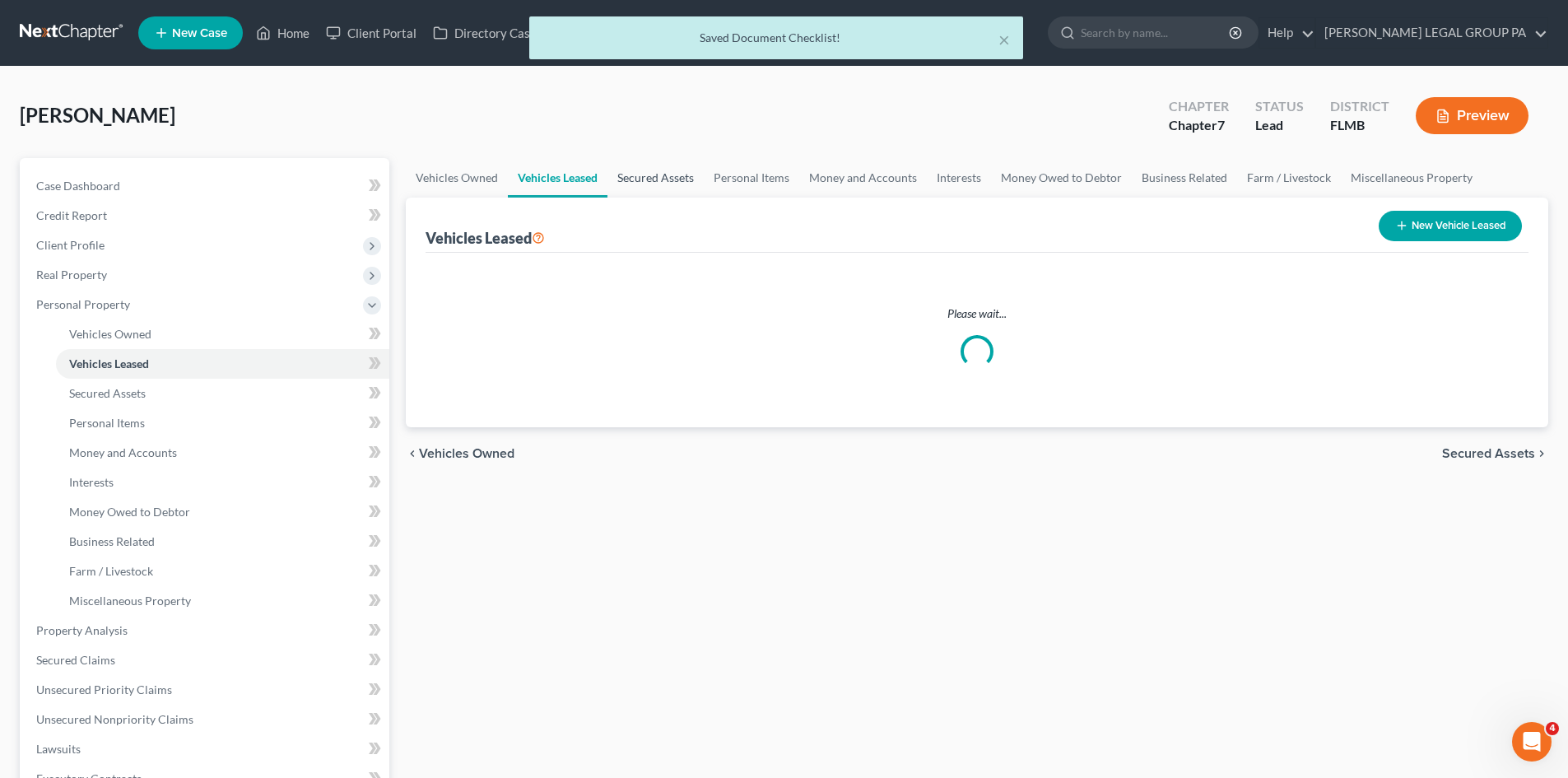
click at [652, 179] on link "Secured Assets" at bounding box center [656, 178] width 97 height 39
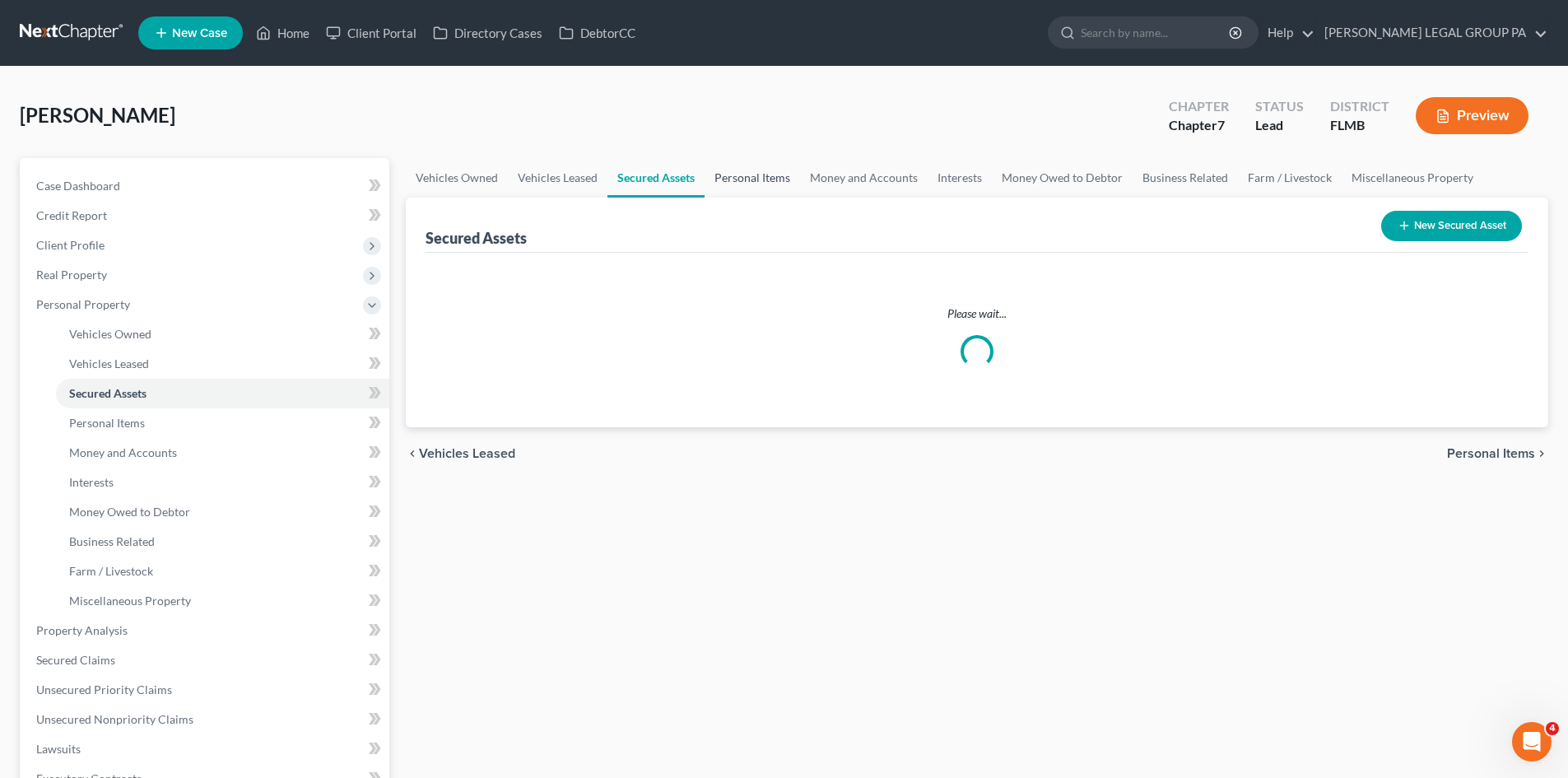
click at [769, 180] on link "Personal Items" at bounding box center [752, 178] width 96 height 39
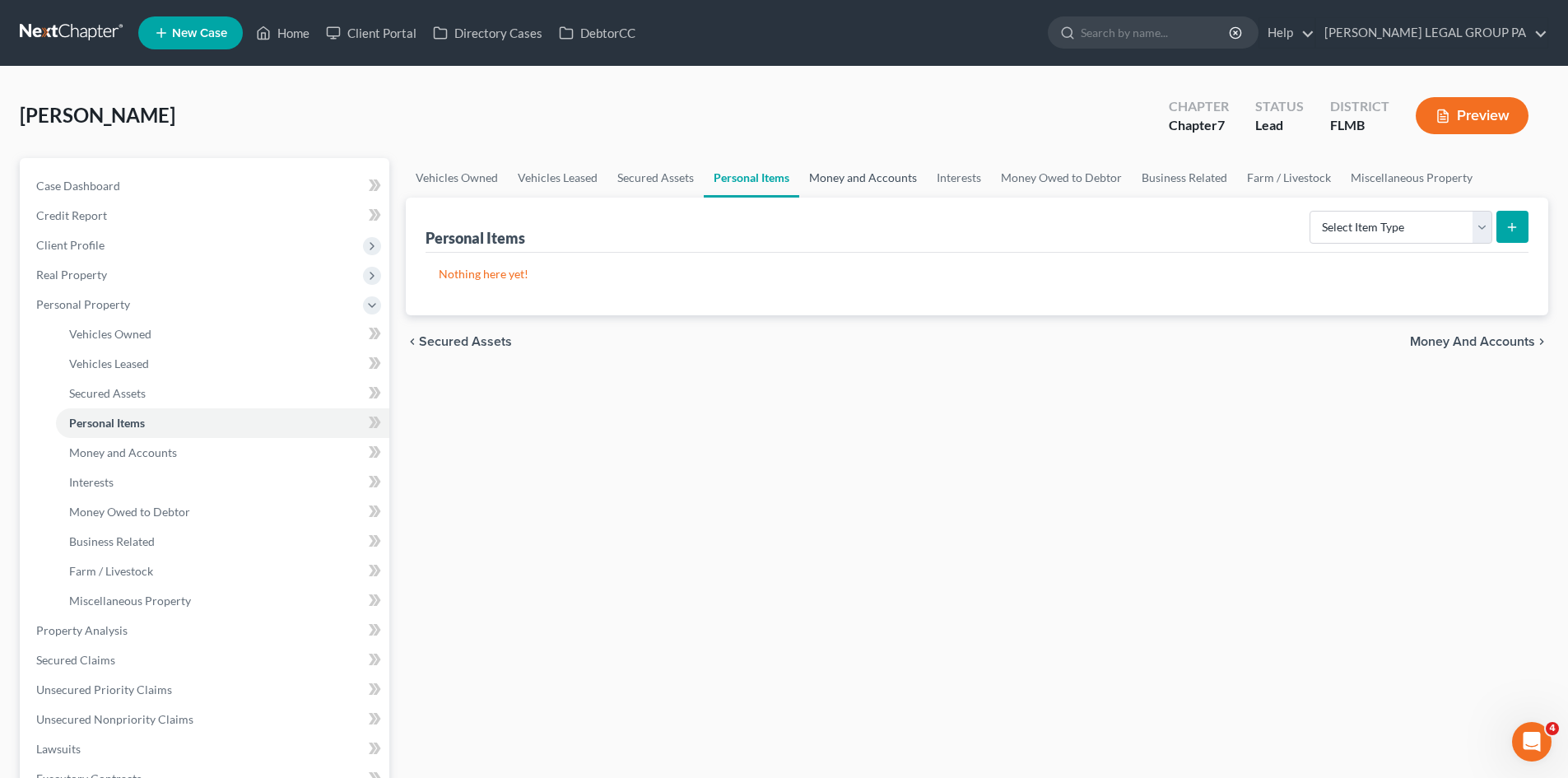
click at [865, 177] on link "Money and Accounts" at bounding box center [863, 178] width 127 height 39
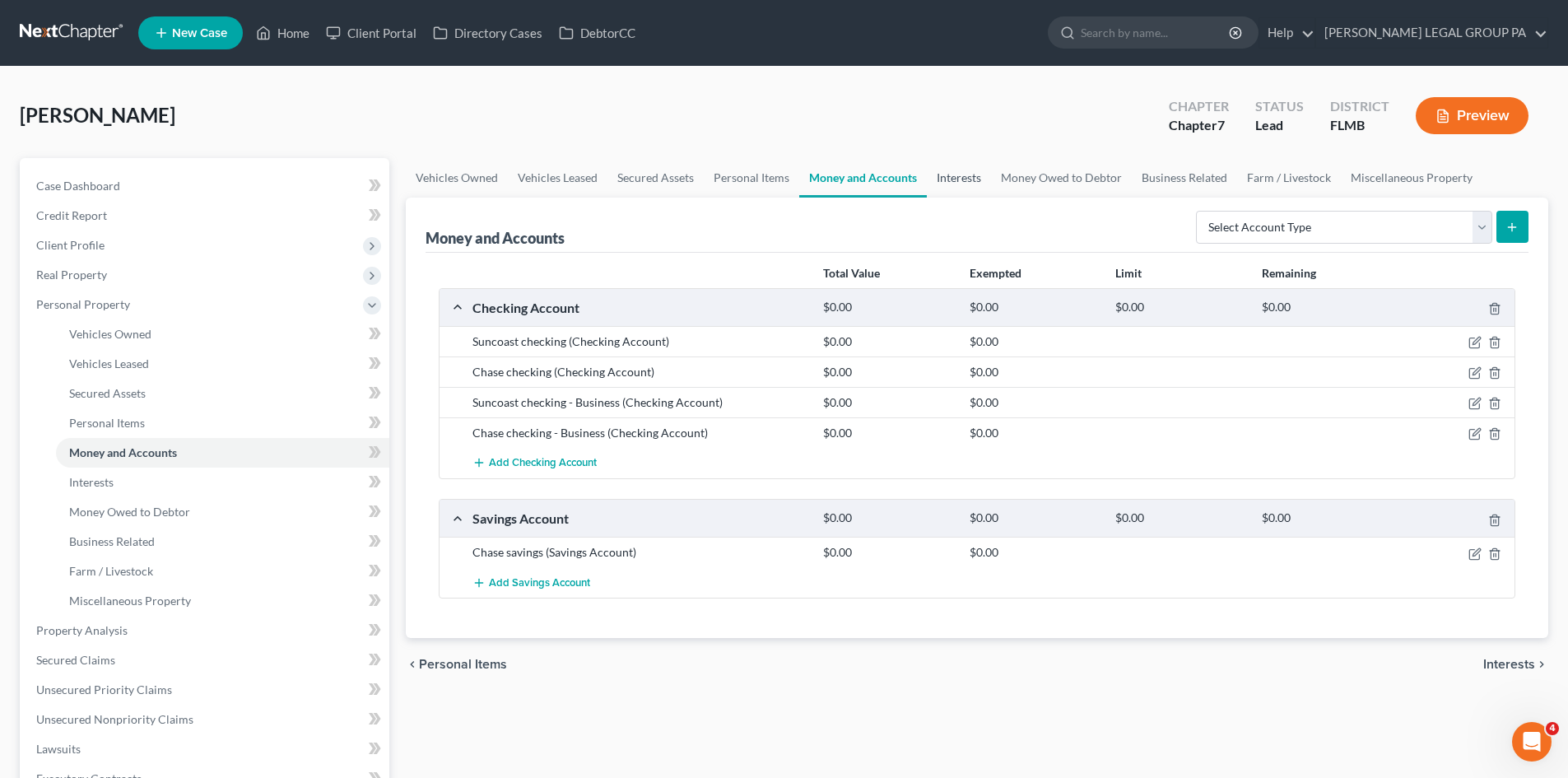
click at [949, 176] on link "Interests" at bounding box center [959, 178] width 64 height 39
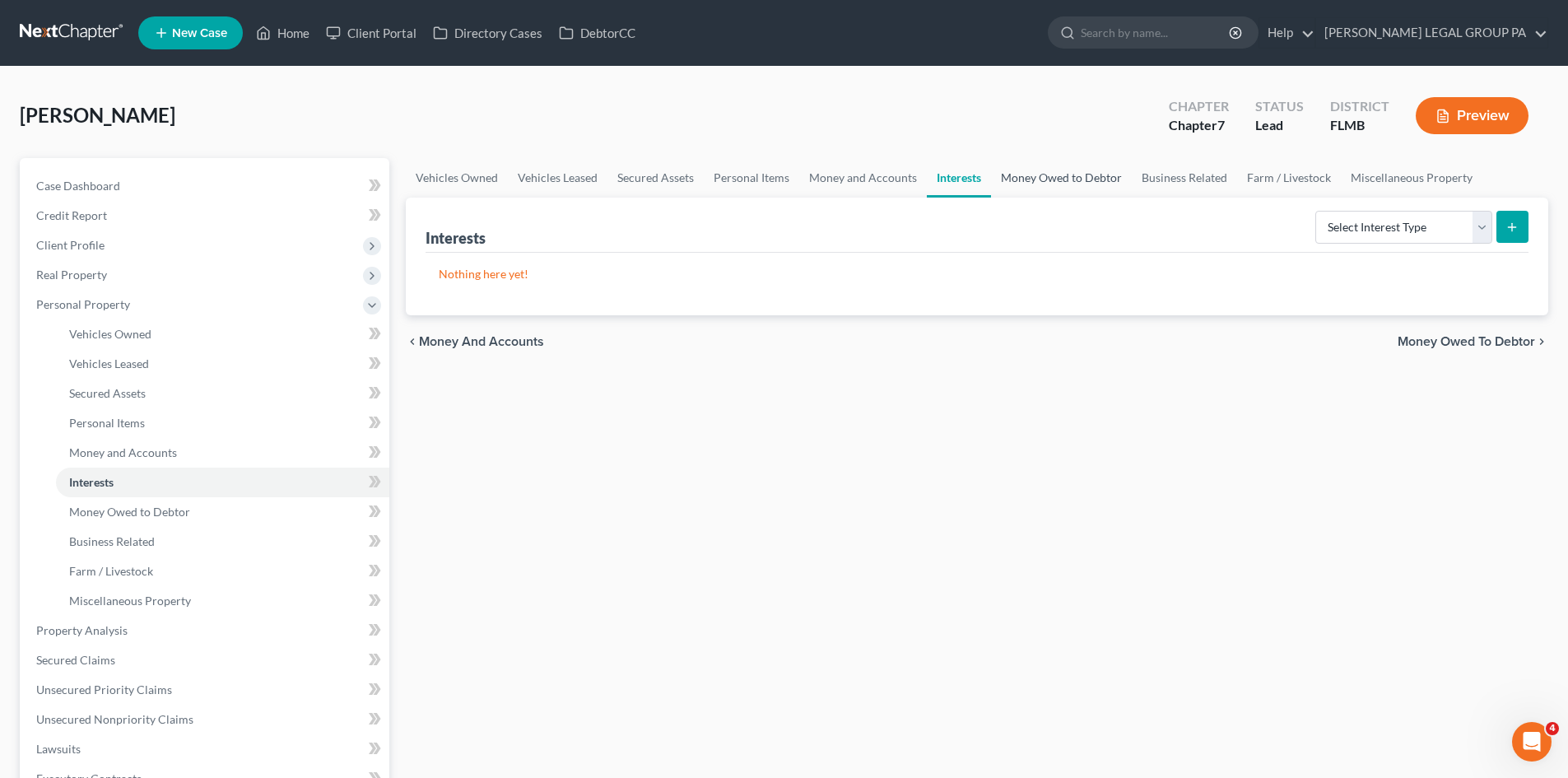
click at [1081, 182] on link "Money Owed to Debtor" at bounding box center [1061, 178] width 140 height 39
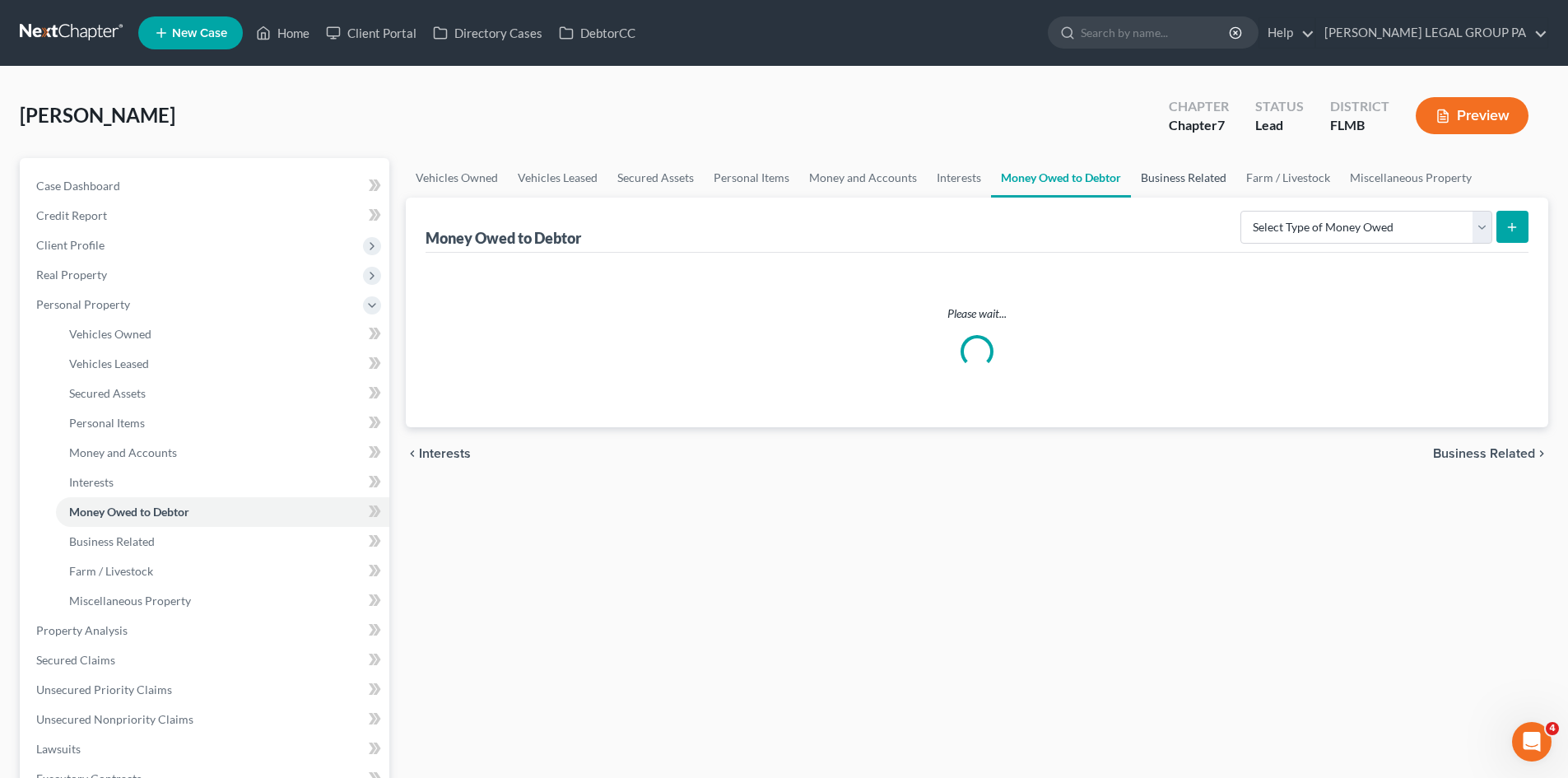
click at [1196, 190] on link "Business Related" at bounding box center [1183, 178] width 105 height 39
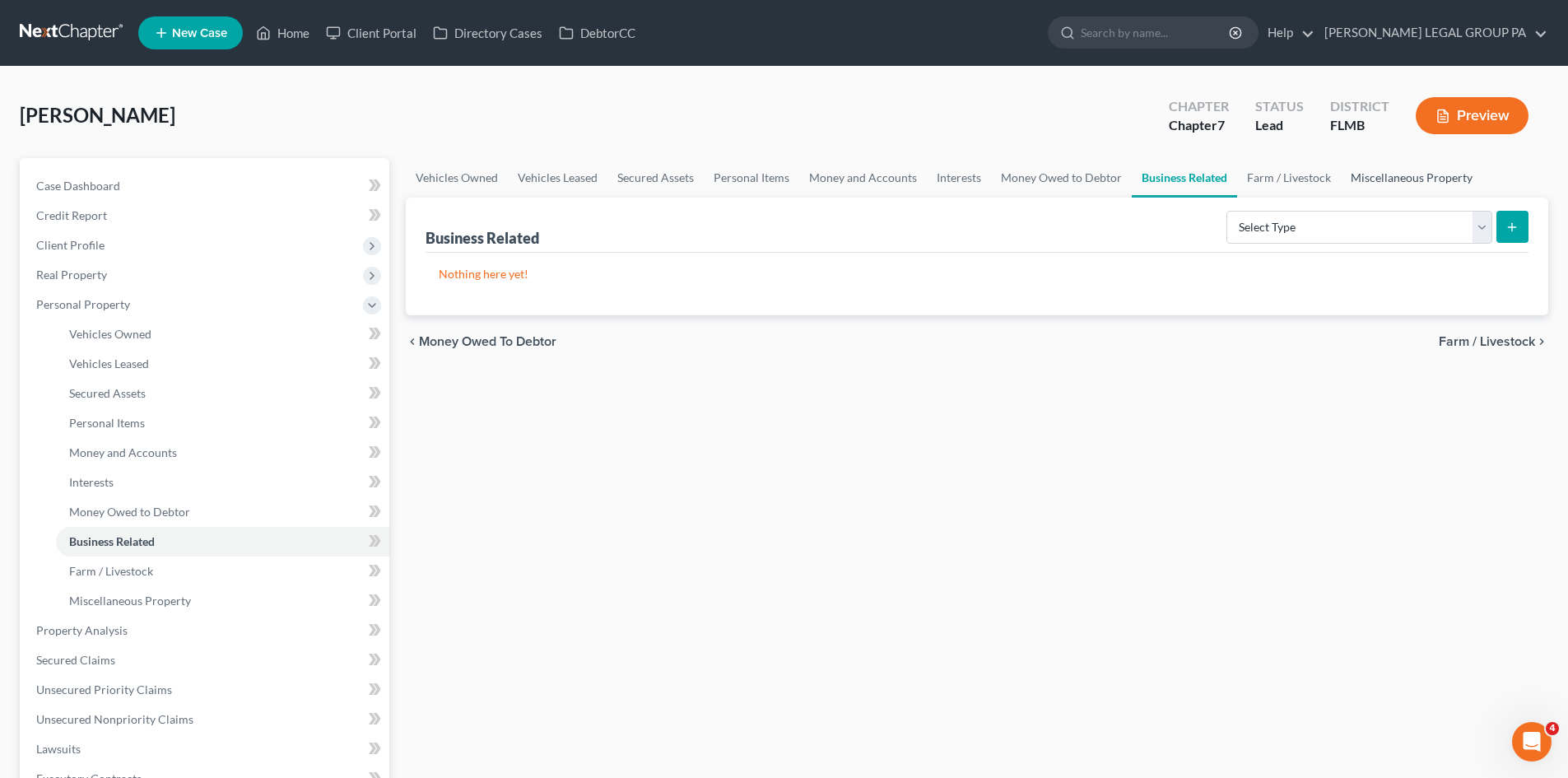
click at [1391, 182] on link "Miscellaneous Property" at bounding box center [1412, 178] width 141 height 39
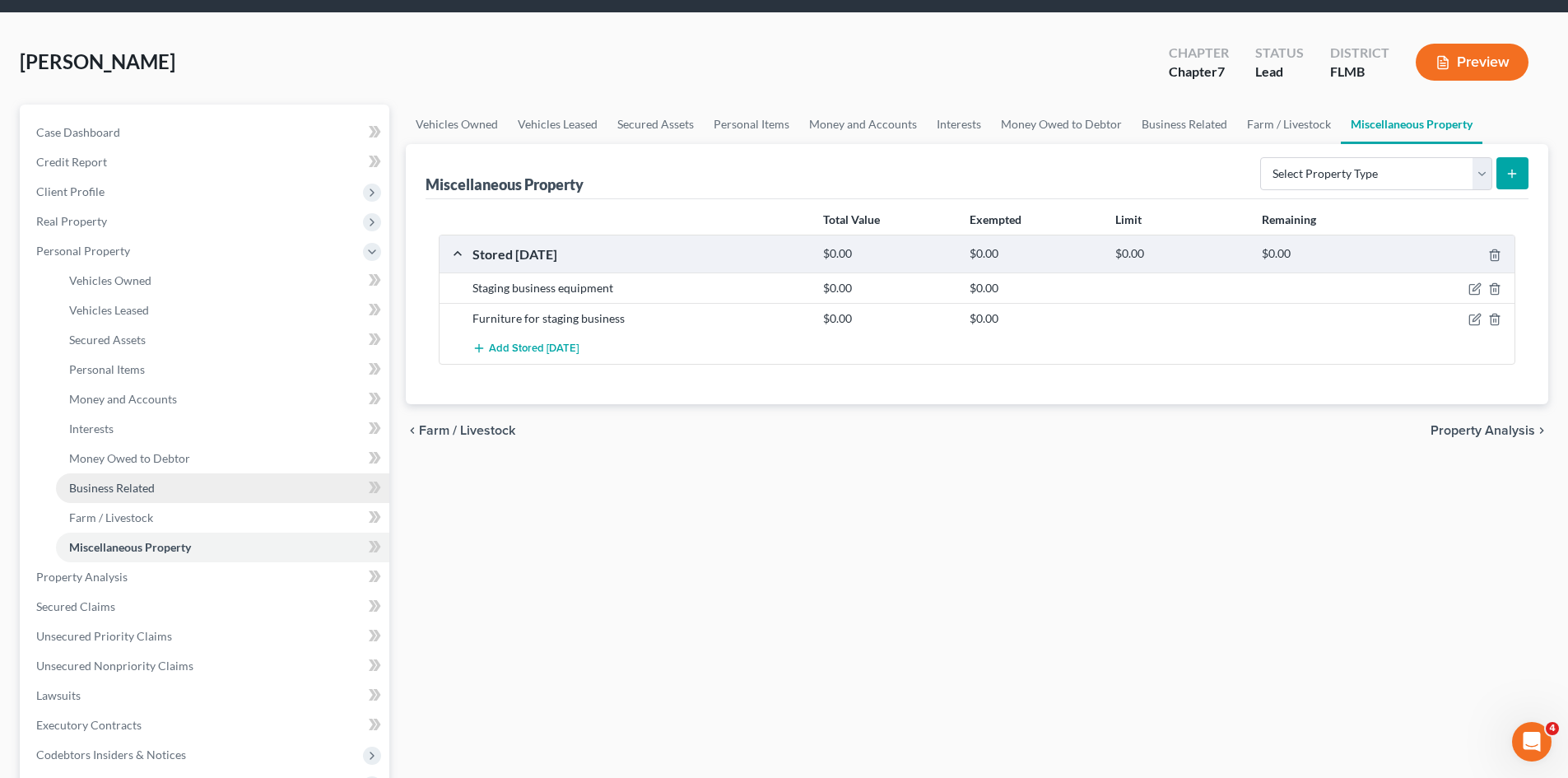
scroll to position [83, 0]
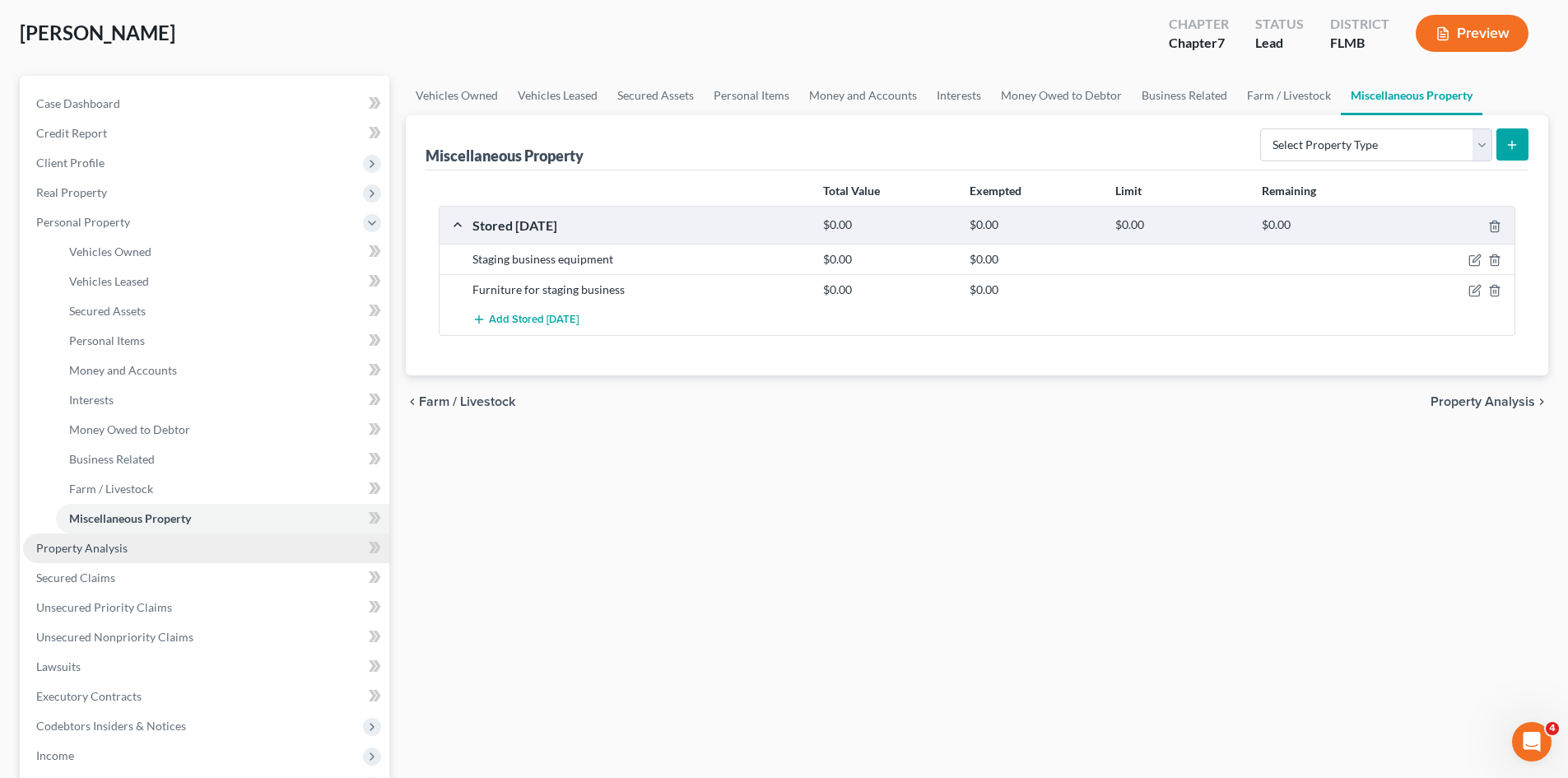
click at [116, 552] on span "Property Analysis" at bounding box center [82, 547] width 91 height 14
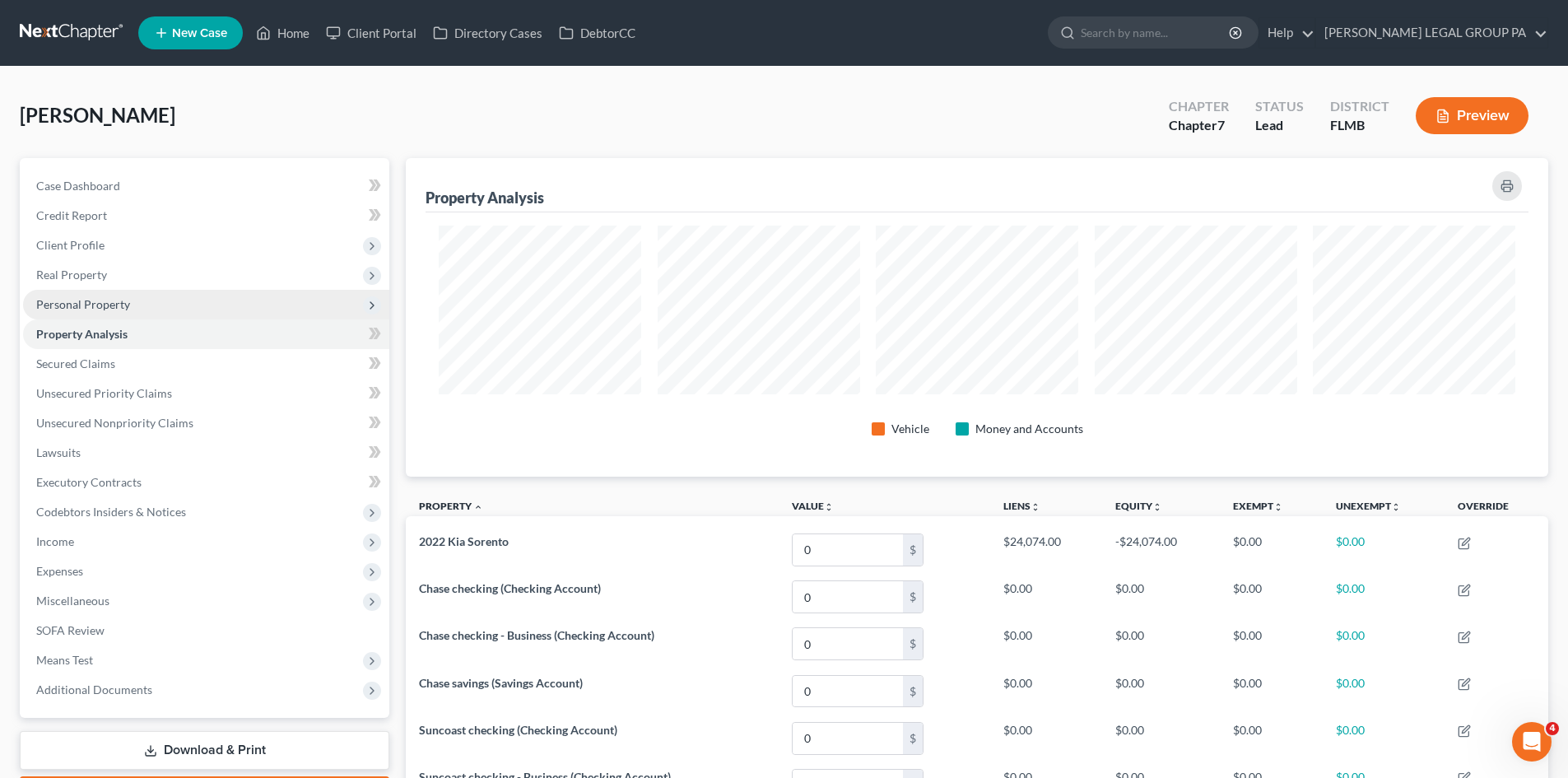
click at [103, 298] on span "Personal Property" at bounding box center [83, 304] width 94 height 14
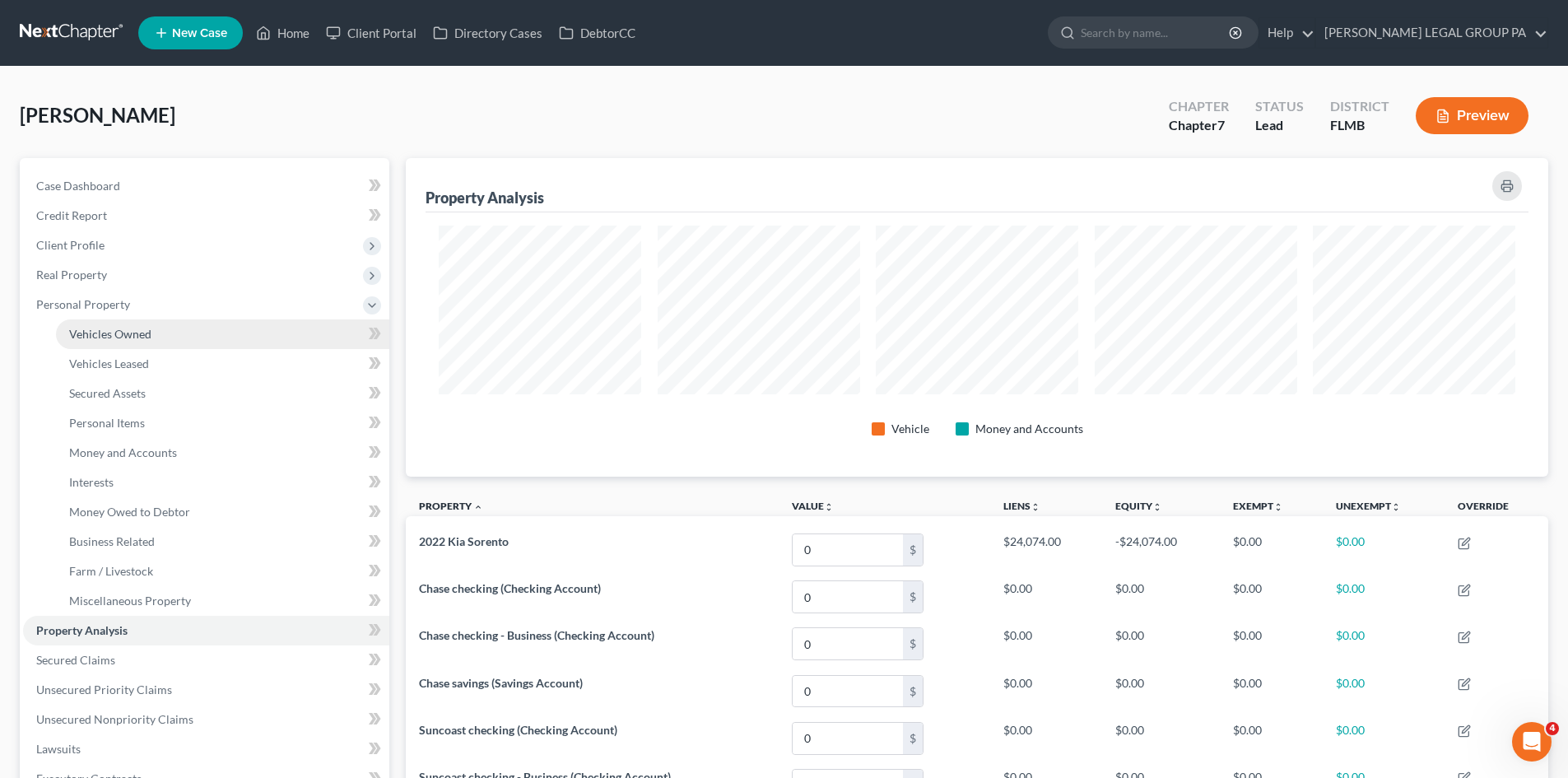
click at [113, 330] on span "Vehicles Owned" at bounding box center [110, 333] width 83 height 14
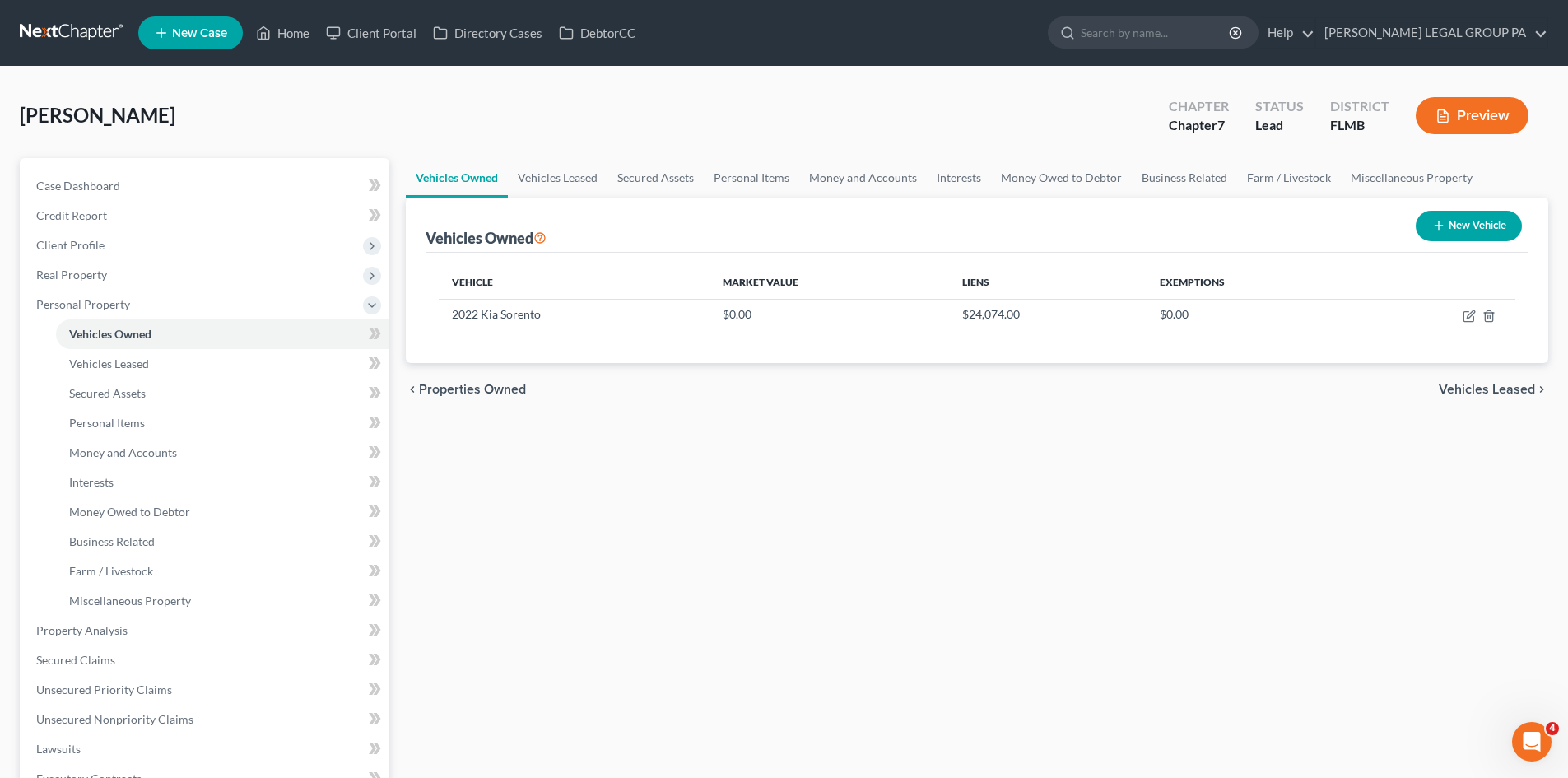
click at [1455, 219] on button "New Vehicle" at bounding box center [1469, 226] width 106 height 31
select select "0"
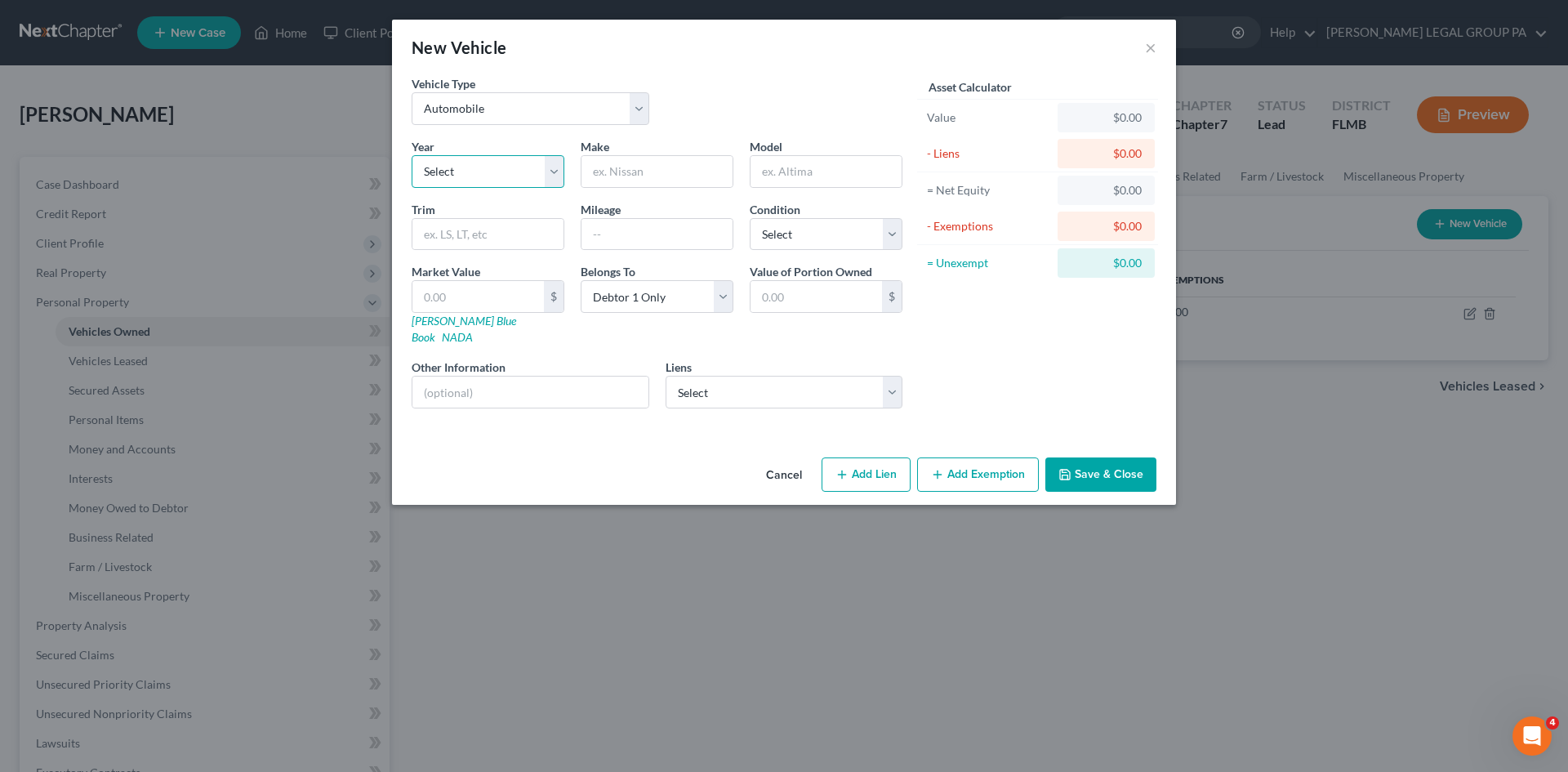
click at [511, 163] on select "Select 2026 2025 2024 2023 2022 2021 2020 2019 2018 2017 2016 2015 2014 2013 20…" at bounding box center [488, 171] width 153 height 32
click at [554, 117] on select "Select Automobile Truck Trailer Watercraft Aircraft Motor Home Atv Other Vehicle" at bounding box center [530, 108] width 238 height 32
select select "7"
click at [411, 92] on select "Select Automobile Truck Trailer Watercraft Aircraft Motor Home Atv Other Vehicle" at bounding box center [530, 108] width 238 height 32
click at [660, 178] on input "text" at bounding box center [657, 172] width 151 height 31
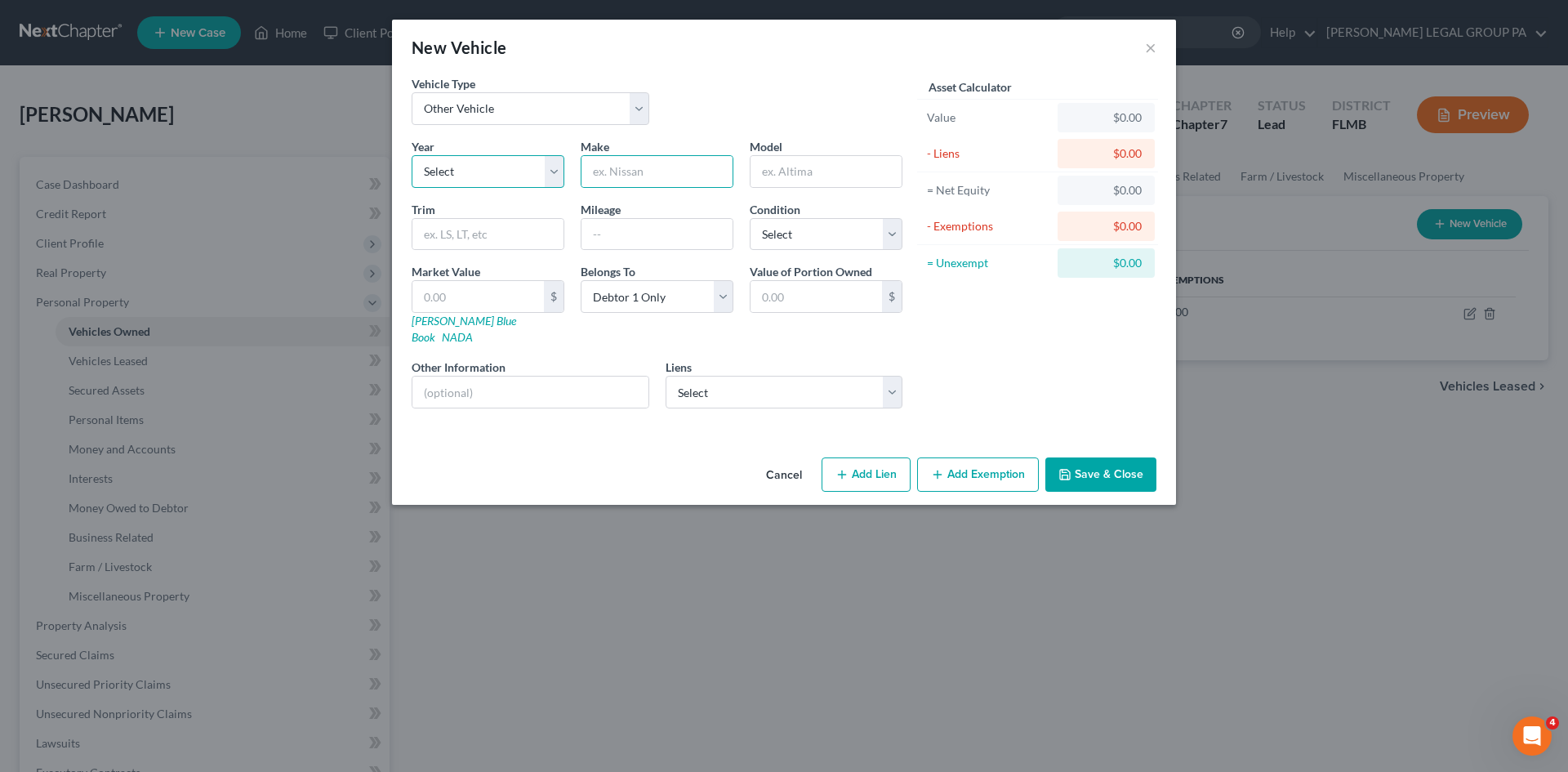
click at [505, 178] on select "Select 2026 2025 2024 2023 2022 2021 2020 2019 2018 2017 2016 2015 2014 2013 20…" at bounding box center [488, 171] width 153 height 32
drag, startPoint x: 708, startPoint y: 100, endPoint x: 672, endPoint y: 147, distance: 59.2
click at [708, 100] on div "Vehicle Type Select Automobile Truck Trailer Watercraft Aircraft Motor Home Atv…" at bounding box center [657, 106] width 507 height 63
click at [666, 160] on input "text" at bounding box center [657, 172] width 151 height 31
type input "Mobile Home"
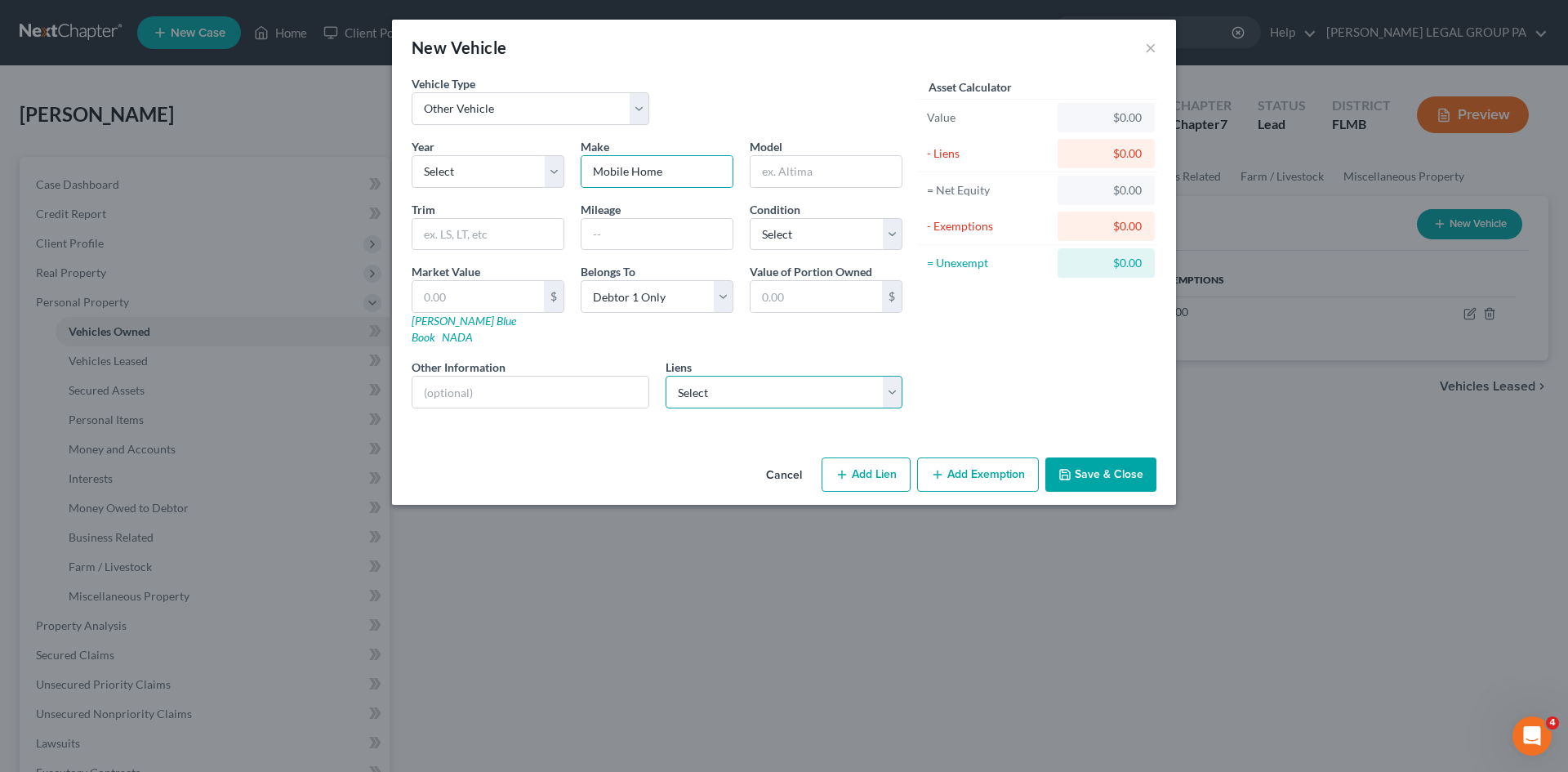
click at [758, 390] on select "Select Triad Fin Sv - $35,671.00 Kia Fin Am - $0.00" at bounding box center [784, 391] width 238 height 32
click at [523, 376] on input "text" at bounding box center [530, 392] width 236 height 31
click at [453, 377] on input "Mobiel Home Homestead" at bounding box center [530, 392] width 236 height 31
type input "Mobile Home Homestead"
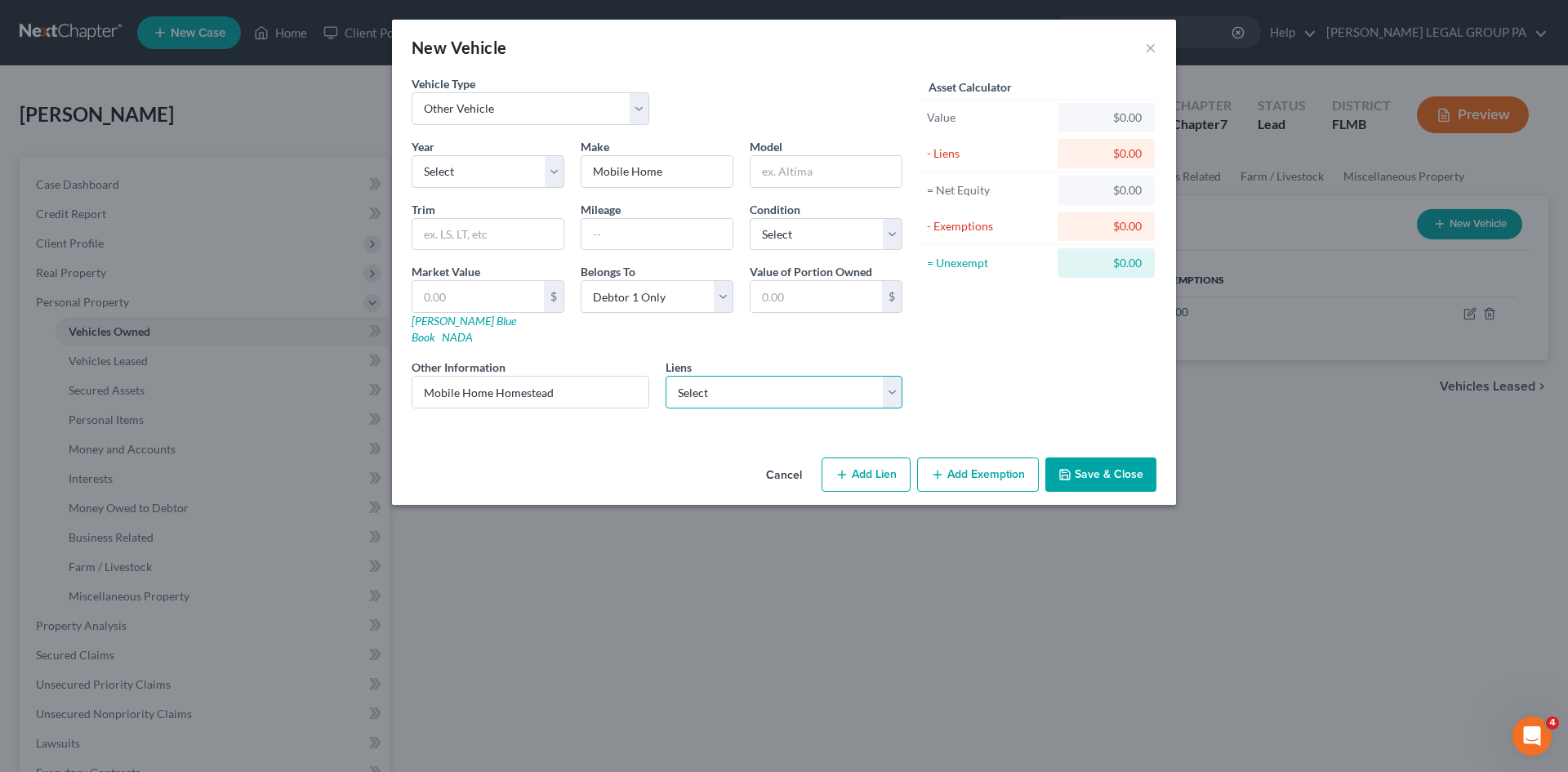
click at [707, 379] on select "Select Triad Fin Sv - $35,671.00 Kia Fin Am - $0.00" at bounding box center [784, 391] width 238 height 32
select select "0"
click at [665, 375] on select "Select Triad Fin Sv - $35,671.00 Kia Fin Am - $0.00" at bounding box center [784, 391] width 238 height 32
select select
select select "9"
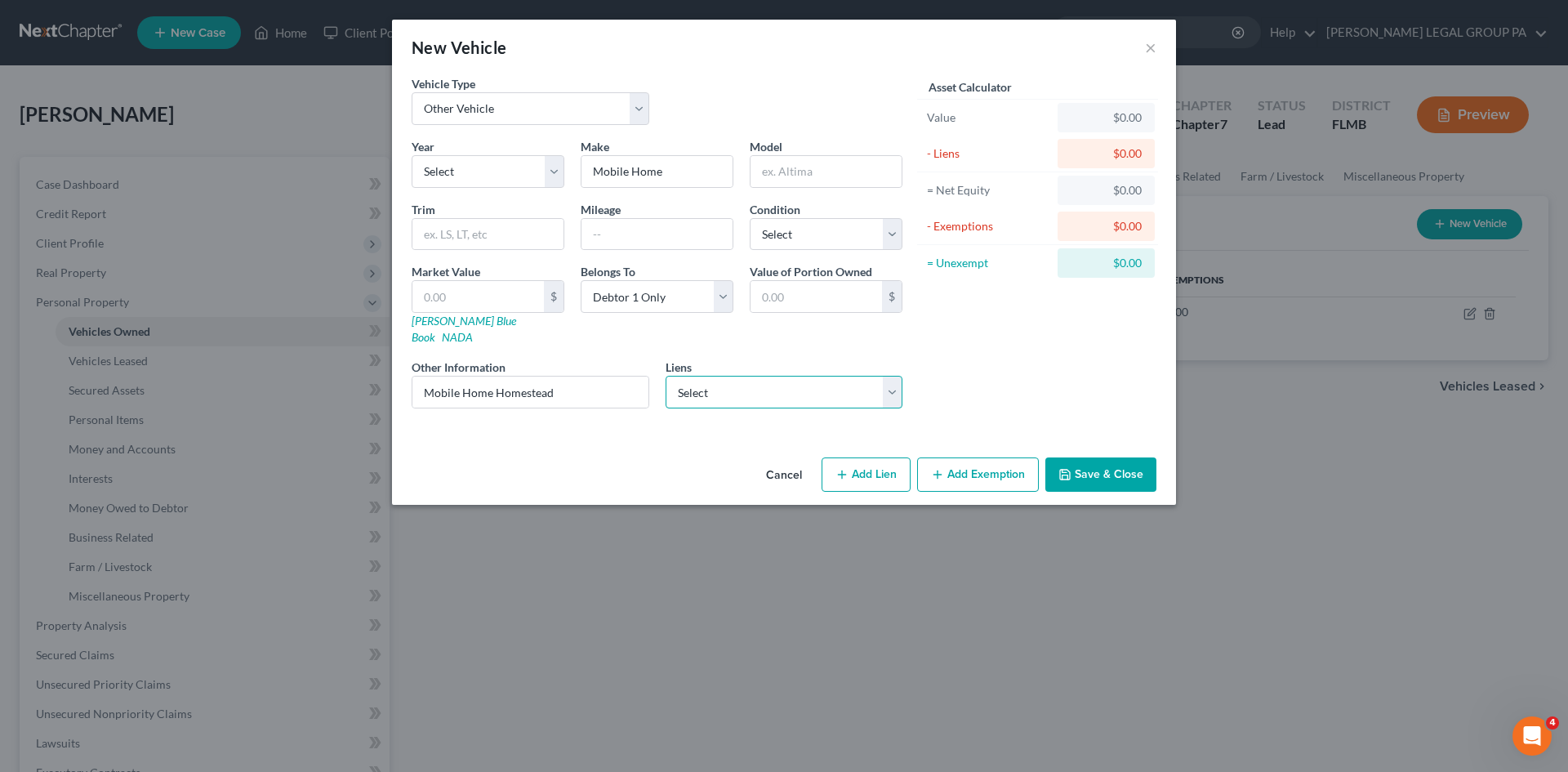
select select "0"
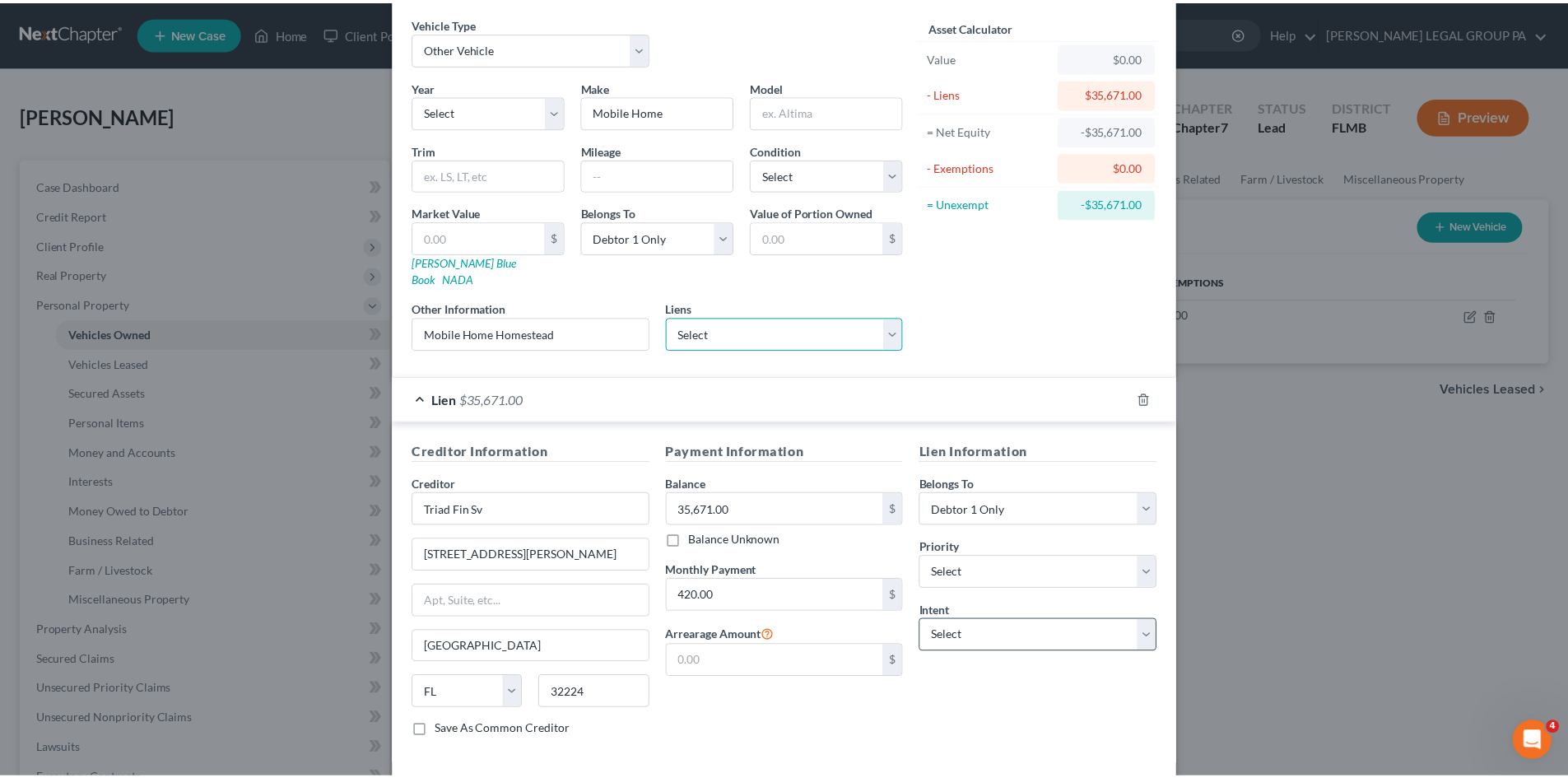
scroll to position [123, 0]
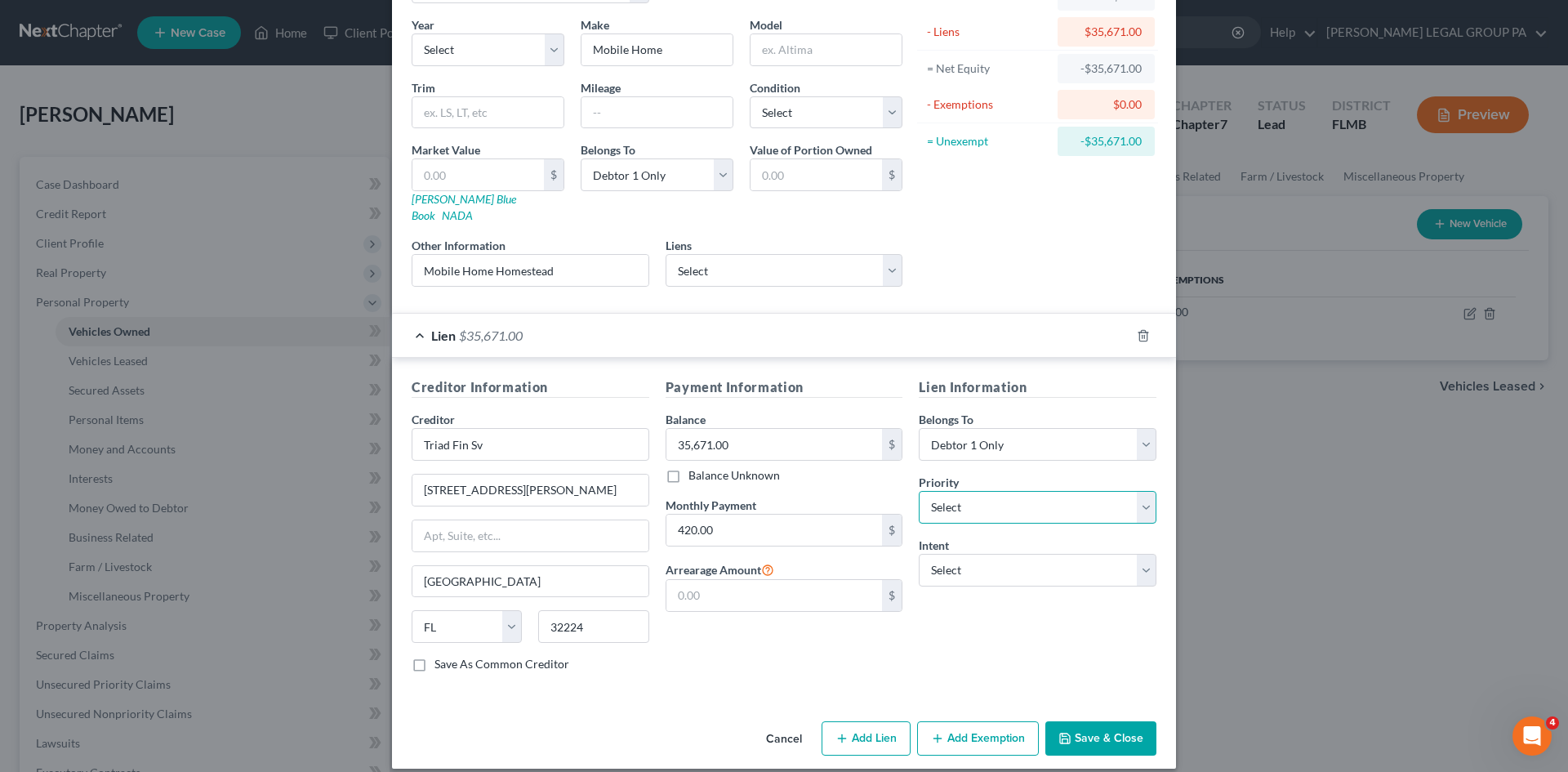
click at [999, 491] on select "Select 1st 2nd 3rd 4th 5th 6th 7th 8th 9th 10th 11th 12th 13th 14th 15th 16th 1…" at bounding box center [1038, 506] width 238 height 32
click at [987, 497] on select "Select 1st 2nd 3rd 4th 5th 6th 7th 8th 9th 10th 11th 12th 13th 14th 15th 16th 1…" at bounding box center [1038, 506] width 238 height 32
select select "0"
click at [919, 491] on select "Select 1st 2nd 3rd 4th 5th 6th 7th 8th 9th 10th 11th 12th 13th 14th 15th 16th 1…" at bounding box center [1038, 506] width 238 height 32
click at [1016, 553] on select "Select Surrender Redeem Reaffirm Avoid Other" at bounding box center [1038, 569] width 238 height 32
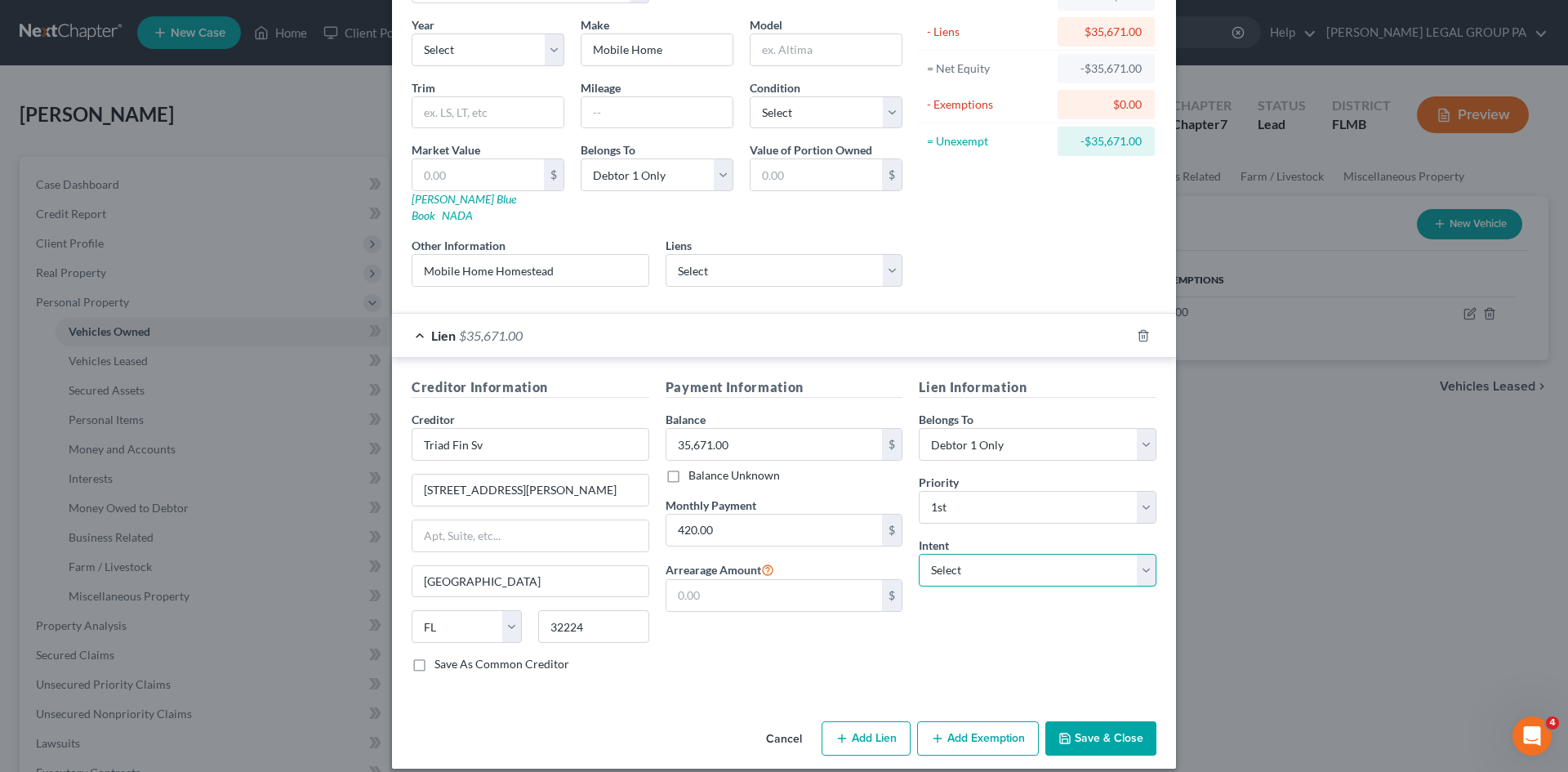
select select "2"
click at [919, 553] on select "Select Surrender Redeem Reaffirm Avoid Other" at bounding box center [1038, 569] width 238 height 32
click at [1073, 721] on button "Save & Close" at bounding box center [1100, 738] width 111 height 34
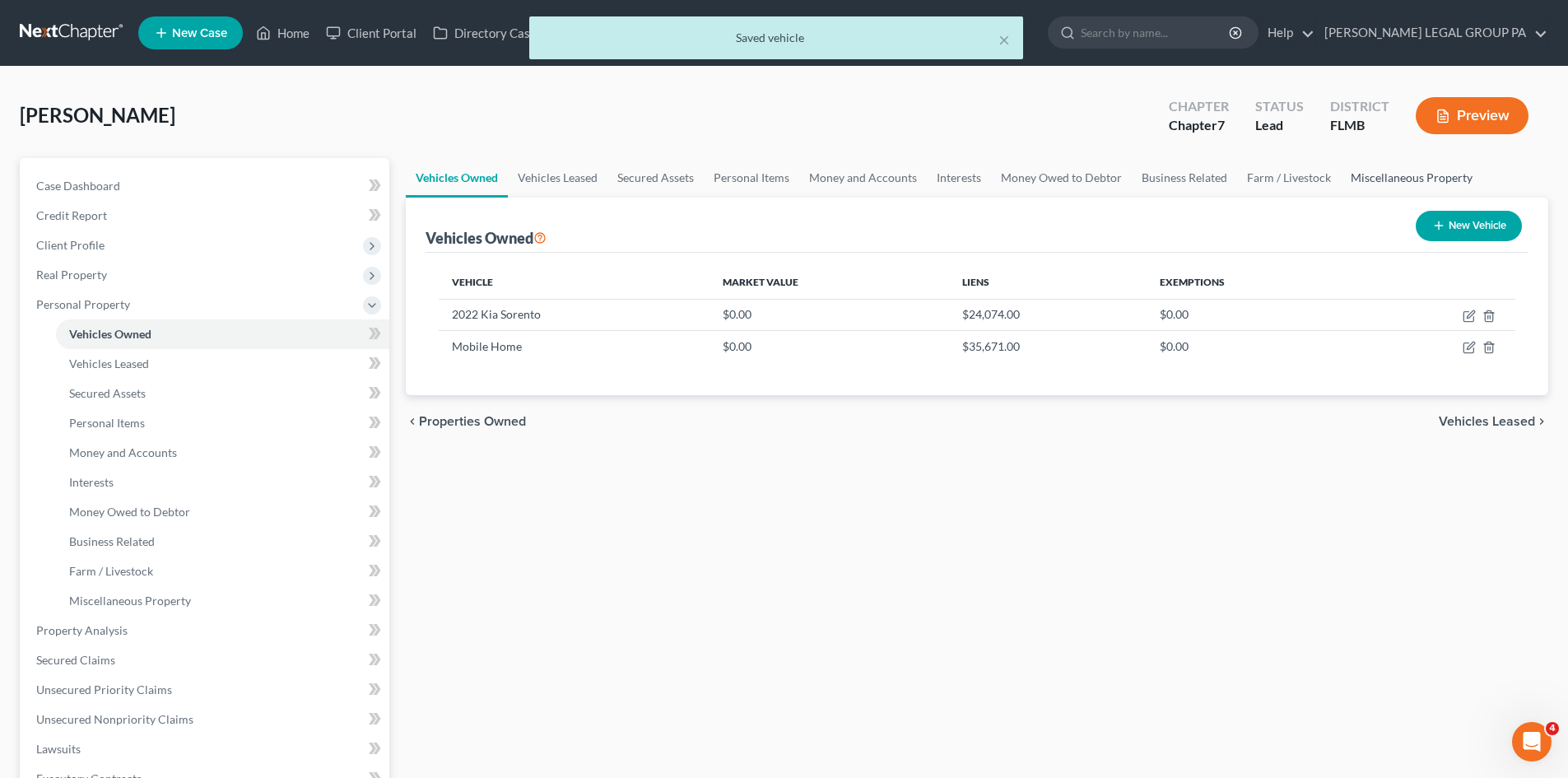
click at [1381, 174] on link "Miscellaneous Property" at bounding box center [1412, 178] width 141 height 39
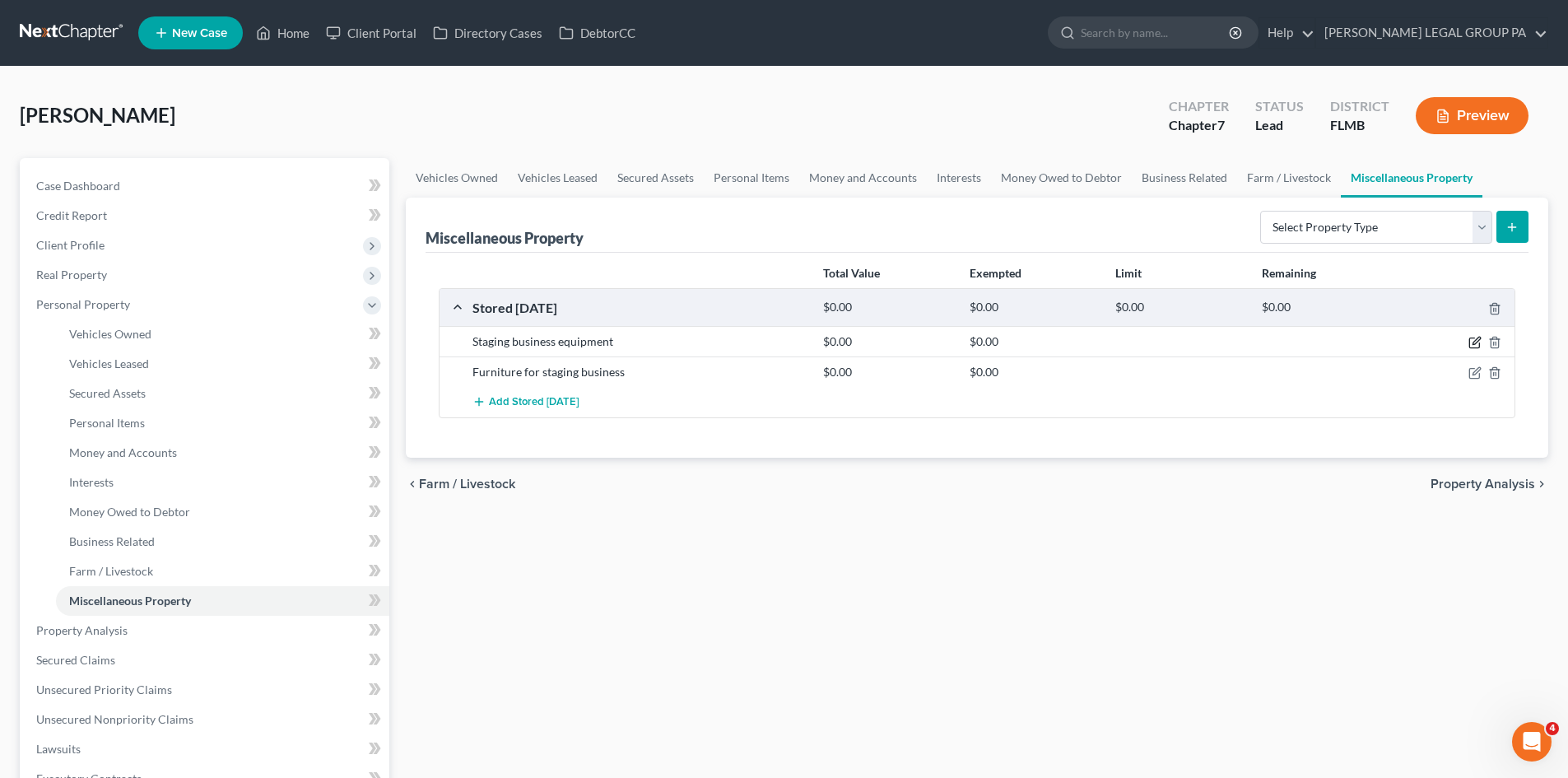
click at [1468, 339] on icon "button" at bounding box center [1475, 342] width 13 height 13
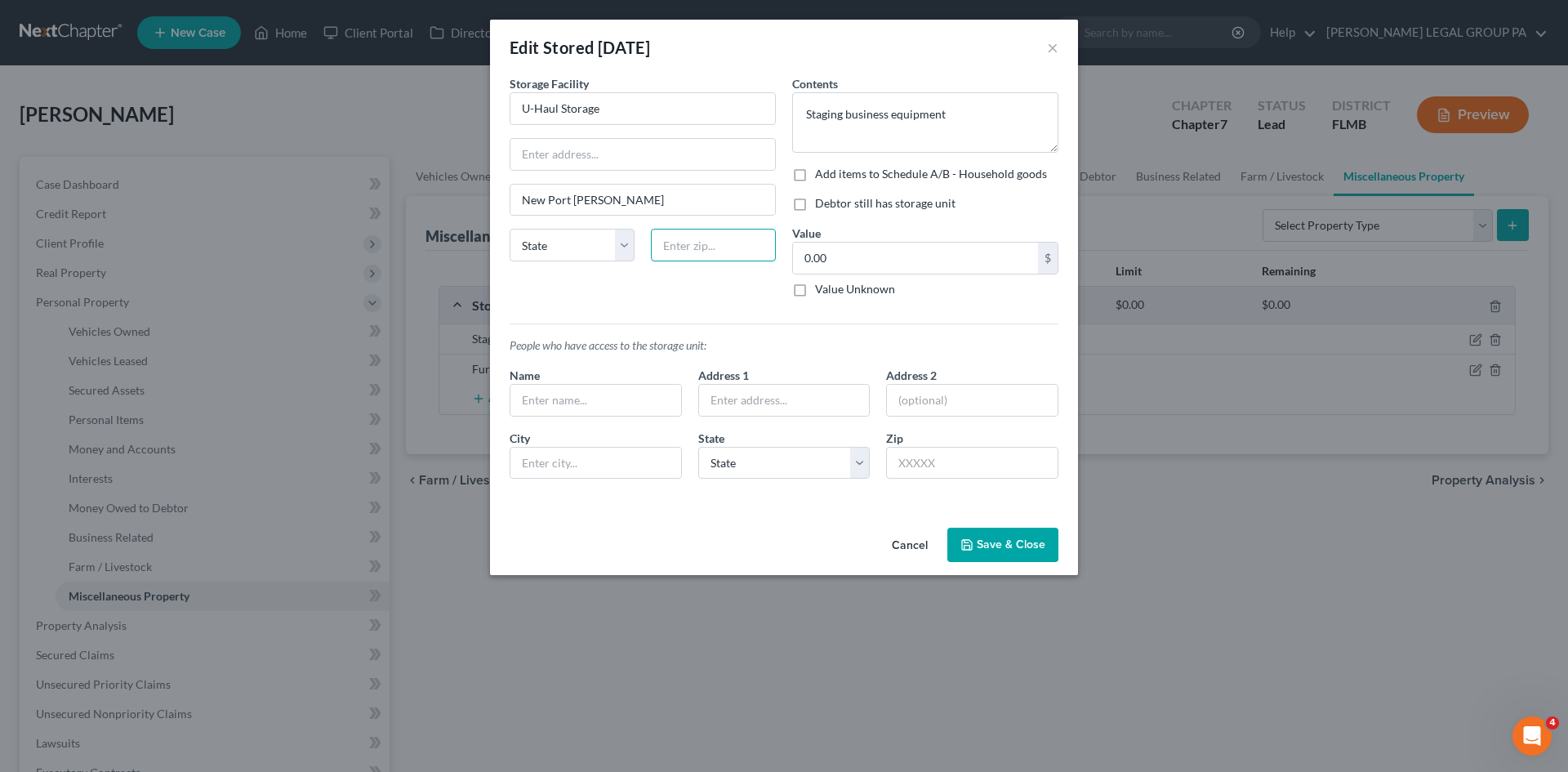
click at [689, 243] on input "text" at bounding box center [713, 244] width 125 height 32
click at [578, 154] on input "text" at bounding box center [642, 154] width 265 height 31
paste input "6118 US-19"
type input "6118 US-19"
click at [625, 310] on div "People who have access to the storage unit: Name Address 1 Address 2 City State…" at bounding box center [784, 400] width 565 height 182
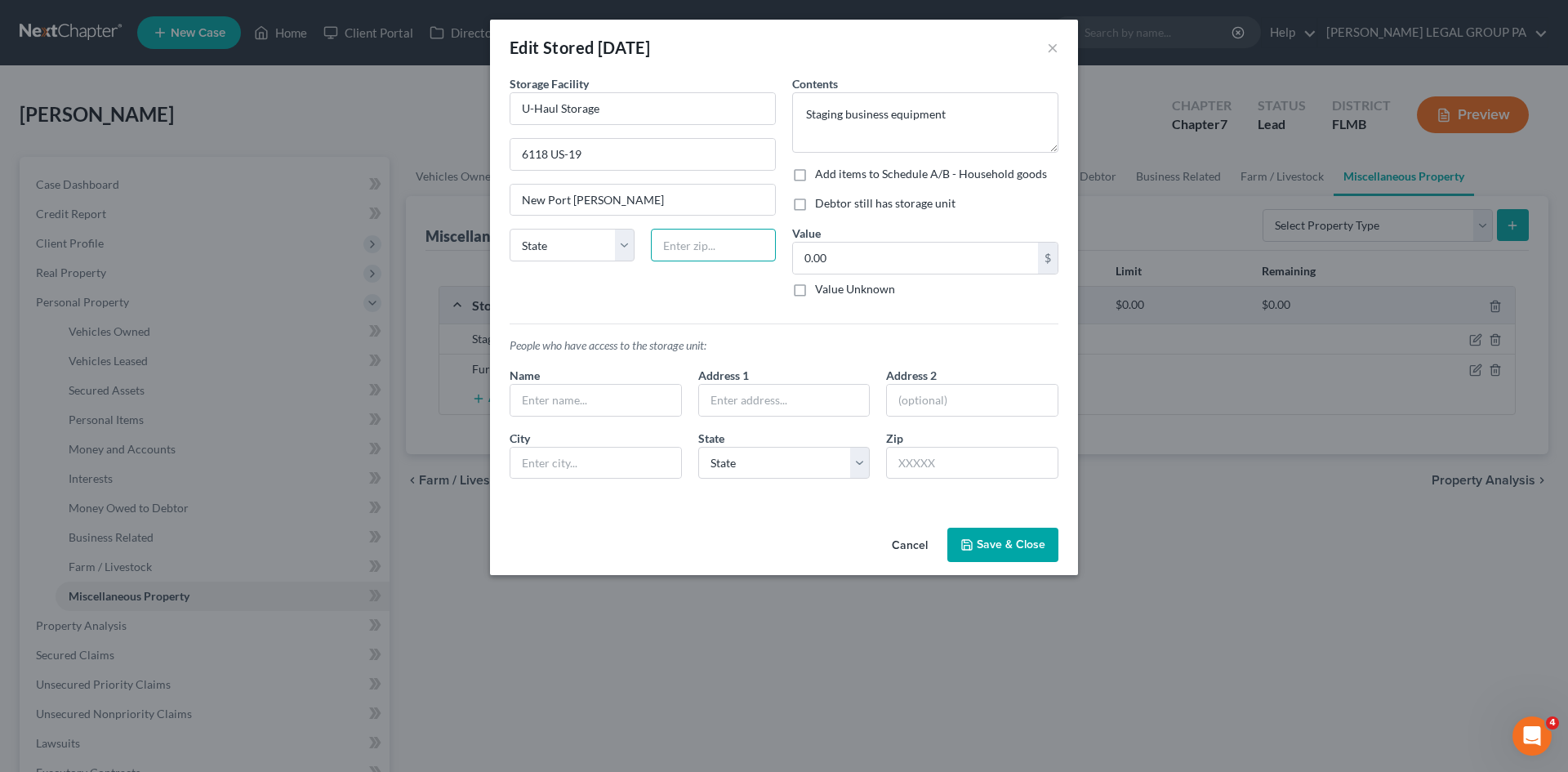
click at [707, 247] on input "text" at bounding box center [713, 244] width 125 height 32
paste input "34652"
type input "34652"
click at [689, 285] on div "Storage Facility U-Haul Storage 6118 US-19 New Port Richey State AL AK AR AZ CA…" at bounding box center [643, 192] width 282 height 235
select select "9"
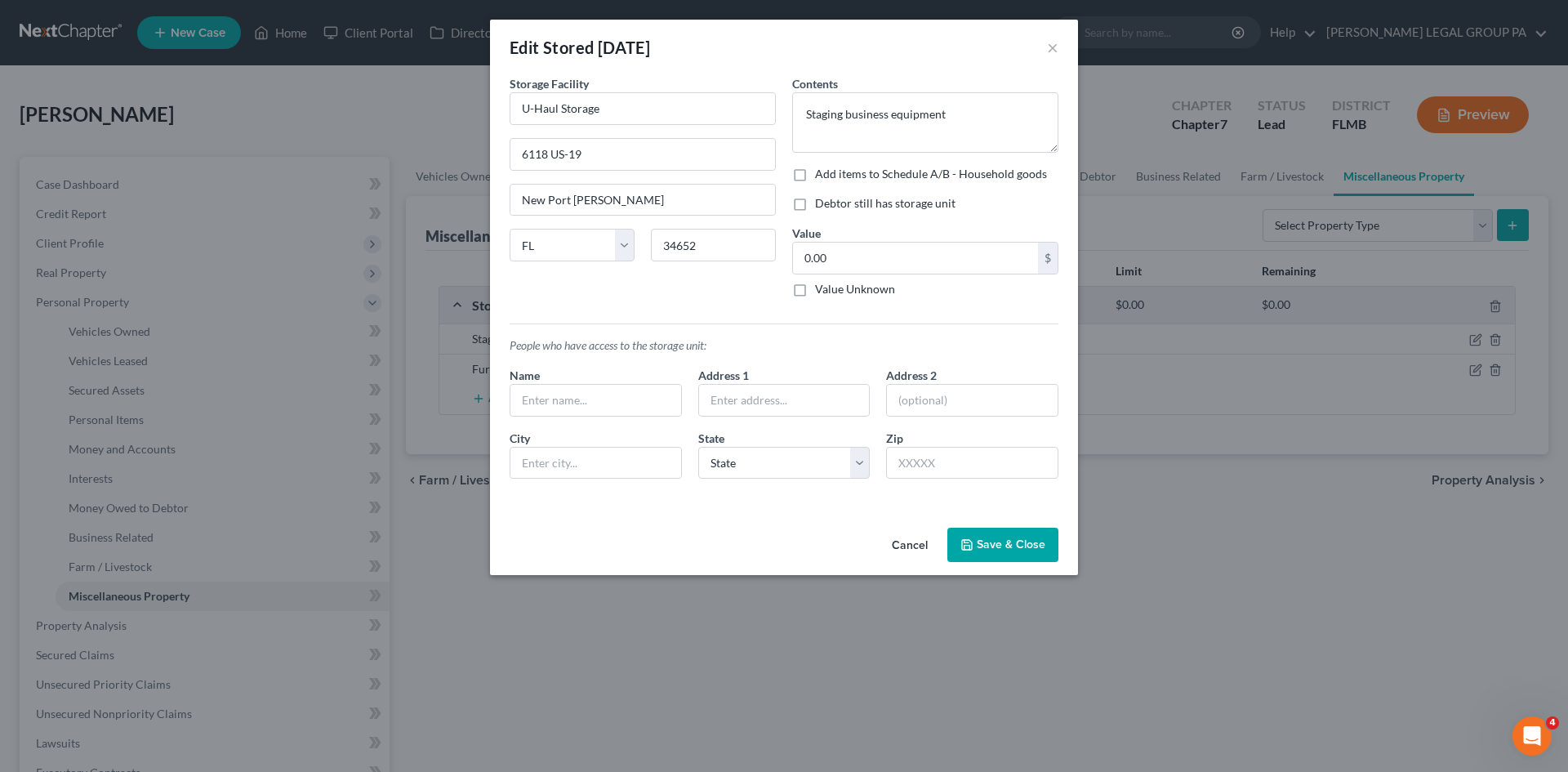
click at [814, 290] on label "Value Unknown" at bounding box center [854, 290] width 80 height 17
click at [822, 290] on input "Value Unknown" at bounding box center [827, 287] width 11 height 11
checkbox input "true"
click at [1020, 543] on button "Save & Close" at bounding box center [1003, 544] width 111 height 34
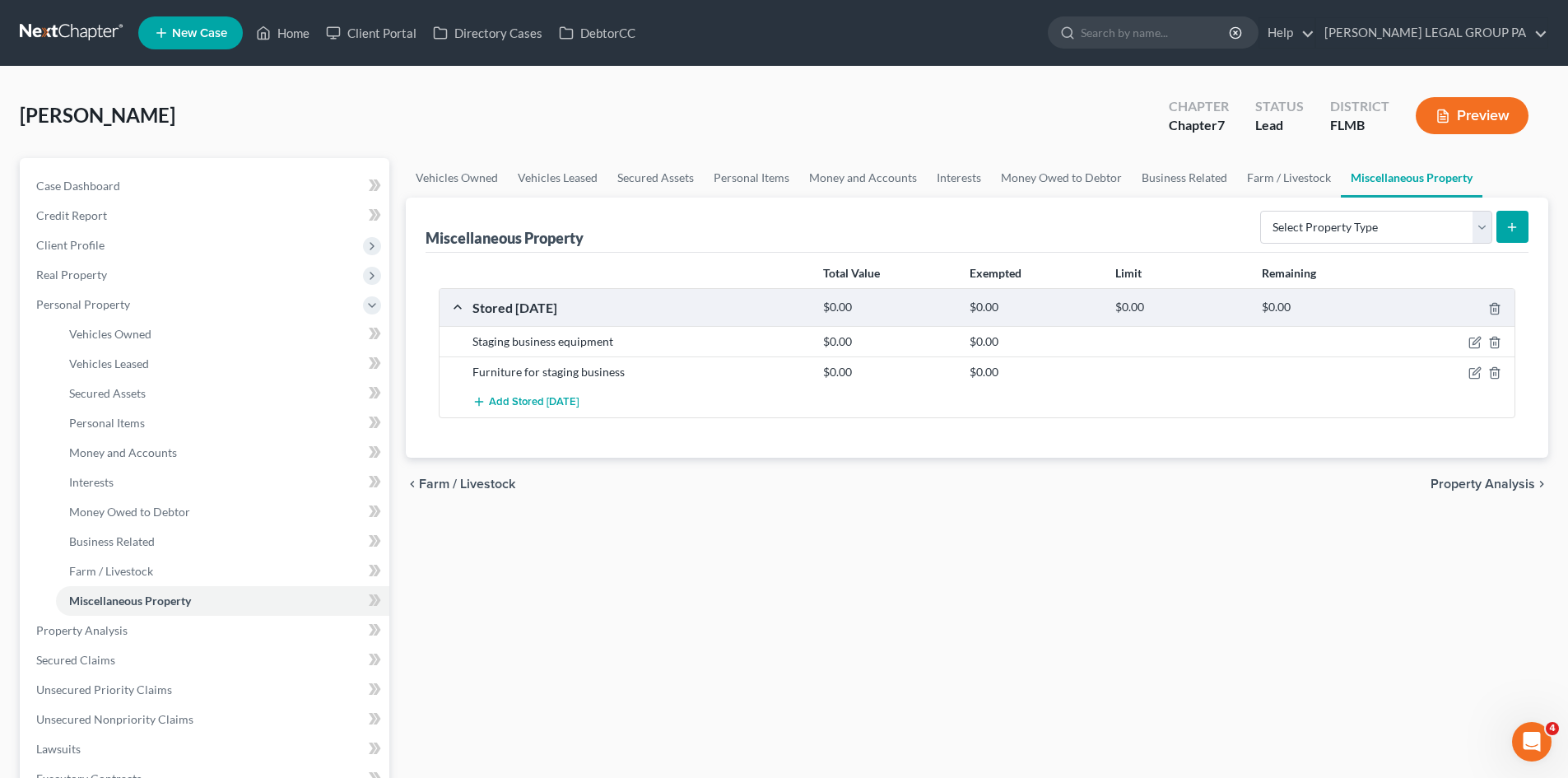
click at [545, 364] on div "Furniture for staging business" at bounding box center [639, 372] width 351 height 17
click at [545, 366] on div "Furniture for staging business" at bounding box center [639, 372] width 351 height 17
copy div "Furniture for staging business"
click at [1474, 341] on icon "button" at bounding box center [1477, 341] width 7 height 7
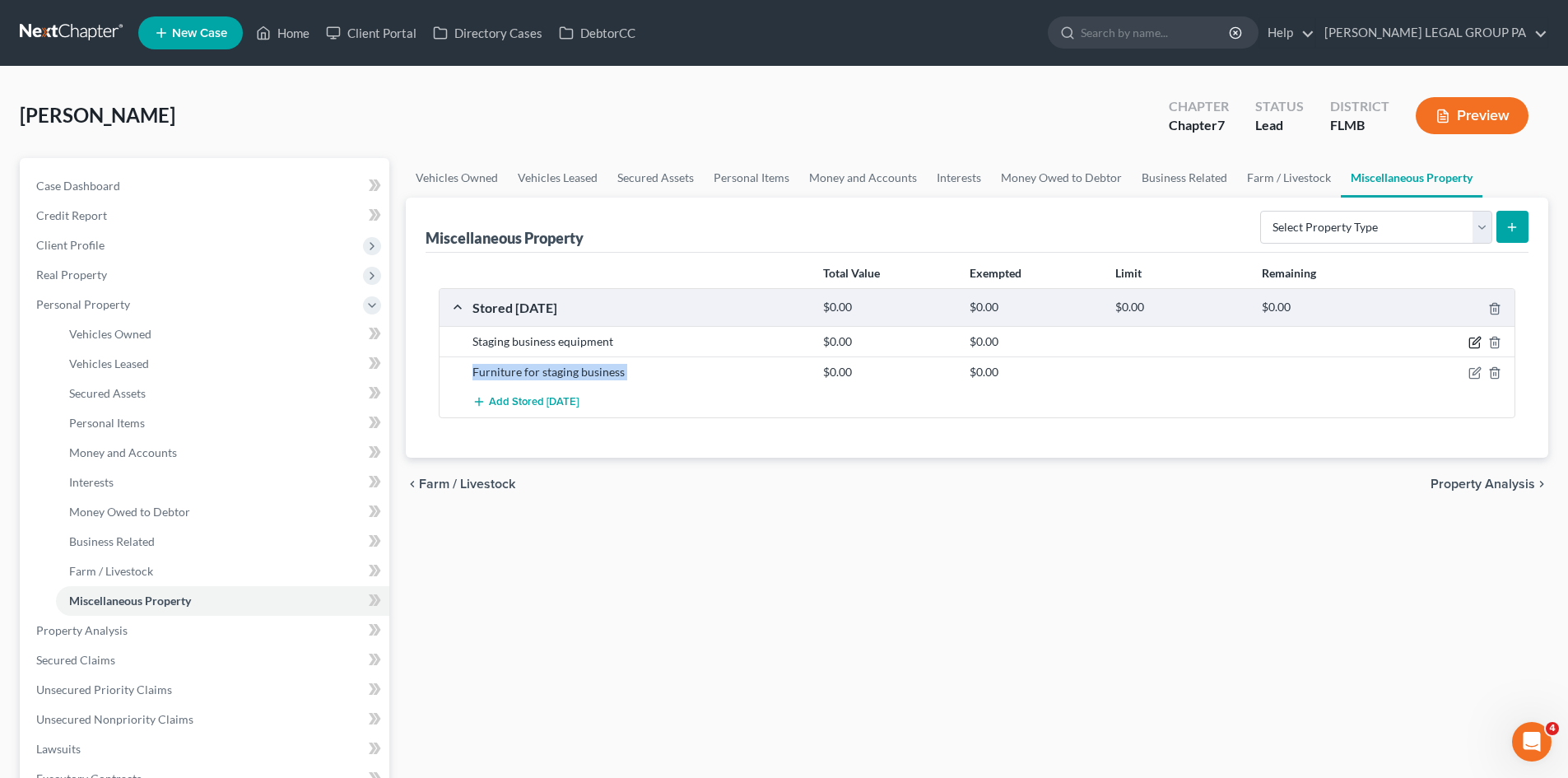
select select "9"
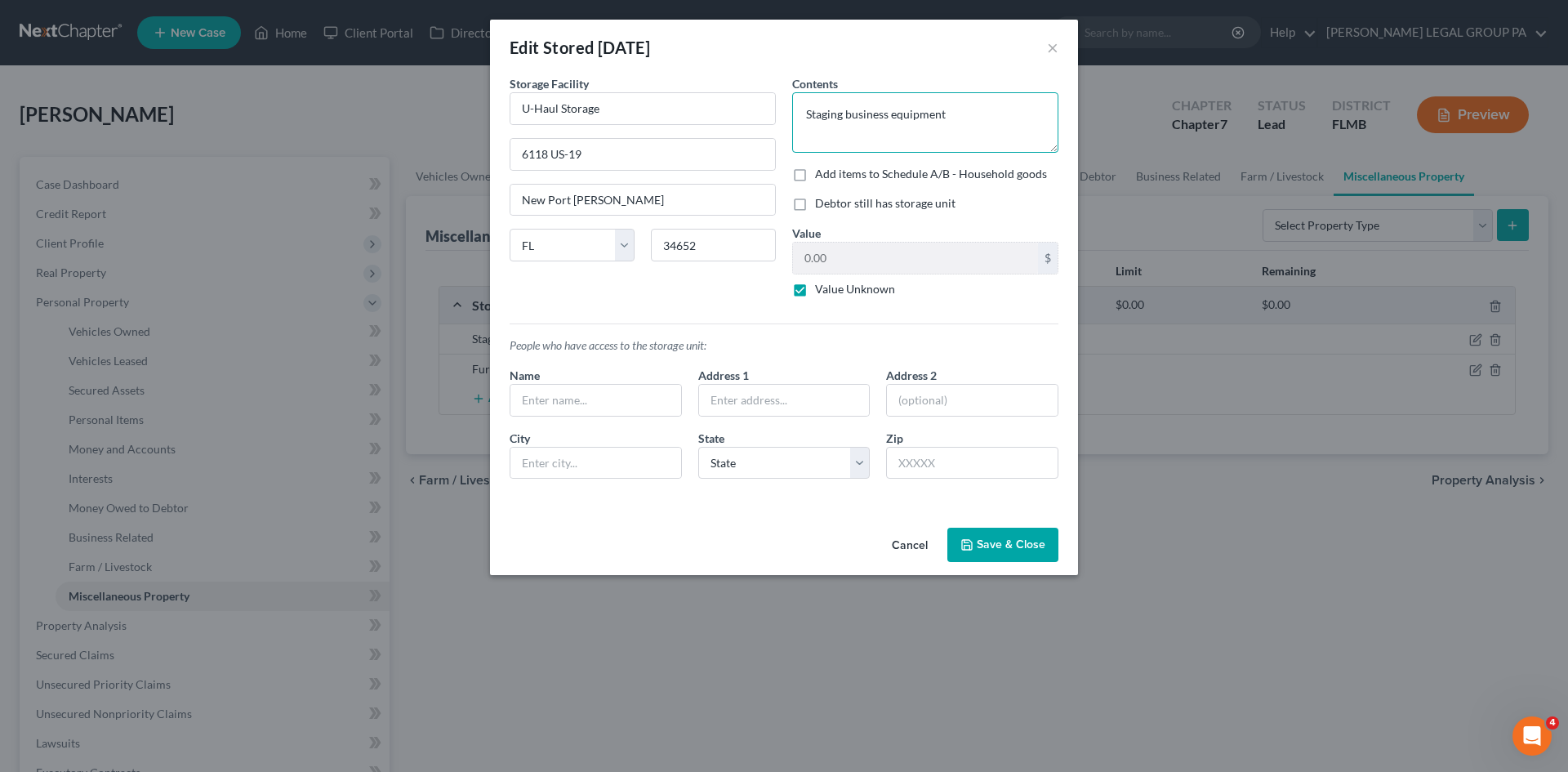
click at [870, 117] on textarea "Staging business equipment" at bounding box center [925, 123] width 267 height 61
paste textarea "Furniture for staging business"
type textarea "Furniture for staging business"
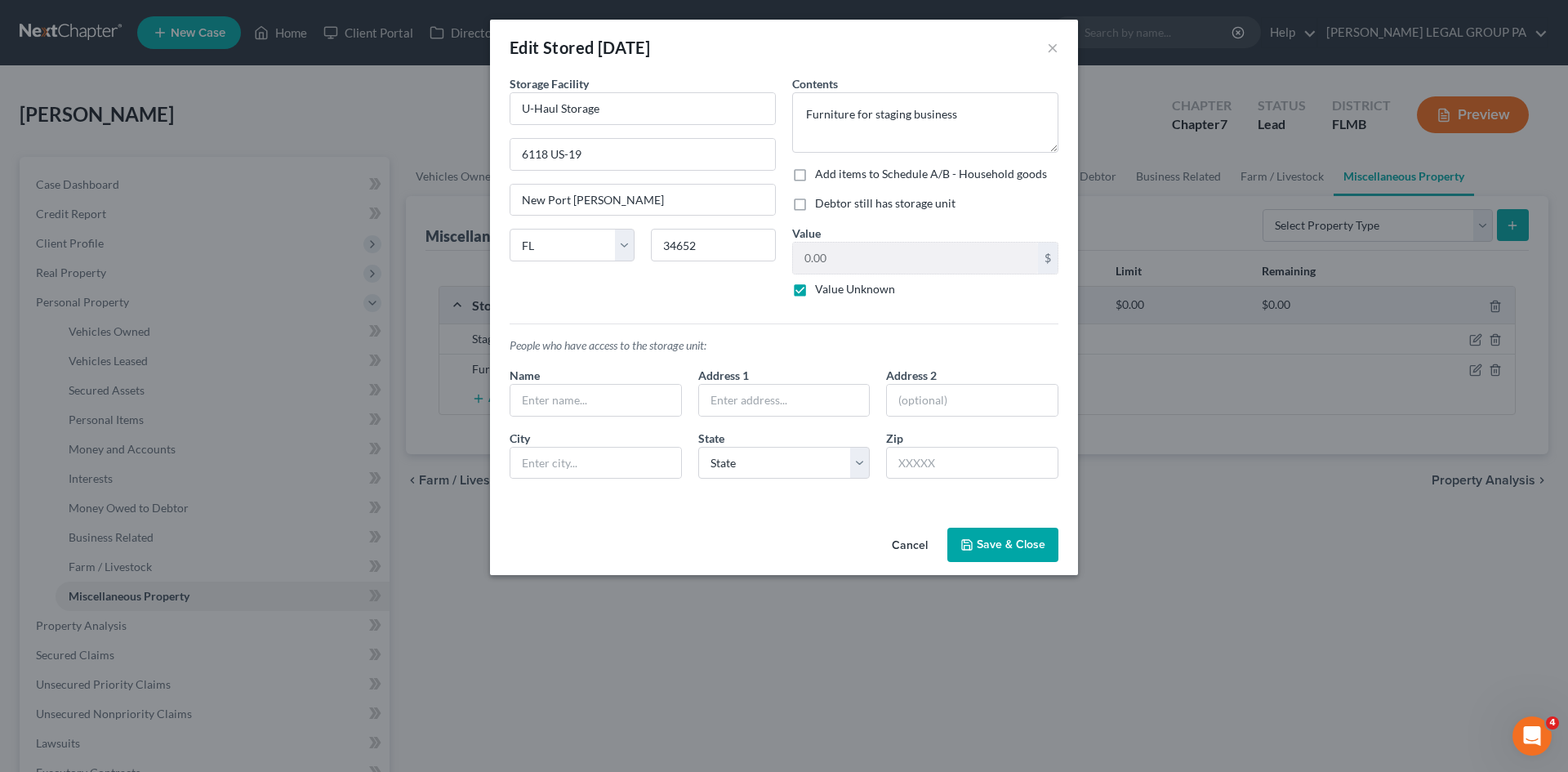
click at [1020, 540] on button "Save & Close" at bounding box center [1003, 544] width 111 height 34
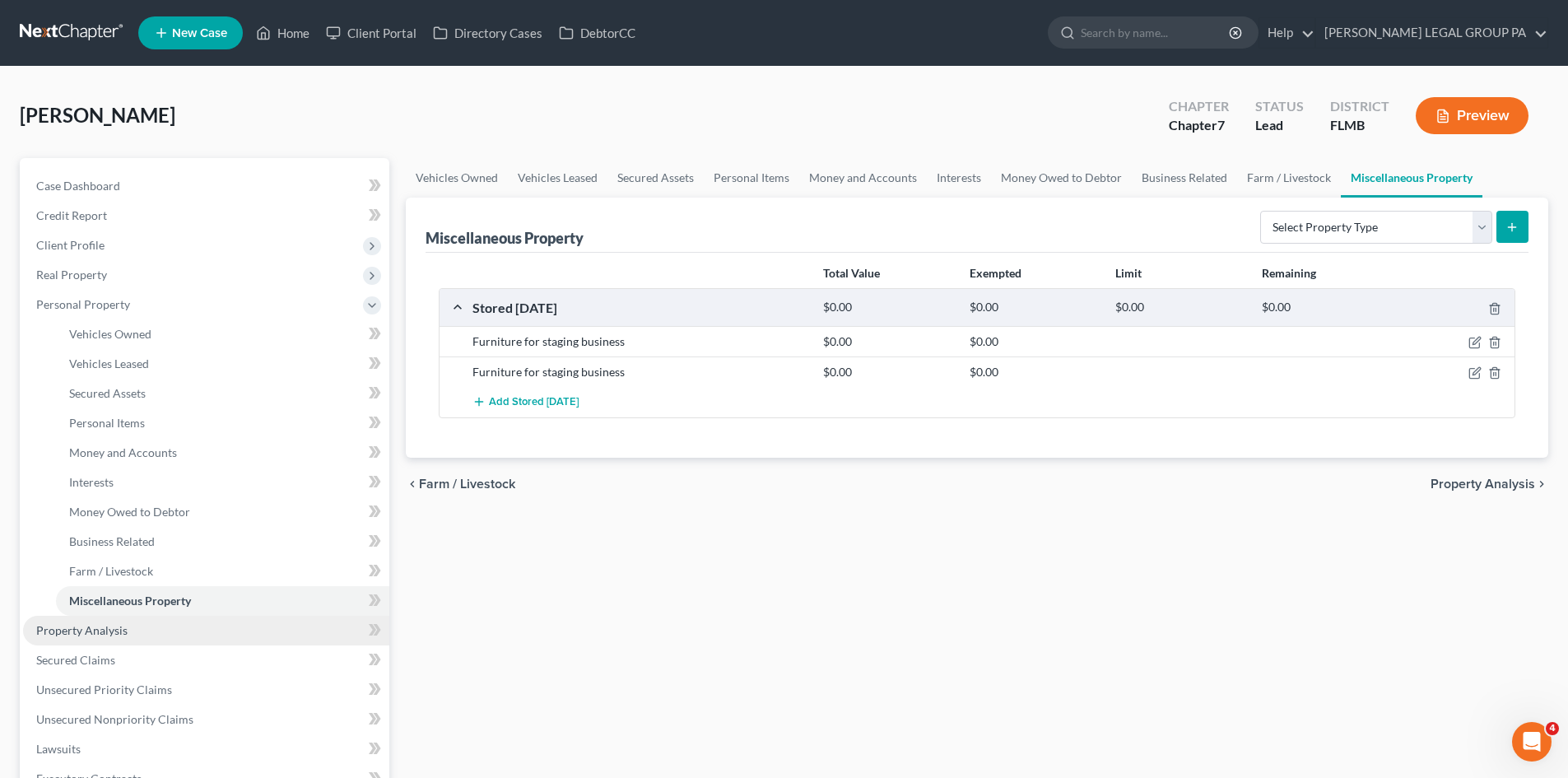
click at [168, 642] on link "Property Analysis" at bounding box center [206, 630] width 366 height 30
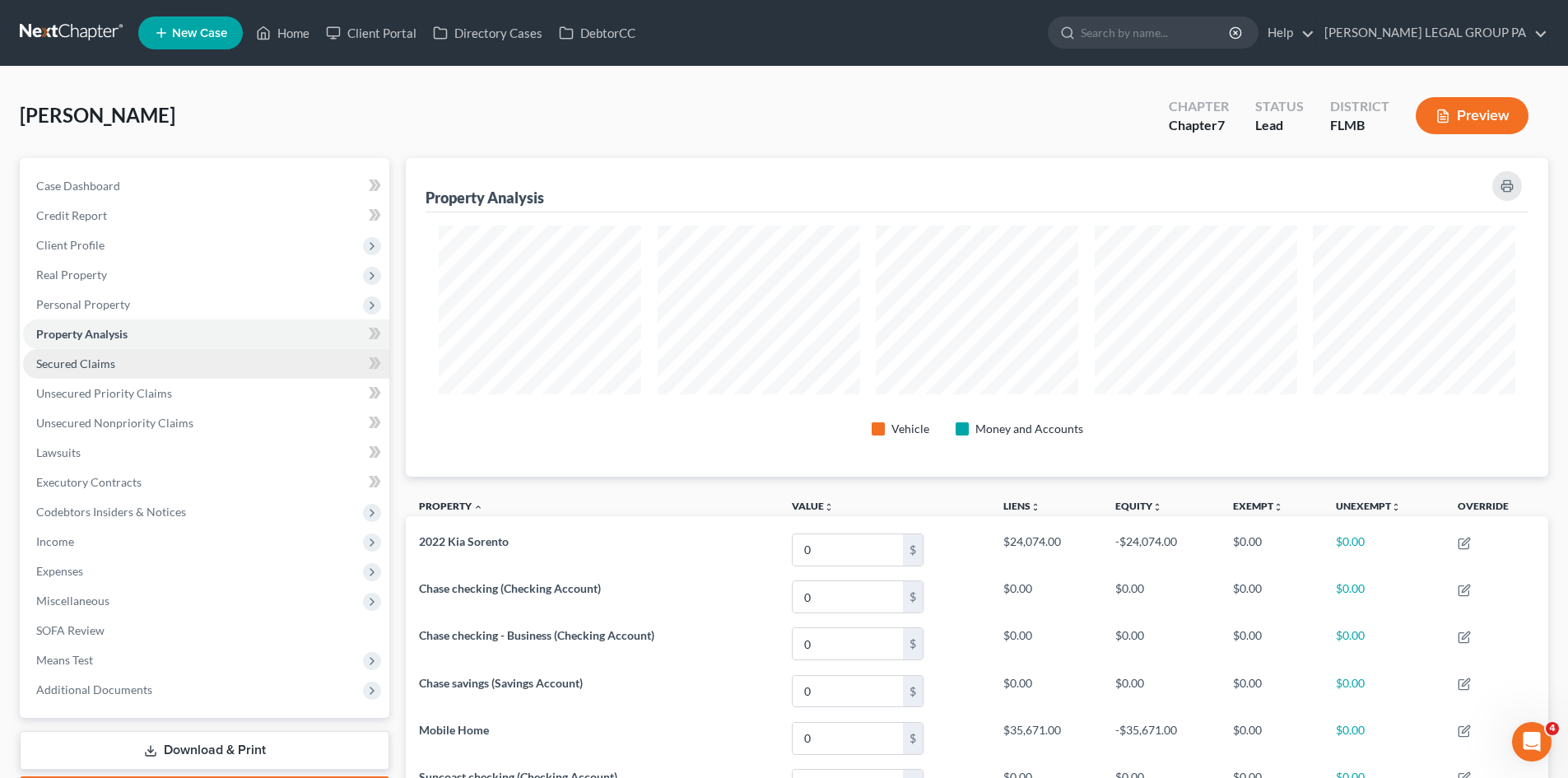
click at [134, 364] on link "Secured Claims" at bounding box center [206, 363] width 366 height 30
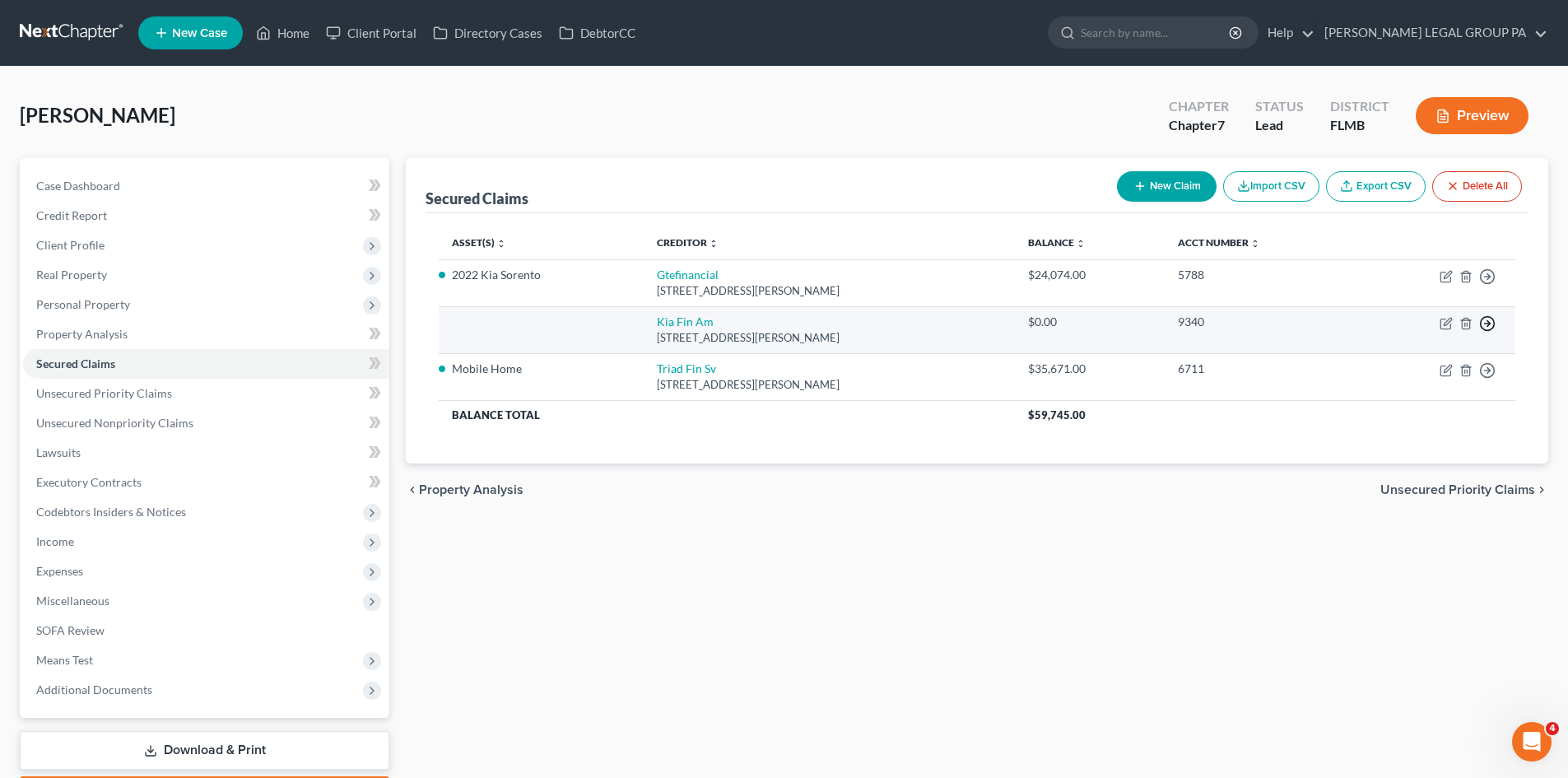
click at [1494, 284] on icon "button" at bounding box center [1488, 277] width 17 height 17
click at [1399, 369] on link "Move to F" at bounding box center [1413, 363] width 138 height 28
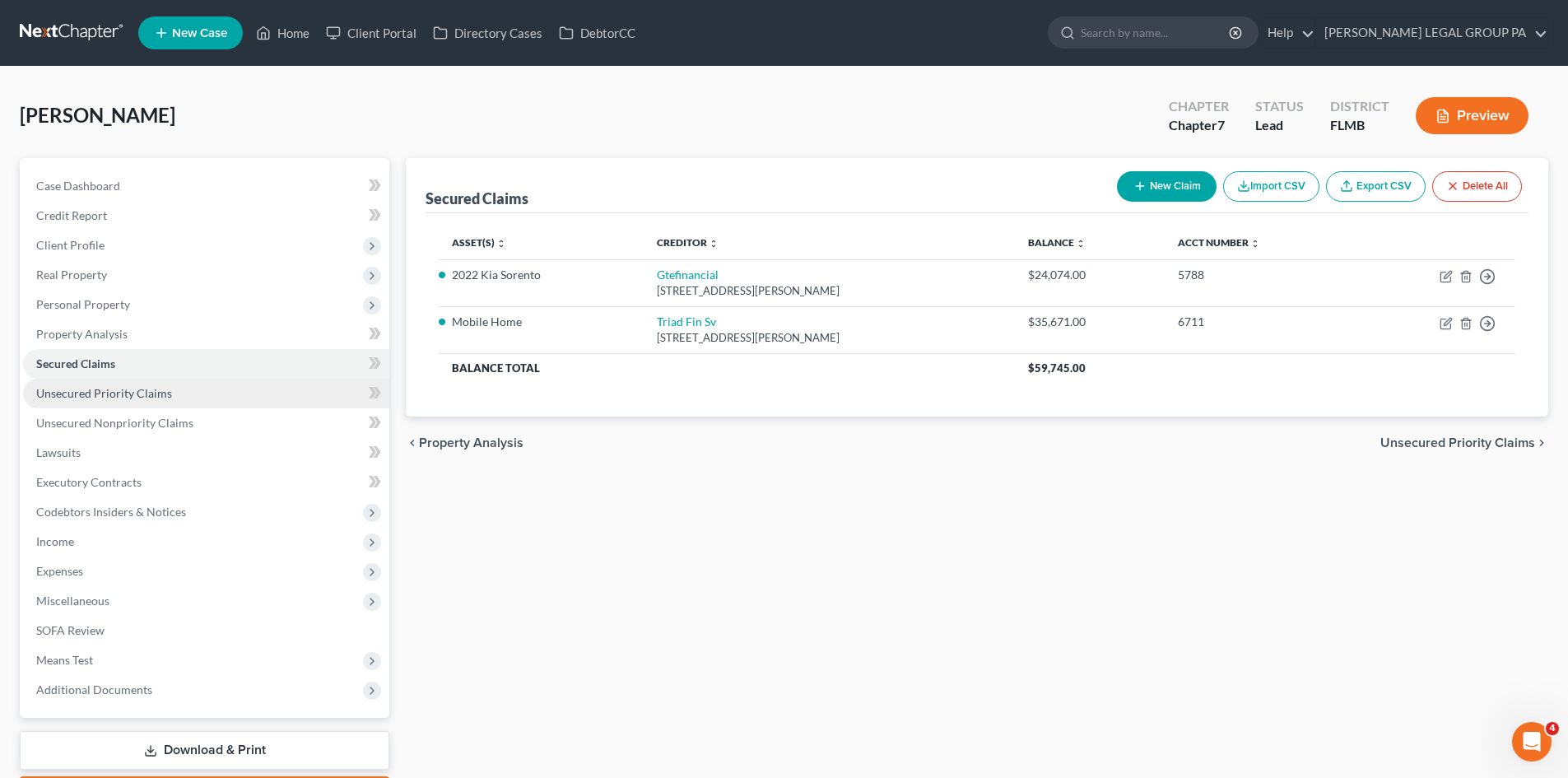
click at [178, 390] on link "Unsecured Priority Claims" at bounding box center [206, 393] width 366 height 30
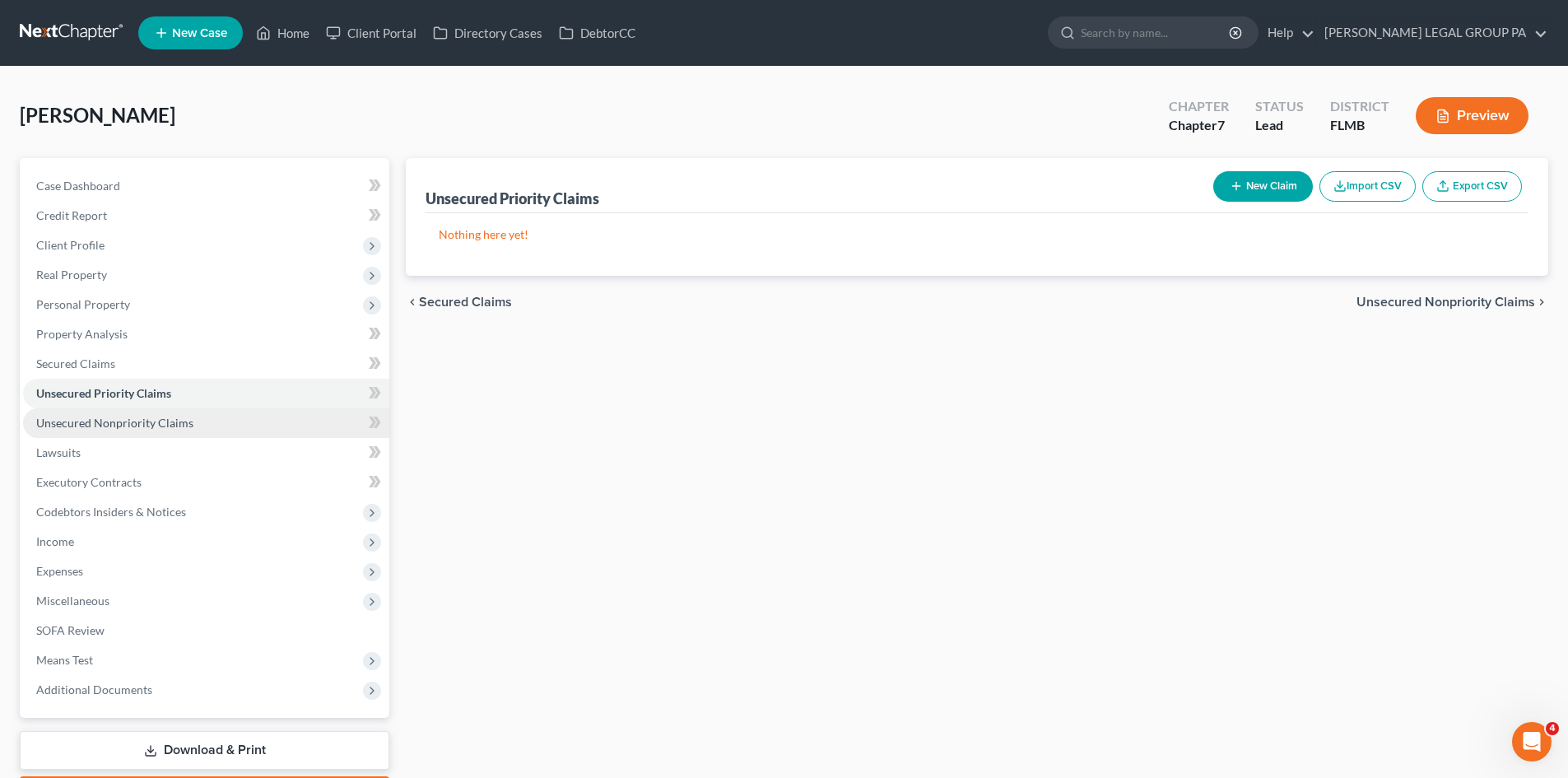
click at [179, 415] on span "Unsecured Nonpriority Claims" at bounding box center [114, 422] width 157 height 14
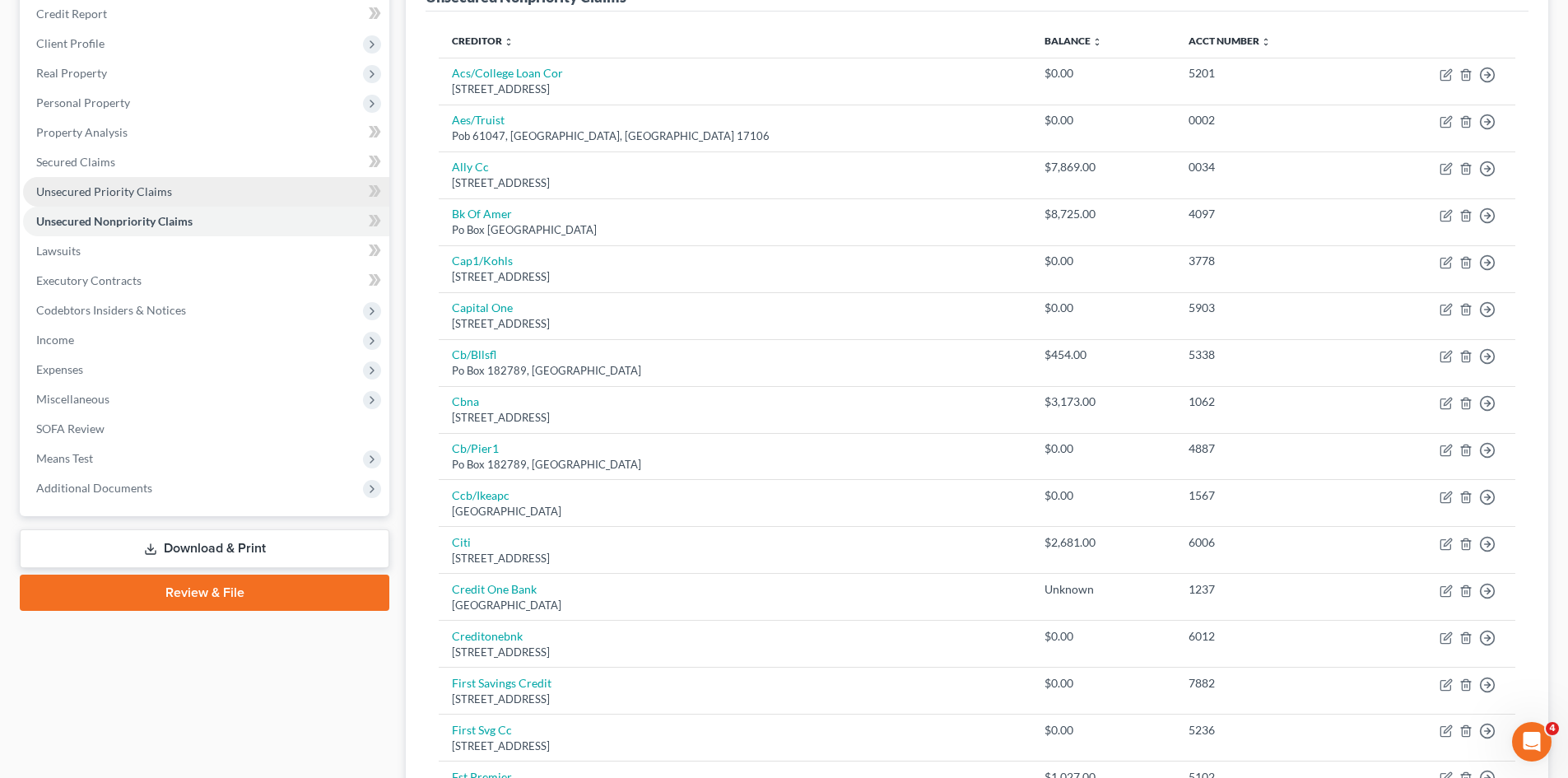
scroll to position [33, 0]
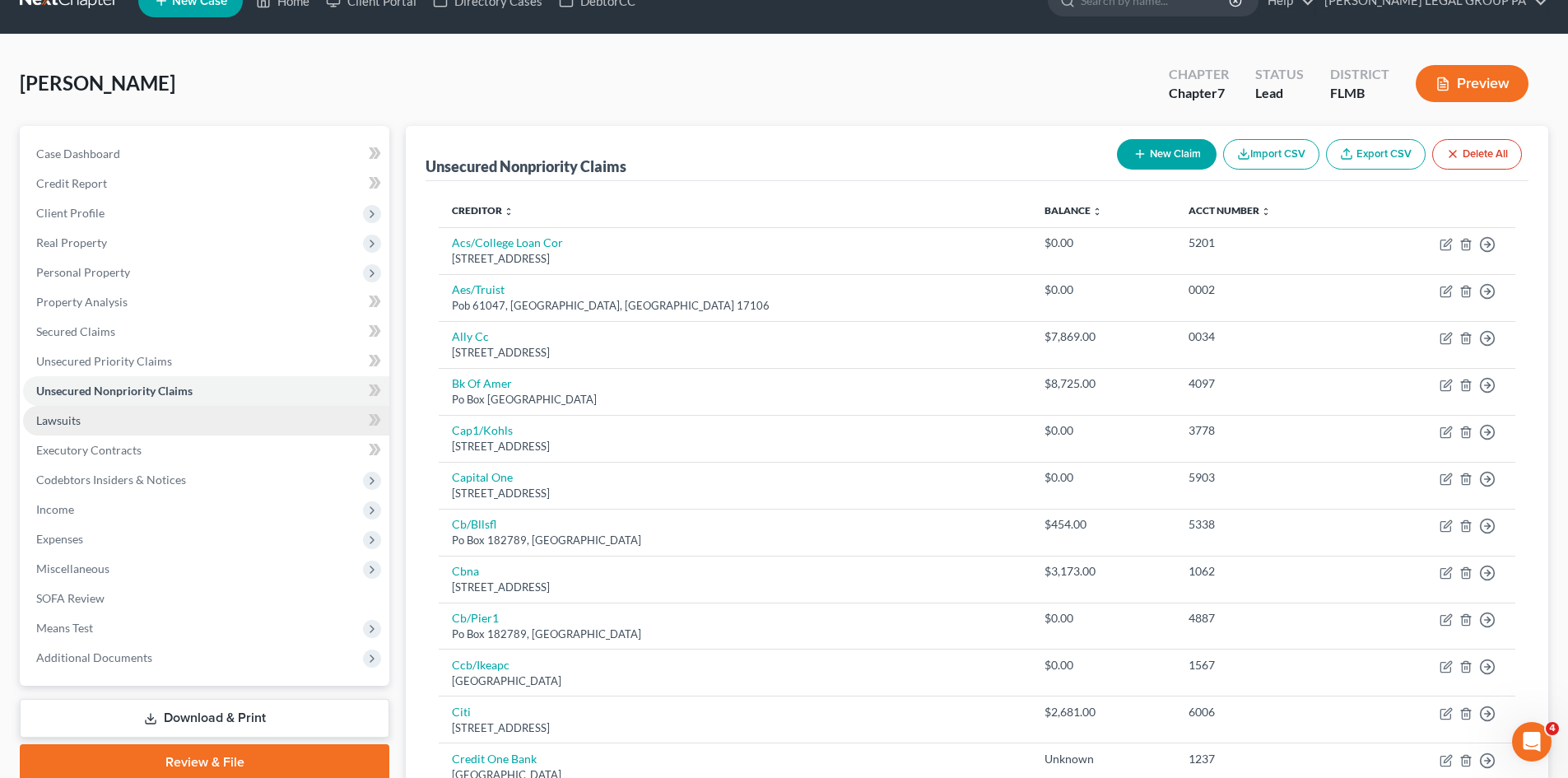
click at [100, 415] on link "Lawsuits" at bounding box center [206, 420] width 366 height 30
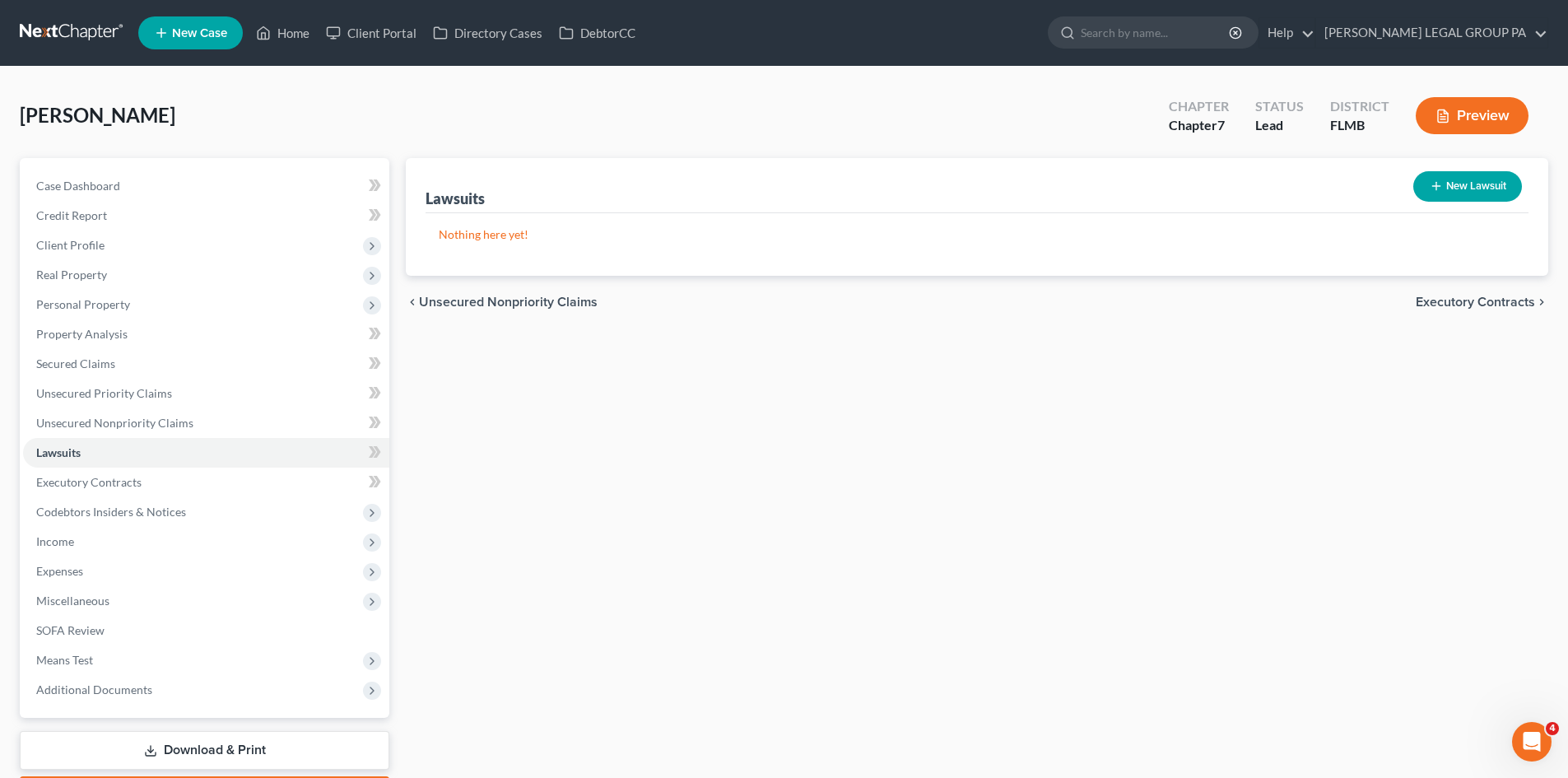
click at [1467, 187] on button "New Lawsuit" at bounding box center [1468, 186] width 109 height 31
select select "0"
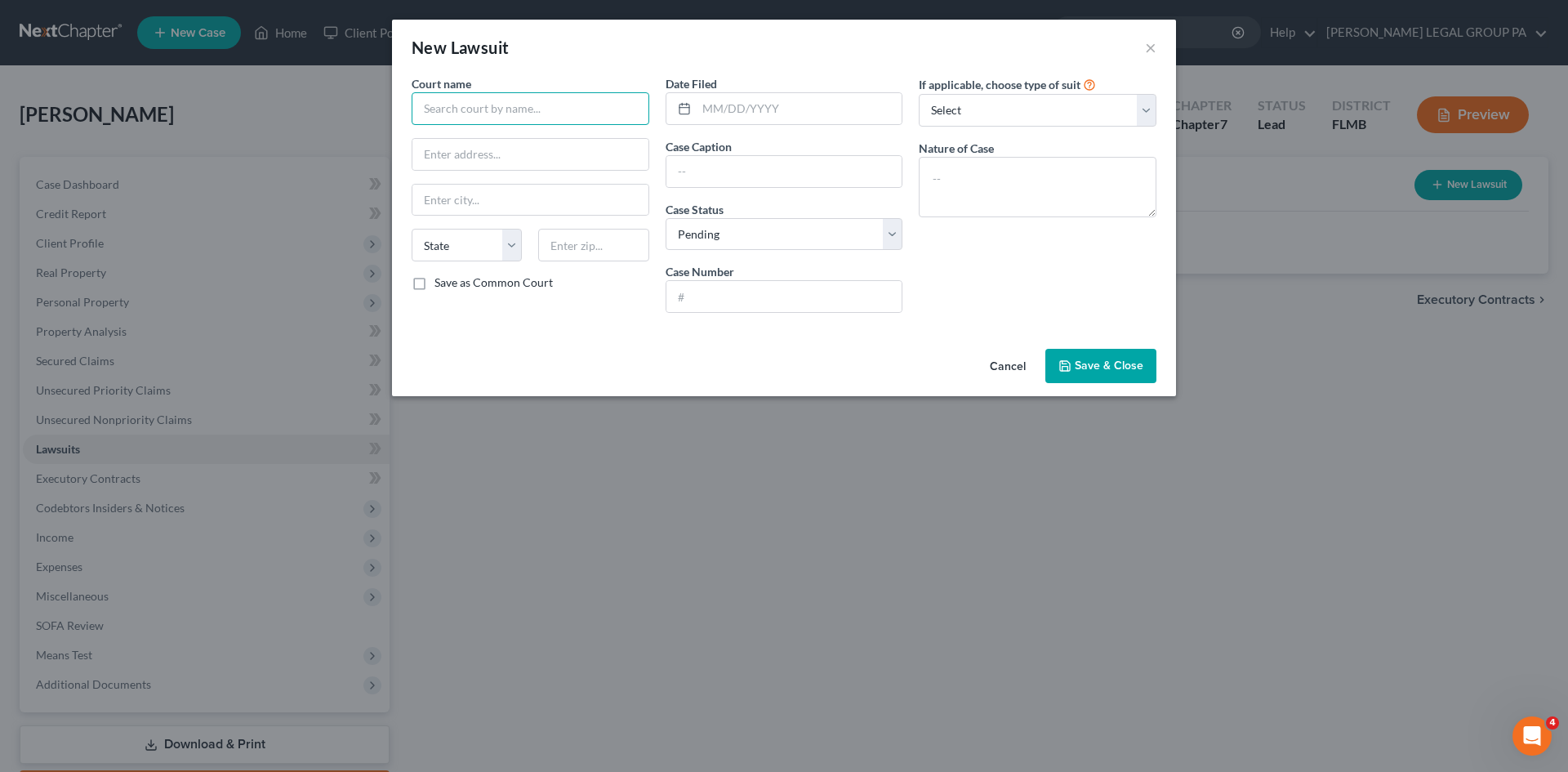
click at [539, 102] on input "text" at bounding box center [530, 108] width 238 height 32
click at [1086, 115] on select "Select Repossession Garnishment Foreclosure Attached, Seized, Or Levied Other" at bounding box center [1038, 110] width 238 height 32
select select "4"
click at [919, 94] on select "Select Repossession Garnishment Foreclosure Attached, Seized, Or Levied Other" at bounding box center [1038, 110] width 238 height 32
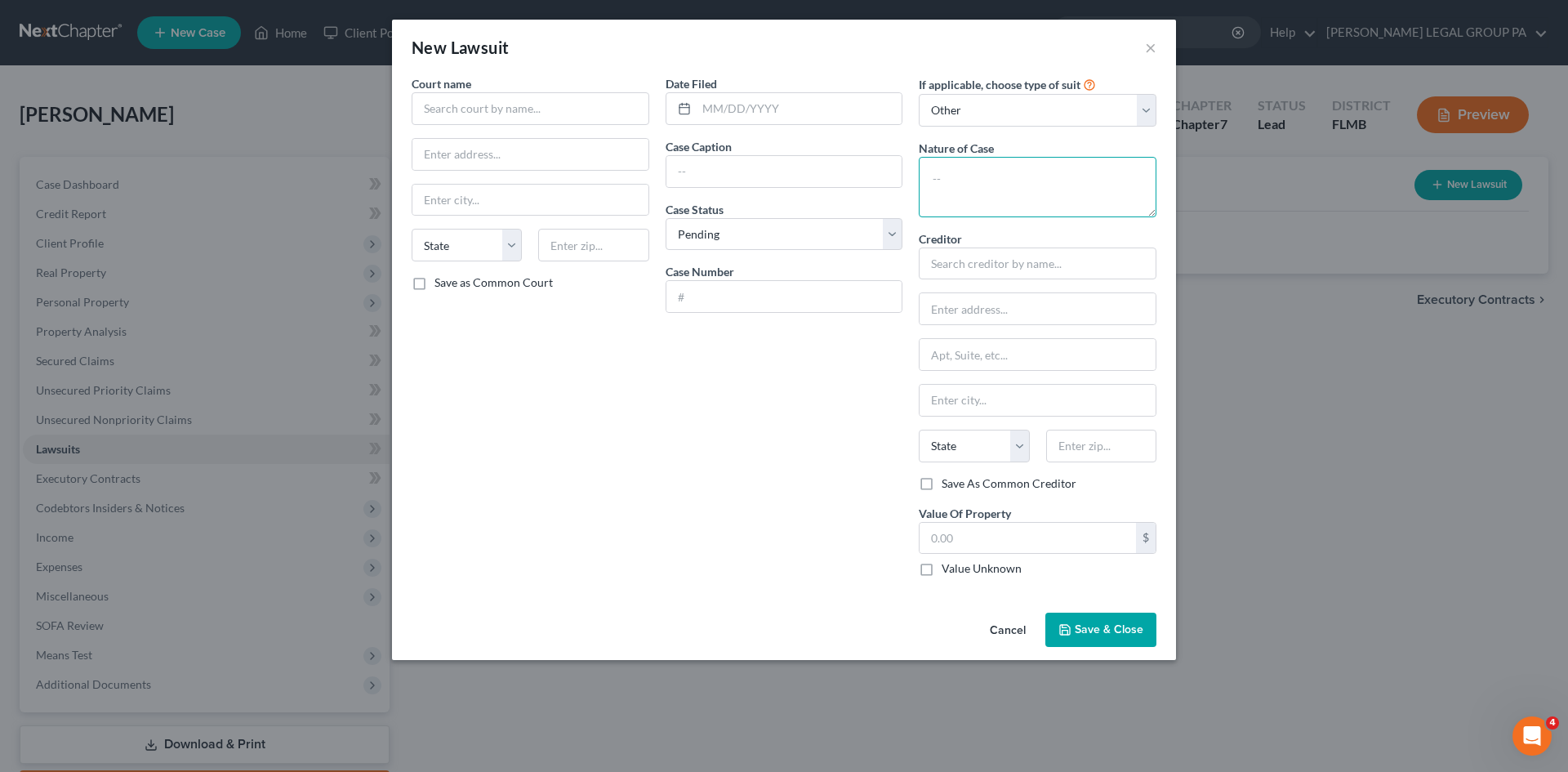
click at [1061, 174] on textarea at bounding box center [1038, 187] width 238 height 61
type textarea "Adversary Proceedings"
click at [754, 176] on input "text" at bounding box center [784, 172] width 236 height 31
type input "8:20-bk-08685-CPM"
drag, startPoint x: 668, startPoint y: 458, endPoint x: 742, endPoint y: 283, distance: 190.0
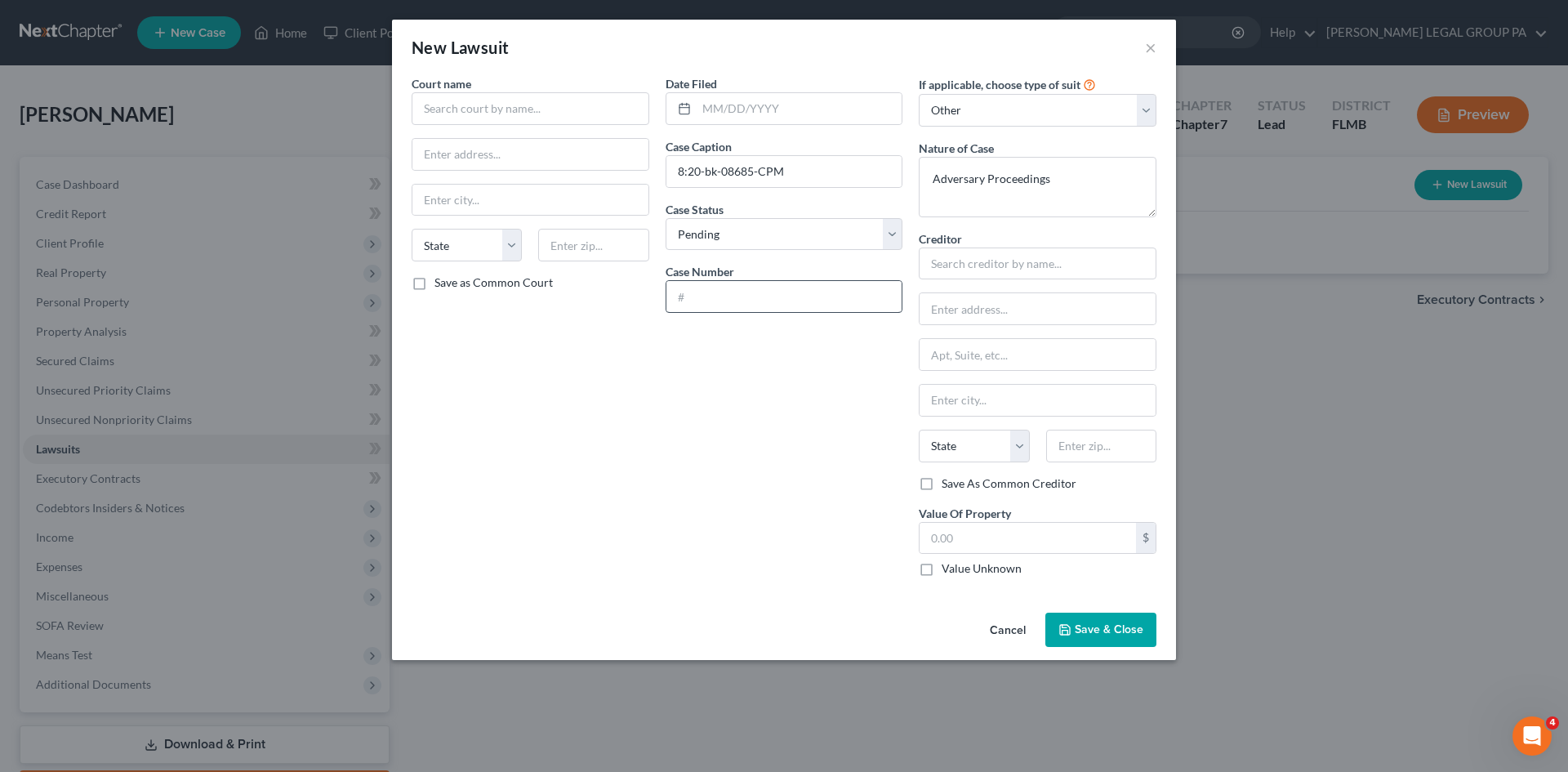
click at [669, 459] on div "Date Filed Case Caption 8:20-bk-08685-CPM Case Status * Select Pending On Appea…" at bounding box center [784, 332] width 254 height 515
click at [744, 255] on div "Date Filed Case Caption 8:20-bk-08685-CPM Case Status * Select Pending On Appea…" at bounding box center [784, 332] width 254 height 515
click at [748, 243] on select "Select Pending On Appeal Concluded" at bounding box center [784, 233] width 238 height 32
select select "2"
click at [665, 218] on select "Select Pending On Appeal Concluded" at bounding box center [784, 233] width 238 height 32
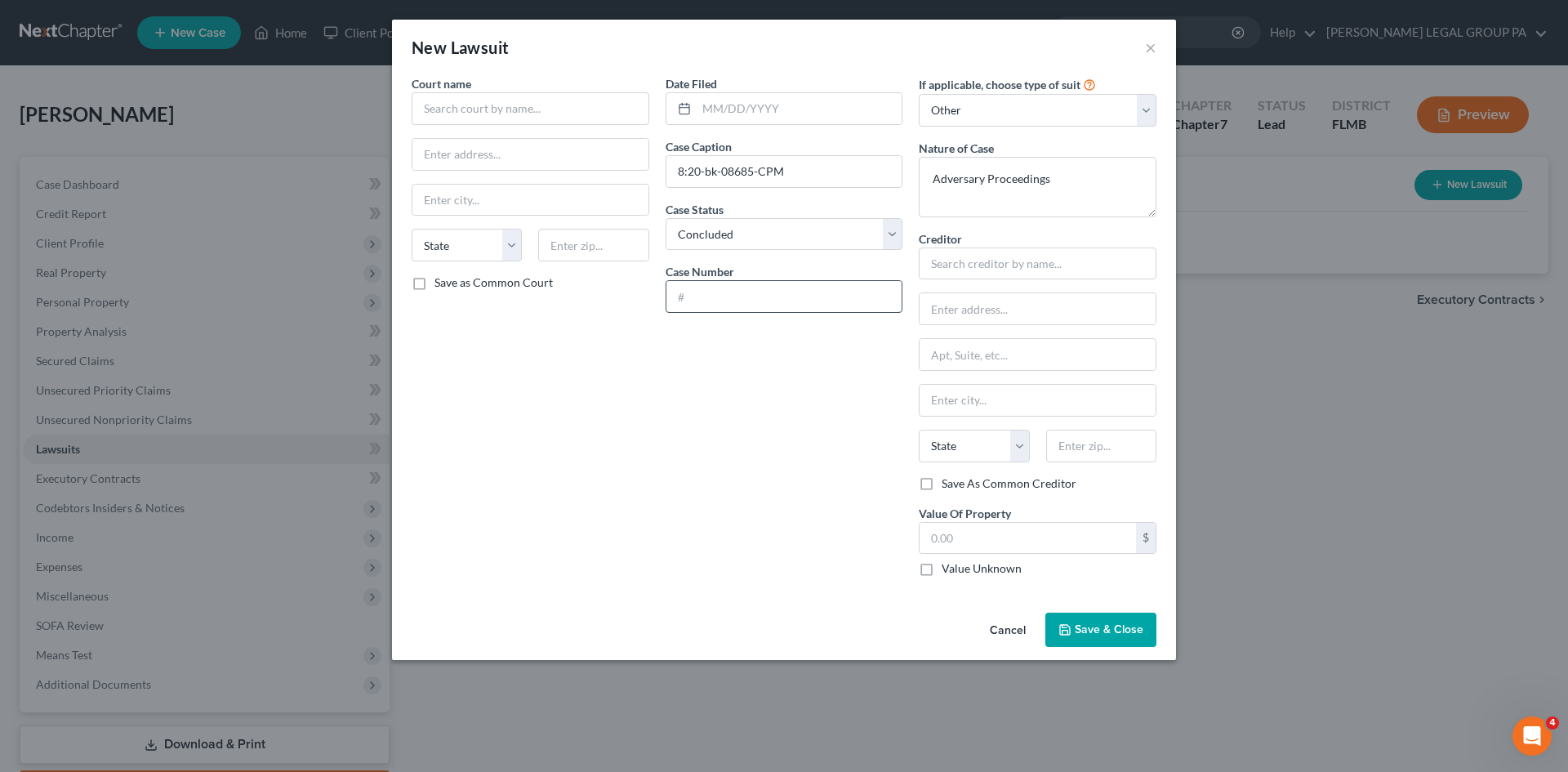
click at [755, 296] on input "text" at bounding box center [784, 297] width 236 height 31
click at [722, 172] on input "8:20-bk-08685-CPM" at bounding box center [784, 172] width 236 height 31
click at [730, 295] on input "text" at bounding box center [784, 297] width 236 height 31
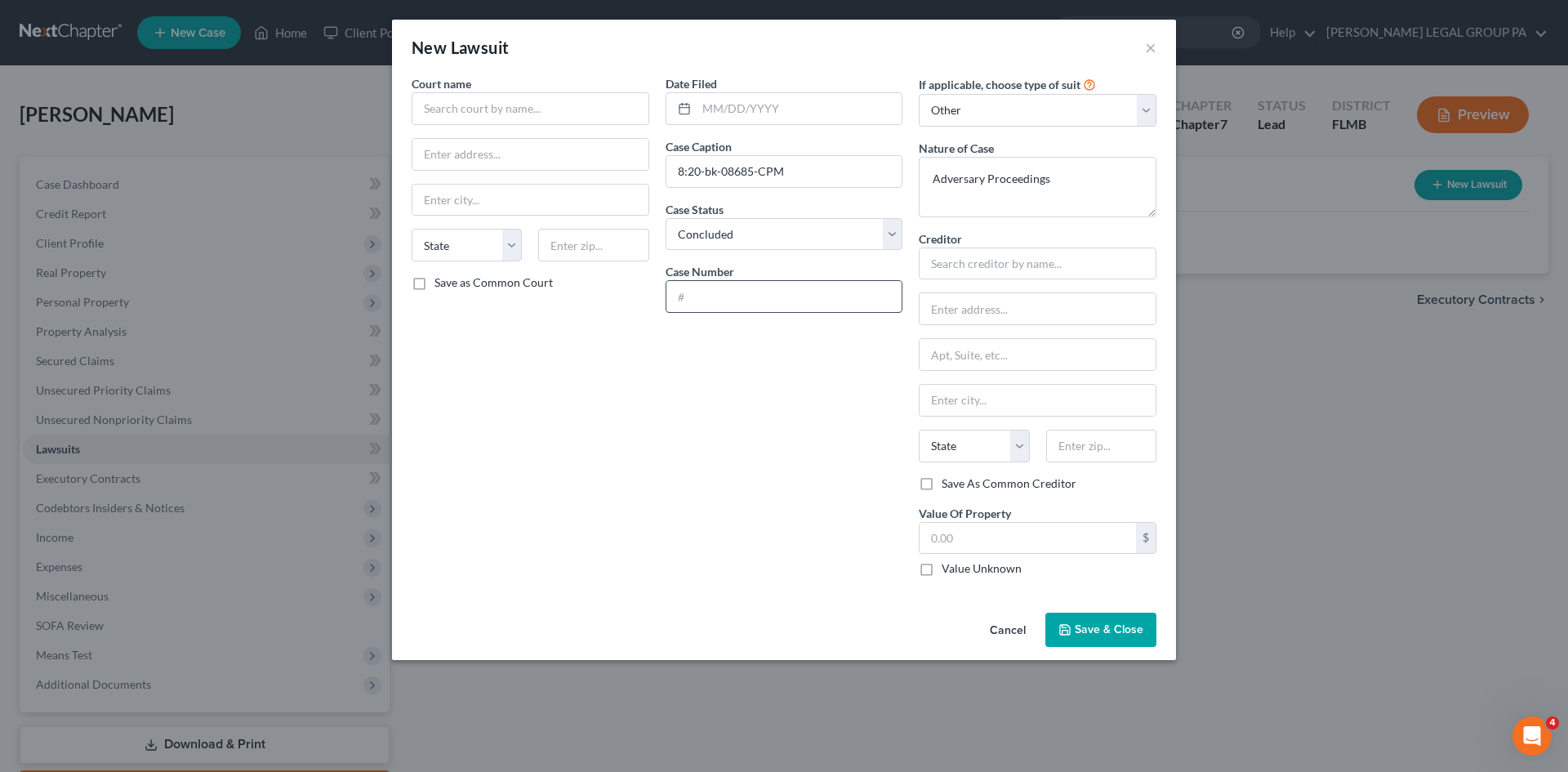
paste input "8:20-bk-08685-CPM"
type input "8:20-bk-08685-CPM"
click at [751, 172] on input "8:20-bk-08685-CPM" at bounding box center [784, 172] width 236 height 31
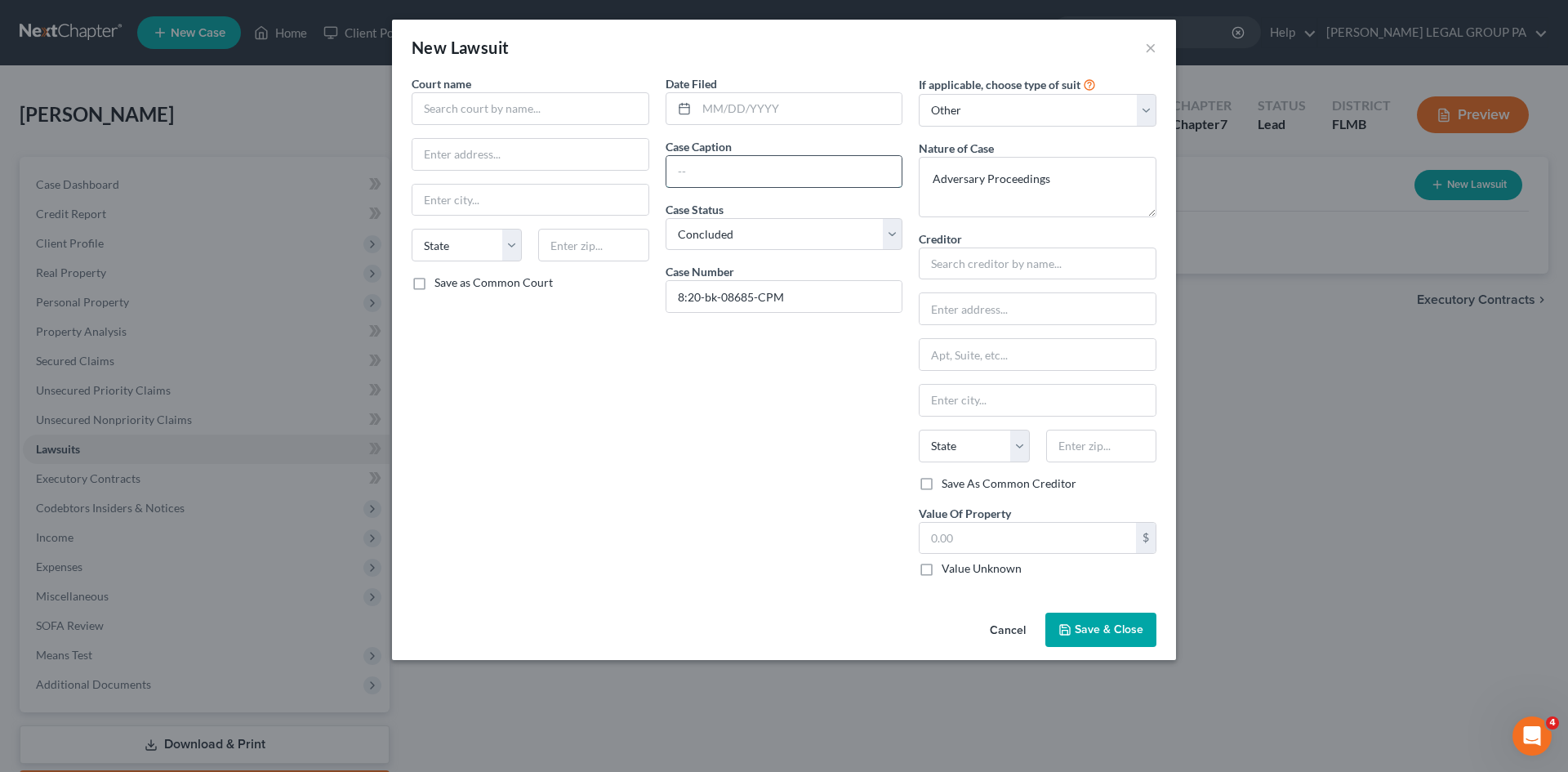
type input "S"
type input "Angela L. Welch, Trustee vs. Diane Patricia Vecchio"
click at [491, 112] on input "text" at bounding box center [530, 108] width 238 height 32
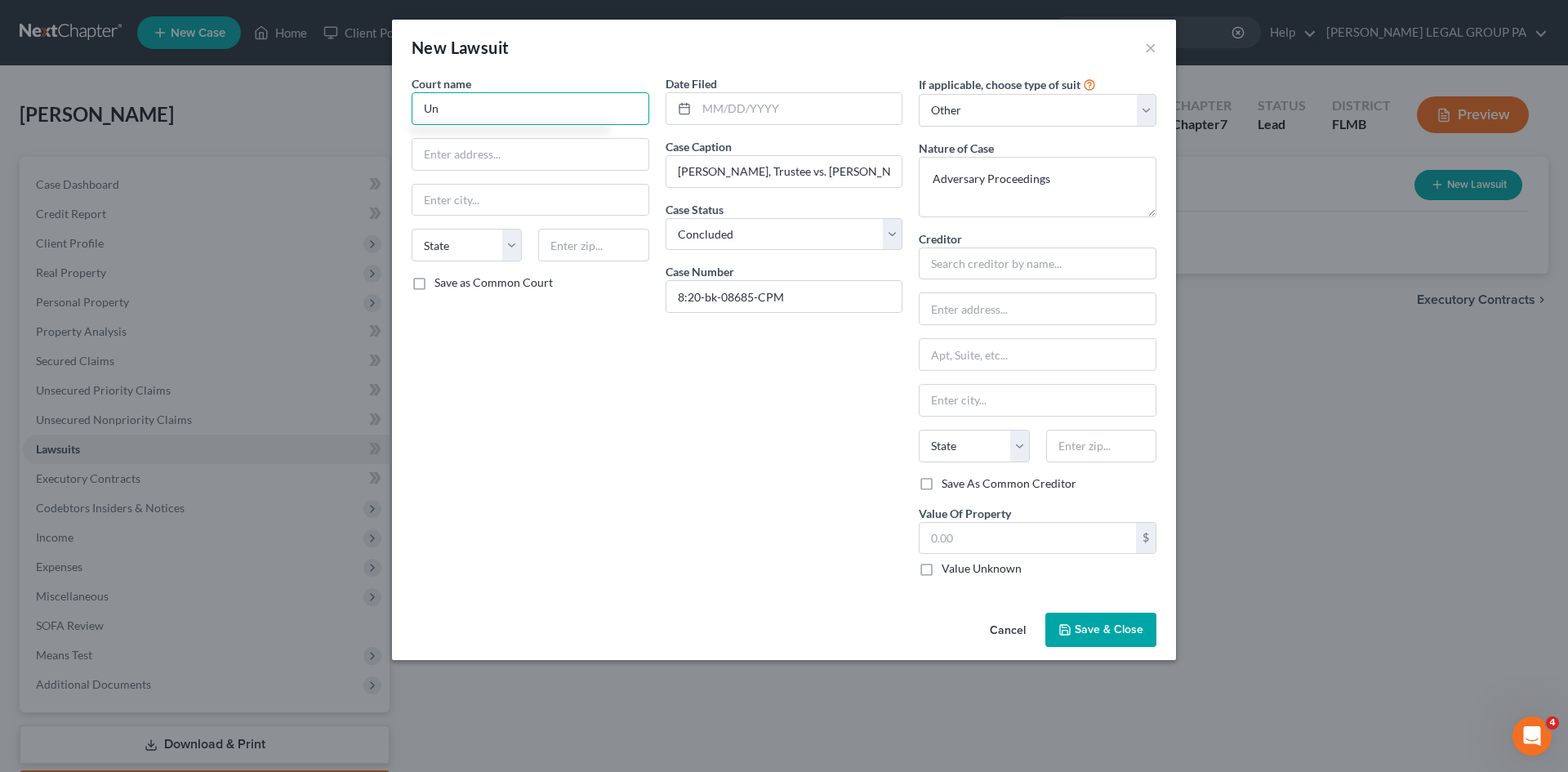
type input "U"
type input "M"
type input "B"
type input "United State Bankruptcy Court Middle District of Florida Tampa Division"
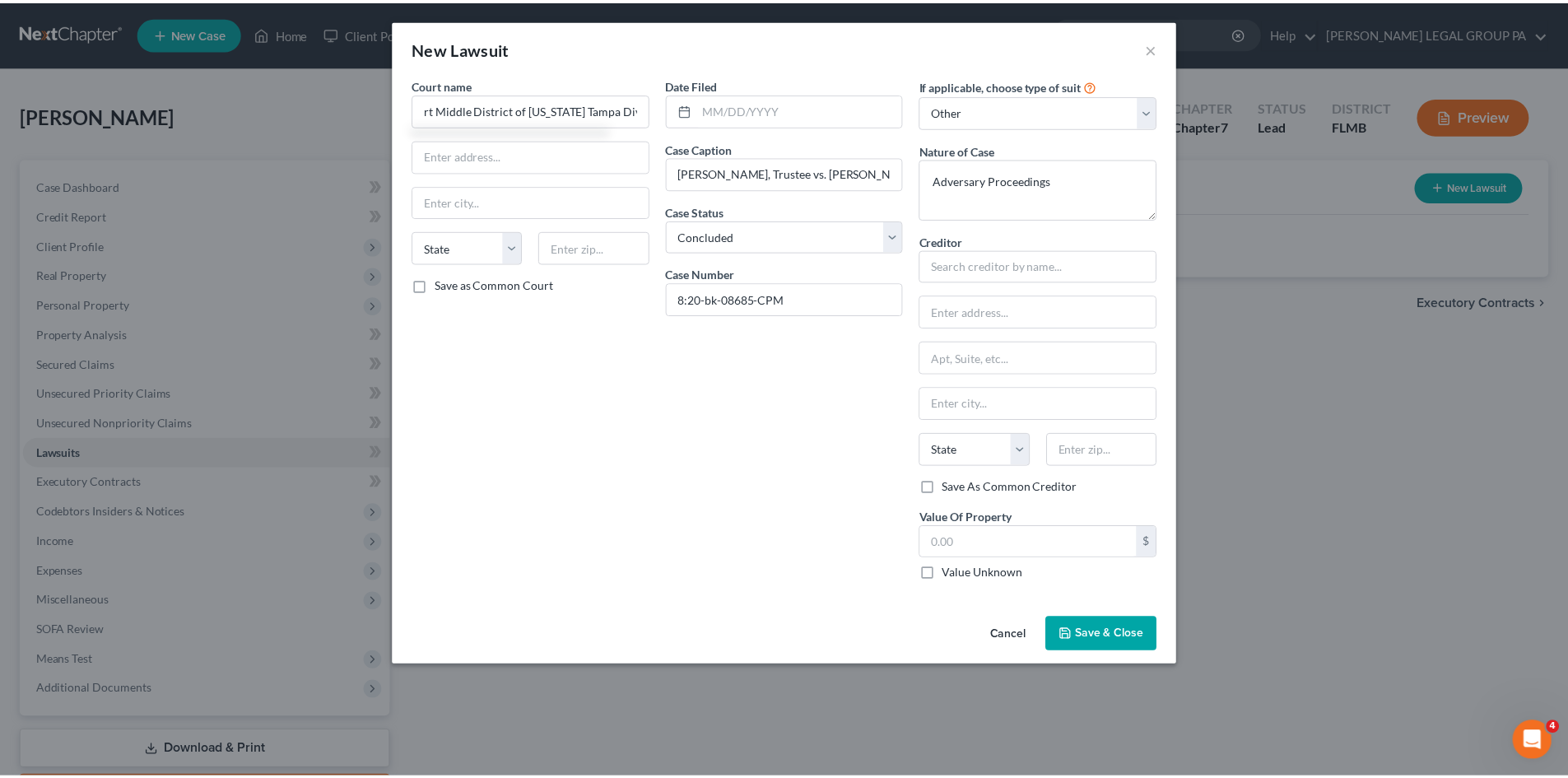
scroll to position [0, 0]
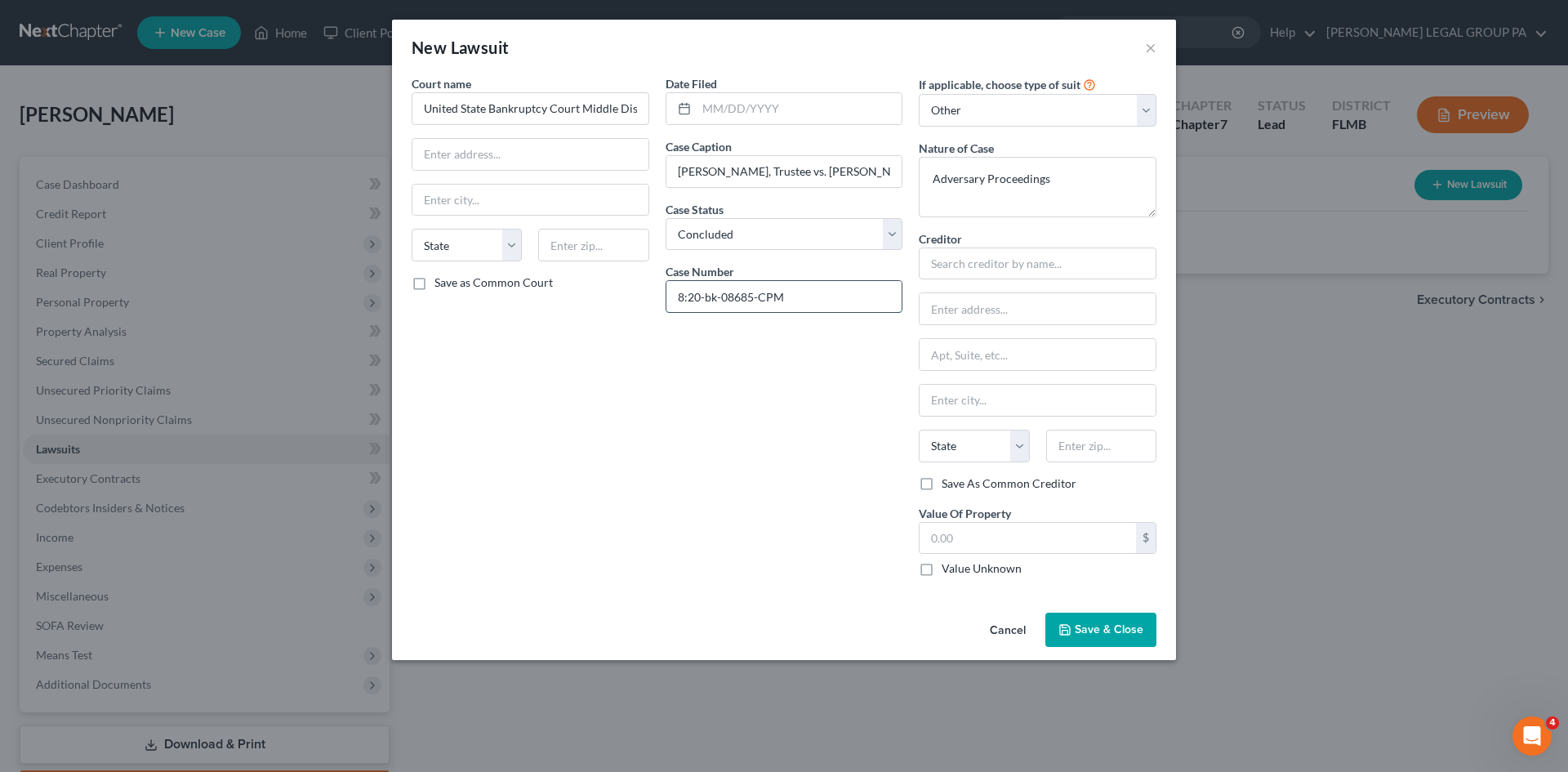
click at [724, 301] on input "8:20-bk-08685-CPM" at bounding box center [784, 297] width 236 height 31
click at [1073, 176] on textarea "Adversary Proceedings" at bounding box center [1038, 187] width 238 height 61
paste textarea "8:20-bk-08685-CPM"
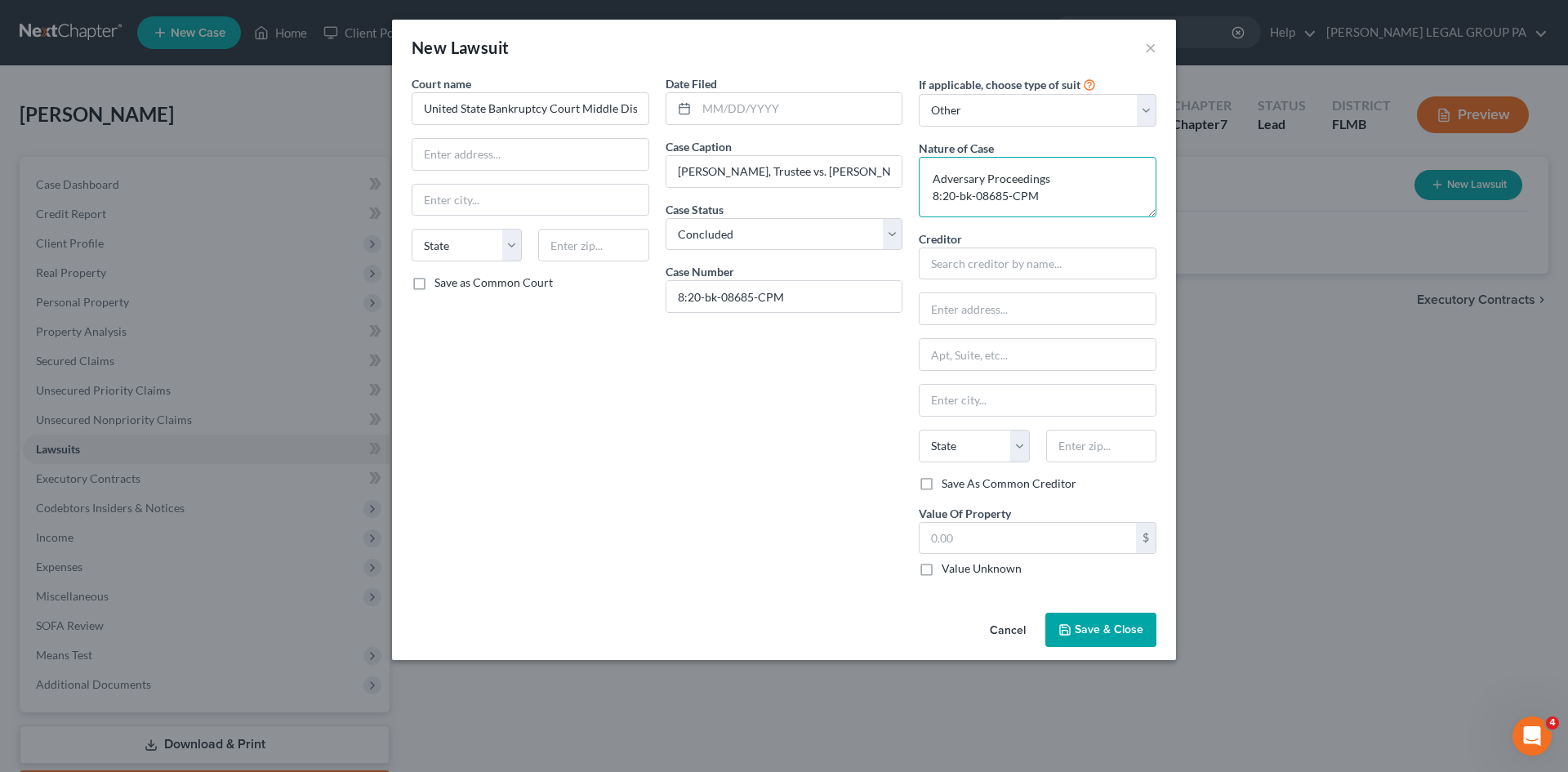
type textarea "Adversary Proceedings 8:20-bk-08685-CPM"
click at [690, 459] on div "Date Filed Case Caption Angela L. Welch, Trustee vs. Diane Patricia Vecchio Cas…" at bounding box center [784, 332] width 254 height 515
drag, startPoint x: 695, startPoint y: 292, endPoint x: 571, endPoint y: 298, distance: 124.1
click at [571, 298] on div "Court name * United State Bankruptcy Court Middle District of Florida Tampa Div…" at bounding box center [783, 332] width 761 height 515
type input "8:21-ap-00268"
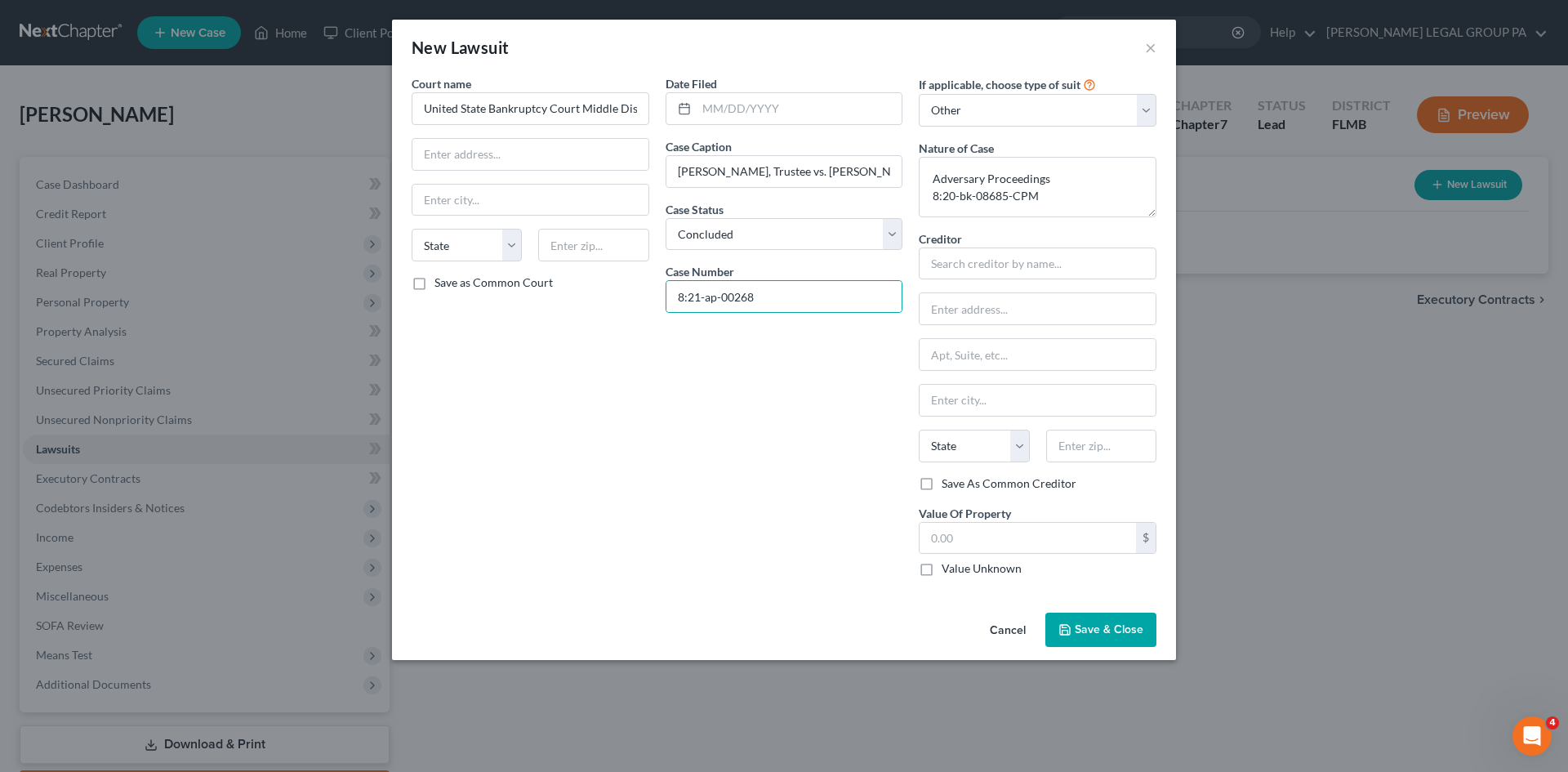
click at [858, 473] on div "Date Filed Case Caption Angela L. Welch, Trustee vs. Diane Patricia Vecchio Cas…" at bounding box center [784, 332] width 254 height 515
click at [952, 535] on input "text" at bounding box center [1028, 539] width 217 height 31
type input "26,700.00"
click at [772, 509] on div "Date Filed Case Caption Angela L. Welch, Trustee vs. Diane Patricia Vecchio Cas…" at bounding box center [784, 332] width 254 height 515
click at [779, 119] on input "text" at bounding box center [799, 109] width 206 height 31
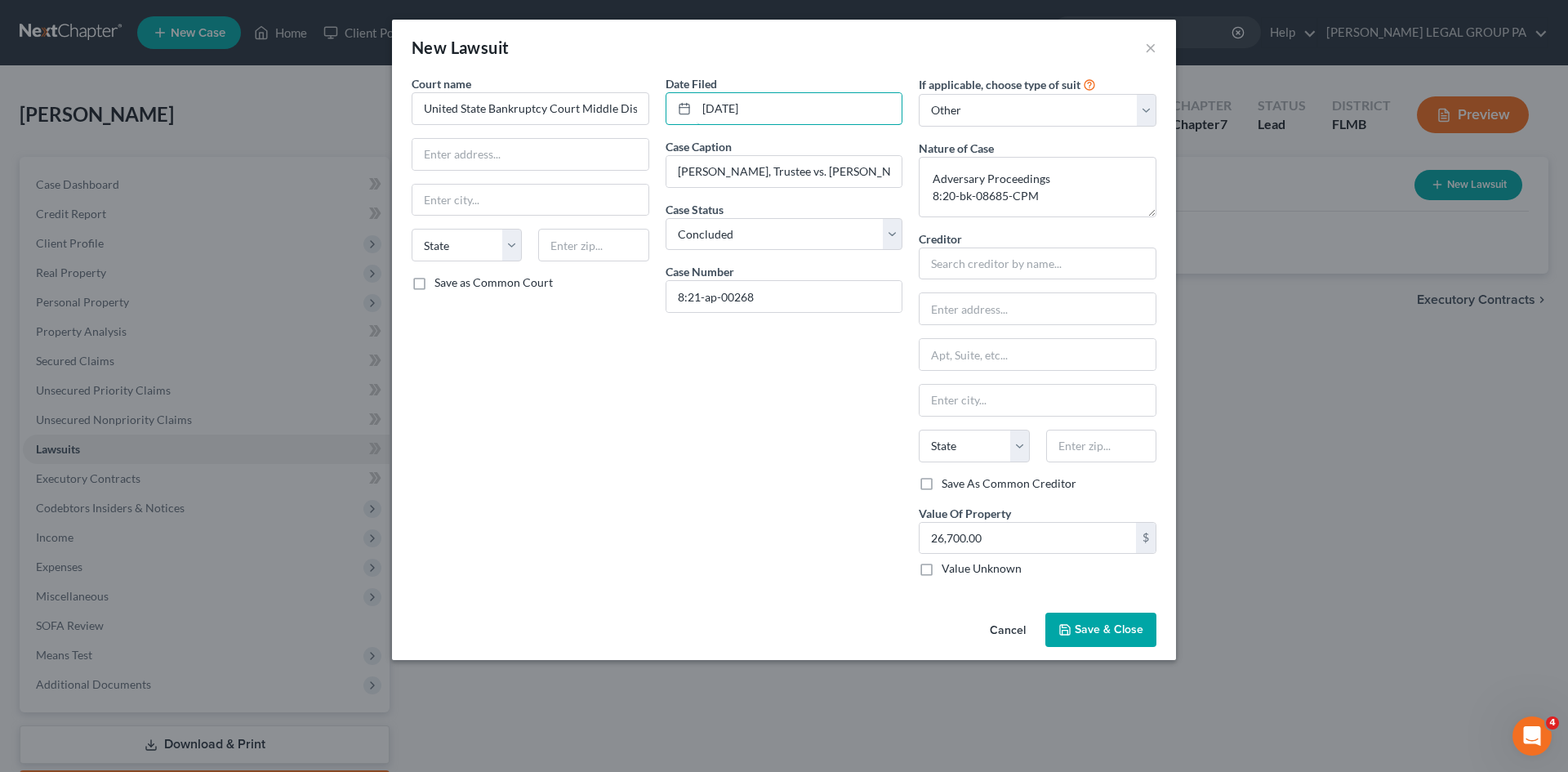
type input "[DATE]"
click at [704, 523] on div "Date Filed 08/10/2021 Case Caption Angela L. Welch, Trustee vs. Diane Patricia …" at bounding box center [784, 332] width 254 height 515
click at [1093, 620] on button "Save & Close" at bounding box center [1100, 629] width 111 height 34
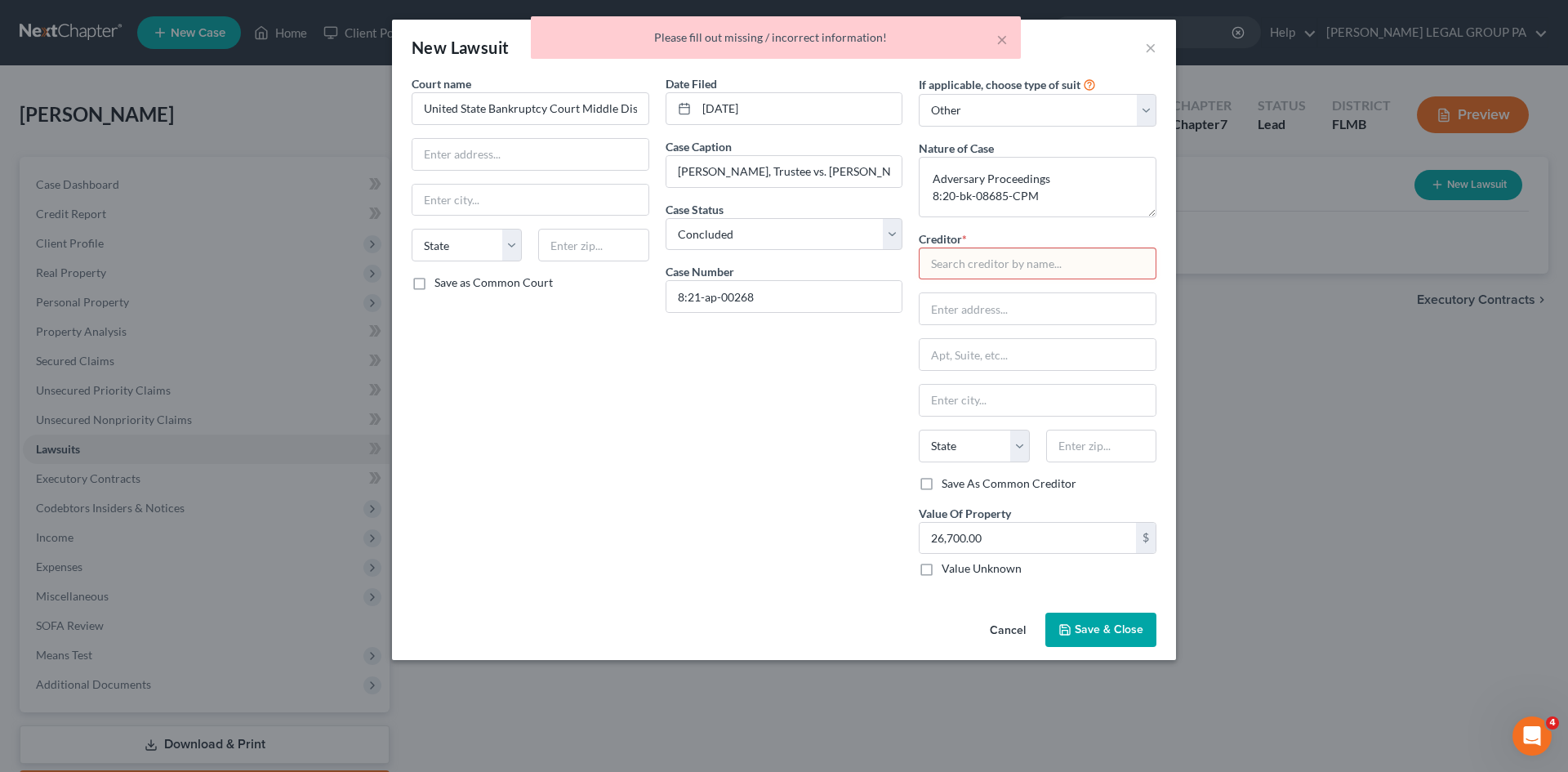
click at [1057, 272] on input "text" at bounding box center [1038, 263] width 238 height 32
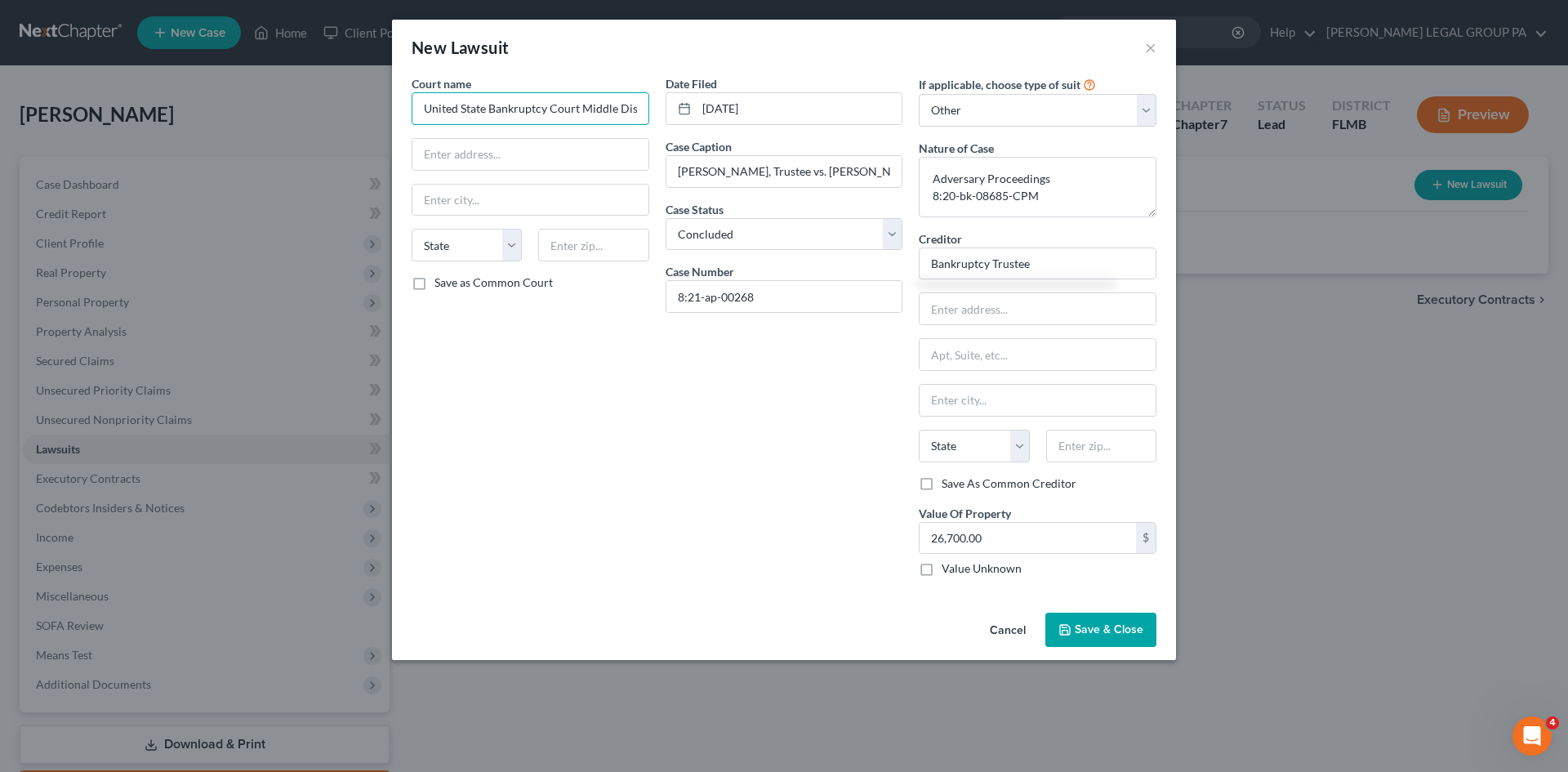
click at [497, 113] on input "United State Bankruptcy Court Middle District of Florida Tampa Division" at bounding box center [530, 108] width 238 height 32
click at [1024, 267] on input "Bankruptcy Trustee" at bounding box center [1038, 263] width 238 height 32
drag, startPoint x: 1069, startPoint y: 267, endPoint x: 815, endPoint y: 264, distance: 254.0
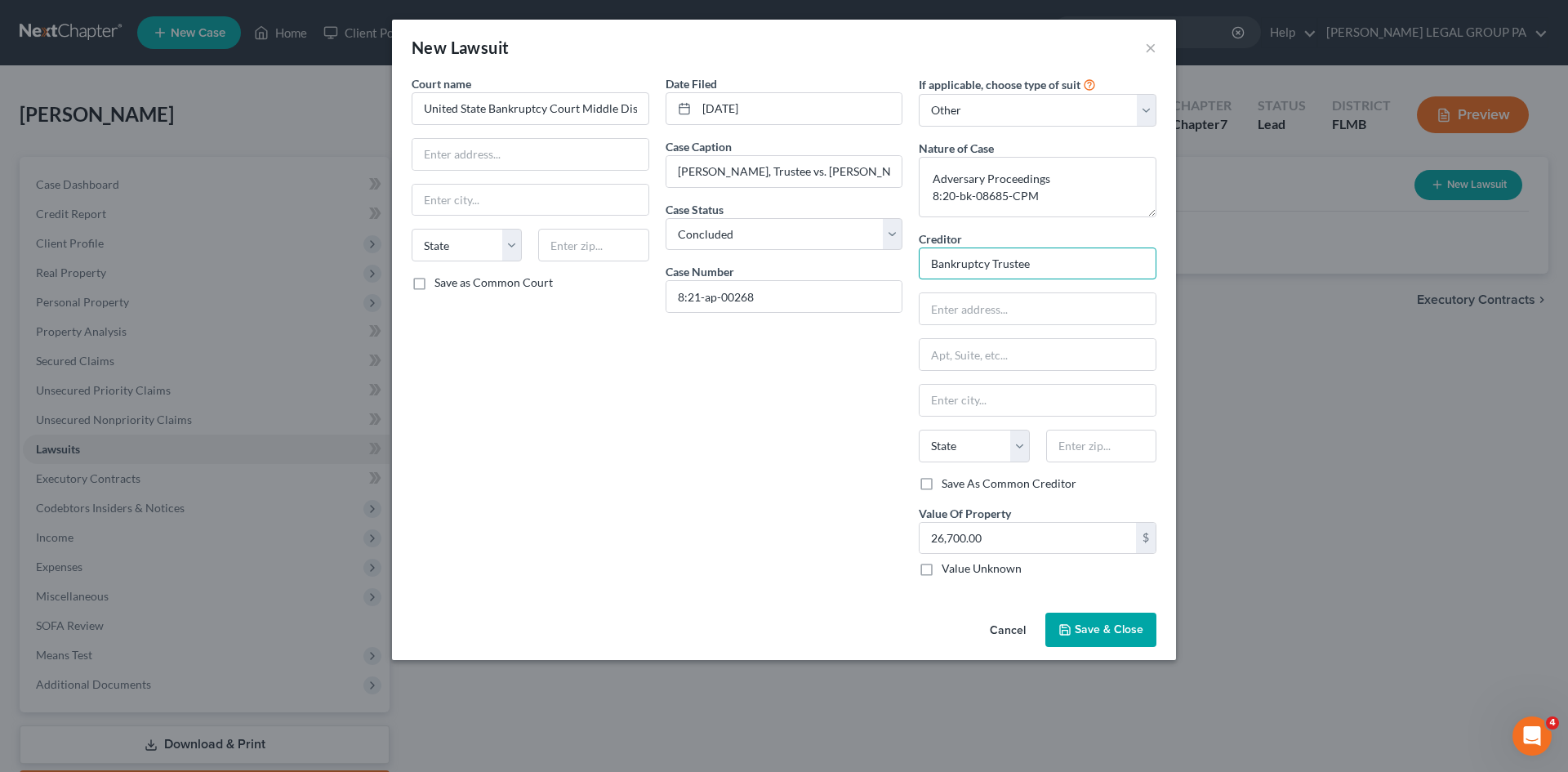
click at [829, 264] on div "Court name * United State Bankruptcy Court Middle District of Florida Tampa Div…" at bounding box center [783, 332] width 761 height 515
type input "David B. McEwen"
type input "425 Diamond Crest Court, NW"
type input "24703"
click at [744, 422] on div "Date Filed 08/10/2021 Case Caption Angela L. Welch, Trustee vs. Diane Patricia …" at bounding box center [784, 332] width 254 height 515
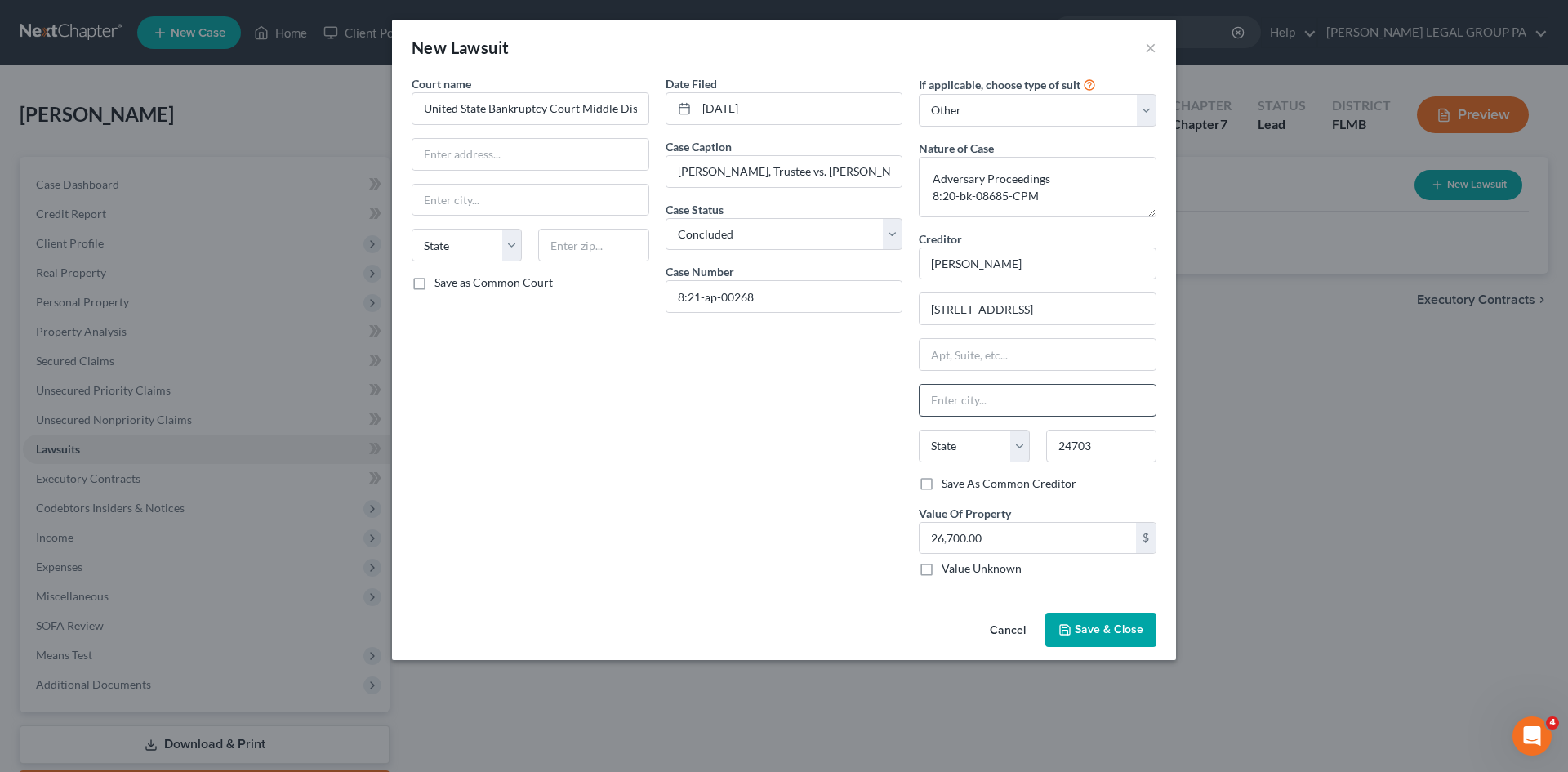
drag, startPoint x: 784, startPoint y: 452, endPoint x: 997, endPoint y: 384, distance: 223.6
click at [793, 451] on div "Date Filed 08/10/2021 Case Caption Angela L. Welch, Trustee vs. Diane Patricia …" at bounding box center [784, 332] width 254 height 515
click at [999, 403] on input "text" at bounding box center [1038, 400] width 236 height 31
type input "Christiansburg"
select select "48"
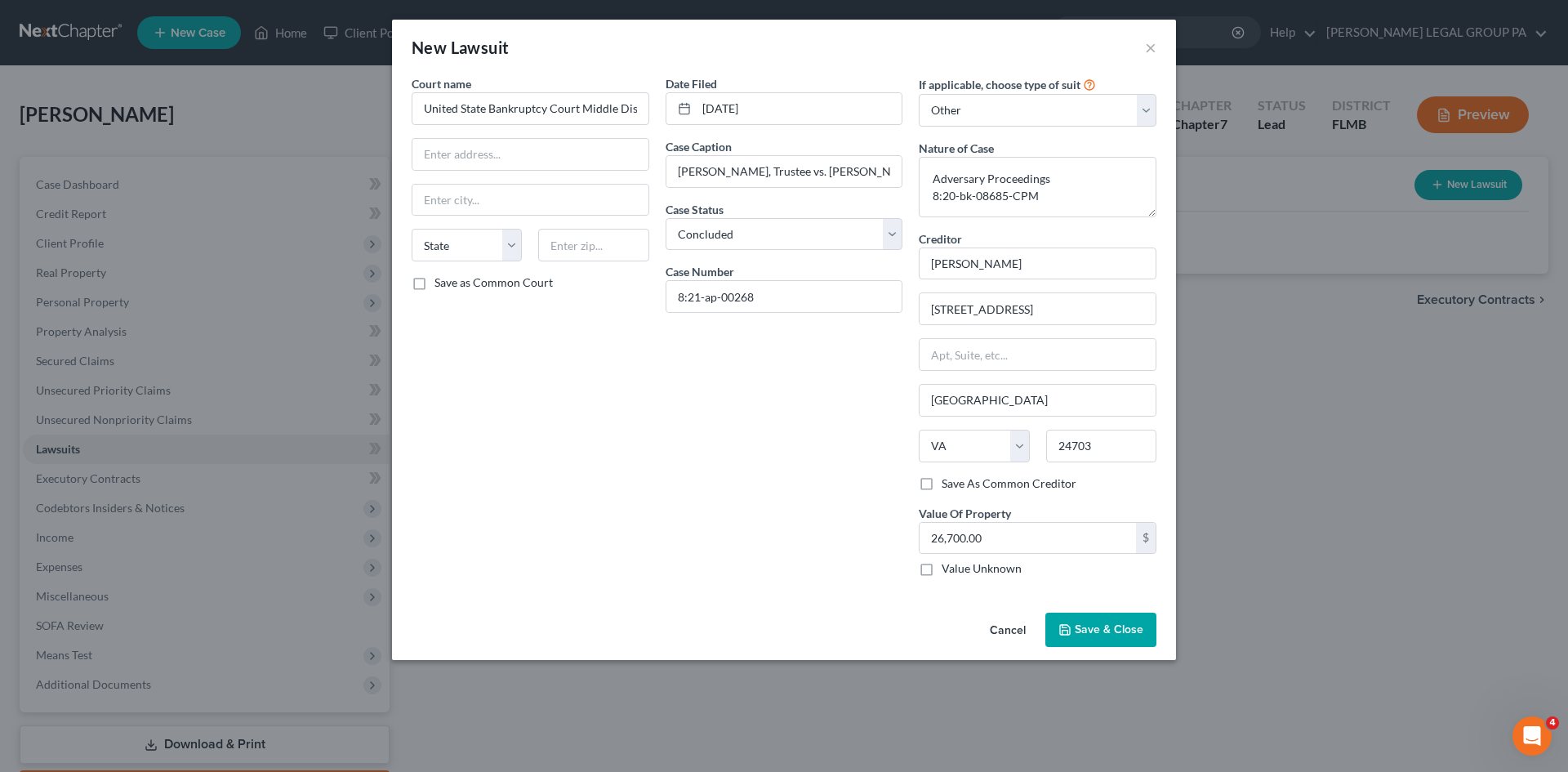
click at [687, 538] on div "Date Filed 08/10/2021 Case Caption Angela L. Welch, Trustee vs. Diane Patricia …" at bounding box center [784, 332] width 254 height 515
drag, startPoint x: 516, startPoint y: 103, endPoint x: 475, endPoint y: 109, distance: 41.4
click at [475, 109] on input "United State Bankruptcy Court Middle District of Florida Tampa Division" at bounding box center [530, 108] width 238 height 32
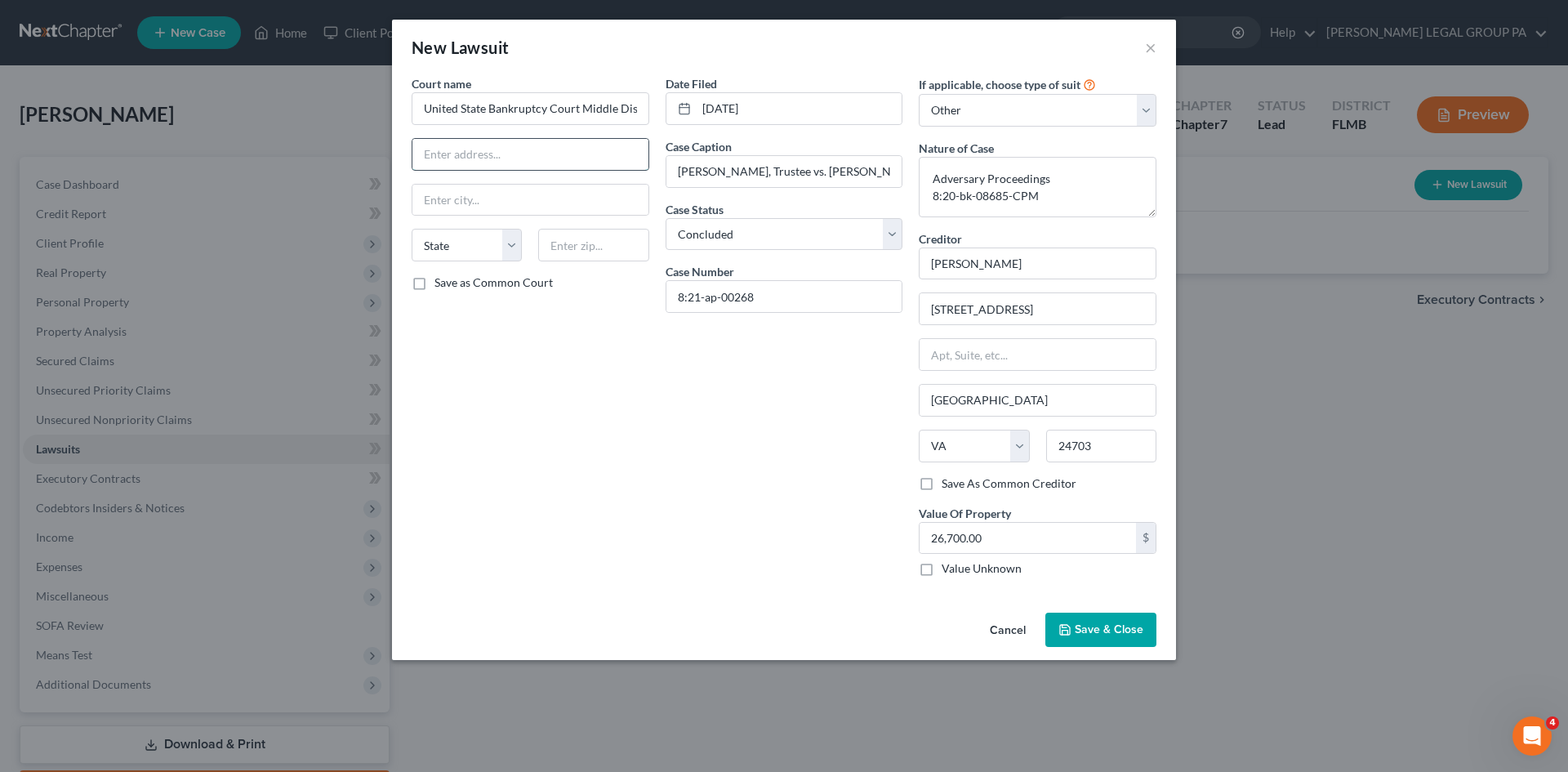
click at [494, 157] on input "text" at bounding box center [530, 154] width 236 height 31
paste input "801 N. Florida Avenue"
type input "801 N. Florida Avenue"
click at [506, 196] on input "text" at bounding box center [530, 200] width 236 height 31
type input "Suite 555"
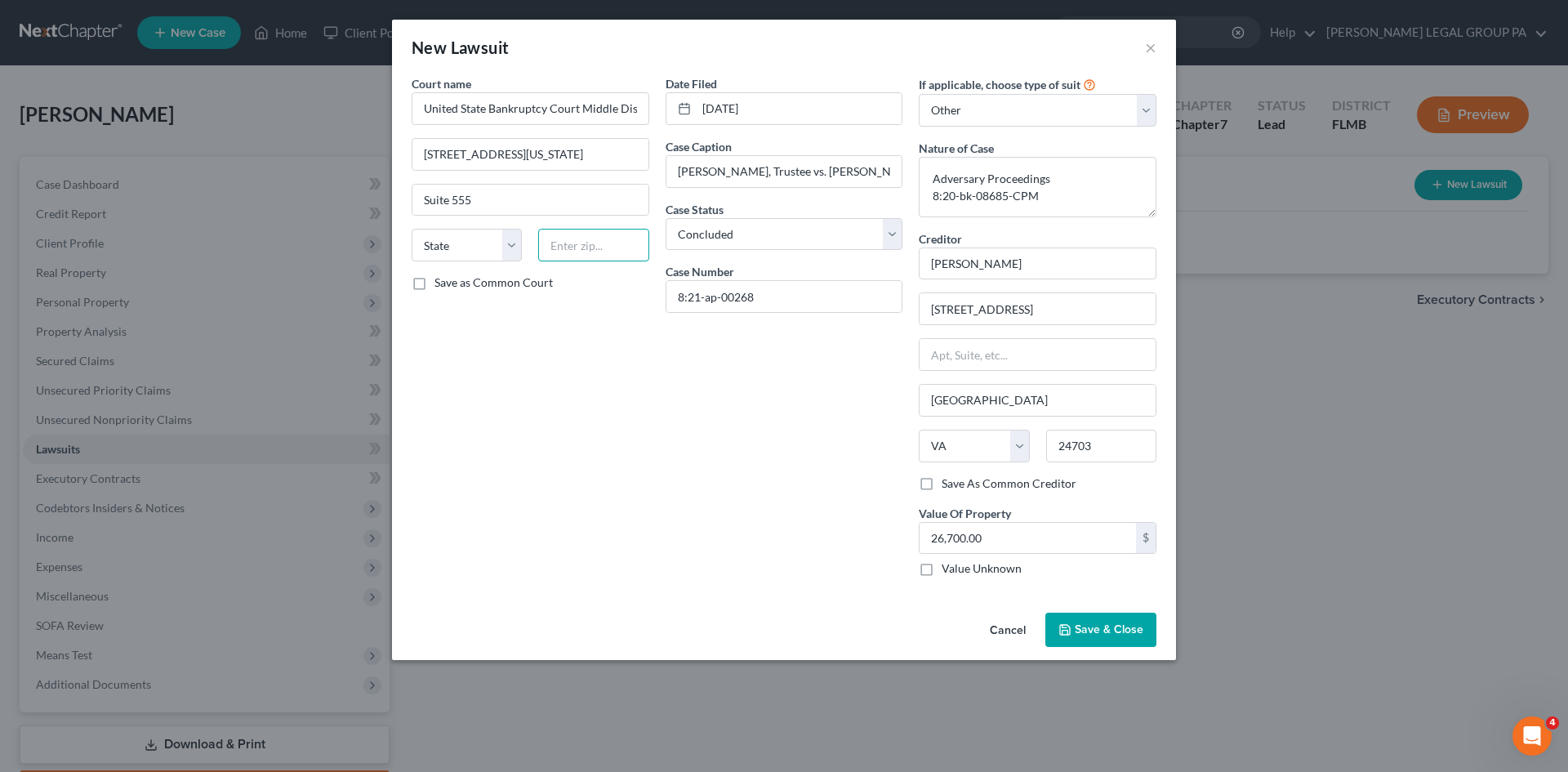
click at [583, 246] on input "text" at bounding box center [593, 244] width 111 height 32
paste input "33602"
type input "33602"
click at [681, 433] on div "Date Filed 08/10/2021 Case Caption Angela L. Welch, Trustee vs. Diane Patricia …" at bounding box center [784, 332] width 254 height 515
type input "Tampa"
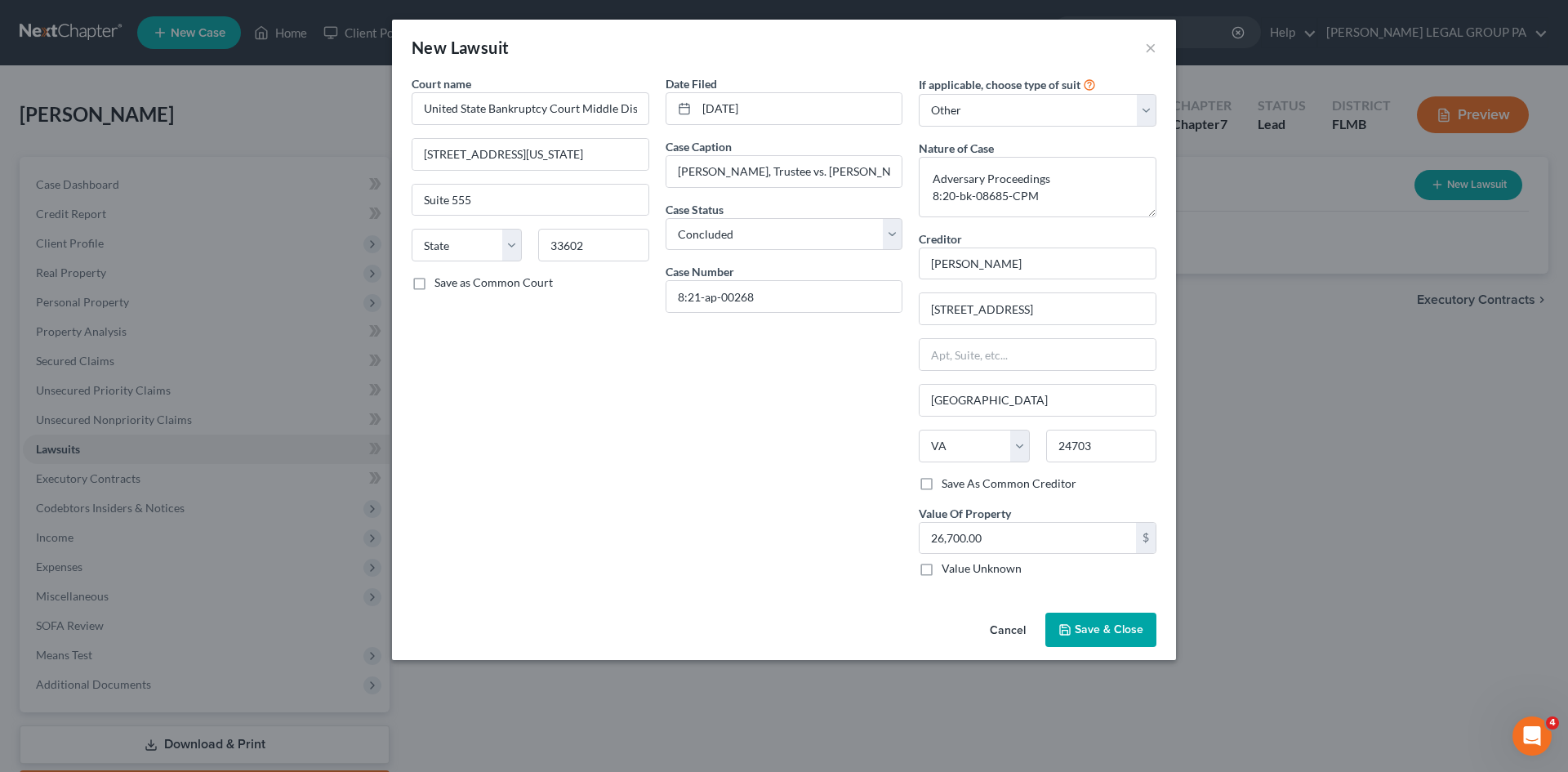
select select "9"
click at [1113, 629] on span "Save & Close" at bounding box center [1109, 629] width 68 height 14
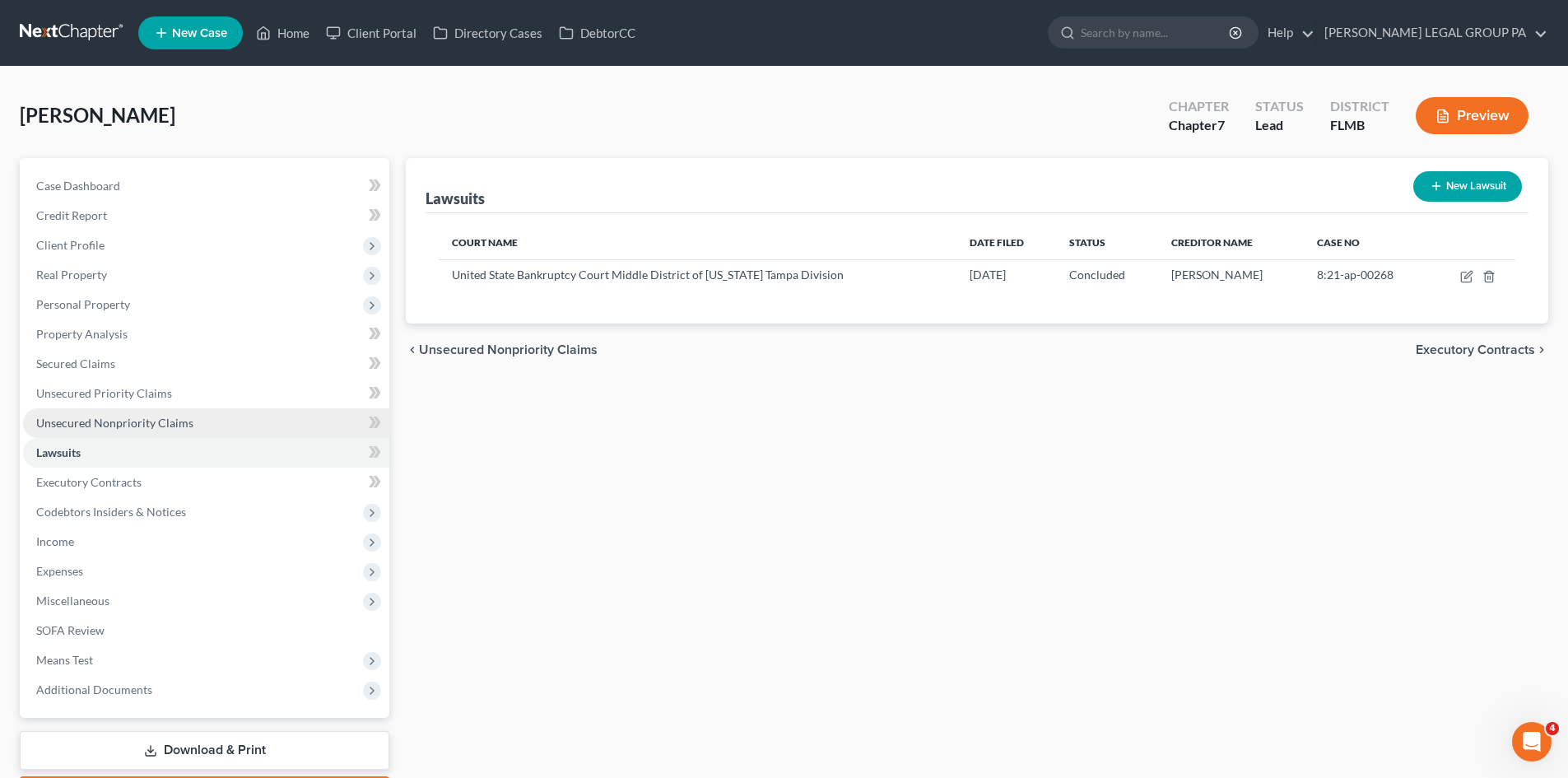
click at [112, 413] on link "Unsecured Nonpriority Claims" at bounding box center [206, 423] width 366 height 30
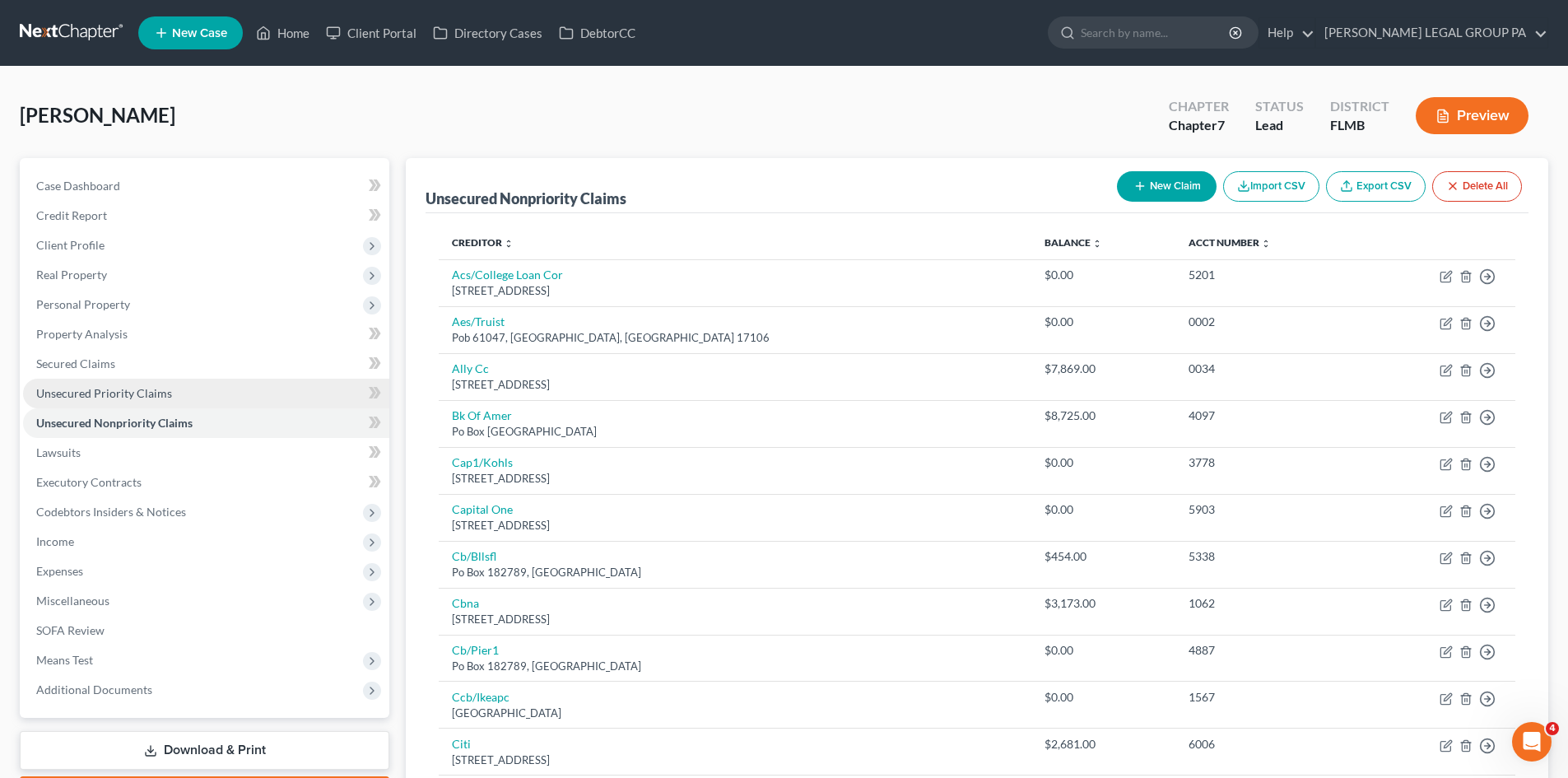
click at [112, 399] on span "Unsecured Priority Claims" at bounding box center [104, 392] width 136 height 14
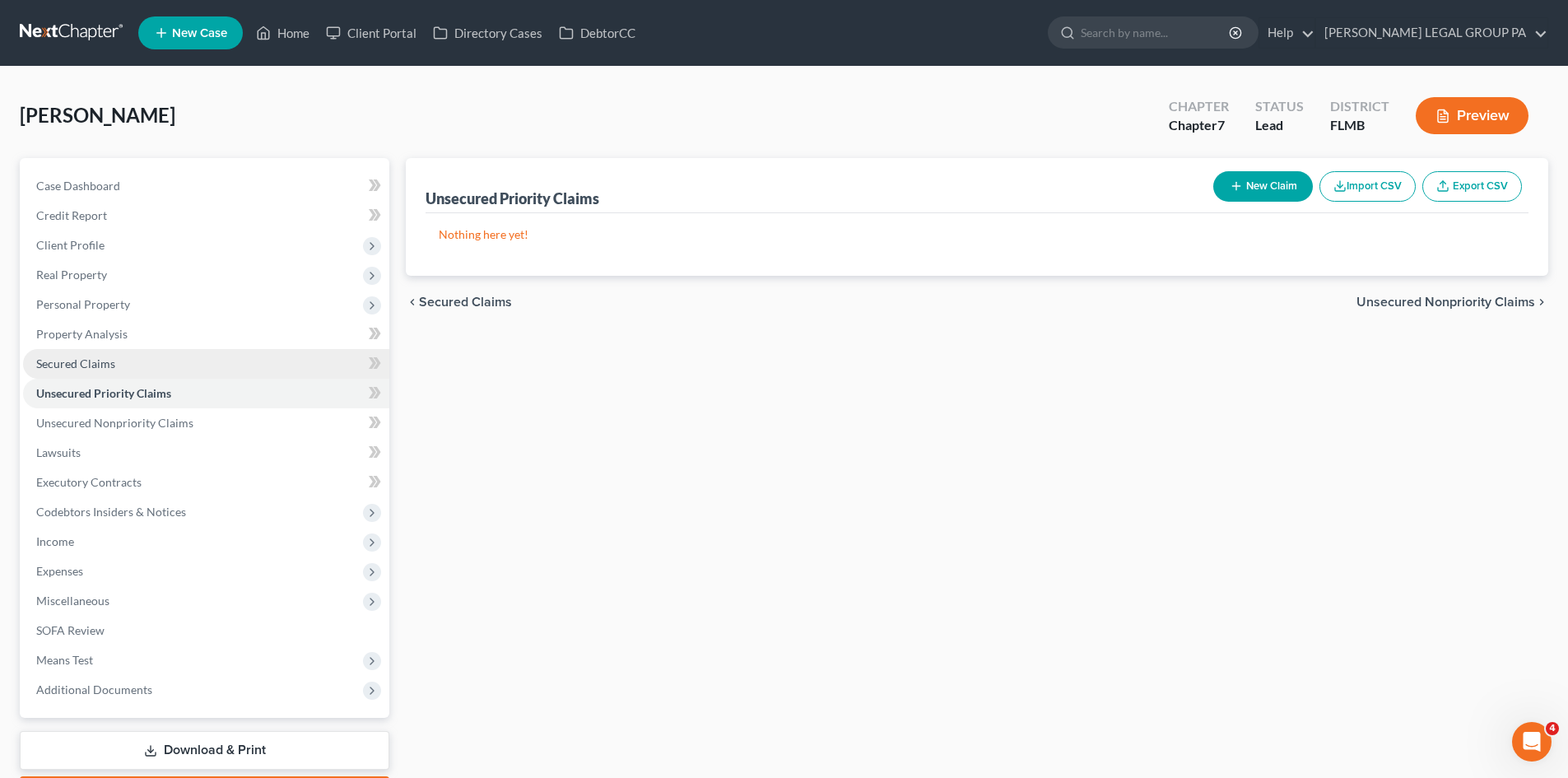
click at [133, 368] on link "Secured Claims" at bounding box center [206, 363] width 366 height 30
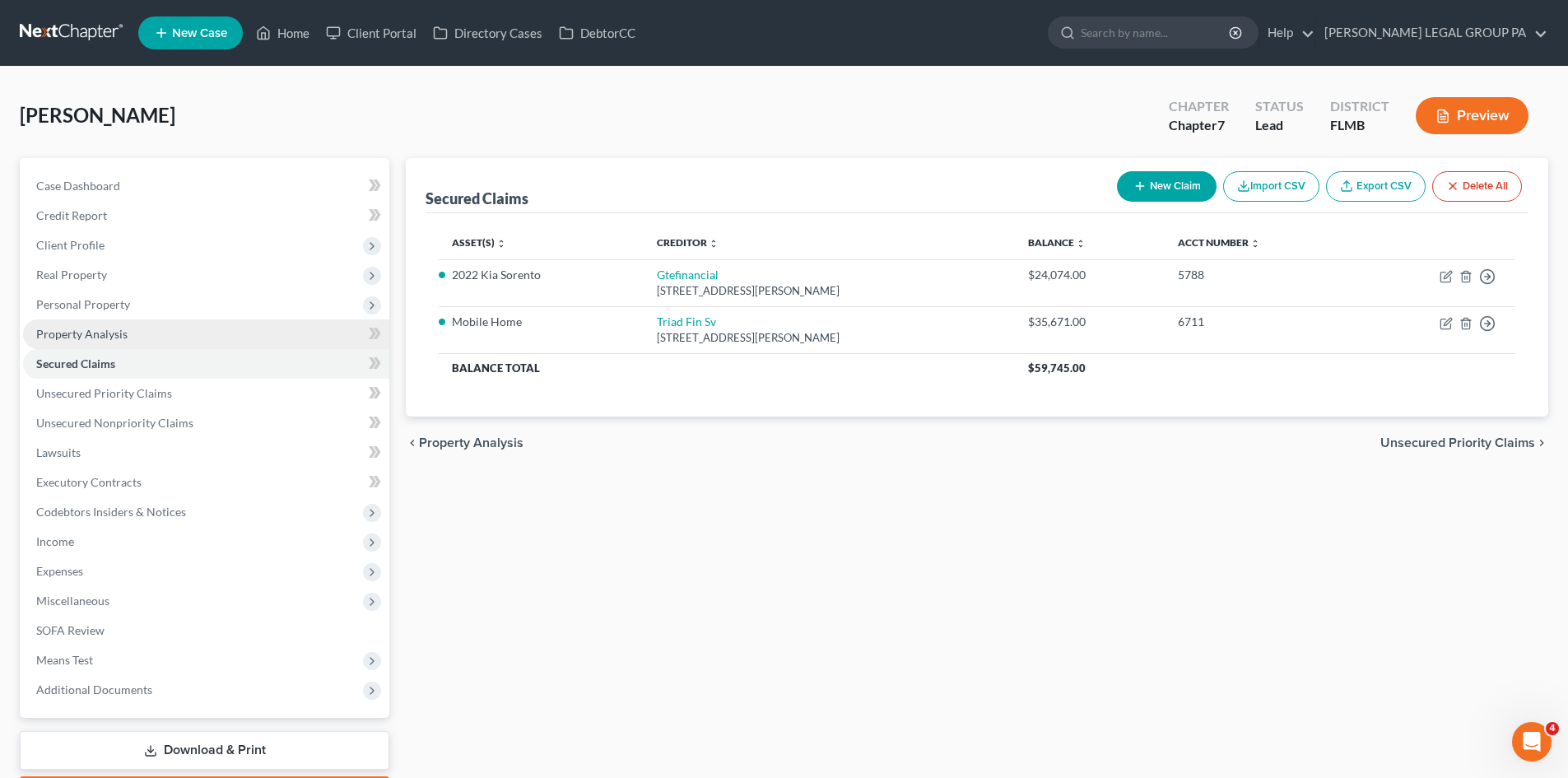
click at [120, 341] on link "Property Analysis" at bounding box center [206, 334] width 366 height 30
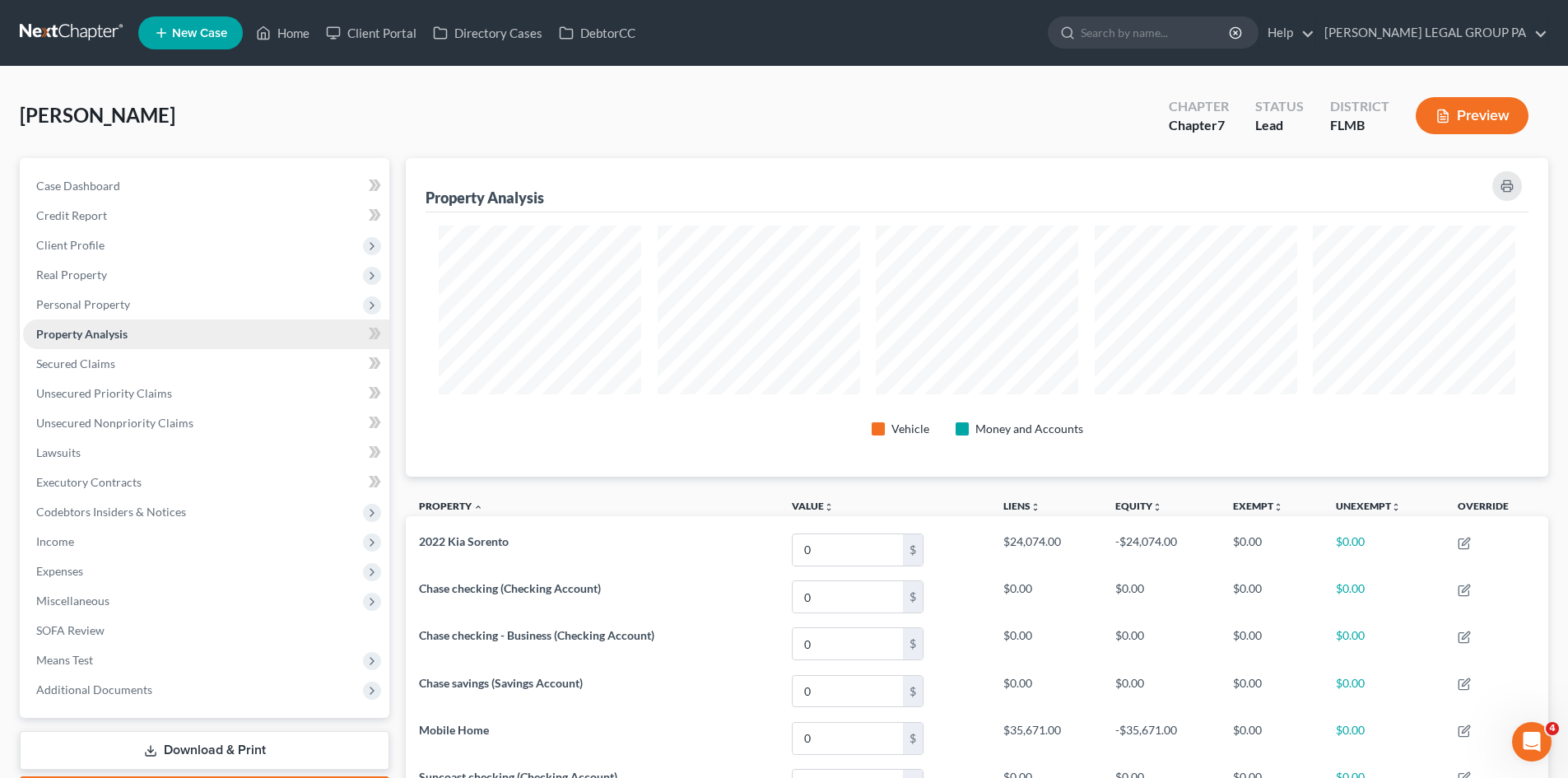
scroll to position [319, 1143]
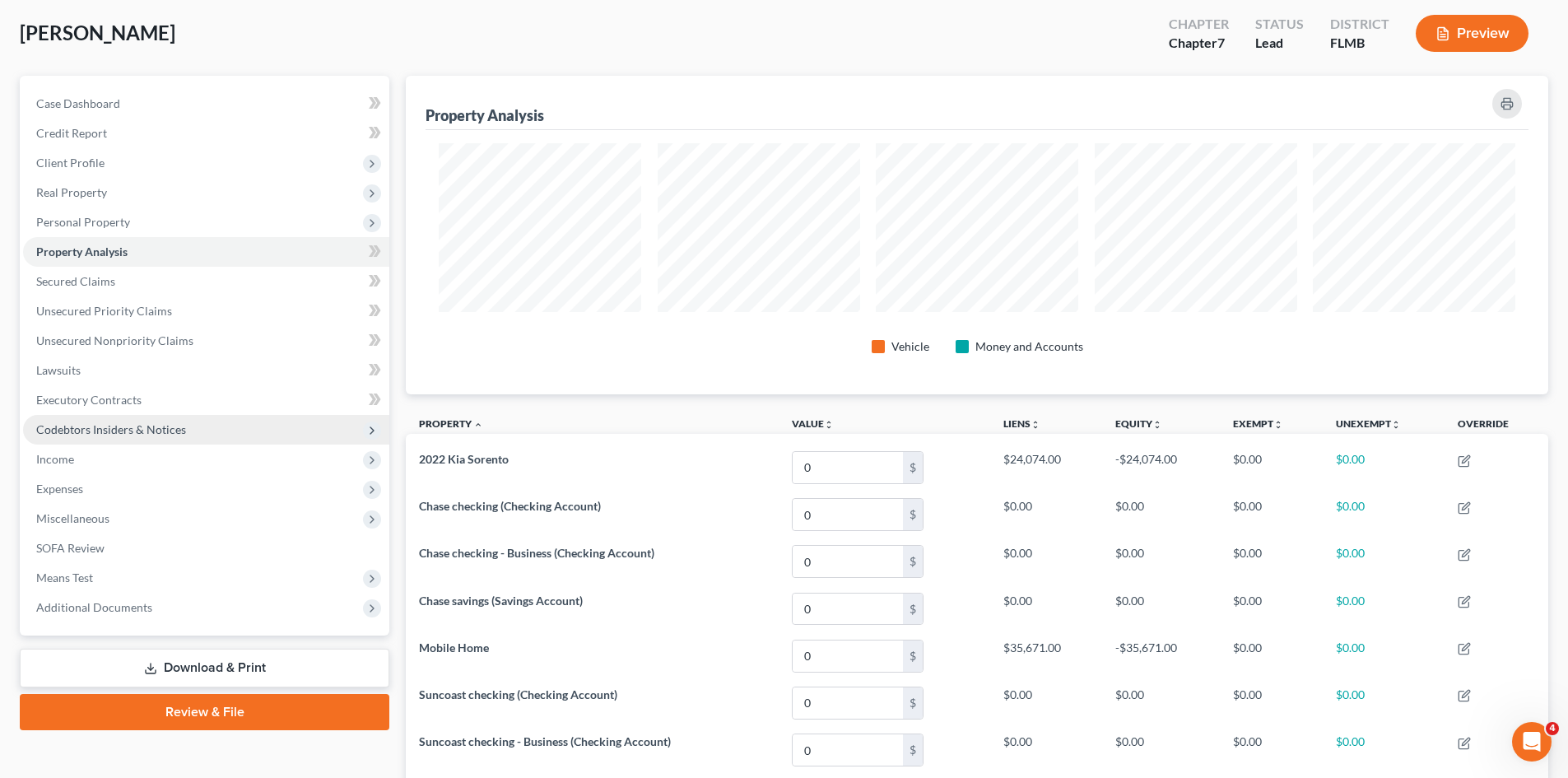
click at [104, 435] on span "Codebtors Insiders & Notices" at bounding box center [111, 429] width 150 height 14
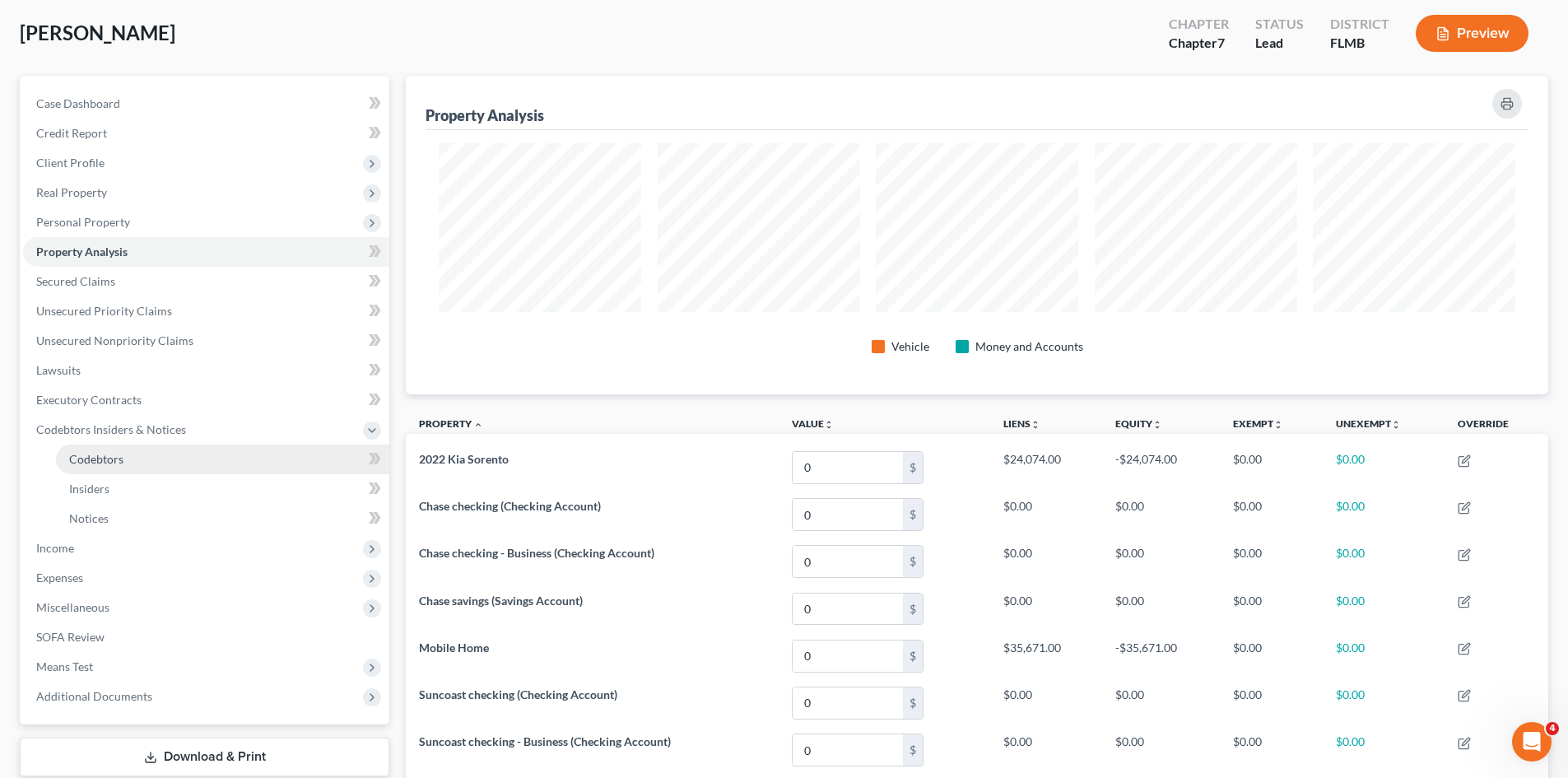
click at [117, 452] on span "Codebtors" at bounding box center [96, 458] width 54 height 14
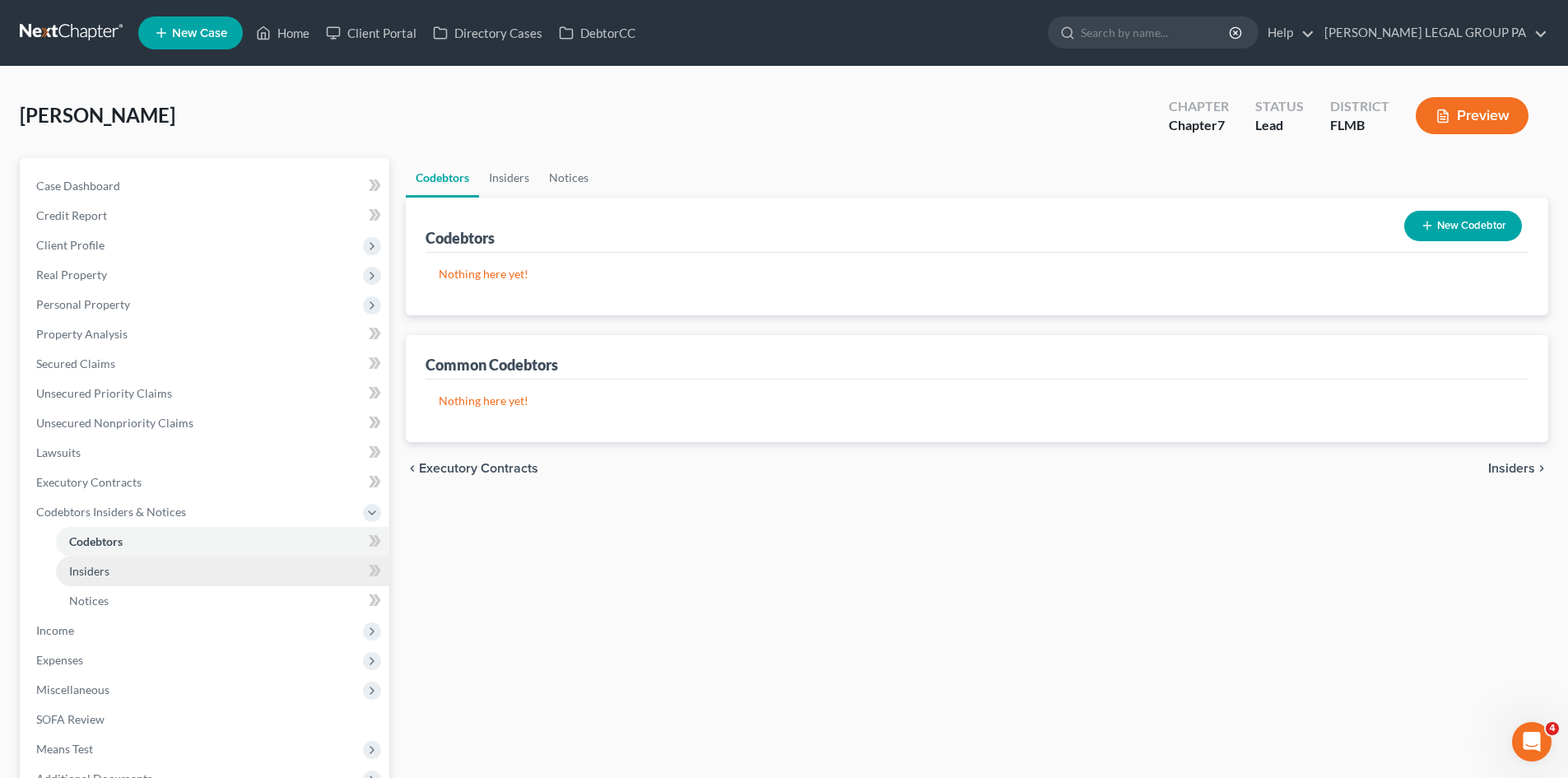
click at [115, 558] on link "Insiders" at bounding box center [222, 571] width 334 height 30
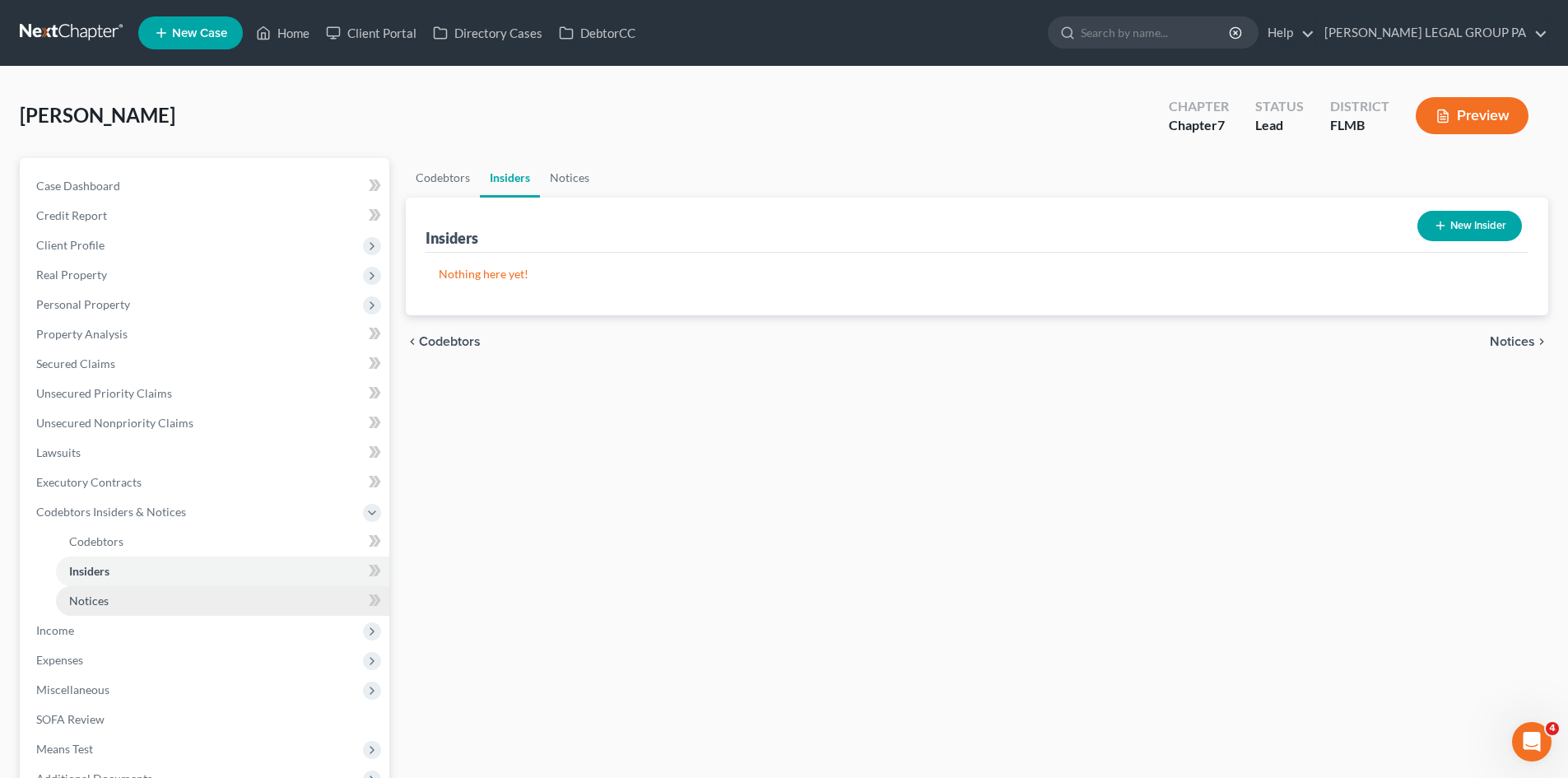
click at [113, 593] on link "Notices" at bounding box center [222, 600] width 334 height 30
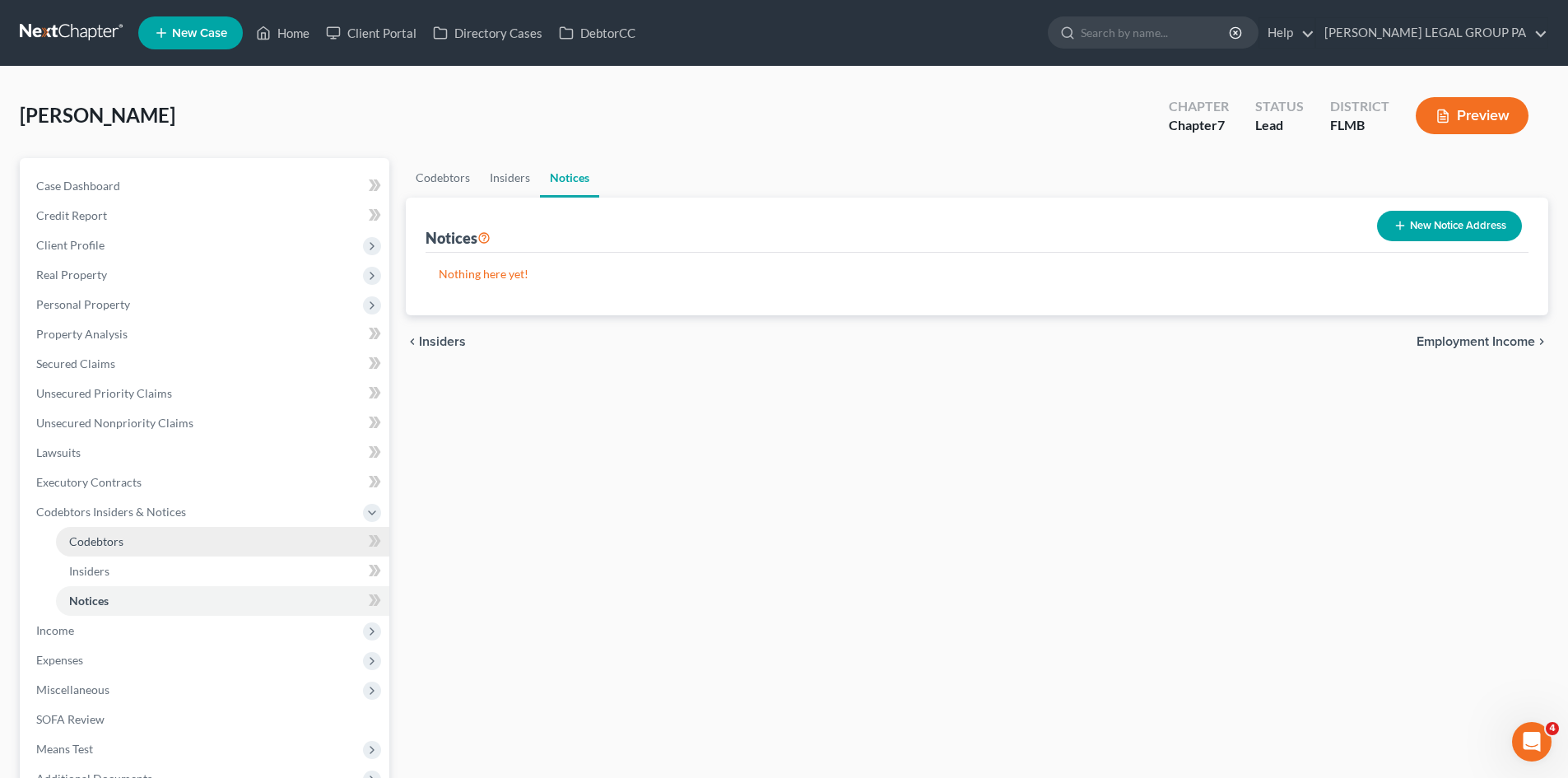
click at [138, 542] on link "Codebtors" at bounding box center [222, 542] width 334 height 30
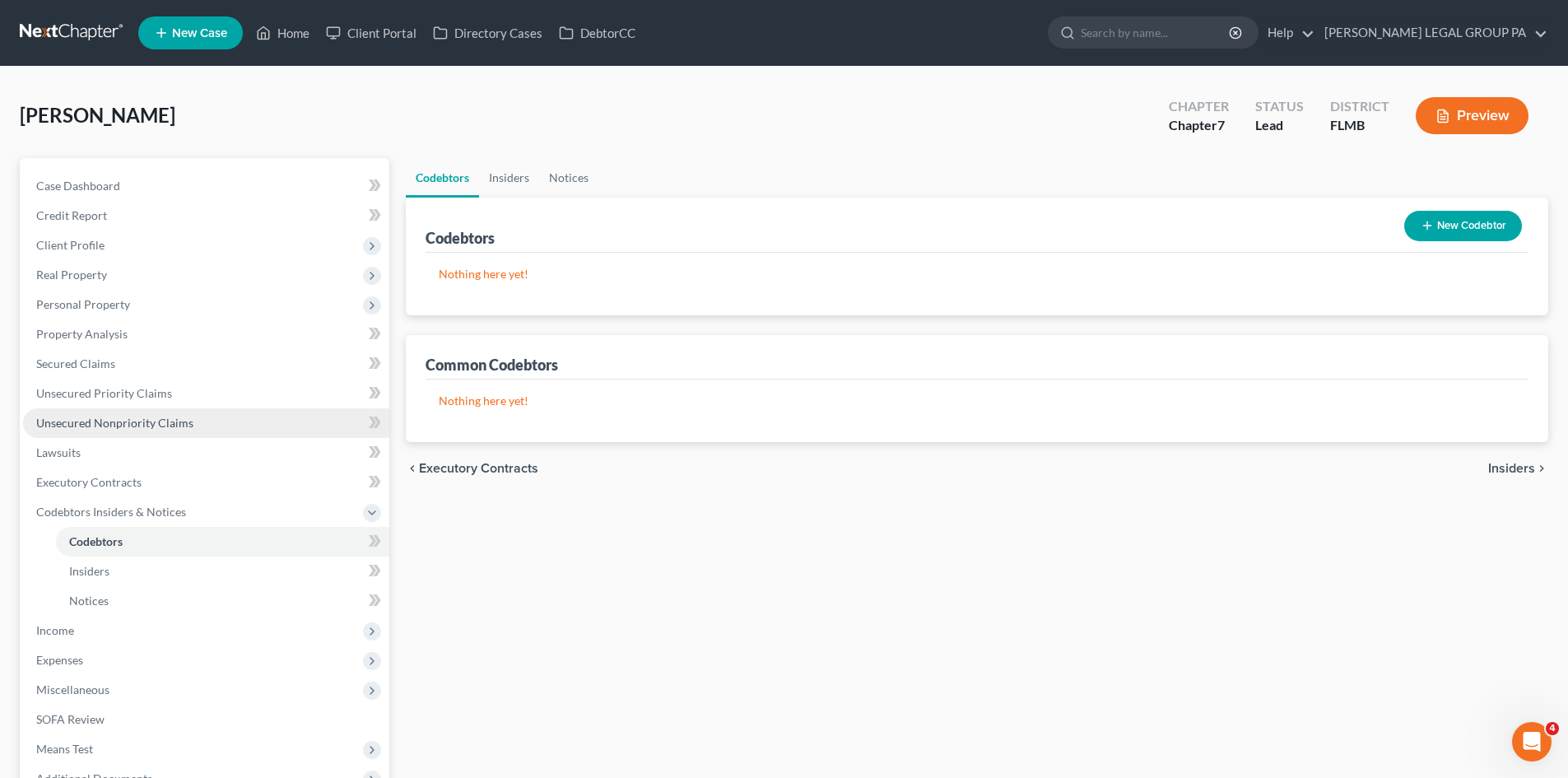
click at [104, 427] on span "Unsecured Nonpriority Claims" at bounding box center [114, 422] width 157 height 14
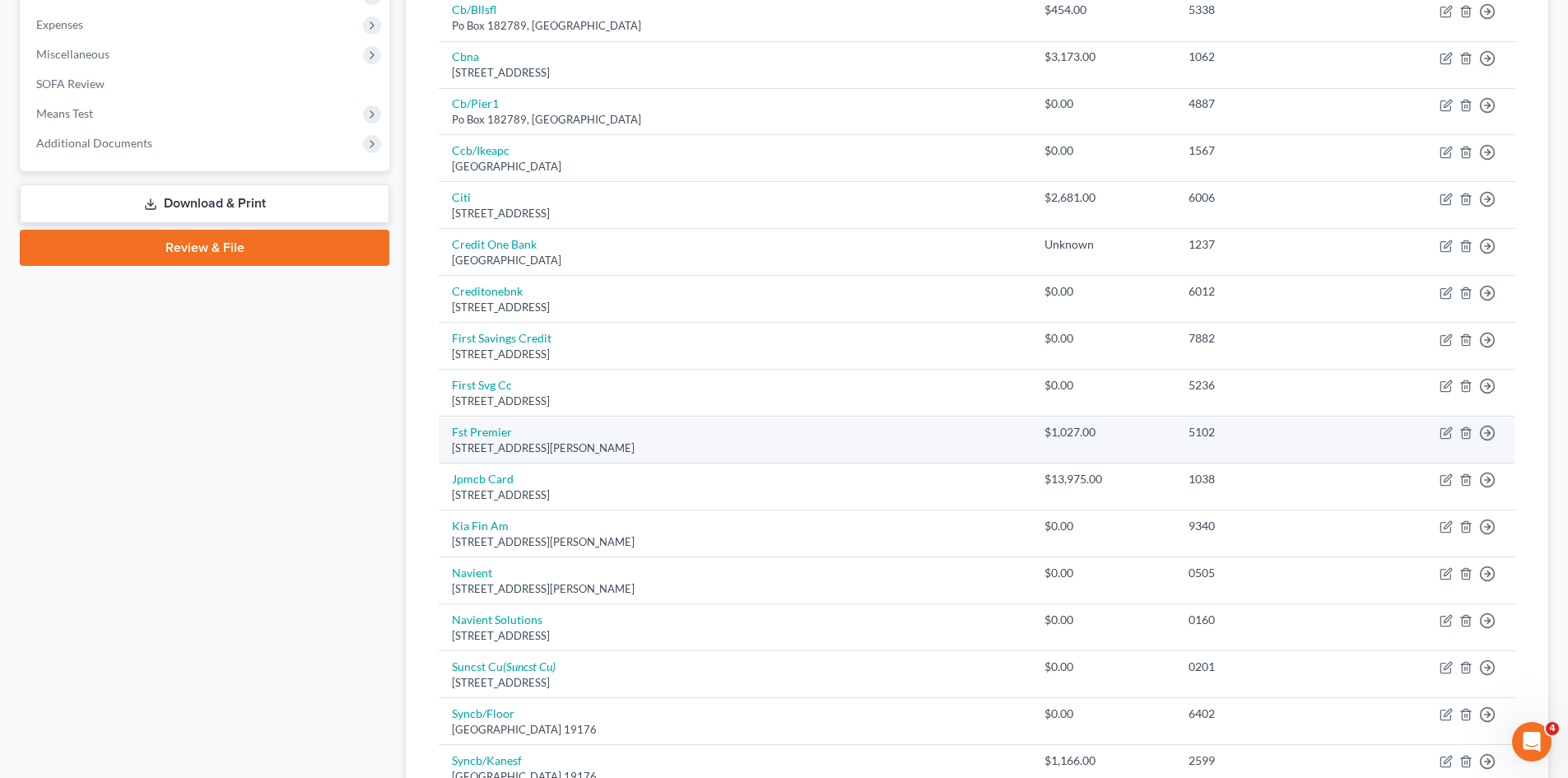
scroll to position [576, 0]
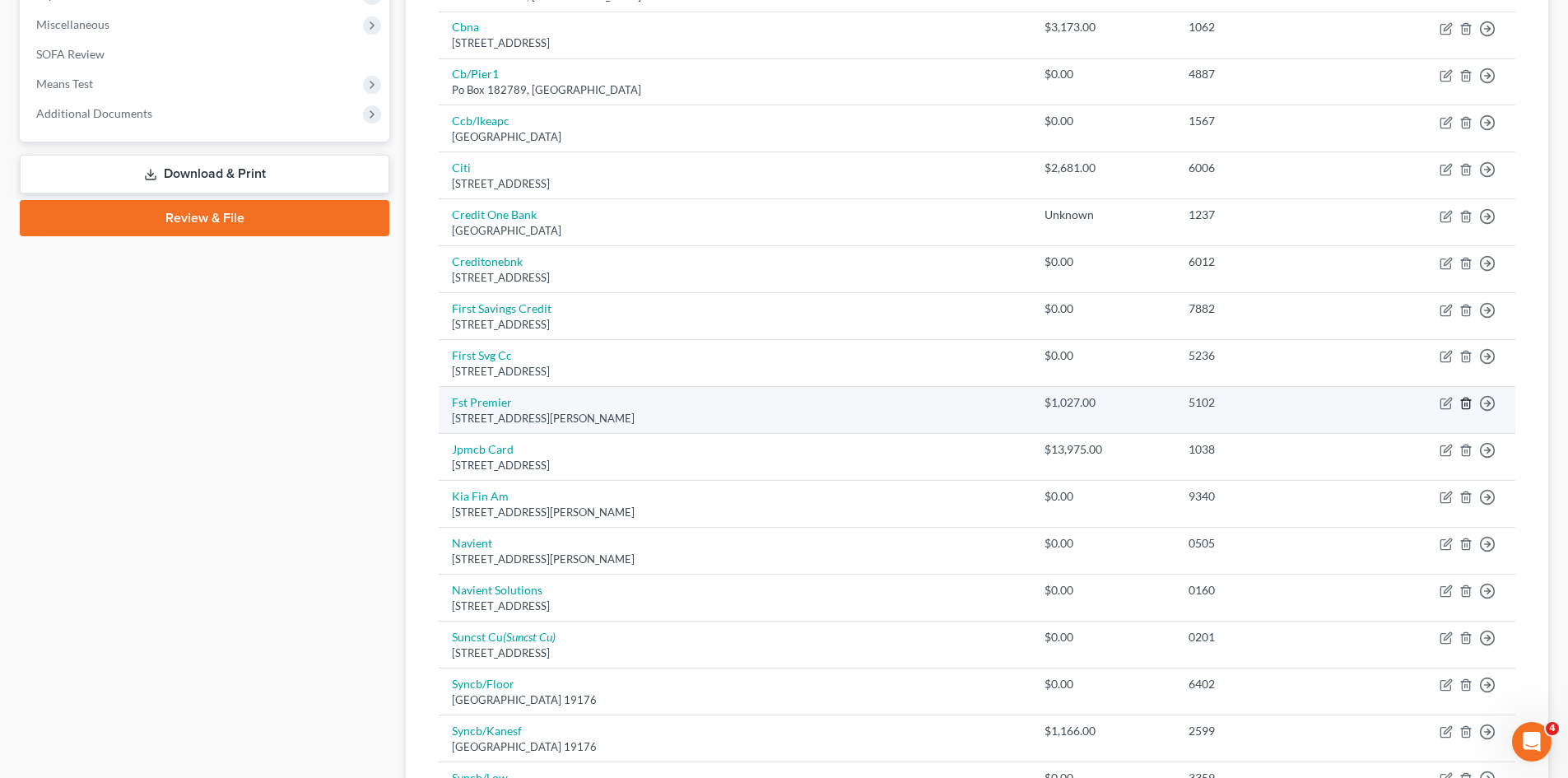
click at [1466, 406] on line "button" at bounding box center [1466, 405] width 0 height 4
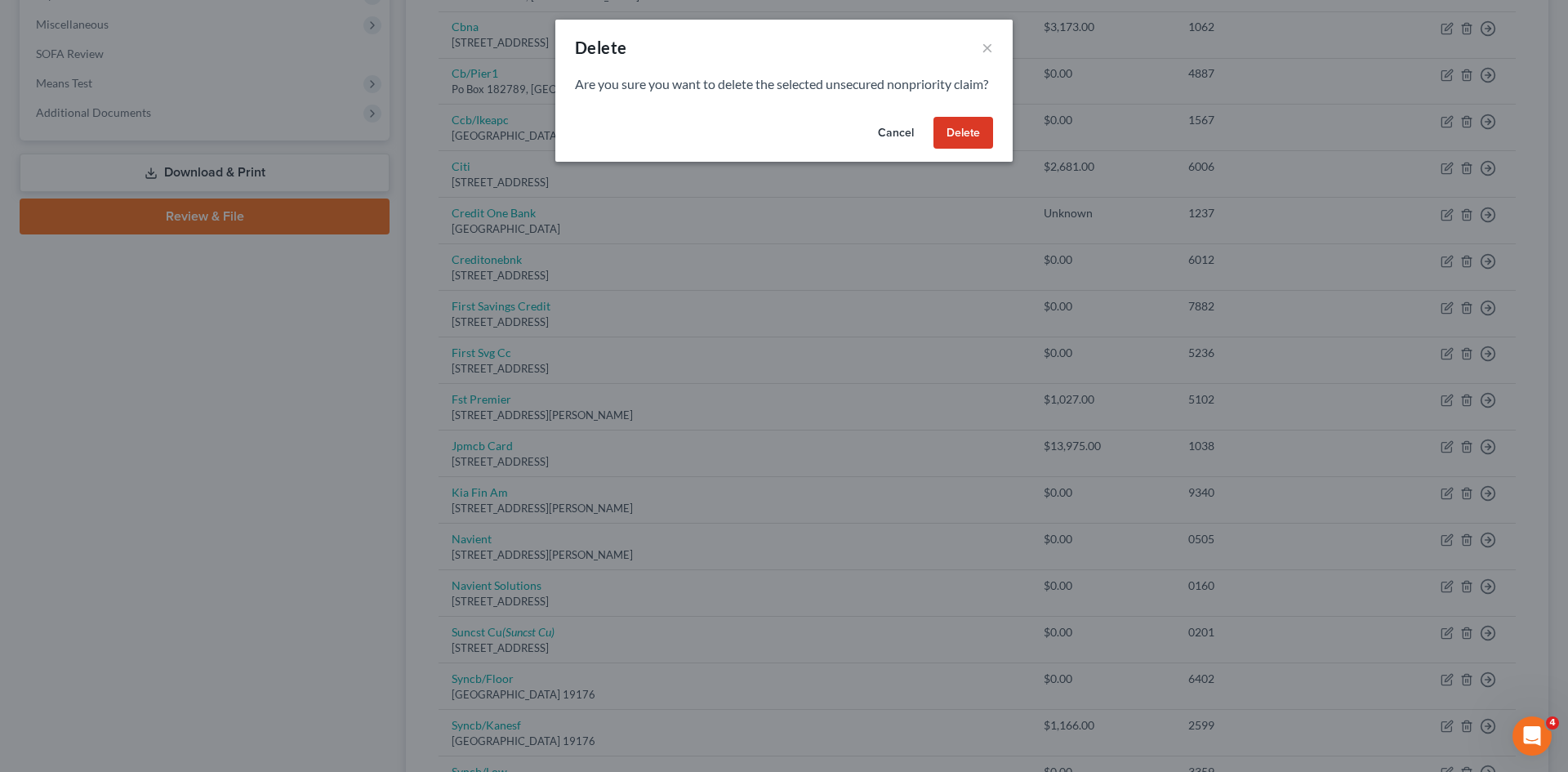
click at [974, 145] on button "Delete" at bounding box center [963, 133] width 60 height 32
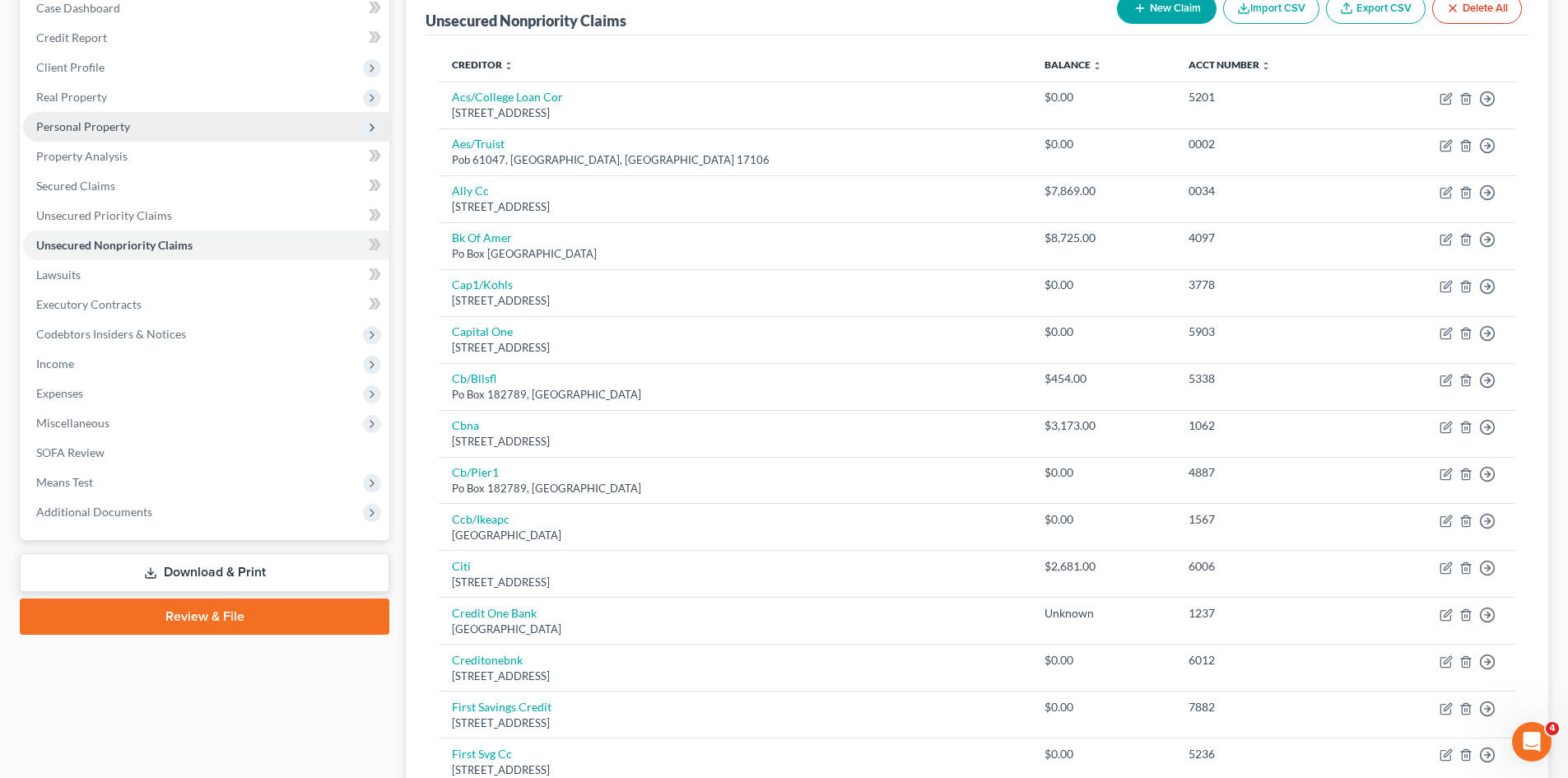
scroll to position [0, 0]
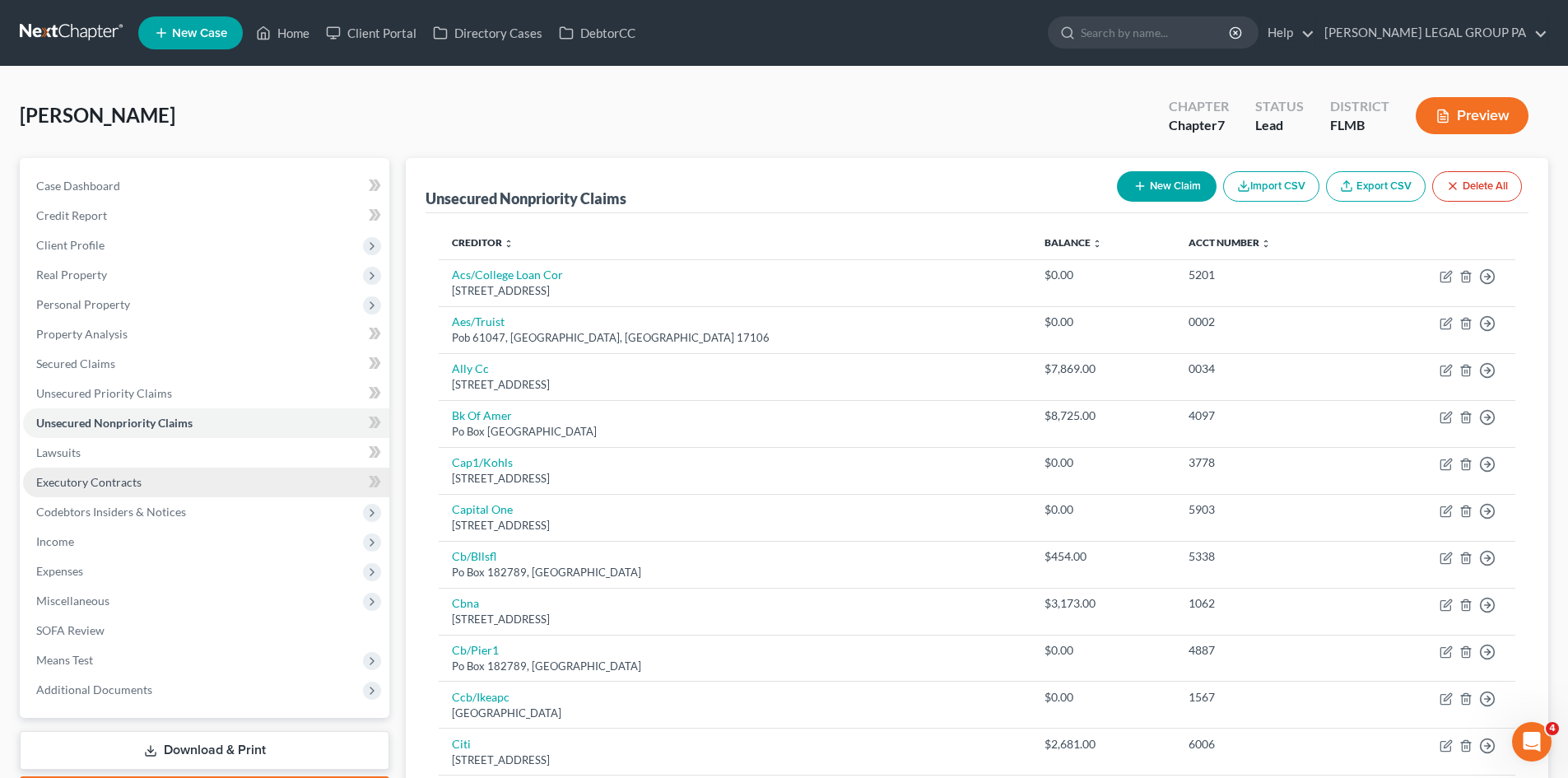
click at [103, 487] on span "Executory Contracts" at bounding box center [88, 481] width 105 height 14
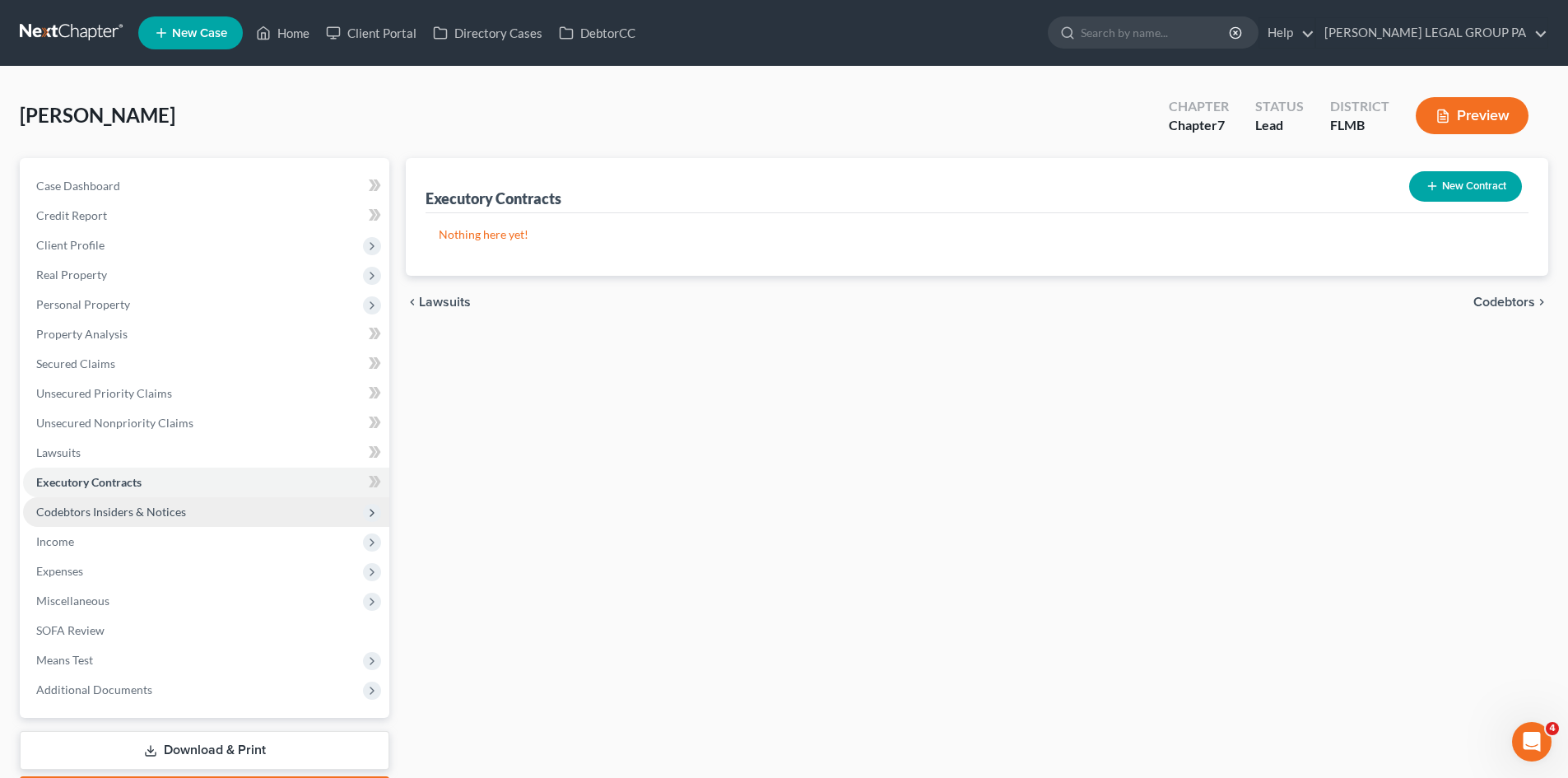
click at [103, 506] on span "Codebtors Insiders & Notices" at bounding box center [111, 511] width 150 height 14
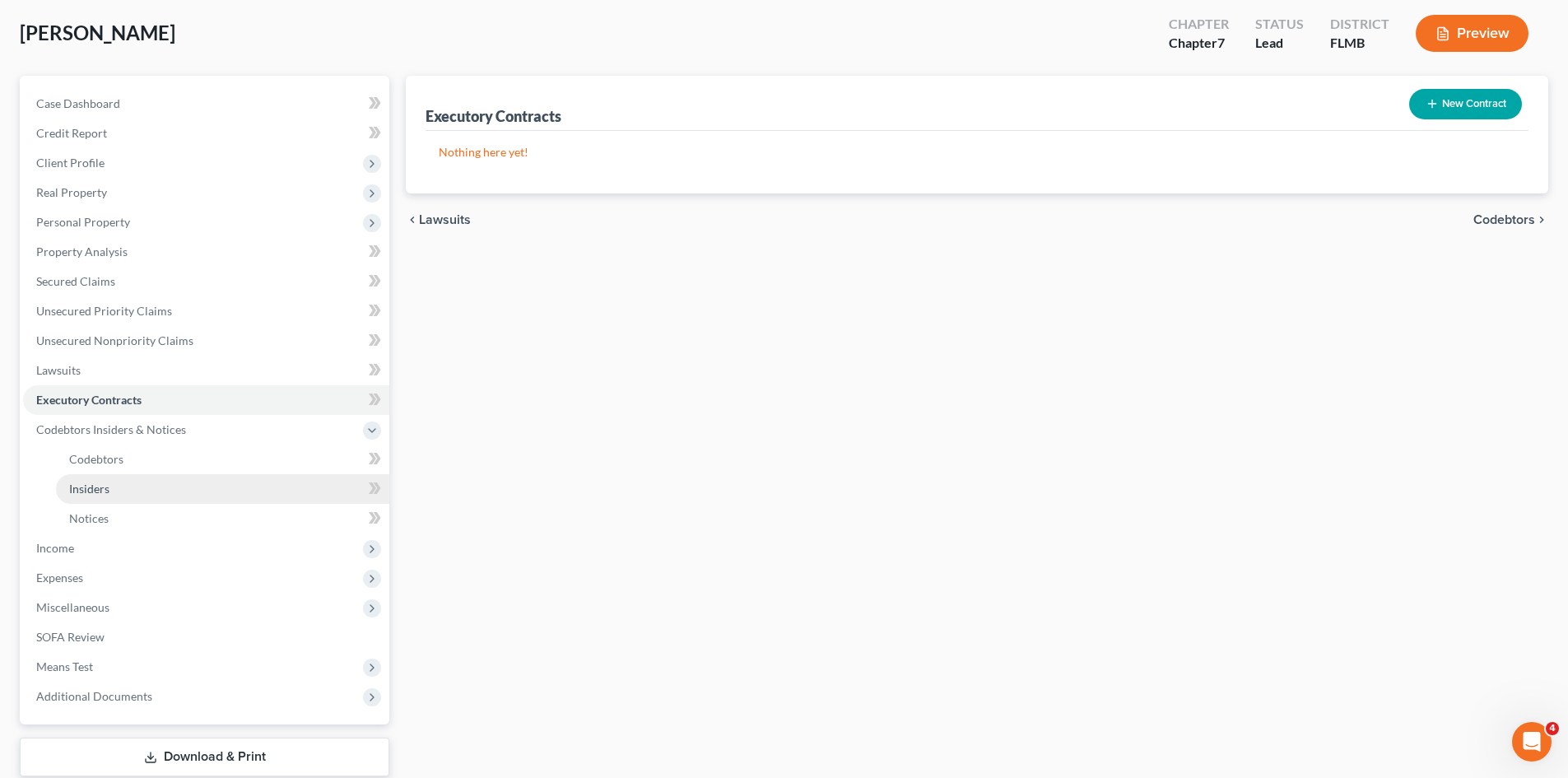
click at [102, 480] on link "Insiders" at bounding box center [222, 489] width 334 height 30
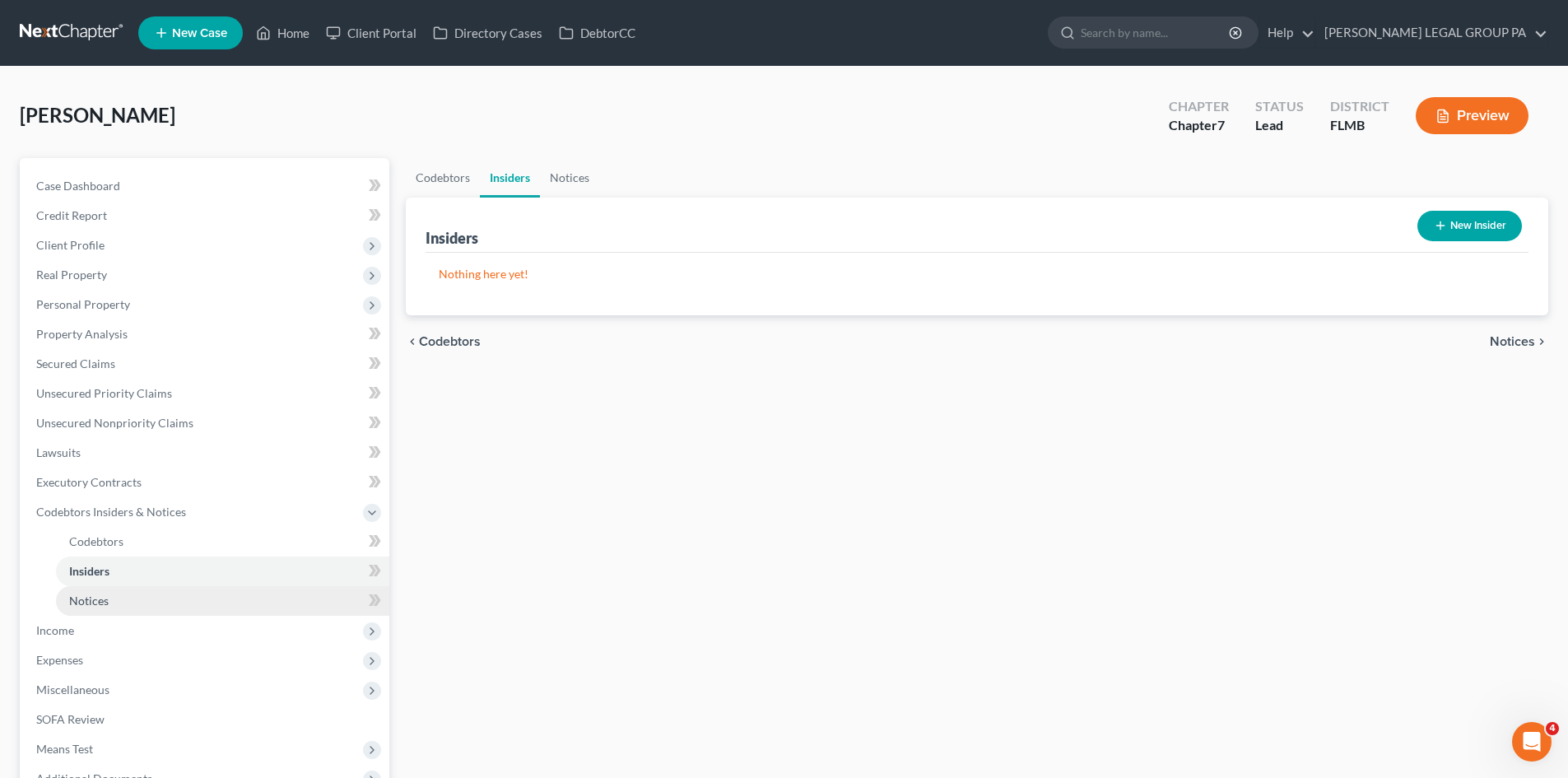
click at [114, 600] on link "Notices" at bounding box center [222, 600] width 334 height 30
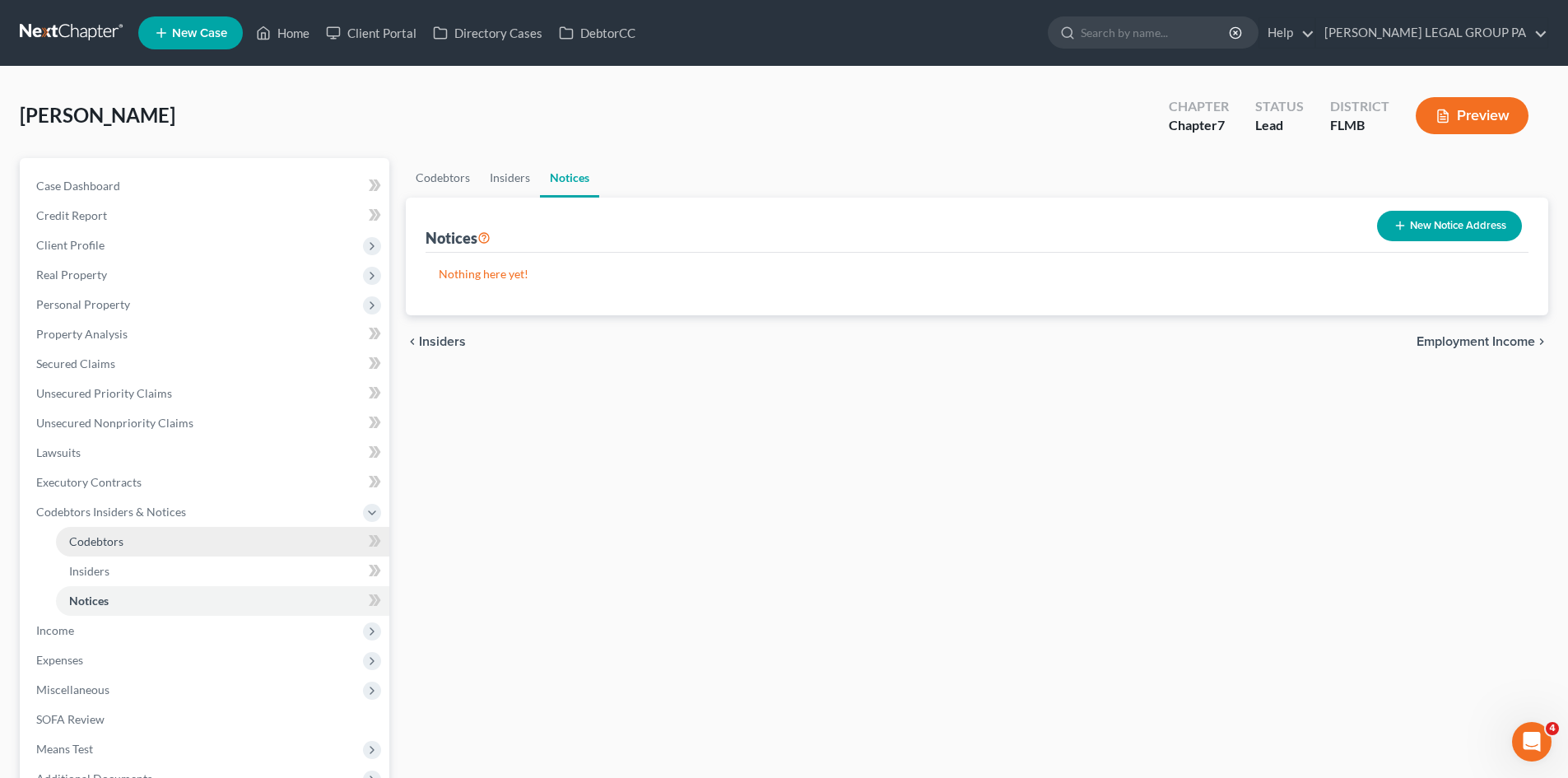
click at [126, 542] on link "Codebtors" at bounding box center [222, 542] width 334 height 30
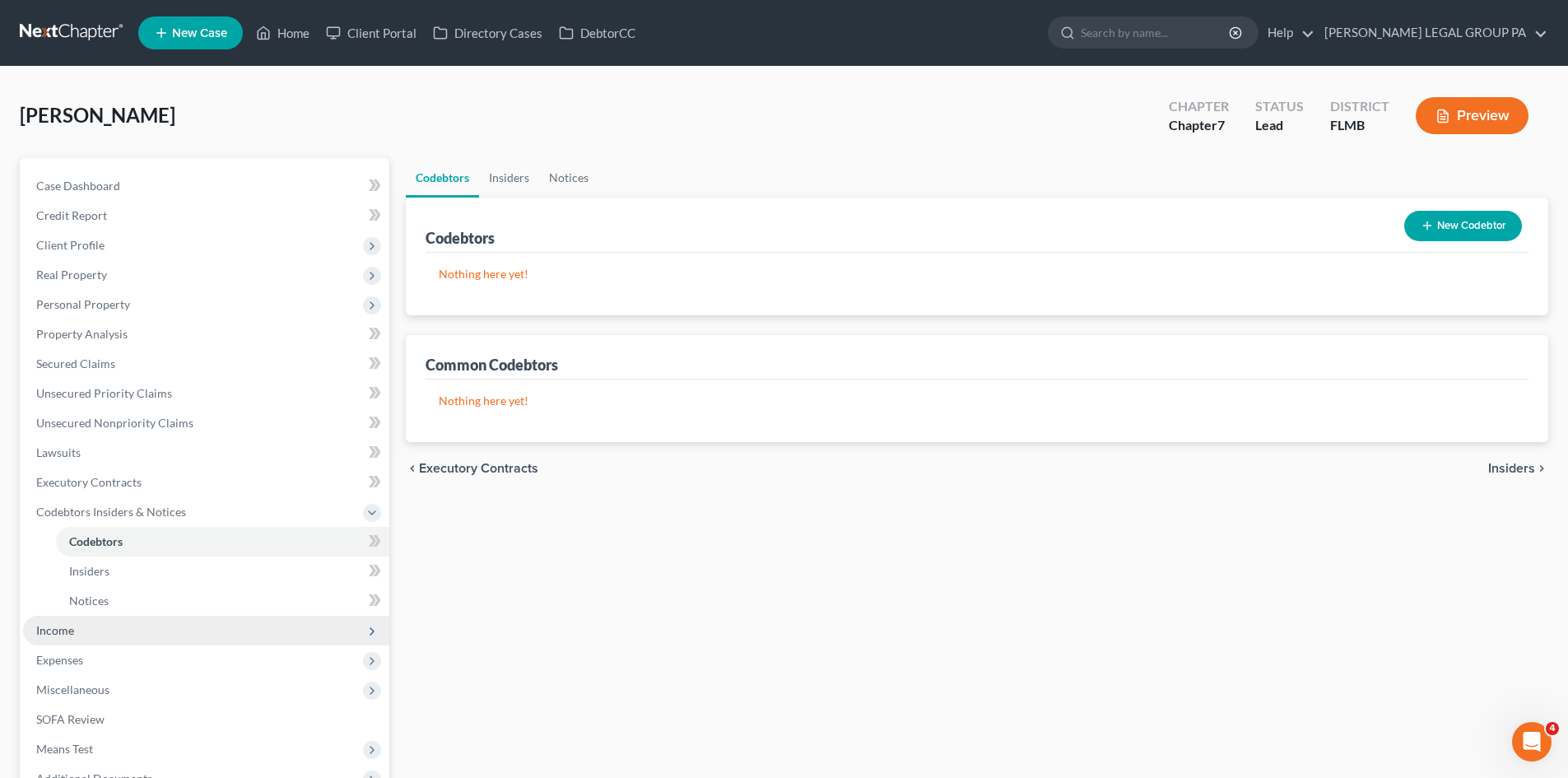
click at [71, 625] on span "Income" at bounding box center [55, 629] width 38 height 14
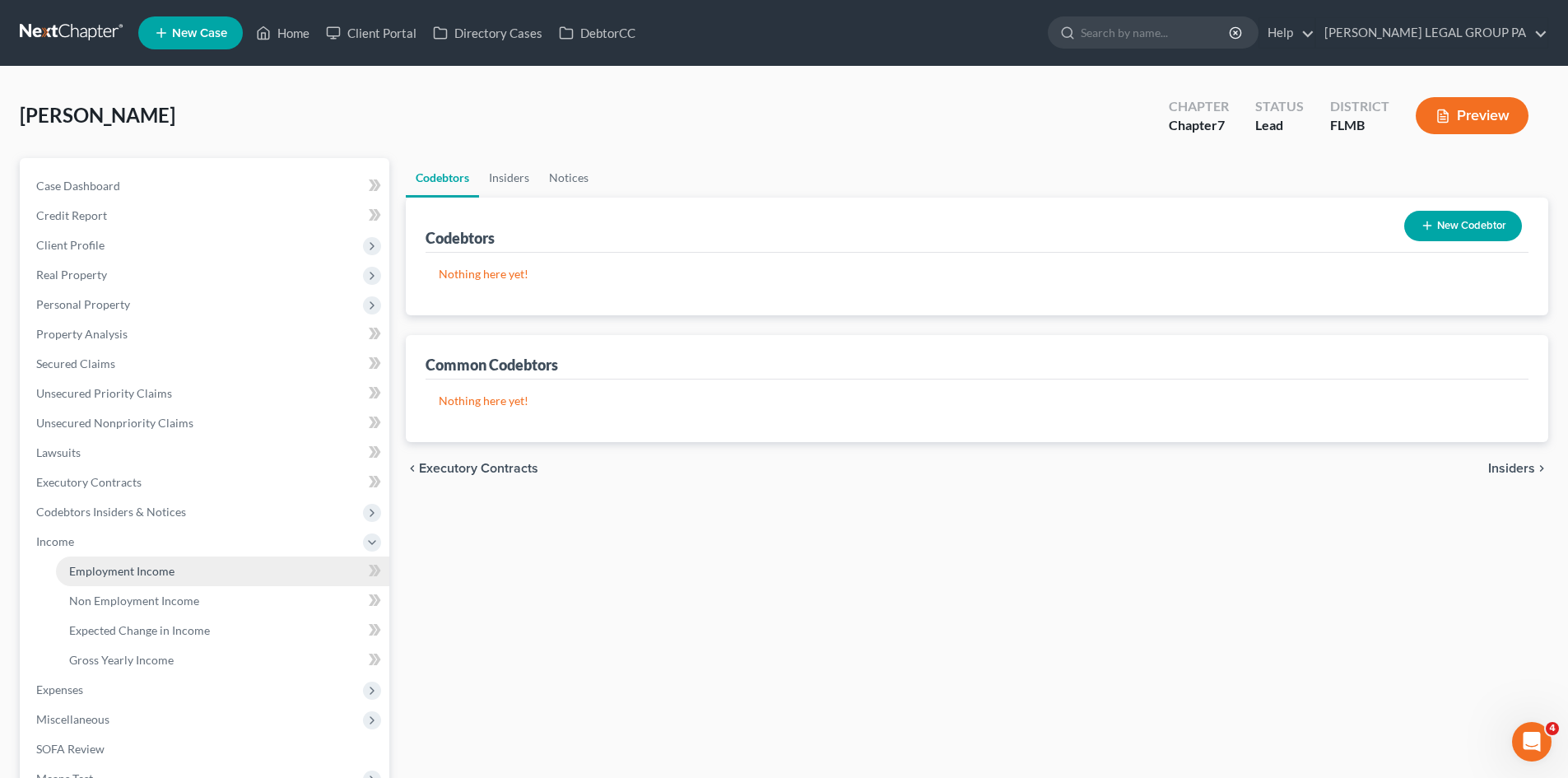
click at [137, 562] on link "Employment Income" at bounding box center [222, 571] width 334 height 30
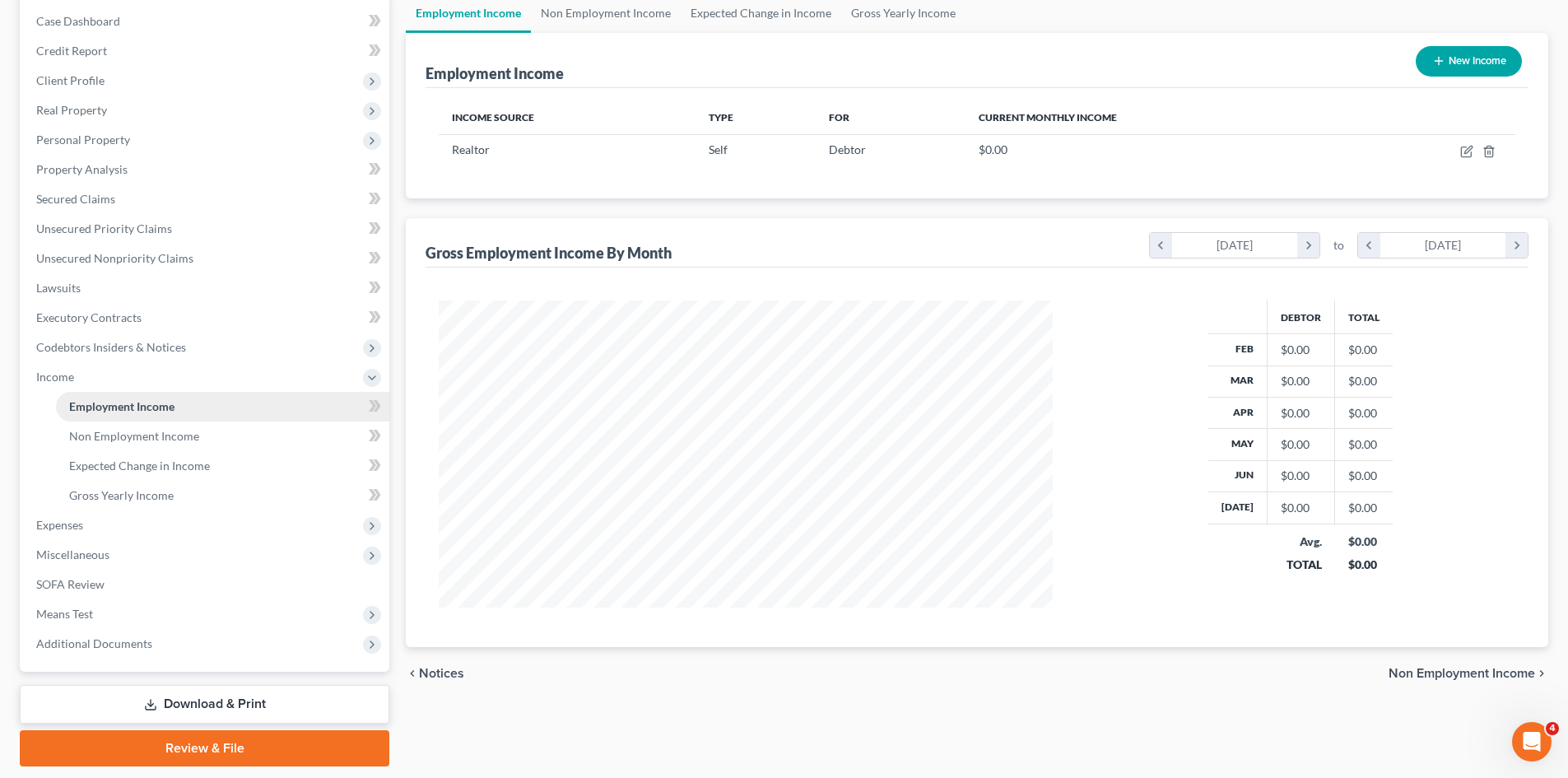
scroll to position [216, 0]
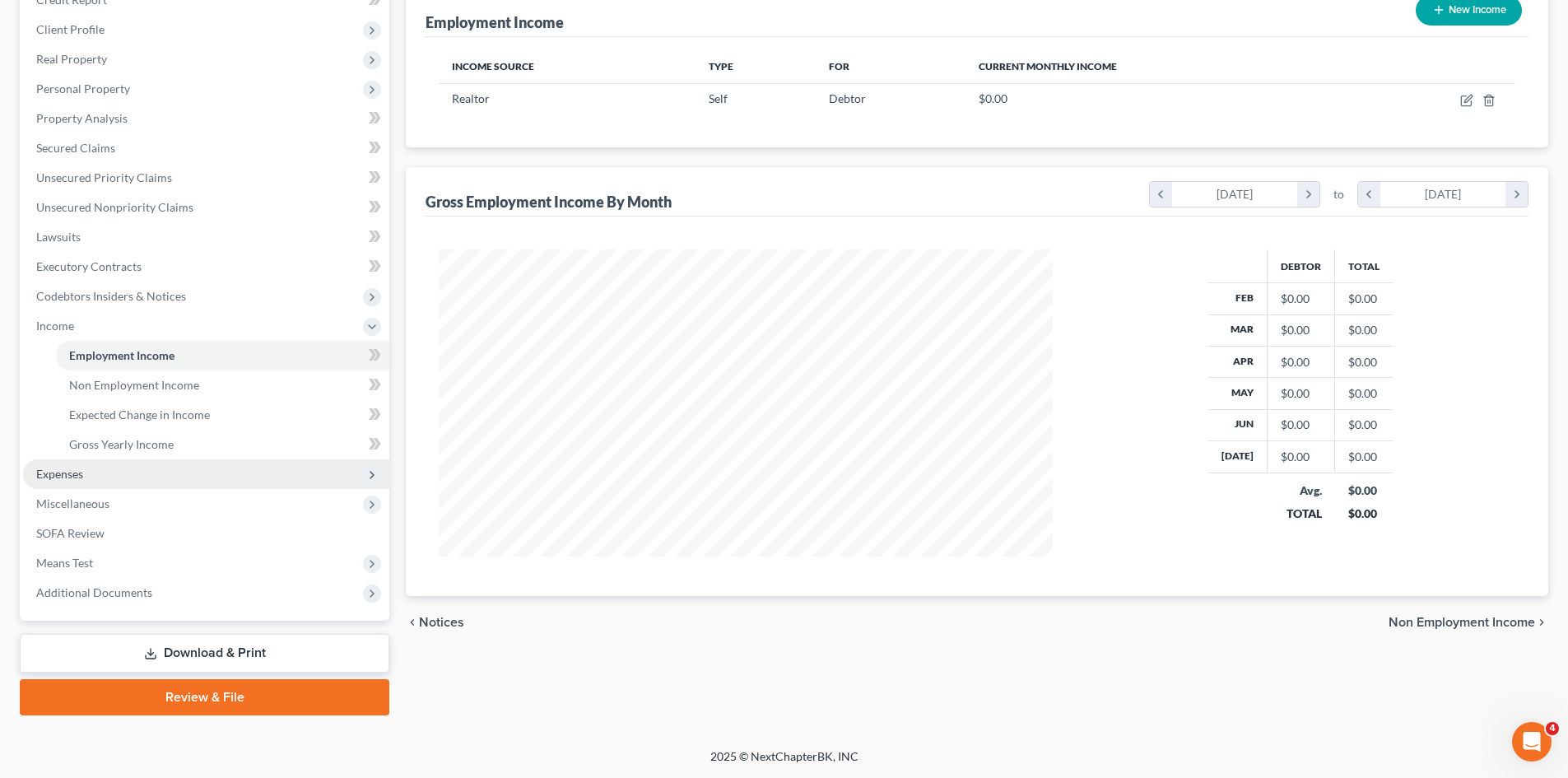
click at [97, 468] on span "Expenses" at bounding box center [206, 474] width 366 height 30
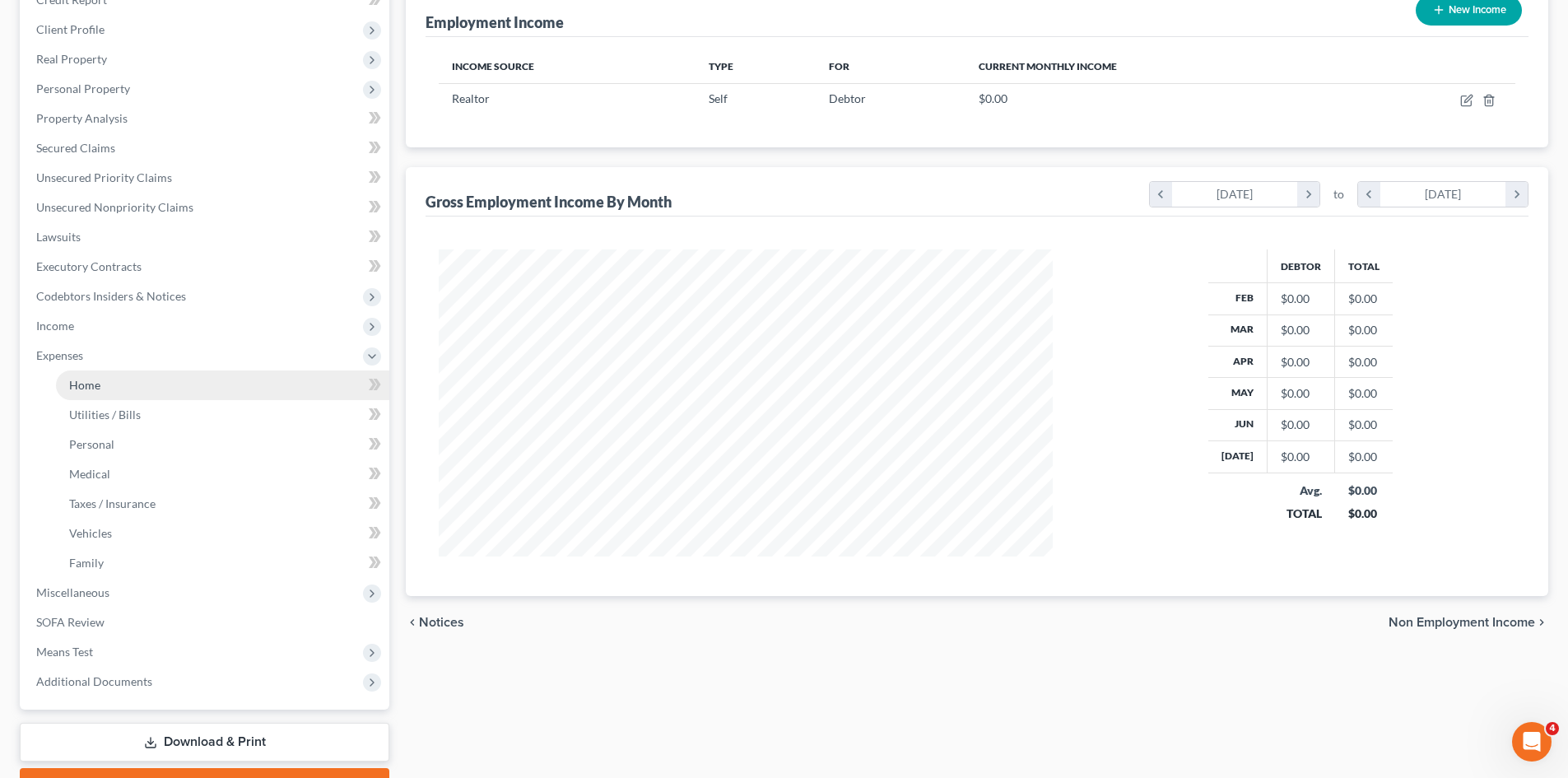
click at [115, 383] on link "Home" at bounding box center [222, 385] width 334 height 30
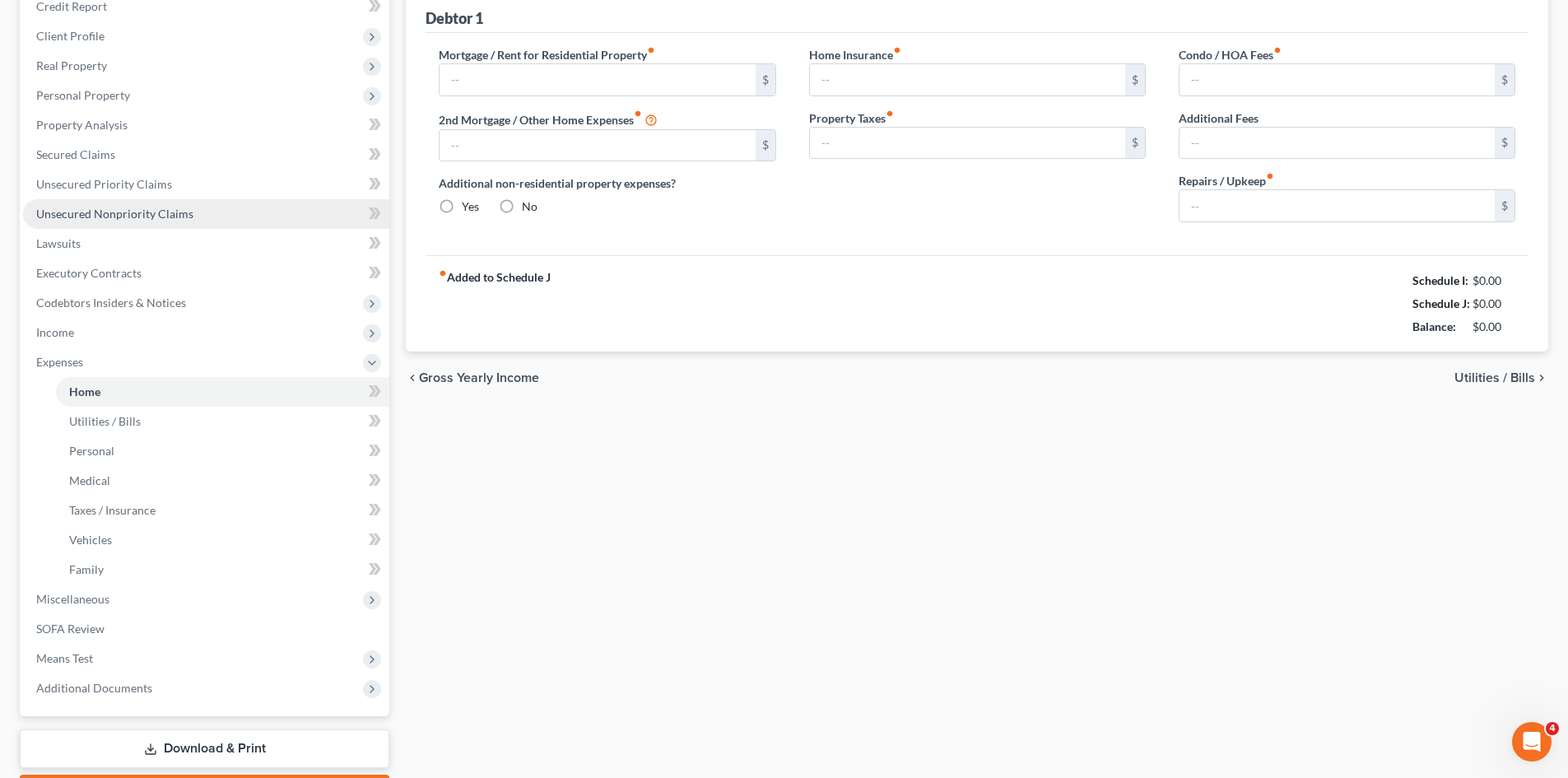
scroll to position [18, 0]
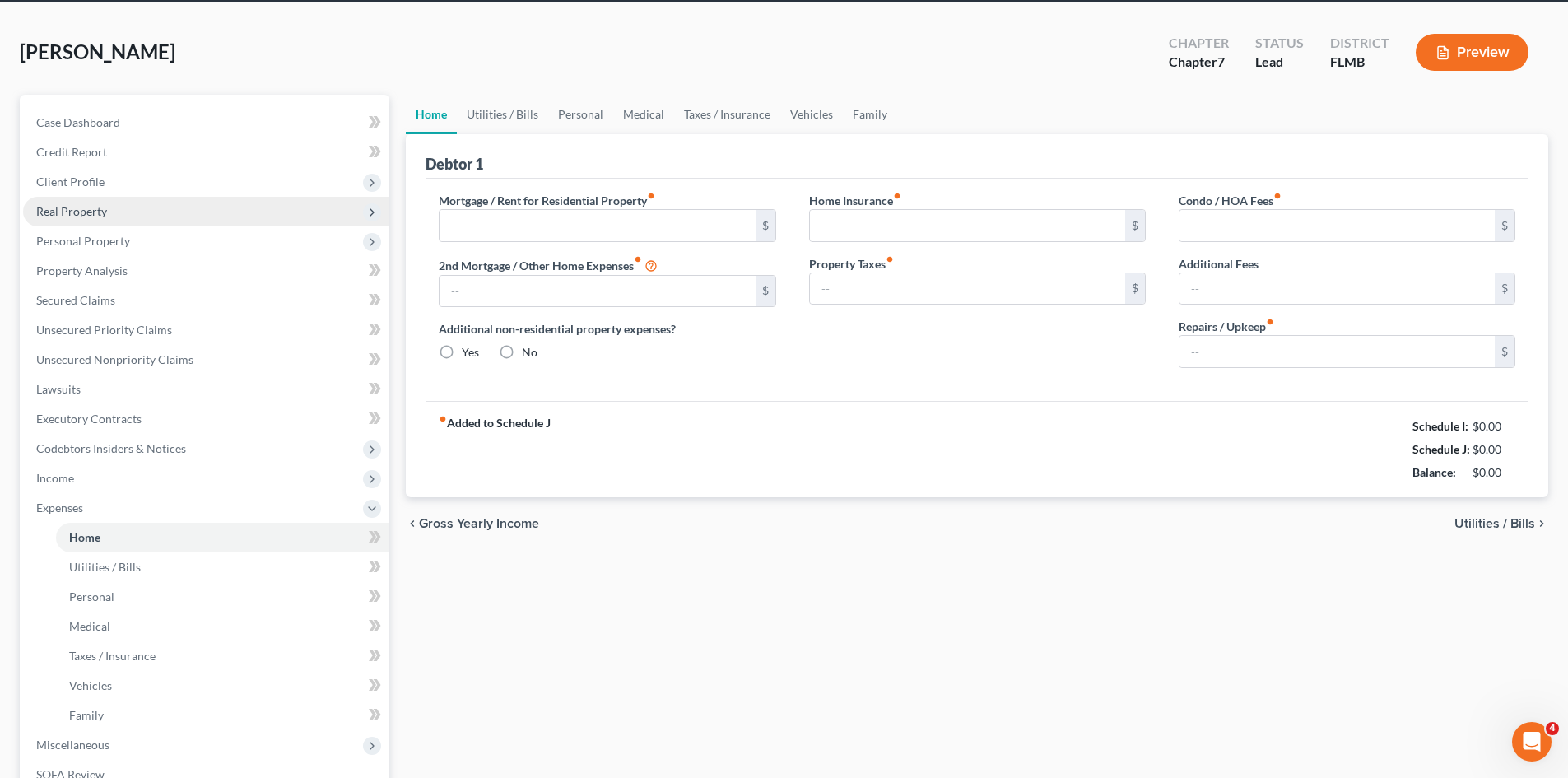
type input "0.00"
radio input "true"
type input "0.00"
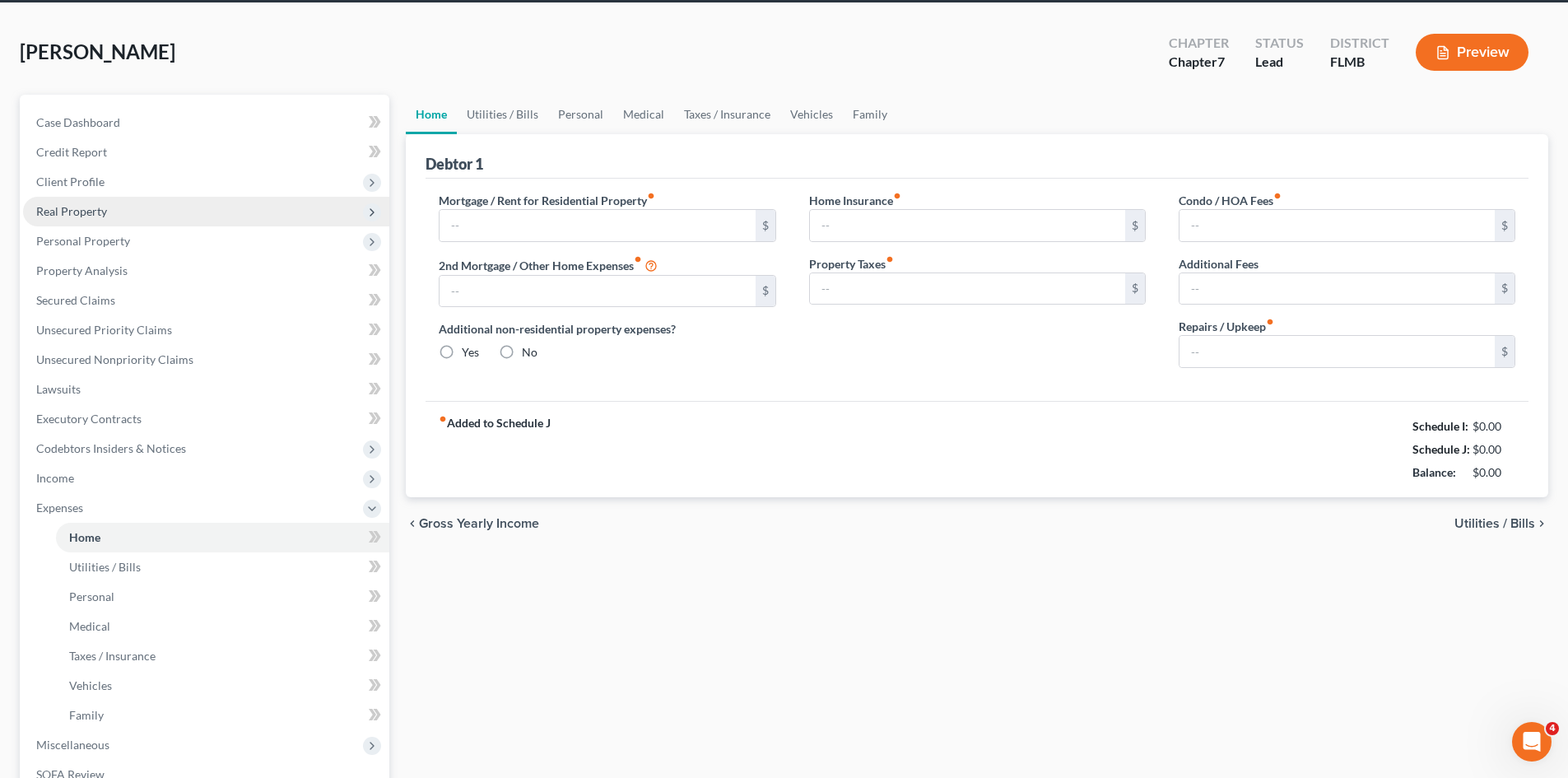
type input "0.00"
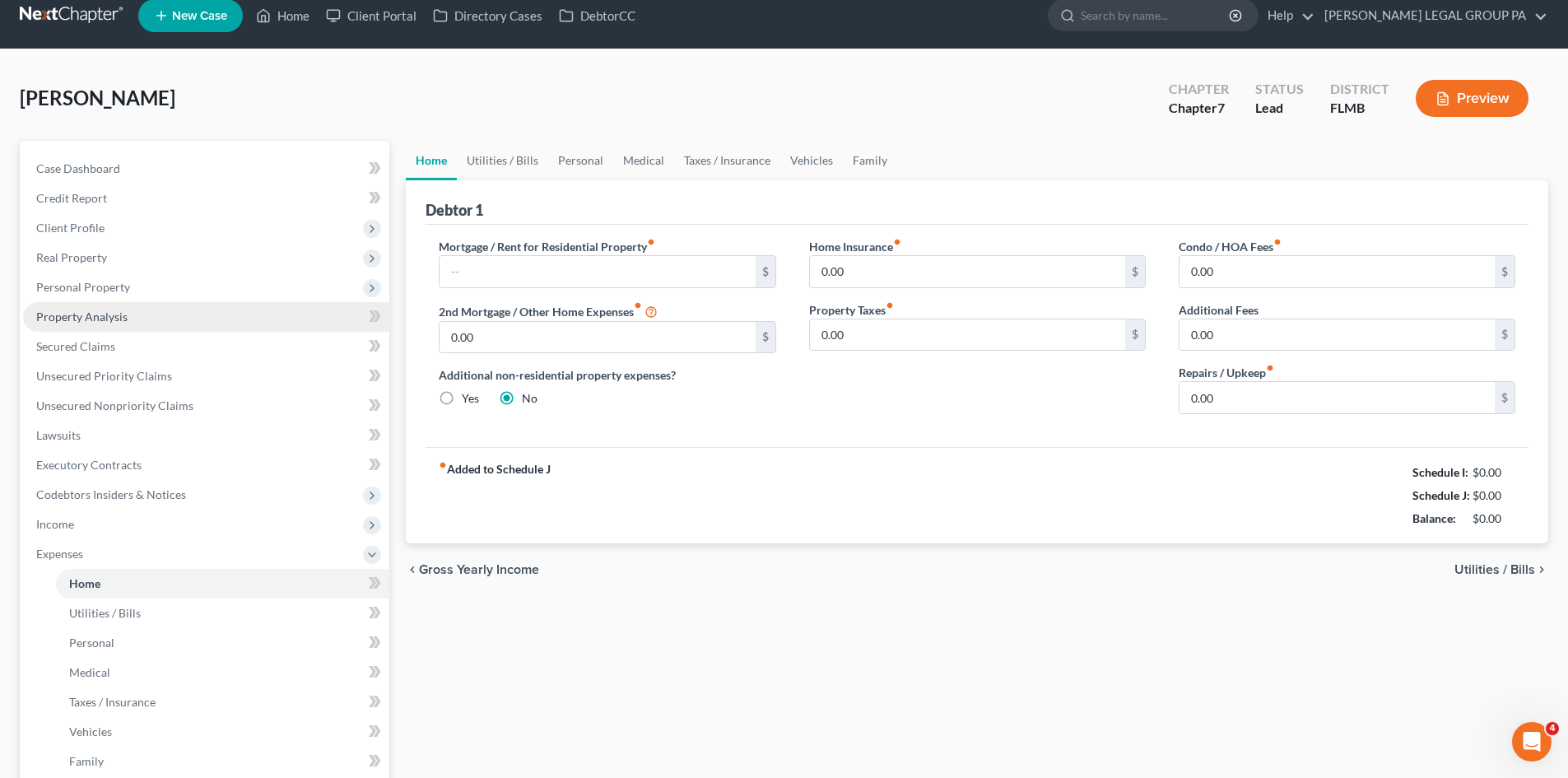
scroll to position [0, 0]
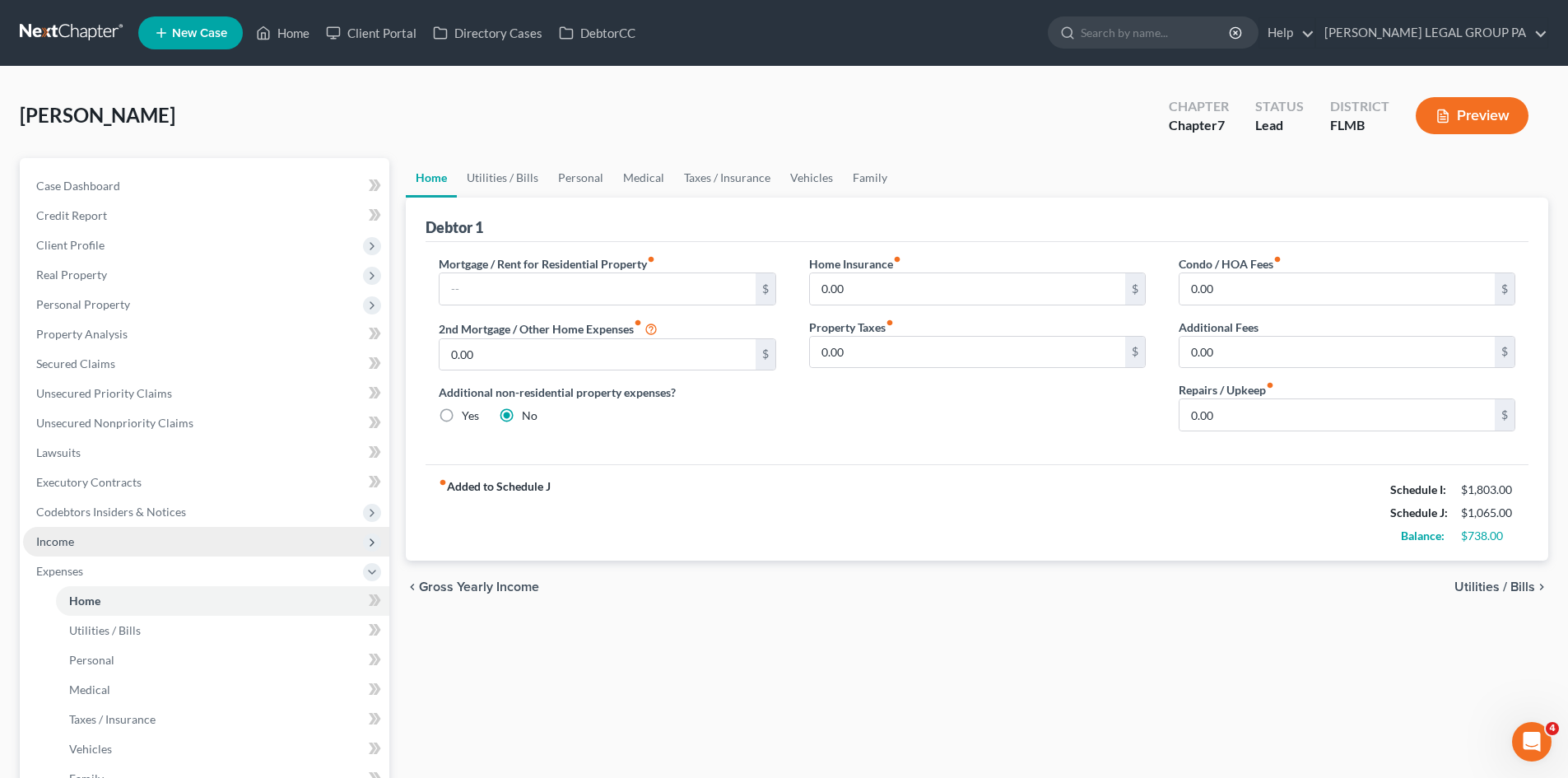
click at [97, 546] on span "Income" at bounding box center [206, 542] width 366 height 30
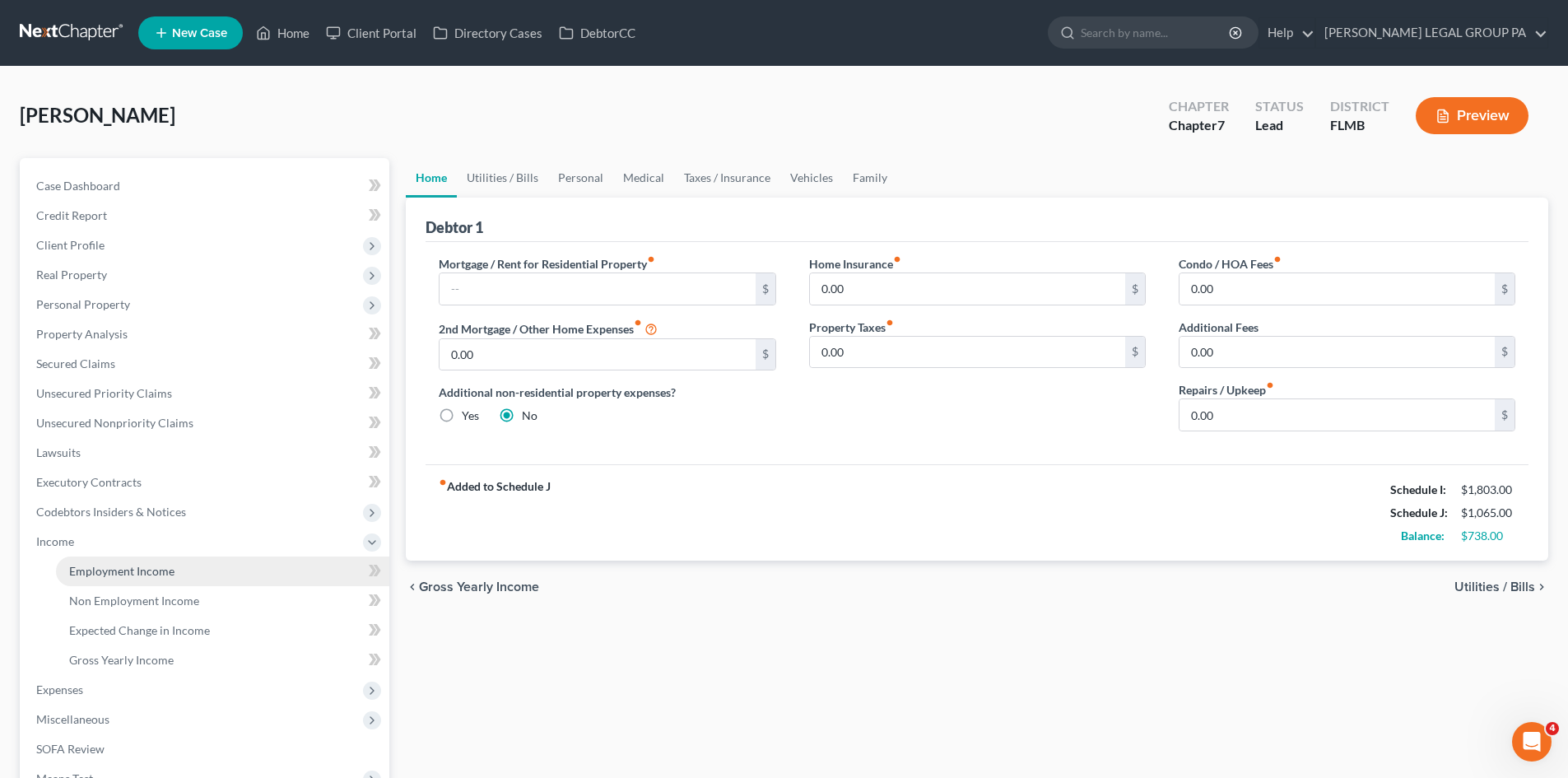
click at [105, 570] on span "Employment Income" at bounding box center [121, 570] width 105 height 14
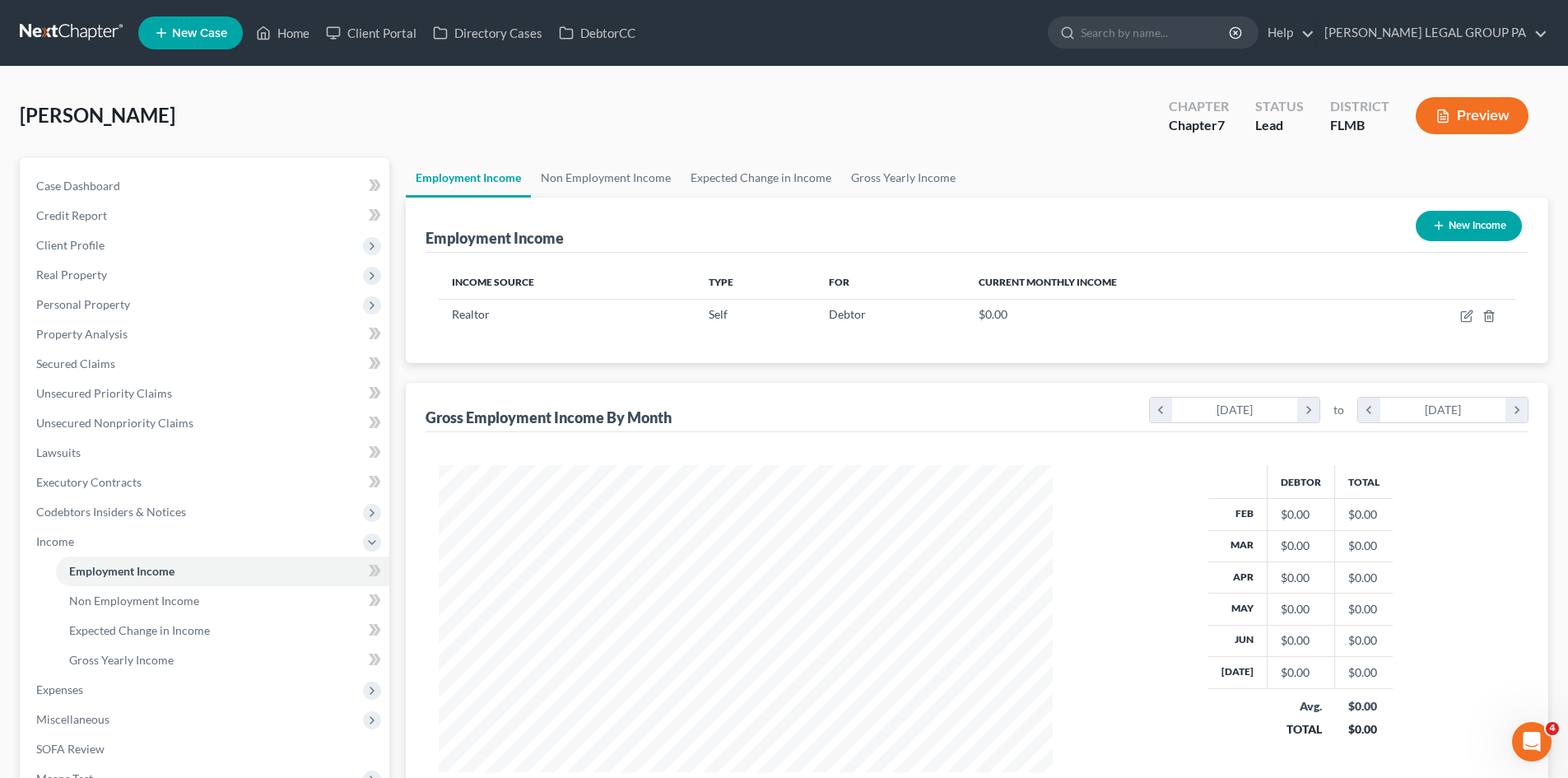
scroll to position [307, 647]
click at [585, 187] on link "Non Employment Income" at bounding box center [605, 178] width 150 height 39
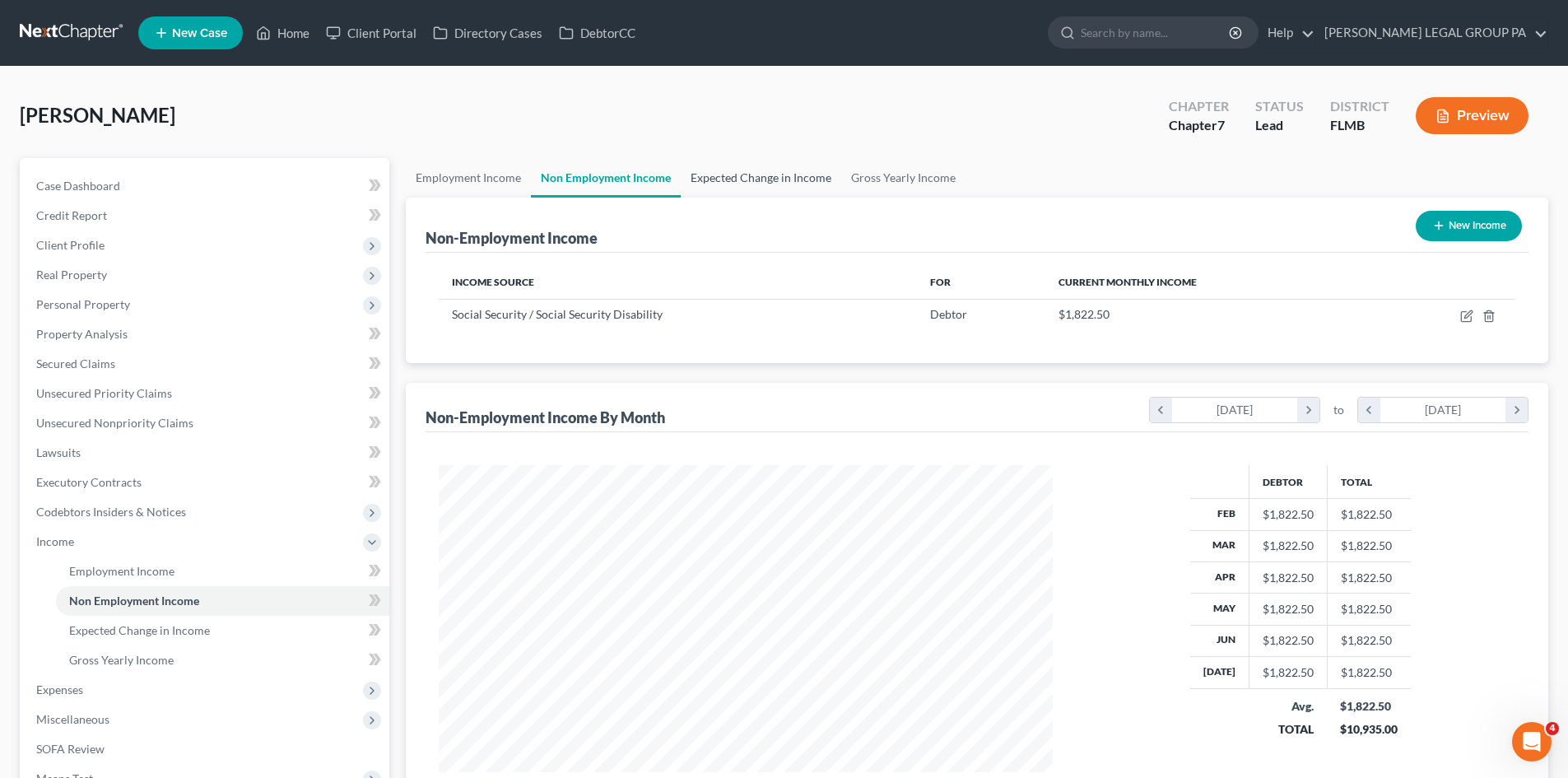
scroll to position [307, 647]
click at [737, 174] on link "Expected Change in Income" at bounding box center [761, 178] width 161 height 39
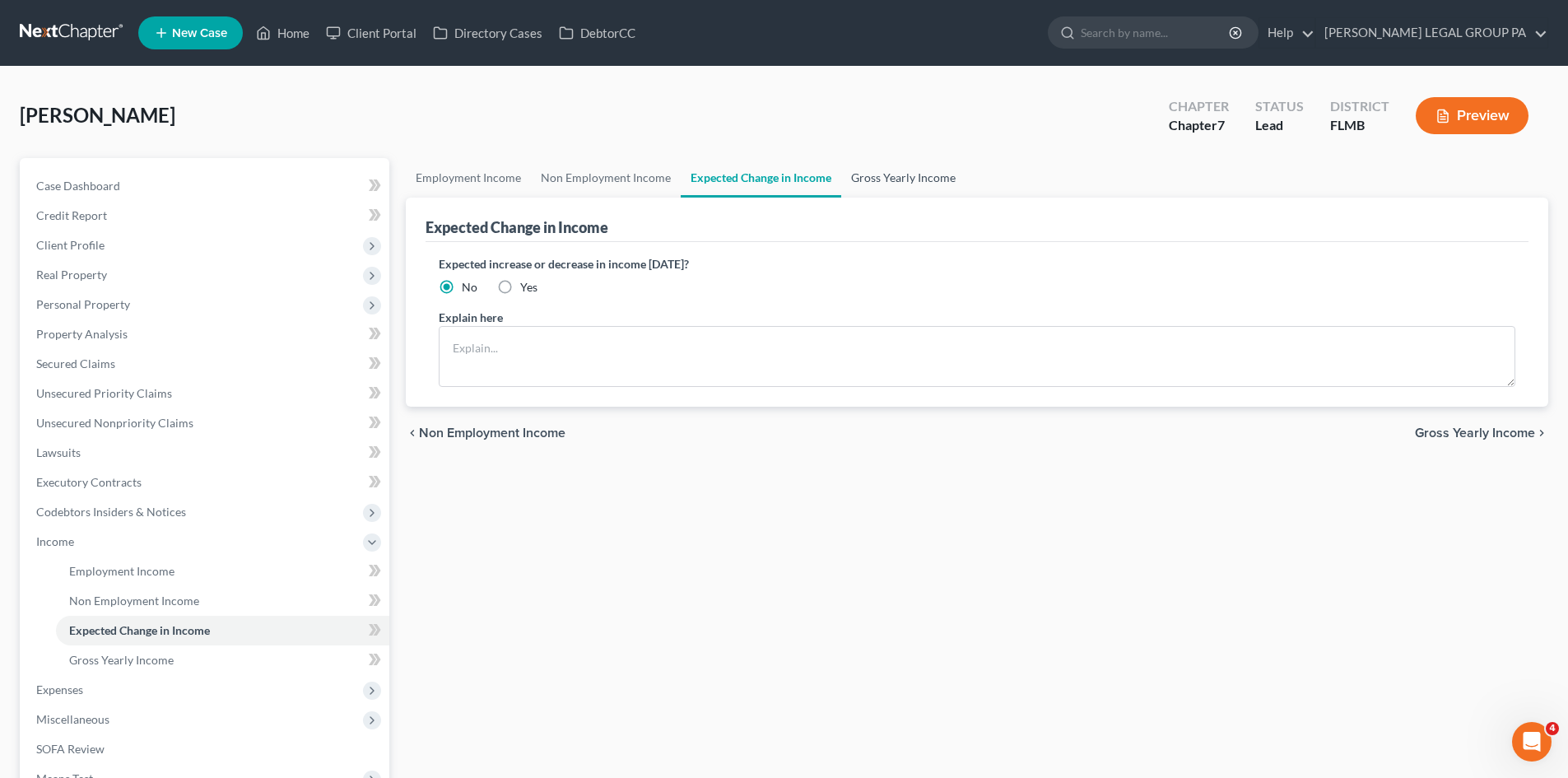
click at [869, 173] on link "Gross Yearly Income" at bounding box center [904, 178] width 125 height 39
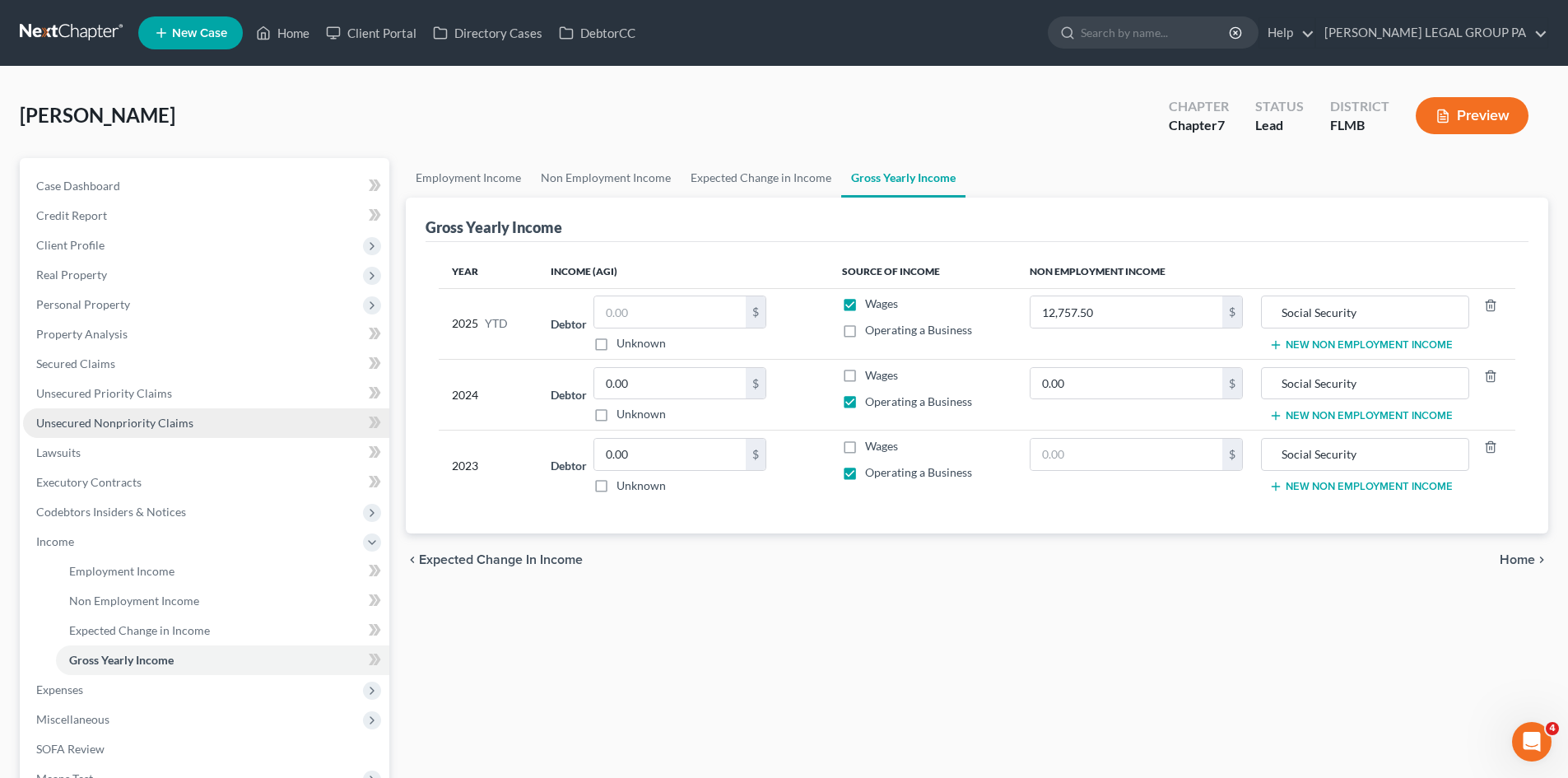
click at [184, 426] on span "Unsecured Nonpriority Claims" at bounding box center [114, 422] width 157 height 14
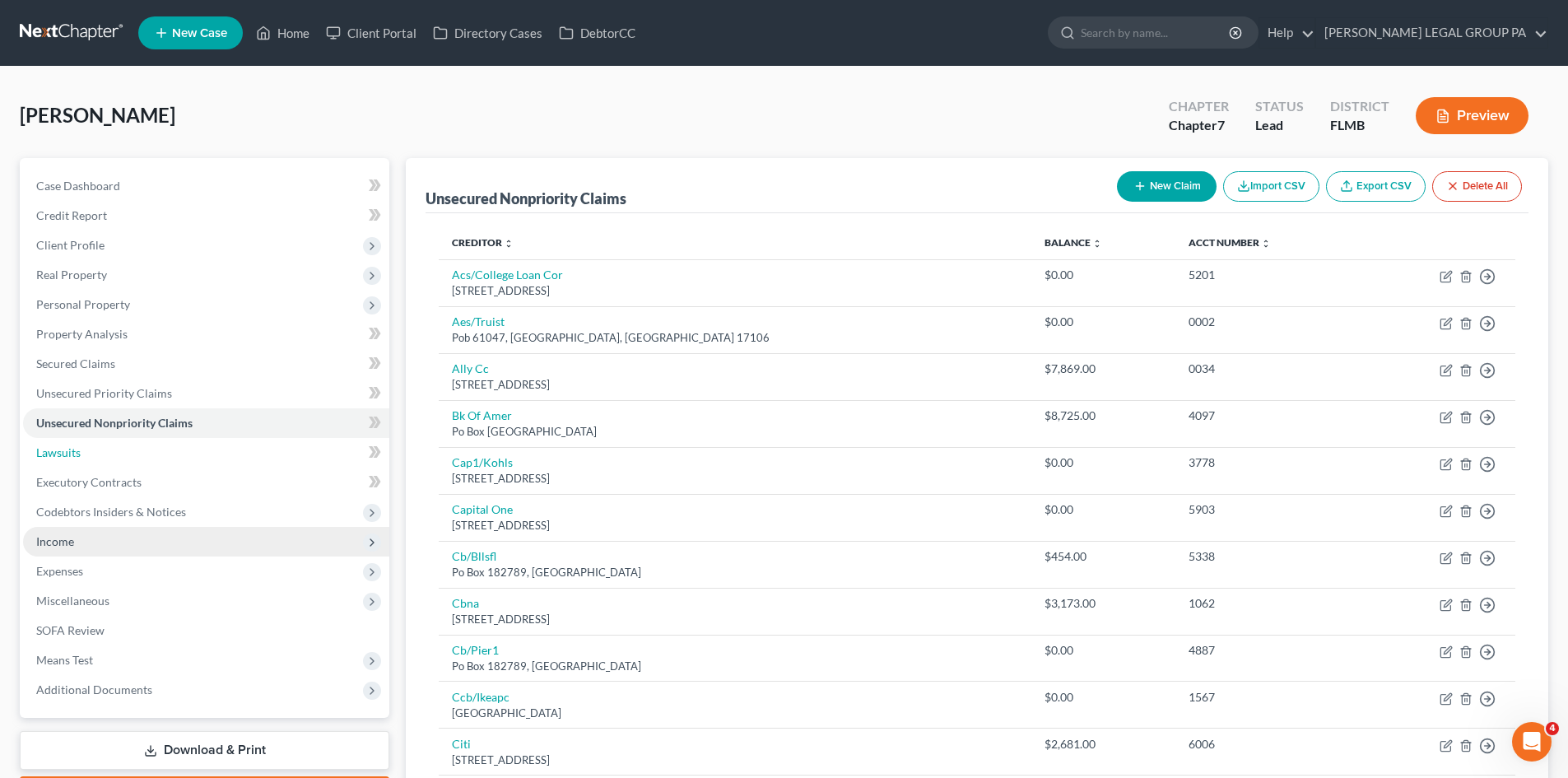
drag, startPoint x: 198, startPoint y: 455, endPoint x: 162, endPoint y: 547, distance: 98.8
click at [198, 455] on link "Lawsuits" at bounding box center [206, 453] width 366 height 30
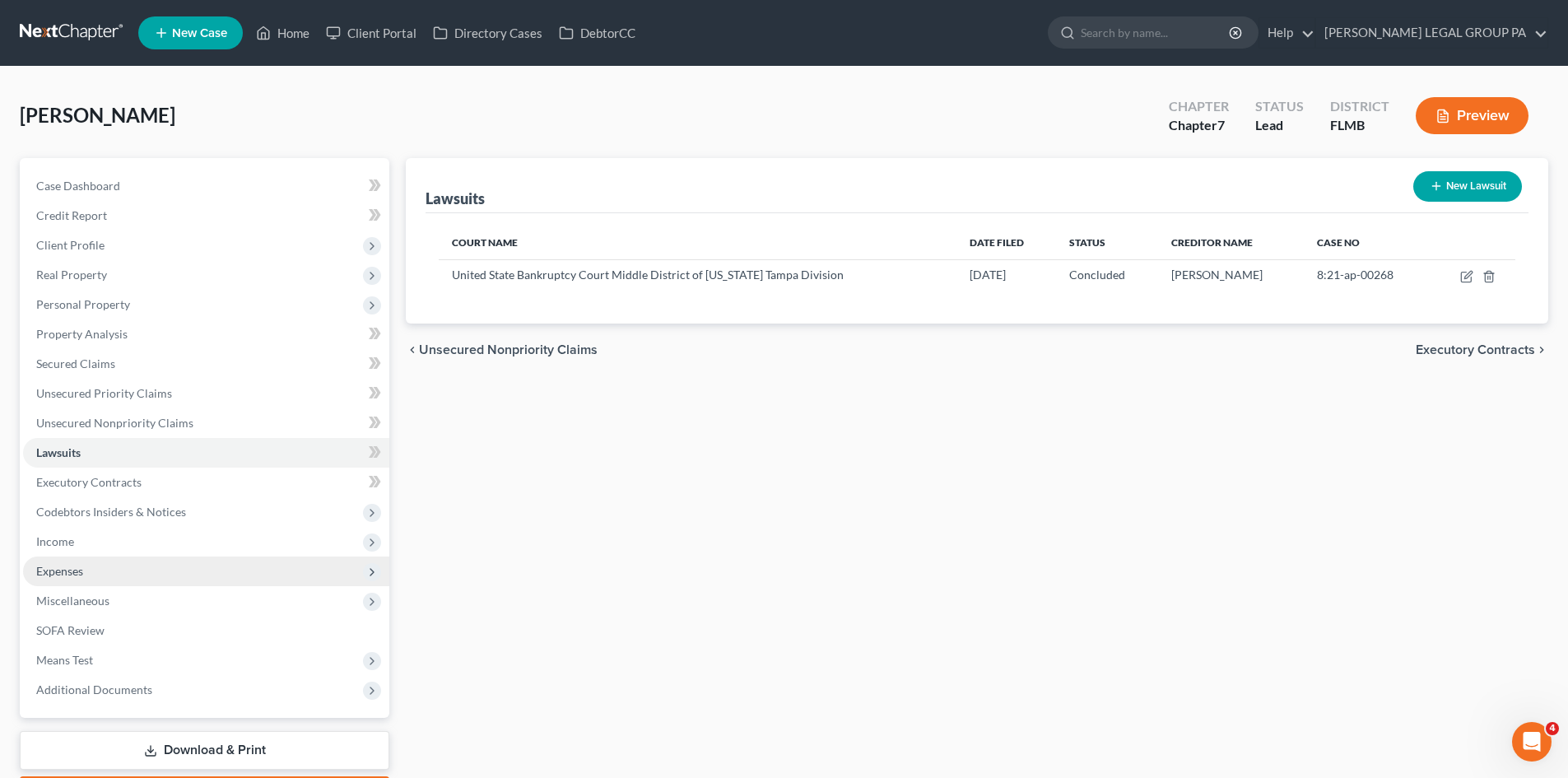
click at [121, 563] on span "Expenses" at bounding box center [206, 571] width 366 height 30
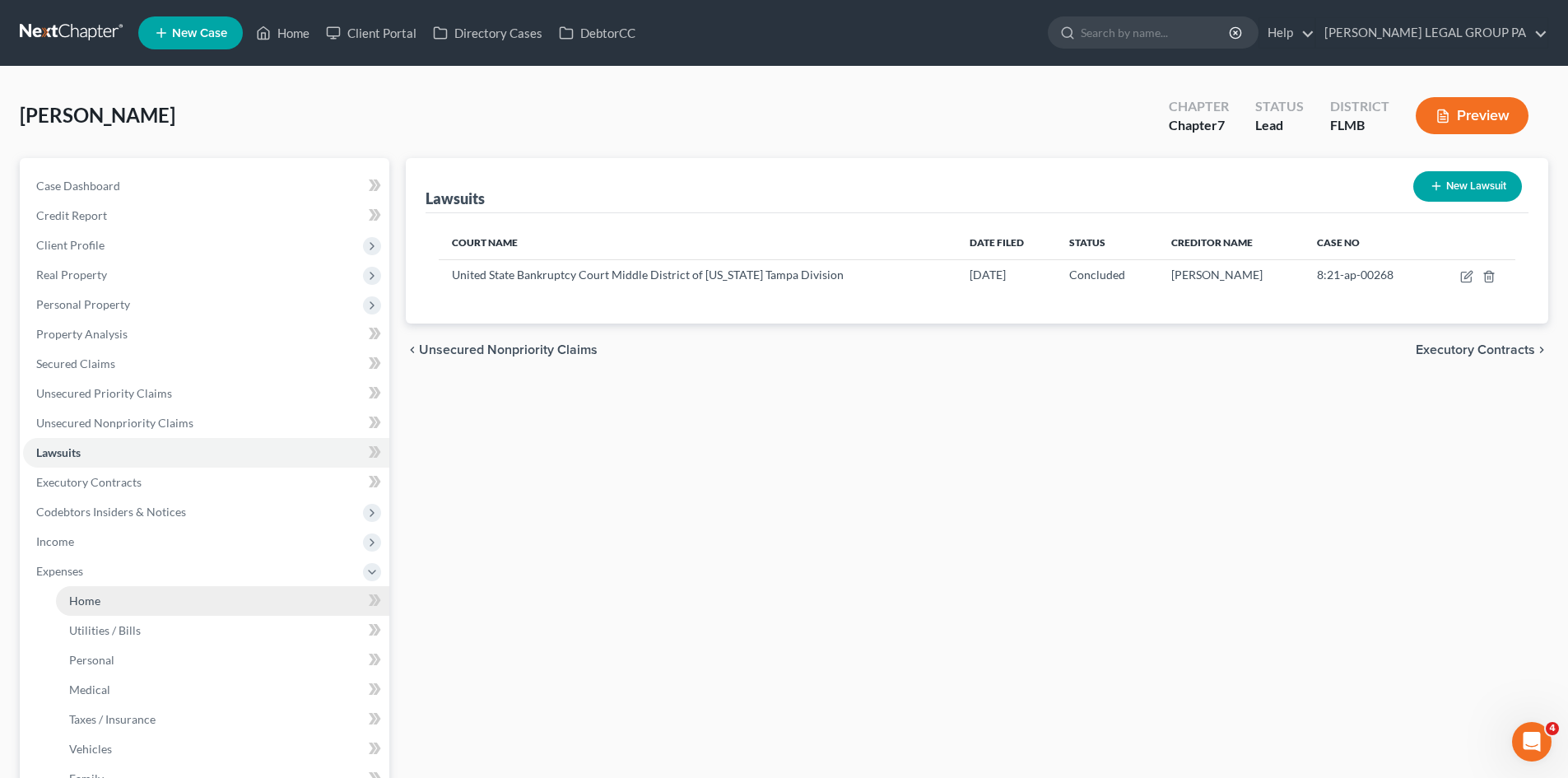
click at [113, 596] on link "Home" at bounding box center [222, 600] width 334 height 30
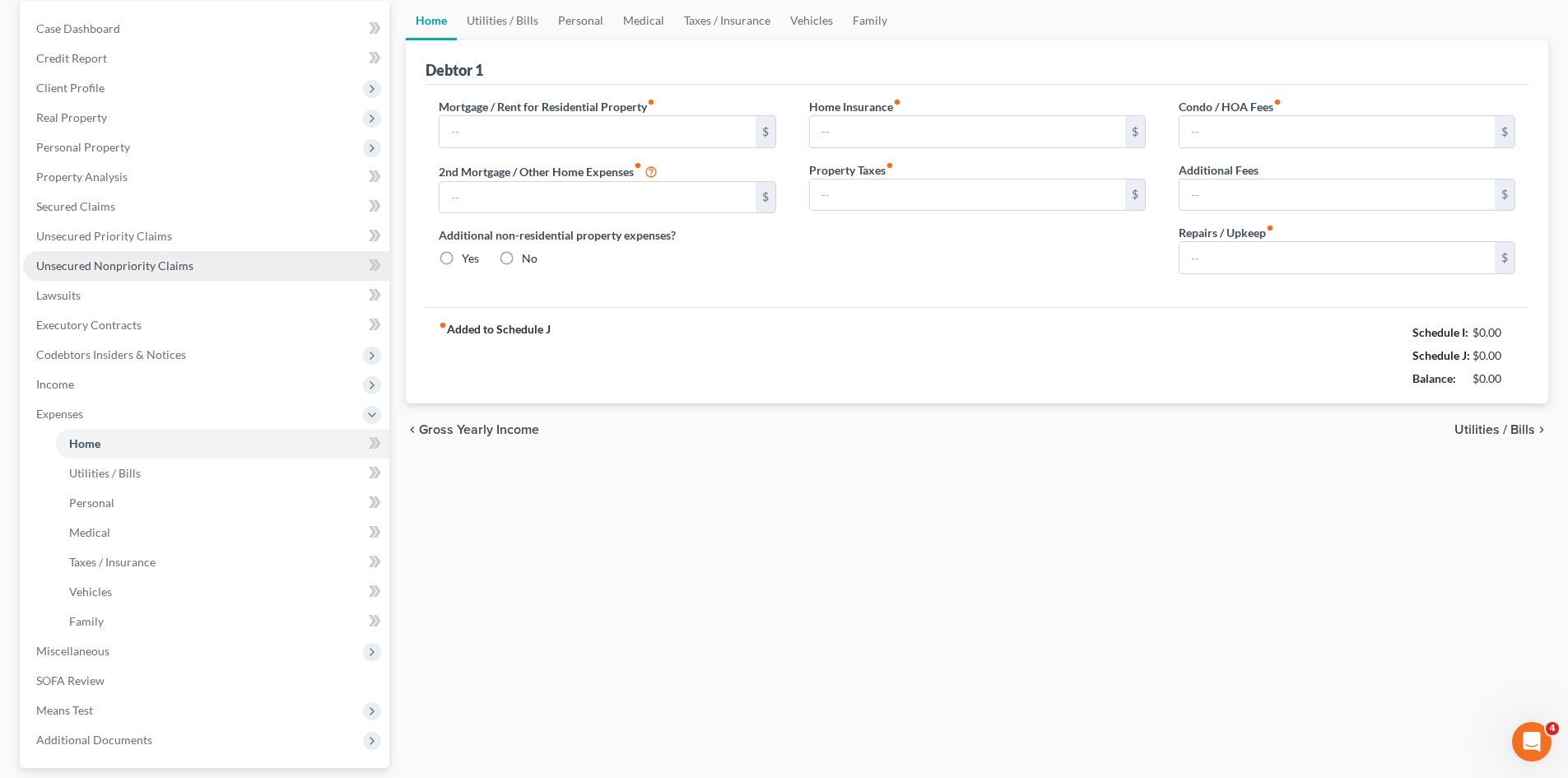
type input "0.00"
radio input "true"
type input "0.00"
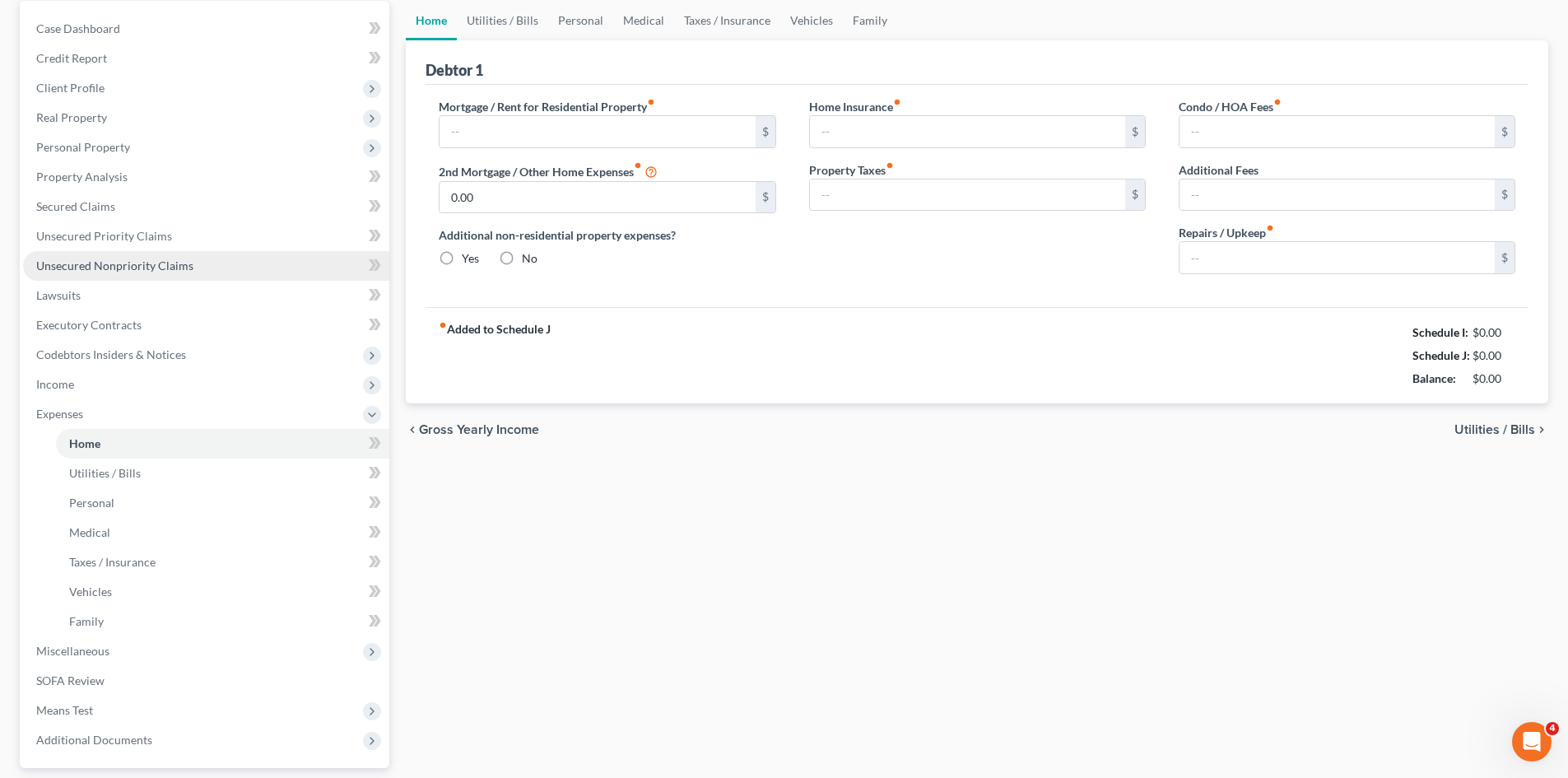
type input "0.00"
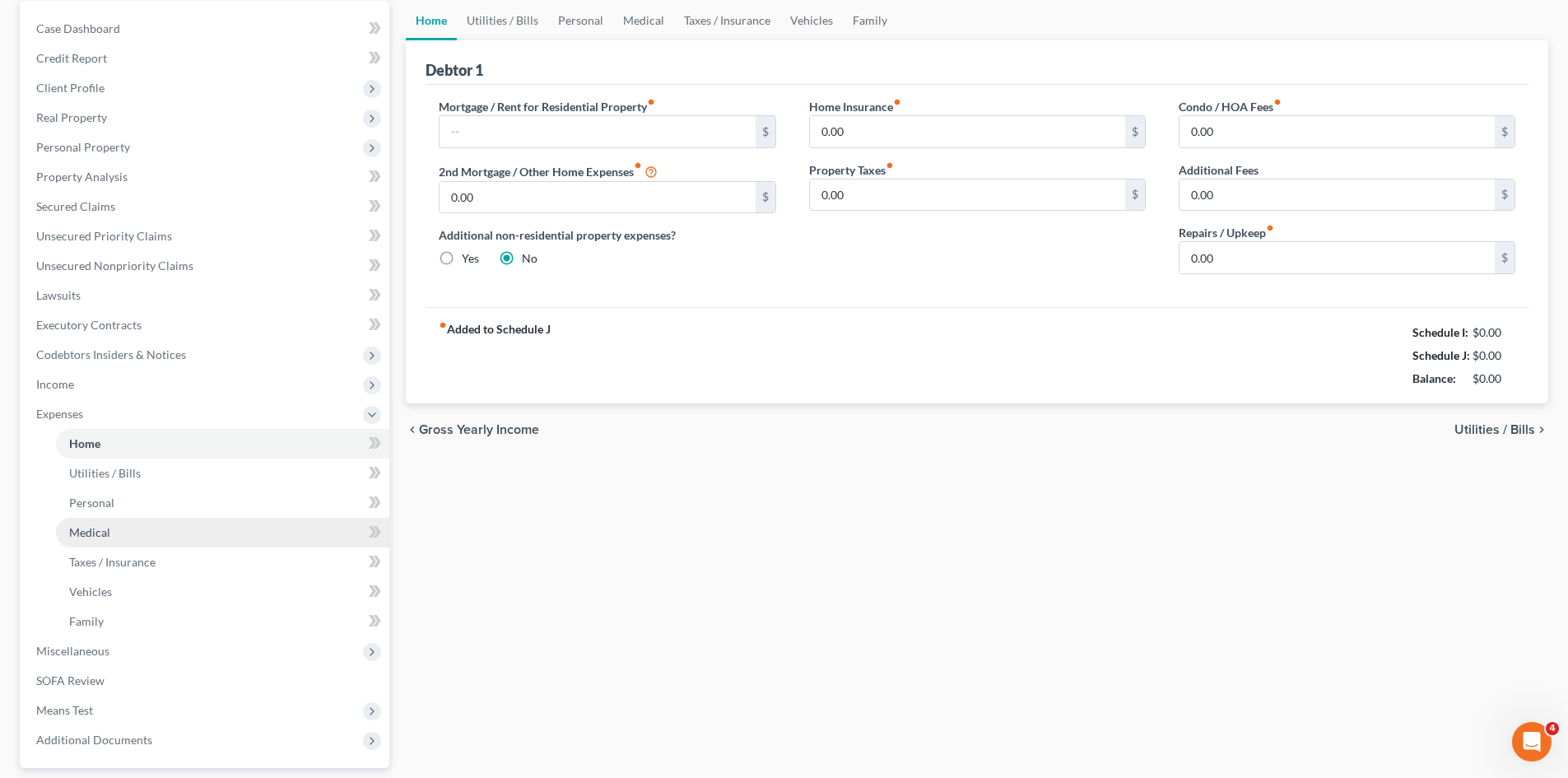
scroll to position [165, 0]
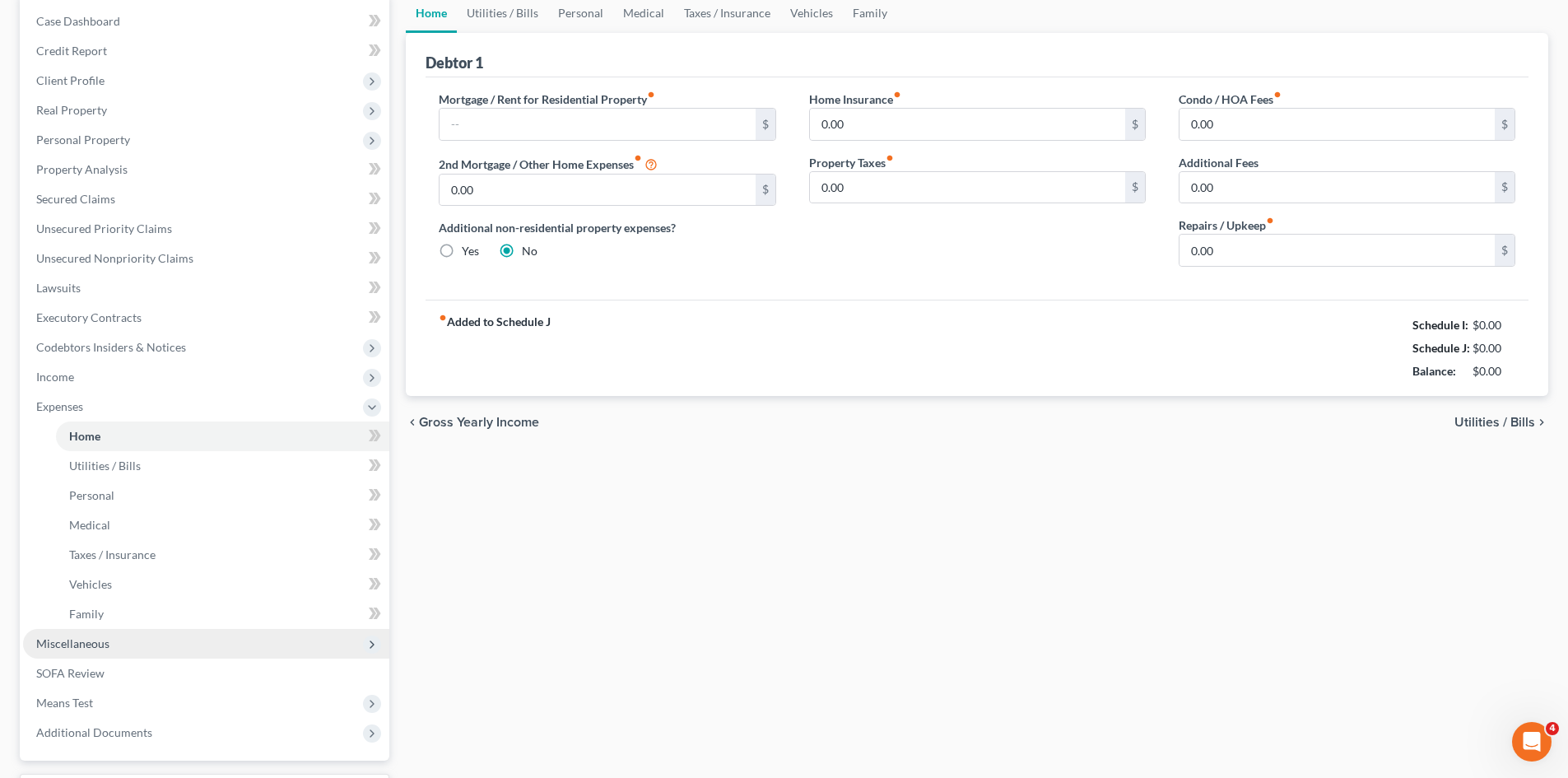
click at [125, 629] on span "Miscellaneous" at bounding box center [206, 643] width 366 height 30
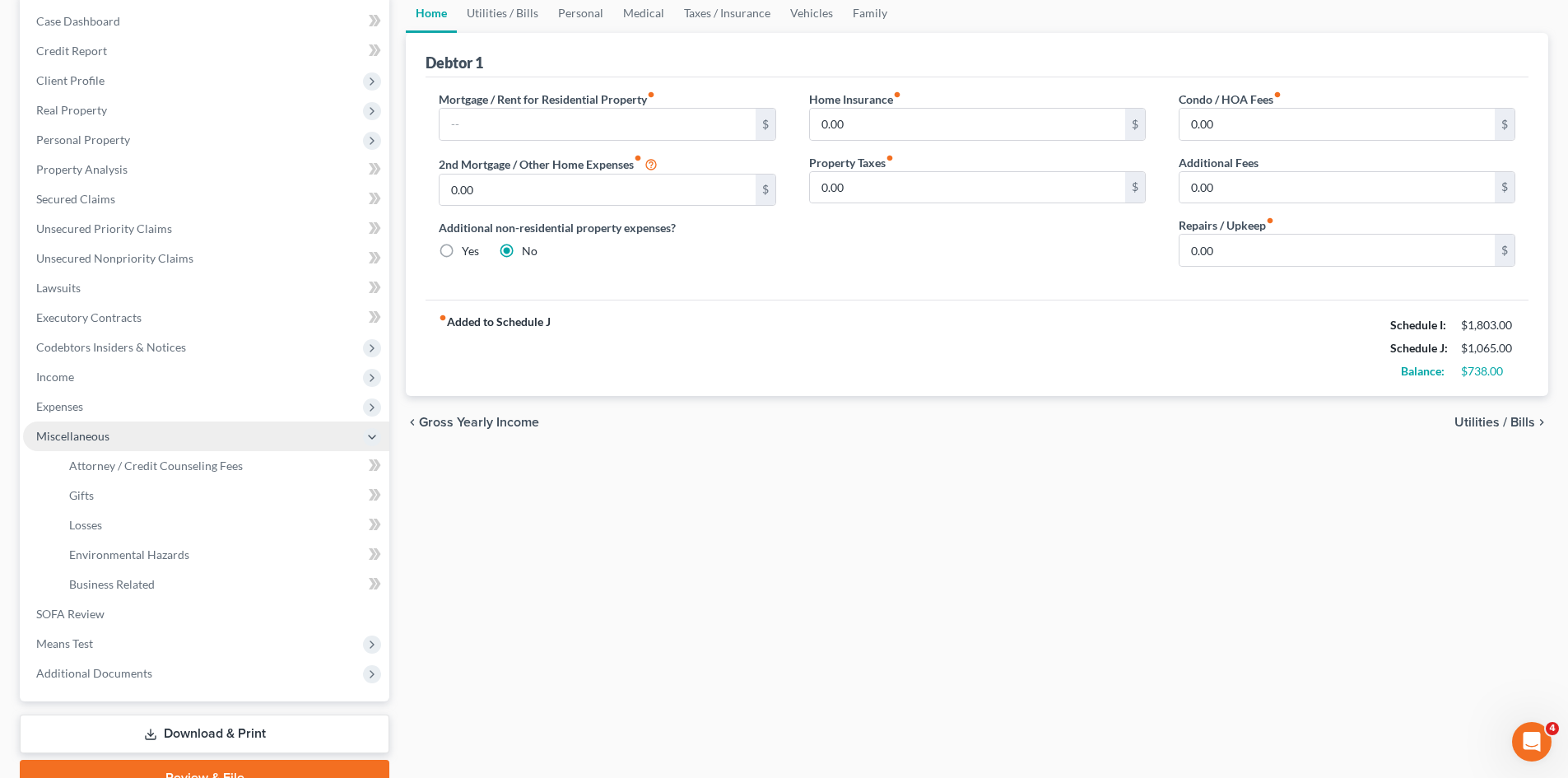
click at [160, 449] on span "Miscellaneous" at bounding box center [206, 436] width 366 height 30
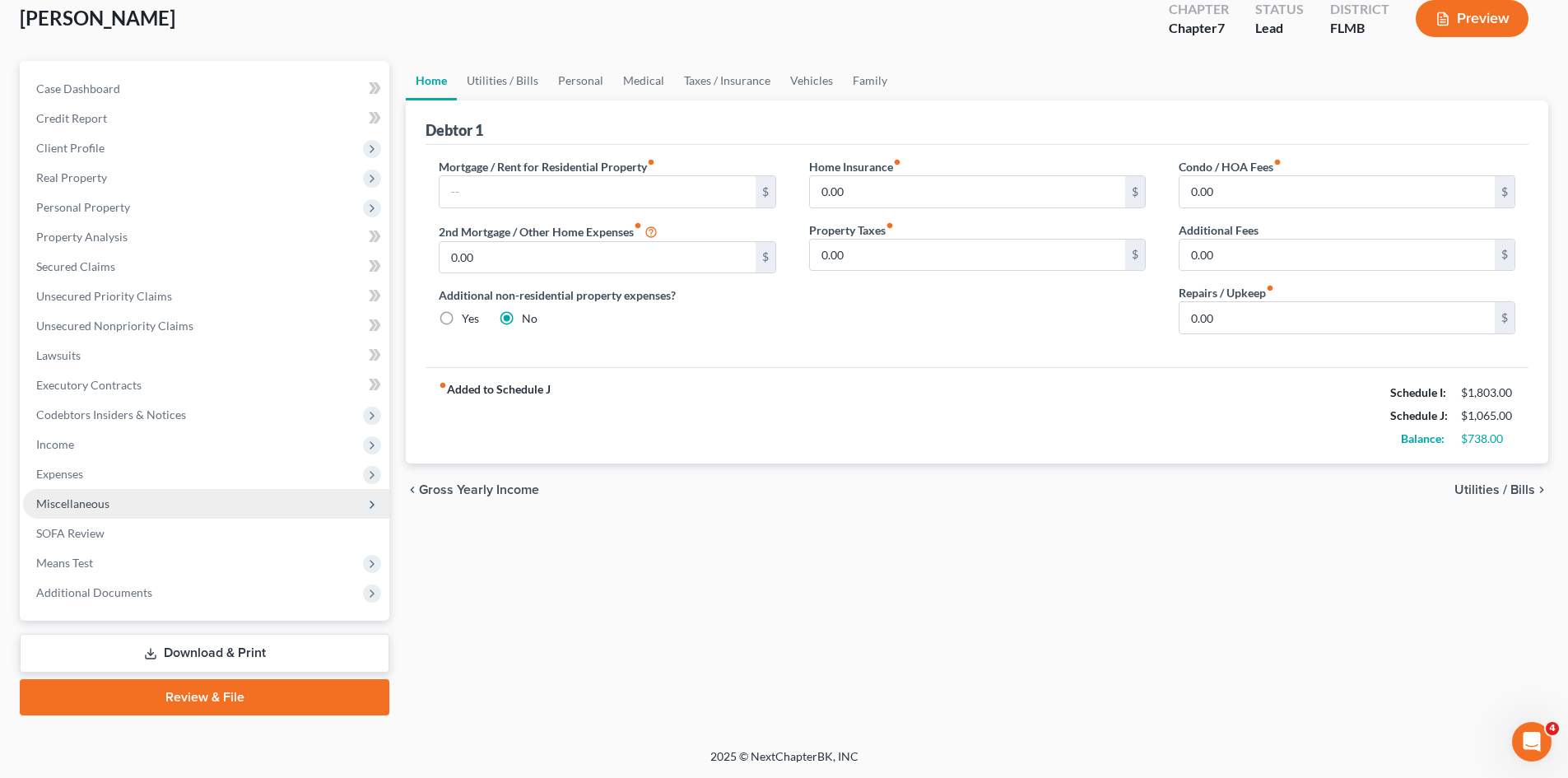
click at [166, 502] on span "Miscellaneous" at bounding box center [206, 504] width 366 height 30
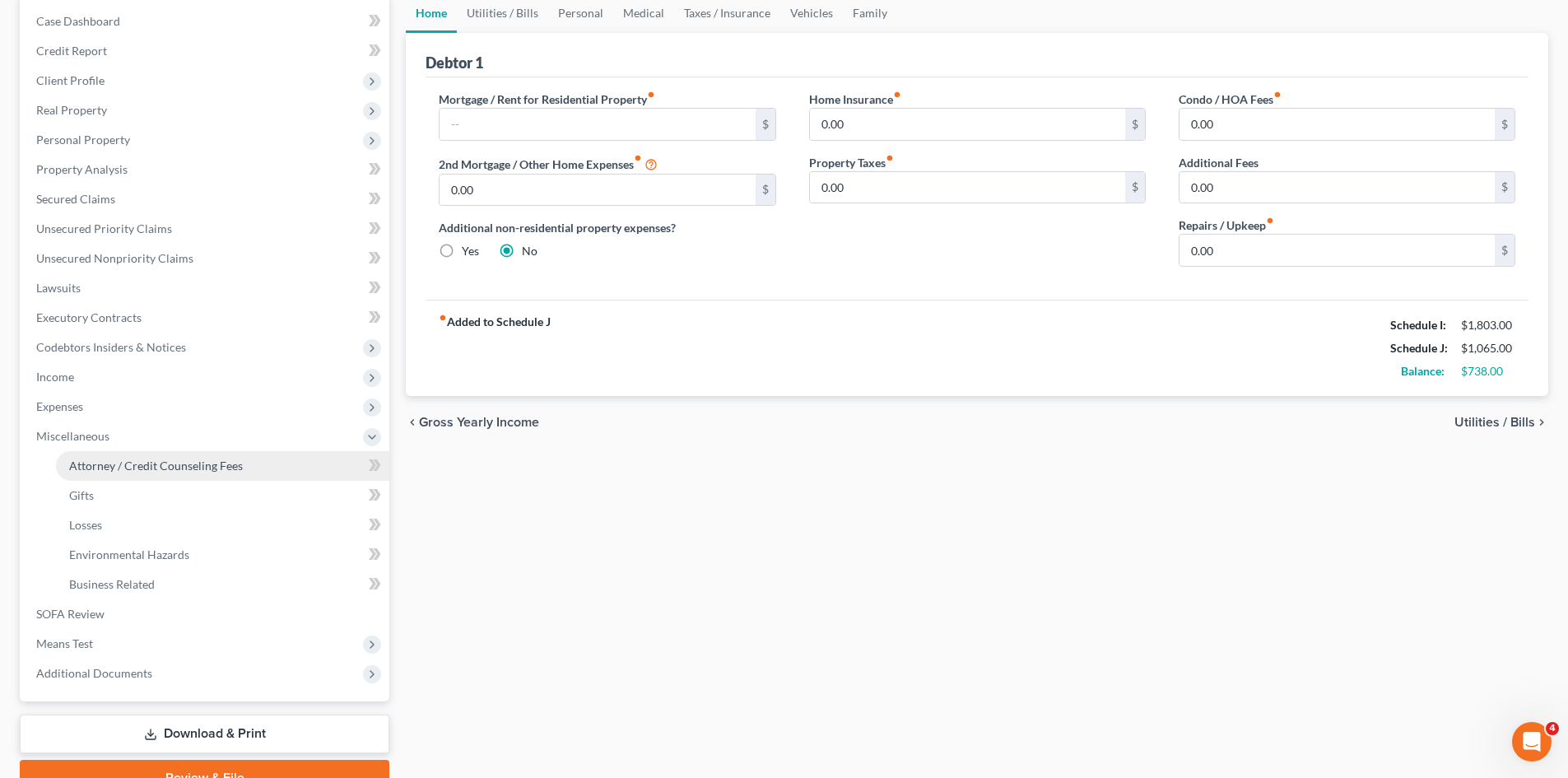
click at [179, 470] on span "Attorney / Credit Counseling Fees" at bounding box center [155, 465] width 174 height 14
select select "0"
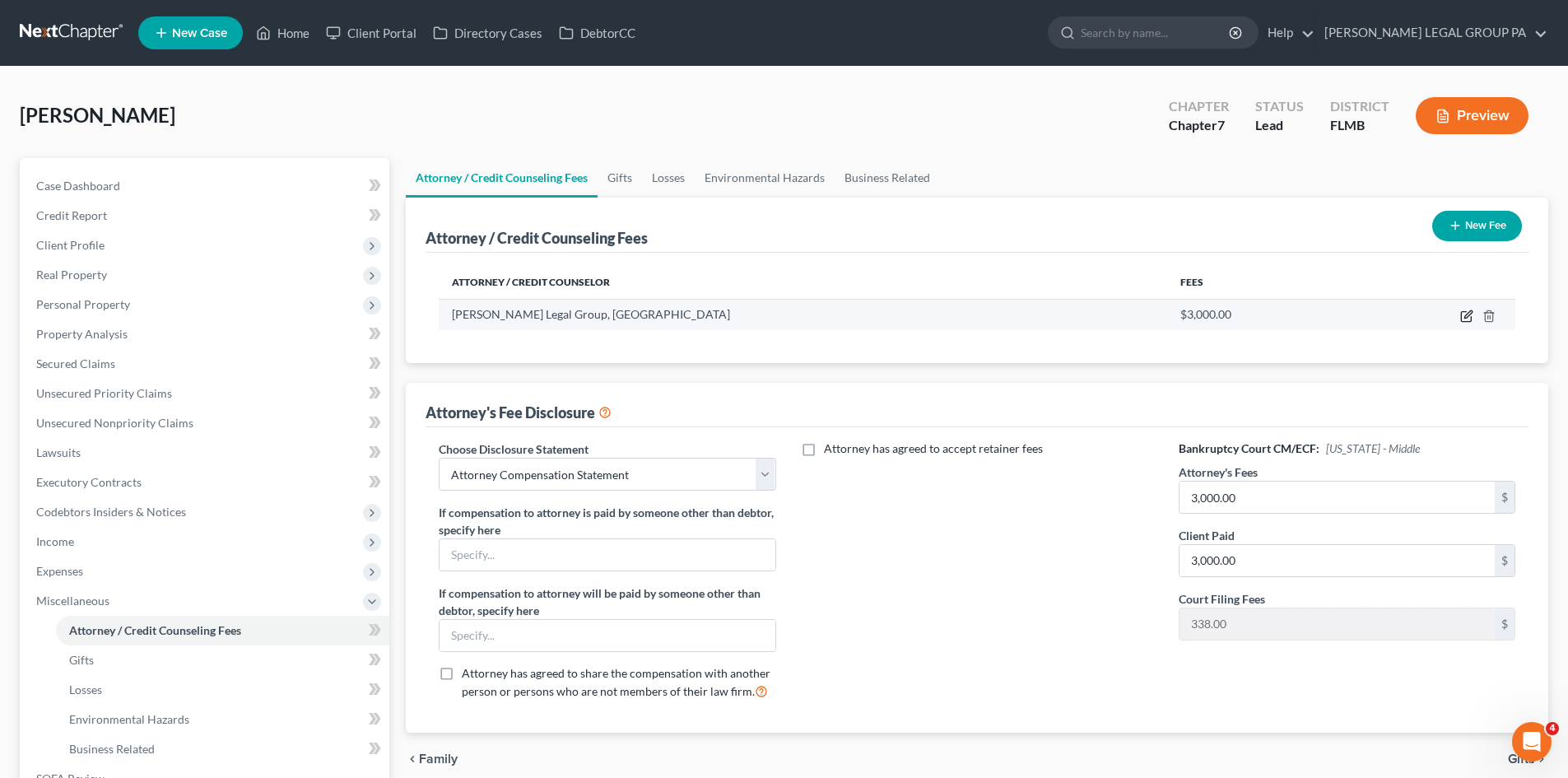
click at [1470, 316] on icon "button" at bounding box center [1467, 316] width 13 height 13
select select "9"
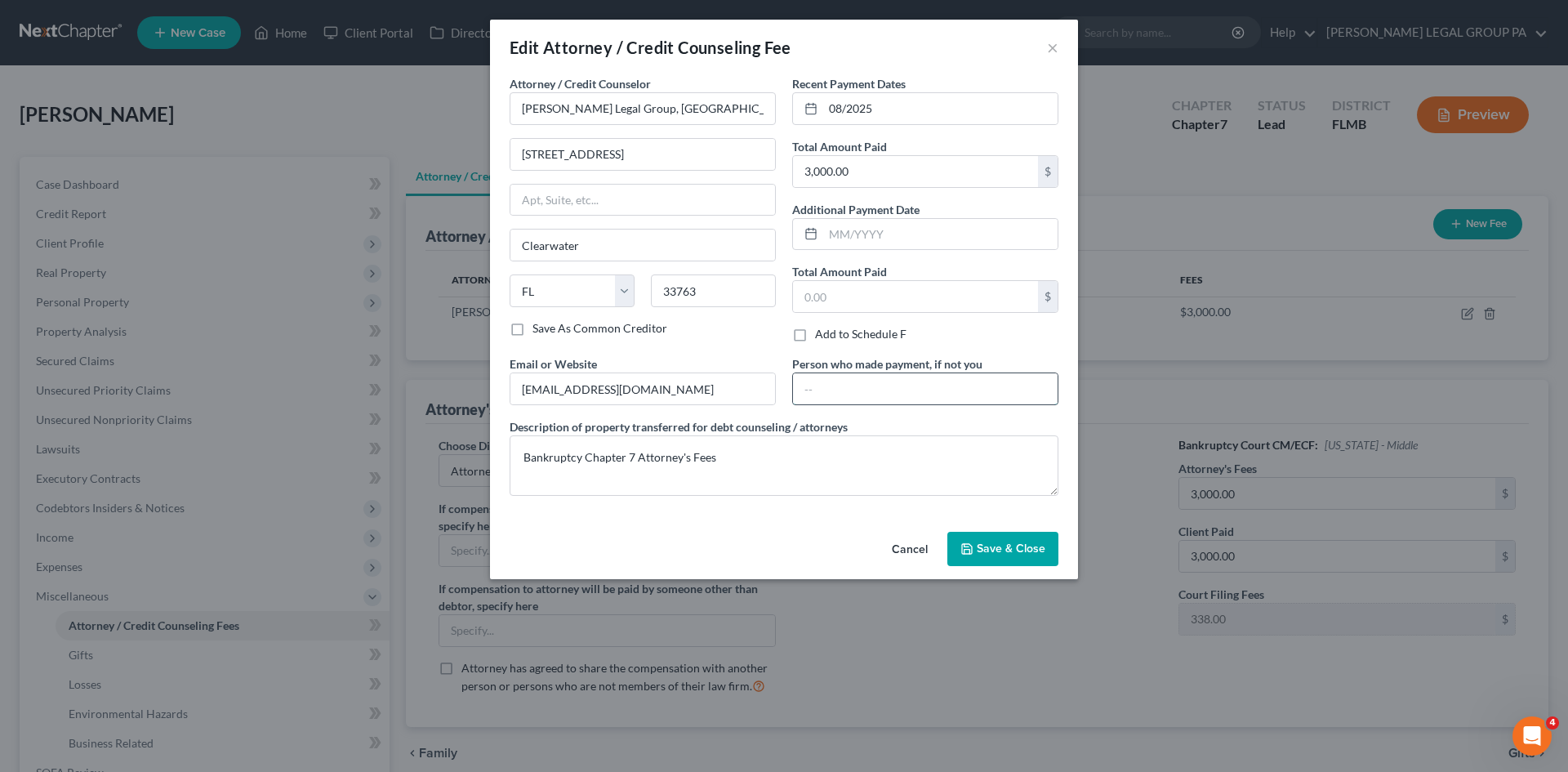
click at [914, 386] on input "text" at bounding box center [925, 389] width 265 height 31
type input "Daniel Vecchio"
click at [771, 526] on div "Cancel Save & Close" at bounding box center [783, 552] width 588 height 53
click at [1004, 549] on span "Save & Close" at bounding box center [1011, 548] width 68 height 14
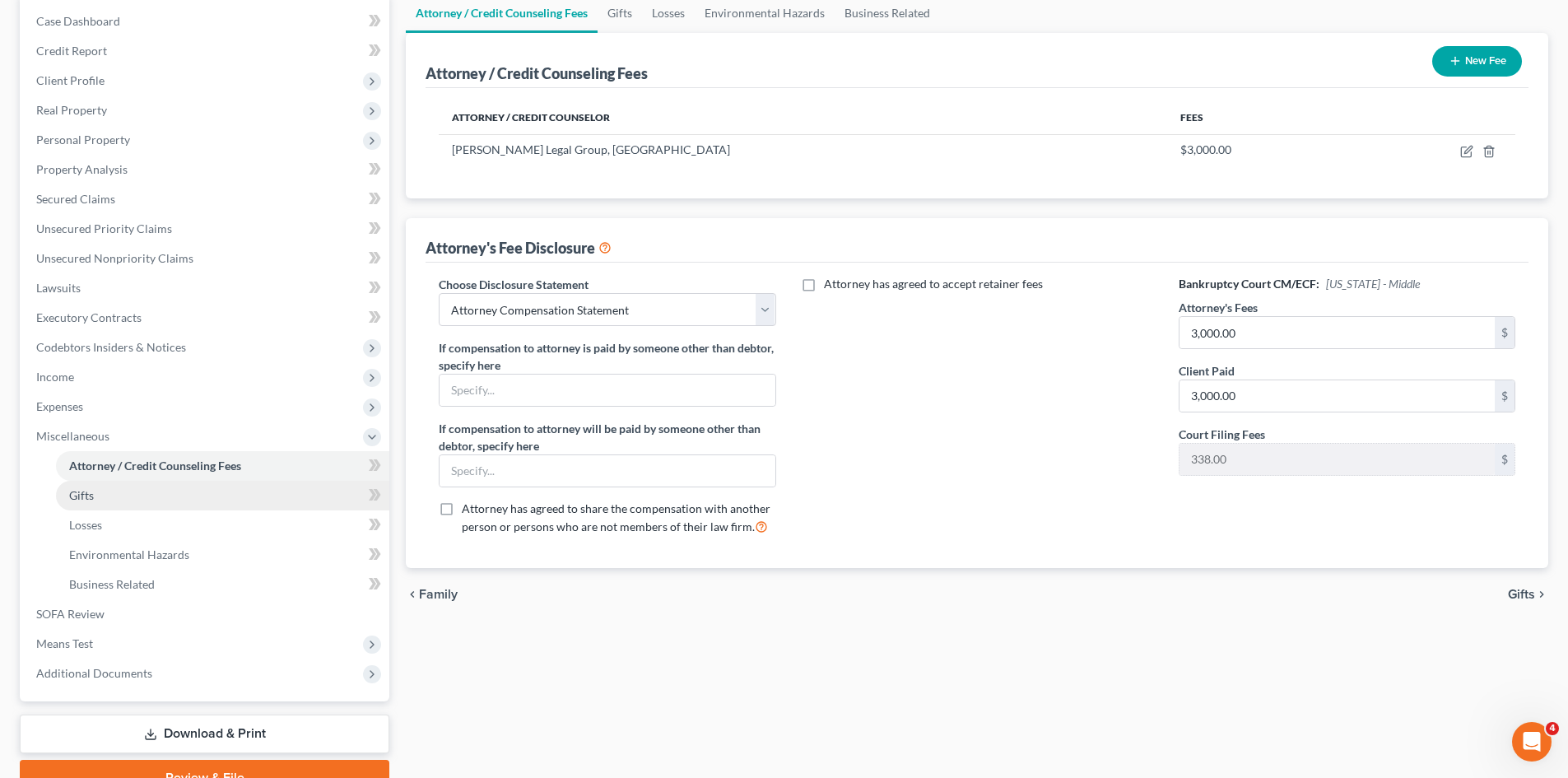
click at [71, 491] on span "Gifts" at bounding box center [81, 494] width 25 height 14
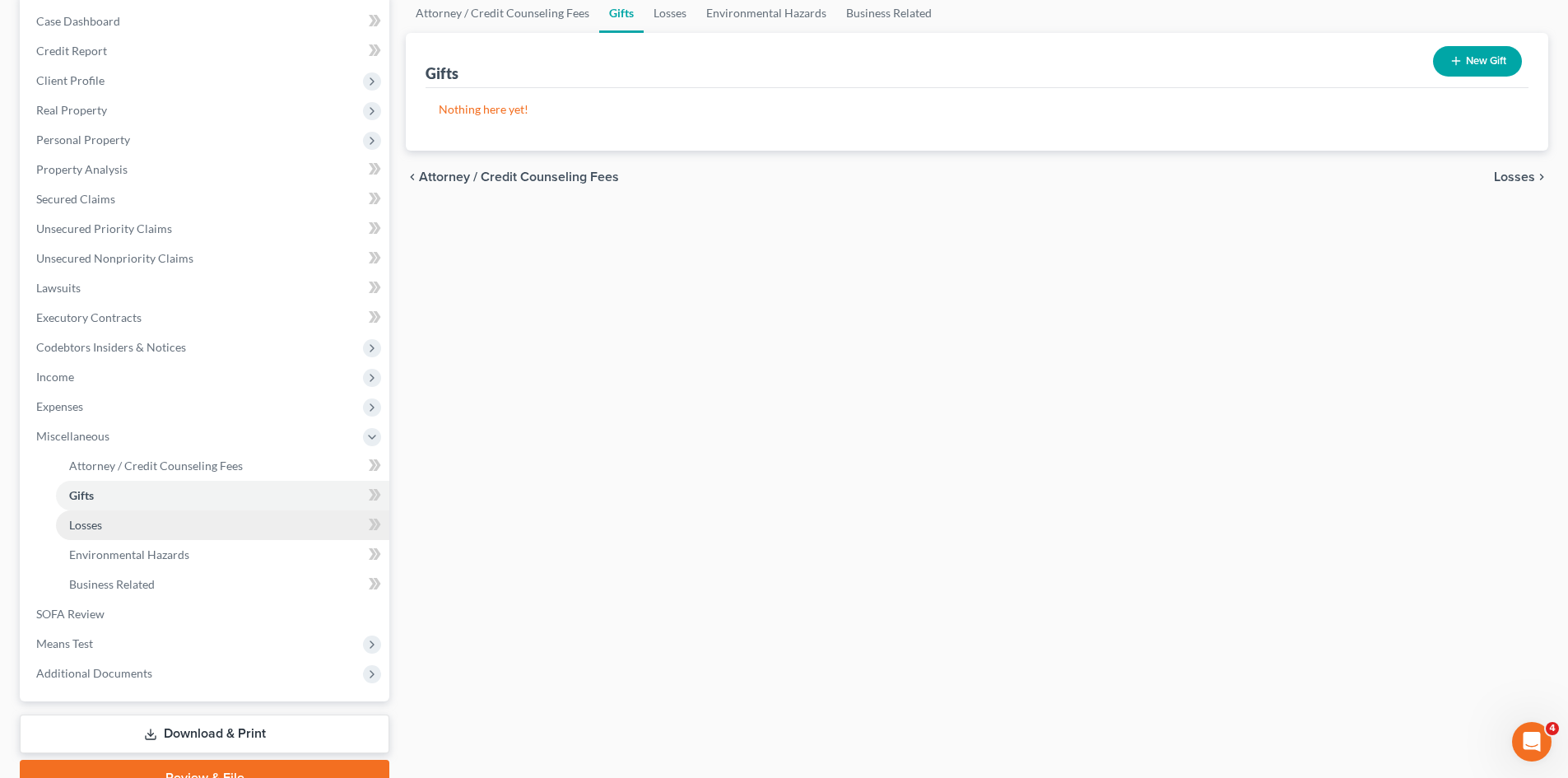
click at [133, 518] on link "Losses" at bounding box center [222, 525] width 334 height 30
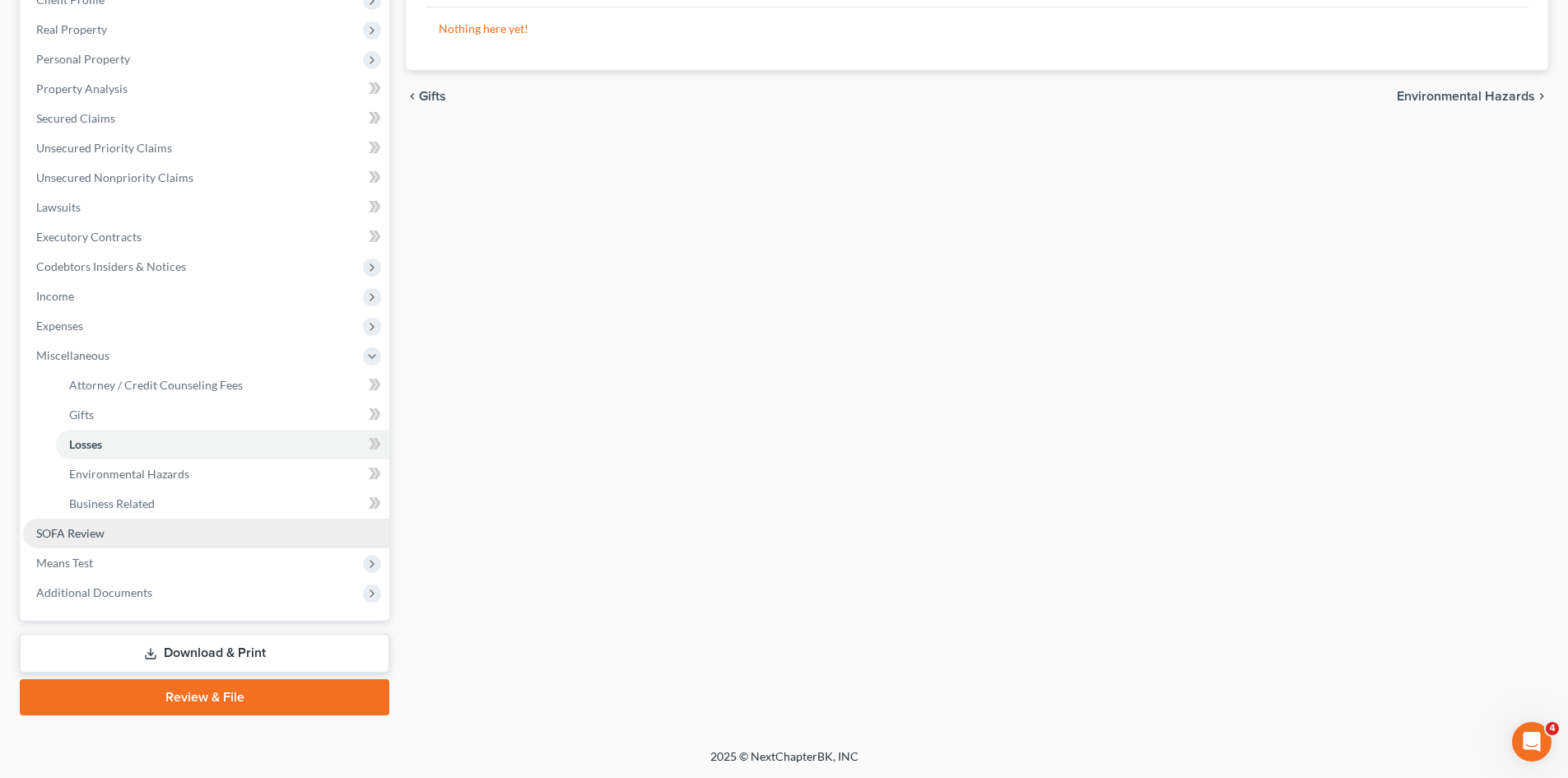
click at [103, 537] on span "SOFA Review" at bounding box center [70, 533] width 68 height 14
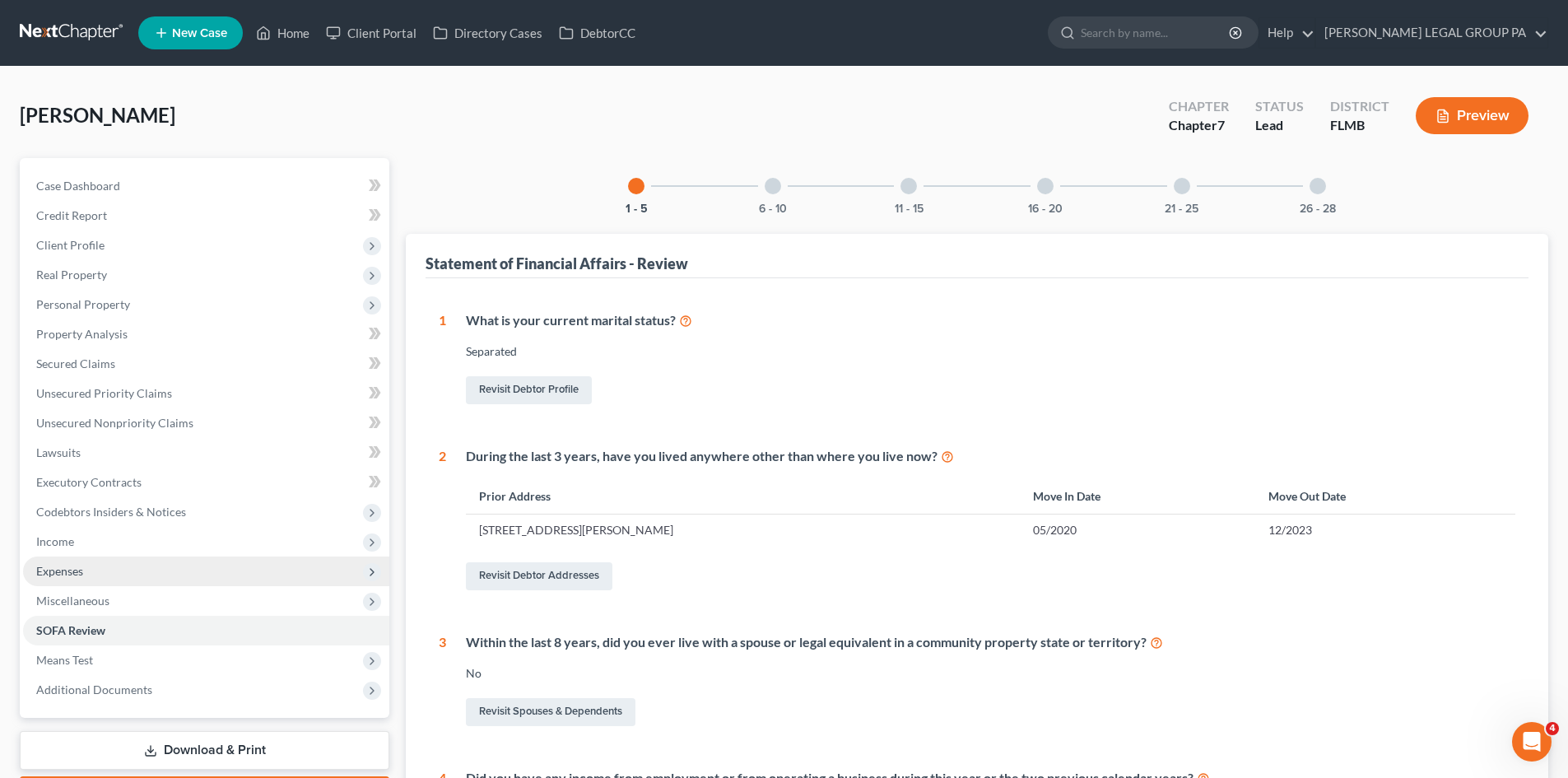
scroll to position [247, 0]
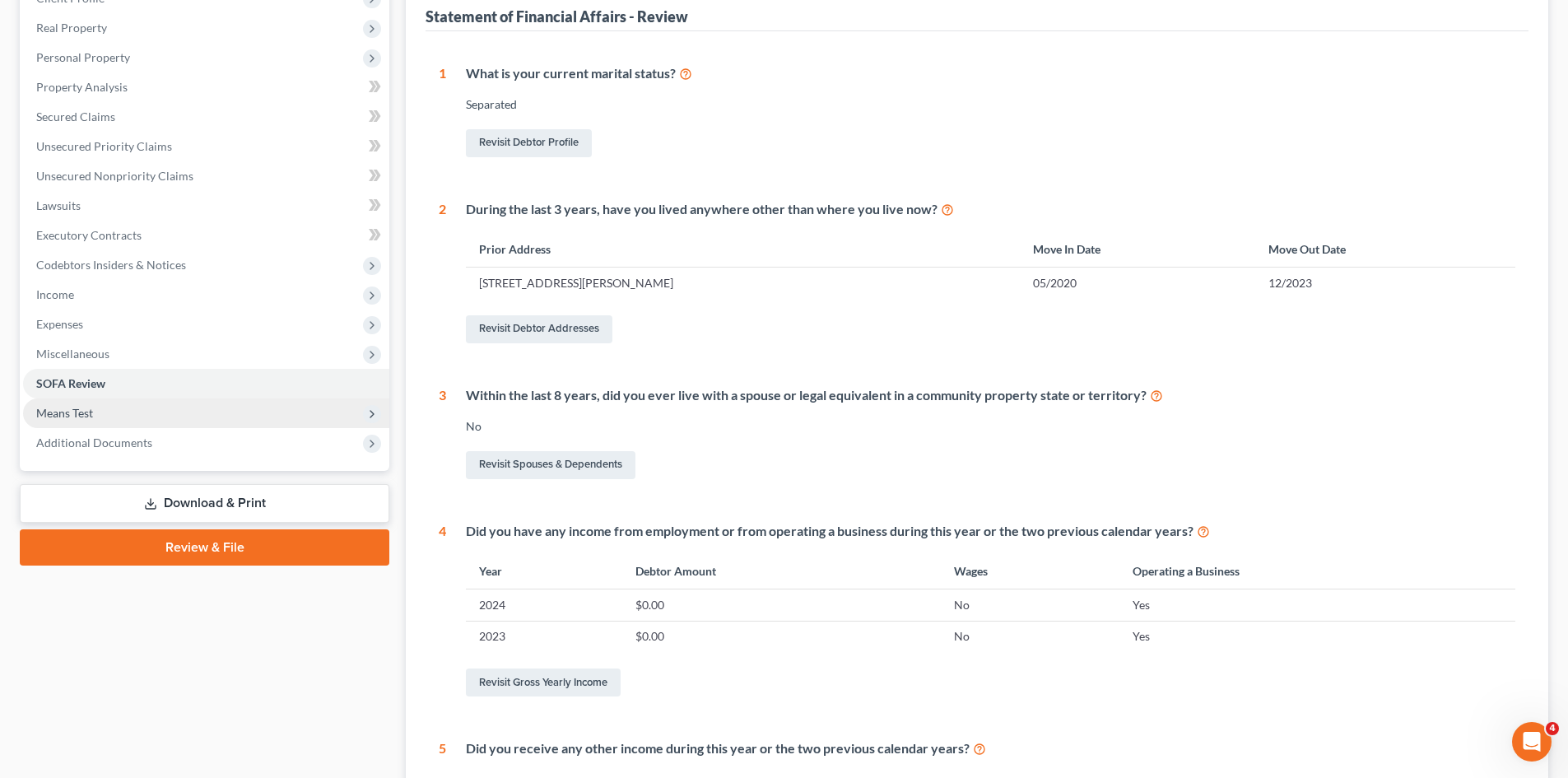
click at [118, 402] on span "Means Test" at bounding box center [206, 413] width 366 height 30
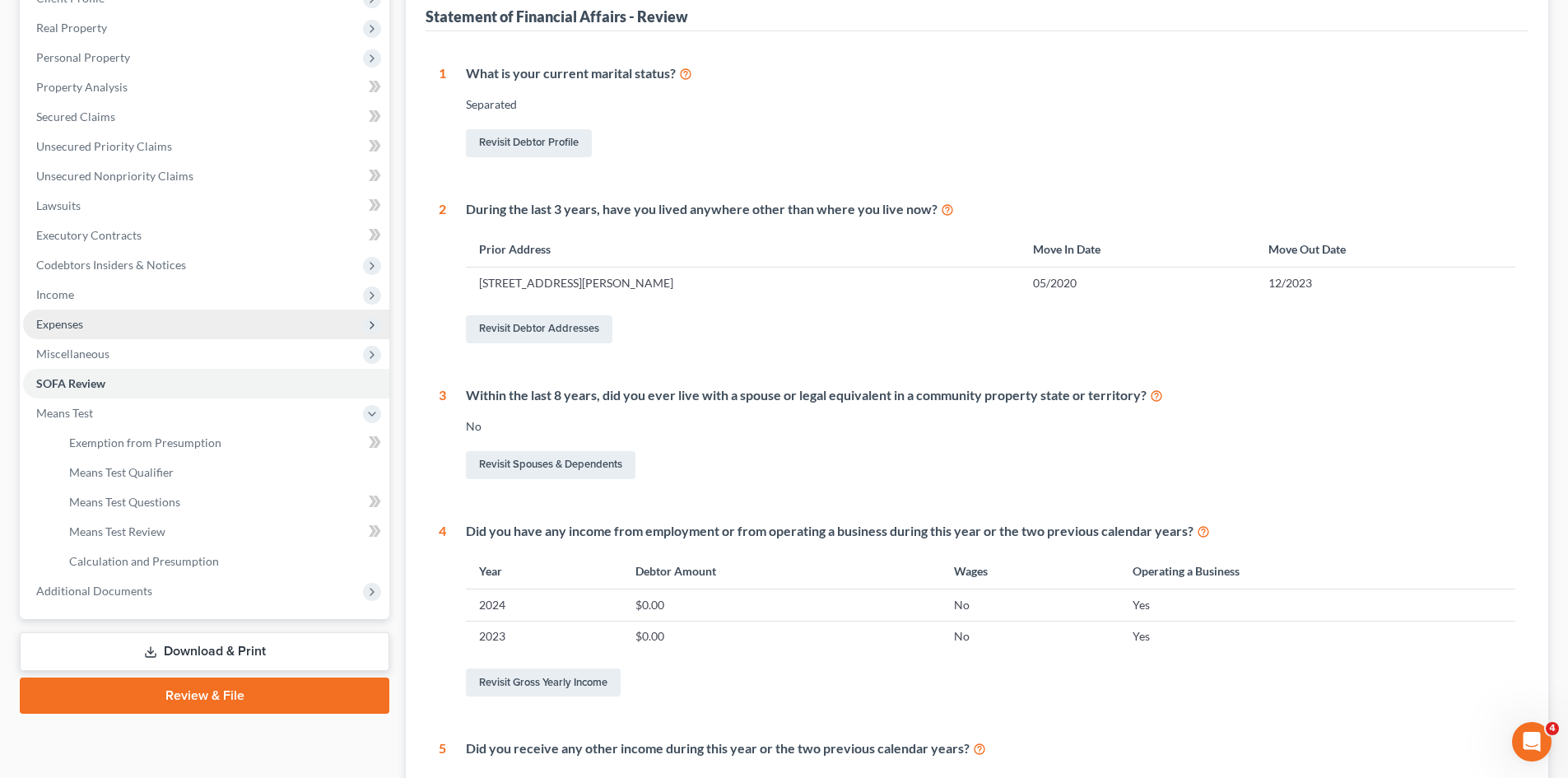
click at [97, 326] on span "Expenses" at bounding box center [206, 324] width 366 height 30
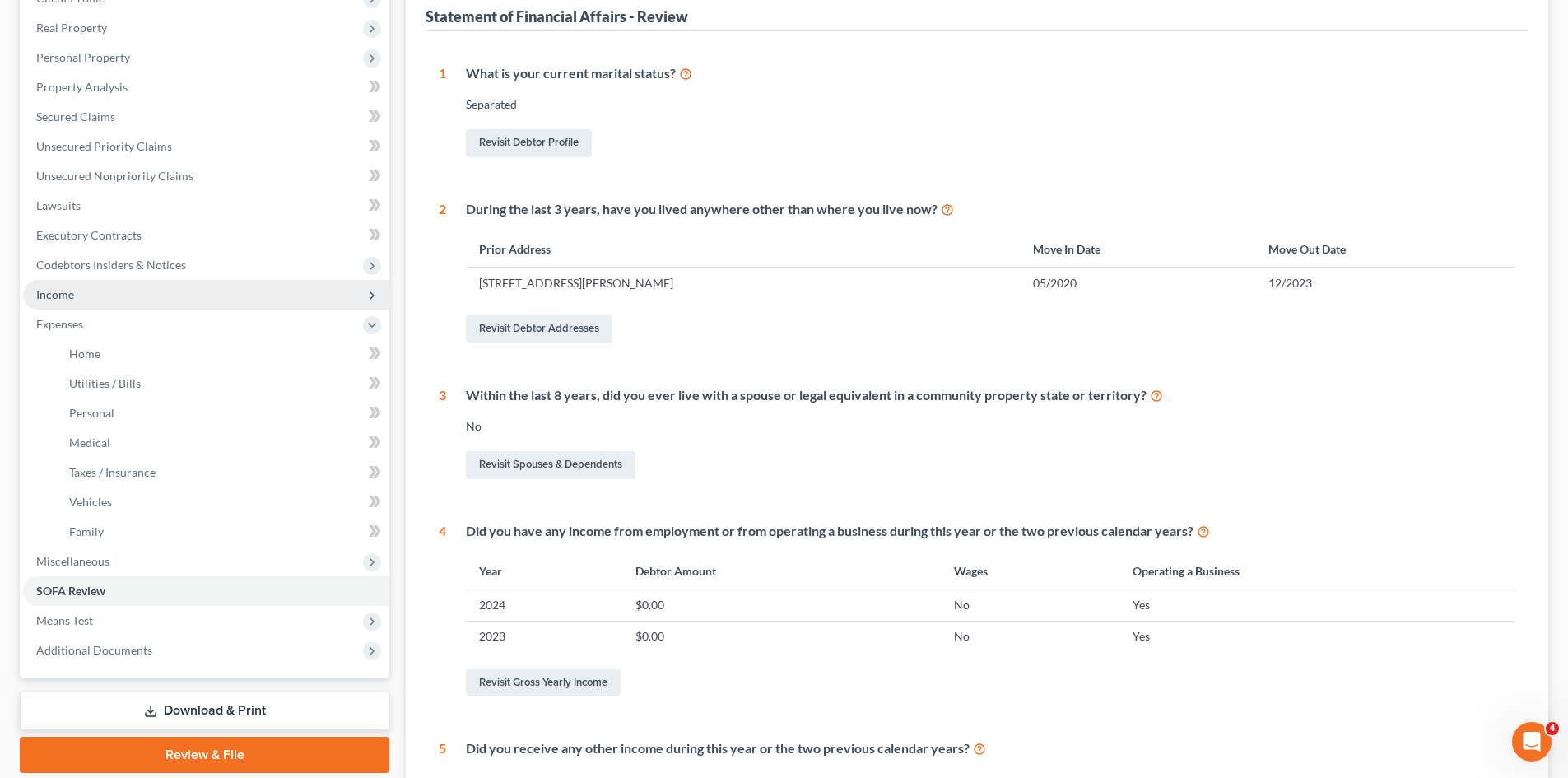
click at [110, 297] on span "Income" at bounding box center [206, 295] width 366 height 30
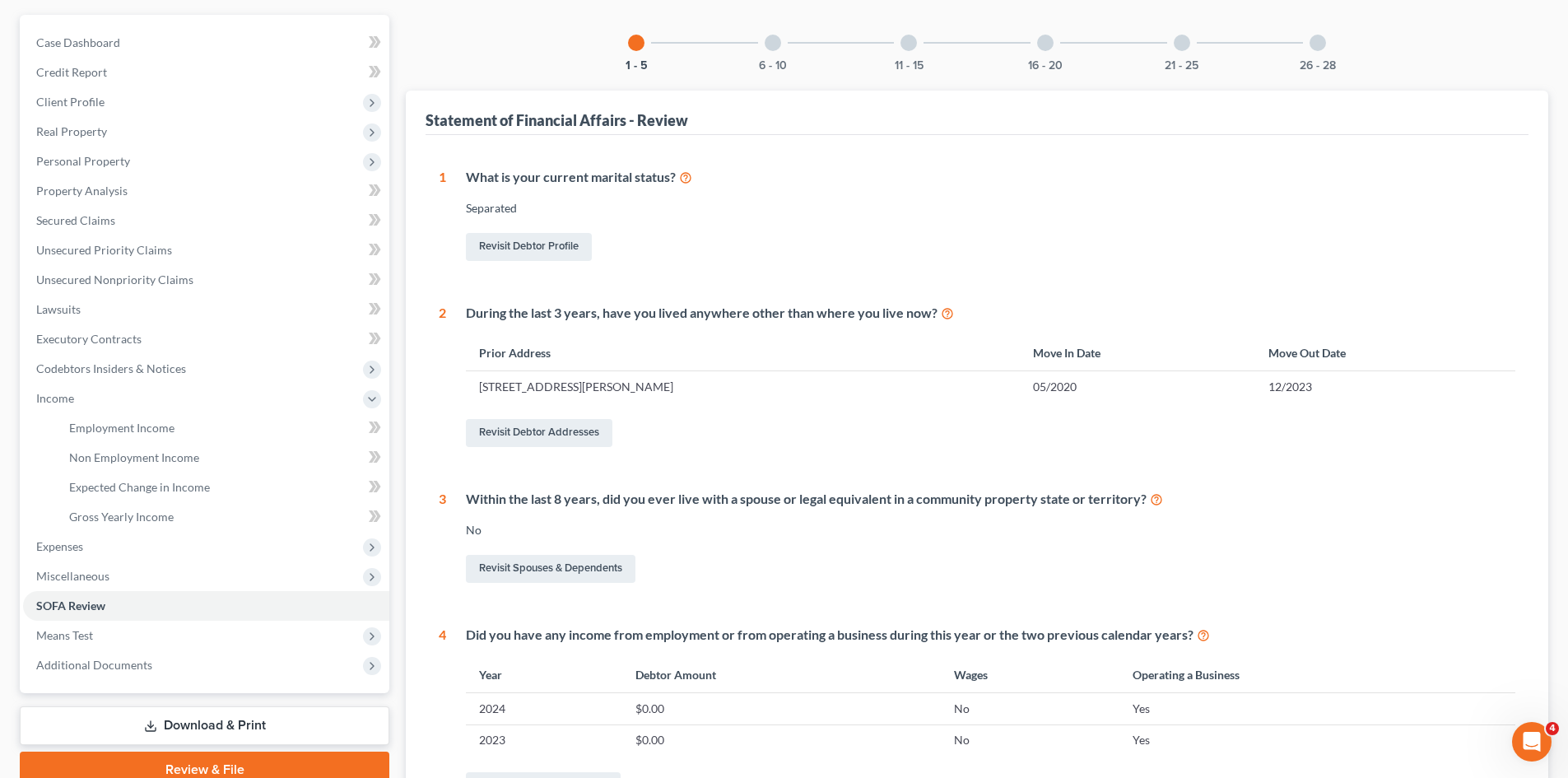
scroll to position [0, 0]
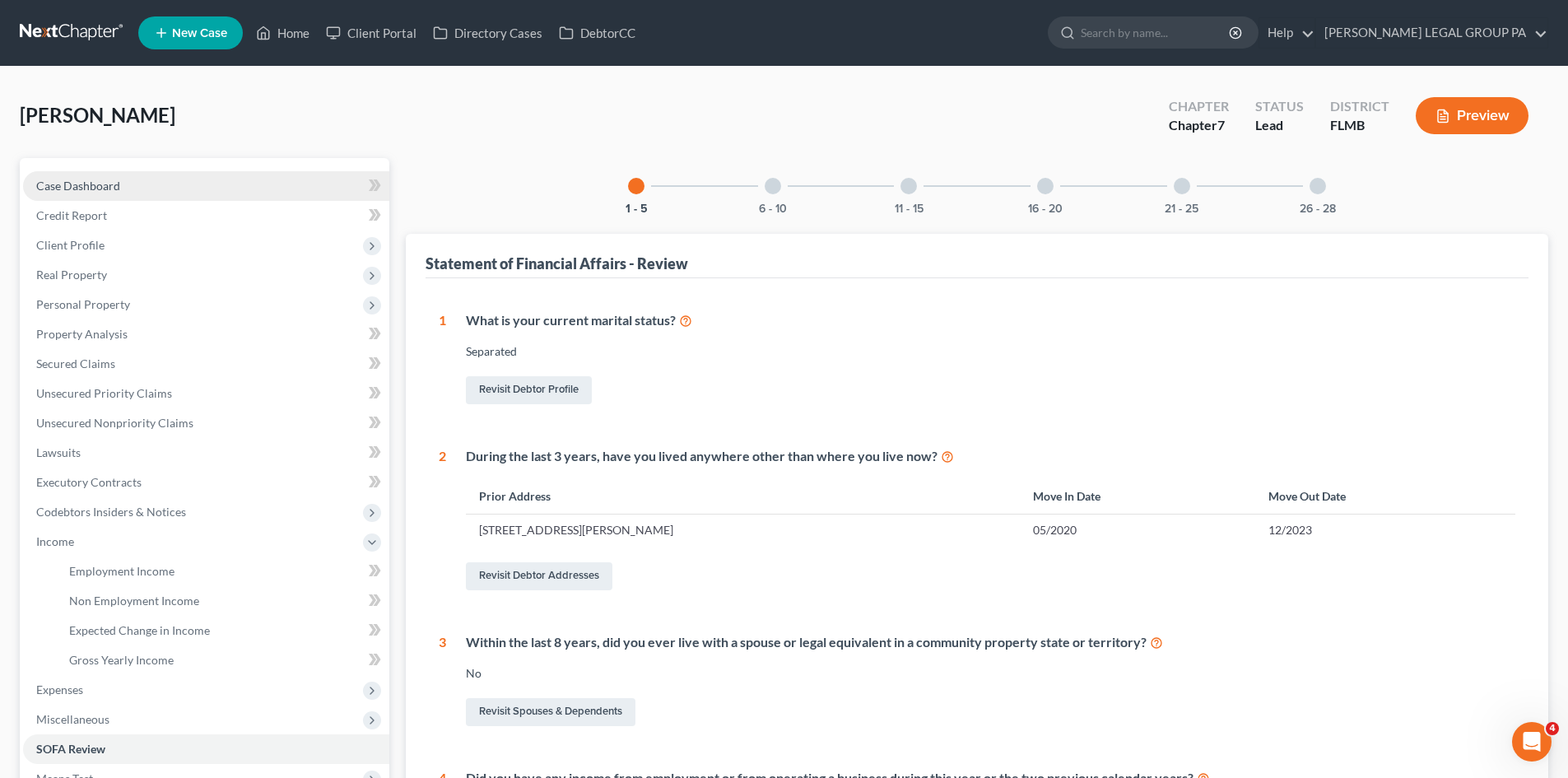
click at [112, 180] on span "Case Dashboard" at bounding box center [78, 185] width 84 height 14
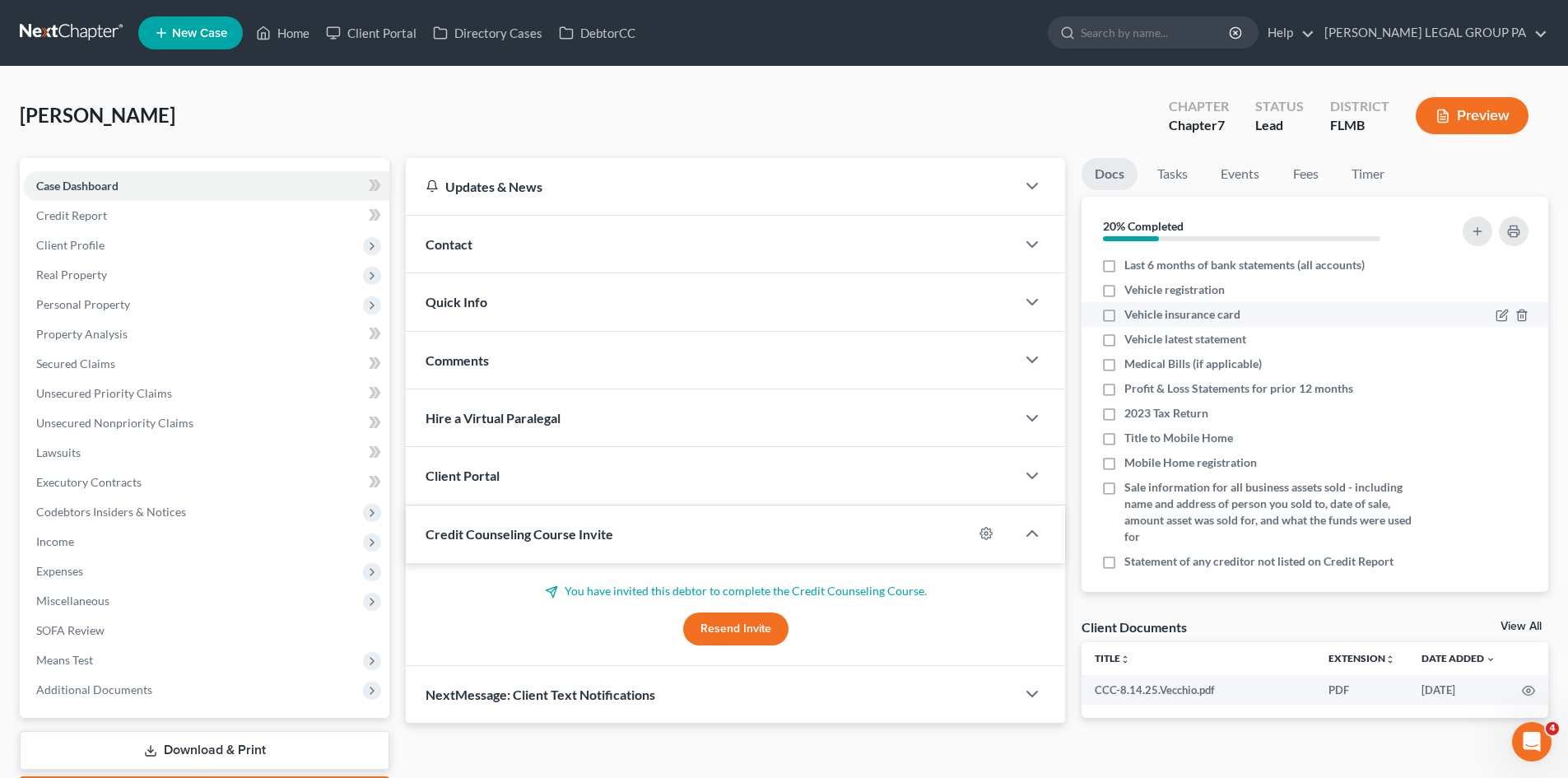
scroll to position [125, 0]
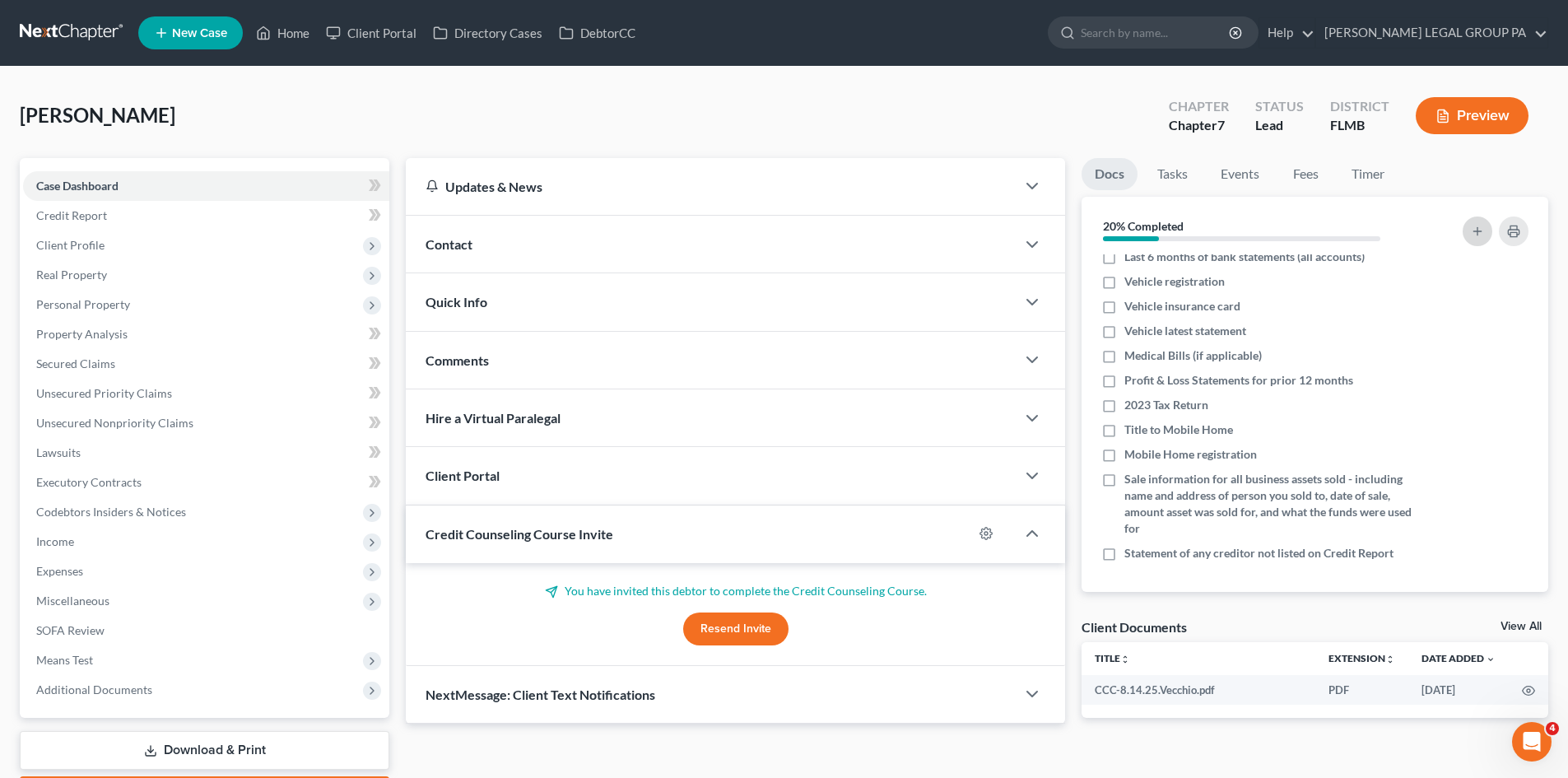
click at [1482, 235] on icon "button" at bounding box center [1478, 231] width 13 height 13
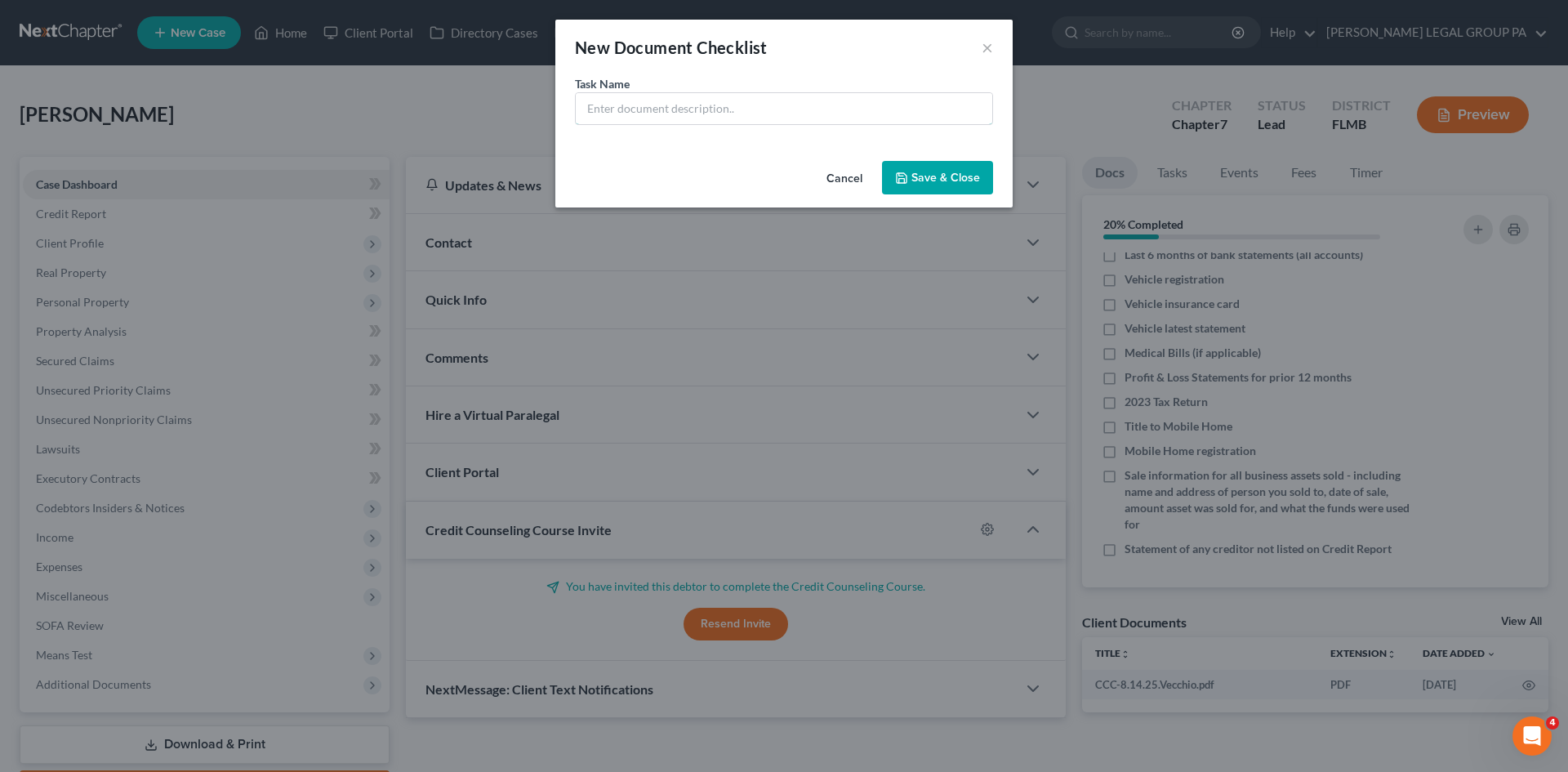
drag, startPoint x: 665, startPoint y: 110, endPoint x: 646, endPoint y: 130, distance: 27.6
click at [665, 110] on input "text" at bounding box center [783, 109] width 416 height 31
type input "Insurance paperwork from accident"
click at [948, 183] on button "Save & Close" at bounding box center [937, 177] width 111 height 34
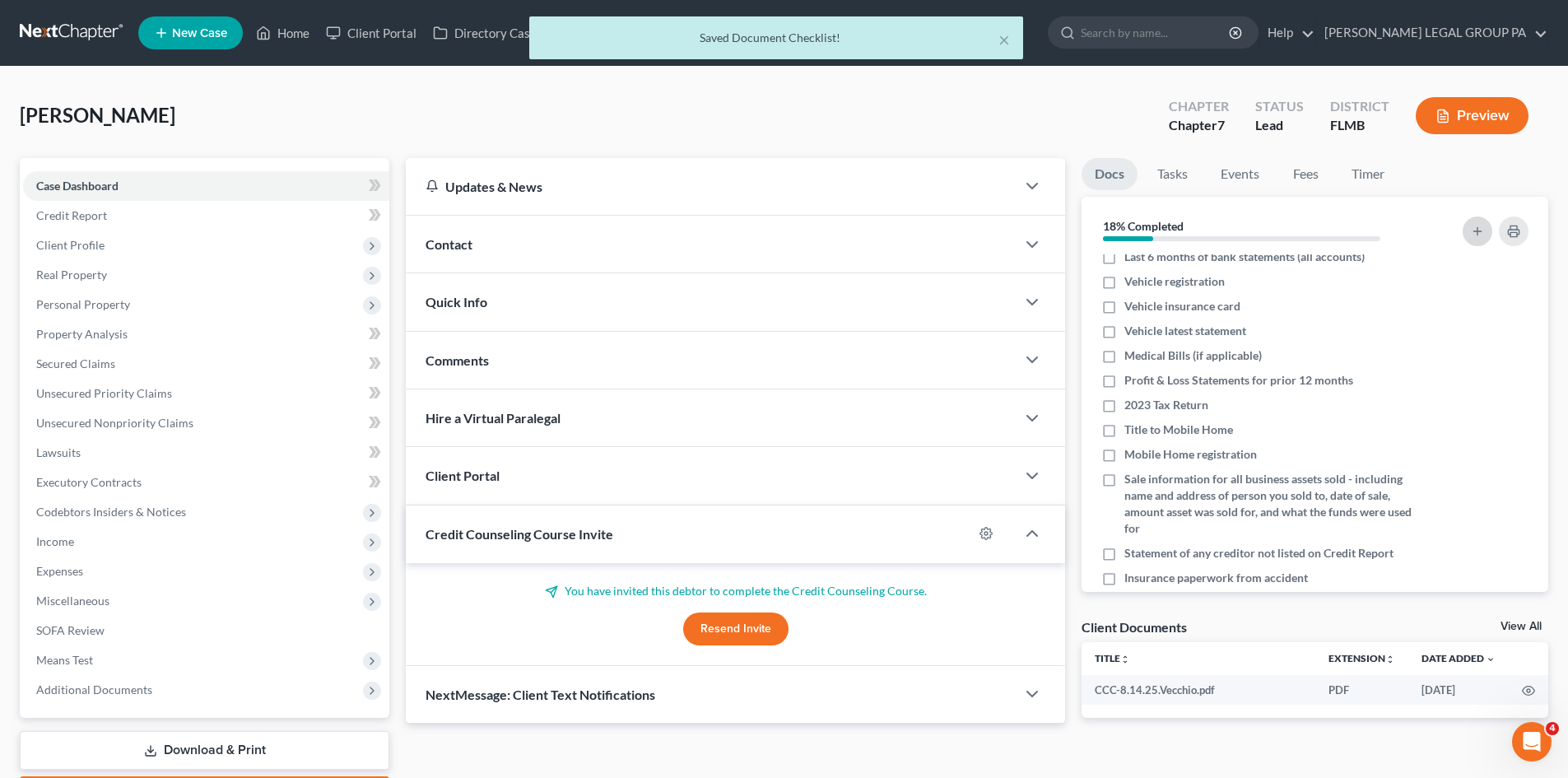
click at [1487, 232] on button "button" at bounding box center [1478, 231] width 30 height 30
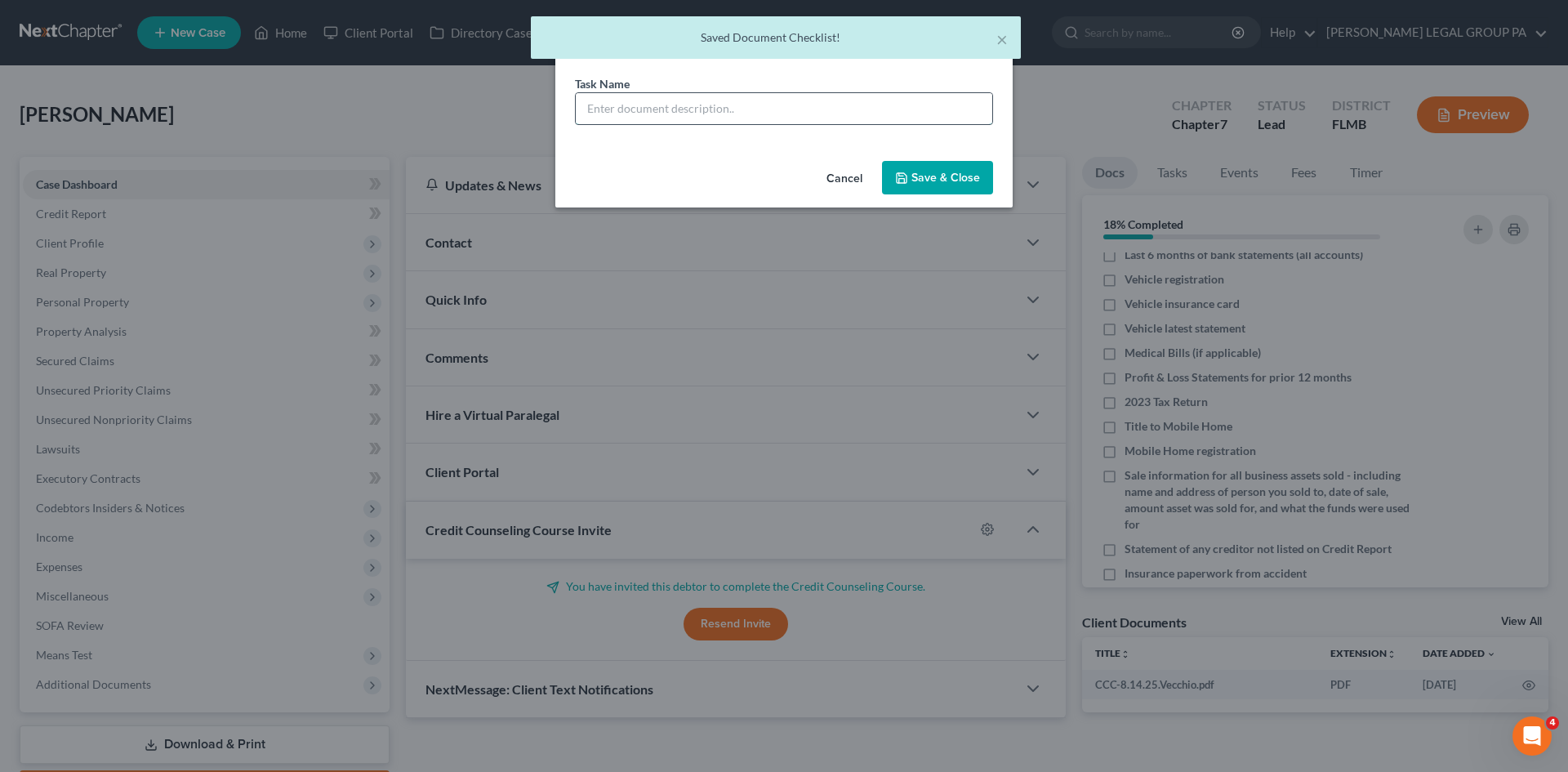
click at [694, 110] on input "text" at bounding box center [783, 109] width 416 height 31
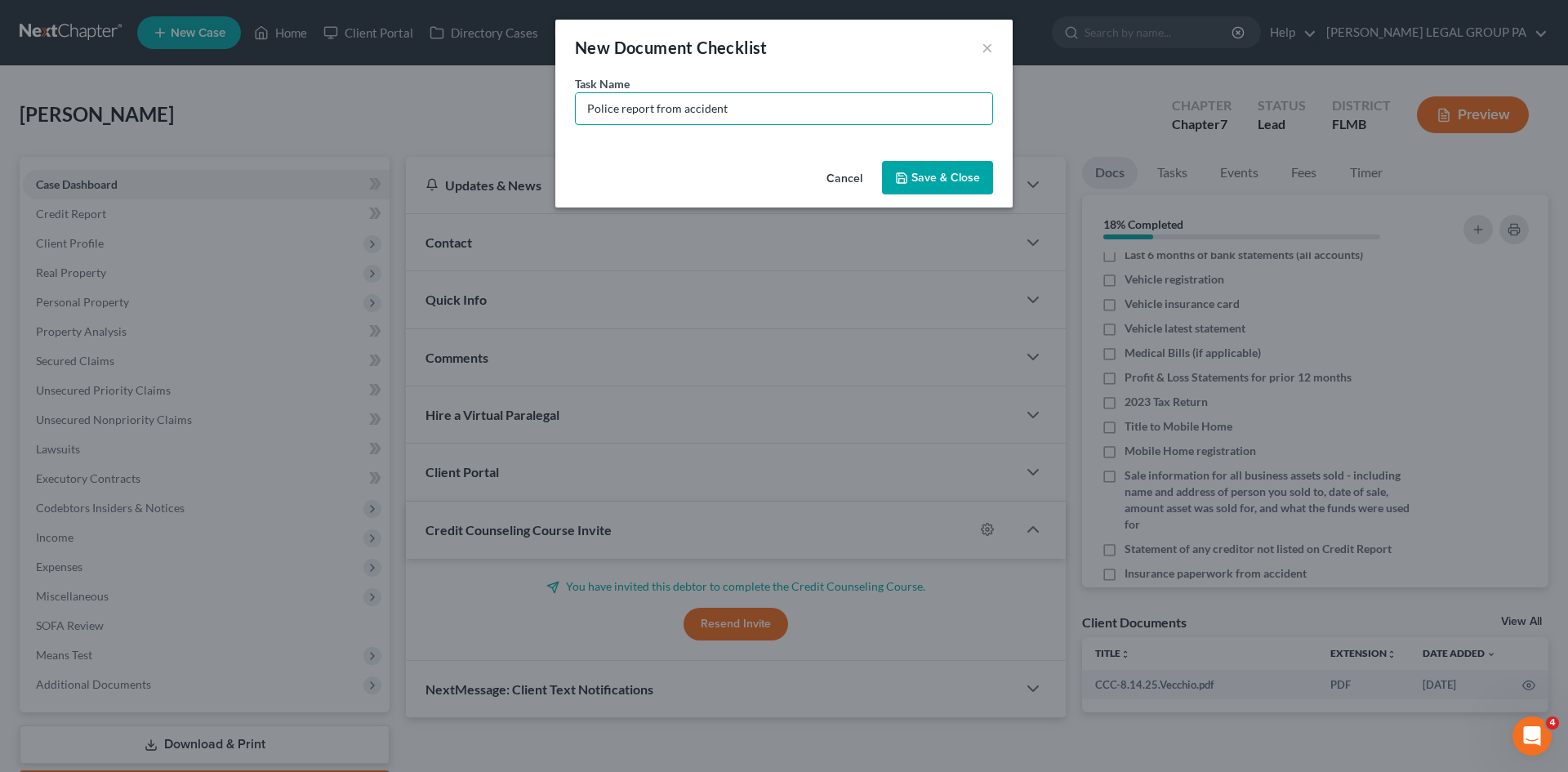
type input "Police report from accident"
click at [910, 165] on button "Save & Close" at bounding box center [937, 177] width 111 height 34
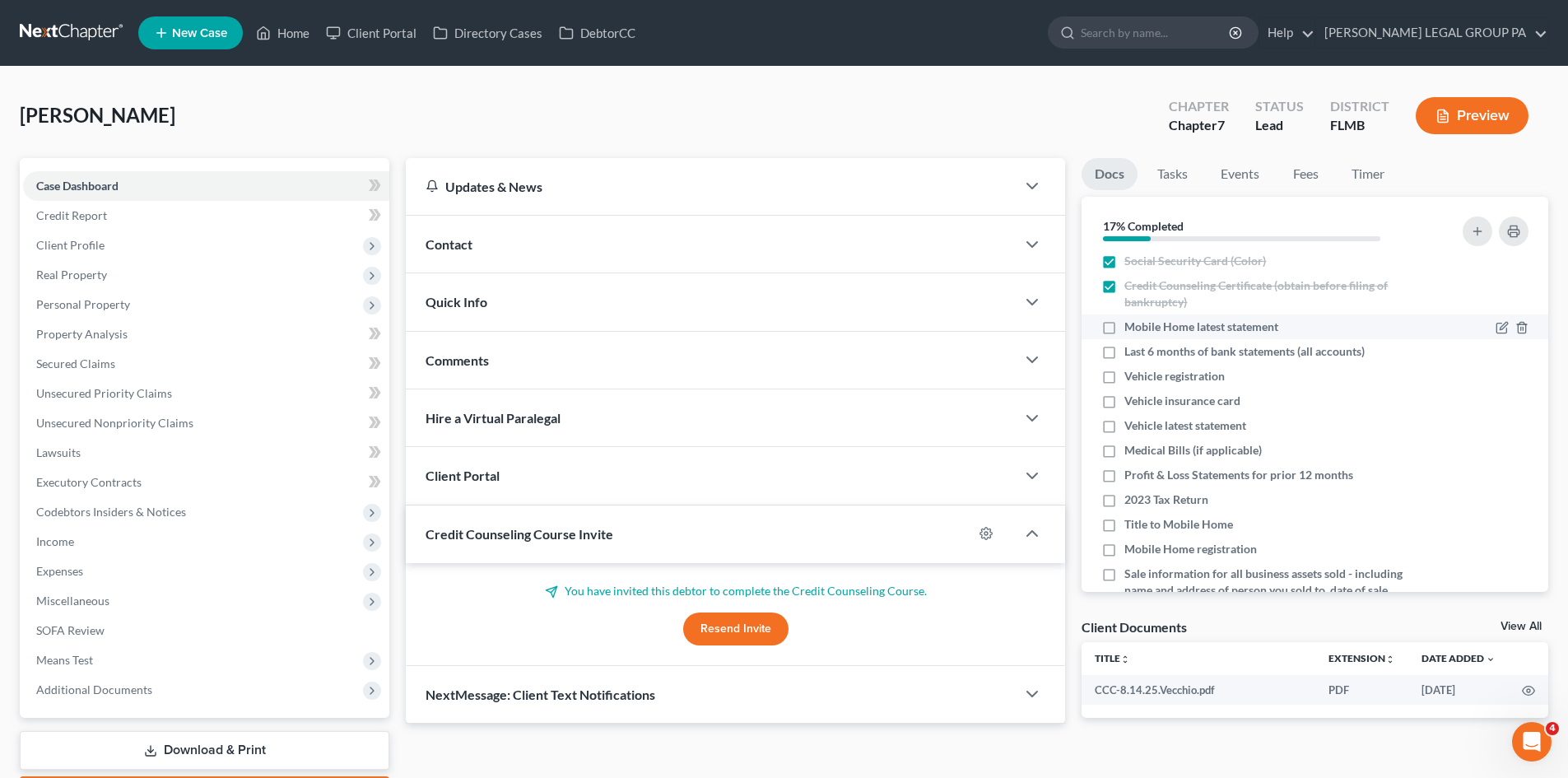
scroll to position [83, 0]
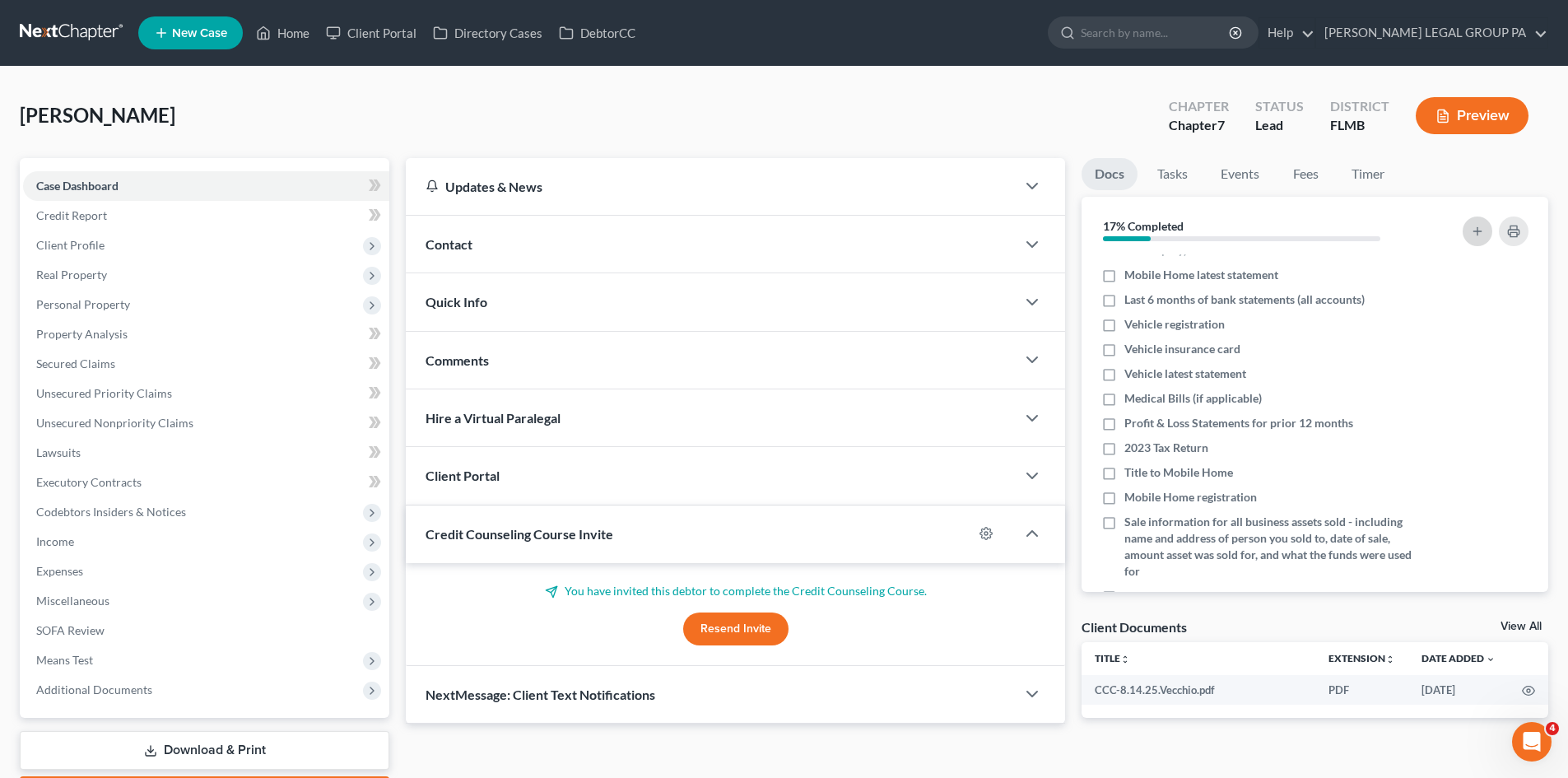
click at [1479, 234] on icon "button" at bounding box center [1478, 231] width 13 height 13
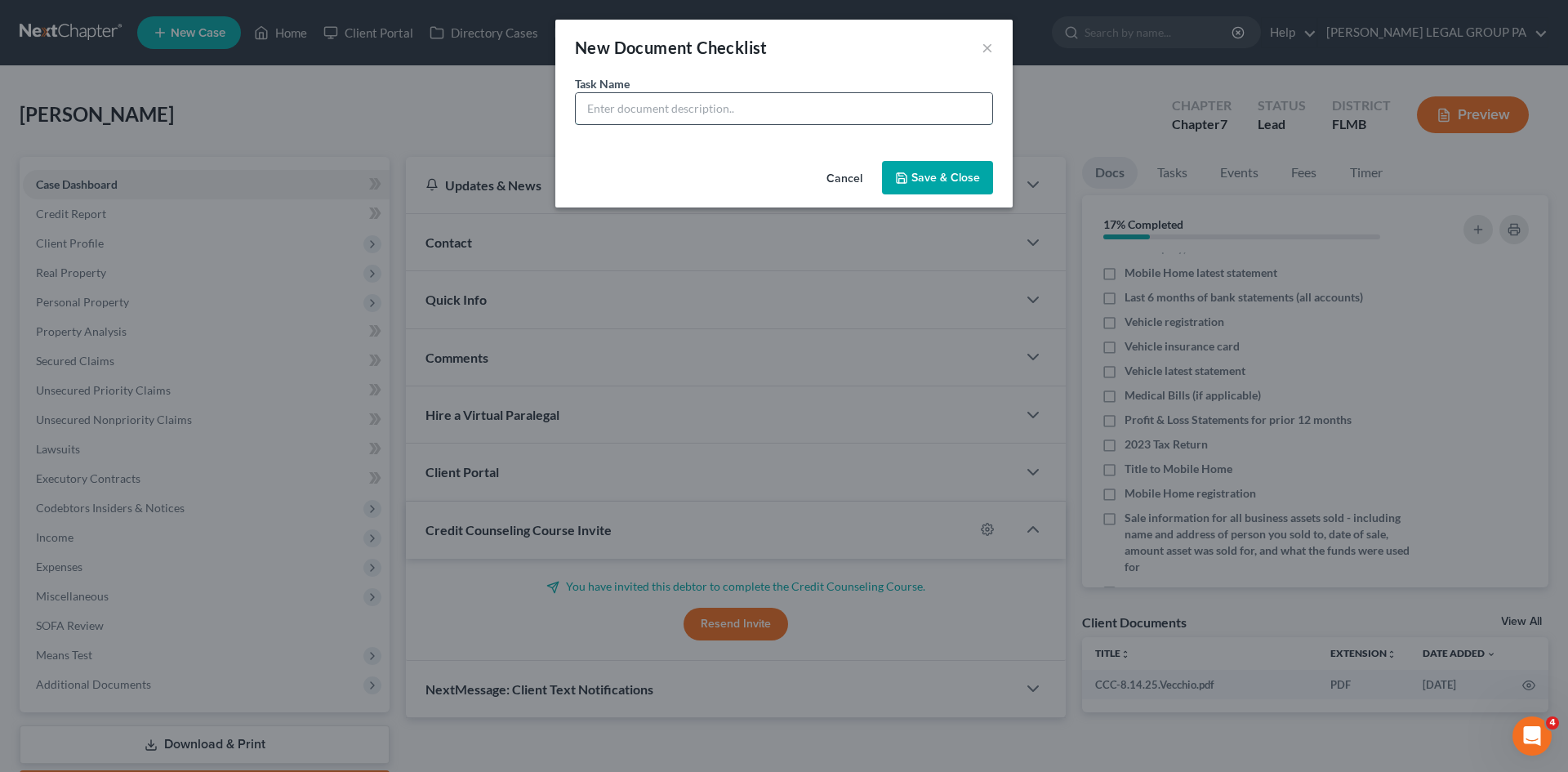
click at [637, 102] on input "text" at bounding box center [783, 109] width 416 height 31
type input "Profit and Loss for last 6 months (month-by-month)"
click at [943, 180] on button "Save & Close" at bounding box center [937, 177] width 111 height 34
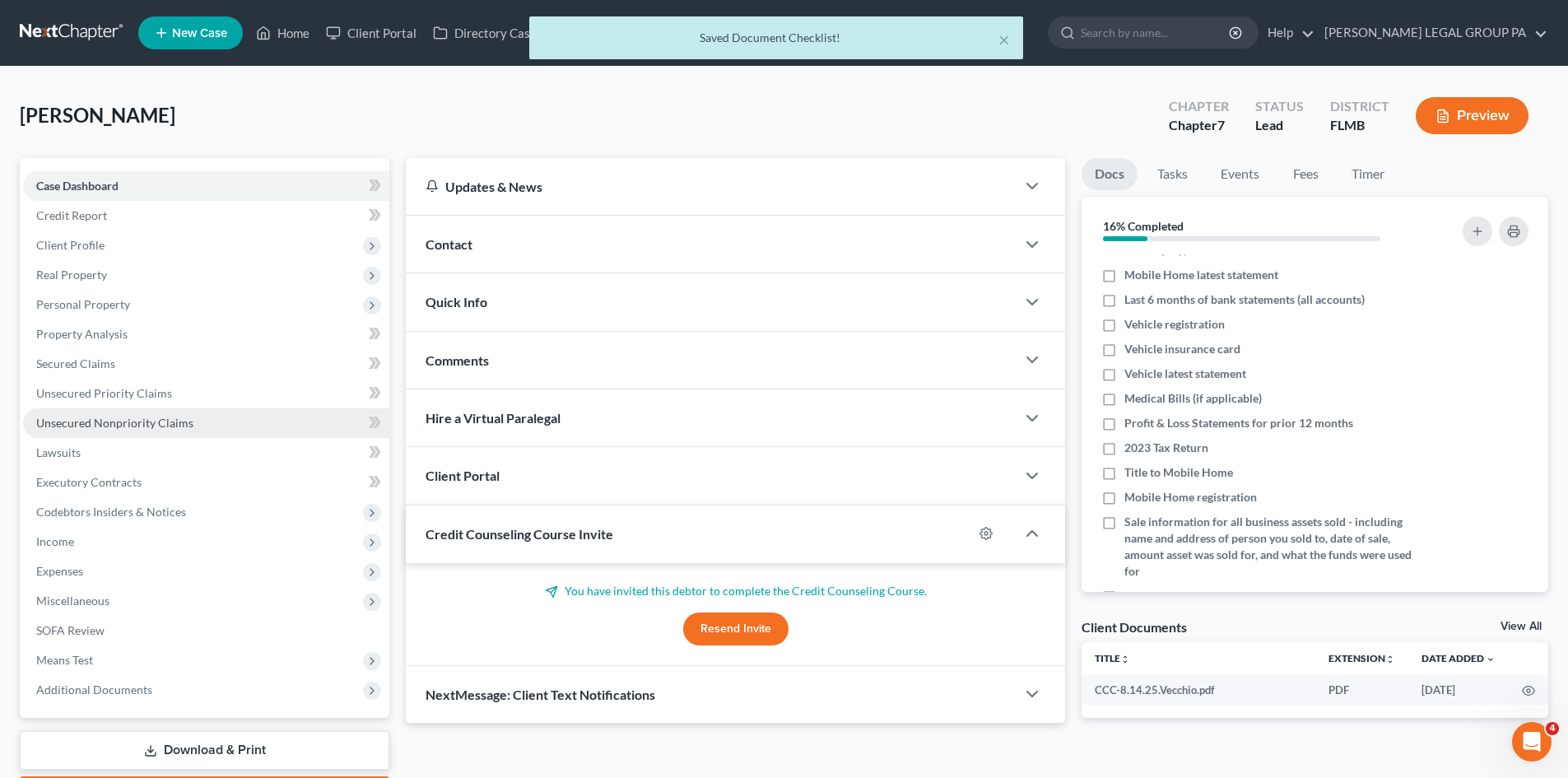
click at [118, 414] on link "Unsecured Nonpriority Claims" at bounding box center [206, 423] width 366 height 30
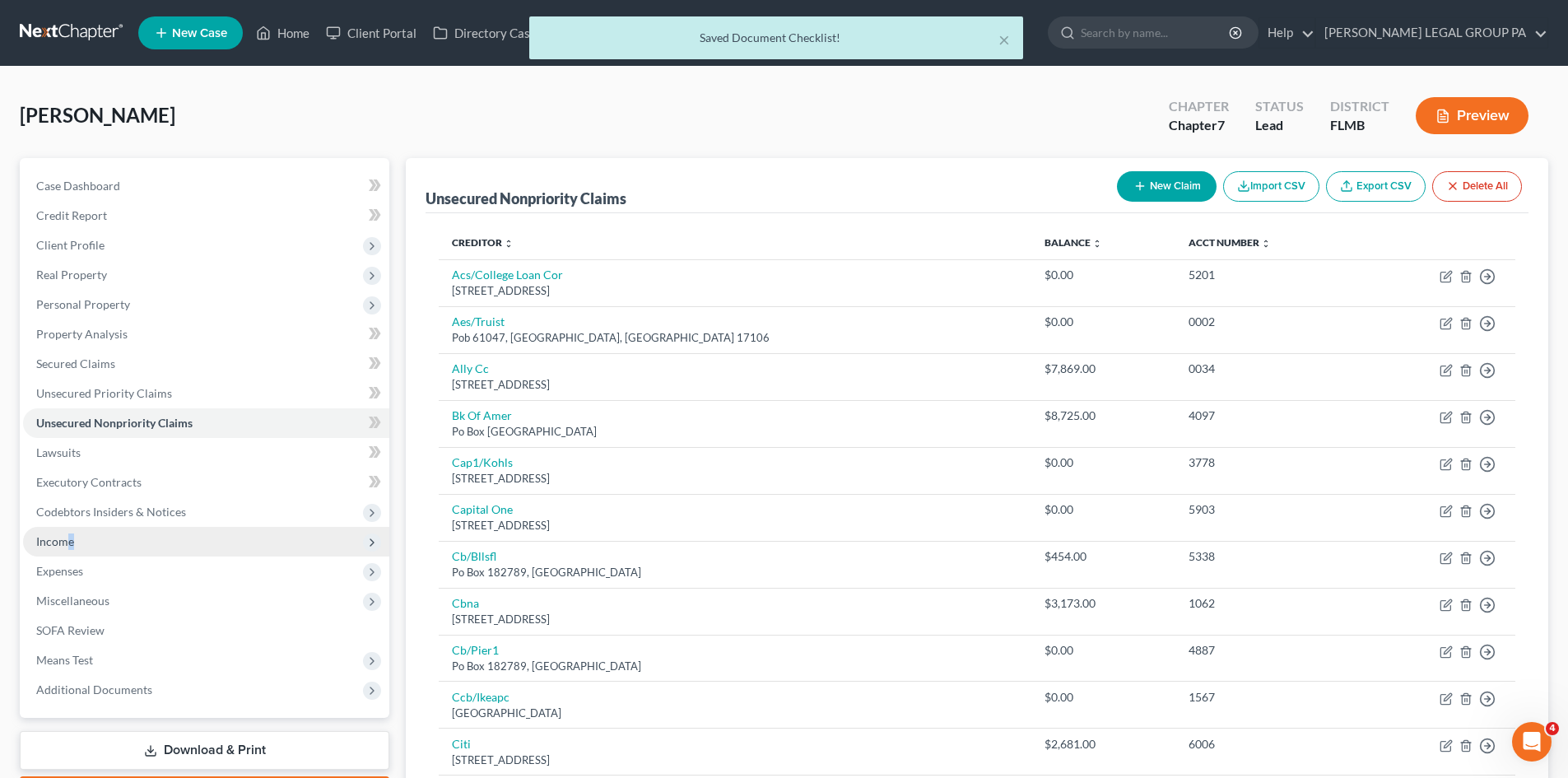
drag, startPoint x: 70, startPoint y: 551, endPoint x: 201, endPoint y: 542, distance: 131.3
click at [74, 551] on span "Income" at bounding box center [206, 542] width 366 height 30
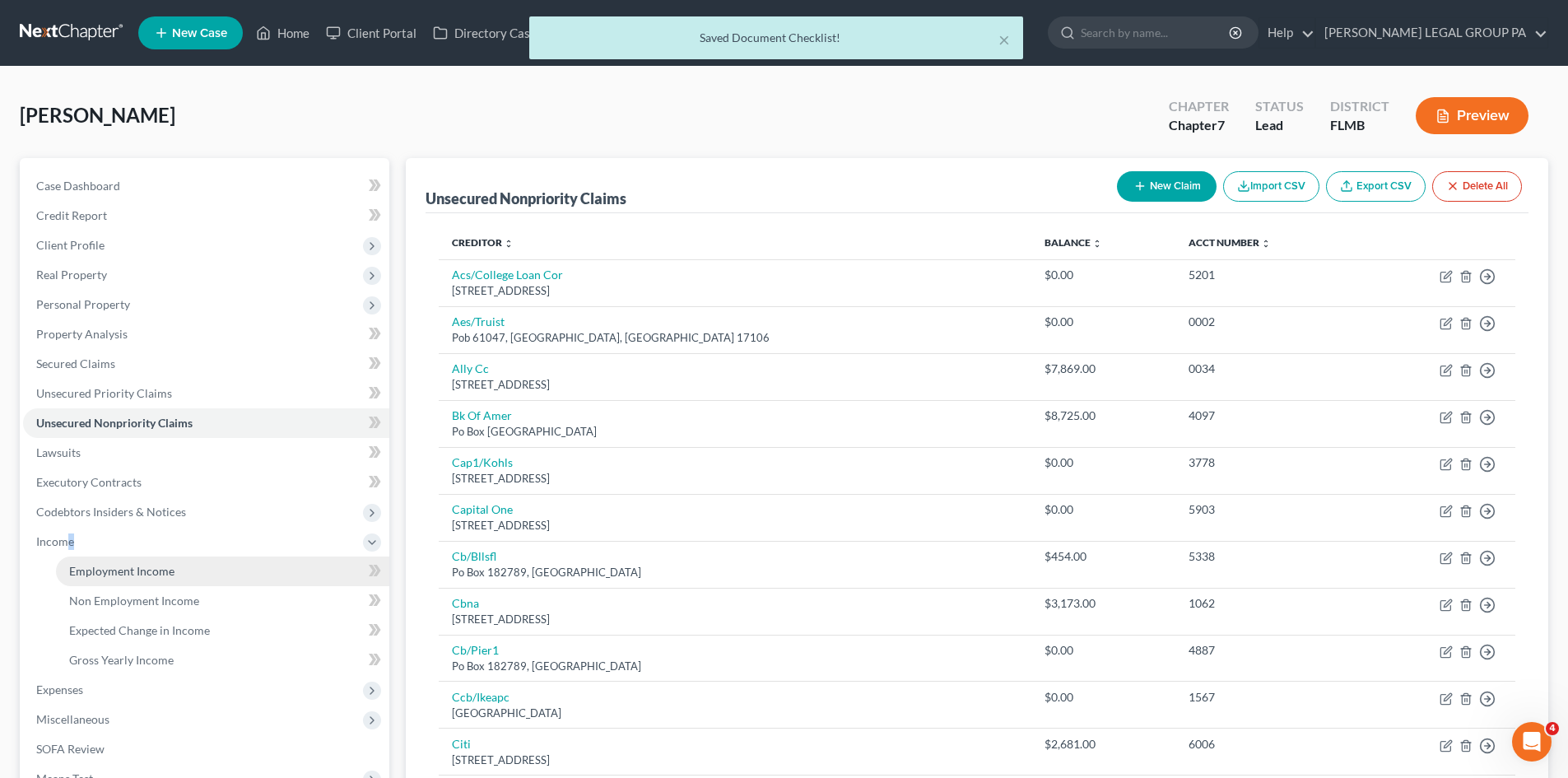
click at [184, 569] on link "Employment Income" at bounding box center [222, 571] width 334 height 30
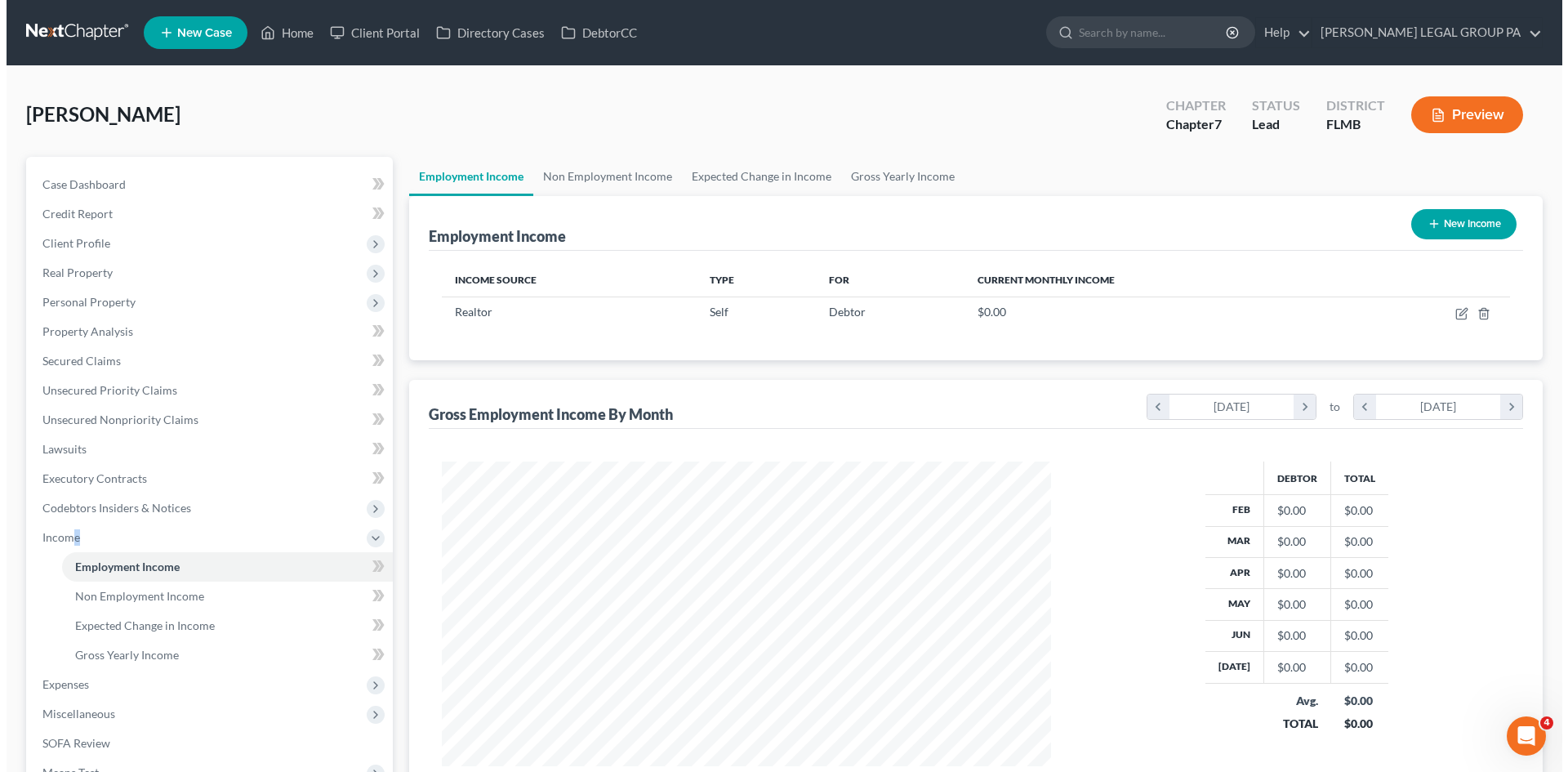
scroll to position [304, 642]
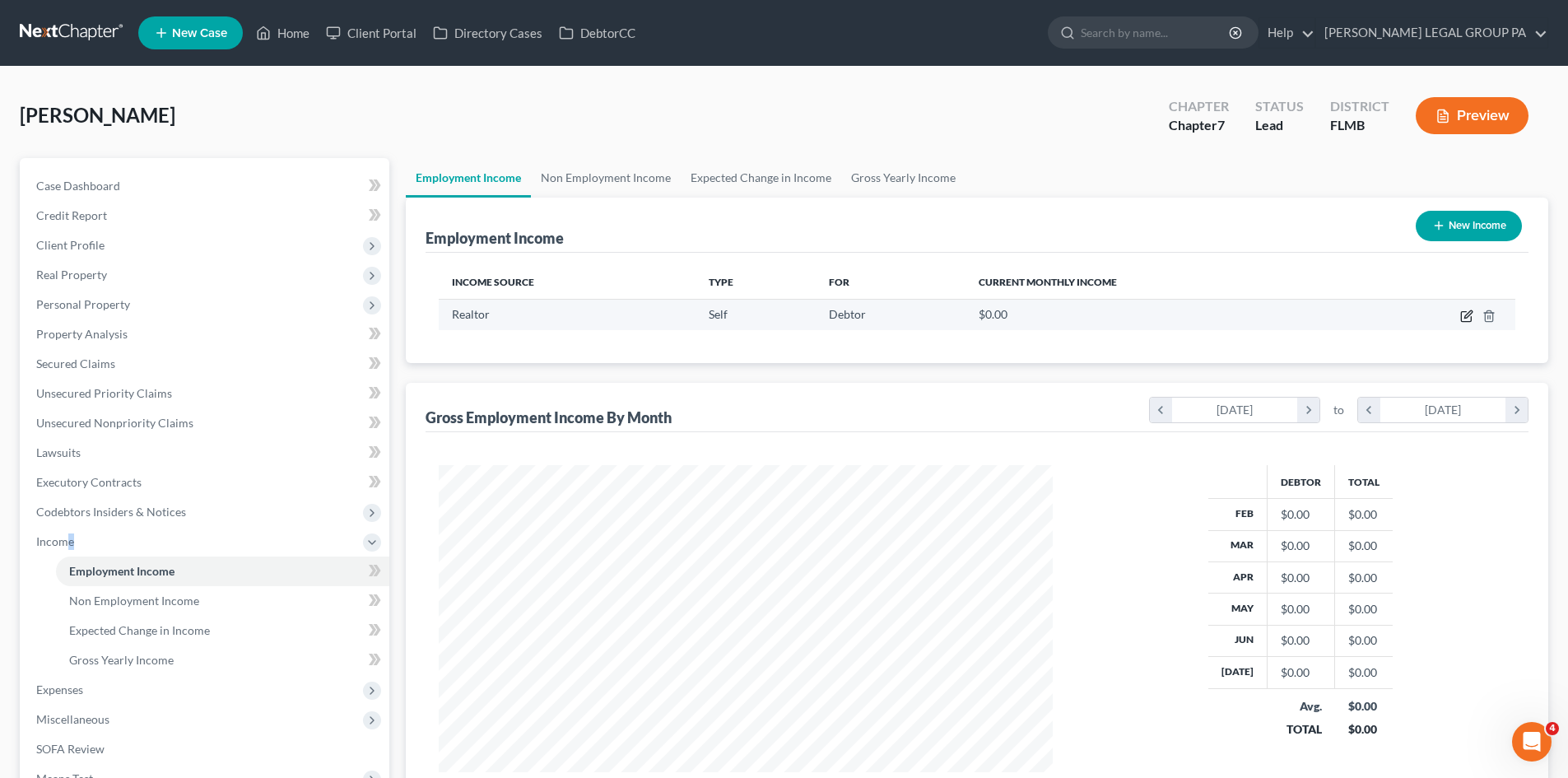
click at [1463, 316] on icon "button" at bounding box center [1467, 316] width 13 height 13
select select "1"
select select "0"
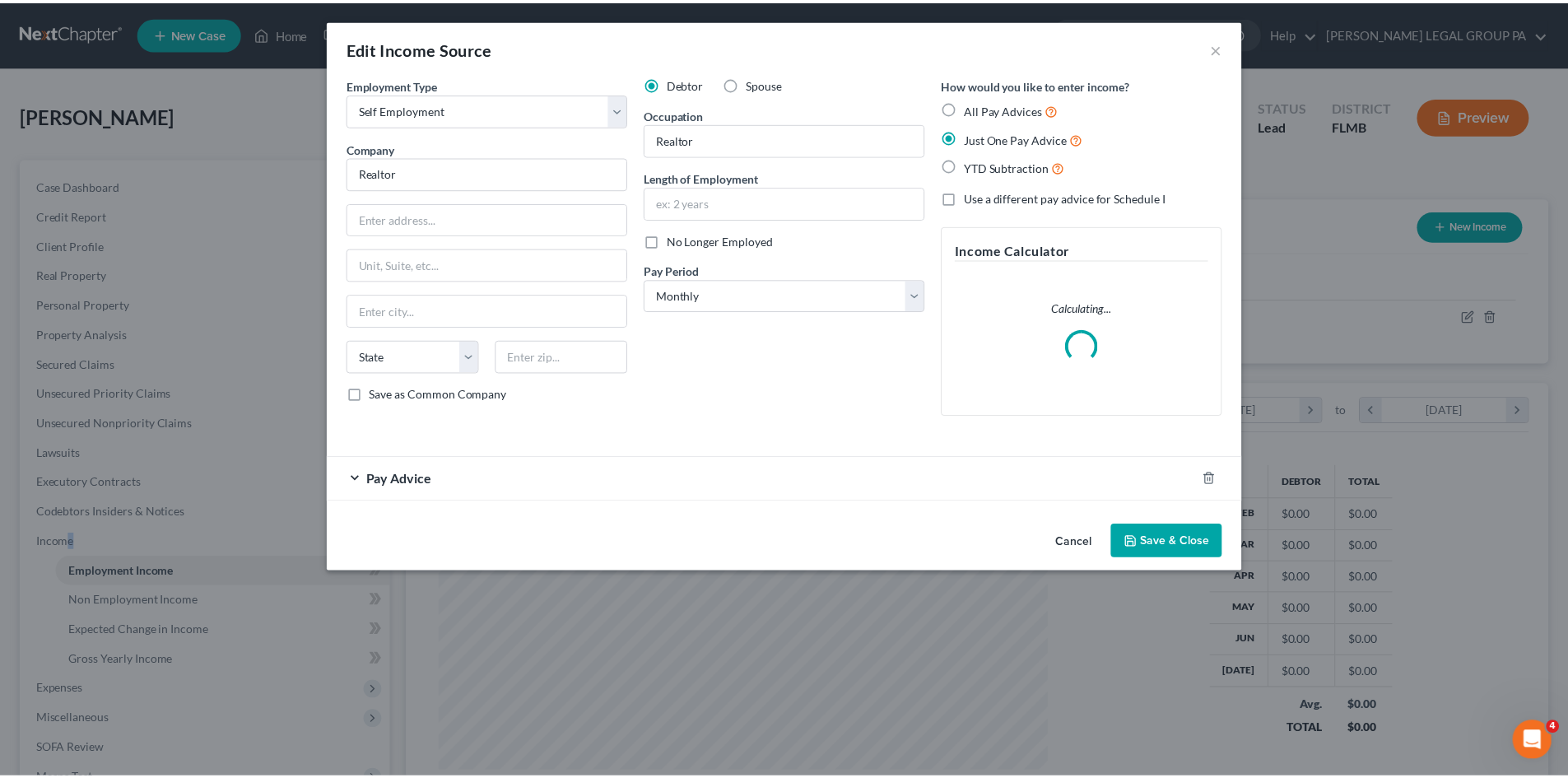
scroll to position [310, 653]
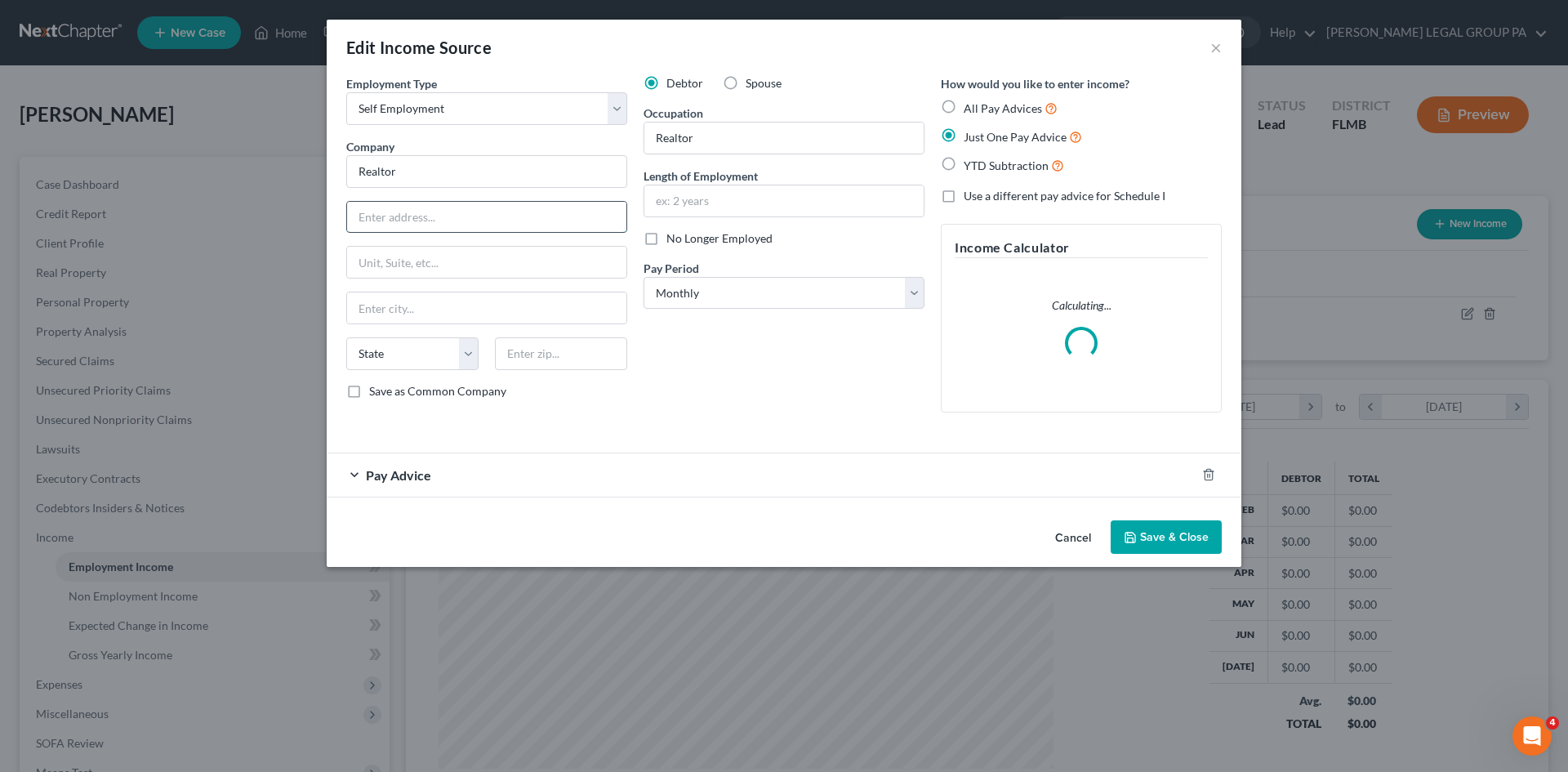
click at [423, 218] on input "text" at bounding box center [486, 218] width 279 height 31
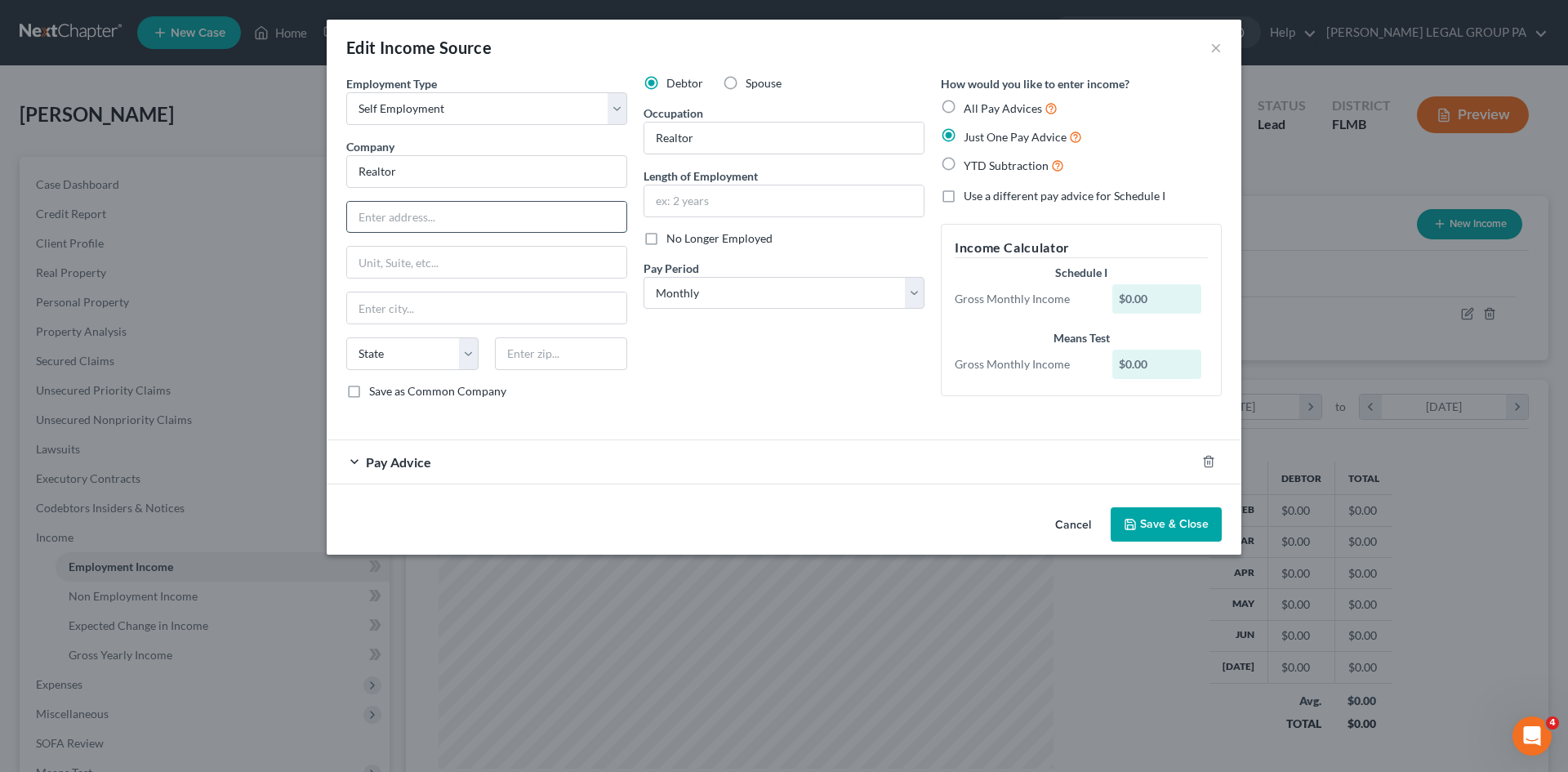
click at [468, 217] on input "text" at bounding box center [486, 218] width 279 height 31
type input "3300"
click at [114, 172] on div "Edit Income Source × Employment Type * Select Full or Part Time Employment Self…" at bounding box center [784, 386] width 1568 height 772
type input "Diane Vecchi, LLC"
click at [450, 220] on input "3300" at bounding box center [486, 218] width 279 height 31
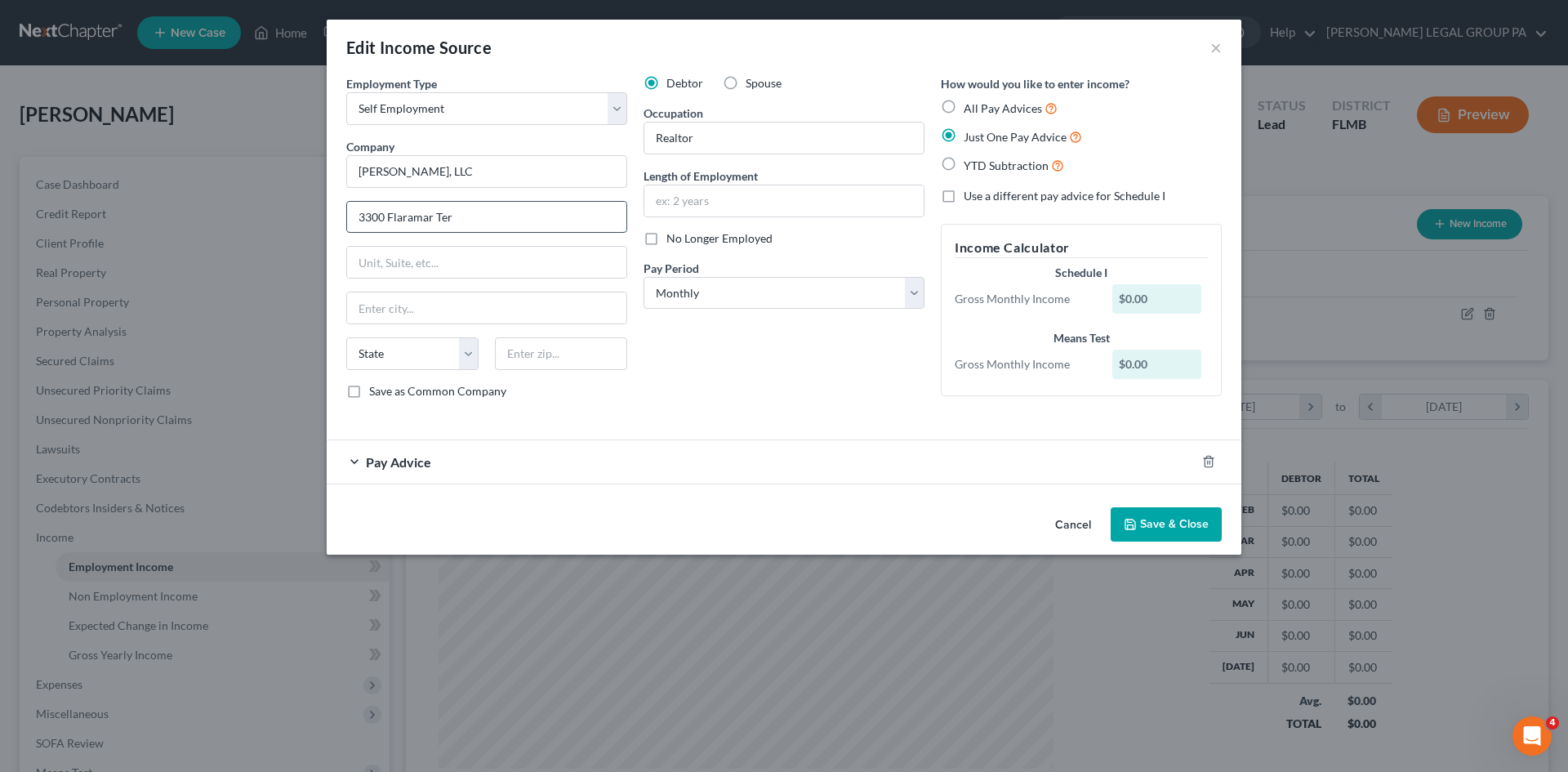
click at [401, 219] on input "3300 Flaramar Ter" at bounding box center [486, 218] width 279 height 31
type input "3300 Floramar Ter"
click at [552, 356] on input "text" at bounding box center [560, 353] width 132 height 32
type input "34652"
click at [840, 389] on div "Debtor Spouse Occupation Realtor Length of Employment No Longer Employed Pay Pe…" at bounding box center [784, 243] width 297 height 338
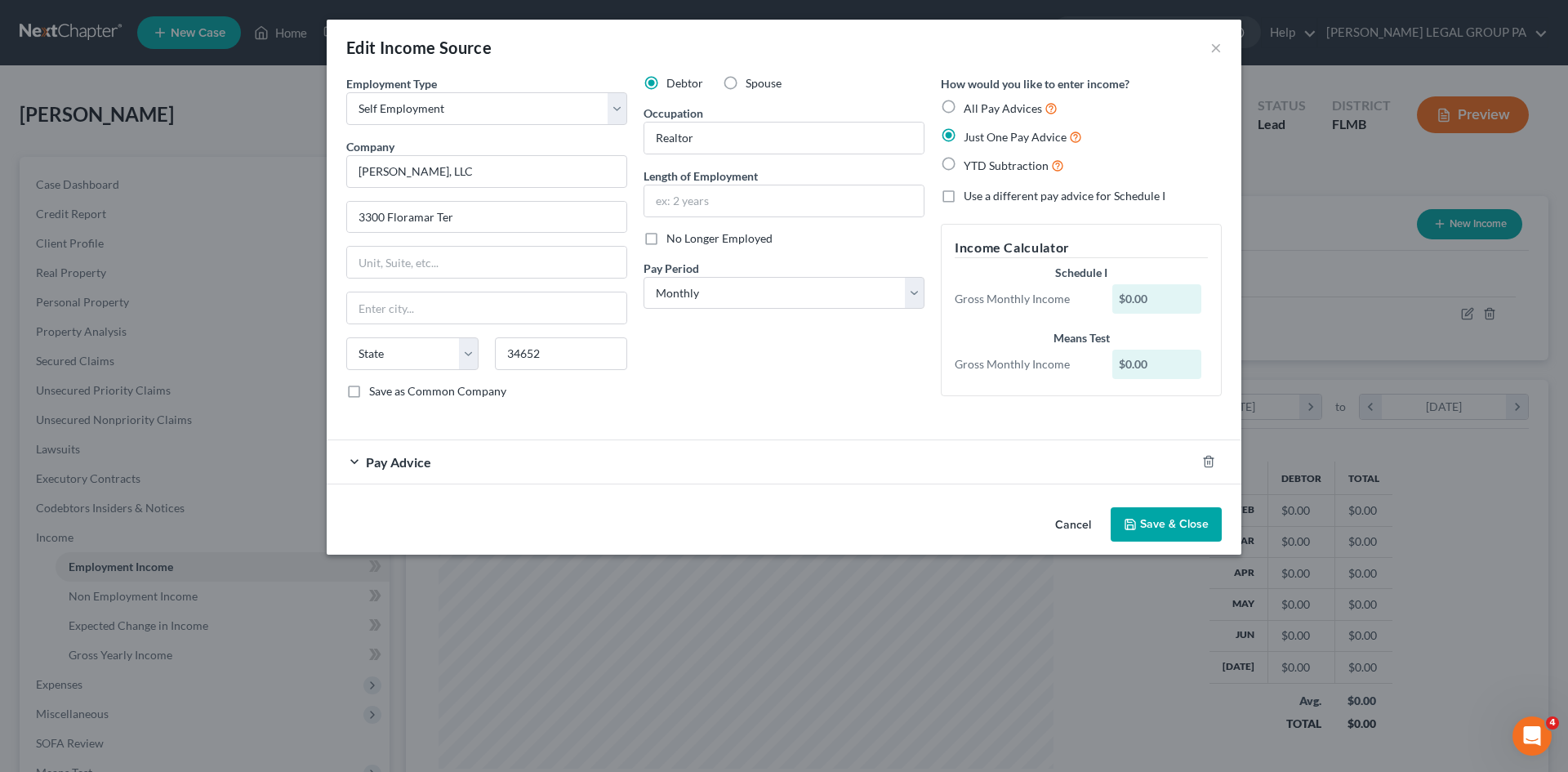
type input "New Port [PERSON_NAME]"
select select "9"
click at [787, 202] on input "text" at bounding box center [783, 201] width 279 height 31
type input "2017"
click at [829, 383] on div "Debtor Spouse Occupation Realtor Length of Employment 2017 No Longer Employed P…" at bounding box center [784, 243] width 297 height 338
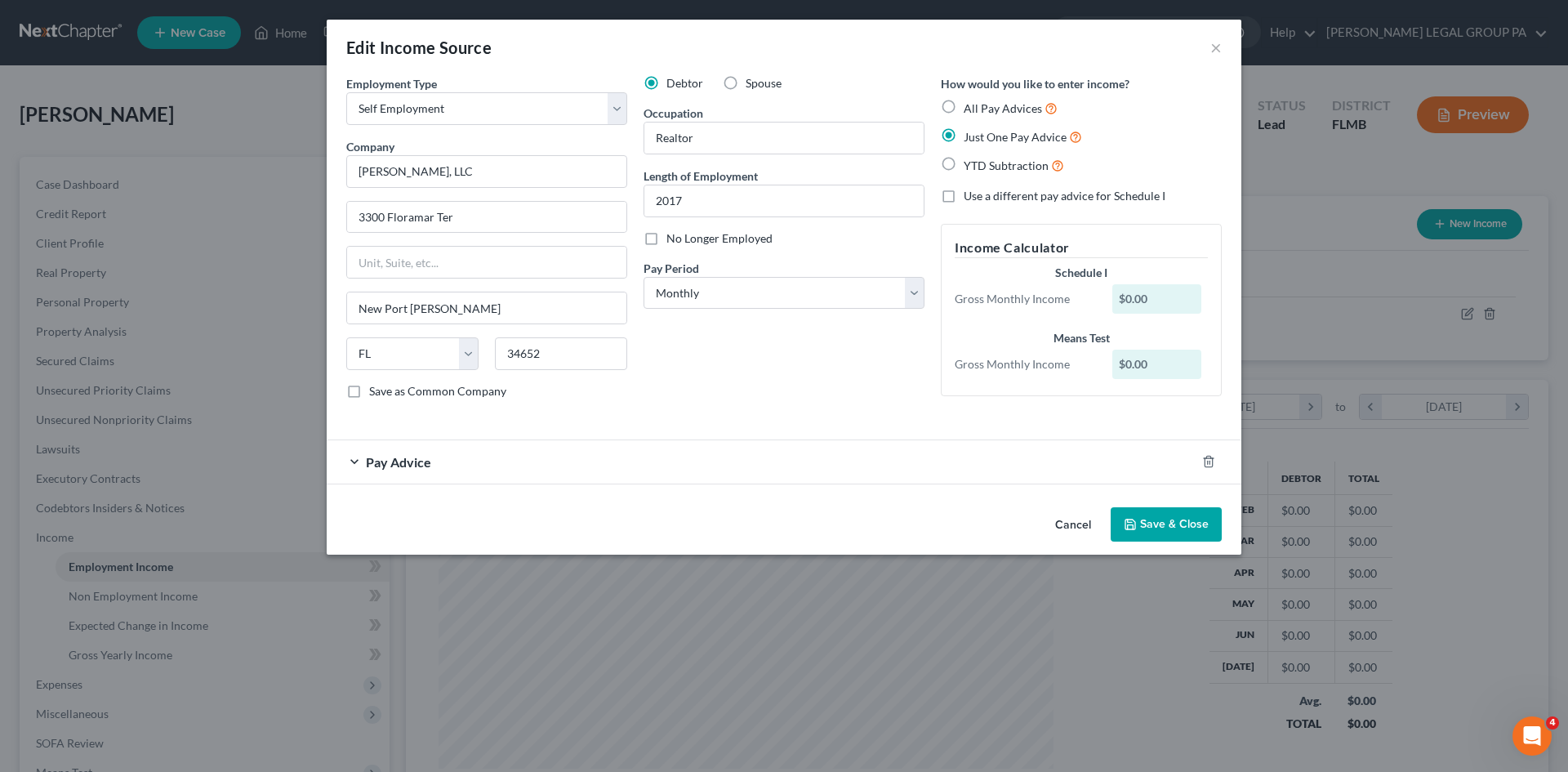
click at [1170, 525] on button "Save & Close" at bounding box center [1166, 524] width 111 height 34
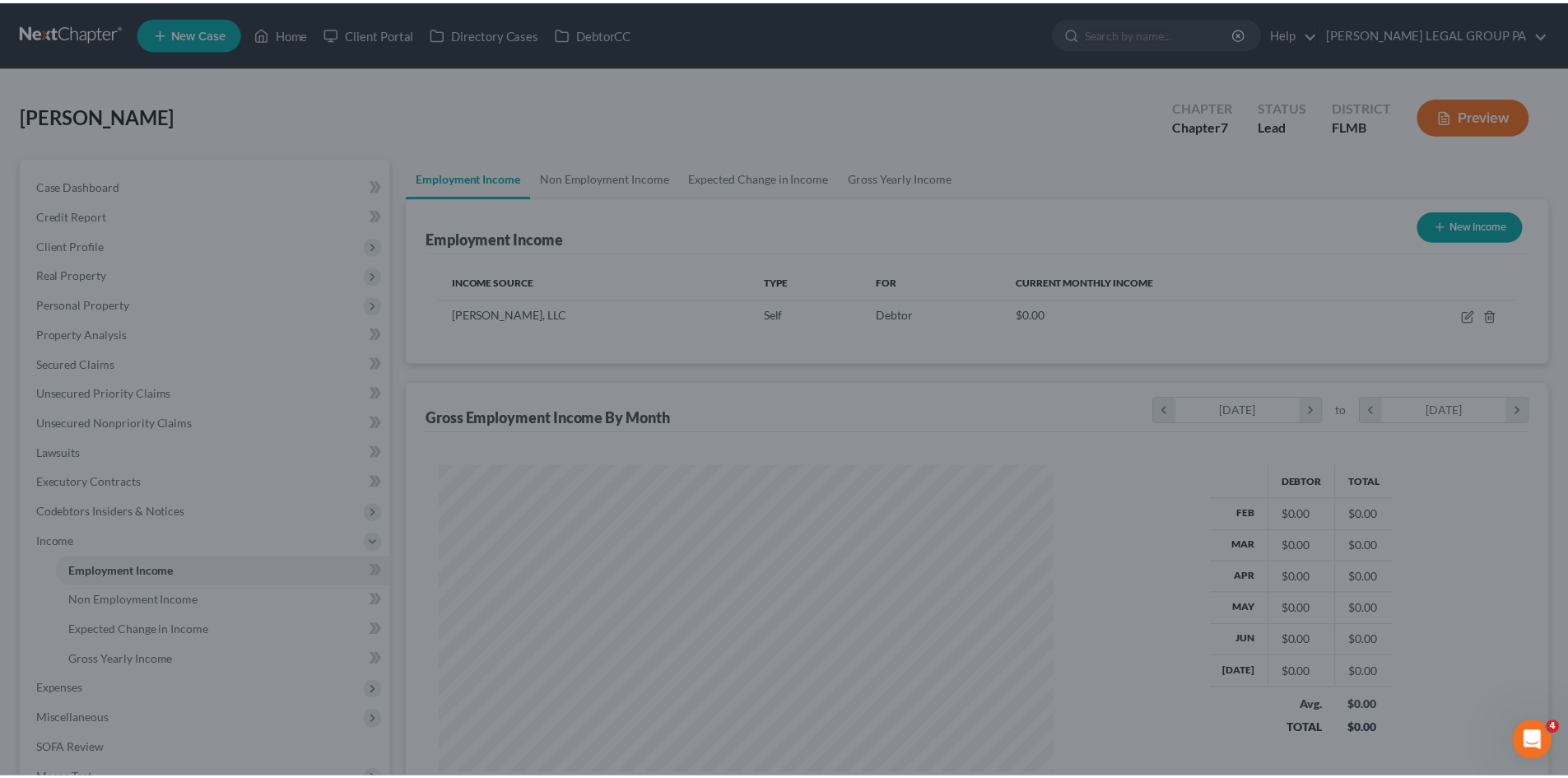
scroll to position [822550, 822654]
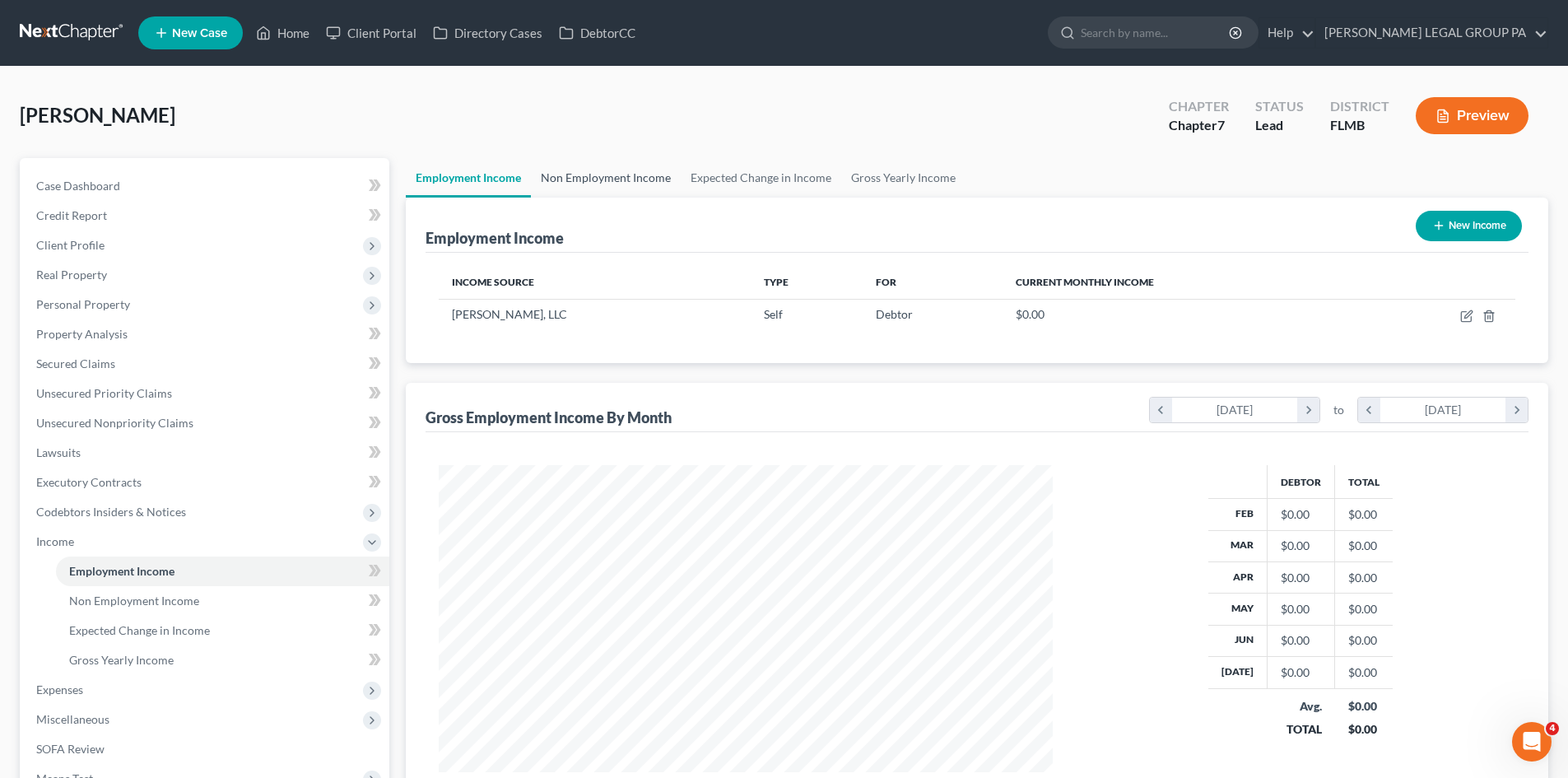
click at [620, 168] on link "Non Employment Income" at bounding box center [605, 178] width 150 height 39
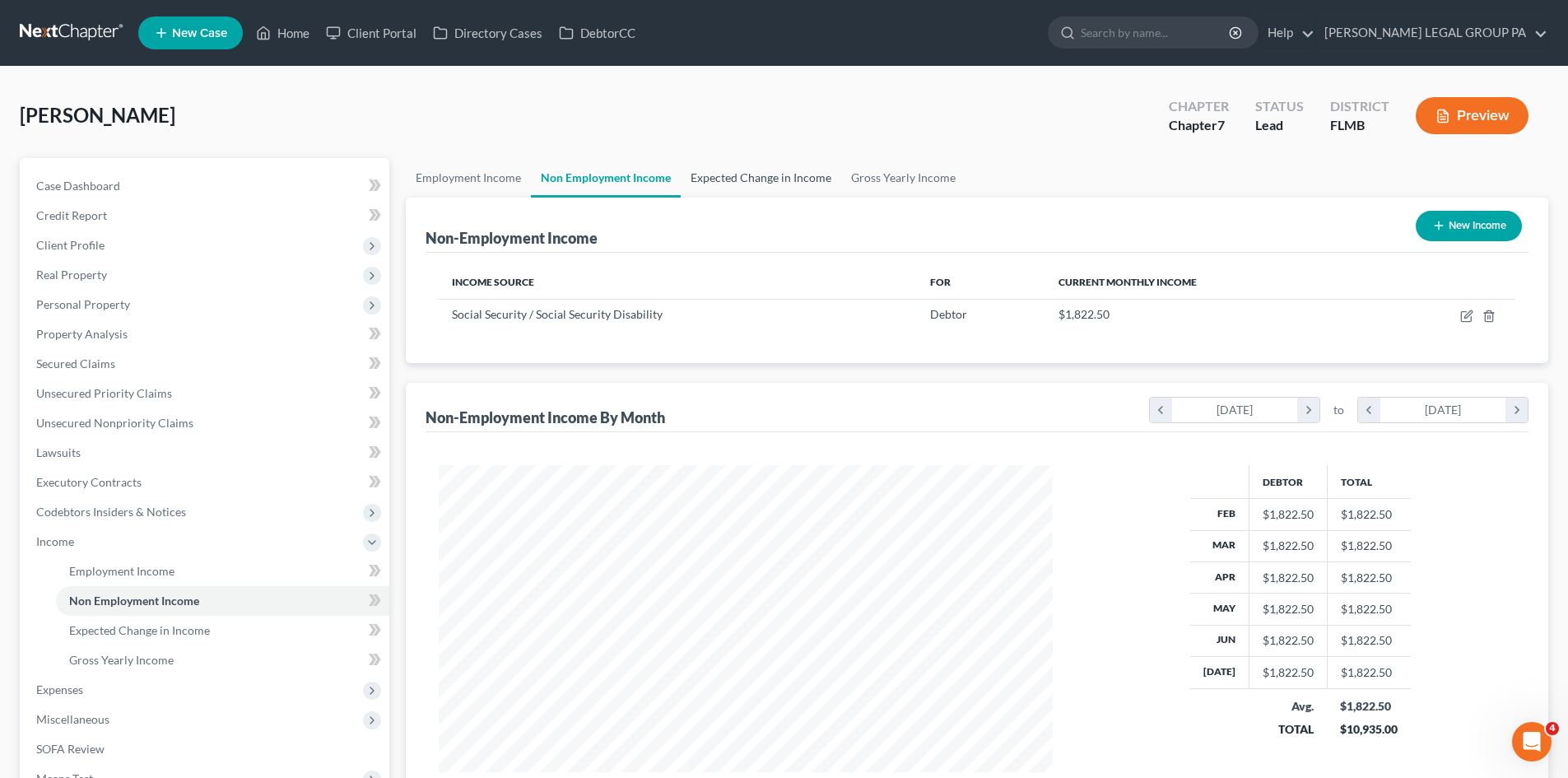
scroll to position [307, 647]
click at [779, 170] on link "Expected Change in Income" at bounding box center [761, 178] width 161 height 39
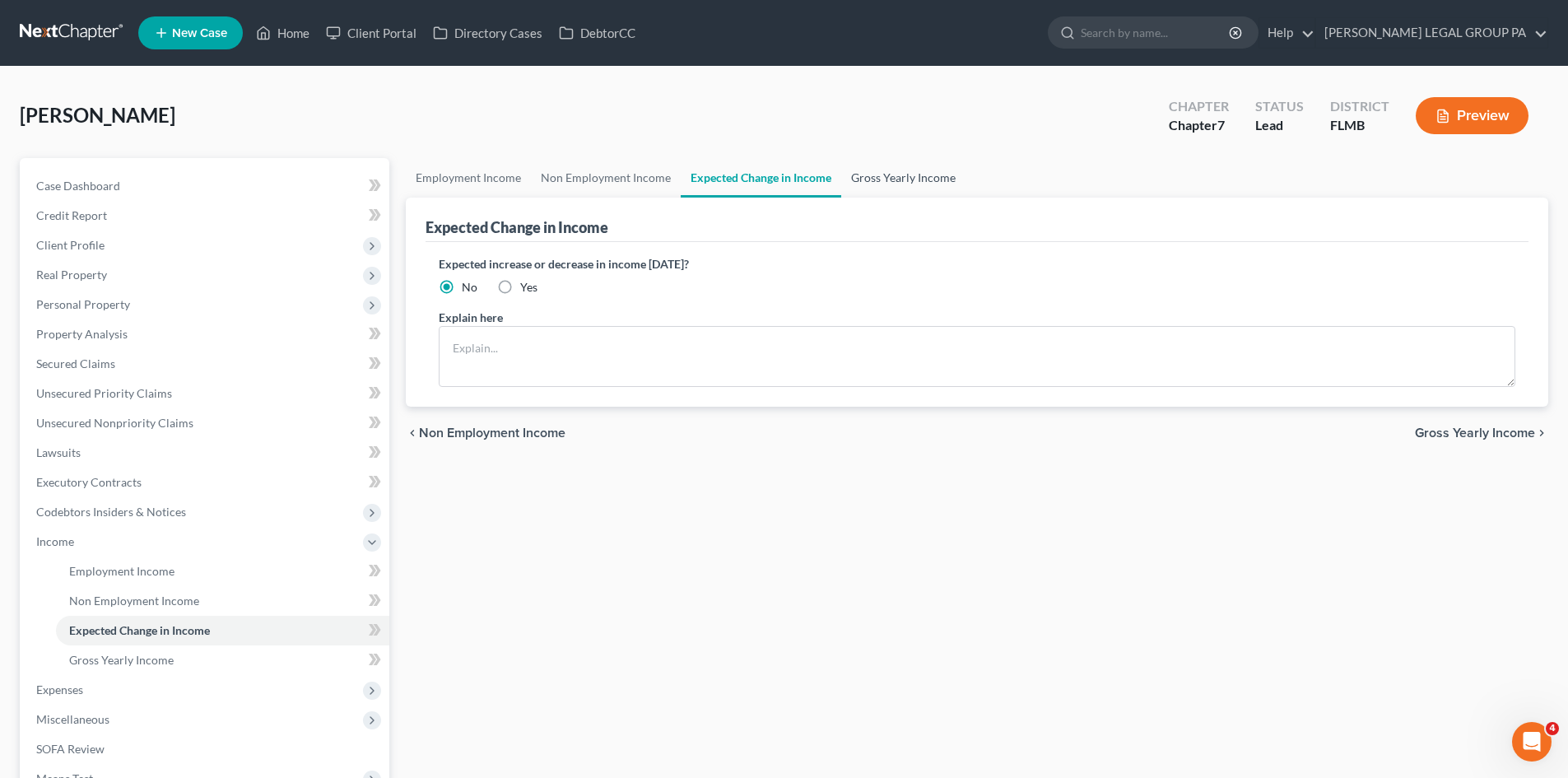
click at [932, 176] on link "Gross Yearly Income" at bounding box center [904, 178] width 125 height 39
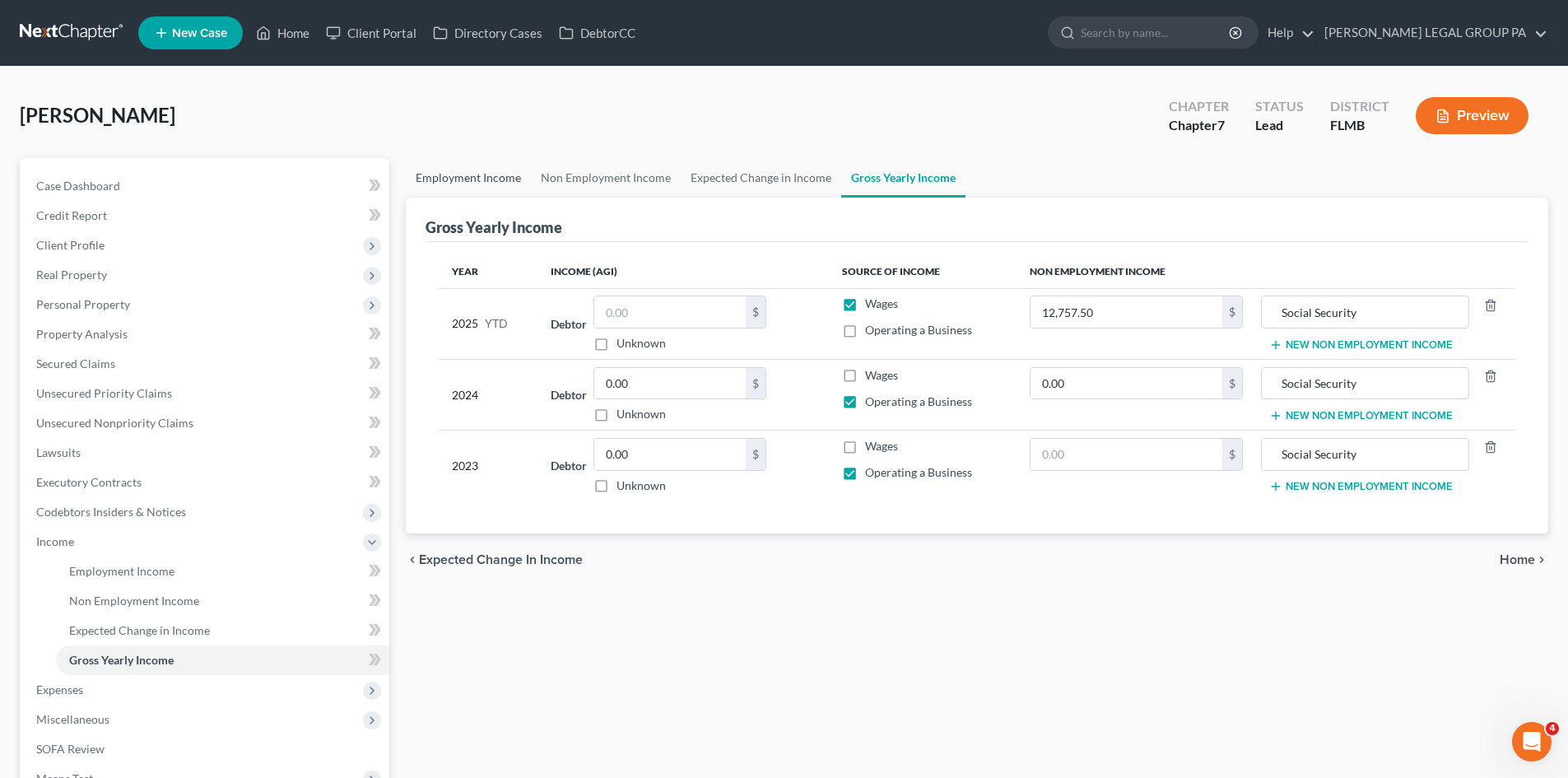
click at [457, 174] on link "Employment Income" at bounding box center [468, 178] width 126 height 39
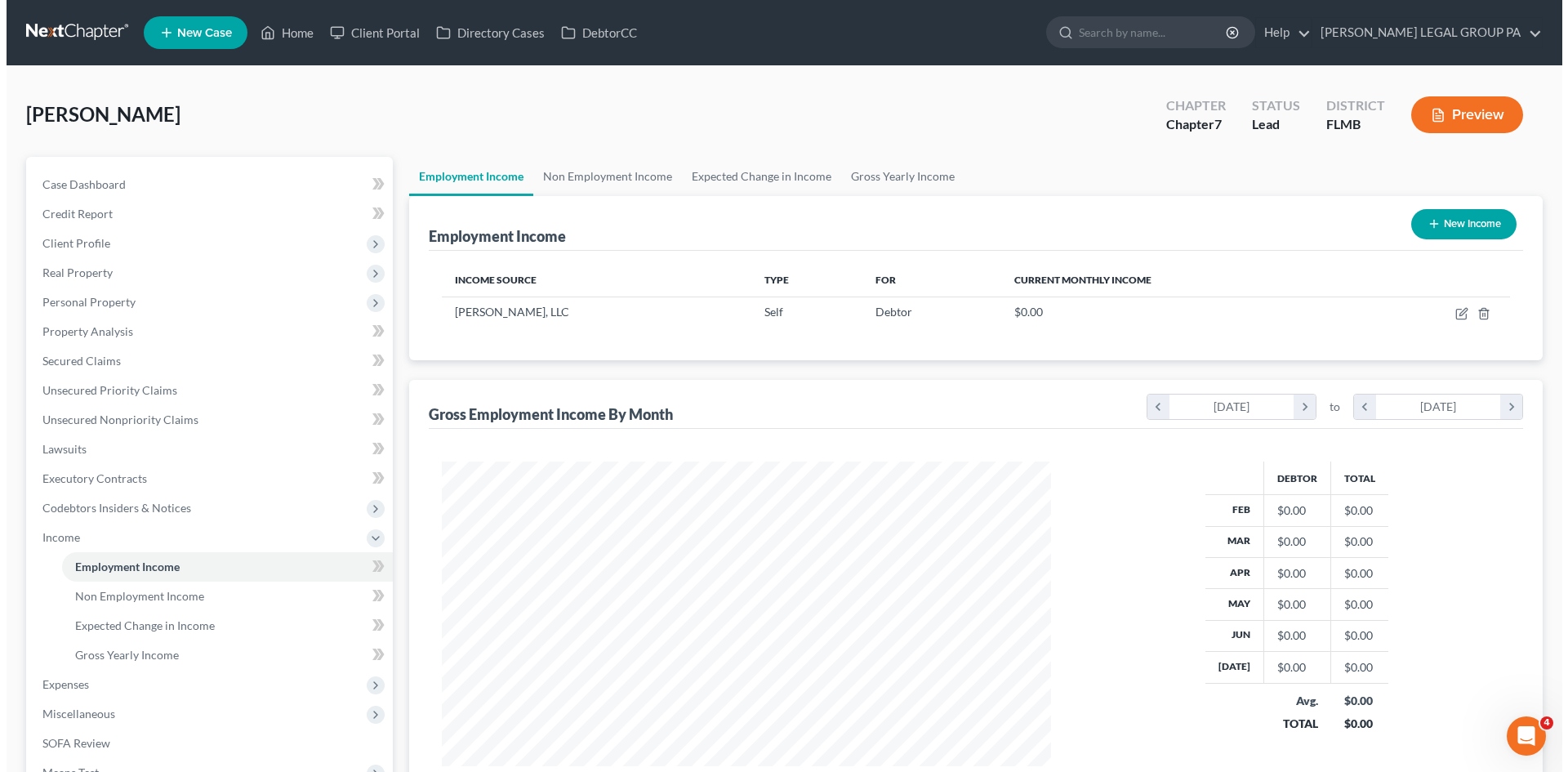
scroll to position [304, 642]
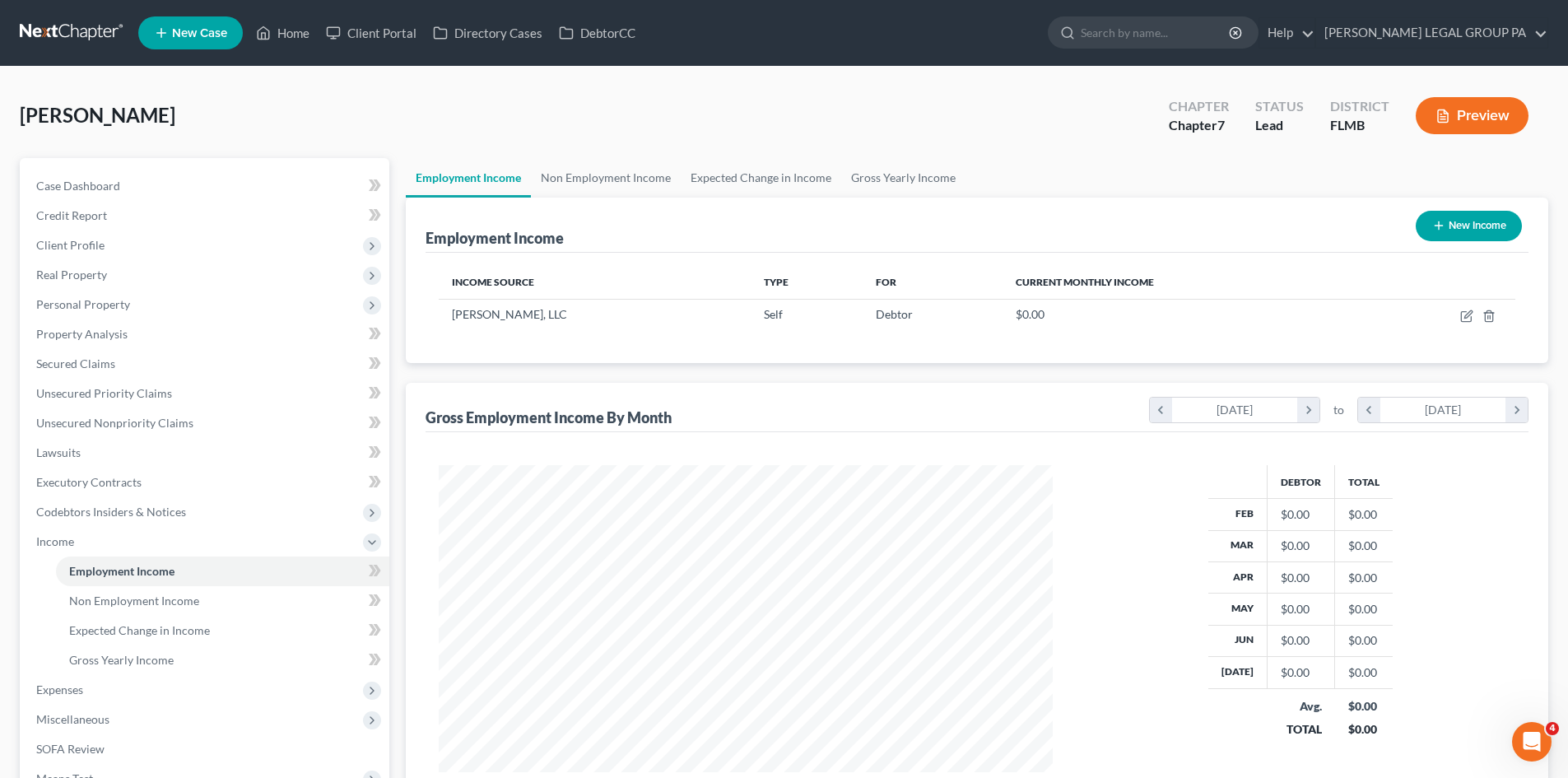
click at [1436, 223] on icon "button" at bounding box center [1439, 225] width 13 height 13
select select "0"
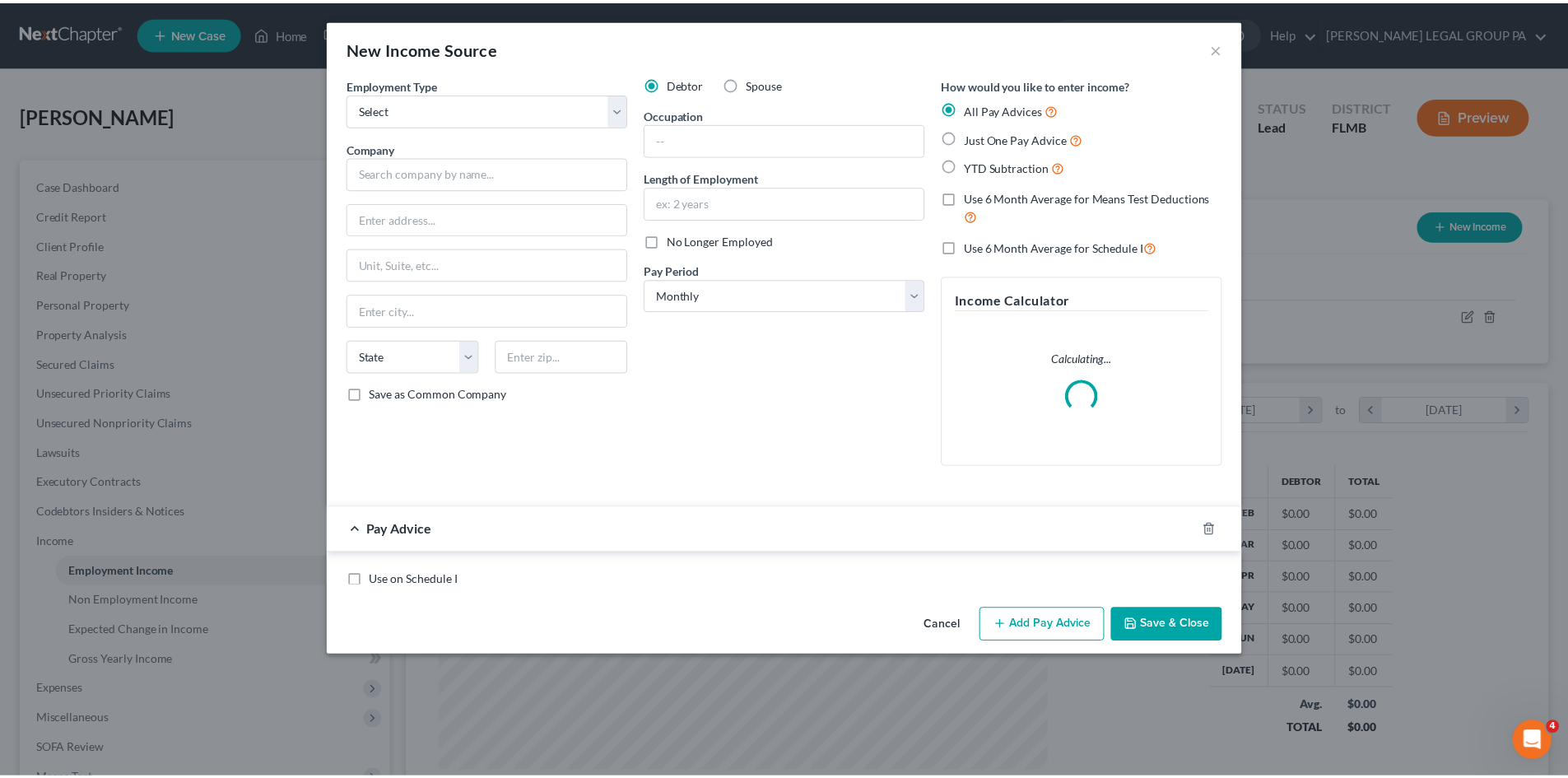
scroll to position [310, 653]
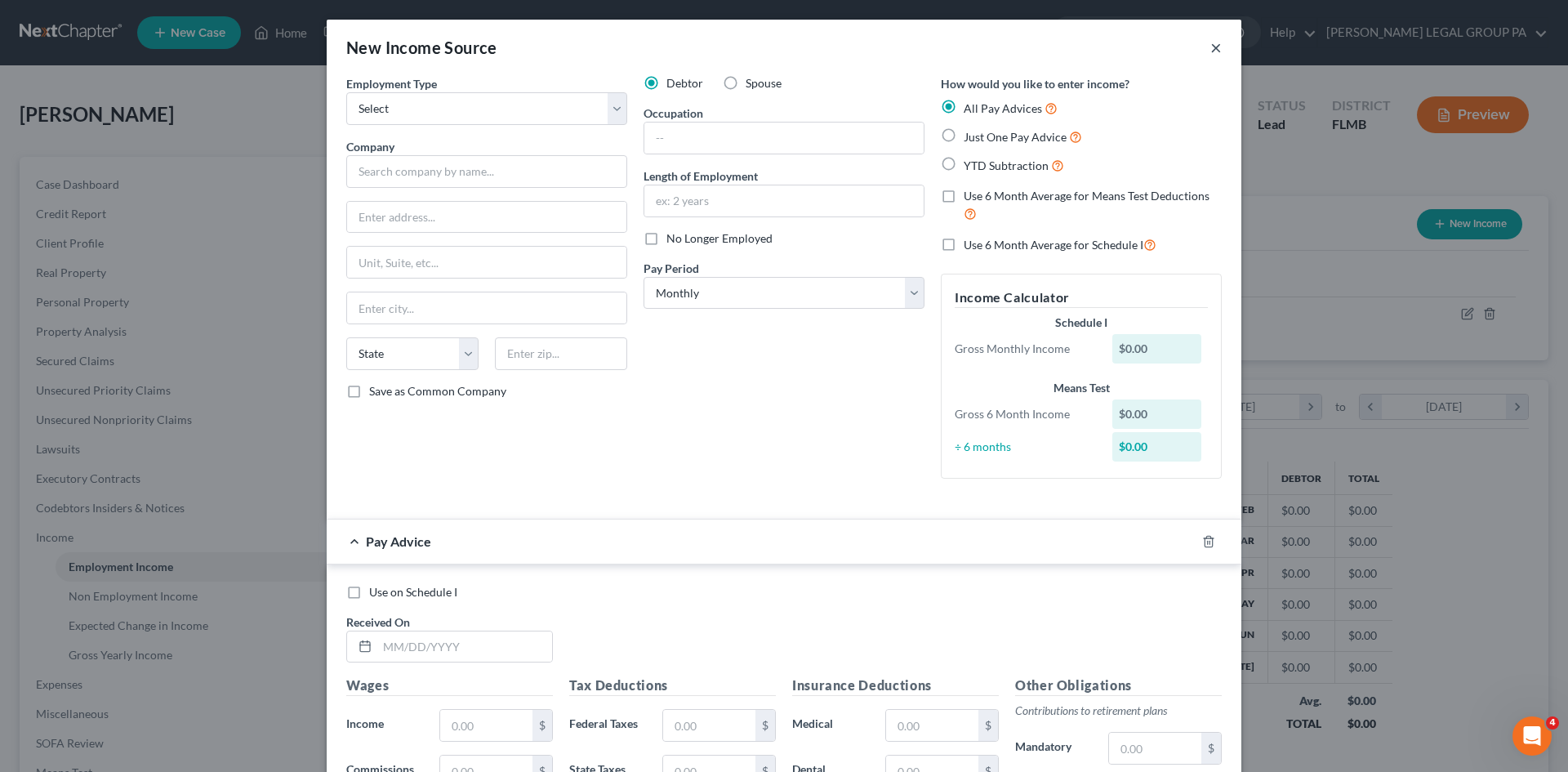
click at [1213, 48] on button "×" at bounding box center [1216, 47] width 11 height 19
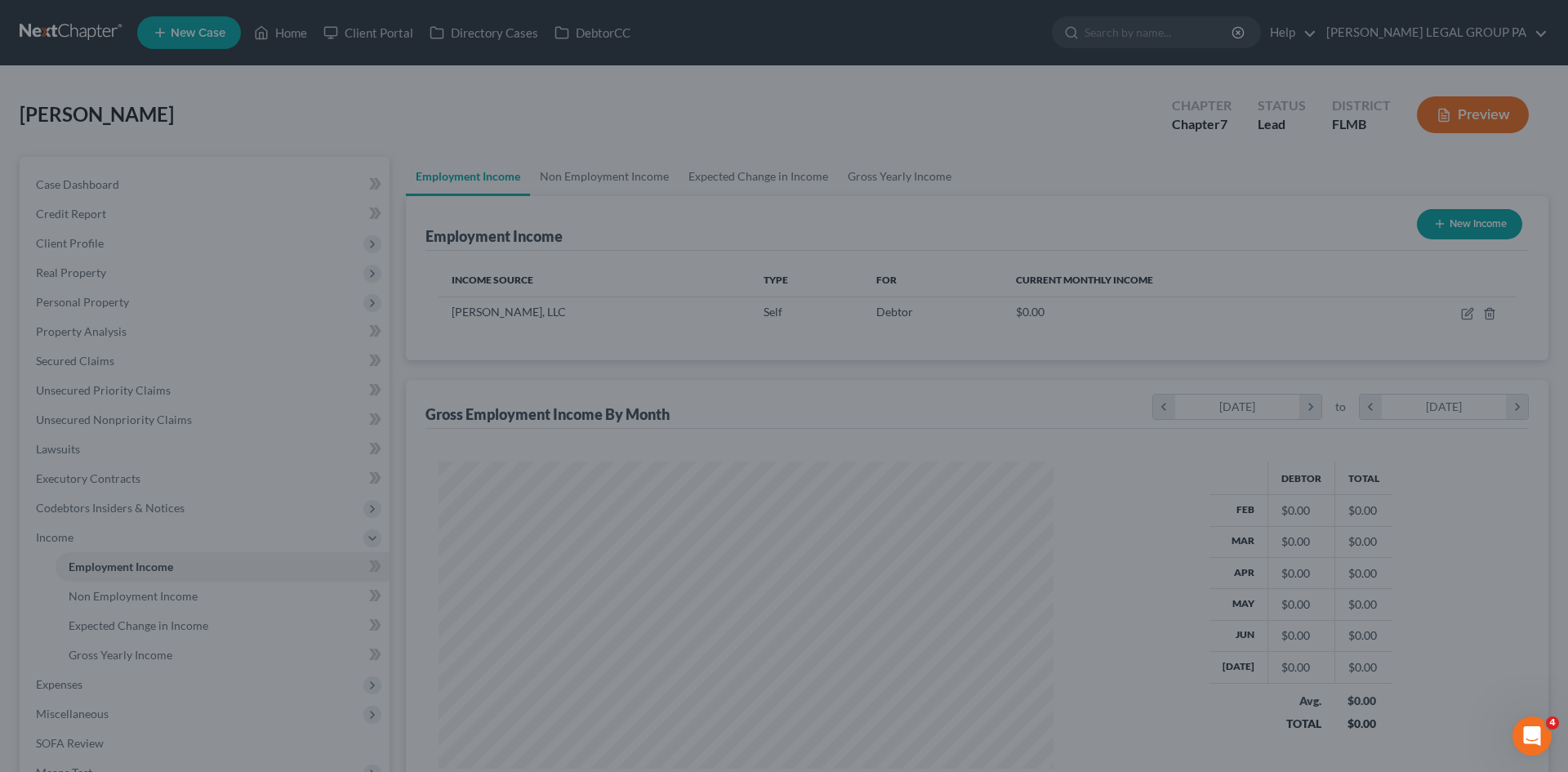
scroll to position [816207, 815879]
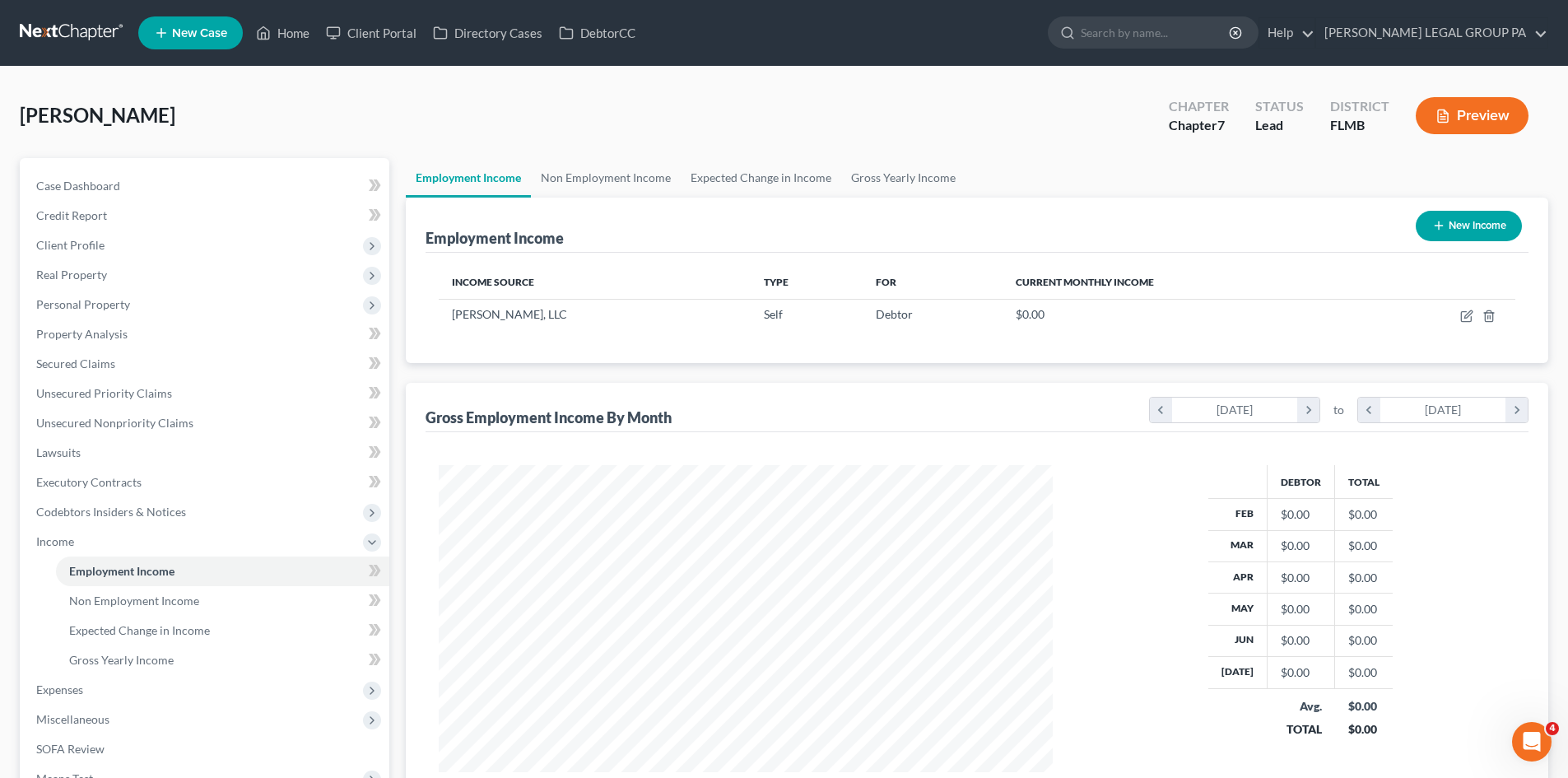
click at [1482, 220] on button "New Income" at bounding box center [1469, 226] width 106 height 31
select select "0"
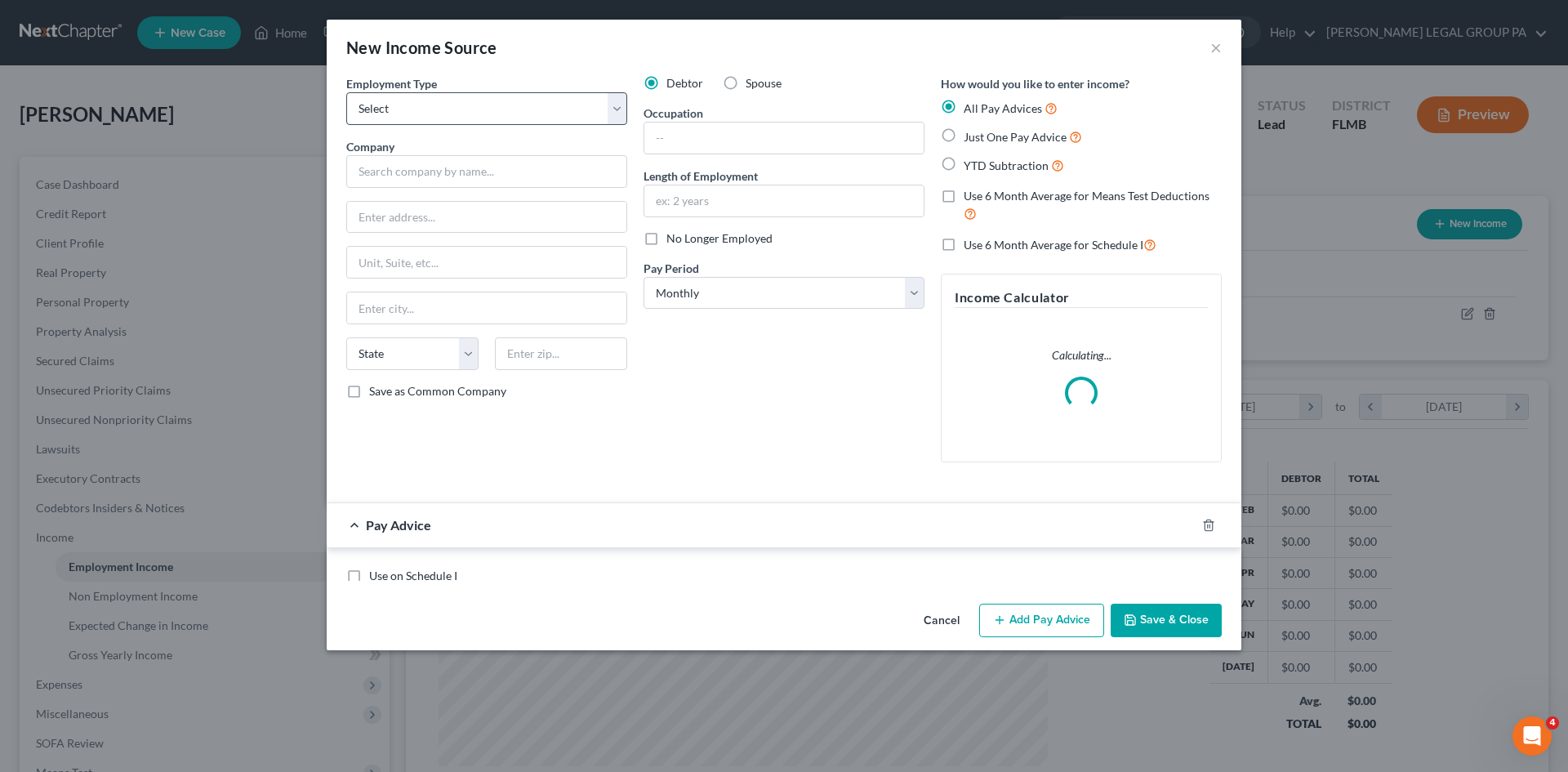
scroll to position [307, 647]
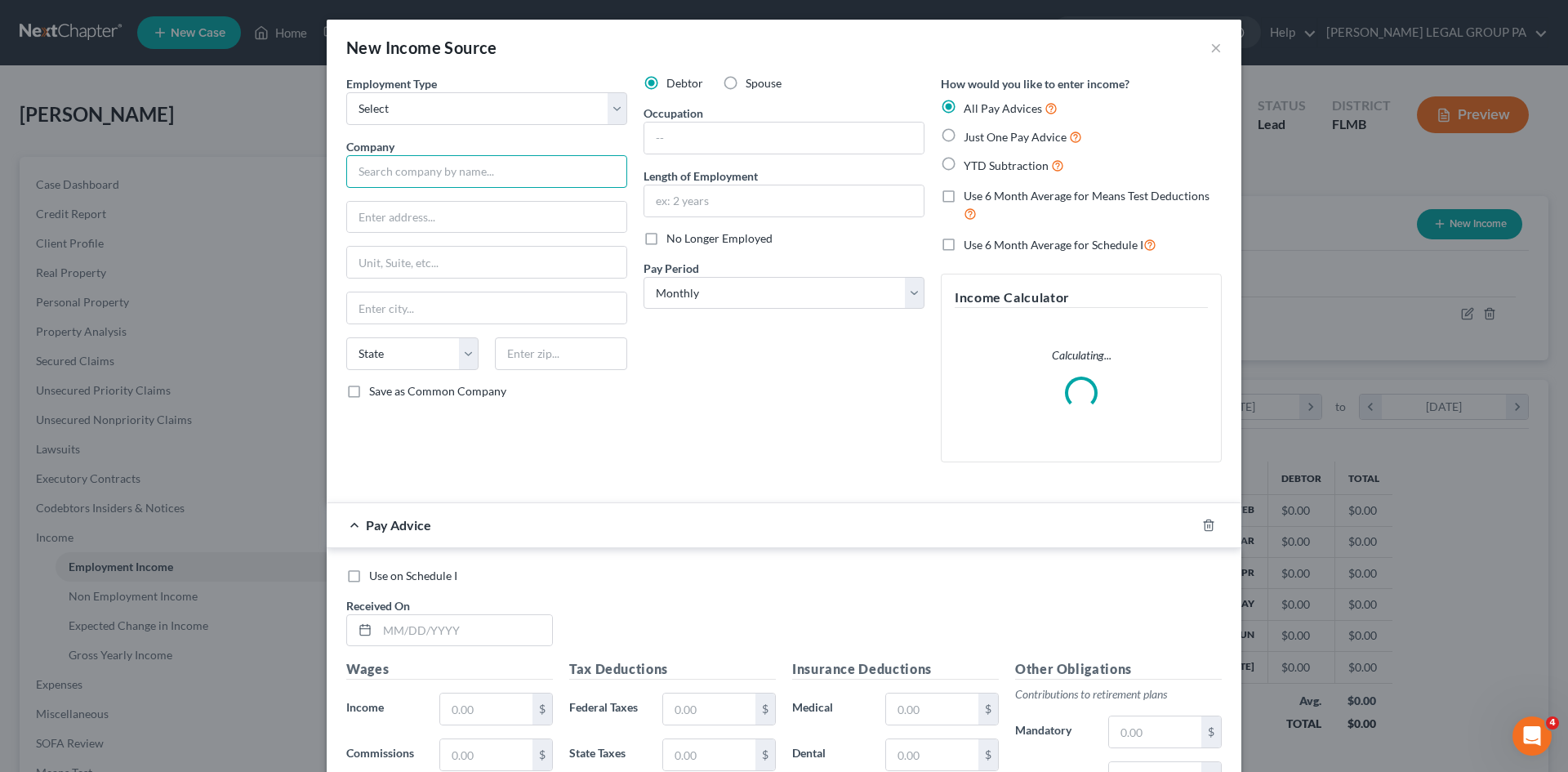
click at [460, 173] on input "text" at bounding box center [486, 171] width 281 height 32
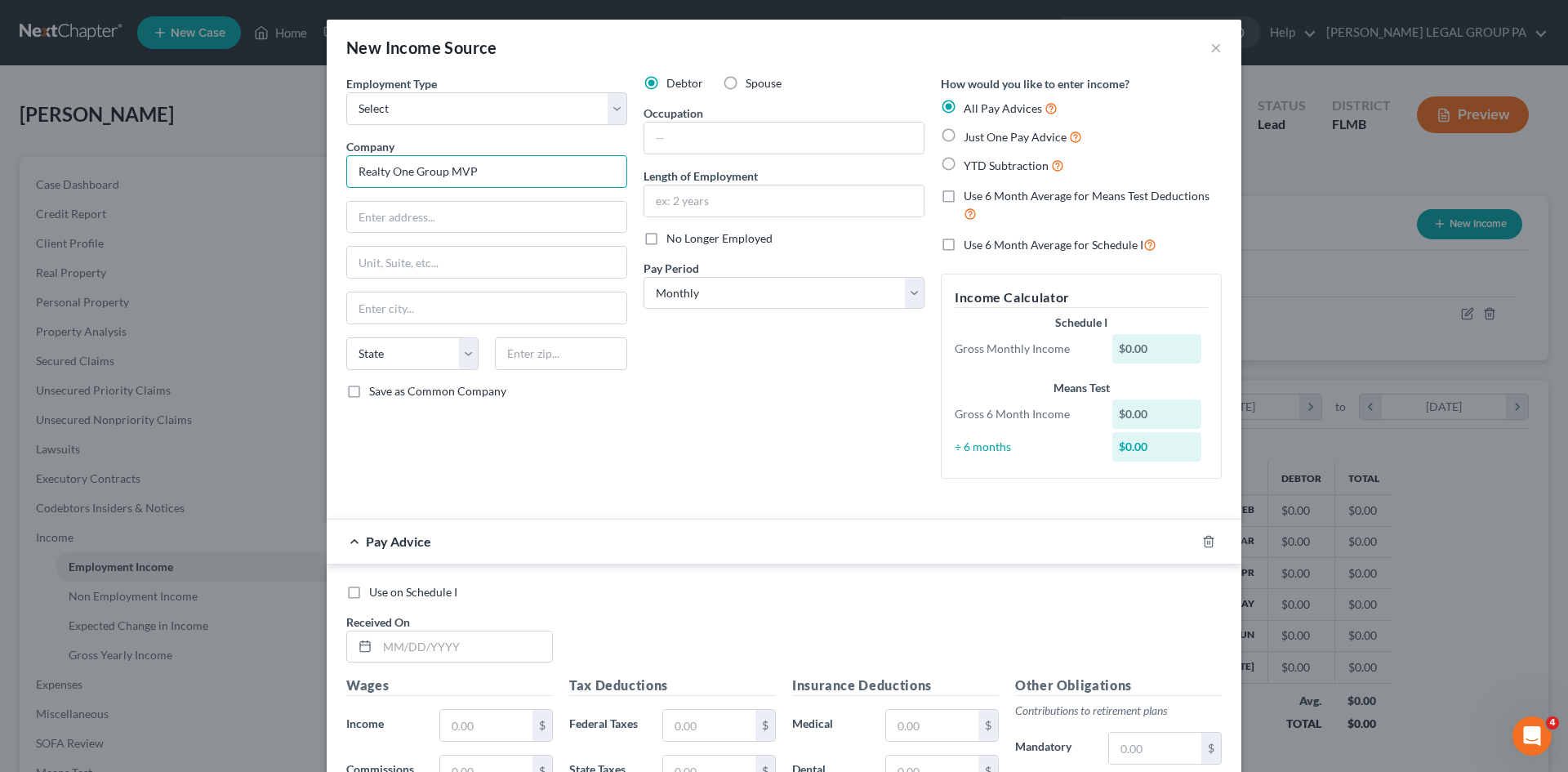
click at [401, 174] on input "Realty One Group MVP" at bounding box center [486, 171] width 281 height 32
type input "Realty ONE Group MVP"
click at [512, 224] on input "text" at bounding box center [486, 218] width 279 height 31
type input "Works from home"
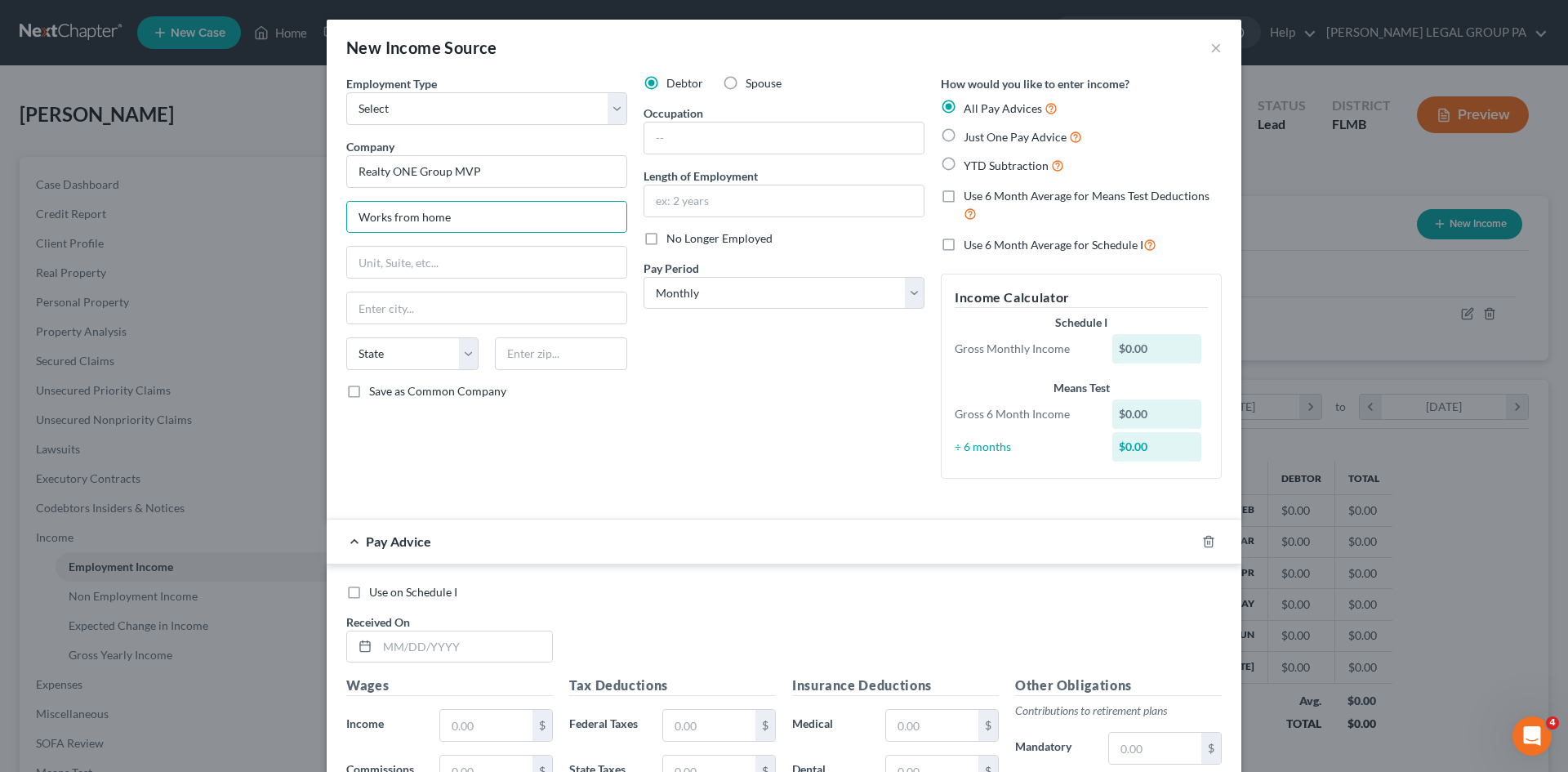
click at [665, 414] on div "Debtor Spouse Occupation Length of Employment No Longer Employed Pay Period * S…" at bounding box center [784, 282] width 297 height 416
click at [719, 134] on input "text" at bounding box center [783, 138] width 279 height 31
type input "Realtor"
click at [770, 203] on input "text" at bounding box center [783, 201] width 279 height 31
type input "8 years"
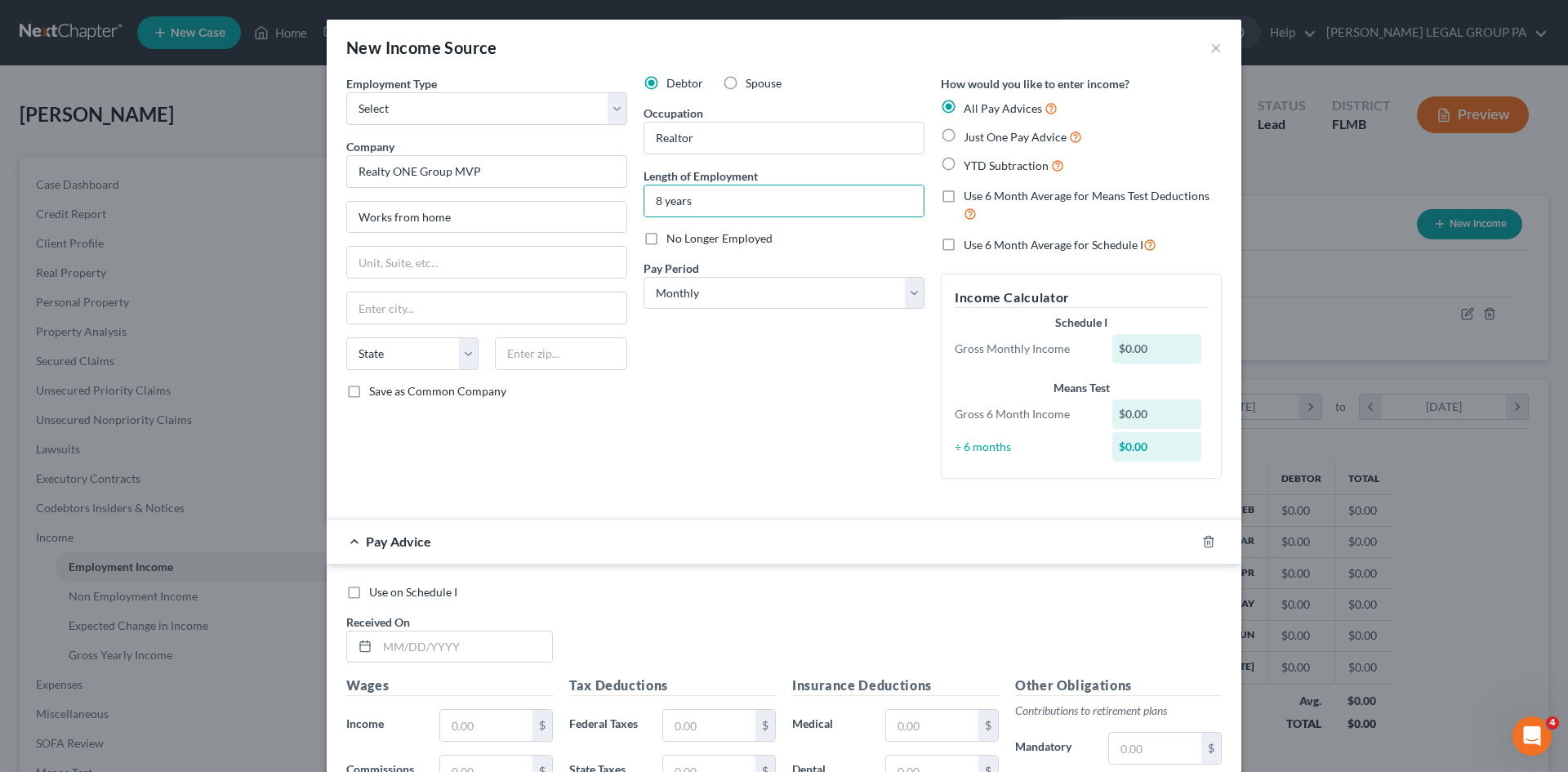
click at [779, 350] on div "Debtor Spouse Occupation Realtor Length of Employment 8 years No Longer Employe…" at bounding box center [784, 282] width 297 height 416
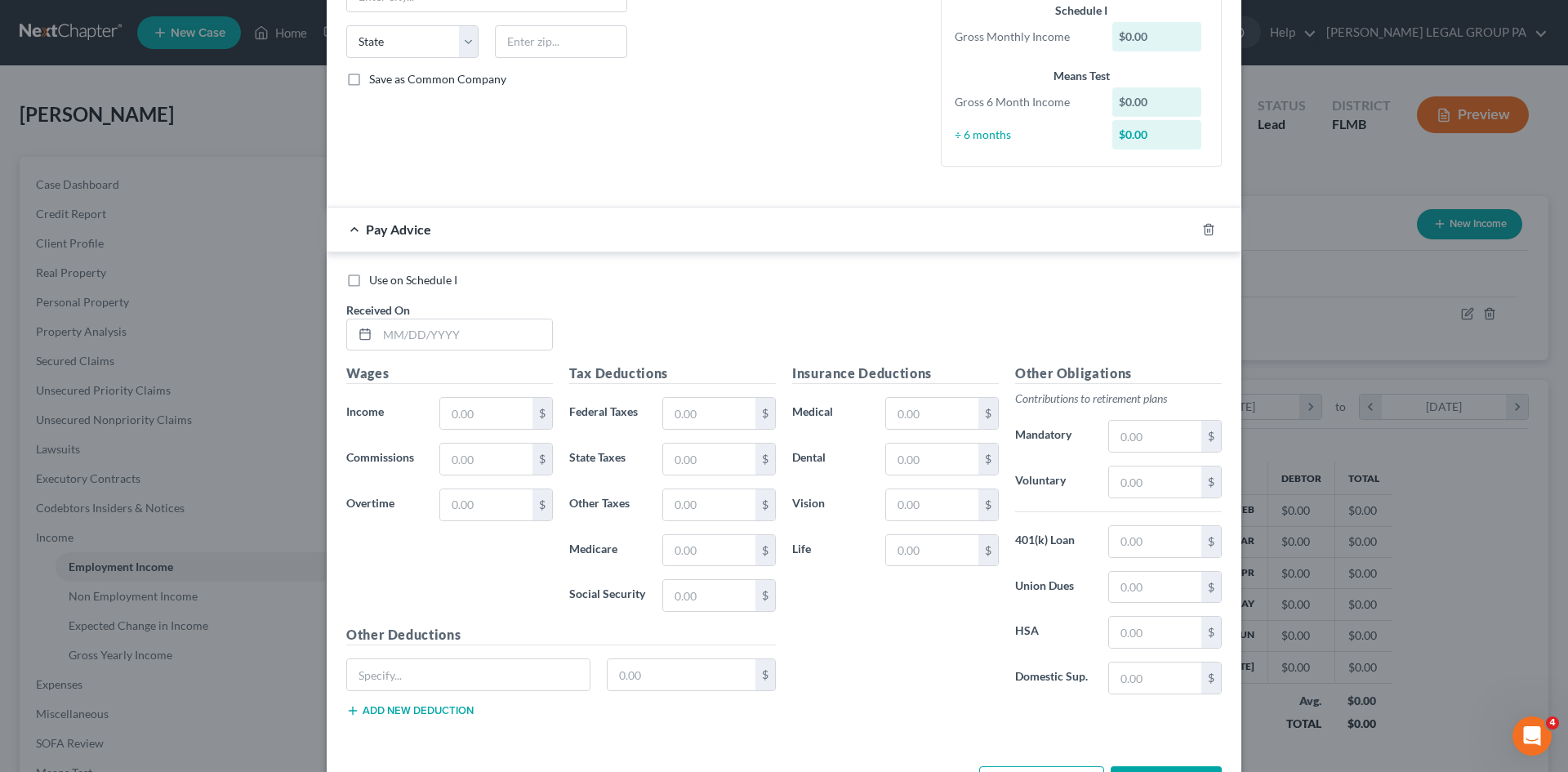
scroll to position [374, 0]
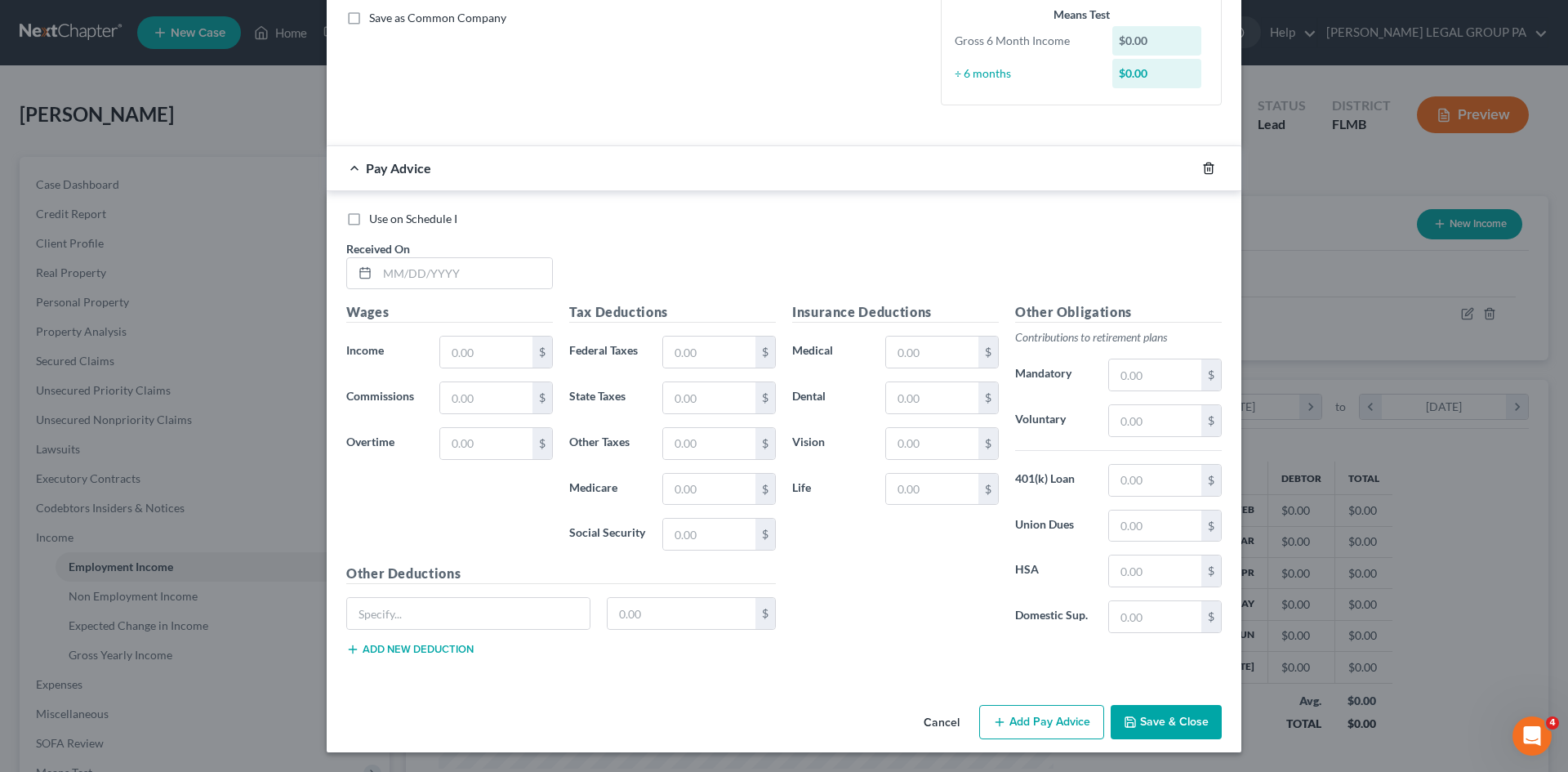
click at [1202, 170] on icon "button" at bounding box center [1208, 168] width 13 height 13
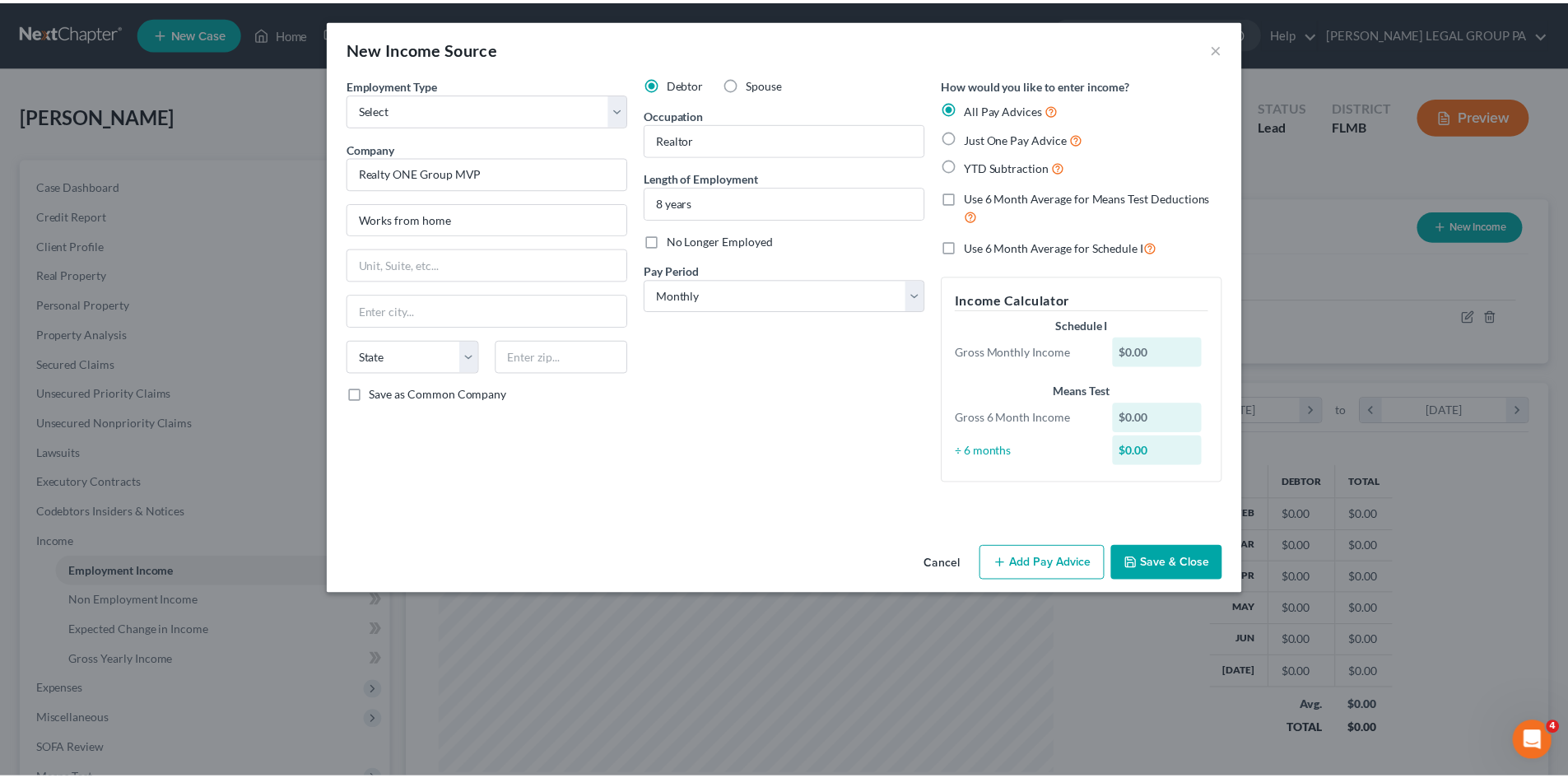
scroll to position [0, 0]
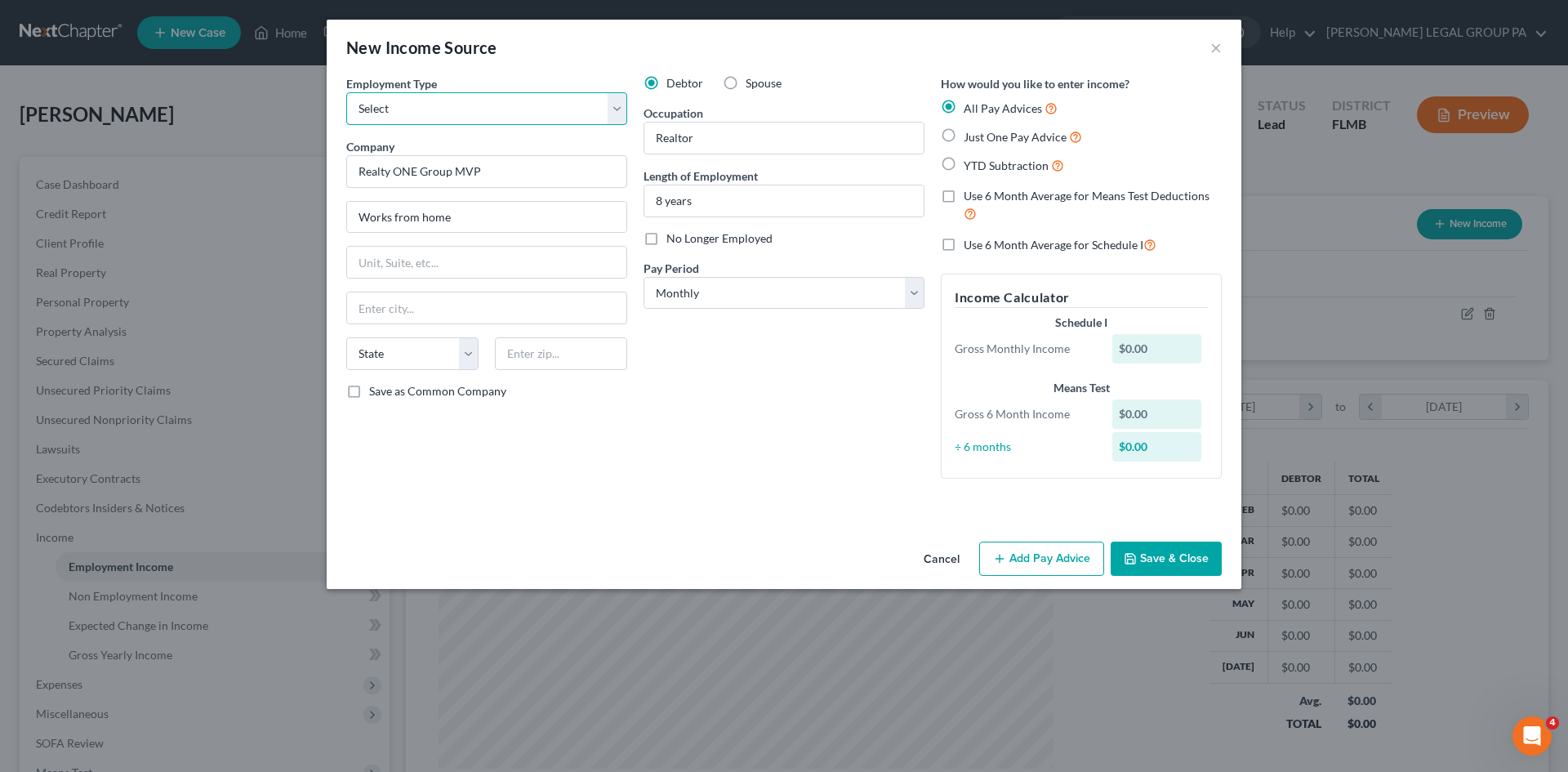
drag, startPoint x: 486, startPoint y: 110, endPoint x: 477, endPoint y: 124, distance: 16.6
click at [486, 110] on select "Select Full or [DEMOGRAPHIC_DATA] Employment Self Employment" at bounding box center [486, 108] width 281 height 32
select select "1"
click at [346, 92] on select "Select Full or [DEMOGRAPHIC_DATA] Employment Self Employment" at bounding box center [486, 108] width 281 height 32
drag, startPoint x: 740, startPoint y: 416, endPoint x: 1099, endPoint y: 482, distance: 365.0
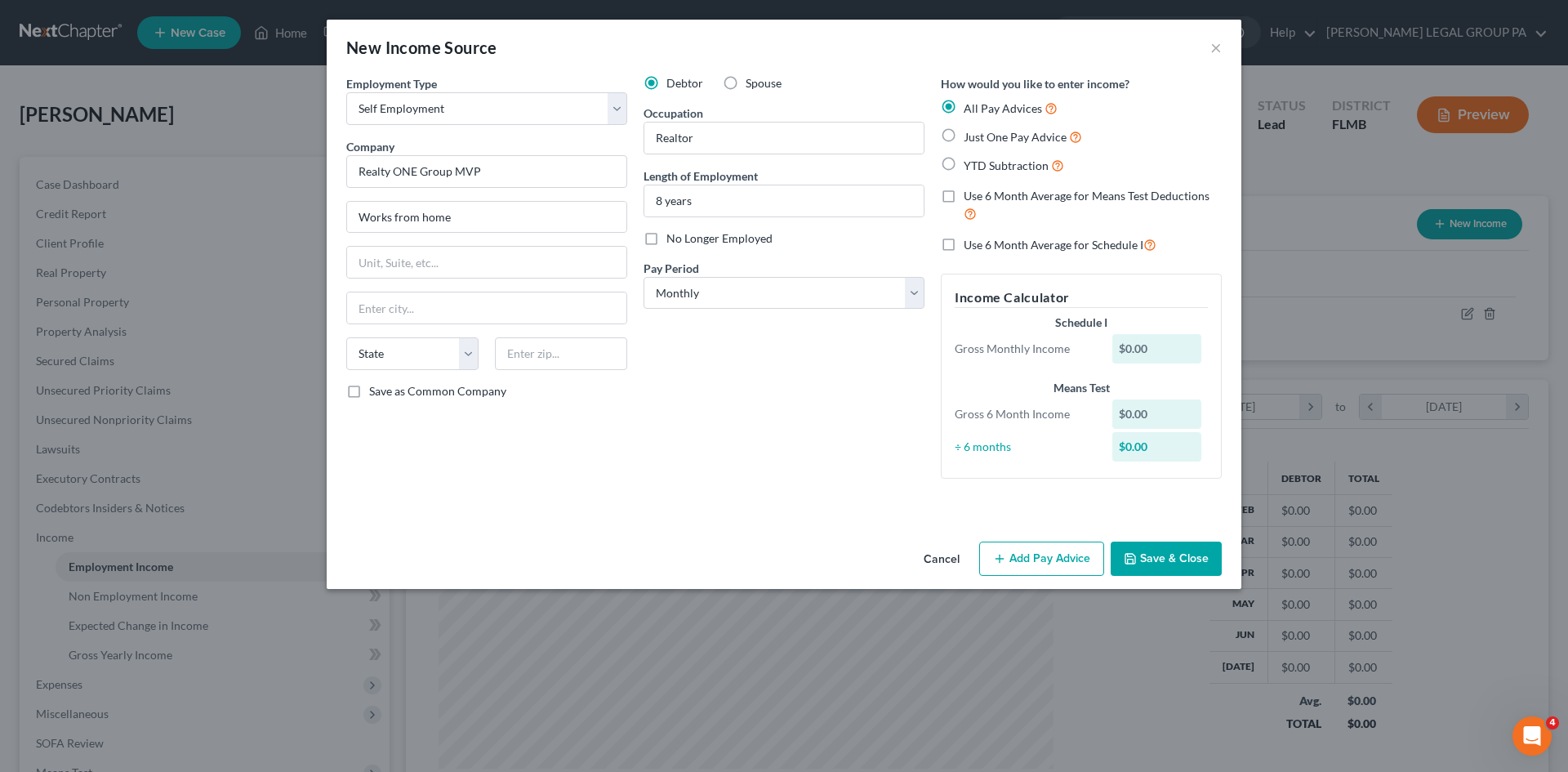
click at [743, 416] on div "Debtor Spouse Occupation Realtor Length of Employment 8 years No Longer Employe…" at bounding box center [784, 282] width 297 height 416
click at [1189, 546] on button "Save & Close" at bounding box center [1166, 558] width 111 height 34
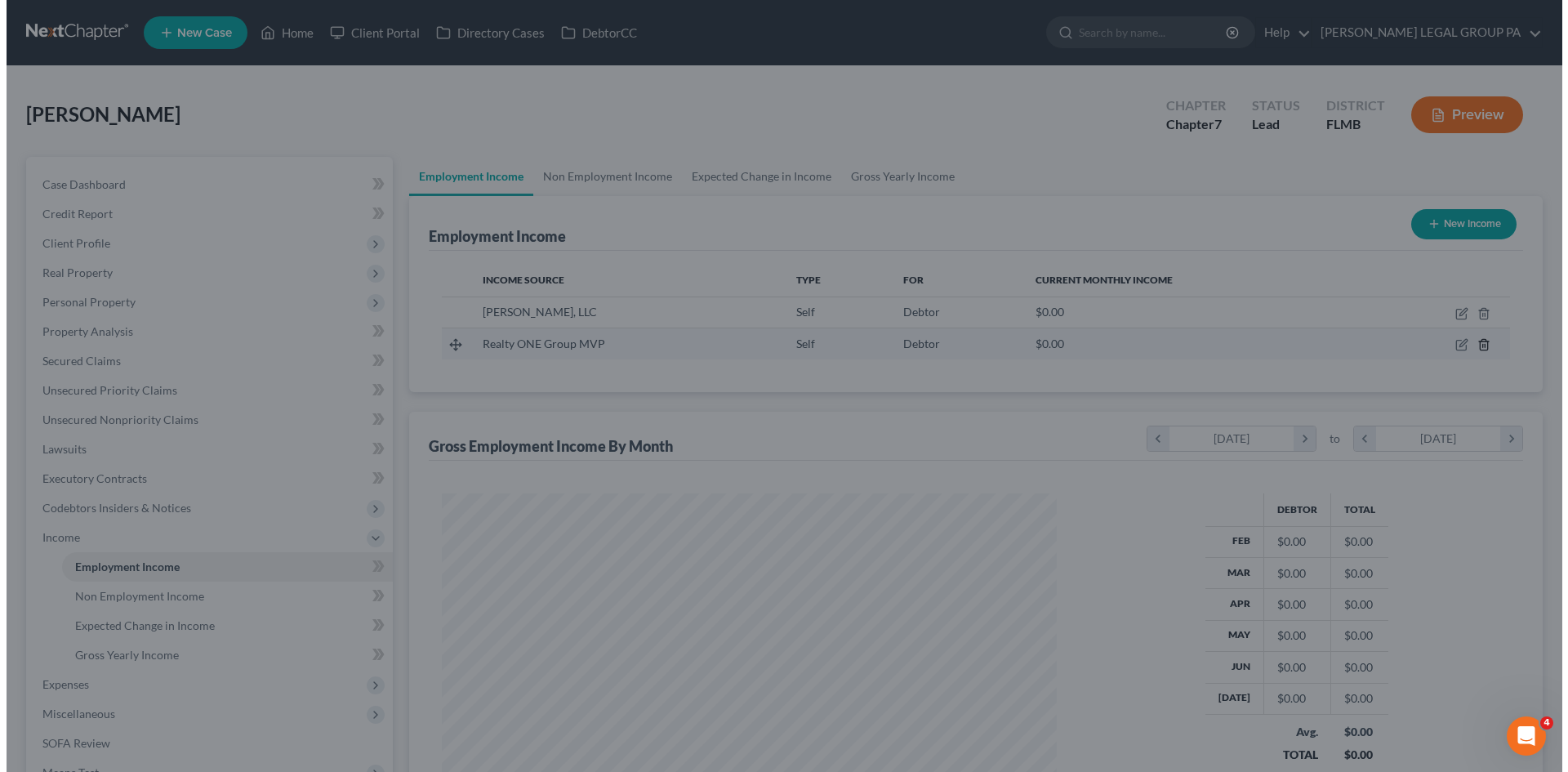
scroll to position [816207, 815879]
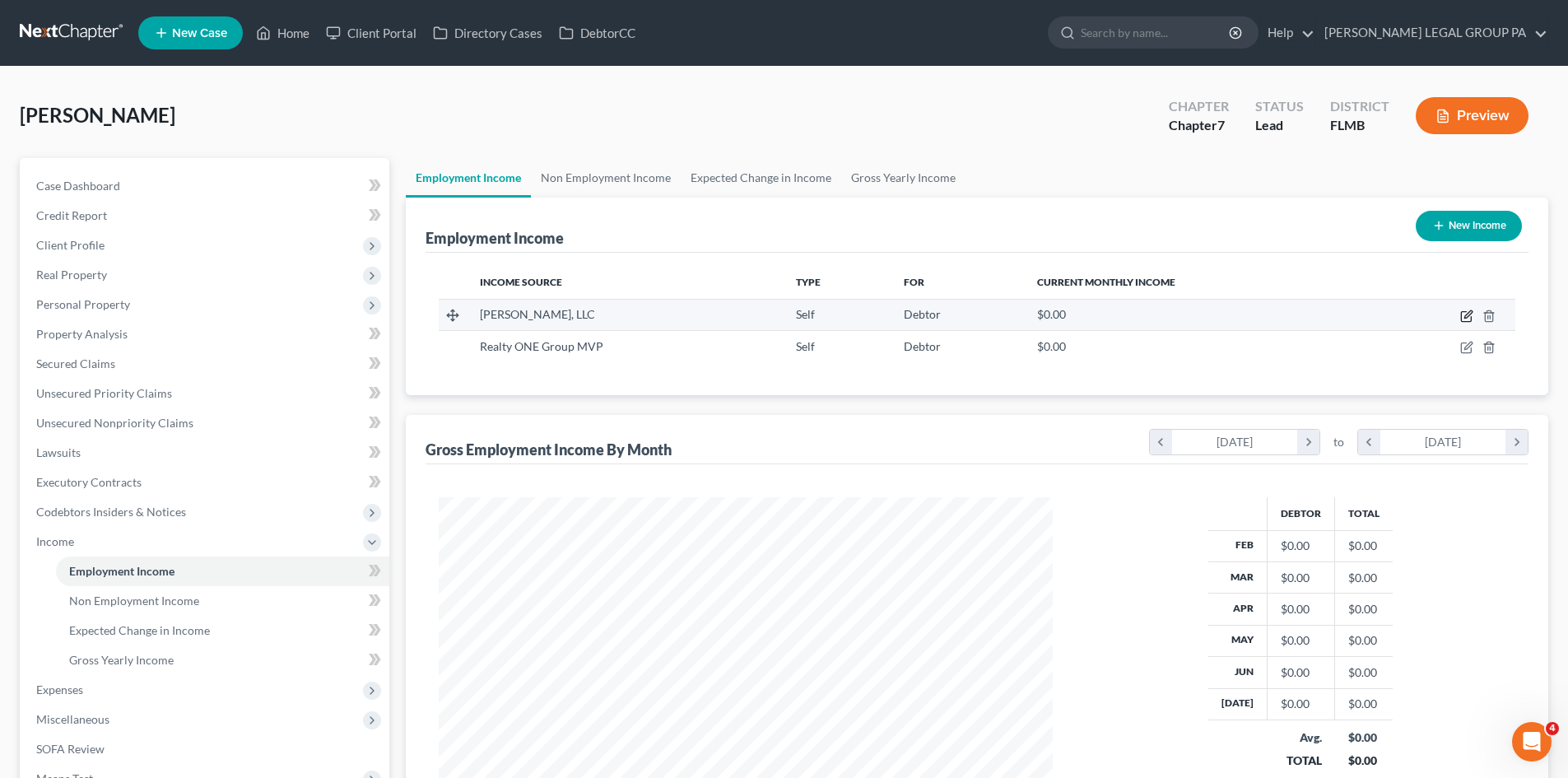
click at [1465, 314] on icon "button" at bounding box center [1467, 316] width 13 height 13
select select "1"
select select "9"
select select "0"
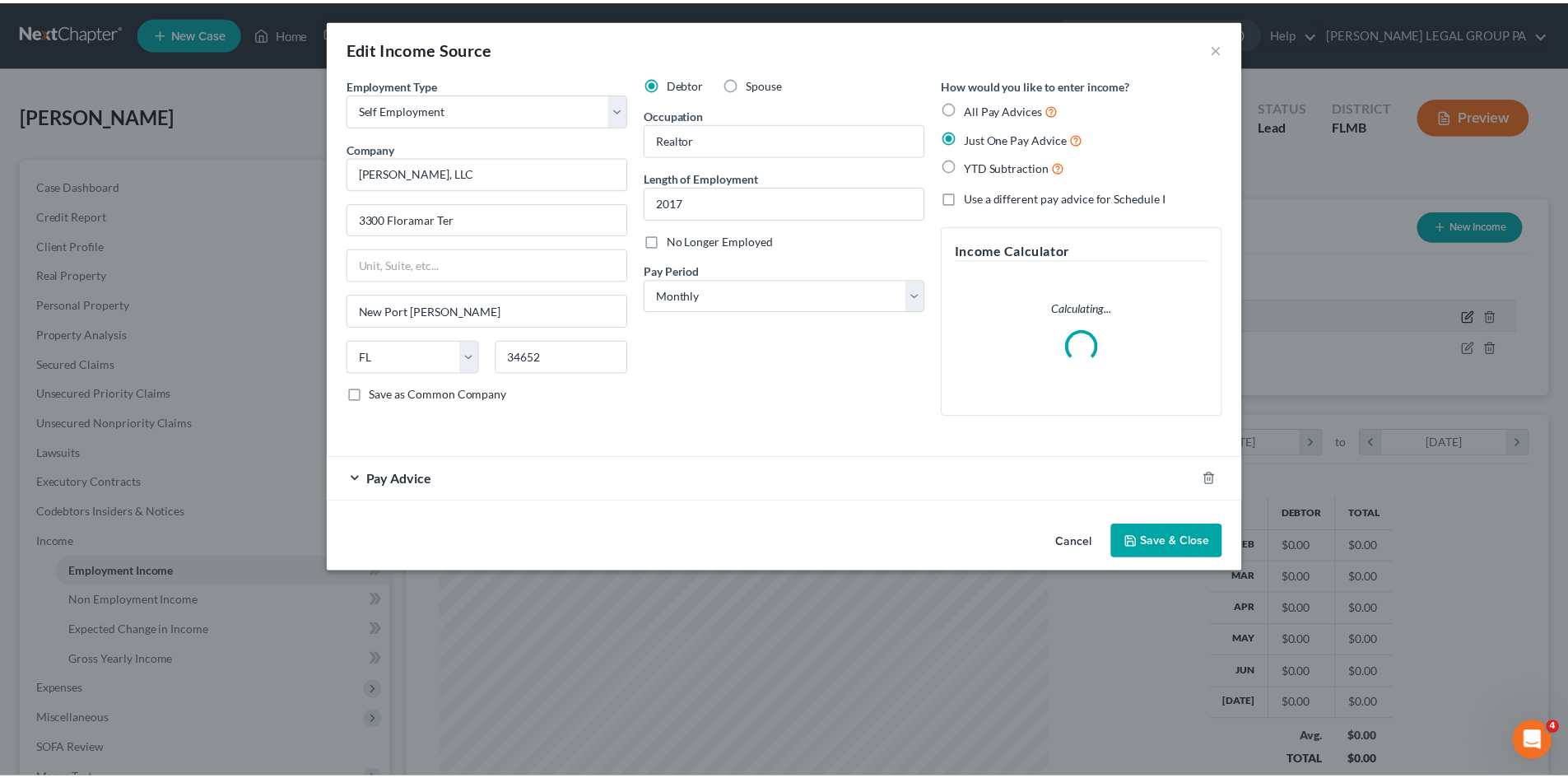
scroll to position [310, 653]
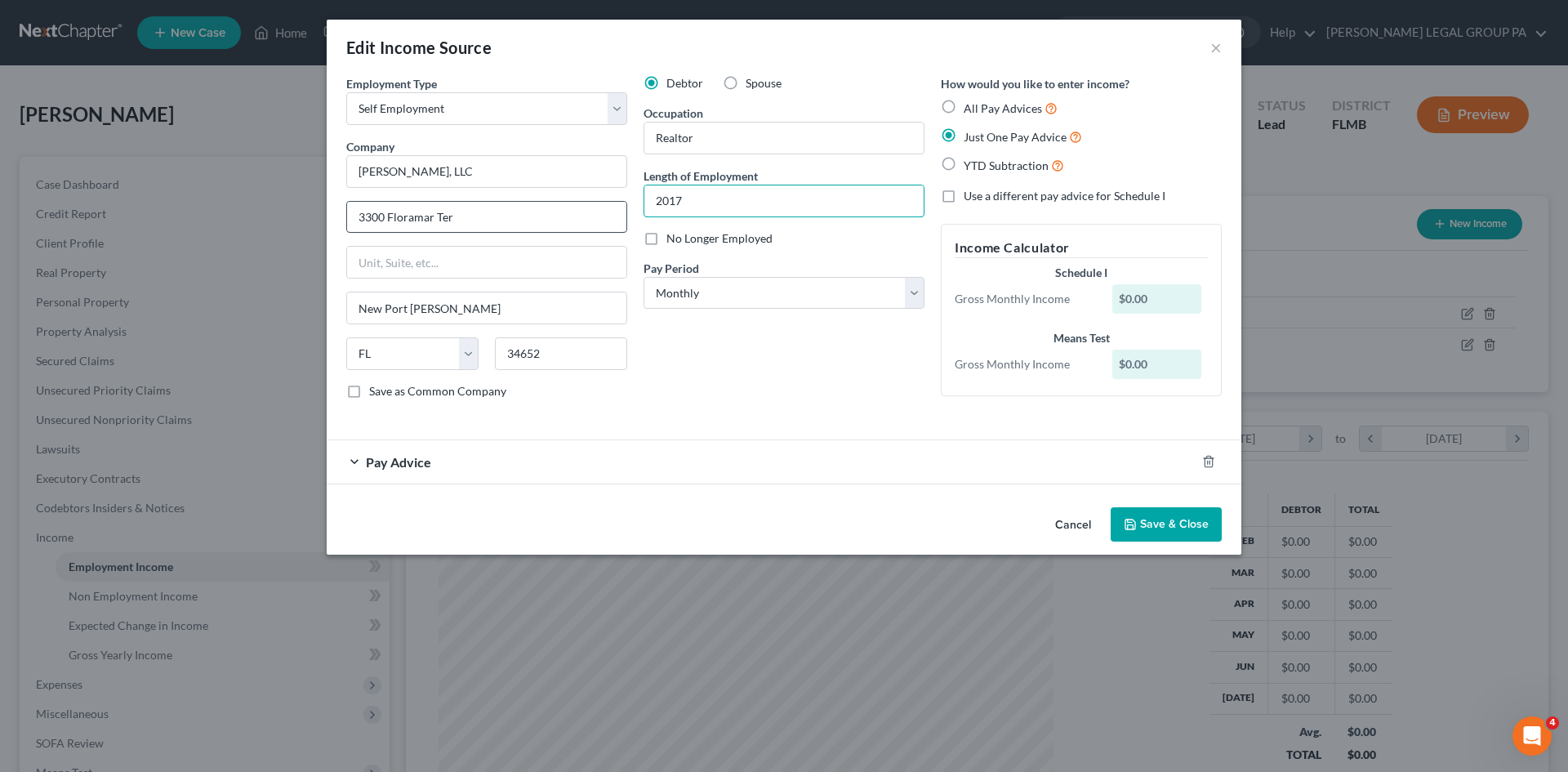
drag, startPoint x: 738, startPoint y: 203, endPoint x: 532, endPoint y: 203, distance: 206.0
click at [532, 203] on div "Employment Type * Select Full or Part Time Employment Self Employment Company *…" at bounding box center [783, 250] width 892 height 351
type input "8"
type input "4 years"
click at [1155, 530] on button "Save & Close" at bounding box center [1166, 524] width 111 height 34
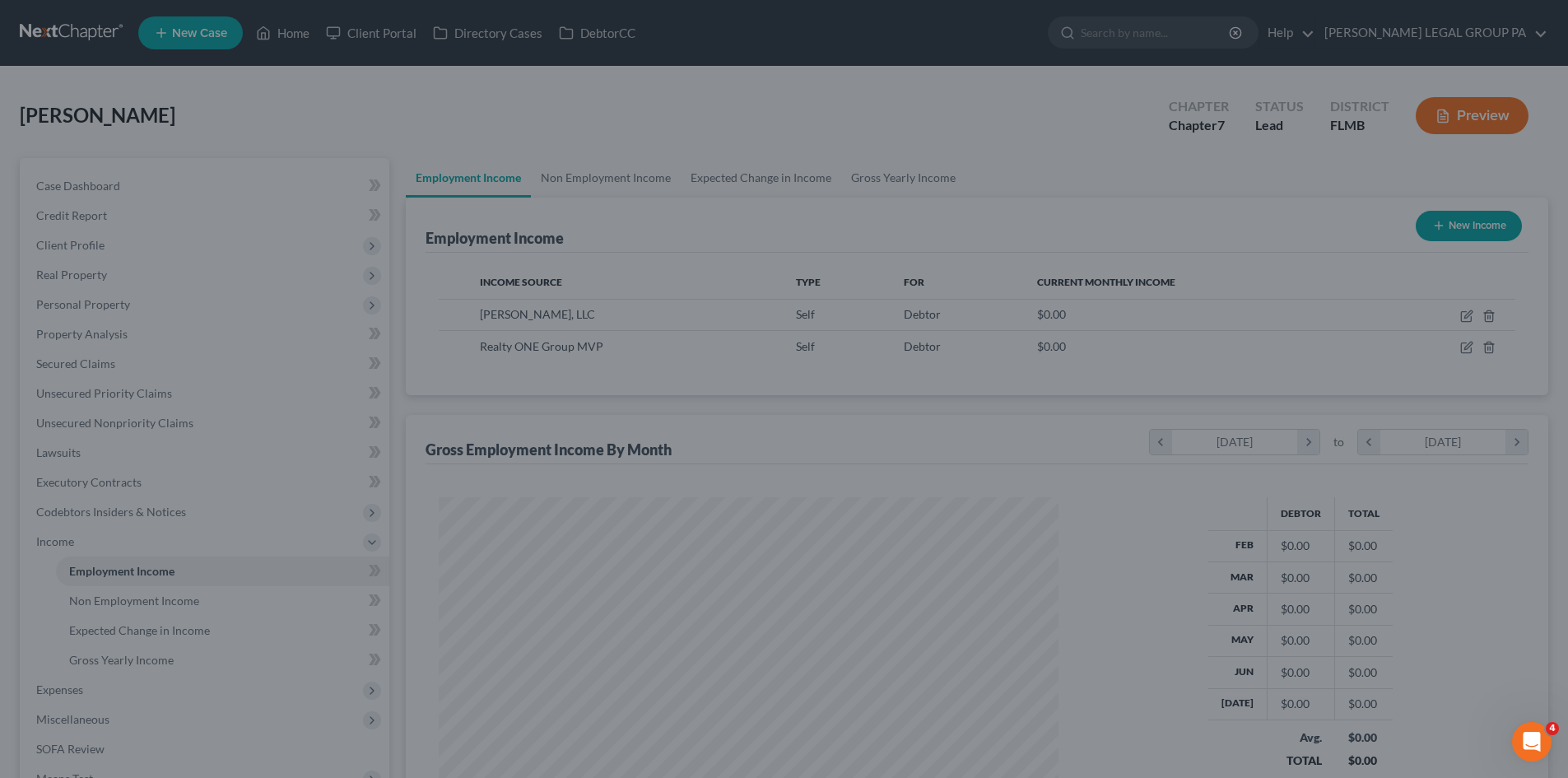
scroll to position [822550, 822654]
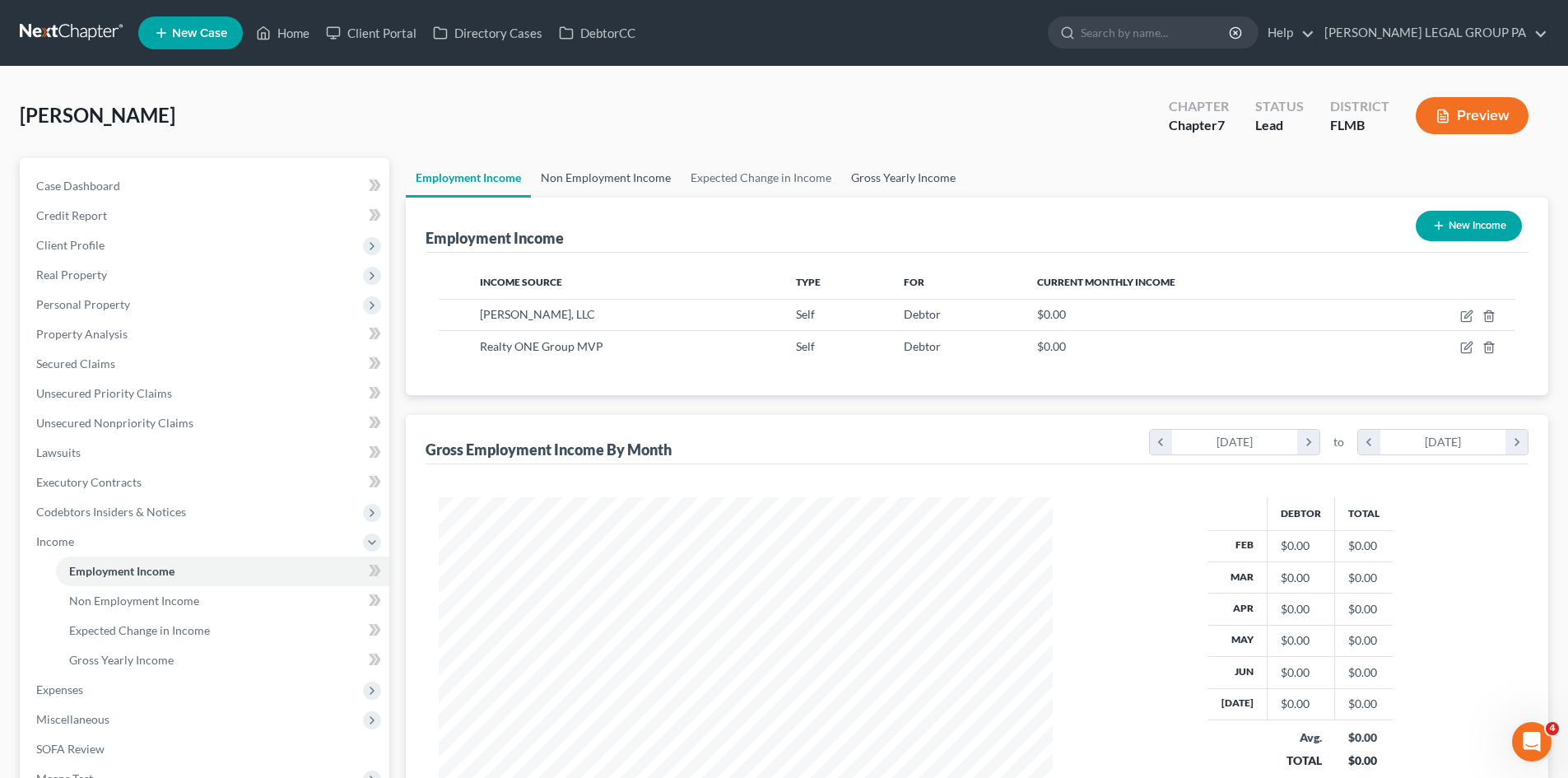
drag, startPoint x: 618, startPoint y: 180, endPoint x: 872, endPoint y: 183, distance: 254.0
click at [618, 181] on link "Non Employment Income" at bounding box center [605, 178] width 150 height 39
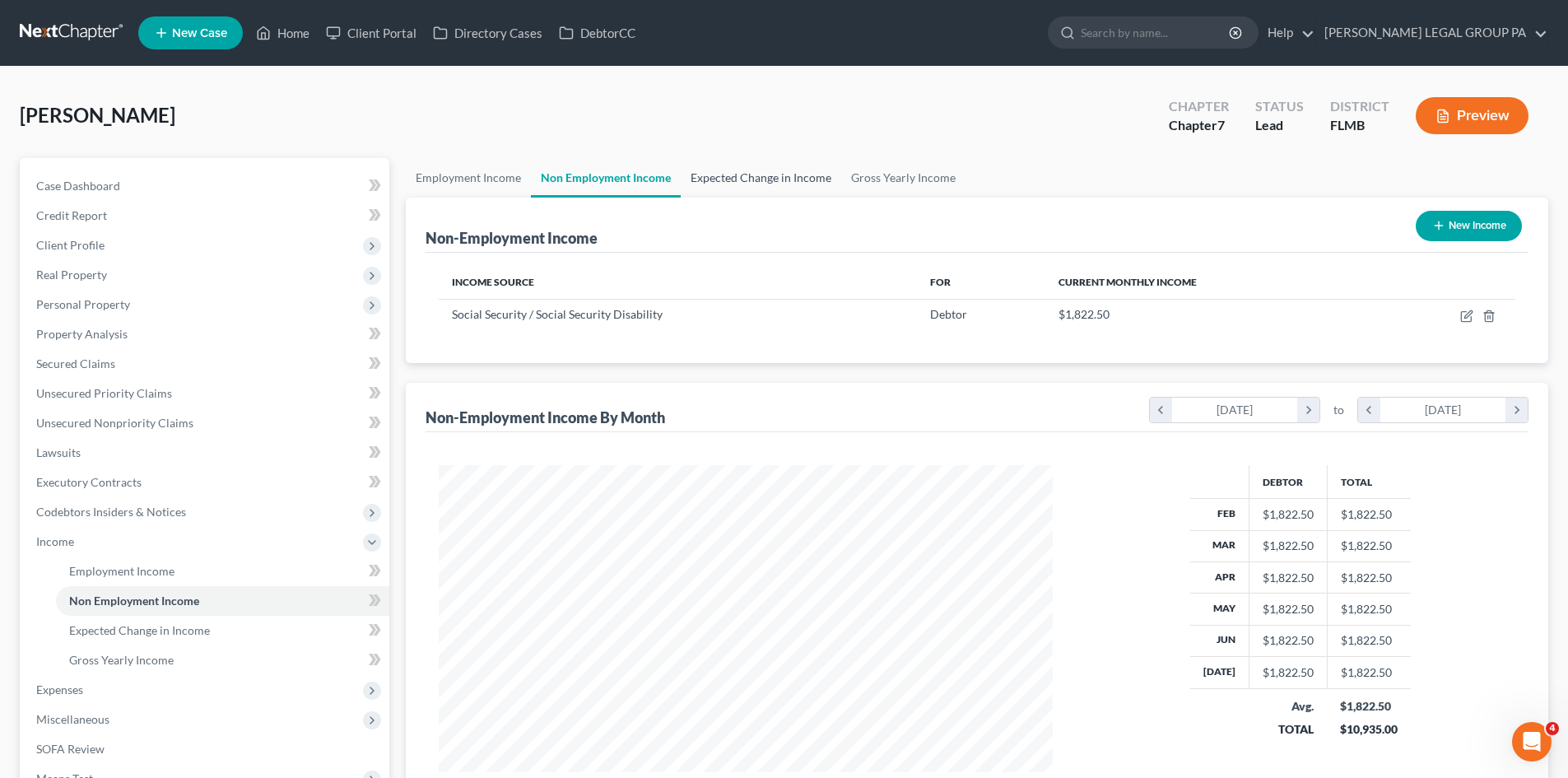
scroll to position [307, 647]
click at [754, 173] on link "Expected Change in Income" at bounding box center [761, 178] width 161 height 39
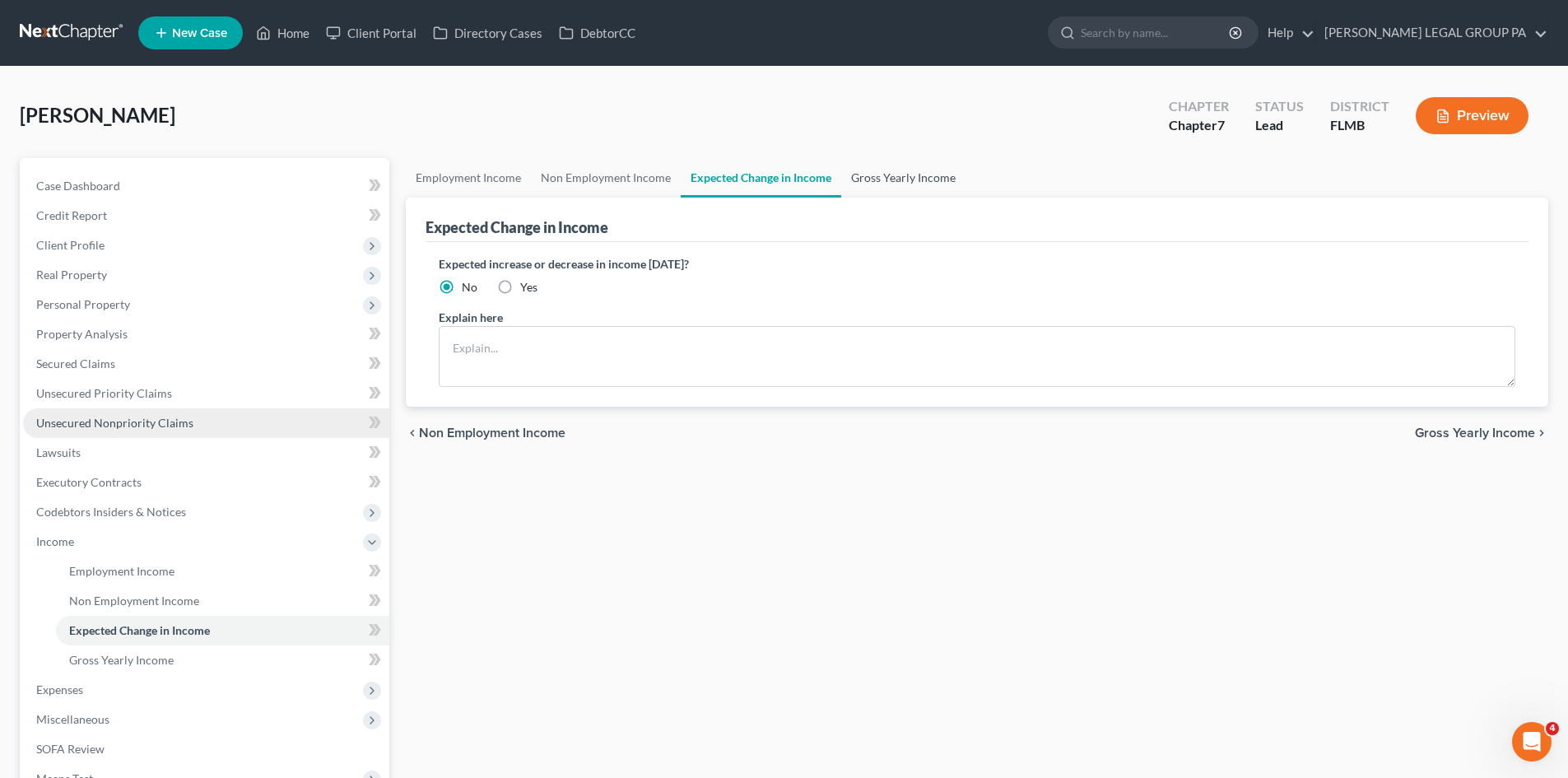
click at [863, 183] on link "Gross Yearly Income" at bounding box center [904, 178] width 125 height 39
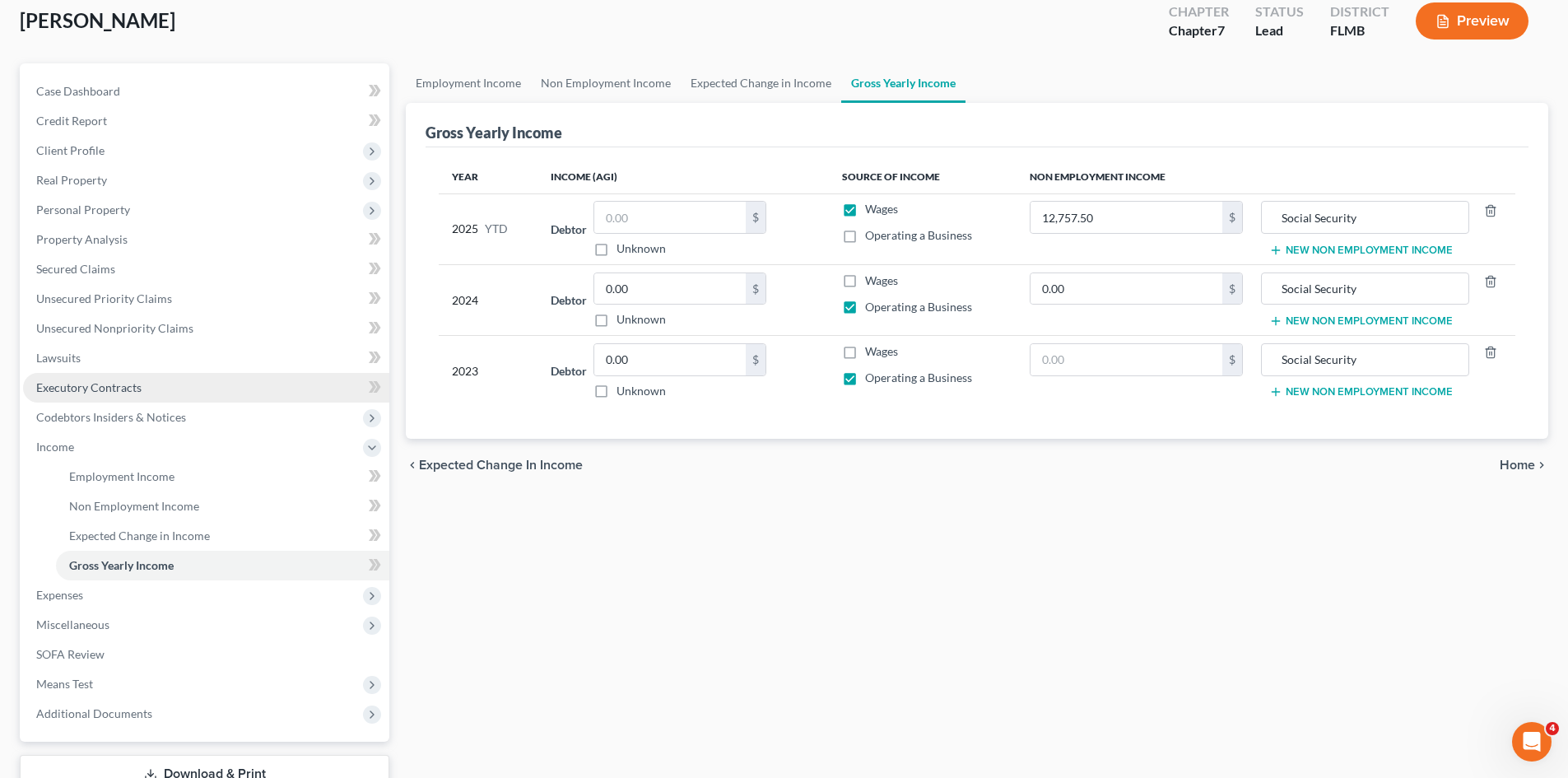
scroll to position [83, 0]
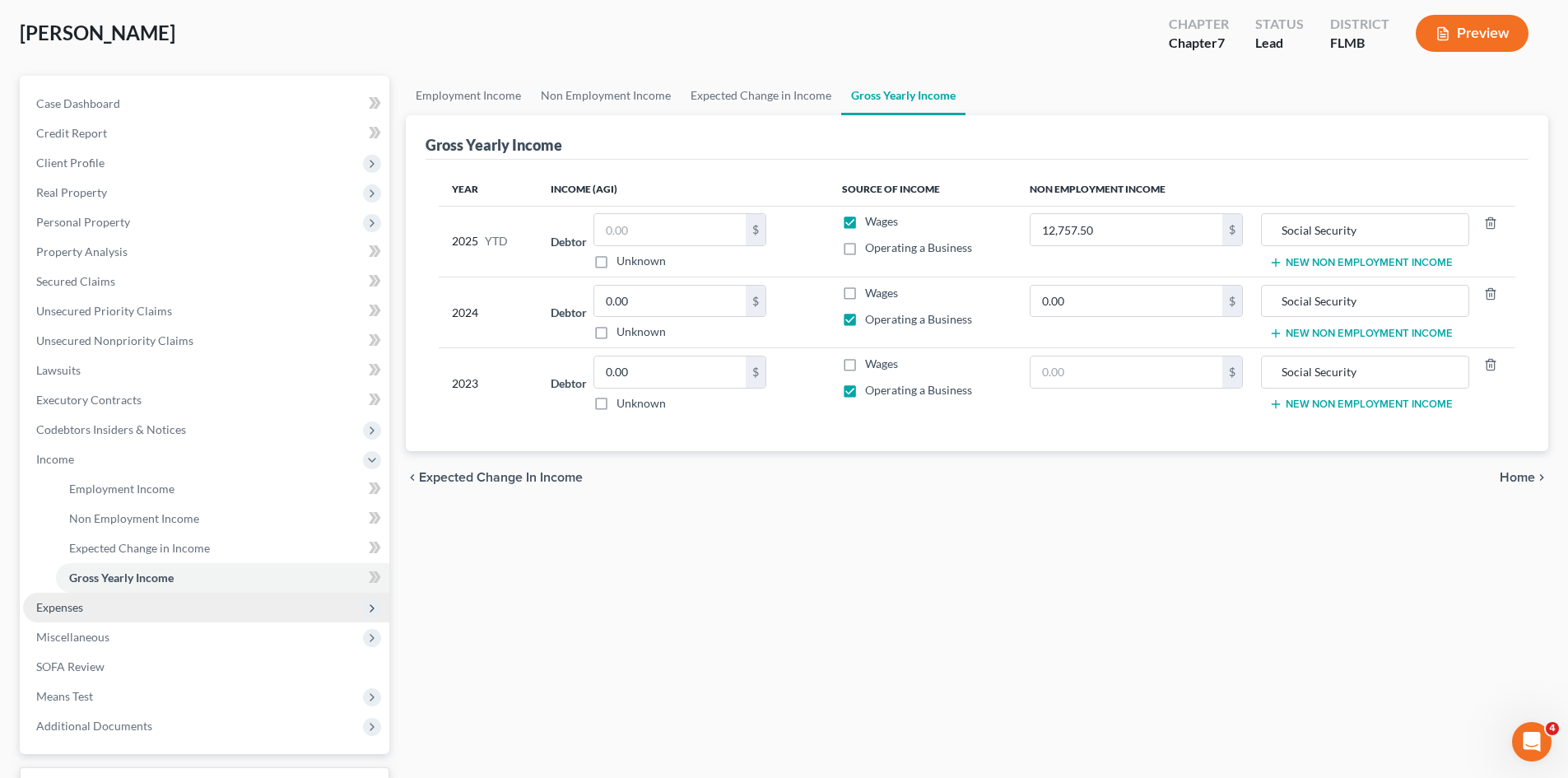
click at [126, 603] on span "Expenses" at bounding box center [206, 607] width 366 height 30
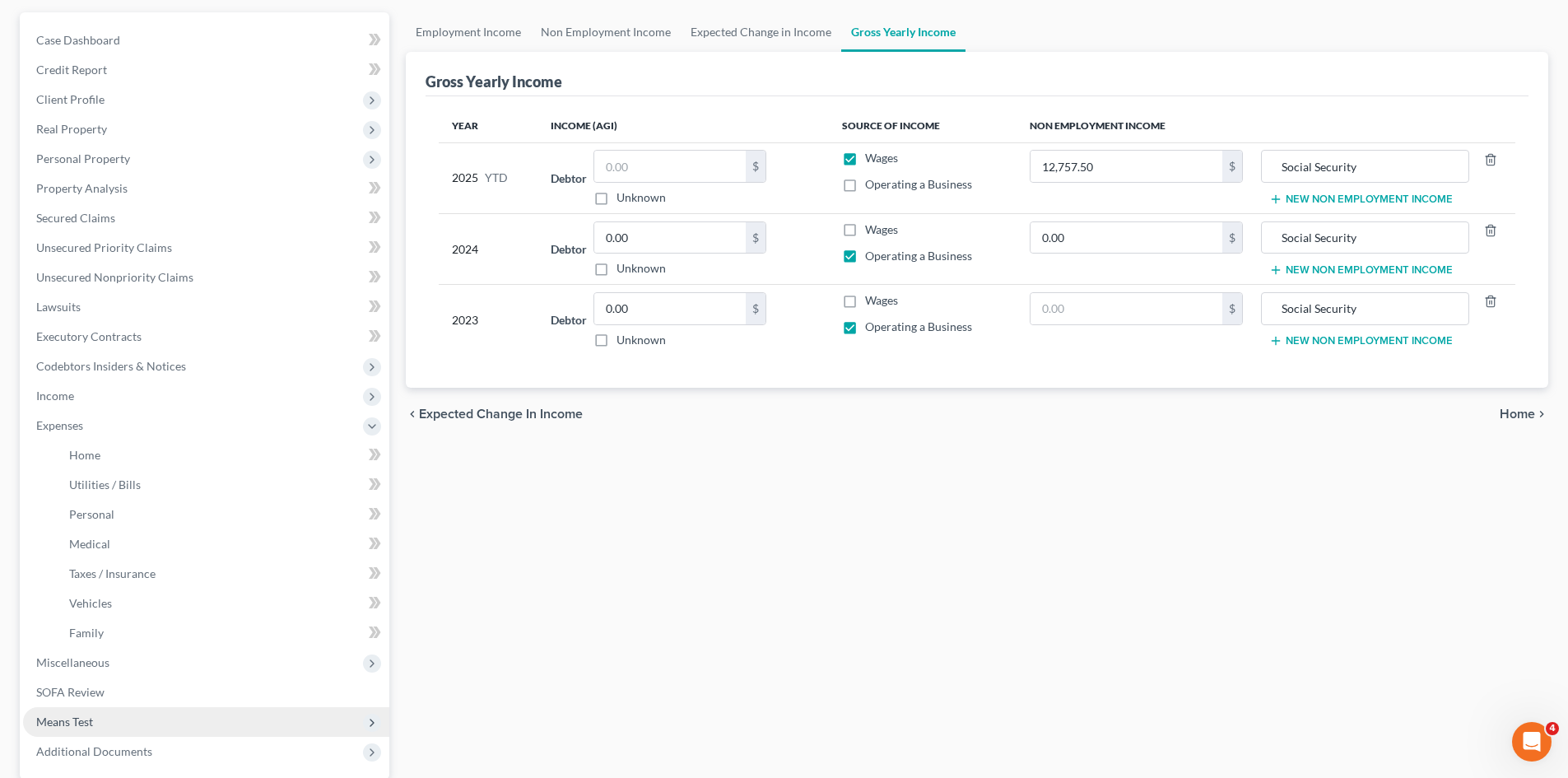
scroll to position [165, 0]
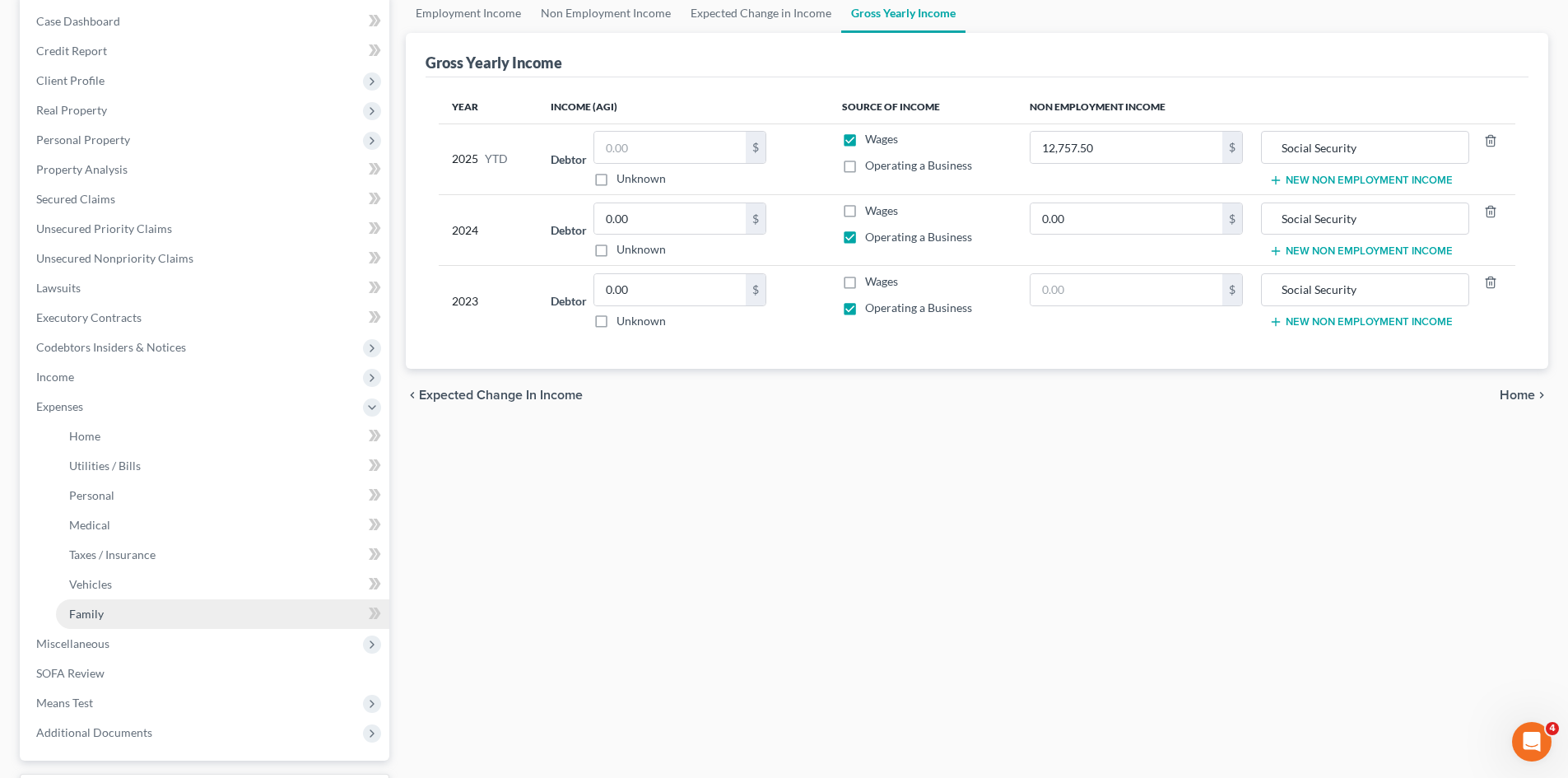
click at [106, 627] on link "Family" at bounding box center [222, 613] width 334 height 30
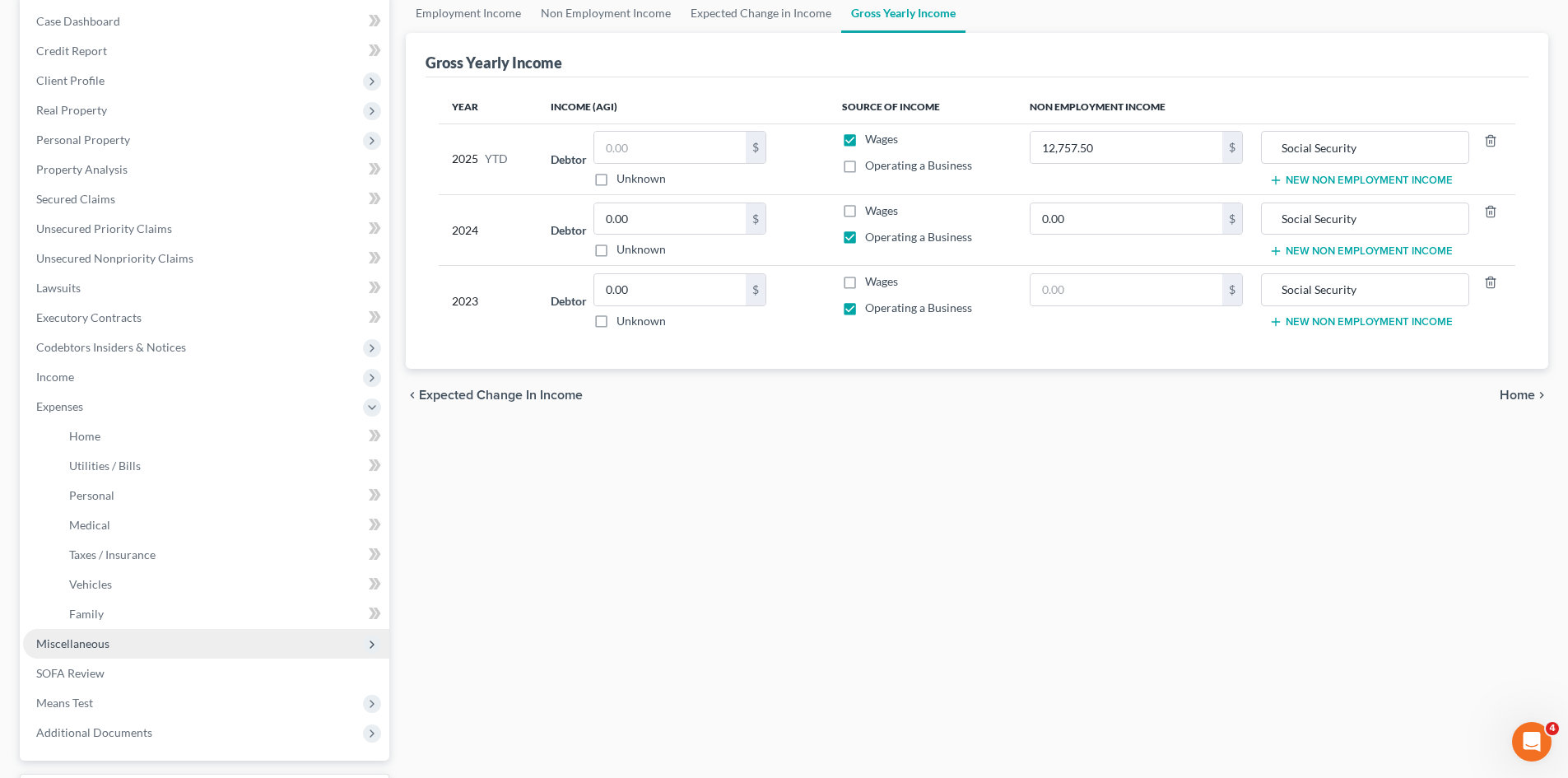
click at [109, 638] on ul "Case Dashboard Payments Invoices Payments Payments Credit Report Client Profile" at bounding box center [206, 376] width 366 height 741
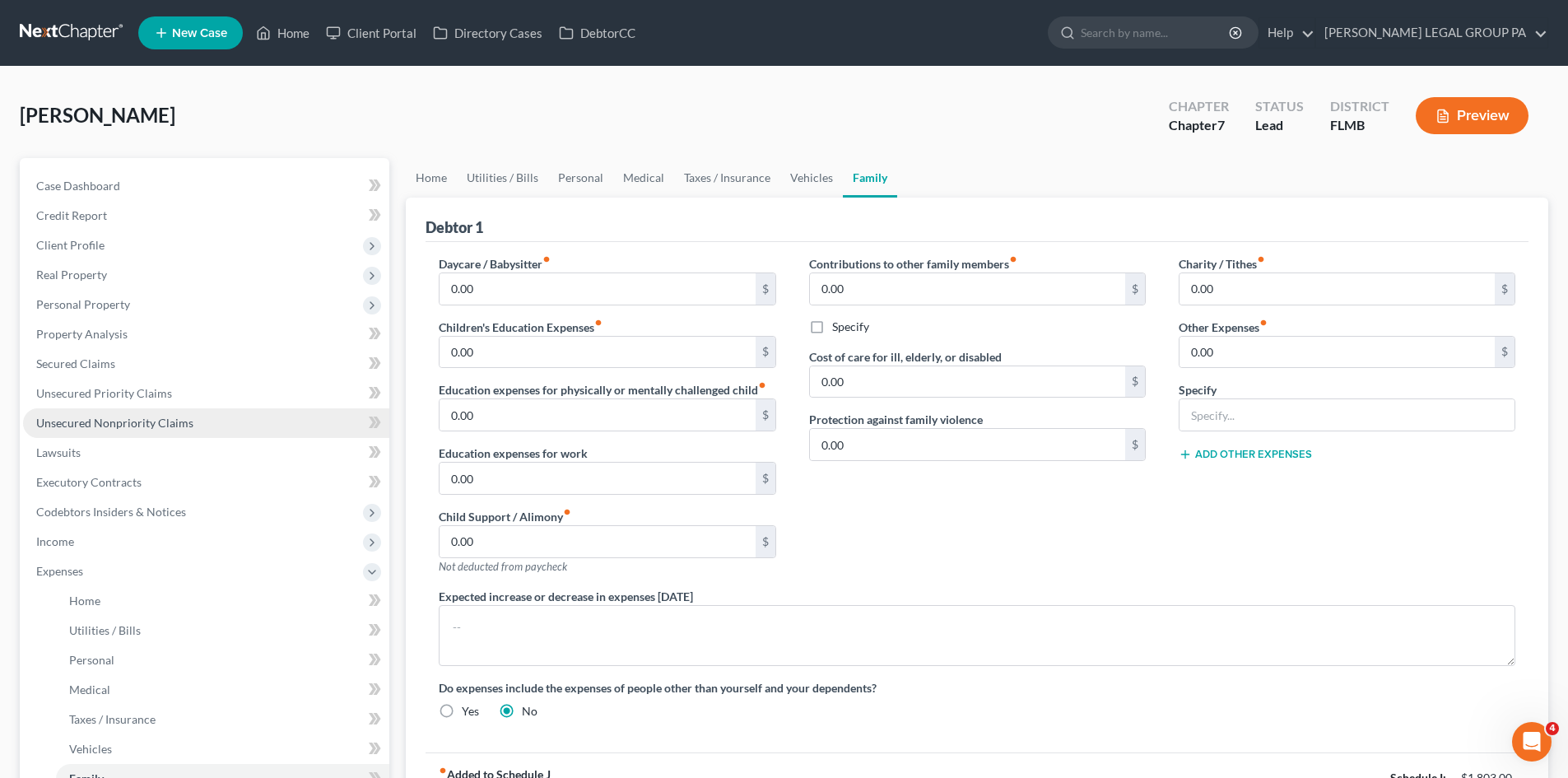
click at [140, 419] on span "Unsecured Nonpriority Claims" at bounding box center [114, 422] width 157 height 14
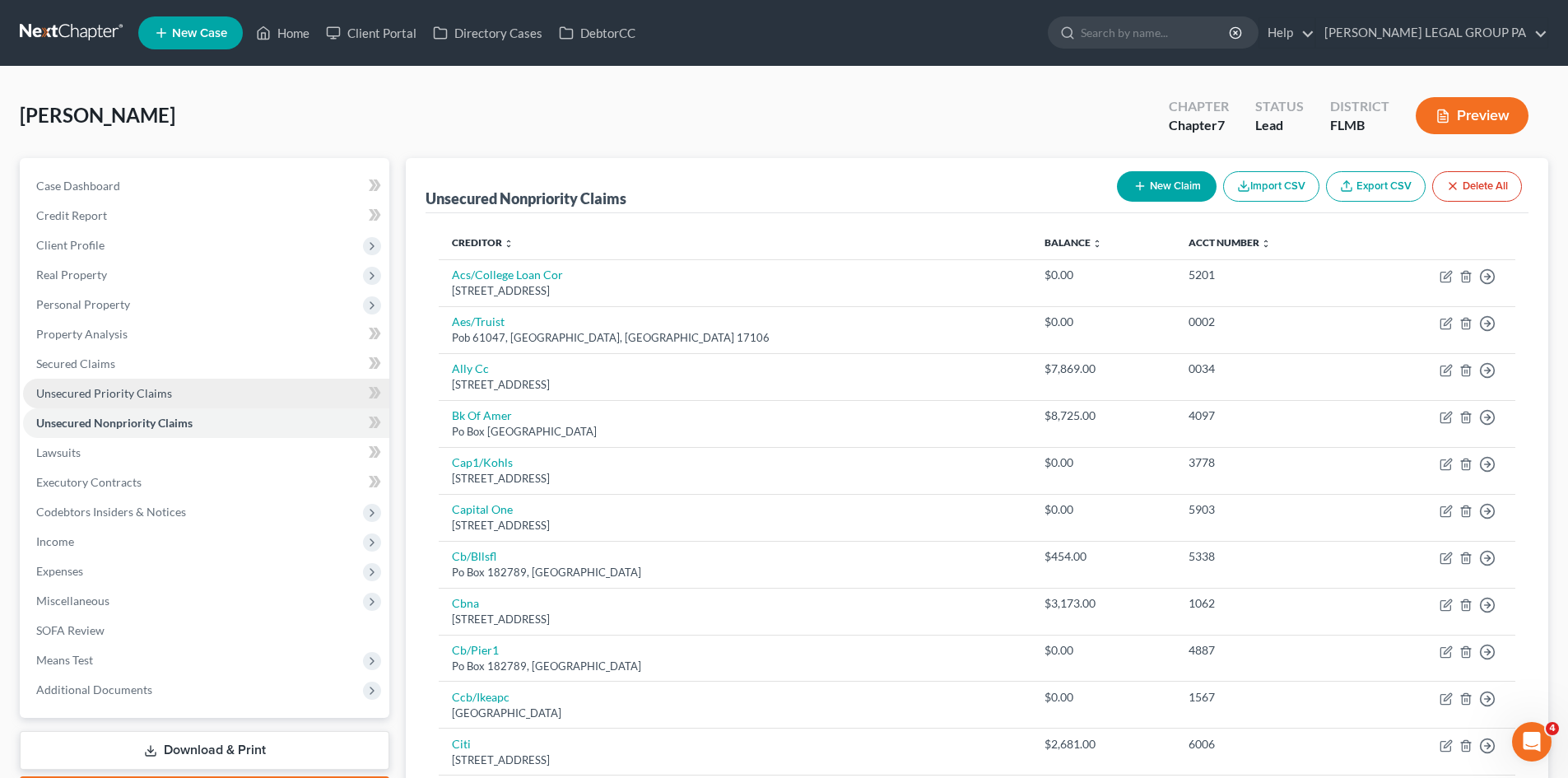
click at [147, 399] on span "Unsecured Priority Claims" at bounding box center [104, 392] width 136 height 14
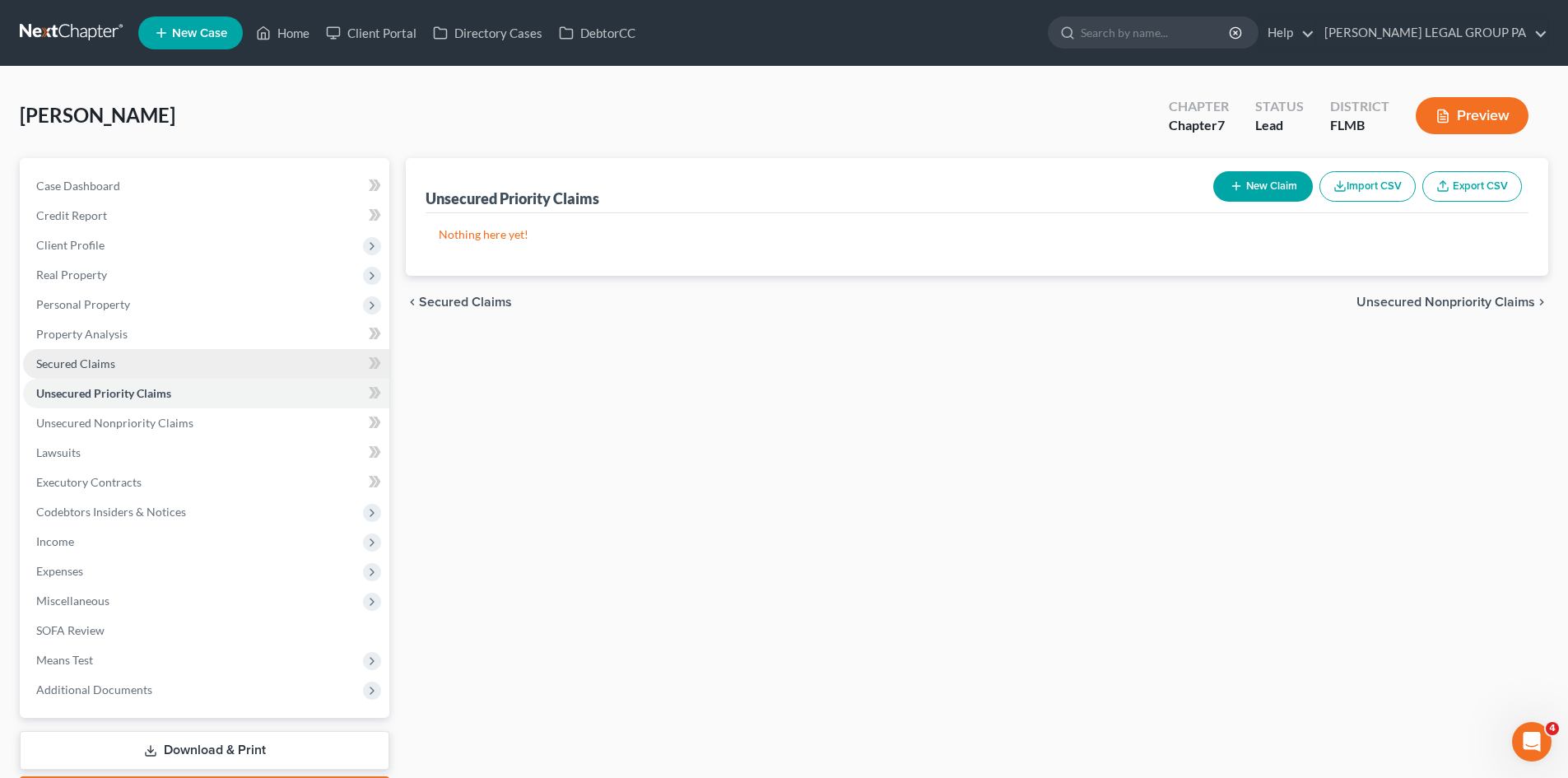
click at [134, 360] on link "Secured Claims" at bounding box center [206, 363] width 366 height 30
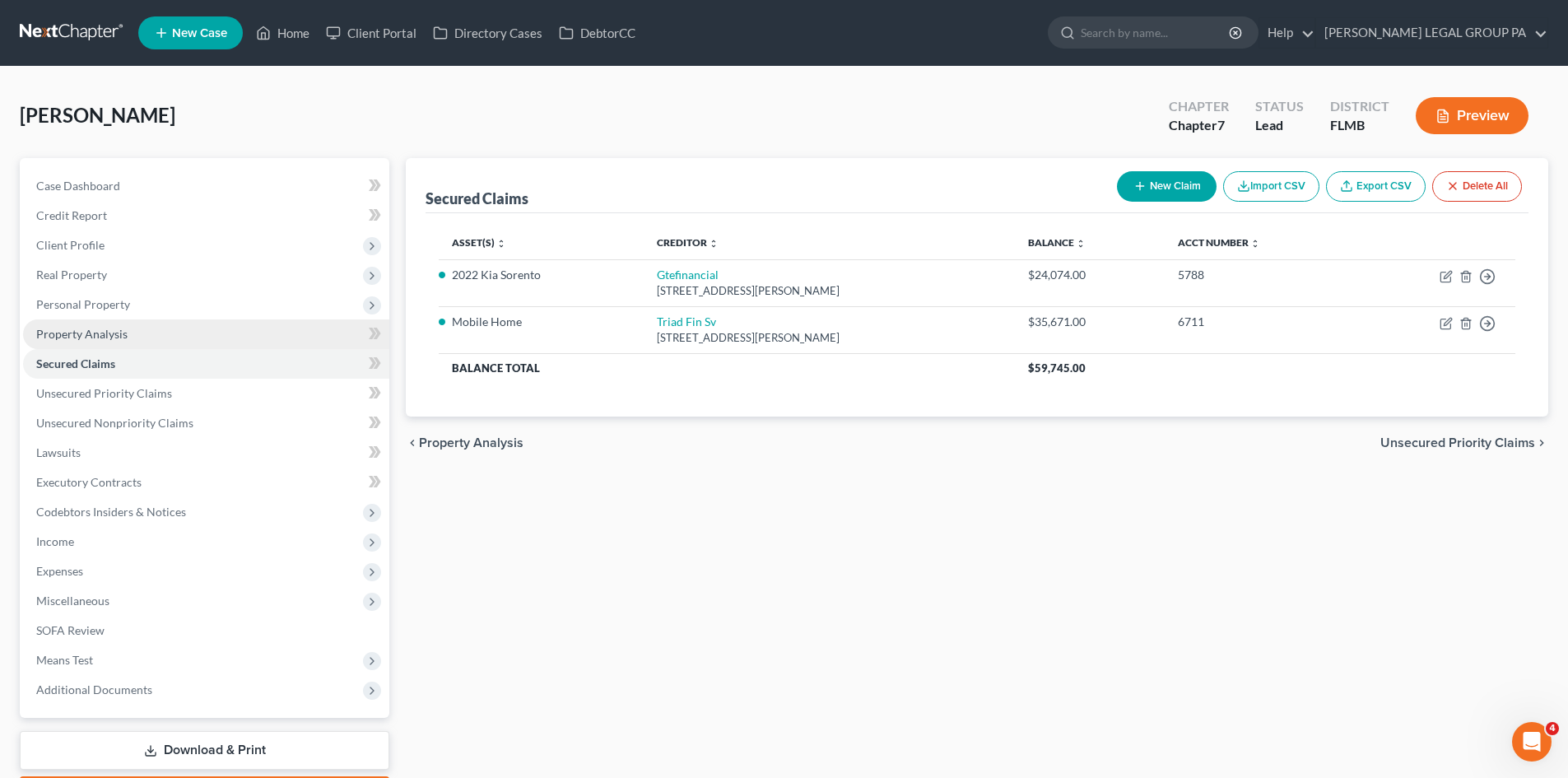
click at [134, 328] on link "Property Analysis" at bounding box center [206, 334] width 366 height 30
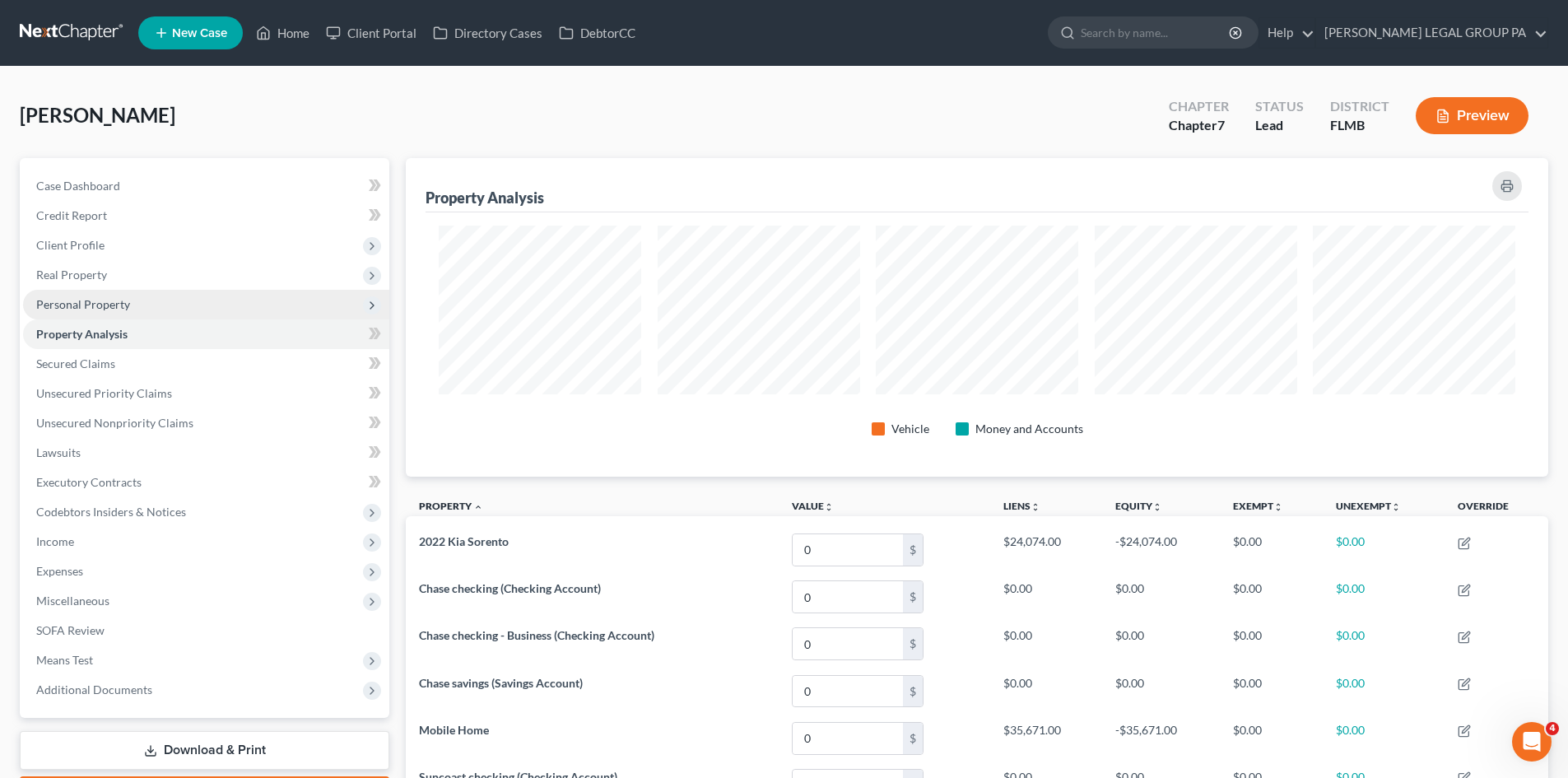
scroll to position [319, 1143]
click at [128, 297] on span "Personal Property" at bounding box center [206, 305] width 366 height 30
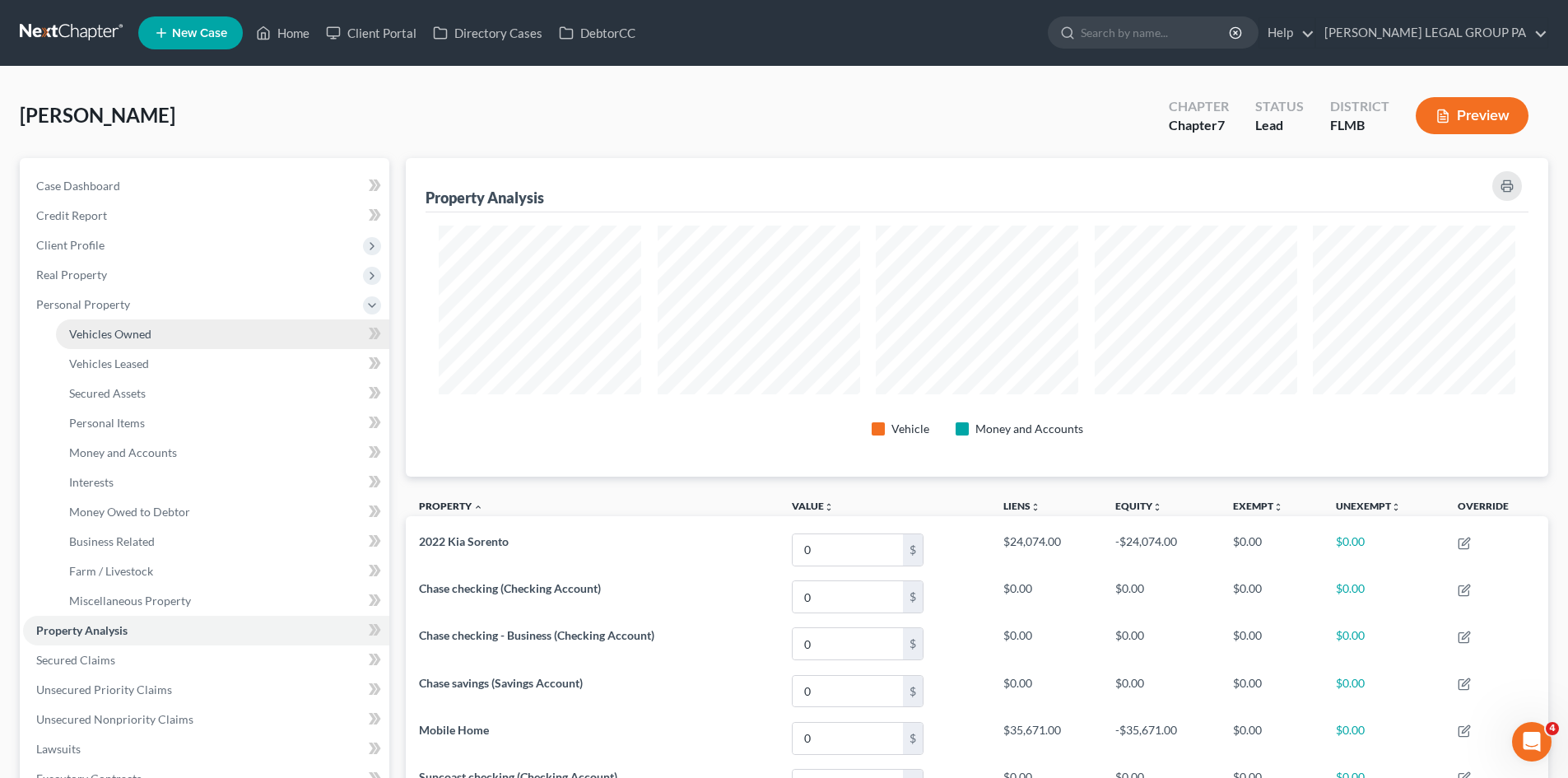
click at [139, 336] on span "Vehicles Owned" at bounding box center [110, 333] width 83 height 14
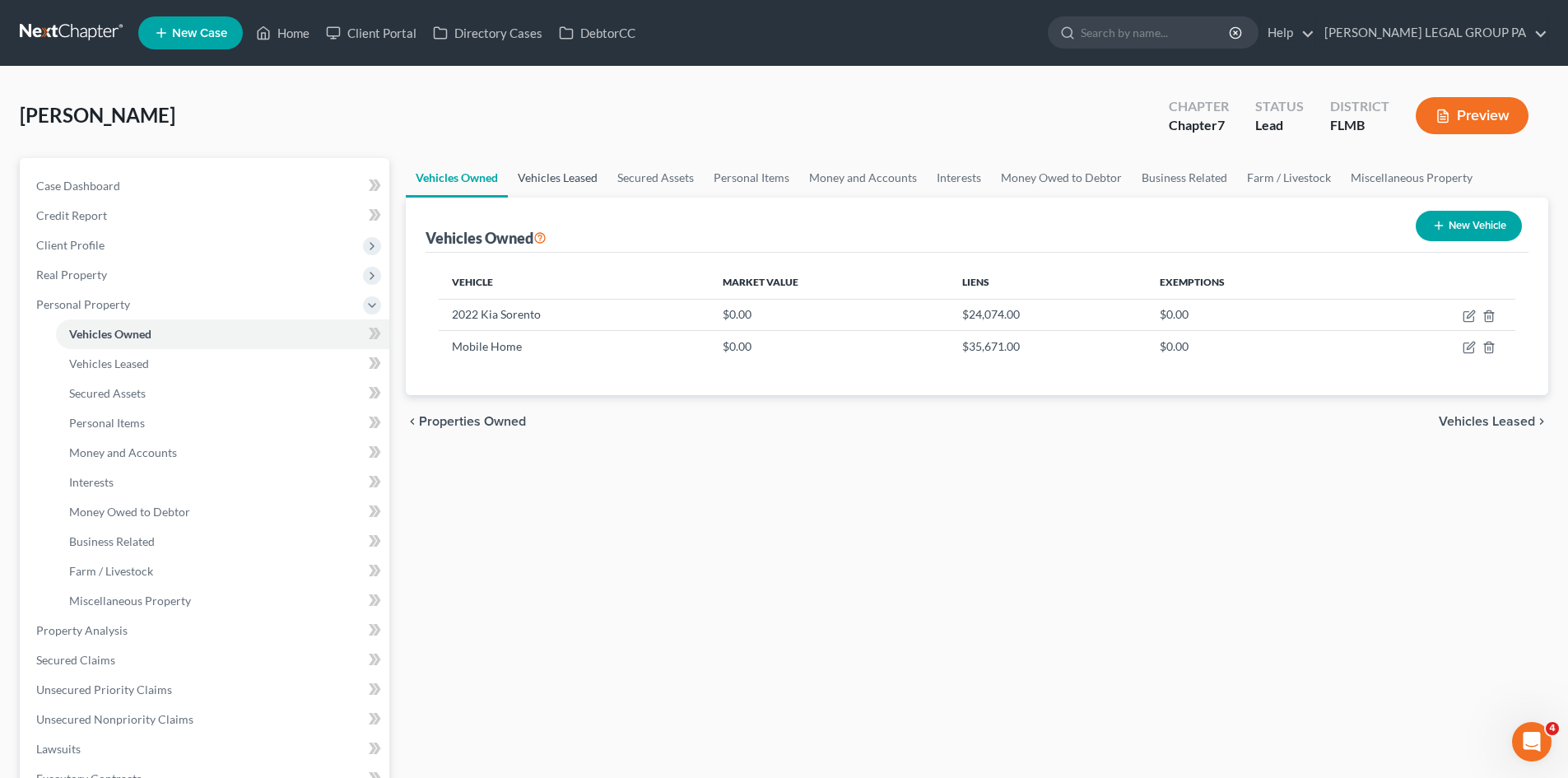
click at [570, 185] on link "Vehicles Leased" at bounding box center [557, 178] width 100 height 39
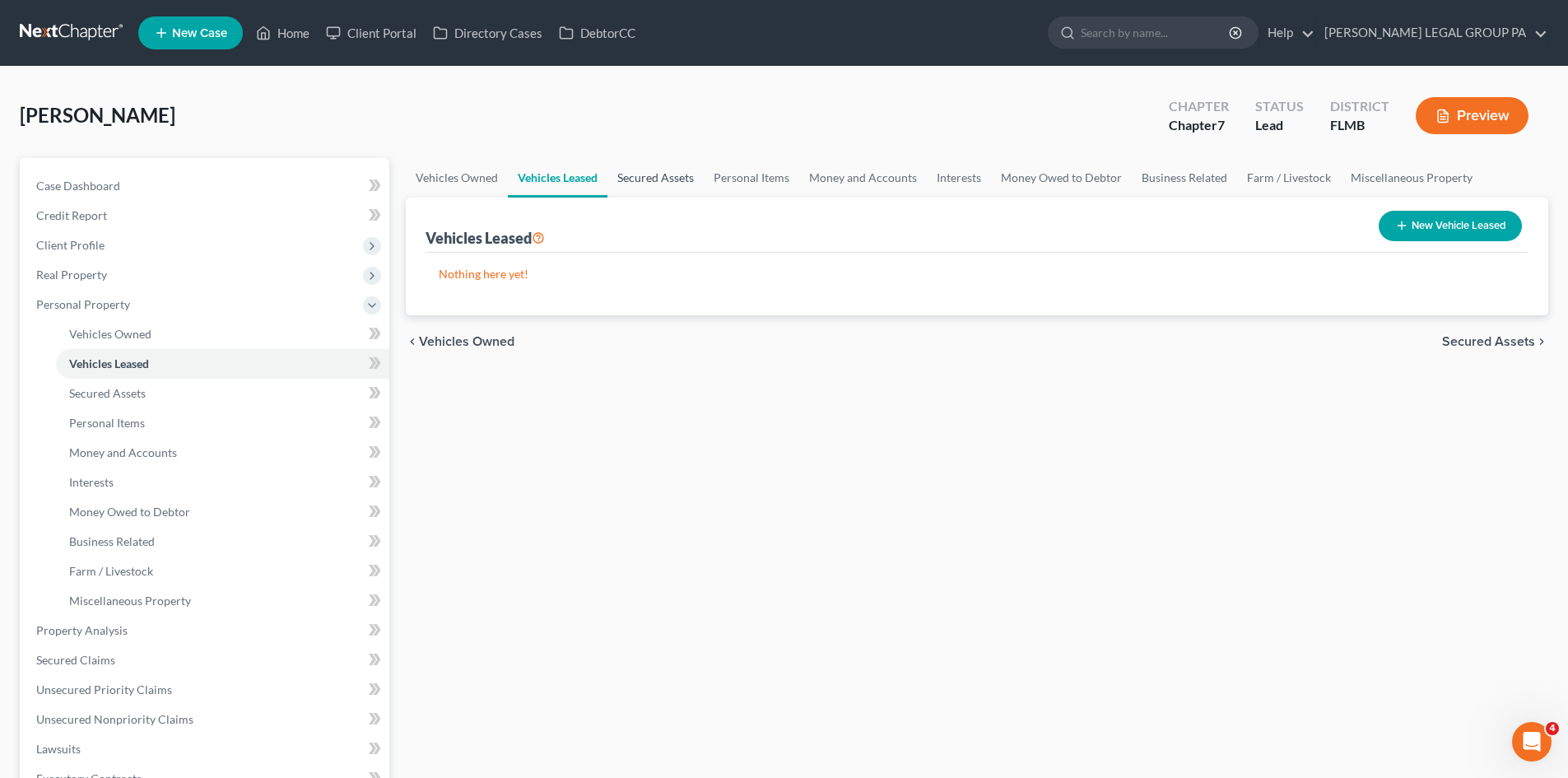
click at [656, 183] on link "Secured Assets" at bounding box center [656, 178] width 97 height 39
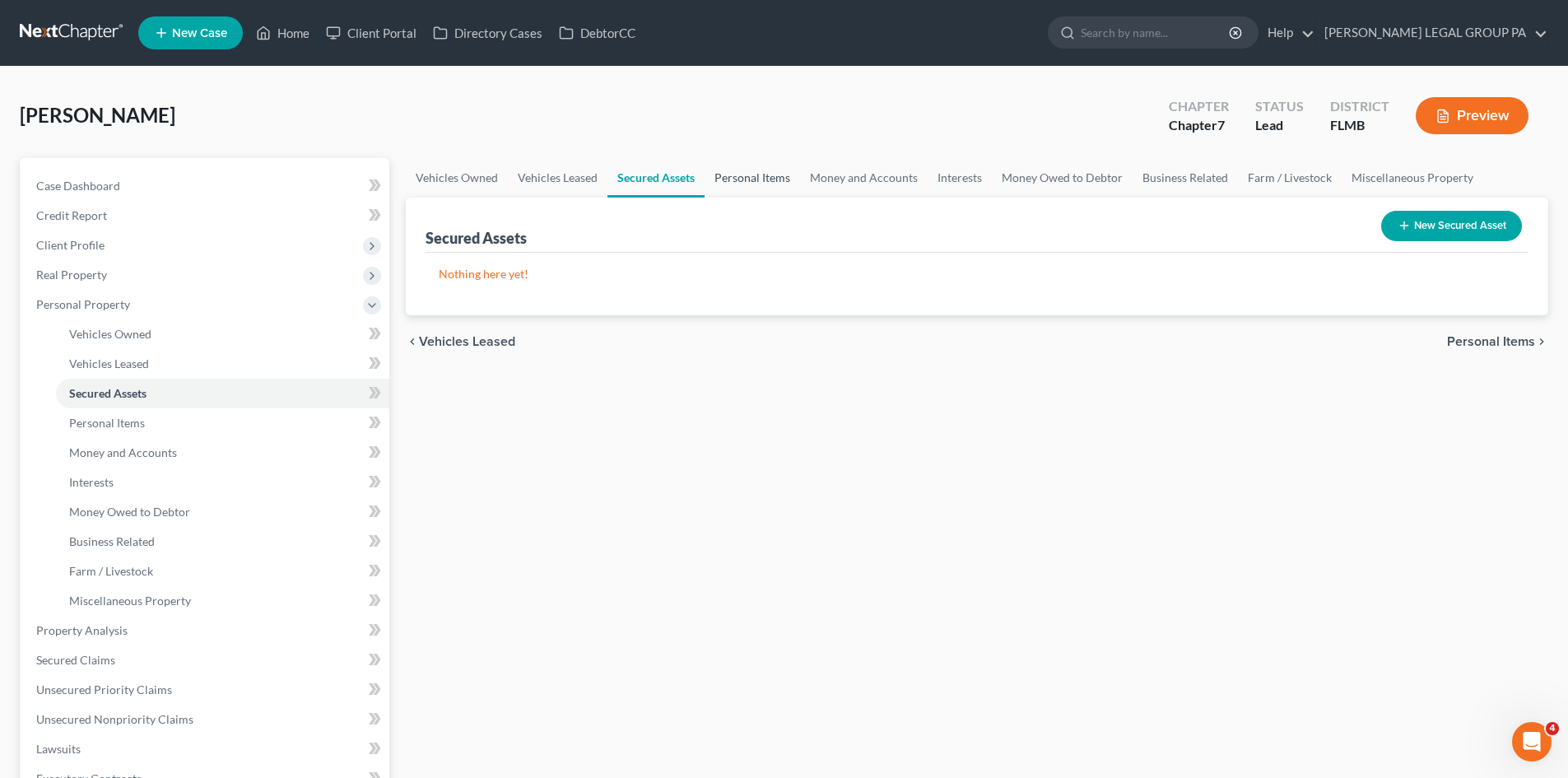
click at [773, 183] on link "Personal Items" at bounding box center [752, 178] width 96 height 39
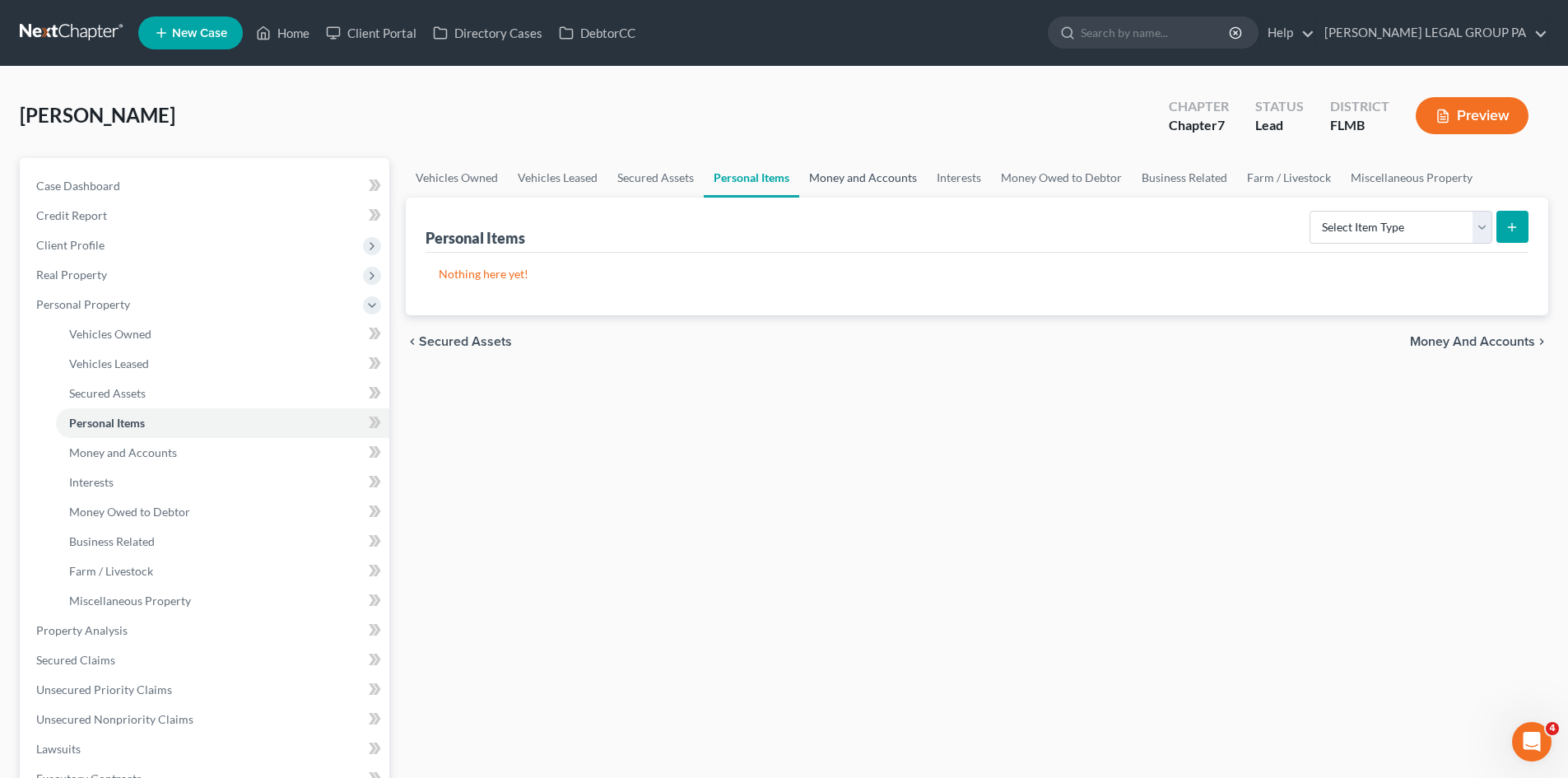
click at [879, 179] on link "Money and Accounts" at bounding box center [863, 178] width 127 height 39
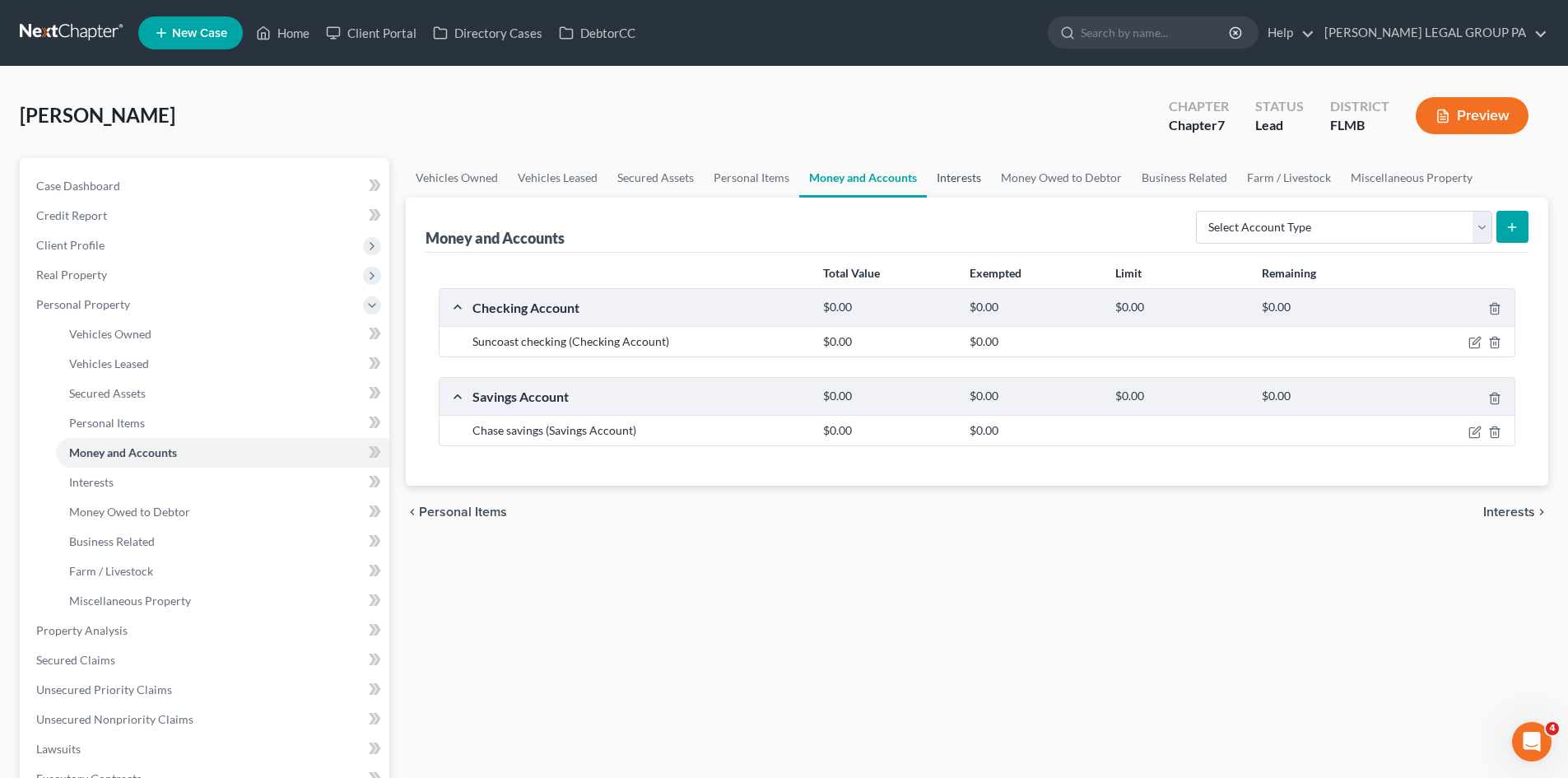
click at [968, 179] on link "Interests" at bounding box center [959, 178] width 64 height 39
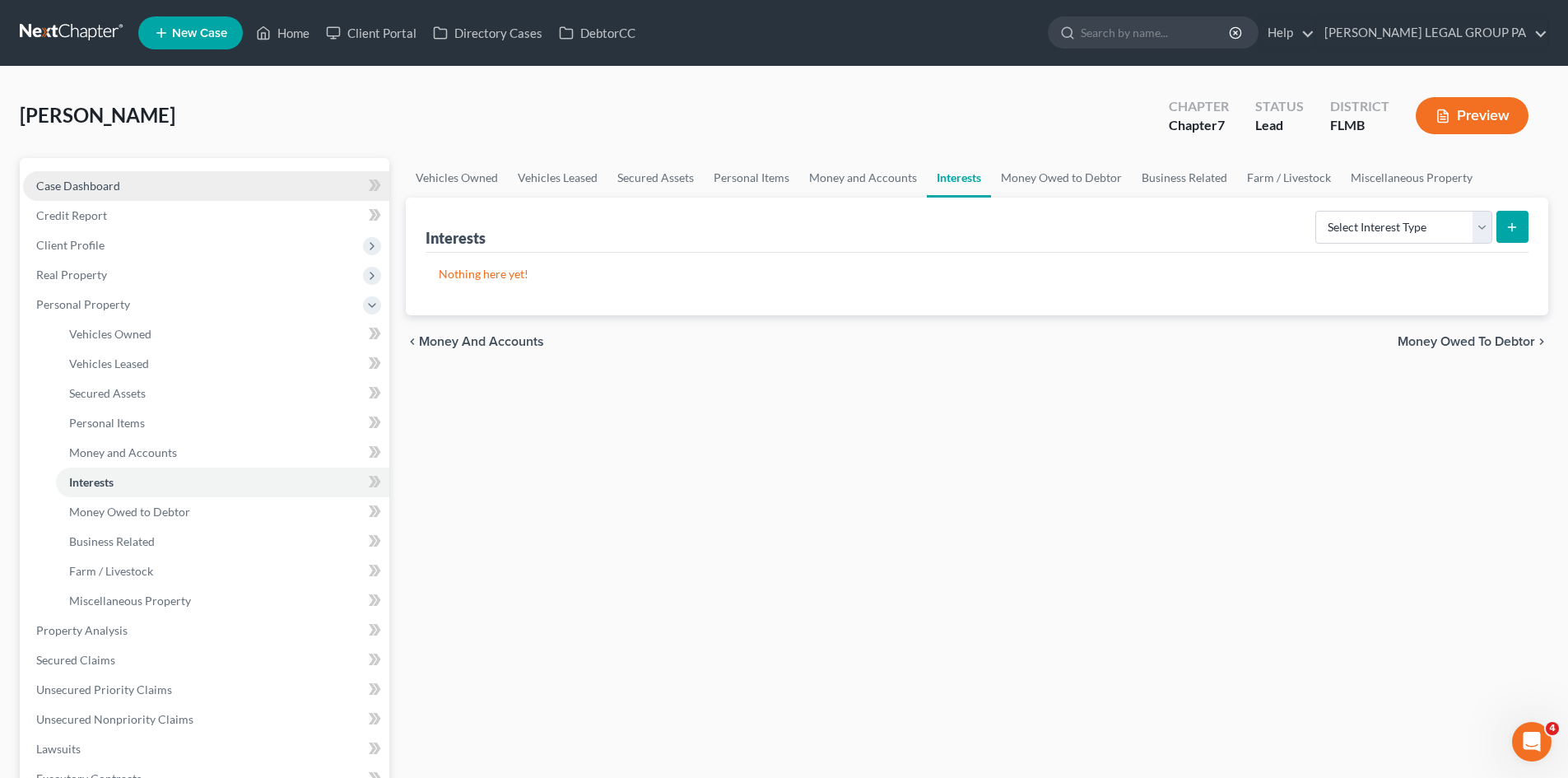
click at [120, 188] on link "Case Dashboard" at bounding box center [206, 186] width 366 height 30
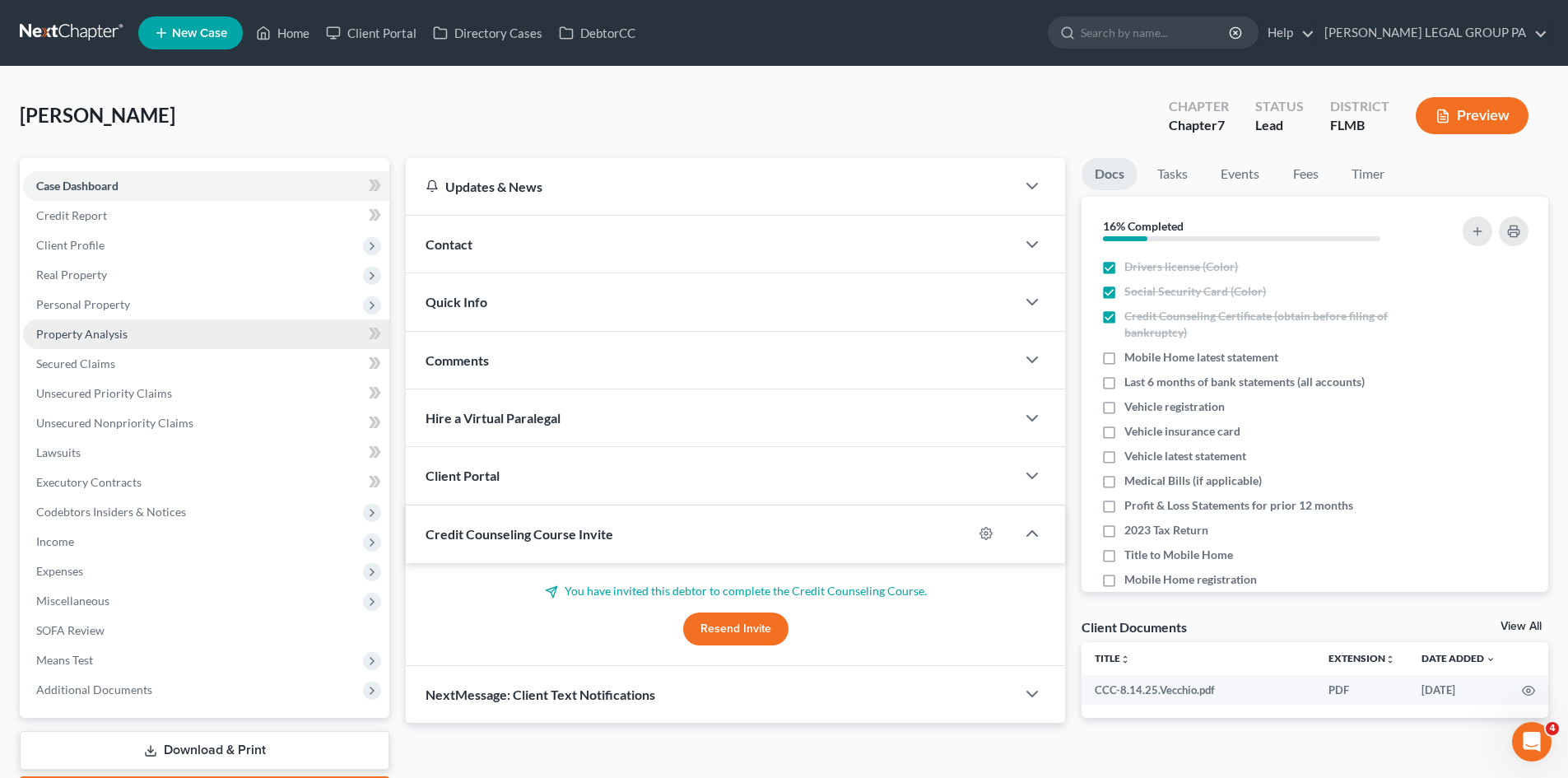
click at [72, 321] on link "Property Analysis" at bounding box center [206, 334] width 366 height 30
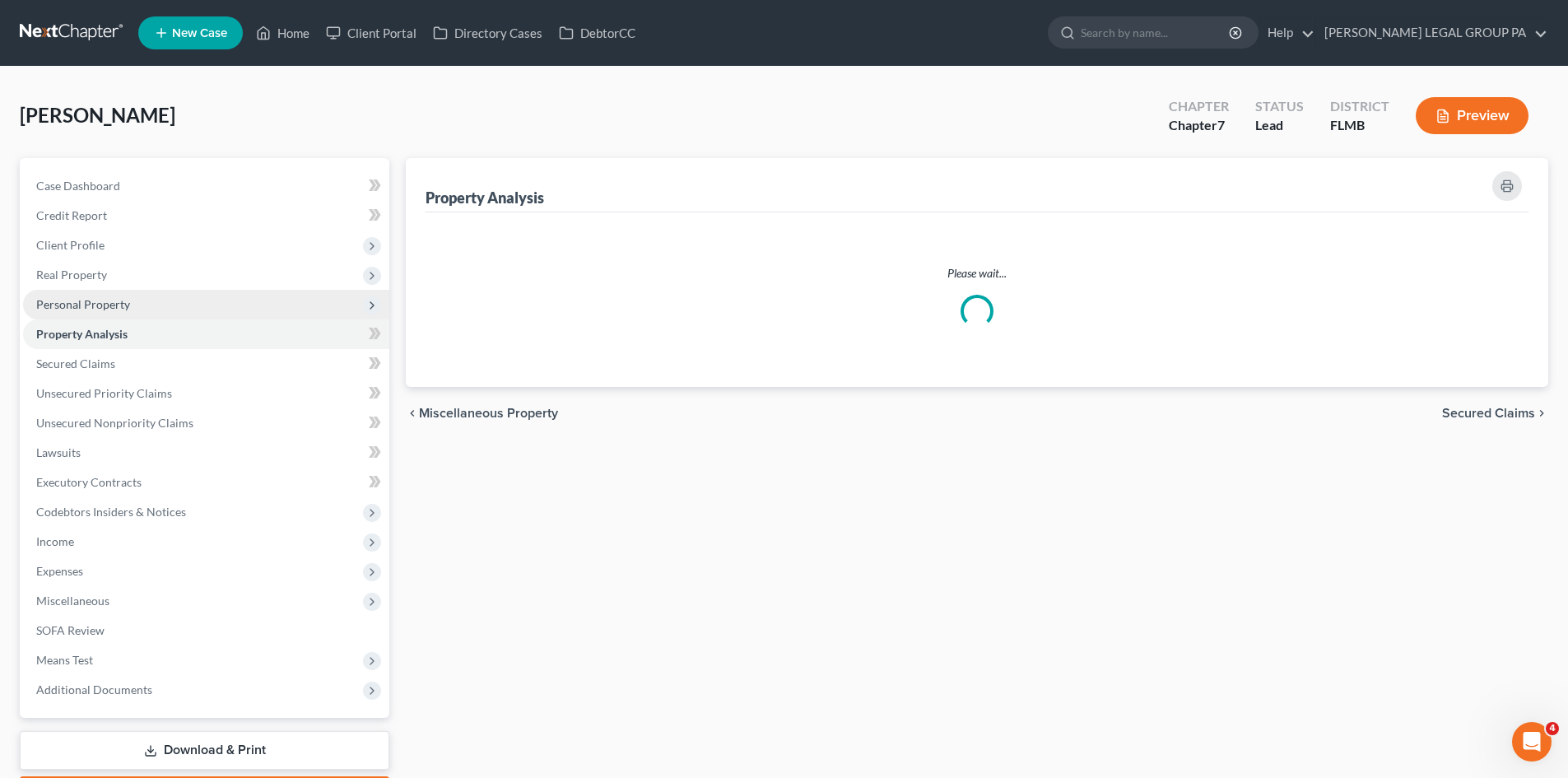
click at [110, 304] on span "Personal Property" at bounding box center [83, 304] width 94 height 14
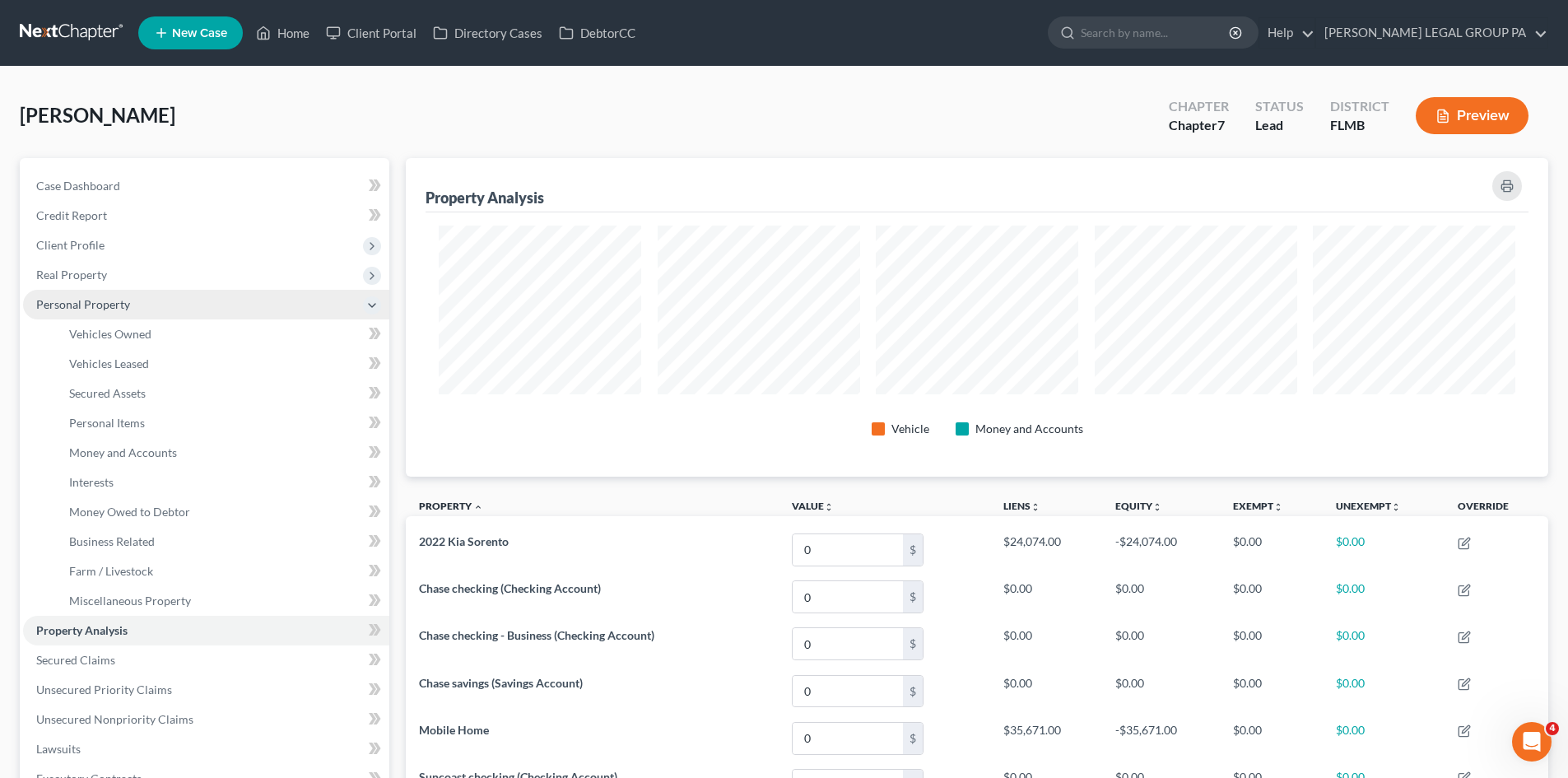
scroll to position [822538, 822158]
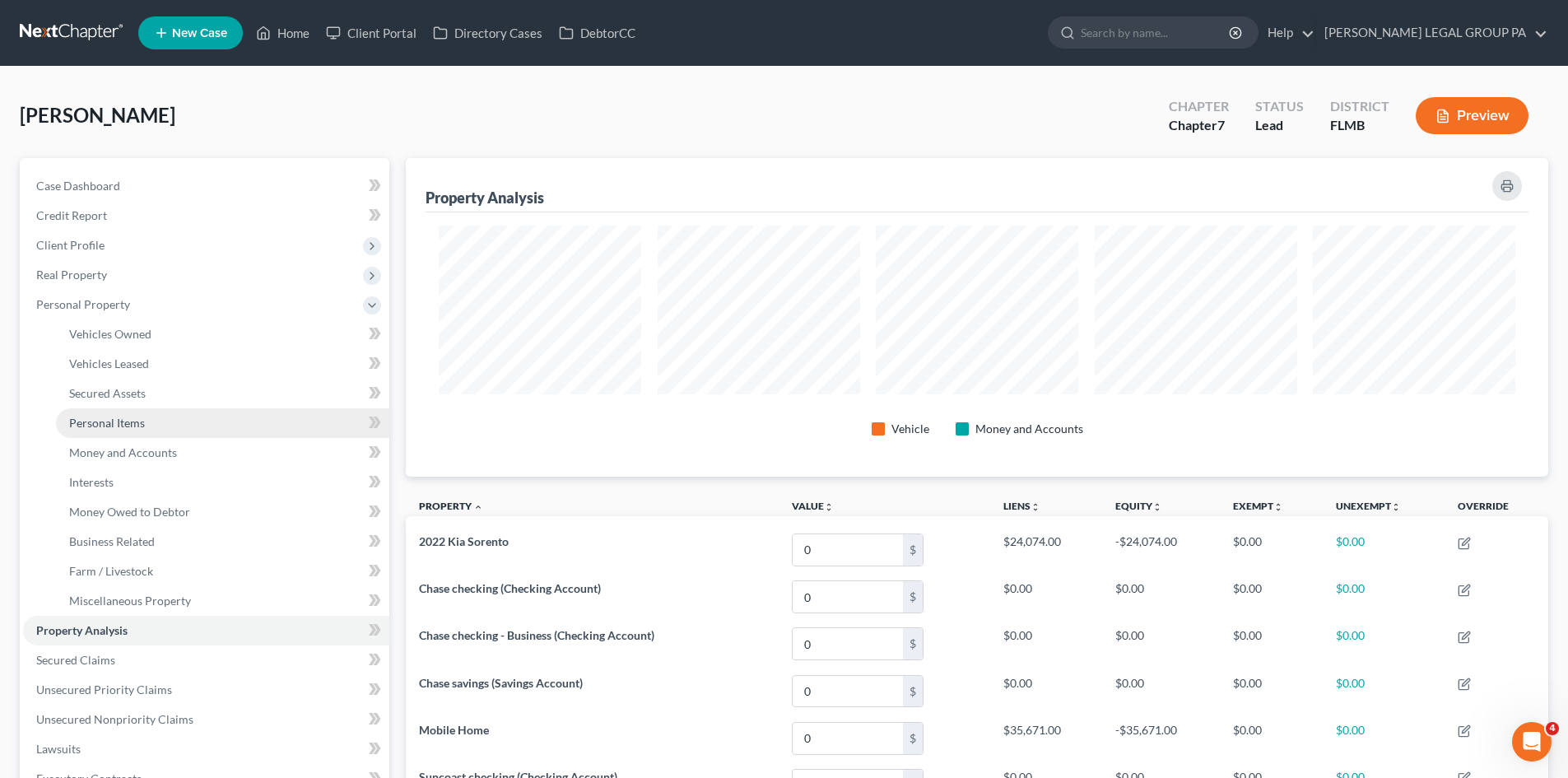
click at [144, 424] on link "Personal Items" at bounding box center [222, 423] width 334 height 30
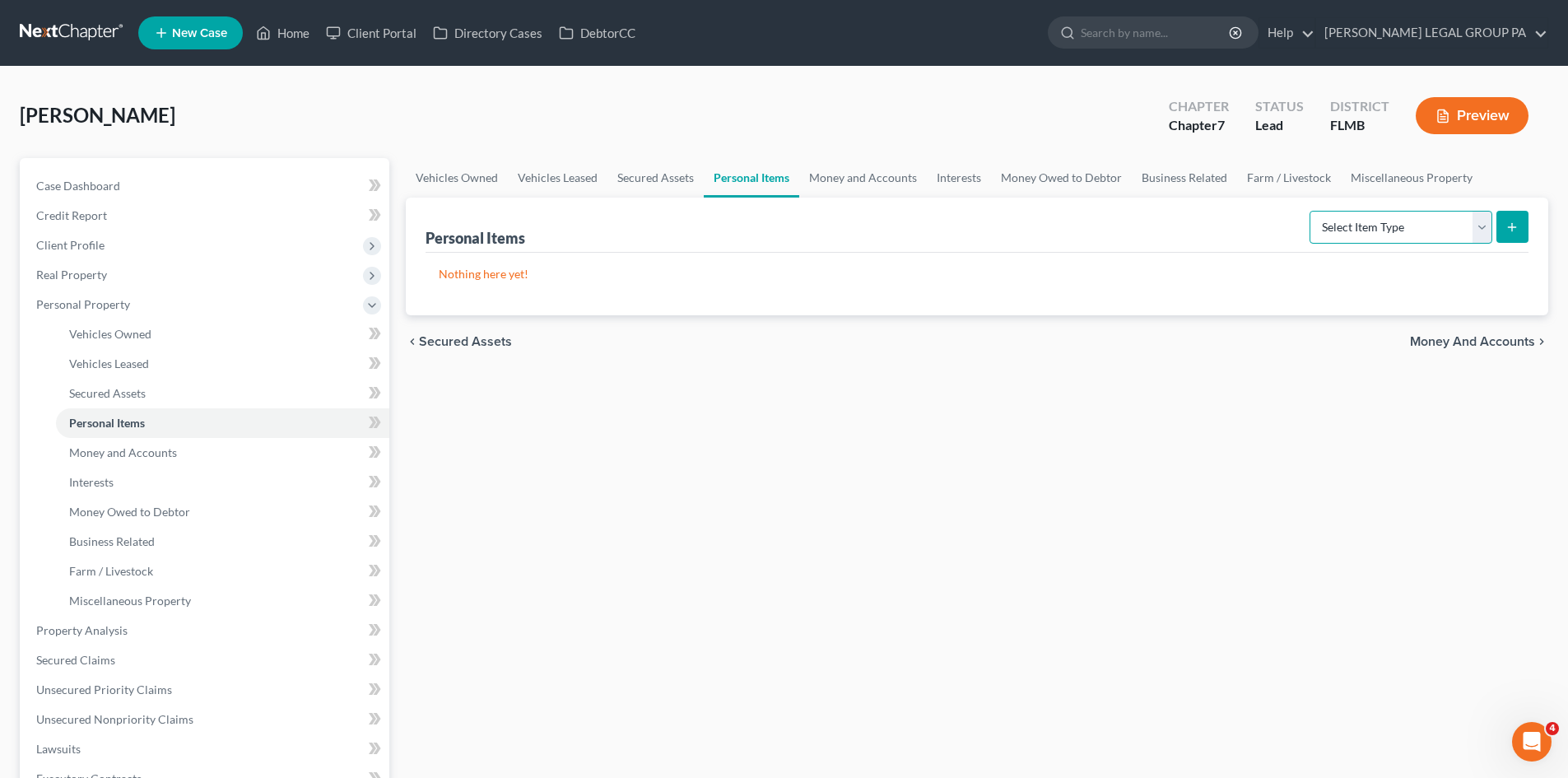
click at [1394, 233] on select "Select Item Type Clothing Collectibles Of Value Electronics Firearms Household …" at bounding box center [1401, 227] width 183 height 33
select select "clothing"
click at [1311, 211] on select "Select Item Type Clothing Collectibles Of Value Electronics Firearms Household …" at bounding box center [1401, 227] width 183 height 33
click at [1526, 219] on button "submit" at bounding box center [1512, 227] width 33 height 33
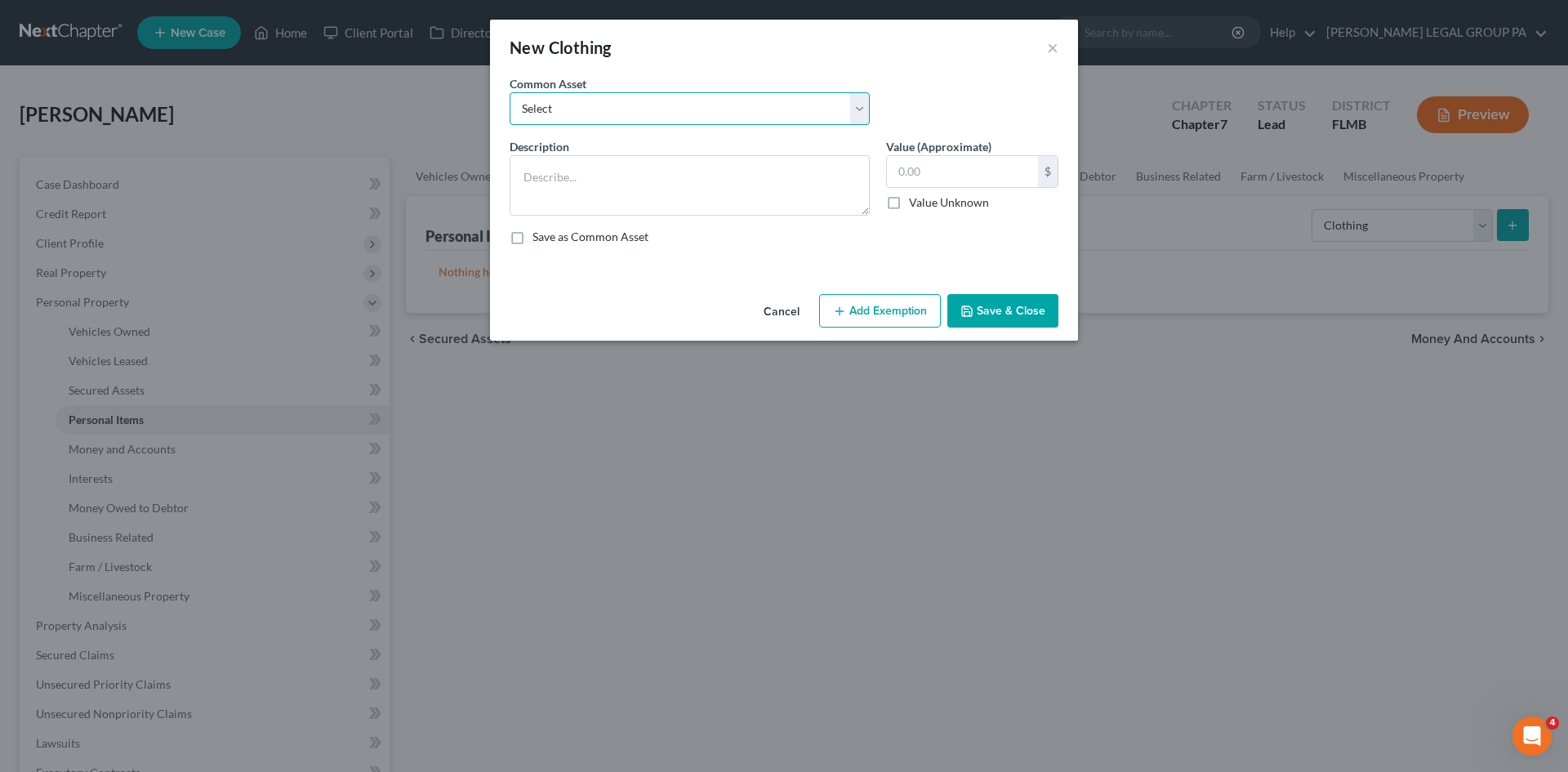
drag, startPoint x: 594, startPoint y: 106, endPoint x: 627, endPoint y: 125, distance: 38.1
click at [594, 105] on select "Select All Clothing General Clothes Various Clothing Apparel Various Clothing A…" at bounding box center [689, 108] width 360 height 32
select select "1"
click at [509, 92] on select "Select All Clothing General Clothes Various Clothing Apparel Various Clothing A…" at bounding box center [689, 108] width 360 height 32
type textarea "General Clothes"
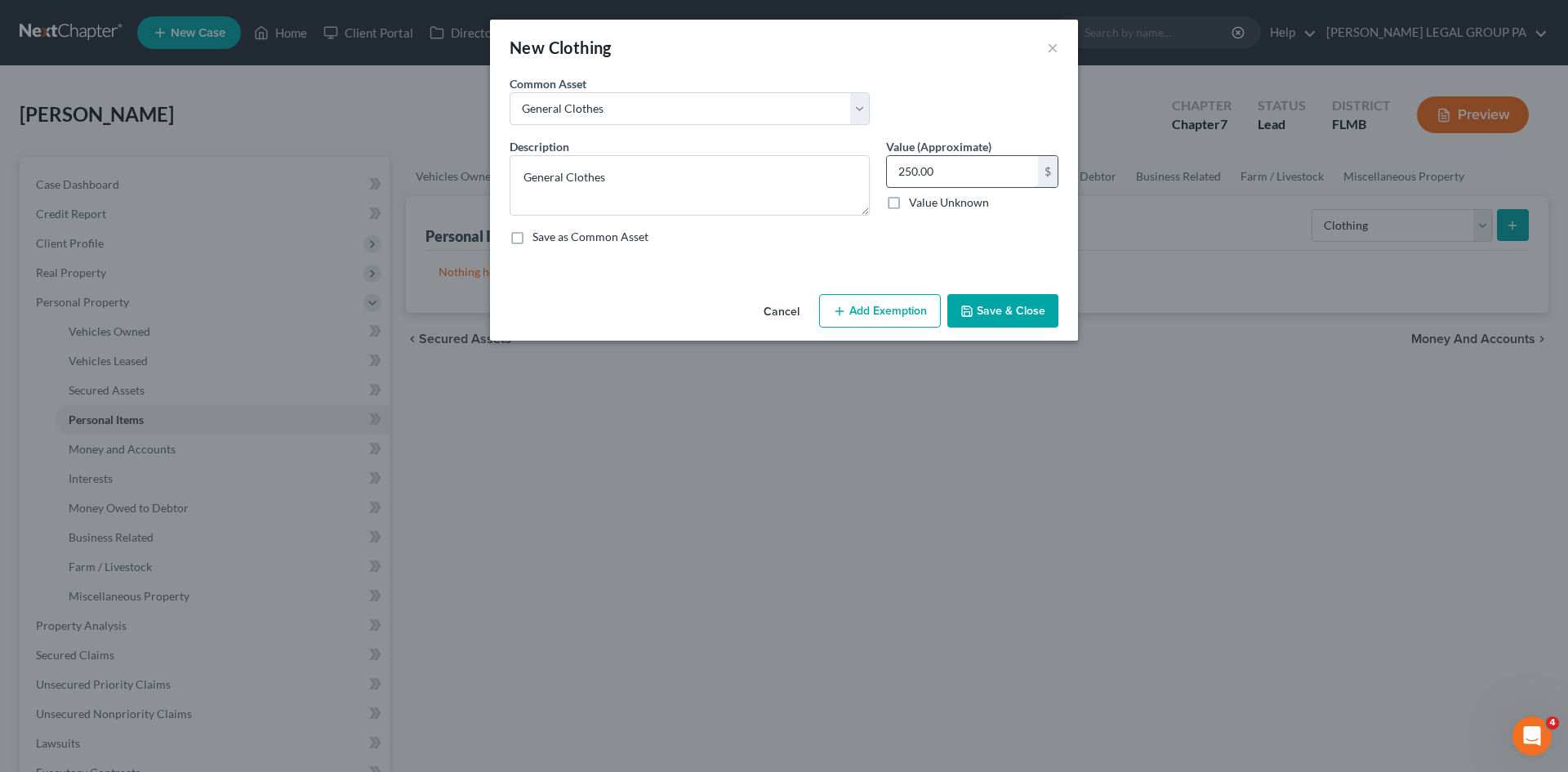
click at [910, 160] on input "250.00" at bounding box center [962, 172] width 151 height 31
type input "50.00"
click at [996, 304] on button "Save & Close" at bounding box center [1003, 311] width 111 height 34
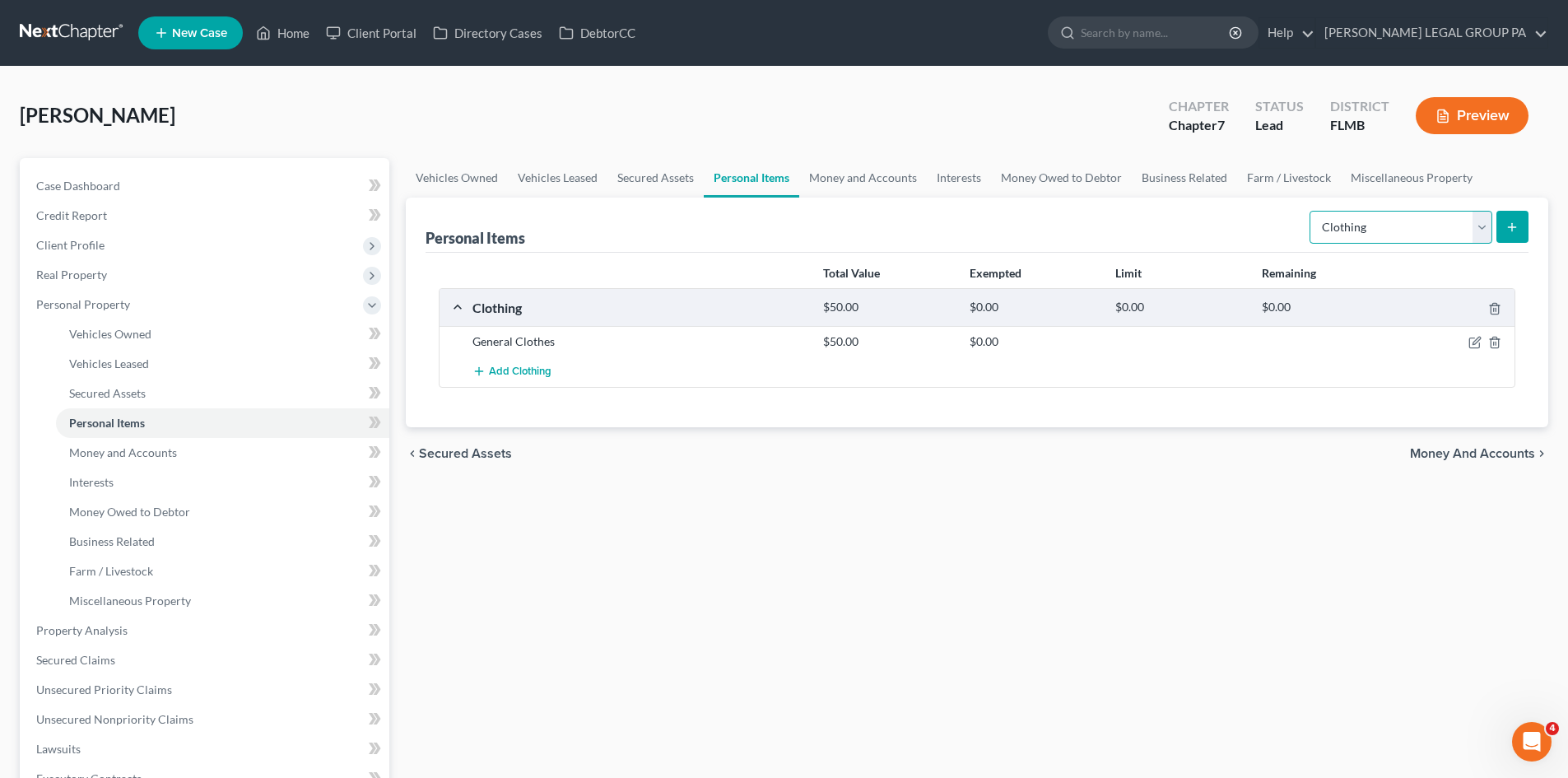
click at [1410, 229] on select "Select Item Type Clothing Collectibles Of Value Electronics Firearms Household …" at bounding box center [1401, 227] width 183 height 33
drag, startPoint x: 937, startPoint y: 536, endPoint x: 1280, endPoint y: 319, distance: 405.9
click at [938, 535] on div "Vehicles Owned Vehicles Leased Secured Assets Personal Items Money and Accounts…" at bounding box center [977, 633] width 1159 height 950
click at [1400, 241] on select "Select Item Type Clothing Collectibles Of Value Electronics Firearms Household …" at bounding box center [1401, 227] width 183 height 33
click at [1311, 211] on select "Select Item Type Clothing Collectibles Of Value Electronics Firearms Household …" at bounding box center [1401, 227] width 183 height 33
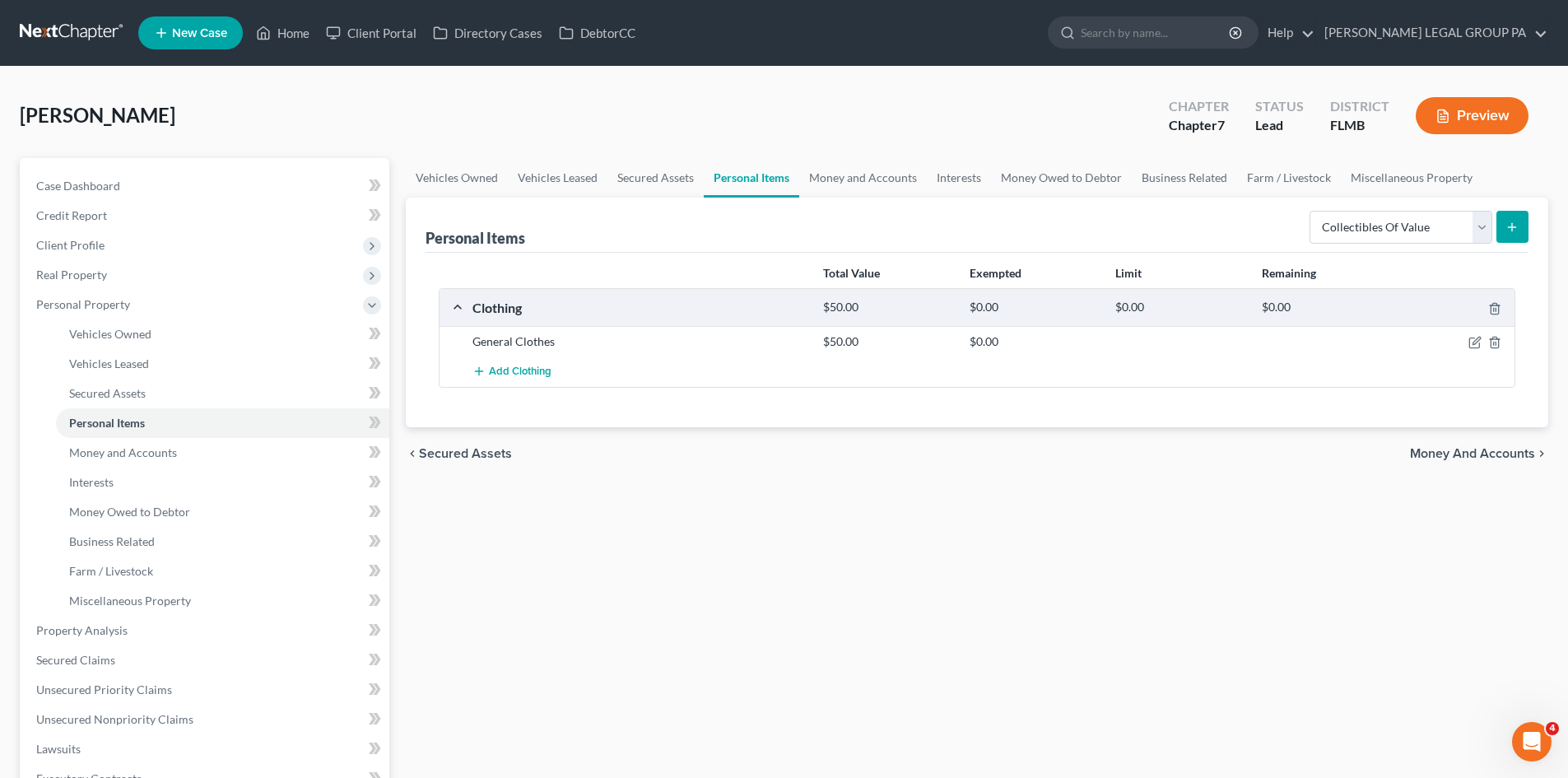
click at [1501, 224] on button "submit" at bounding box center [1512, 227] width 33 height 33
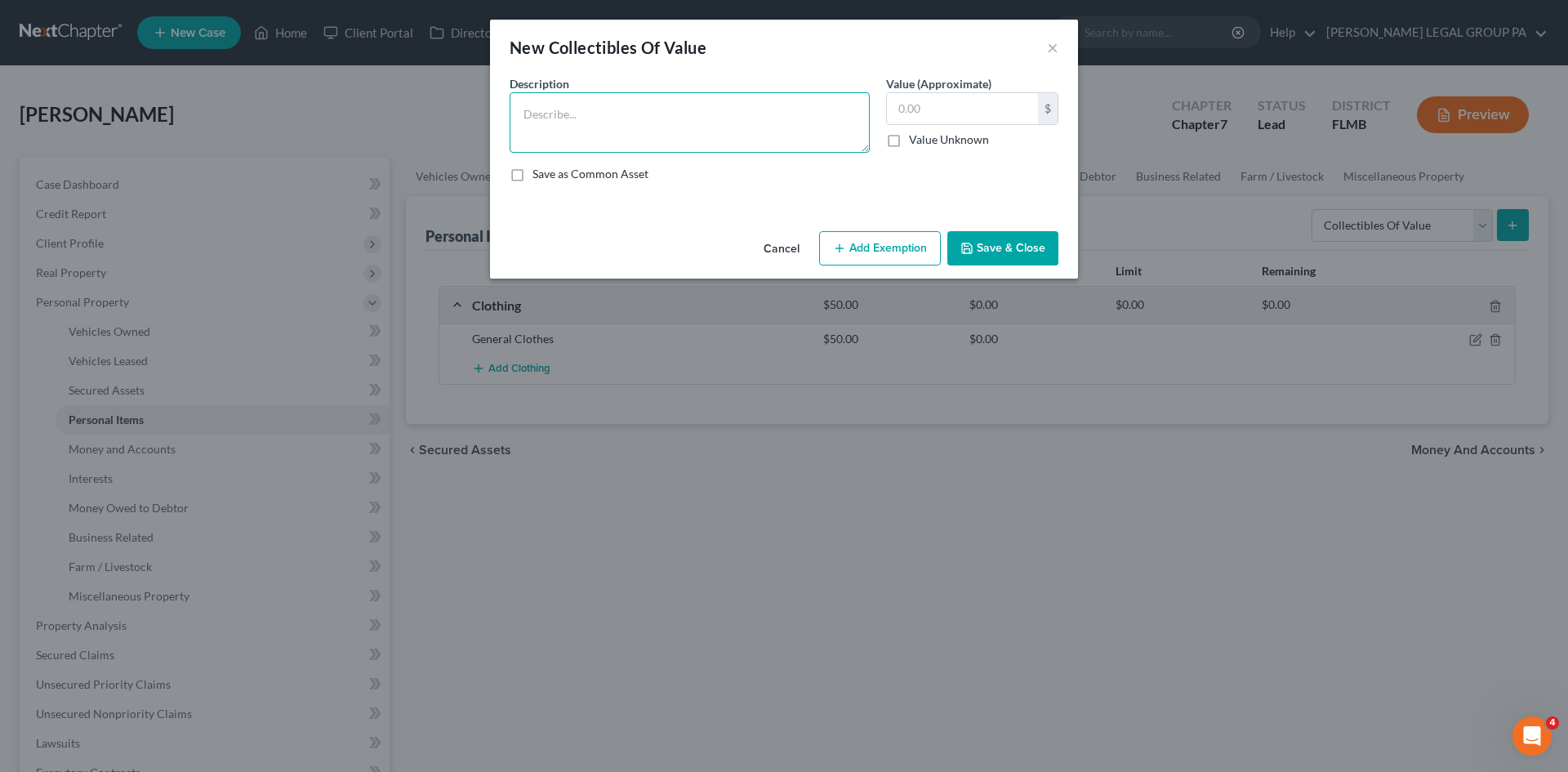
click at [607, 111] on textarea at bounding box center [689, 123] width 360 height 61
click at [1052, 48] on button "×" at bounding box center [1052, 47] width 11 height 19
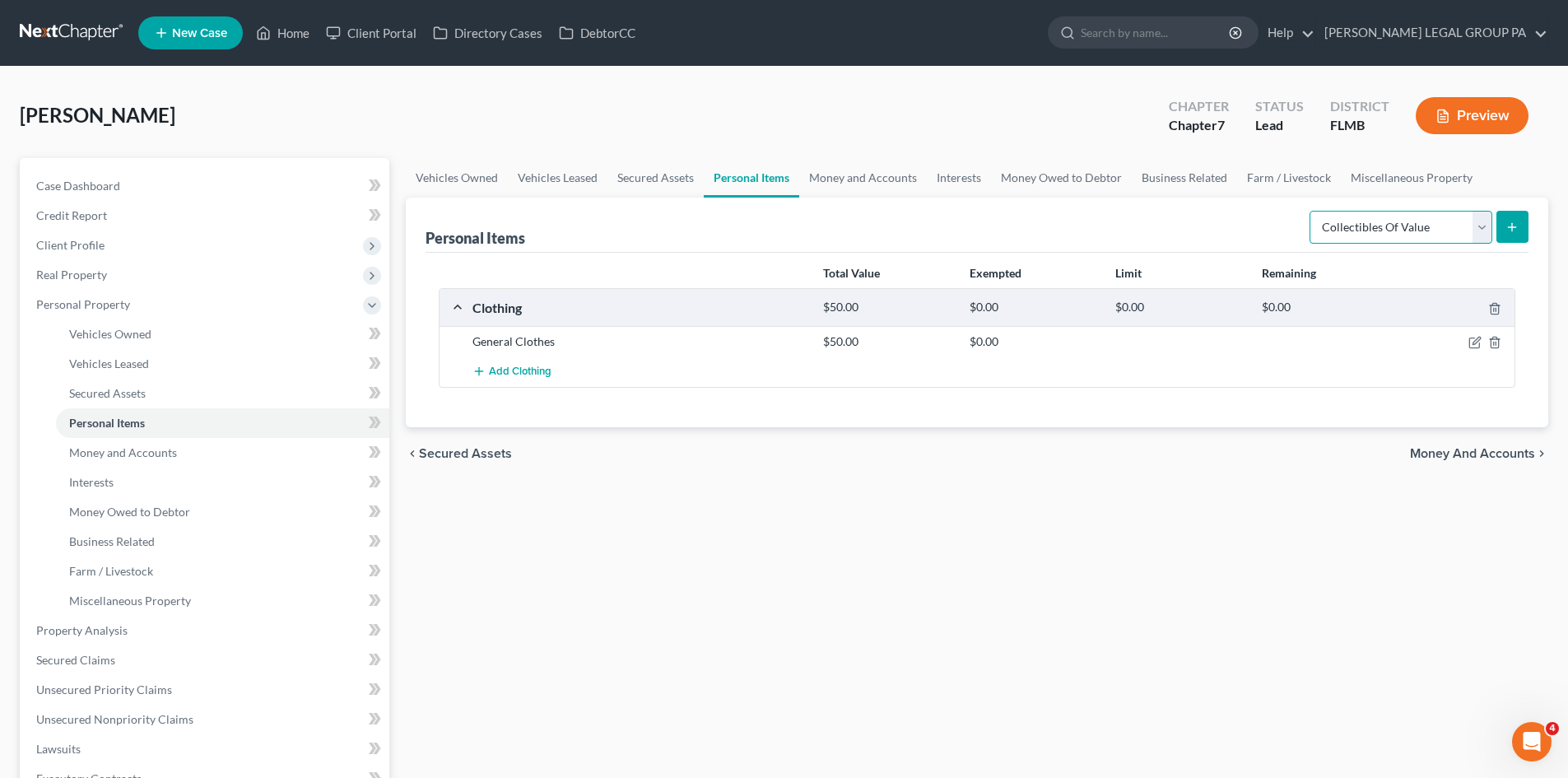
click at [1373, 221] on select "Select Item Type Clothing Collectibles Of Value Electronics Firearms Household …" at bounding box center [1401, 227] width 183 height 33
select select "electronics"
click at [1311, 211] on select "Select Item Type Clothing Collectibles Of Value Electronics Firearms Household …" at bounding box center [1401, 227] width 183 height 33
click at [1517, 232] on icon "submit" at bounding box center [1512, 227] width 13 height 13
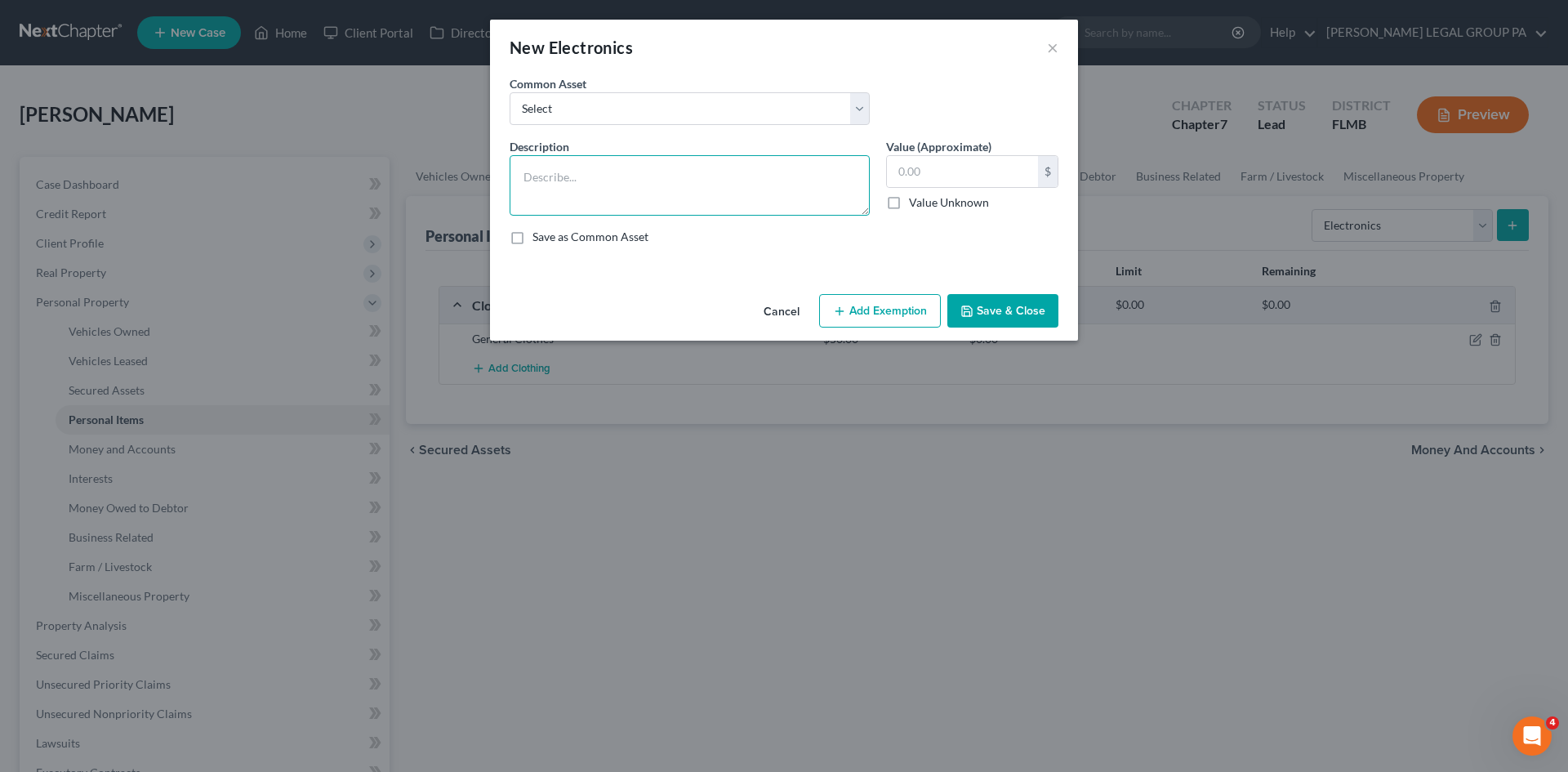
click at [679, 172] on textarea at bounding box center [689, 185] width 360 height 61
type textarea "Printer, 2 TVs, laptop"
click at [954, 160] on input "text" at bounding box center [962, 172] width 151 height 31
type input "150.00"
click at [875, 303] on button "Add Exemption" at bounding box center [880, 311] width 122 height 34
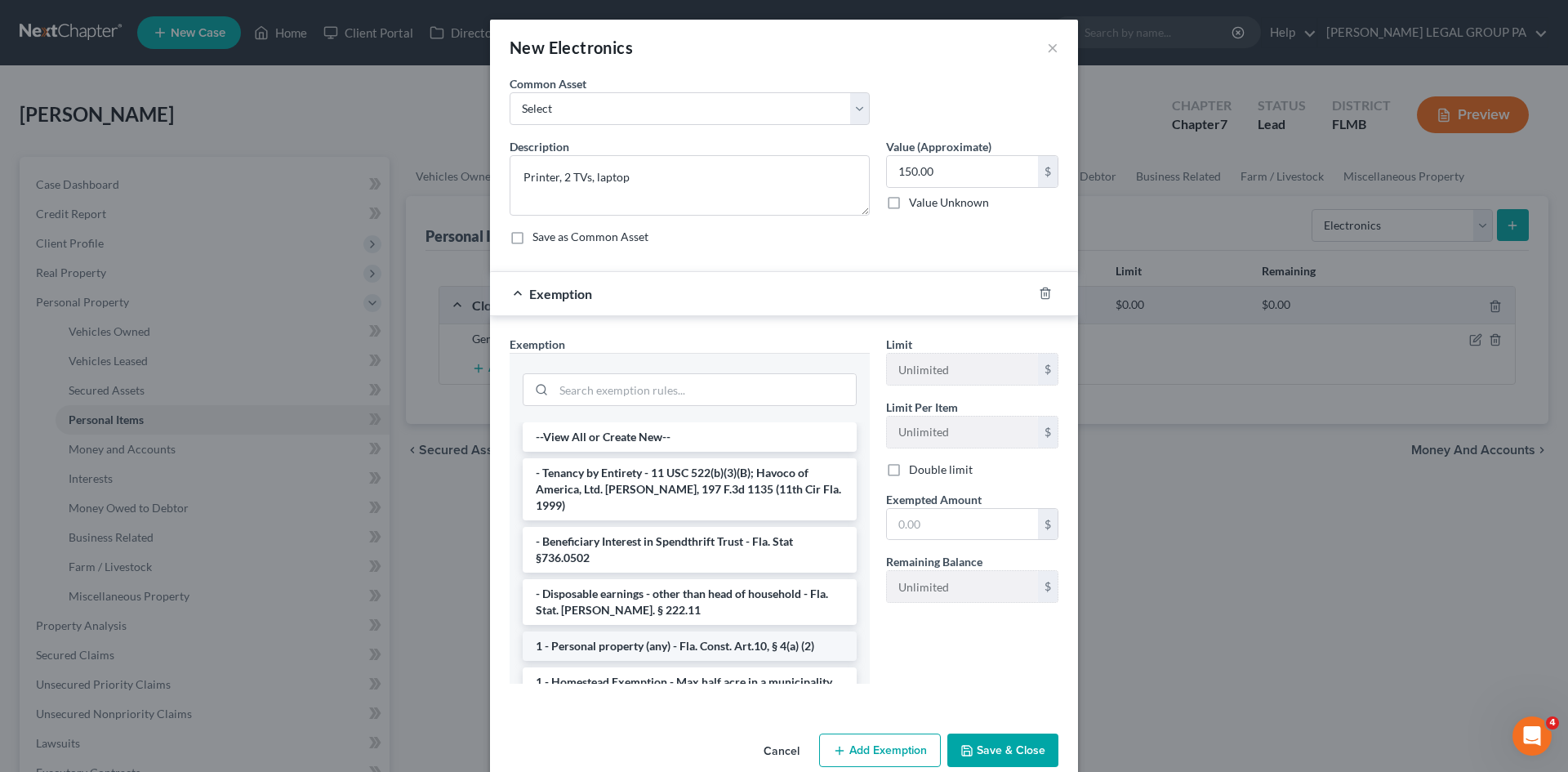
click at [632, 631] on li "1 - Personal property (any) - Fla. Const. Art.10, § 4(a) (2)" at bounding box center [690, 646] width 334 height 30
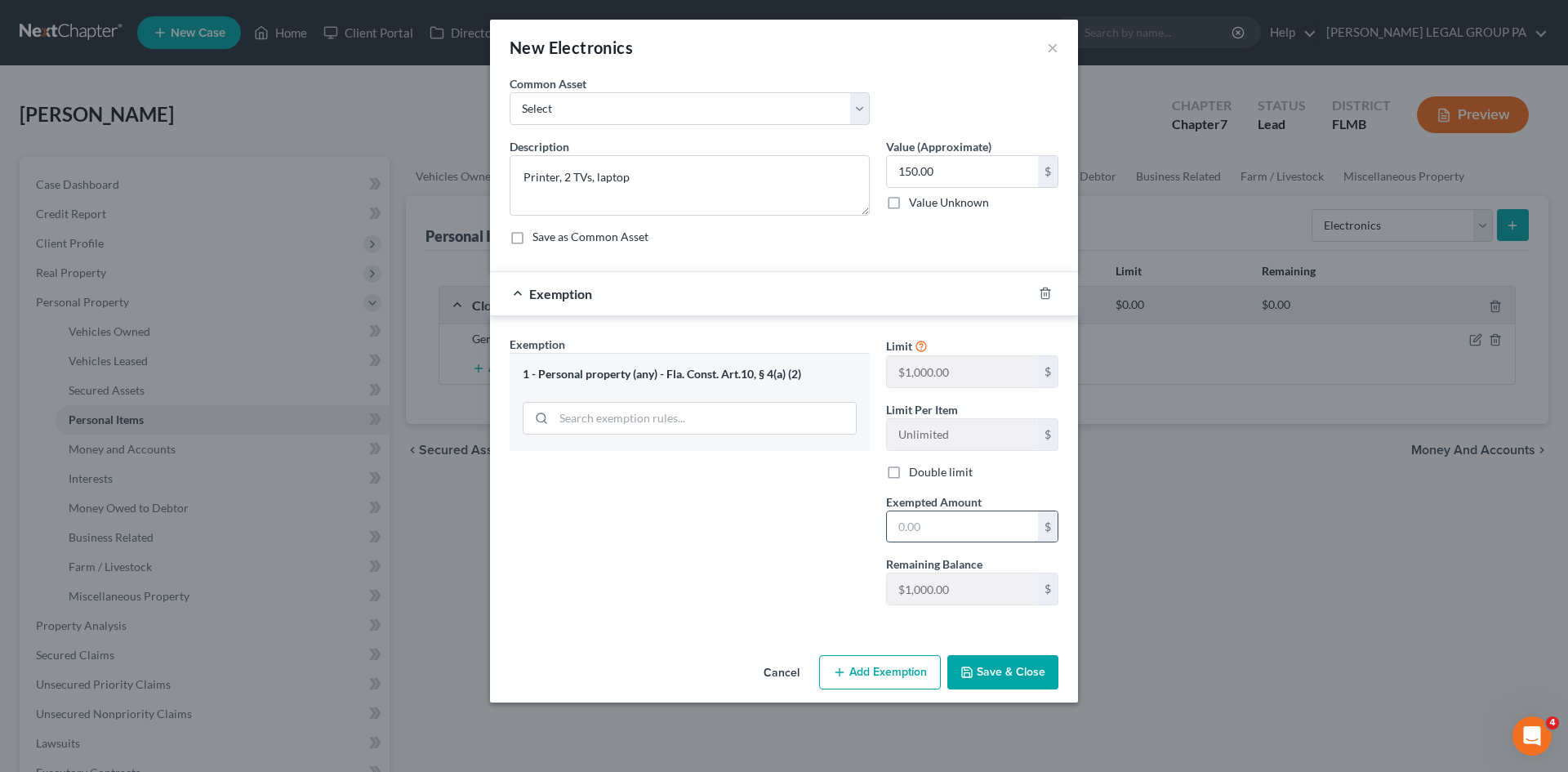
click at [948, 516] on input "text" at bounding box center [962, 527] width 151 height 31
type input "150.00"
click at [753, 564] on div "Exemption Set must be selected for CA. Exemption * 1 - Personal property (any) …" at bounding box center [690, 477] width 376 height 282
drag, startPoint x: 564, startPoint y: 172, endPoint x: 707, endPoint y: 186, distance: 143.7
click at [627, 172] on textarea "Printer, 2 TVs, laptop" at bounding box center [689, 185] width 360 height 61
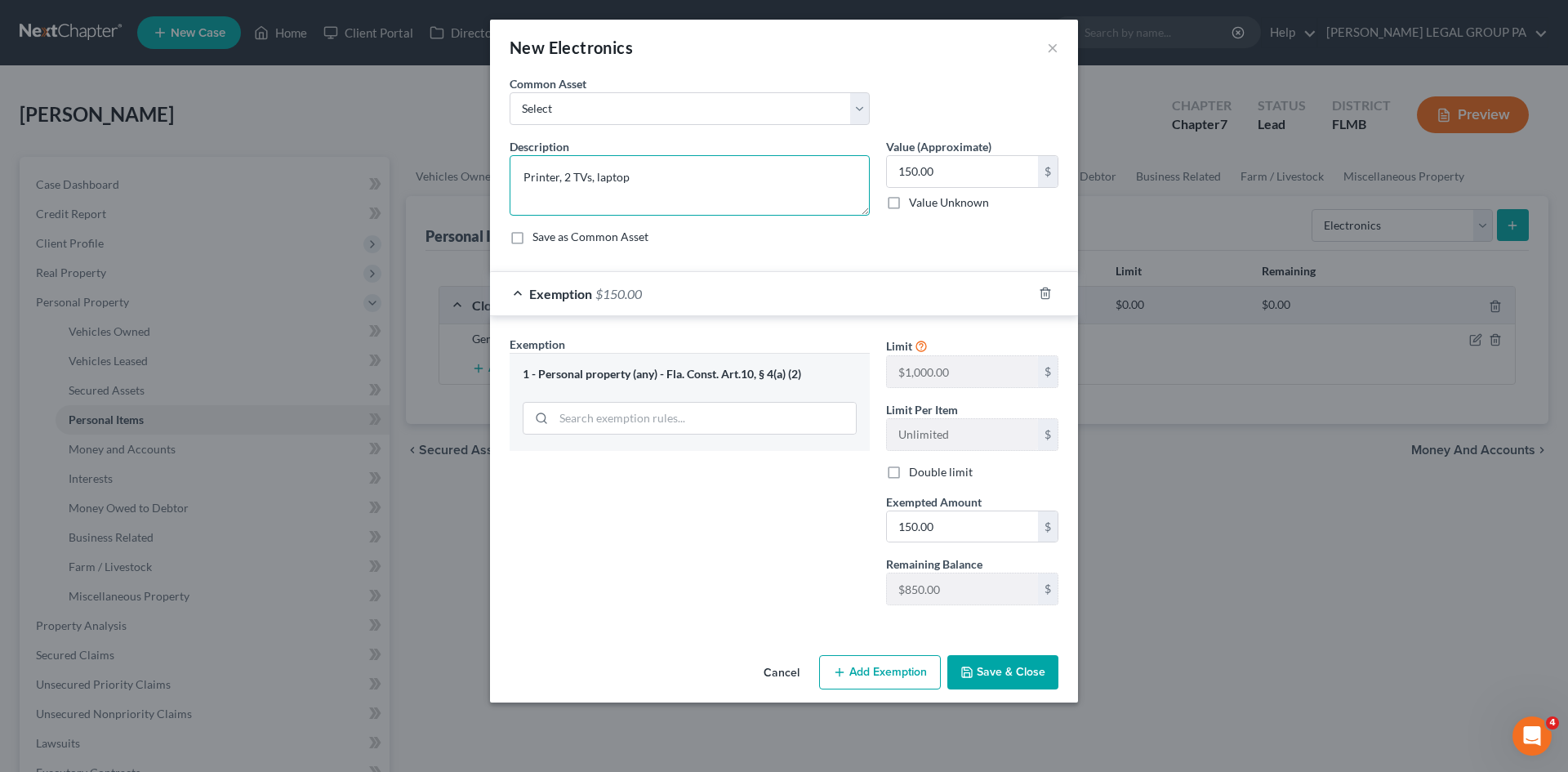
click at [712, 188] on textarea "Printer, 2 TVs, laptop" at bounding box center [689, 185] width 360 height 61
click at [920, 172] on input "150.00" at bounding box center [962, 172] width 151 height 31
type input "600.00"
click at [951, 532] on input "150.00" at bounding box center [962, 527] width 151 height 31
type input "600.00"
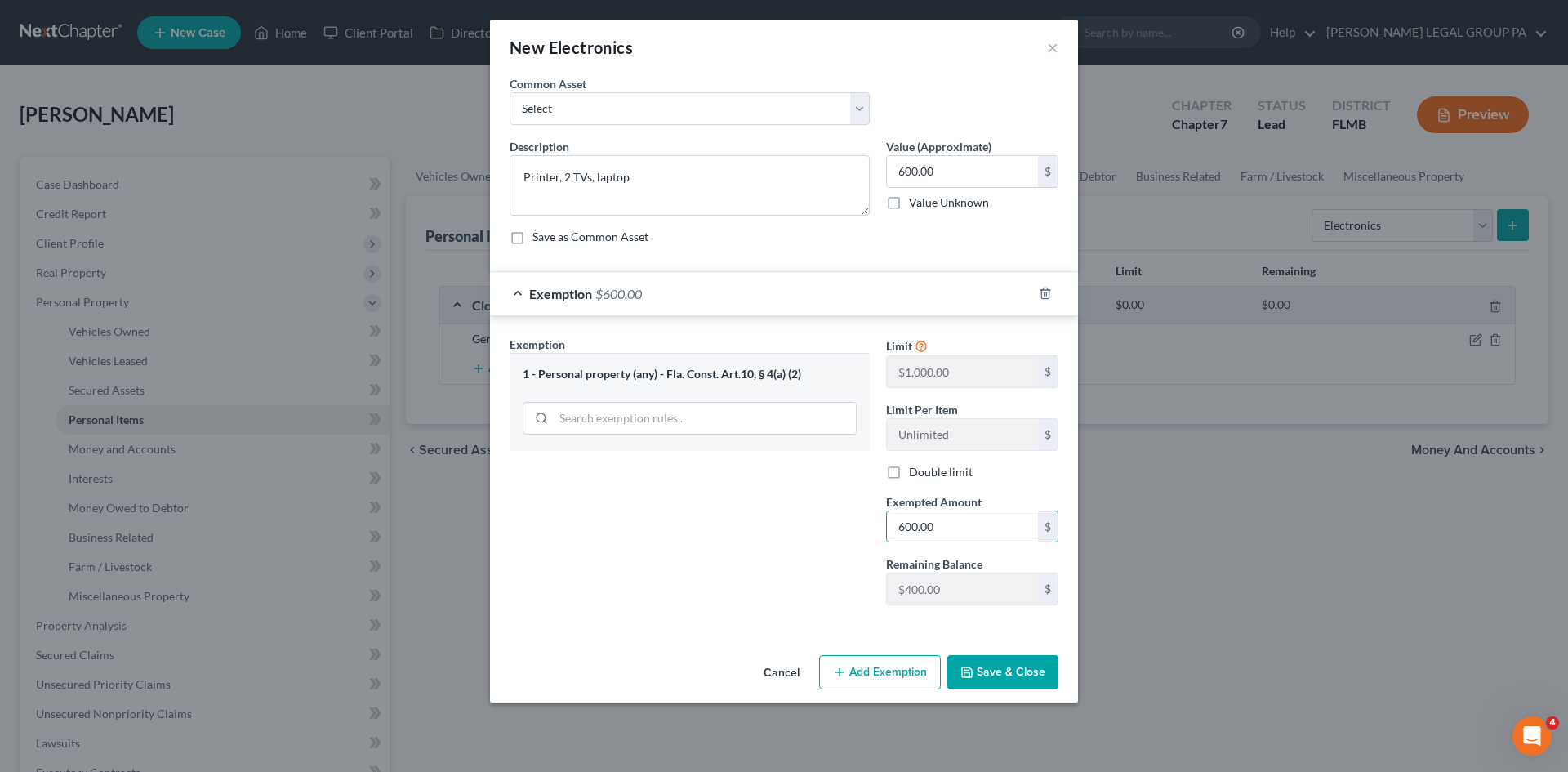
click at [1014, 672] on button "Save & Close" at bounding box center [1003, 671] width 111 height 34
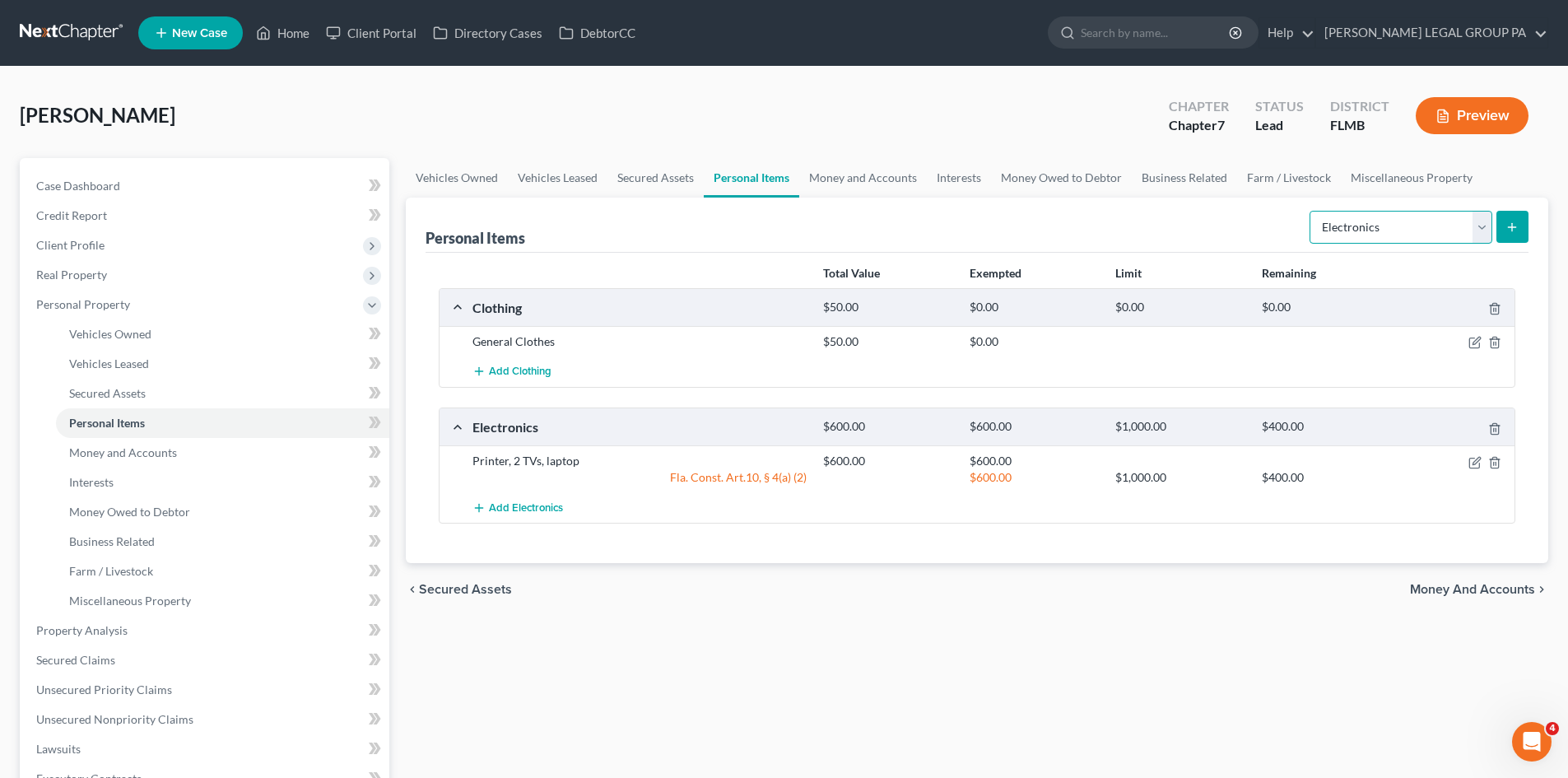
click at [1427, 222] on select "Select Item Type Clothing Collectibles Of Value Electronics Firearms Household …" at bounding box center [1401, 227] width 183 height 33
select select "household_goods"
click at [1311, 211] on select "Select Item Type Clothing Collectibles Of Value Electronics Firearms Household …" at bounding box center [1401, 227] width 183 height 33
click at [1503, 231] on button "submit" at bounding box center [1512, 227] width 33 height 33
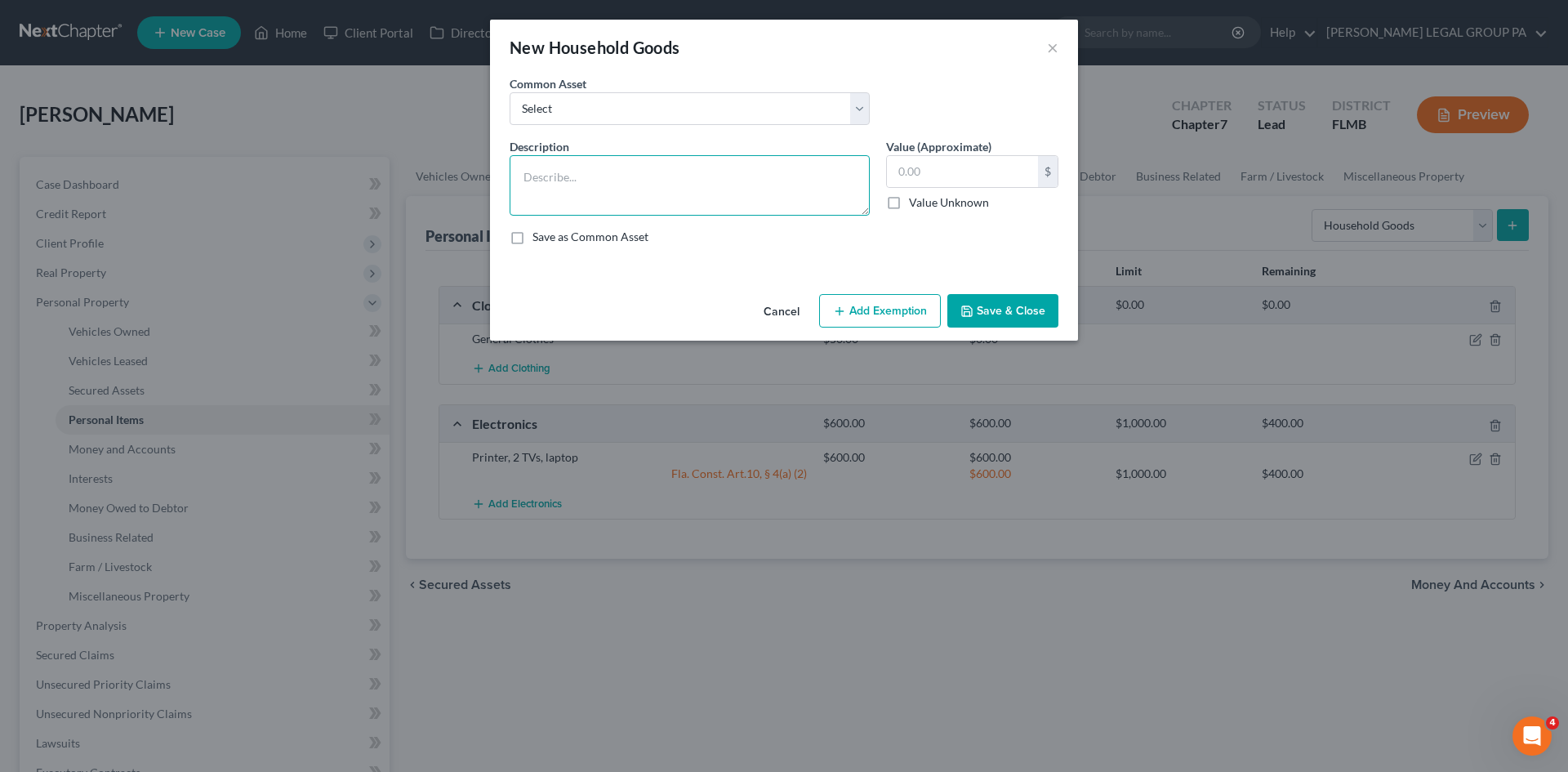
click at [551, 163] on textarea at bounding box center [689, 185] width 360 height 61
click at [599, 117] on select "Select Washer & Dryer Knick Knacks Patio Chaise Living room set, dining room se…" at bounding box center [689, 108] width 360 height 32
click at [509, 92] on select "Select Washer & Dryer Knick Knacks Patio Chaise Living room set, dining room se…" at bounding box center [689, 108] width 360 height 32
click at [749, 67] on div "New Household Goods ×" at bounding box center [783, 47] width 588 height 55
click at [913, 176] on input "500.00" at bounding box center [962, 172] width 151 height 31
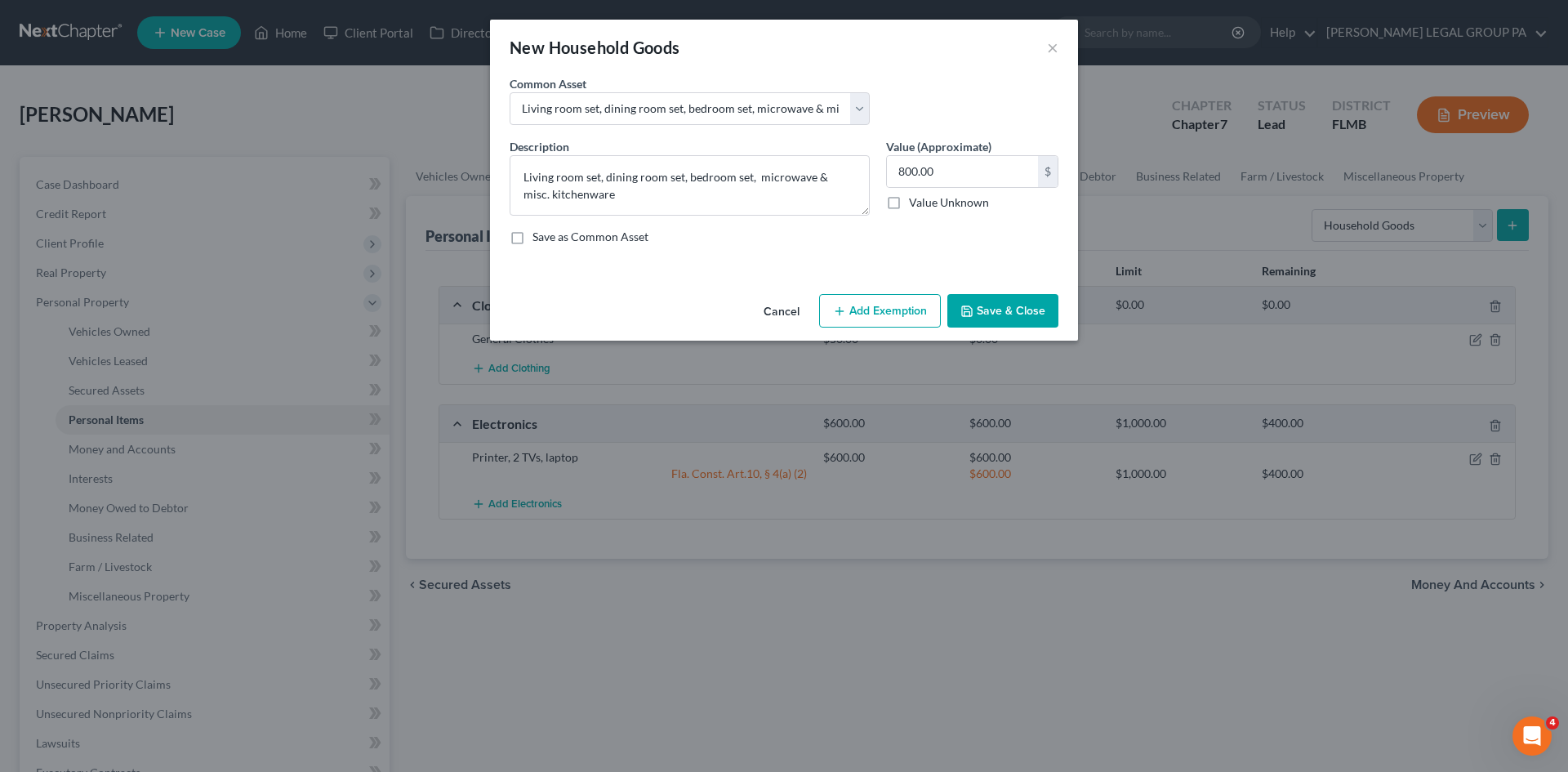
click at [953, 77] on div "Common Asset Select Washer & Dryer Knick Knacks Patio Chaise Living room set, d…" at bounding box center [784, 106] width 565 height 63
click at [901, 168] on input "800.00" at bounding box center [962, 172] width 151 height 31
click at [973, 310] on icon "button" at bounding box center [967, 311] width 13 height 13
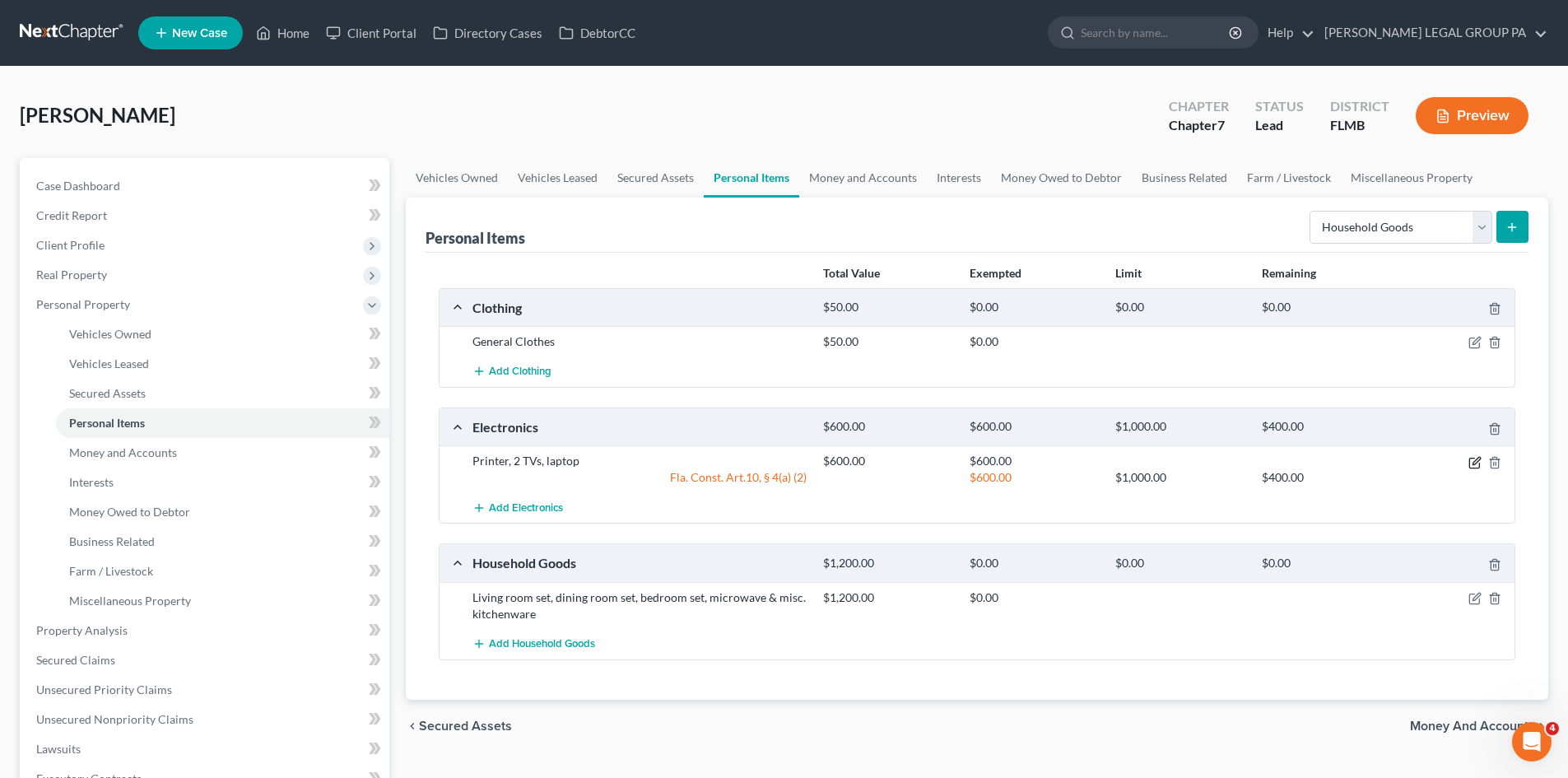
click at [1476, 464] on icon "button" at bounding box center [1475, 462] width 13 height 13
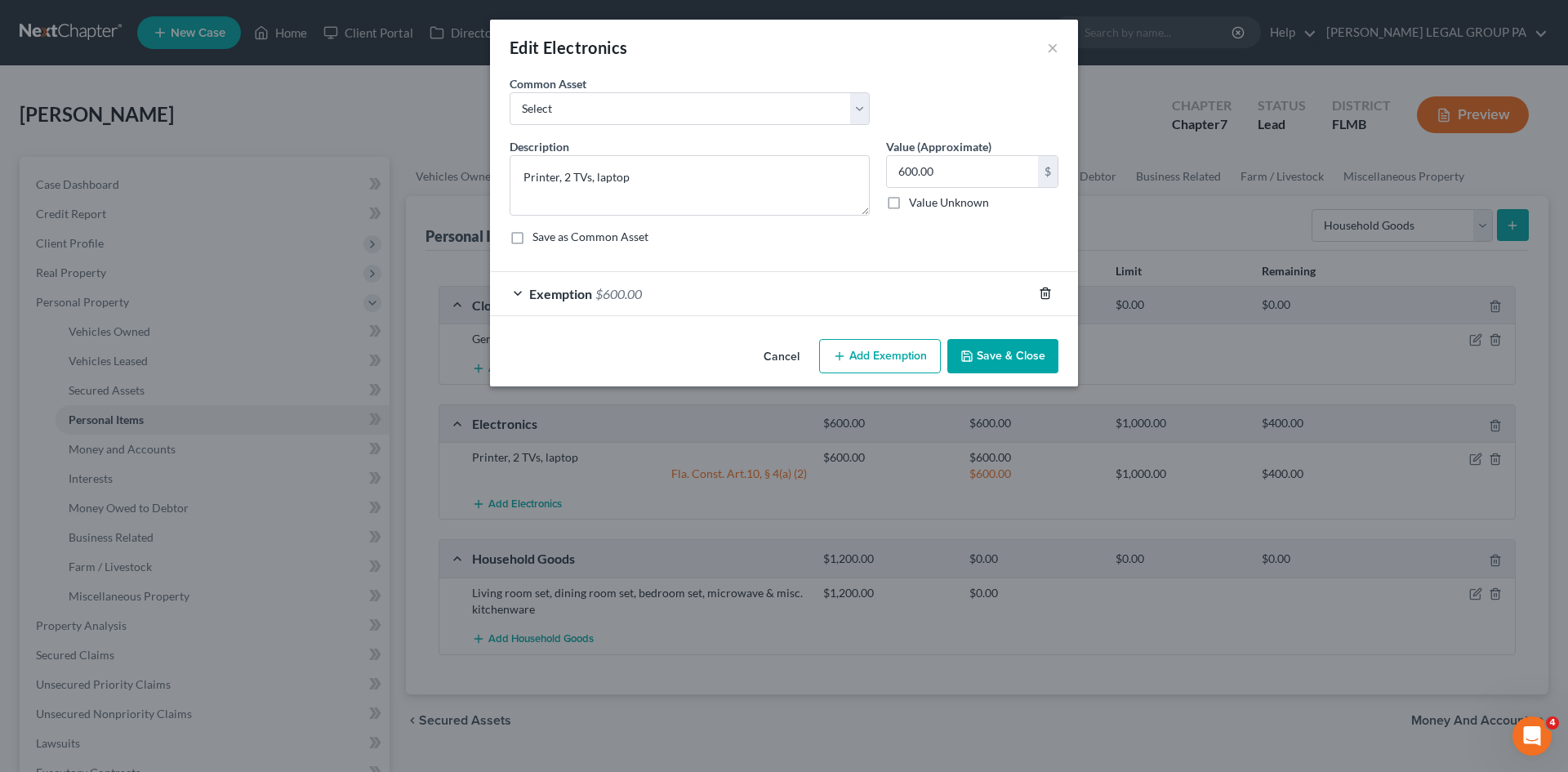
click at [1046, 293] on line "button" at bounding box center [1046, 295] width 0 height 4
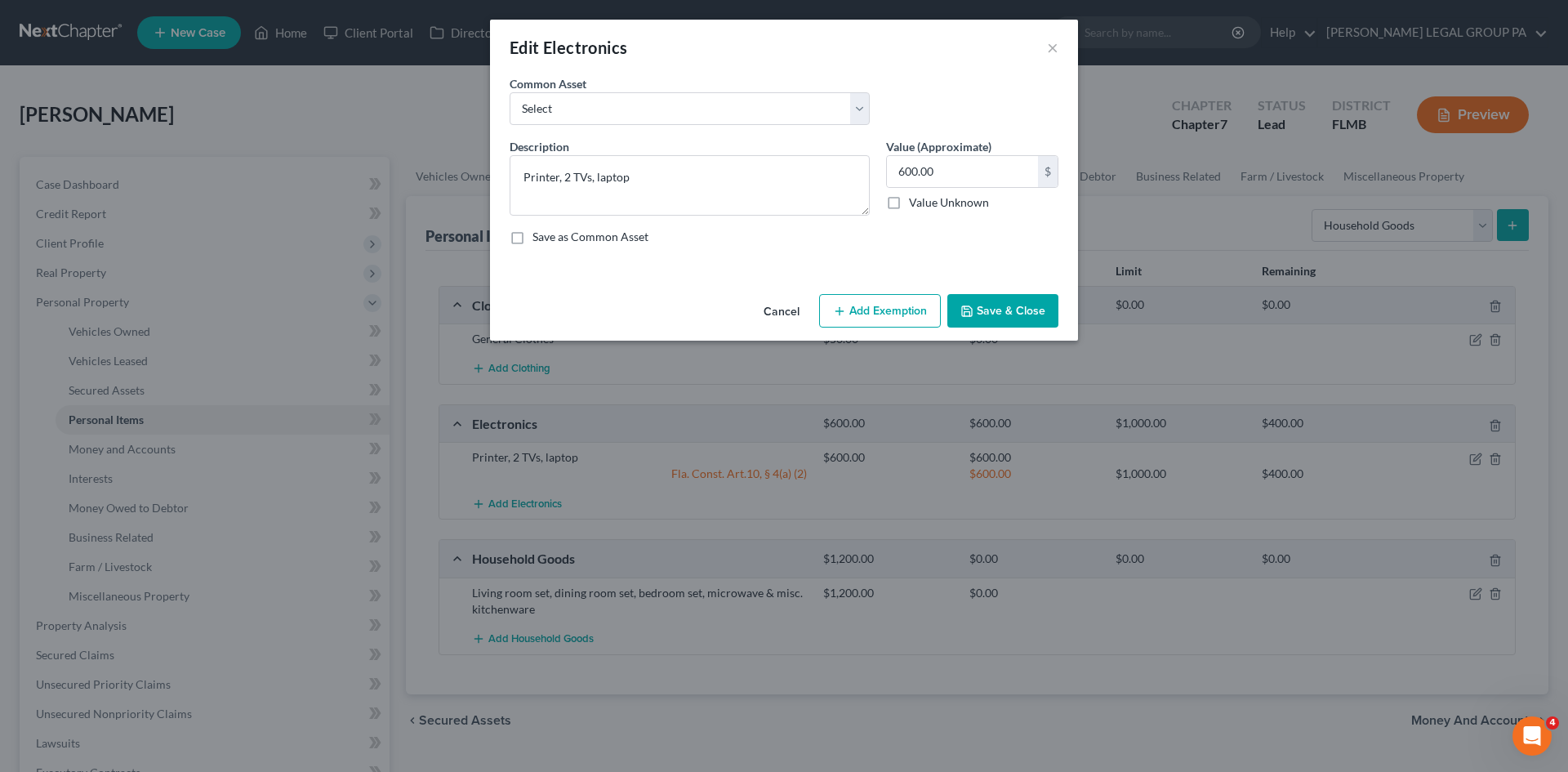
click at [997, 303] on button "Save & Close" at bounding box center [1003, 311] width 111 height 34
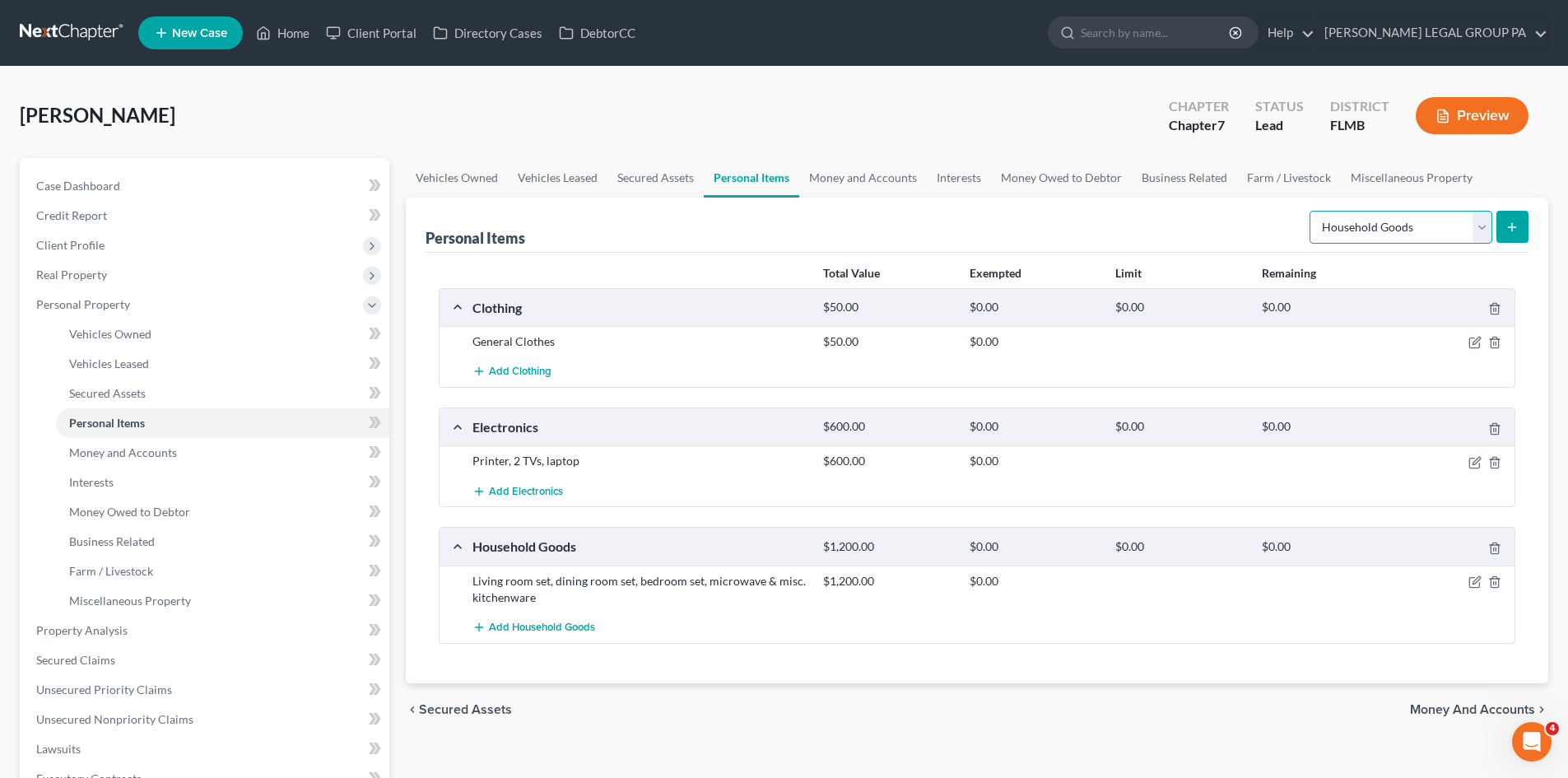
click at [1410, 231] on select "Select Item Type Clothing Collectibles Of Value Electronics Firearms Household …" at bounding box center [1401, 227] width 183 height 33
click at [755, 255] on div "Total Value Exempted Limit Remaining Clothing $50.00 $0.00 $0.00 $0.00 General …" at bounding box center [977, 468] width 1103 height 430
click at [1422, 241] on select "Select Item Type Clothing Collectibles Of Value Electronics Firearms Household …" at bounding box center [1401, 227] width 183 height 33
drag, startPoint x: 1124, startPoint y: 228, endPoint x: 850, endPoint y: 151, distance: 284.6
click at [1124, 228] on div "Personal Items Select Item Type Clothing Collectibles Of Value Electronics Fire…" at bounding box center [977, 224] width 1103 height 55
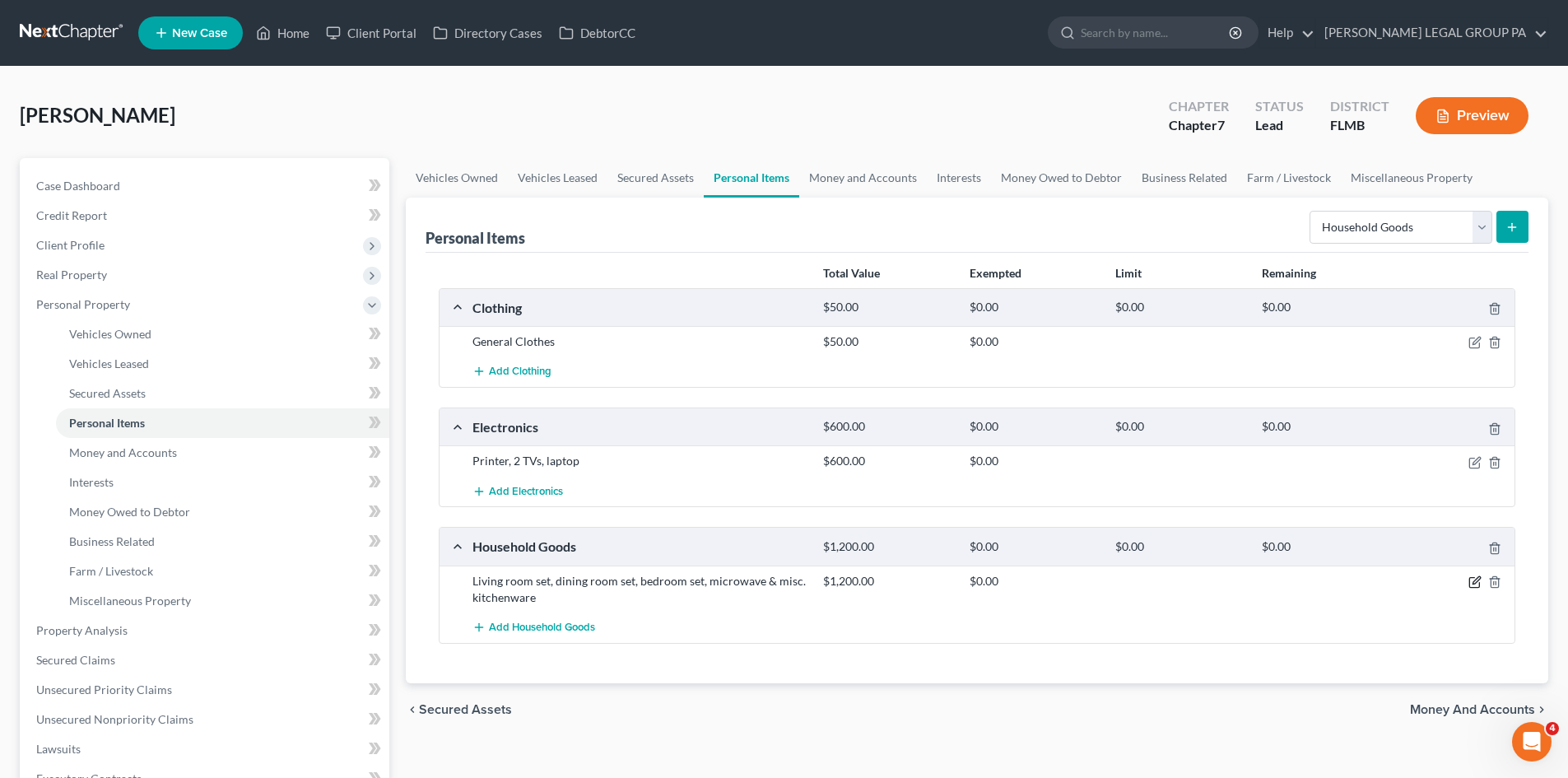
click at [1472, 586] on icon "button" at bounding box center [1475, 582] width 13 height 13
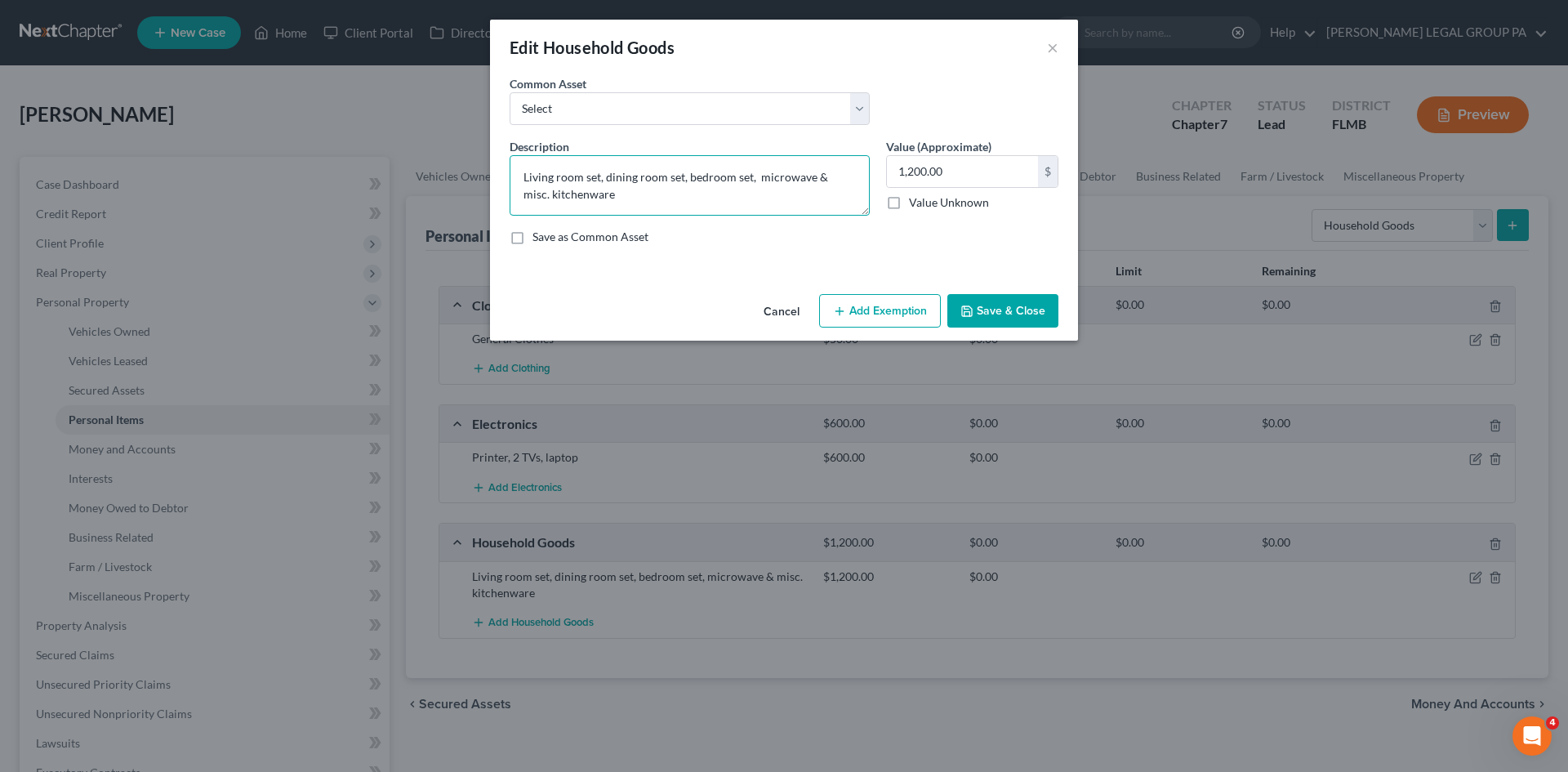
click at [625, 201] on textarea "Living room set, dining room set, bedroom set, microwave & misc. kitchenware" at bounding box center [689, 185] width 360 height 61
click at [1003, 308] on button "Save & Close" at bounding box center [1003, 311] width 111 height 34
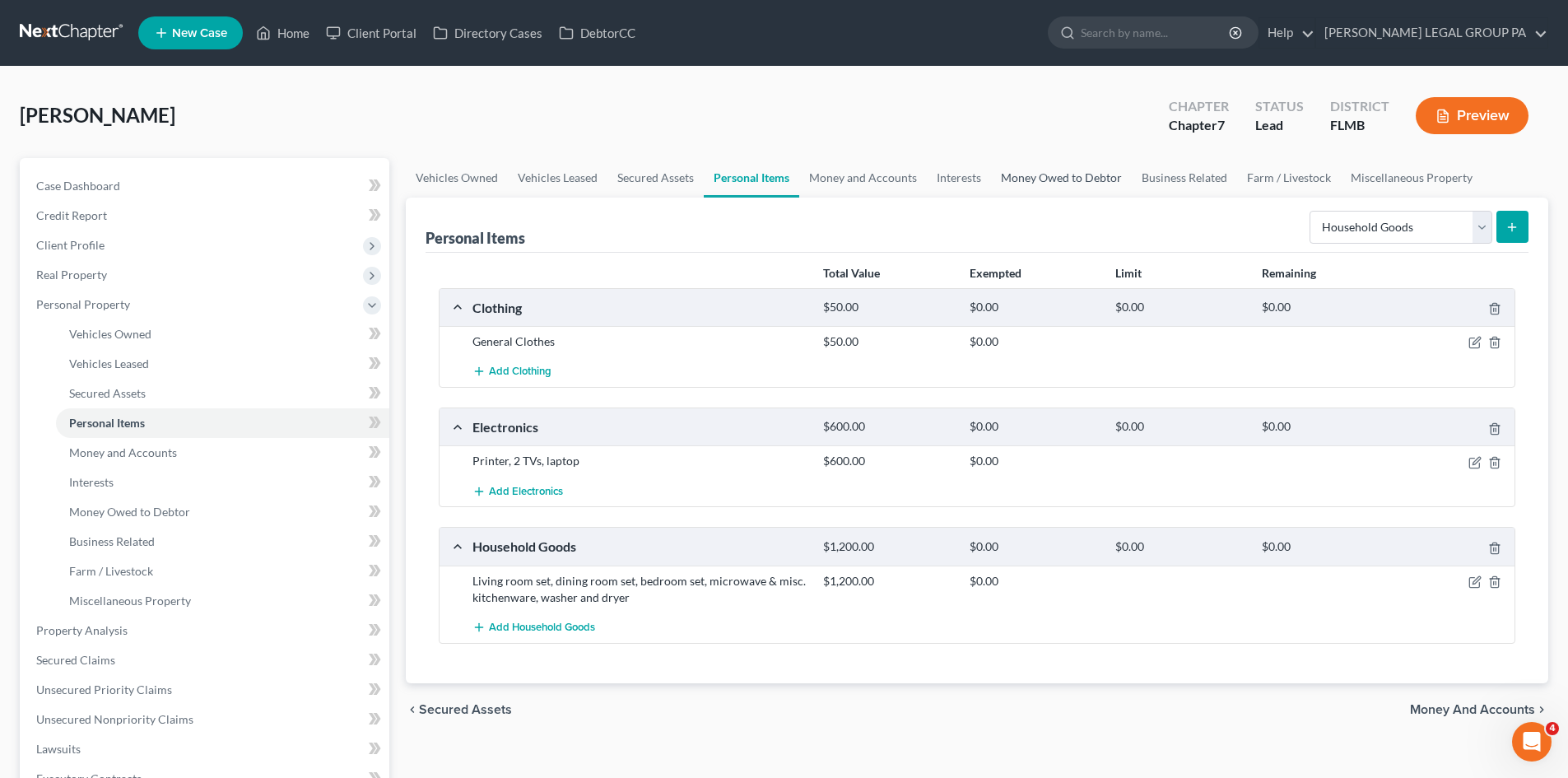
click at [1038, 176] on link "Money Owed to Debtor" at bounding box center [1061, 178] width 140 height 39
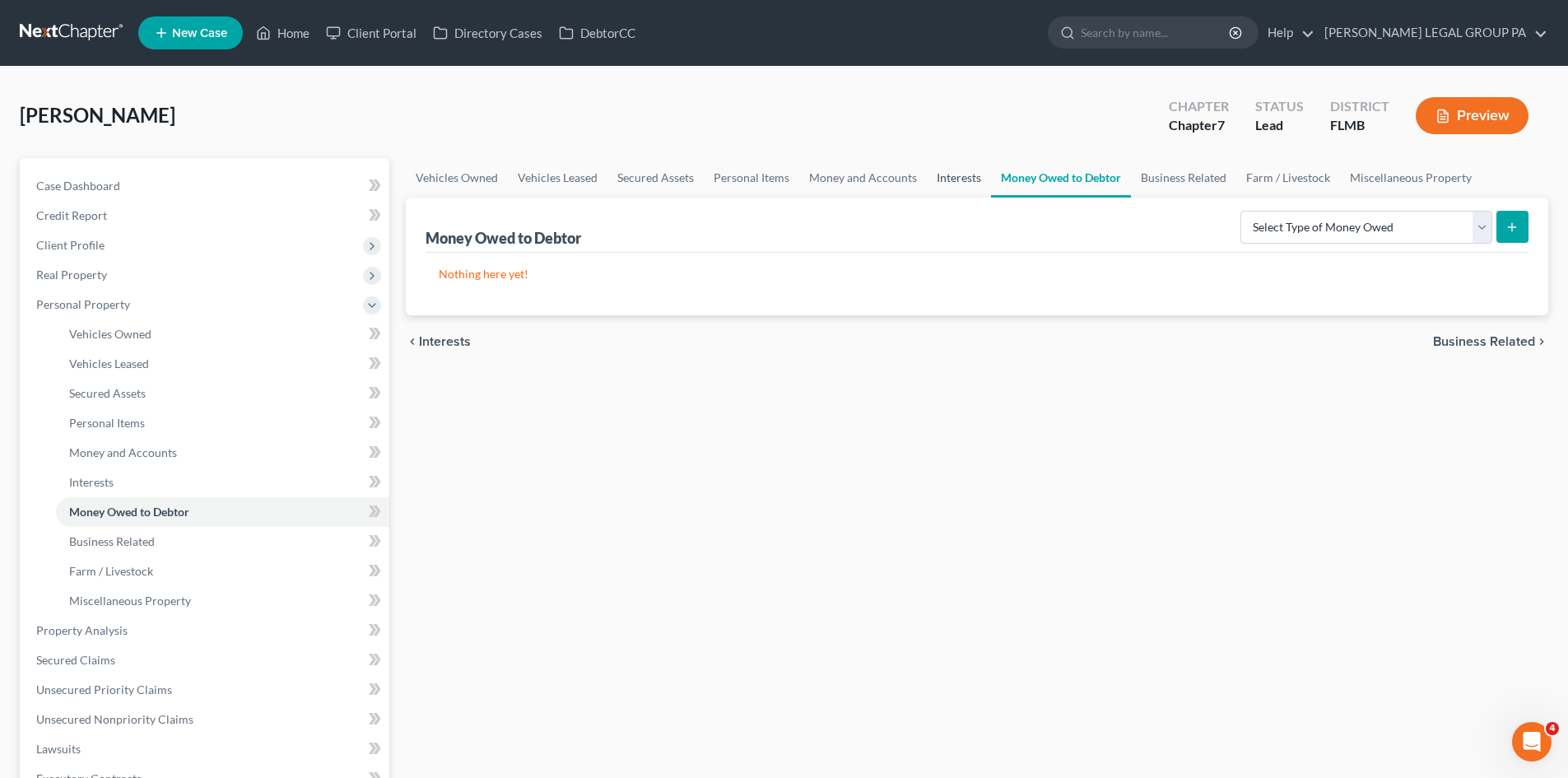
click at [968, 175] on link "Interests" at bounding box center [959, 178] width 64 height 39
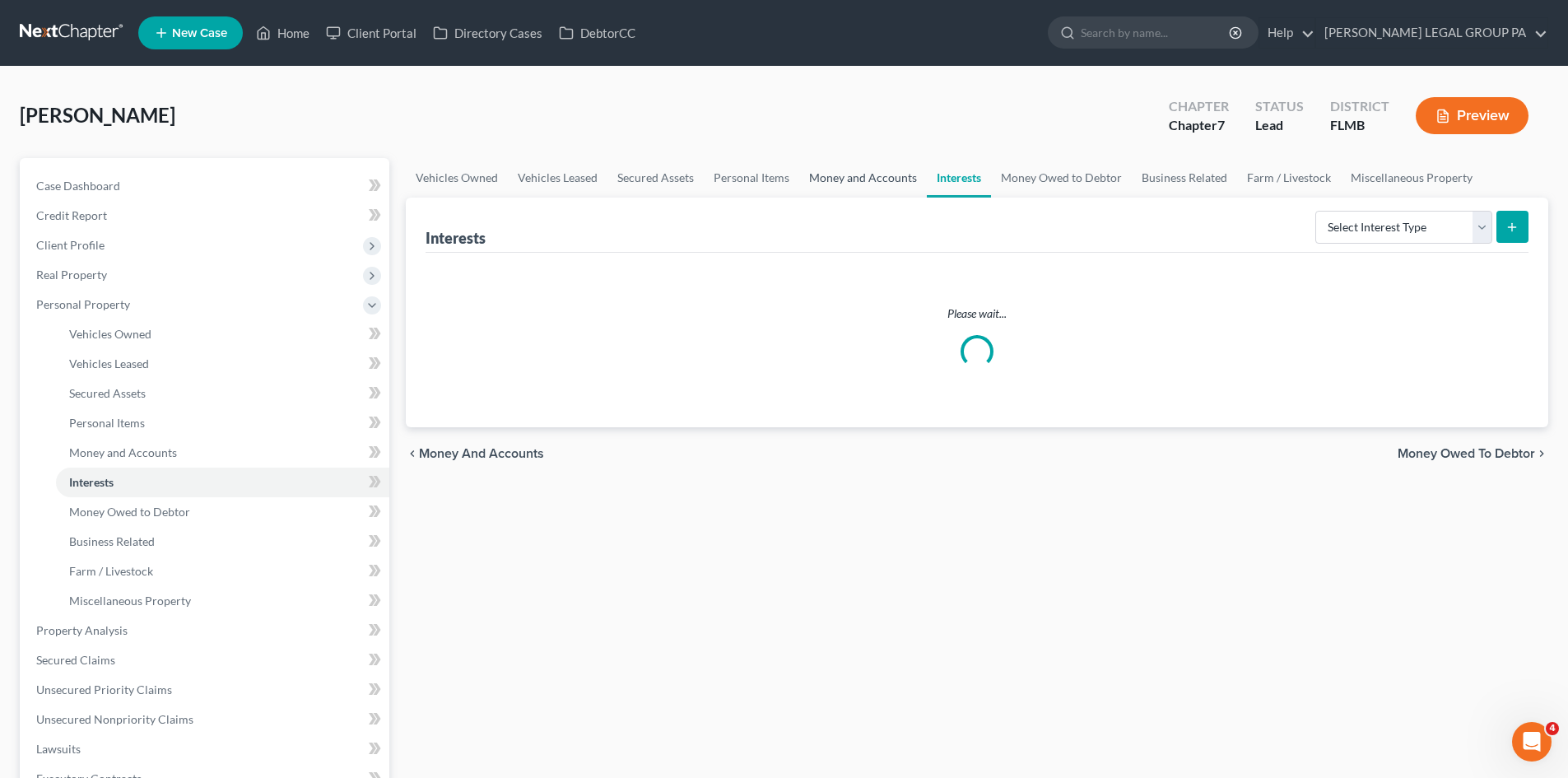
click at [893, 177] on link "Money and Accounts" at bounding box center [863, 178] width 127 height 39
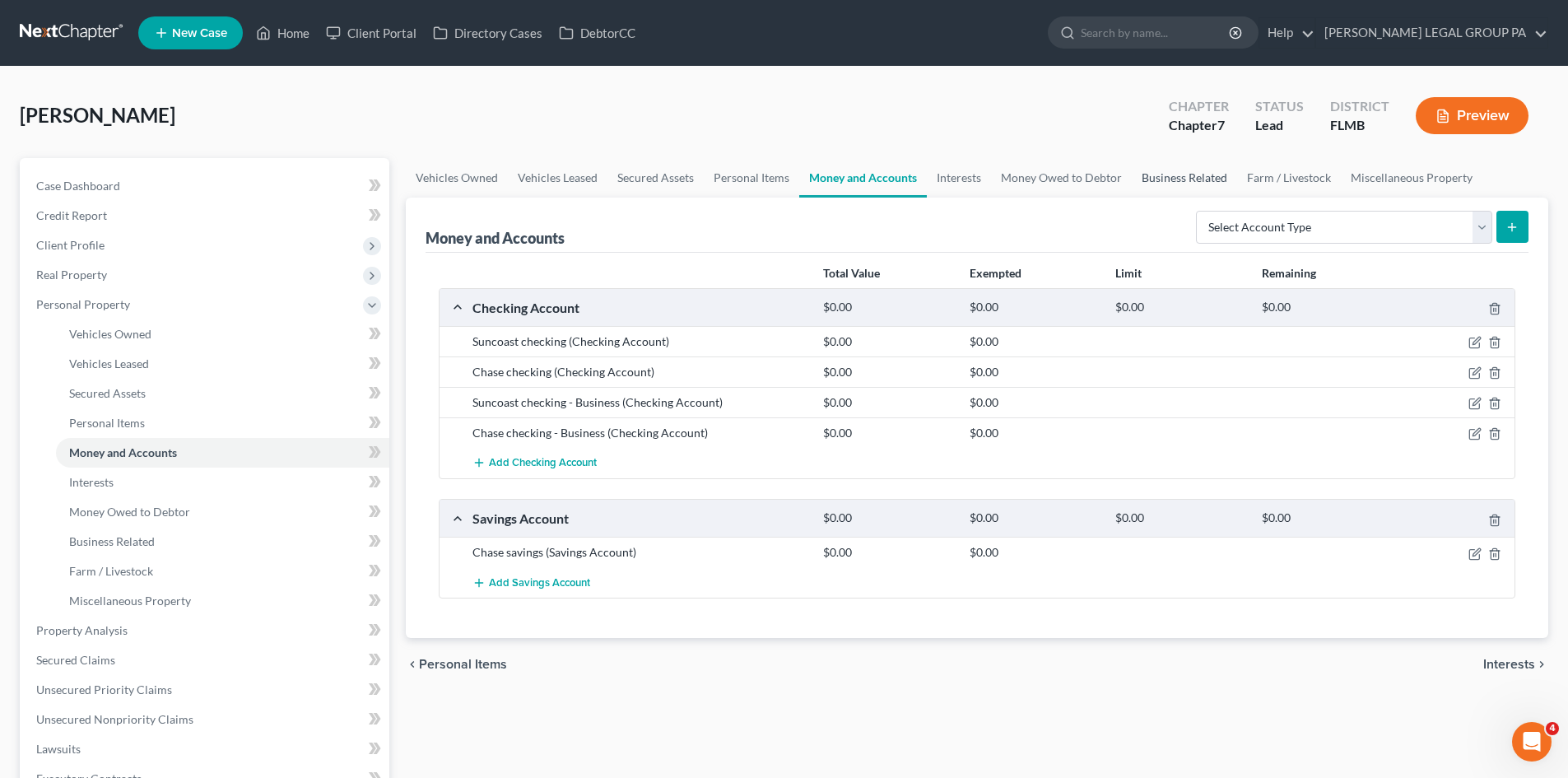
click at [1188, 182] on link "Business Related" at bounding box center [1184, 178] width 105 height 39
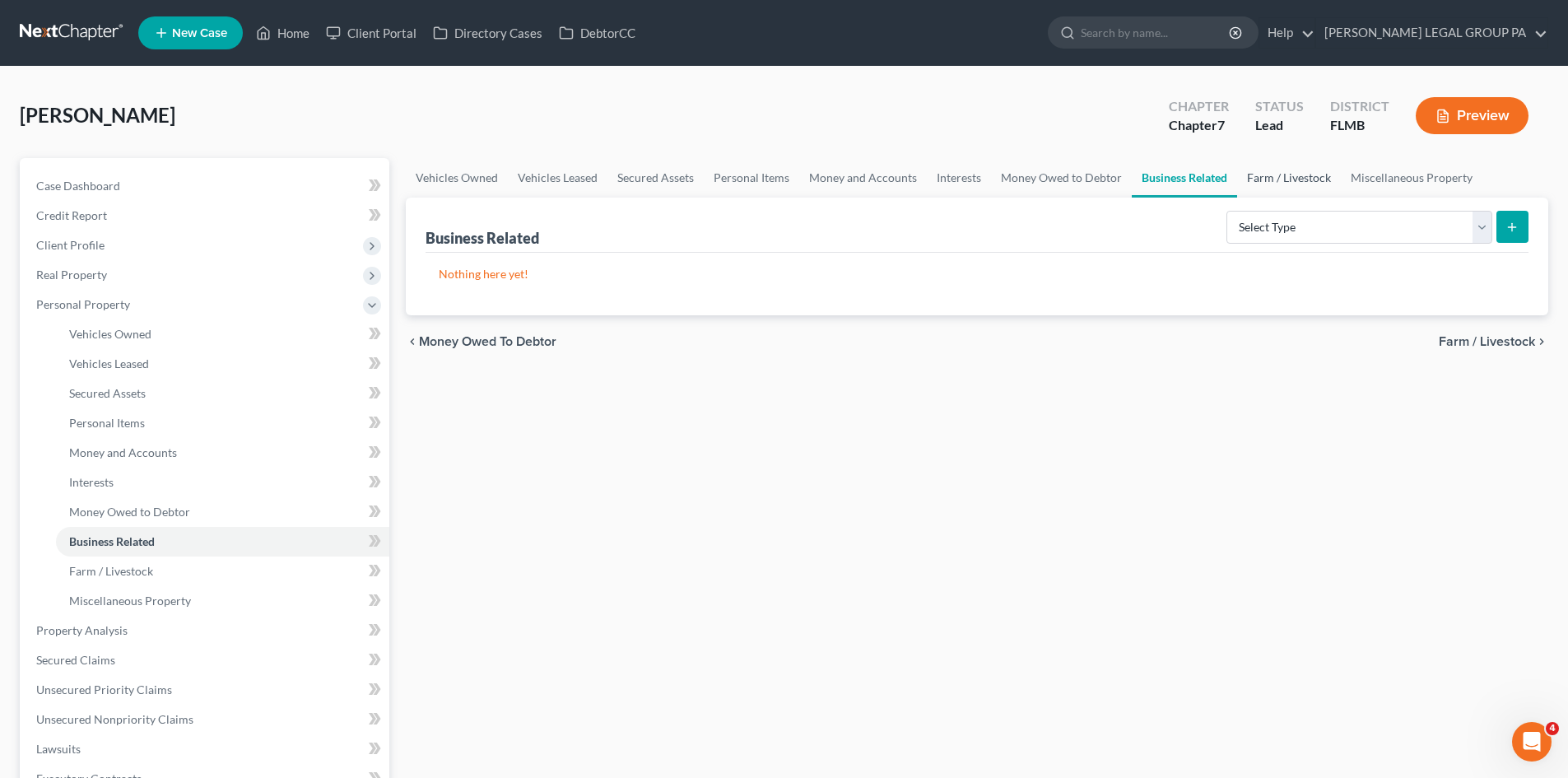
drag, startPoint x: 1308, startPoint y: 178, endPoint x: 1158, endPoint y: 188, distance: 150.3
click at [1305, 178] on link "Farm / Livestock" at bounding box center [1290, 178] width 104 height 39
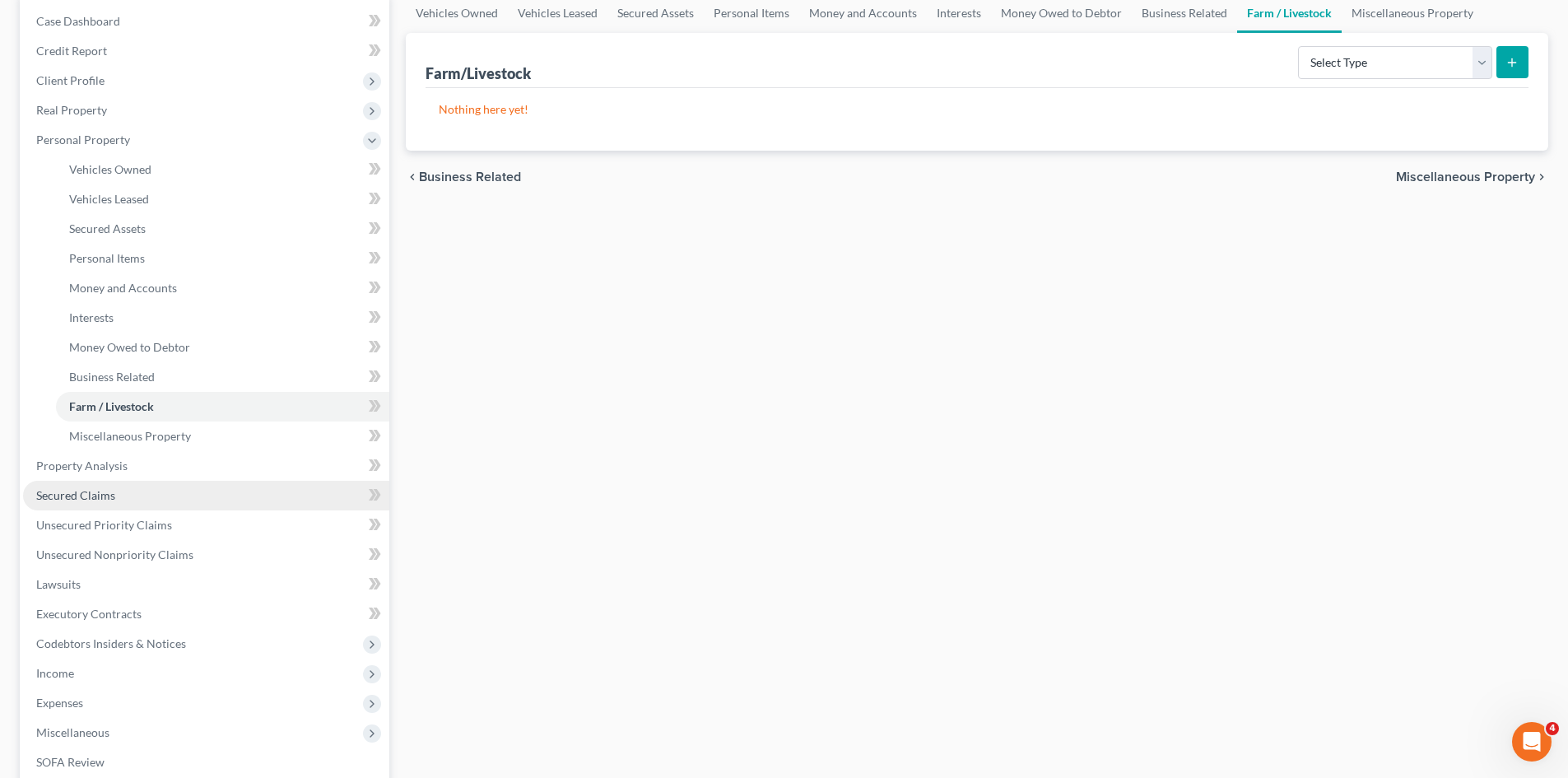
click at [122, 493] on link "Secured Claims" at bounding box center [206, 495] width 366 height 30
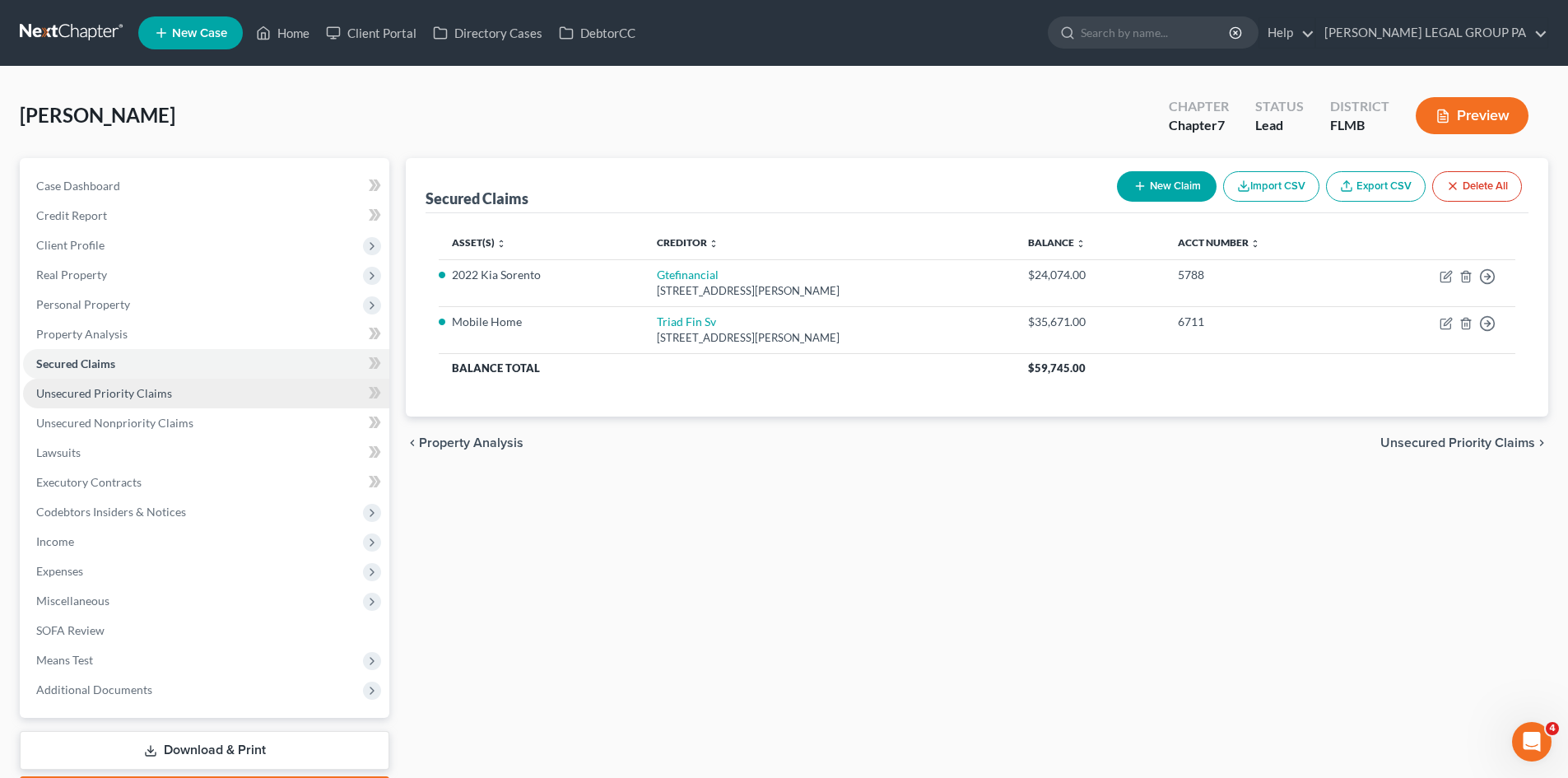
click at [105, 382] on link "Unsecured Priority Claims" at bounding box center [206, 393] width 366 height 30
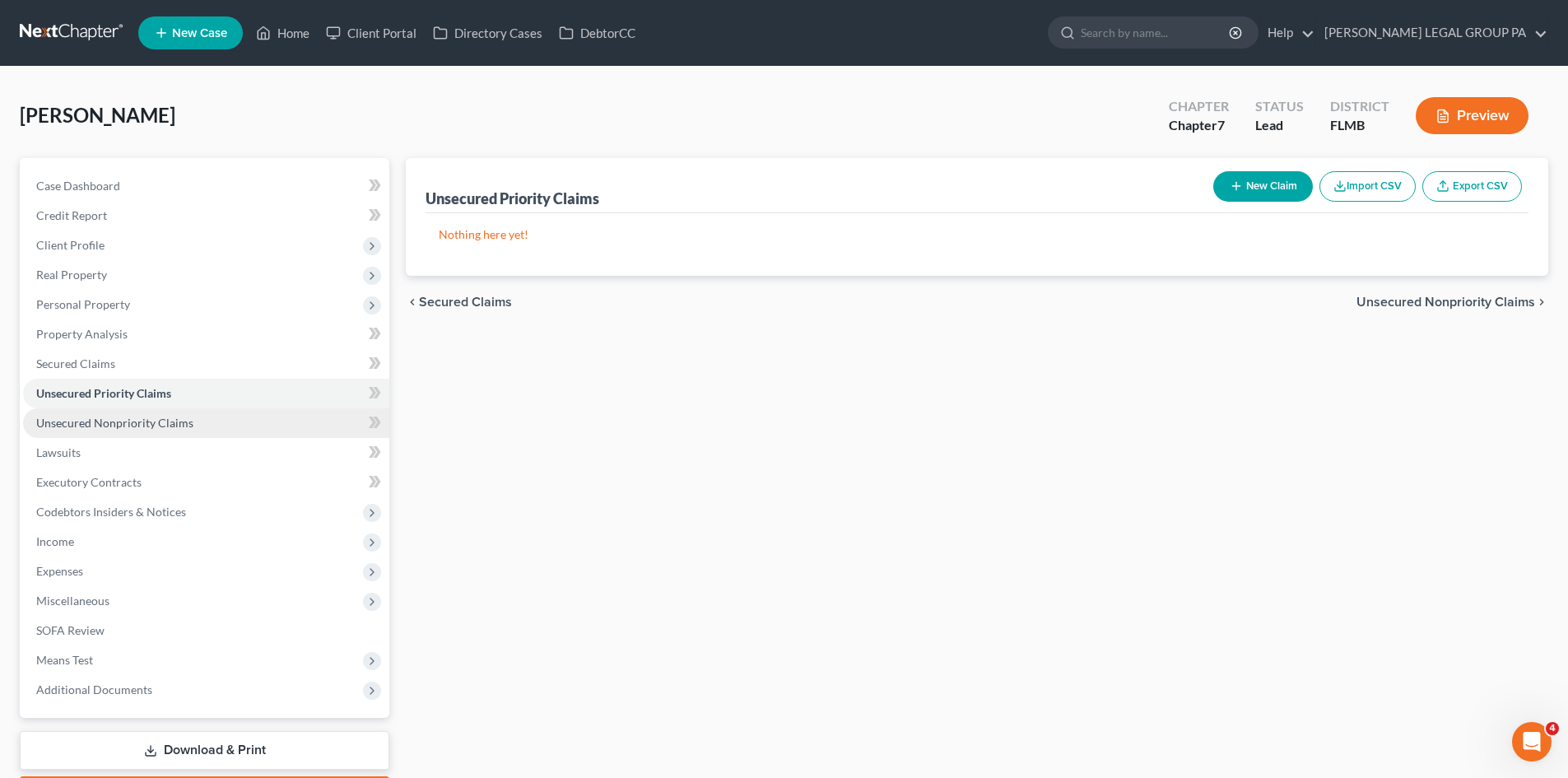
click at [110, 419] on span "Unsecured Nonpriority Claims" at bounding box center [114, 422] width 157 height 14
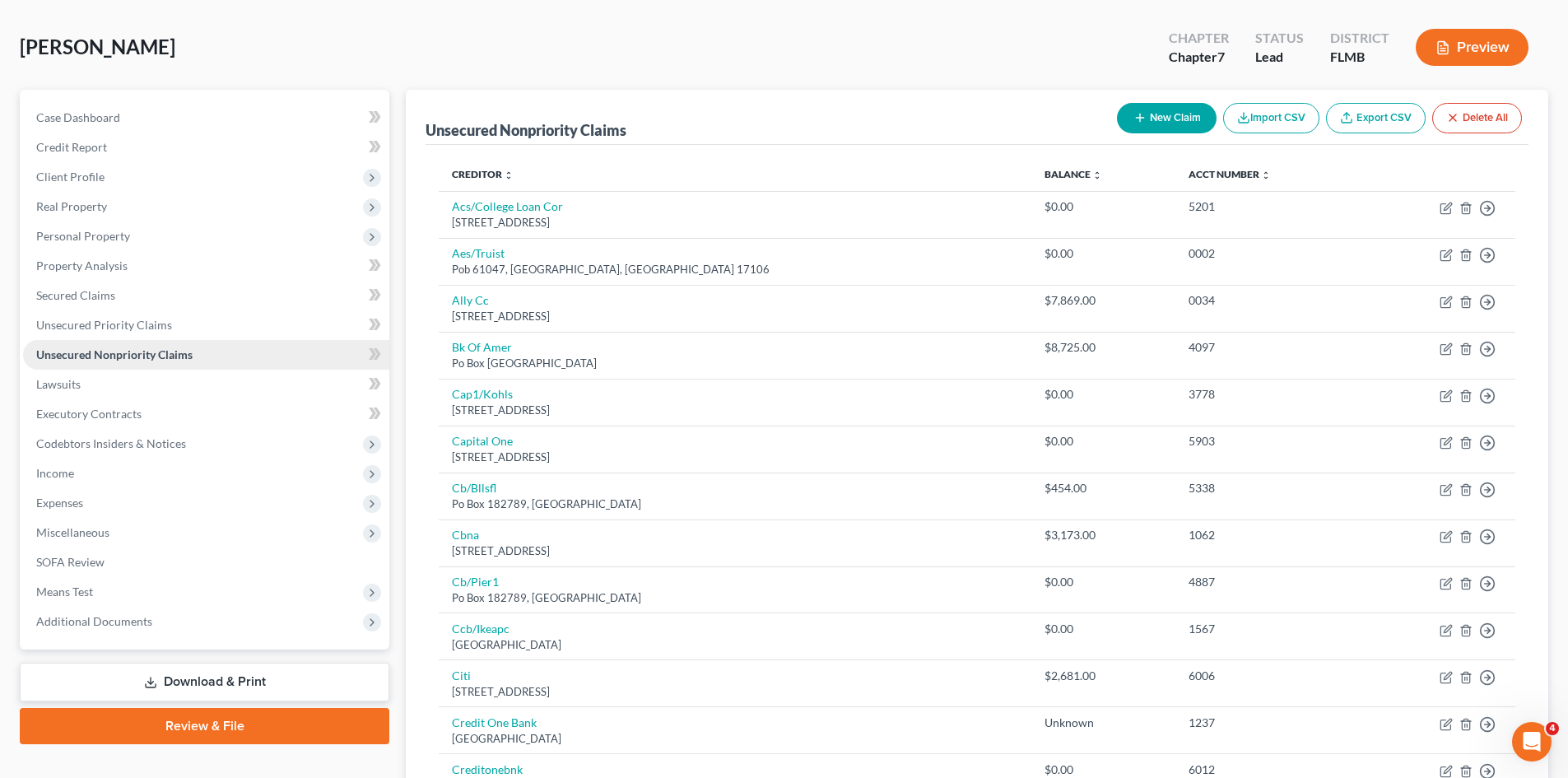
scroll to position [97, 0]
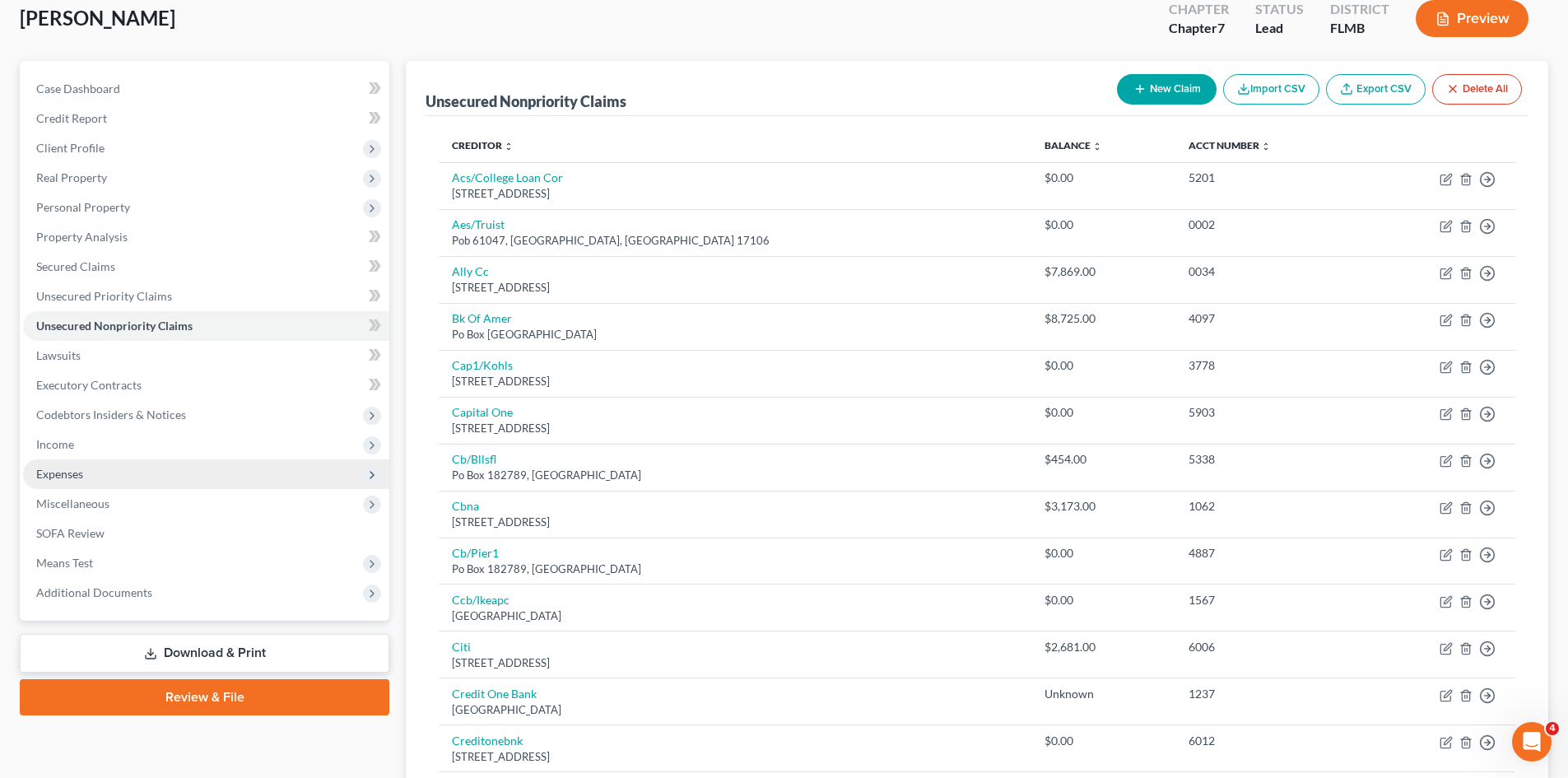
click at [88, 480] on span "Expenses" at bounding box center [206, 474] width 366 height 30
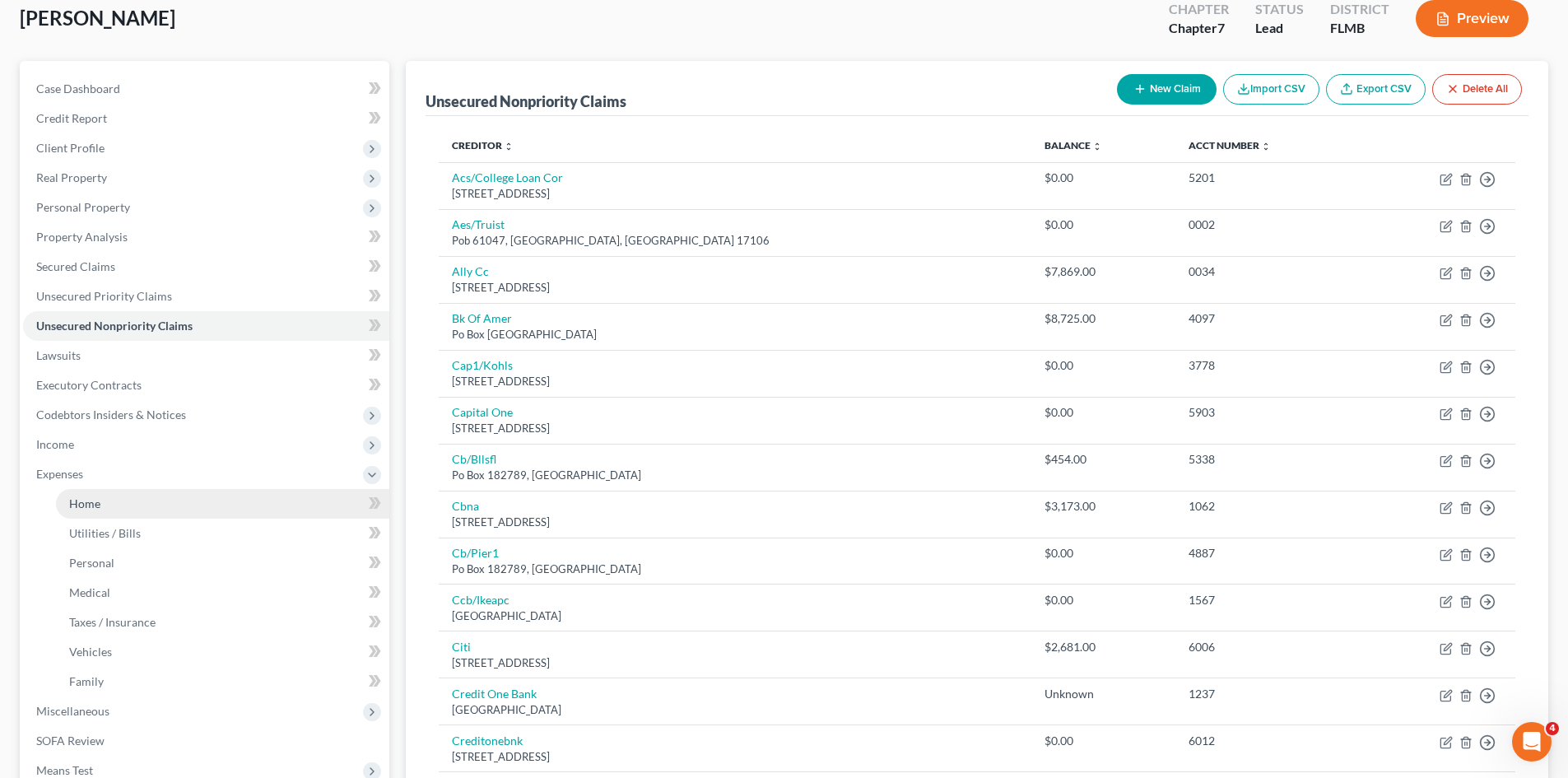
click at [129, 498] on link "Home" at bounding box center [222, 504] width 334 height 30
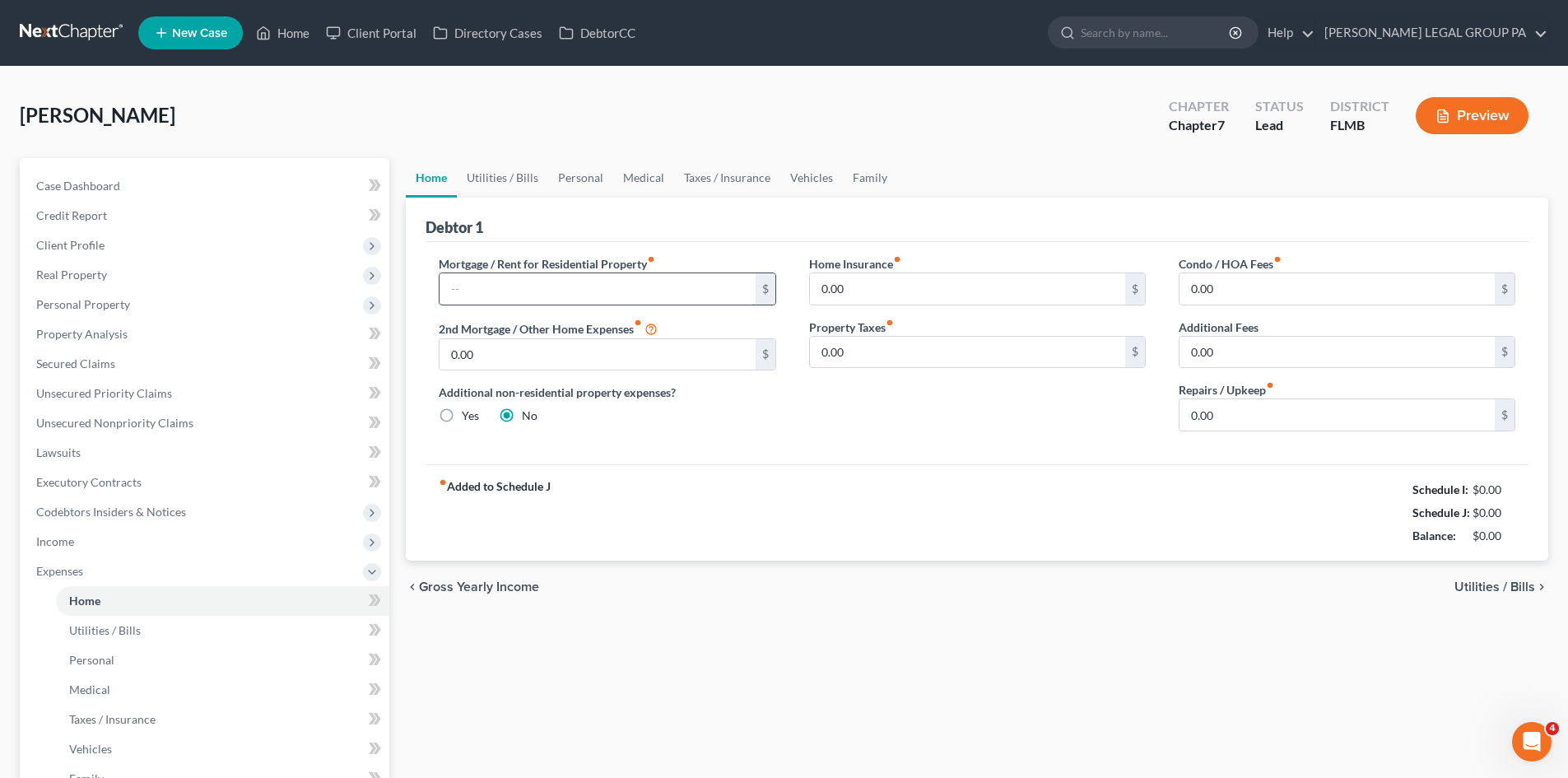
drag, startPoint x: 508, startPoint y: 272, endPoint x: 558, endPoint y: 305, distance: 59.9
click at [508, 273] on input "text" at bounding box center [597, 289] width 315 height 32
click at [817, 556] on div "fiber_manual_record Added to Schedule J Schedule I: $1,803.00 Schedule J: $1,72…" at bounding box center [977, 512] width 1103 height 97
click at [857, 285] on input "0.00" at bounding box center [967, 289] width 315 height 32
click at [942, 576] on div "chevron_left Gross Yearly Income Utilities / Bills chevron_right" at bounding box center [977, 587] width 1143 height 53
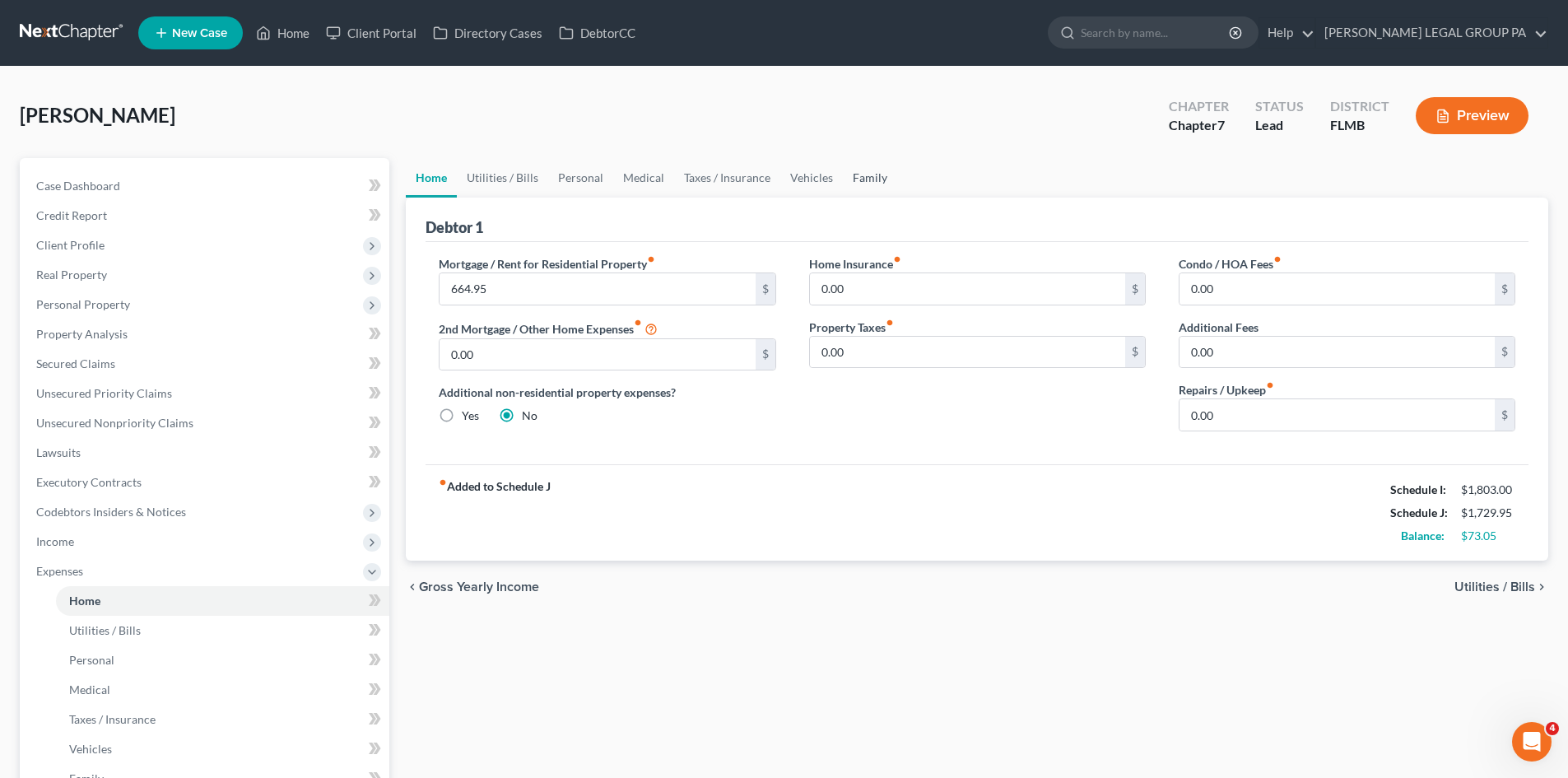
click at [861, 177] on link "Family" at bounding box center [870, 178] width 54 height 39
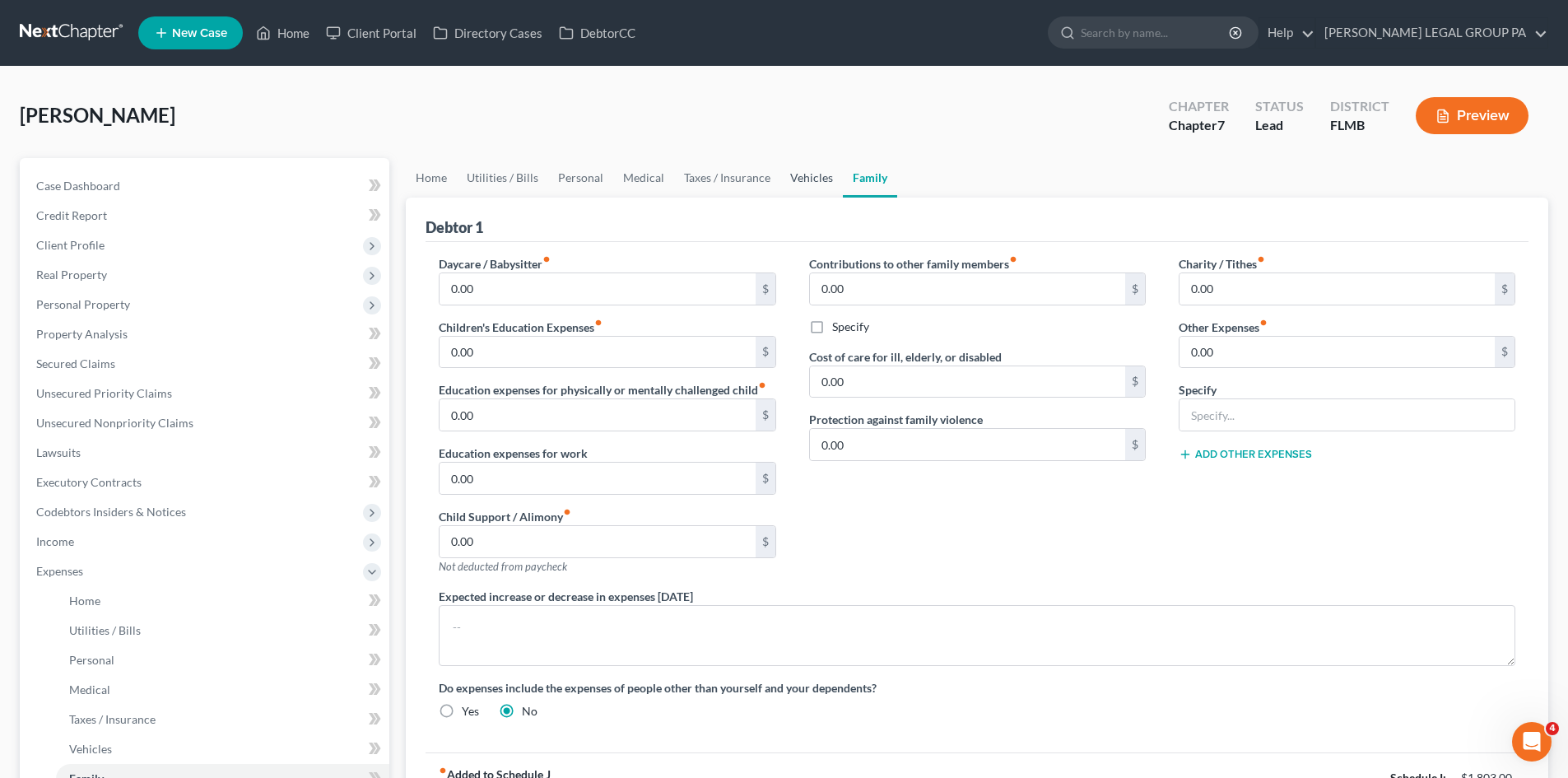
click at [807, 174] on link "Vehicles" at bounding box center [811, 178] width 62 height 39
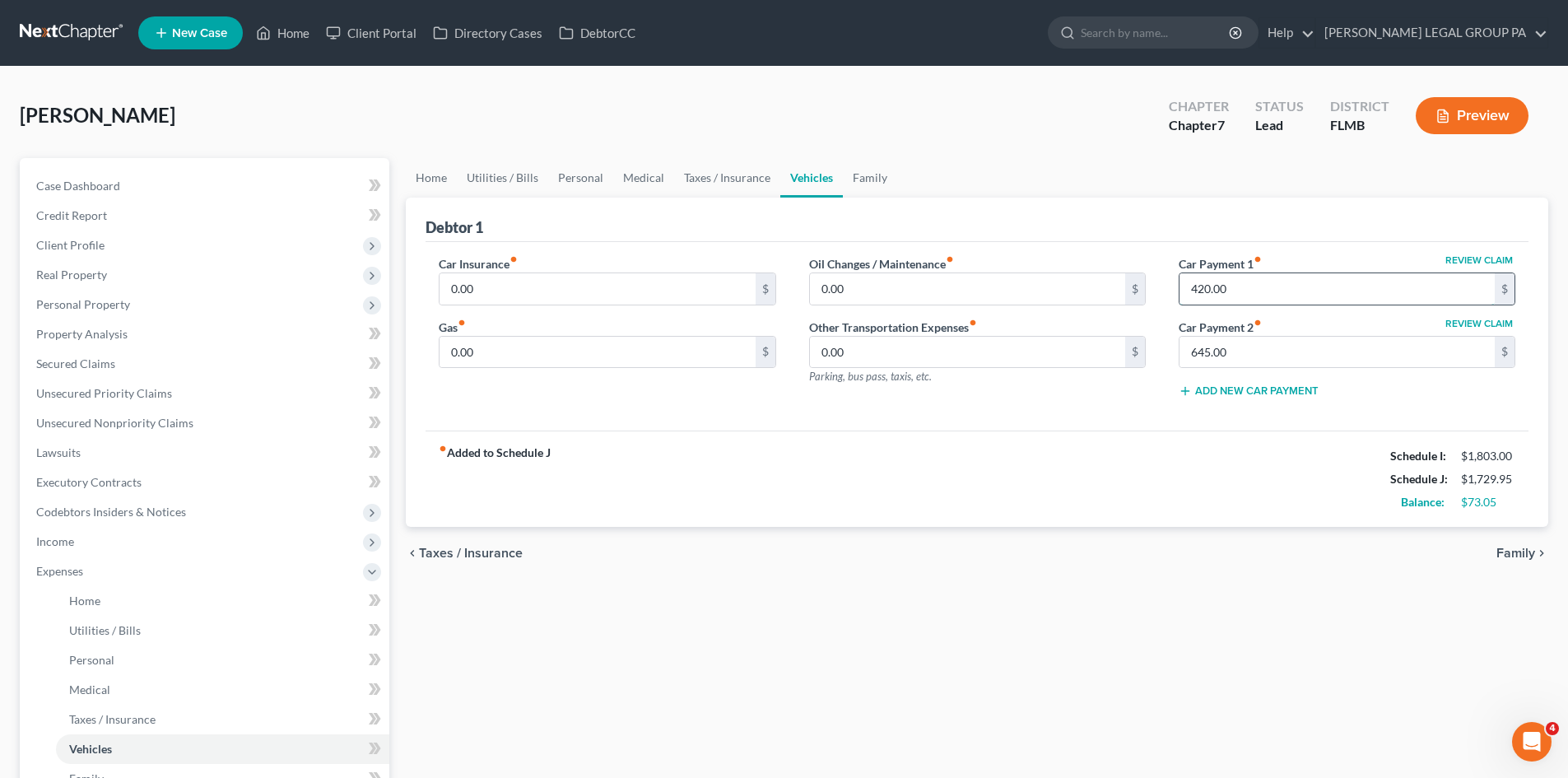
click at [1250, 285] on input "420.00" at bounding box center [1337, 289] width 315 height 32
click at [944, 766] on div "Home Utilities / Bills Personal Medical Taxes / Insurance Vehicles Family Debto…" at bounding box center [977, 588] width 1159 height 862
click at [431, 168] on link "Home" at bounding box center [431, 178] width 51 height 39
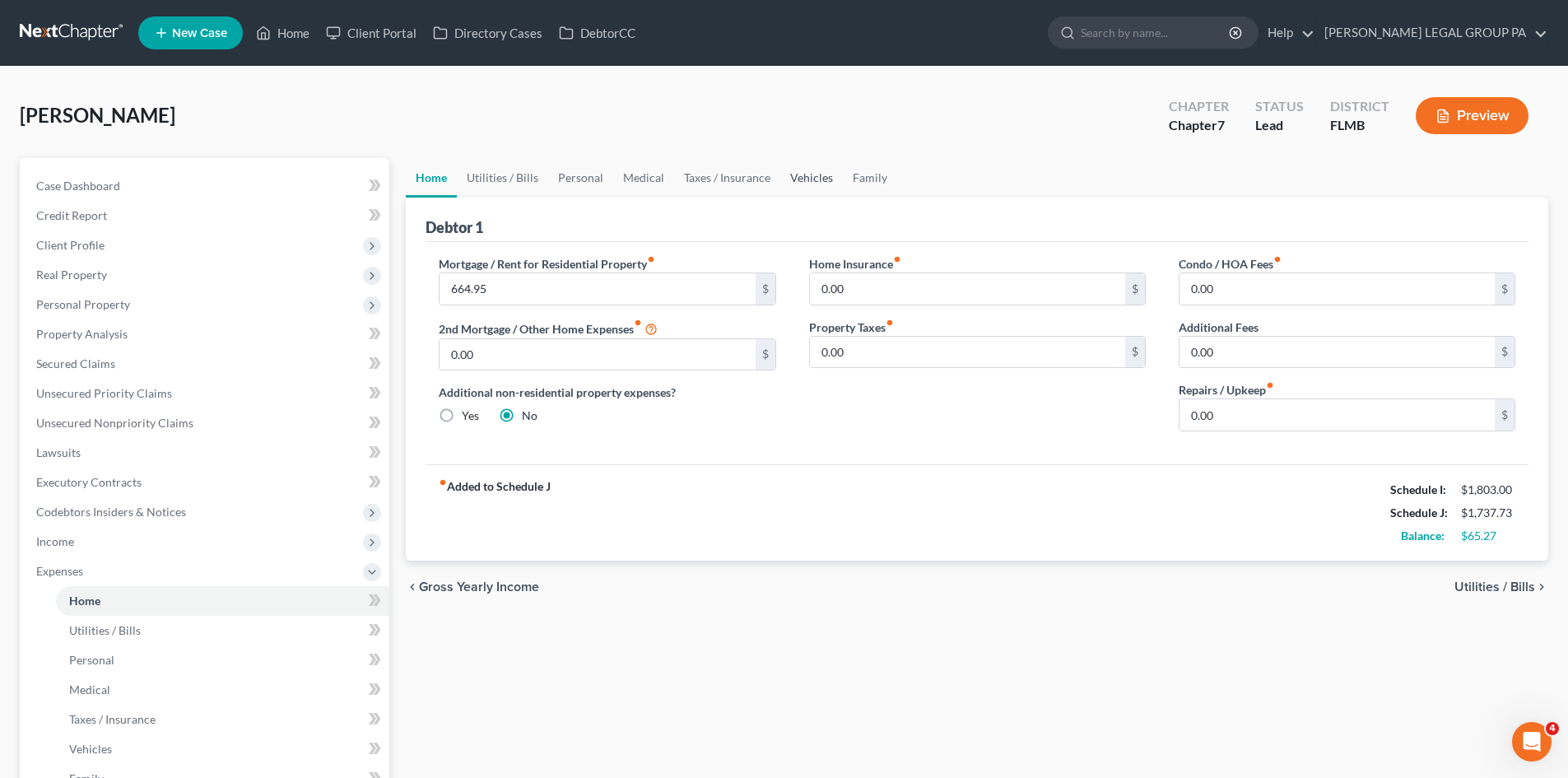
click at [809, 174] on link "Vehicles" at bounding box center [811, 178] width 62 height 39
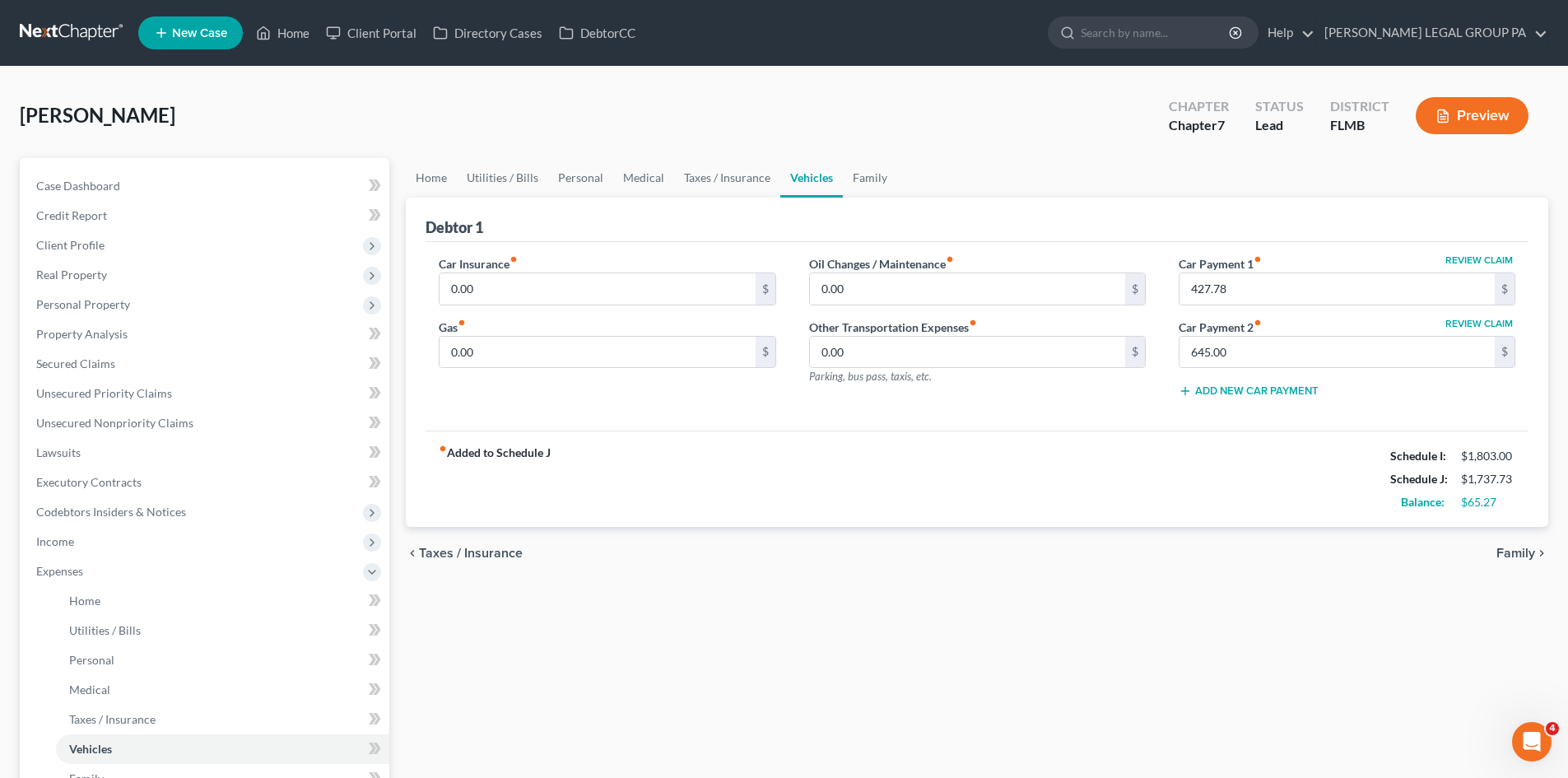
click at [551, 263] on div "Car Insurance fiber_manual_record 0.00 $" at bounding box center [607, 280] width 337 height 50
click at [540, 279] on input "0.00" at bounding box center [597, 289] width 315 height 32
click at [711, 655] on div "Home Utilities / Bills Personal Medical Taxes / Insurance Vehicles Family Debto…" at bounding box center [977, 588] width 1159 height 862
click at [443, 178] on link "Home" at bounding box center [431, 178] width 51 height 39
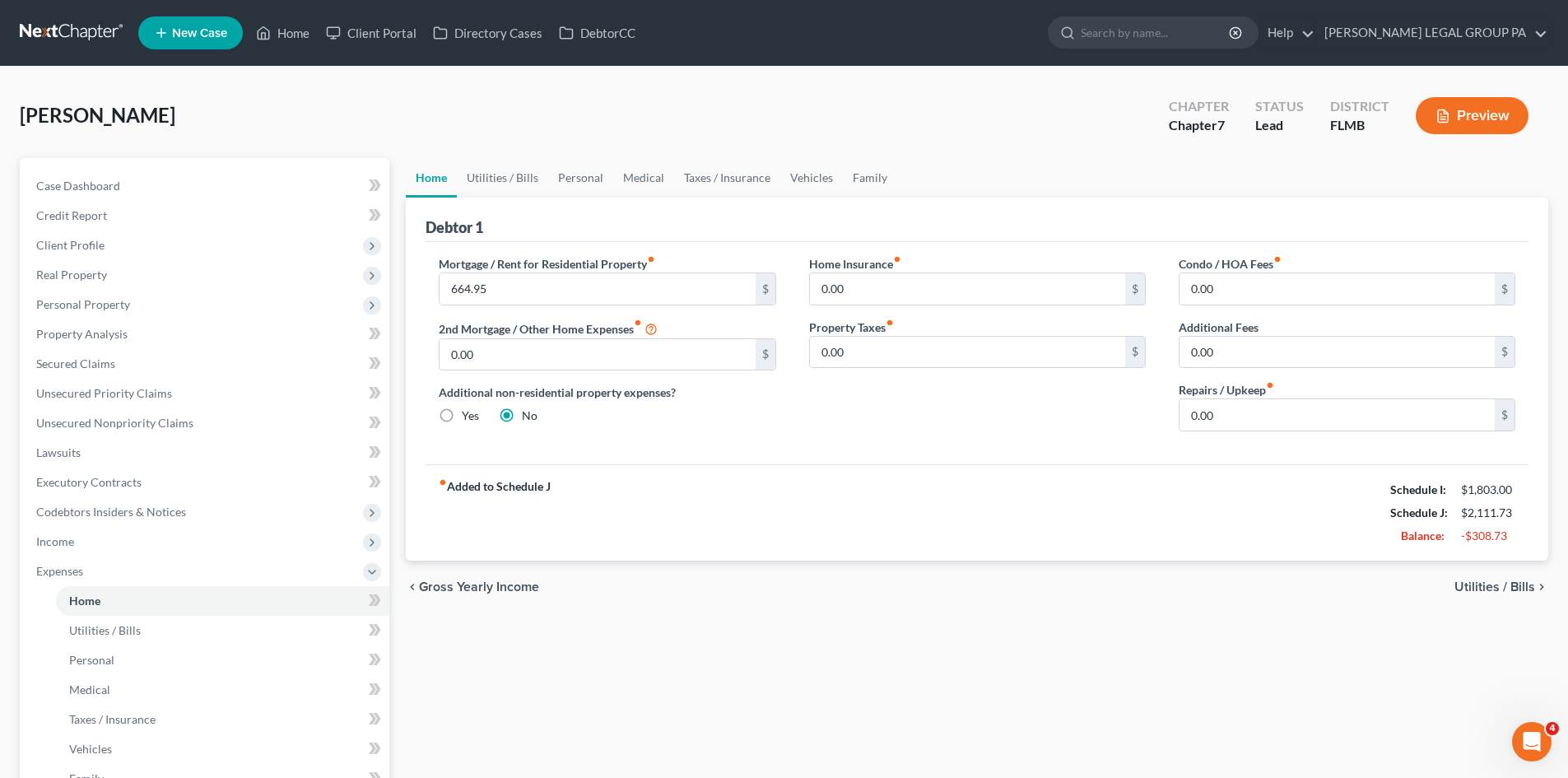
drag, startPoint x: 927, startPoint y: 537, endPoint x: 840, endPoint y: 471, distance: 109.2
click at [927, 537] on div "fiber_manual_record Added to Schedule J Schedule I: $1,803.00 Schedule J: $2,11…" at bounding box center [977, 512] width 1103 height 97
click at [1207, 294] on input "0.00" at bounding box center [1337, 289] width 315 height 32
click at [1221, 412] on input "0.00" at bounding box center [1337, 415] width 315 height 32
drag, startPoint x: 1102, startPoint y: 586, endPoint x: 712, endPoint y: 405, distance: 430.0
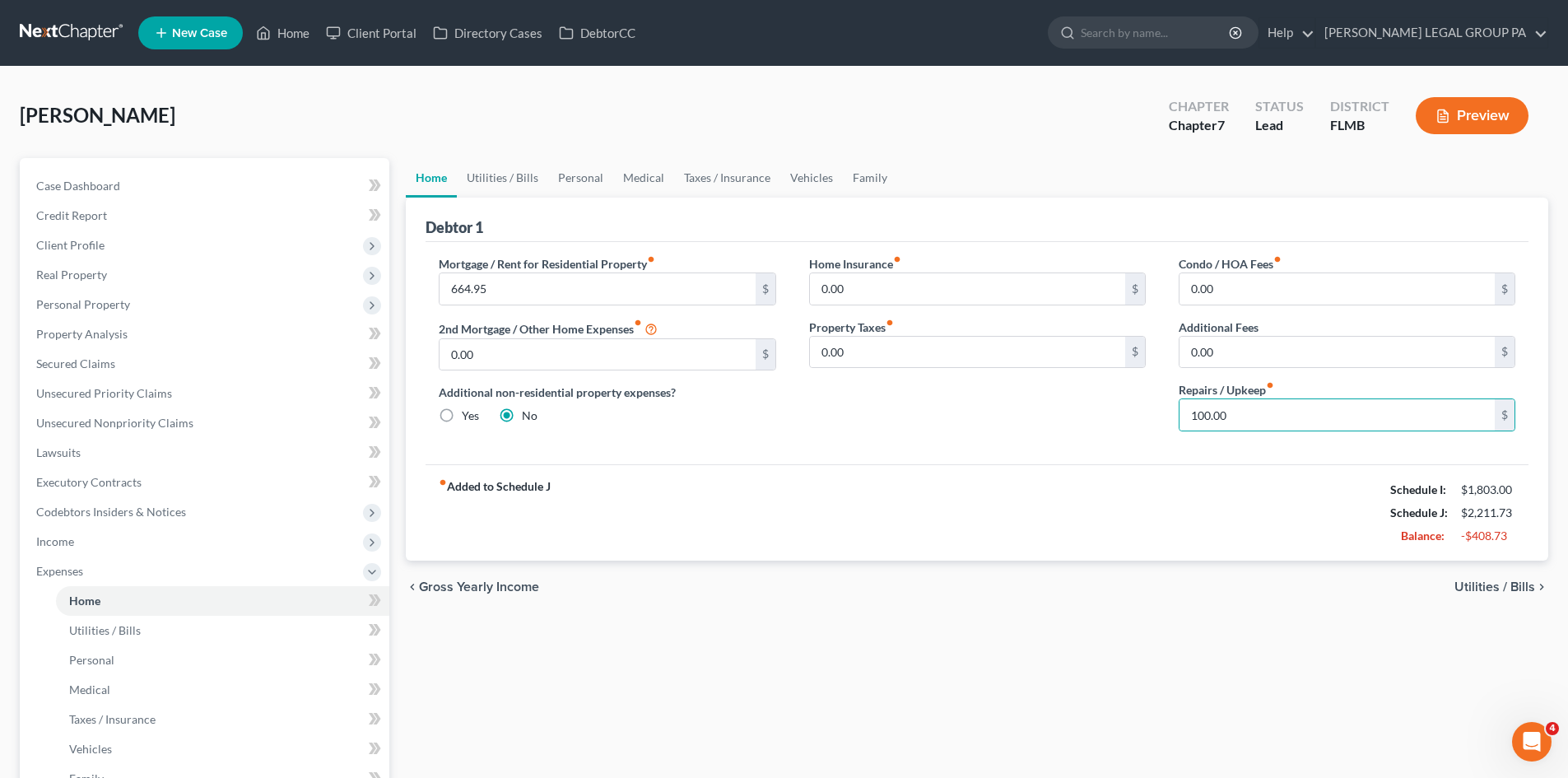
click at [1101, 586] on div "chevron_left Gross Yearly Income Utilities / Bills chevron_right" at bounding box center [977, 587] width 1143 height 53
click at [1290, 420] on input "100.00" at bounding box center [1337, 415] width 315 height 32
click at [1178, 577] on div "chevron_left Gross Yearly Income Utilities / Bills chevron_right" at bounding box center [977, 587] width 1143 height 53
click at [491, 165] on link "Utilities / Bills" at bounding box center [502, 178] width 91 height 39
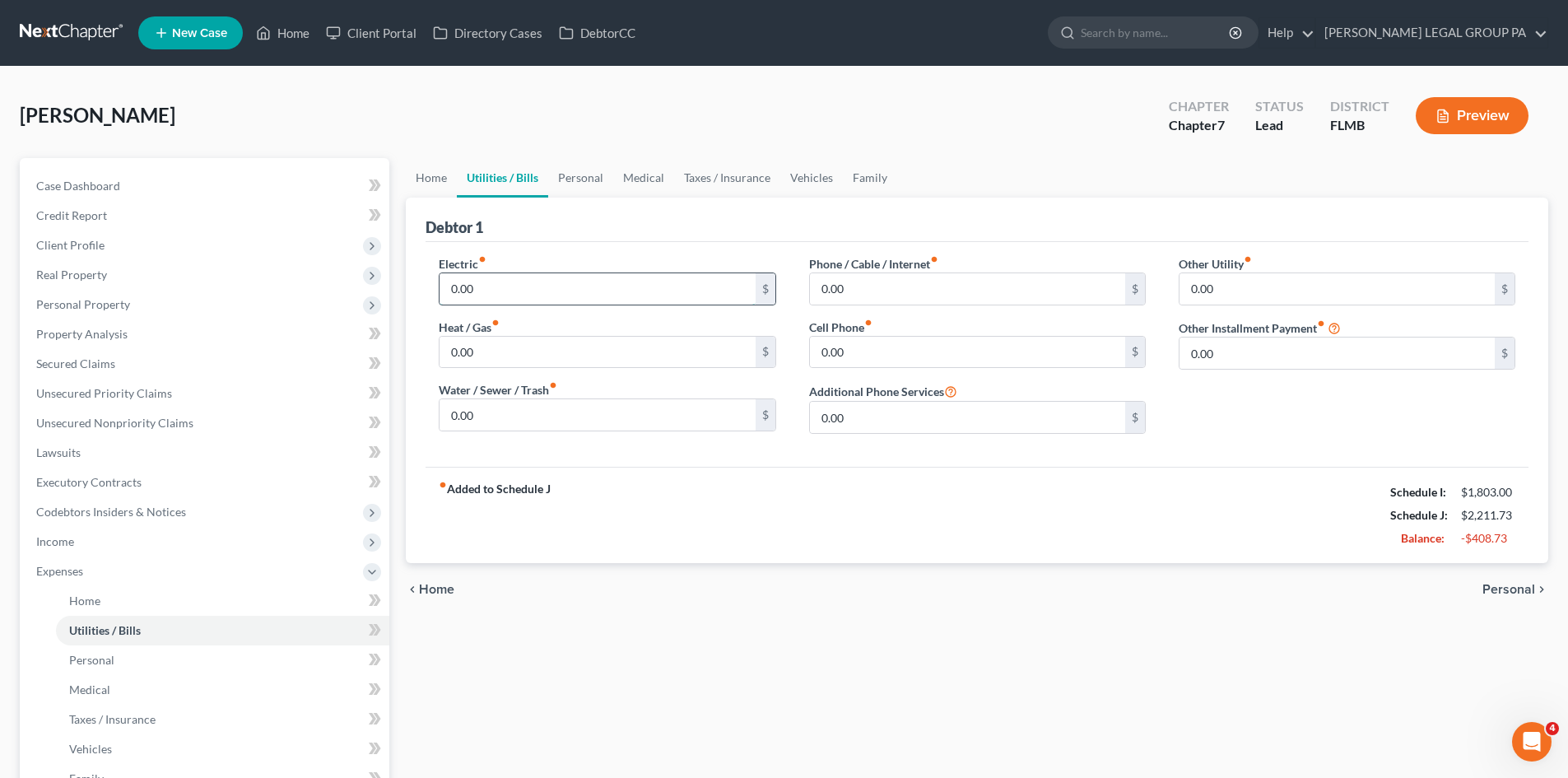
click at [522, 290] on input "0.00" at bounding box center [597, 289] width 315 height 32
drag, startPoint x: 548, startPoint y: 641, endPoint x: 429, endPoint y: 264, distance: 395.3
click at [548, 631] on div "Home Utilities / Bills Personal Medical Taxes / Insurance Vehicles Family Debto…" at bounding box center [977, 588] width 1159 height 862
click at [538, 376] on div "Electric fiber_manual_record 130.00 $ Heat / Gas fiber_manual_record 0.00 $ Wat…" at bounding box center [606, 350] width 369 height 191
click at [539, 345] on input "0.00" at bounding box center [597, 352] width 315 height 32
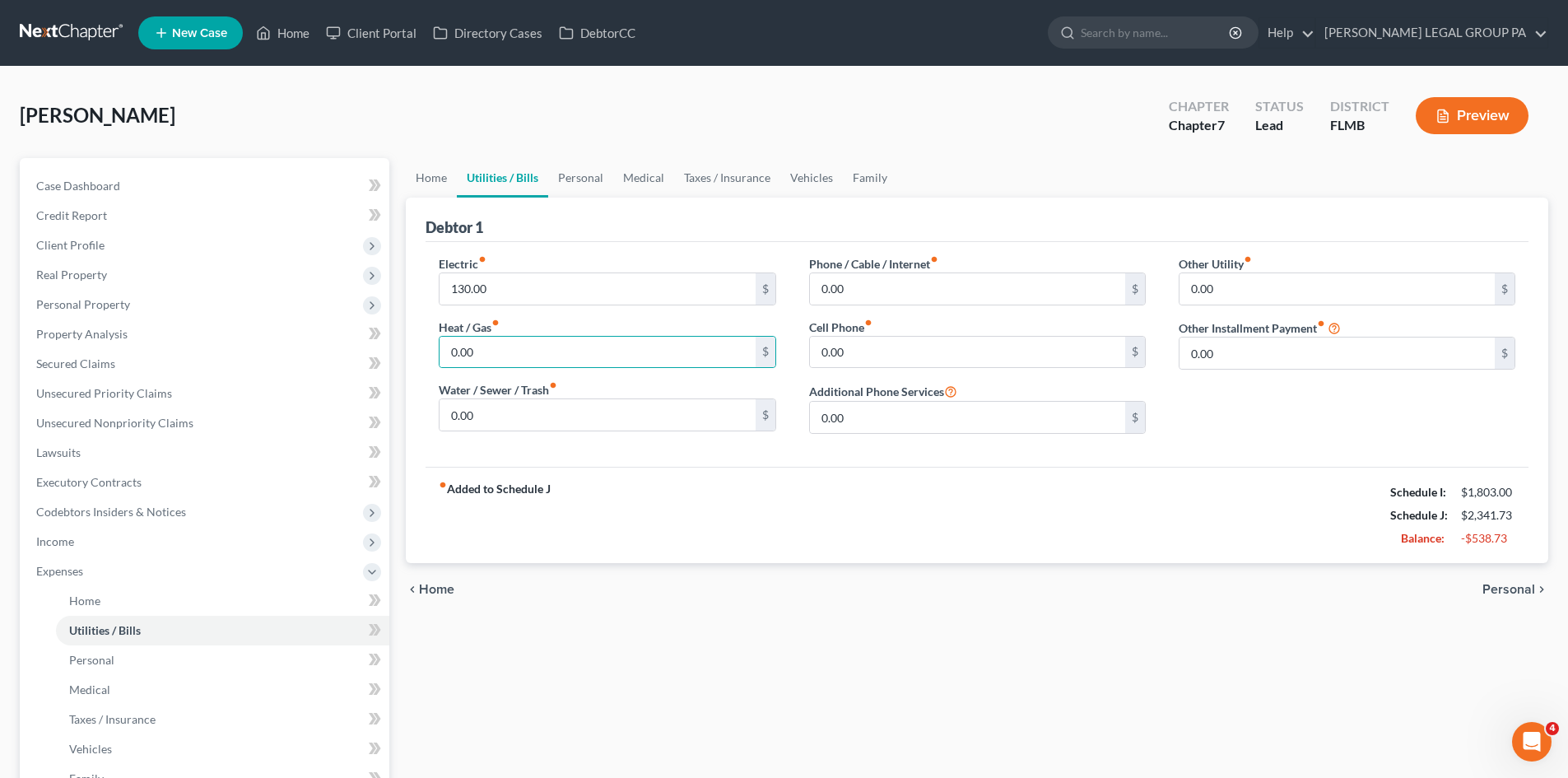
click at [755, 562] on div "fiber_manual_record Added to Schedule J Schedule I: $1,803.00 Schedule J: $2,34…" at bounding box center [977, 515] width 1103 height 97
click at [861, 353] on input "0.00" at bounding box center [967, 352] width 315 height 32
click at [872, 267] on label "Phone / Cable / Internet fiber_manual_record" at bounding box center [873, 263] width 129 height 18
click at [873, 289] on input "0.00" at bounding box center [967, 289] width 315 height 32
click at [1269, 535] on div "fiber_manual_record Added to Schedule J Schedule I: $1,803.00 Schedule J: $2,49…" at bounding box center [977, 515] width 1103 height 97
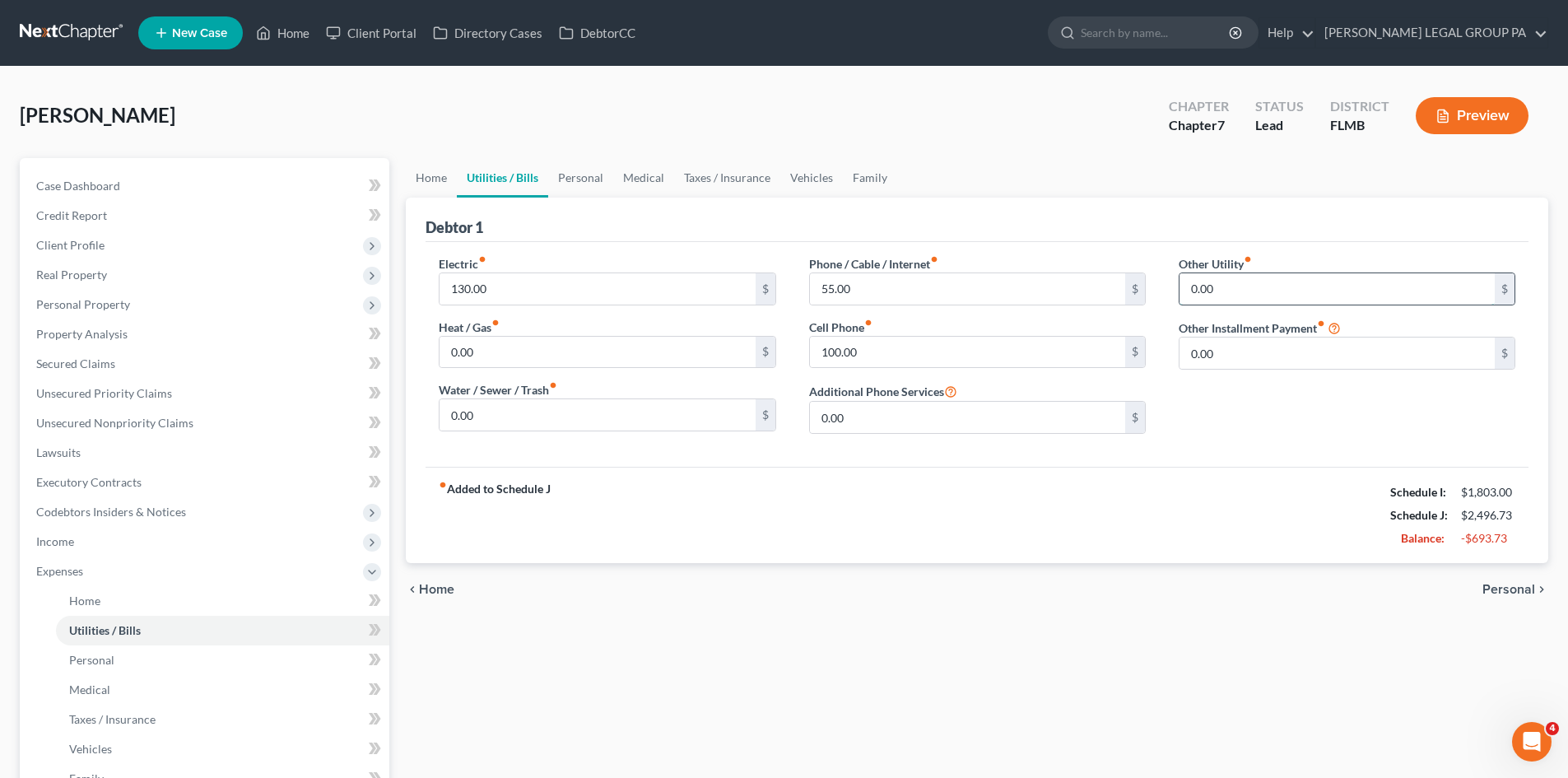
click at [1229, 294] on input "0.00" at bounding box center [1337, 289] width 315 height 32
click at [1275, 342] on input "text" at bounding box center [1348, 335] width 335 height 32
click at [1054, 678] on div "Home Utilities / Bills Personal Medical Taxes / Insurance Vehicles Family Debto…" at bounding box center [977, 588] width 1159 height 862
click at [1267, 341] on input "Netflix" at bounding box center [1348, 335] width 335 height 32
click at [1263, 297] on input "17.99" at bounding box center [1337, 289] width 315 height 32
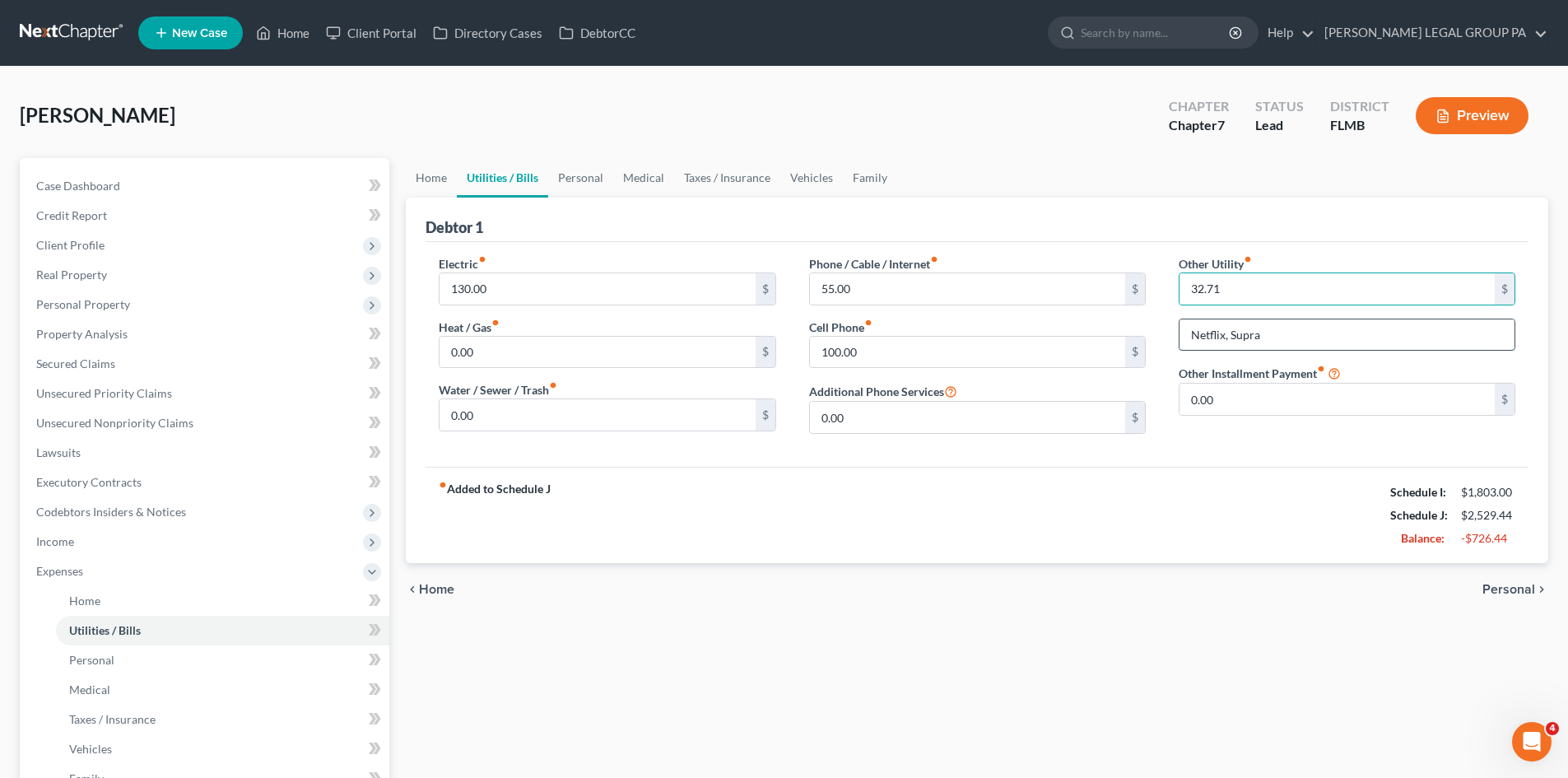
click at [1304, 336] on input "Netflix, Supra" at bounding box center [1348, 335] width 335 height 32
click at [976, 607] on div "chevron_left Home Personal chevron_right" at bounding box center [977, 589] width 1143 height 53
click at [566, 176] on link "Personal" at bounding box center [581, 178] width 65 height 39
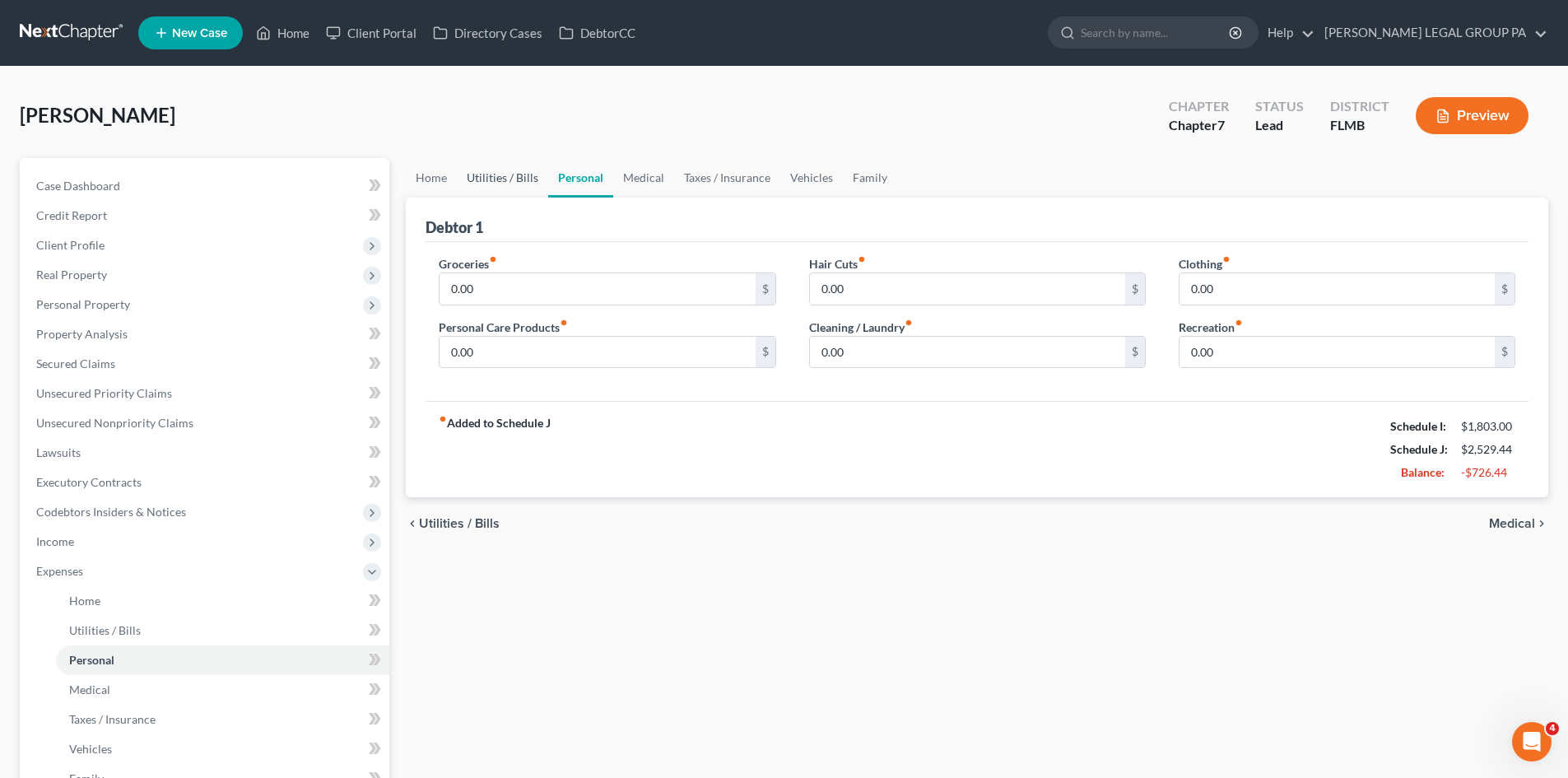
click at [519, 178] on link "Utilities / Bills" at bounding box center [502, 178] width 91 height 39
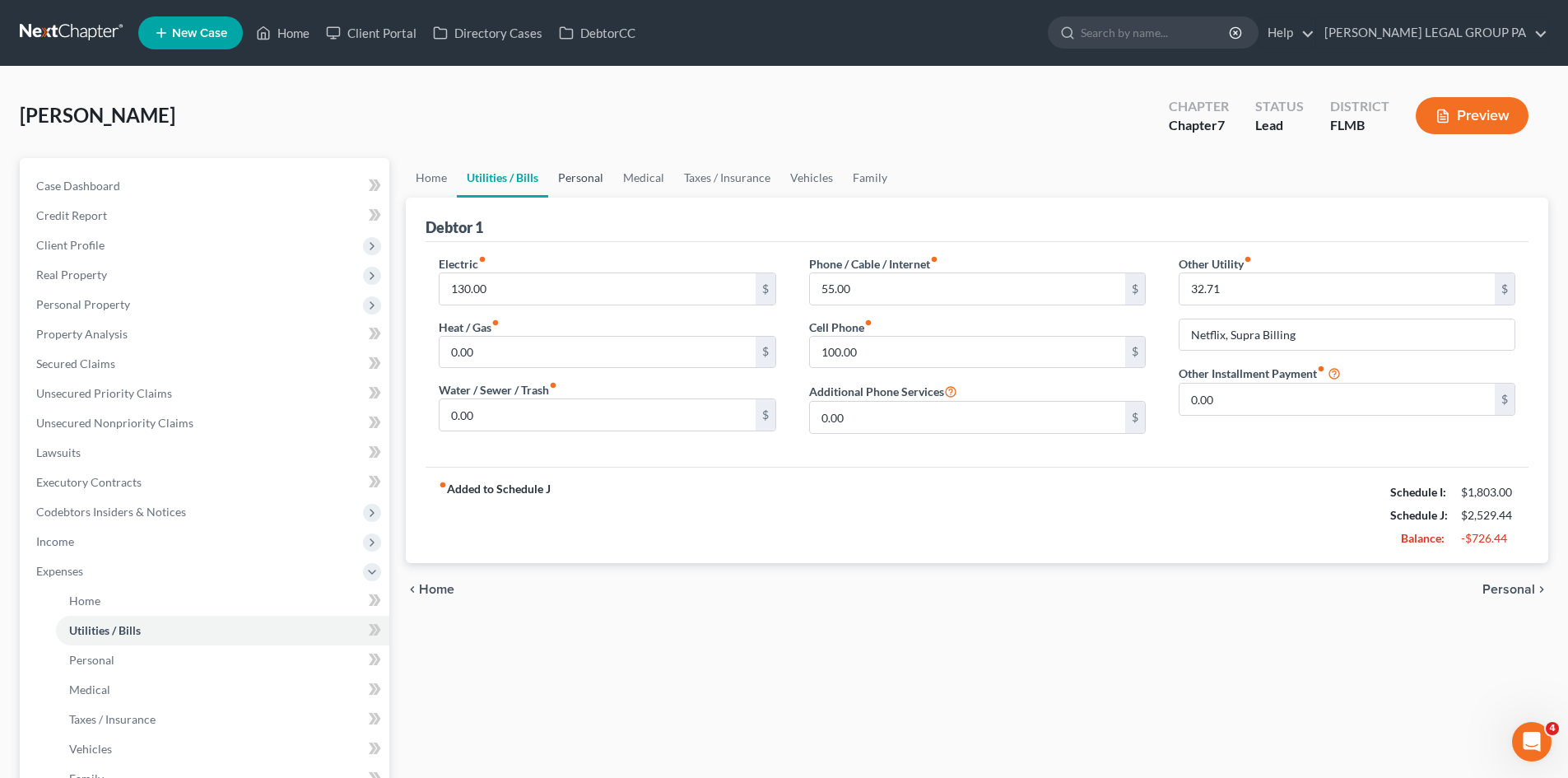
click at [565, 172] on link "Personal" at bounding box center [581, 178] width 65 height 39
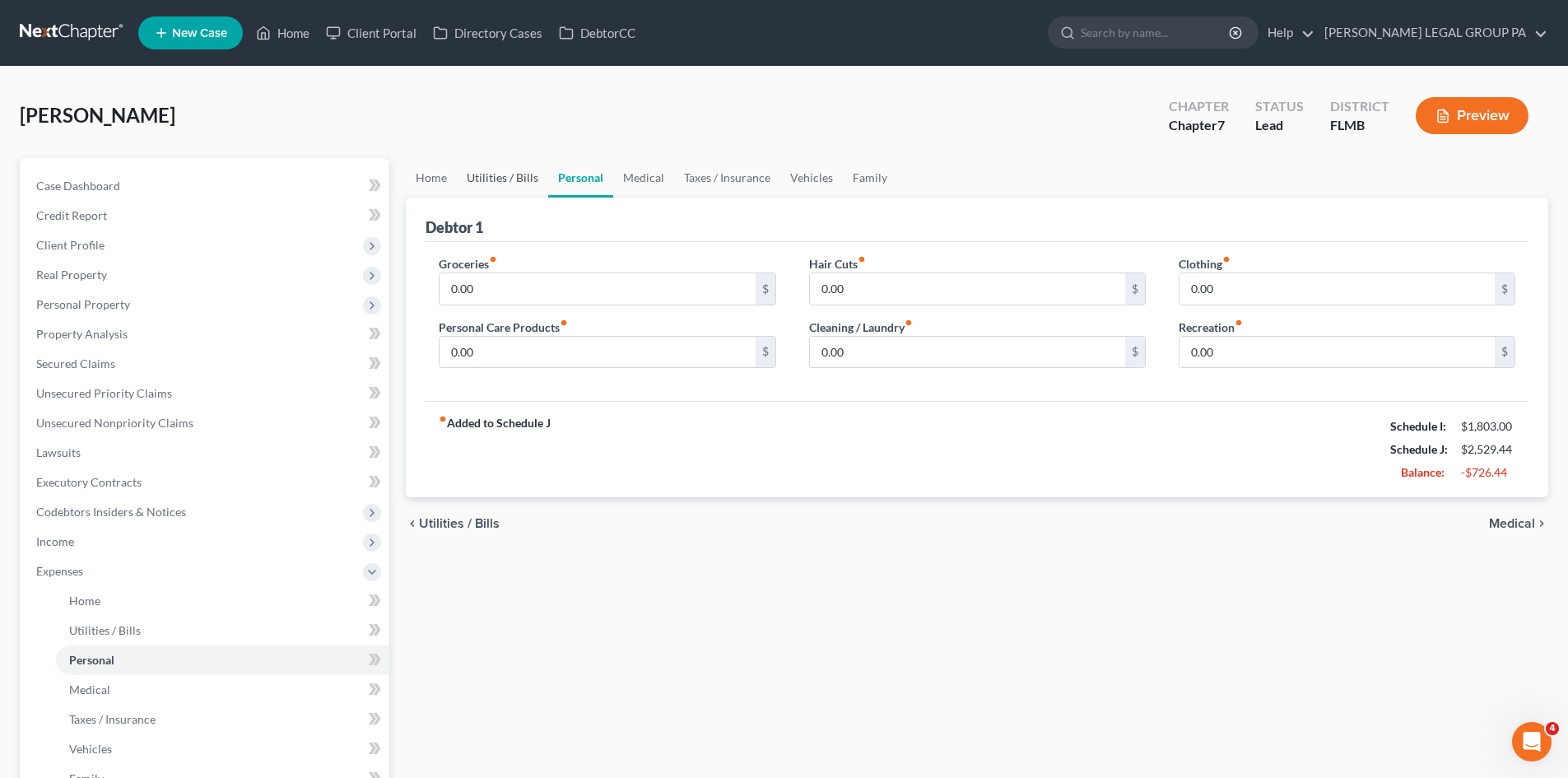
drag, startPoint x: 506, startPoint y: 182, endPoint x: 1131, endPoint y: 255, distance: 629.2
click at [507, 182] on link "Utilities / Bills" at bounding box center [502, 178] width 91 height 39
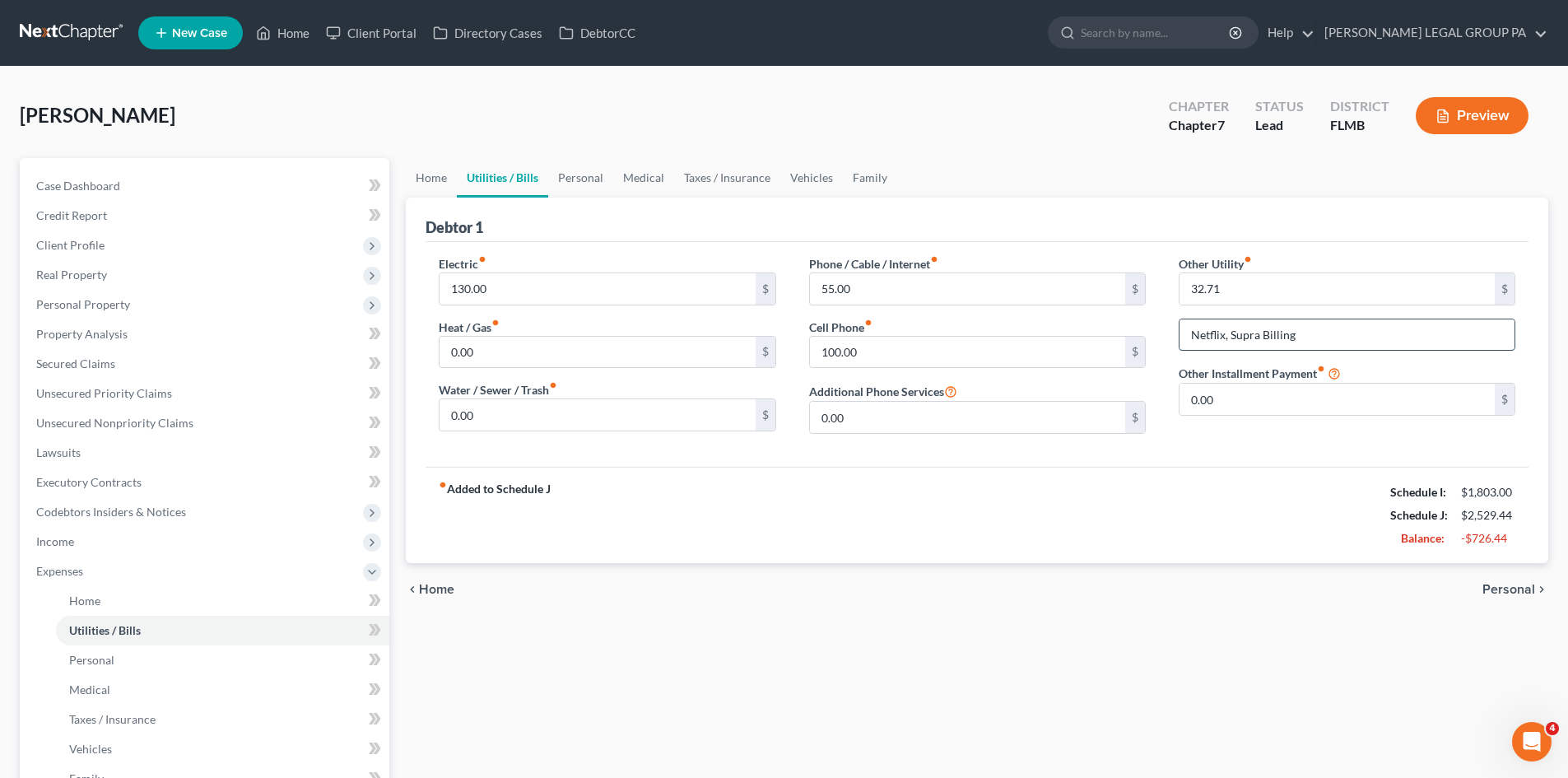
click at [1315, 340] on input "Netflix, Supra Billing" at bounding box center [1348, 335] width 335 height 32
click at [873, 173] on link "Family" at bounding box center [870, 178] width 54 height 39
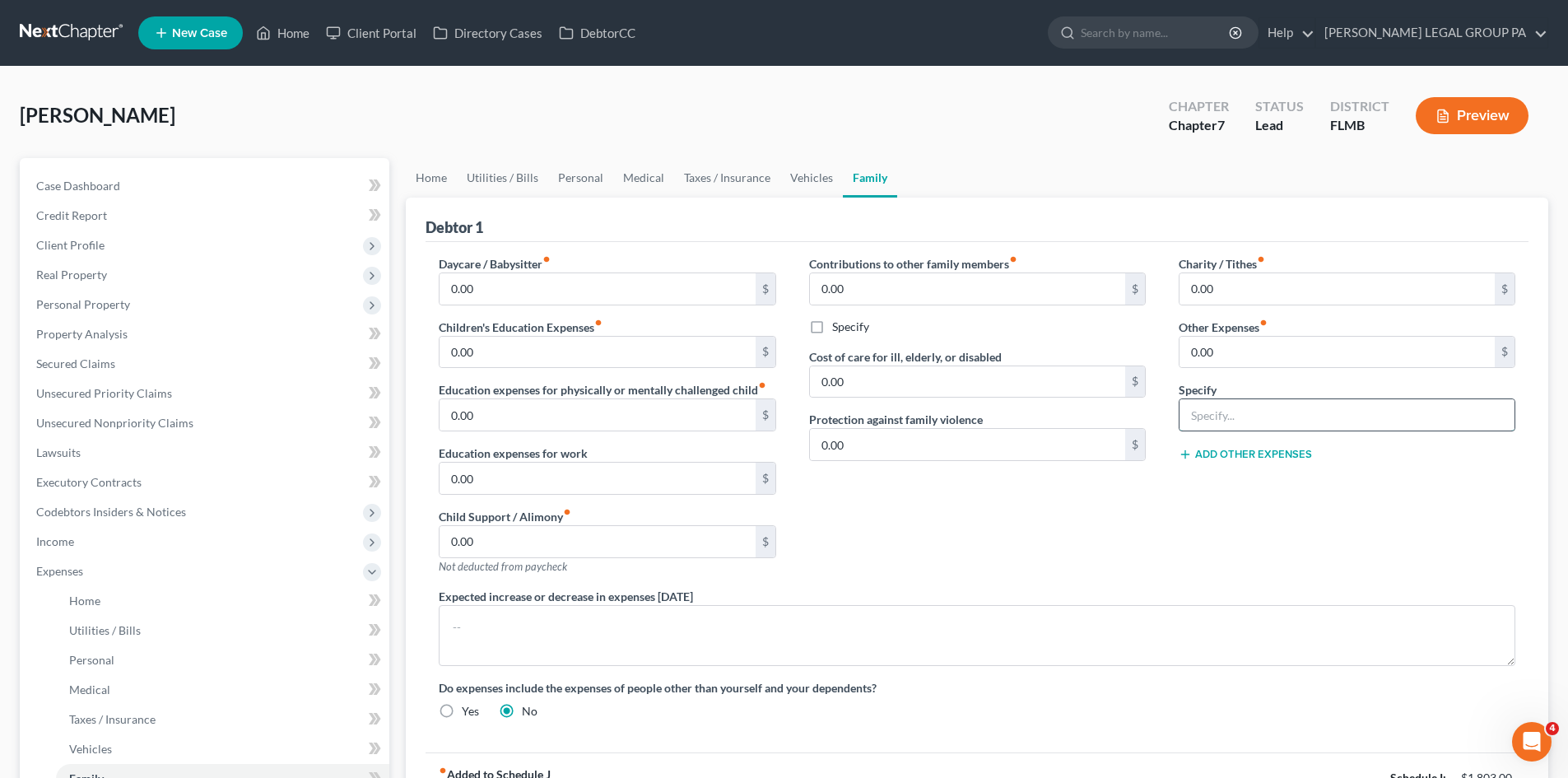
click at [1259, 413] on input "text" at bounding box center [1348, 415] width 335 height 32
click at [1258, 363] on input "0.00" at bounding box center [1337, 352] width 315 height 32
click at [1230, 415] on input "Realty group One MVP" at bounding box center [1348, 415] width 335 height 32
click at [1326, 419] on input "Realty Group One MVP" at bounding box center [1348, 415] width 335 height 32
click at [1246, 412] on input "Realty Group One MVP Dues" at bounding box center [1348, 415] width 335 height 32
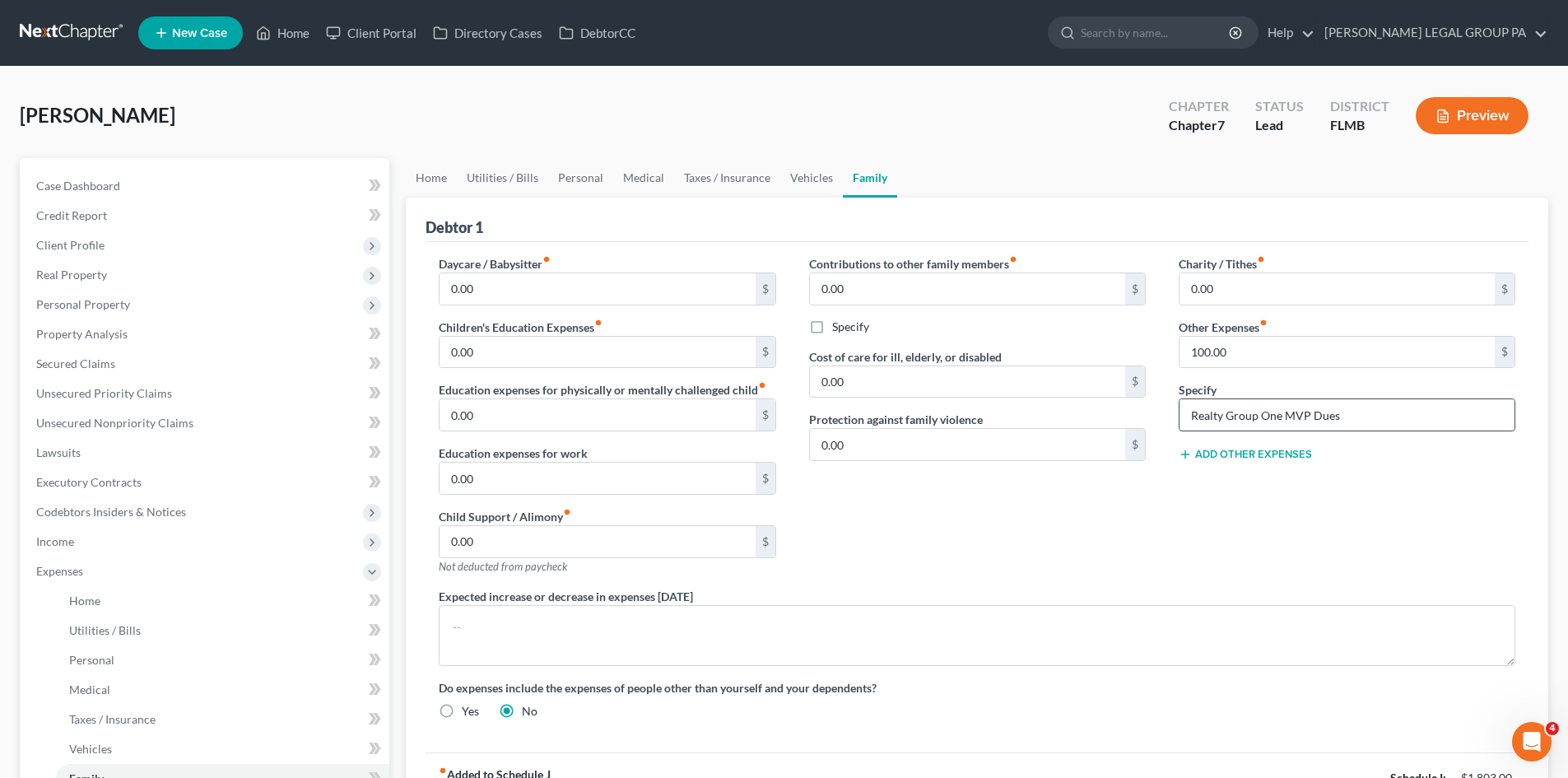
click at [1246, 412] on input "Realty Group One MVP Dues" at bounding box center [1348, 415] width 335 height 32
click at [1251, 417] on input "Realty One MVP Dues" at bounding box center [1348, 415] width 335 height 32
click at [515, 165] on link "Utilities / Bills" at bounding box center [502, 178] width 91 height 39
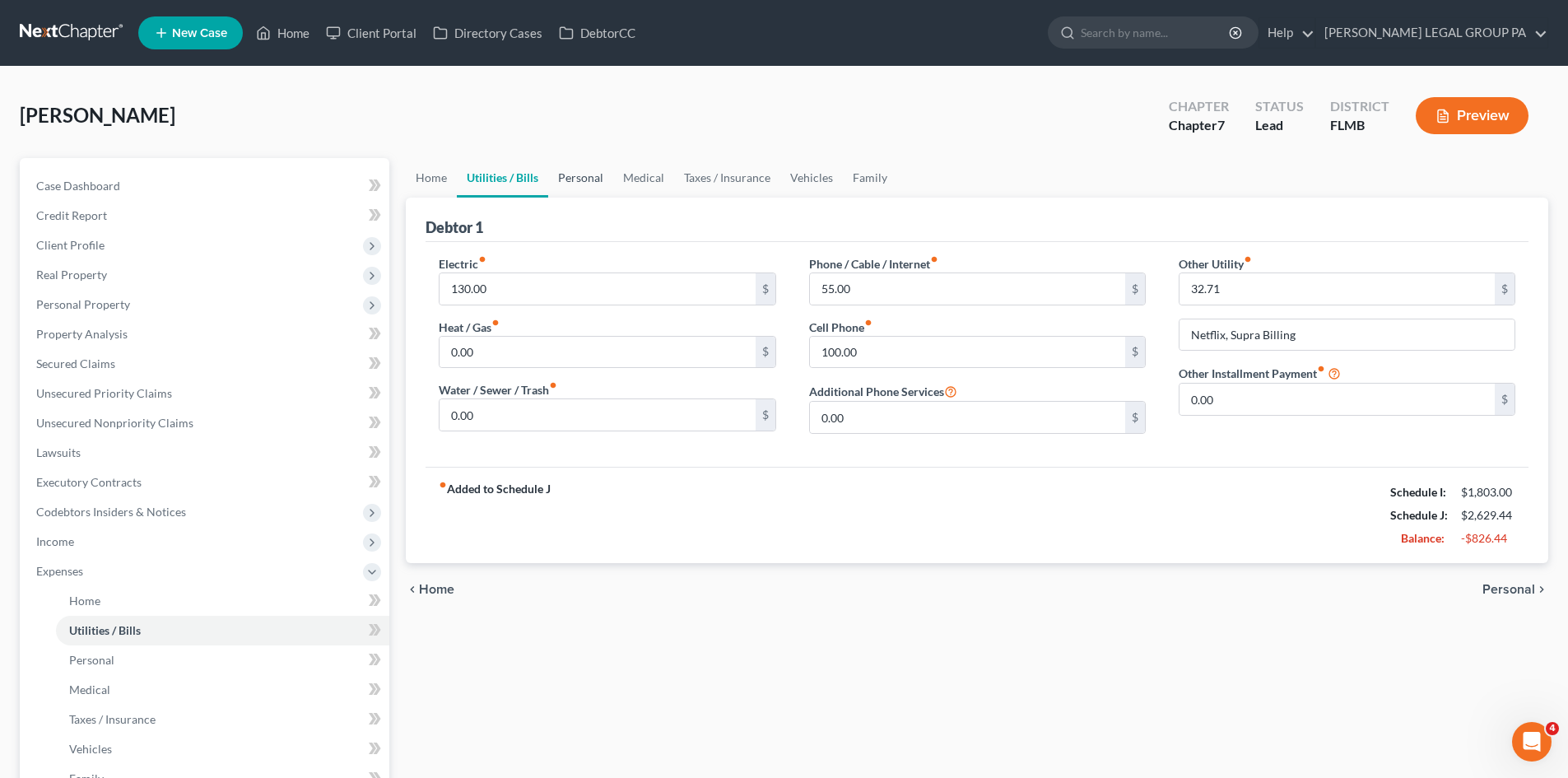
click at [573, 173] on link "Personal" at bounding box center [581, 178] width 65 height 39
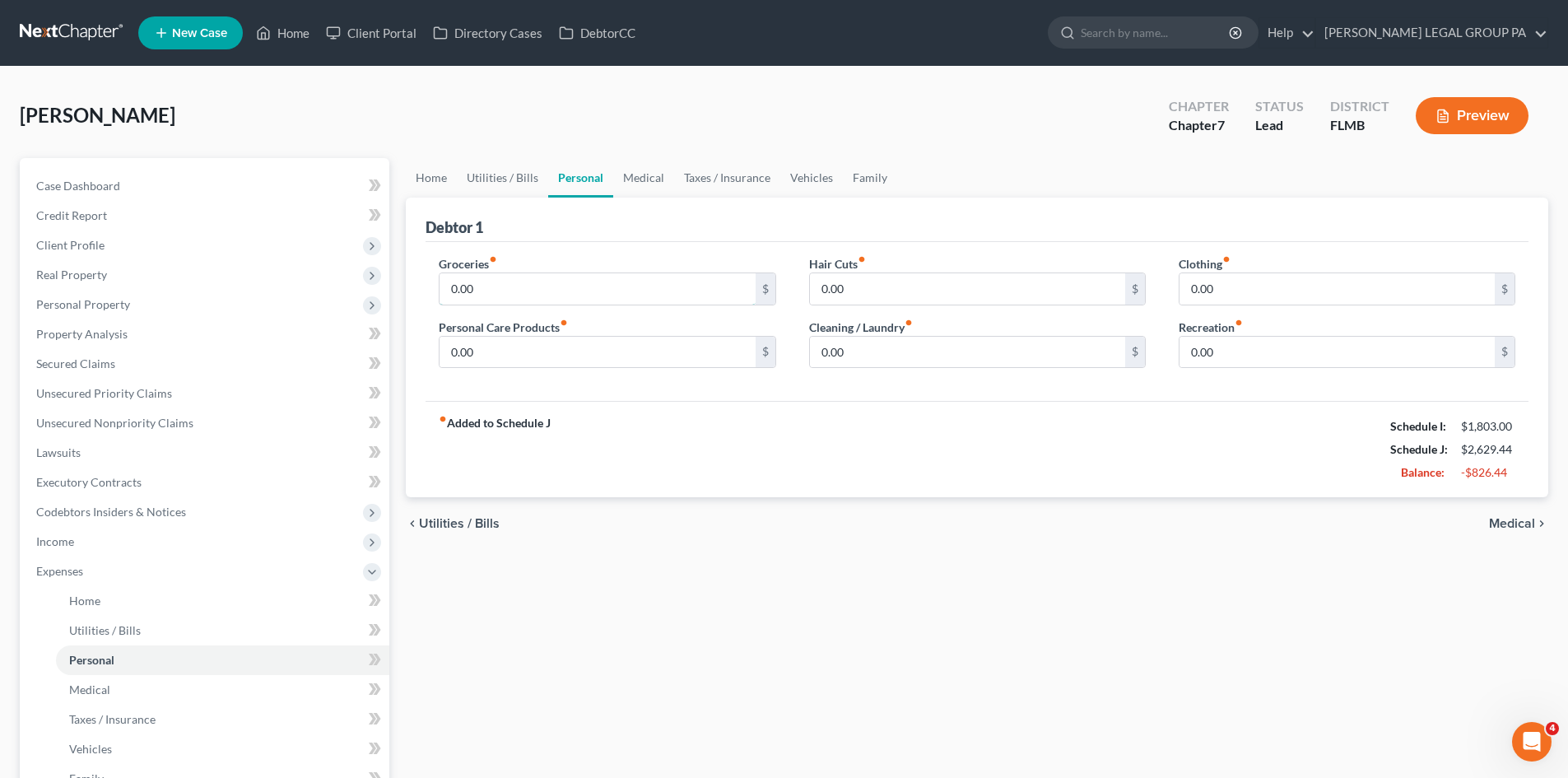
drag, startPoint x: 492, startPoint y: 282, endPoint x: 694, endPoint y: 437, distance: 254.6
click at [492, 282] on input "0.00" at bounding box center [597, 289] width 315 height 32
click at [660, 521] on div "chevron_left Utilities / Bills Medical chevron_right" at bounding box center [977, 523] width 1143 height 53
drag, startPoint x: 764, startPoint y: 420, endPoint x: 742, endPoint y: 415, distance: 22.6
click at [761, 420] on div "fiber_manual_record Added to Schedule J Schedule I: $1,803.00 Schedule J: $2,62…" at bounding box center [977, 449] width 1103 height 97
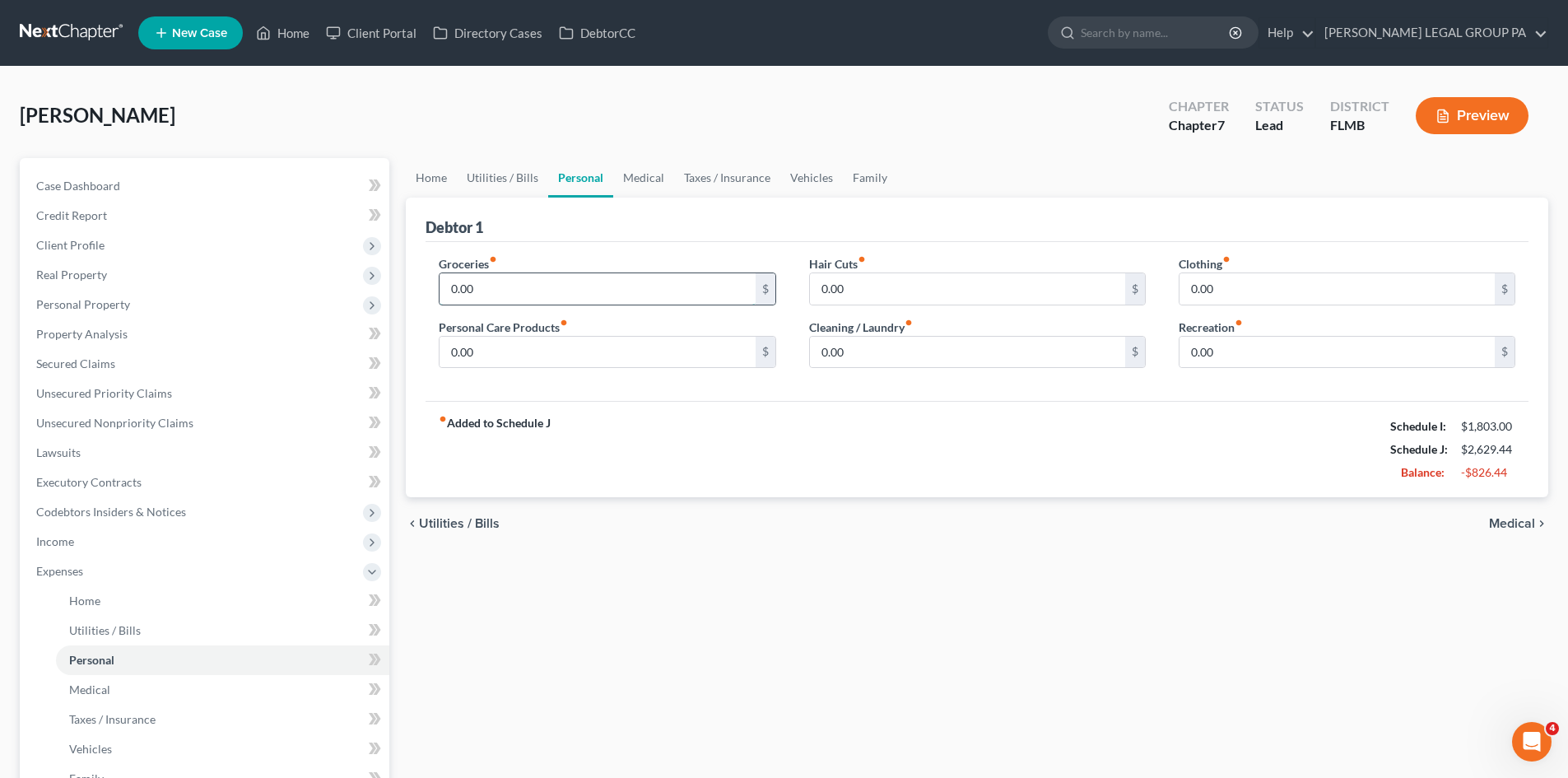
click at [498, 281] on input "0.00" at bounding box center [597, 289] width 315 height 32
click at [498, 165] on link "Utilities / Bills" at bounding box center [502, 178] width 91 height 39
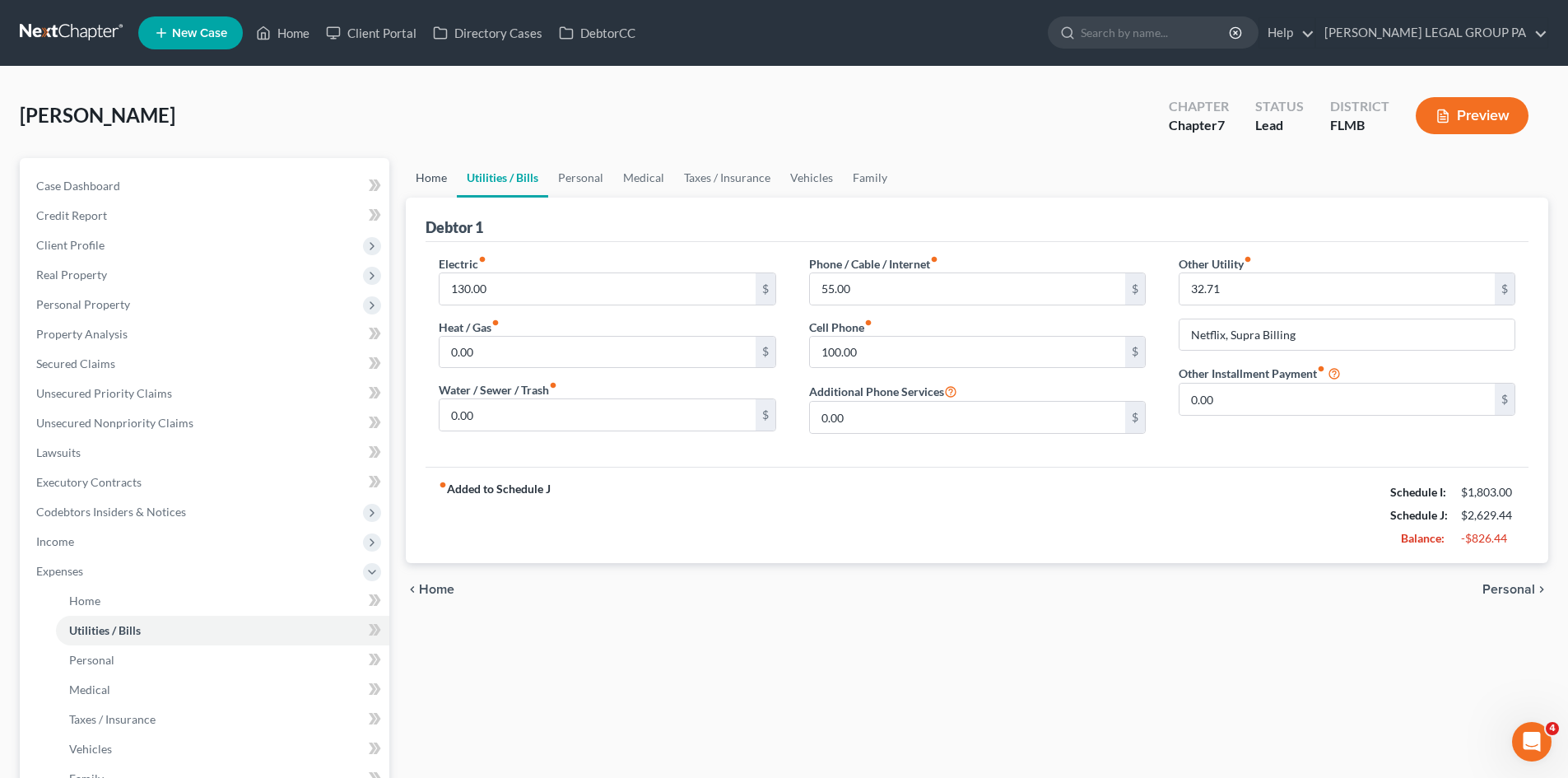
click at [448, 177] on link "Home" at bounding box center [431, 178] width 51 height 39
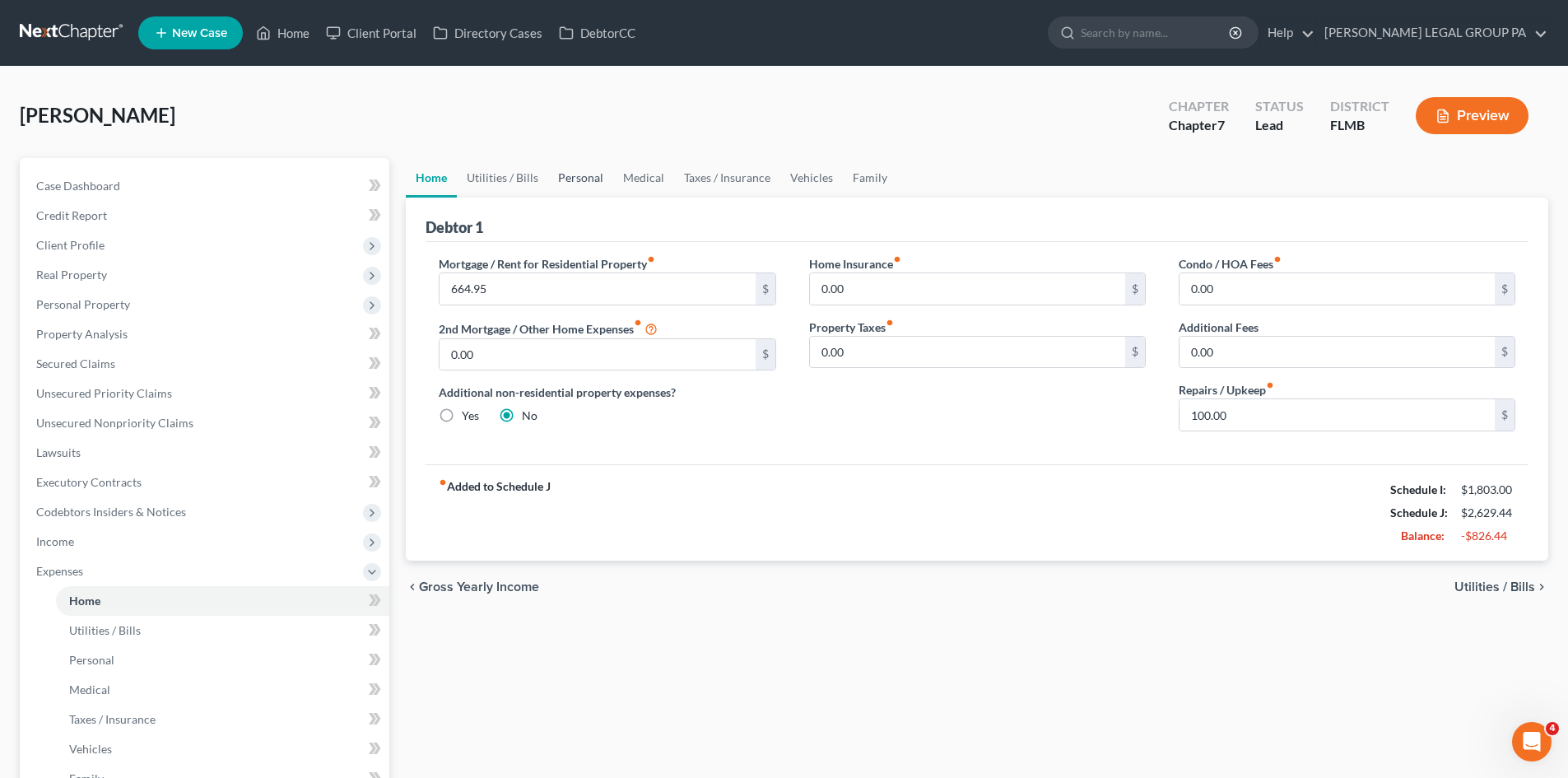
click at [578, 174] on link "Personal" at bounding box center [581, 178] width 65 height 39
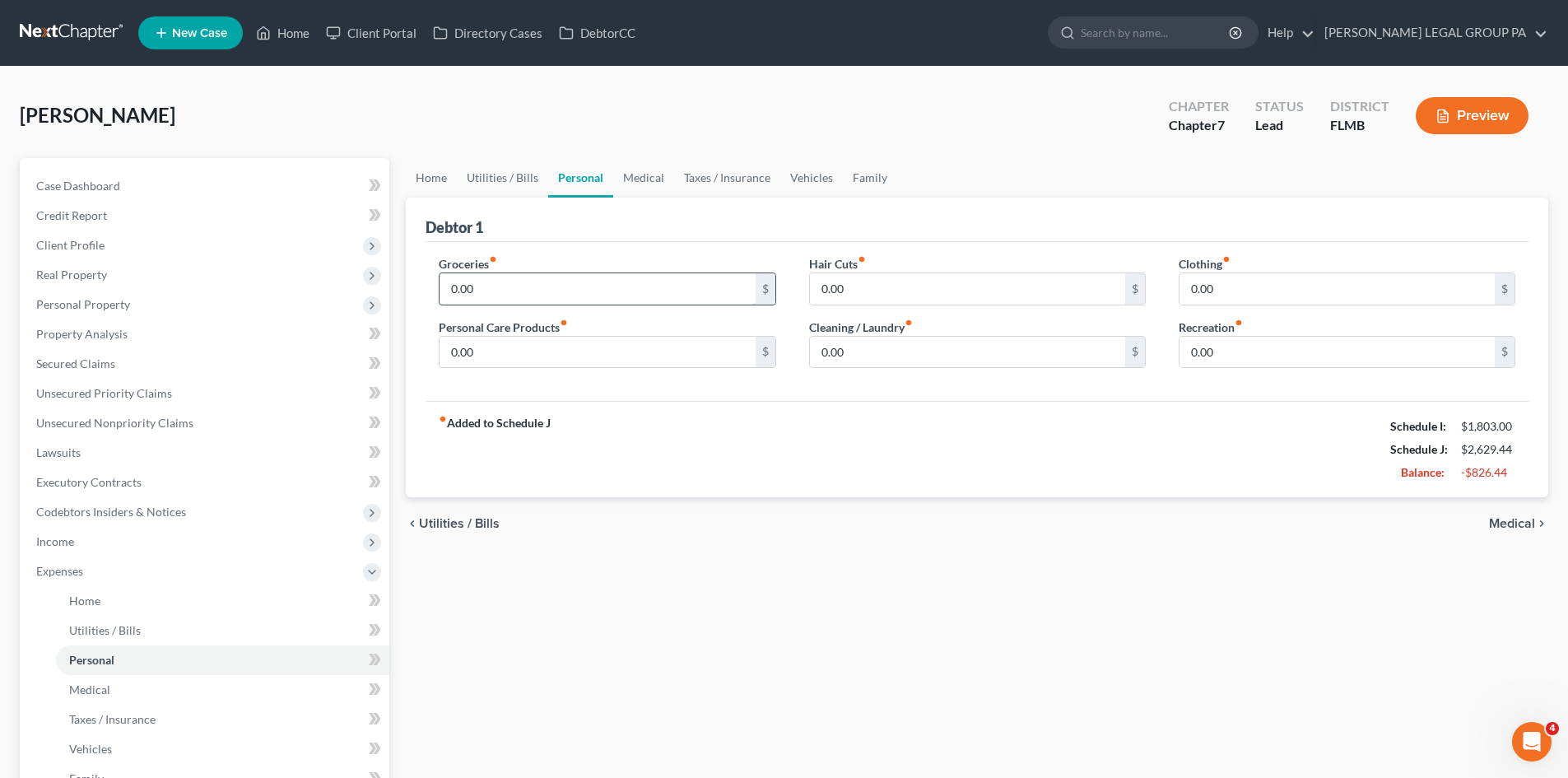
click at [498, 291] on input "0.00" at bounding box center [597, 289] width 315 height 32
click at [507, 186] on link "Utilities / Bills" at bounding box center [502, 178] width 91 height 39
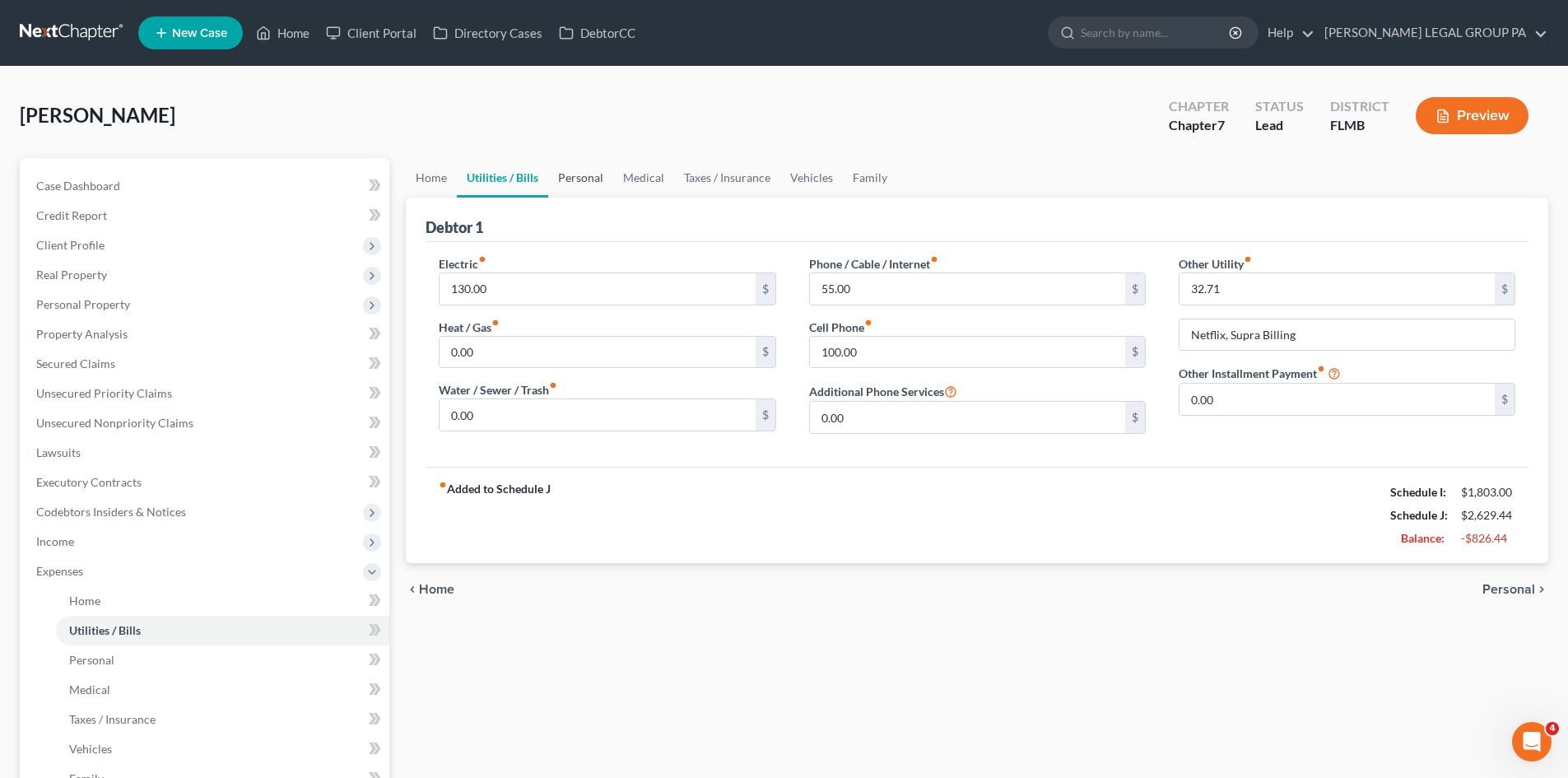
click at [582, 182] on link "Personal" at bounding box center [581, 178] width 65 height 39
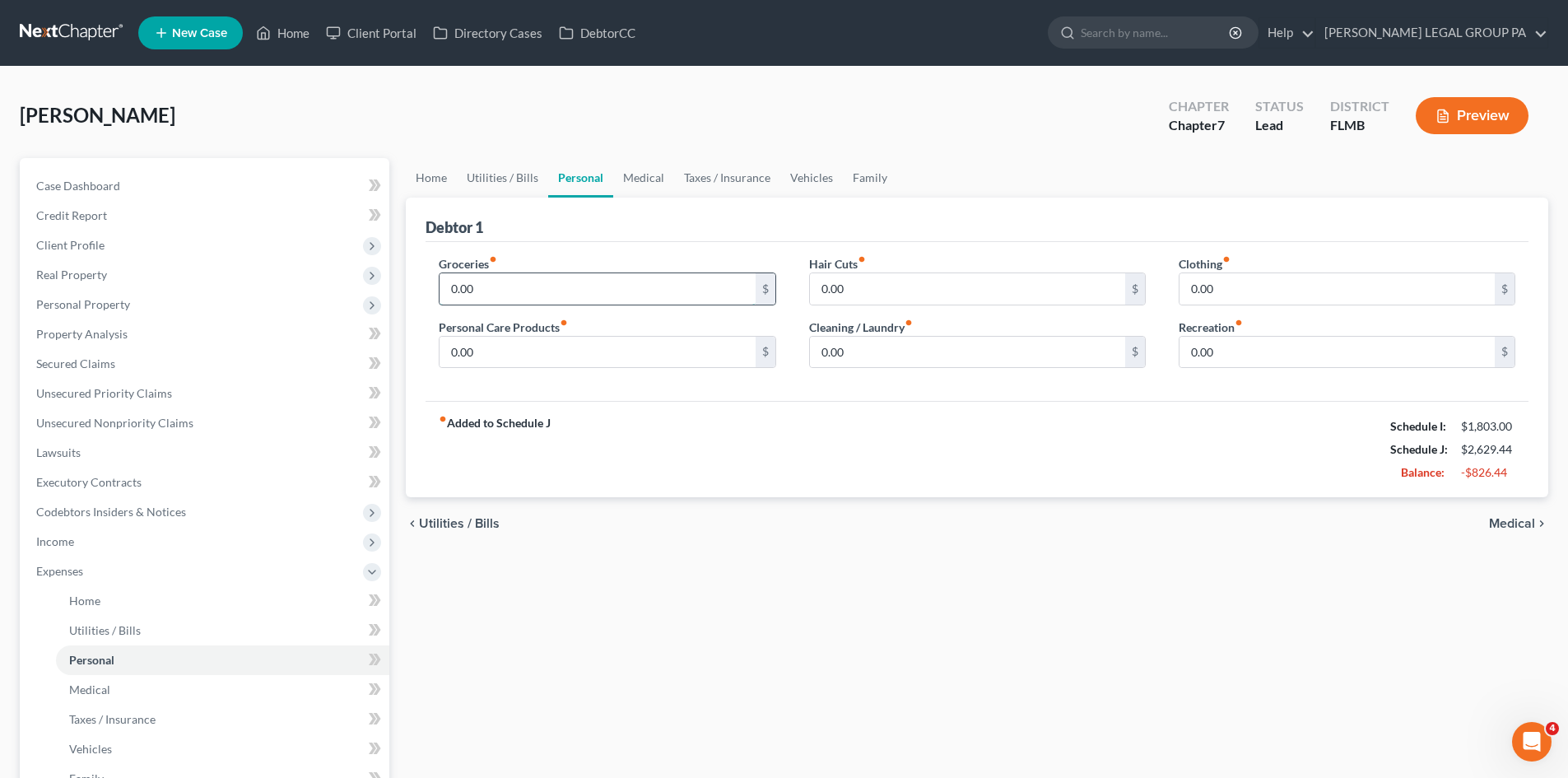
click at [531, 284] on input "0.00" at bounding box center [597, 289] width 315 height 32
click at [684, 593] on div "Home Utilities / Bills Personal Medical Taxes / Insurance Vehicles Family Debto…" at bounding box center [977, 588] width 1159 height 862
click at [525, 289] on input "0.00" at bounding box center [597, 289] width 315 height 32
click at [620, 455] on div "fiber_manual_record Added to Schedule J Schedule I: $1,803.00 Schedule J: $2,62…" at bounding box center [977, 449] width 1103 height 97
click at [554, 288] on input "0.00" at bounding box center [597, 289] width 315 height 32
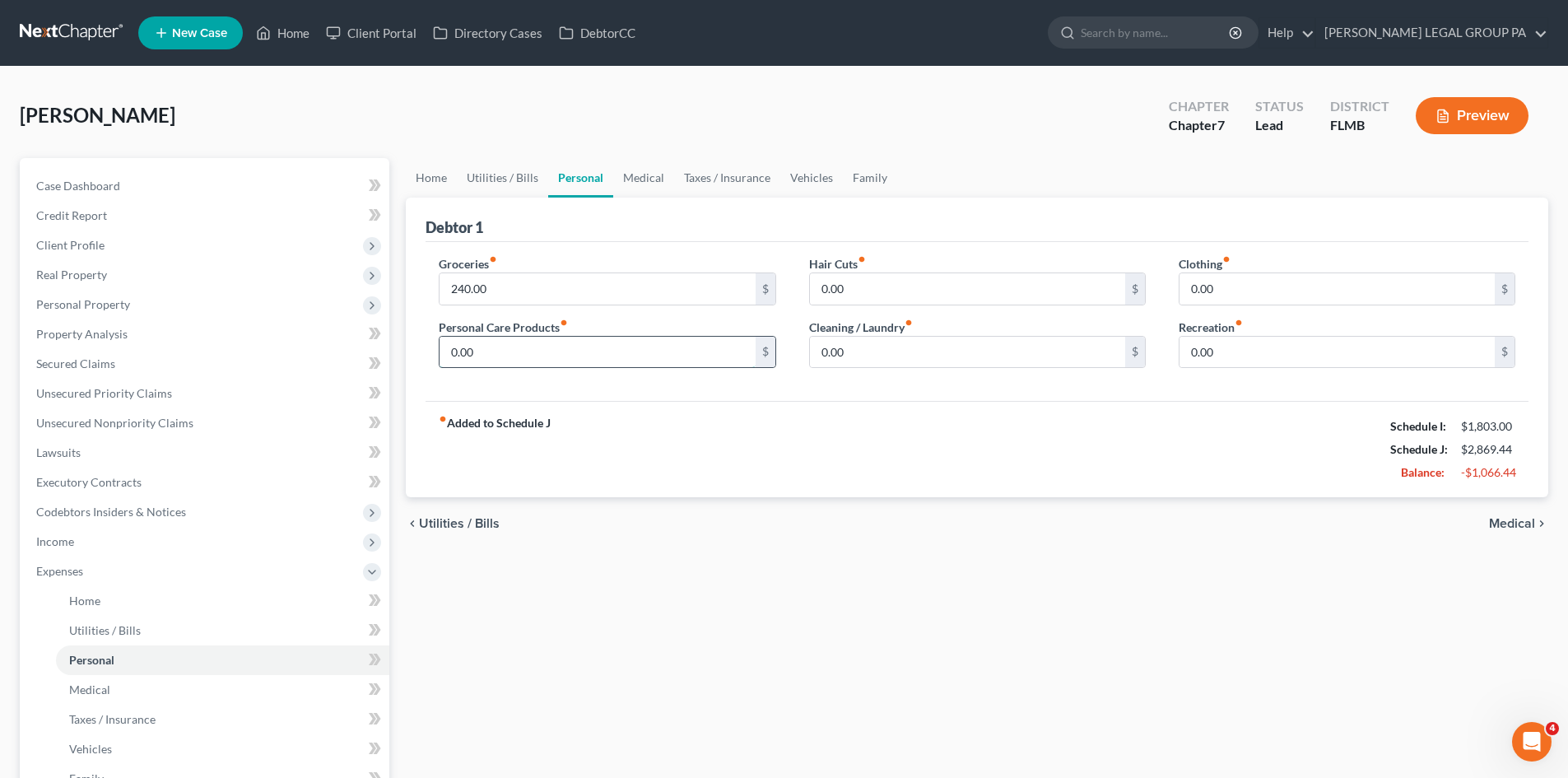
click at [573, 364] on input "0.00" at bounding box center [597, 352] width 315 height 32
click at [667, 289] on input "240.00" at bounding box center [597, 289] width 315 height 32
click at [583, 354] on input "0.00" at bounding box center [597, 352] width 315 height 32
drag, startPoint x: 922, startPoint y: 693, endPoint x: 875, endPoint y: 339, distance: 357.1
click at [921, 684] on div "Home Utilities / Bills Personal Medical Taxes / Insurance Vehicles Family Debto…" at bounding box center [977, 588] width 1159 height 862
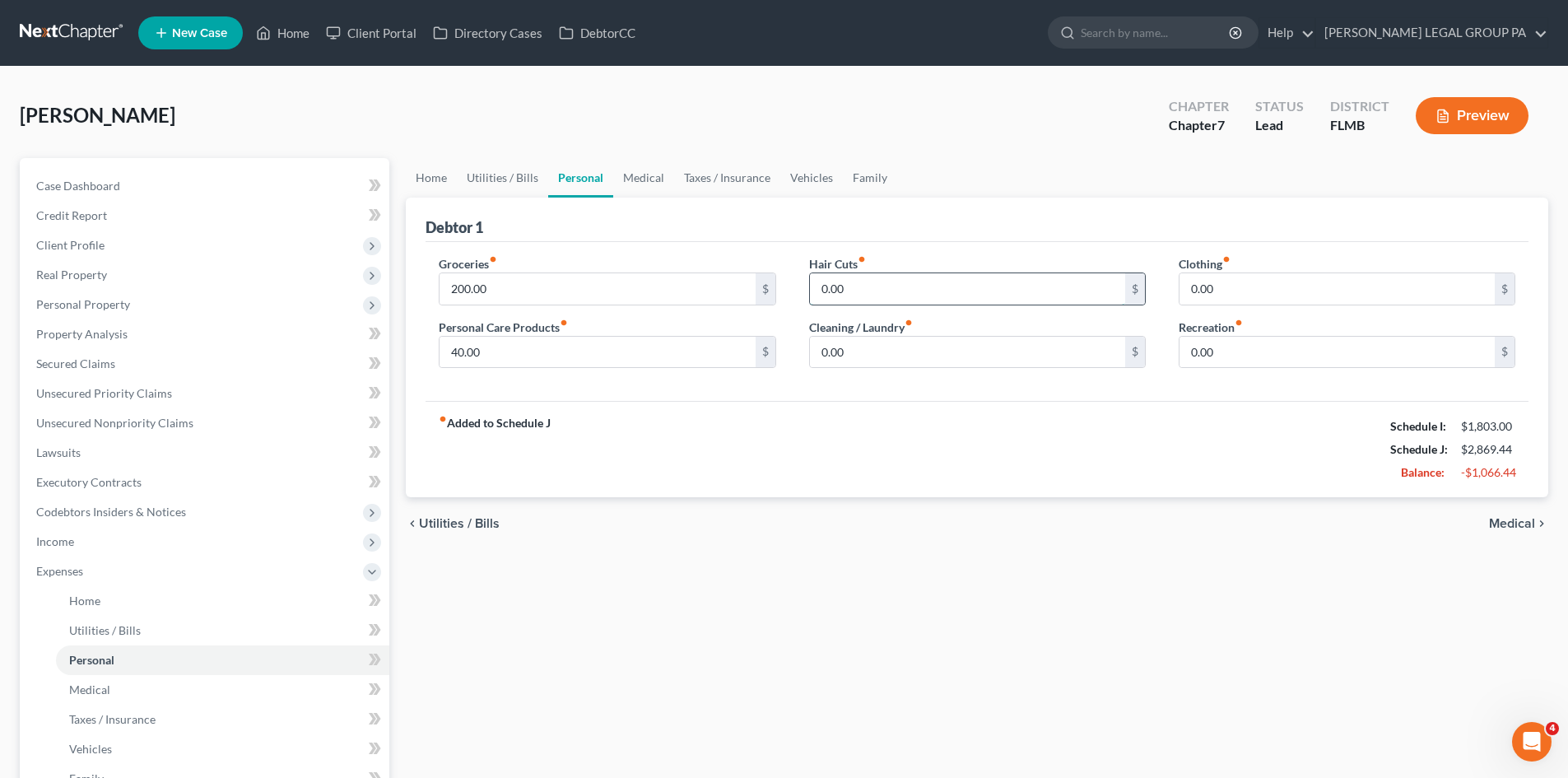
click at [875, 284] on input "0.00" at bounding box center [967, 289] width 315 height 32
drag, startPoint x: 861, startPoint y: 557, endPoint x: 898, endPoint y: 309, distance: 250.7
click at [867, 534] on div "Home Utilities / Bills Personal Medical Taxes / Insurance Vehicles Family Debto…" at bounding box center [977, 588] width 1159 height 862
click at [876, 337] on input "0.00" at bounding box center [967, 352] width 315 height 32
drag, startPoint x: 991, startPoint y: 555, endPoint x: 1228, endPoint y: 326, distance: 329.6
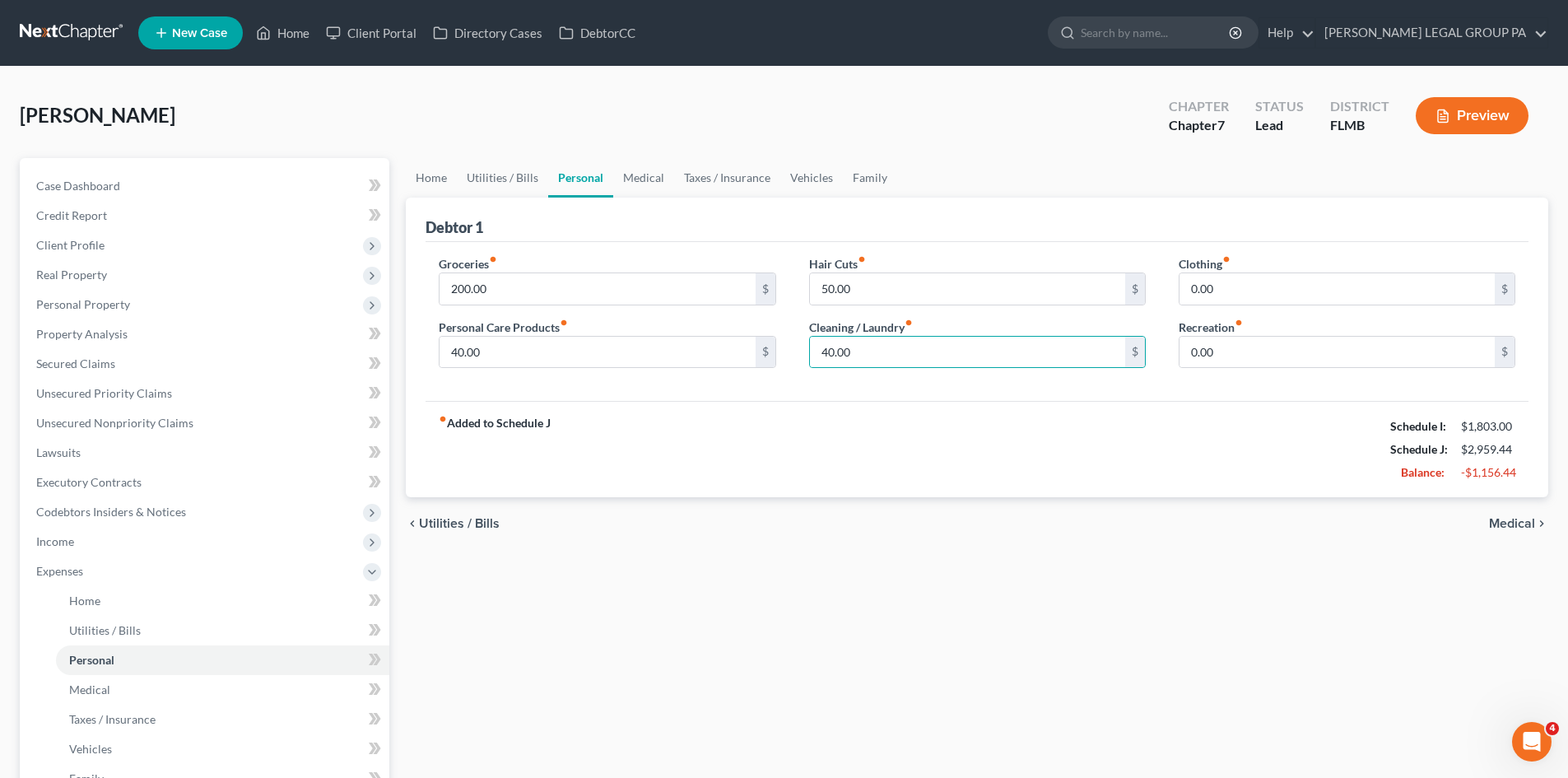
click at [1002, 555] on div "Home Utilities / Bills Personal Medical Taxes / Insurance Vehicles Family Debto…" at bounding box center [977, 588] width 1159 height 862
click at [977, 346] on input "40.00" at bounding box center [967, 352] width 315 height 32
drag, startPoint x: 1037, startPoint y: 561, endPoint x: 1199, endPoint y: 342, distance: 272.4
click at [1043, 554] on div "Home Utilities / Bills Personal Medical Taxes / Insurance Vehicles Family Debto…" at bounding box center [977, 588] width 1159 height 862
click at [1238, 292] on input "0.00" at bounding box center [1337, 289] width 315 height 32
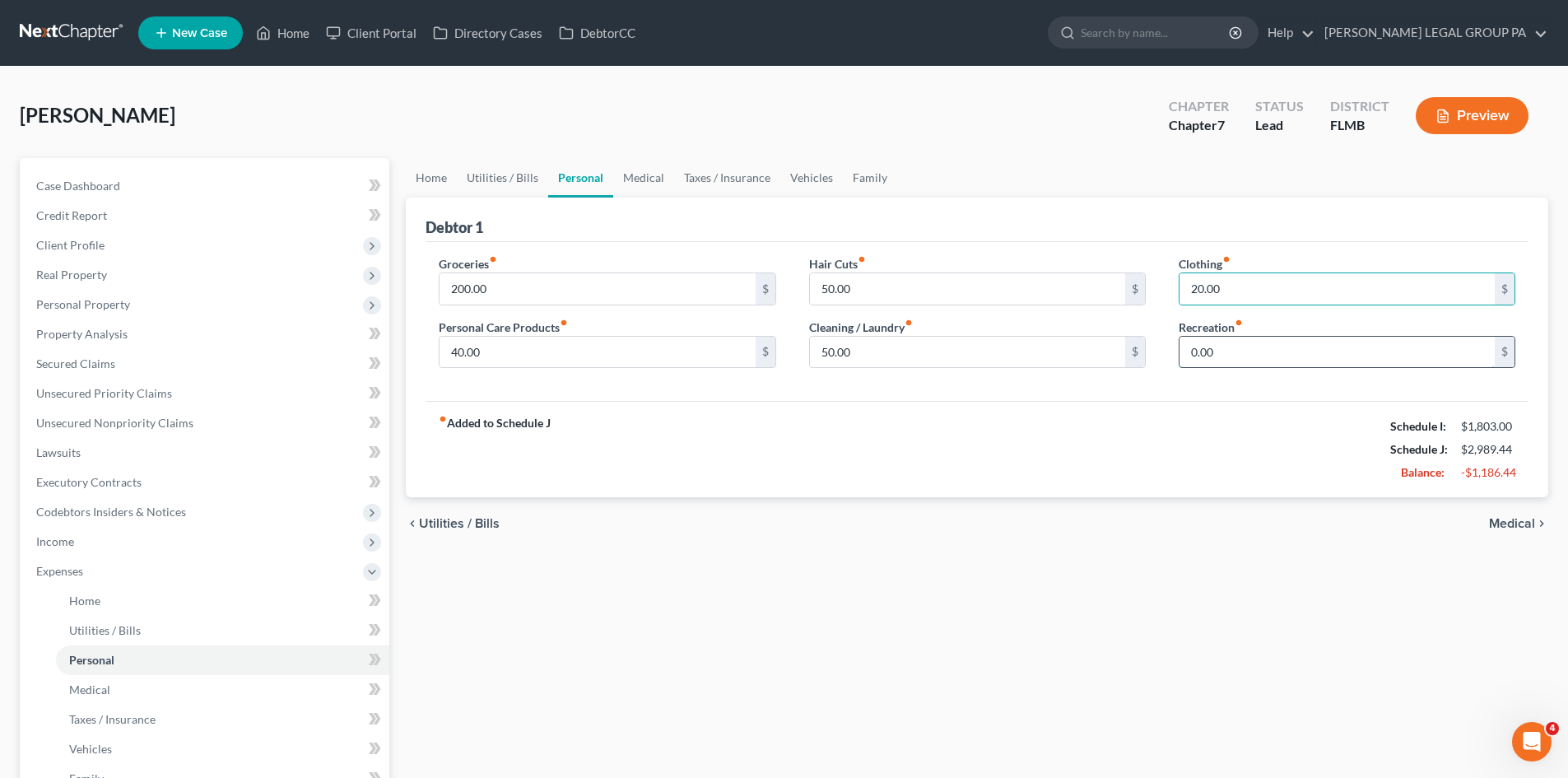
click at [1229, 346] on input "0.00" at bounding box center [1337, 352] width 315 height 32
click at [1091, 619] on div "Home Utilities / Bills Personal Medical Taxes / Insurance Vehicles Family Debto…" at bounding box center [977, 588] width 1159 height 862
click at [644, 183] on link "Medical" at bounding box center [644, 178] width 61 height 39
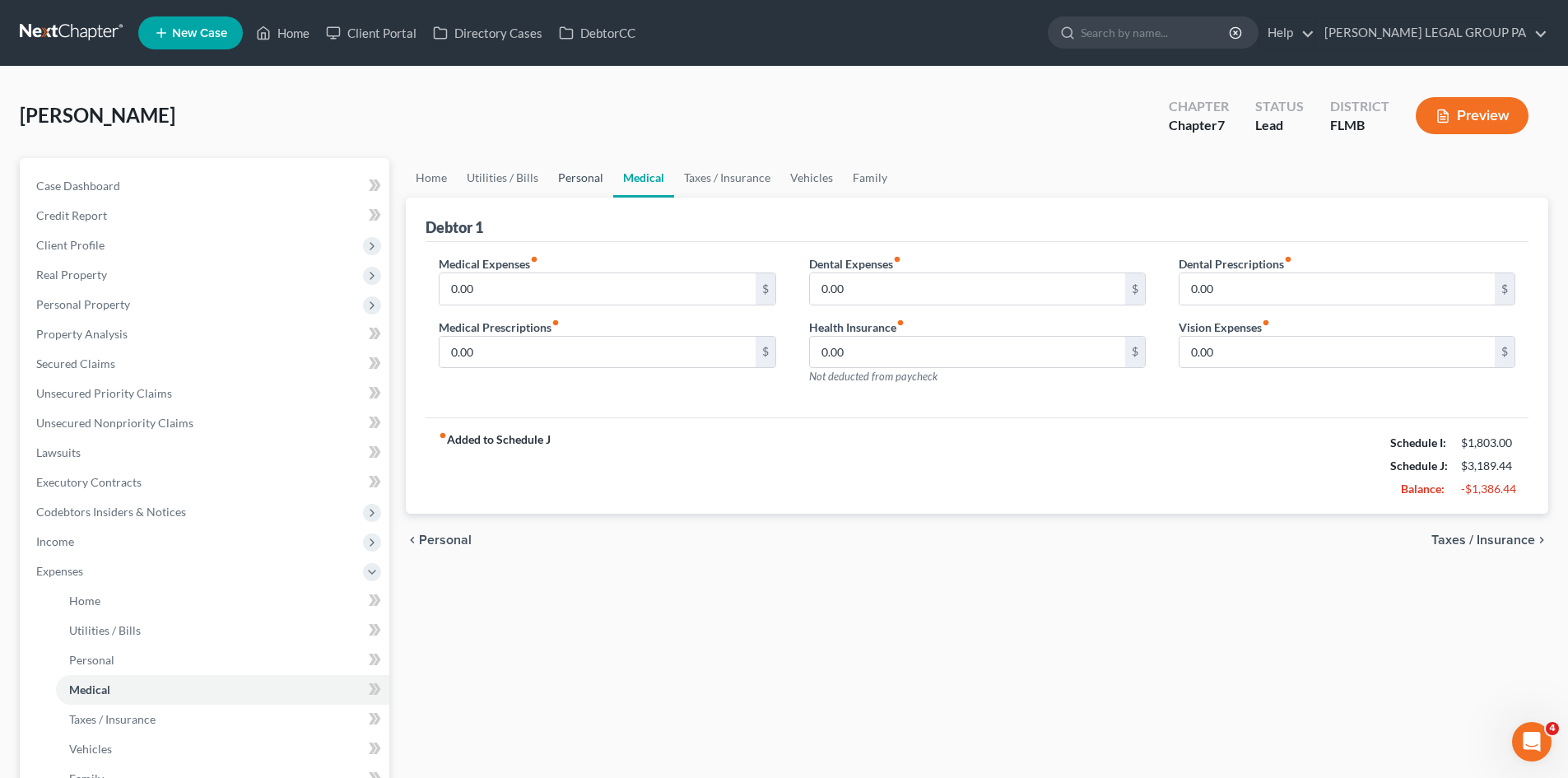
drag, startPoint x: 575, startPoint y: 182, endPoint x: 620, endPoint y: 182, distance: 45.0
click at [575, 182] on link "Personal" at bounding box center [581, 178] width 65 height 39
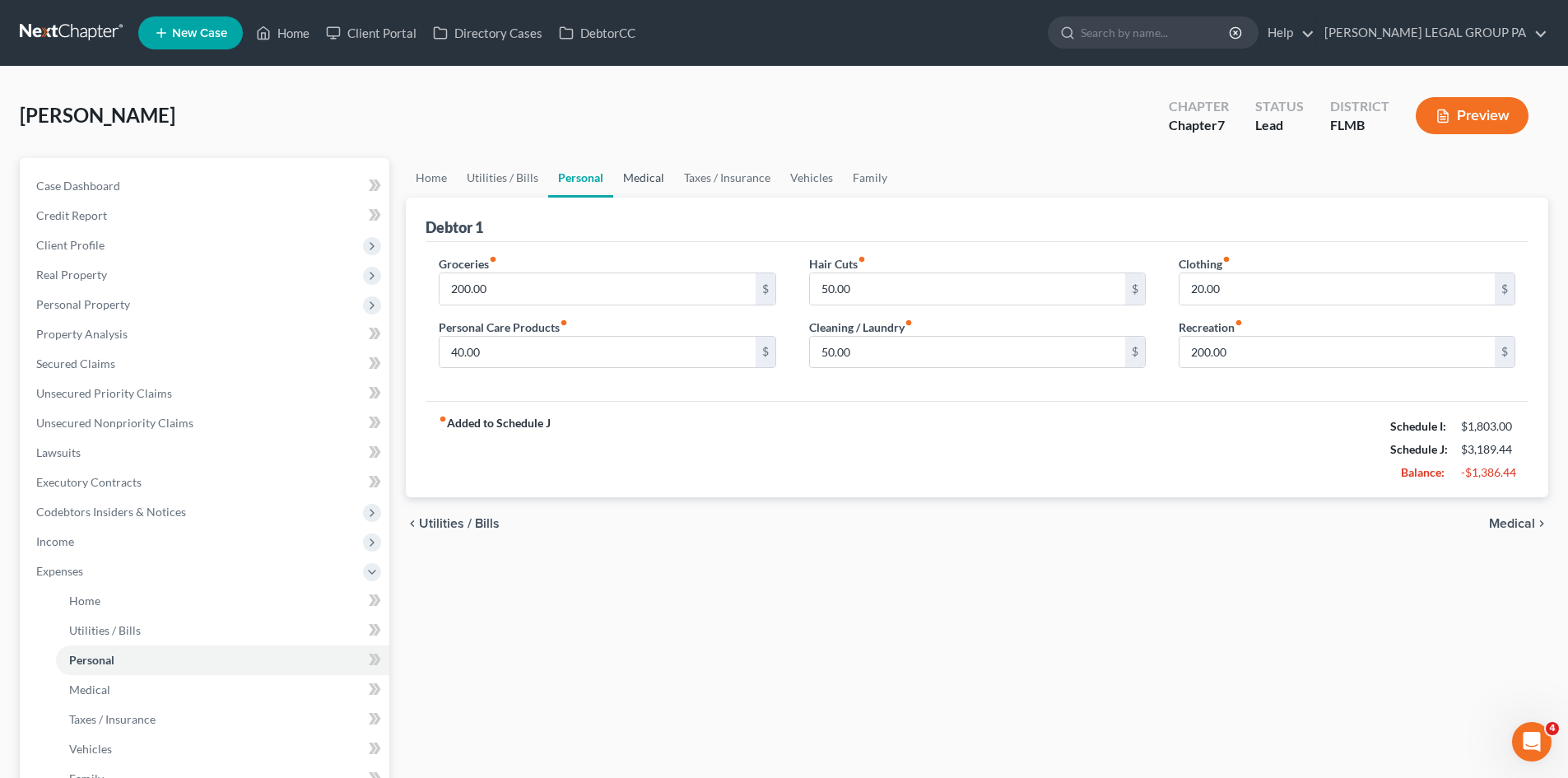
click at [634, 178] on link "Medical" at bounding box center [644, 178] width 61 height 39
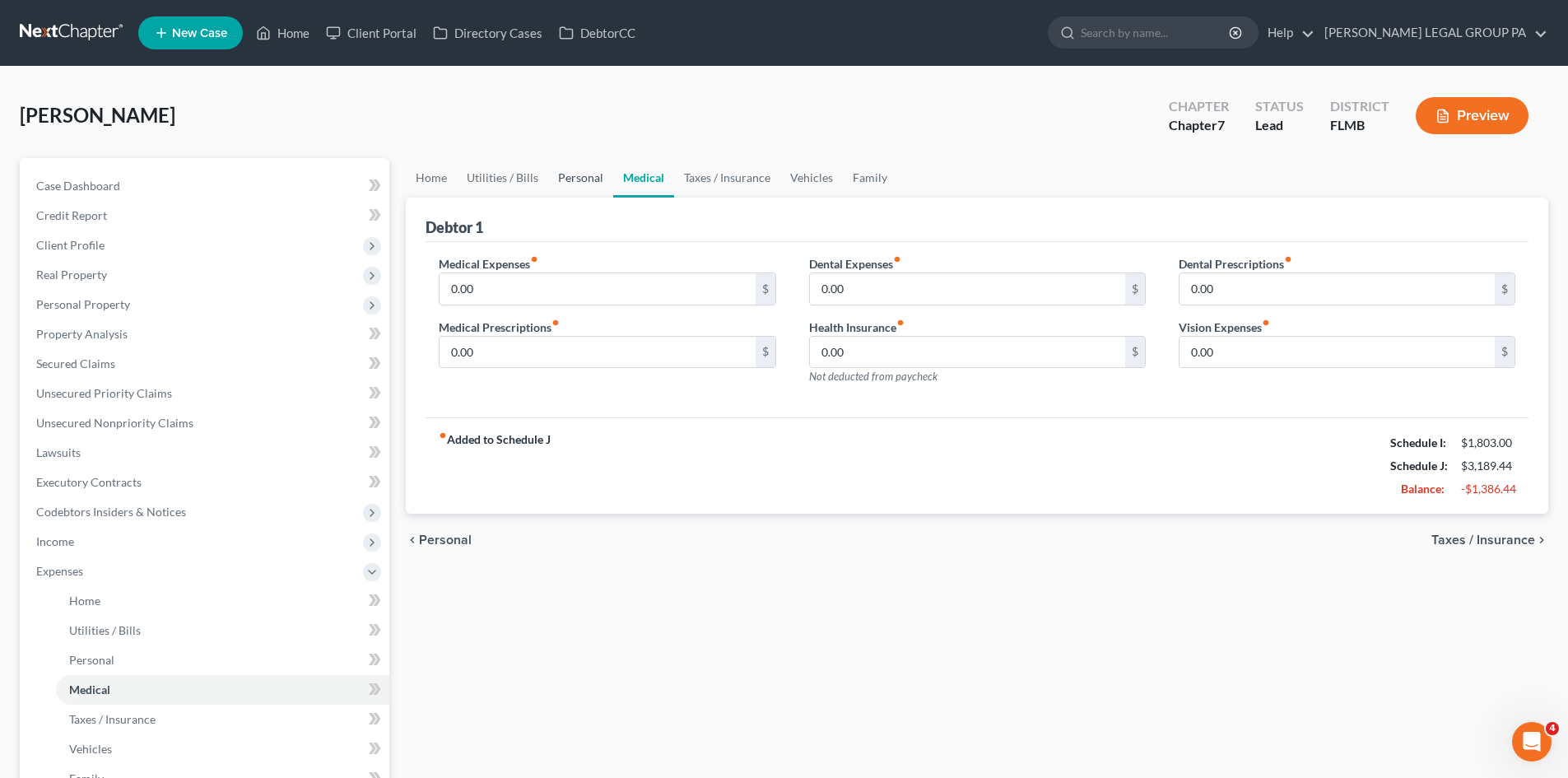
click at [585, 165] on link "Personal" at bounding box center [581, 178] width 65 height 39
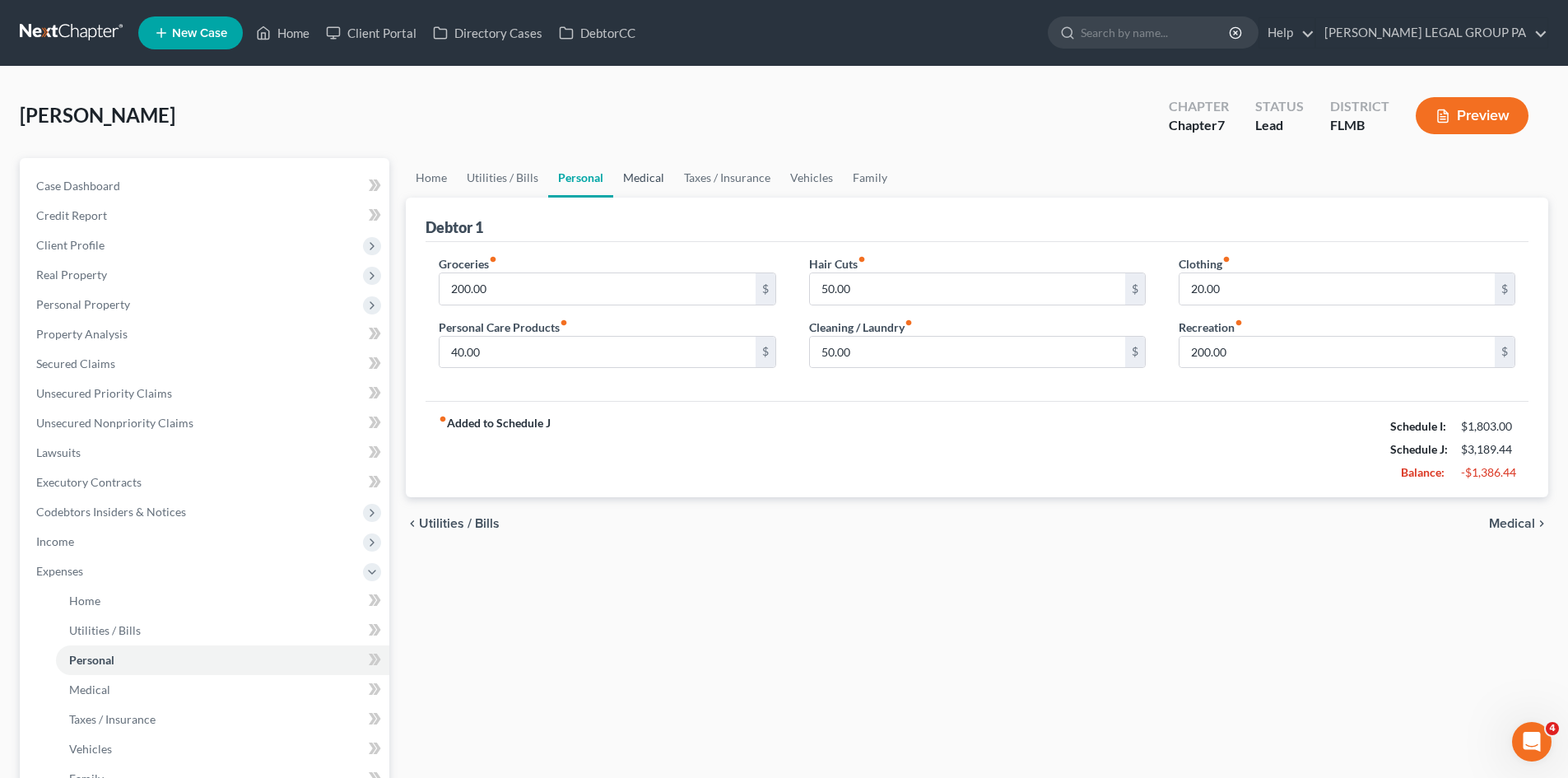
click at [631, 178] on link "Medical" at bounding box center [644, 178] width 61 height 39
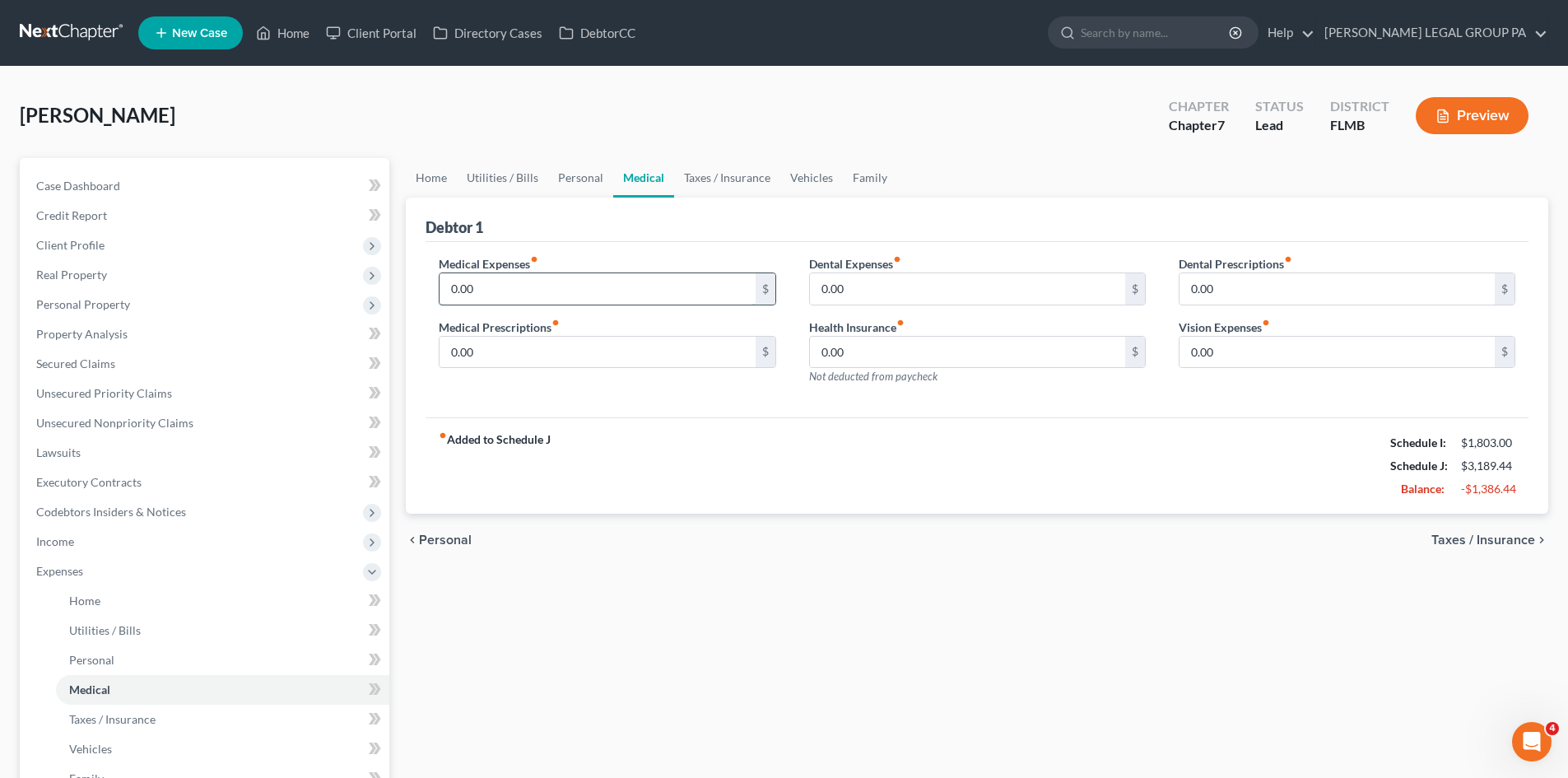
click at [486, 292] on input "0.00" at bounding box center [597, 289] width 315 height 32
click at [606, 353] on input "0.00" at bounding box center [597, 352] width 315 height 32
click at [843, 436] on div "fiber_manual_record Added to Schedule J Schedule I: $1,803.00 Schedule J: $3,18…" at bounding box center [977, 466] width 1103 height 97
click at [871, 350] on input "0.00" at bounding box center [967, 352] width 315 height 32
click at [494, 290] on input "0.00" at bounding box center [597, 289] width 315 height 32
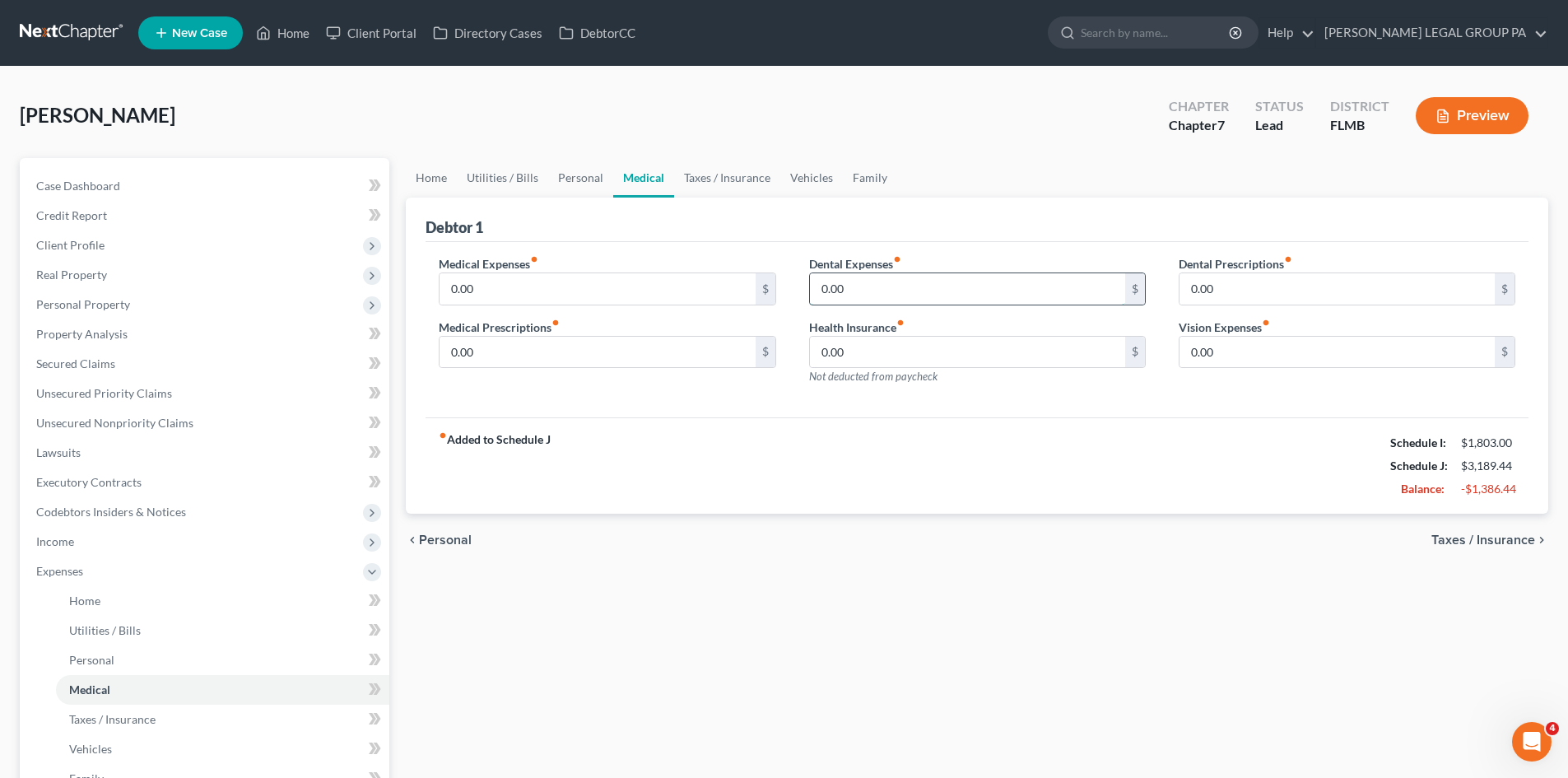
click at [936, 290] on input "0.00" at bounding box center [967, 289] width 315 height 32
click at [595, 276] on input "0.00" at bounding box center [597, 289] width 315 height 32
click at [1166, 608] on div "Home Utilities / Bills Personal Medical Taxes / Insurance Vehicles Family Debto…" at bounding box center [977, 588] width 1159 height 862
click at [1262, 346] on input "0.00" at bounding box center [1337, 352] width 315 height 32
click at [890, 285] on input "0.00" at bounding box center [967, 289] width 315 height 32
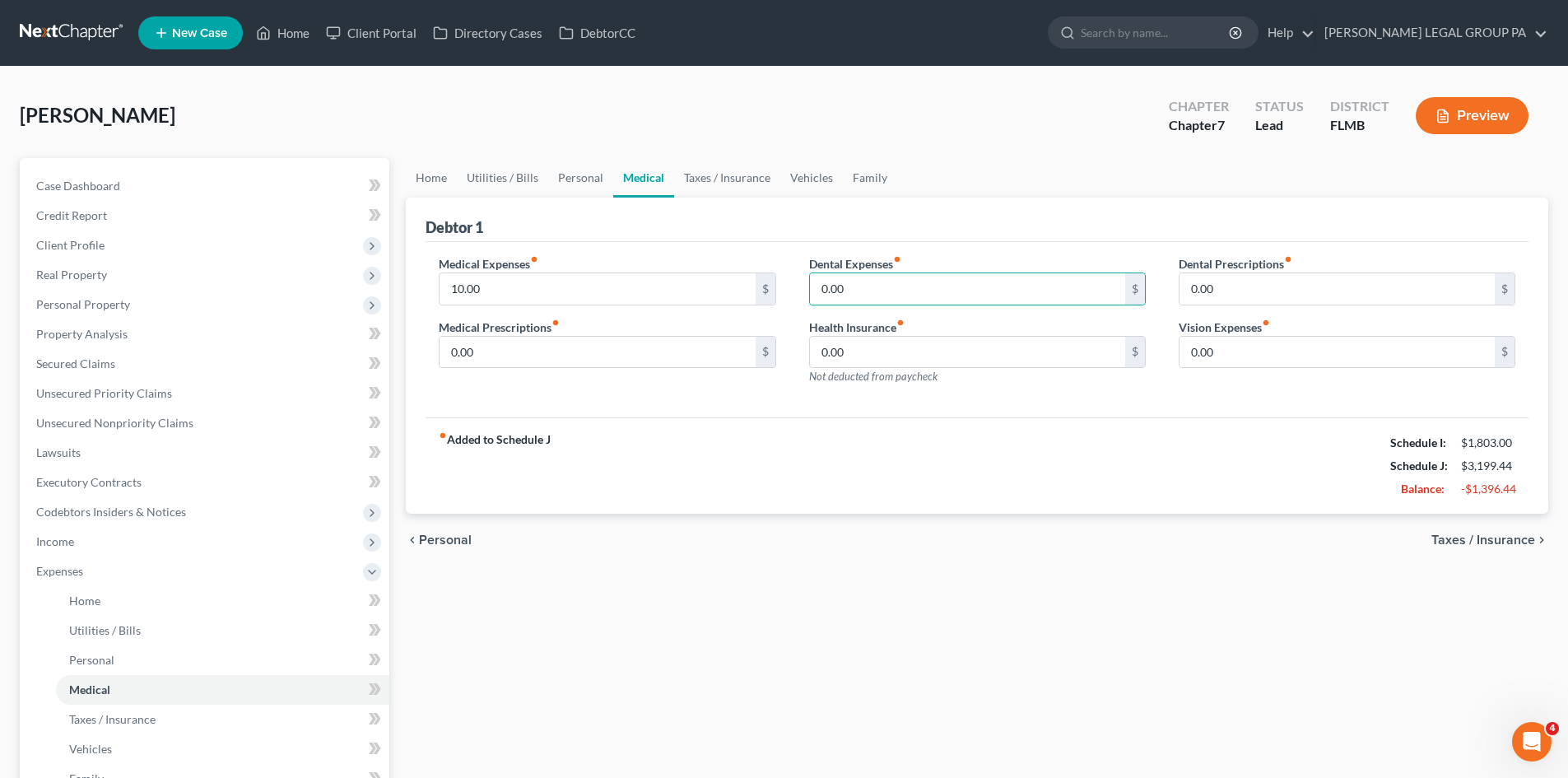
click at [1027, 596] on div "Home Utilities / Bills Personal Medical Taxes / Insurance Vehicles Family Debto…" at bounding box center [977, 588] width 1159 height 862
click at [1226, 355] on input "0.00" at bounding box center [1337, 352] width 315 height 32
click at [1092, 750] on div "Home Utilities / Bills Personal Medical Taxes / Insurance Vehicles Family Debto…" at bounding box center [977, 588] width 1159 height 862
click at [1216, 345] on input "0.00" at bounding box center [1337, 352] width 315 height 32
drag, startPoint x: 764, startPoint y: 600, endPoint x: 722, endPoint y: 152, distance: 450.0
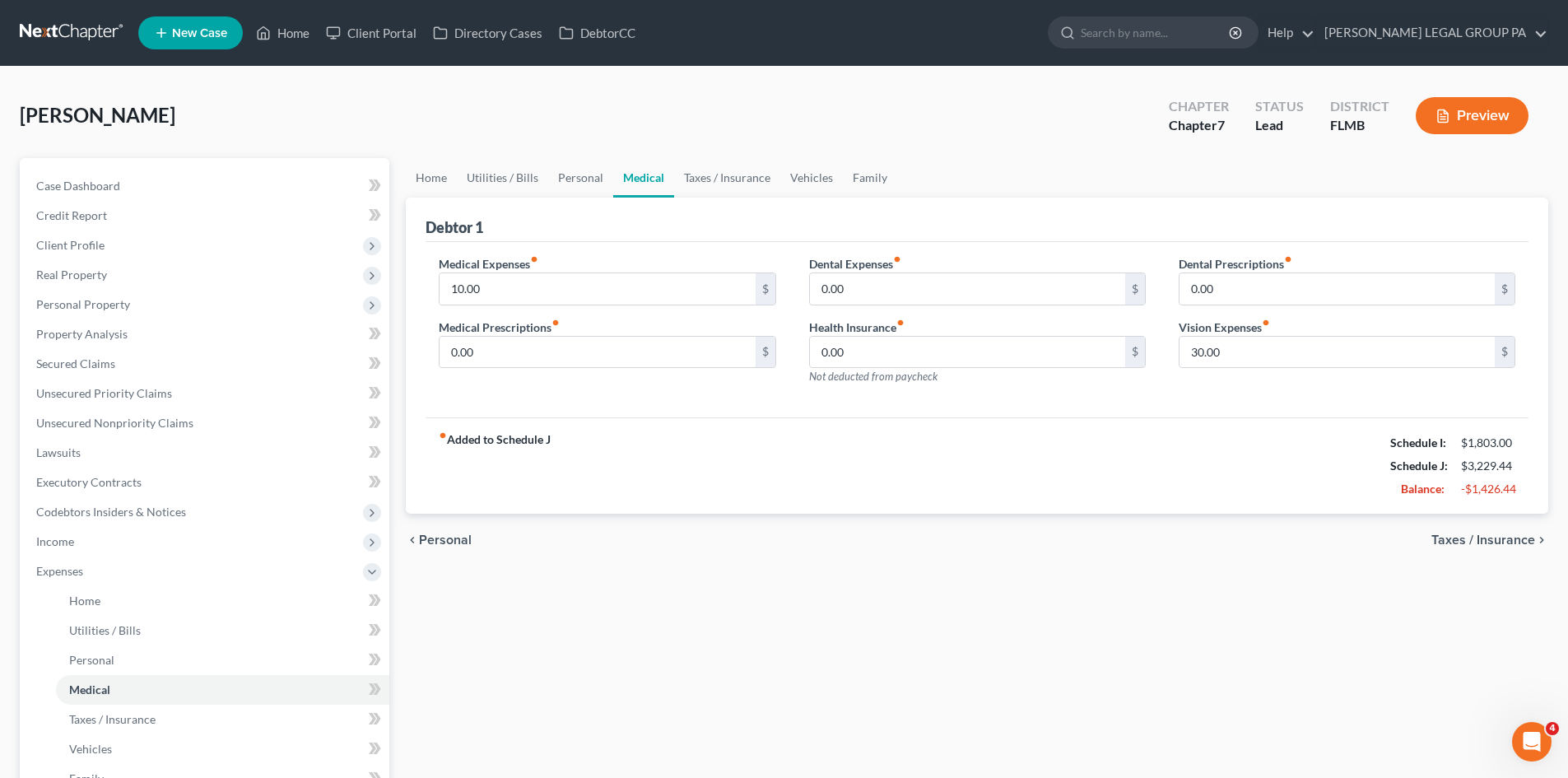
click at [755, 577] on div "Home Utilities / Bills Personal Medical Taxes / Insurance Vehicles Family Debto…" at bounding box center [977, 588] width 1159 height 862
click at [745, 176] on link "Taxes / Insurance" at bounding box center [727, 178] width 106 height 39
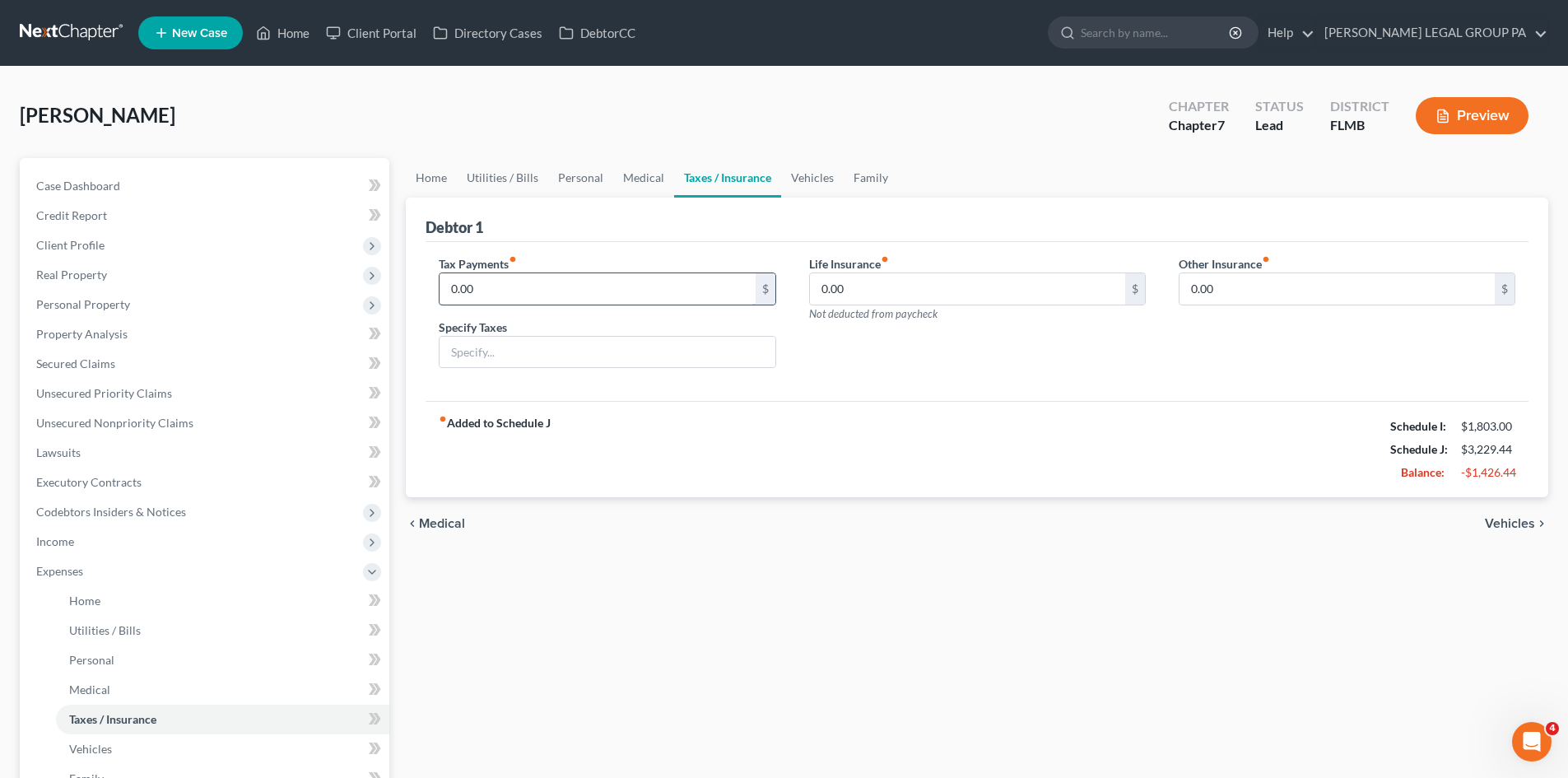
click at [529, 297] on input "0.00" at bounding box center [597, 289] width 315 height 32
click at [948, 399] on div "Tax Payments fiber_manual_record 0.00 $ Specify Taxes Life Insurance fiber_manu…" at bounding box center [977, 322] width 1103 height 160
drag, startPoint x: 860, startPoint y: 283, endPoint x: 880, endPoint y: 297, distance: 24.4
click at [860, 283] on input "0.00" at bounding box center [967, 289] width 315 height 32
drag, startPoint x: 937, startPoint y: 537, endPoint x: 930, endPoint y: 408, distance: 129.2
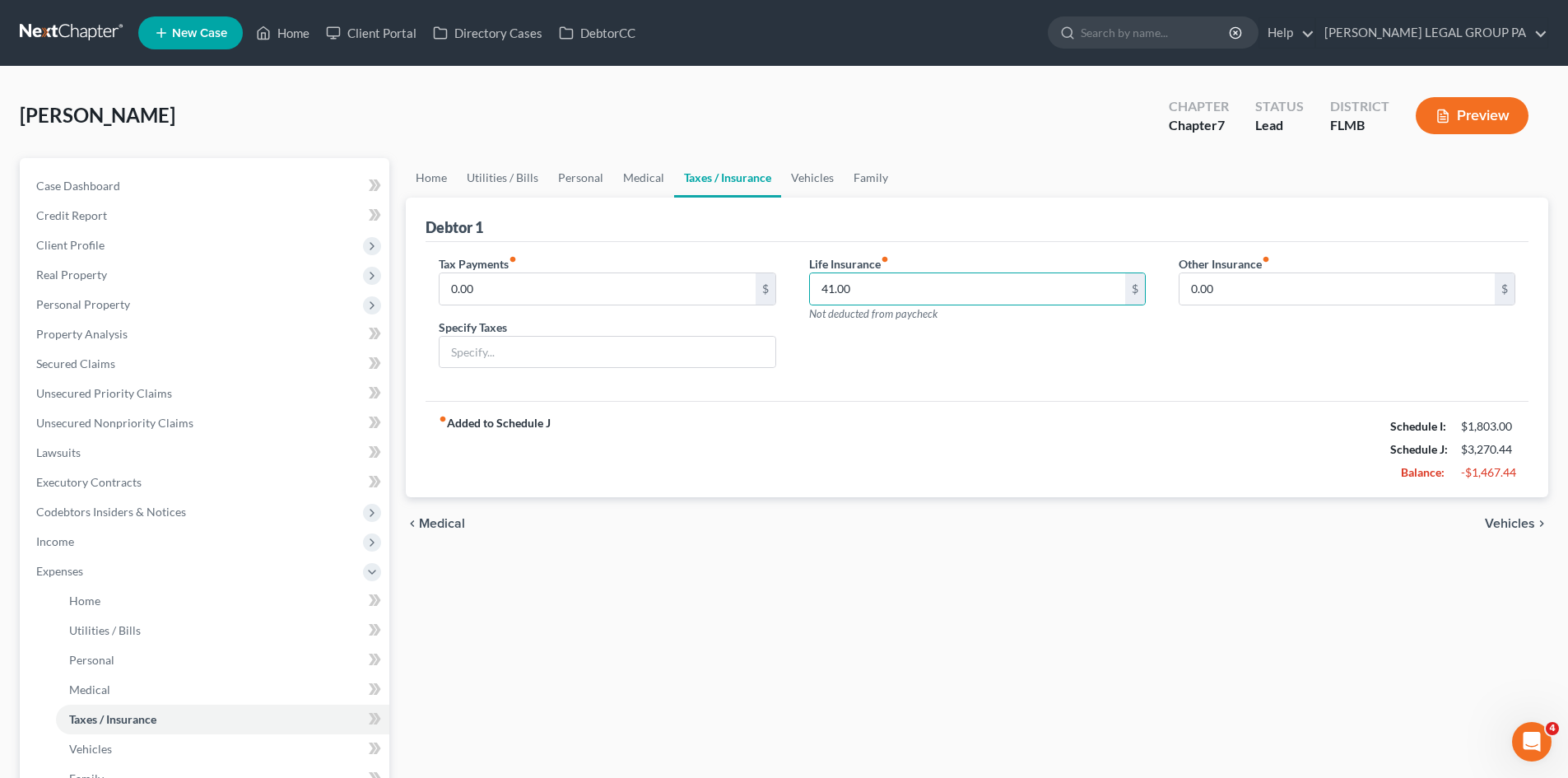
click at [937, 537] on div "chevron_left Medical Vehicles chevron_right" at bounding box center [977, 523] width 1143 height 53
click at [860, 293] on input "41.00" at bounding box center [967, 289] width 315 height 32
drag, startPoint x: 950, startPoint y: 486, endPoint x: 819, endPoint y: 132, distance: 377.5
click at [943, 474] on div "fiber_manual_record Added to Schedule J Schedule I: $1,803.00 Schedule J: $3,27…" at bounding box center [977, 449] width 1103 height 97
click at [799, 176] on link "Vehicles" at bounding box center [812, 178] width 62 height 39
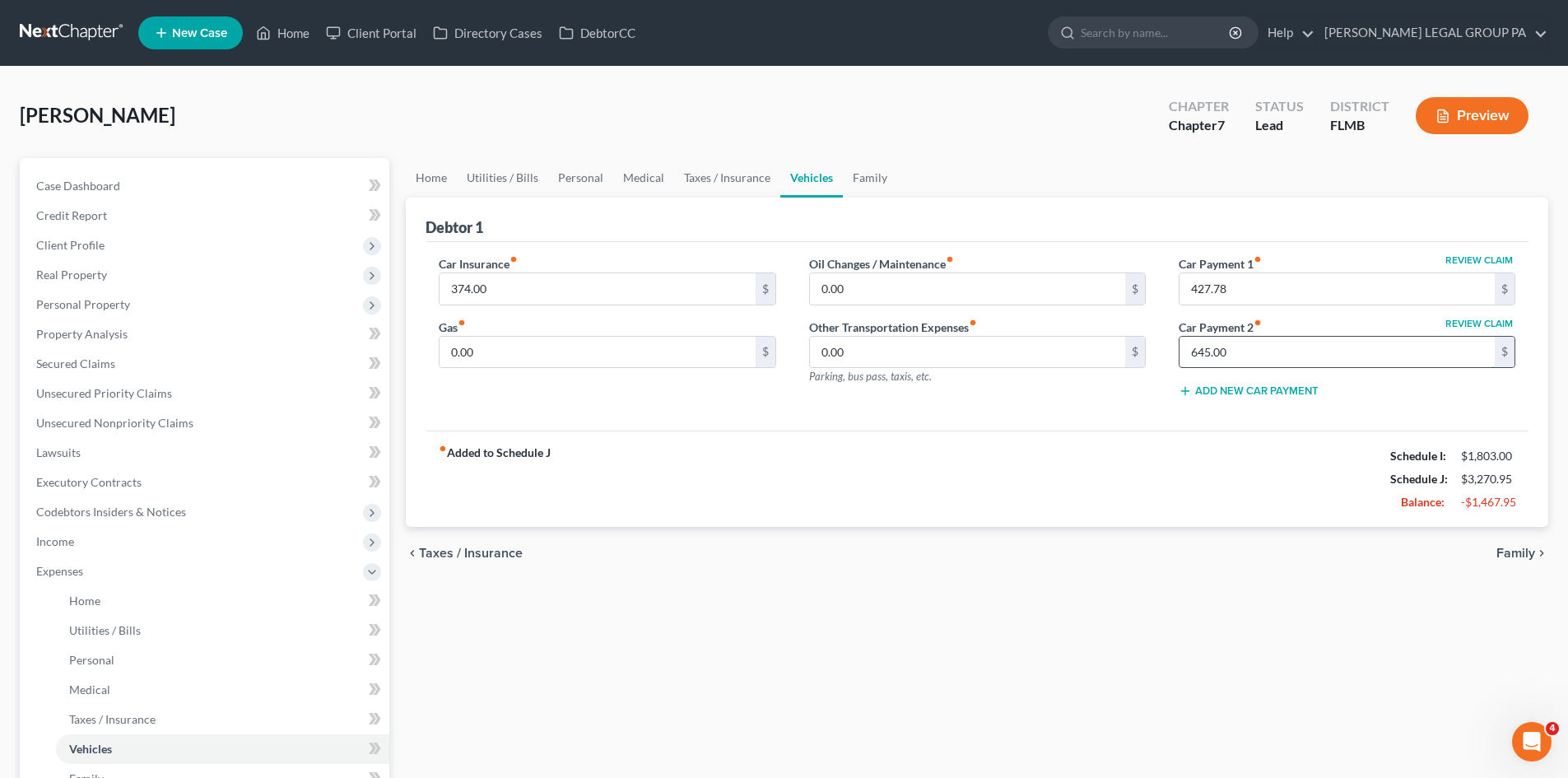
click at [1313, 358] on input "645.00" at bounding box center [1337, 352] width 315 height 32
click at [1123, 608] on div "Home Utilities / Bills Personal Medical Taxes / Insurance Vehicles Family Debto…" at bounding box center [977, 588] width 1159 height 862
click at [519, 354] on input "0.00" at bounding box center [597, 352] width 315 height 32
click at [602, 464] on div "fiber_manual_record Added to Schedule J Schedule I: $1,803.00 Schedule J: $3,27…" at bounding box center [977, 479] width 1103 height 97
drag, startPoint x: 677, startPoint y: 367, endPoint x: 661, endPoint y: 369, distance: 16.1
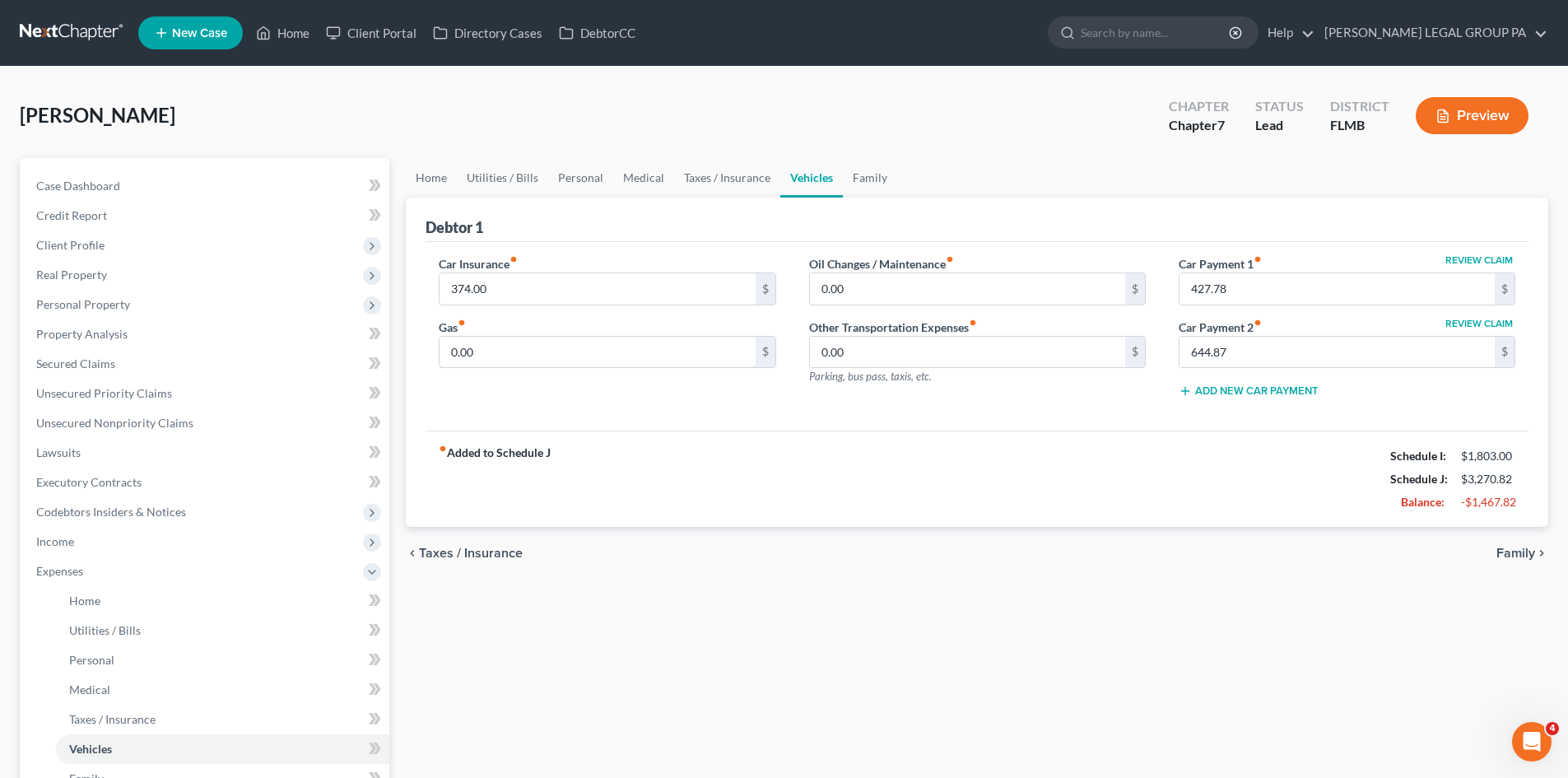
click at [677, 367] on input "0.00" at bounding box center [597, 352] width 315 height 32
click at [881, 301] on input "0.00" at bounding box center [967, 289] width 315 height 32
click at [857, 362] on input "0.00" at bounding box center [967, 352] width 315 height 32
click at [902, 442] on div "fiber_manual_record Added to Schedule J Schedule I: $1,803.00 Schedule J: $3,62…" at bounding box center [977, 479] width 1103 height 97
click at [846, 336] on div "0.00 $" at bounding box center [977, 351] width 337 height 33
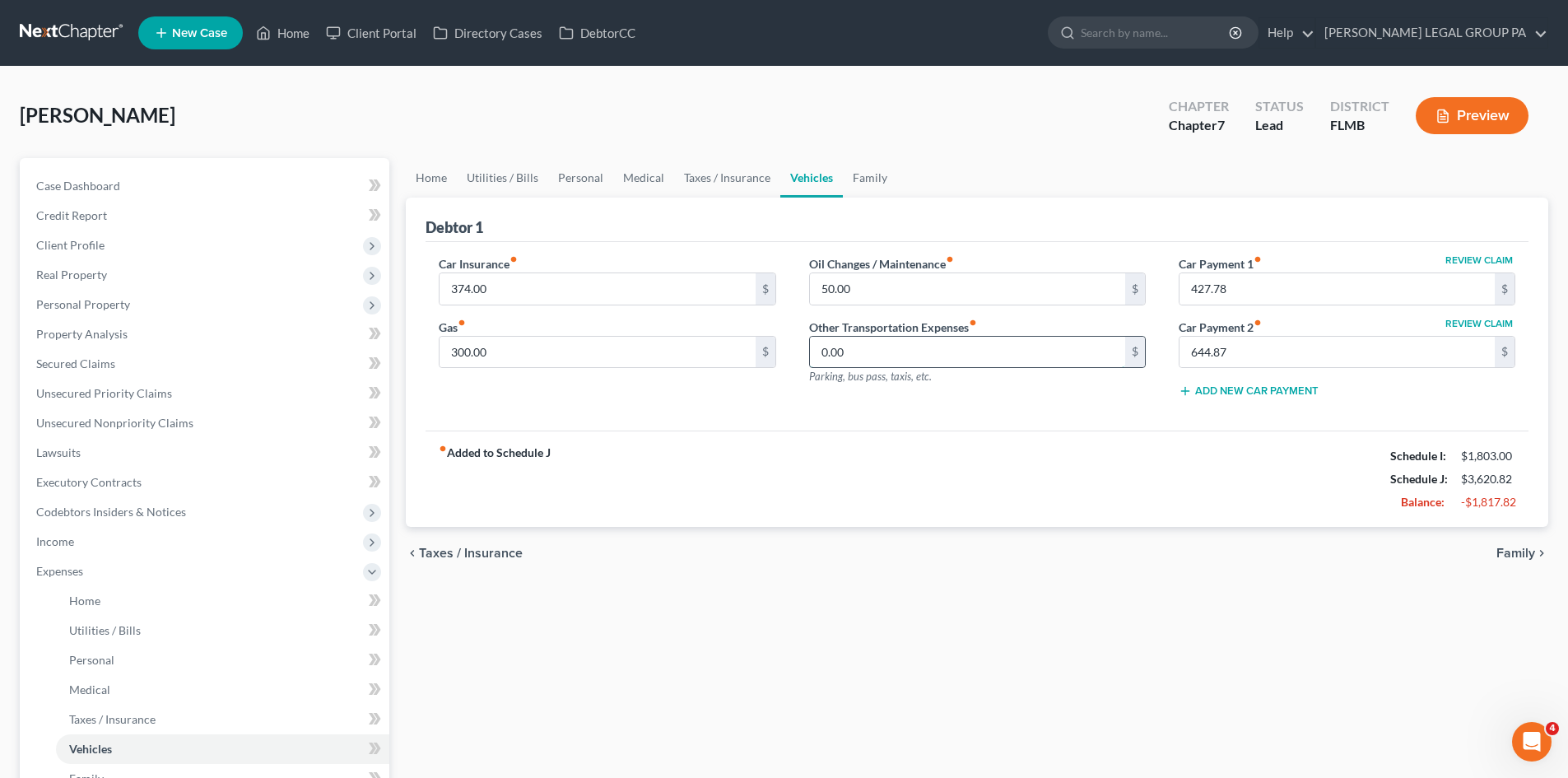
click at [862, 361] on input "0.00" at bounding box center [967, 352] width 315 height 32
click at [835, 623] on div "Home Utilities / Bills Personal Medical Taxes / Insurance Vehicles Family Debto…" at bounding box center [977, 588] width 1159 height 862
click at [871, 178] on link "Family" at bounding box center [870, 178] width 54 height 39
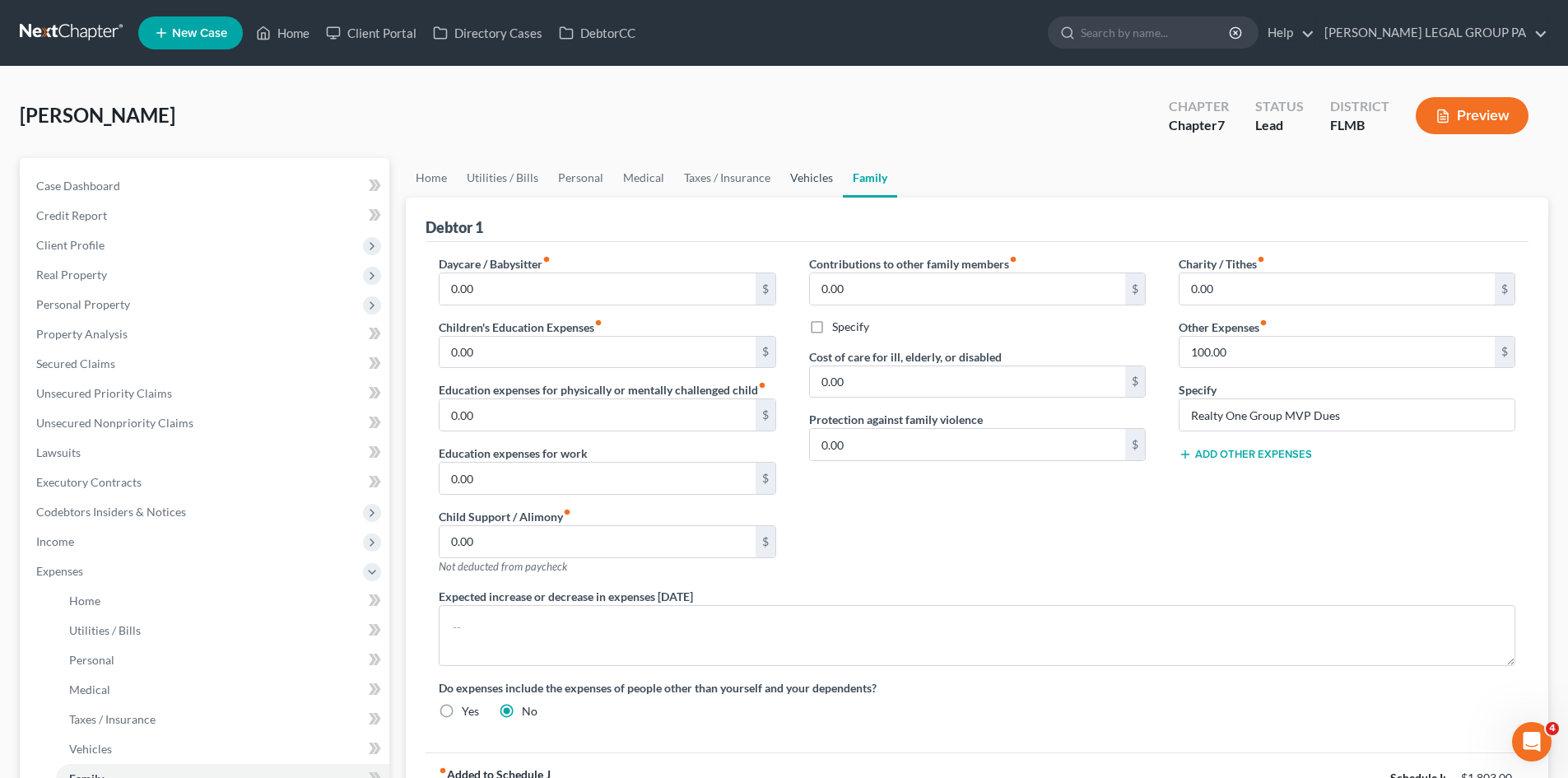
click at [803, 176] on link "Vehicles" at bounding box center [811, 178] width 62 height 39
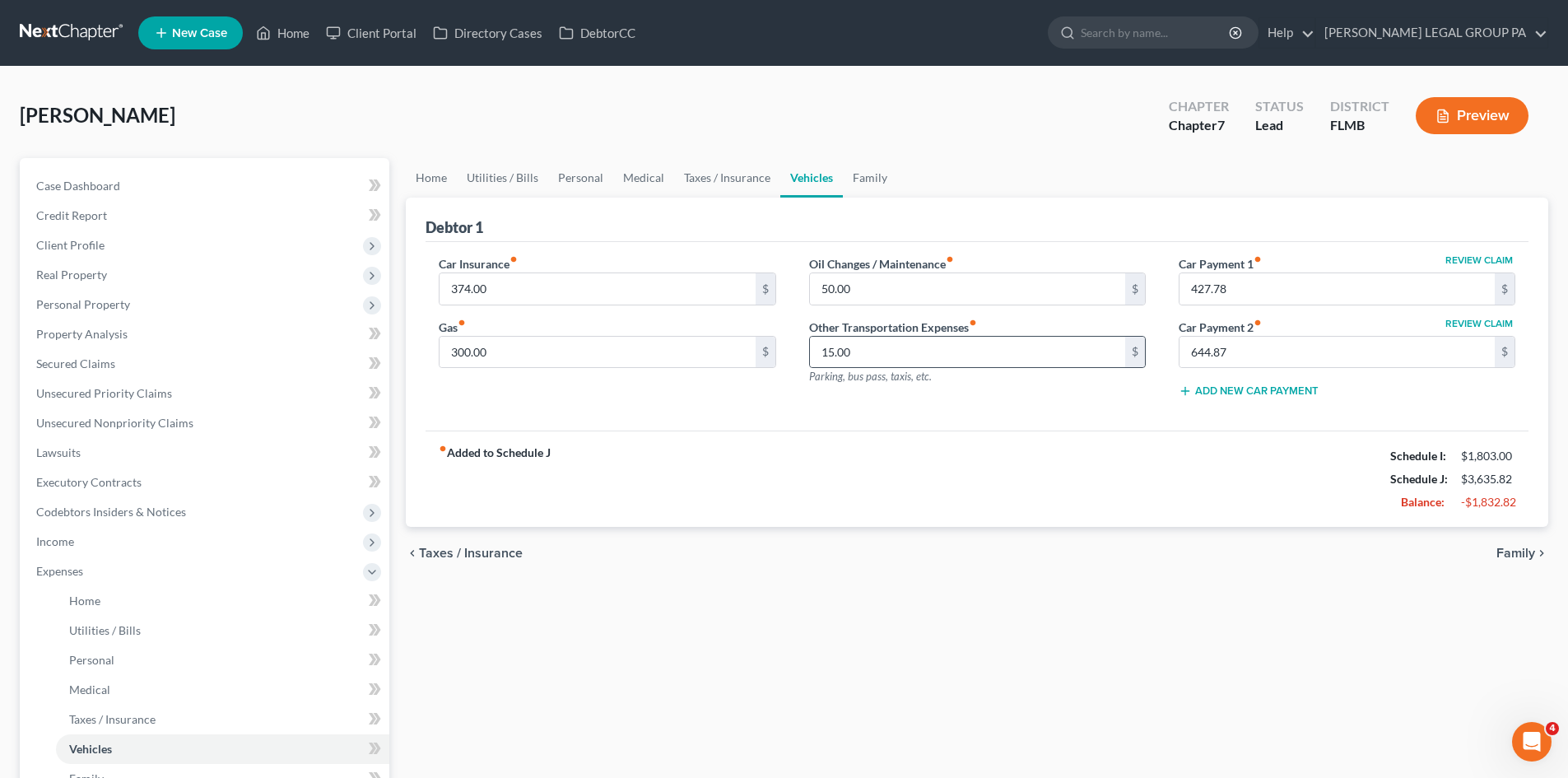
click at [863, 368] on div "15.00 $" at bounding box center [977, 351] width 337 height 33
click at [865, 354] on input "15.00" at bounding box center [967, 352] width 315 height 32
click at [870, 174] on link "Family" at bounding box center [870, 178] width 54 height 39
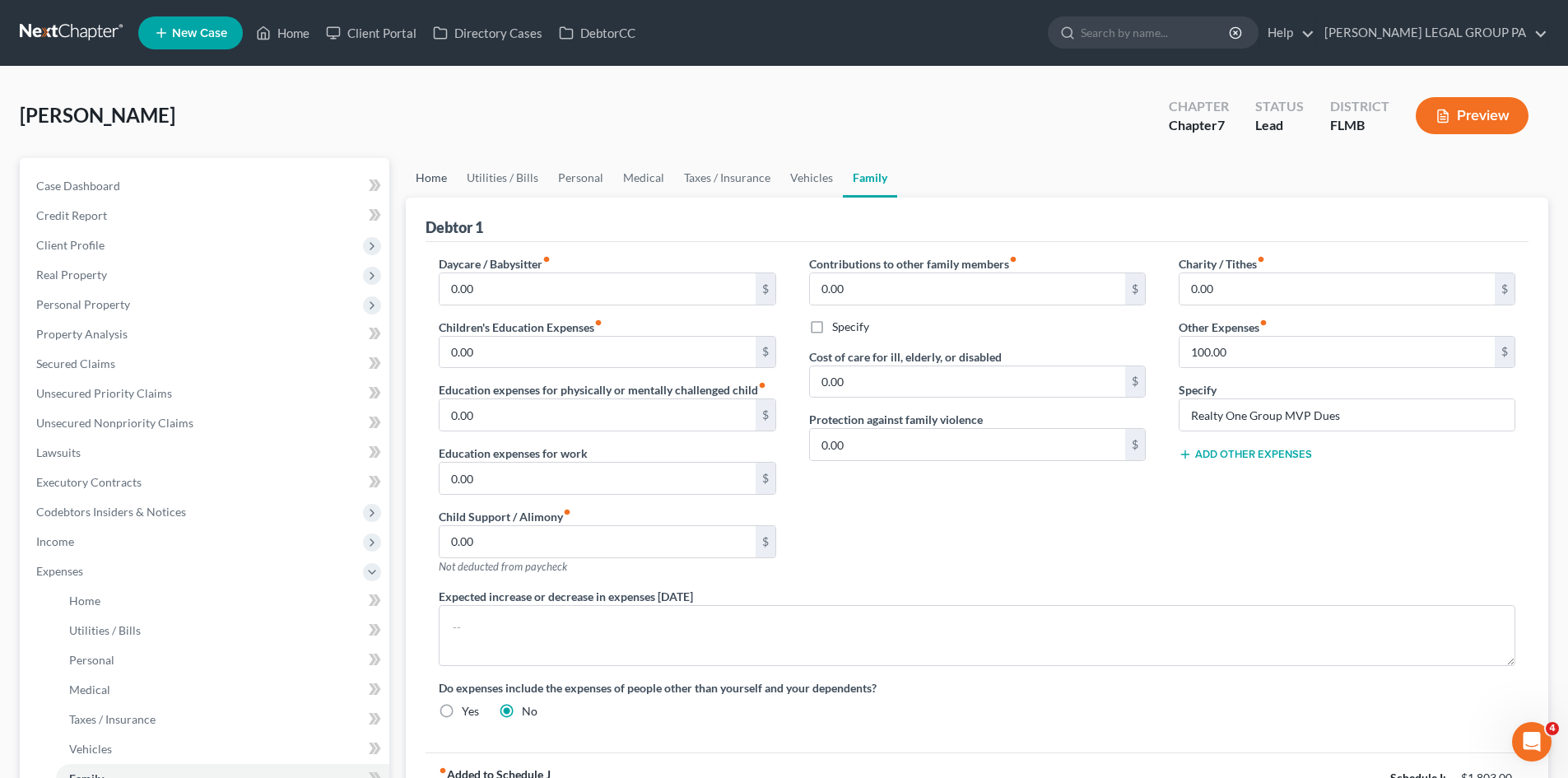
click at [444, 180] on link "Home" at bounding box center [431, 178] width 51 height 39
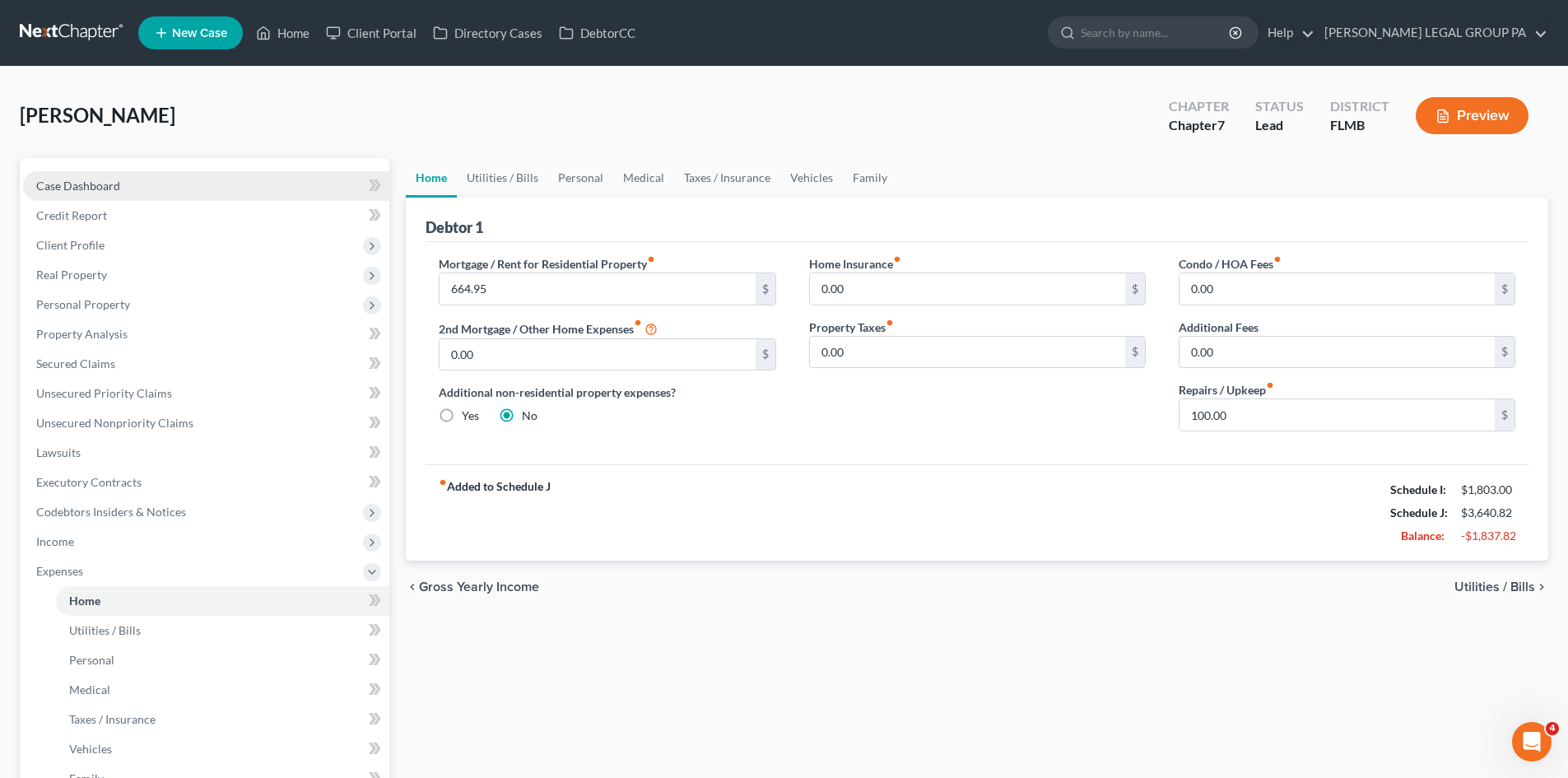
drag, startPoint x: 97, startPoint y: 180, endPoint x: 1076, endPoint y: 238, distance: 980.7
click at [97, 181] on span "Case Dashboard" at bounding box center [78, 185] width 84 height 14
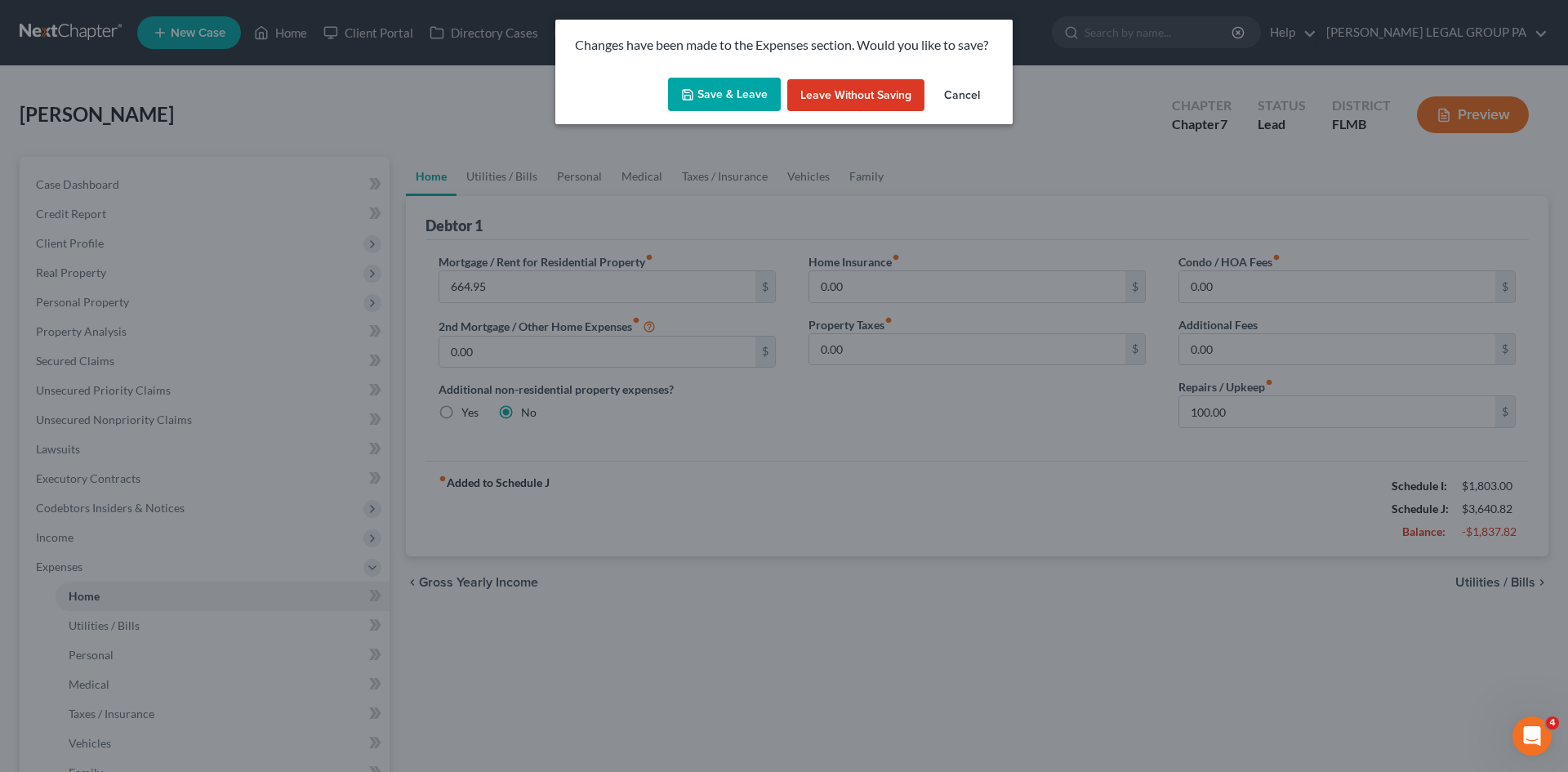
click at [701, 89] on button "Save & Leave" at bounding box center [724, 94] width 113 height 34
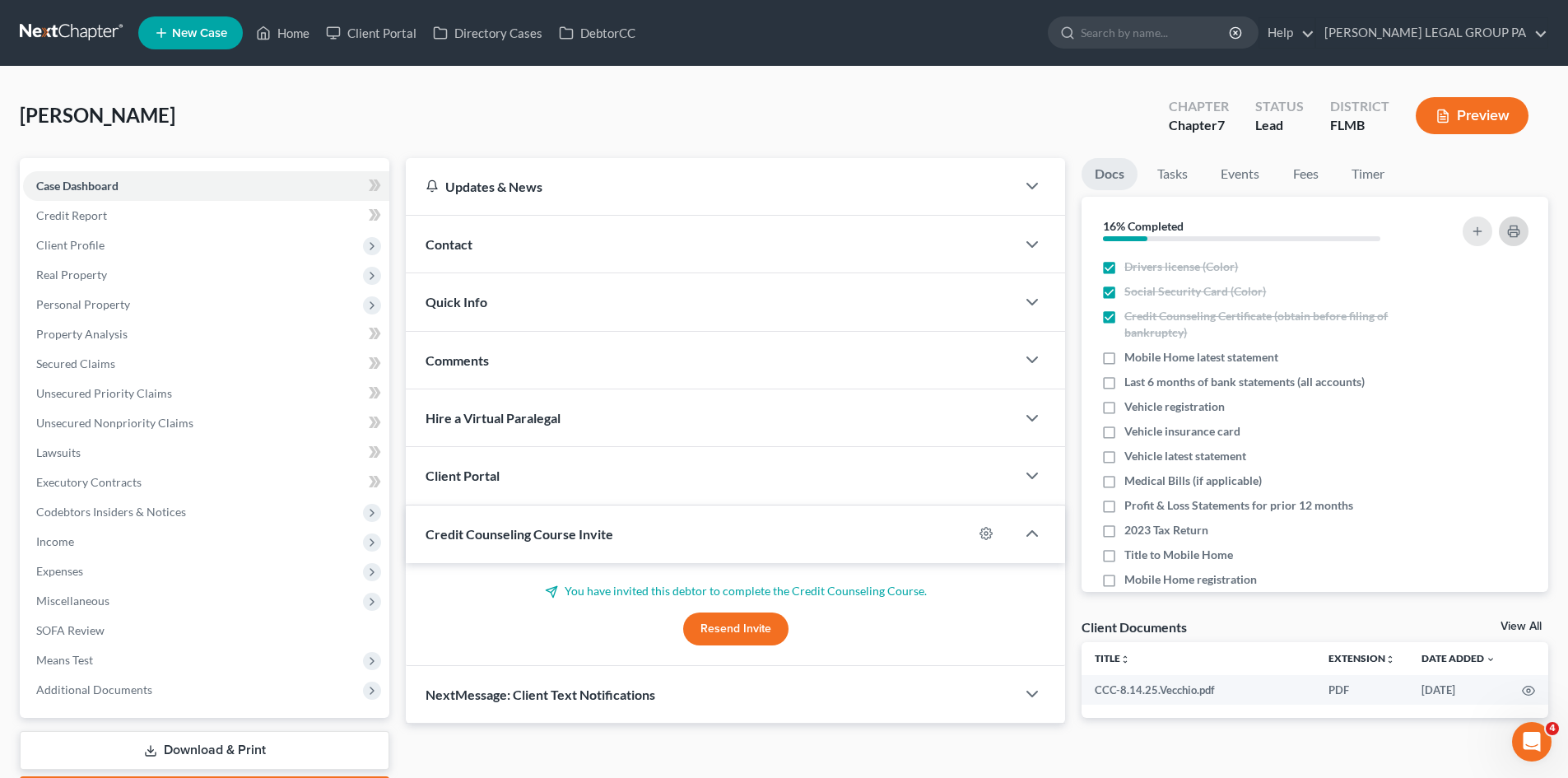
click at [1521, 220] on button "button" at bounding box center [1514, 231] width 30 height 30
drag, startPoint x: 126, startPoint y: 567, endPoint x: 127, endPoint y: 603, distance: 36.0
click at [126, 567] on span "Expenses" at bounding box center [206, 571] width 366 height 30
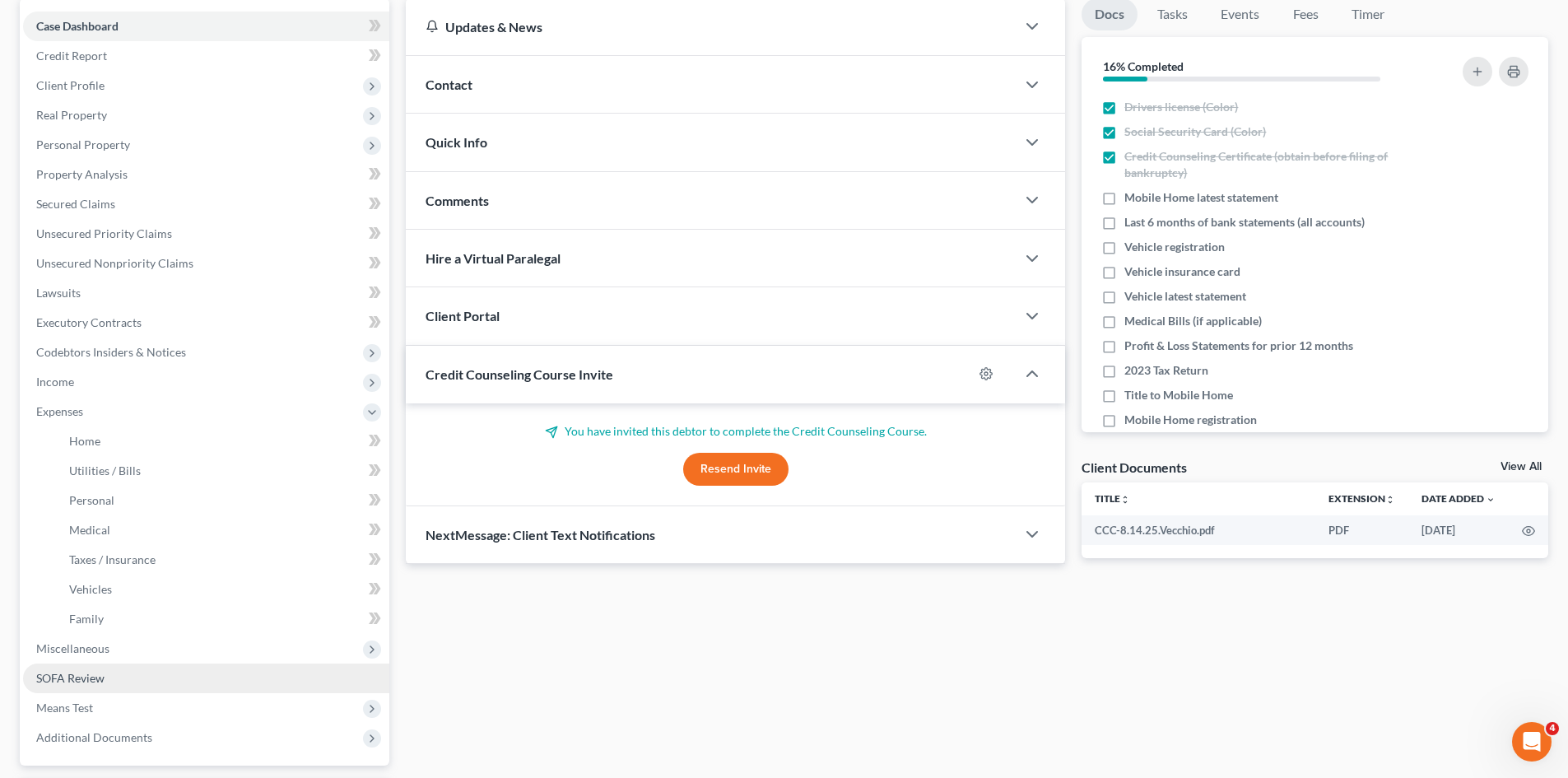
scroll to position [165, 0]
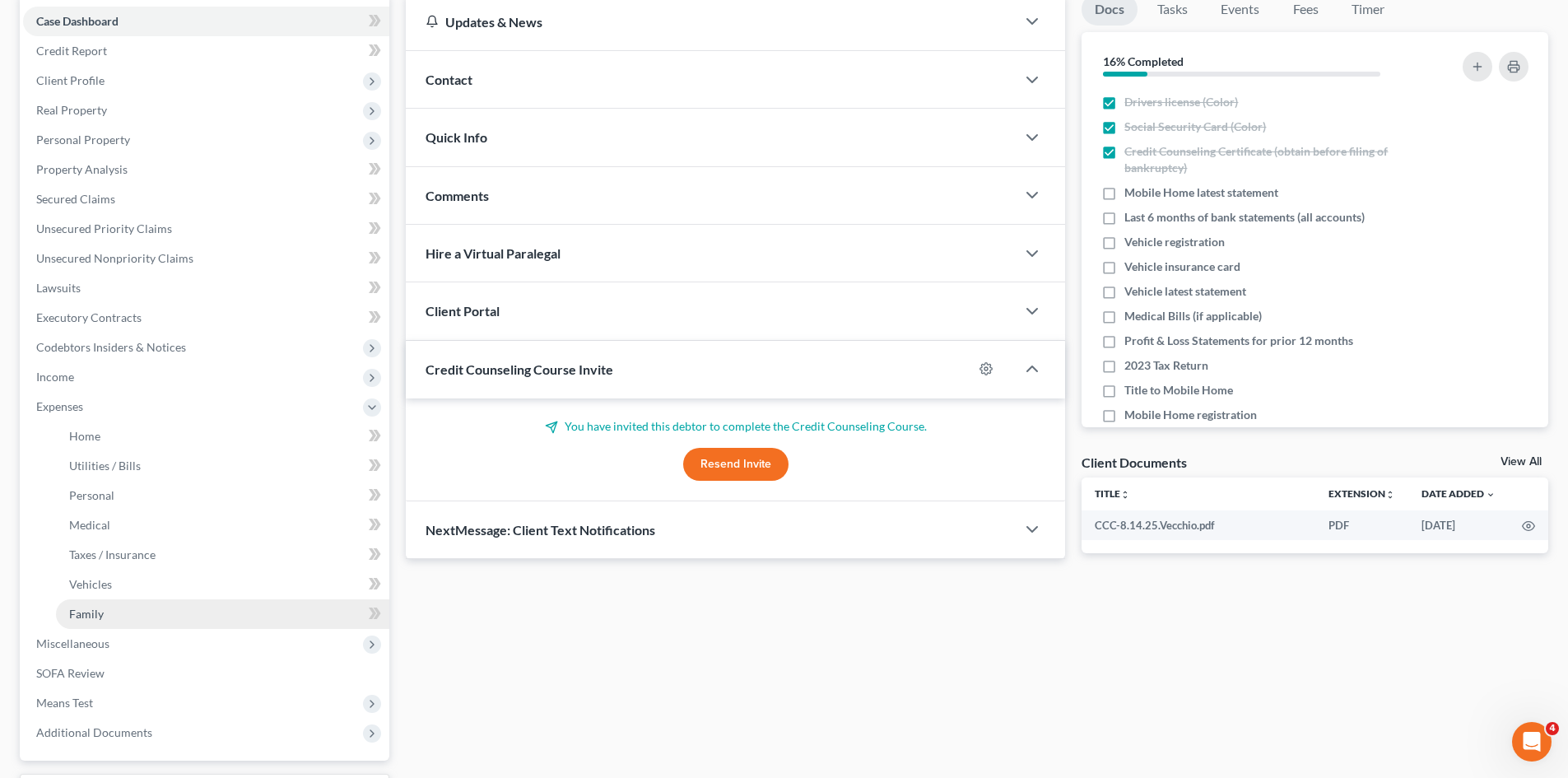
click at [138, 618] on link "Family" at bounding box center [222, 613] width 334 height 30
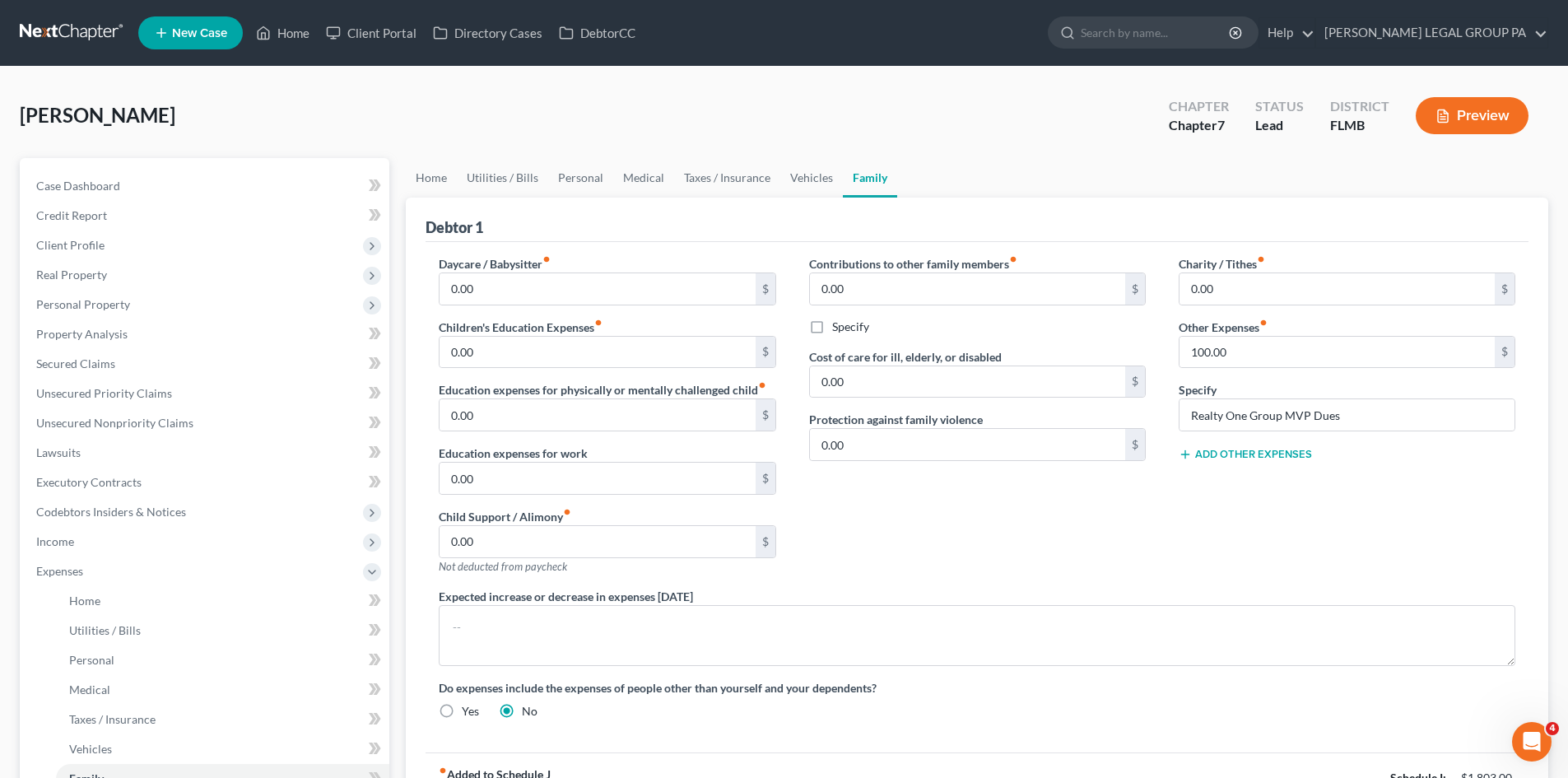
click at [1277, 455] on button "Add Other Expenses" at bounding box center [1245, 455] width 133 height 13
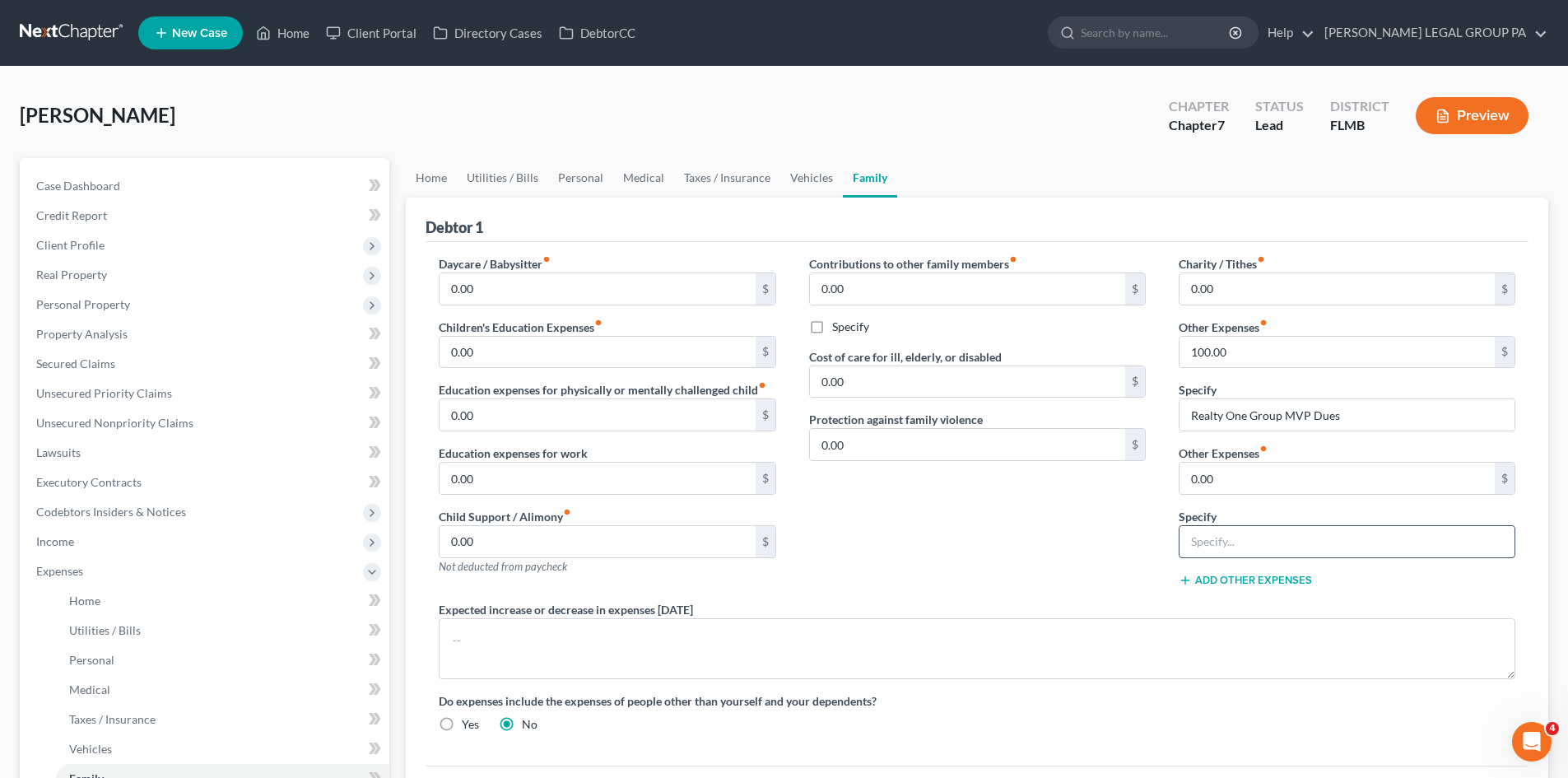
drag, startPoint x: 1252, startPoint y: 541, endPoint x: 1209, endPoint y: 534, distance: 43.6
click at [1252, 541] on input "text" at bounding box center [1348, 542] width 335 height 32
click at [1245, 481] on input "0.00" at bounding box center [1337, 479] width 315 height 32
click at [1316, 545] on input "Real Estate Fees" at bounding box center [1348, 542] width 335 height 32
click at [1229, 471] on input "75.00" at bounding box center [1337, 479] width 315 height 32
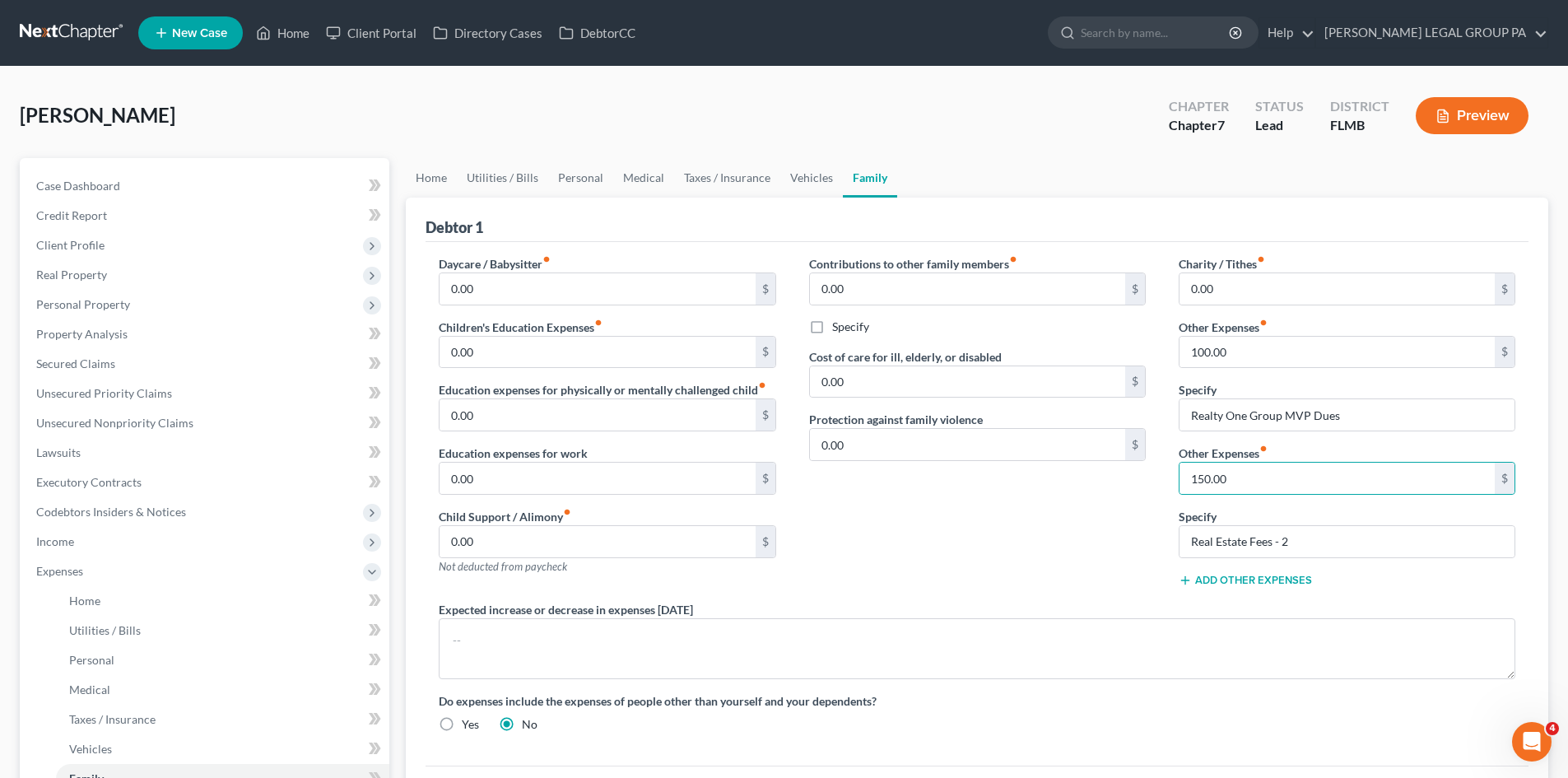
click at [1074, 520] on div "Contributions to other family members fiber_manual_record 0.00 $ Specify Cost o…" at bounding box center [977, 428] width 369 height 346
click at [1306, 547] on input "Real Estate Fees - 2" at bounding box center [1348, 542] width 335 height 32
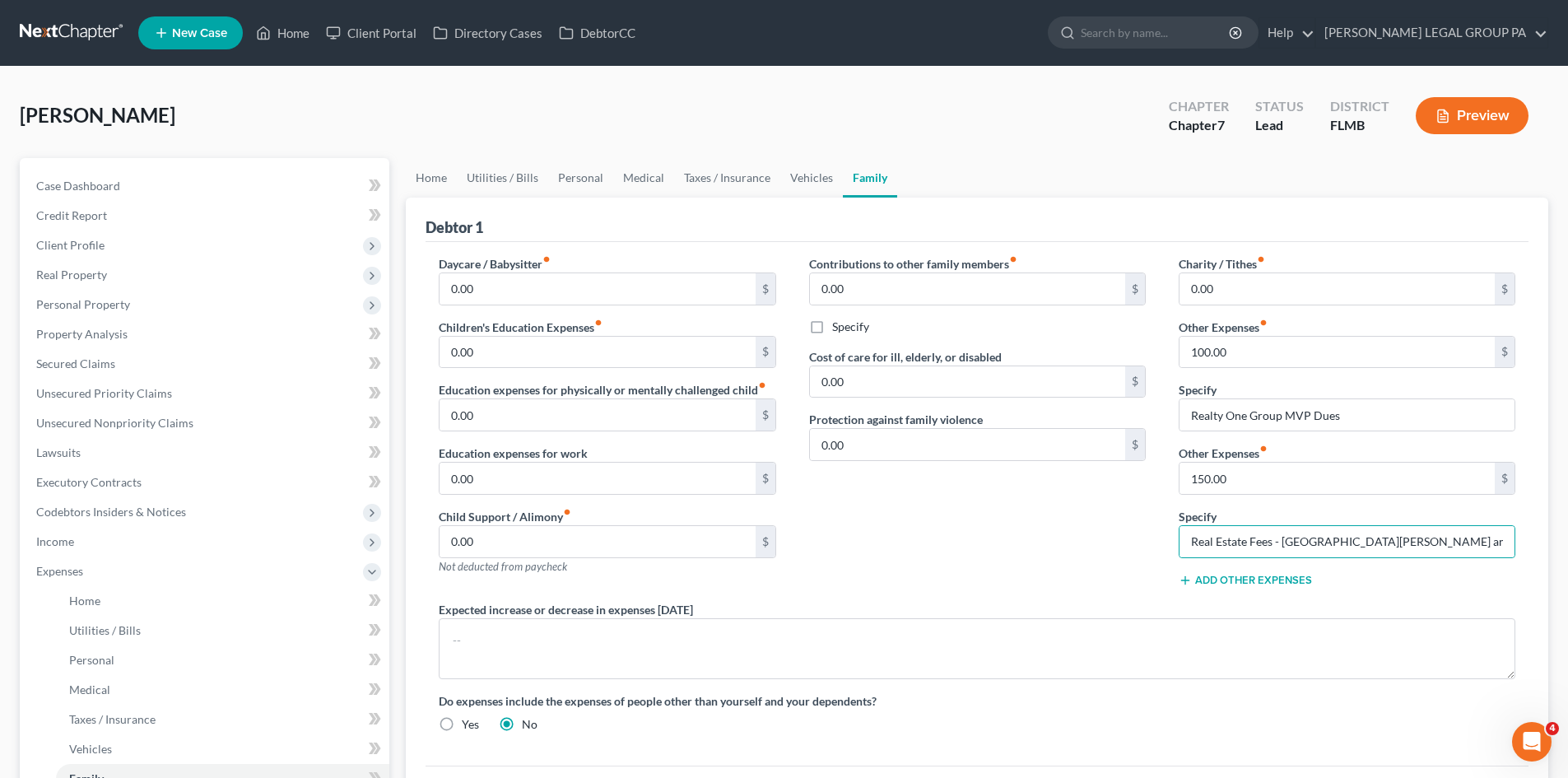
click at [925, 505] on div "Contributions to other family members fiber_manual_record 0.00 $ Specify Cost o…" at bounding box center [977, 428] width 369 height 346
click at [160, 187] on link "Case Dashboard" at bounding box center [206, 186] width 366 height 30
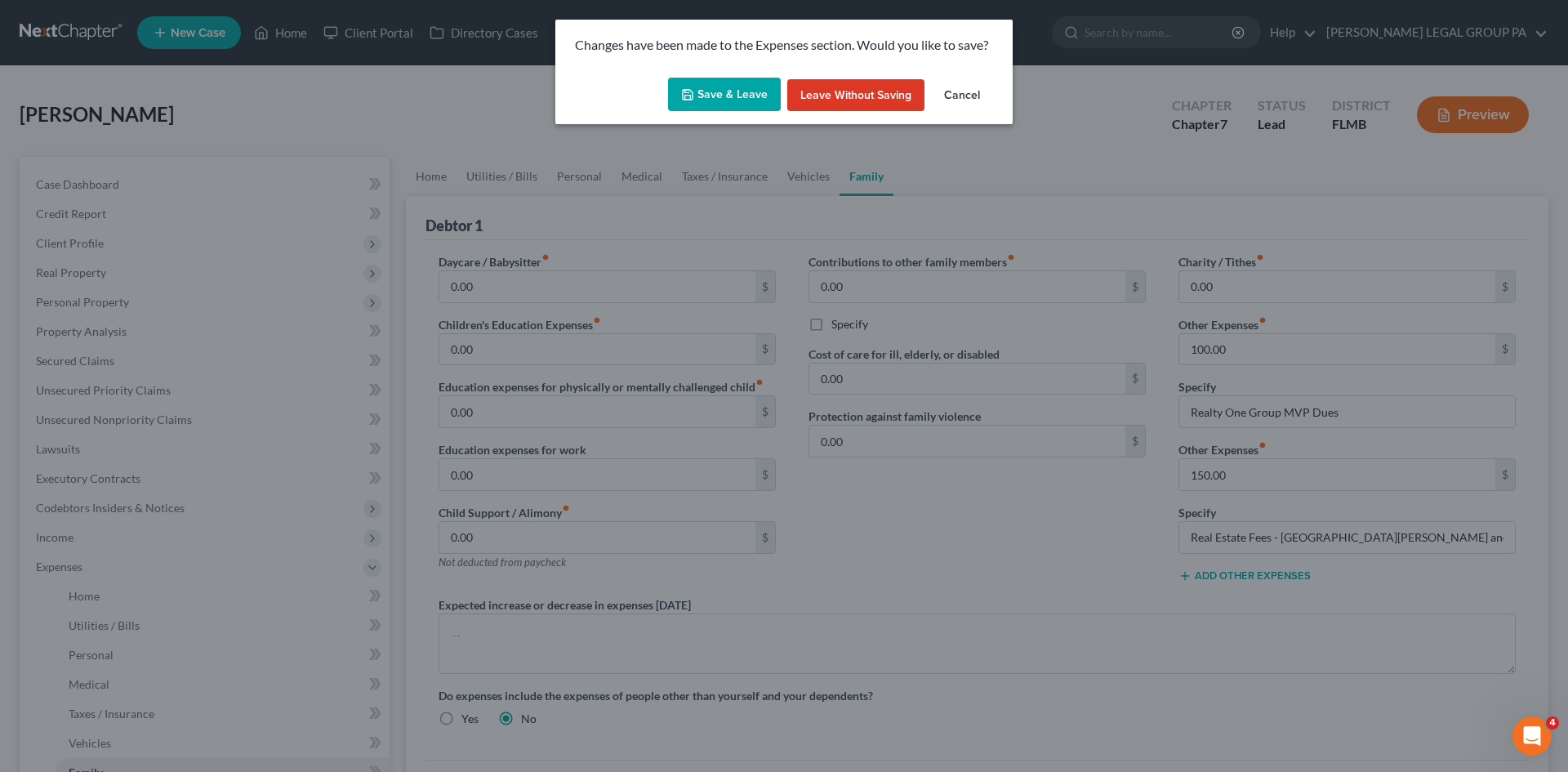
click at [731, 95] on button "Save & Leave" at bounding box center [724, 94] width 113 height 34
